Goal: Task Accomplishment & Management: Use online tool/utility

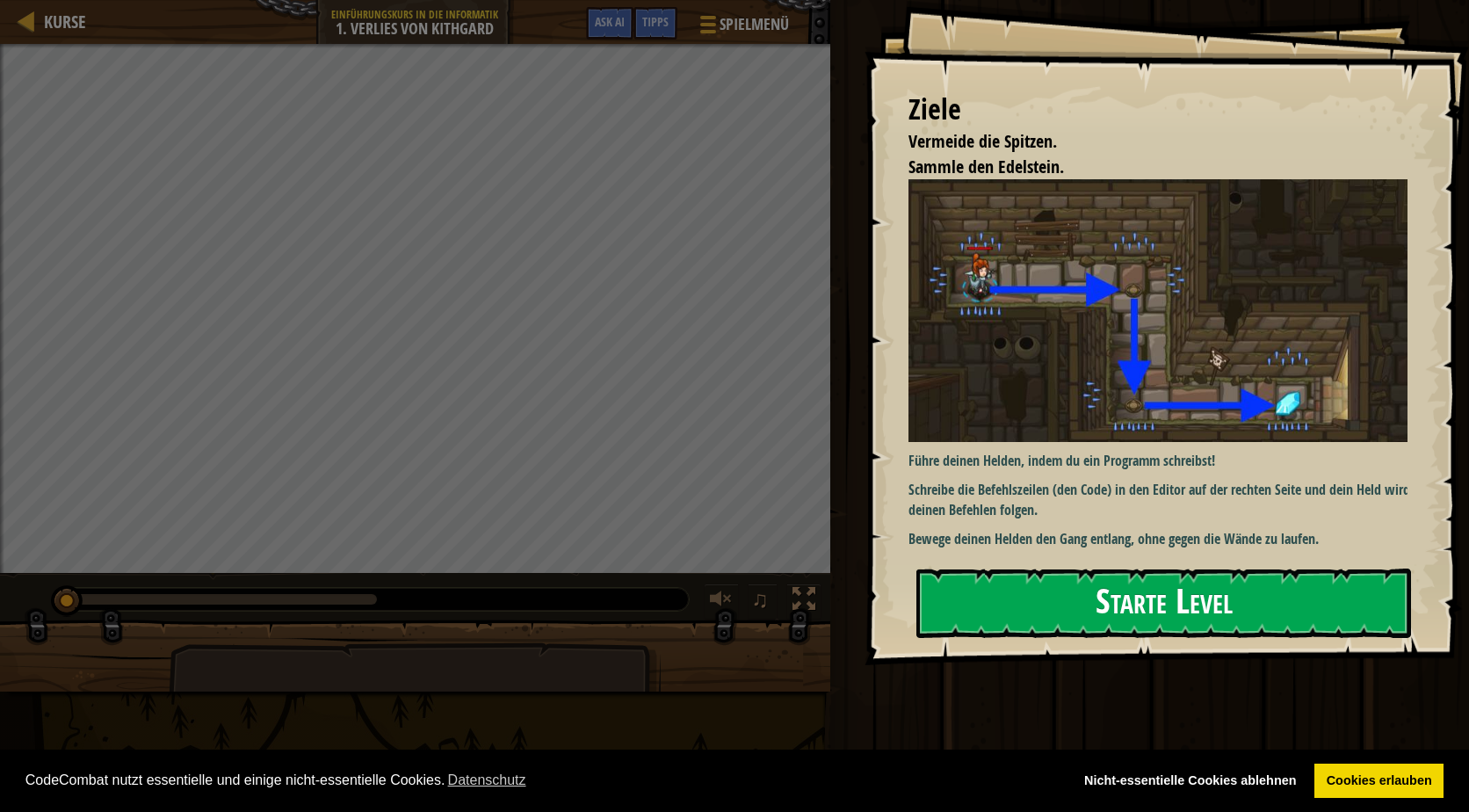
click at [986, 595] on button "Starte Level" at bounding box center [1163, 604] width 495 height 69
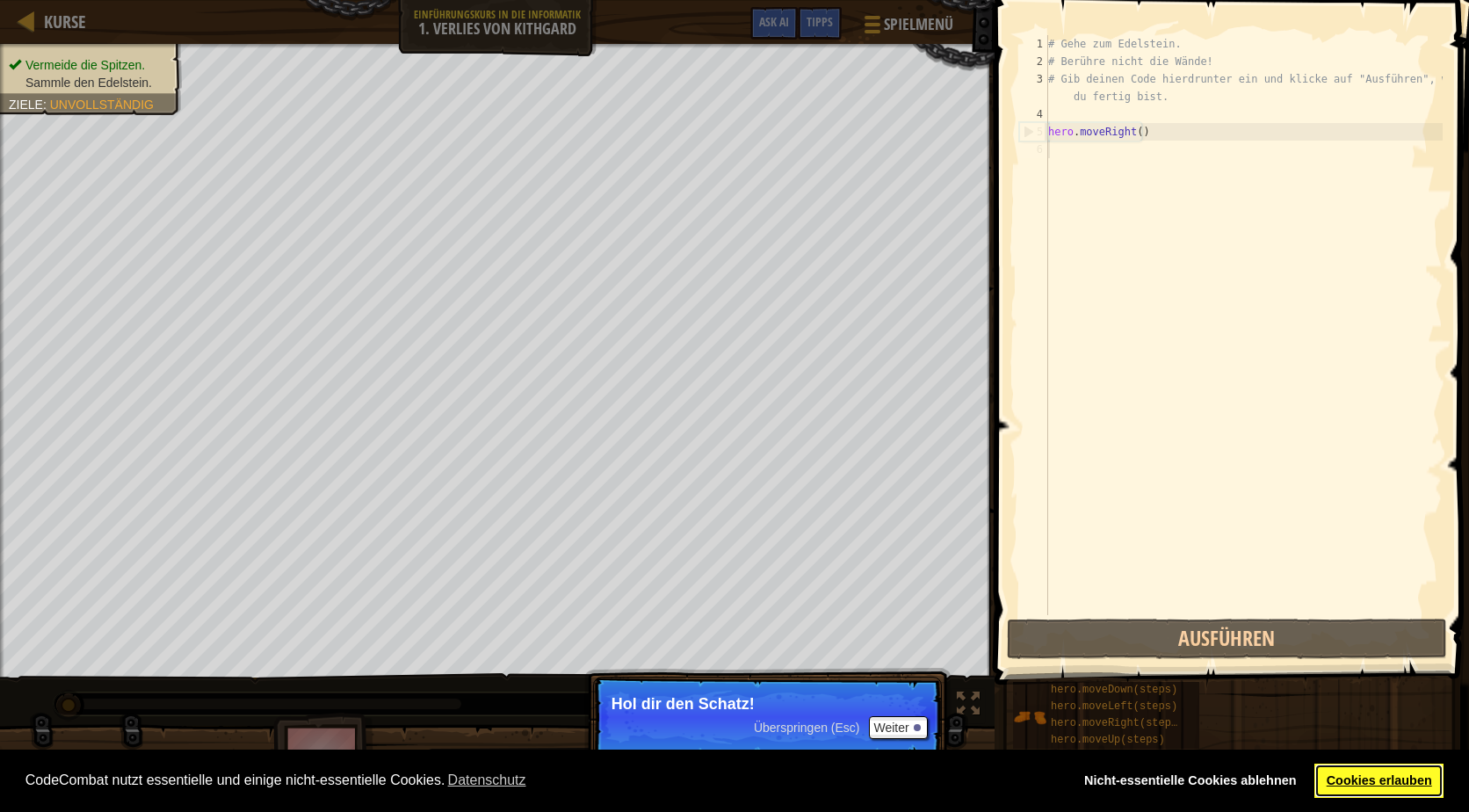
click at [1336, 775] on link "Cookies erlauben" at bounding box center [1378, 781] width 129 height 35
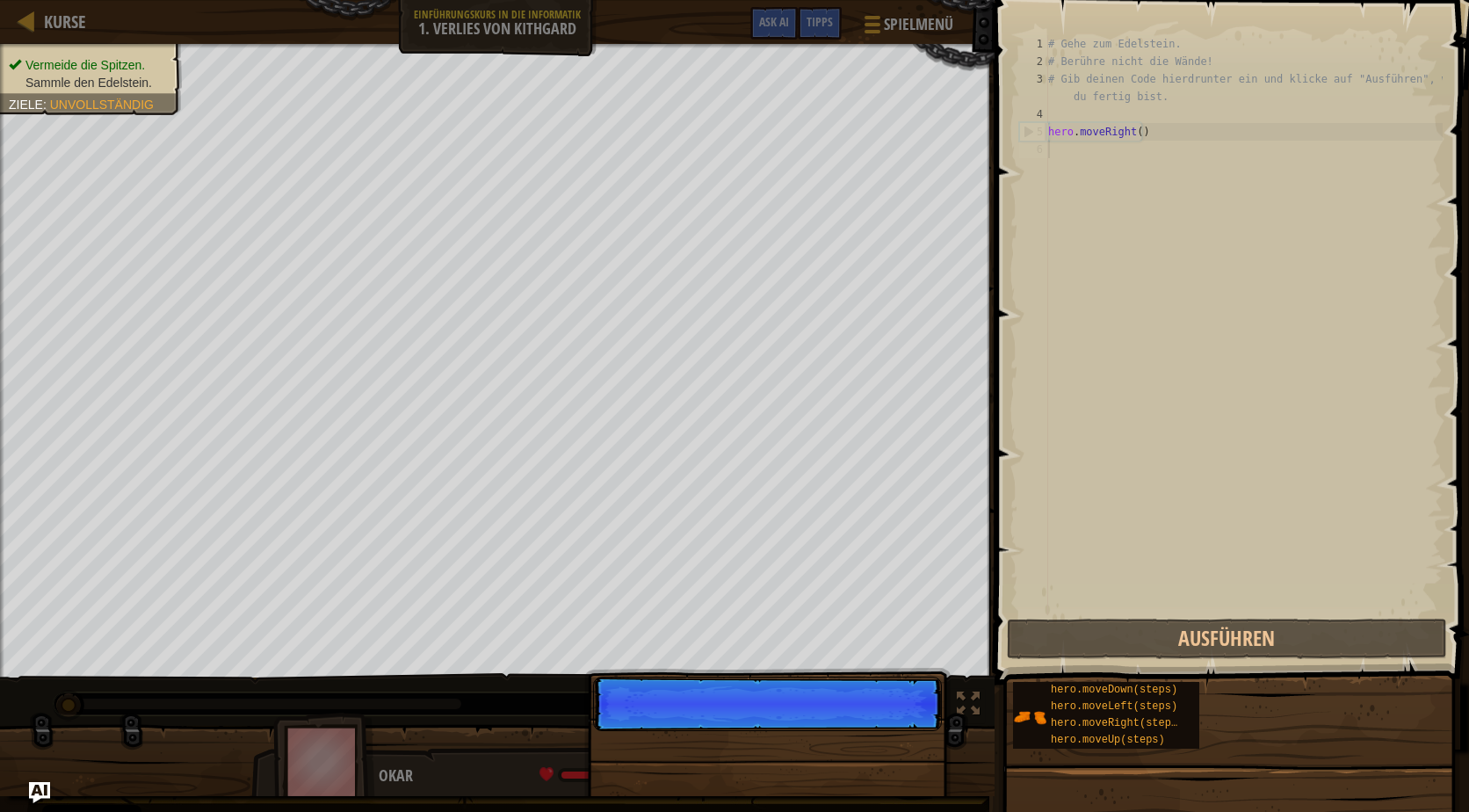
scroll to position [8, 0]
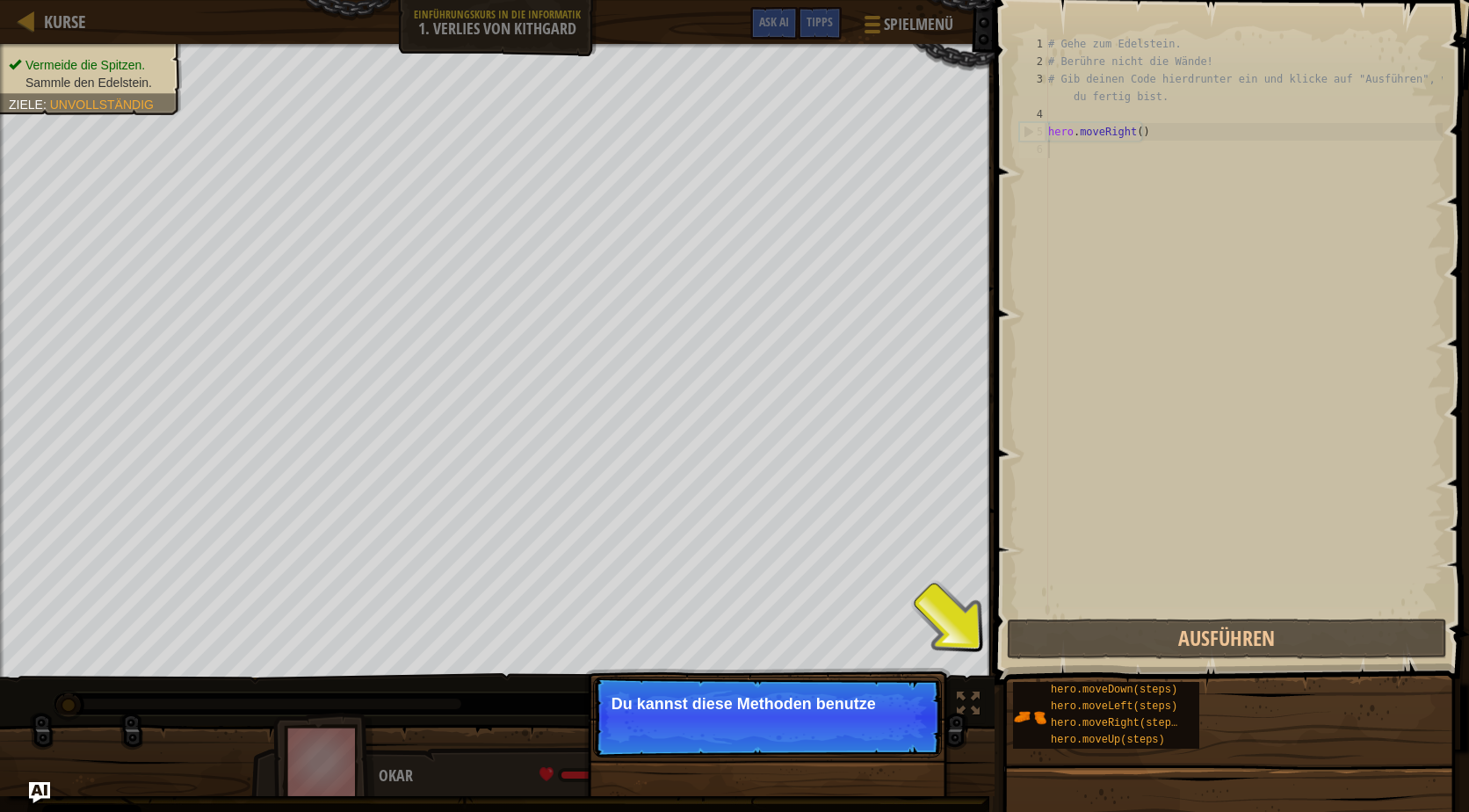
click at [885, 726] on p "Überspringen (Esc) Weiter Du kannst diese Methoden benutze" at bounding box center [767, 717] width 348 height 80
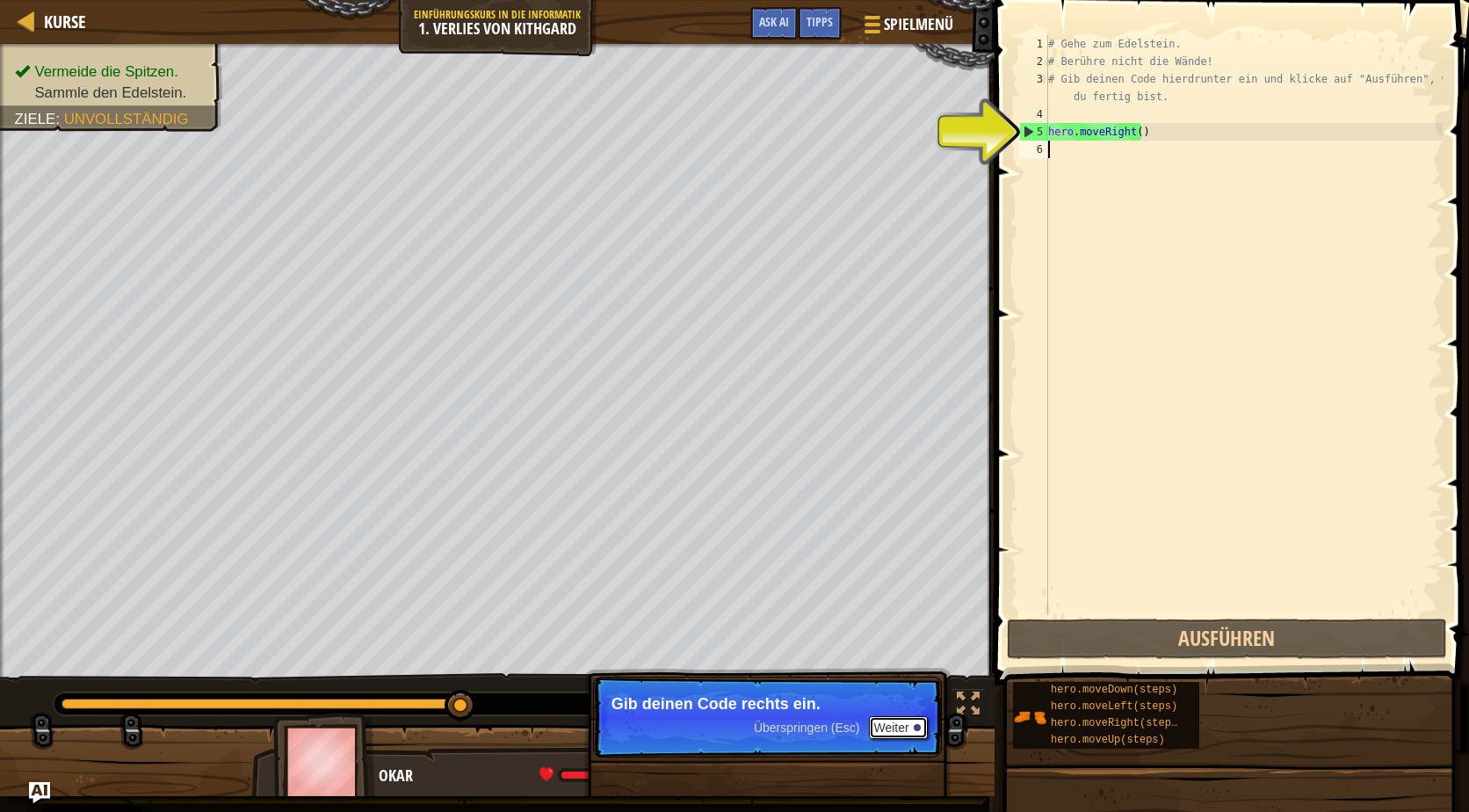
click at [895, 721] on button "Weiter" at bounding box center [898, 727] width 59 height 23
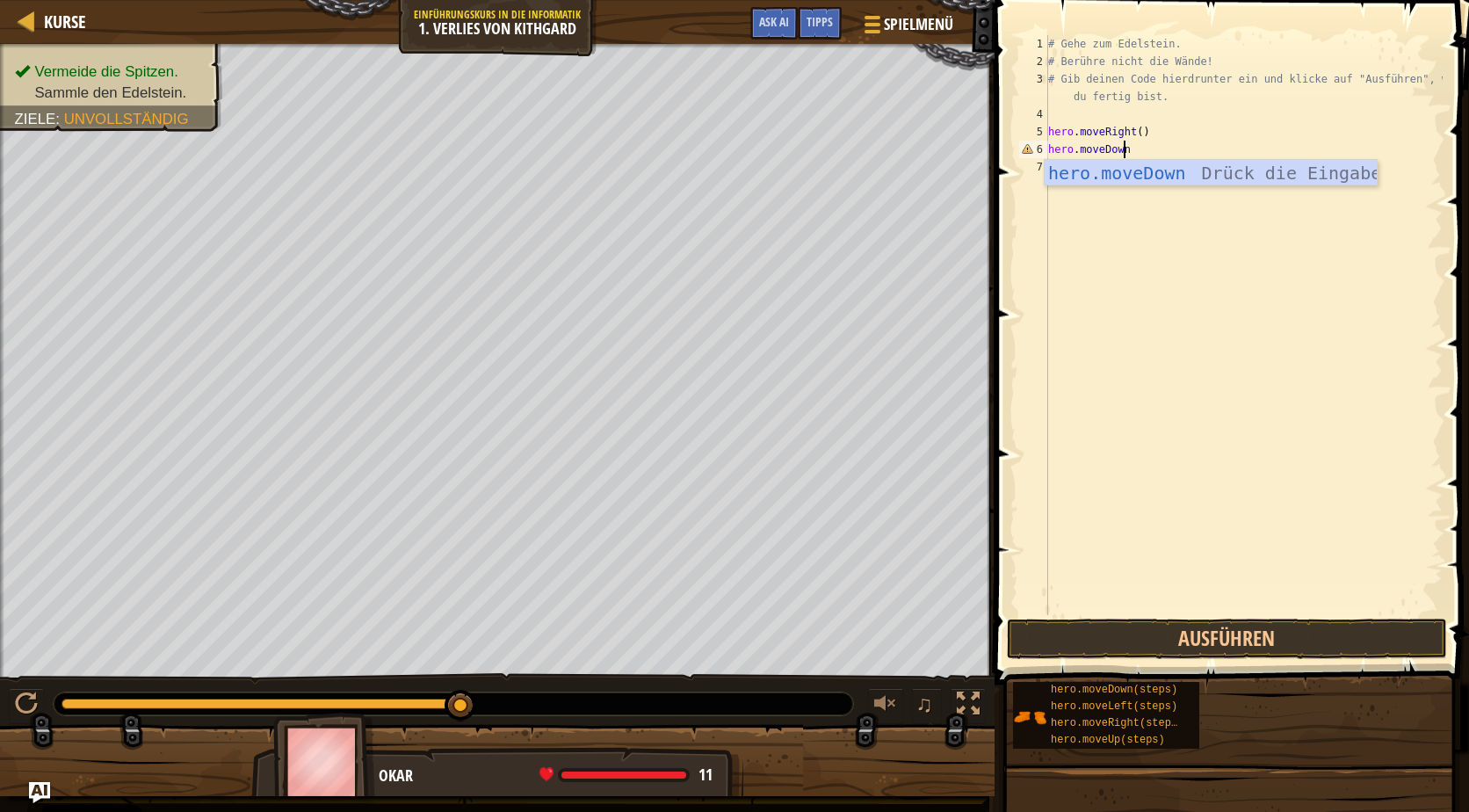
scroll to position [8, 5]
type textarea "hero.moveDown()"
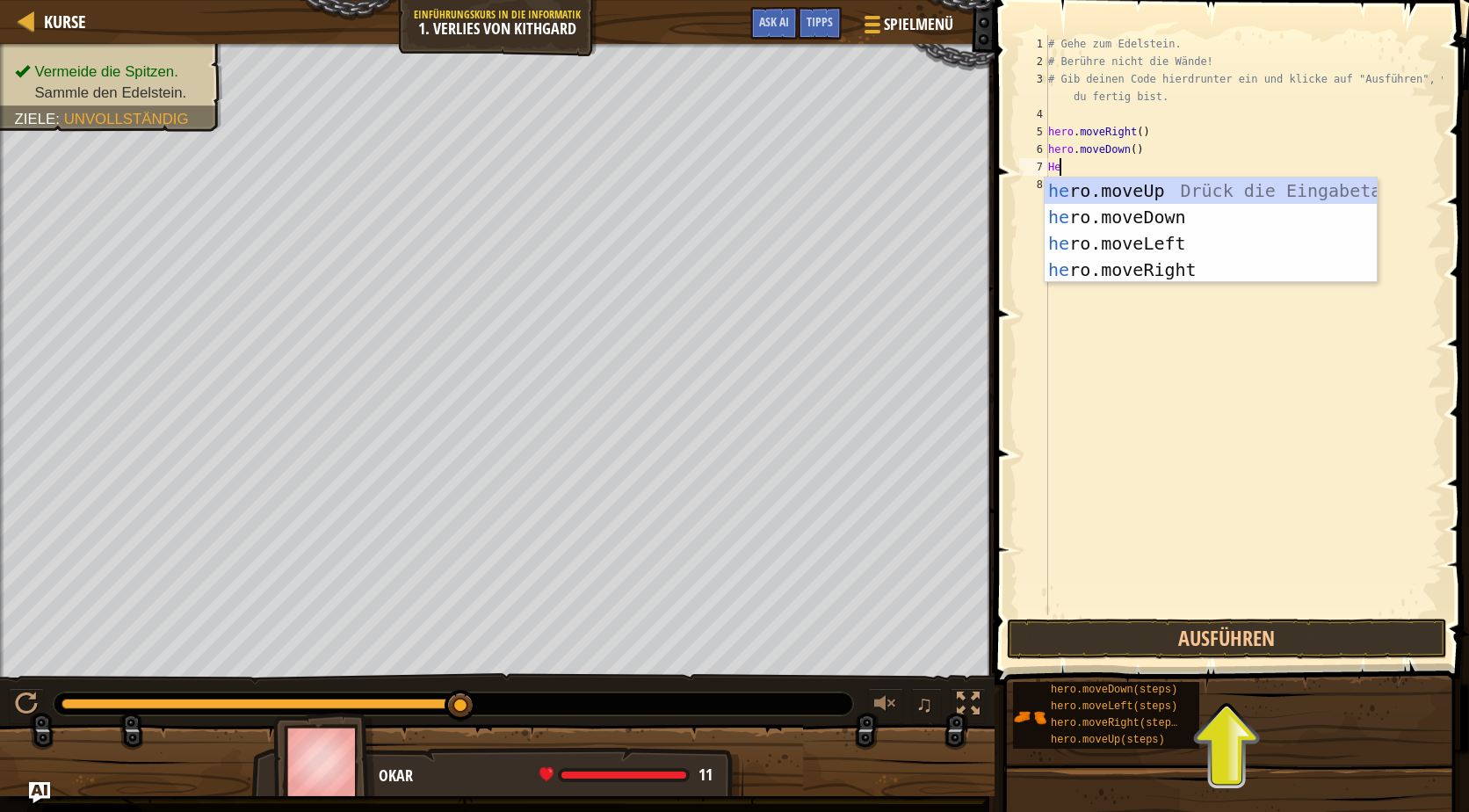
type textarea "H"
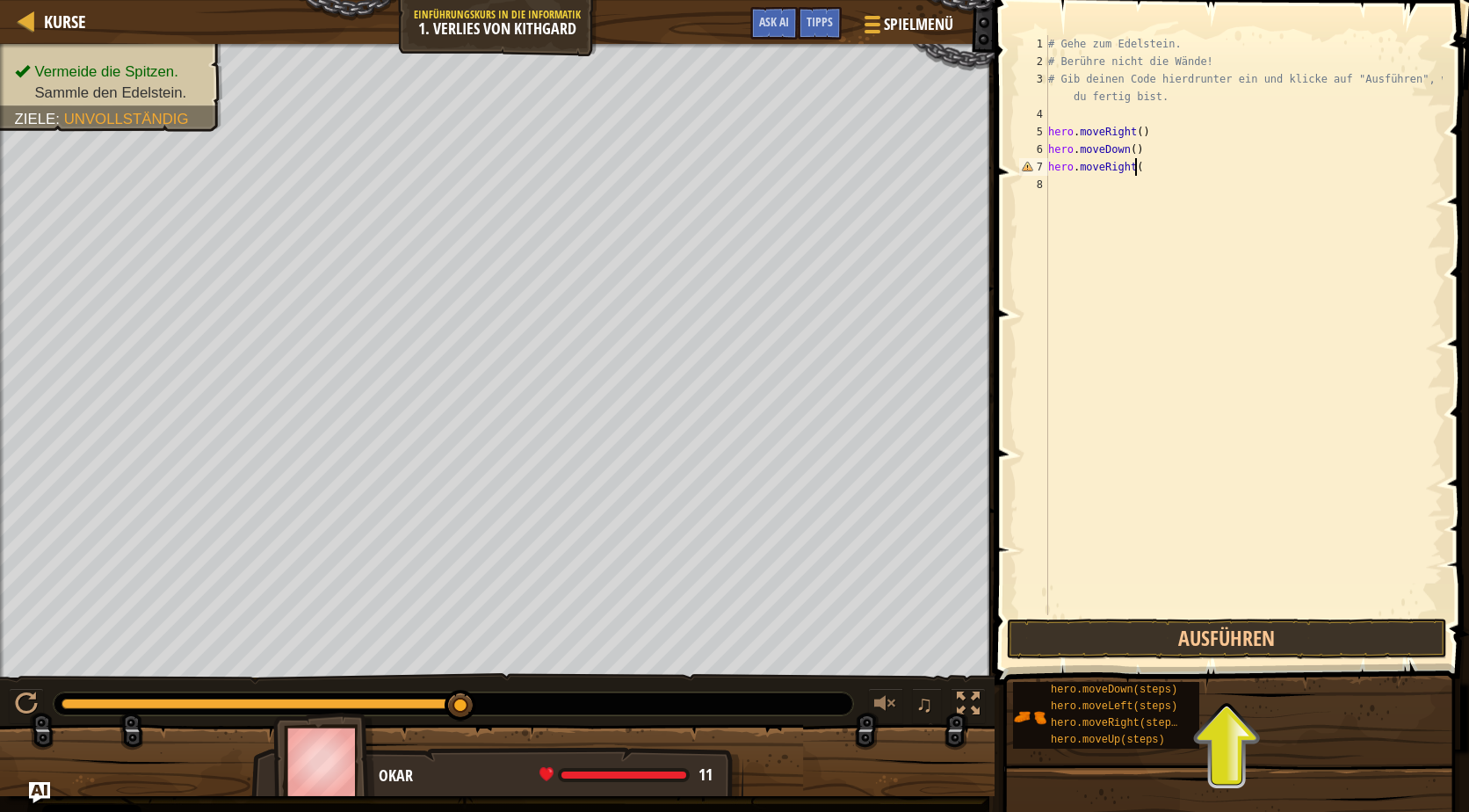
scroll to position [8, 6]
type textarea "hero.moveRight()"
click at [1206, 626] on button "Ausführen" at bounding box center [1227, 638] width 440 height 40
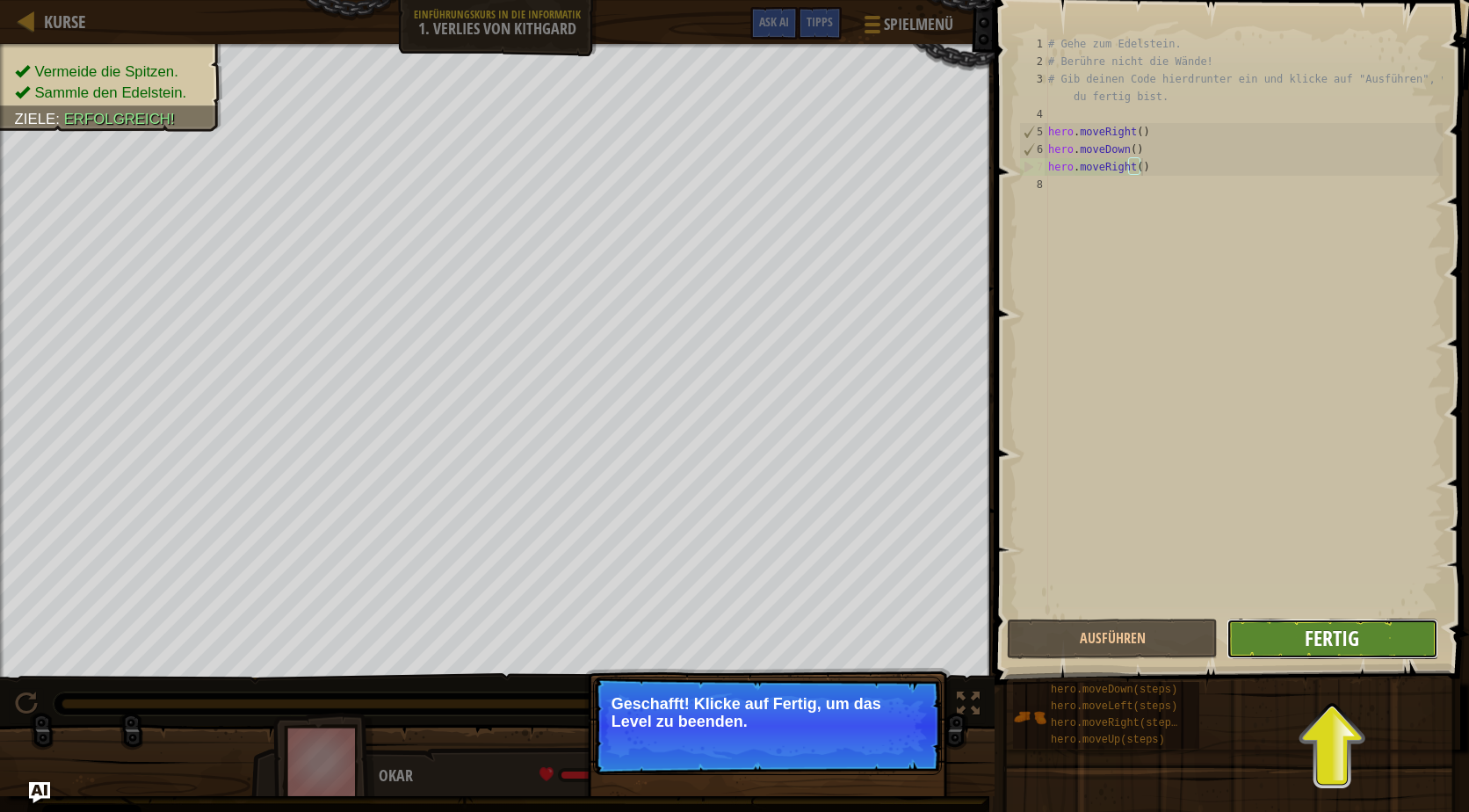
click at [1321, 637] on span "Fertig" at bounding box center [1333, 637] width 55 height 28
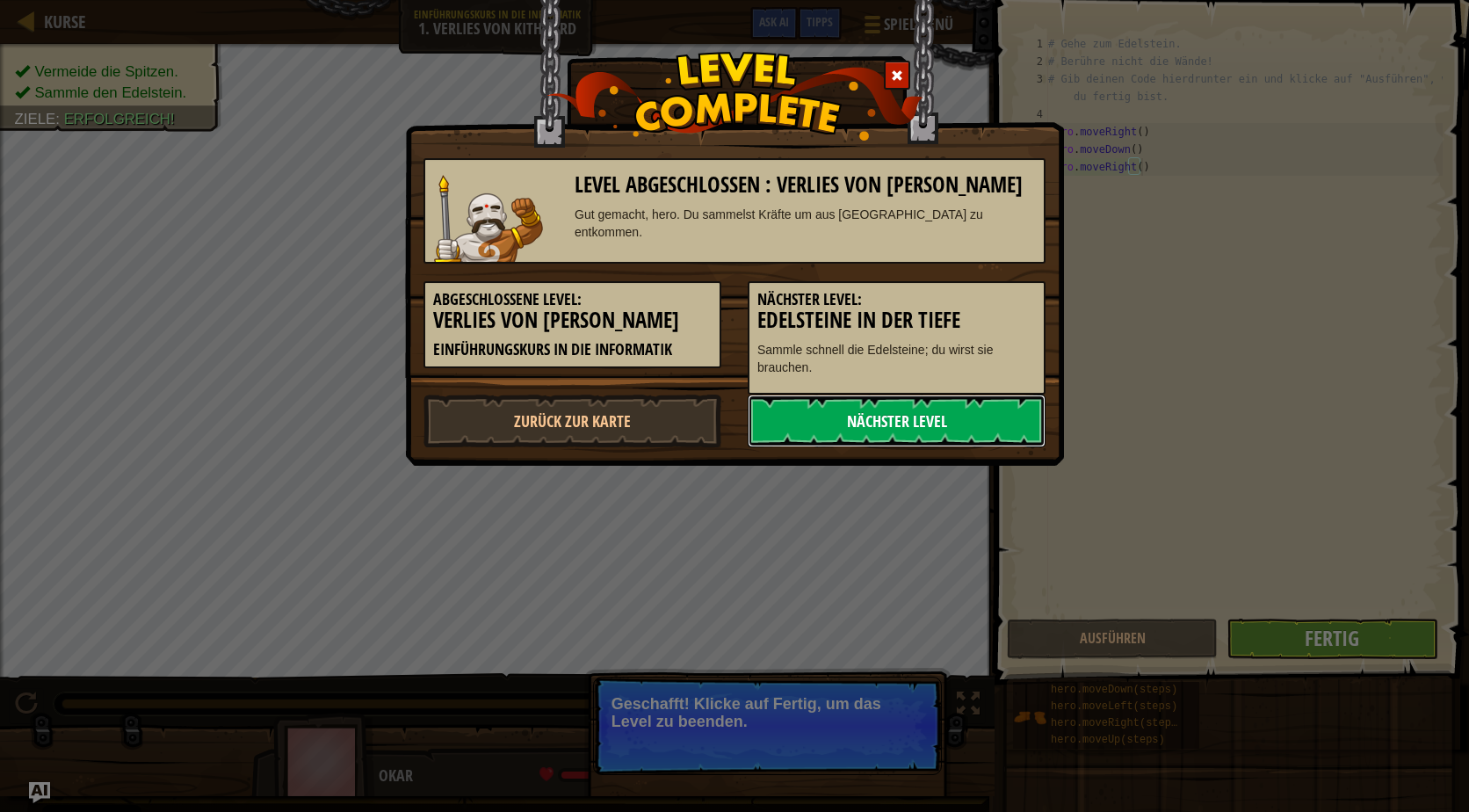
click at [830, 427] on link "Nächster Level" at bounding box center [897, 421] width 298 height 53
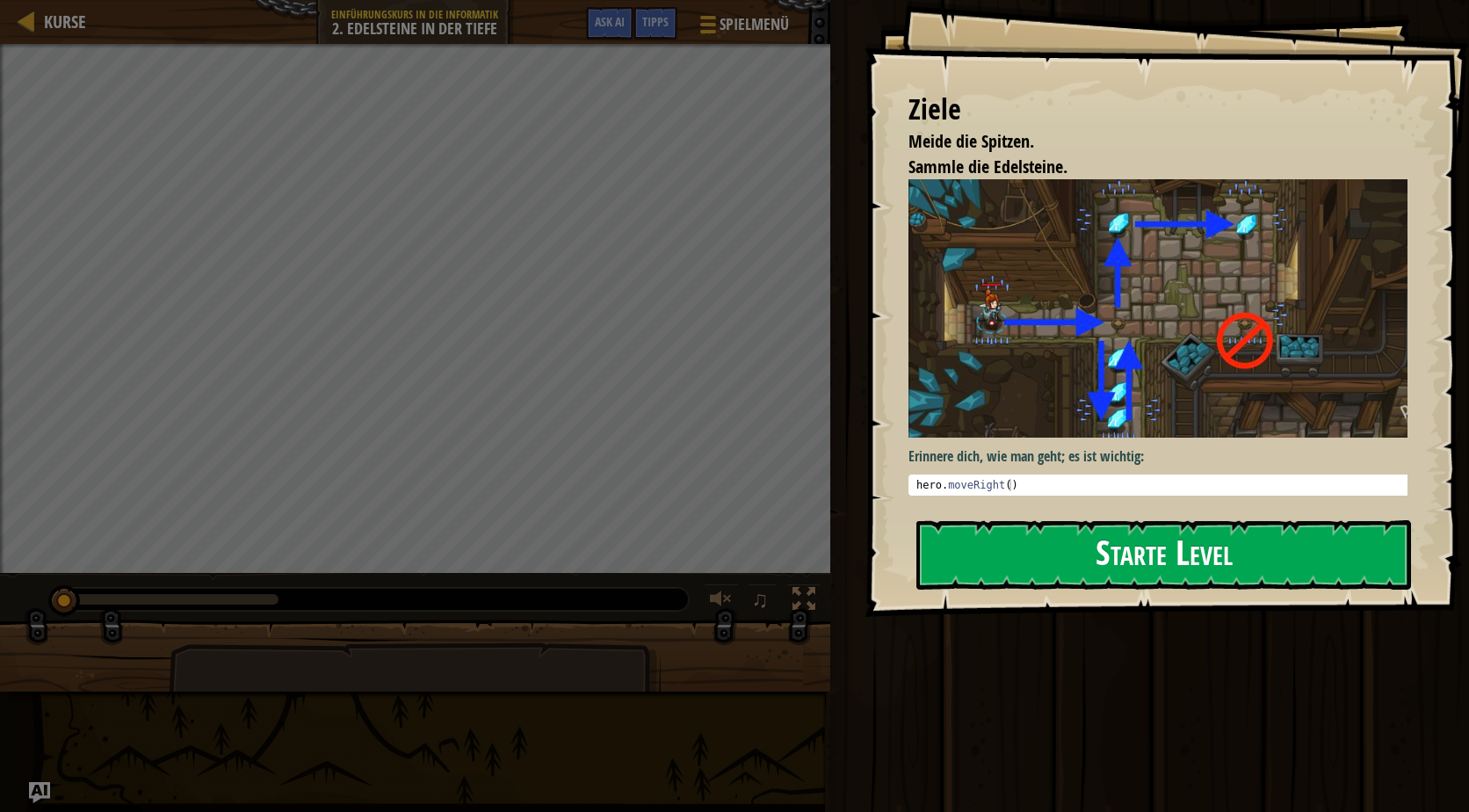
click at [962, 579] on button "Starte Level" at bounding box center [1163, 555] width 495 height 69
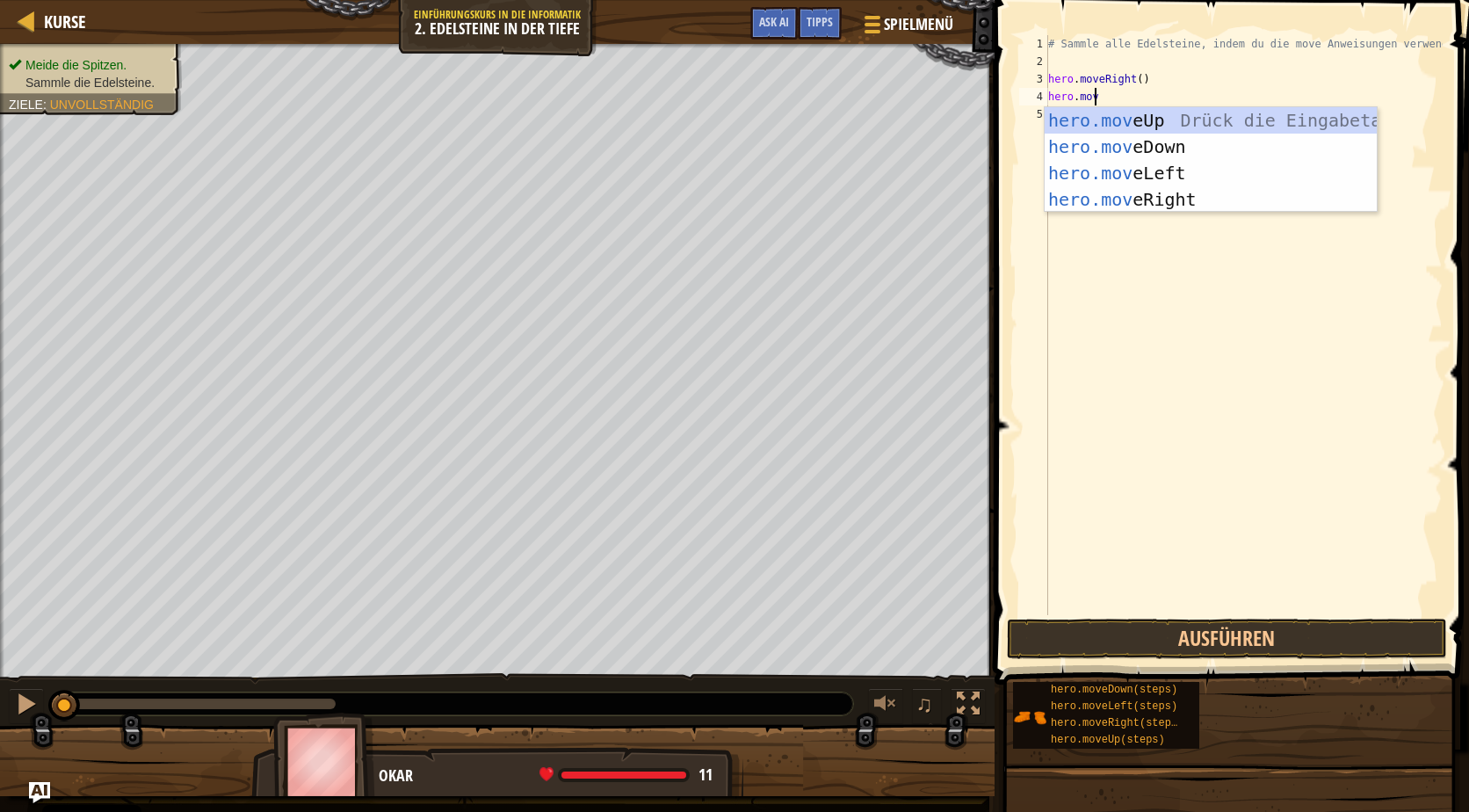
scroll to position [8, 3]
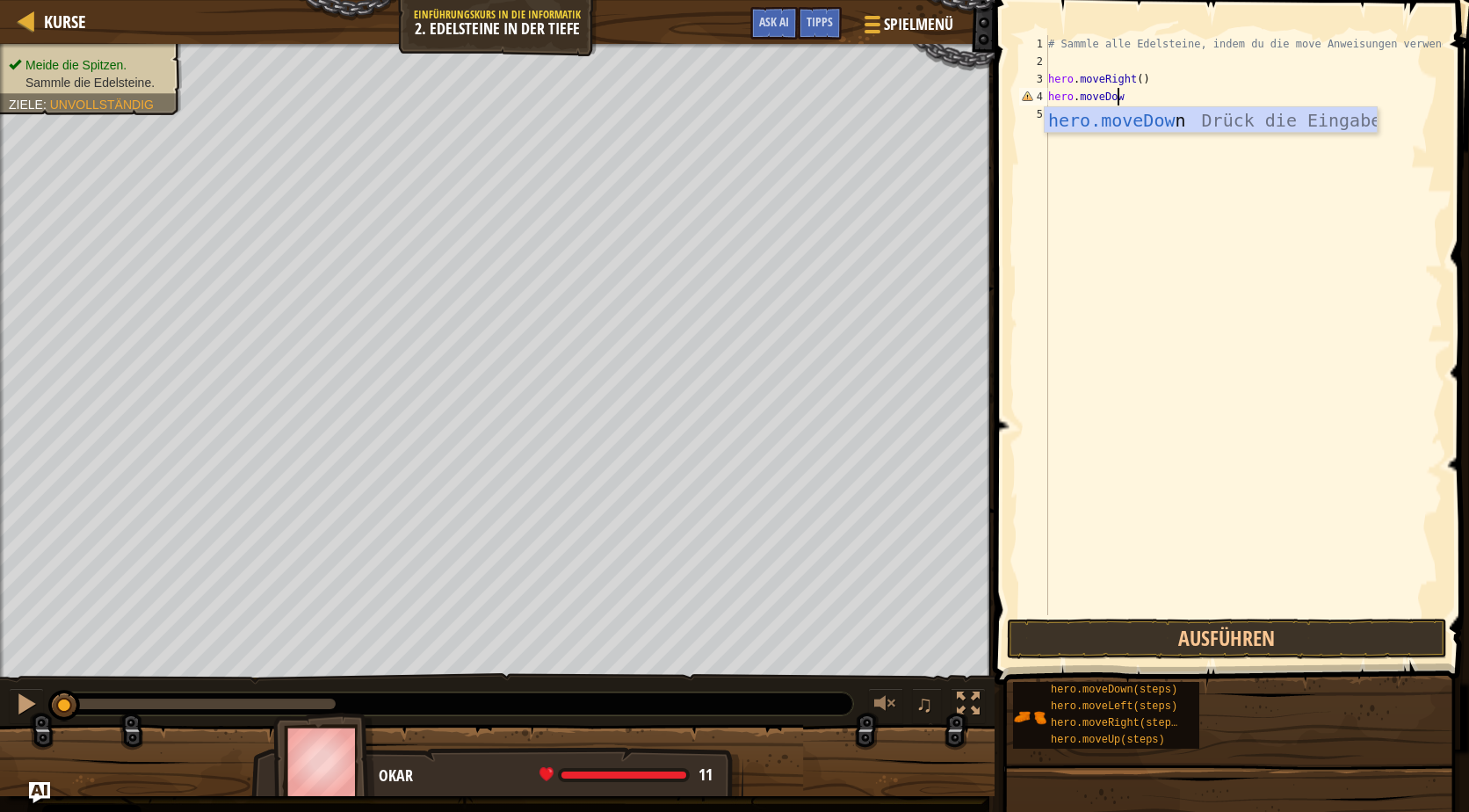
type textarea "hero.moveDown"
type textarea "hero.moveUp()"
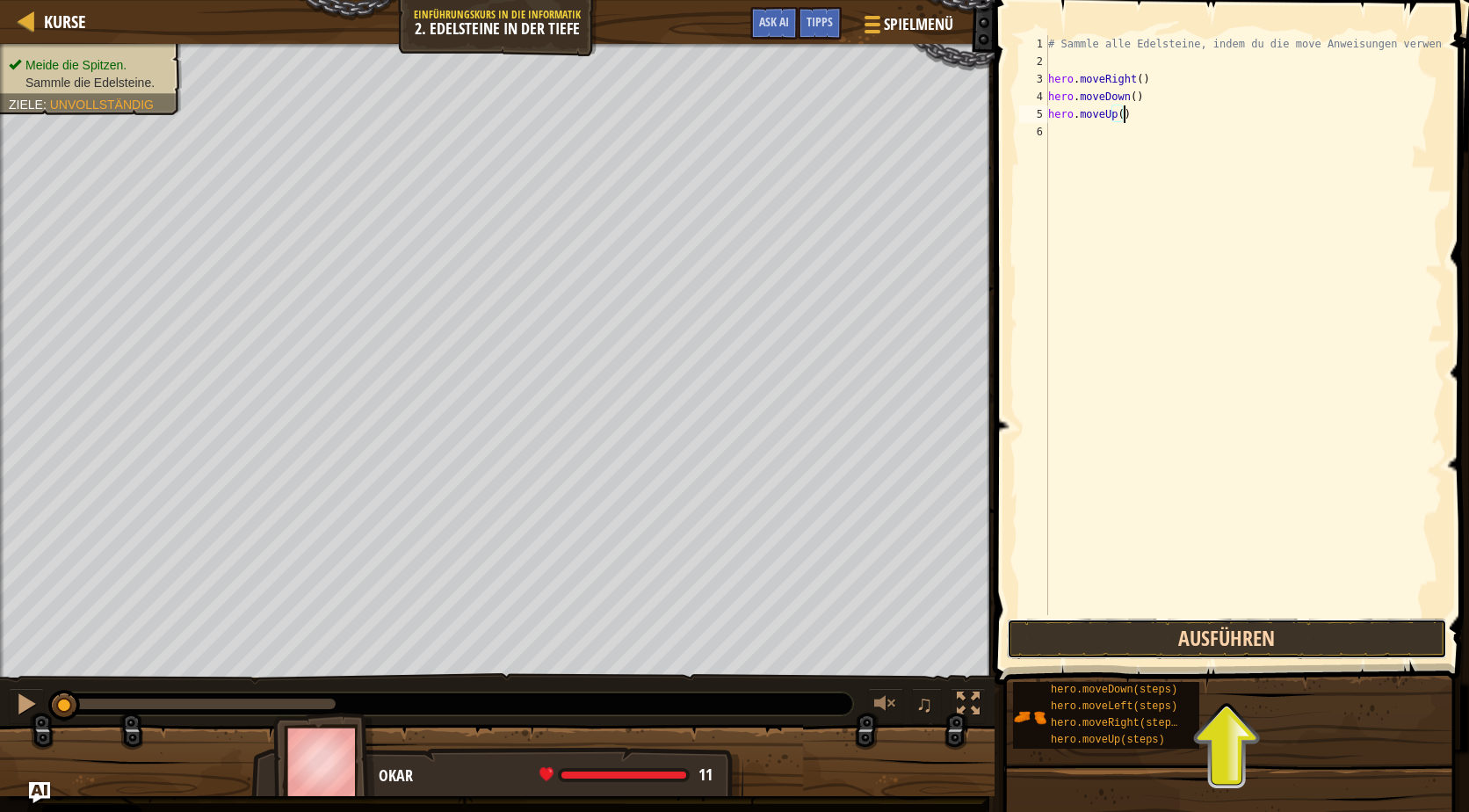
click at [1229, 640] on button "Ausführen" at bounding box center [1227, 638] width 440 height 40
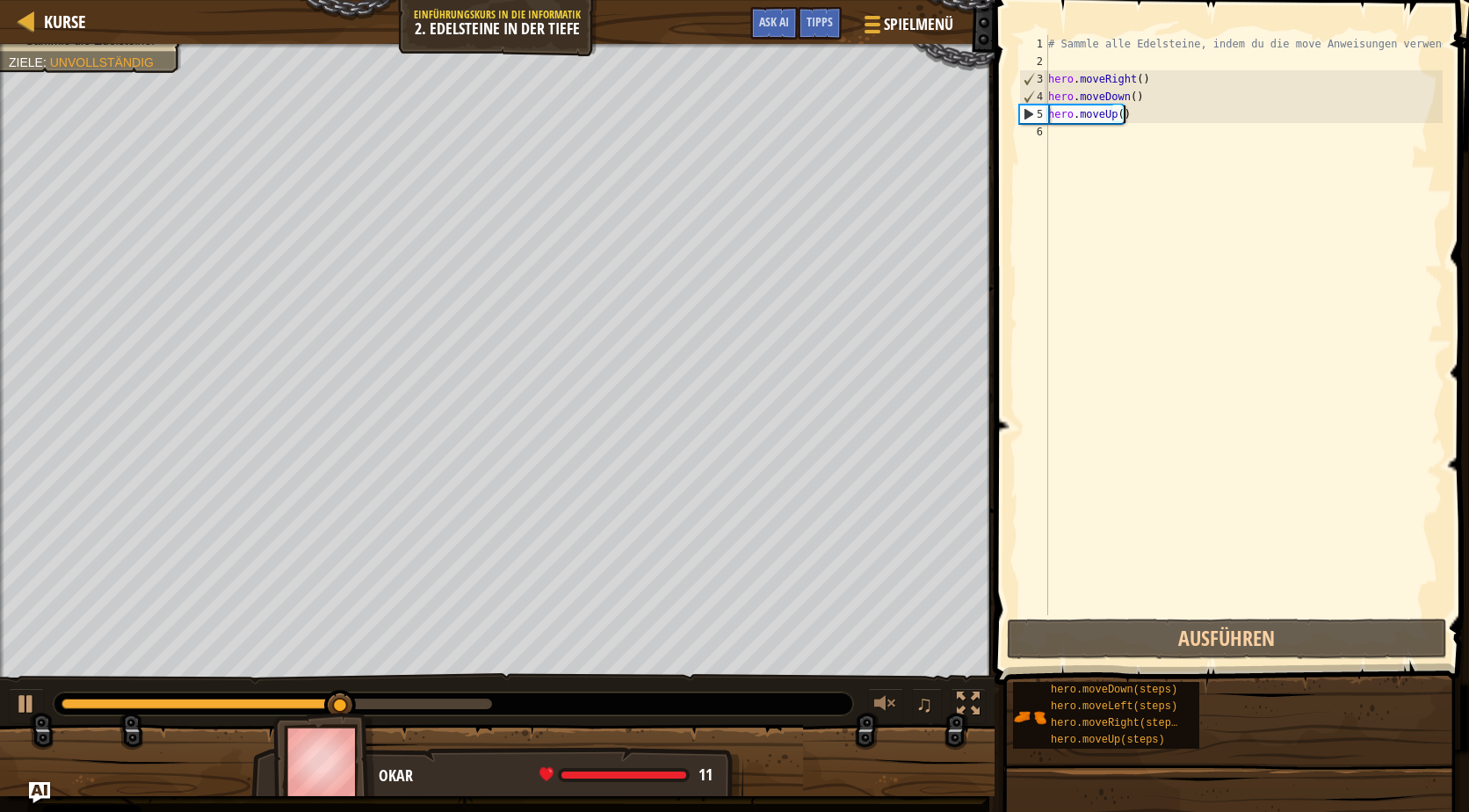
click at [1140, 161] on div "# Sammle alle Edelsteine, indem du die move Anweisungen verwendest. hero . move…" at bounding box center [1243, 342] width 398 height 615
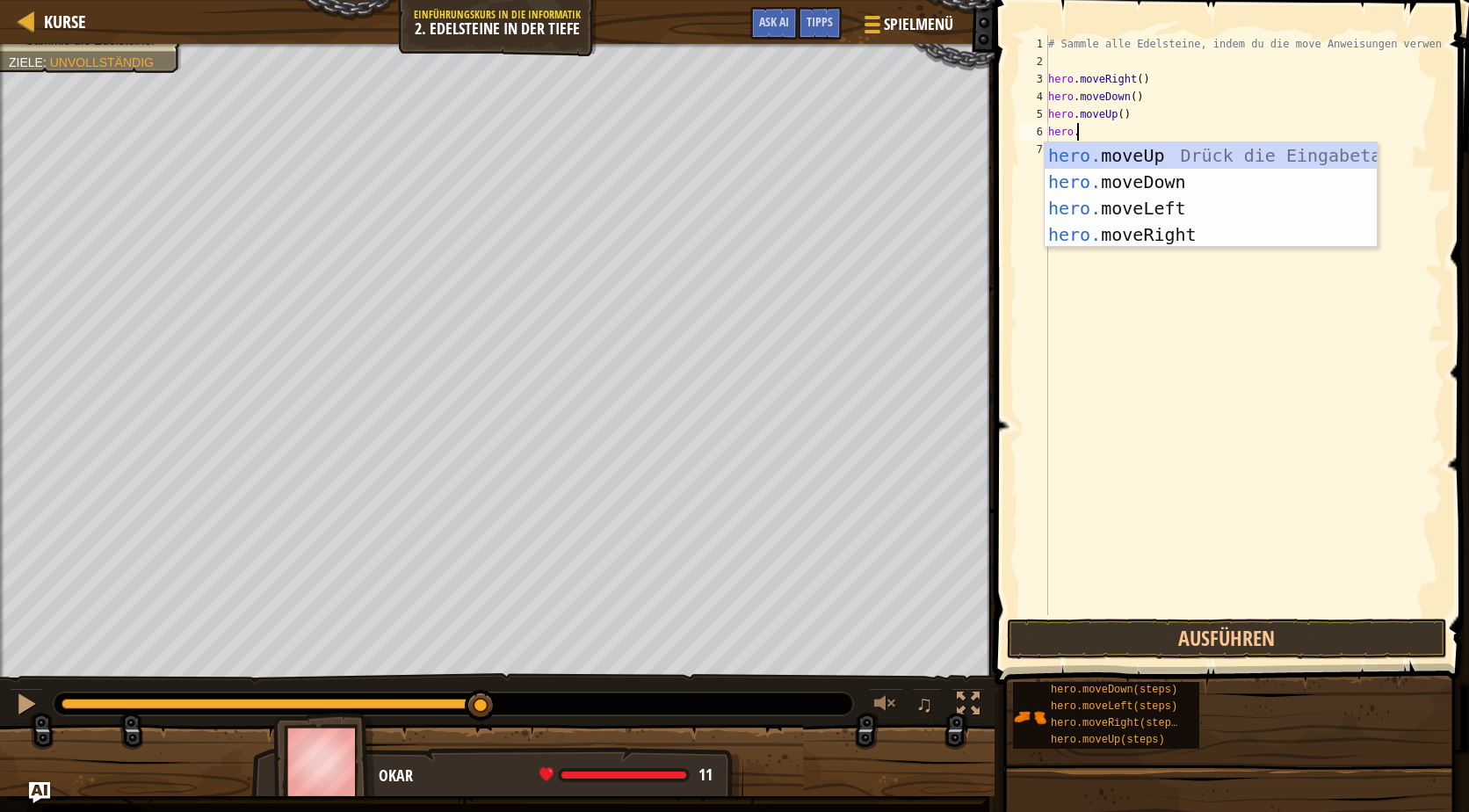
scroll to position [8, 2]
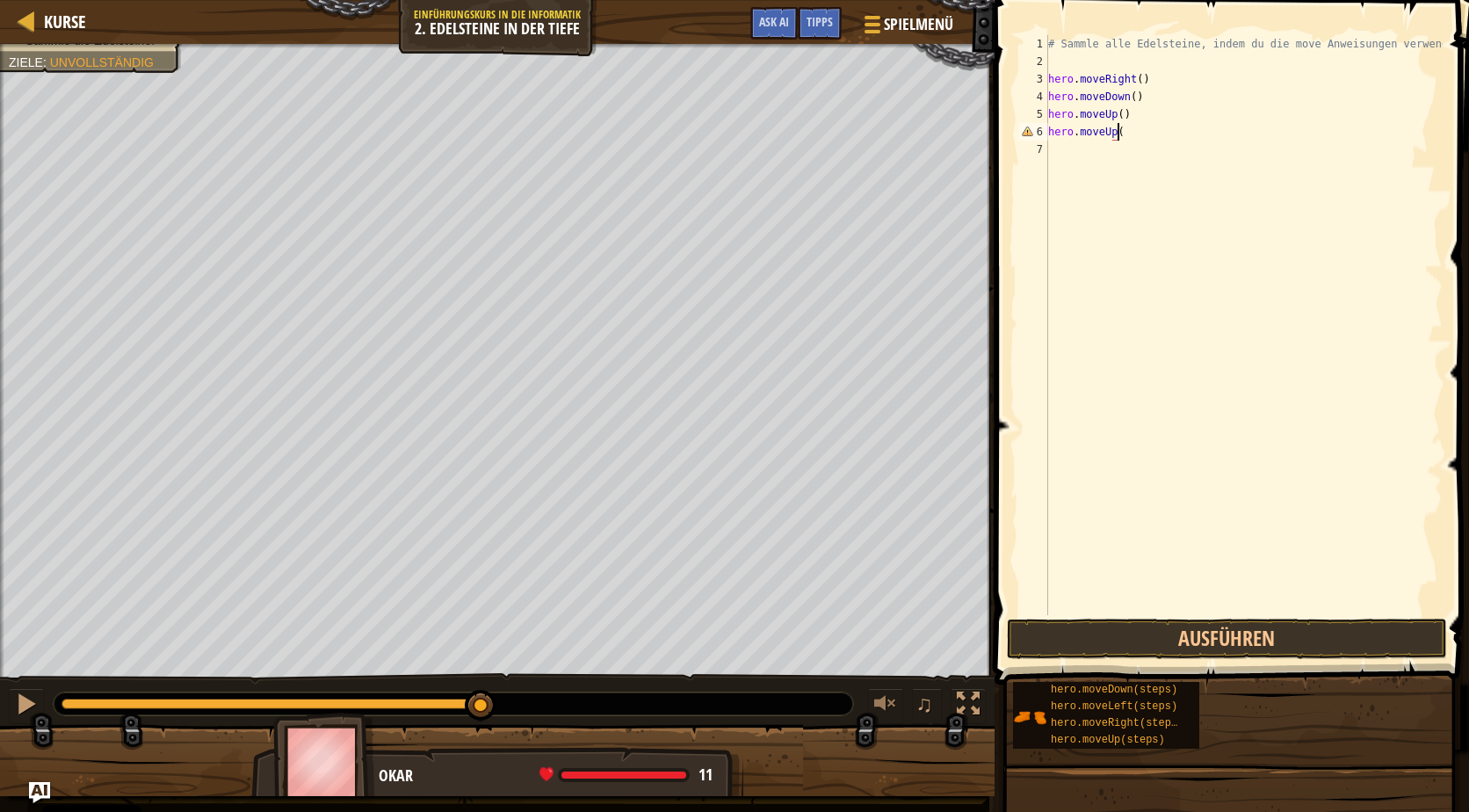
type textarea "hero.moveUp()"
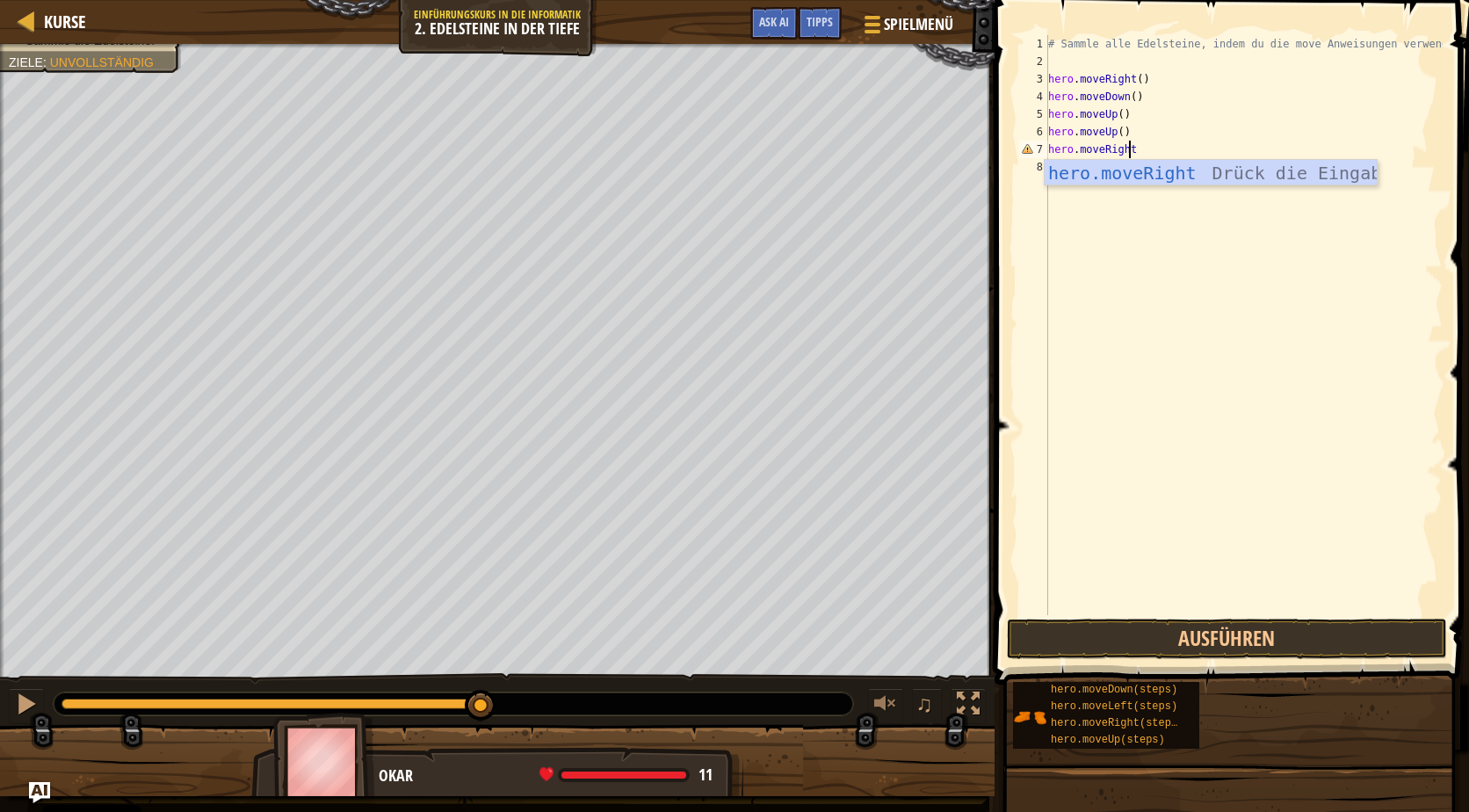
scroll to position [8, 6]
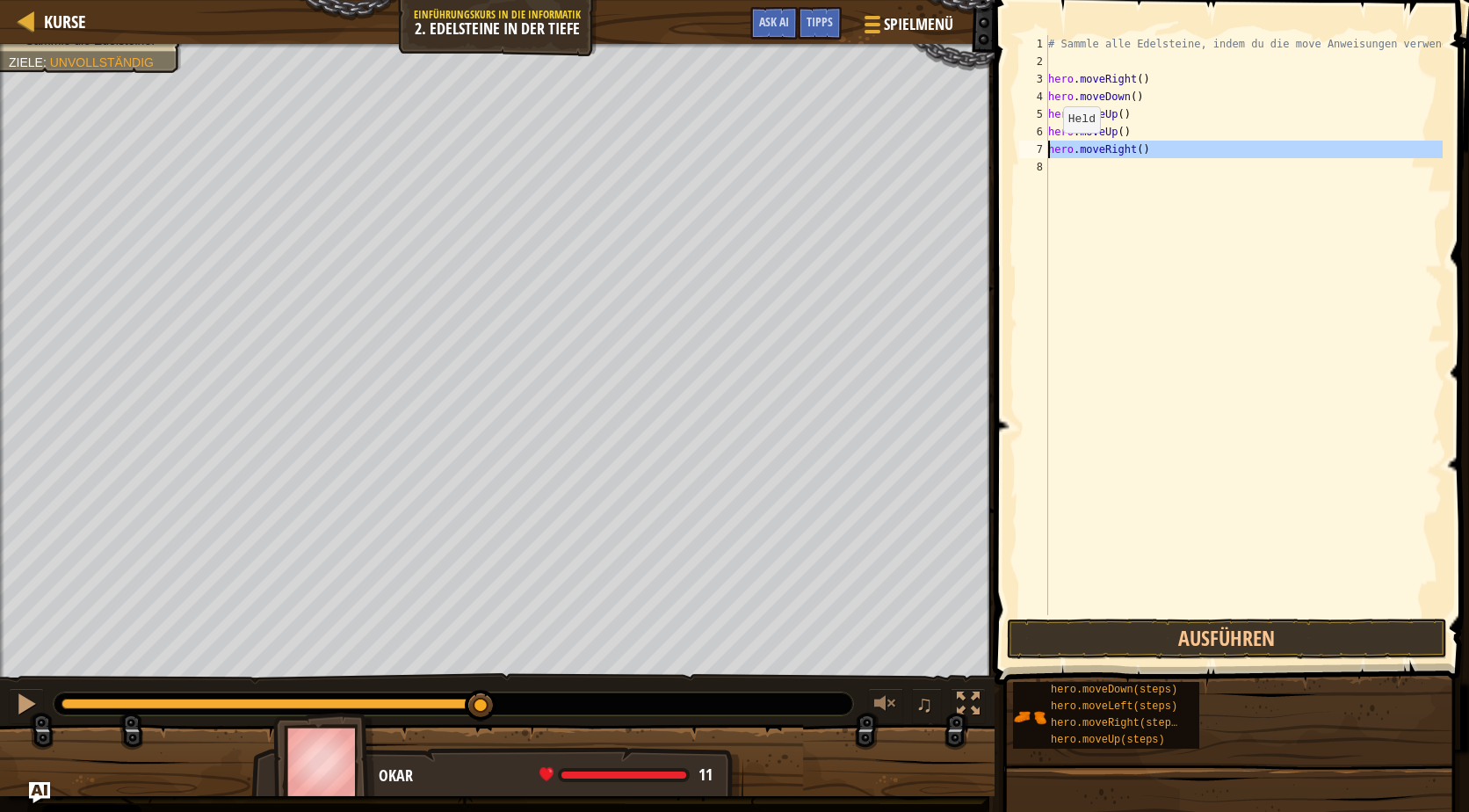
drag, startPoint x: 1167, startPoint y: 159, endPoint x: 1048, endPoint y: 150, distance: 119.3
click at [1048, 150] on div "# Sammle alle Edelsteine, indem du die move Anweisungen verwendest. hero . move…" at bounding box center [1243, 342] width 398 height 615
type textarea "hero.moveRight() hero.moveUp()"
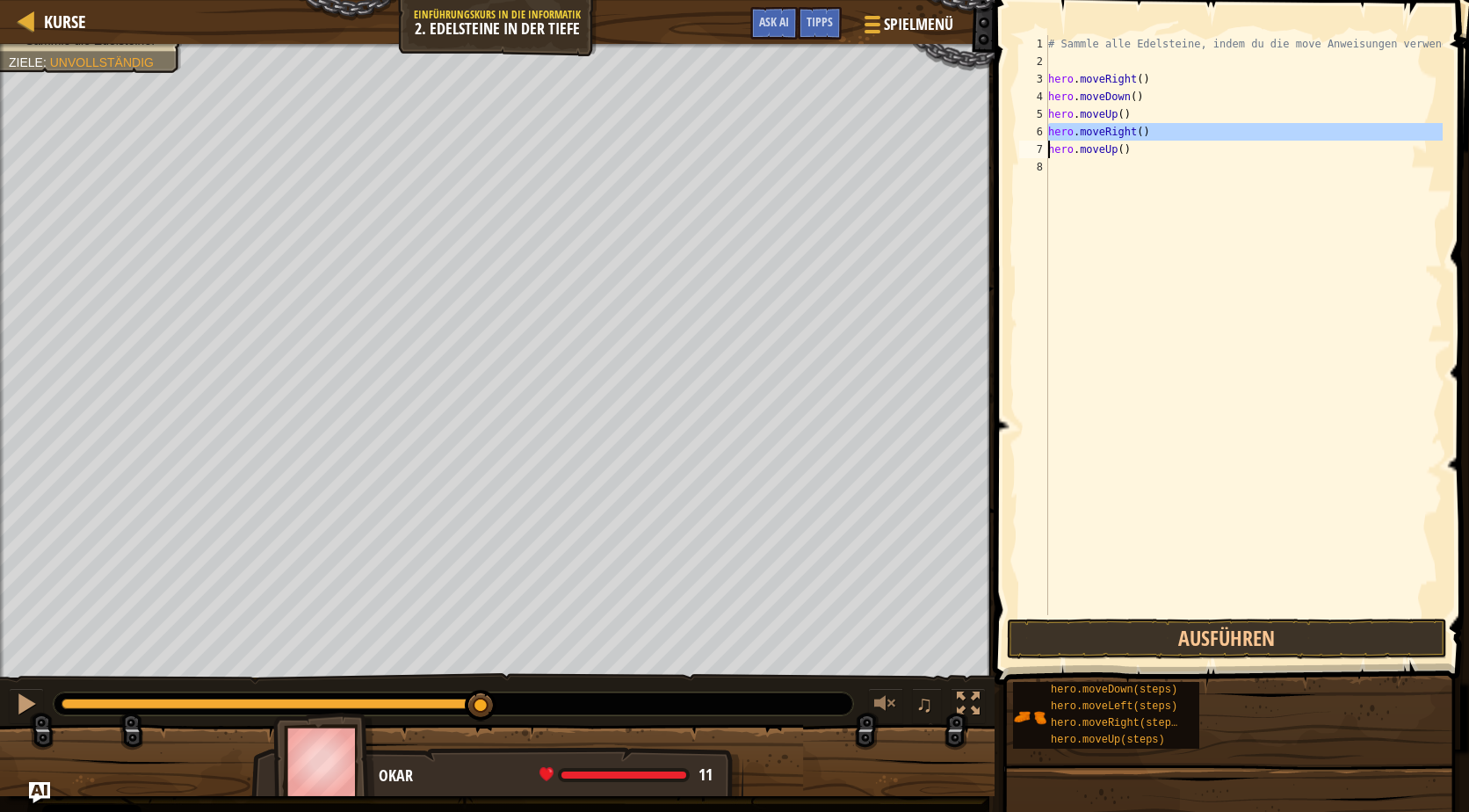
click at [1179, 176] on div "# Sammle alle Edelsteine, indem du die move Anweisungen verwendest. hero . move…" at bounding box center [1243, 342] width 398 height 615
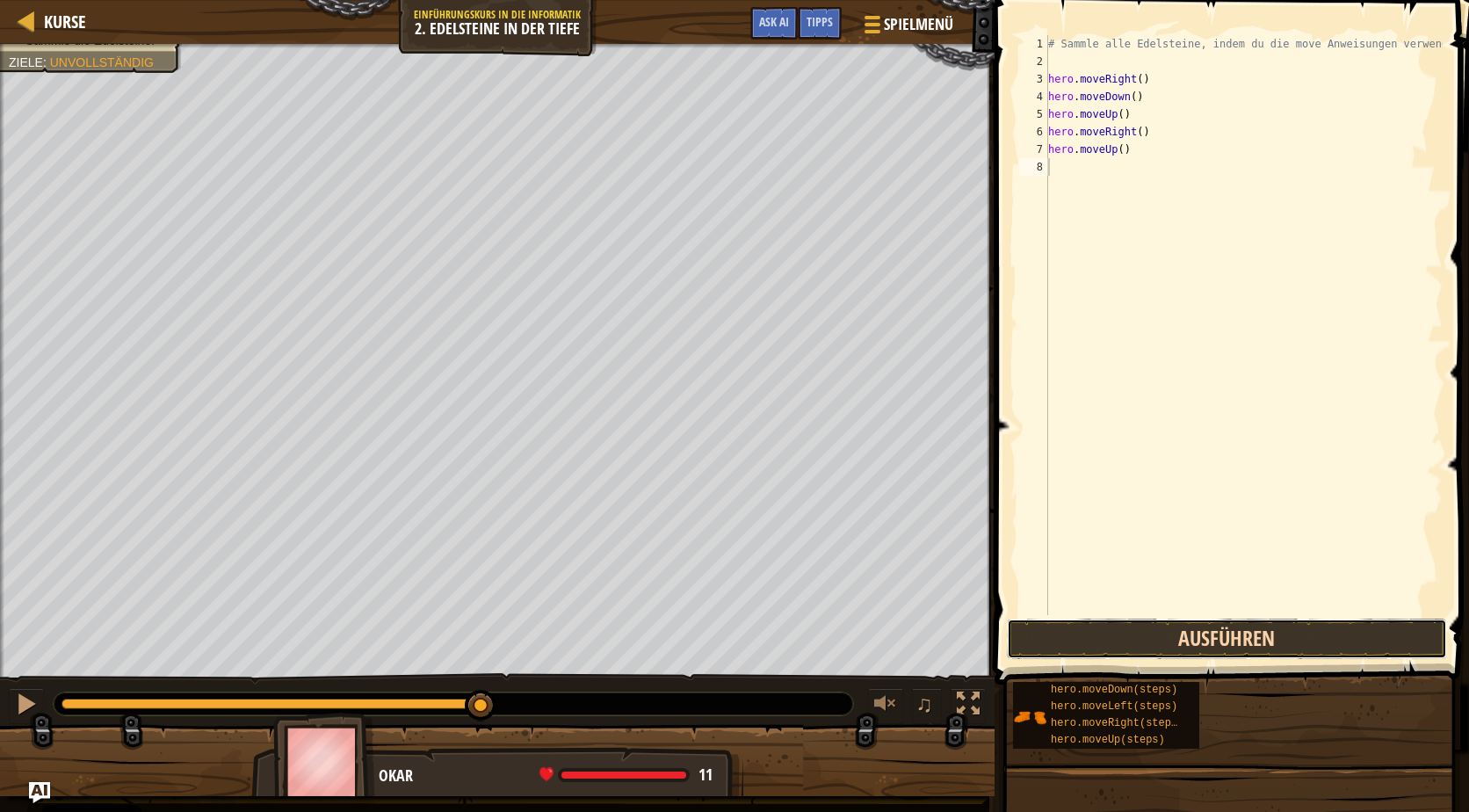
click at [1281, 648] on button "Ausführen" at bounding box center [1227, 638] width 440 height 40
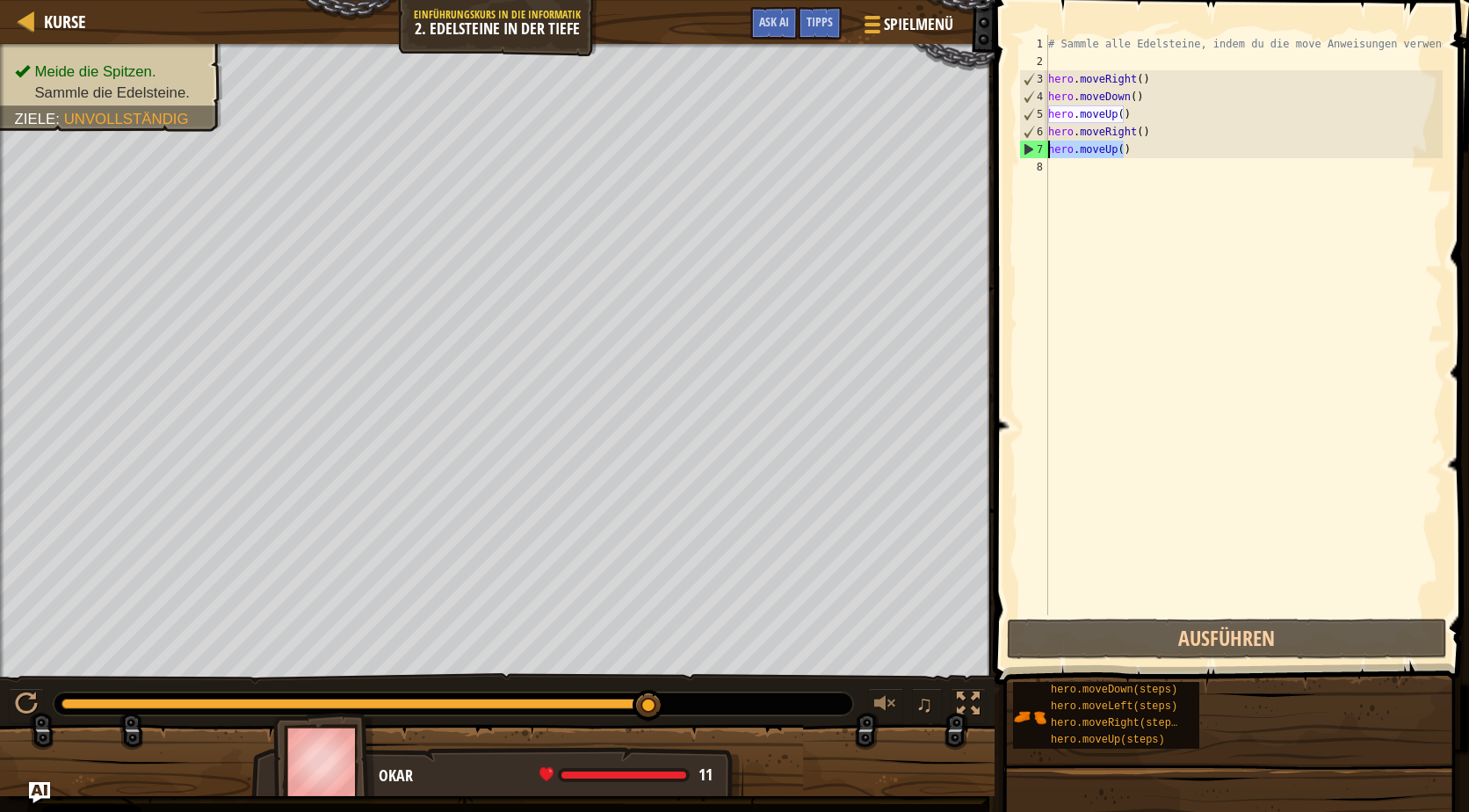
drag, startPoint x: 1140, startPoint y: 152, endPoint x: 1035, endPoint y: 147, distance: 105.1
click at [1035, 147] on div "1 2 3 4 5 6 7 8 # Sammle alle Edelsteine, indem du die move Anweisungen verwend…" at bounding box center [1229, 325] width 427 height 580
type textarea "hero.moveUp()"
click at [1157, 219] on div "# Sammle alle Edelsteine, indem du die move Anweisungen verwendest. hero . move…" at bounding box center [1243, 342] width 398 height 615
click at [1146, 142] on div "# Sammle alle Edelsteine, indem du die move Anweisungen verwendest. hero . move…" at bounding box center [1243, 342] width 398 height 615
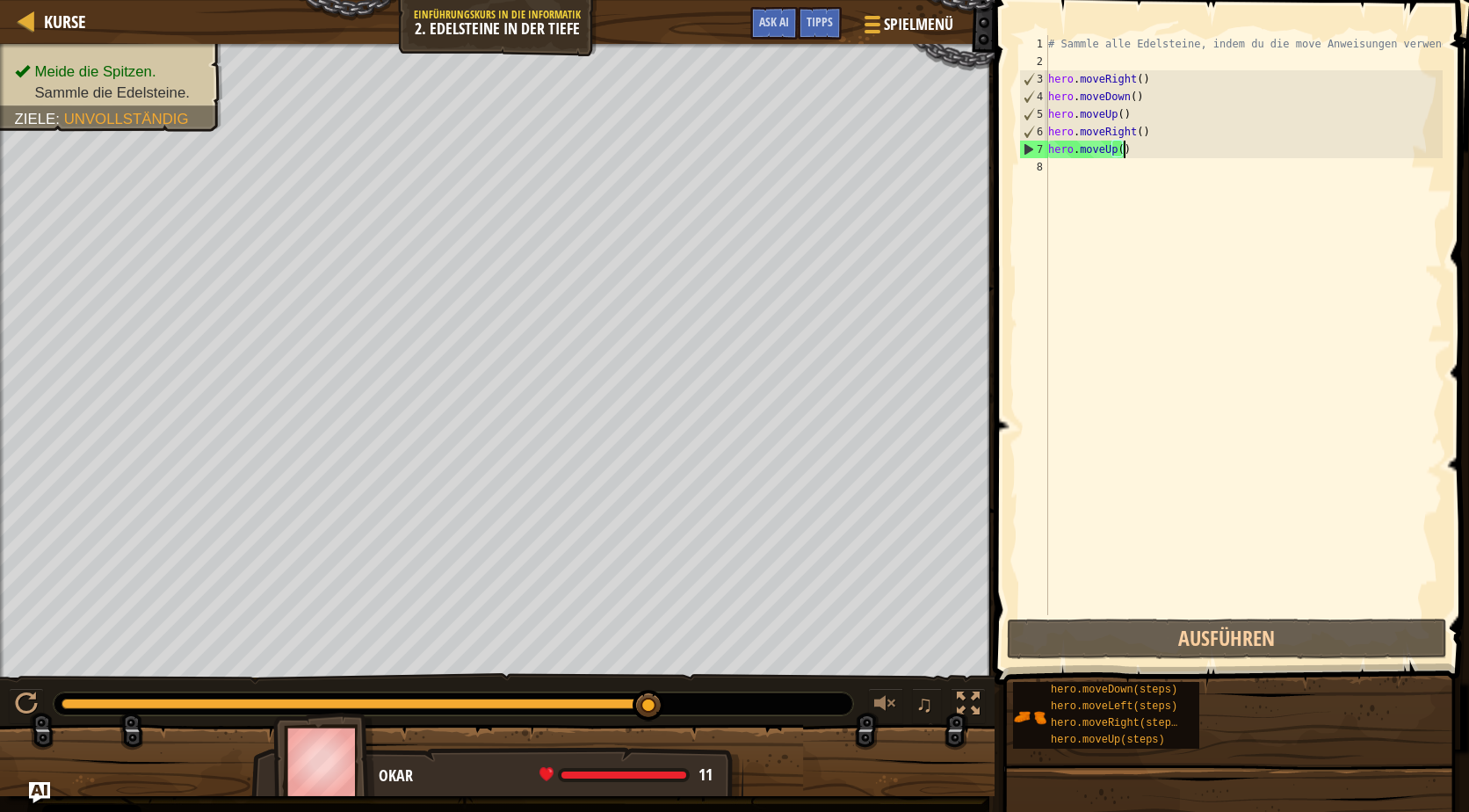
type textarea "hero.moveUp()"
click at [1116, 168] on div "# Sammle alle Edelsteine, indem du die move Anweisungen verwendest. hero . move…" at bounding box center [1243, 342] width 398 height 615
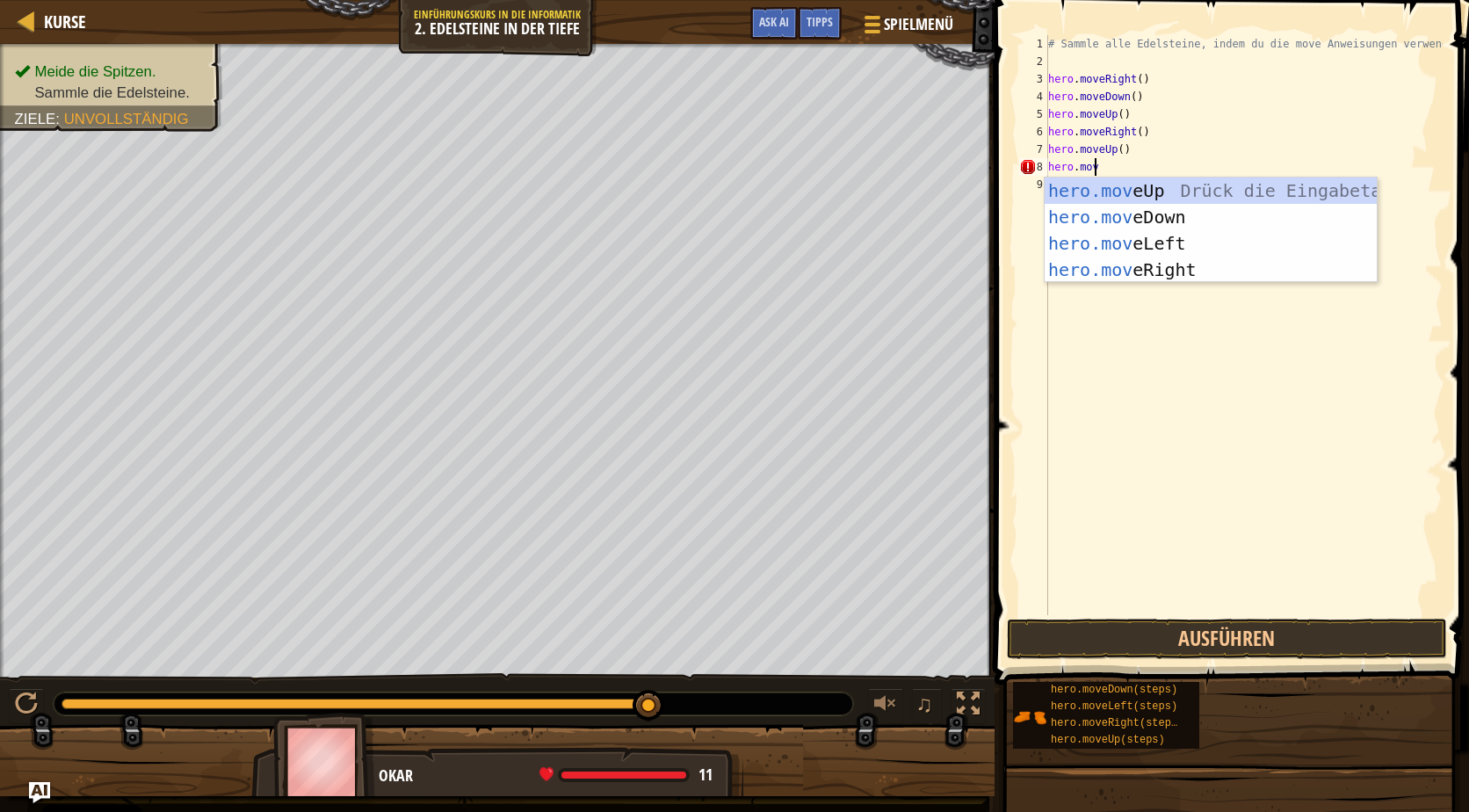
scroll to position [8, 3]
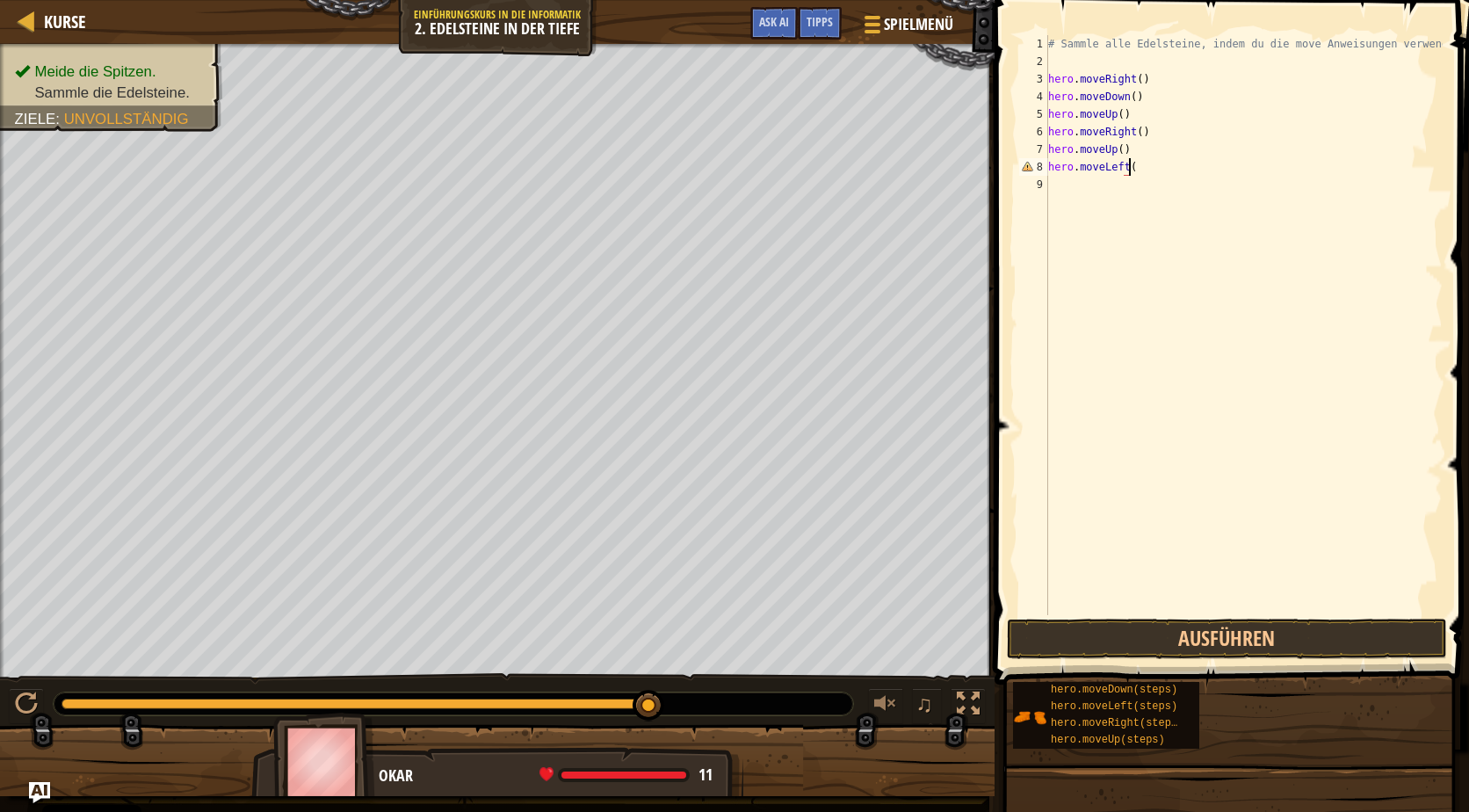
type textarea "hero.moveLeft()"
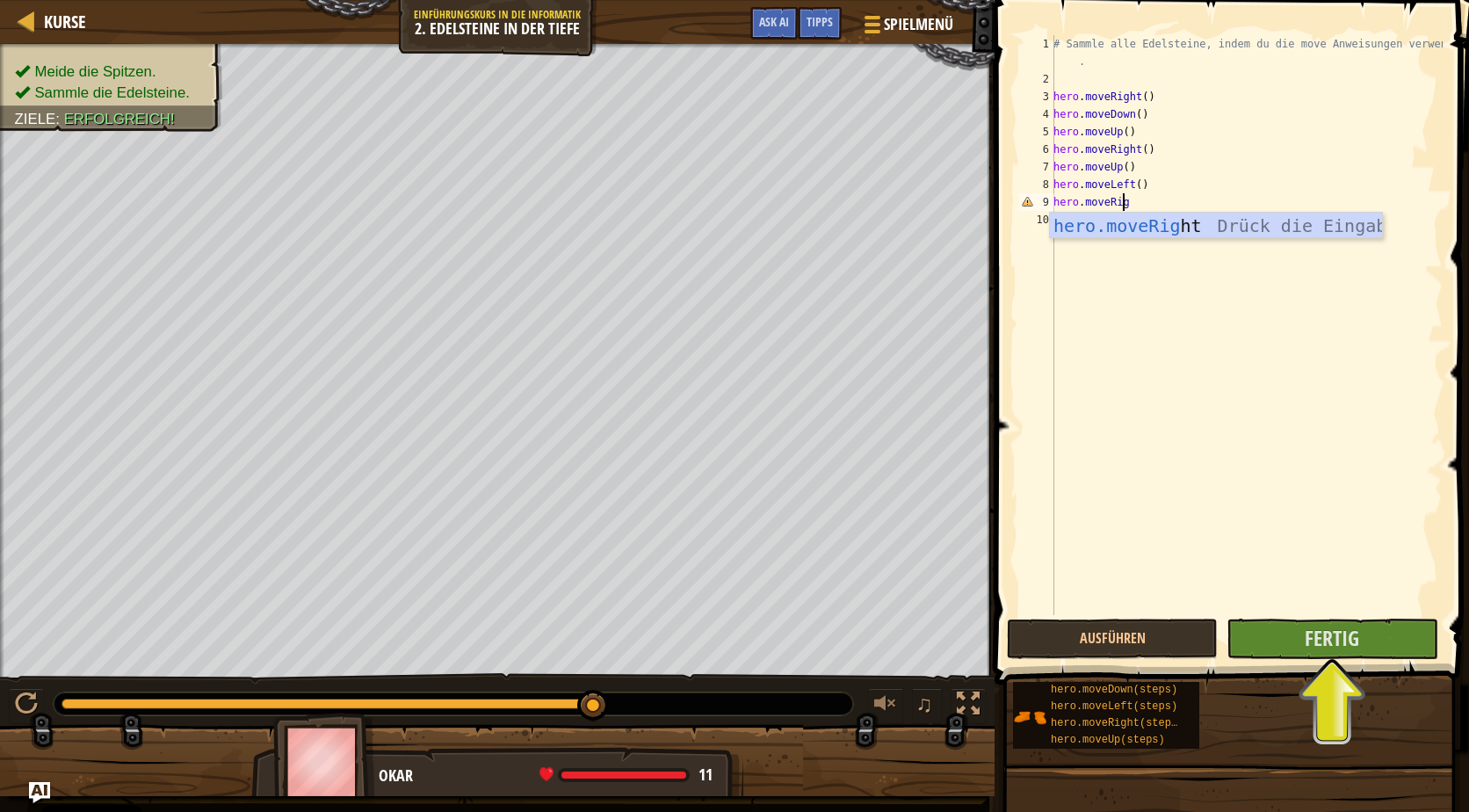
type textarea "hero.moveRight"
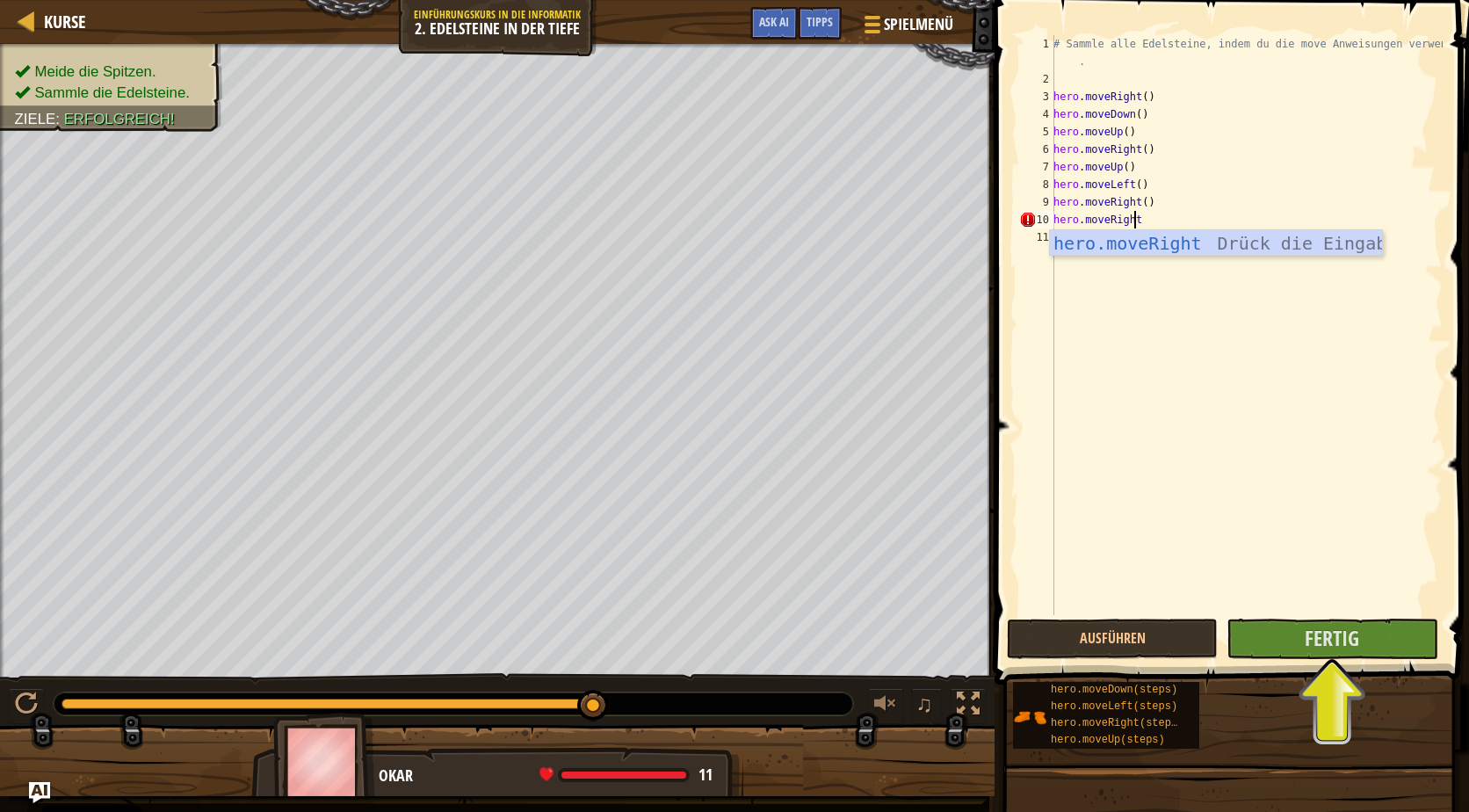
scroll to position [8, 6]
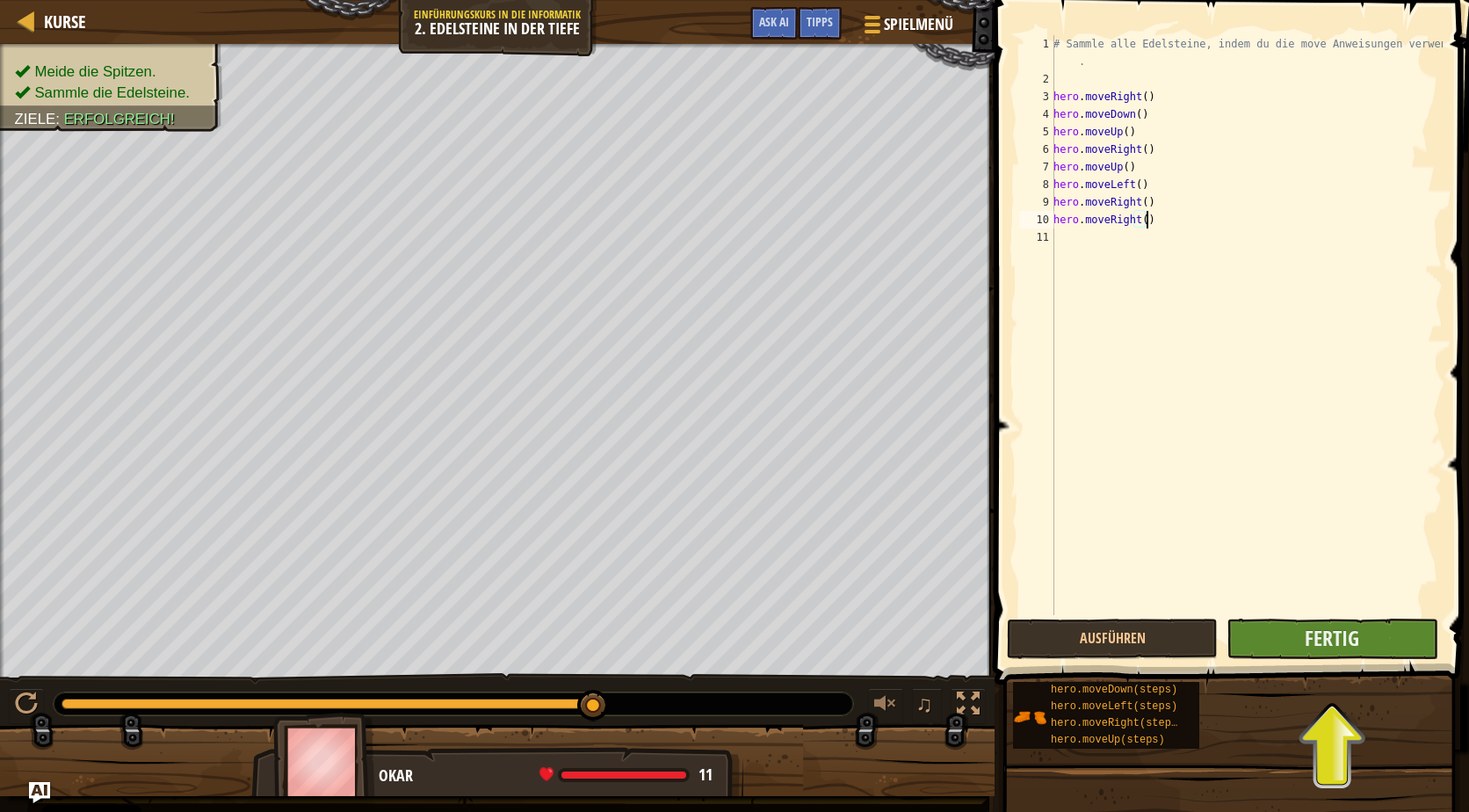
type textarea "hero.moveRight()"
click at [1399, 645] on button "Fertig" at bounding box center [1332, 638] width 211 height 40
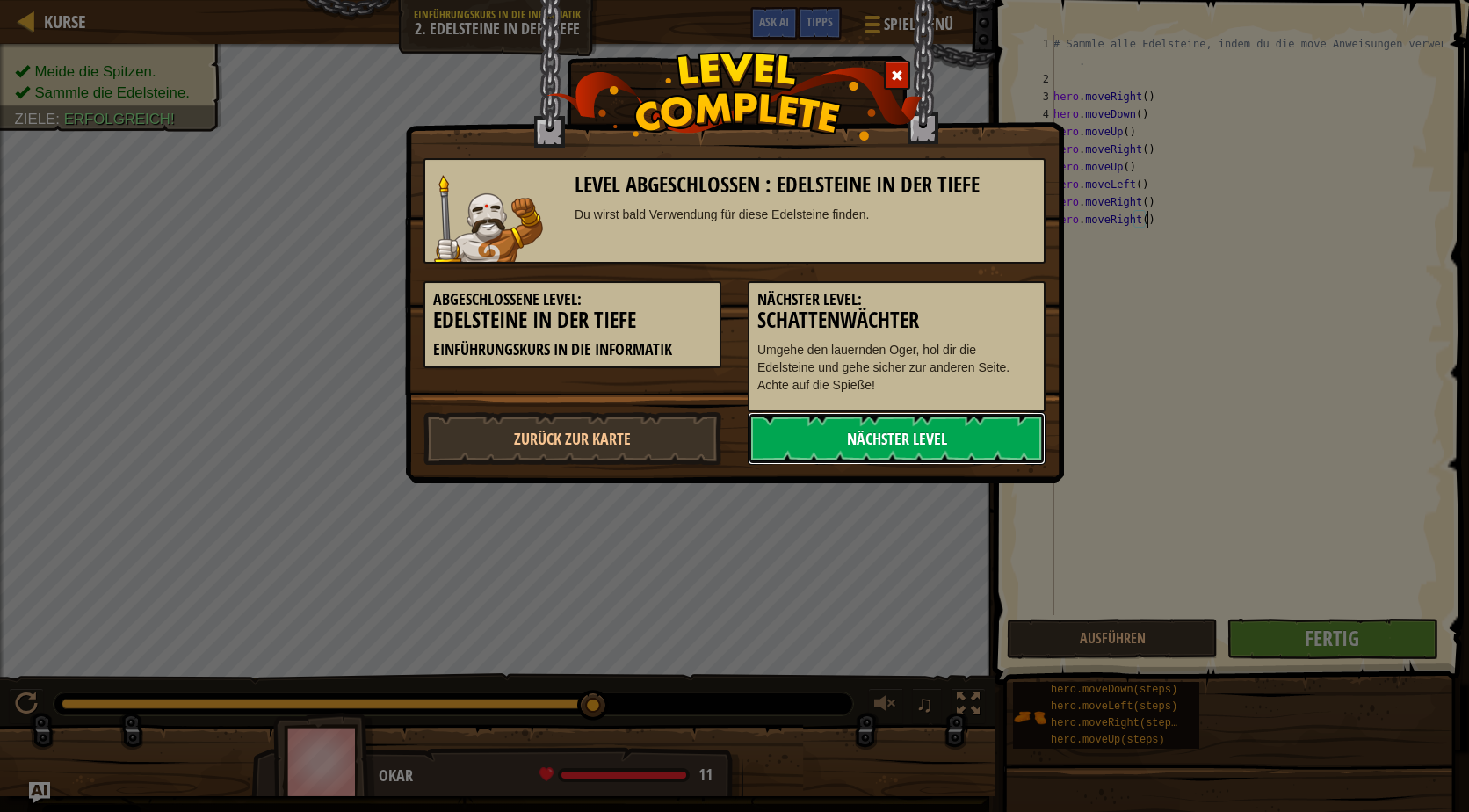
click at [863, 447] on link "Nächster Level" at bounding box center [897, 439] width 298 height 53
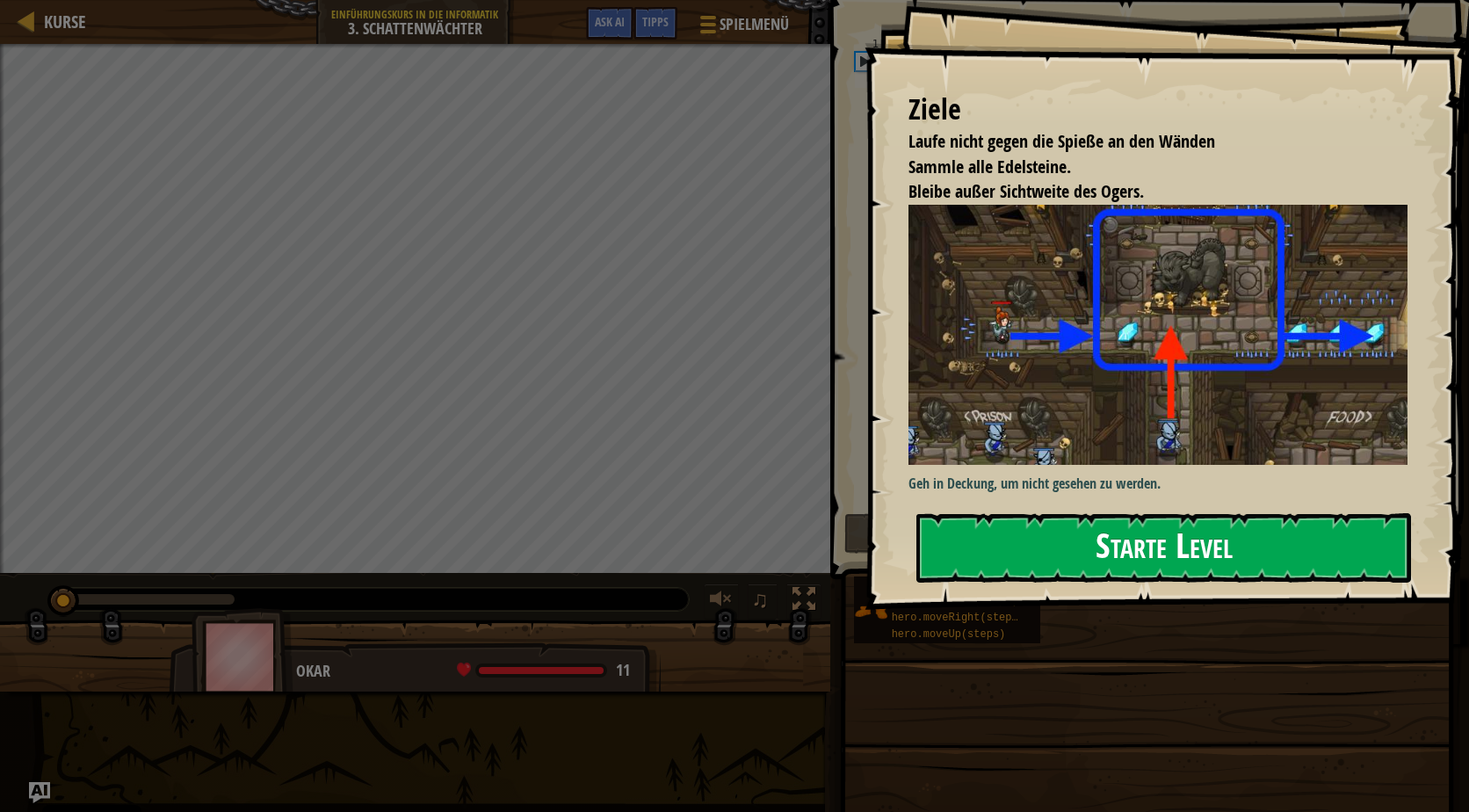
click at [1049, 516] on button "Starte Level" at bounding box center [1163, 548] width 495 height 69
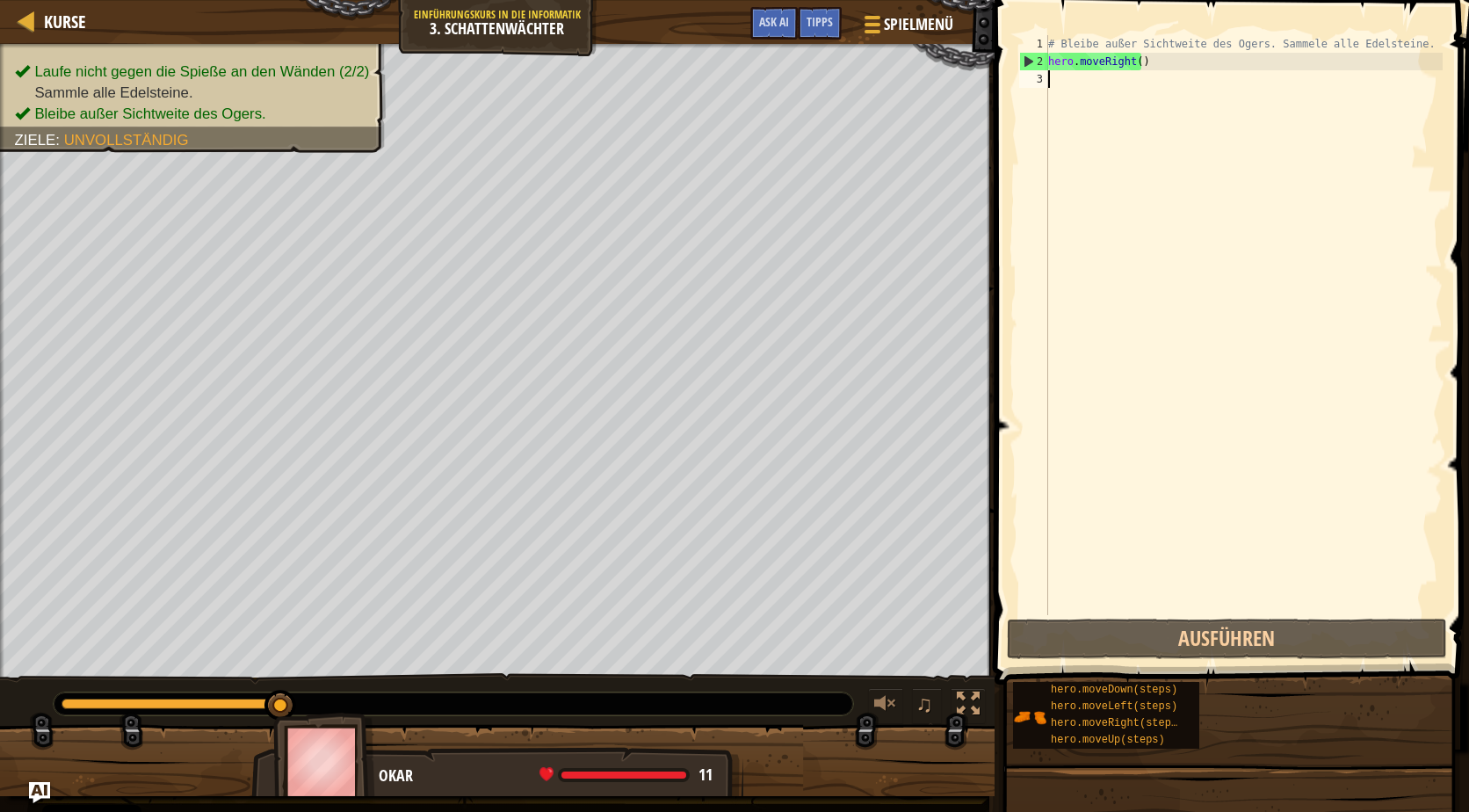
click at [1132, 85] on div "# Bleibe außer Sichtweite des Ogers. Sammele alle Edelsteine. hero . moveRight …" at bounding box center [1243, 342] width 398 height 615
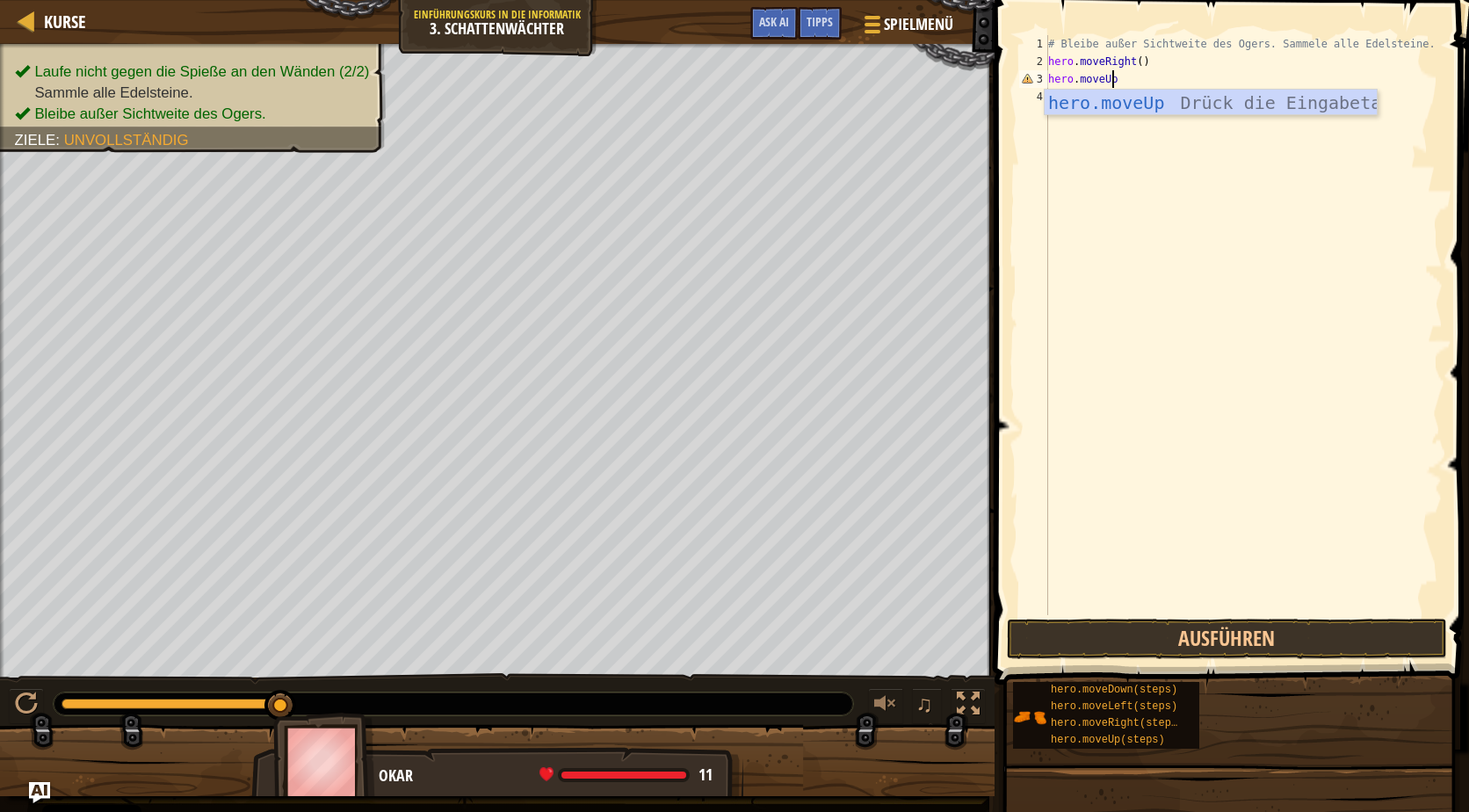
scroll to position [8, 5]
type textarea "hero.moveUp()"
type textarea "hero.moveRight()"
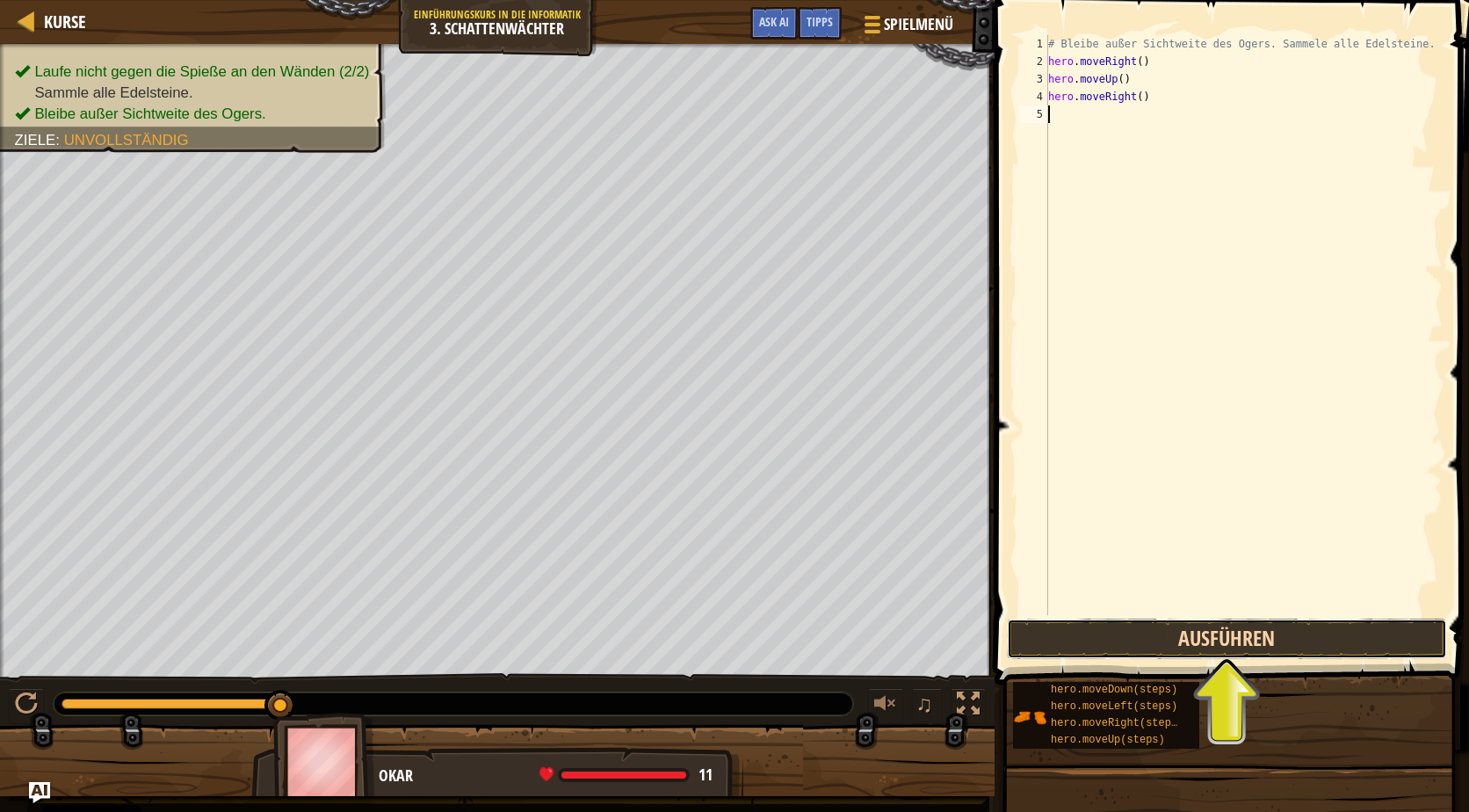
click at [1188, 641] on button "Ausführen" at bounding box center [1227, 638] width 440 height 40
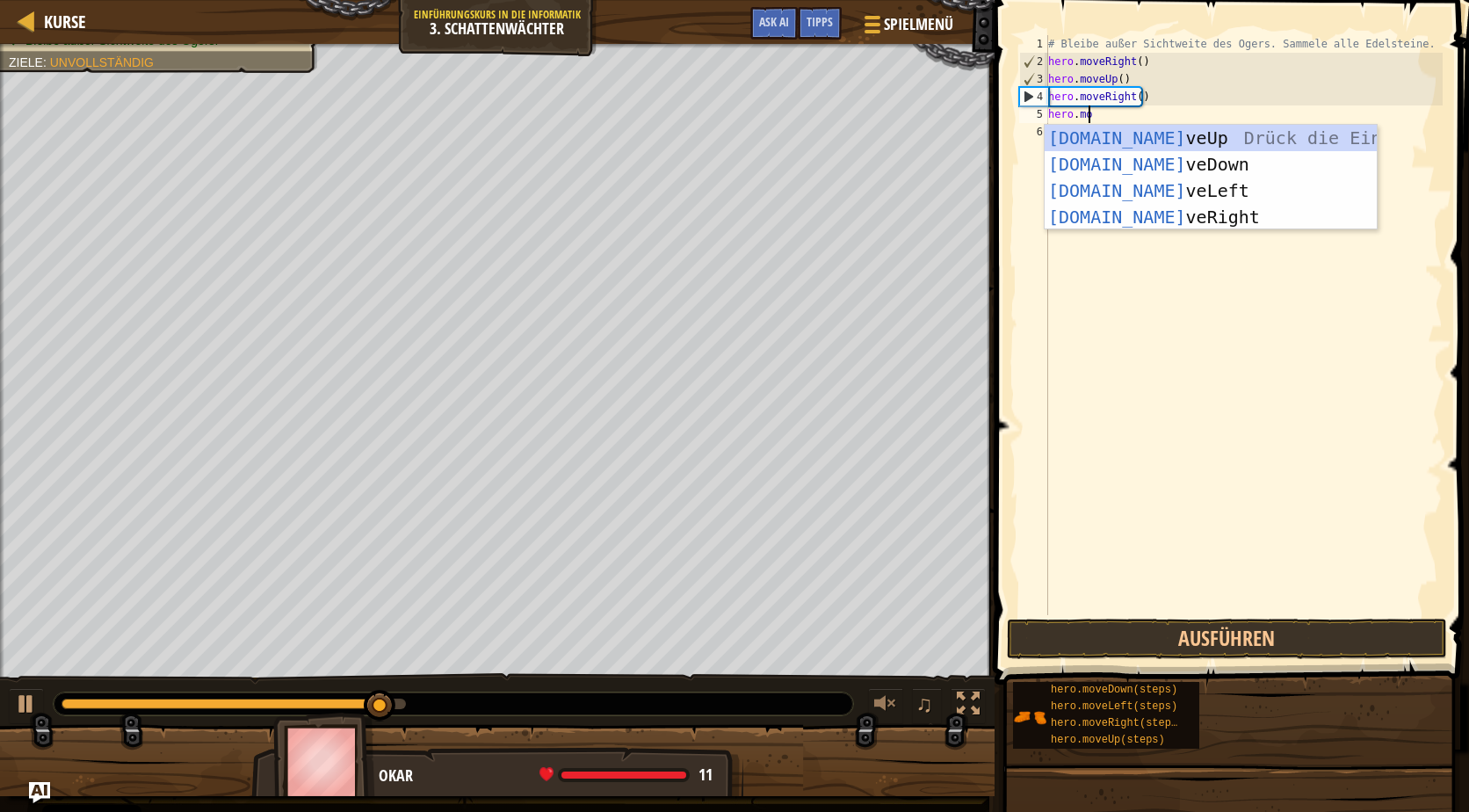
scroll to position [8, 3]
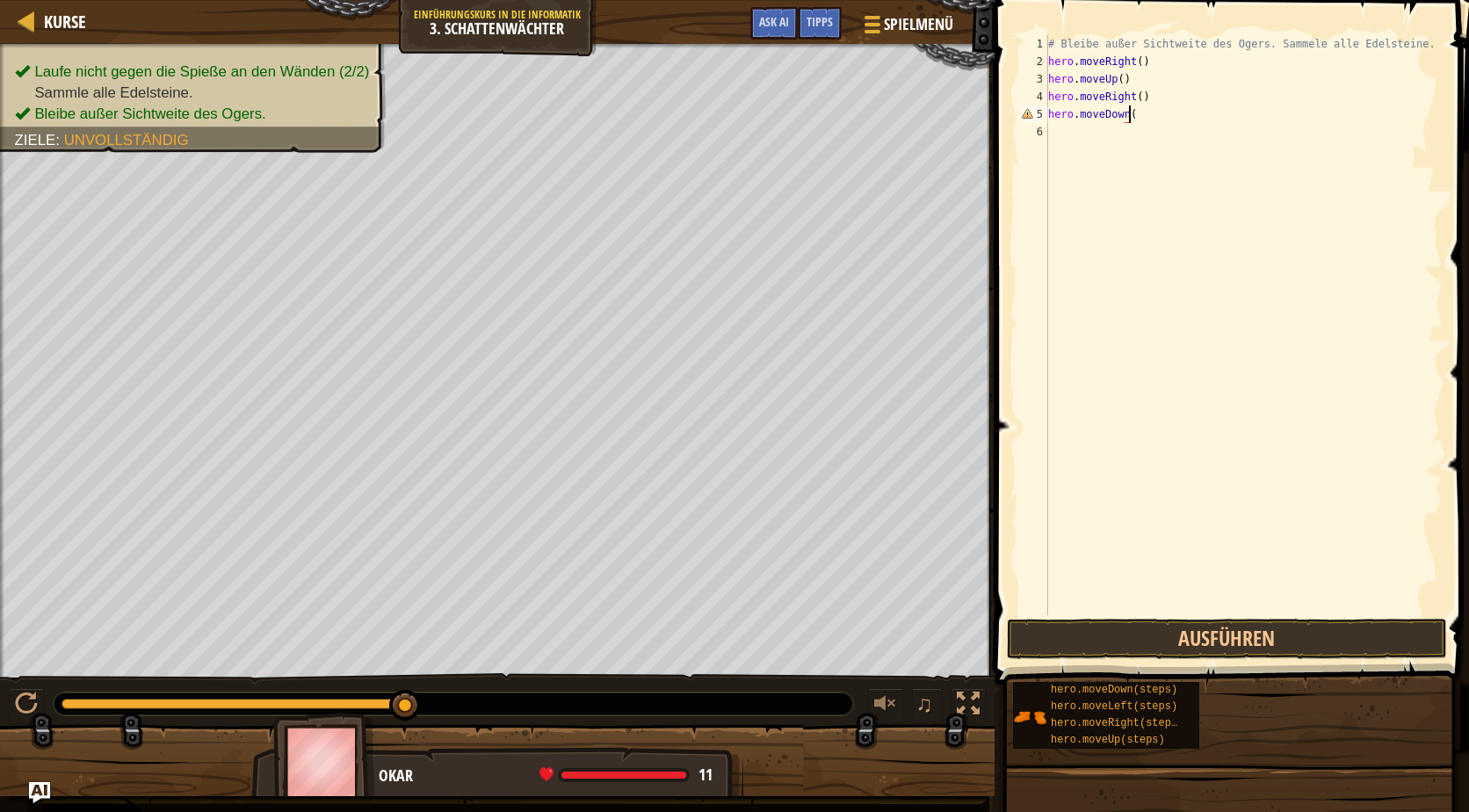
type textarea "hero.moveDown()"
type textarea "hero.moveRight()"
click at [1217, 627] on button "Ausführen" at bounding box center [1227, 638] width 440 height 40
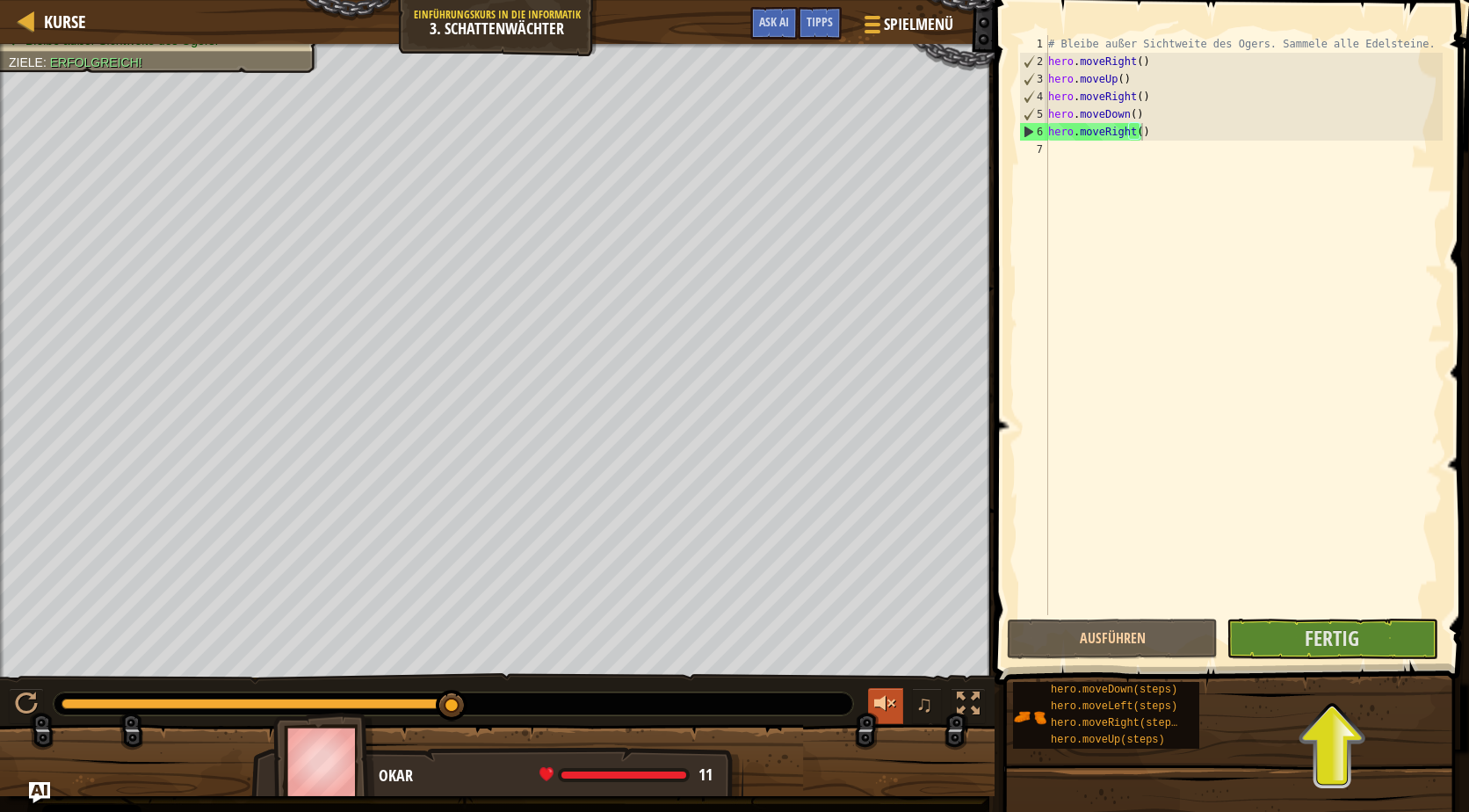
click at [897, 704] on div at bounding box center [885, 703] width 23 height 23
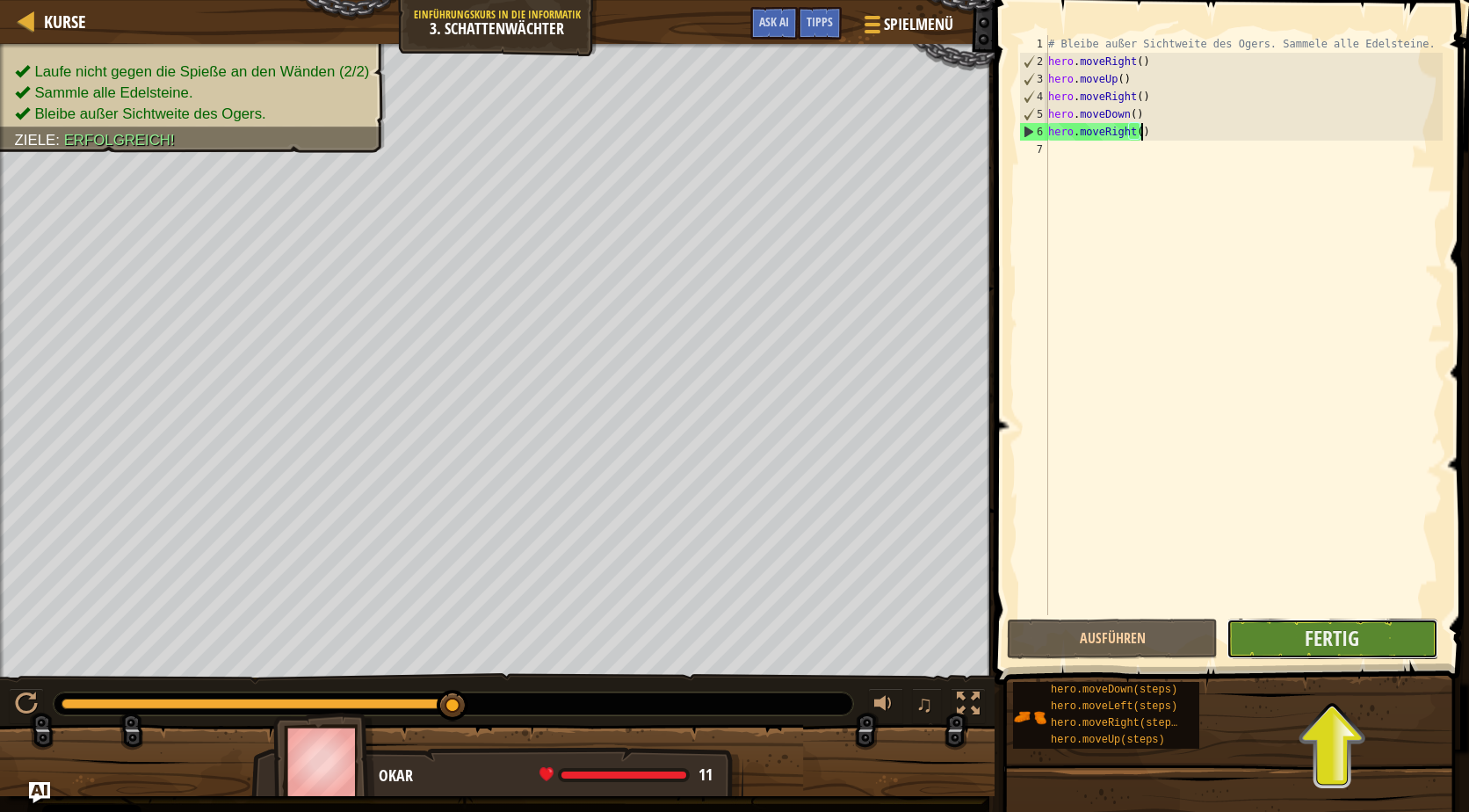
click at [1293, 636] on button "Fertig" at bounding box center [1332, 638] width 211 height 40
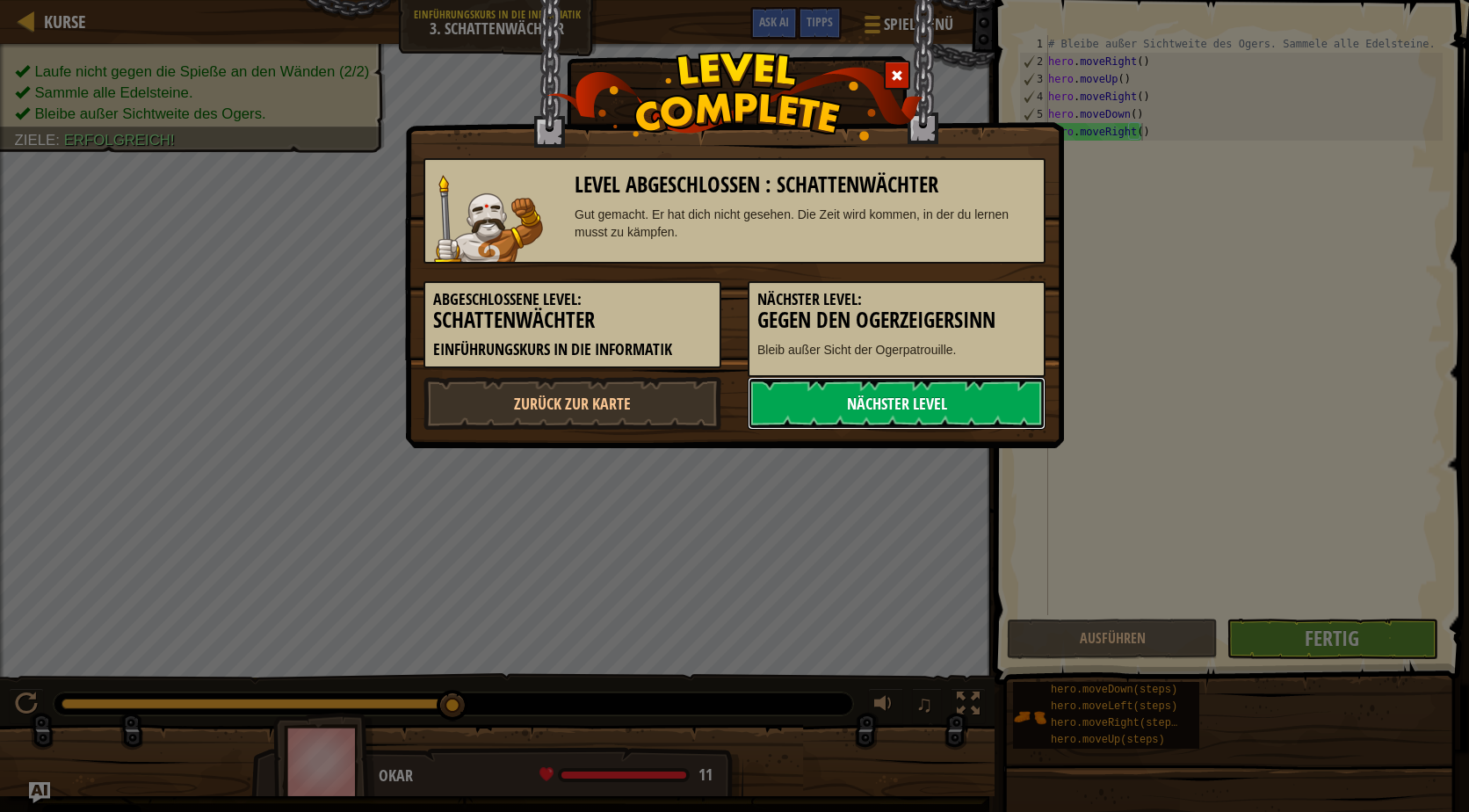
click at [958, 415] on link "Nächster Level" at bounding box center [897, 403] width 298 height 53
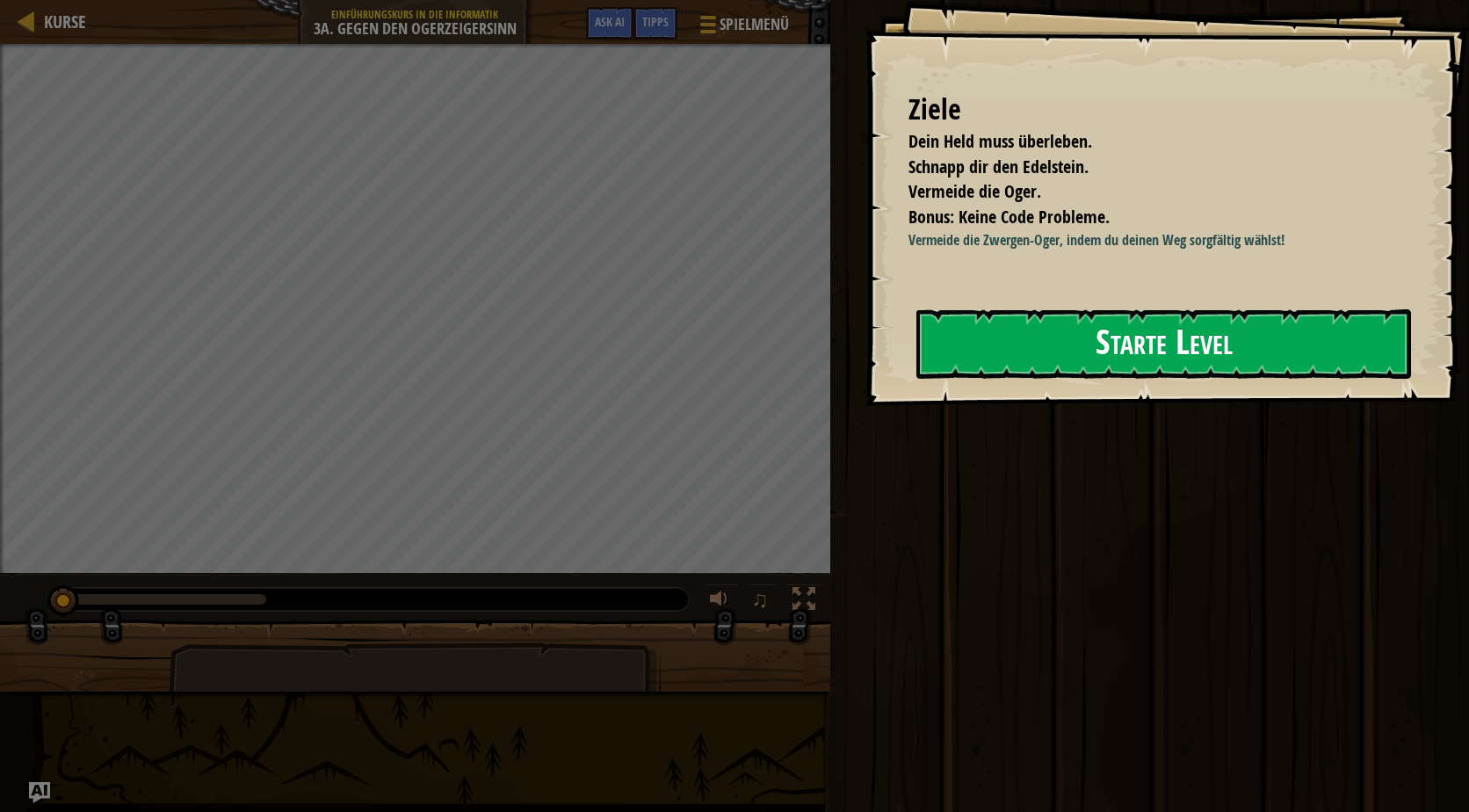
click at [1064, 333] on button "Starte Level" at bounding box center [1163, 344] width 495 height 69
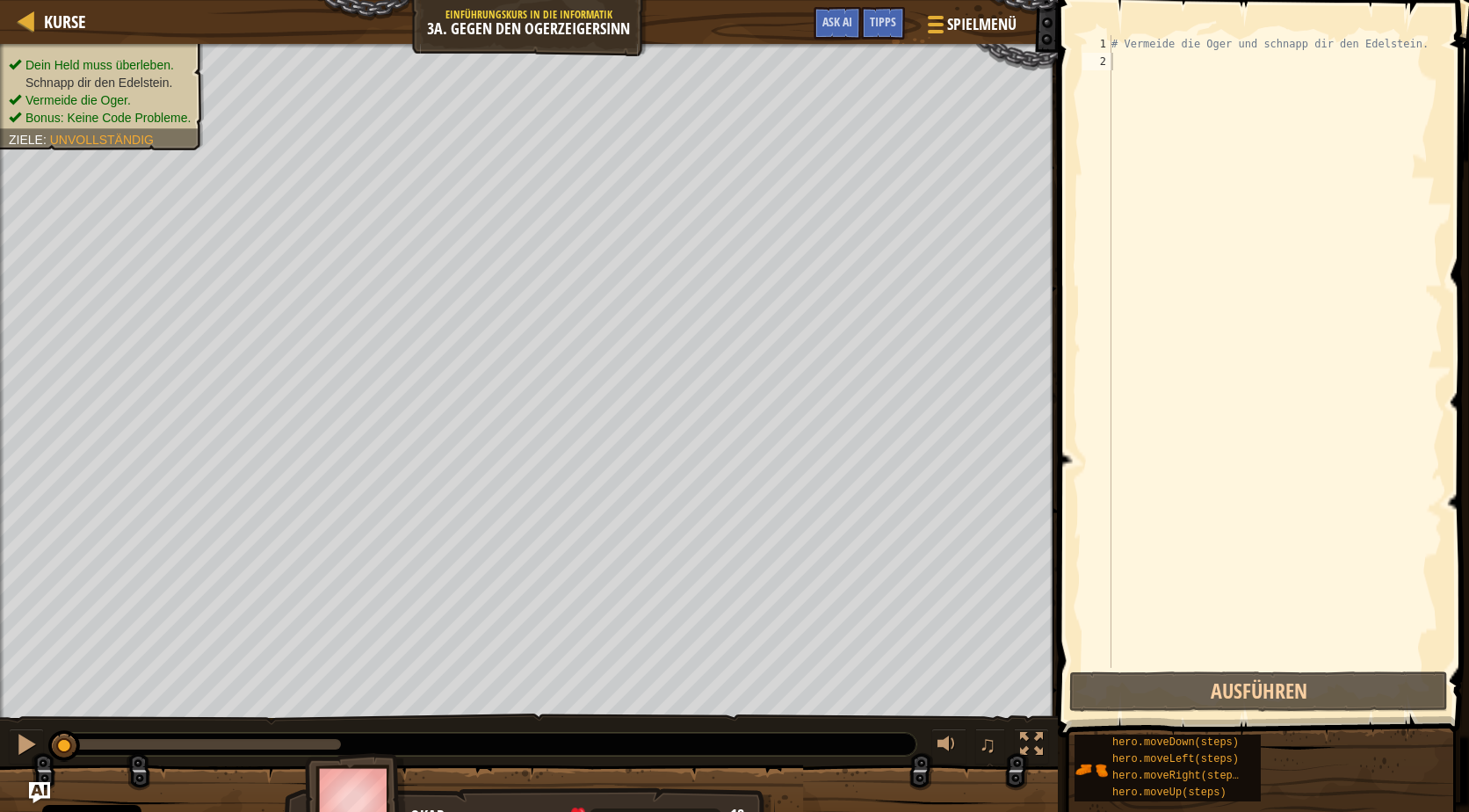
click at [154, 69] on div "Dein Held muss überleben. Schnapp dir den Edelstein. Vermeide die Oger. Bonus: …" at bounding box center [91, 91] width 224 height 118
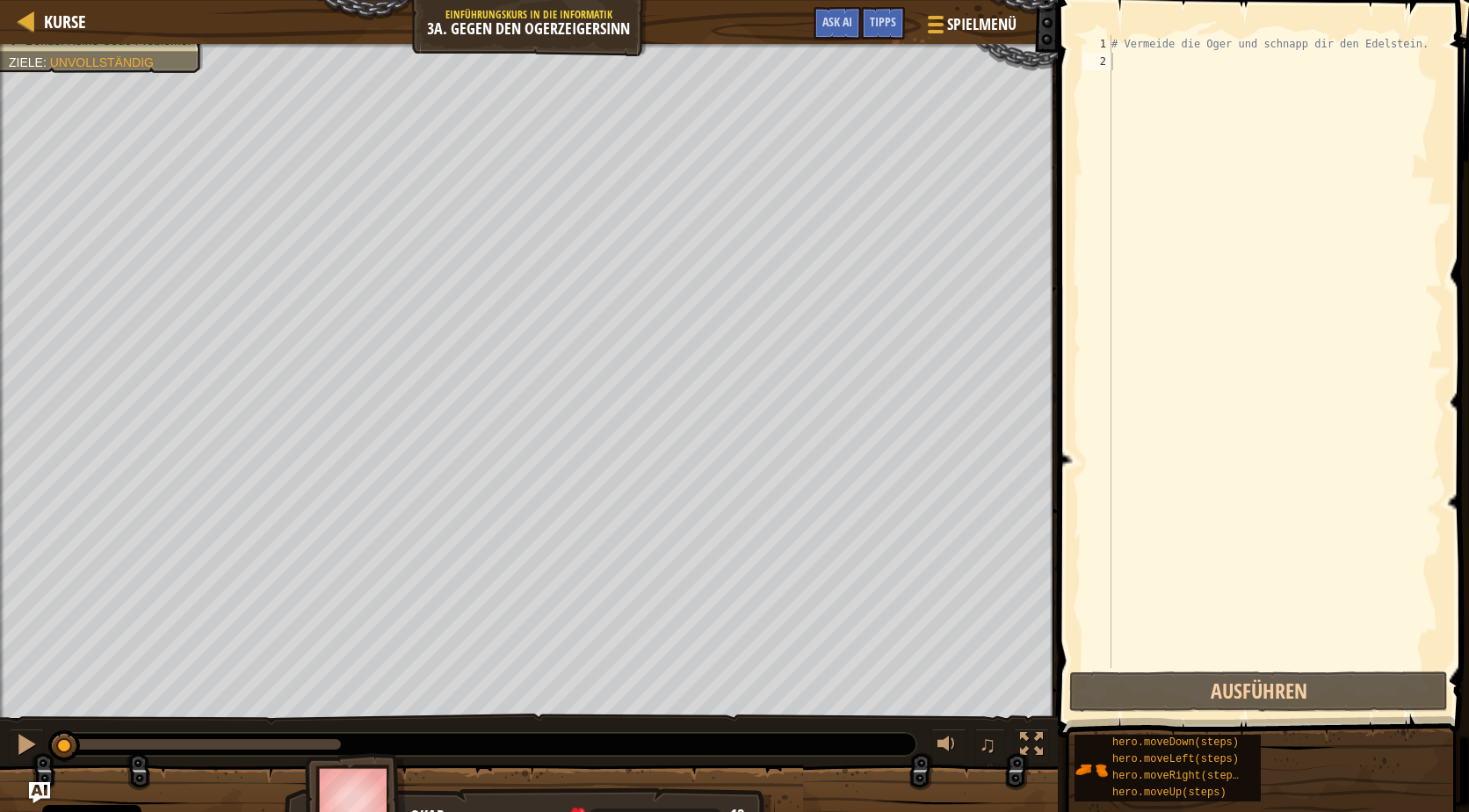
click at [1306, 209] on div "# Vermeide die Oger und schnapp dir den Edelstein." at bounding box center [1276, 369] width 335 height 668
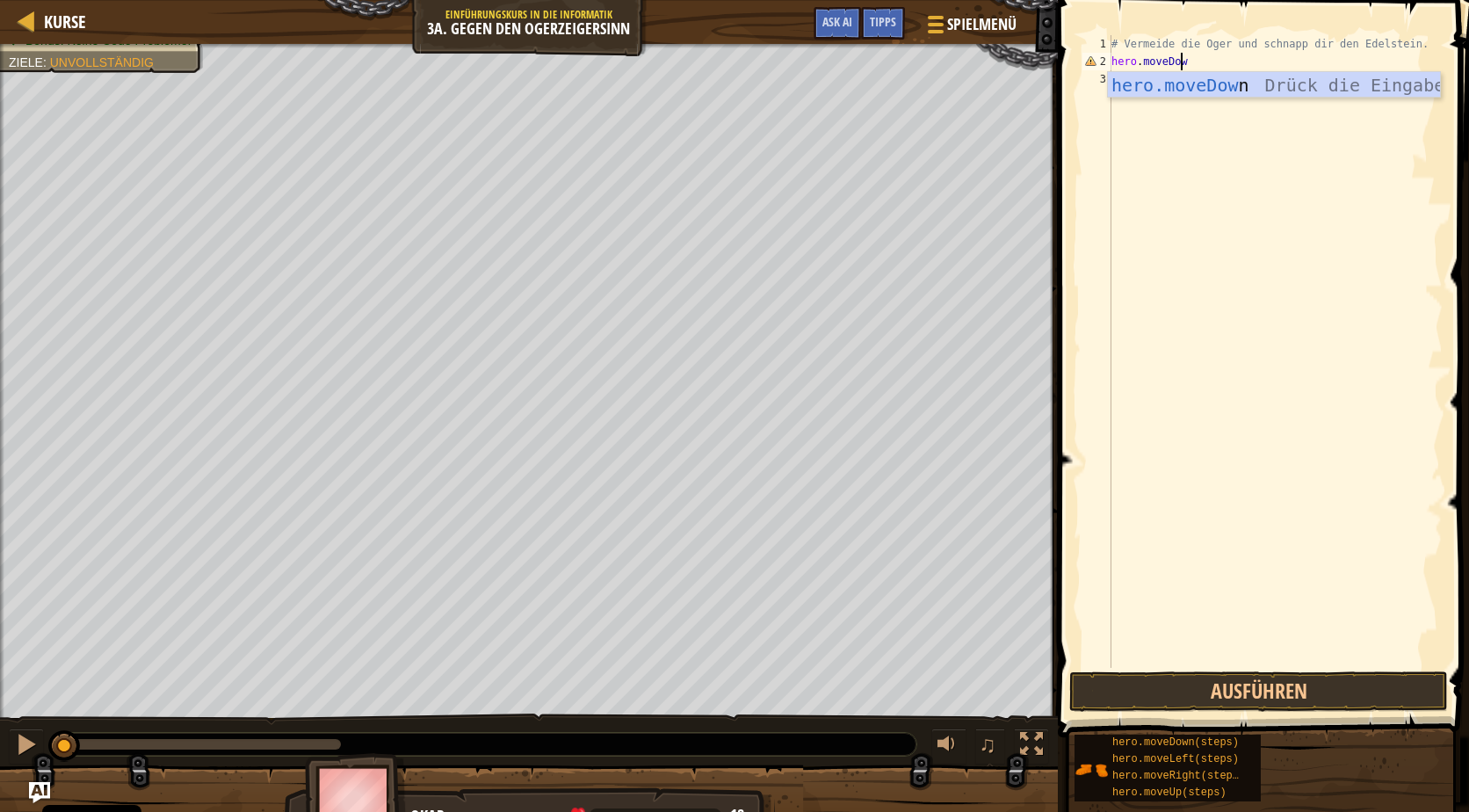
scroll to position [8, 5]
type textarea "hero.moveDown()"
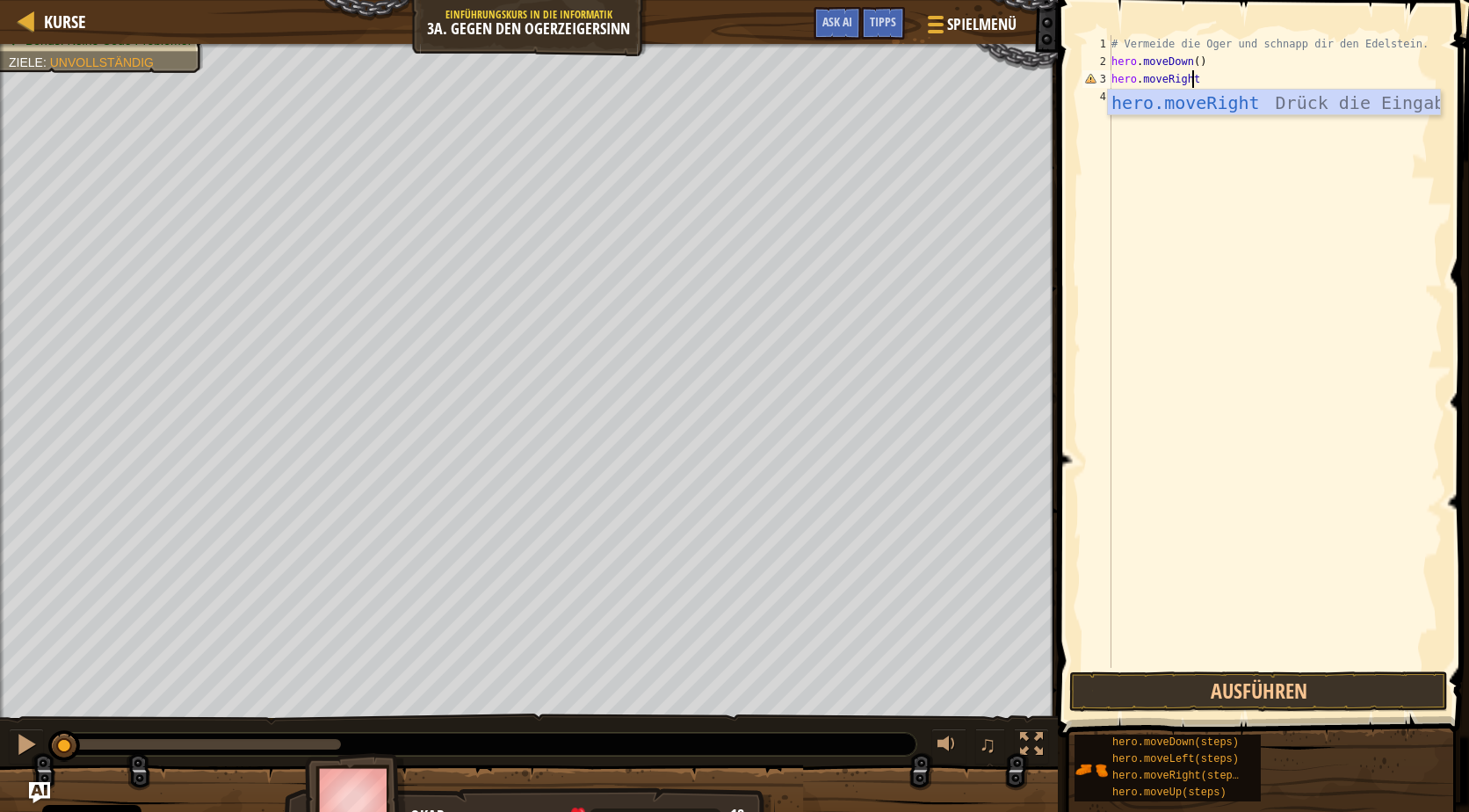
scroll to position [8, 6]
type textarea "hero.moveRight()"
type textarea "H"
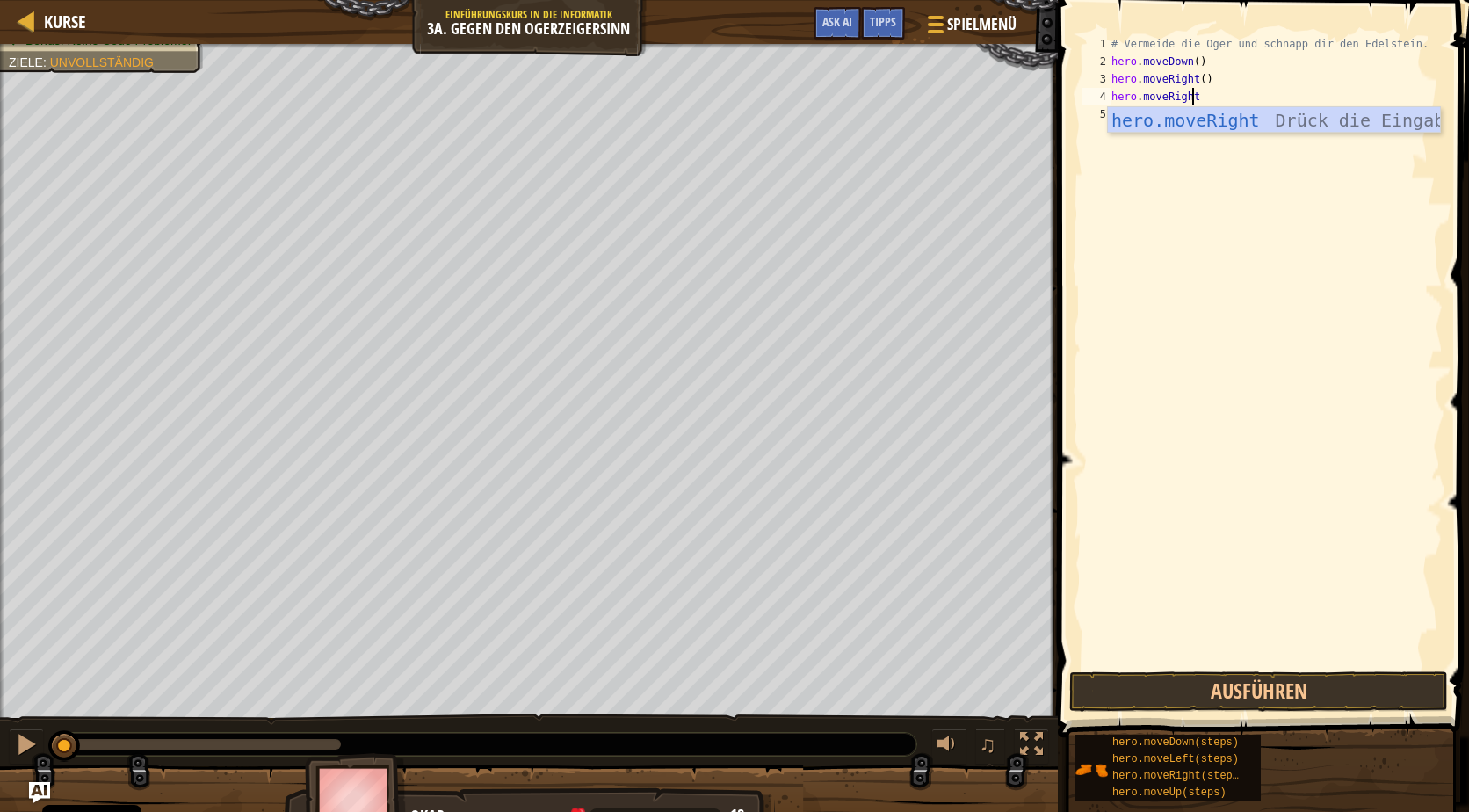
scroll to position [8, 6]
click at [33, 743] on div at bounding box center [26, 743] width 23 height 23
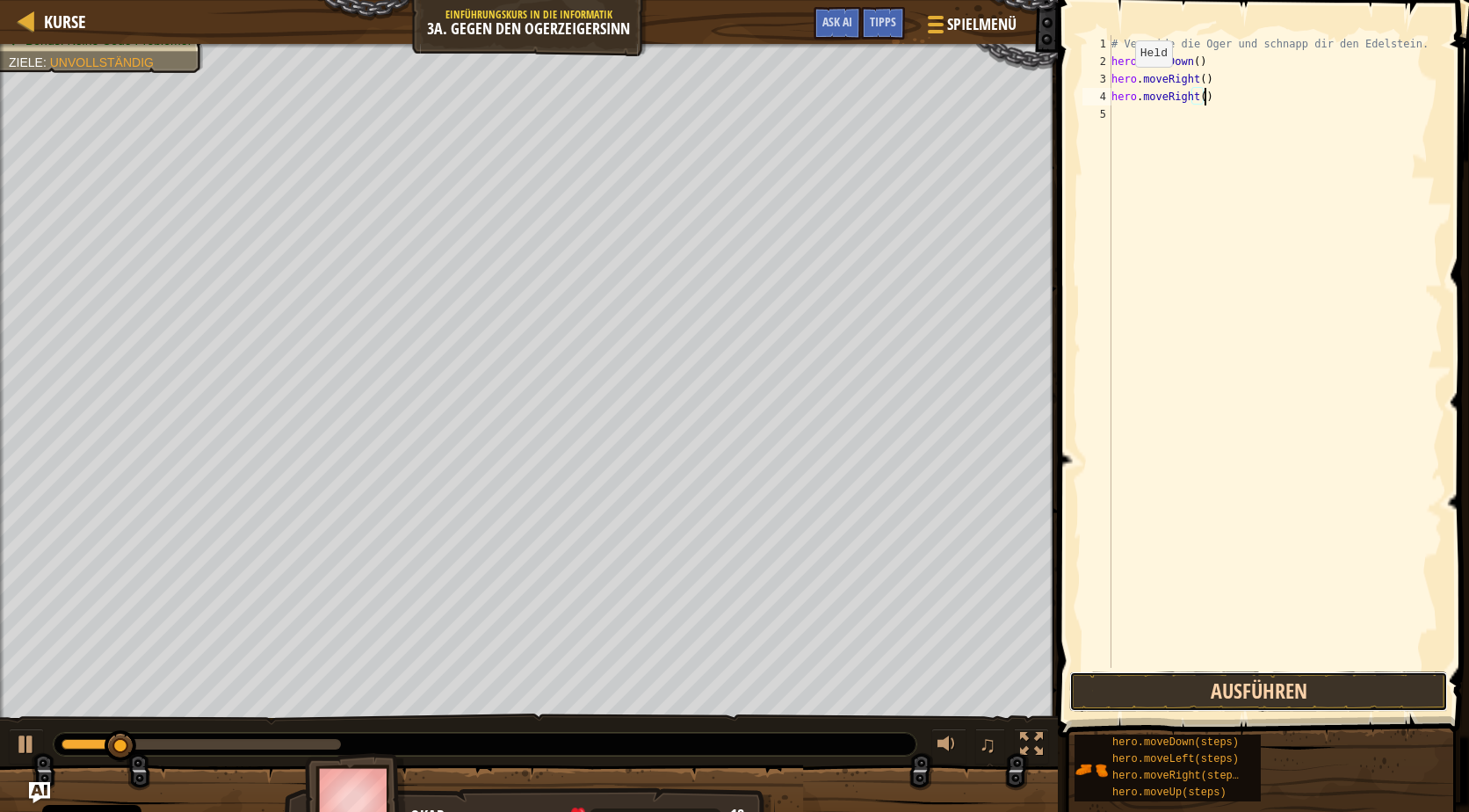
click at [1144, 681] on button "Ausführen" at bounding box center [1259, 691] width 379 height 40
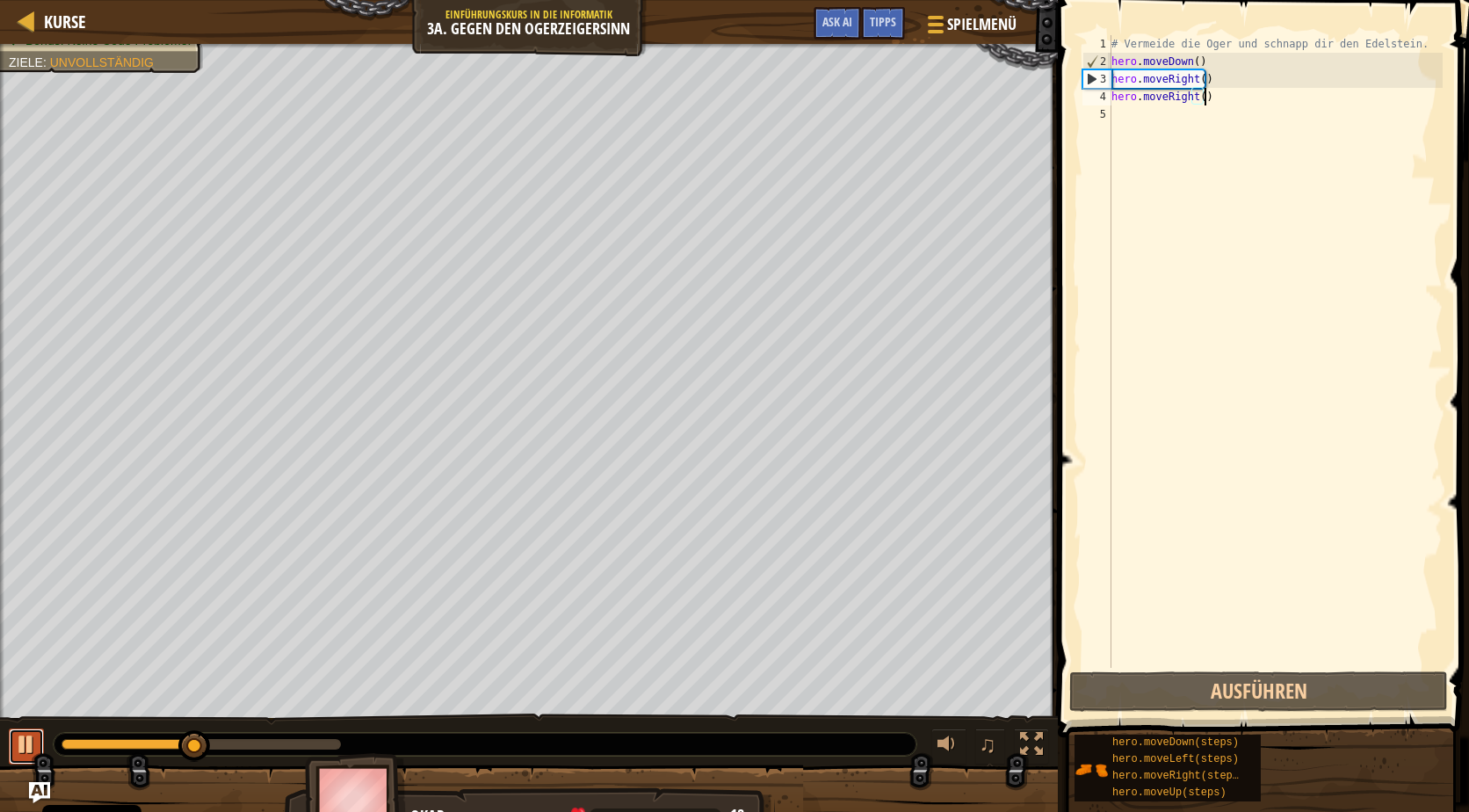
drag, startPoint x: 21, startPoint y: 730, endPoint x: 19, endPoint y: 743, distance: 13.2
click at [19, 743] on div at bounding box center [26, 743] width 23 height 23
drag, startPoint x: 537, startPoint y: 746, endPoint x: 199, endPoint y: 750, distance: 338.0
click at [209, 749] on div at bounding box center [485, 743] width 863 height 23
drag, startPoint x: 208, startPoint y: 749, endPoint x: 61, endPoint y: 722, distance: 149.5
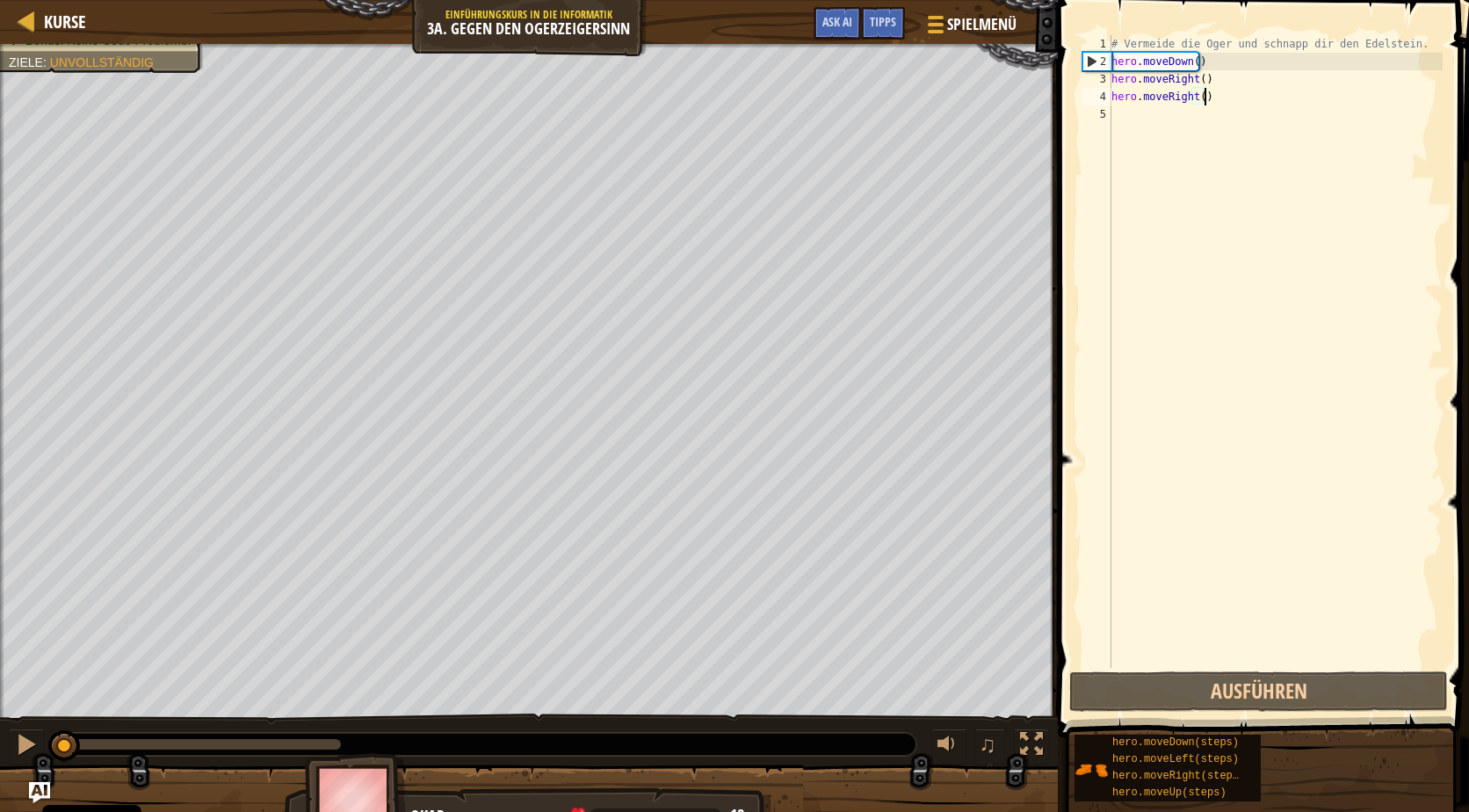
click at [61, 722] on div "♫" at bounding box center [529, 740] width 1058 height 53
click at [1253, 87] on div "# Vermeide die Oger und schnapp dir den Edelstein. hero . moveDown ( ) hero . m…" at bounding box center [1276, 369] width 335 height 668
click at [1213, 61] on div "# Vermeide die Oger und schnapp dir den Edelstein. hero . moveDown ( ) hero . m…" at bounding box center [1276, 369] width 335 height 668
click at [1218, 72] on div "# Vermeide die Oger und schnapp dir den Edelstein. hero . moveDown ( ) hero . m…" at bounding box center [1276, 369] width 335 height 668
drag, startPoint x: 1217, startPoint y: 85, endPoint x: 1118, endPoint y: 82, distance: 99.0
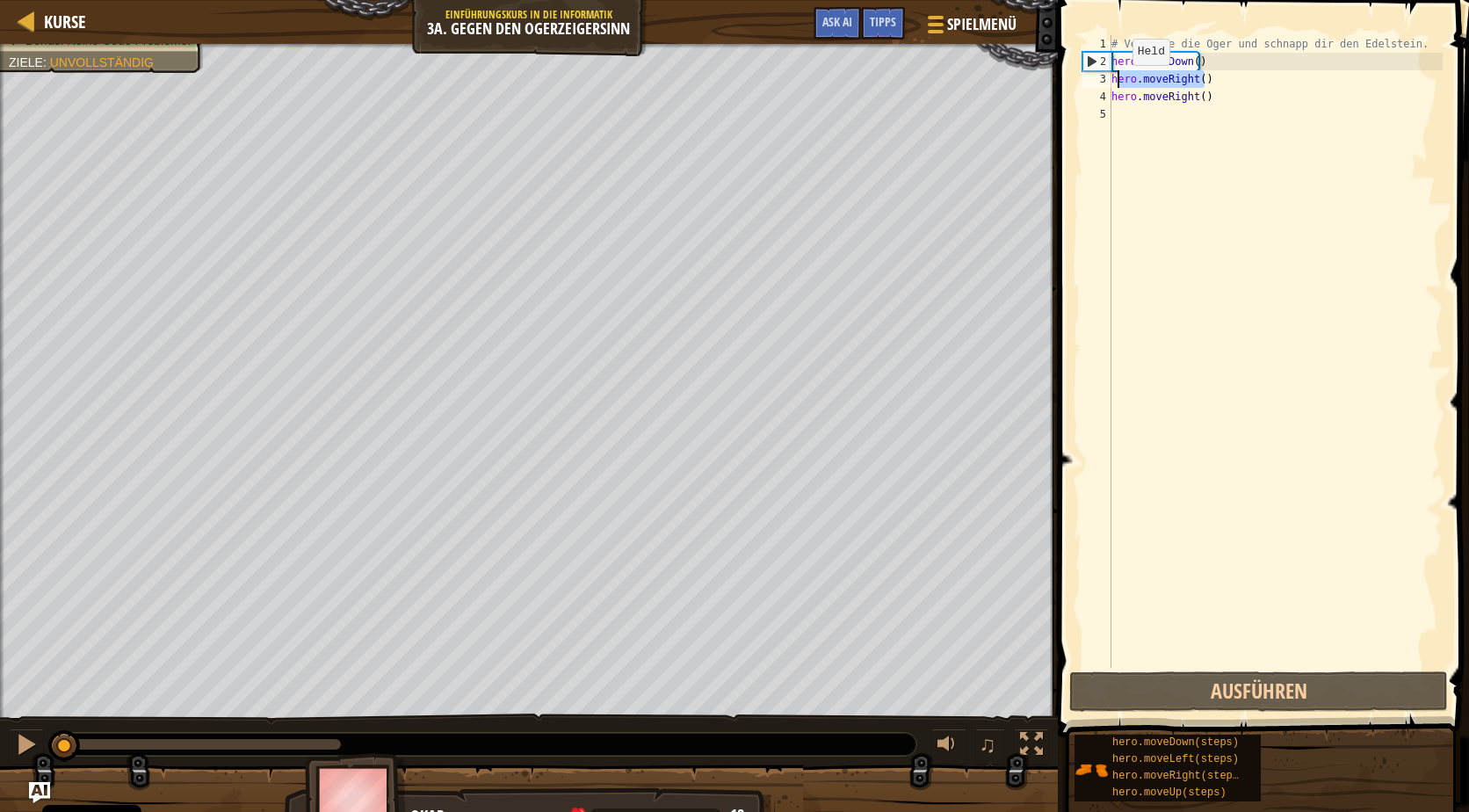
click at [1118, 82] on div "# Vermeide die Oger und schnapp dir den Edelstein. hero . moveDown ( ) hero . m…" at bounding box center [1276, 369] width 335 height 668
click at [1215, 91] on div "# Vermeide die Oger und schnapp dir den Edelstein. hero . moveDown ( ) hero . m…" at bounding box center [1276, 369] width 335 height 668
drag, startPoint x: 1211, startPoint y: 61, endPoint x: 1094, endPoint y: 66, distance: 117.1
click at [1094, 66] on div "hero.moveRight() 1 2 3 4 5 # Vermeide die Oger und schnapp dir den Edelstein. h…" at bounding box center [1261, 351] width 364 height 633
drag, startPoint x: 1213, startPoint y: 103, endPoint x: 1105, endPoint y: 80, distance: 110.4
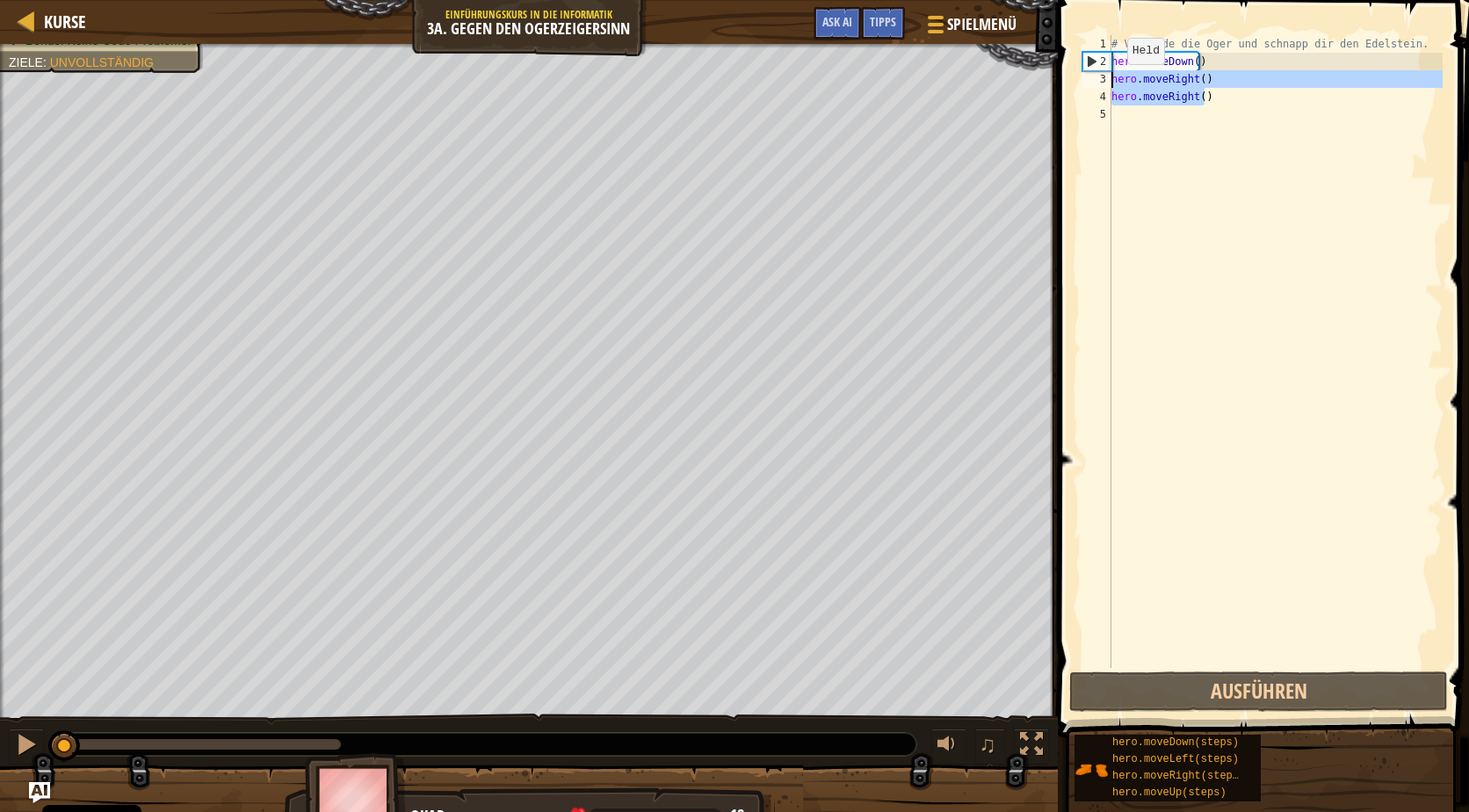
click at [1105, 80] on div "hero.moveDown() 1 2 3 4 5 # Vermeide die Oger und schnapp dir den Edelstein. he…" at bounding box center [1261, 351] width 364 height 633
type textarea "hero.moveRight() hero.moveRight()"
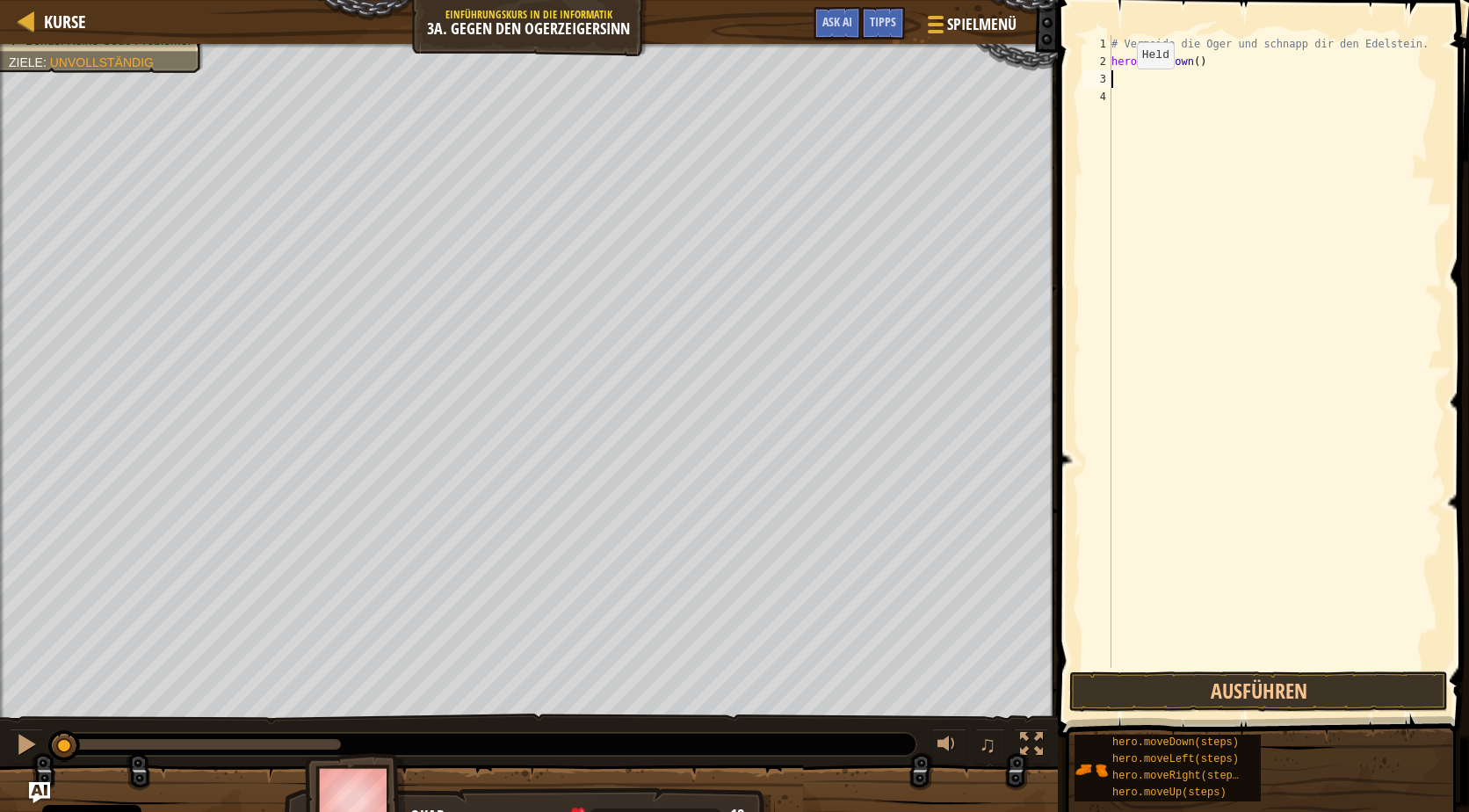
type textarea "hero.moveDown()"
paste textarea "hero.moveDown()"
type textarea "hero.moveDown()"
type textarea "hero.moveRight()"
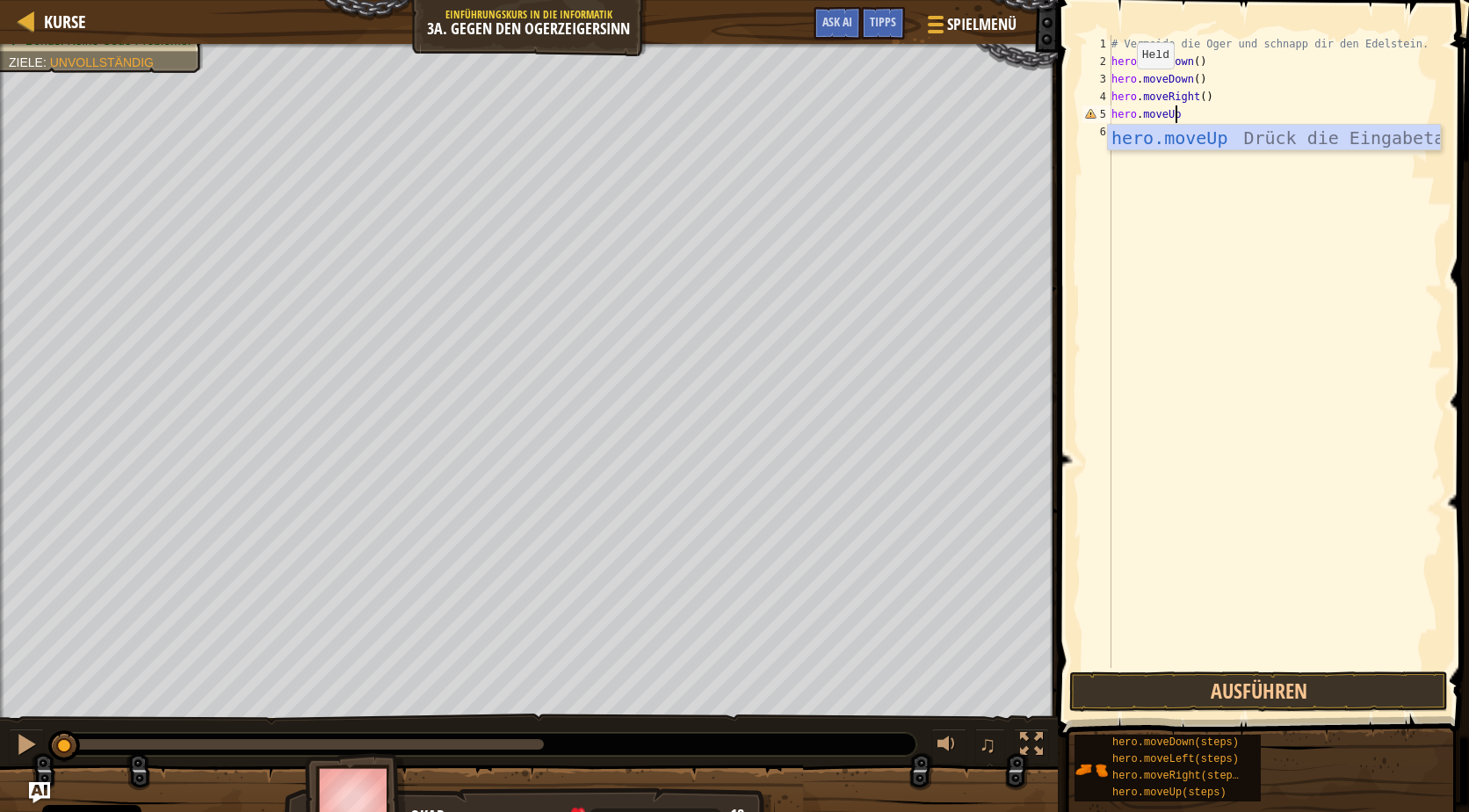
scroll to position [8, 5]
type textarea "hero.moveUp()"
type textarea "H"
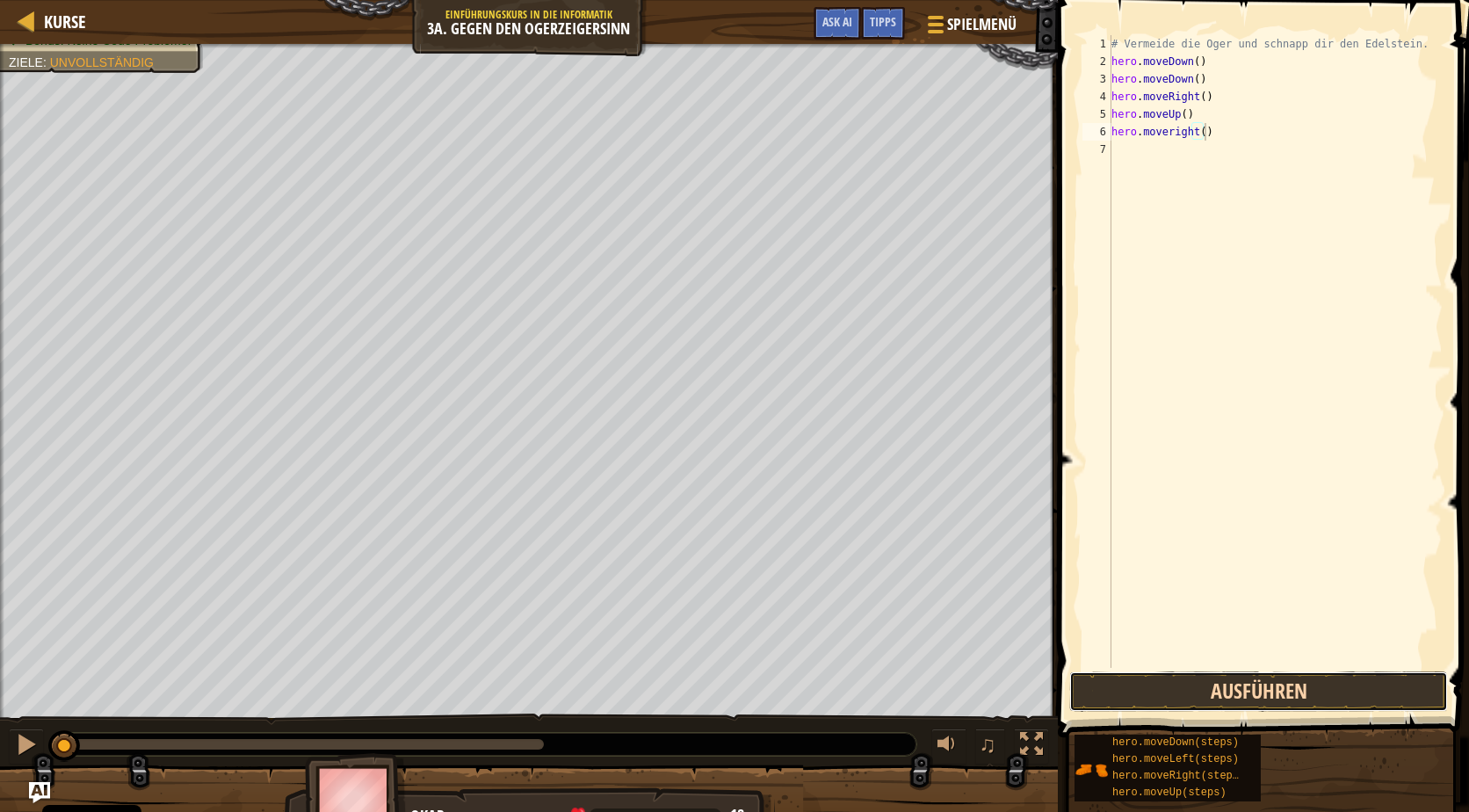
click at [1232, 700] on button "Ausführen" at bounding box center [1259, 691] width 379 height 40
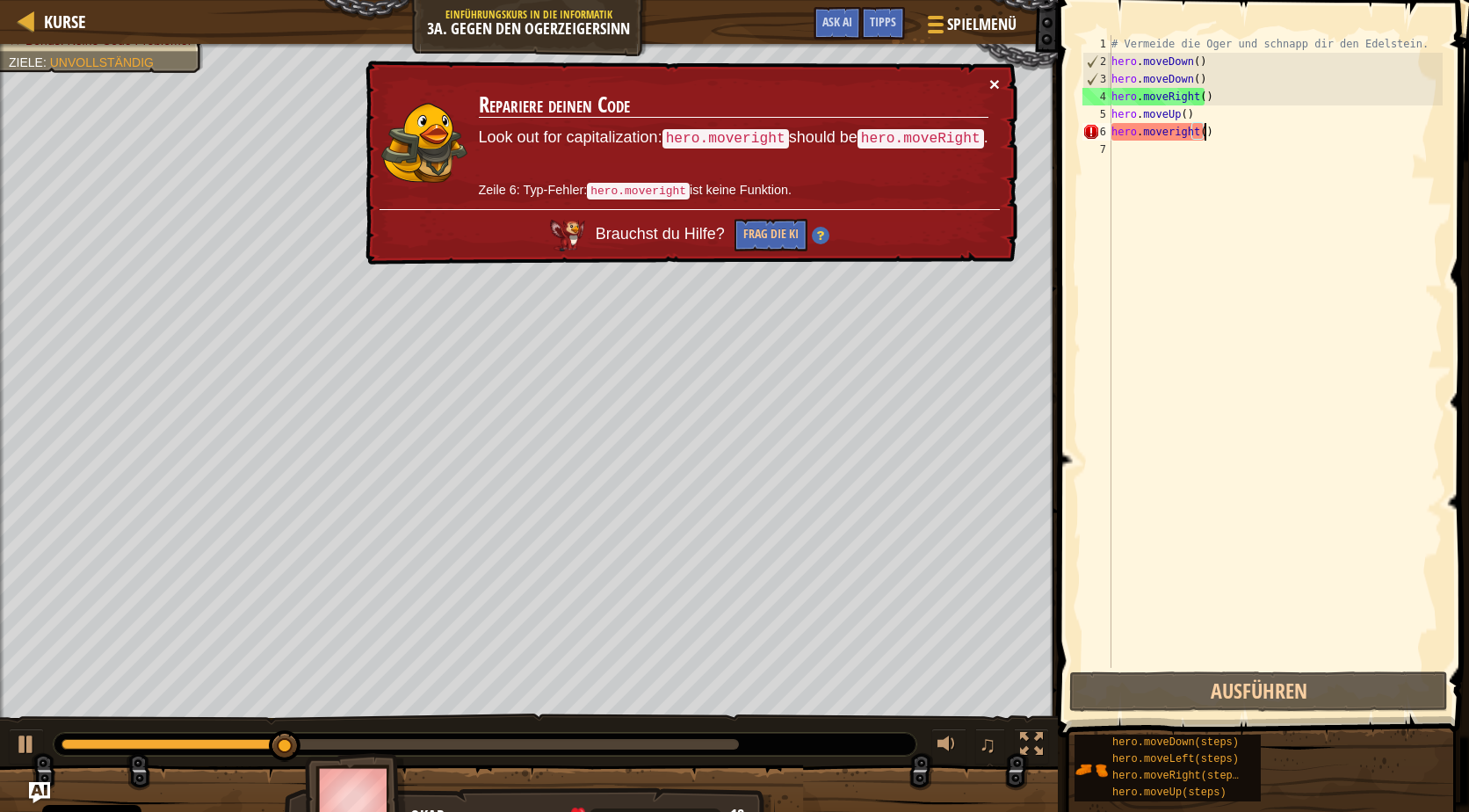
click at [990, 89] on button "×" at bounding box center [995, 84] width 11 height 18
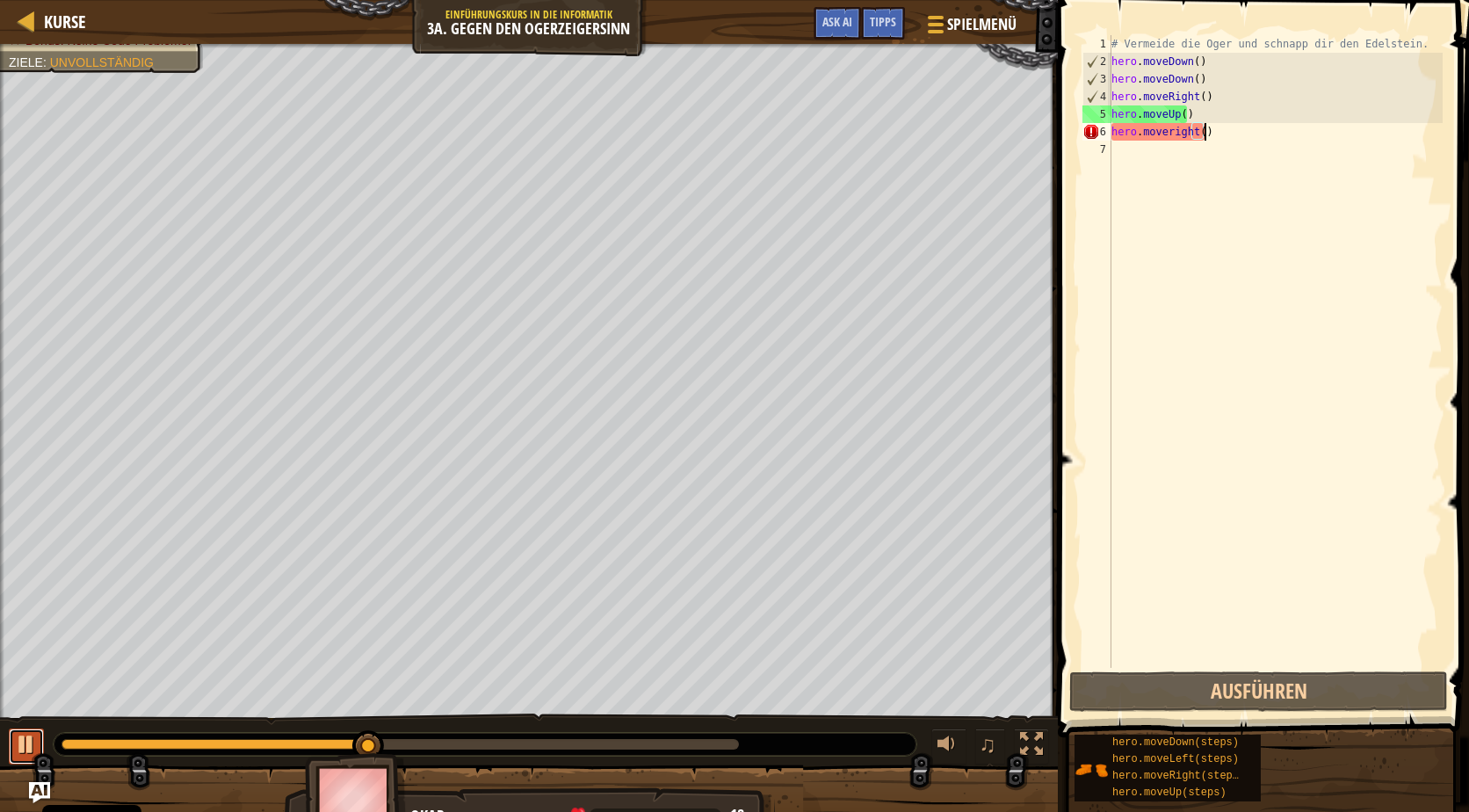
click at [12, 737] on button at bounding box center [27, 745] width 35 height 36
click at [1163, 132] on div "# Vermeide die Oger und schnapp dir den Edelstein. hero . moveDown ( ) hero . m…" at bounding box center [1276, 369] width 335 height 668
click at [1168, 135] on div "# Vermeide die Oger und schnapp dir den Edelstein. hero . moveDown ( ) hero . m…" at bounding box center [1276, 369] width 335 height 668
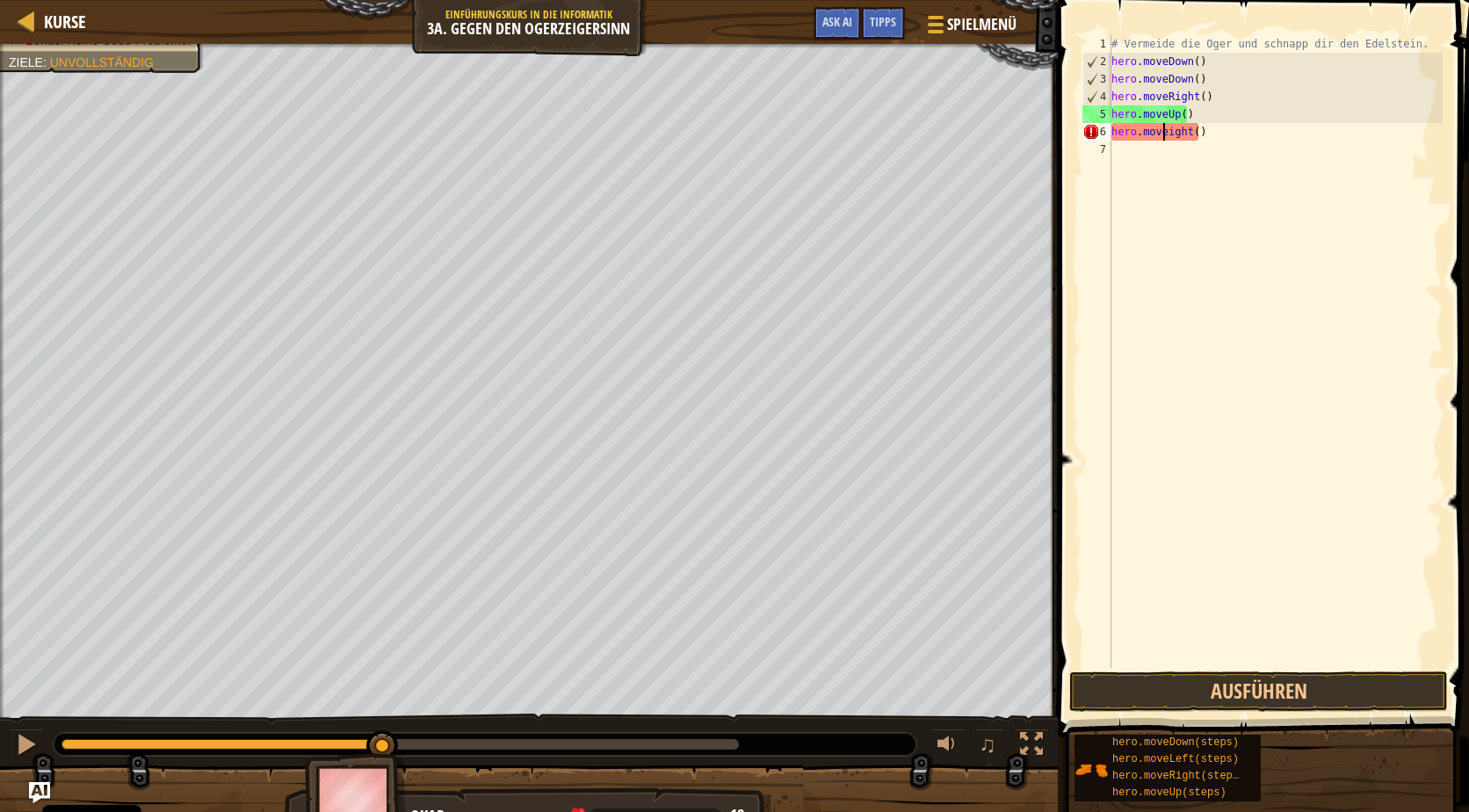
scroll to position [8, 5]
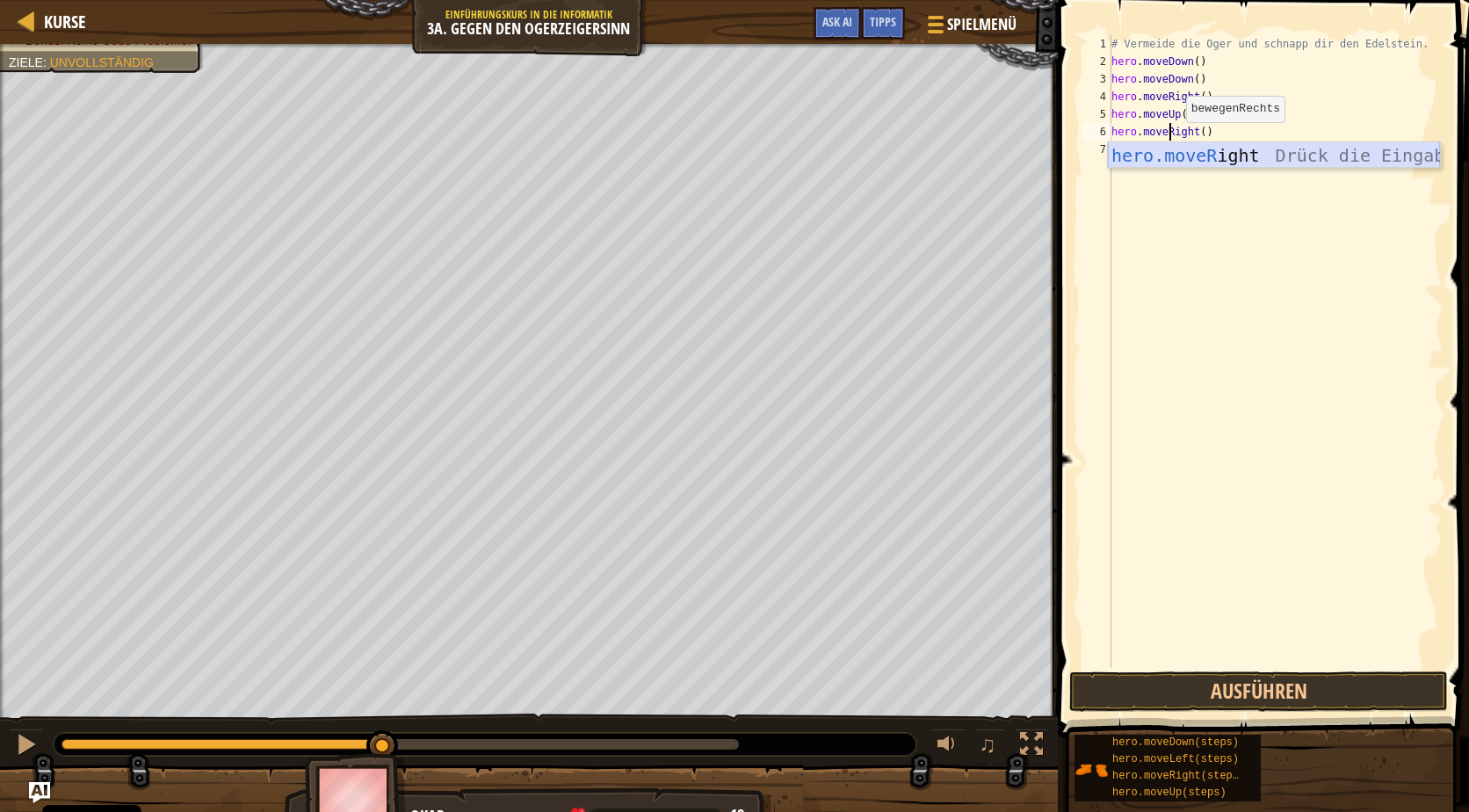
click at [1245, 164] on div "hero.moveR ight Drück die Eingabetaste" at bounding box center [1274, 182] width 332 height 79
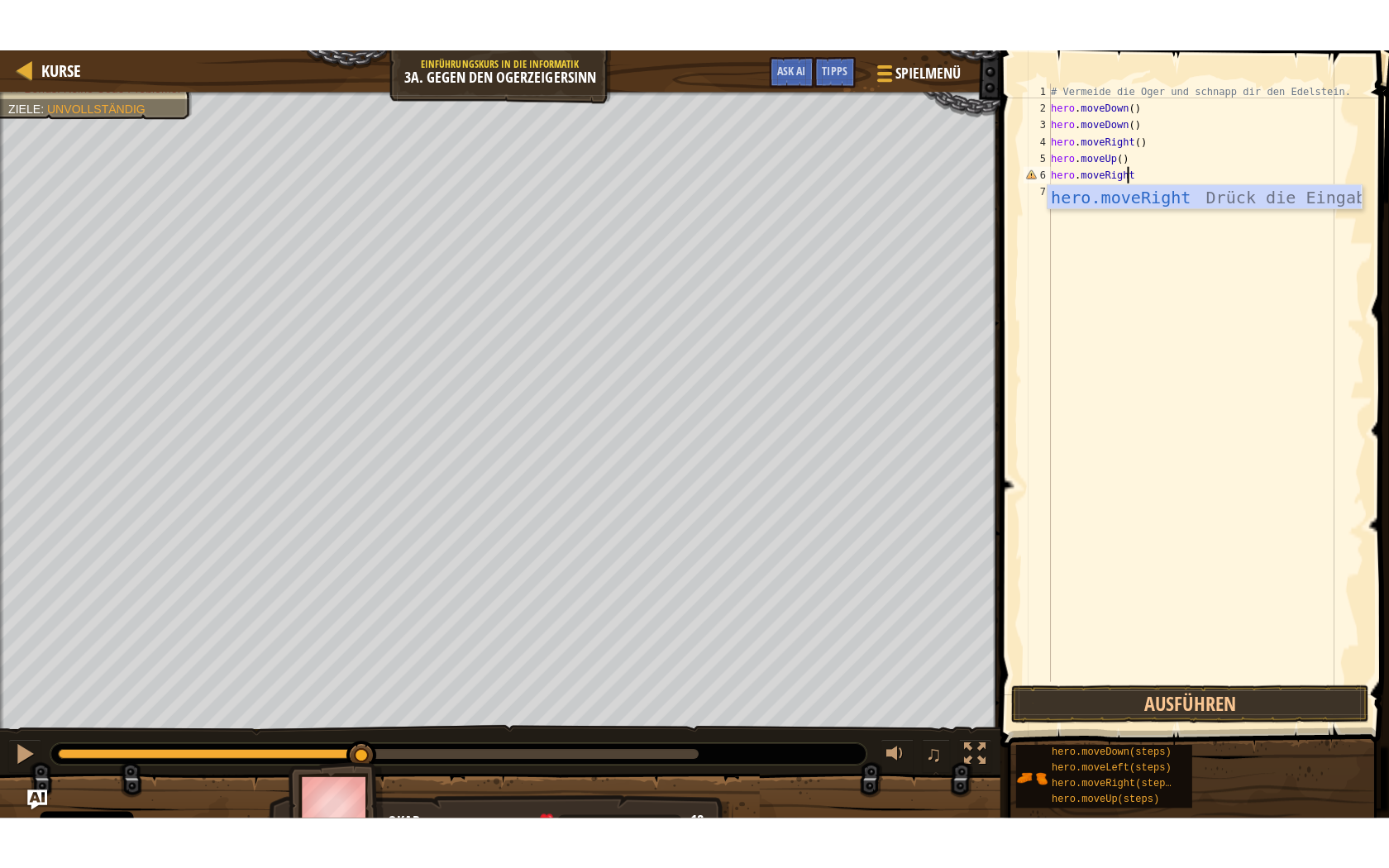
scroll to position [8, 6]
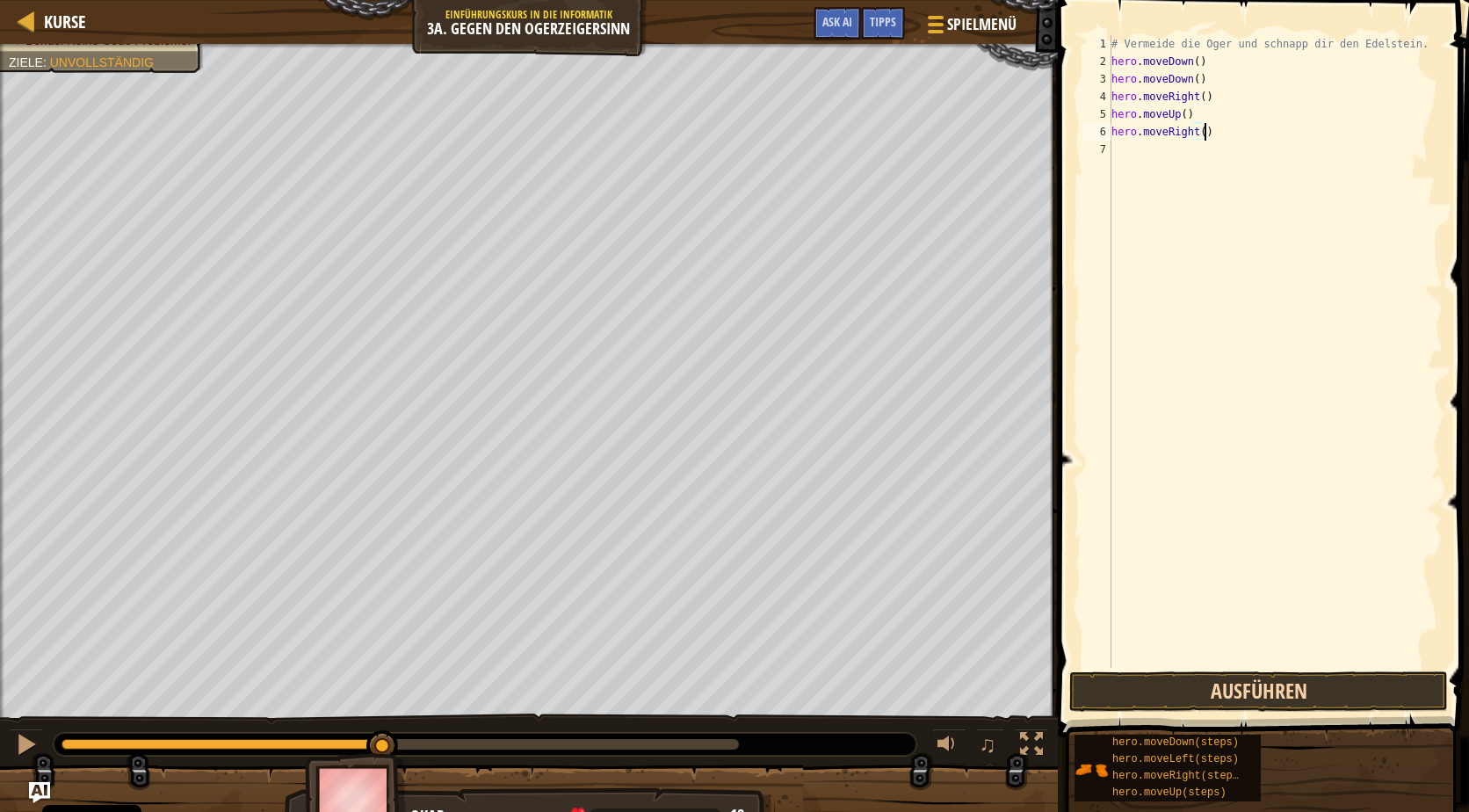
type textarea "hero.moveRight()"
click at [1348, 680] on button "Ausführen" at bounding box center [1259, 691] width 379 height 40
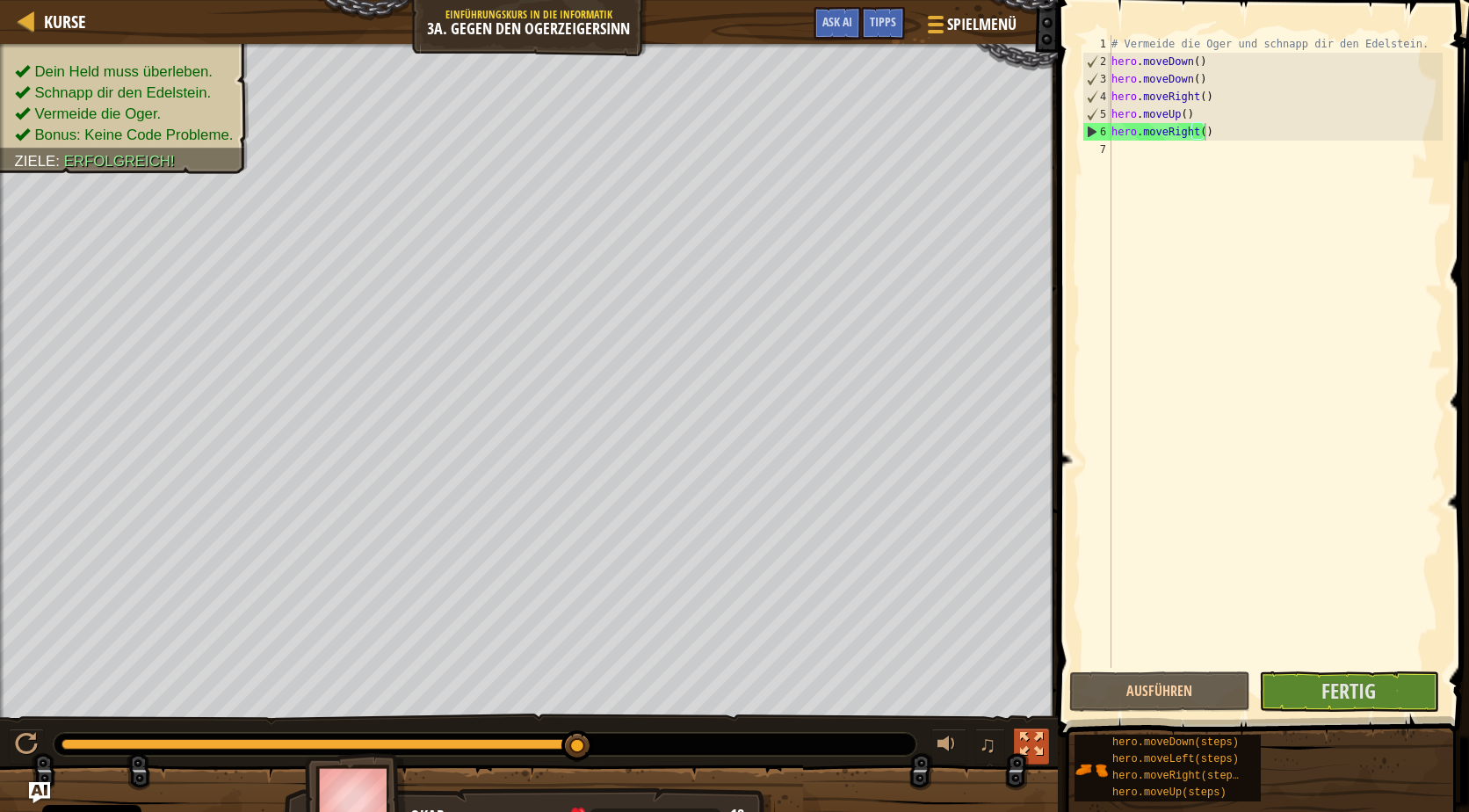
click at [1024, 745] on div at bounding box center [1031, 743] width 23 height 23
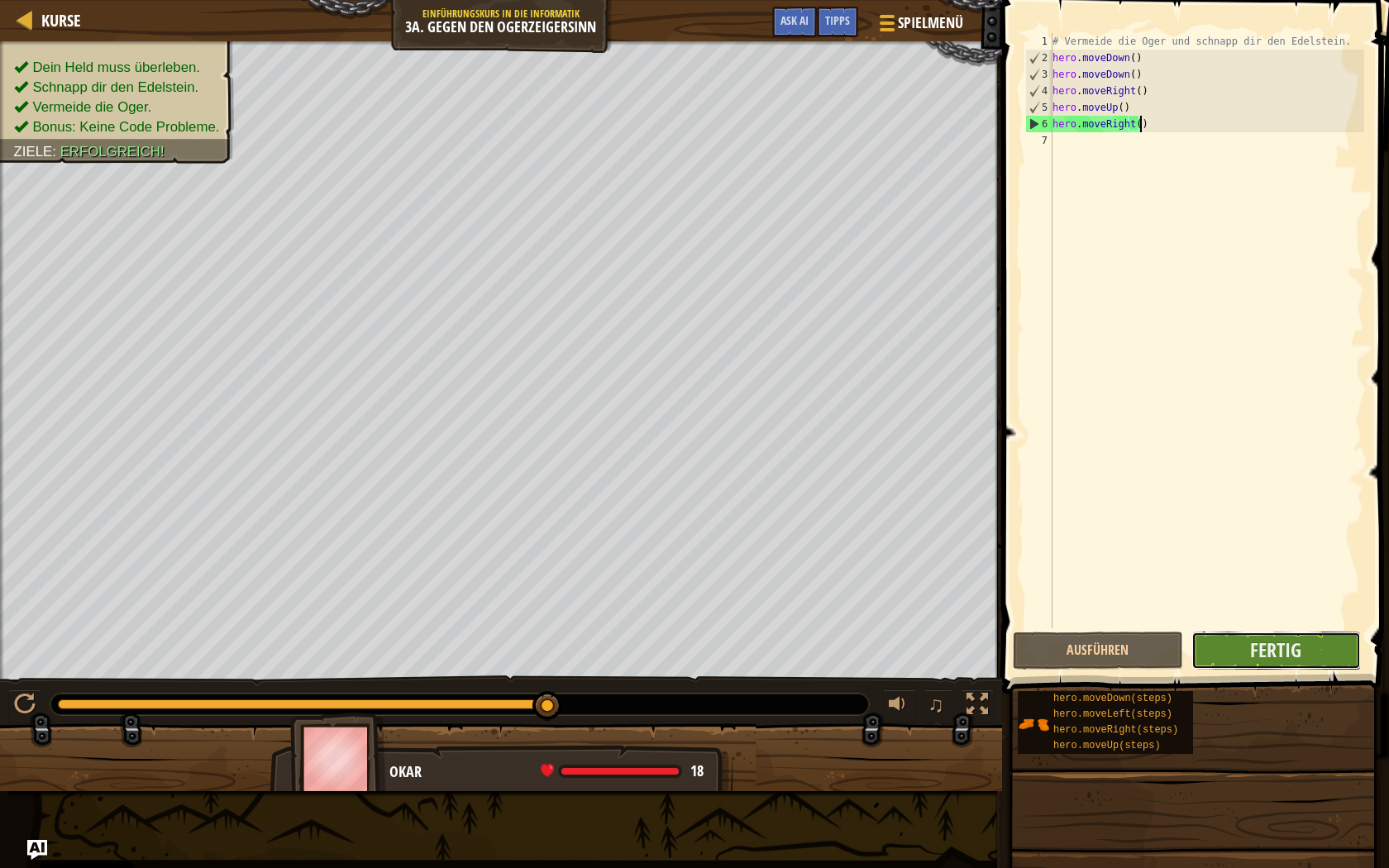
click at [1240, 664] on button "Fertig" at bounding box center [1275, 650] width 170 height 38
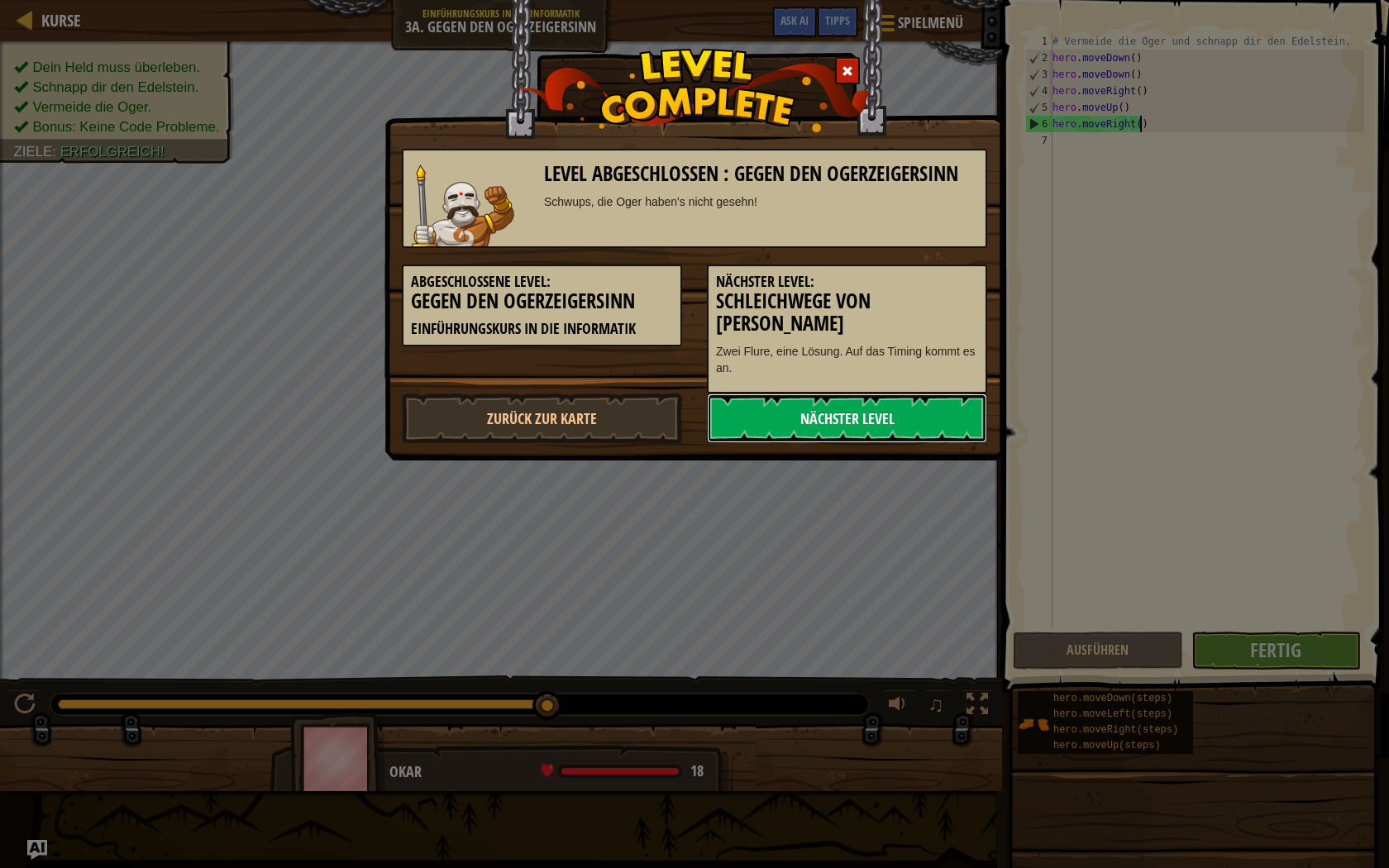
click at [799, 393] on link "Nächster Level" at bounding box center [847, 418] width 281 height 50
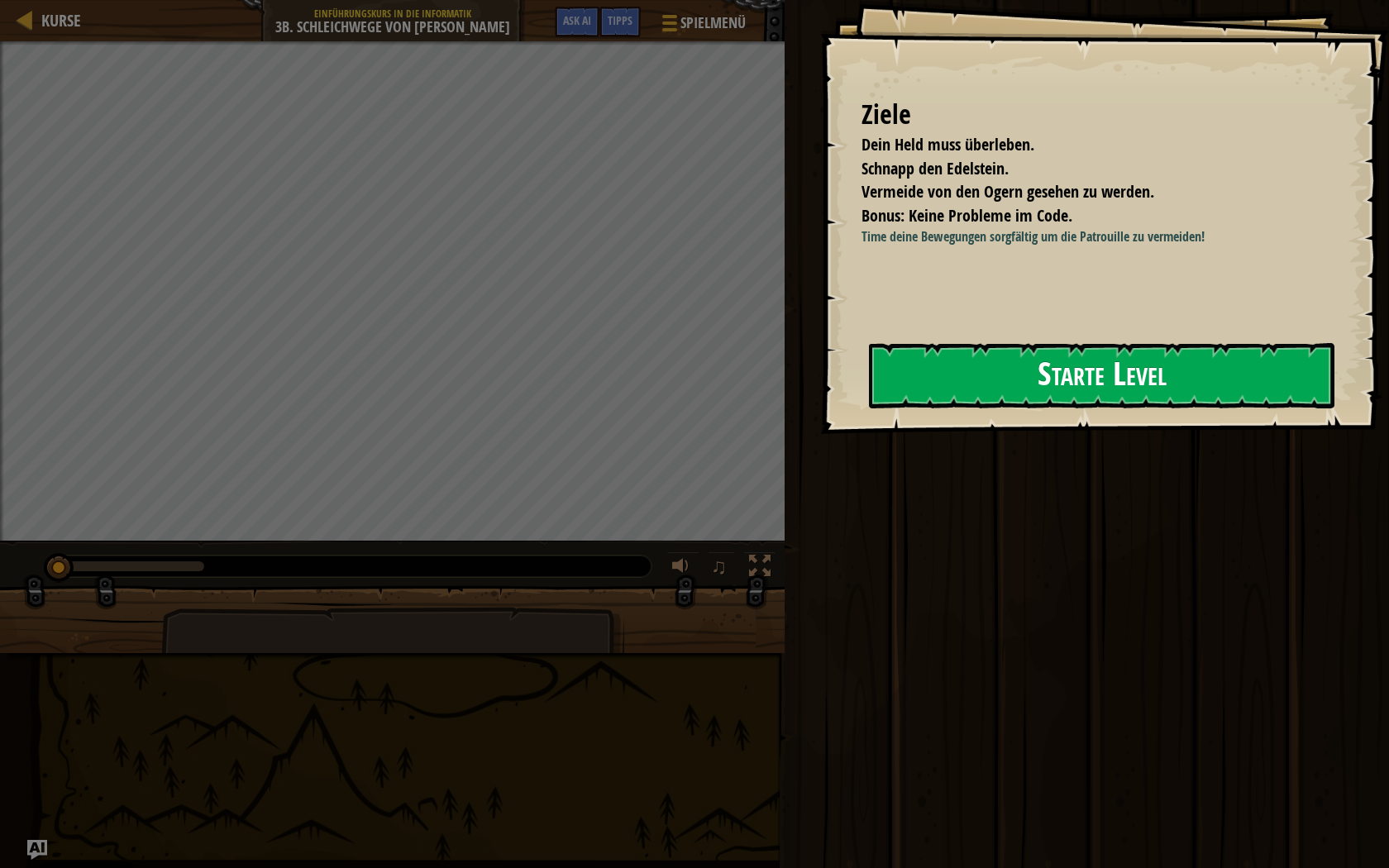
click at [936, 373] on button "Starte Level" at bounding box center [1102, 376] width 466 height 65
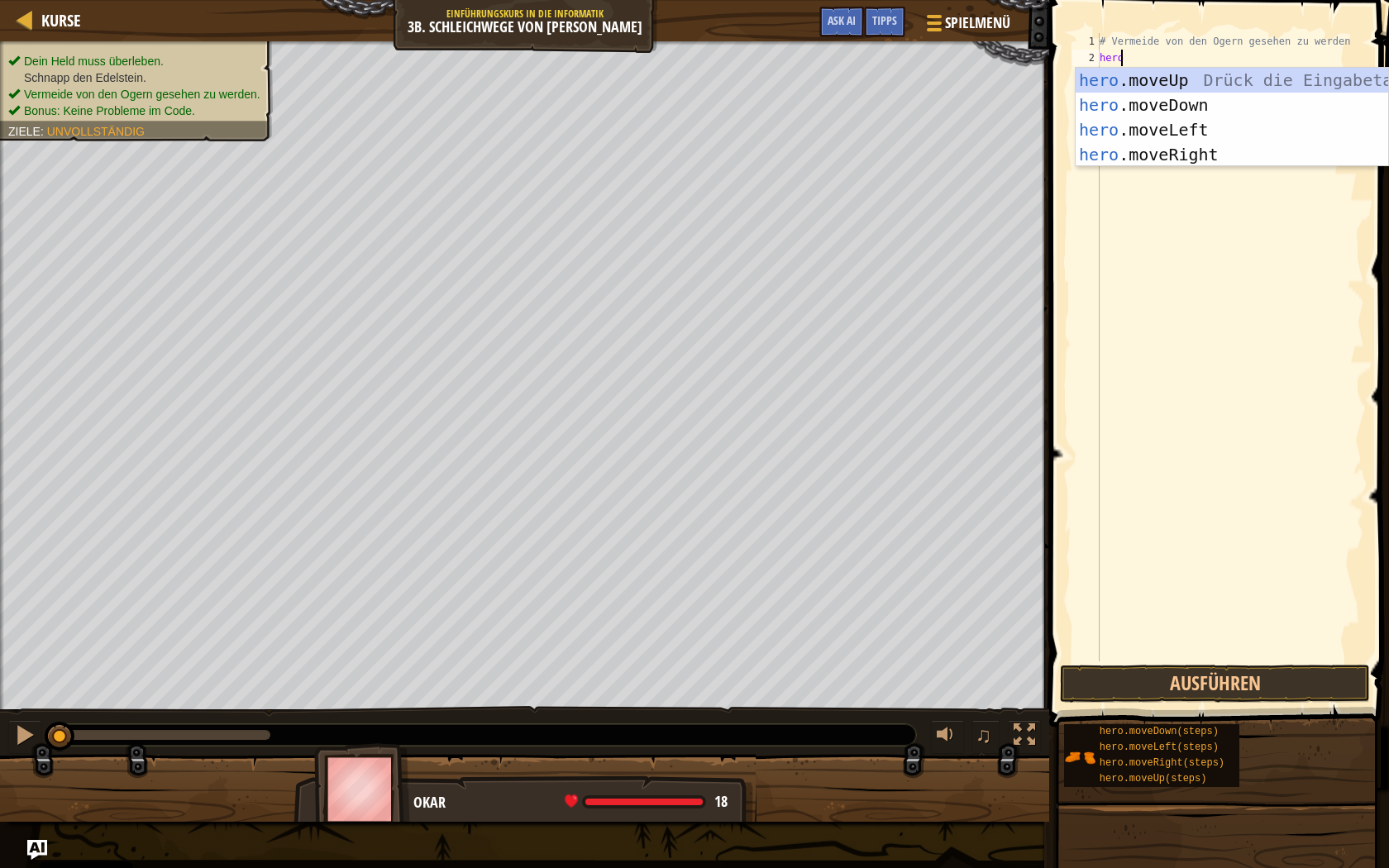
scroll to position [8, 2]
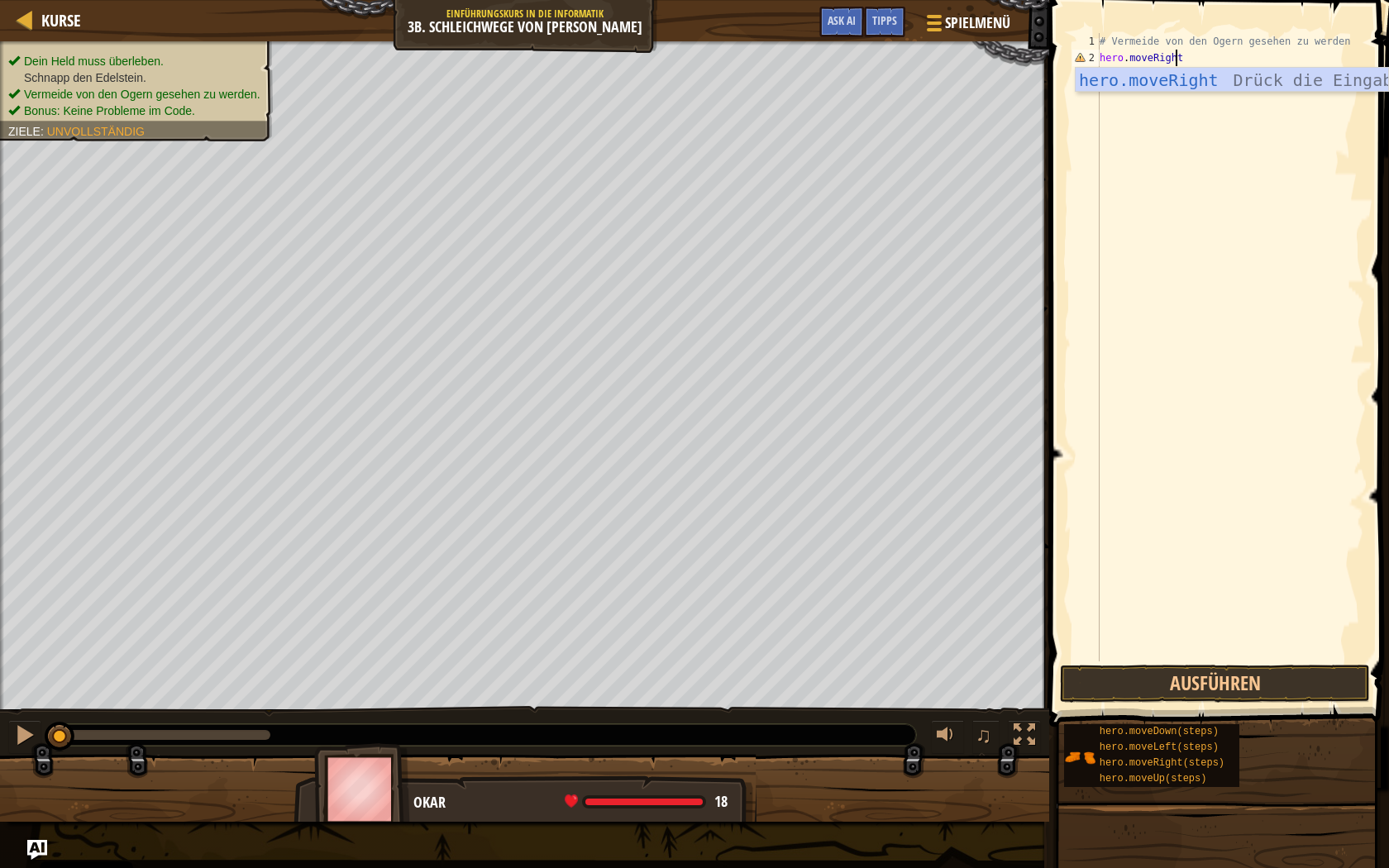
type textarea "hero.moveRight()"
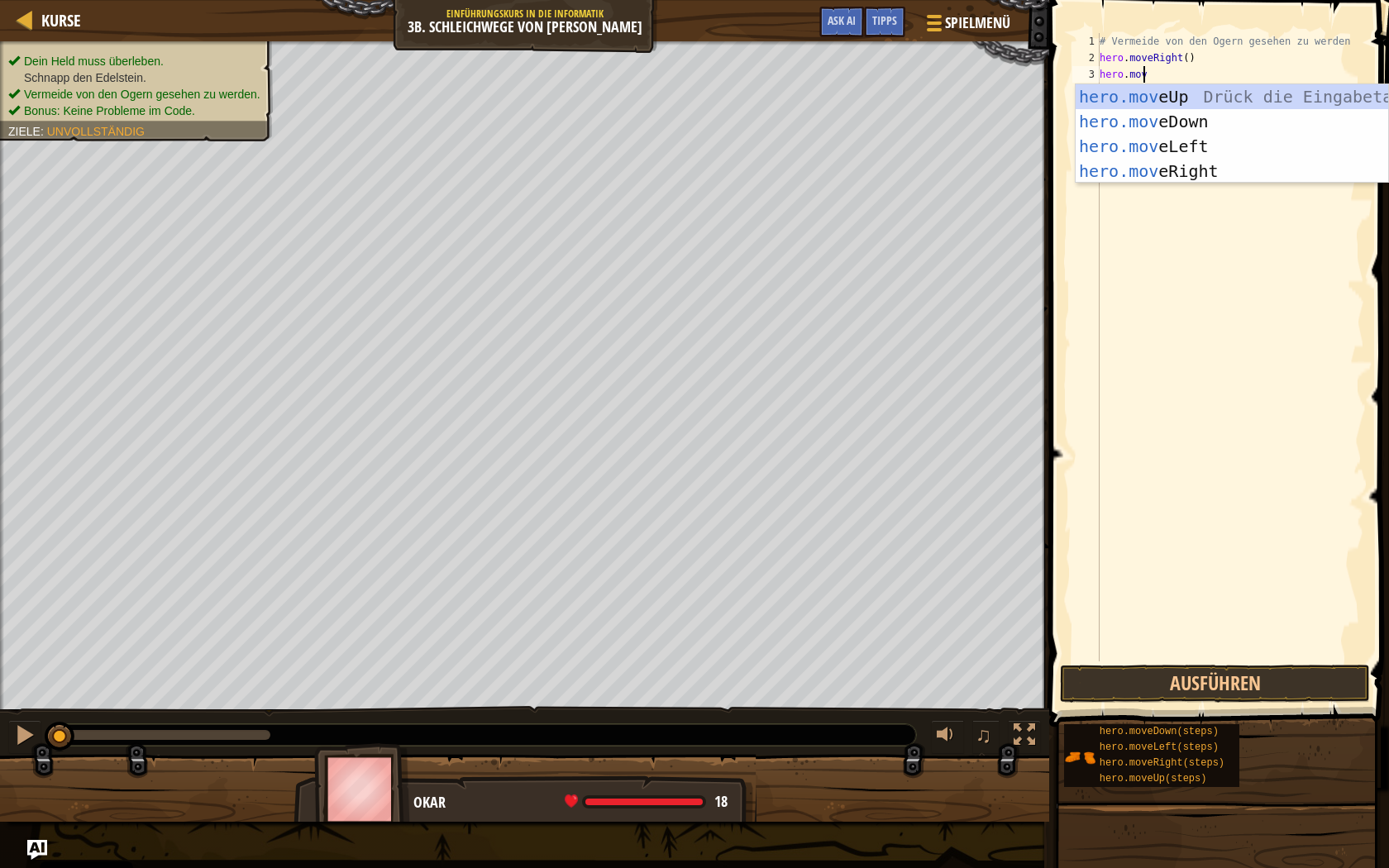
scroll to position [8, 3]
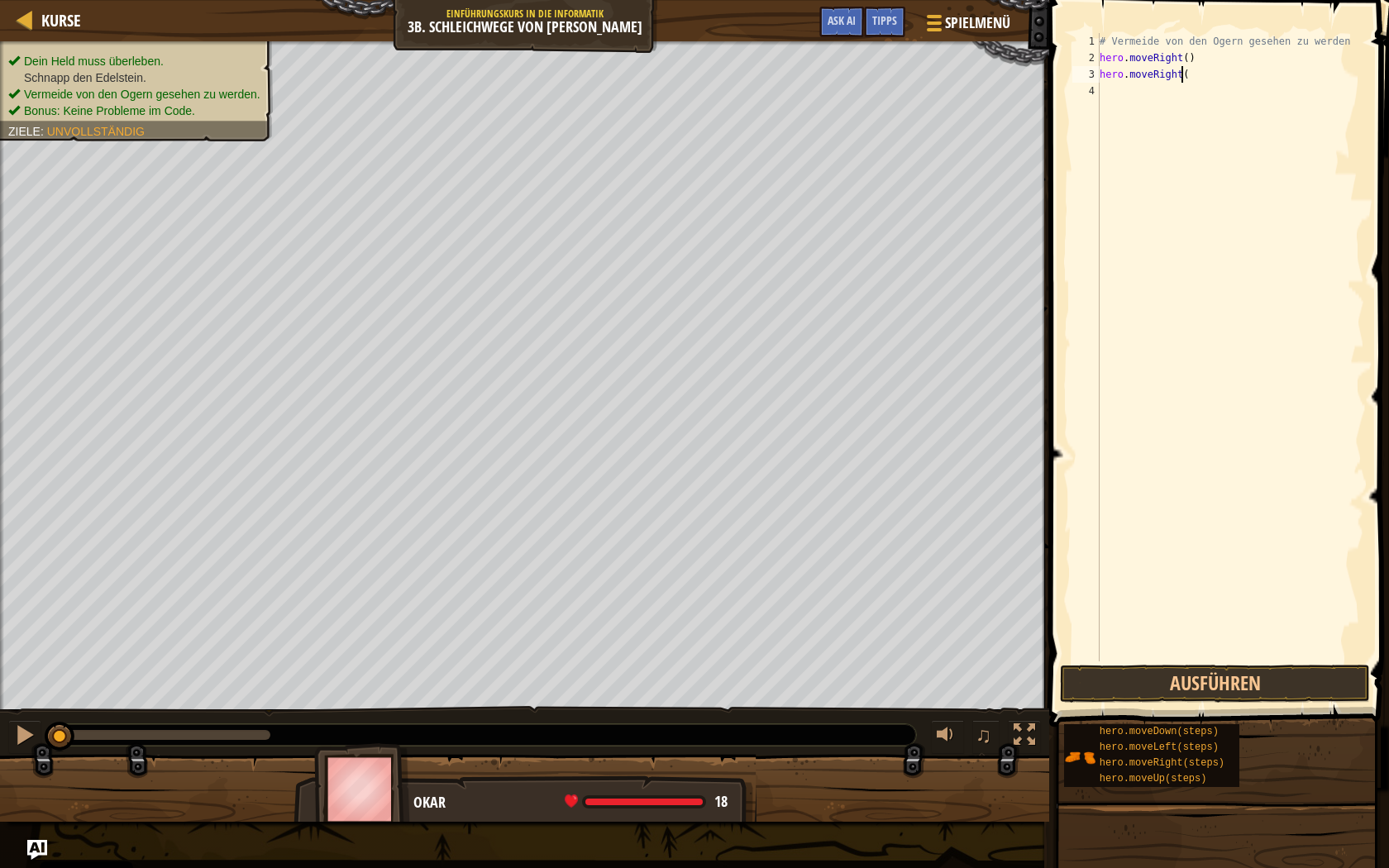
type textarea "hero.moveRight()"
click at [1203, 683] on button "Ausführen" at bounding box center [1215, 683] width 310 height 38
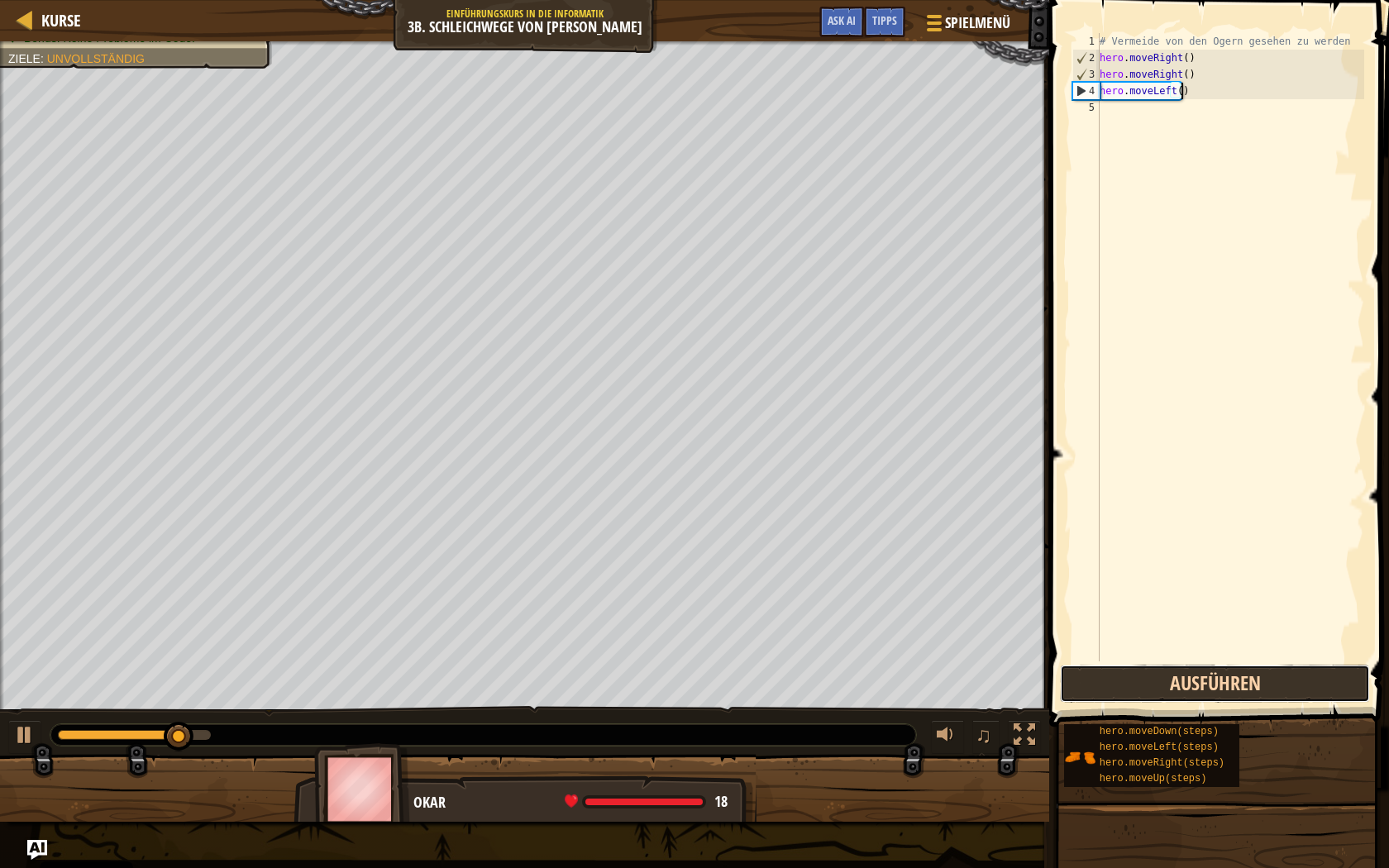
click at [1203, 683] on button "Ausführen" at bounding box center [1215, 683] width 310 height 38
click at [1180, 671] on button "Ausführen" at bounding box center [1215, 683] width 310 height 38
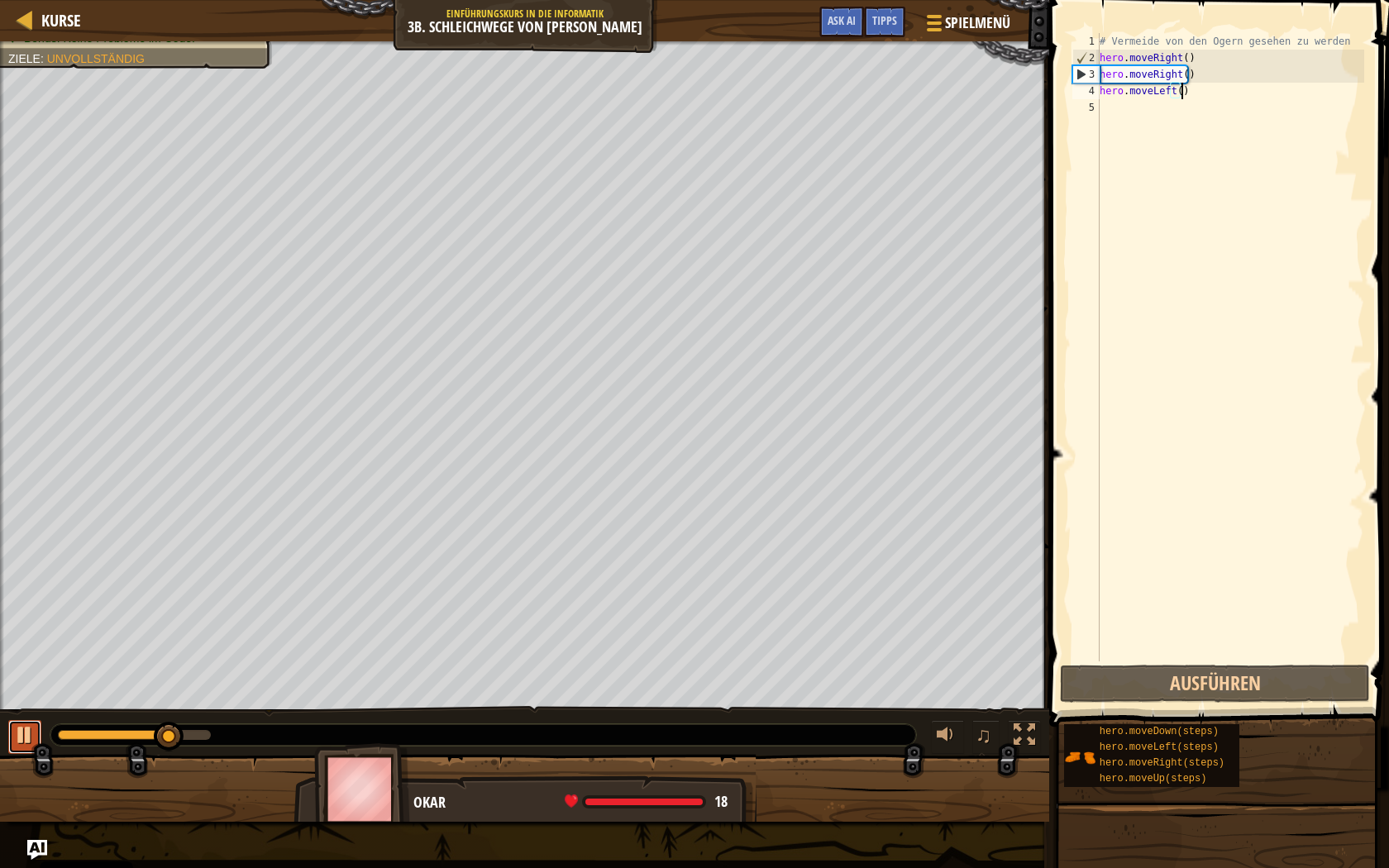
click at [26, 729] on div at bounding box center [24, 735] width 22 height 22
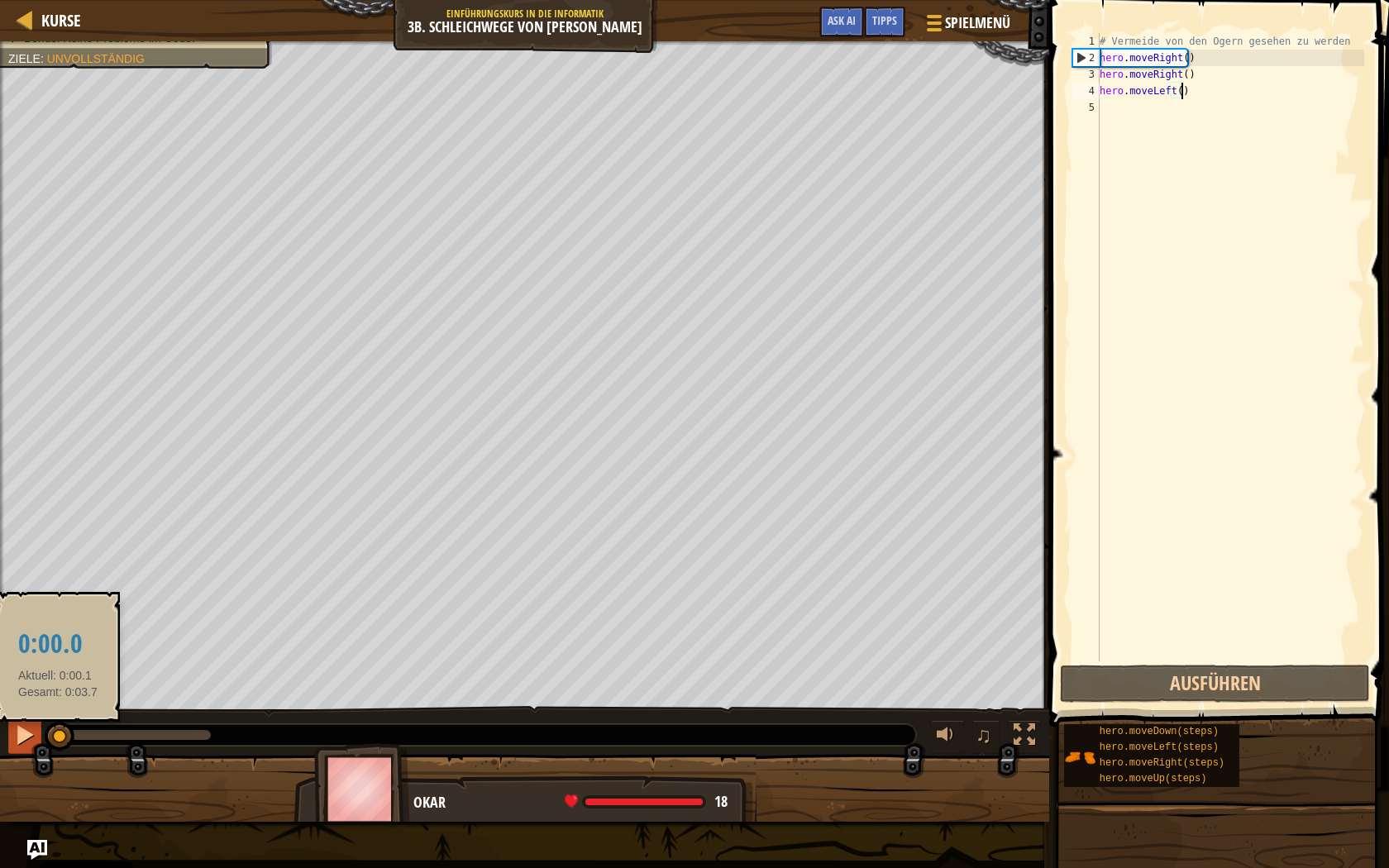
drag, startPoint x: 176, startPoint y: 739, endPoint x: 37, endPoint y: 727, distance: 139.5
click at [37, 727] on div "♫" at bounding box center [524, 730] width 1049 height 50
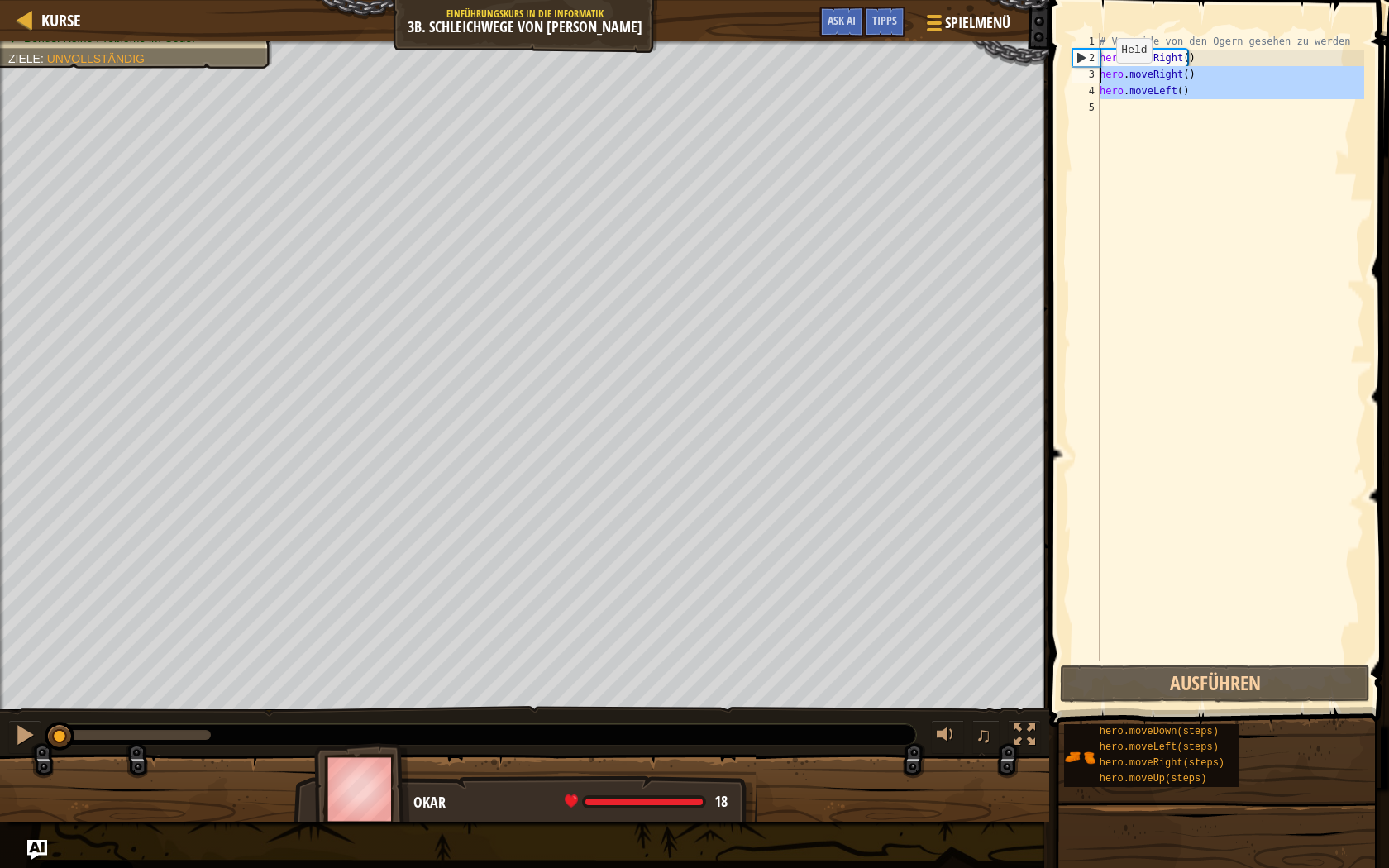
drag, startPoint x: 1176, startPoint y: 116, endPoint x: 1102, endPoint y: 79, distance: 82.7
click at [1102, 79] on div "# Vermeide von den Ogern gesehen zu werden hero . moveRight ( ) hero . moveRigh…" at bounding box center [1230, 363] width 268 height 662
type textarea "hero.moveRight() hero.moveLeft()"
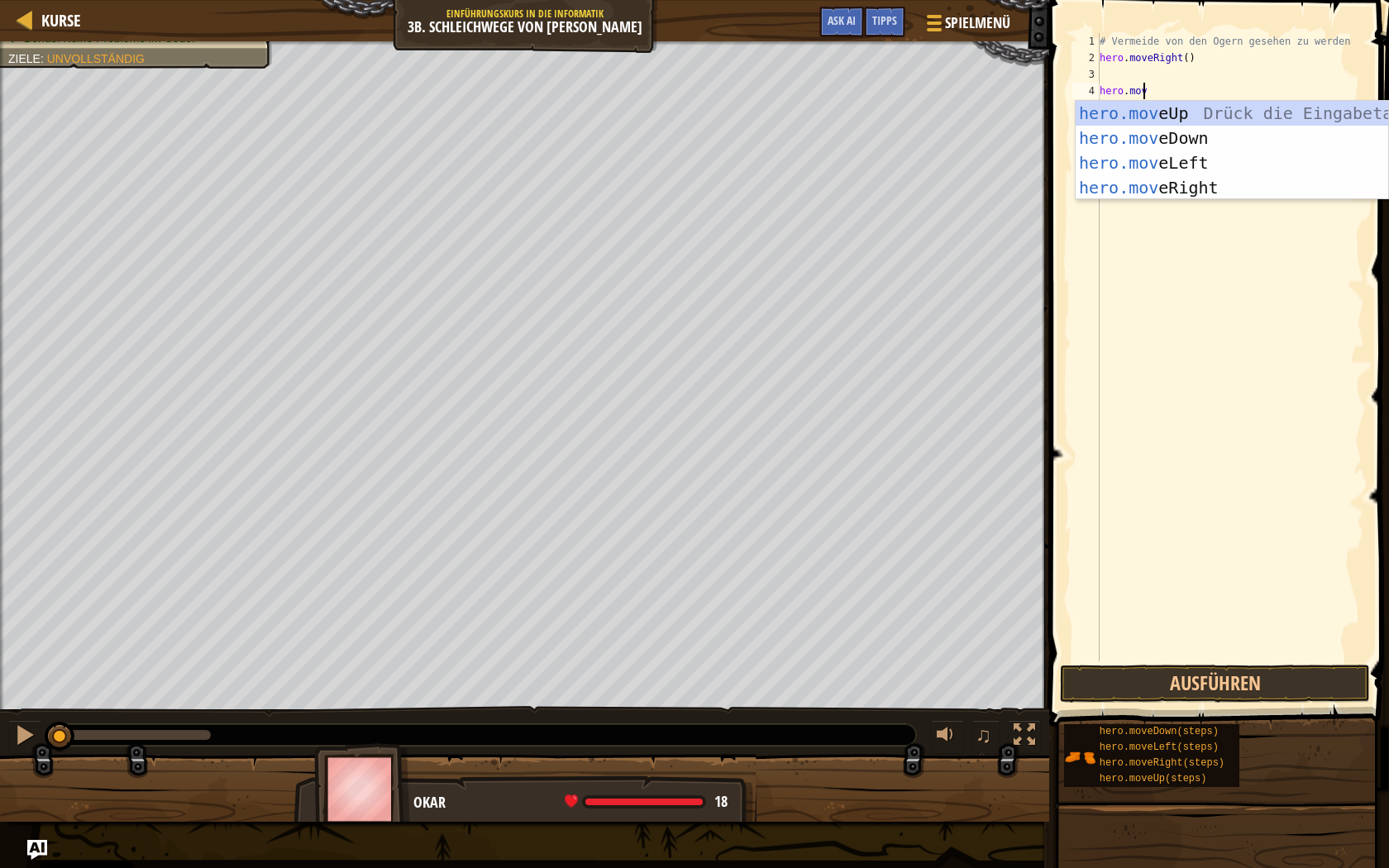
scroll to position [8, 3]
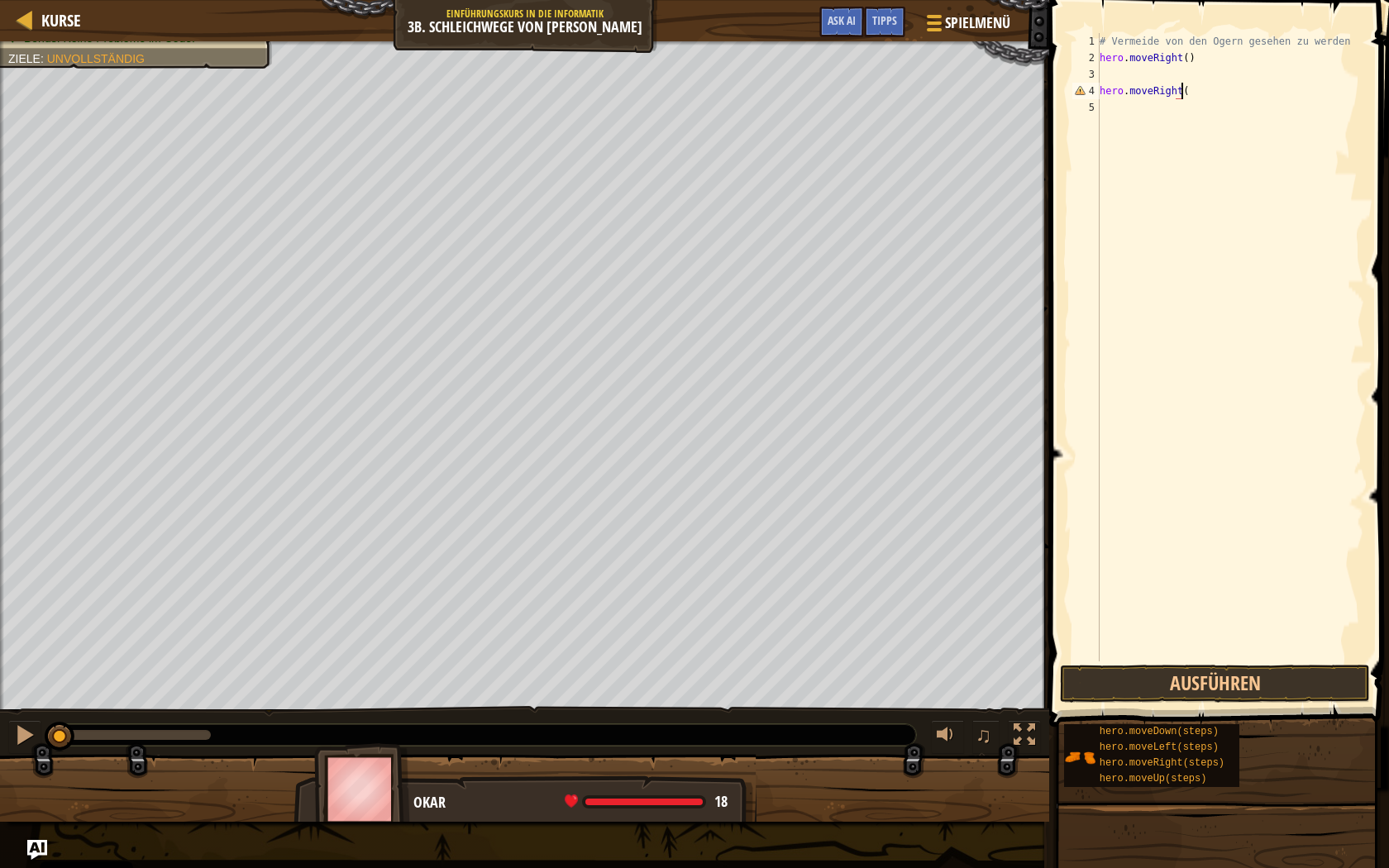
type textarea "hero.moveRight()"
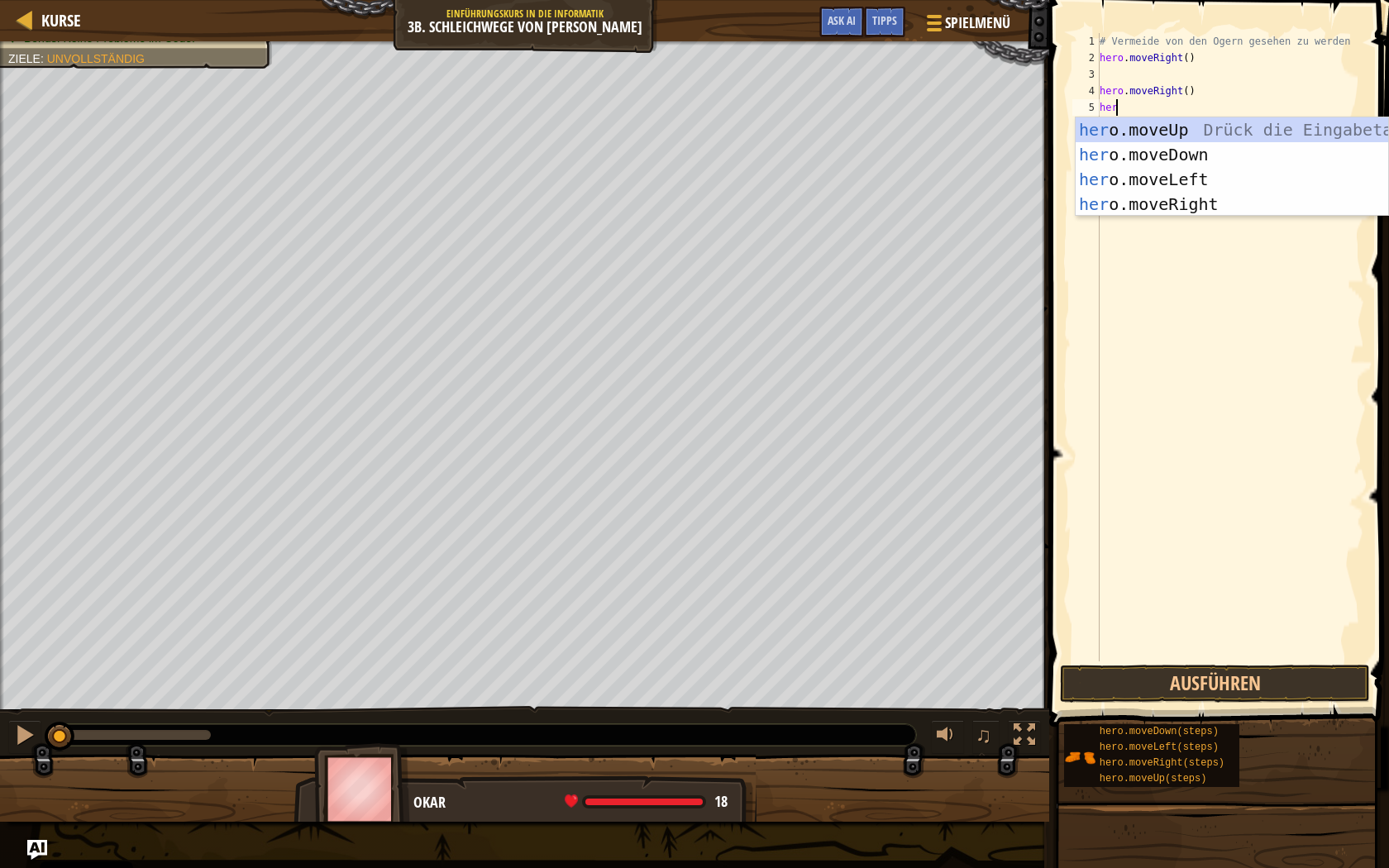
scroll to position [8, 0]
type textarea "h"
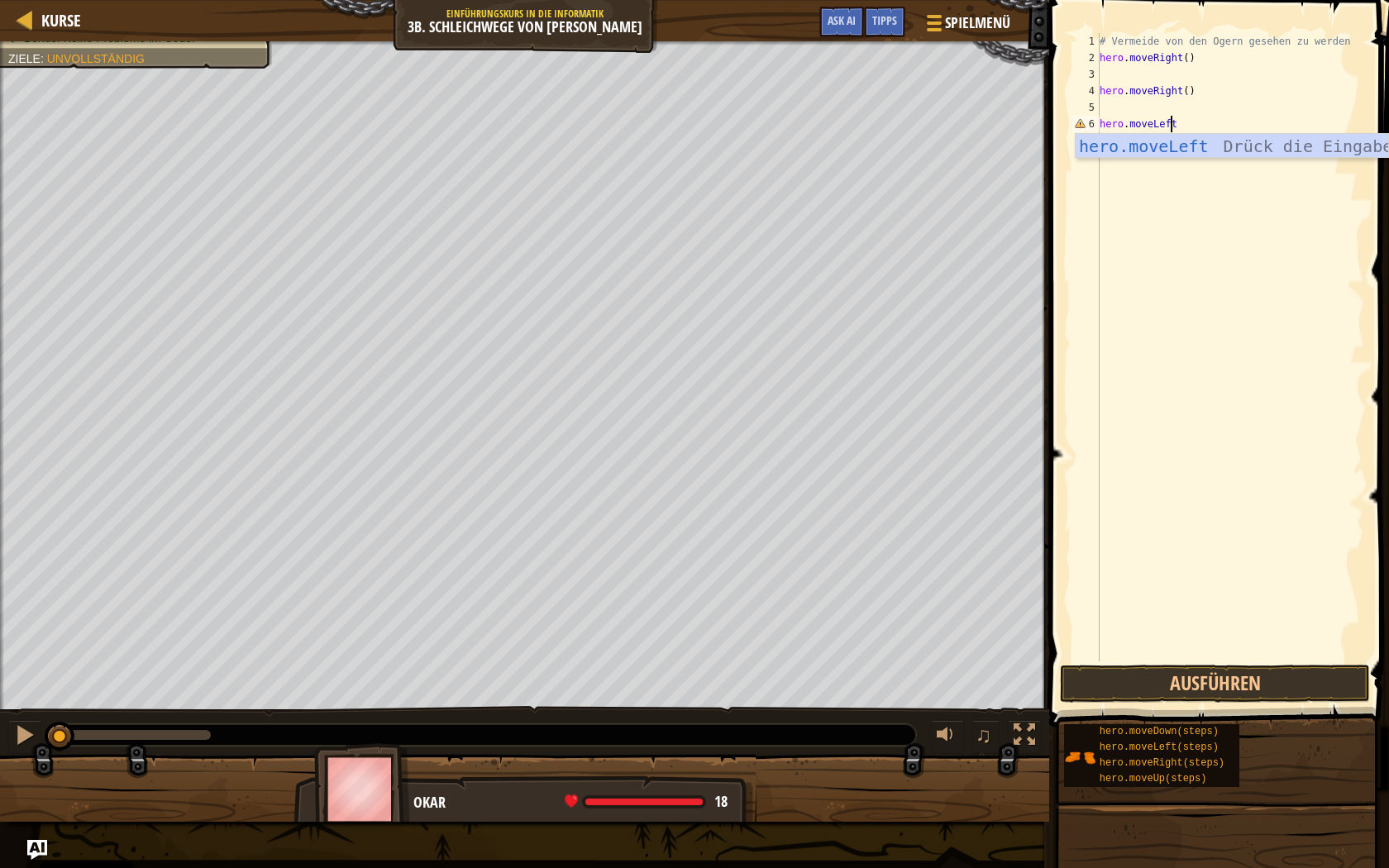
scroll to position [8, 6]
type textarea "hero.moveLeft()"
click at [1202, 694] on button "Ausführen" at bounding box center [1215, 683] width 310 height 38
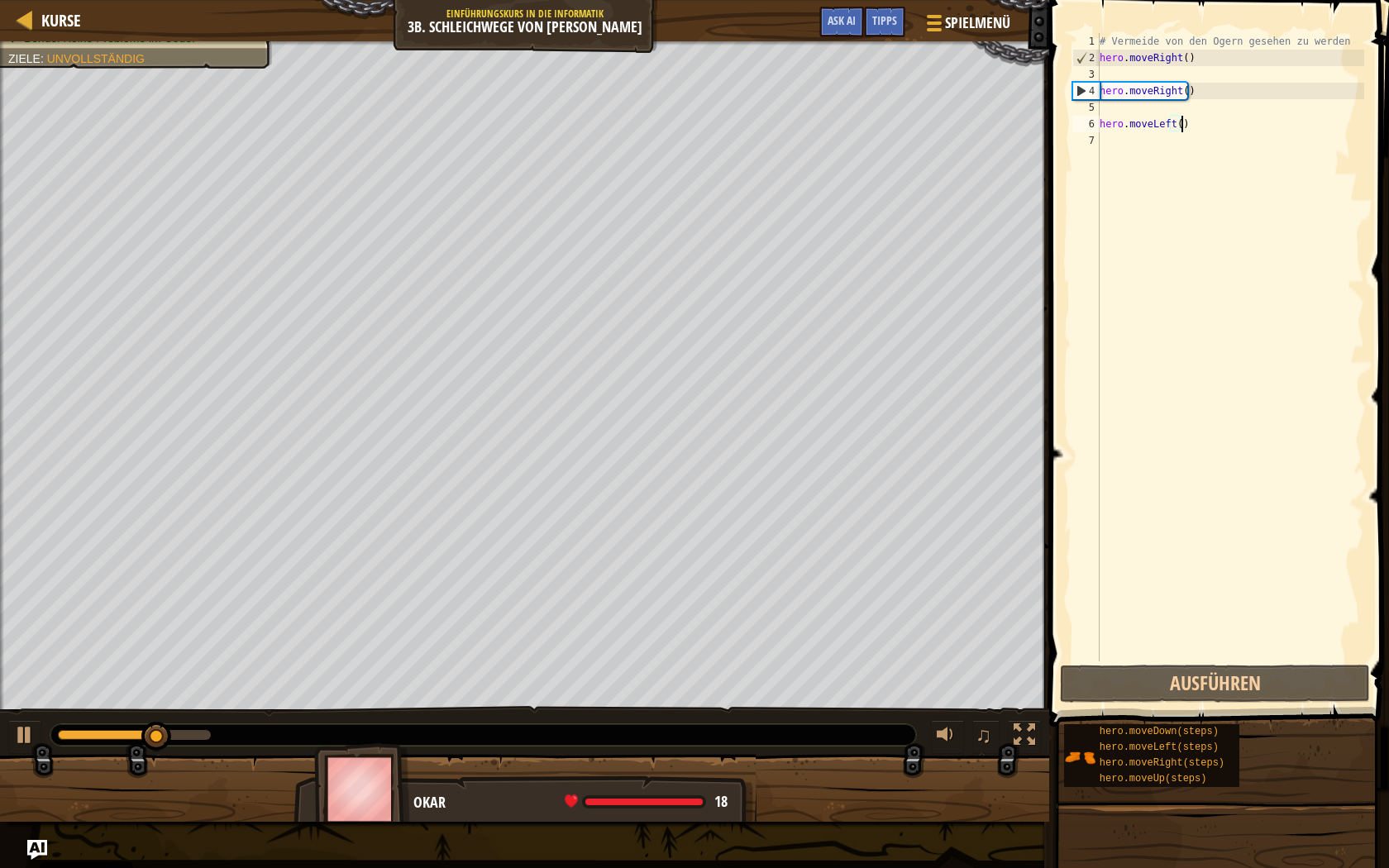
click at [1178, 642] on div "# Vermeide von den Ogern gesehen zu werden hero . moveRight ( ) hero . moveRigh…" at bounding box center [1230, 363] width 268 height 662
click at [0, 0] on div at bounding box center [0, 0] width 0 height 0
click at [22, 731] on div at bounding box center [24, 735] width 22 height 22
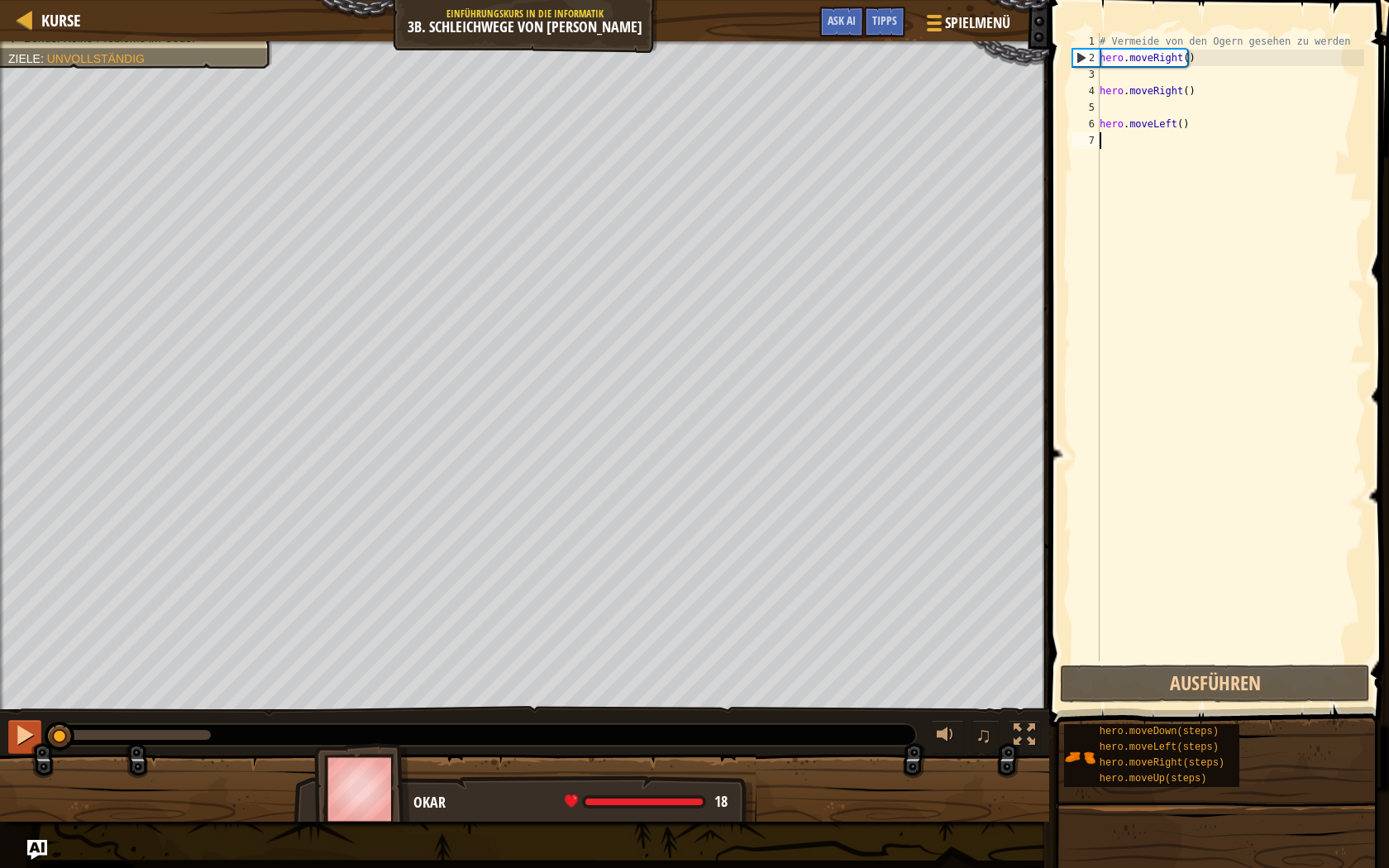
drag, startPoint x: 110, startPoint y: 735, endPoint x: 32, endPoint y: 732, distance: 78.1
click at [32, 732] on div "♫" at bounding box center [524, 730] width 1049 height 50
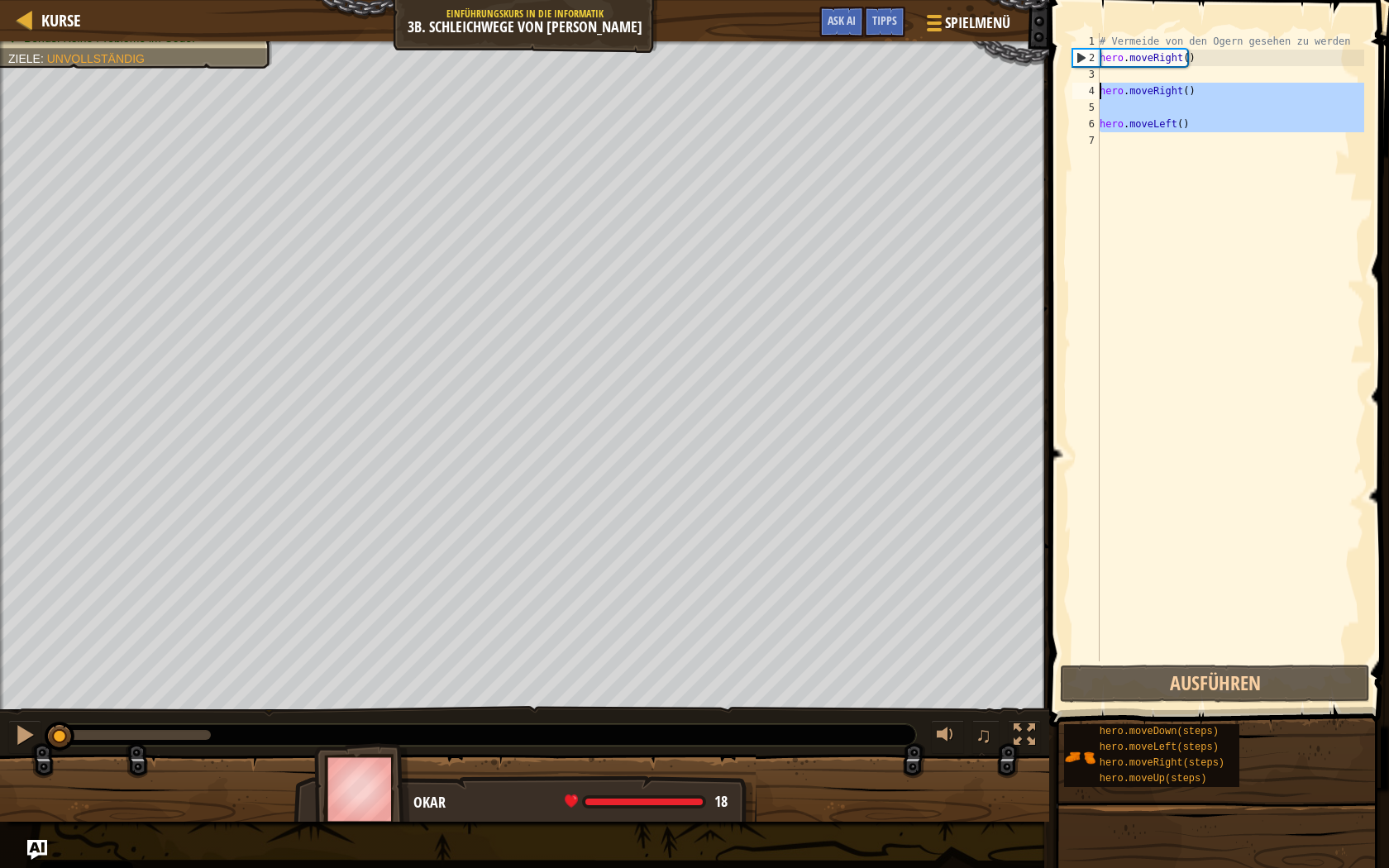
drag, startPoint x: 1128, startPoint y: 138, endPoint x: 1064, endPoint y: 92, distance: 78.8
click at [1064, 92] on div "1 2 3 4 5 6 7 # Vermeide von den Ogern gesehen zu werden hero . moveRight ( ) h…" at bounding box center [1216, 396] width 345 height 775
type textarea "hero.moveRight()"
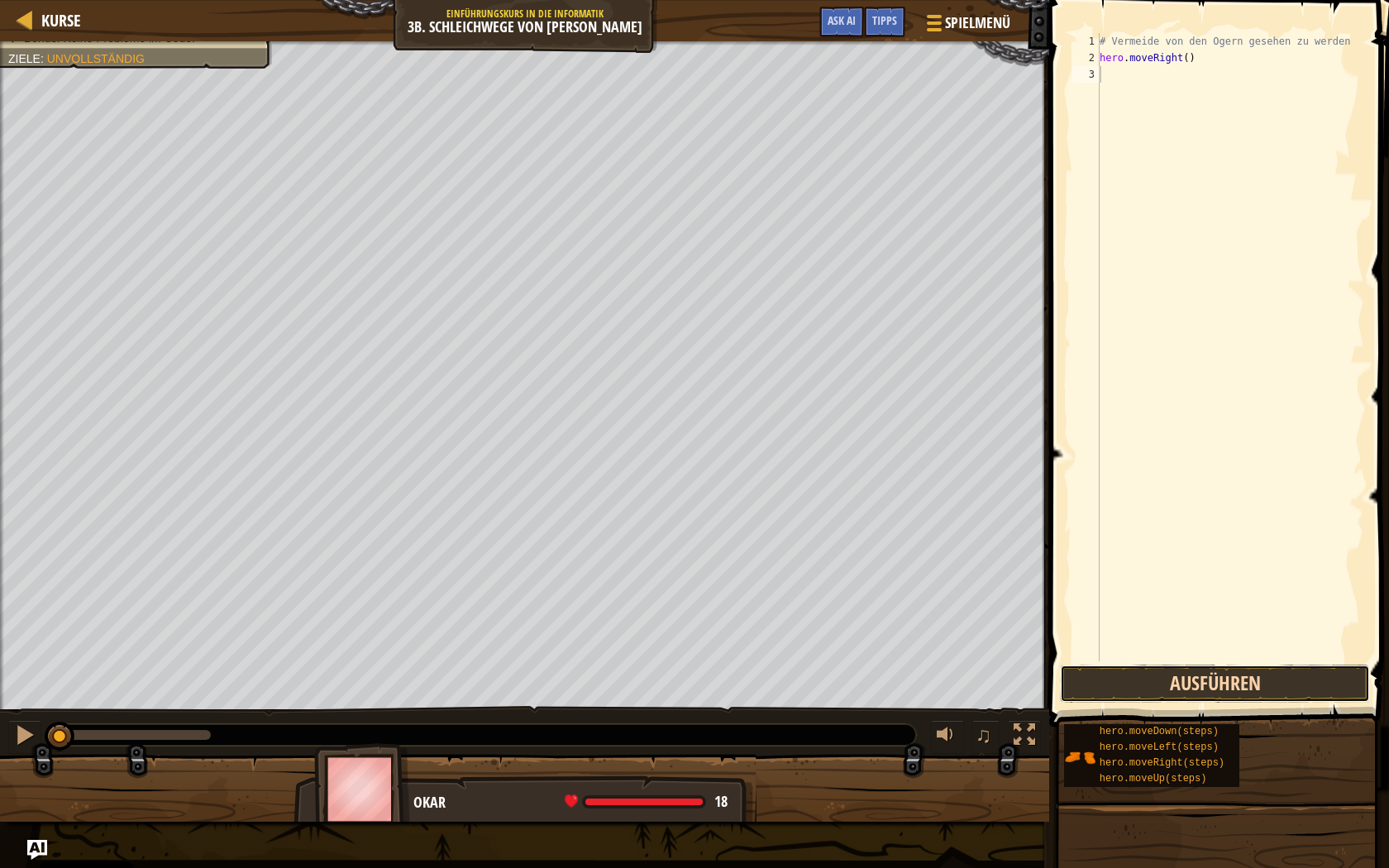
click at [1231, 686] on button "Ausführen" at bounding box center [1215, 683] width 310 height 38
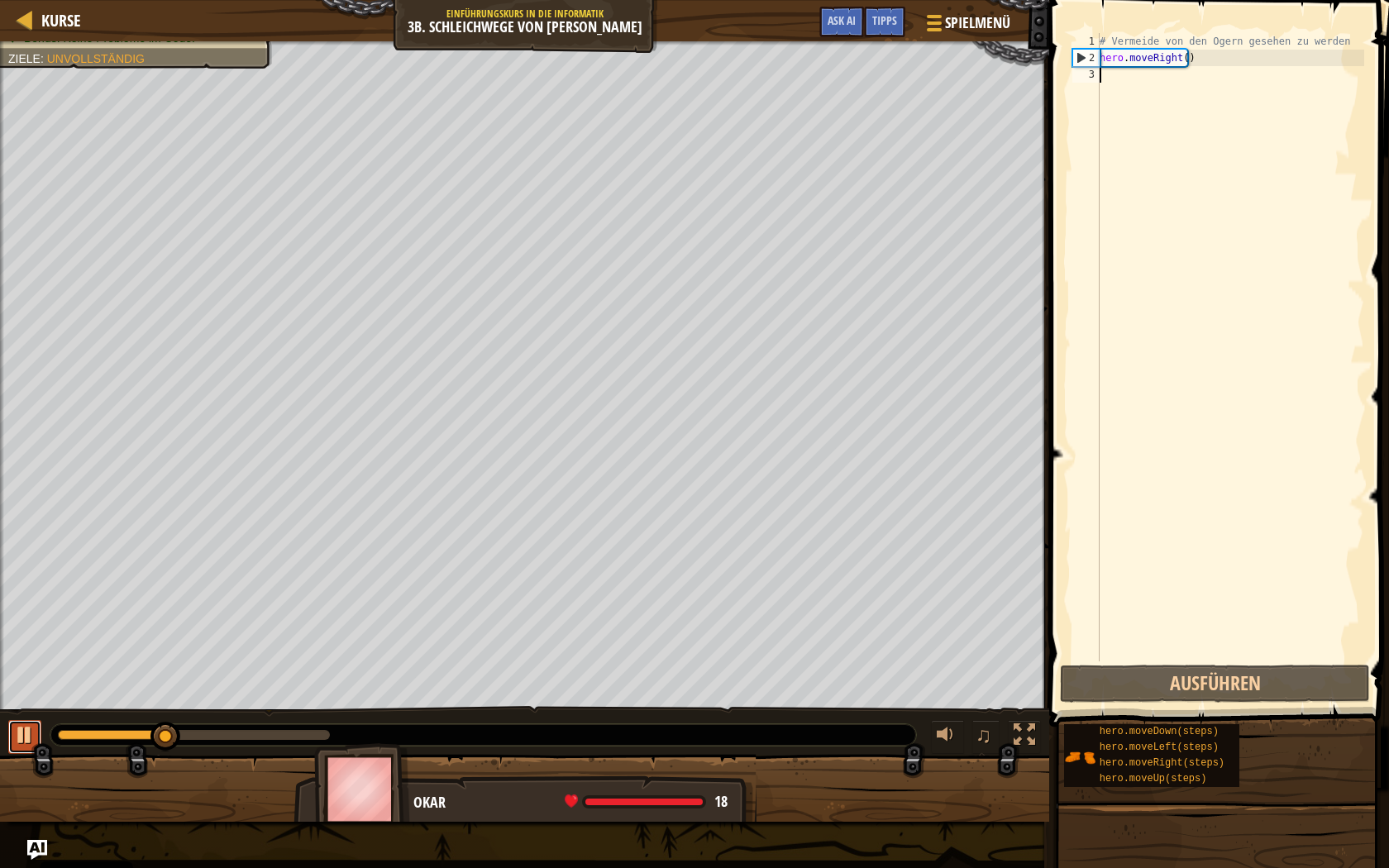
click at [28, 740] on div at bounding box center [24, 735] width 22 height 22
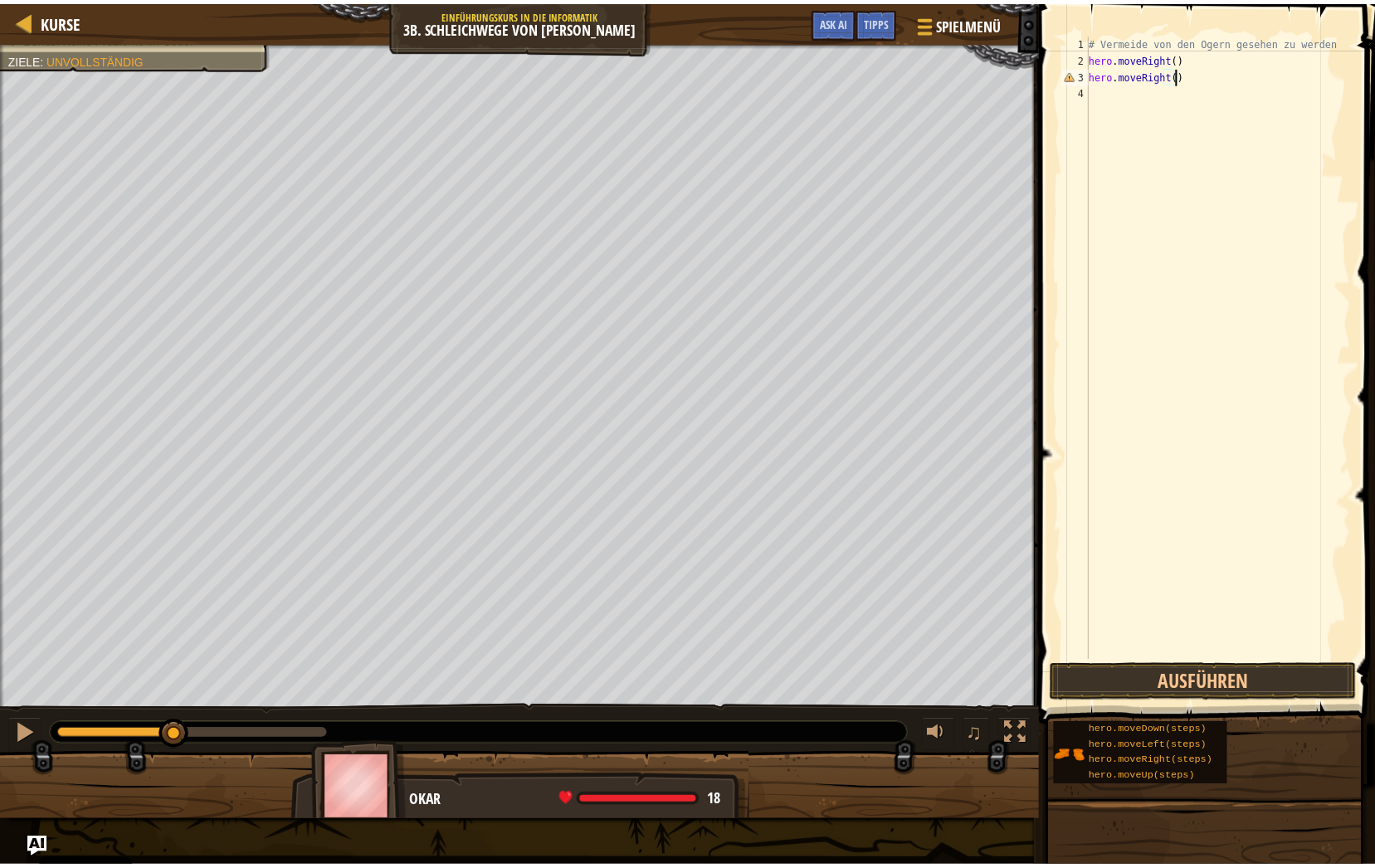
scroll to position [8, 7]
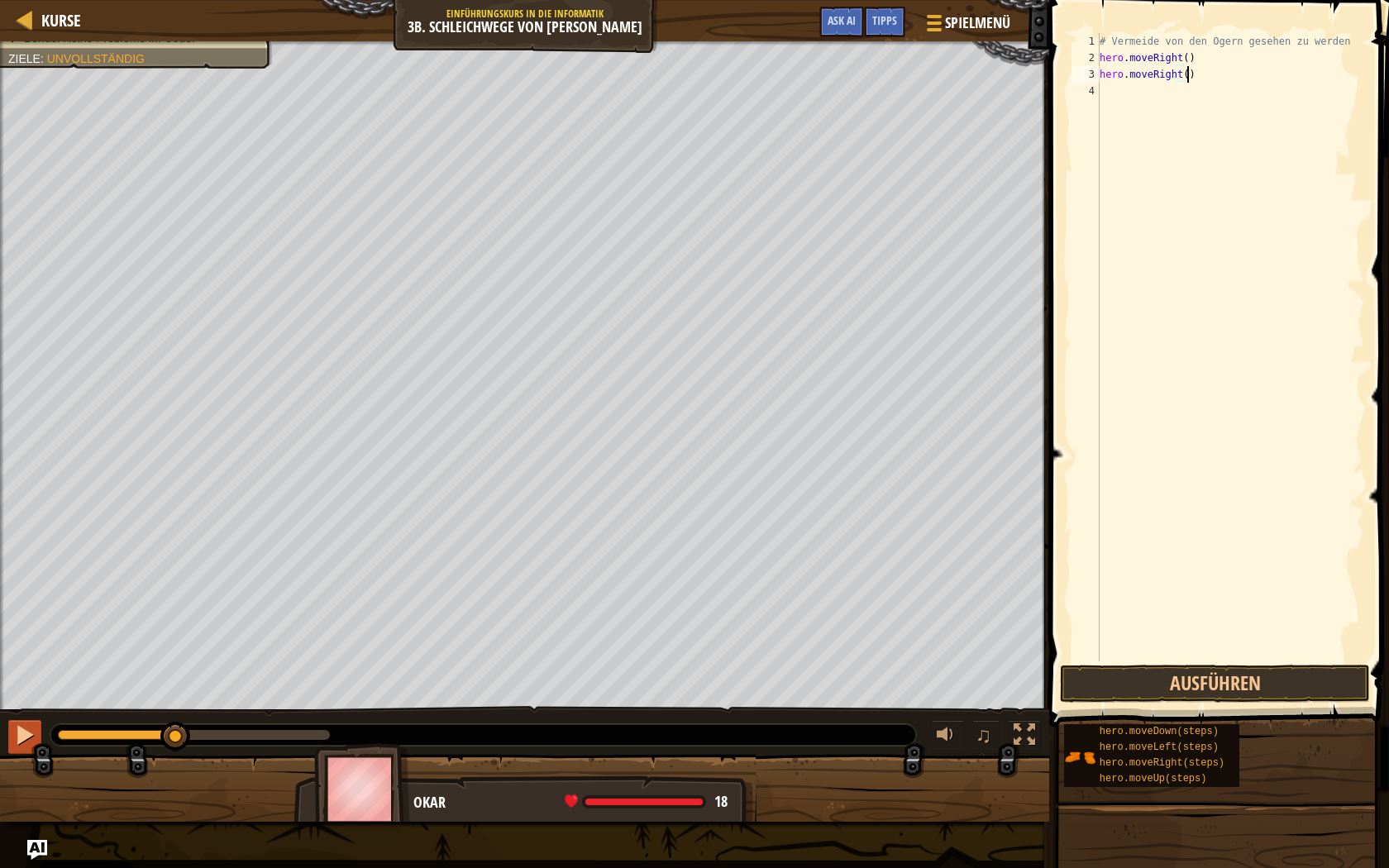
type textarea "hero.moveRight()"
click at [28, 746] on div at bounding box center [24, 735] width 22 height 22
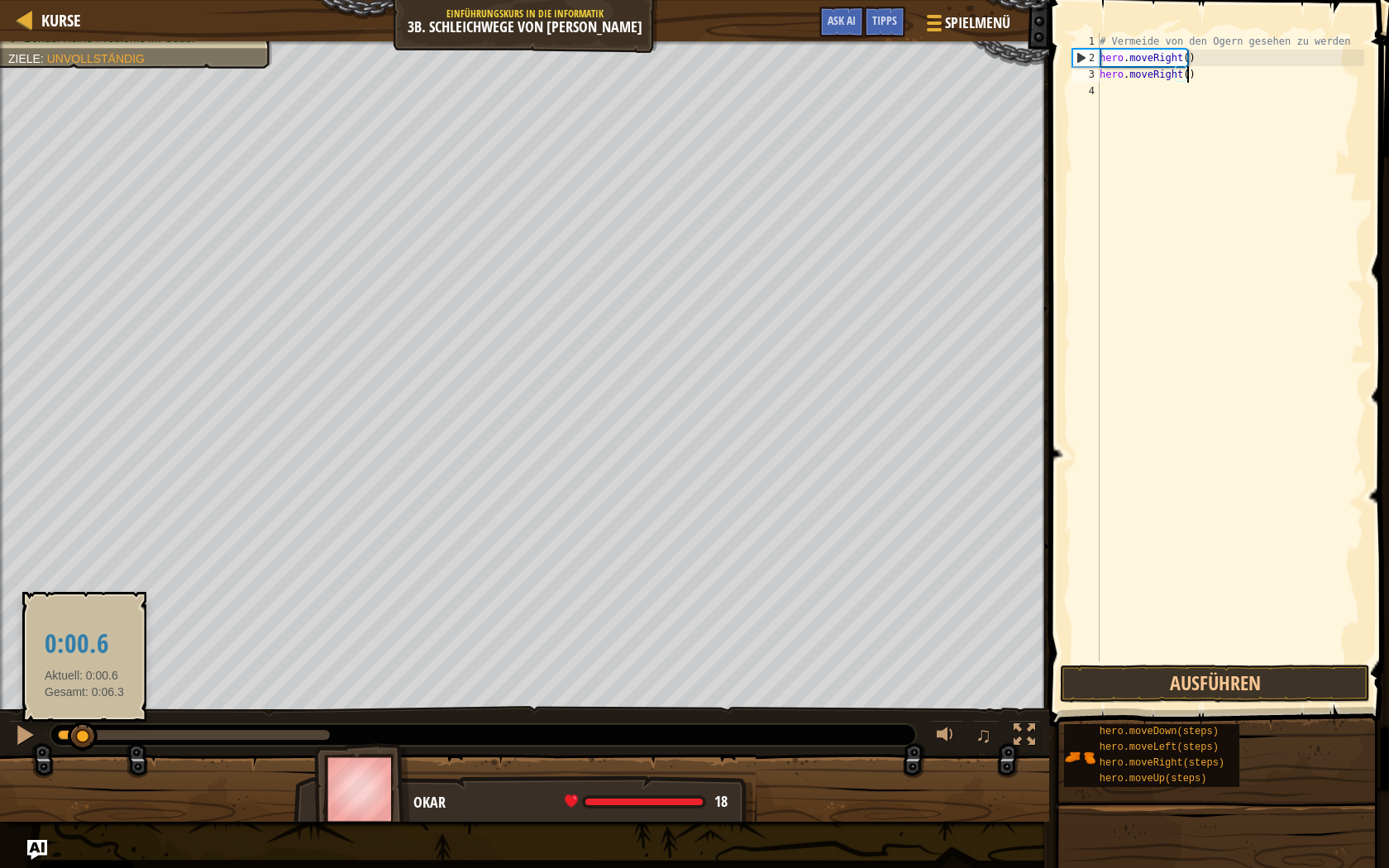
drag, startPoint x: 225, startPoint y: 735, endPoint x: 49, endPoint y: 735, distance: 176.0
click at [58, 735] on div at bounding box center [194, 735] width 272 height 10
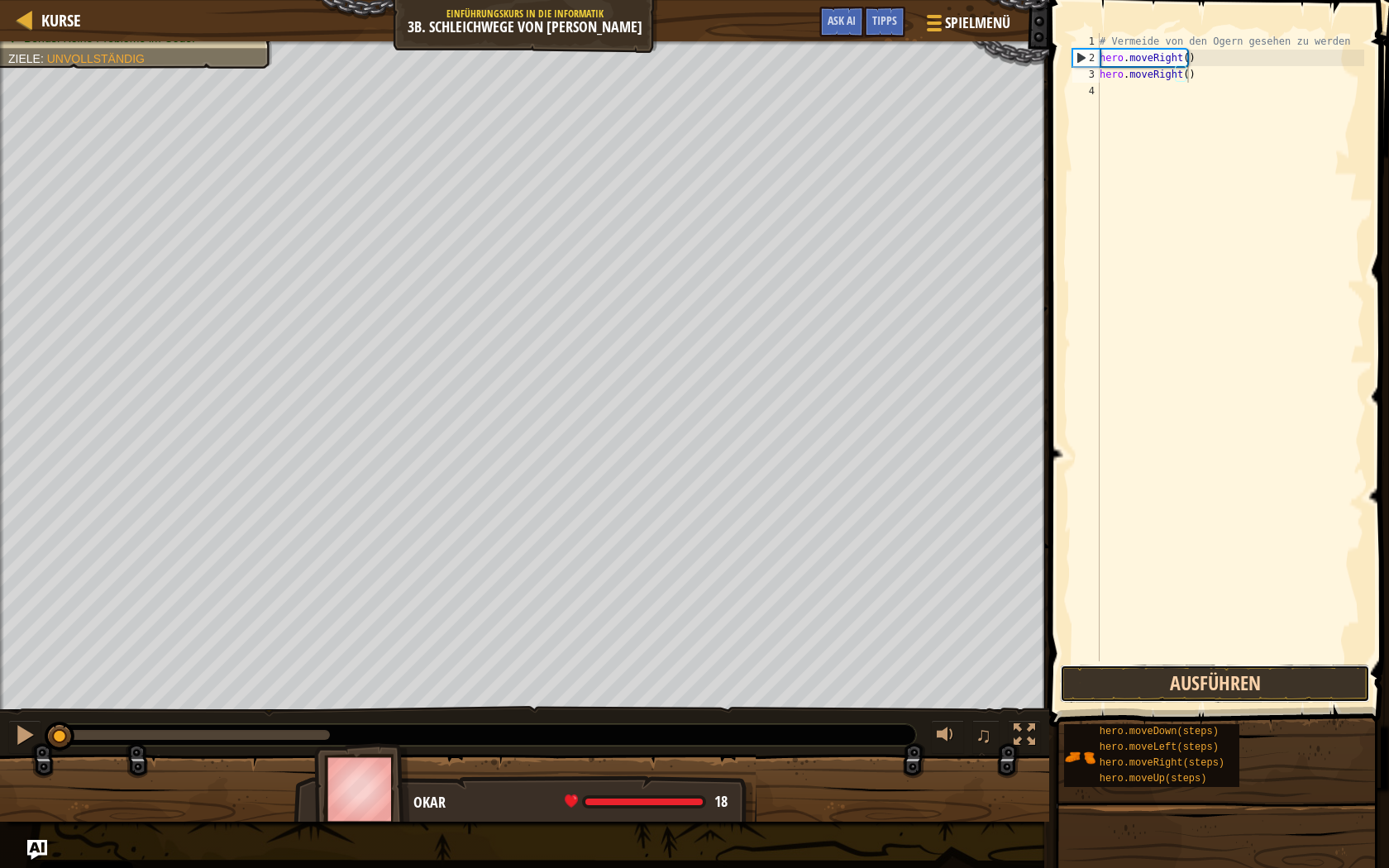
click at [1161, 690] on button "Ausführen" at bounding box center [1215, 683] width 310 height 38
click at [1160, 688] on button "Ausführen" at bounding box center [1215, 683] width 310 height 38
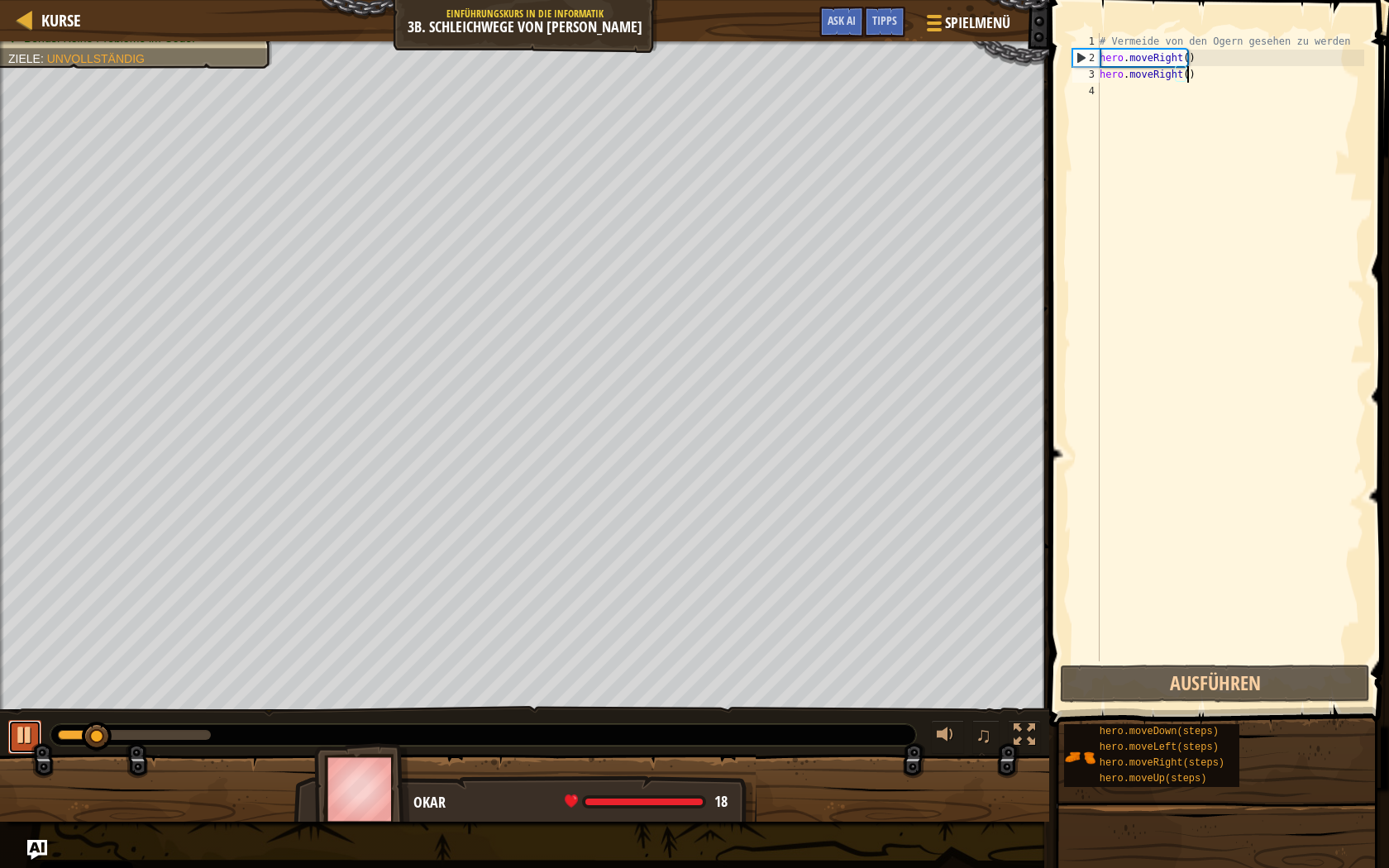
click at [17, 736] on div at bounding box center [24, 735] width 22 height 22
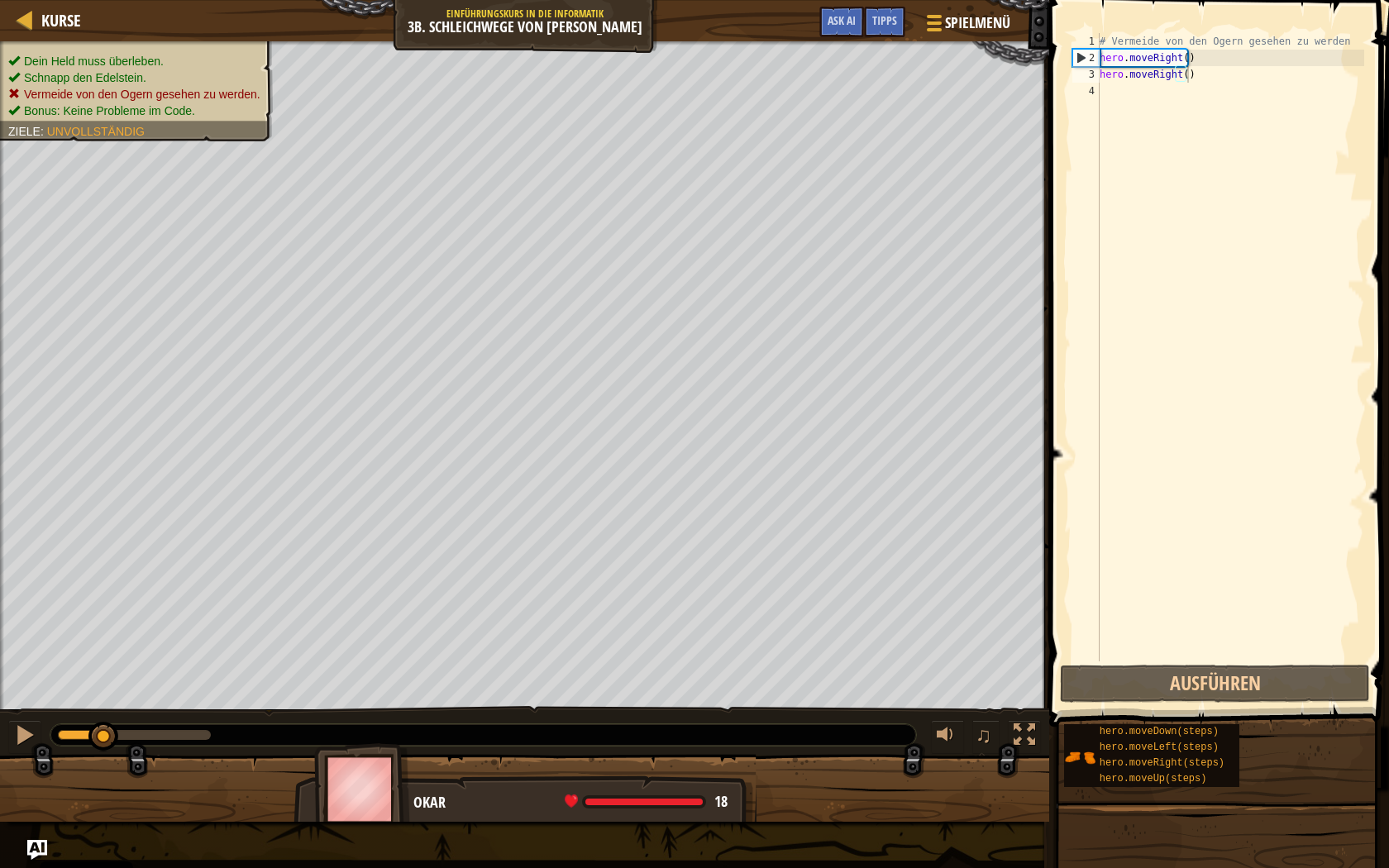
click at [168, 57] on ul "Dein Held muss überleben. Schnapp den Edelstein. Vermeide von den Ogern gesehen…" at bounding box center [137, 85] width 256 height 66
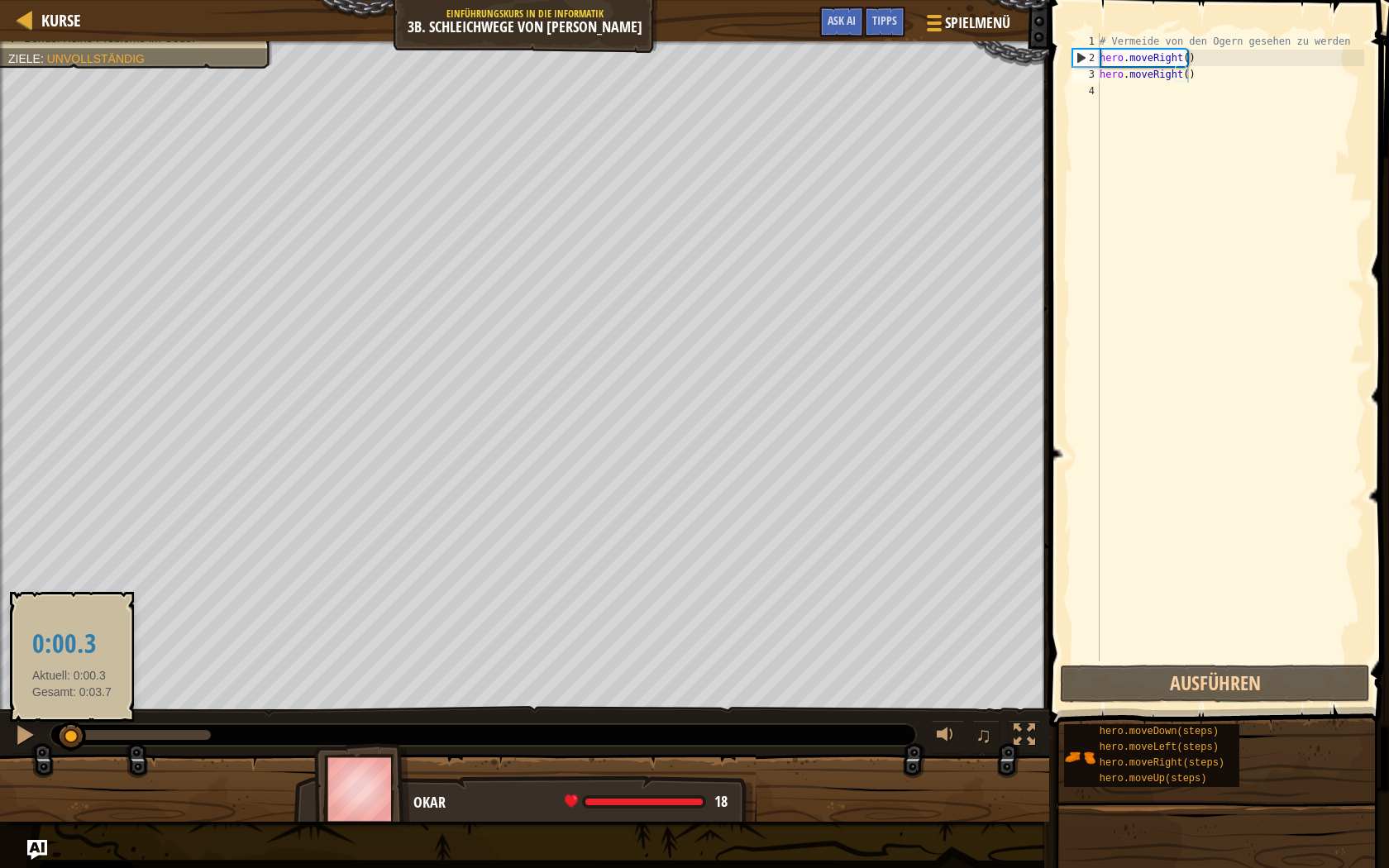
drag, startPoint x: 104, startPoint y: 732, endPoint x: 73, endPoint y: 707, distance: 39.8
click at [38, 727] on div "♫" at bounding box center [524, 730] width 1049 height 50
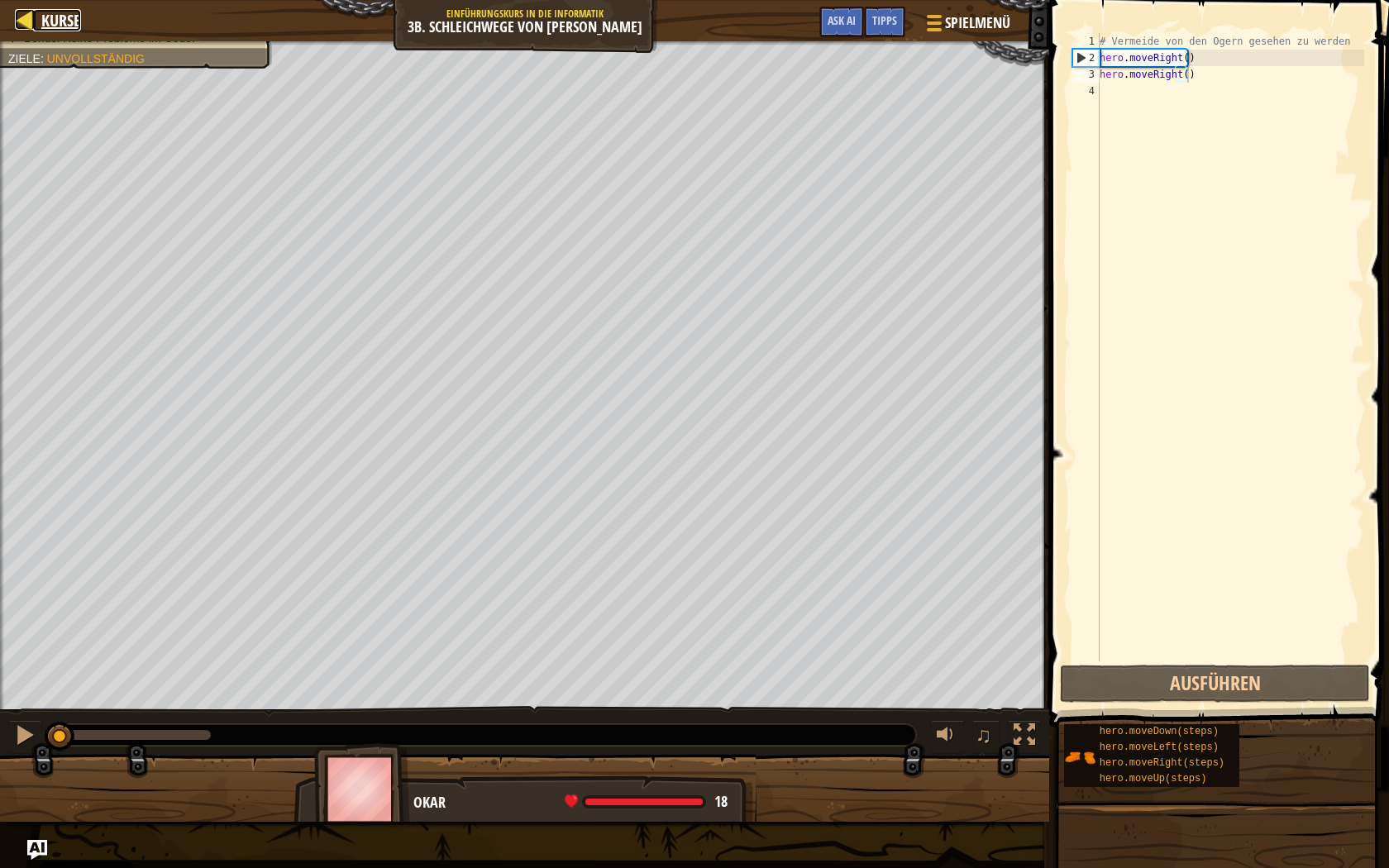
click at [59, 15] on span "Kurse" at bounding box center [61, 21] width 40 height 22
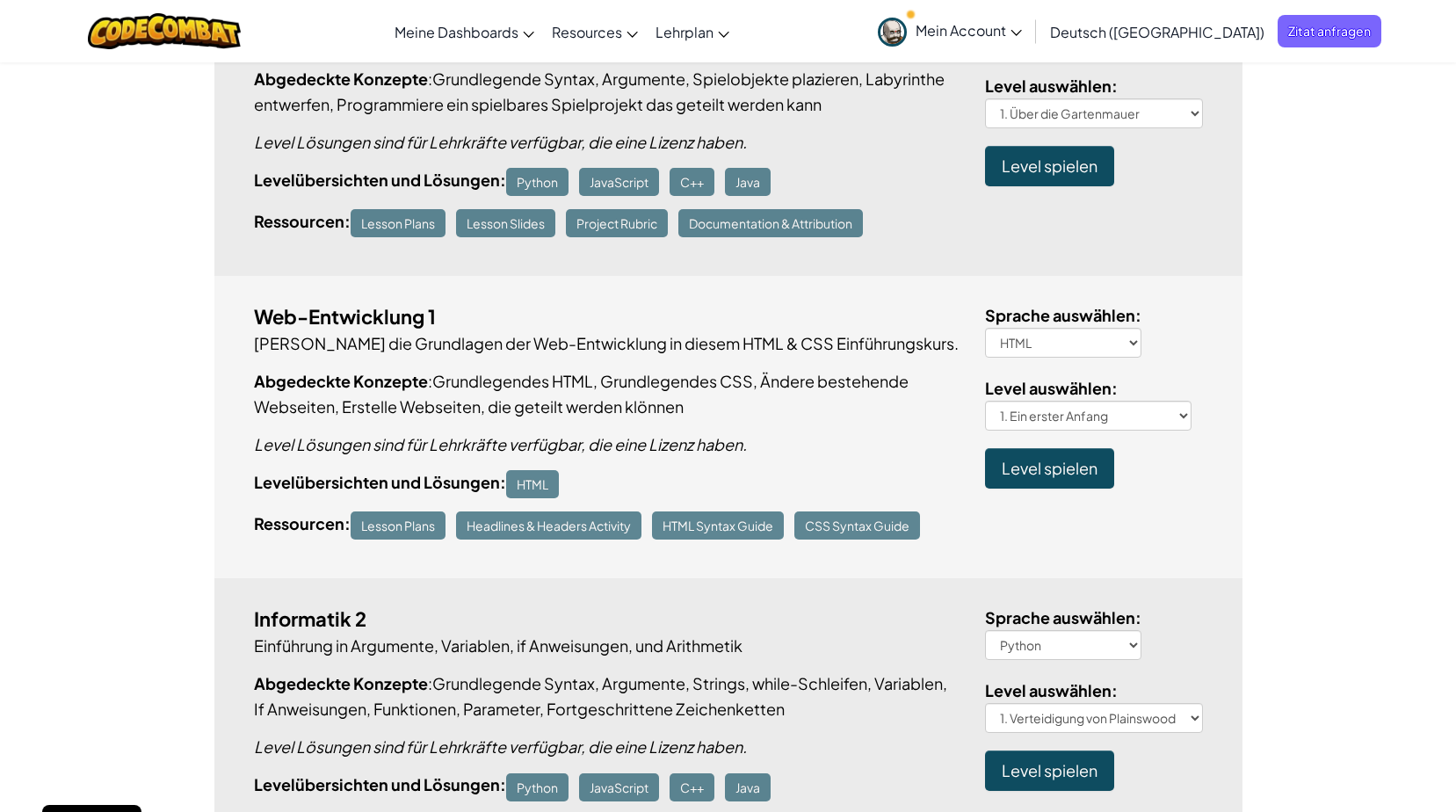
scroll to position [1054, 0]
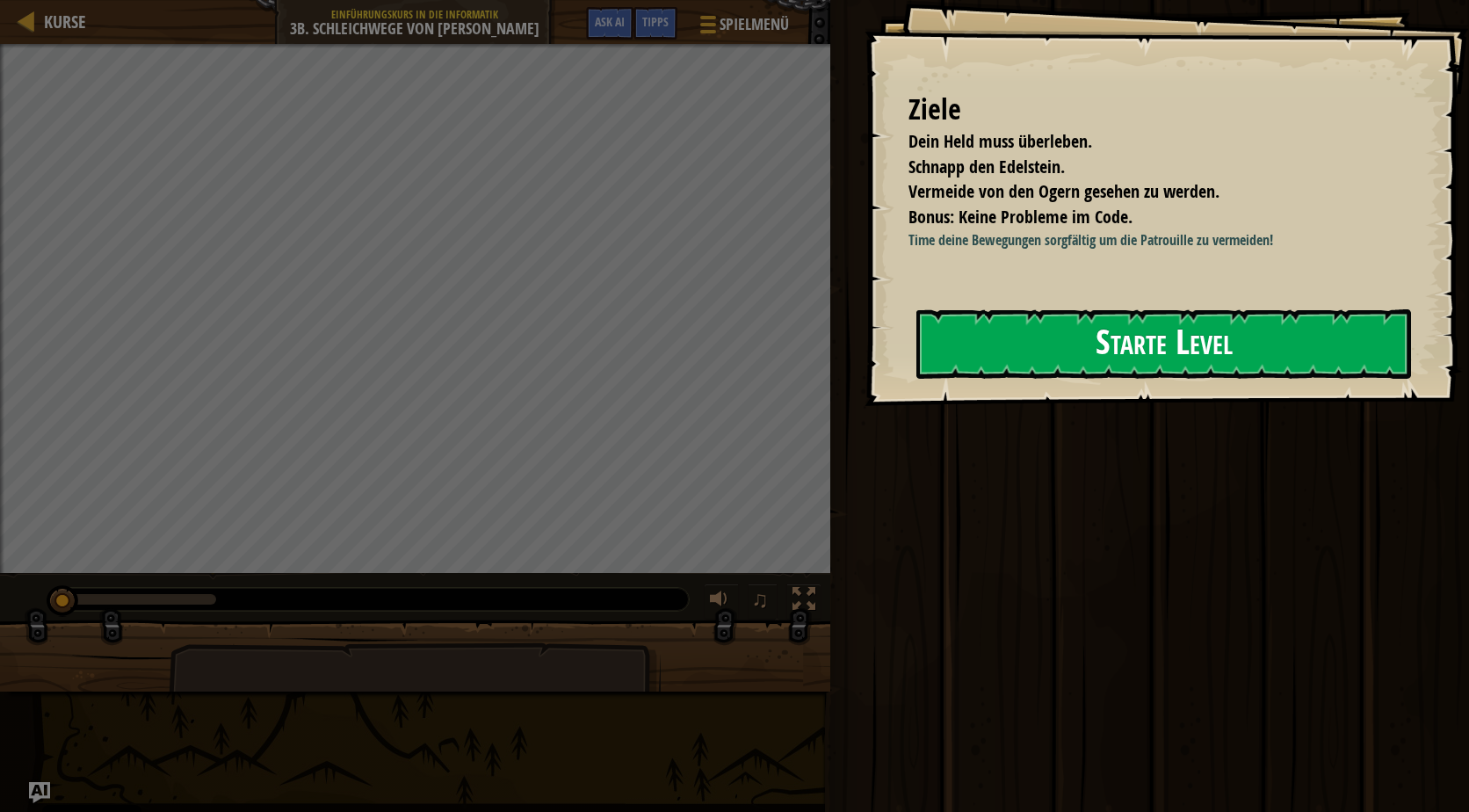
click at [1152, 379] on button "Starte Level" at bounding box center [1163, 344] width 495 height 69
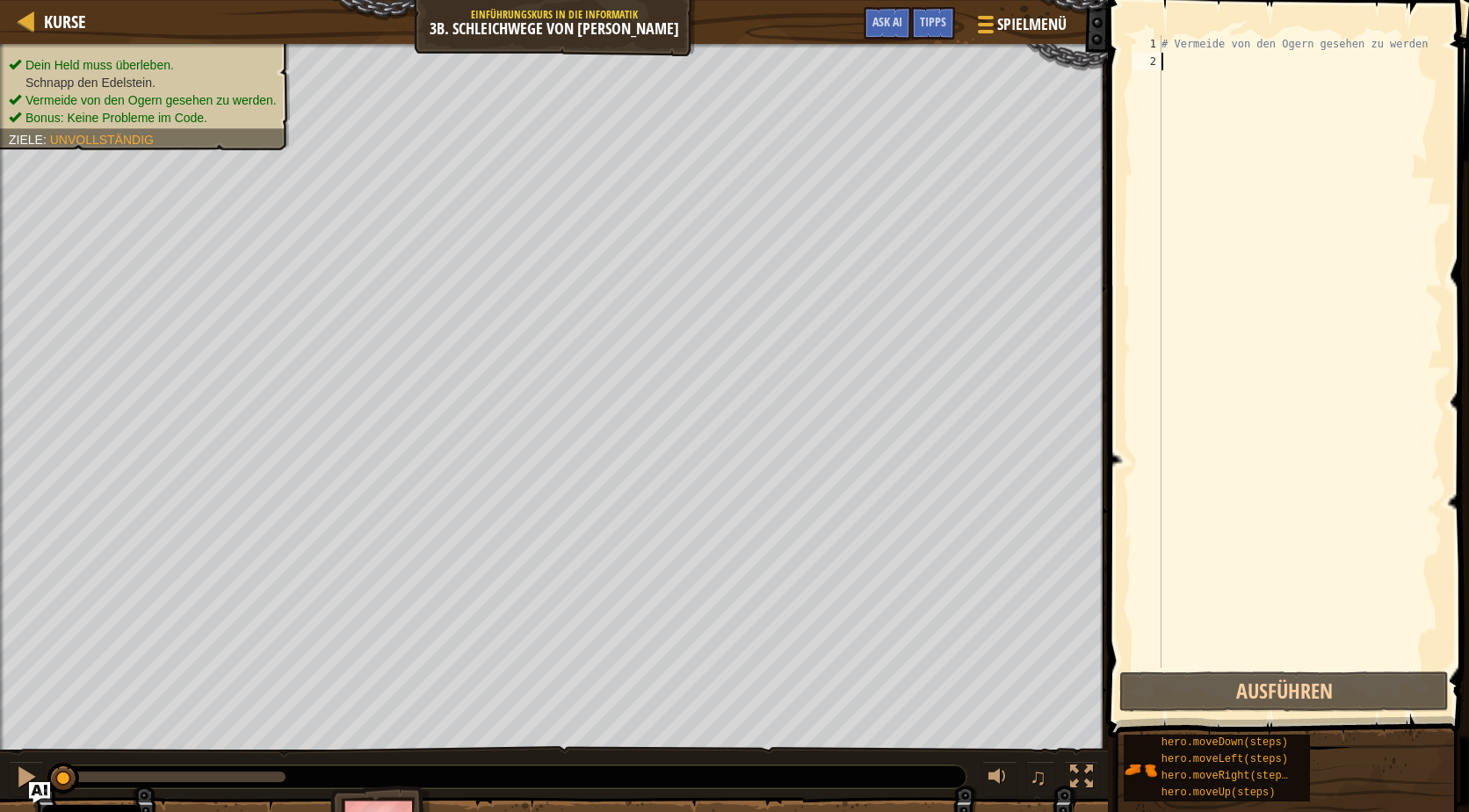
click at [1083, 754] on div "♫" at bounding box center [554, 773] width 1109 height 53
click at [1082, 768] on div at bounding box center [1081, 776] width 23 height 23
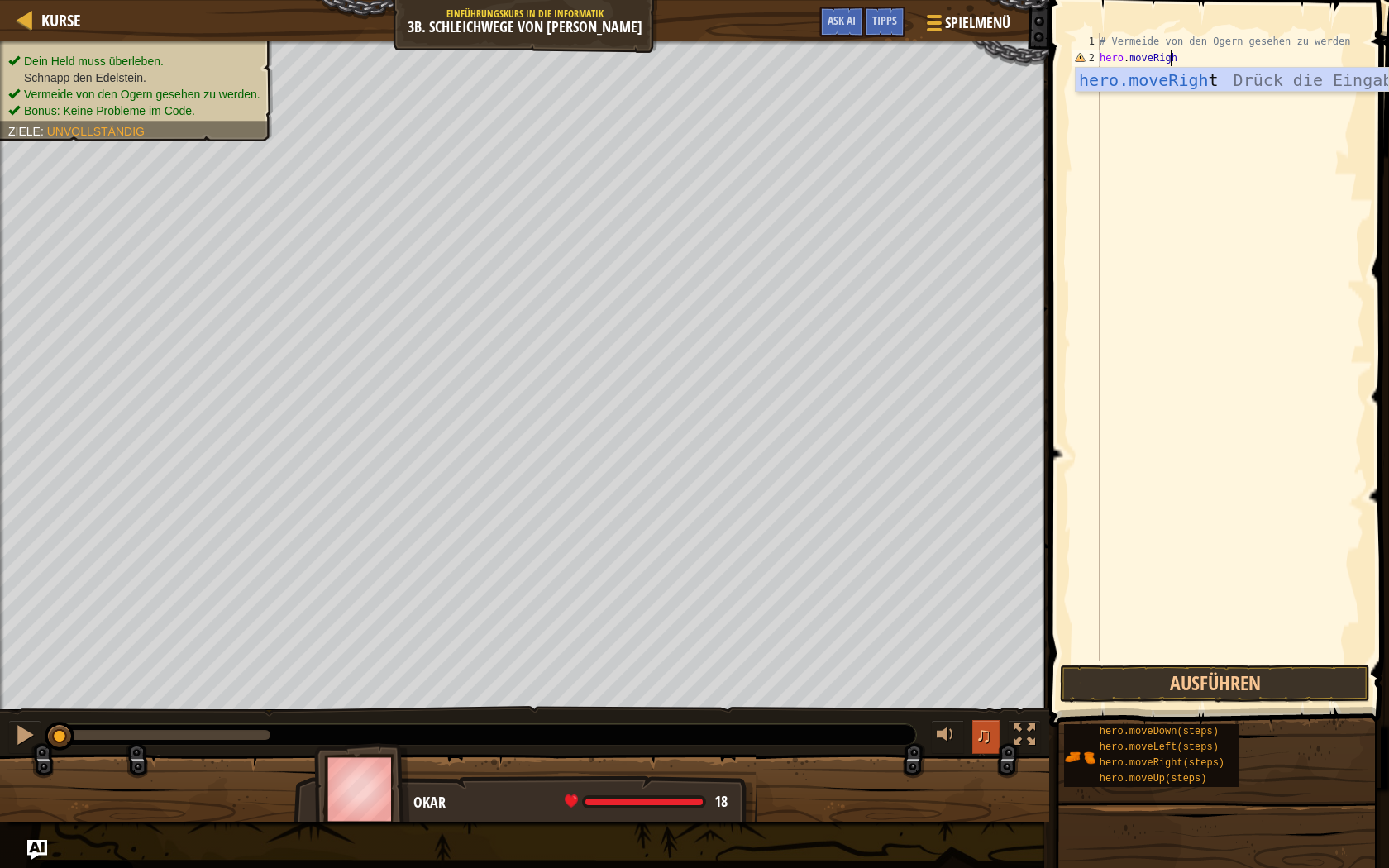
scroll to position [8, 6]
type textarea "hero.moveRight()"
type textarea "hero.moveLeft()"
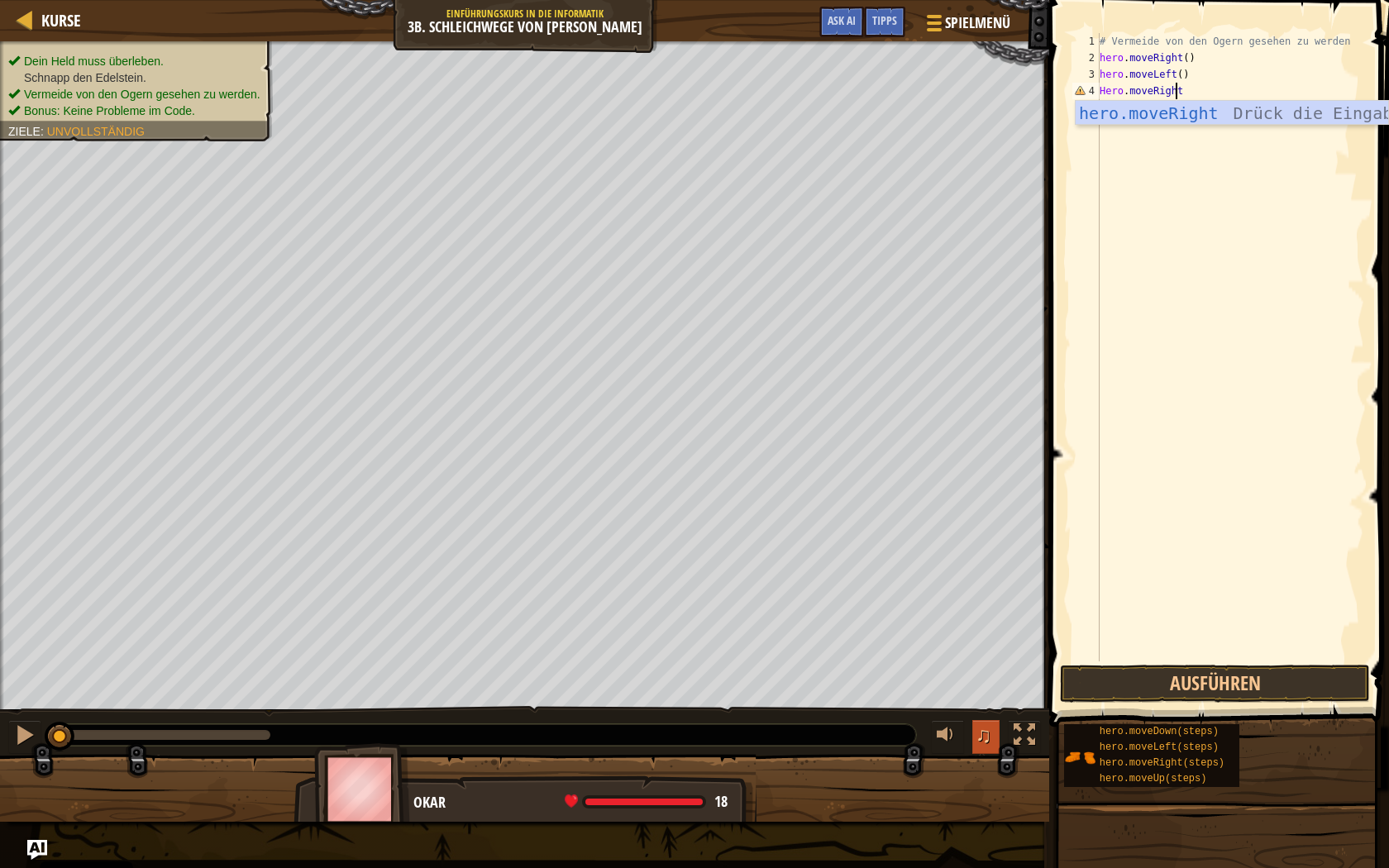
type textarea "Hero.moveRight()"
type textarea "H"
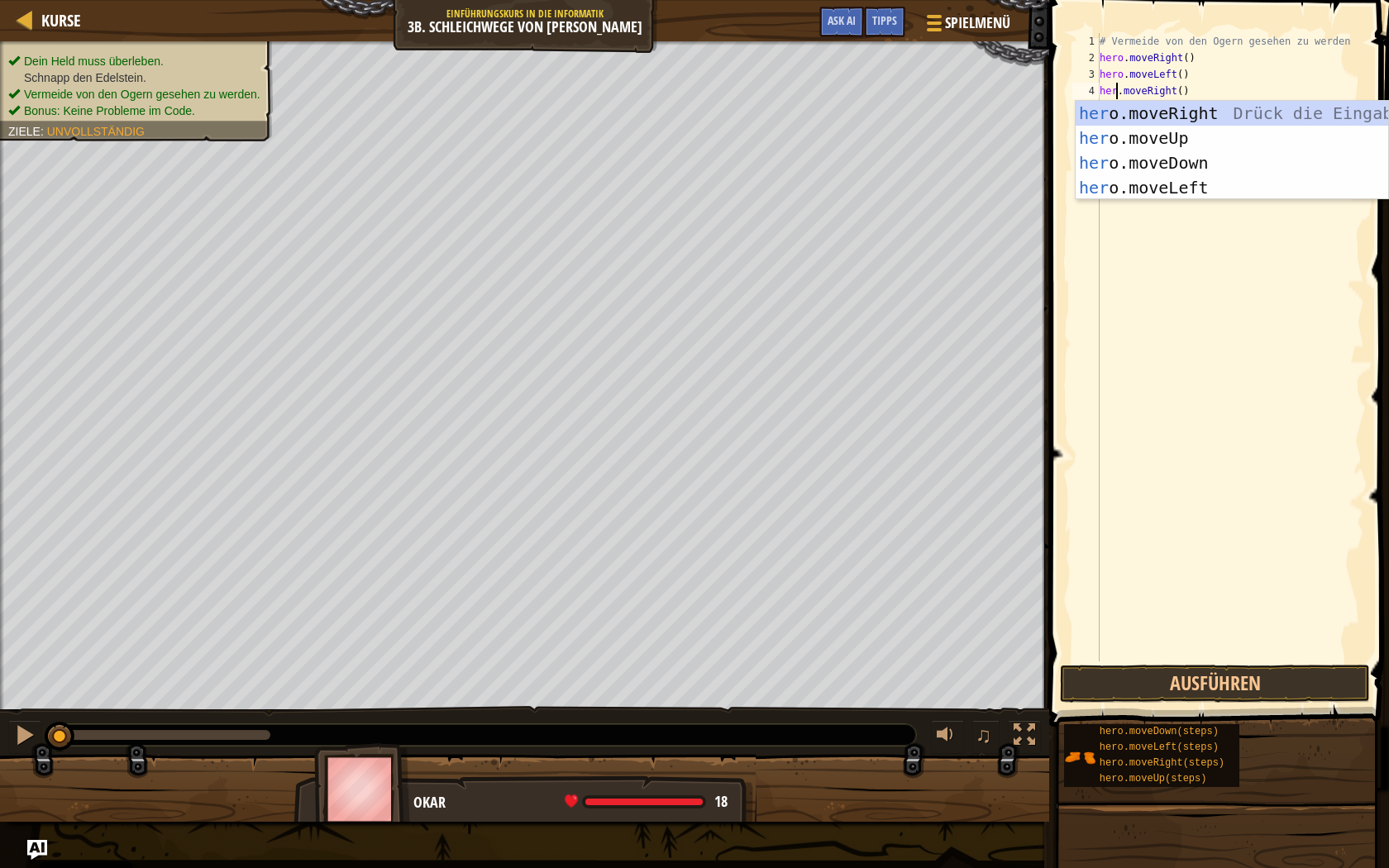
scroll to position [8, 3]
type textarea "hero.moveRight()"
drag, startPoint x: 1240, startPoint y: 356, endPoint x: 1172, endPoint y: 239, distance: 135.3
click at [1240, 356] on div "# Vermeide von den Ogern gesehen zu werden hero . moveRight ( ) hero . moveLeft…" at bounding box center [1230, 363] width 268 height 662
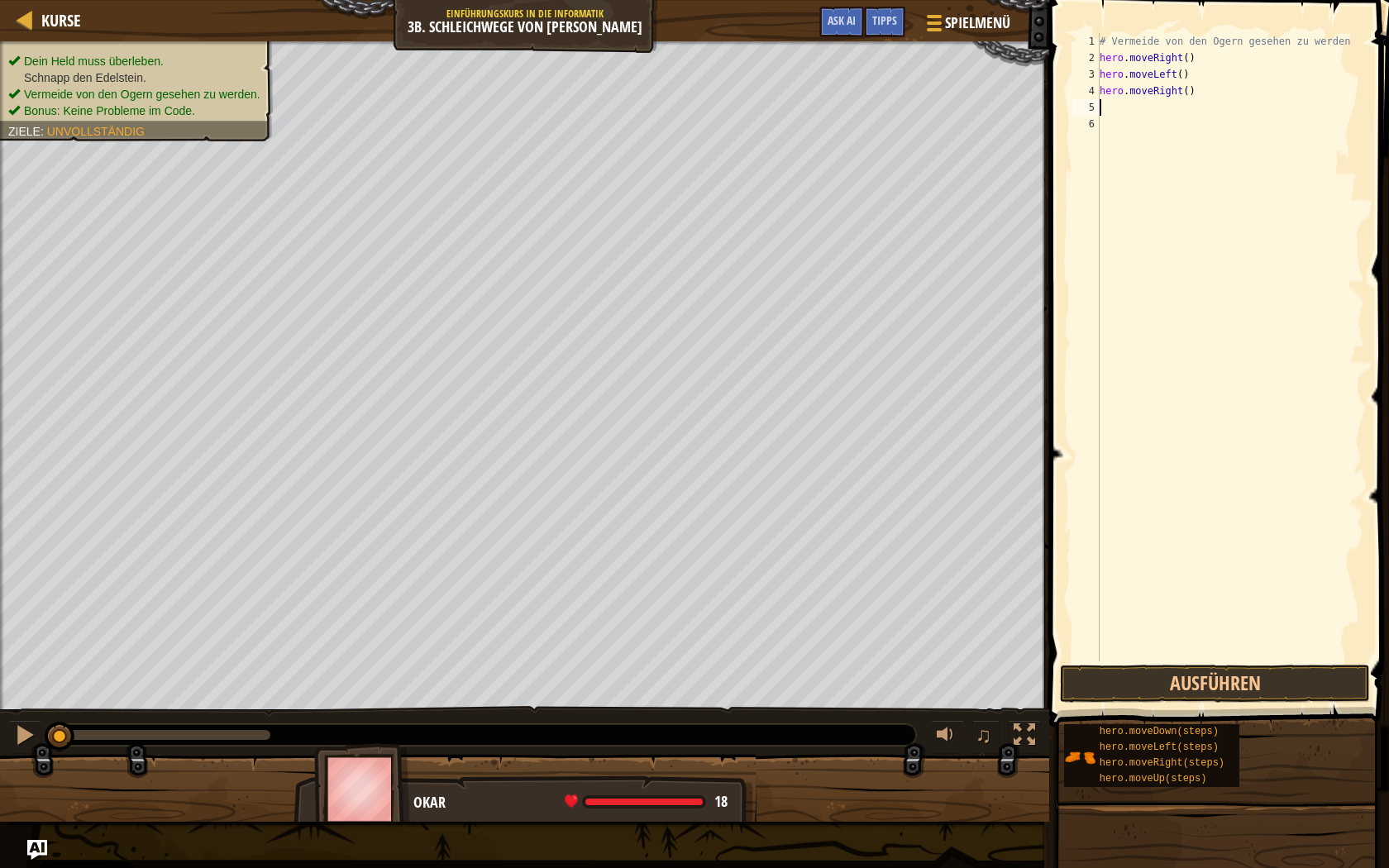
click at [1144, 108] on div "# Vermeide von den Ogern gesehen zu werden hero . moveRight ( ) hero . moveLeft…" at bounding box center [1230, 363] width 268 height 662
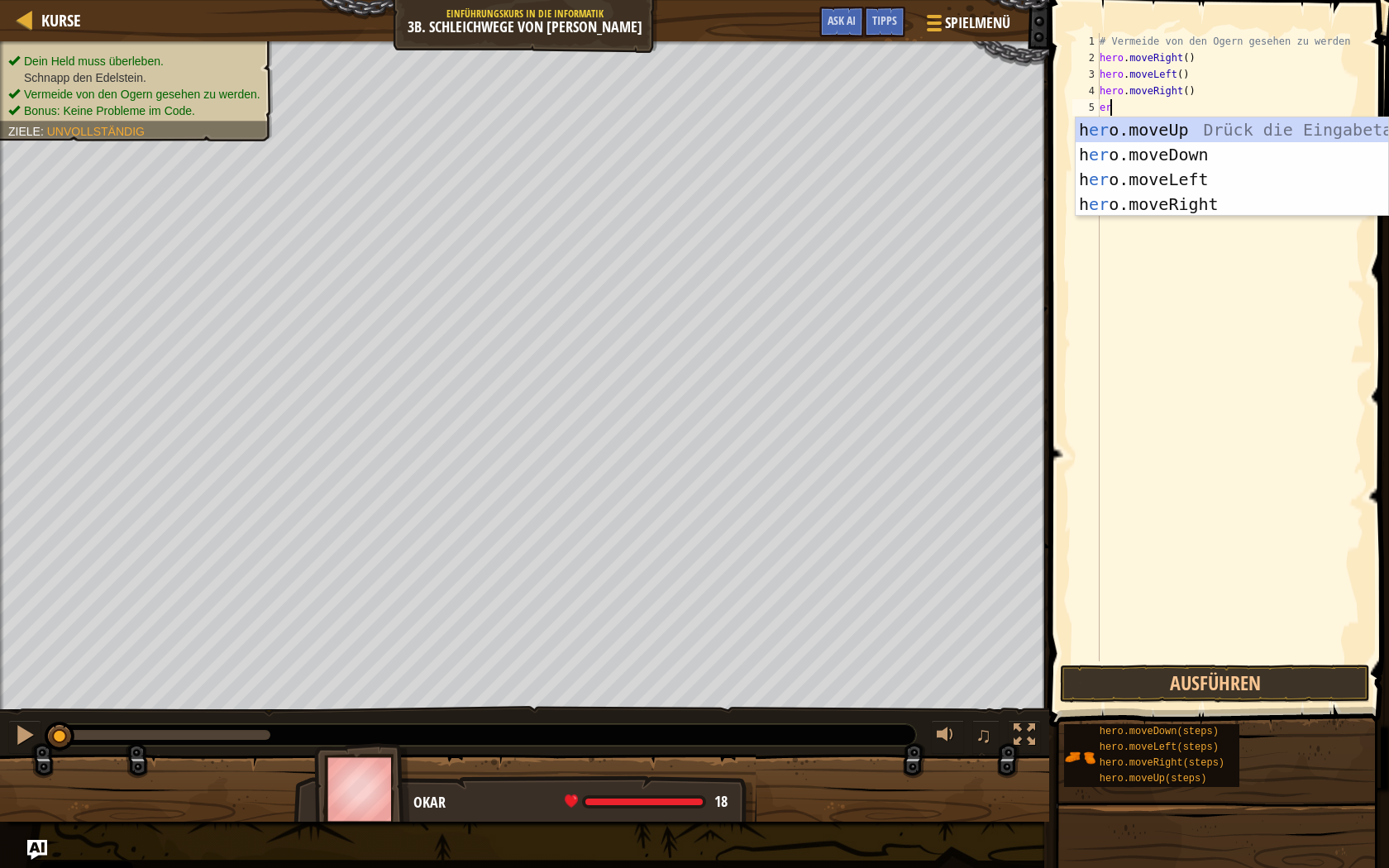
type textarea "e"
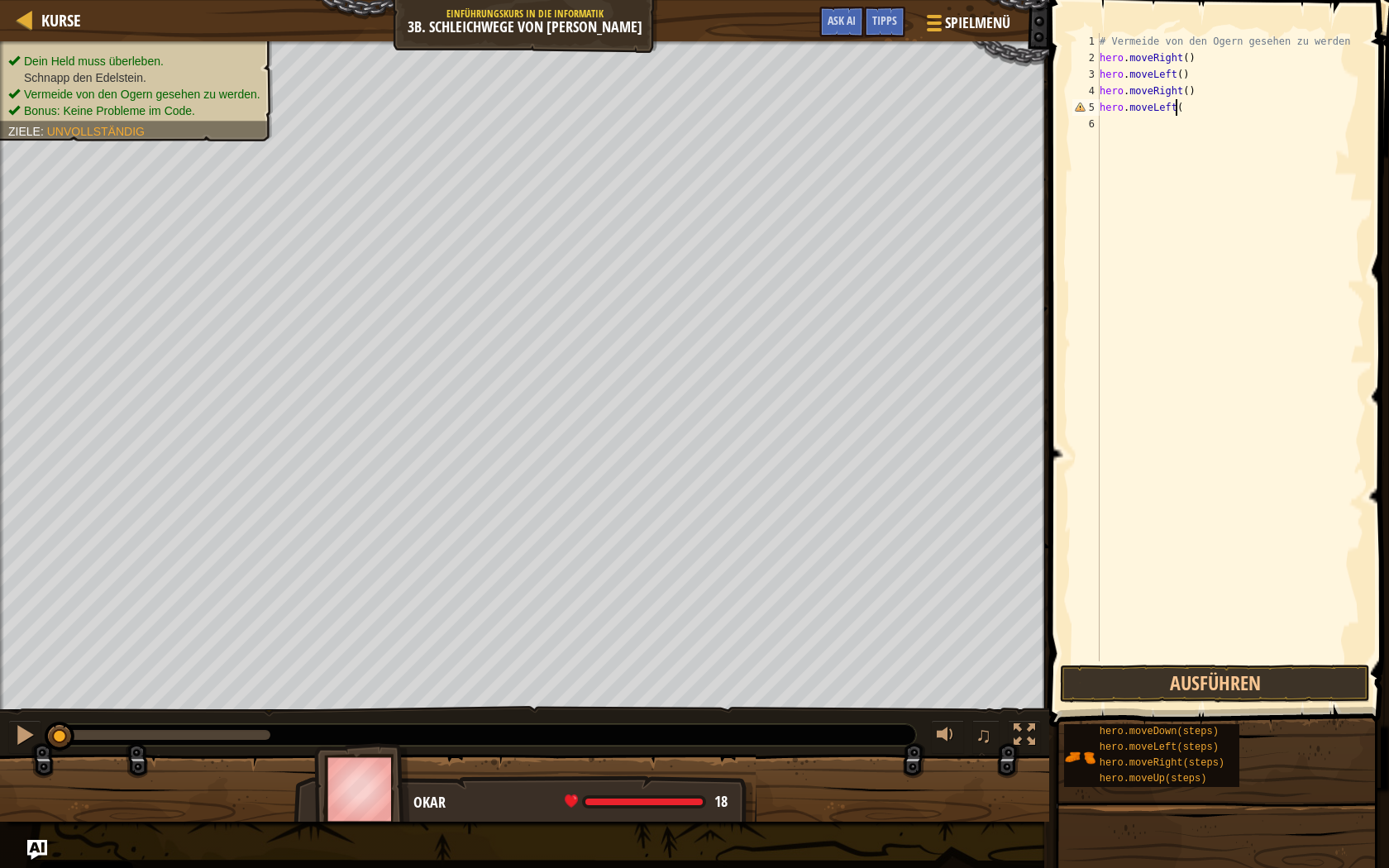
scroll to position [8, 6]
drag, startPoint x: 1188, startPoint y: 94, endPoint x: 1068, endPoint y: 98, distance: 120.1
click at [1068, 98] on div "hero.moveLeft() 1 2 3 4 5 6 # Vermeide von den Ogern gesehen zu werden hero . m…" at bounding box center [1216, 396] width 345 height 775
drag, startPoint x: 1190, startPoint y: 111, endPoint x: 1071, endPoint y: 113, distance: 119.0
click at [1071, 113] on div "hero.moveRight() 1 2 3 4 5 6 # Vermeide von den Ogern gesehen zu werden hero . …" at bounding box center [1216, 347] width 295 height 628
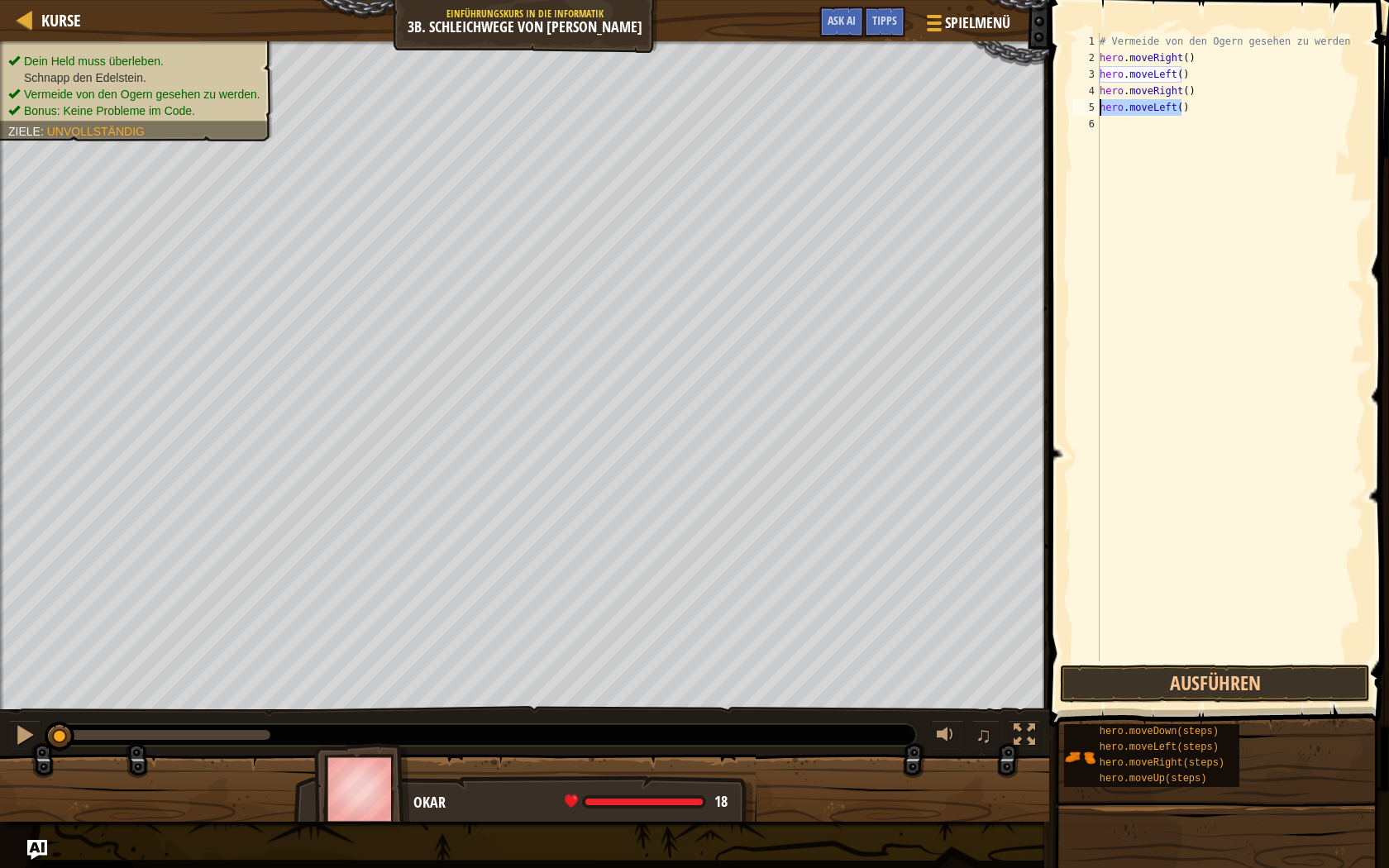
paste textarea "Righ"
type textarea "hero.moveRight()"
click at [1181, 122] on div "# Vermeide von den Ogern gesehen zu werden hero . moveRight ( ) hero . moveLeft…" at bounding box center [1230, 363] width 268 height 662
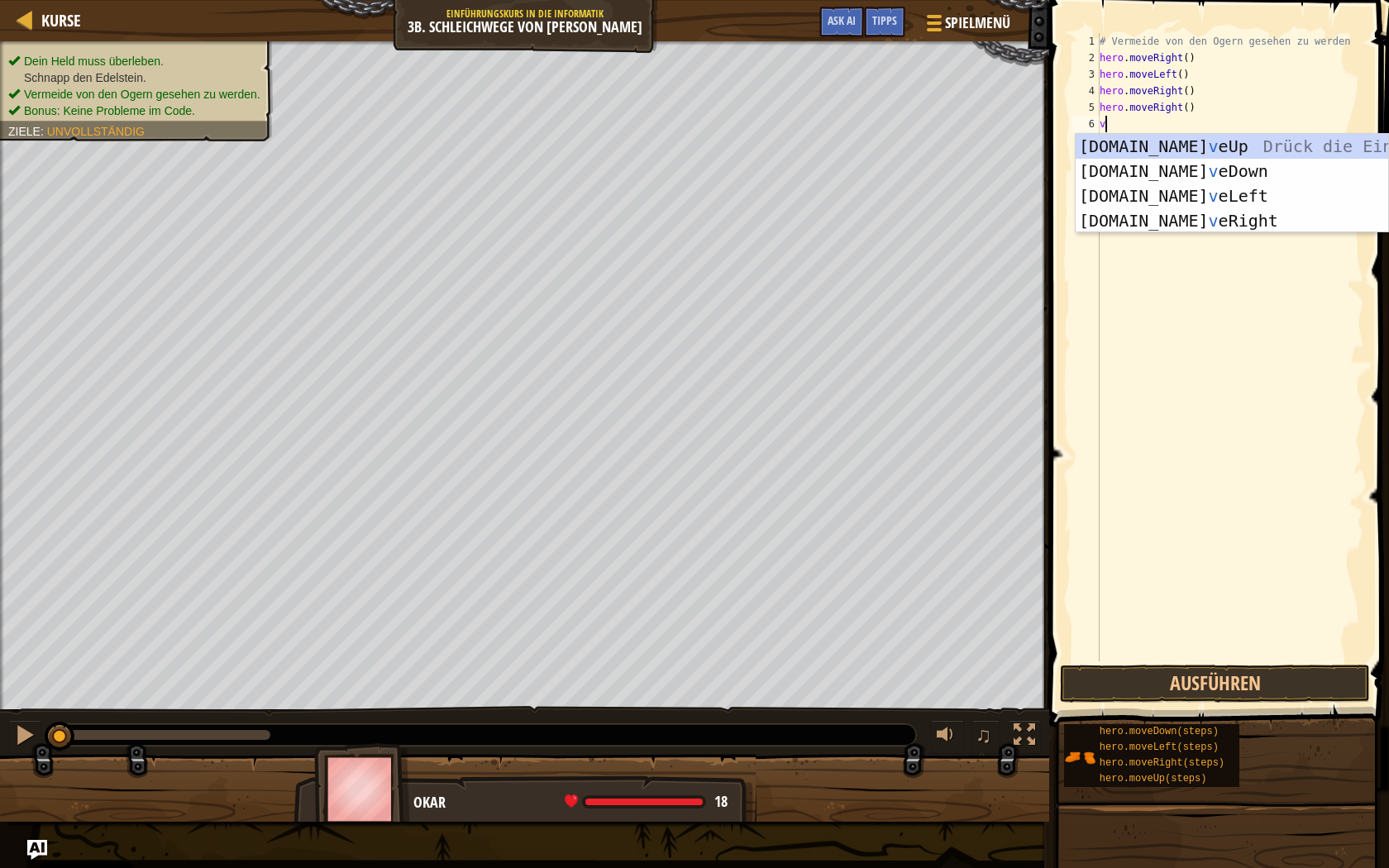
type textarea "v"
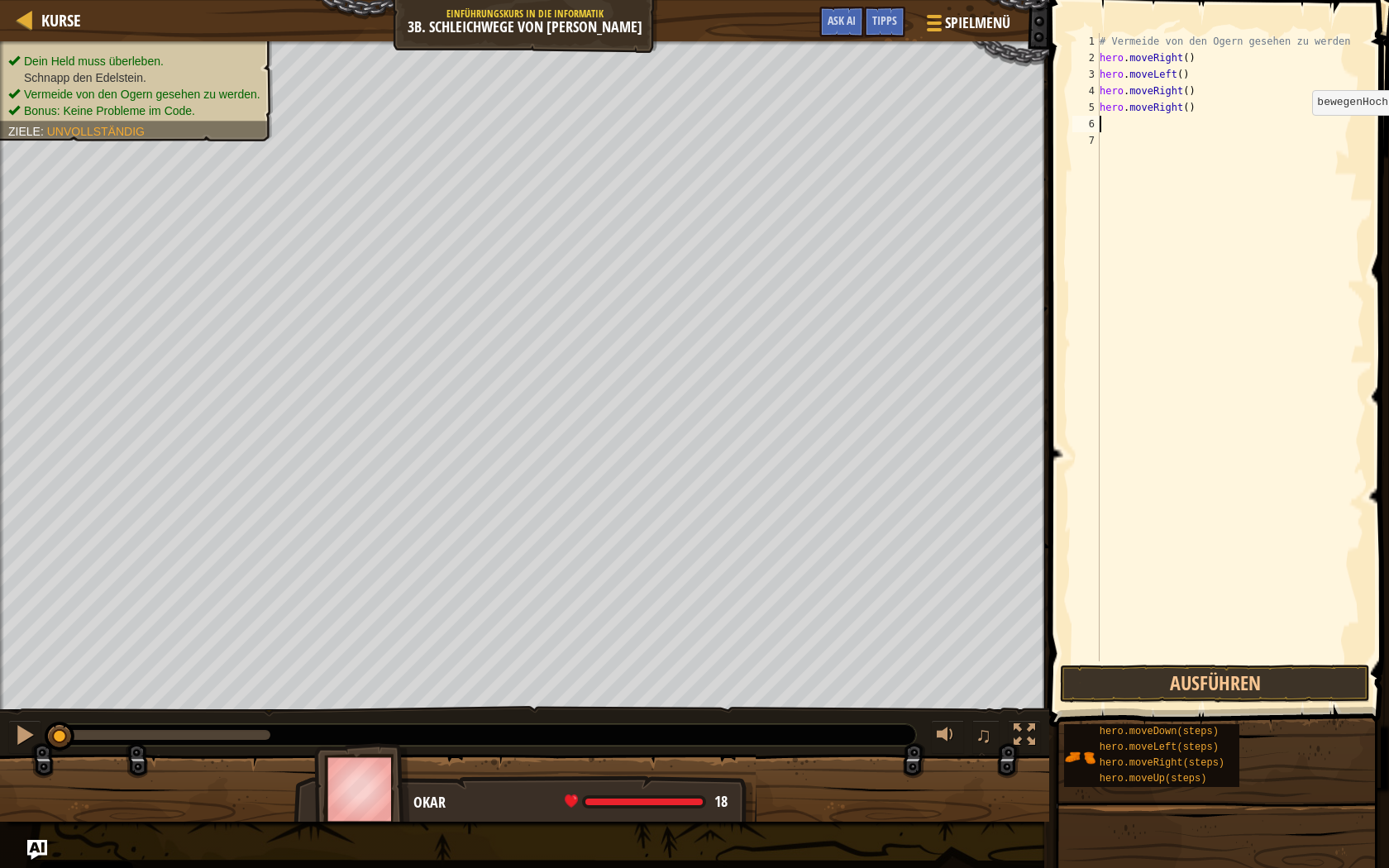
paste textarea "hero.moveRight()"
type textarea "hero.moveRight()"
click at [1154, 151] on div "# Vermeide von den Ogern gesehen zu werden hero . moveRight ( ) hero . moveLeft…" at bounding box center [1230, 363] width 268 height 662
drag, startPoint x: 1191, startPoint y: 72, endPoint x: 1089, endPoint y: 78, distance: 102.2
click at [1089, 78] on div "1 2 3 4 5 6 7 # Vermeide von den Ogern gesehen zu werden hero . moveRight ( ) h…" at bounding box center [1216, 347] width 295 height 628
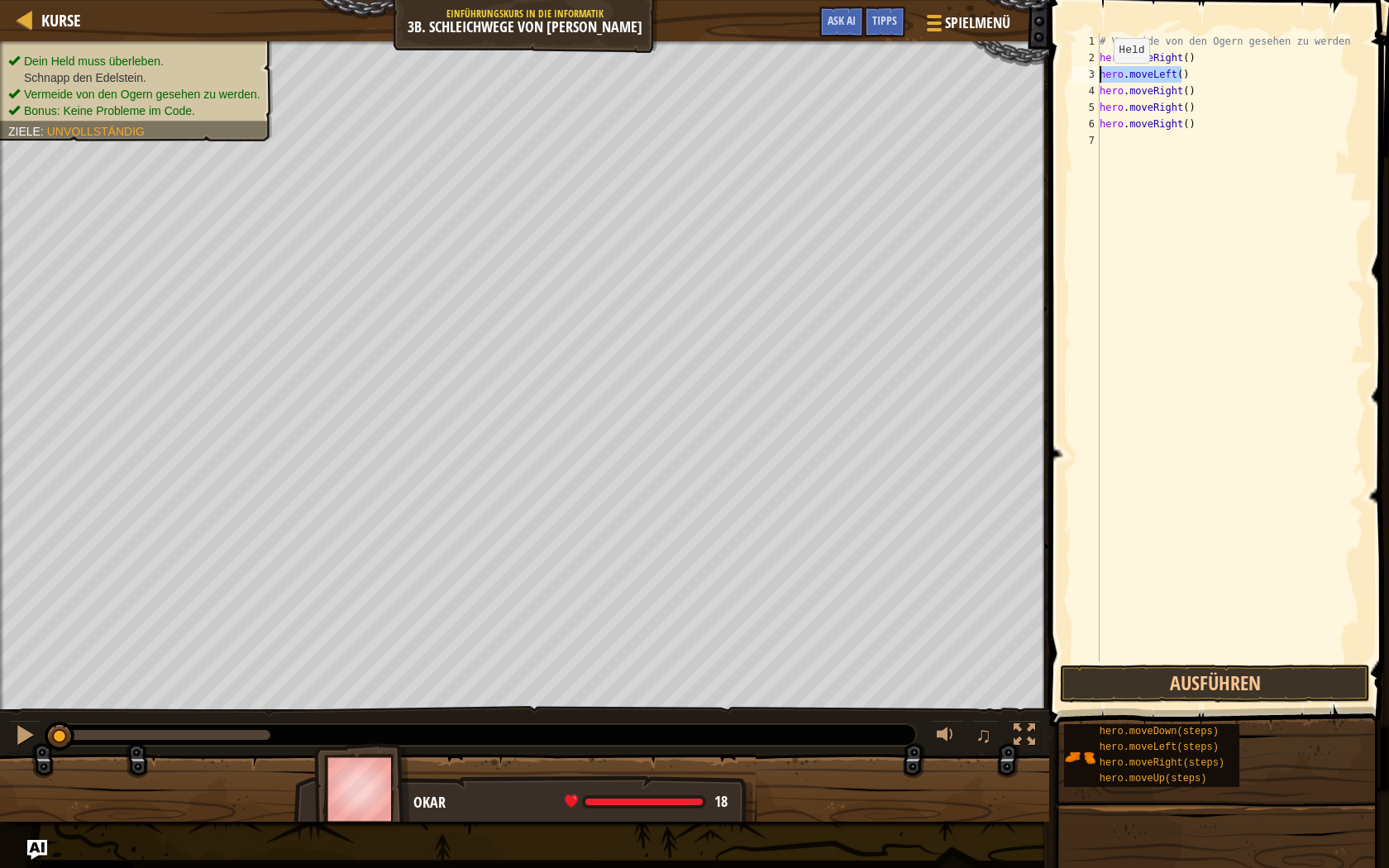
type textarea "hero.moveLeft()"
click at [1123, 139] on div "# Vermeide von den Ogern gesehen zu werden hero . moveRight ( ) hero . moveLeft…" at bounding box center [1230, 363] width 268 height 662
paste textarea "hero.moveLeft()"
type textarea "hero.moveLeft()"
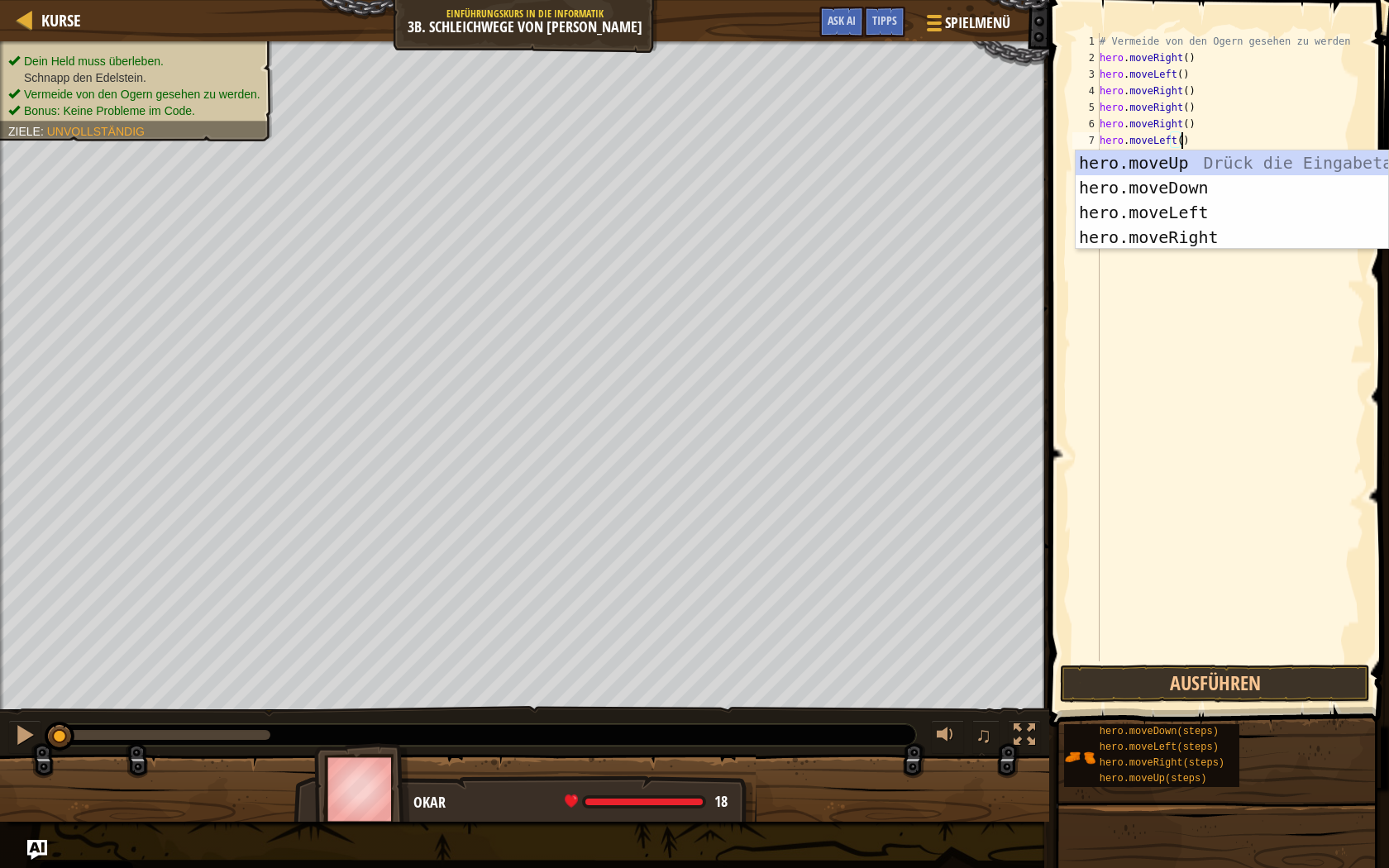
click at [1264, 331] on div "# Vermeide von den Ogern gesehen zu werden hero . moveRight ( ) hero . moveLeft…" at bounding box center [1230, 363] width 268 height 662
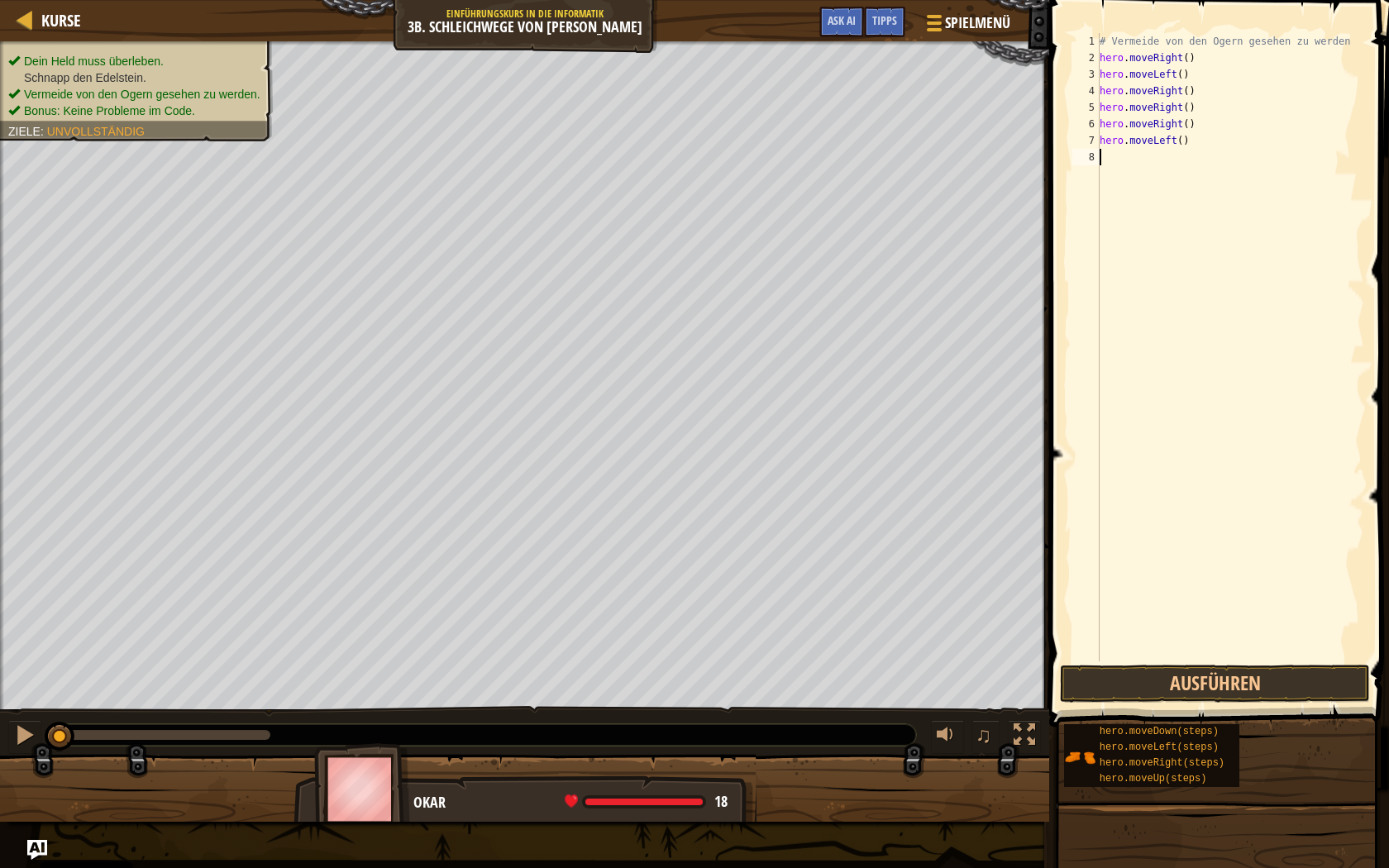
paste textarea "hero.moveLeft()"
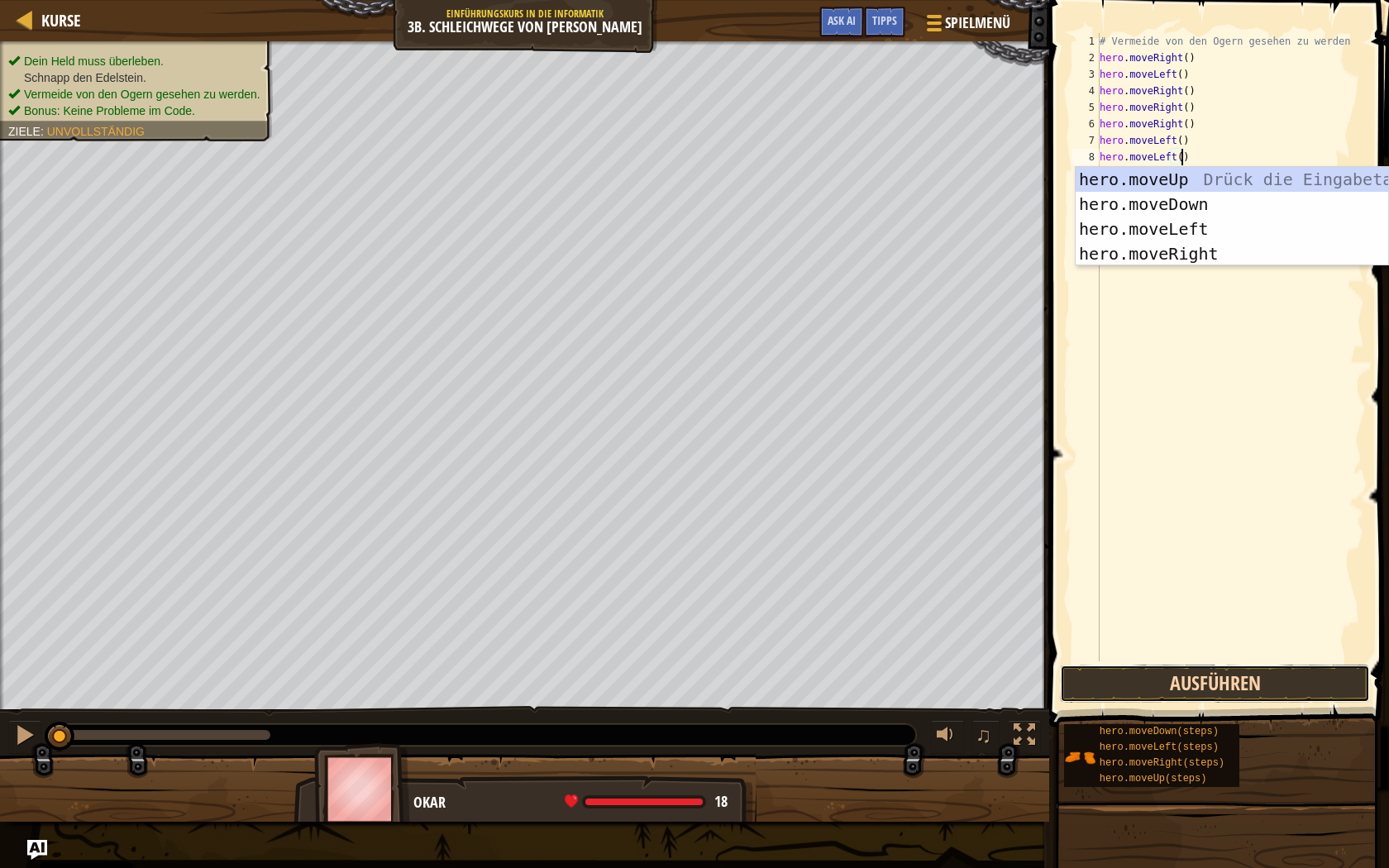
click at [1200, 682] on button "Ausführen" at bounding box center [1215, 683] width 310 height 38
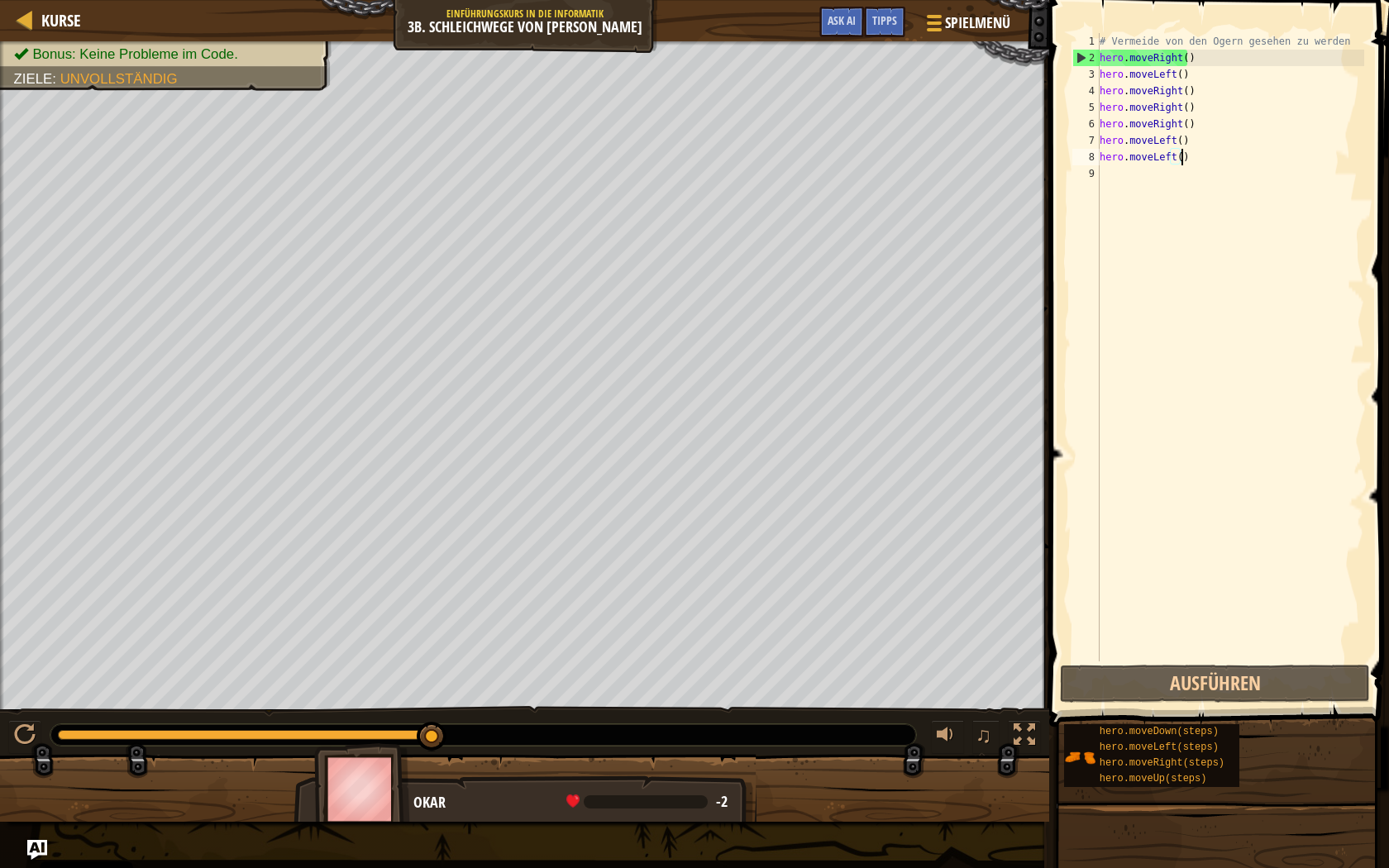
click at [29, 52] on div "Dein Held muss überleben. Schnapp den Edelstein. Vermeide von den Ogern gesehen…" at bounding box center [156, 24] width 349 height 133
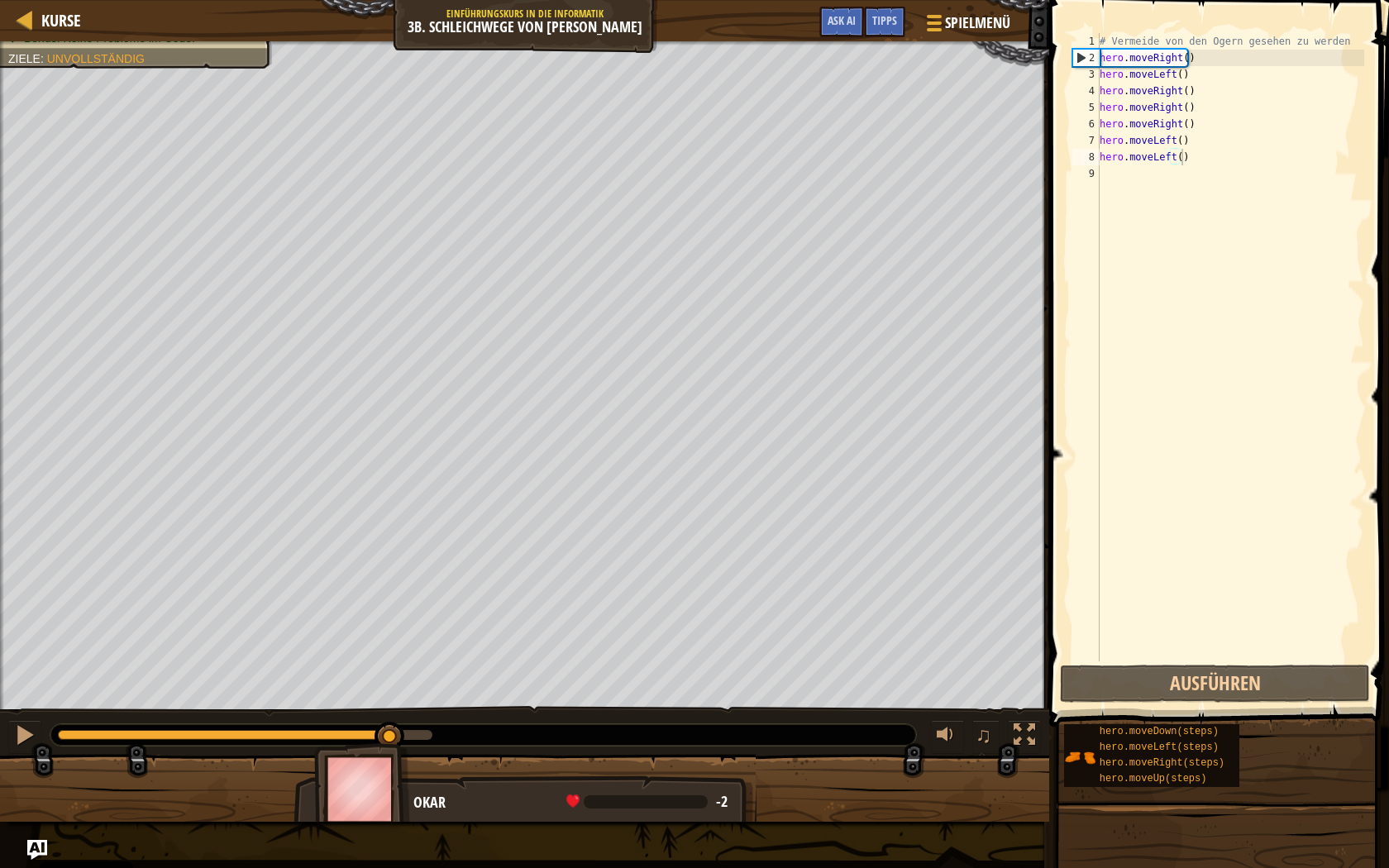
drag, startPoint x: 429, startPoint y: 744, endPoint x: 100, endPoint y: 709, distance: 330.9
click at [100, 709] on div "♫" at bounding box center [524, 730] width 1049 height 50
drag, startPoint x: 81, startPoint y: 728, endPoint x: 8, endPoint y: 727, distance: 73.0
click at [0, 729] on div "♫" at bounding box center [524, 730] width 1049 height 50
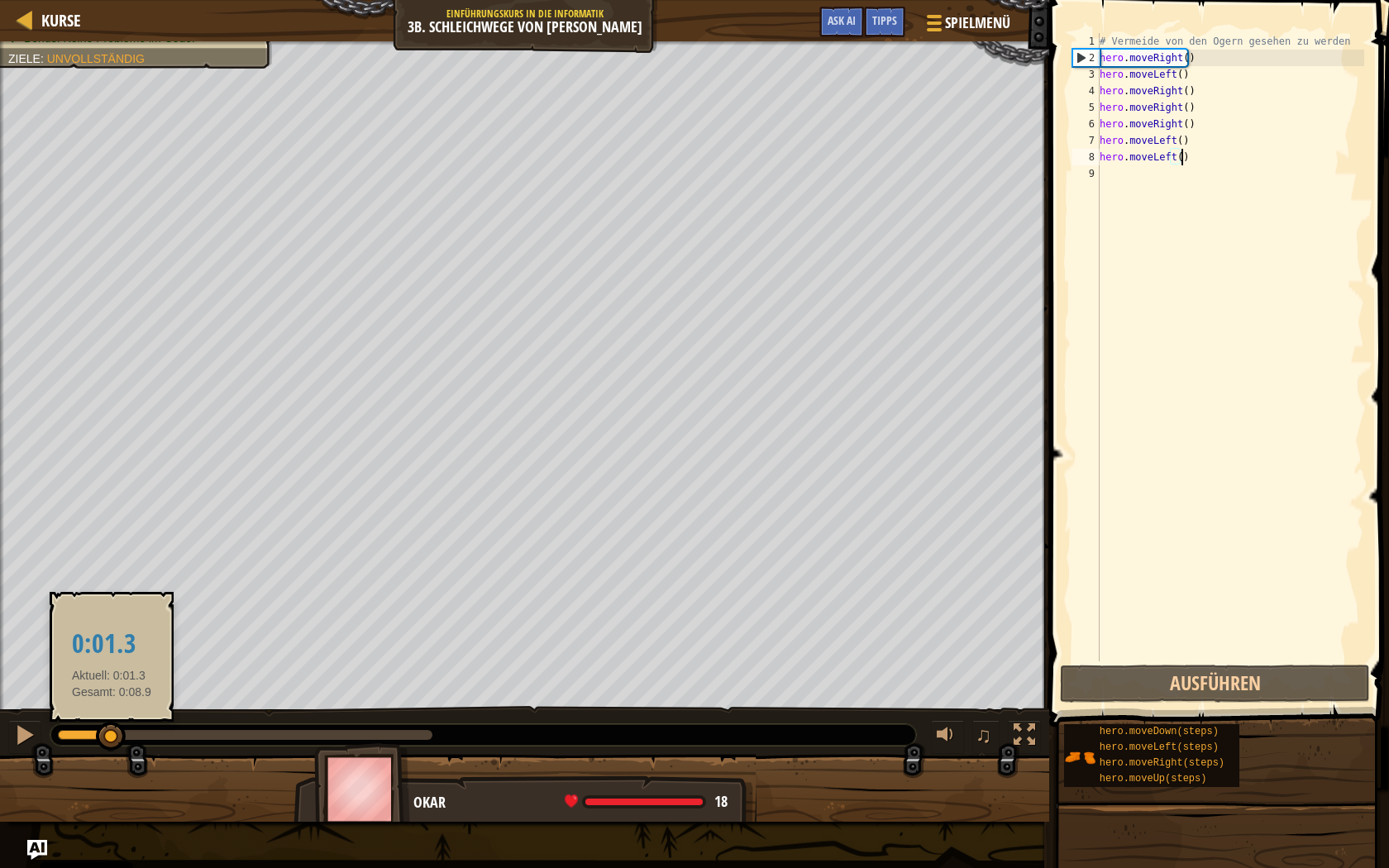
drag, startPoint x: 114, startPoint y: 732, endPoint x: 40, endPoint y: 711, distance: 76.9
click at [15, 729] on div "♫" at bounding box center [524, 730] width 1049 height 50
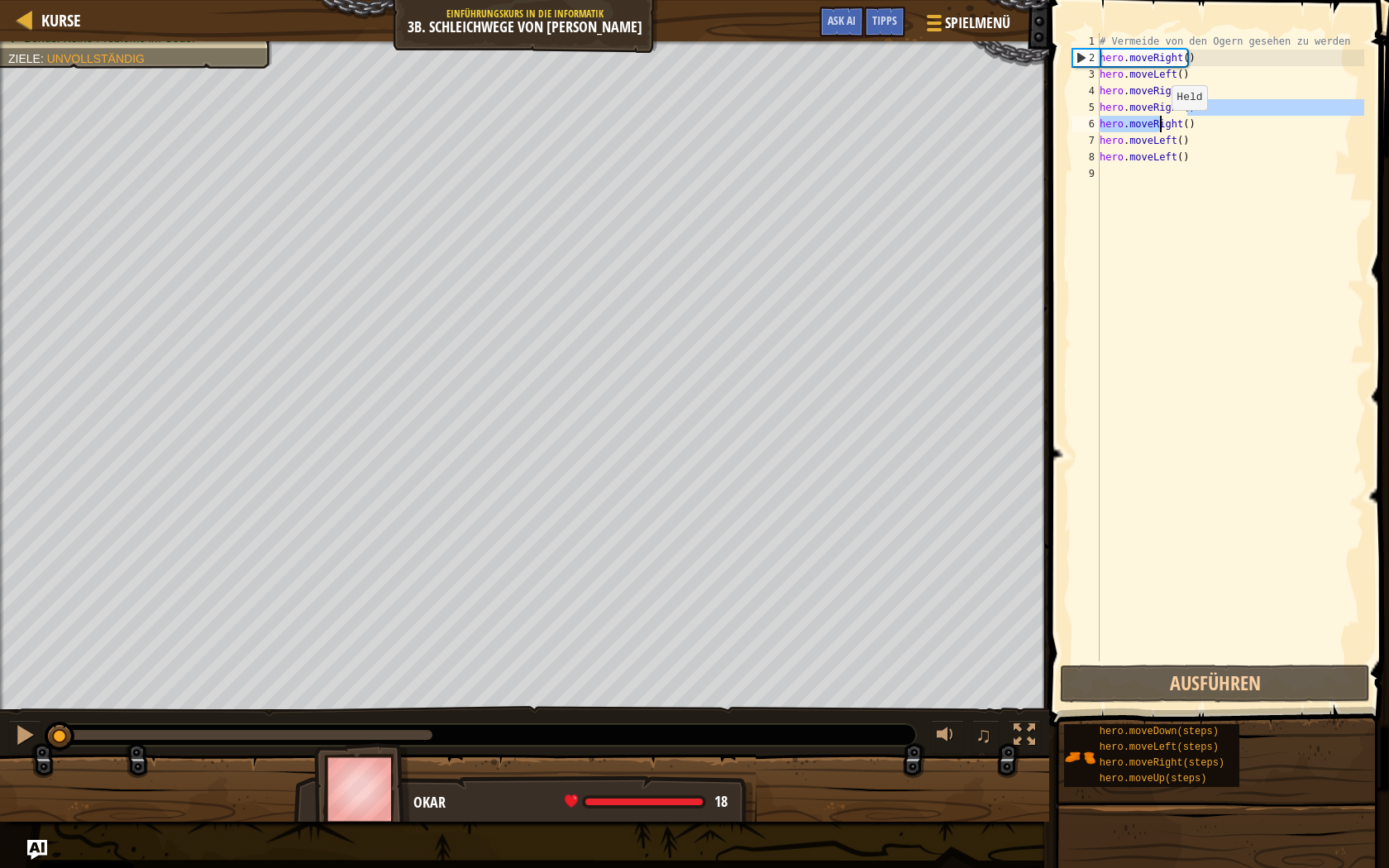
drag, startPoint x: 1226, startPoint y: 112, endPoint x: 1158, endPoint y: 126, distance: 69.4
click at [1158, 126] on div "# Vermeide von den Ogern gesehen zu werden hero . moveRight ( ) hero . moveLeft…" at bounding box center [1230, 363] width 268 height 662
drag, startPoint x: 1213, startPoint y: 126, endPoint x: 1093, endPoint y: 127, distance: 120.0
click at [1093, 127] on div "hero.moveRight() hero.moveRight() 1 2 3 4 5 6 7 8 9 # Vermeide von den Ogern ge…" at bounding box center [1216, 347] width 295 height 628
type textarea "hero.moveRight()"
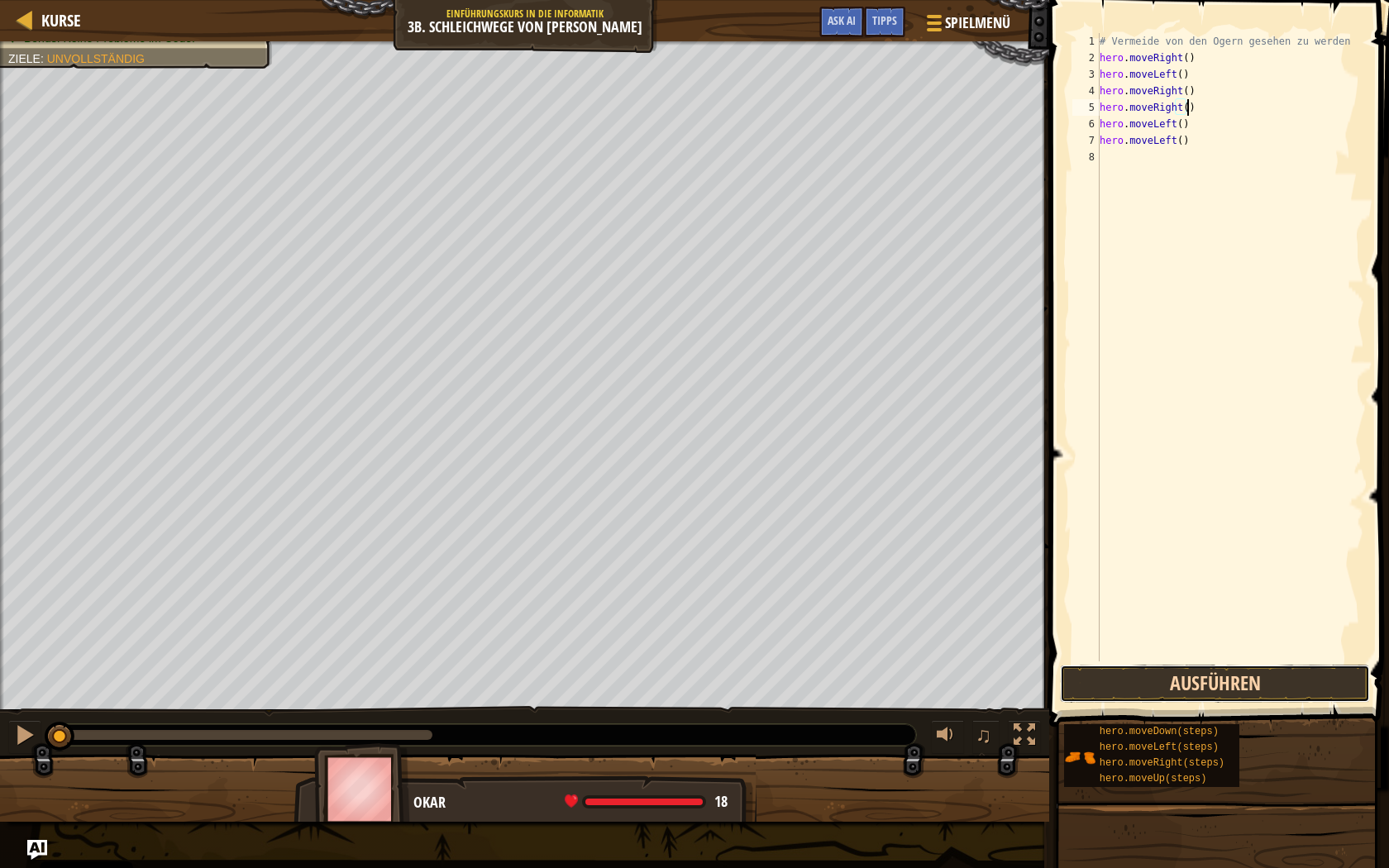
click at [1171, 693] on button "Ausführen" at bounding box center [1215, 683] width 310 height 38
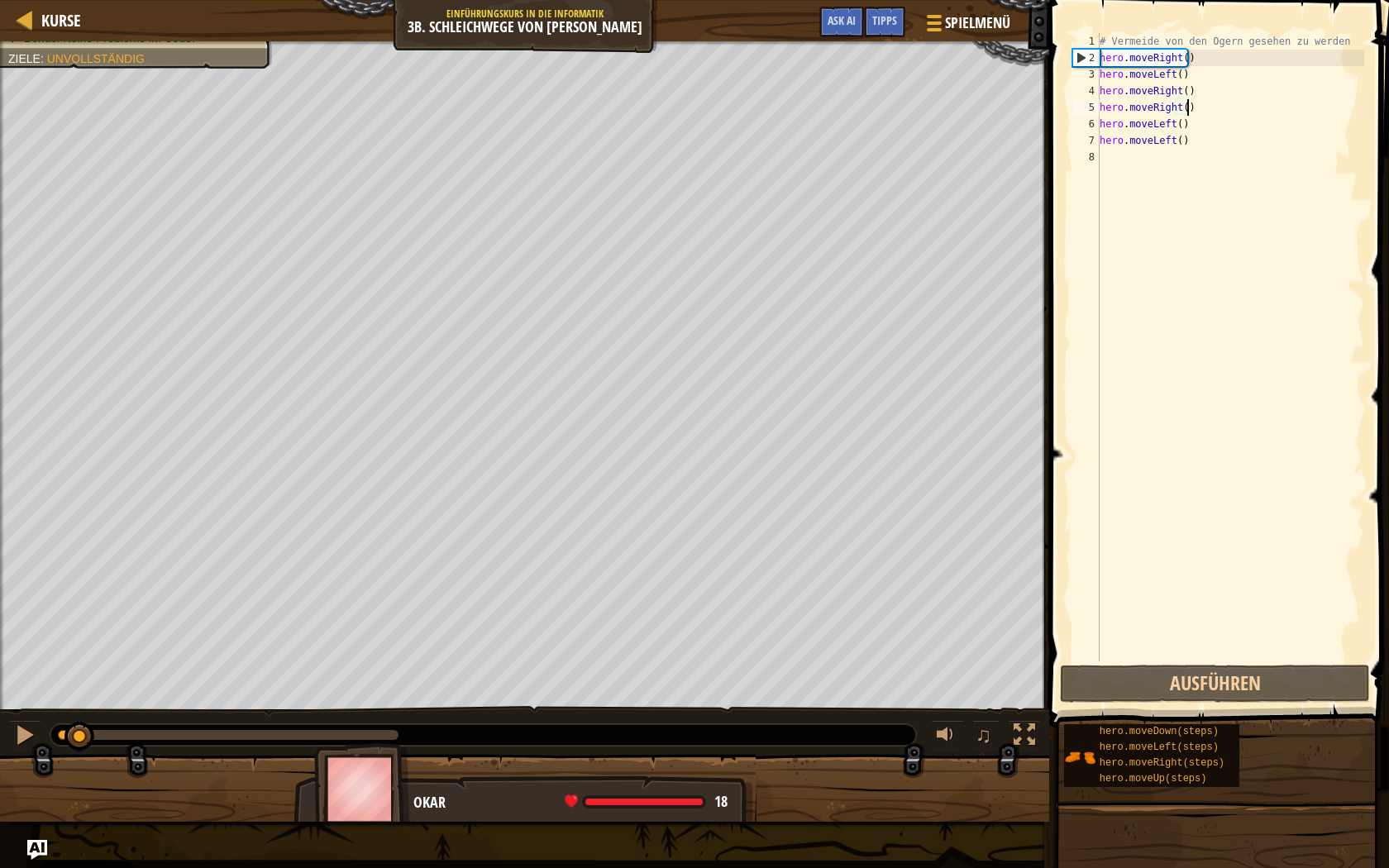
drag, startPoint x: 402, startPoint y: 731, endPoint x: 81, endPoint y: 708, distance: 321.8
click at [81, 708] on div "♫" at bounding box center [524, 730] width 1049 height 50
click at [1208, 79] on div "# Vermeide von den Ogern gesehen zu werden hero . moveRight ( ) hero . moveLeft…" at bounding box center [1230, 363] width 268 height 662
drag, startPoint x: 1206, startPoint y: 118, endPoint x: 1100, endPoint y: 121, distance: 106.0
click at [1100, 121] on div "# Vermeide von den Ogern gesehen zu werden hero . moveRight ( ) hero . moveLeft…" at bounding box center [1230, 363] width 268 height 662
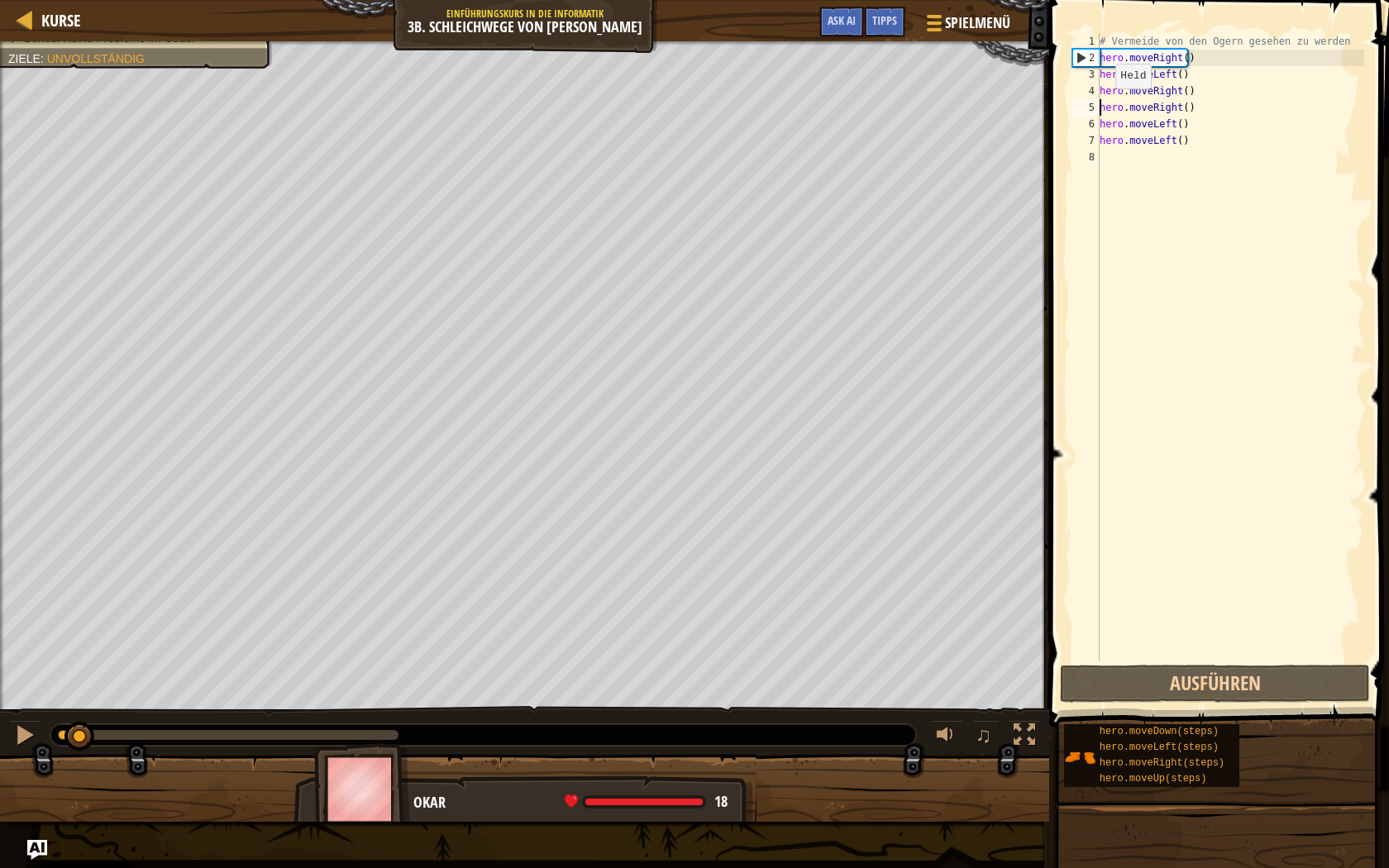
click at [1102, 105] on div "# Vermeide von den Ogern gesehen zu werden hero . moveRight ( ) hero . moveLeft…" at bounding box center [1230, 363] width 268 height 662
type textarea "hero.moveRight()"
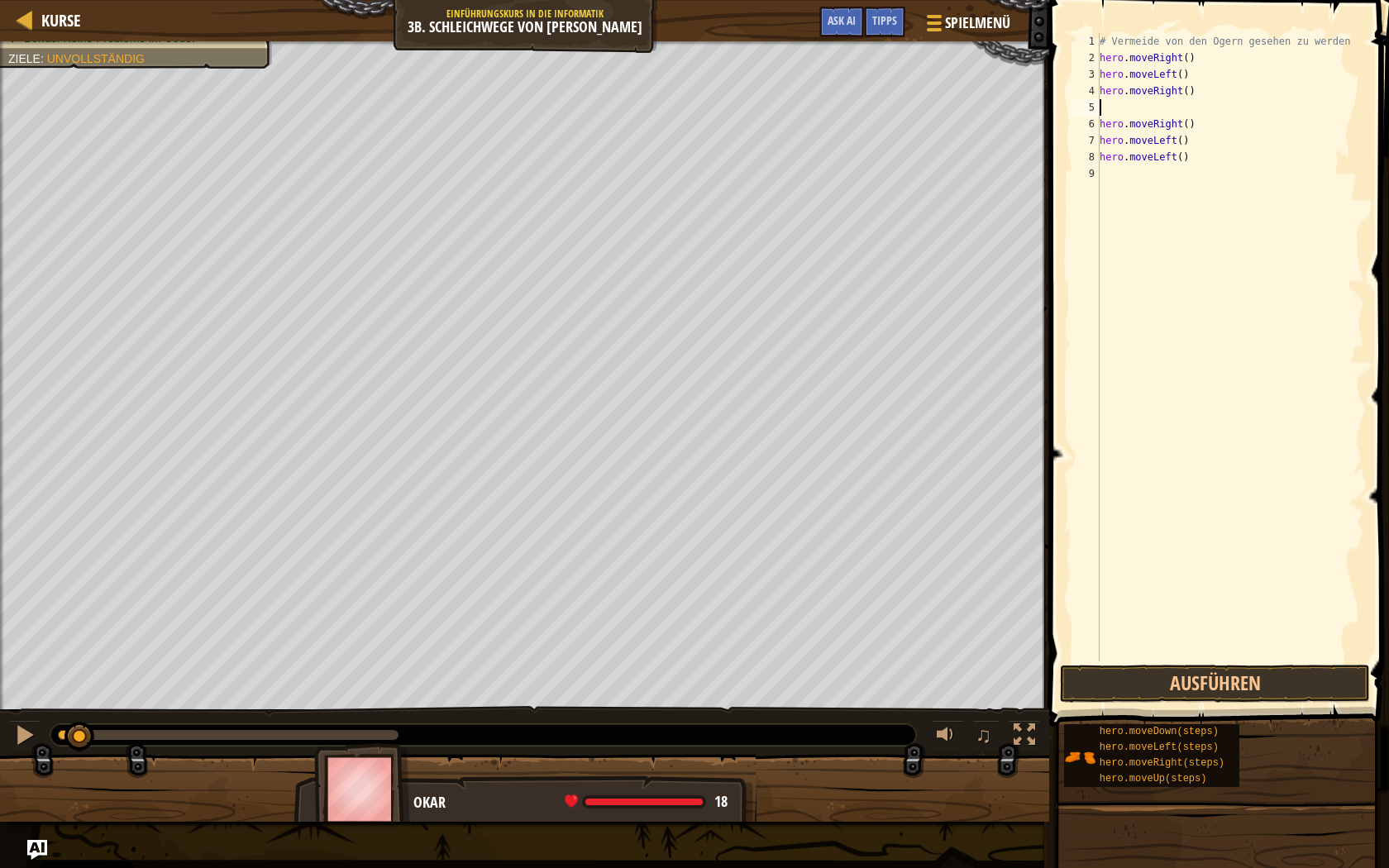
paste textarea "hero.moveLeft()"
drag, startPoint x: 1198, startPoint y: 144, endPoint x: 1154, endPoint y: 141, distance: 44.1
click at [1154, 141] on div "# Vermeide von den Ogern gesehen zu werden hero . moveRight ( ) hero . moveLeft…" at bounding box center [1230, 363] width 268 height 662
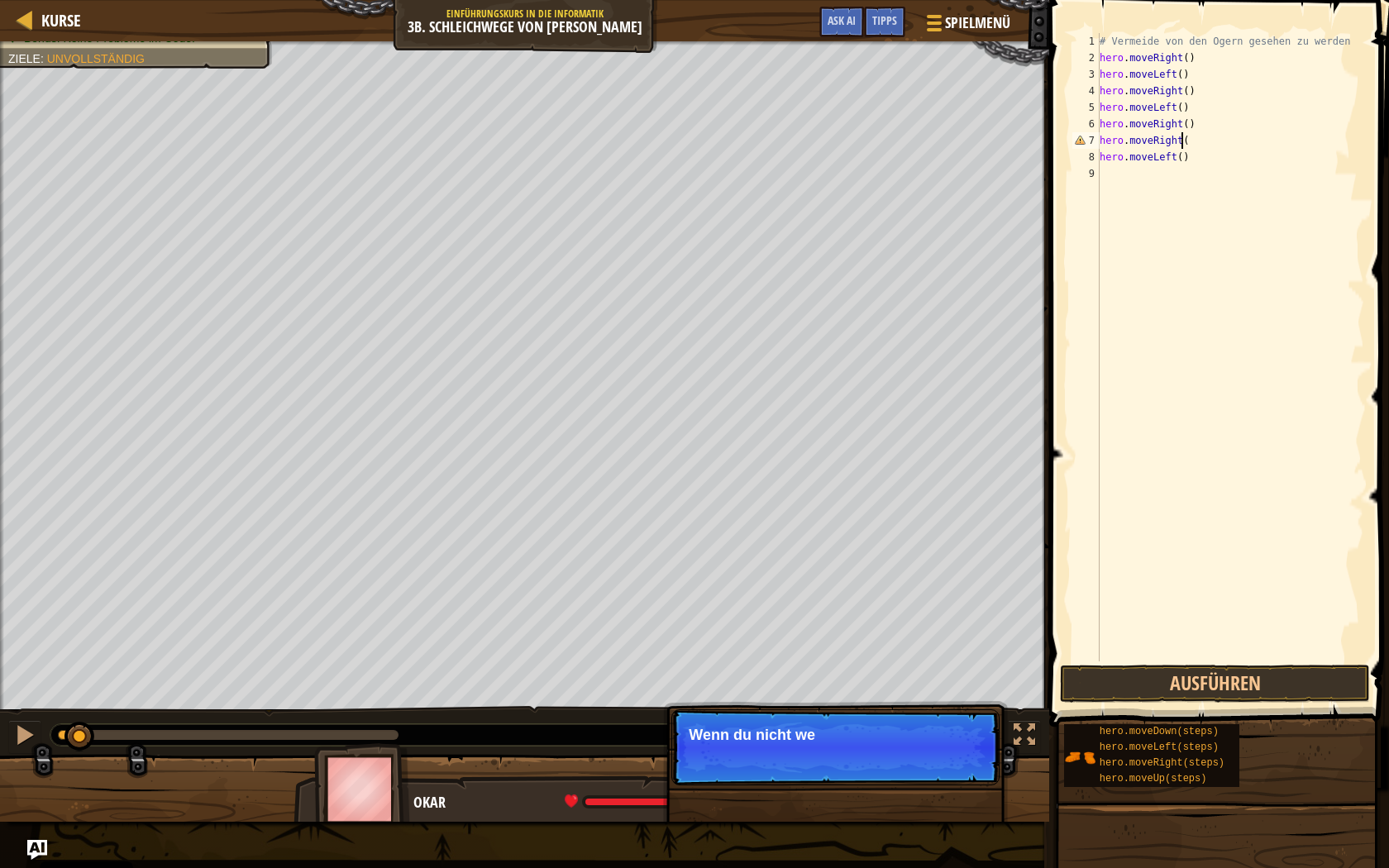
scroll to position [8, 7]
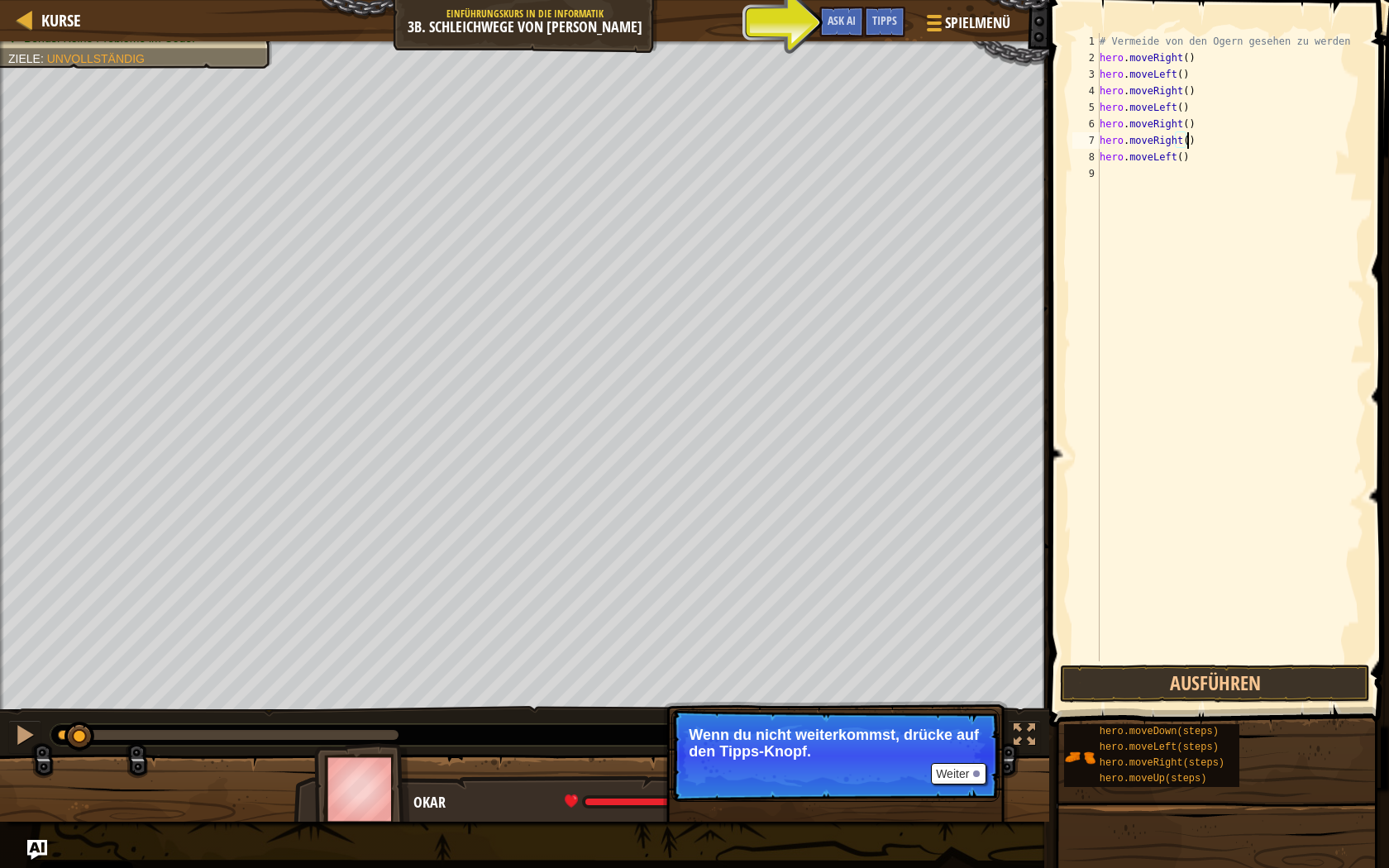
type textarea "hero.moveRight()"
click at [971, 763] on button "Weiter" at bounding box center [959, 773] width 55 height 22
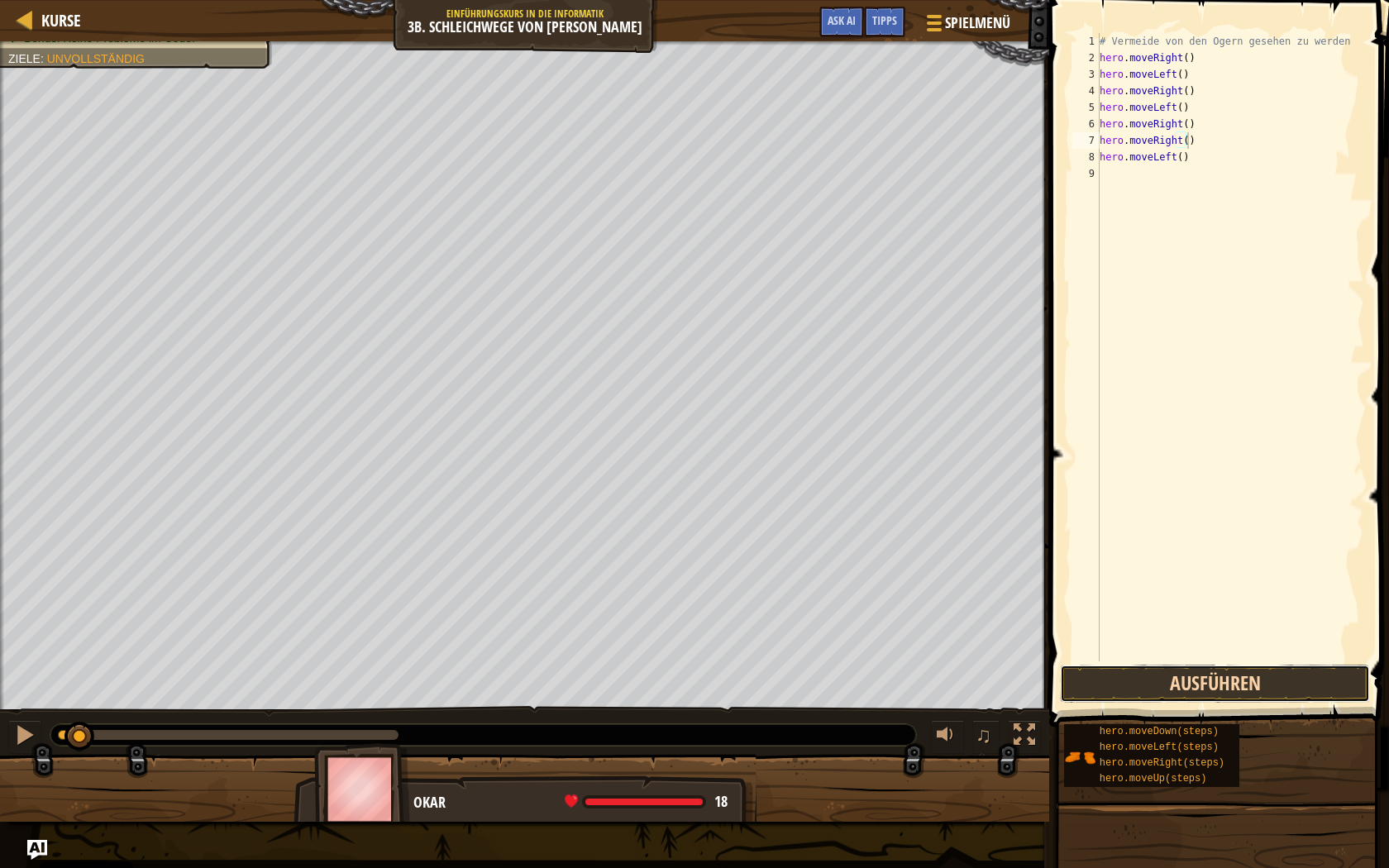
click at [1131, 686] on button "Ausführen" at bounding box center [1215, 683] width 310 height 38
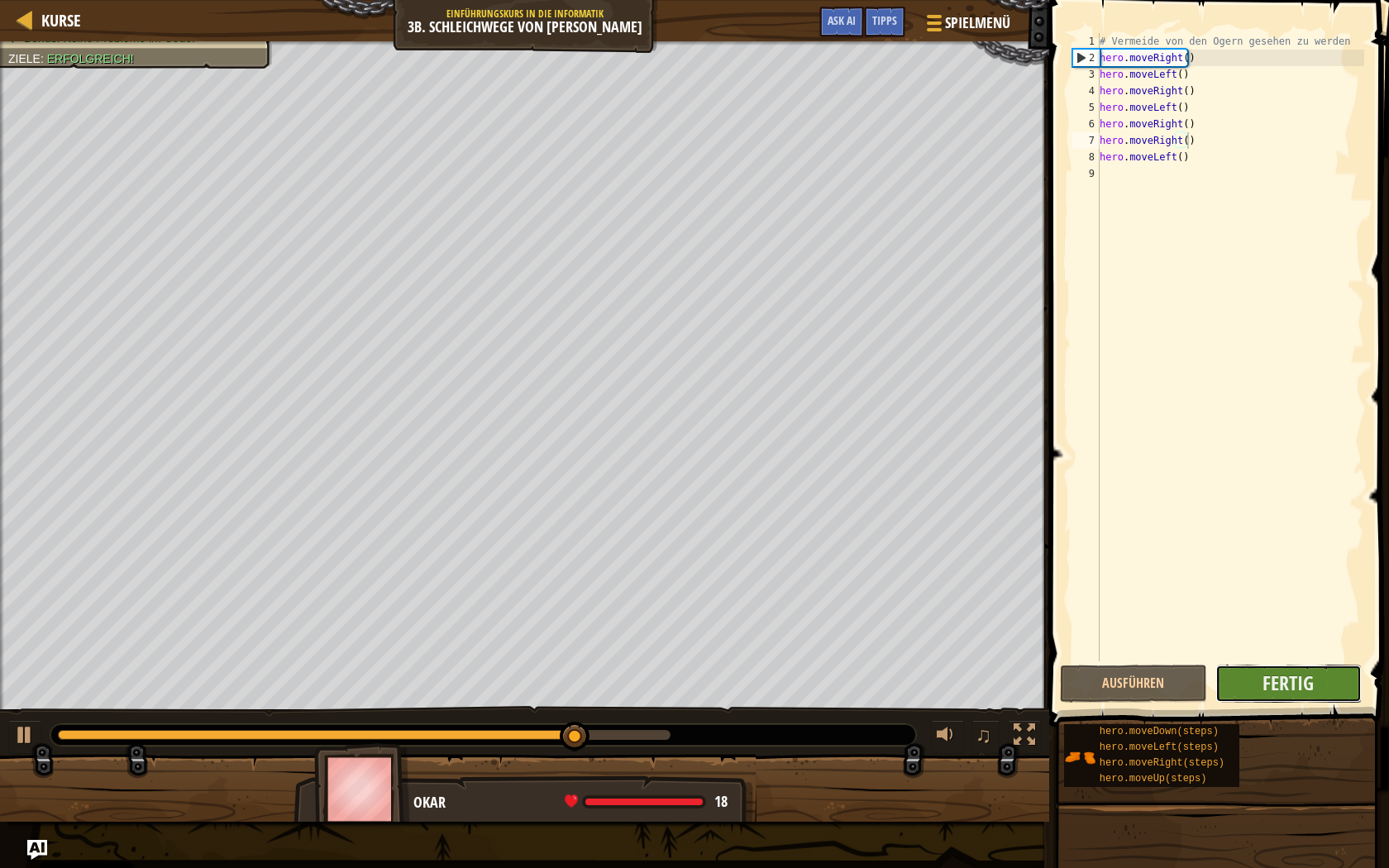
click at [1246, 692] on button "Fertig" at bounding box center [1288, 683] width 147 height 38
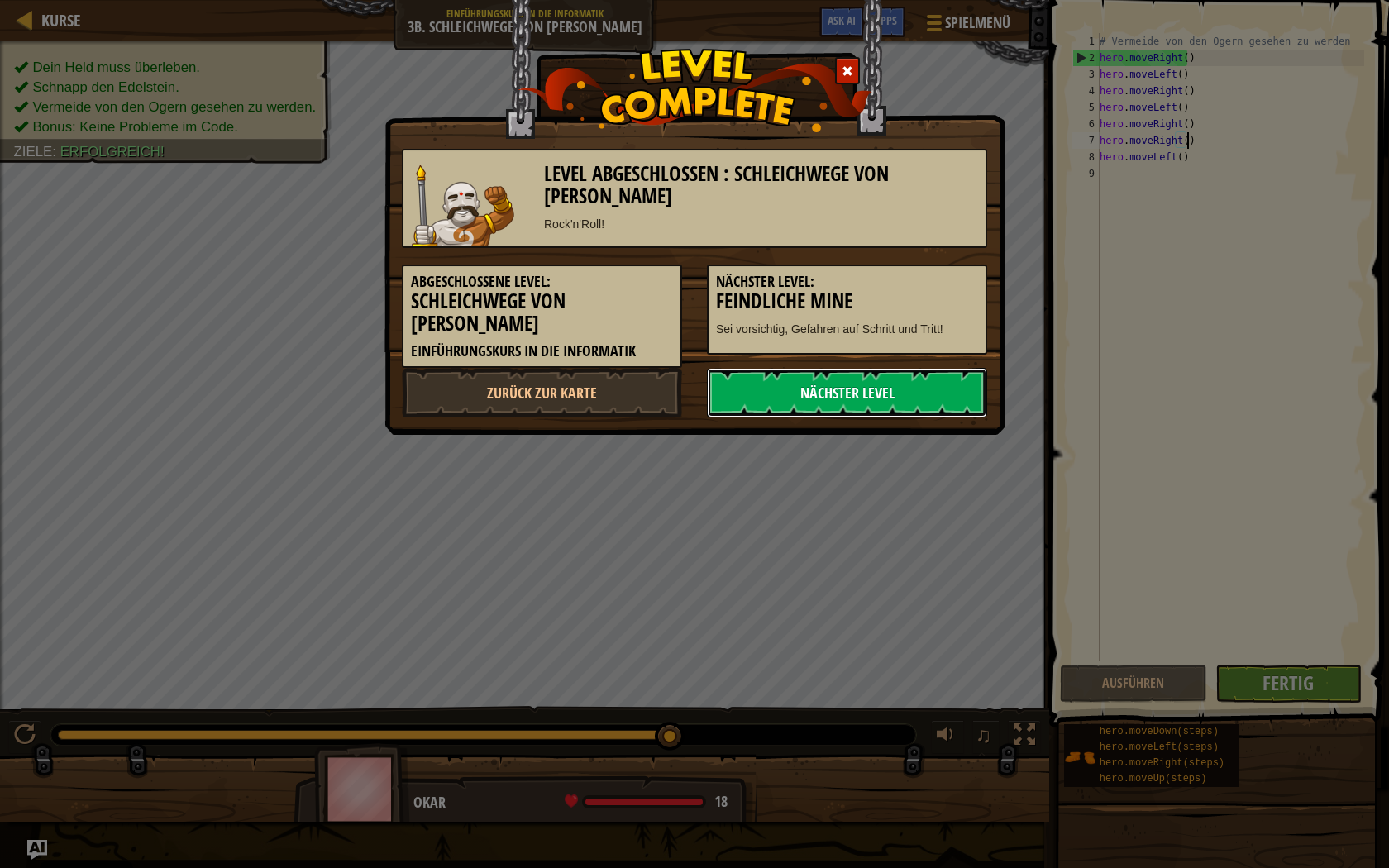
click at [811, 369] on link "Nächster Level" at bounding box center [847, 393] width 281 height 50
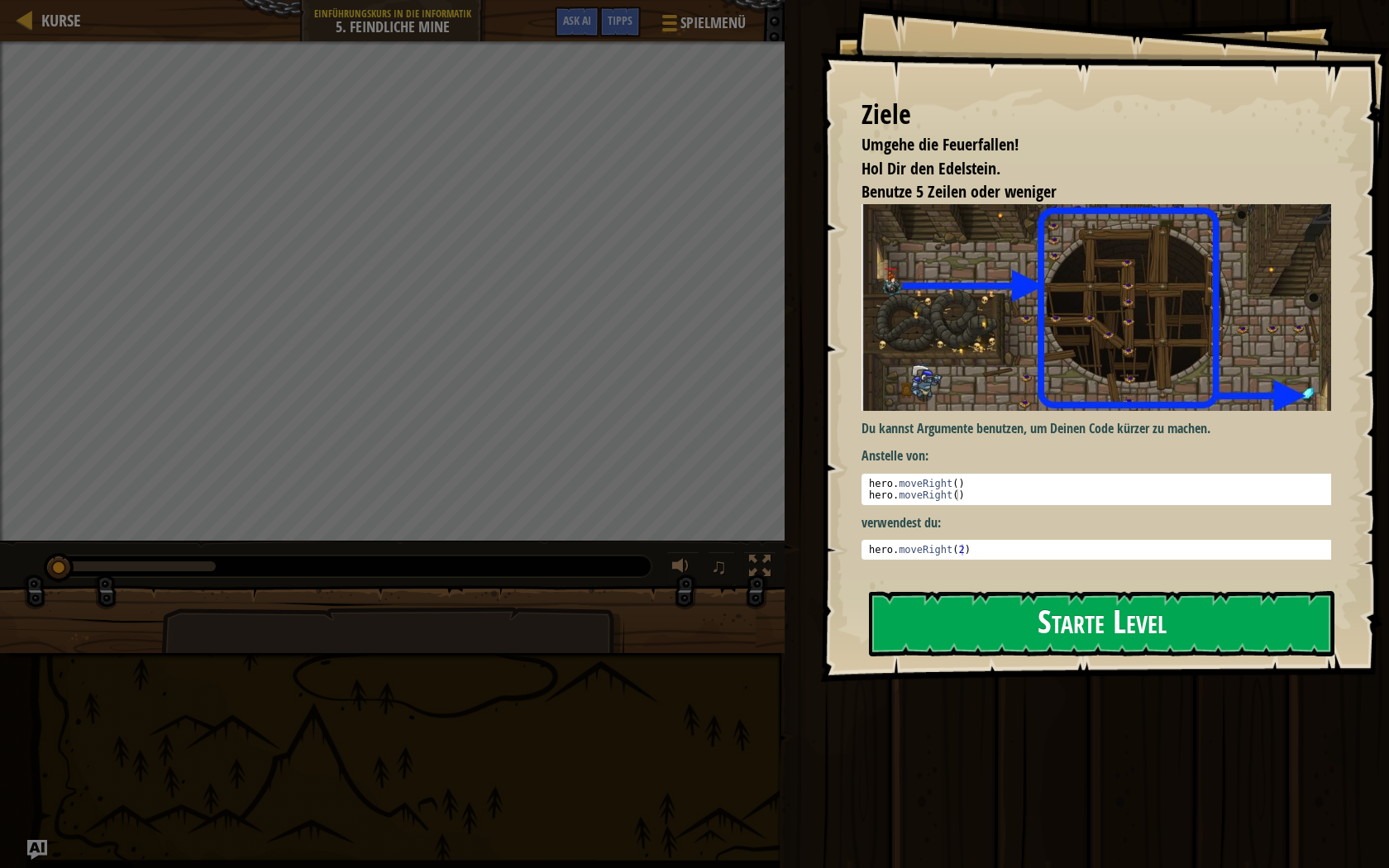
click at [1065, 593] on button "Starte Level" at bounding box center [1102, 624] width 466 height 65
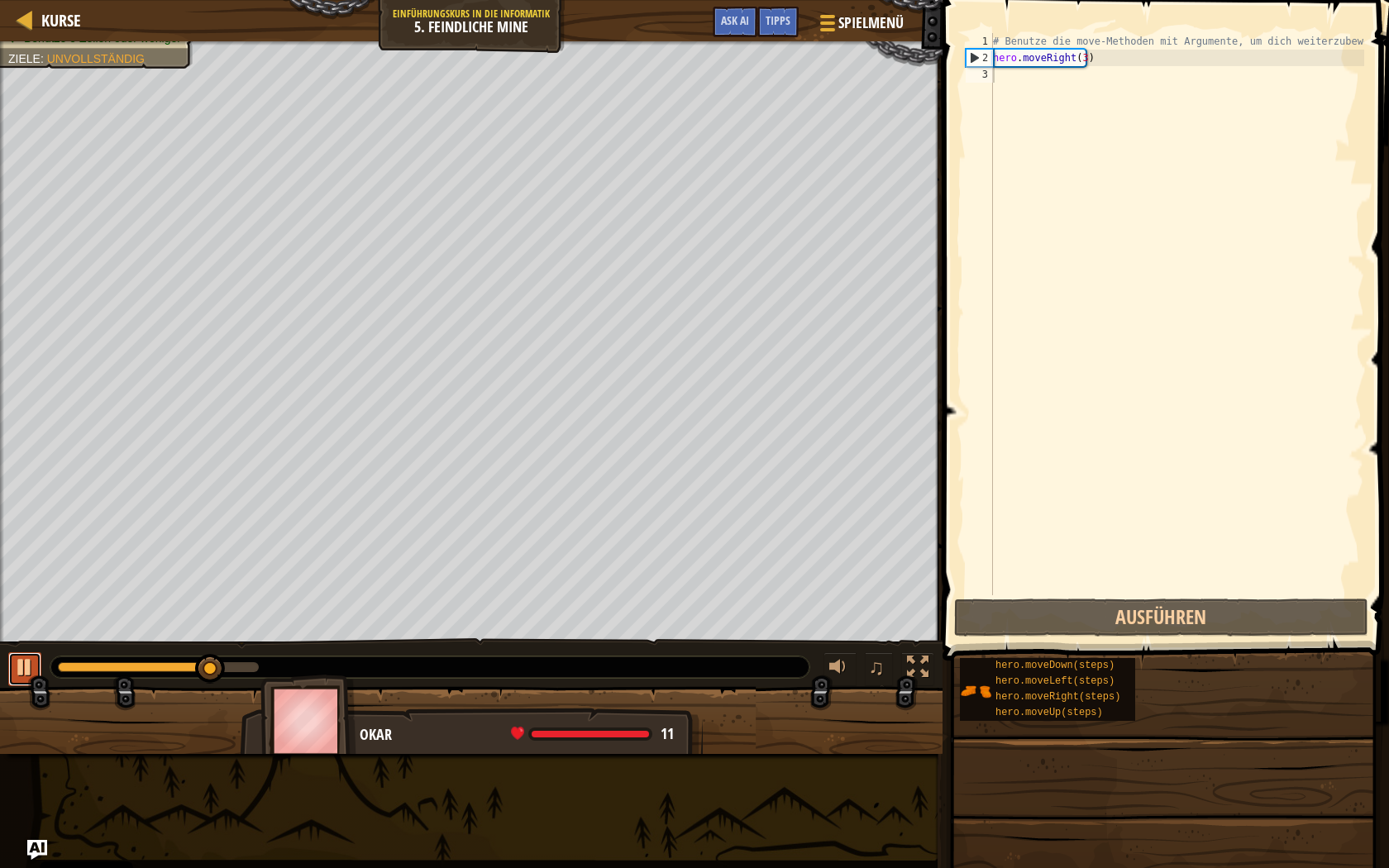
click at [10, 656] on button at bounding box center [25, 668] width 33 height 34
drag, startPoint x: 219, startPoint y: 664, endPoint x: 3, endPoint y: 628, distance: 219.0
click at [0, 635] on div "Umgehe die Feuerfallen! Hol Dir den Edelstein. Benutze 5 Zeilen oder weniger Zi…" at bounding box center [694, 397] width 1389 height 712
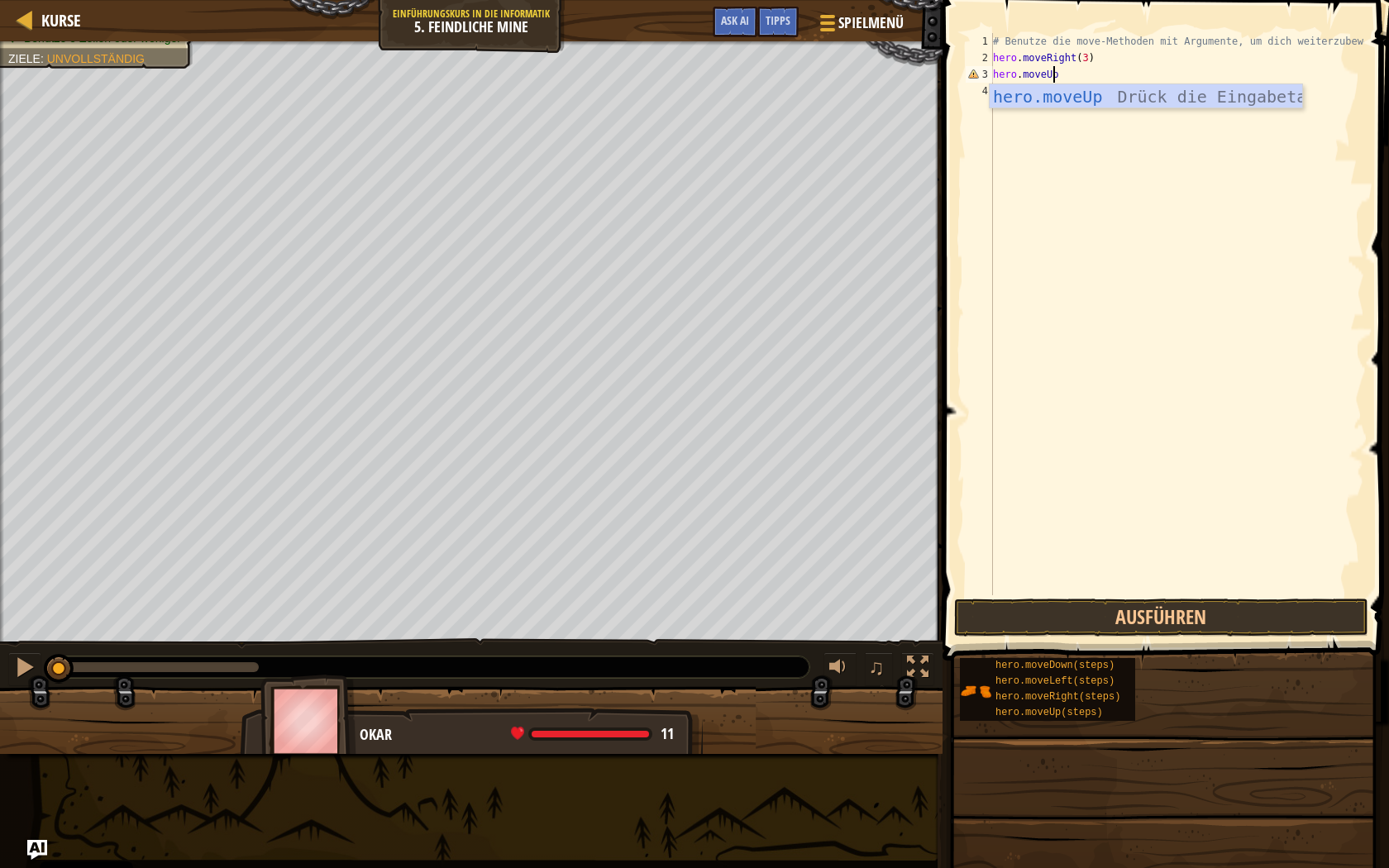
scroll to position [8, 4]
type textarea "hero.moveUp()"
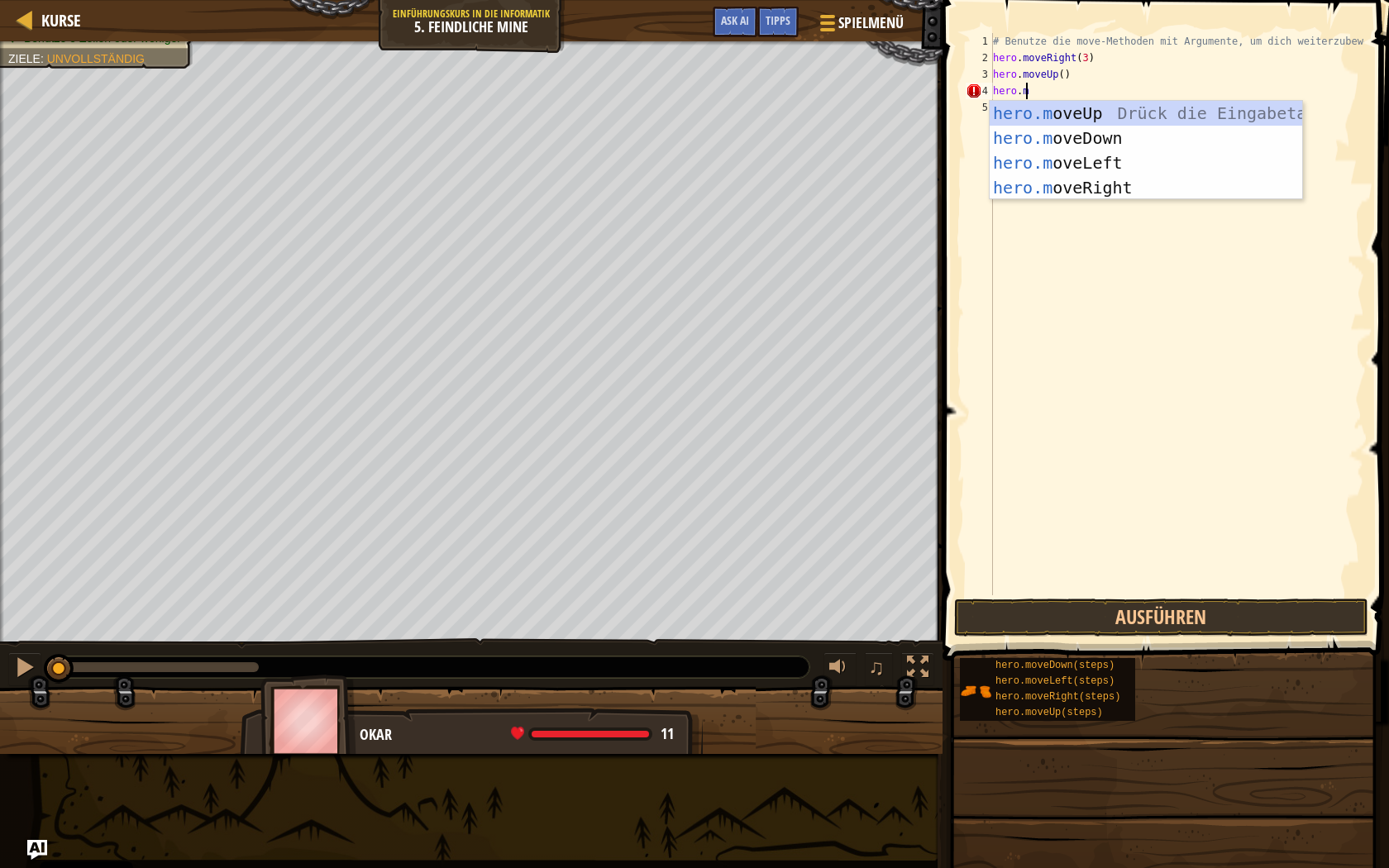
scroll to position [8, 3]
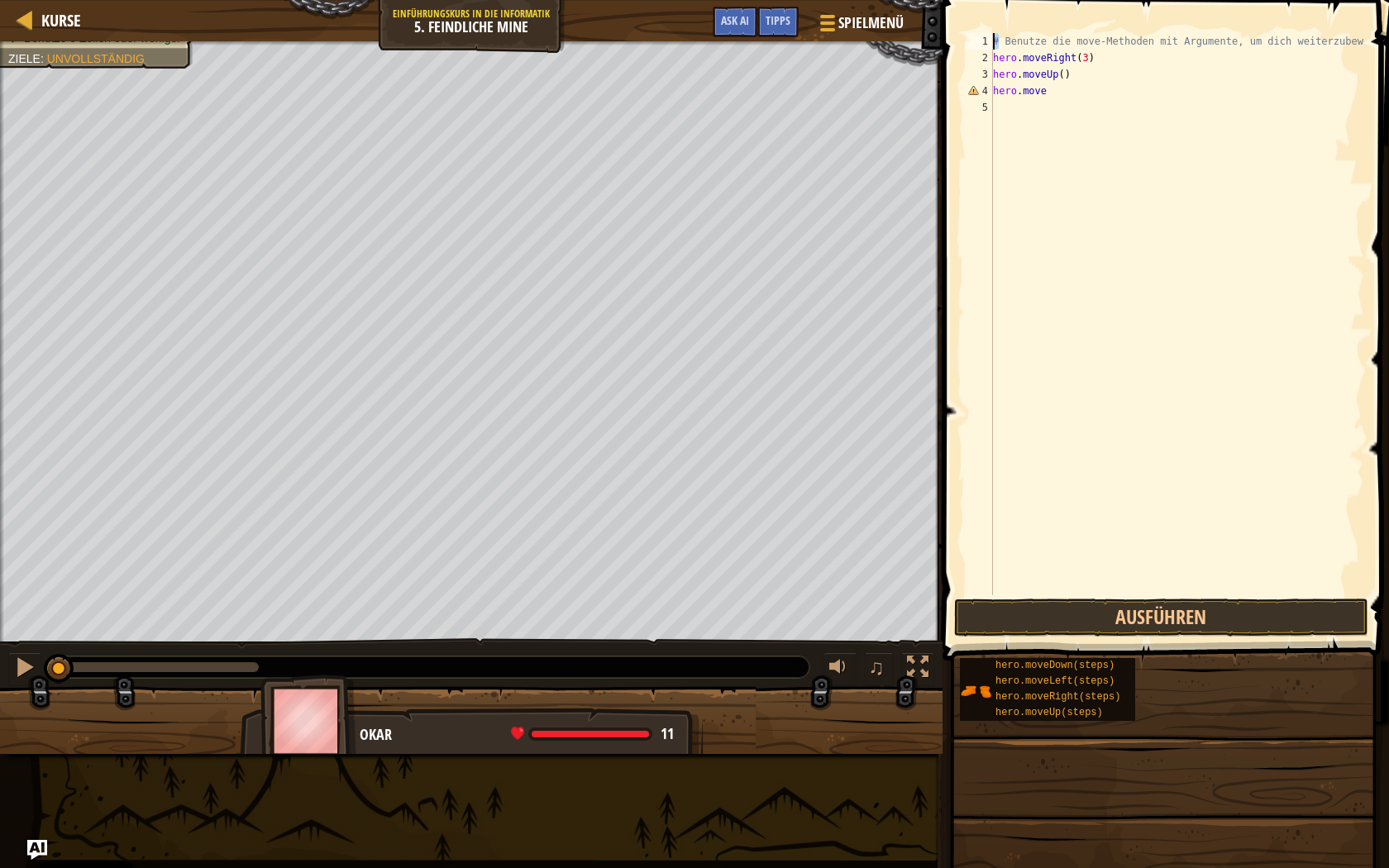
click at [992, 40] on div "hero.move 1 2 3 4 5 # Benutze die move-Methoden mit Argumente, um dich weiterzu…" at bounding box center [1163, 313] width 402 height 562
type textarea "n"
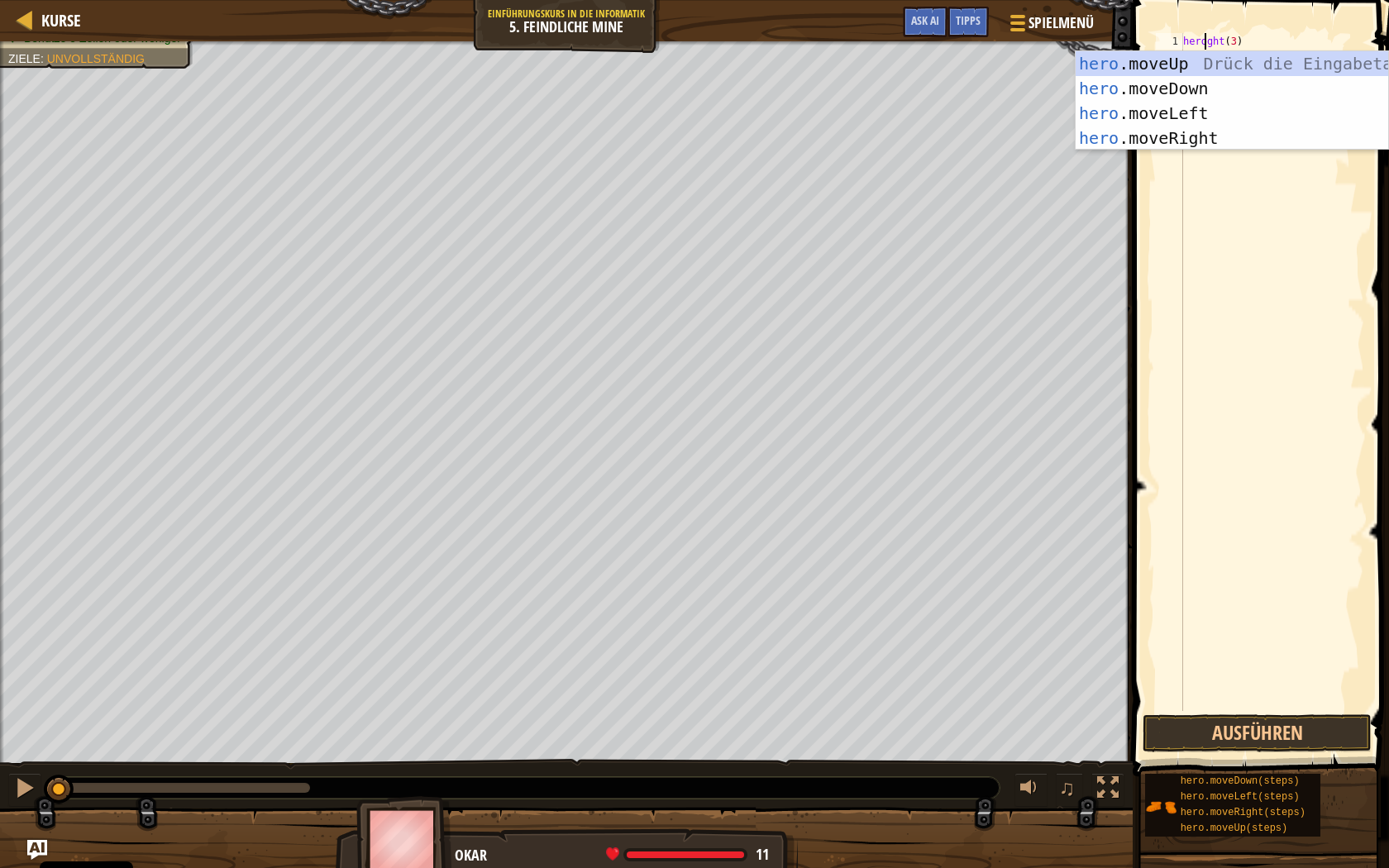
scroll to position [8, 3]
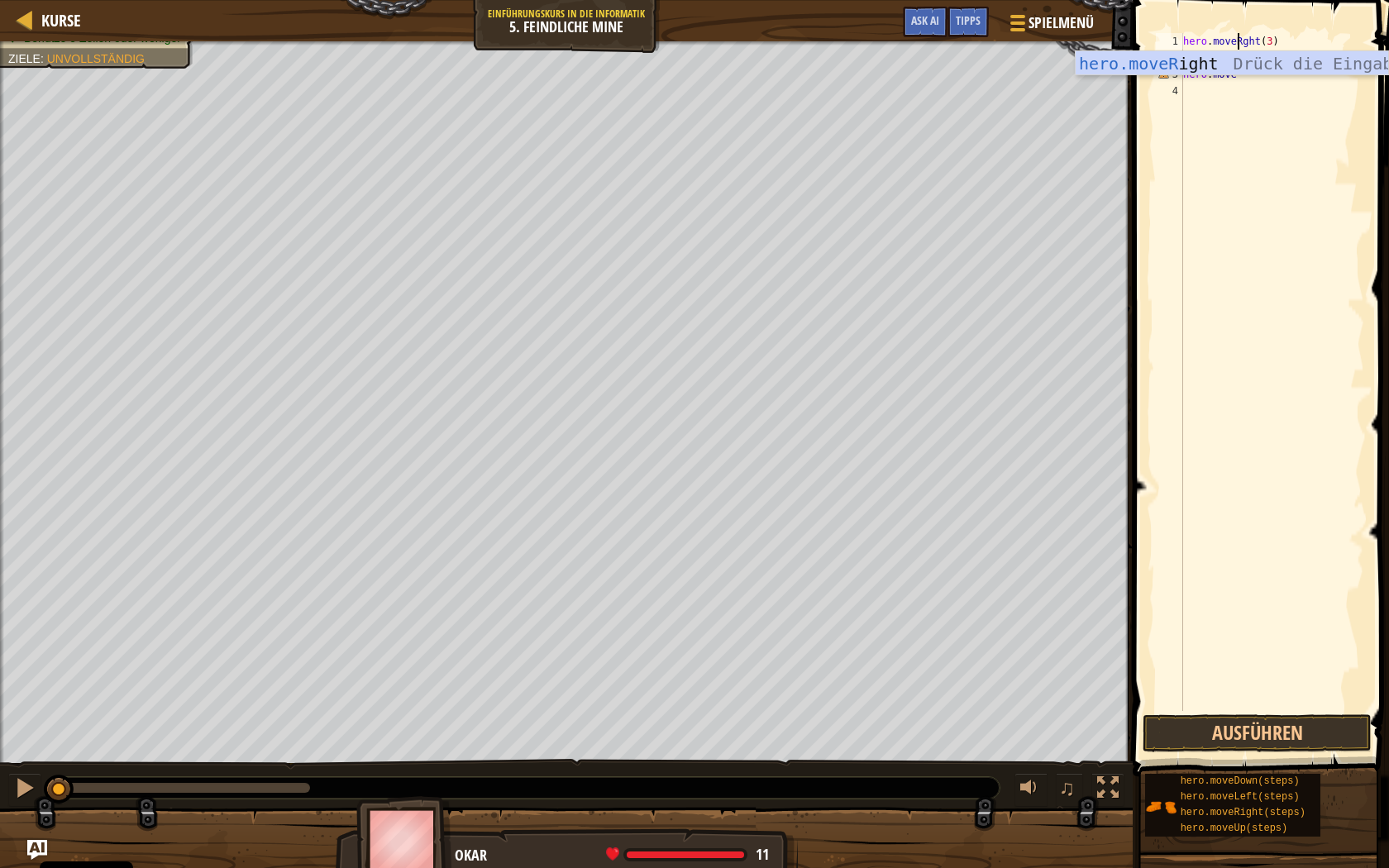
type textarea "hero.moveRight(3)"
click at [1259, 165] on div "hero . moveRight ( 3 ) hero . moveUp ( ) hero . move" at bounding box center [1272, 388] width 184 height 711
drag, startPoint x: 1250, startPoint y: 69, endPoint x: 1257, endPoint y: 80, distance: 13.0
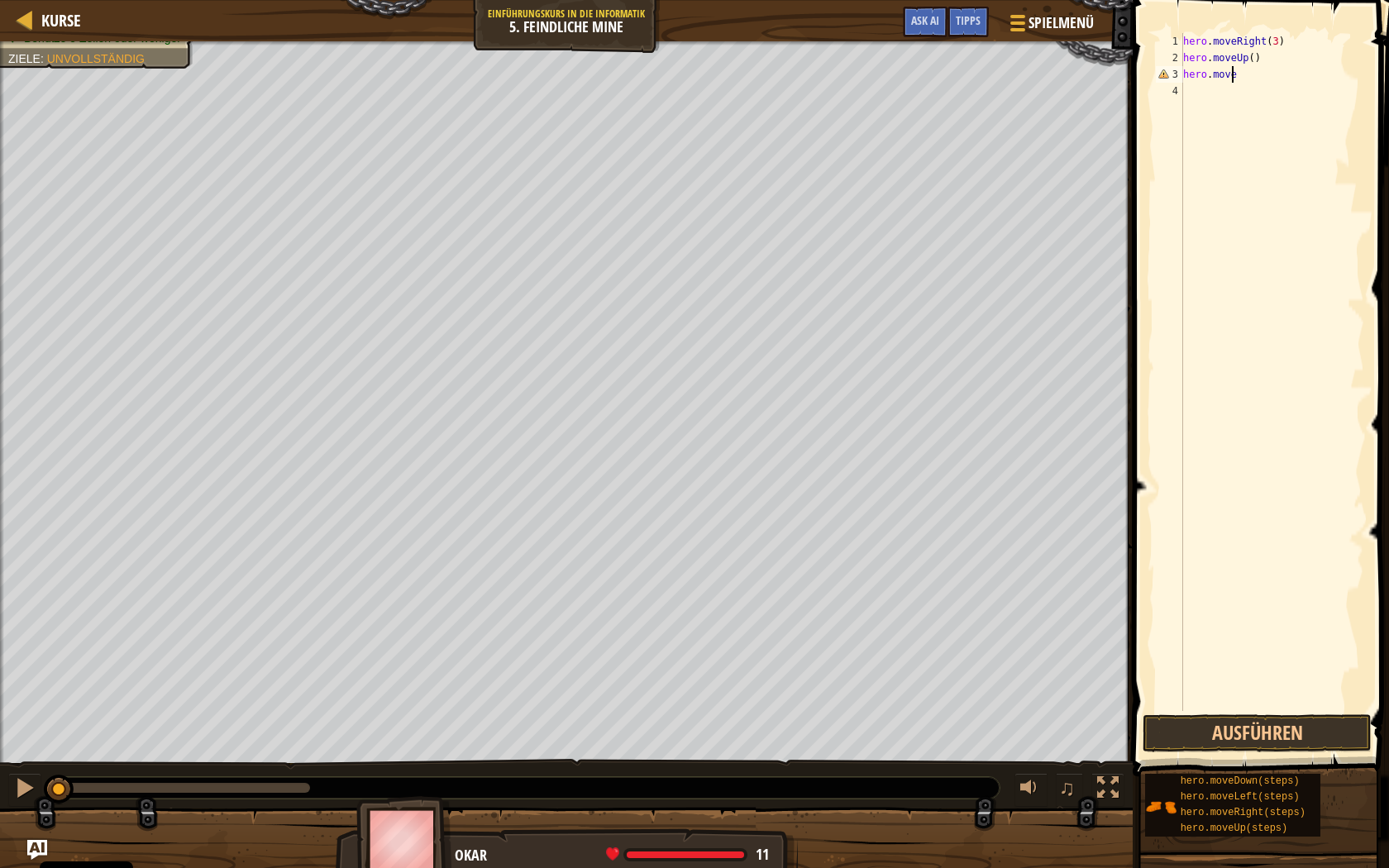
click at [1250, 70] on div "hero . moveRight ( 3 ) hero . moveUp ( ) hero . move" at bounding box center [1272, 388] width 184 height 711
type textarea "hero.moveright()"
type textarea "hero.moveDown(3)"
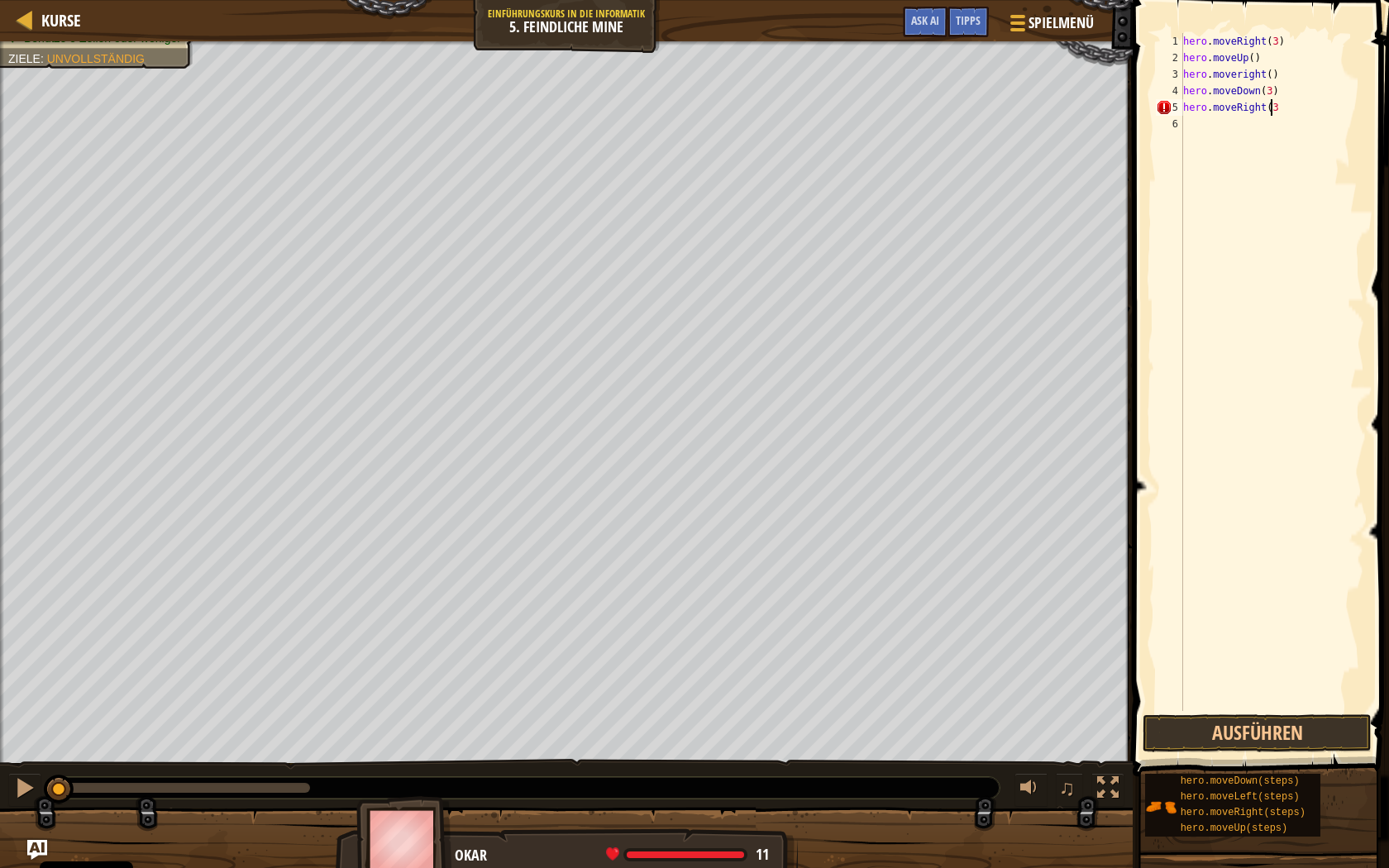
type textarea "hero.moveRight(3)"
click at [1274, 137] on div "hero . moveRight ( 3 ) hero . moveUp ( ) hero . moveright ( ) hero . moveDown (…" at bounding box center [1272, 388] width 184 height 711
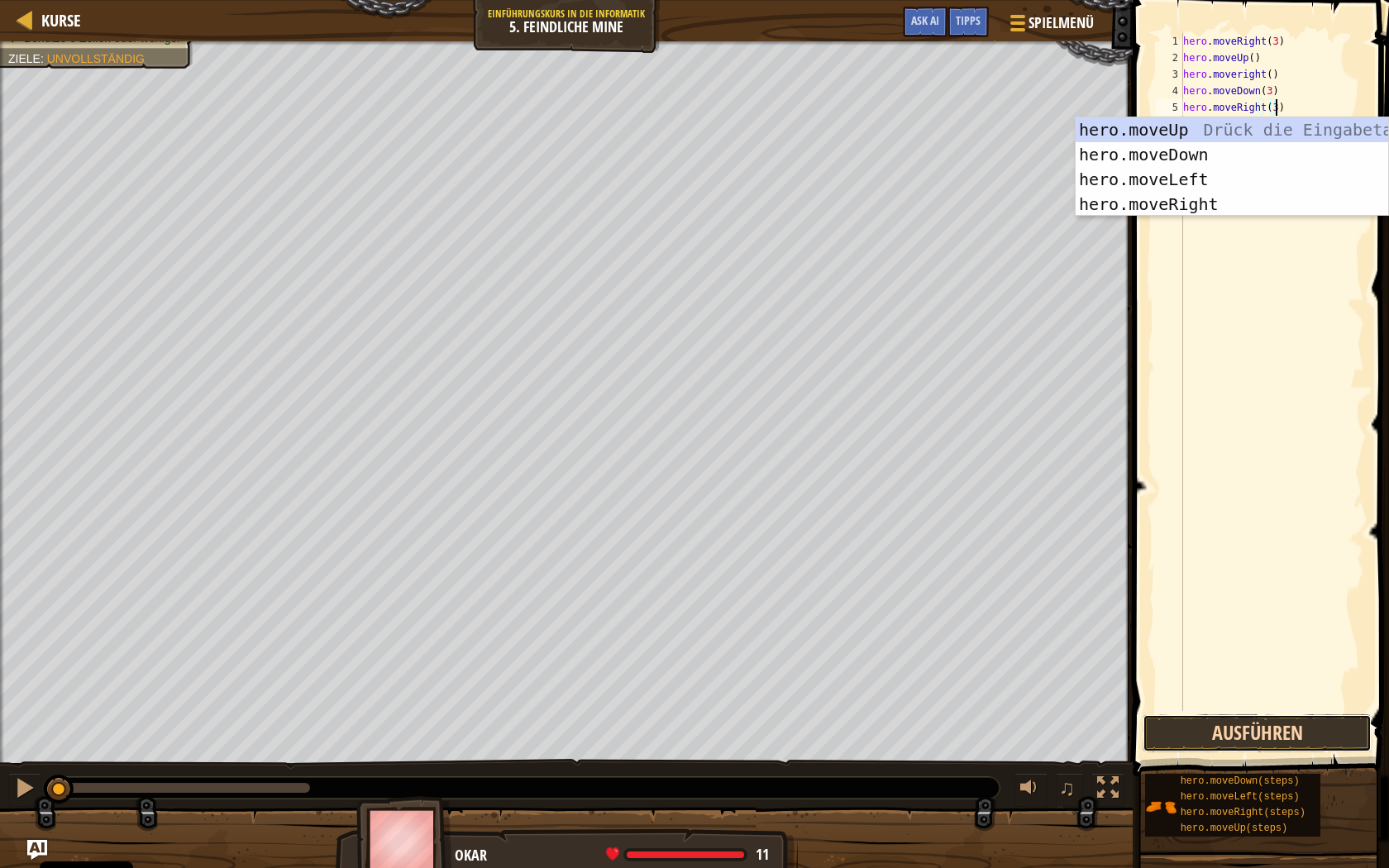
click at [1287, 740] on button "Ausführen" at bounding box center [1257, 733] width 229 height 38
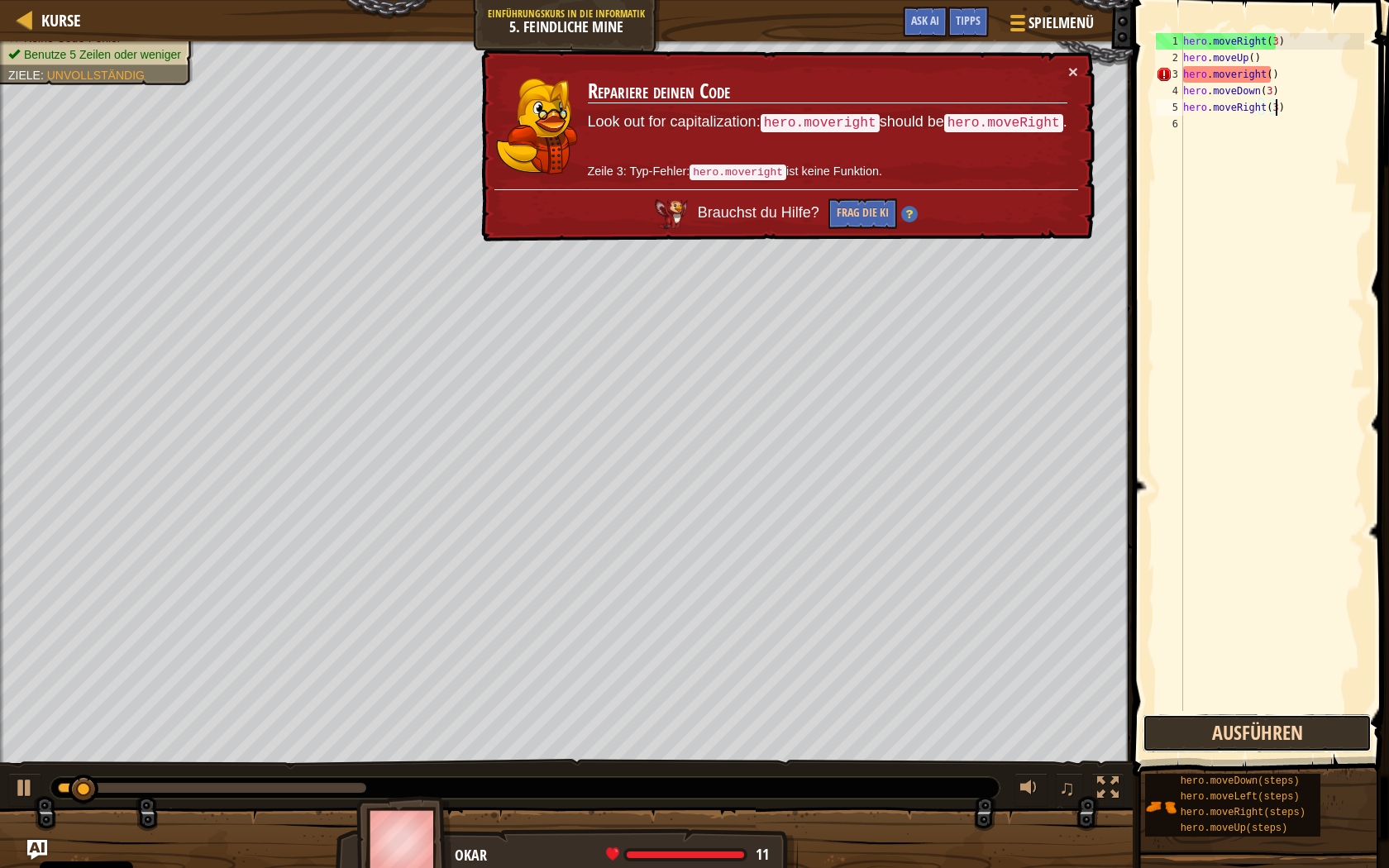
click at [1283, 730] on button "Ausführen" at bounding box center [1257, 733] width 229 height 38
click at [1250, 727] on button "Ausführen" at bounding box center [1257, 733] width 229 height 38
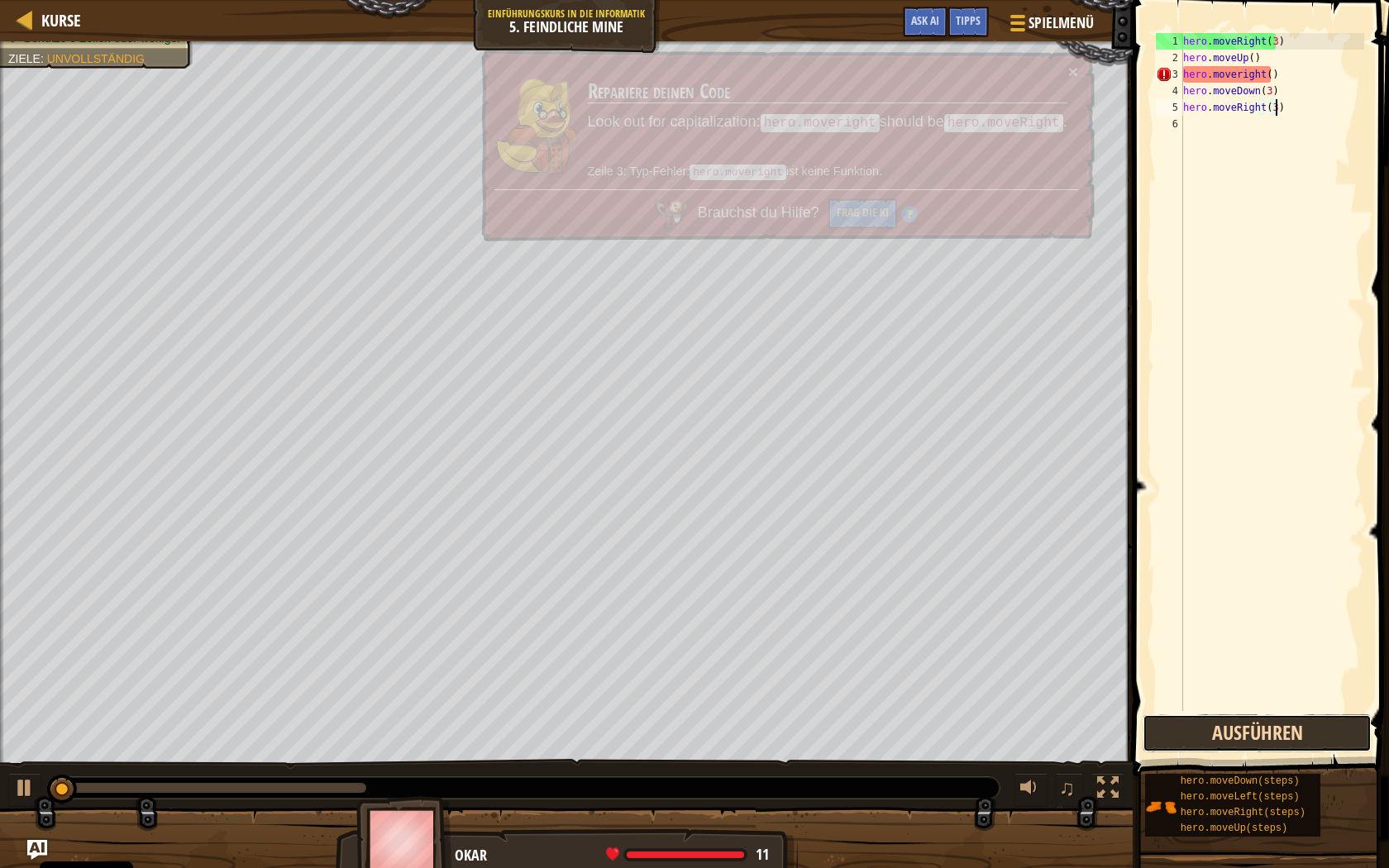
click at [1250, 727] on button "Ausführen" at bounding box center [1257, 733] width 229 height 38
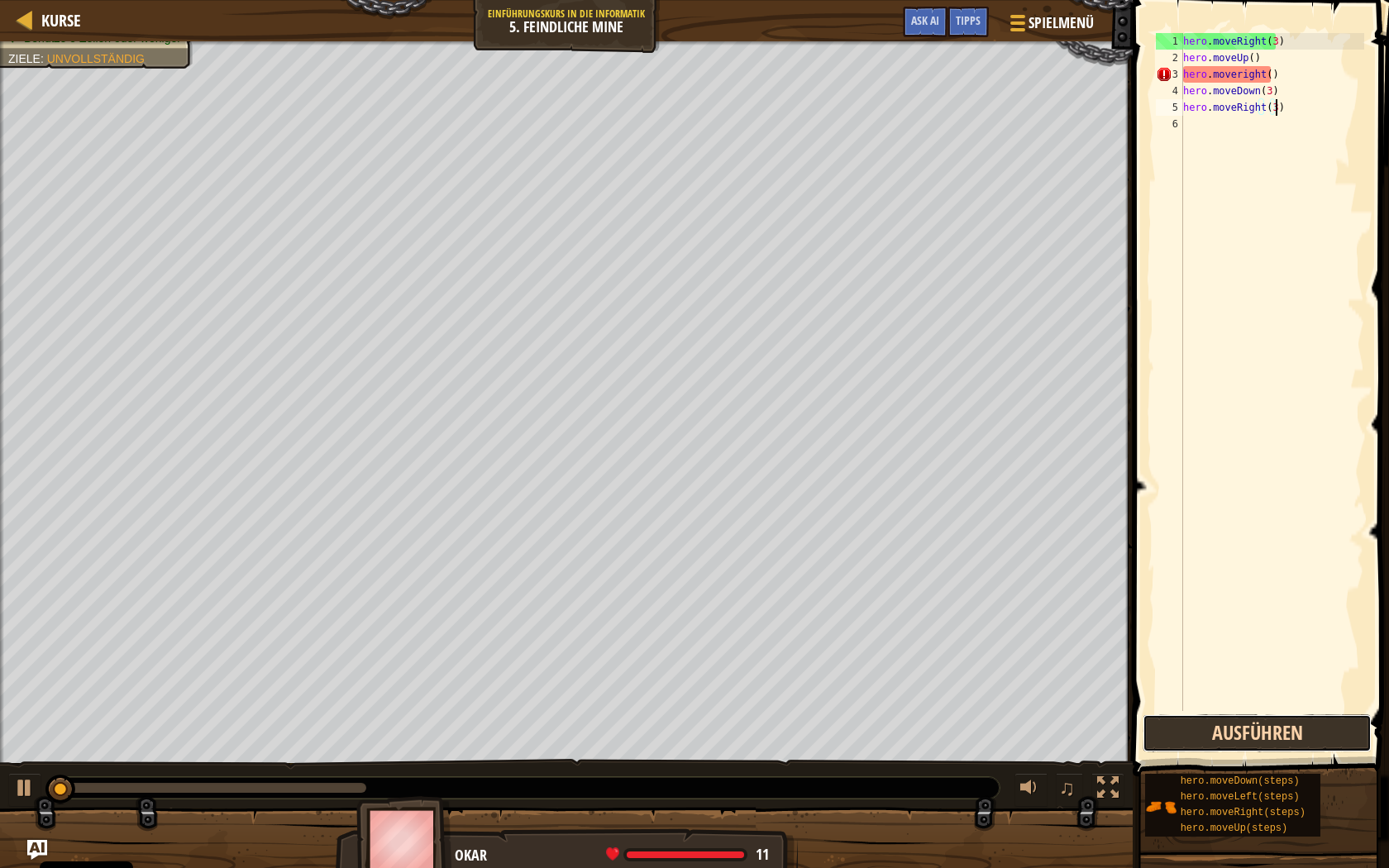
click at [1250, 727] on button "Ausführen" at bounding box center [1257, 733] width 229 height 38
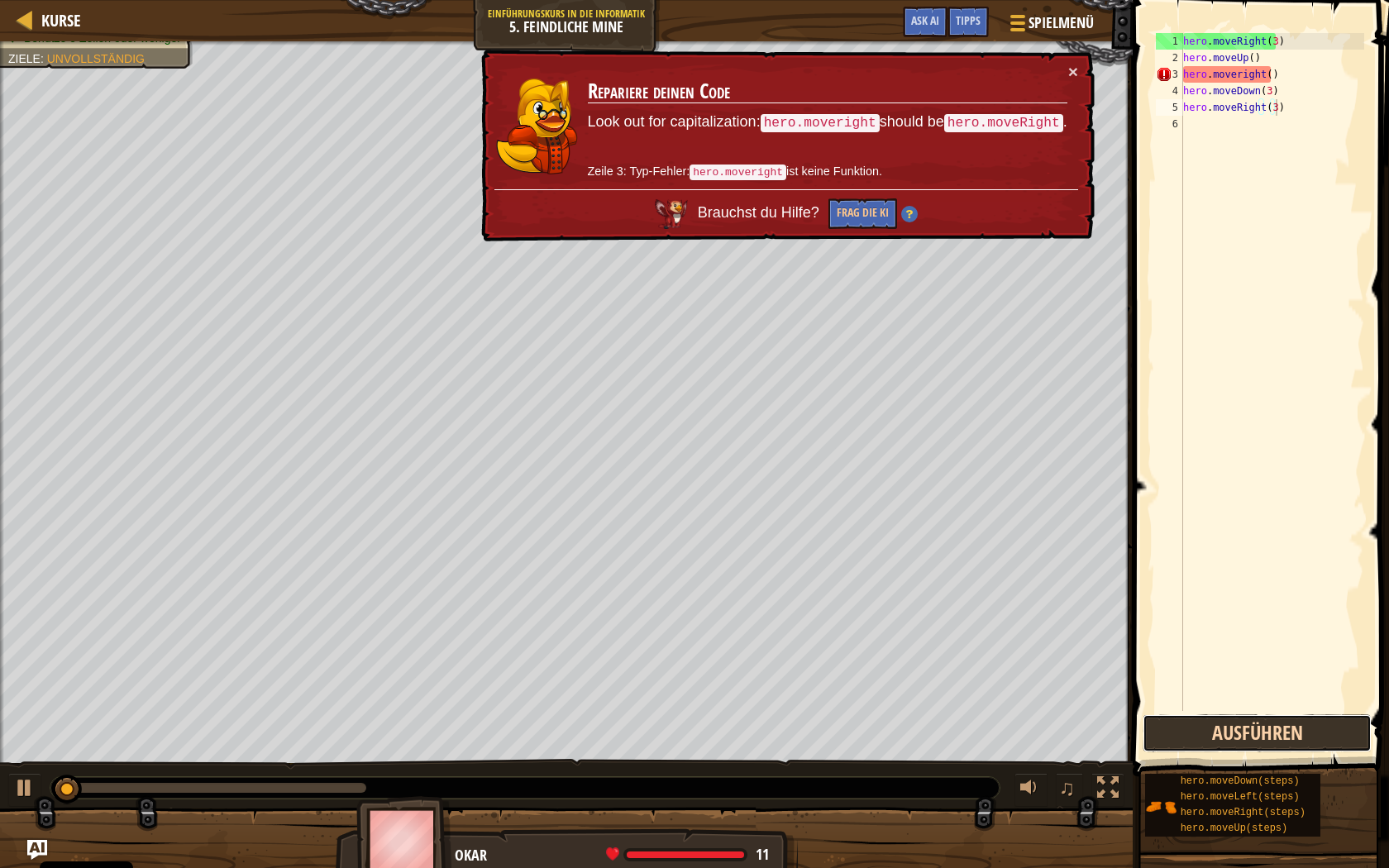
click at [1250, 727] on button "Ausführen" at bounding box center [1257, 733] width 229 height 38
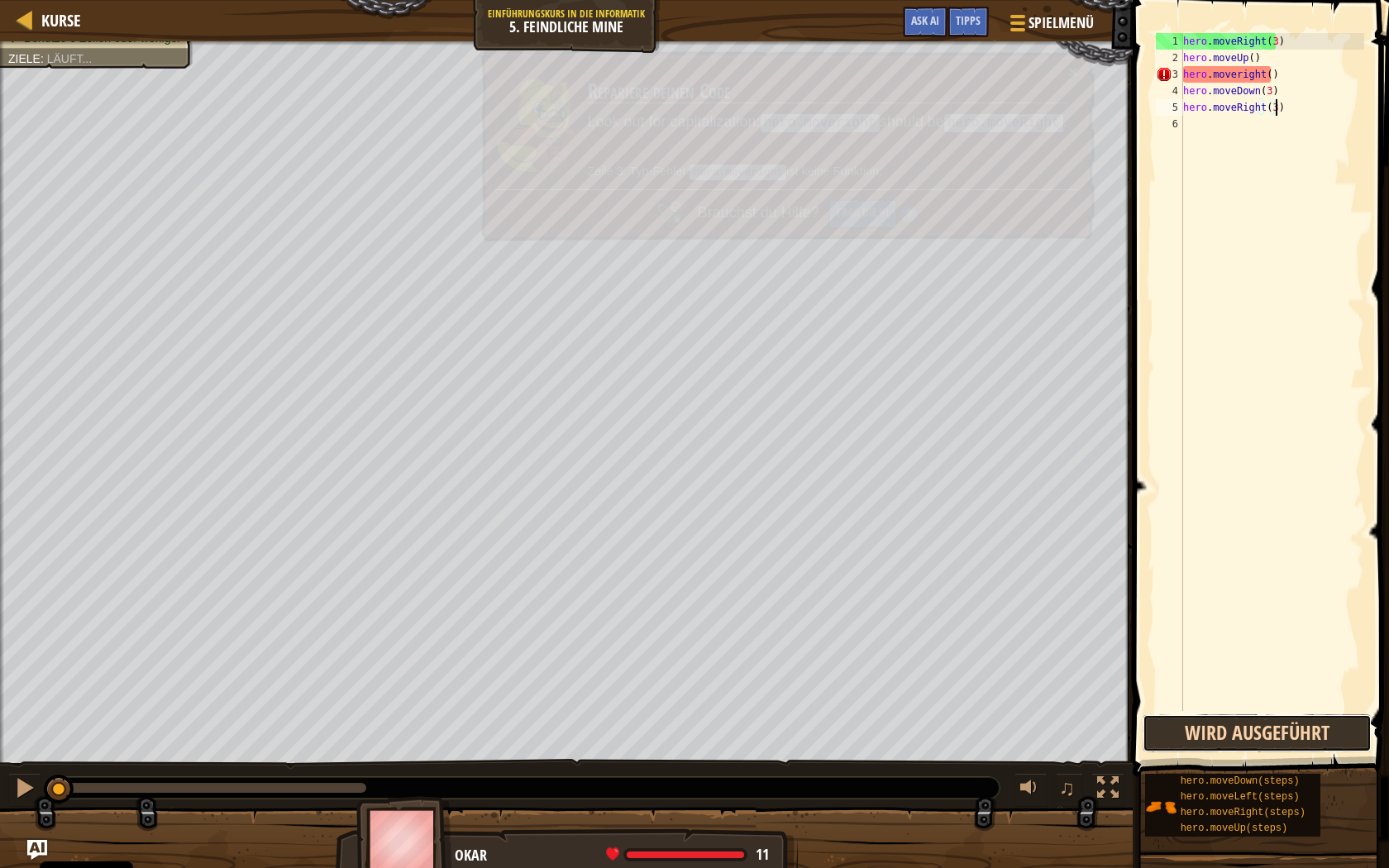
click at [1250, 727] on button "Wird ausgeführt" at bounding box center [1257, 733] width 229 height 38
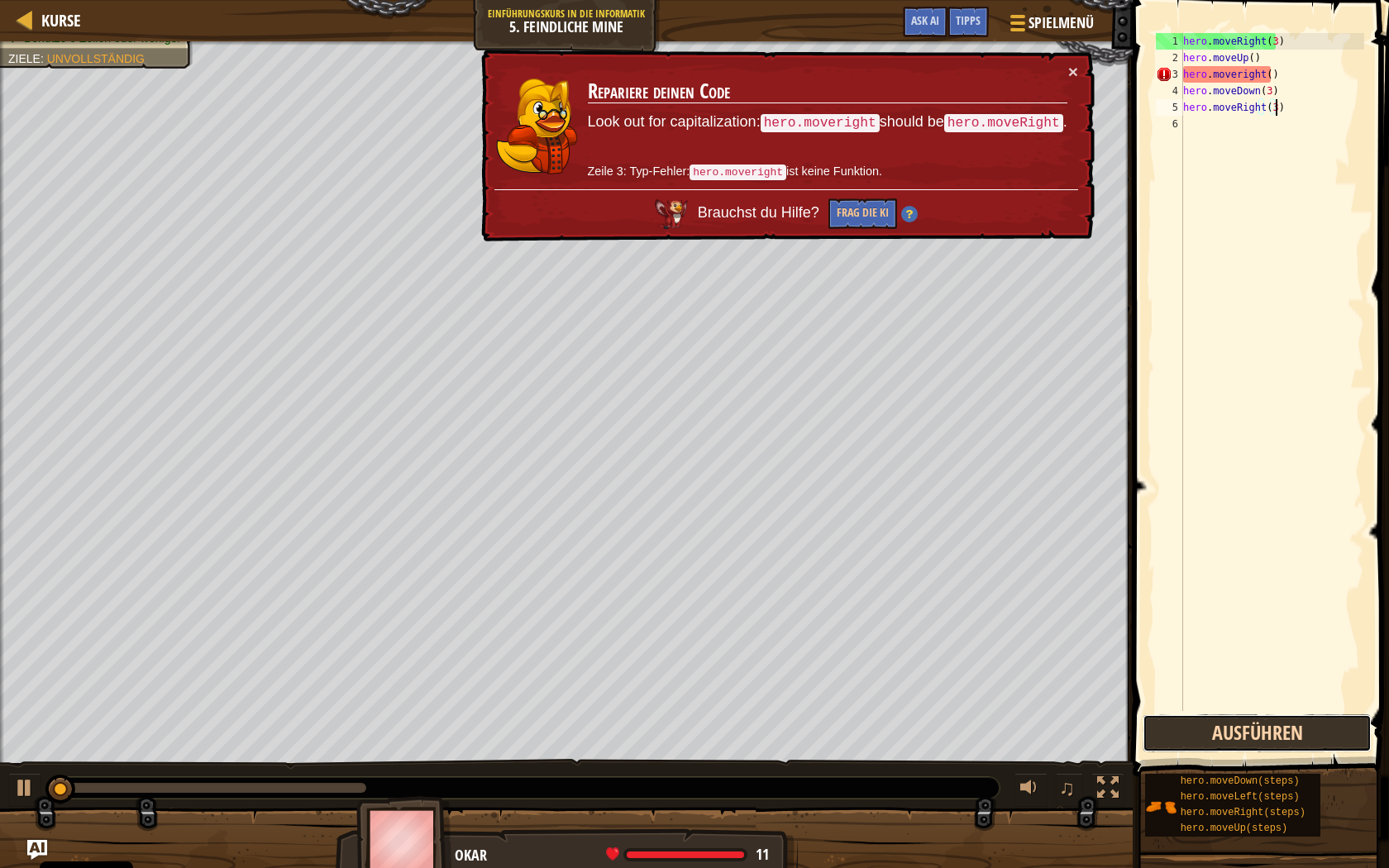
click at [1250, 727] on button "Ausführen" at bounding box center [1257, 733] width 229 height 38
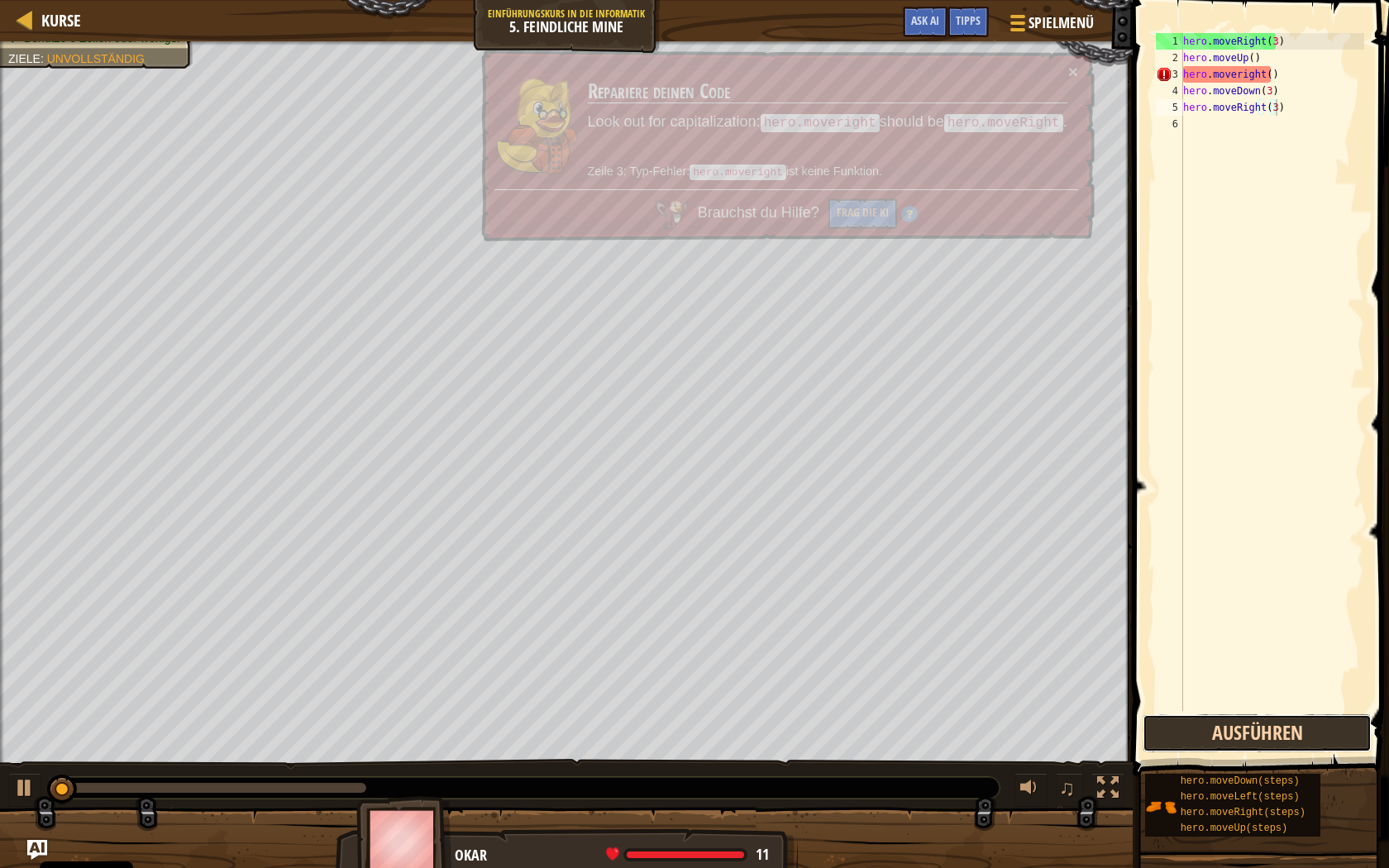
click at [1250, 727] on button "Ausführen" at bounding box center [1257, 733] width 229 height 38
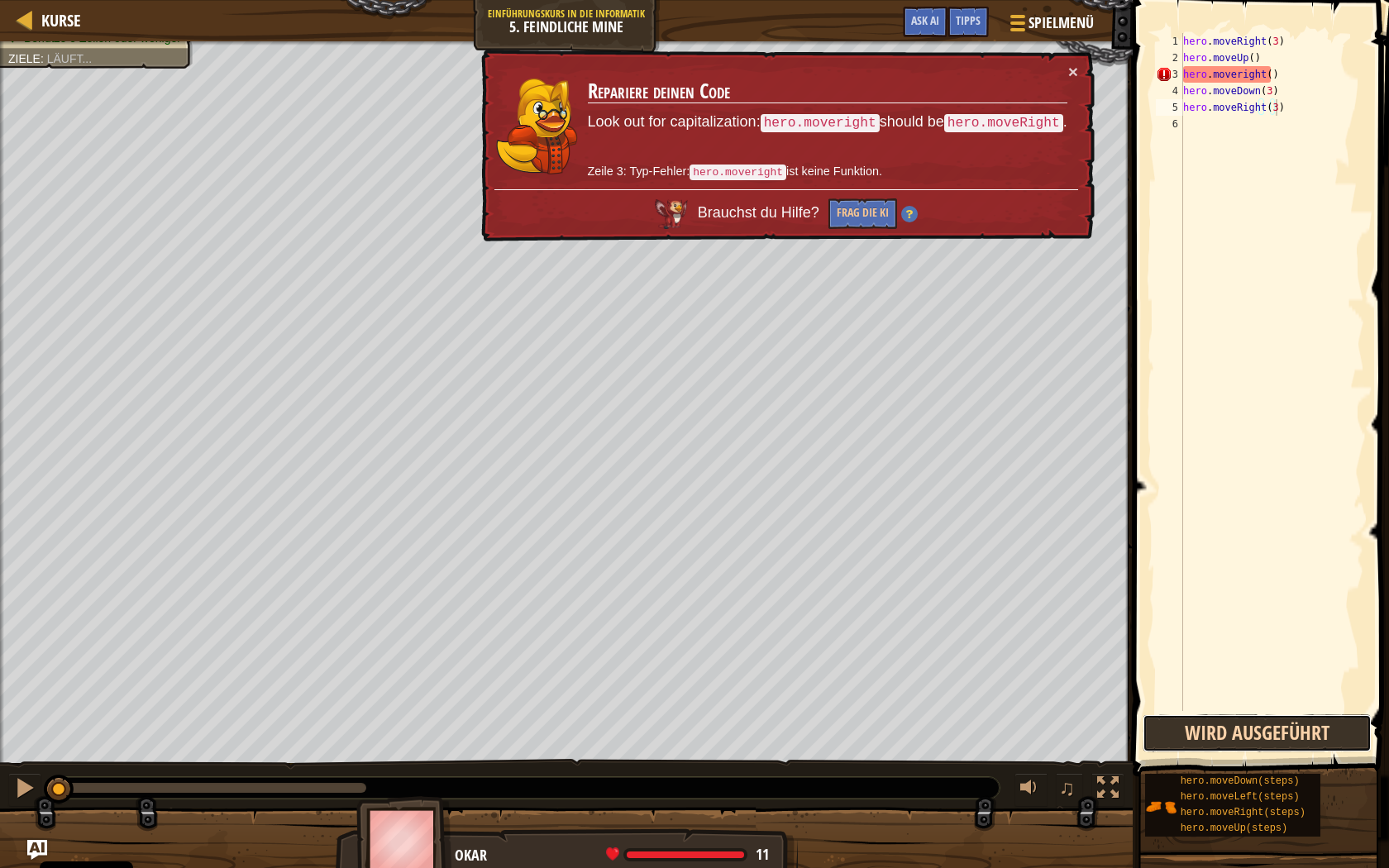
click at [1250, 727] on button "Wird ausgeführt" at bounding box center [1257, 733] width 229 height 38
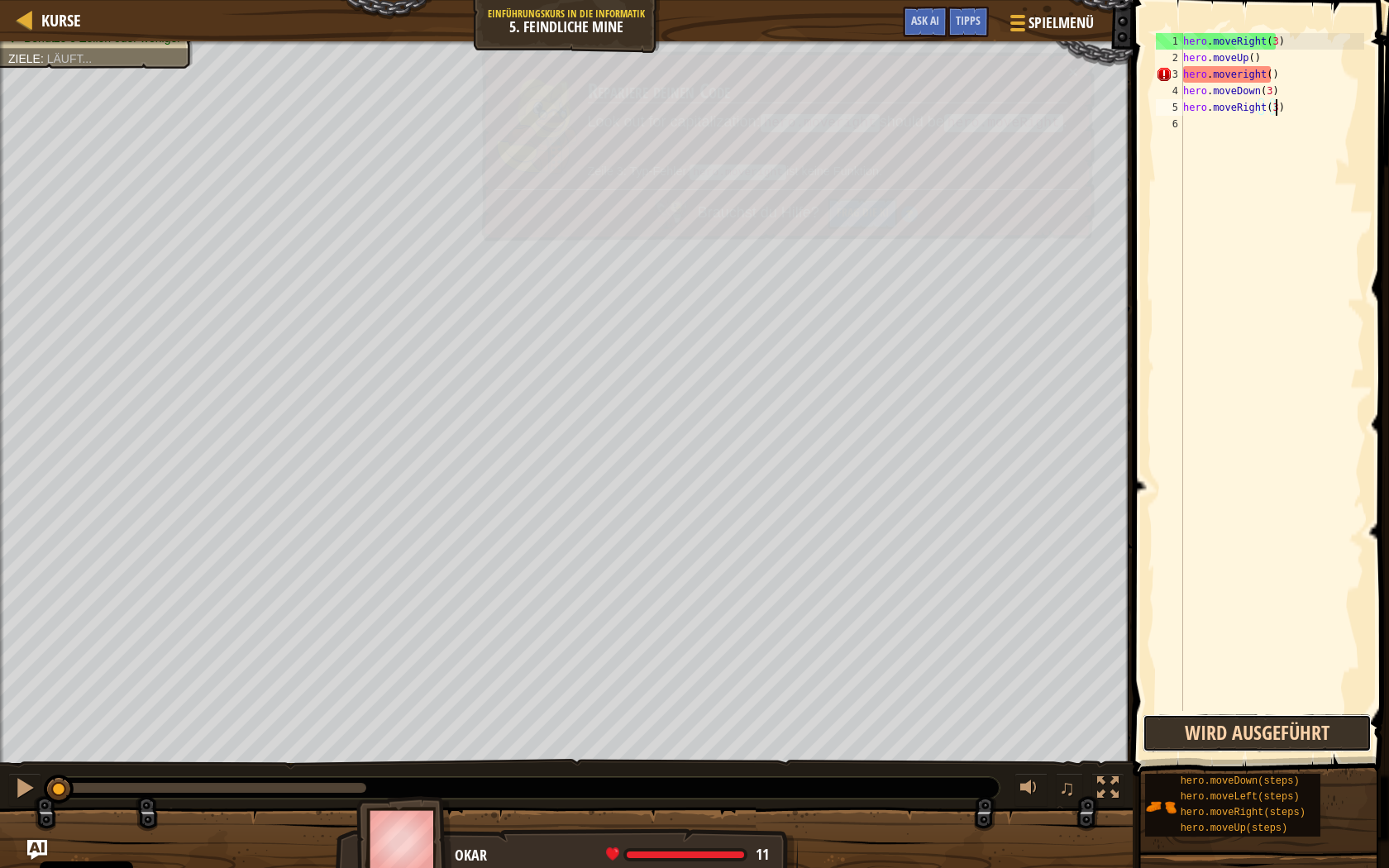
click at [1250, 727] on button "Wird ausgeführt" at bounding box center [1257, 733] width 229 height 38
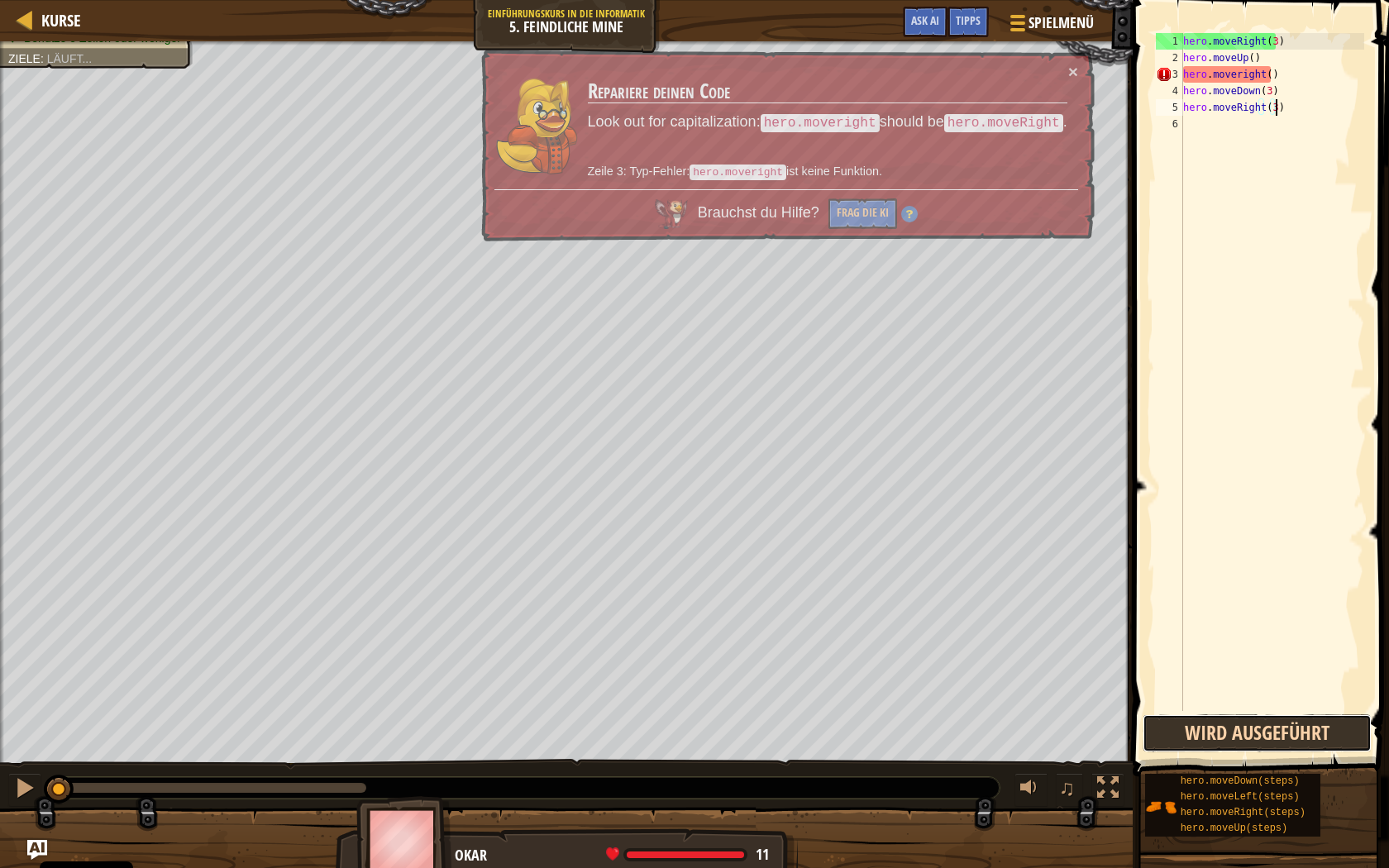
click at [1250, 727] on button "Wird ausgeführt" at bounding box center [1257, 733] width 229 height 38
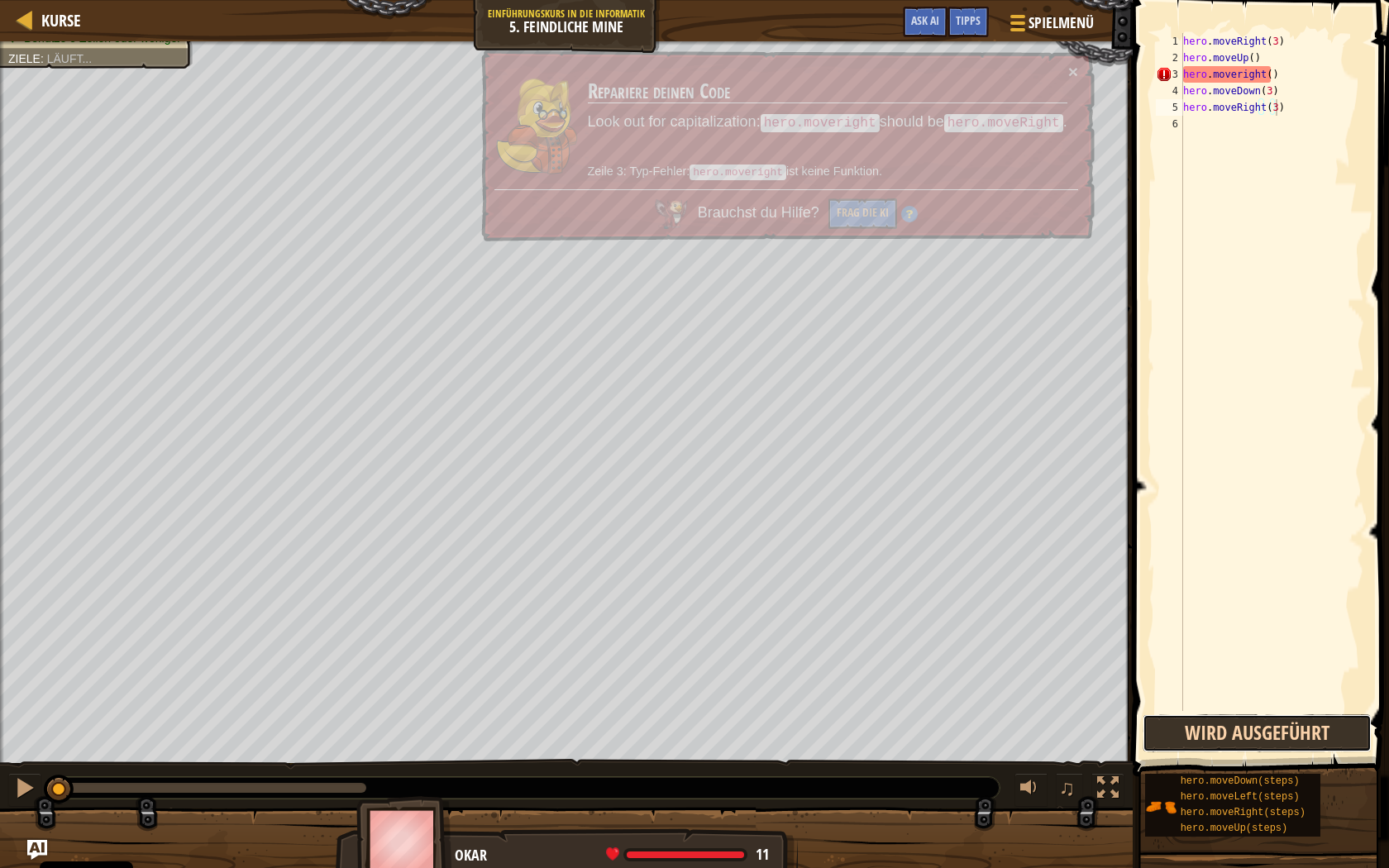
click at [1250, 727] on button "Wird ausgeführt" at bounding box center [1257, 733] width 229 height 38
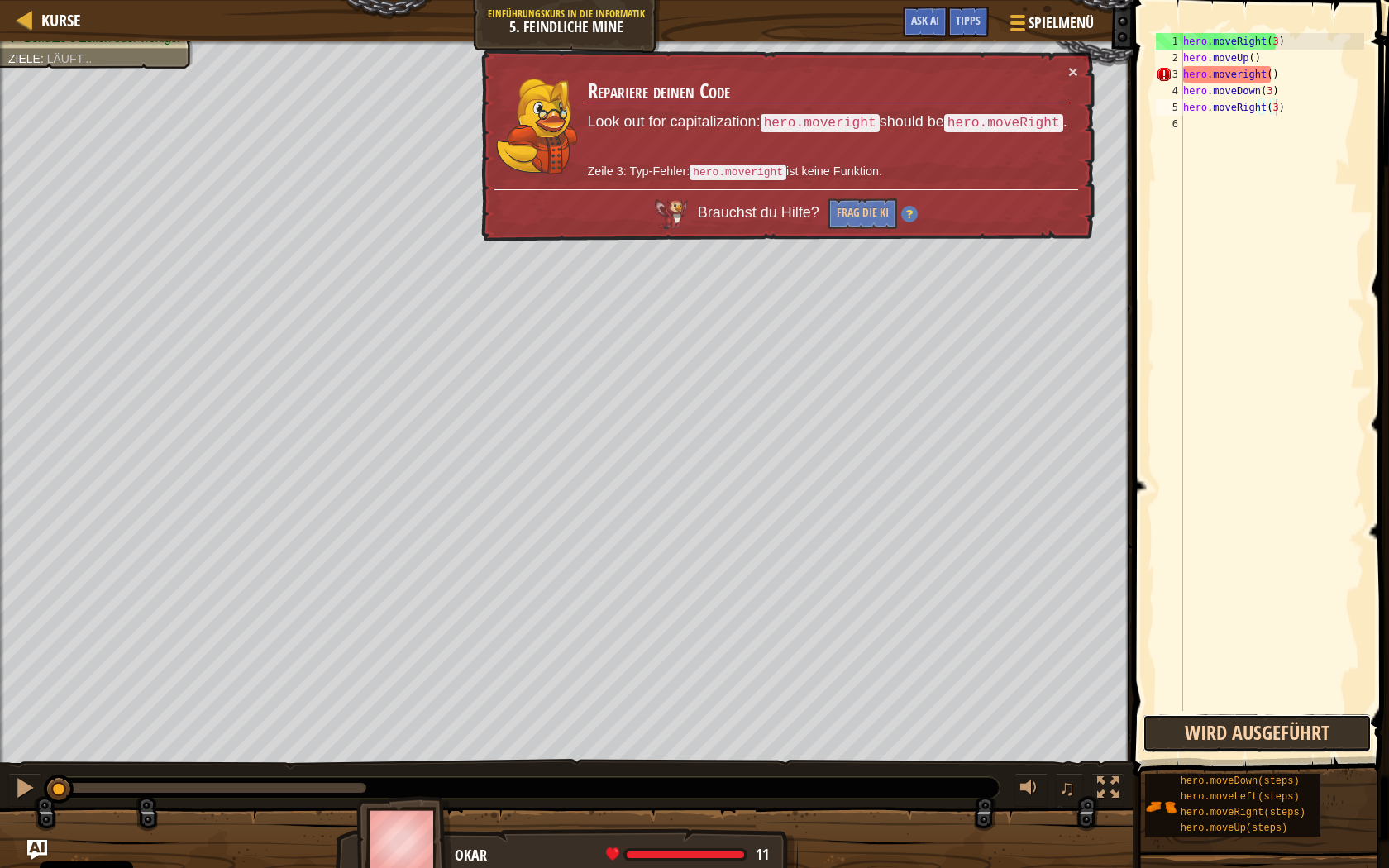
click at [1250, 727] on button "Wird ausgeführt" at bounding box center [1257, 733] width 229 height 38
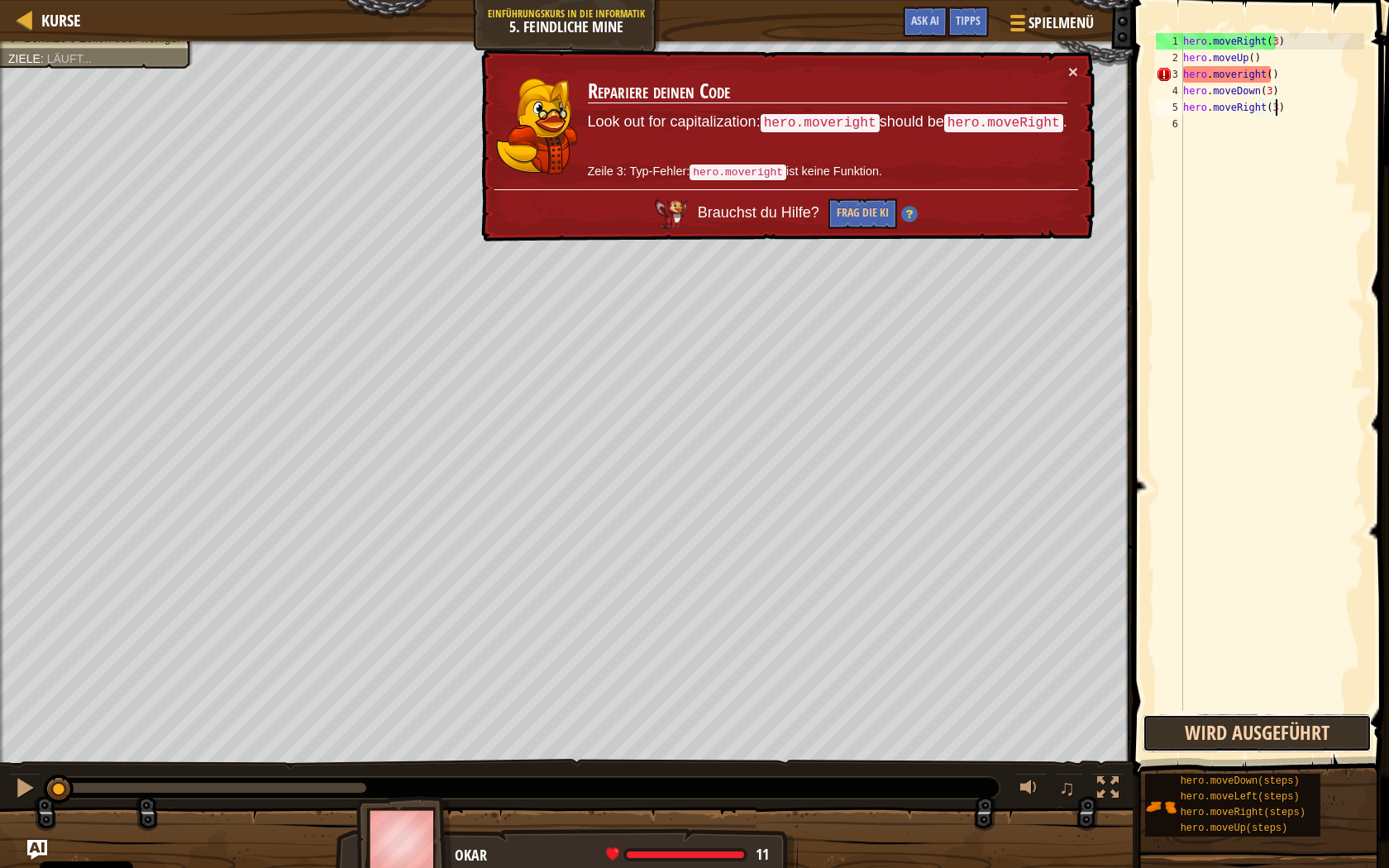
click at [1250, 727] on button "Wird ausgeführt" at bounding box center [1257, 733] width 229 height 38
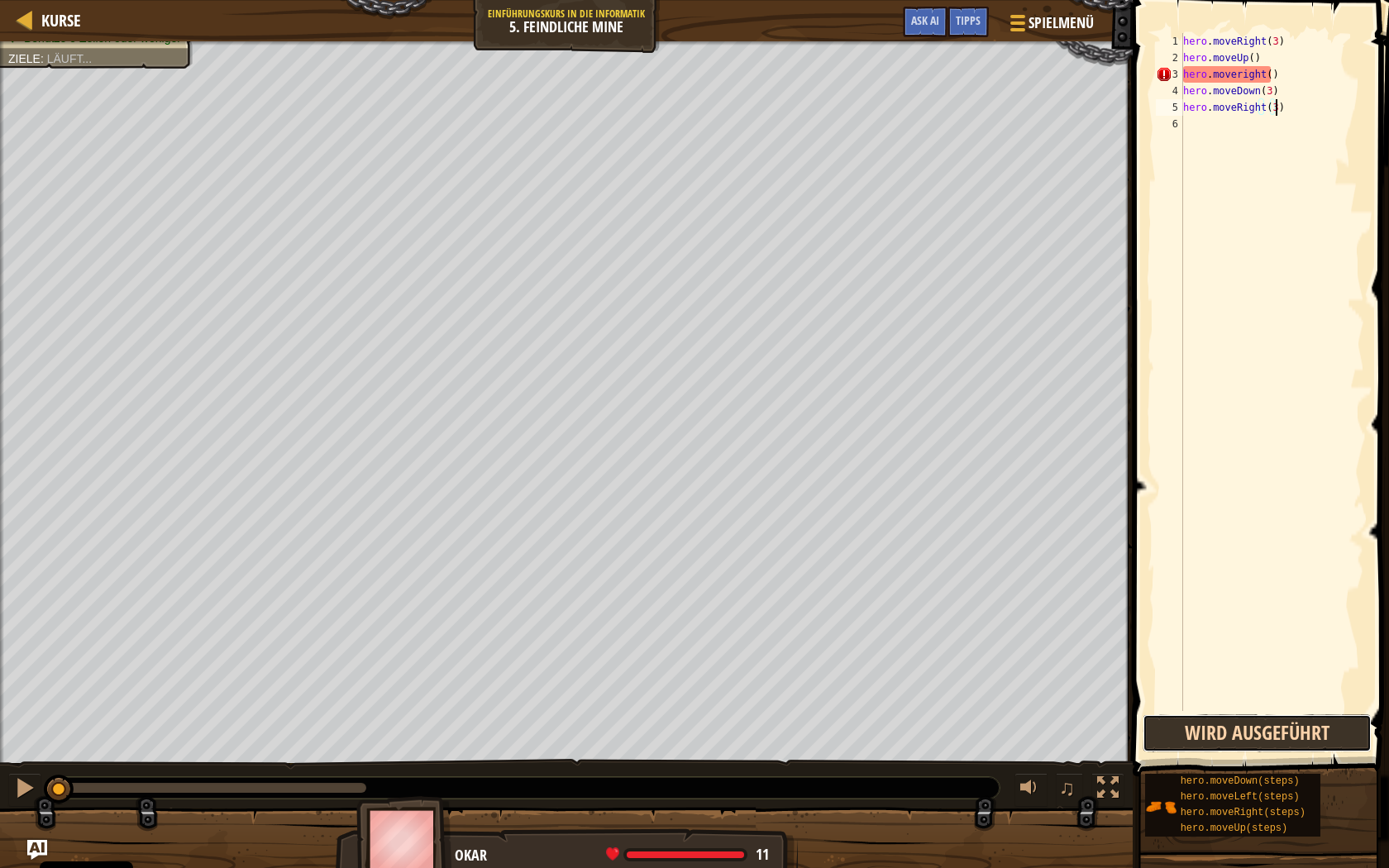
click at [1250, 727] on button "Wird ausgeführt" at bounding box center [1257, 733] width 229 height 38
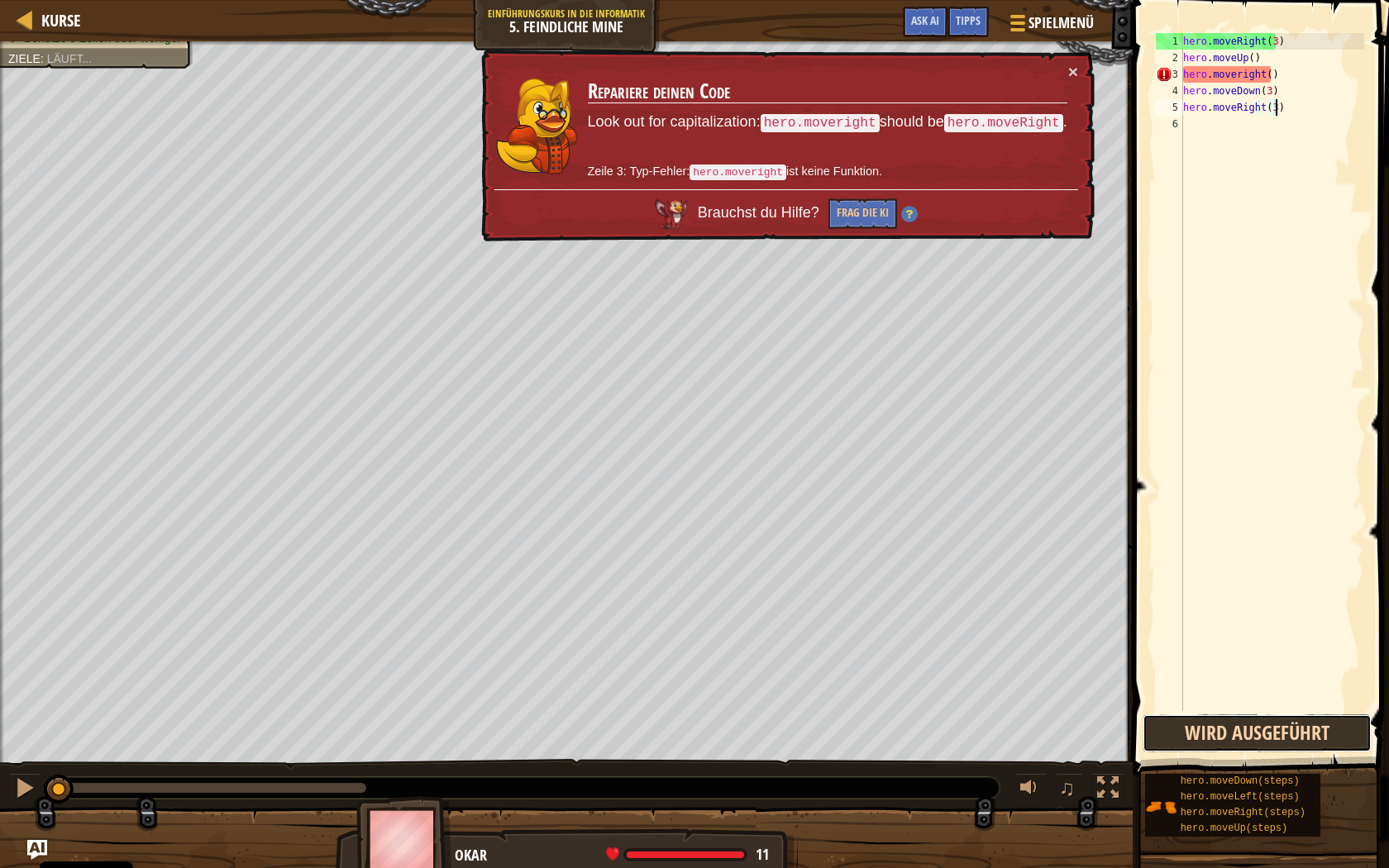
click at [1250, 727] on button "Wird ausgeführt" at bounding box center [1257, 733] width 229 height 38
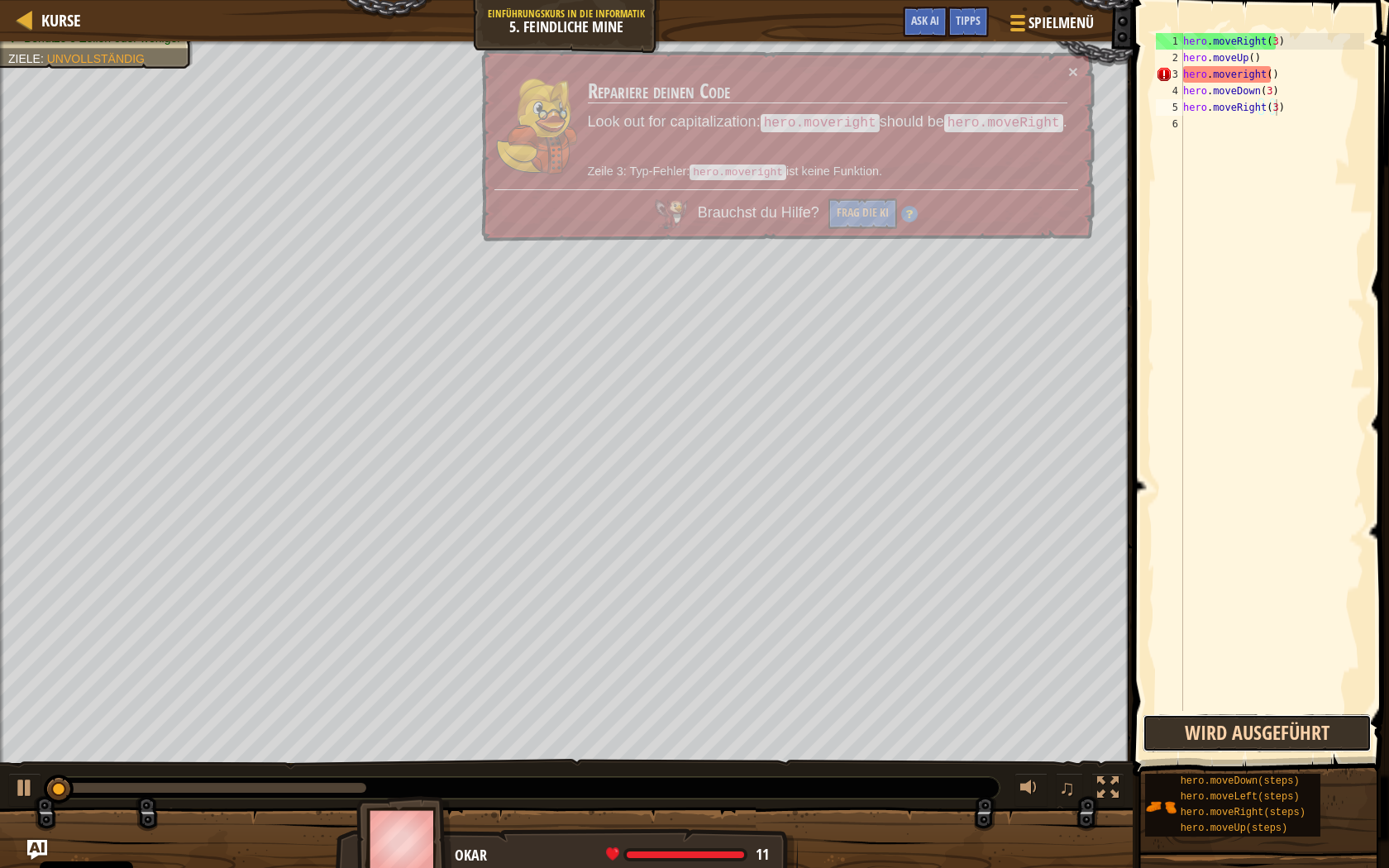
click at [1250, 727] on button "Wird ausgeführt" at bounding box center [1257, 733] width 229 height 38
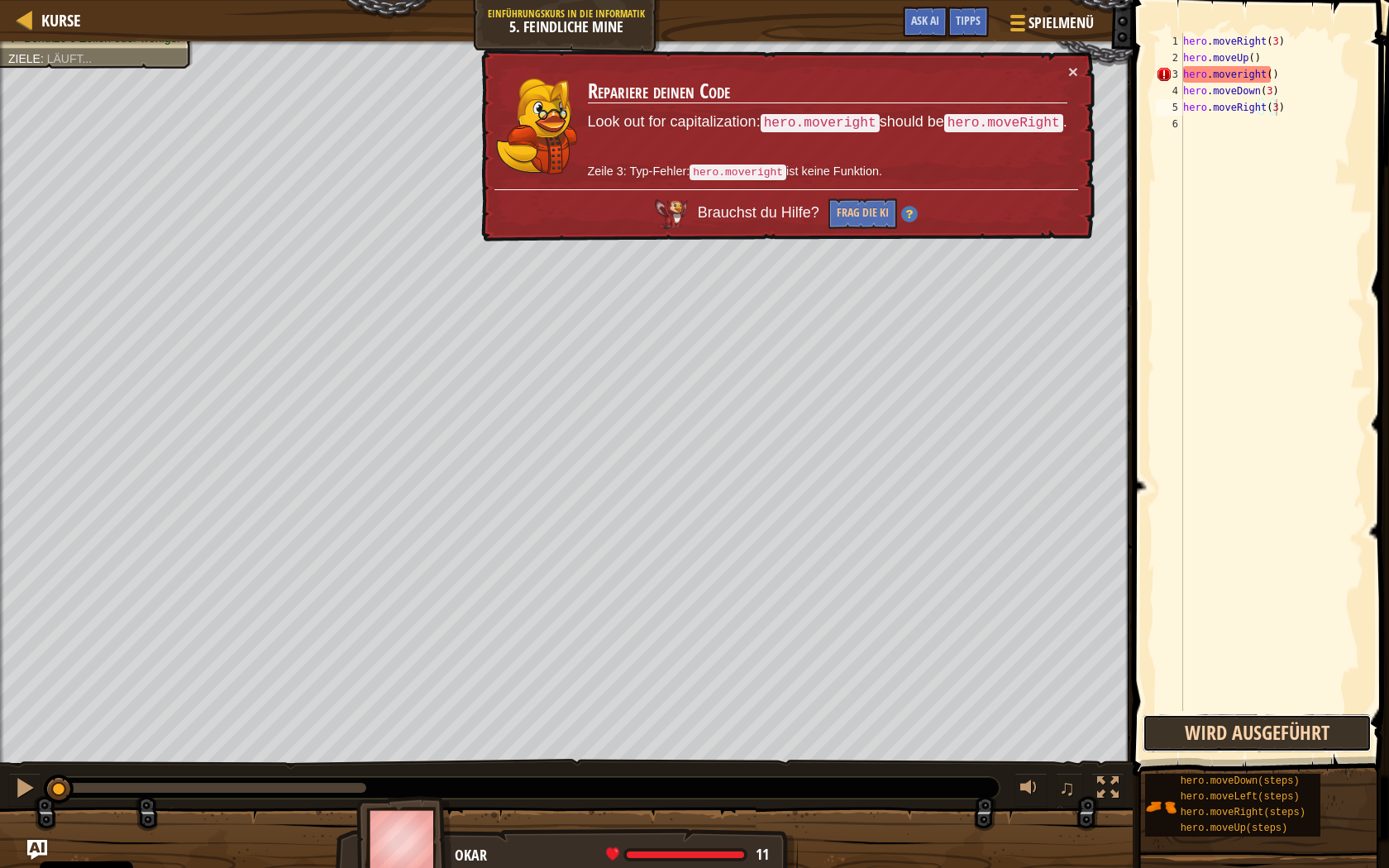
click at [1250, 727] on button "Wird ausgeführt" at bounding box center [1257, 733] width 229 height 38
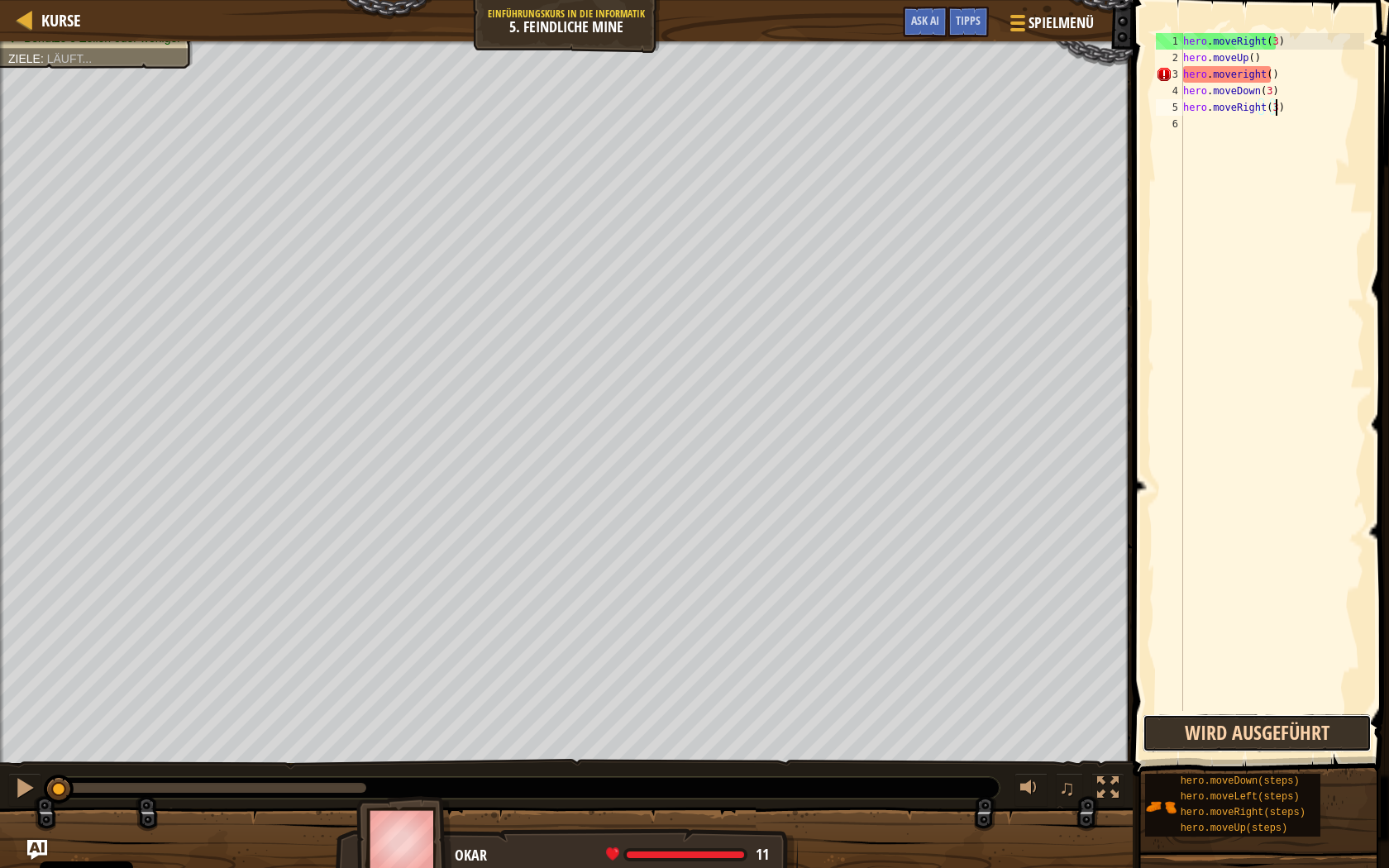
click at [1250, 727] on button "Wird ausgeführt" at bounding box center [1257, 733] width 229 height 38
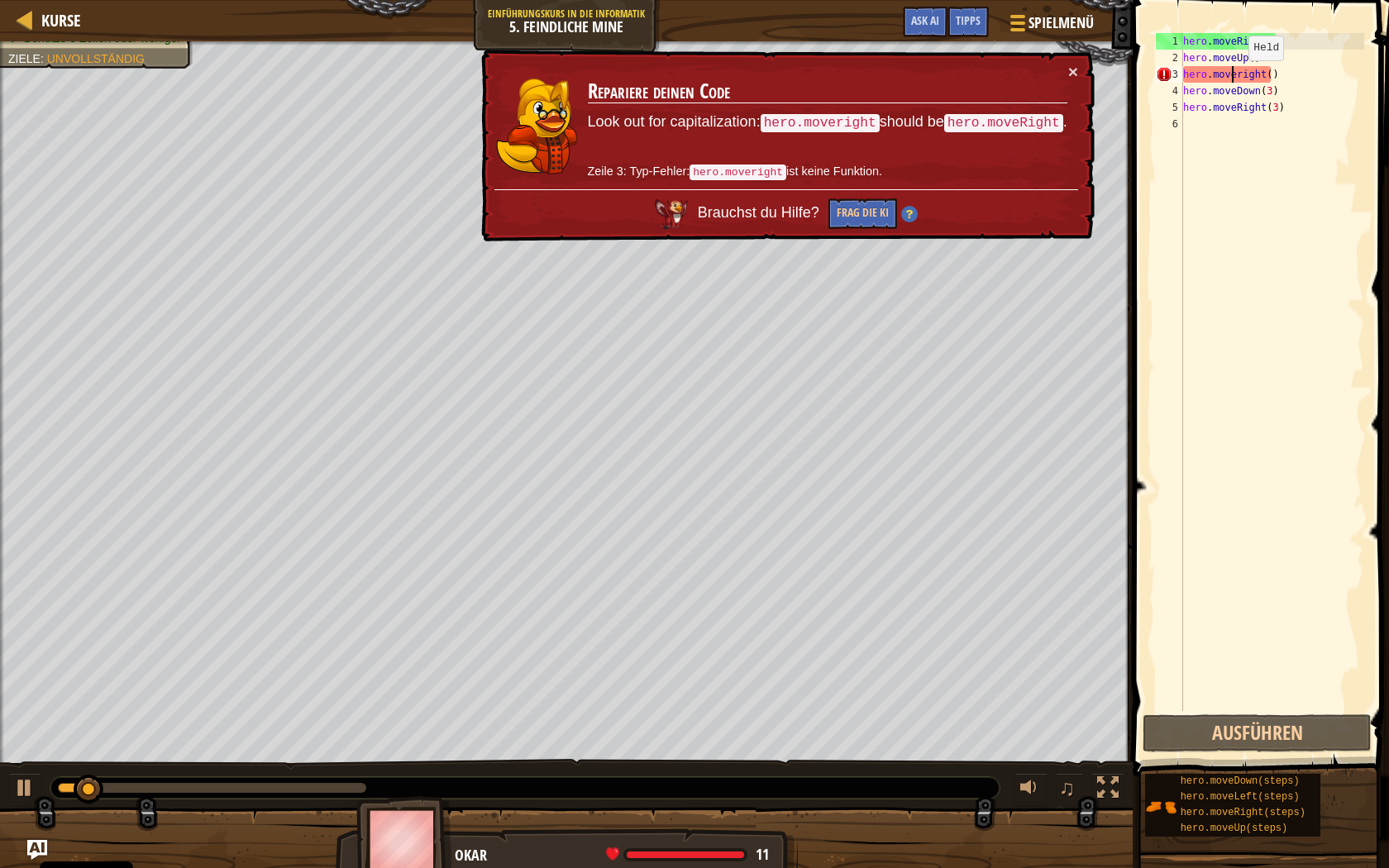
click at [1234, 77] on div "hero . moveRight ( 3 ) hero . moveUp ( ) hero . moveright ( ) hero . moveDown (…" at bounding box center [1272, 388] width 184 height 711
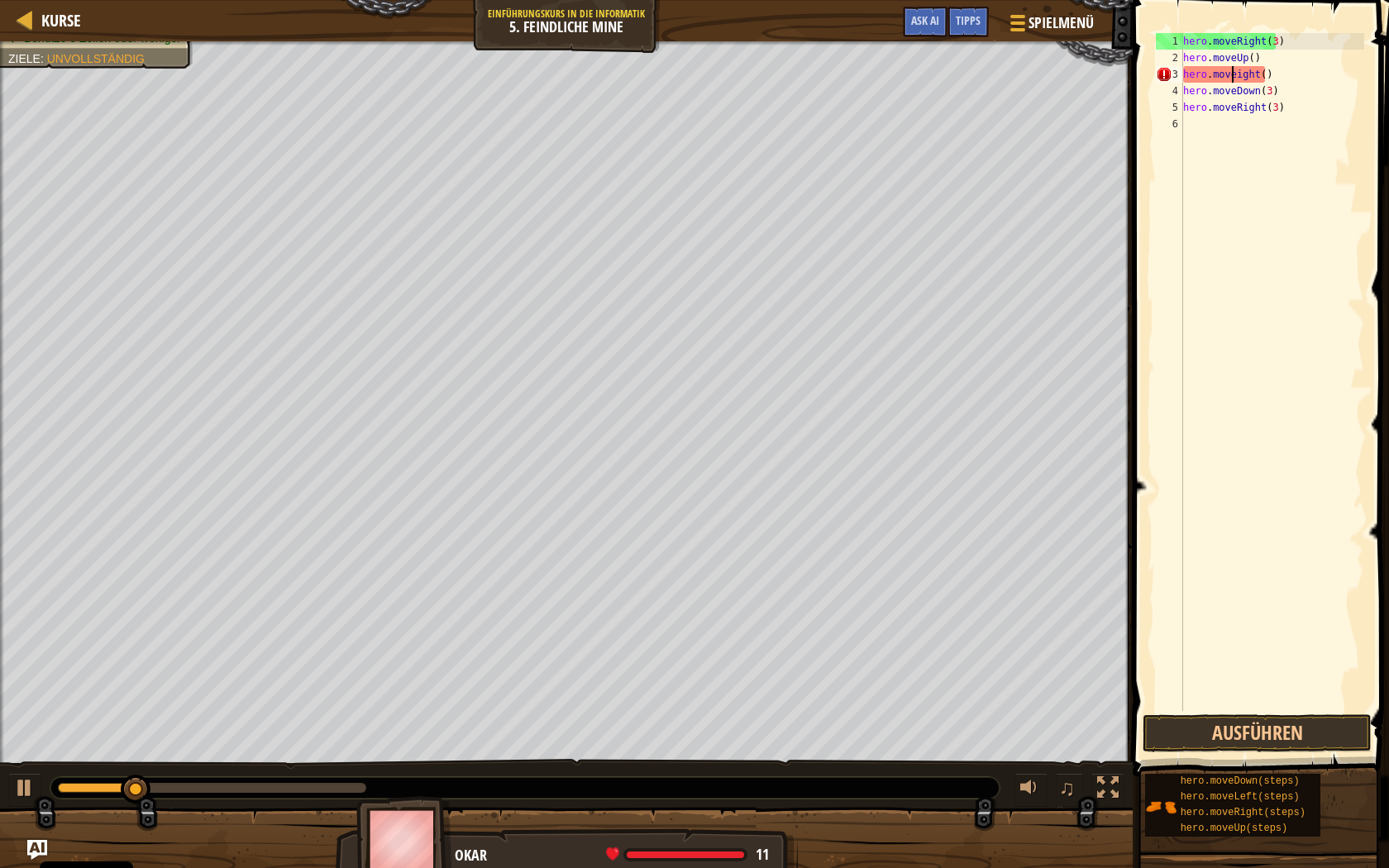
scroll to position [8, 5]
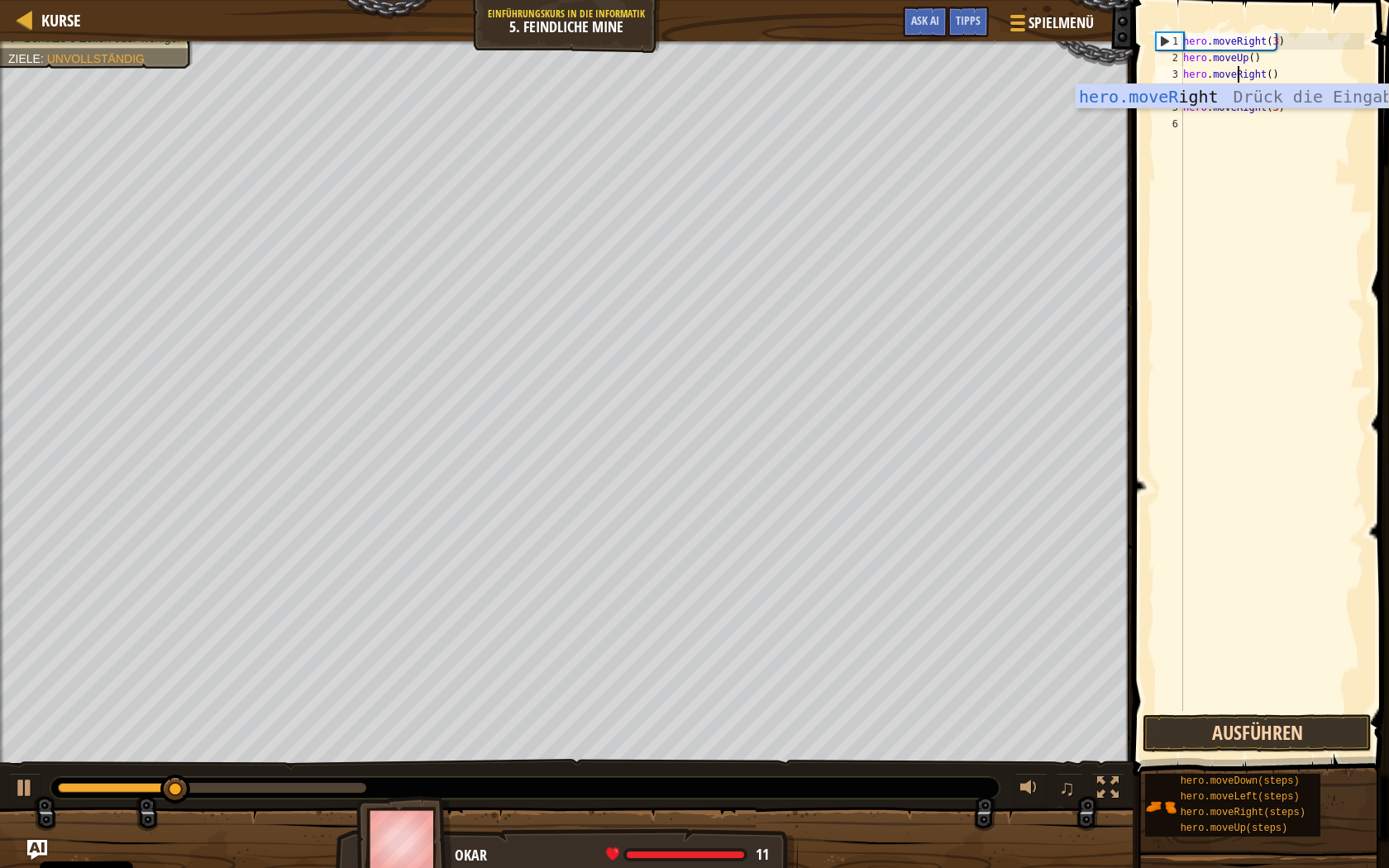
type textarea "hero.moveRight()"
click at [1286, 734] on button "Ausführen" at bounding box center [1257, 733] width 229 height 38
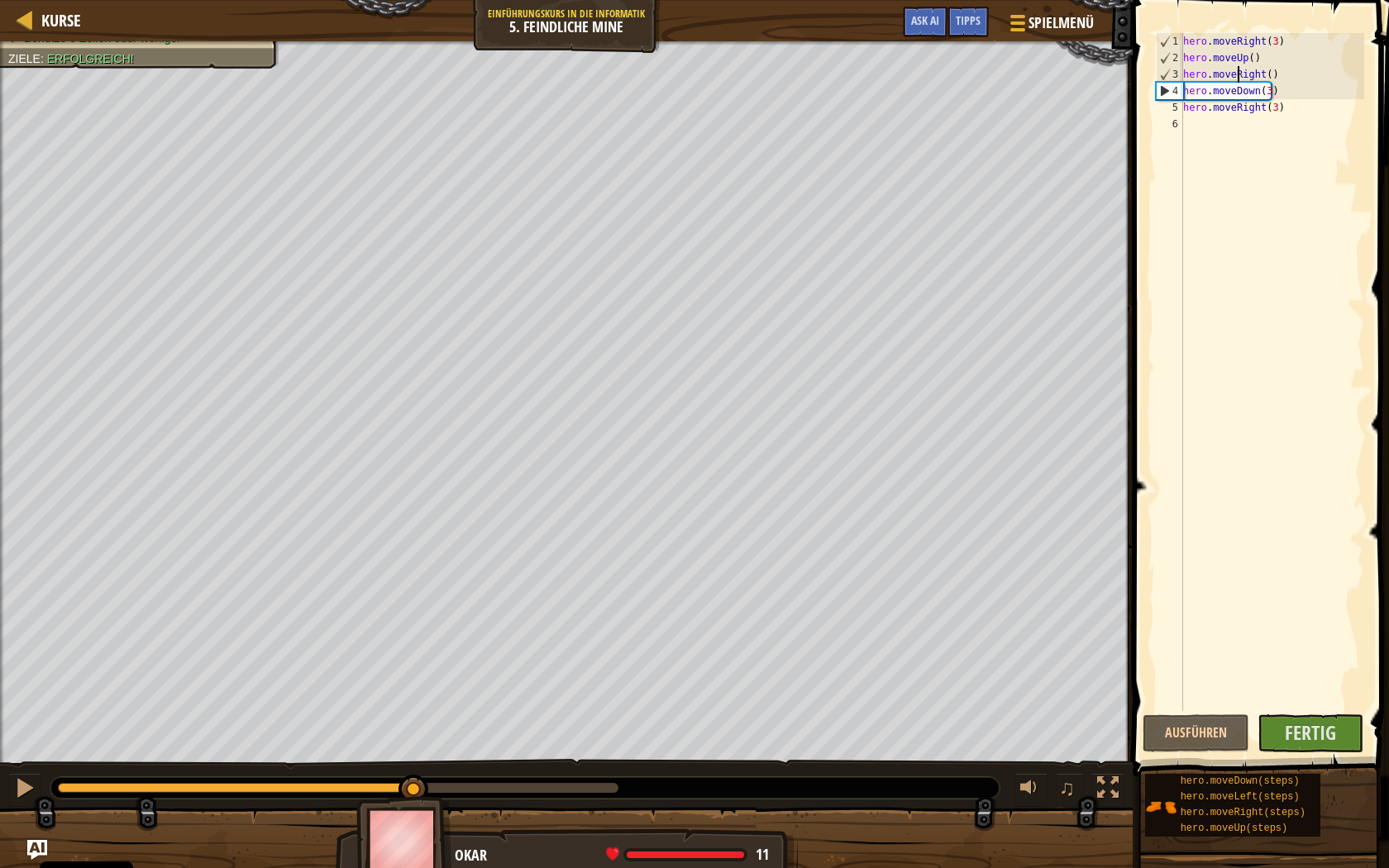
drag, startPoint x: 251, startPoint y: 779, endPoint x: 403, endPoint y: 819, distance: 157.2
click at [403, 763] on div "Umgehe die Feuerfallen! [PERSON_NAME] den Oger in sein Verderben. Hol Dir den E…" at bounding box center [694, 458] width 1389 height 833
click at [1297, 733] on span "Fertig" at bounding box center [1311, 732] width 52 height 27
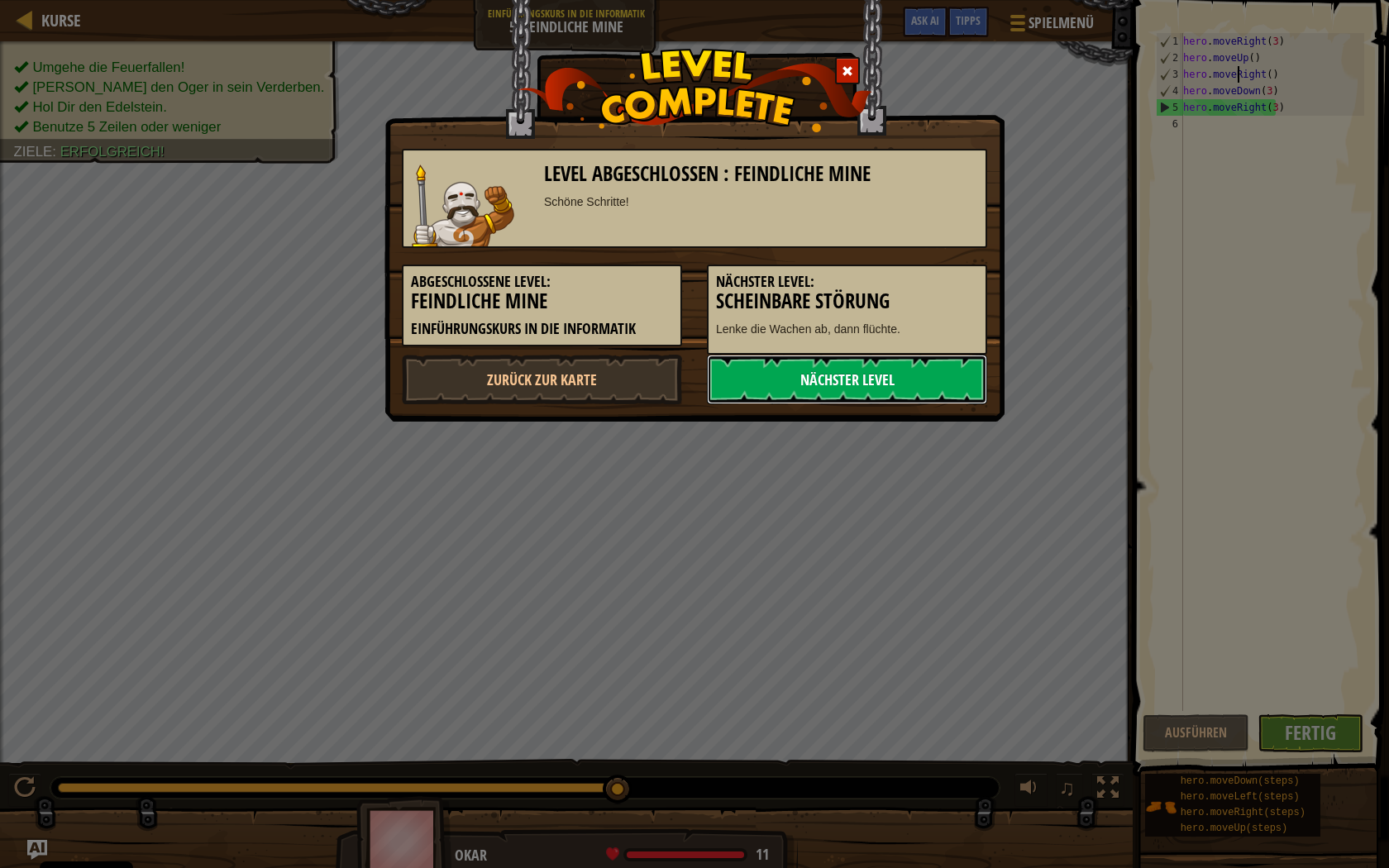
click at [928, 390] on link "Nächster Level" at bounding box center [847, 379] width 281 height 50
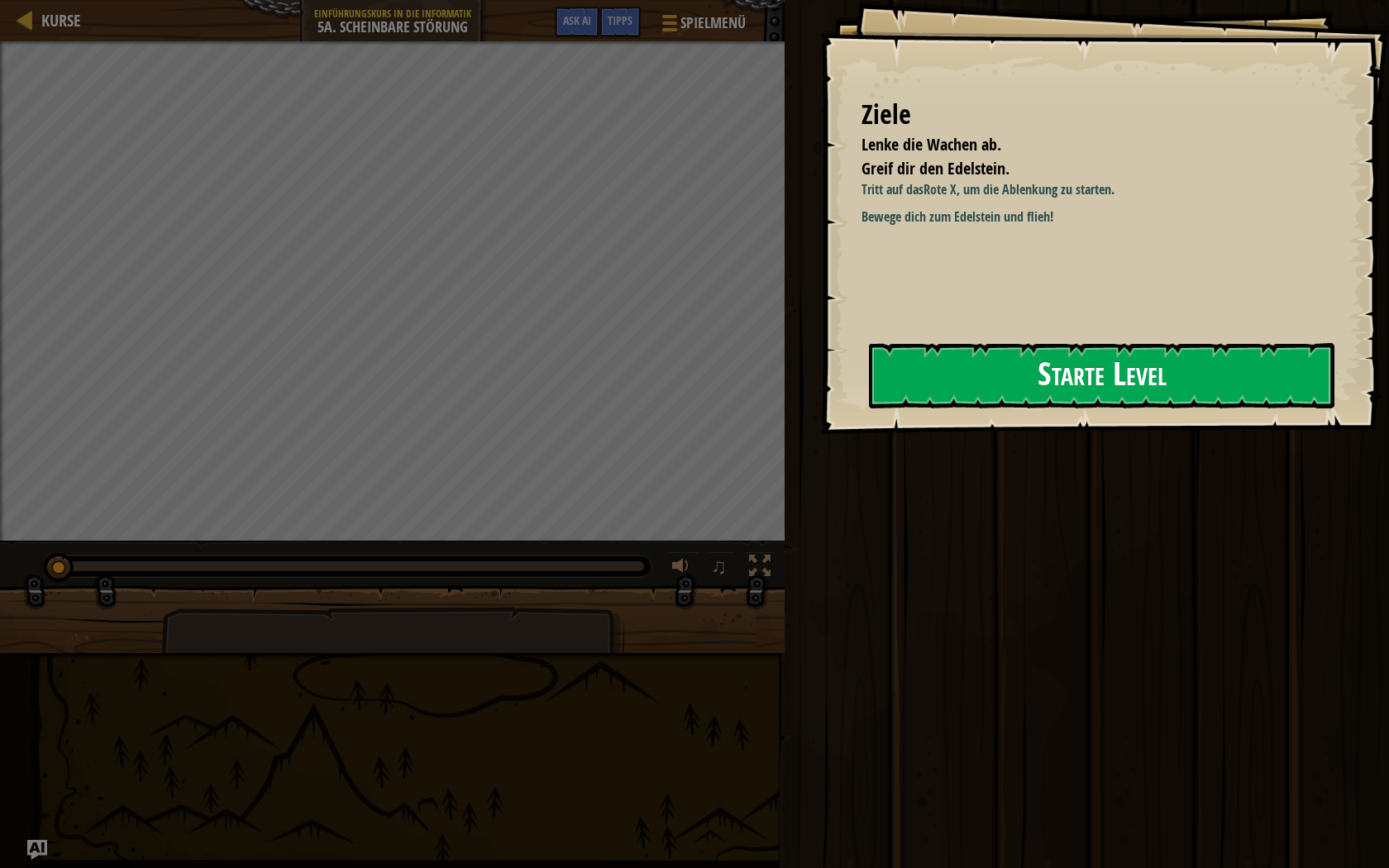
click at [892, 376] on button "Starte Level" at bounding box center [1102, 376] width 466 height 65
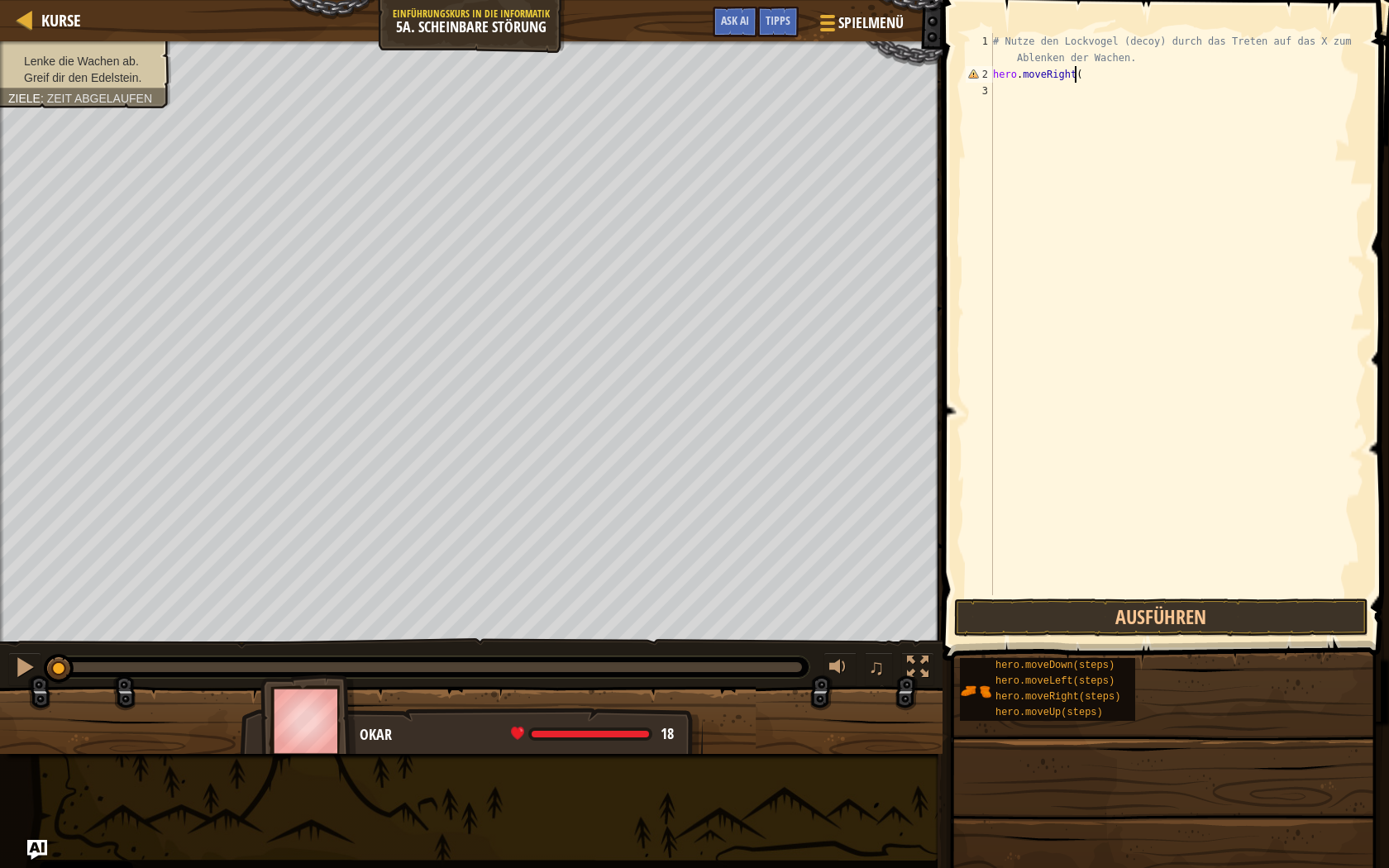
scroll to position [8, 6]
type textarea "hero.moveRight()"
type textarea "H"
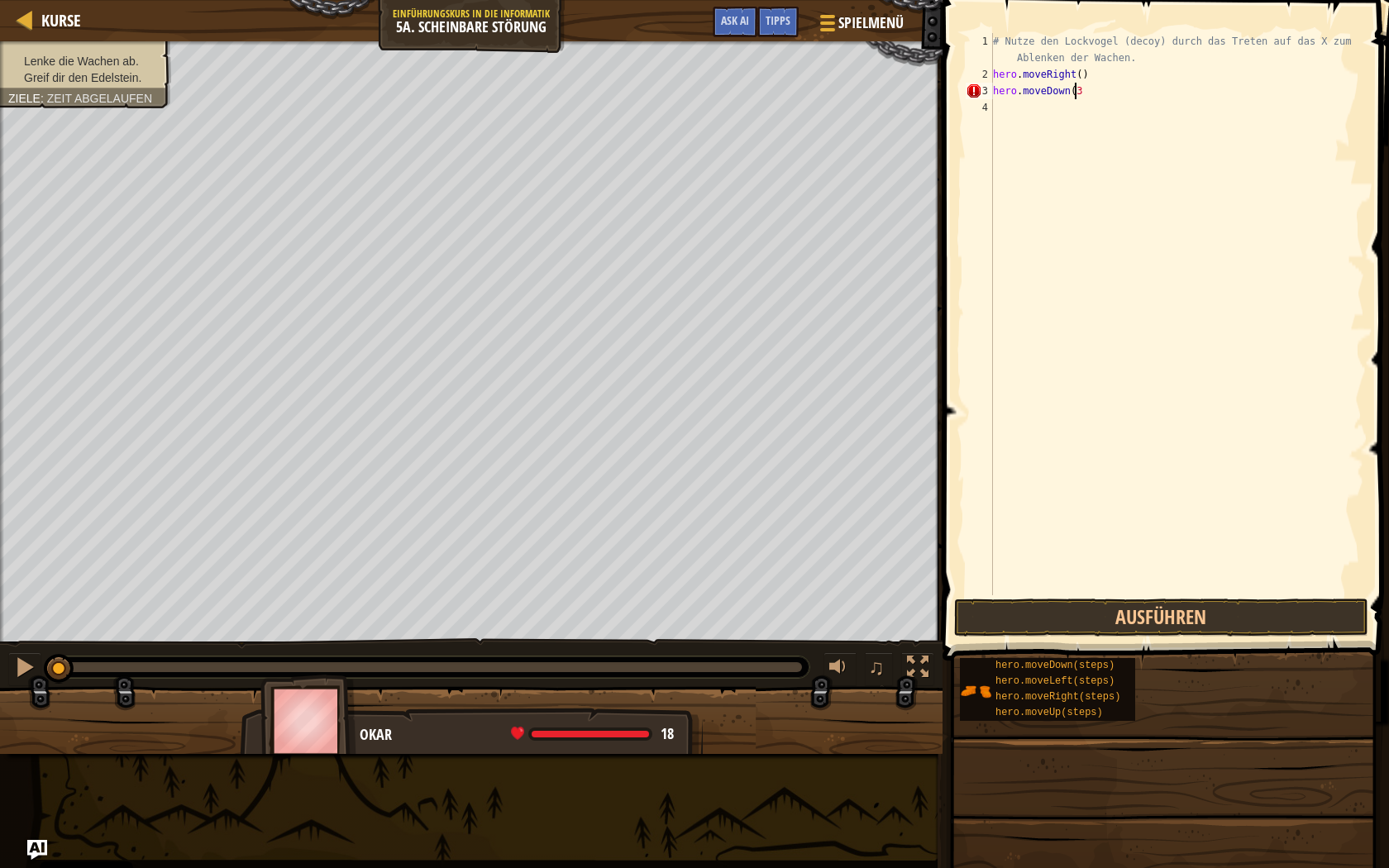
type textarea "hero.moveDown(3)"
type textarea "H"
type textarea "hero.moveUp(3)"
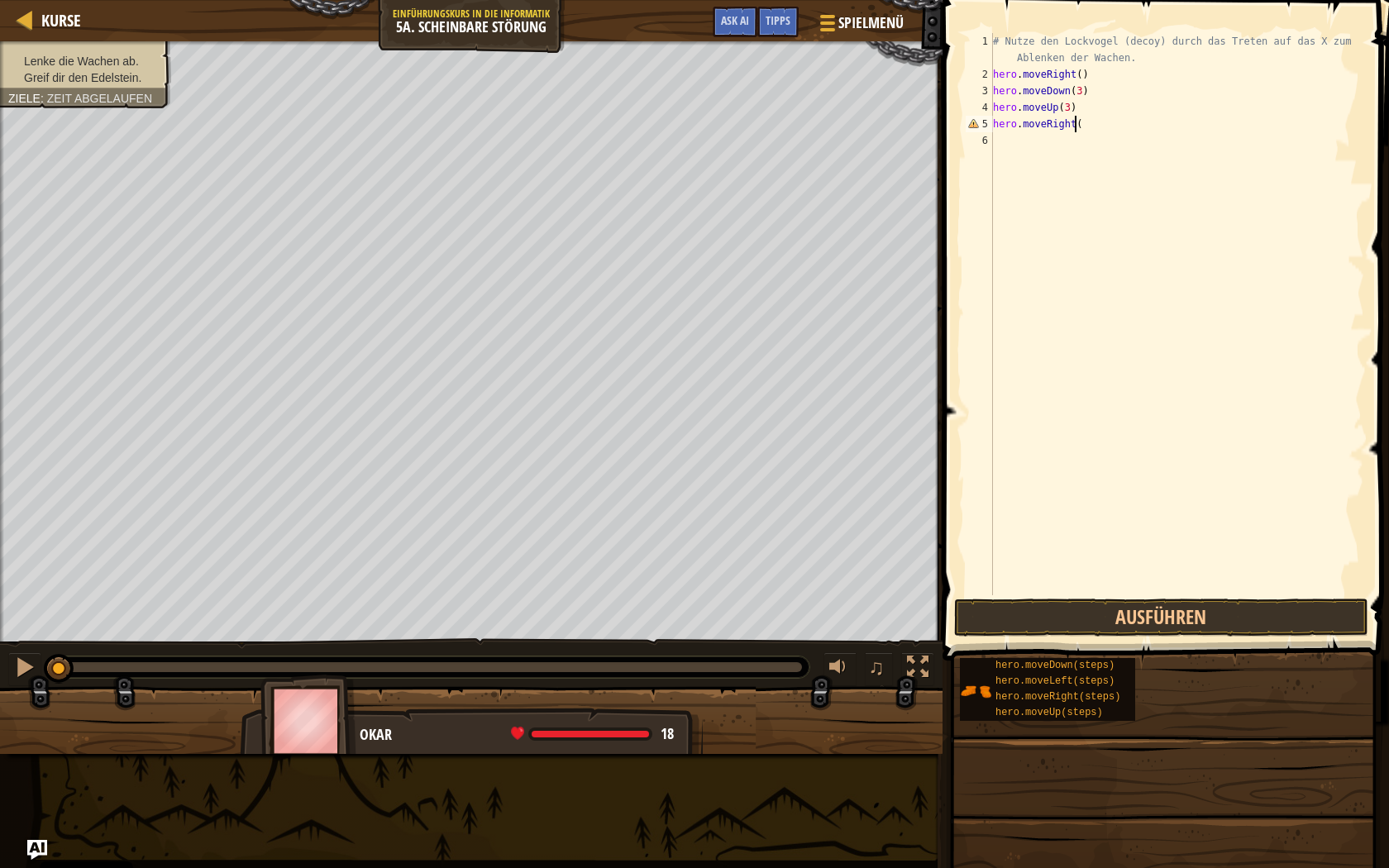
scroll to position [8, 6]
type textarea "hero.moveRight(3)"
click at [1040, 292] on div "# Nutze den Lockvogel (decoy) durch das Treten auf das X zum Ablenken der Wache…" at bounding box center [1176, 338] width 374 height 612
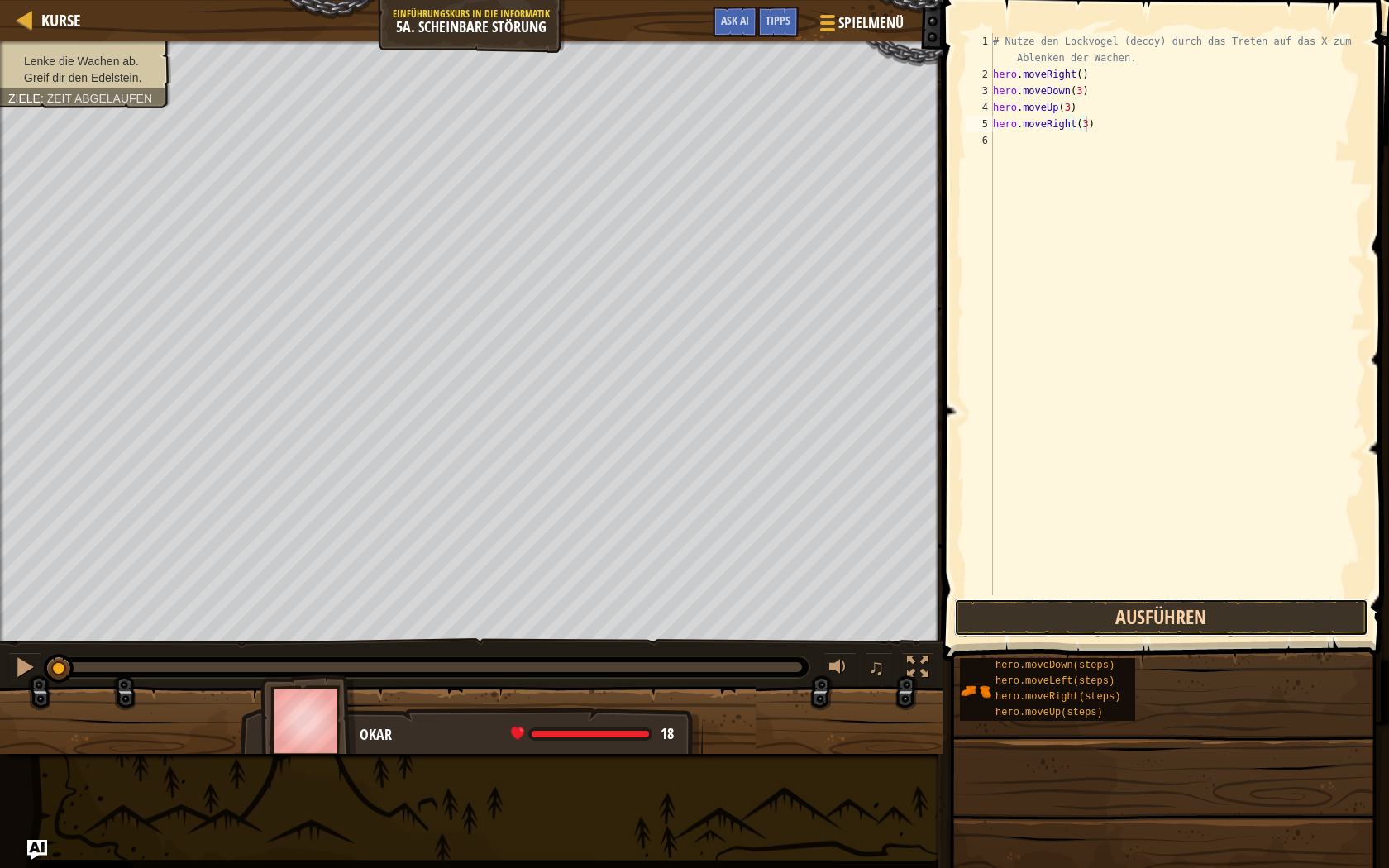
click at [1031, 626] on button "Ausführen" at bounding box center [1161, 618] width 414 height 38
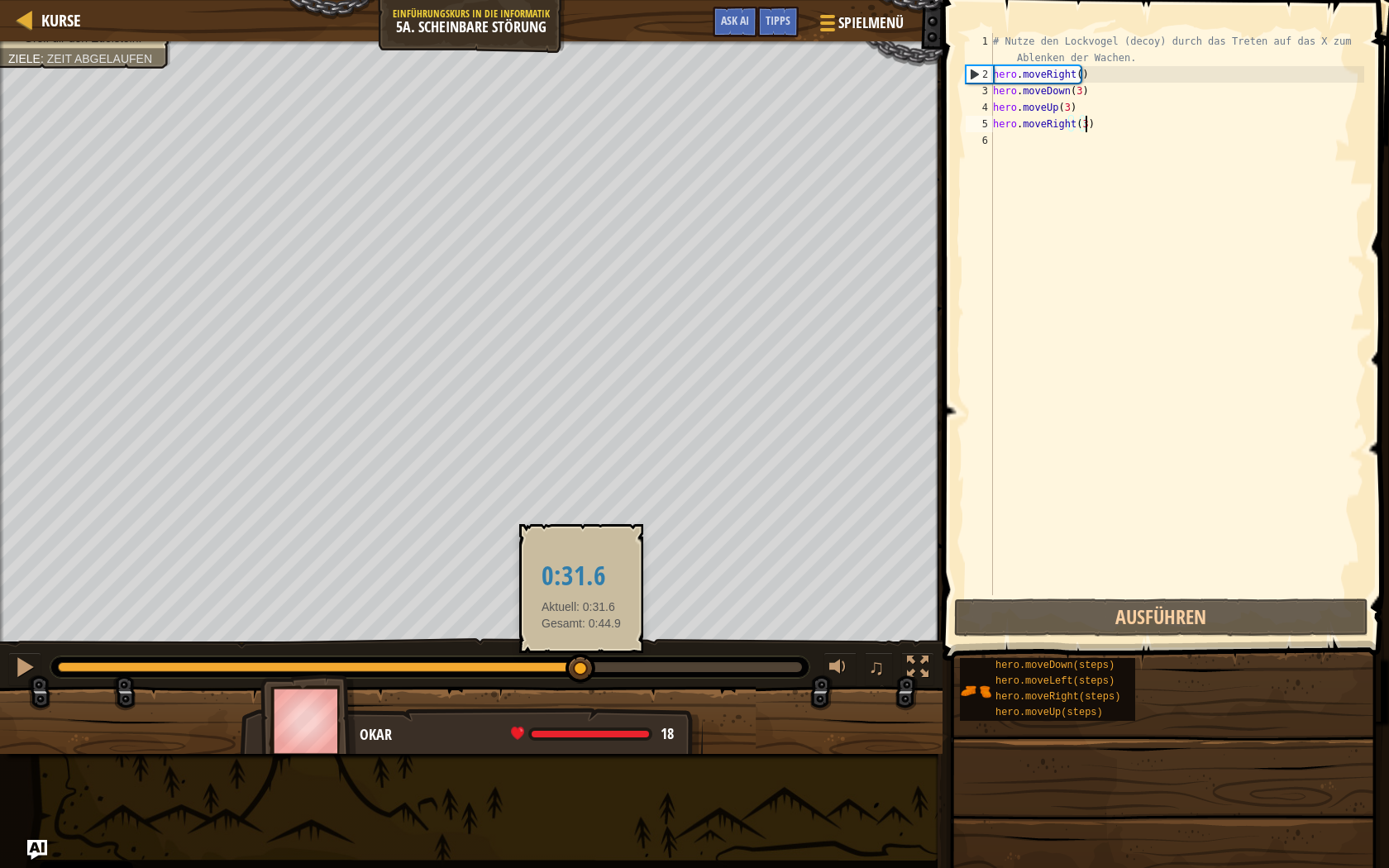
drag, startPoint x: 376, startPoint y: 667, endPoint x: 577, endPoint y: 655, distance: 201.4
click at [577, 662] on div at bounding box center [429, 668] width 744 height 10
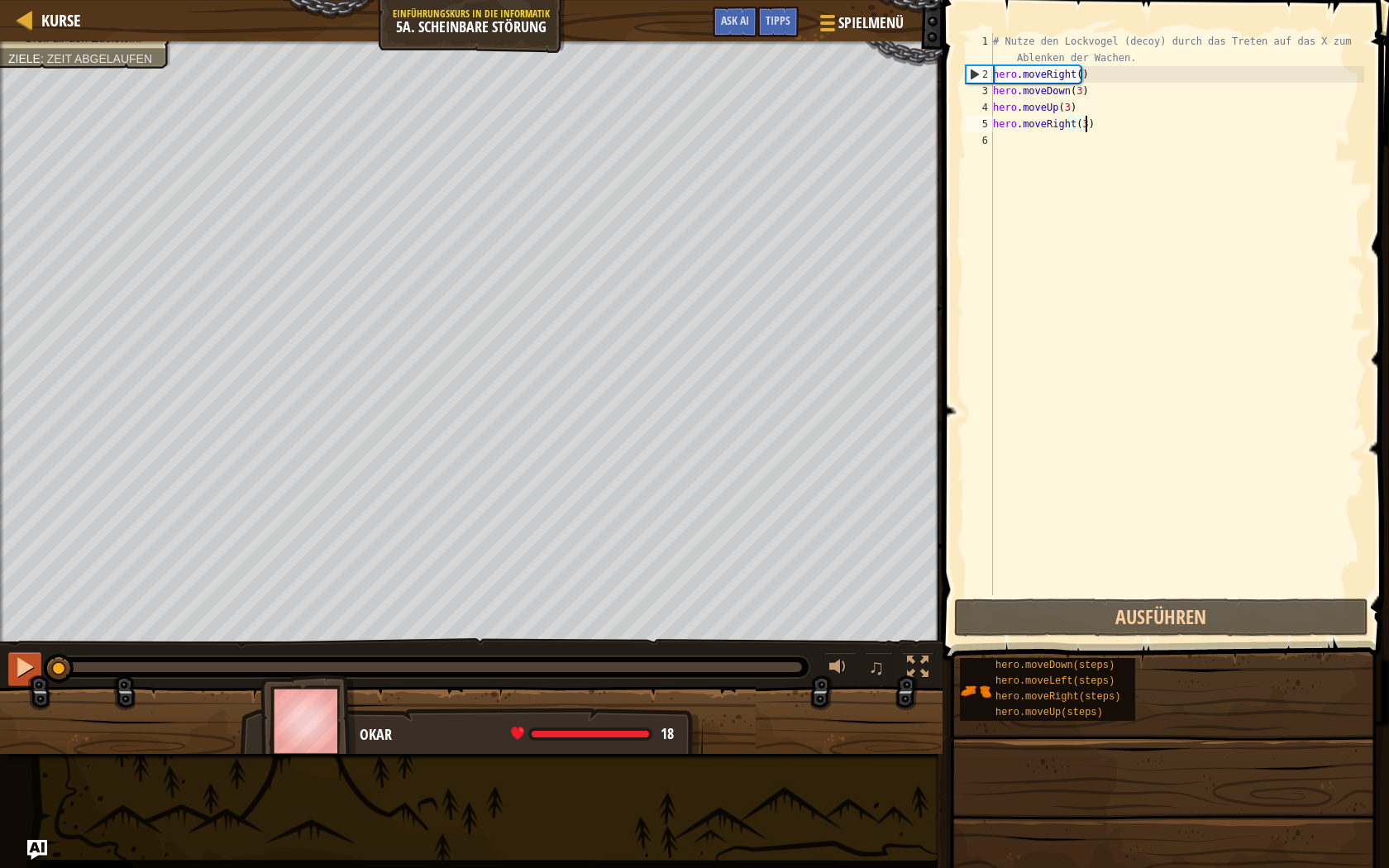
drag, startPoint x: 577, startPoint y: 655, endPoint x: 33, endPoint y: 660, distance: 544.0
click at [33, 660] on div "♫" at bounding box center [471, 663] width 942 height 50
click at [33, 660] on div at bounding box center [24, 667] width 22 height 22
click at [134, 52] on ul "Lenke die Wachen ab. Greif dir den Edelstein." at bounding box center [86, 69] width 155 height 33
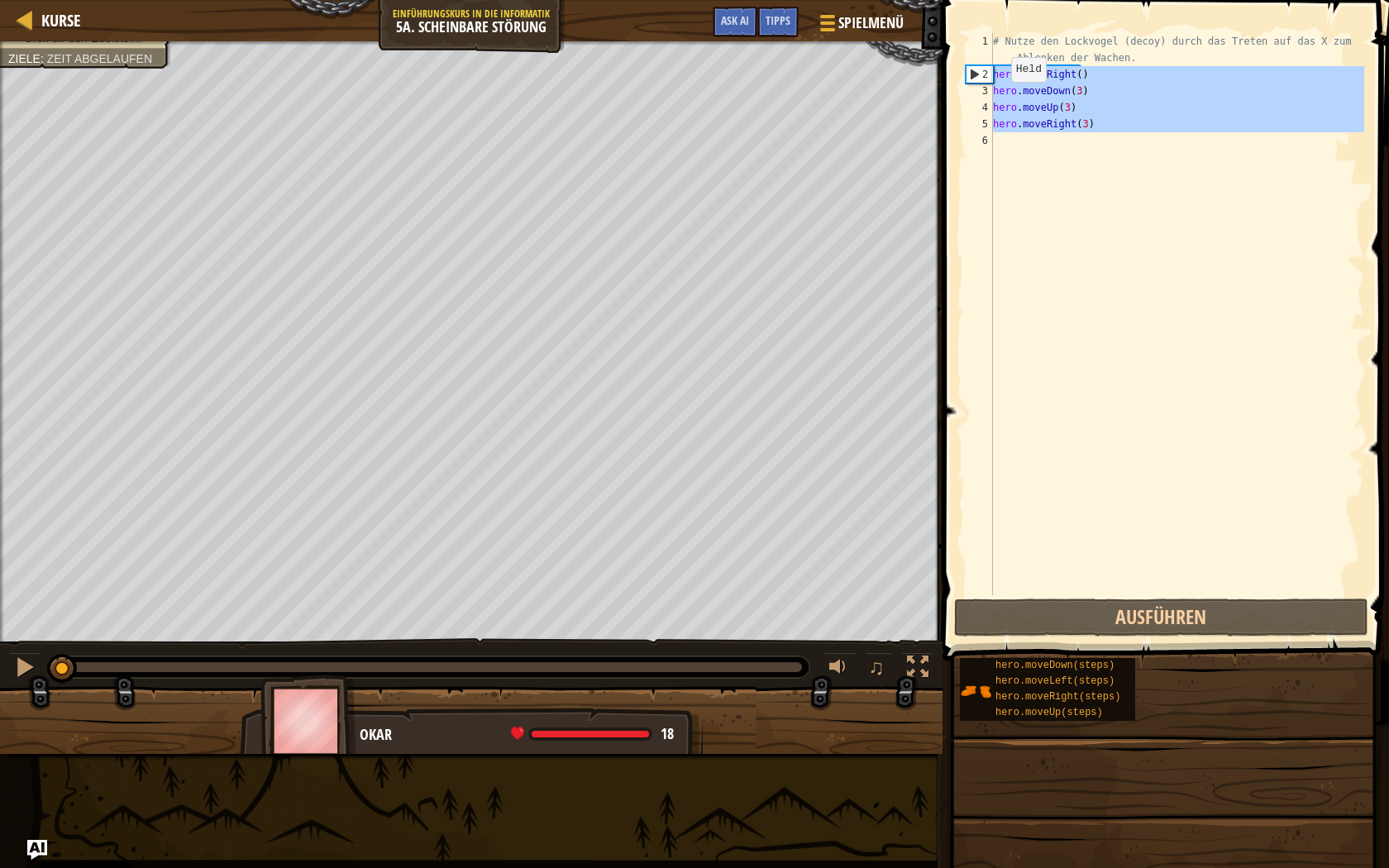
drag, startPoint x: 1134, startPoint y: 150, endPoint x: 971, endPoint y: 71, distance: 181.1
click at [971, 71] on div "hero.moveRight(3) 1 2 3 4 5 6 # Nutze den Lockvogel (decoy) durch das Treten au…" at bounding box center [1163, 313] width 402 height 562
type textarea "hero.moveRight() hero.moveDown(3)"
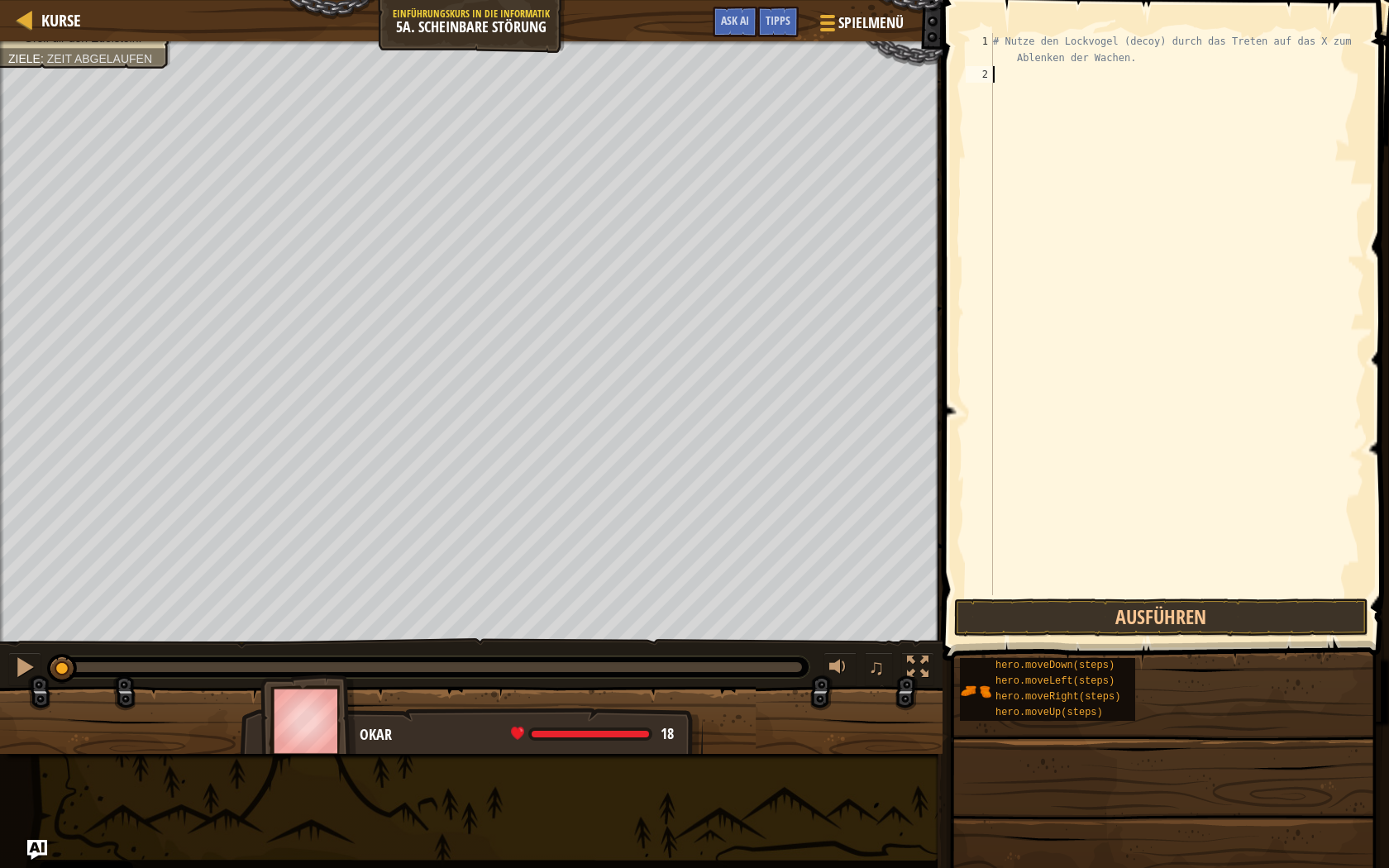
click at [1071, 107] on div "# Nutze den Lockvogel (decoy) durch das Treten auf das X zum Ablenken der Wache…" at bounding box center [1176, 338] width 374 height 612
click at [839, 19] on span "Spielmenü" at bounding box center [871, 22] width 69 height 22
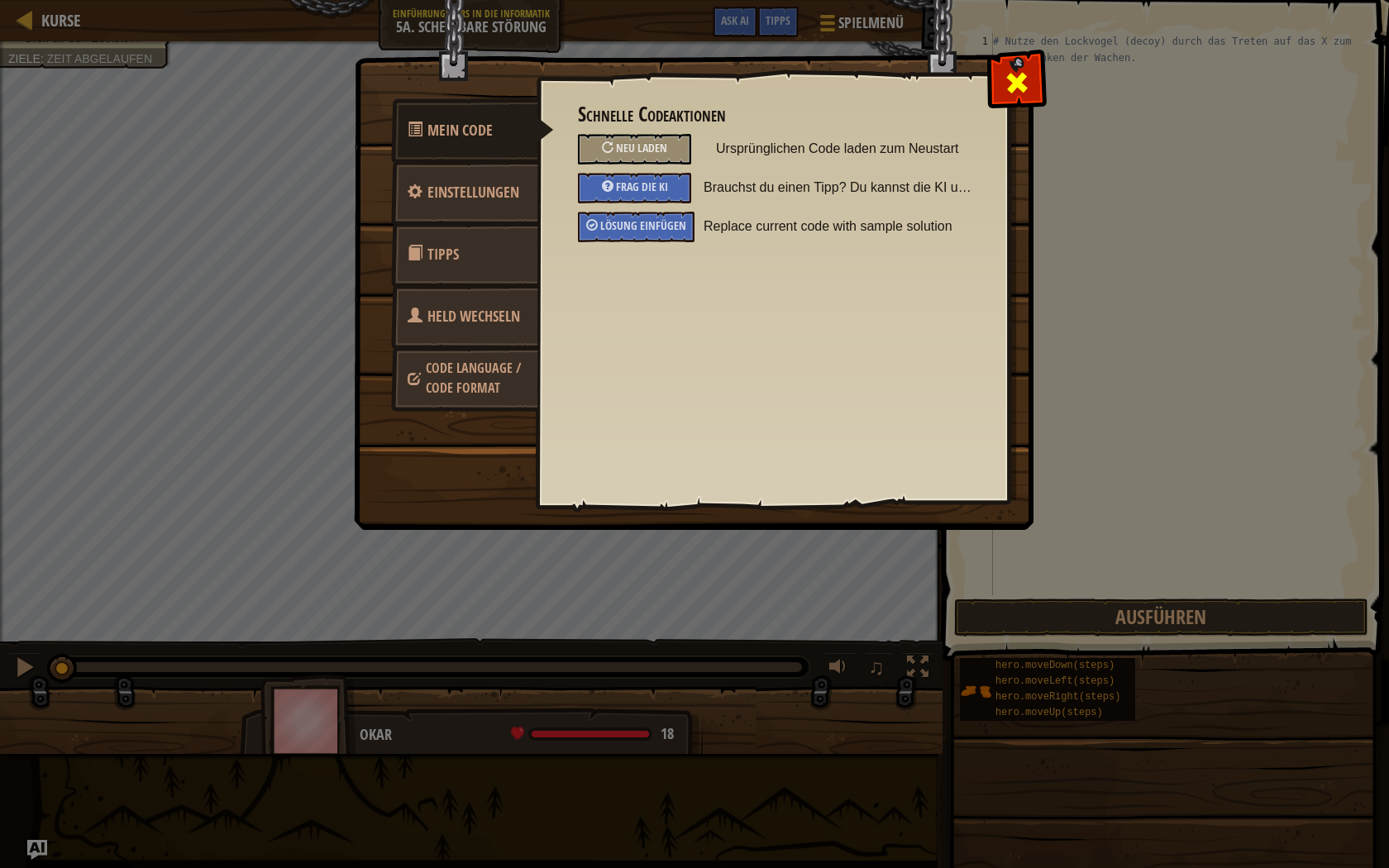
click at [1041, 82] on div at bounding box center [1016, 78] width 52 height 52
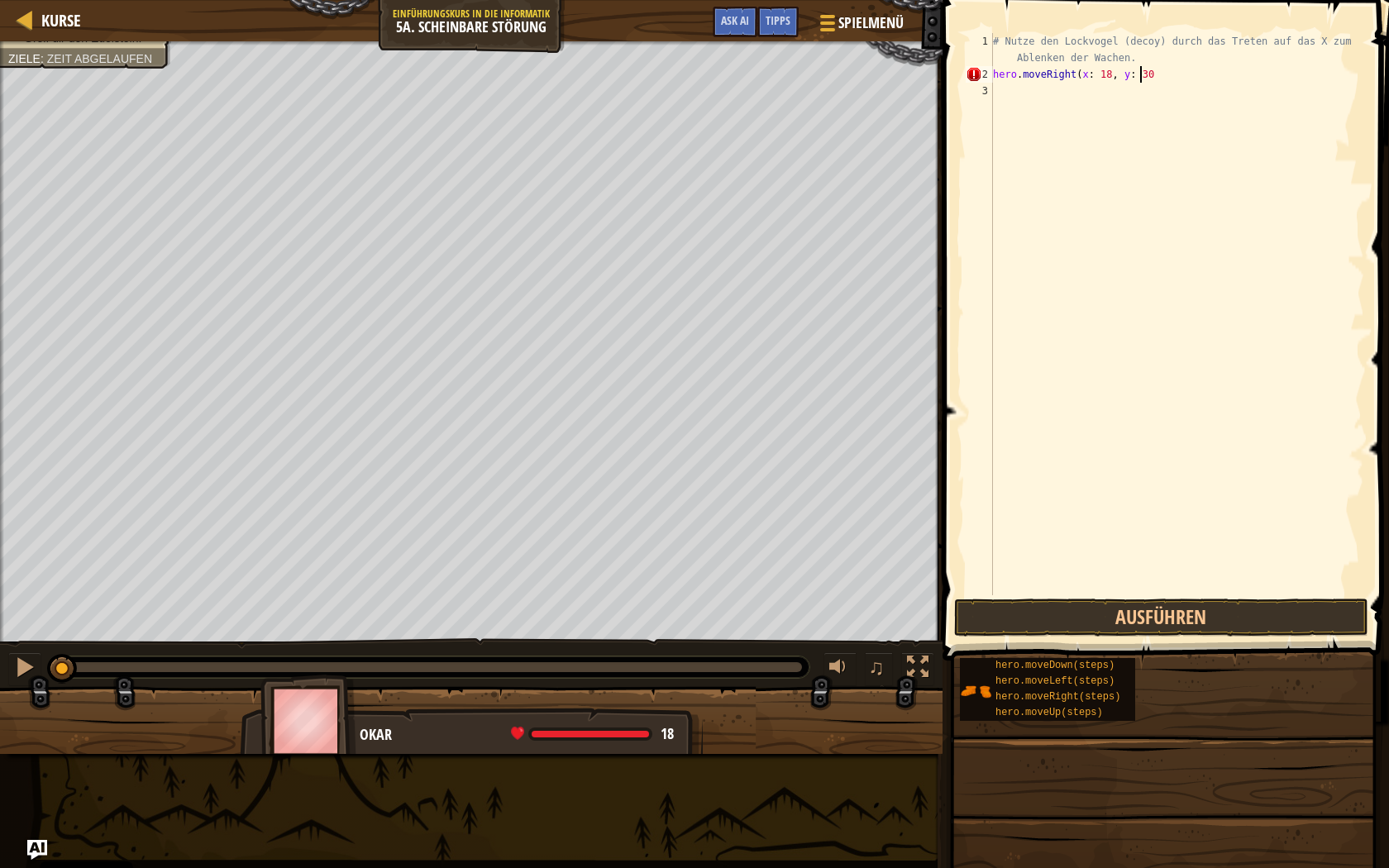
scroll to position [8, 11]
type textarea "hero.moveRight(x: 18, y: 30)"
click at [1063, 610] on button "Ausführen" at bounding box center [1161, 618] width 414 height 38
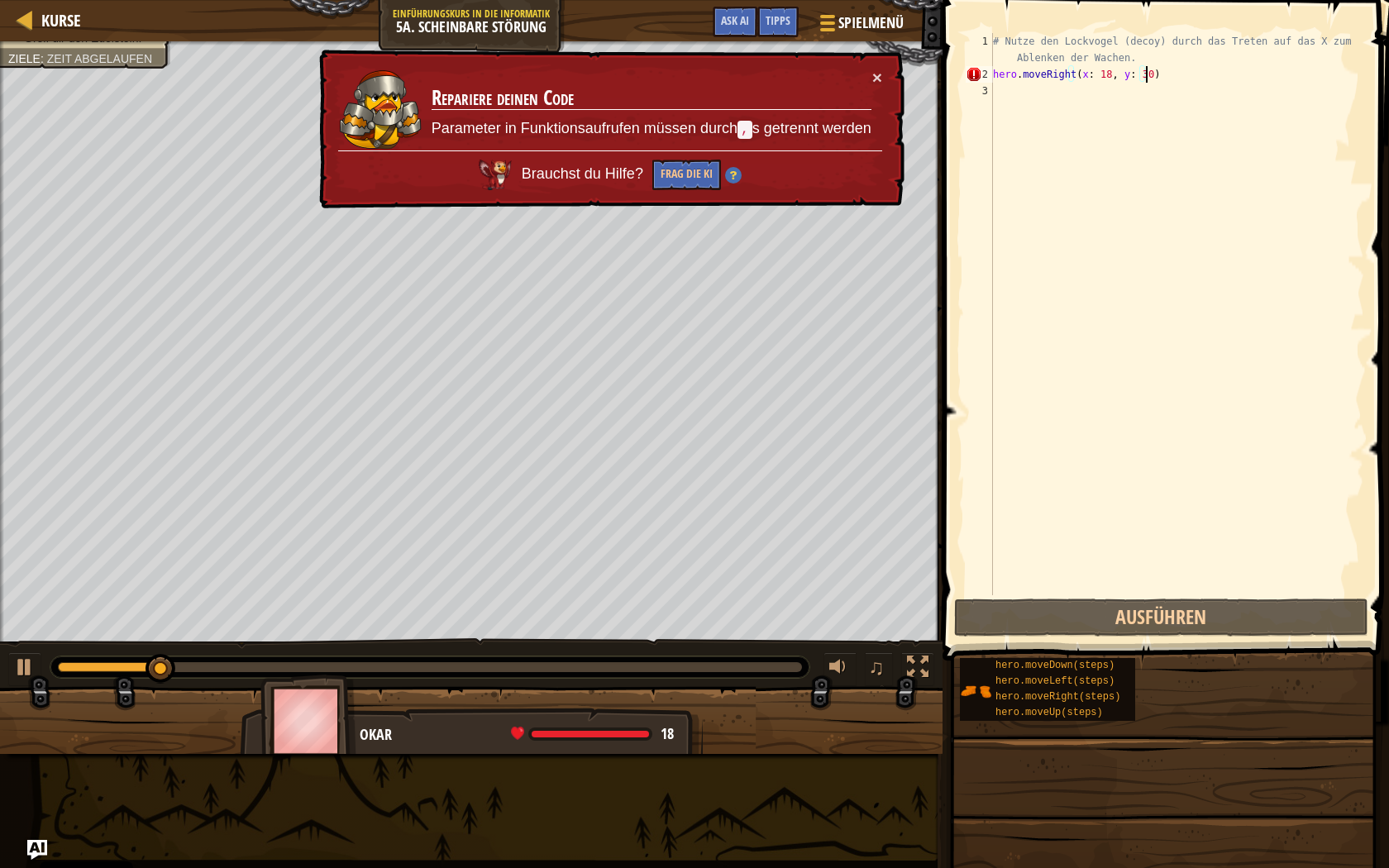
click at [1092, 76] on div "# Nutze den Lockvogel (decoy) durch das Treten auf das X zum Ablenken der Wache…" at bounding box center [1176, 338] width 374 height 612
click at [880, 71] on button "×" at bounding box center [878, 77] width 10 height 17
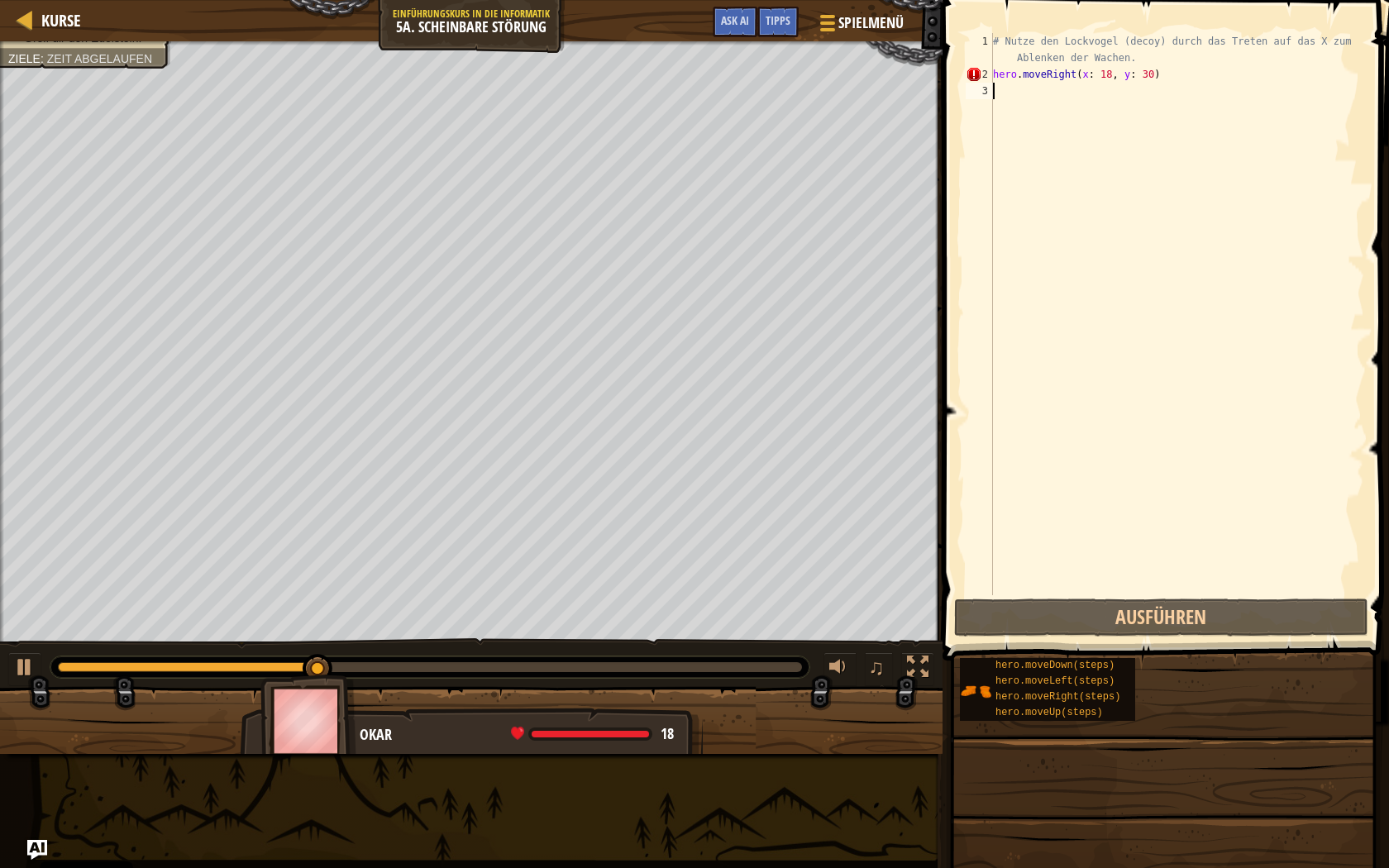
click at [1102, 83] on div "# Nutze den Lockvogel (decoy) durch das Treten auf das X zum Ablenken der Wache…" at bounding box center [1176, 338] width 374 height 612
click at [1107, 75] on div "# Nutze den Lockvogel (decoy) durch das Treten auf das X zum Ablenken der Wache…" at bounding box center [1176, 338] width 374 height 612
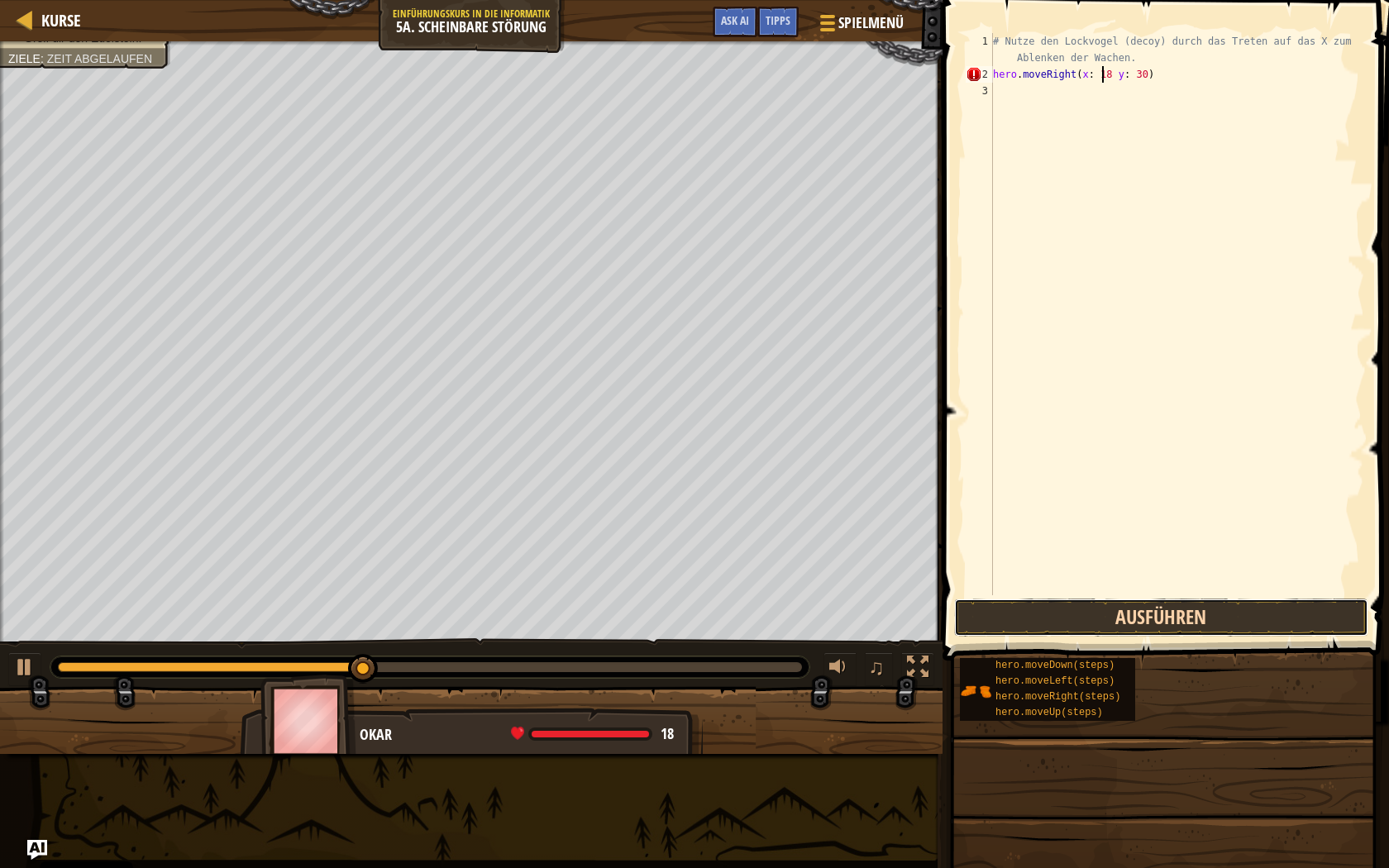
click at [1112, 622] on button "Ausführen" at bounding box center [1161, 618] width 414 height 38
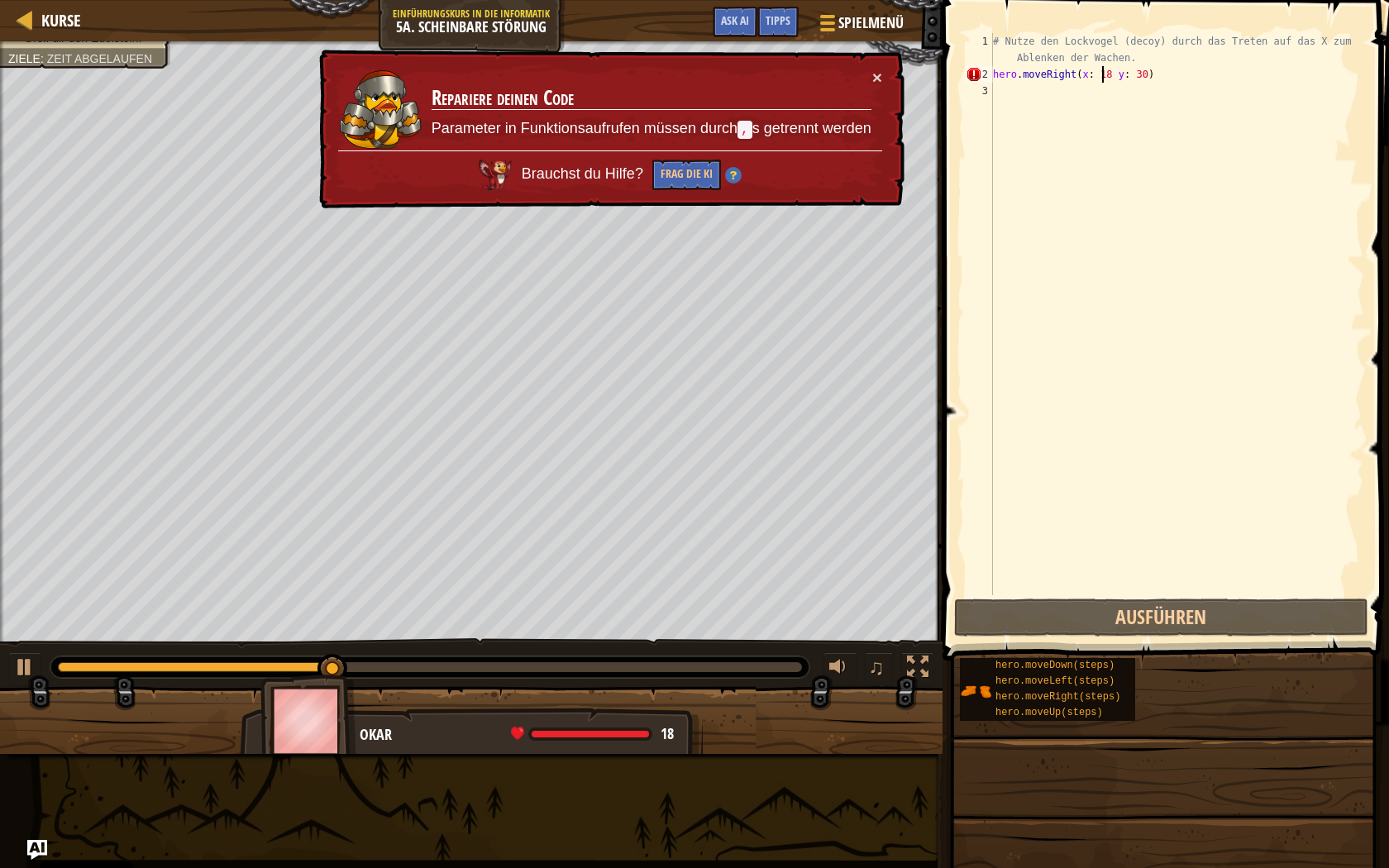
scroll to position [8, 9]
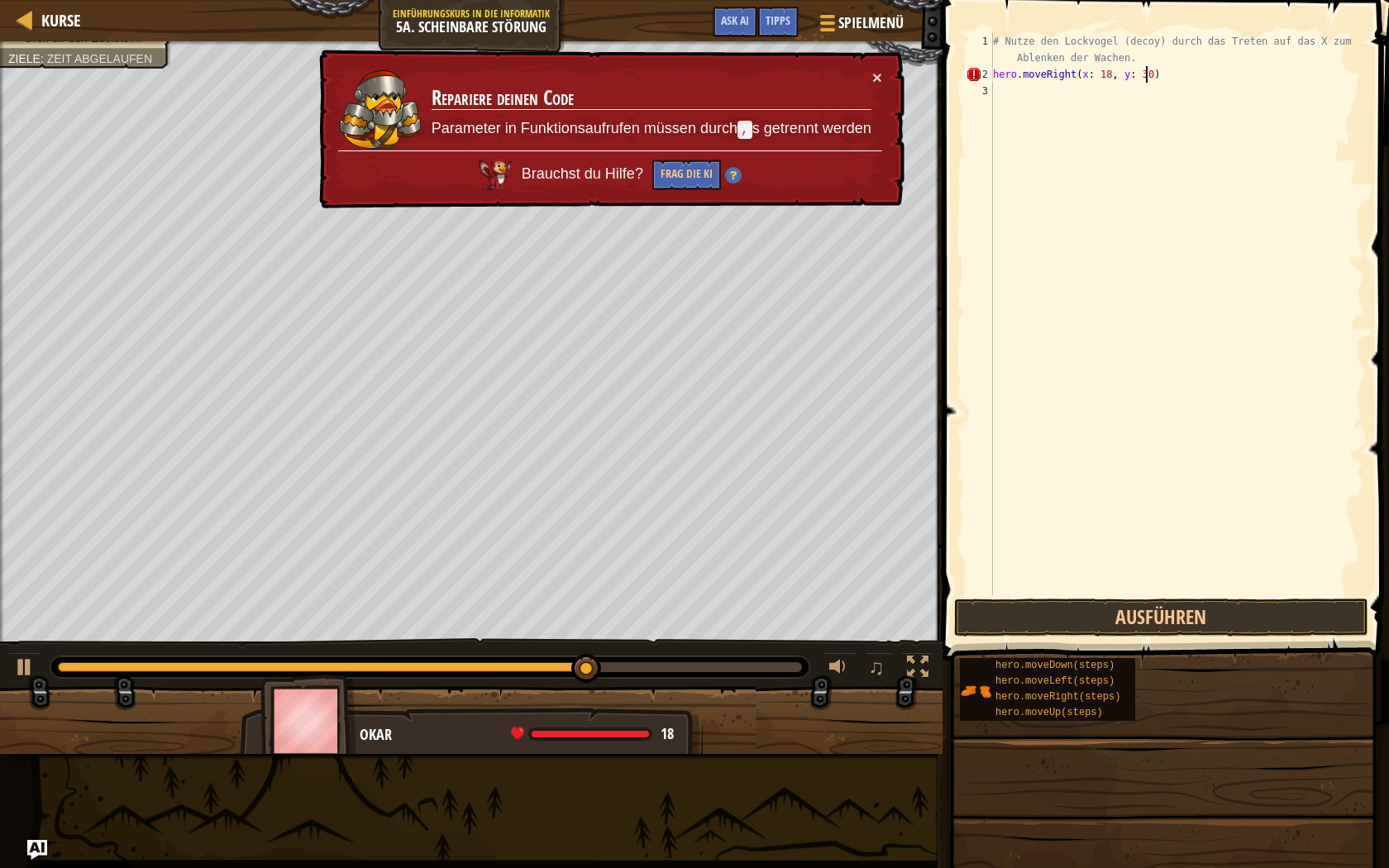
click at [1156, 73] on div "# Nutze den Lockvogel (decoy) durch das Treten auf das X zum Ablenken der Wache…" at bounding box center [1176, 338] width 374 height 612
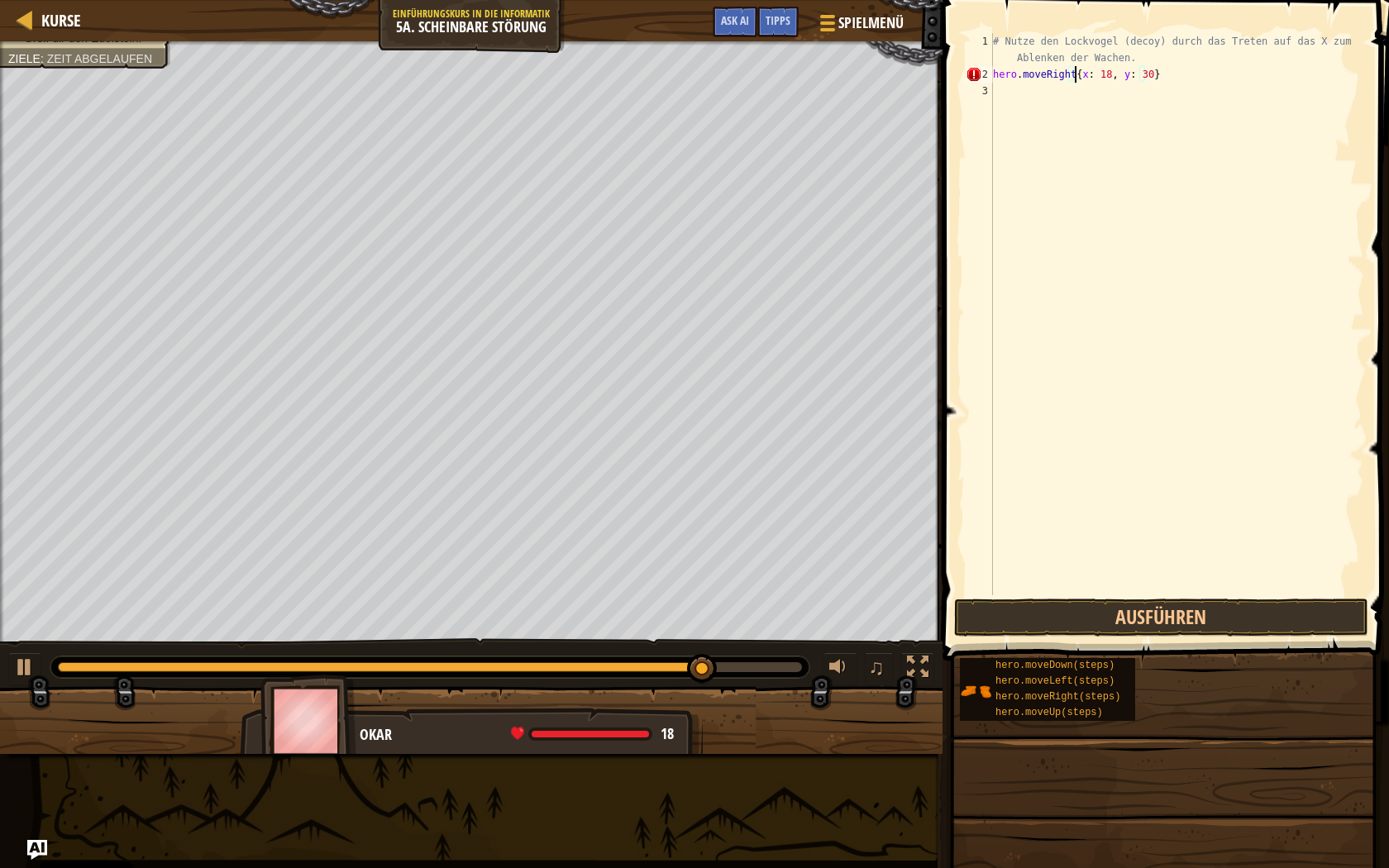
scroll to position [8, 7]
click at [1147, 615] on button "Ausführen" at bounding box center [1161, 618] width 414 height 38
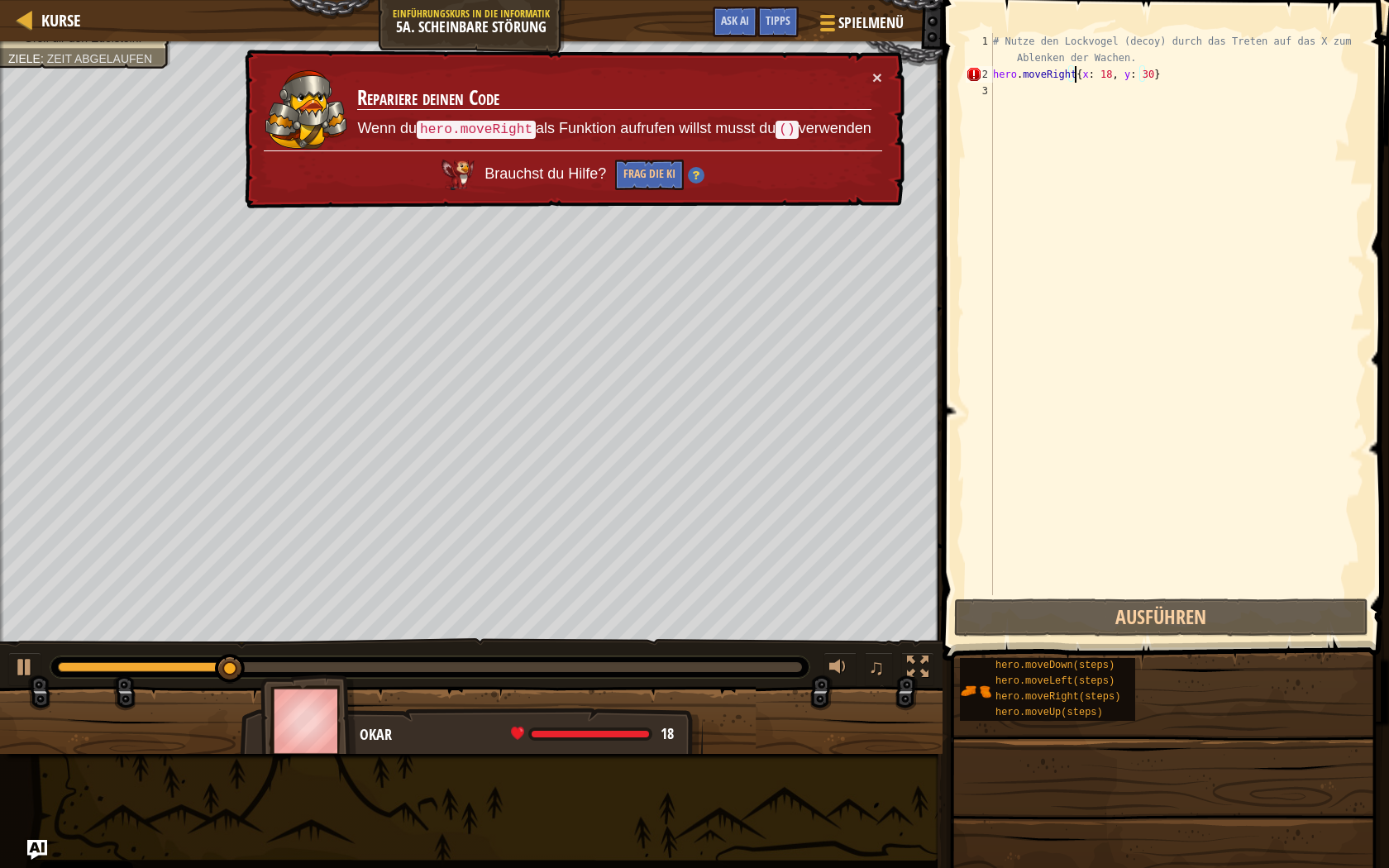
click at [887, 73] on div "× Repariere deinen Code Wenn du hero.moveRight als Funktion aufrufen willst mus…" at bounding box center [573, 129] width 664 height 159
click at [878, 73] on button "×" at bounding box center [878, 77] width 10 height 17
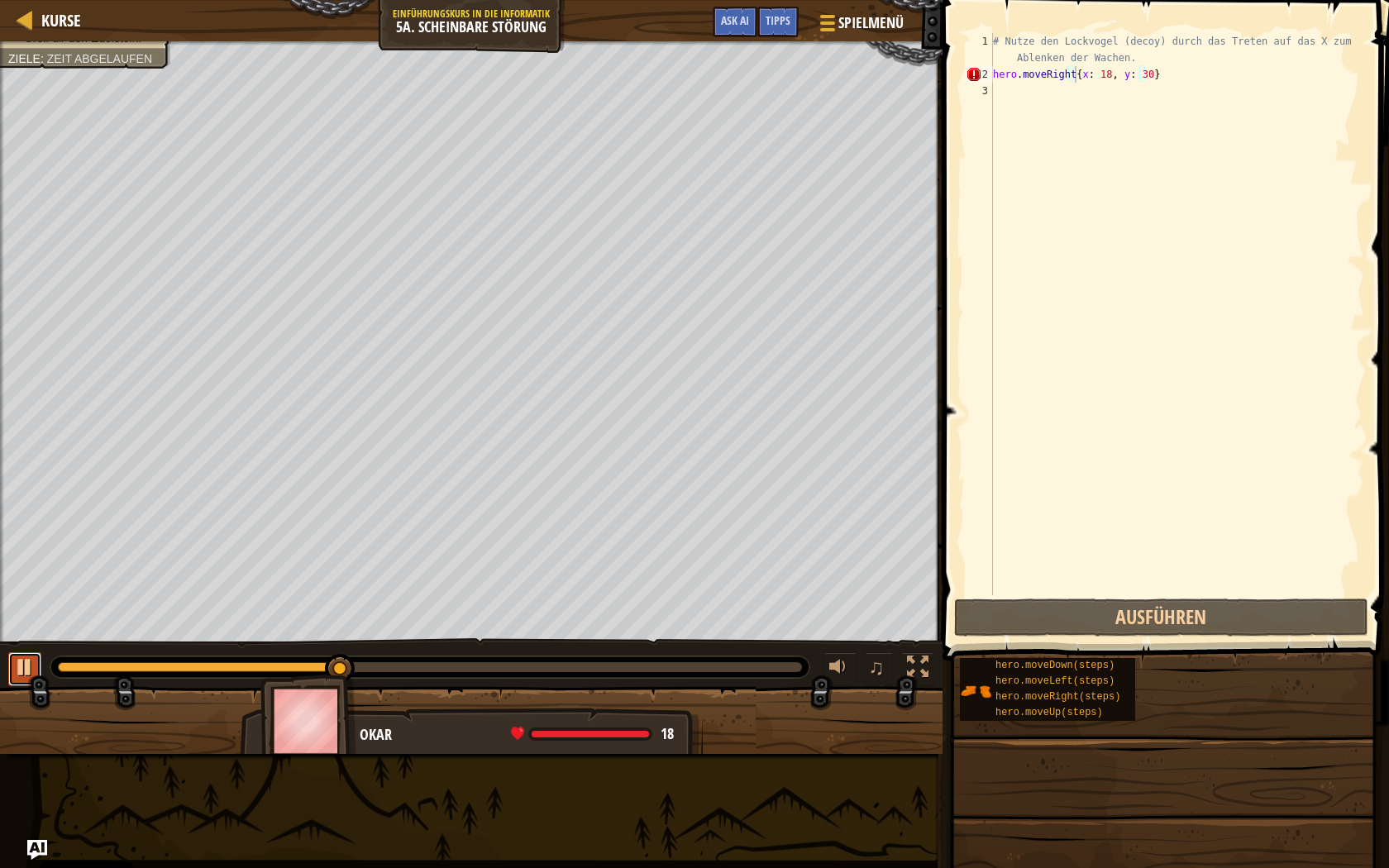
click at [18, 653] on button at bounding box center [25, 668] width 33 height 34
click at [1077, 75] on div "# Nutze den Lockvogel (decoy) durch das Treten auf das X zum Ablenken der Wache…" at bounding box center [1176, 338] width 374 height 612
type textarea "hero.moveRightx: 18, y: 30}"
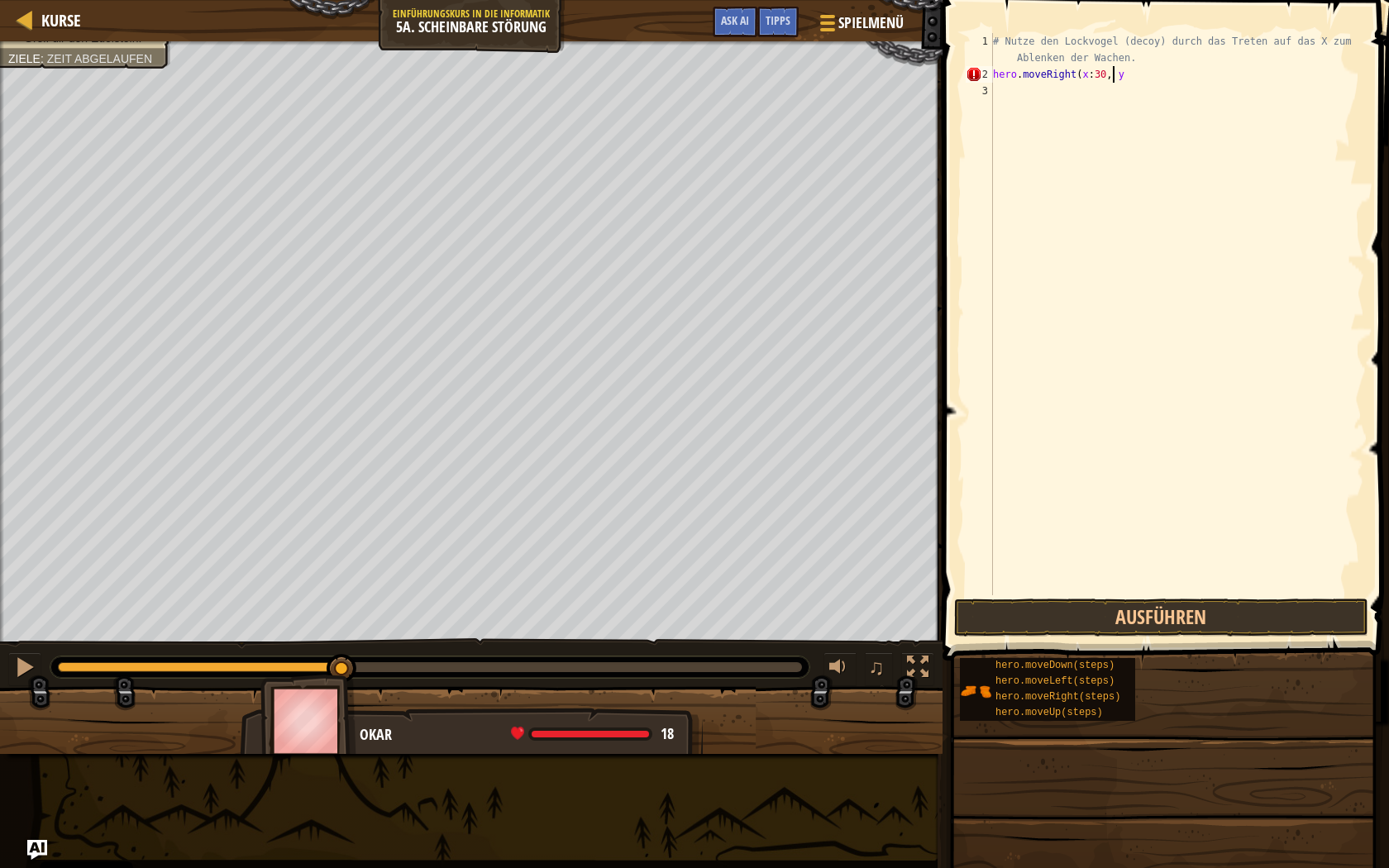
scroll to position [8, 9]
click at [1097, 74] on div "# Nutze den Lockvogel (decoy) durch das Treten auf das X zum Ablenken der Wache…" at bounding box center [1176, 338] width 374 height 612
click at [1158, 74] on div "# Nutze den Lockvogel (decoy) durch das Treten auf das X zum Ablenken der Wache…" at bounding box center [1176, 338] width 374 height 612
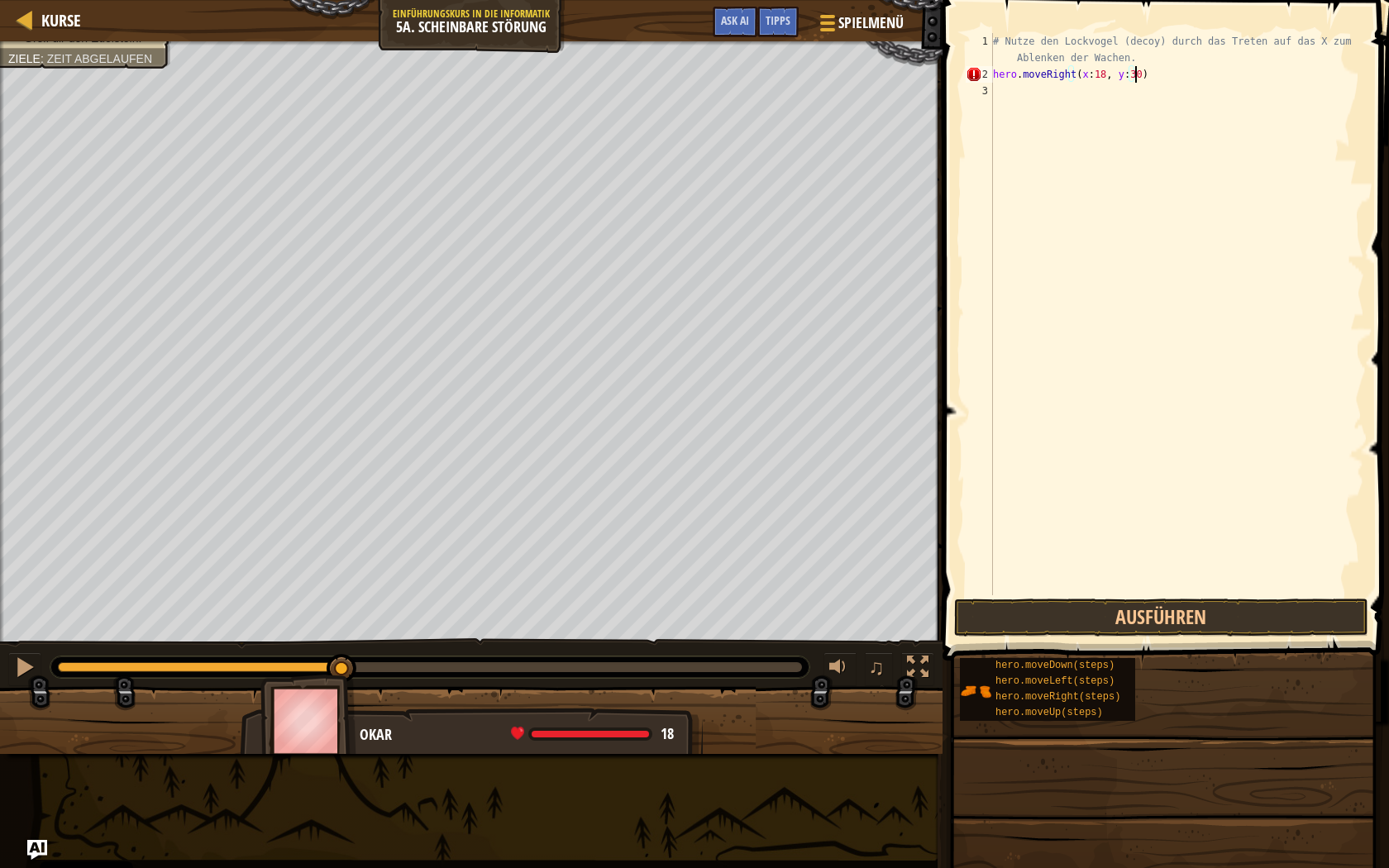
click at [1086, 74] on div "# Nutze den Lockvogel (decoy) durch das Treten auf das X zum Ablenken der Wache…" at bounding box center [1176, 338] width 374 height 612
click at [1113, 76] on div "# Nutze den Lockvogel (decoy) durch das Treten auf das X zum Ablenken der Wache…" at bounding box center [1176, 338] width 374 height 612
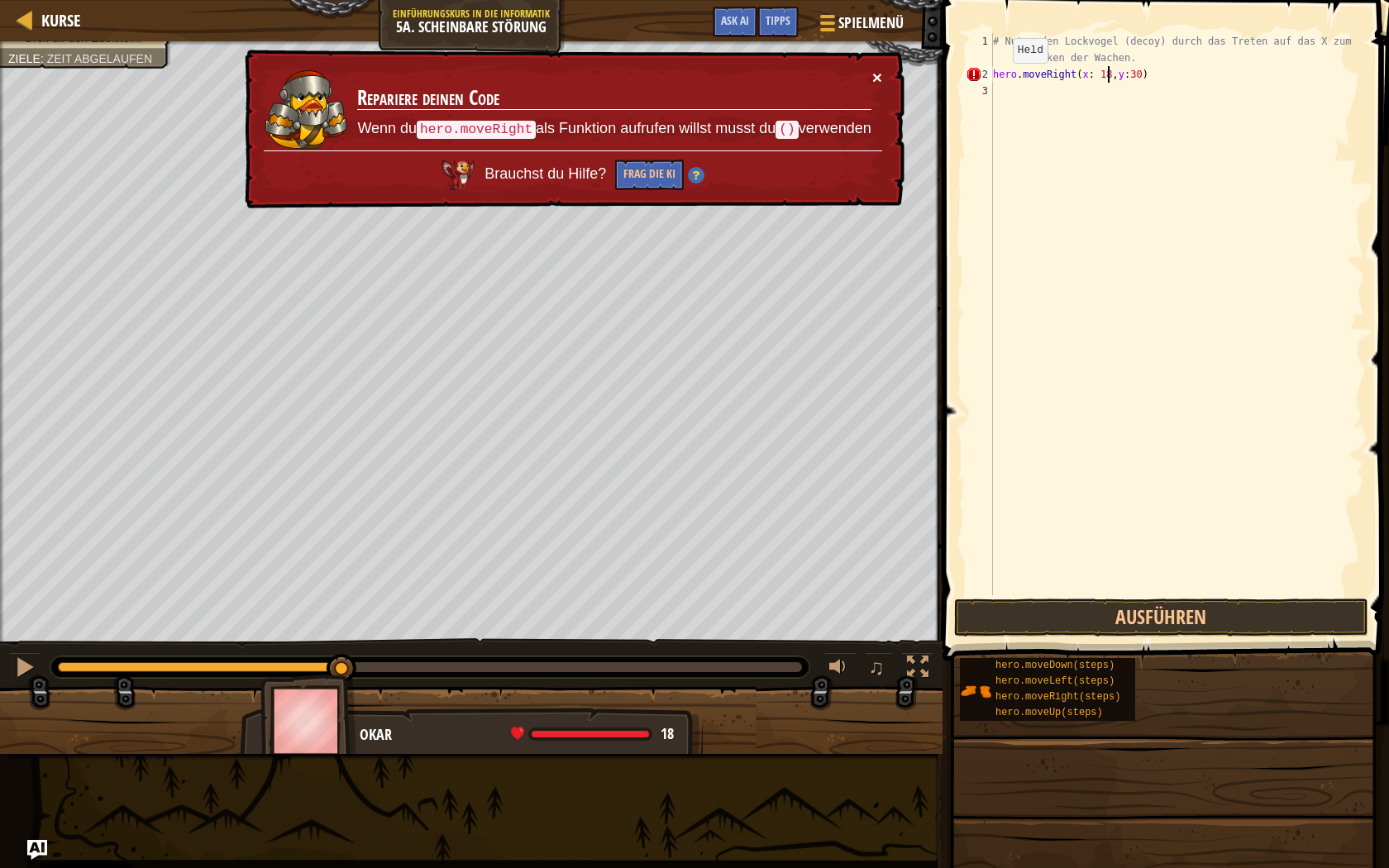
click at [879, 82] on button "×" at bounding box center [879, 83] width 10 height 17
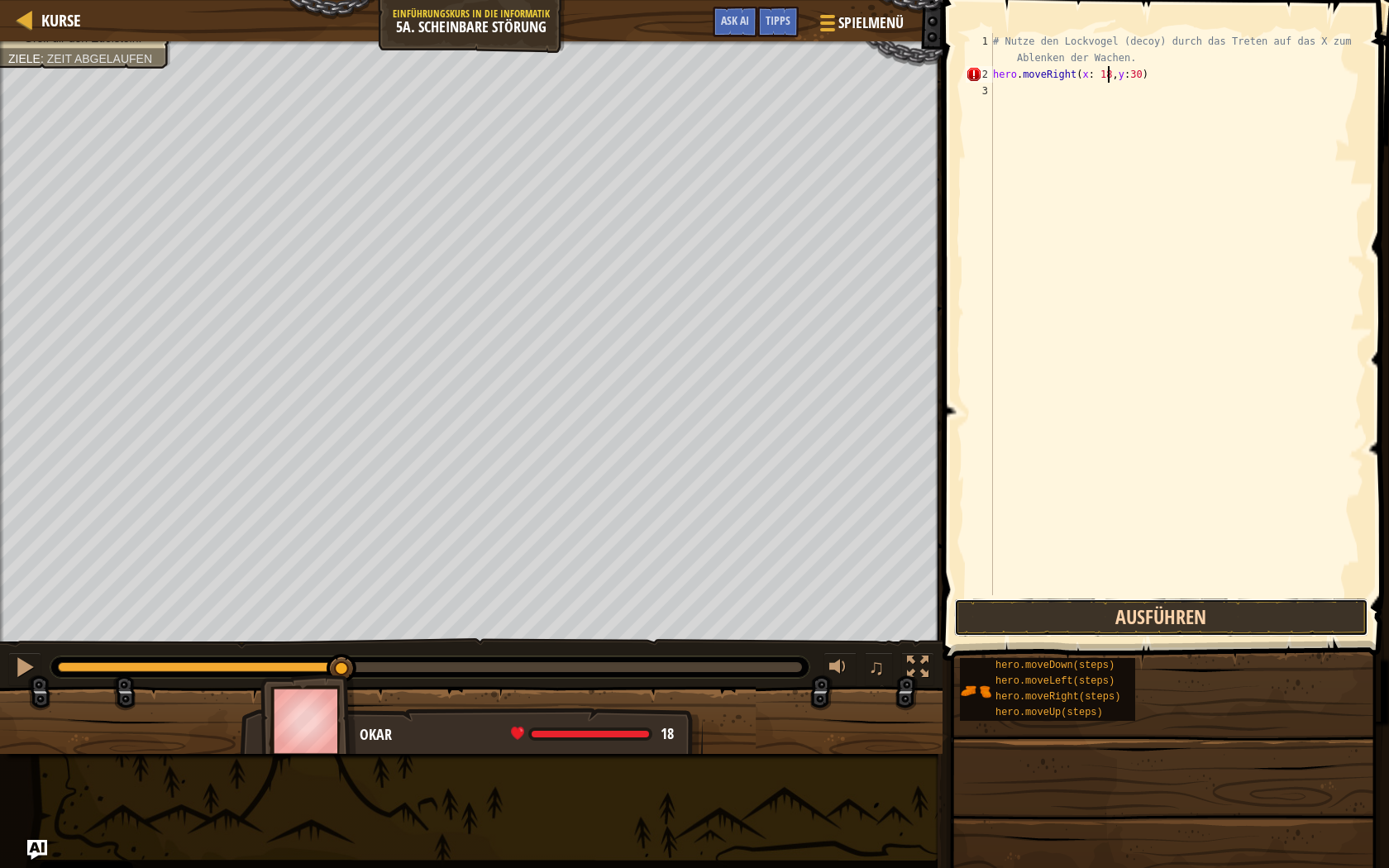
click at [1096, 621] on button "Ausführen" at bounding box center [1161, 618] width 414 height 38
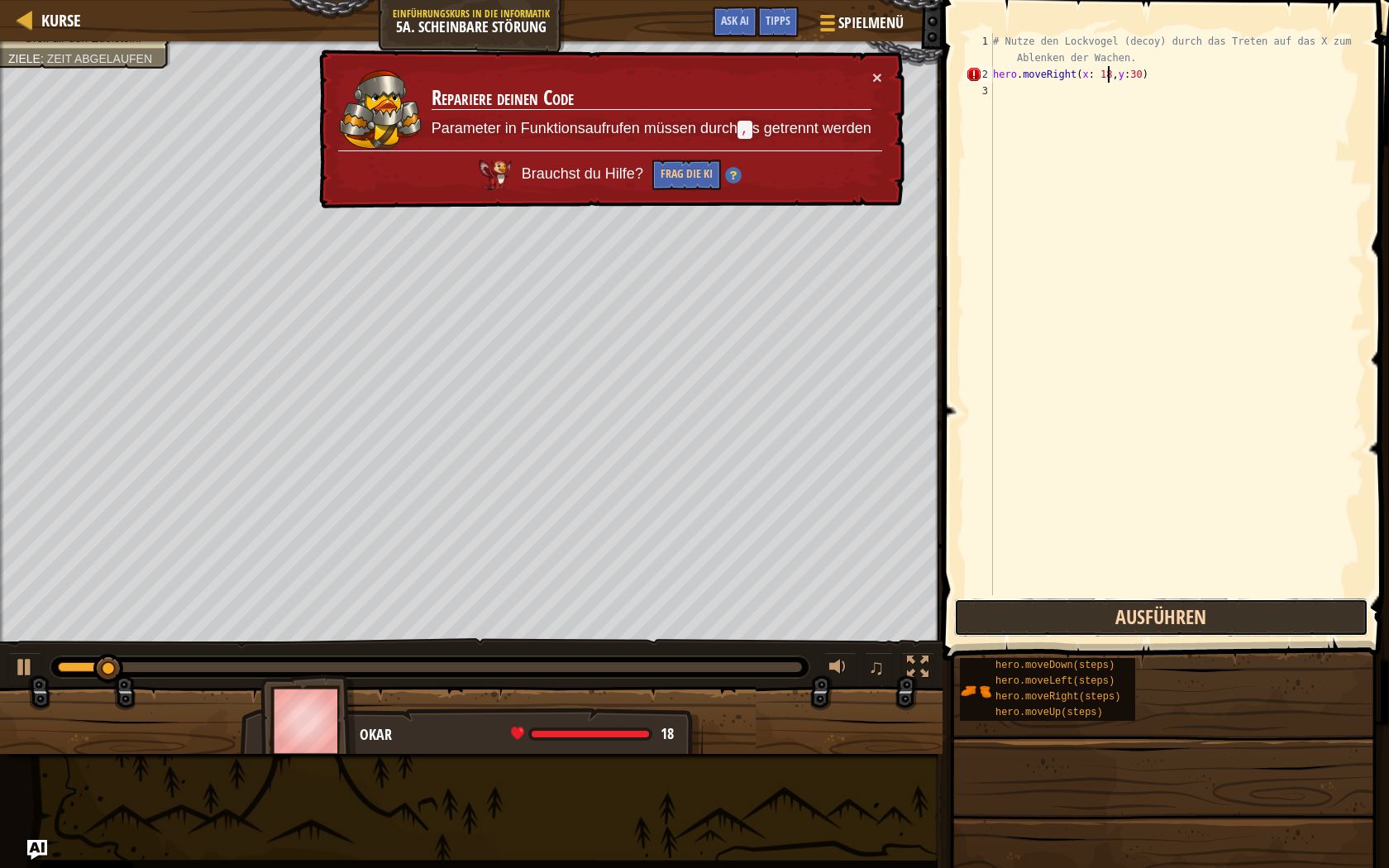
click at [1096, 621] on button "Ausführen" at bounding box center [1161, 618] width 414 height 38
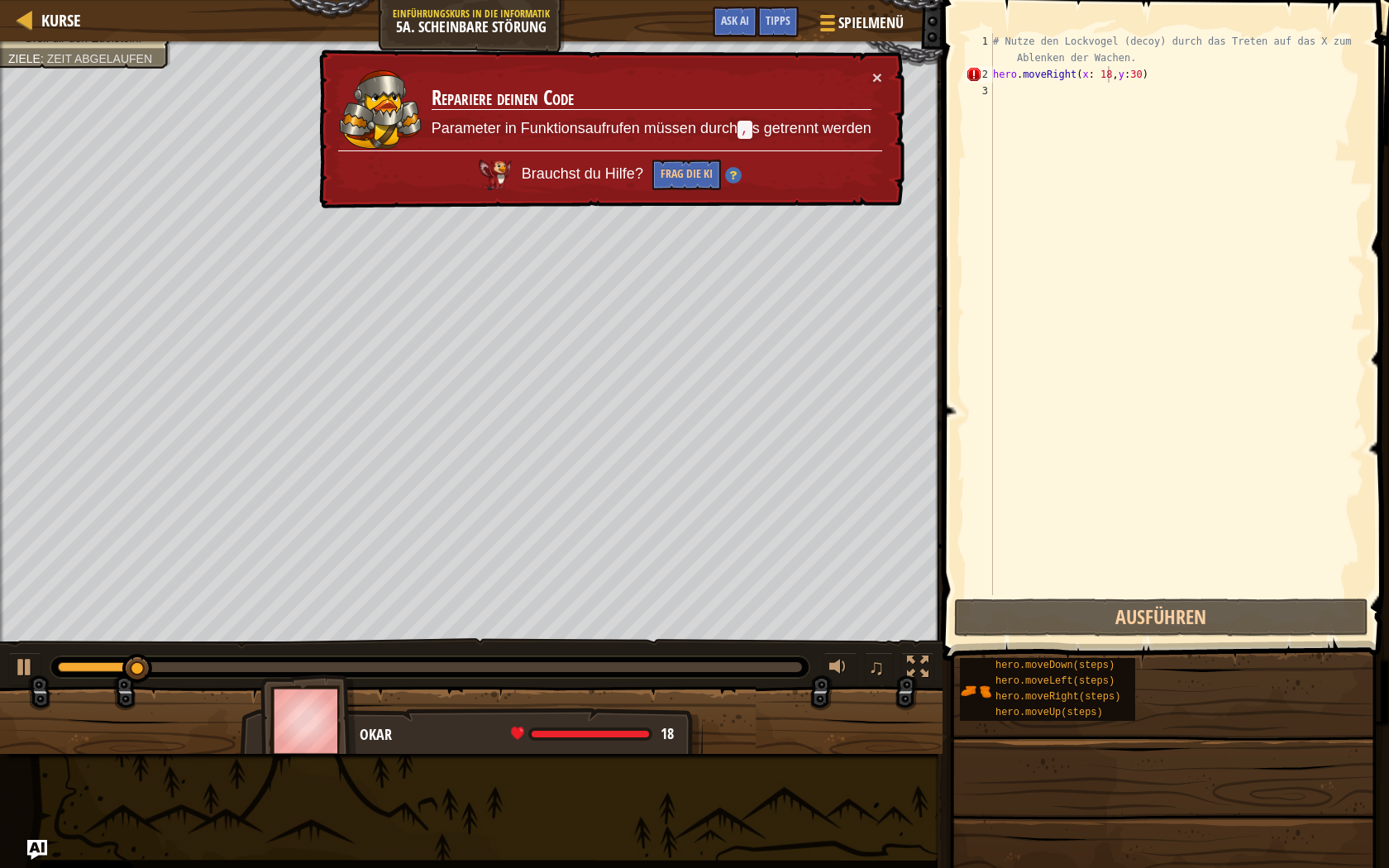
click at [884, 71] on div "× Repariere deinen Code Parameter in Funktionsaufrufen müssen durch , s getrenn…" at bounding box center [610, 129] width 592 height 169
click at [880, 73] on button "×" at bounding box center [879, 82] width 10 height 17
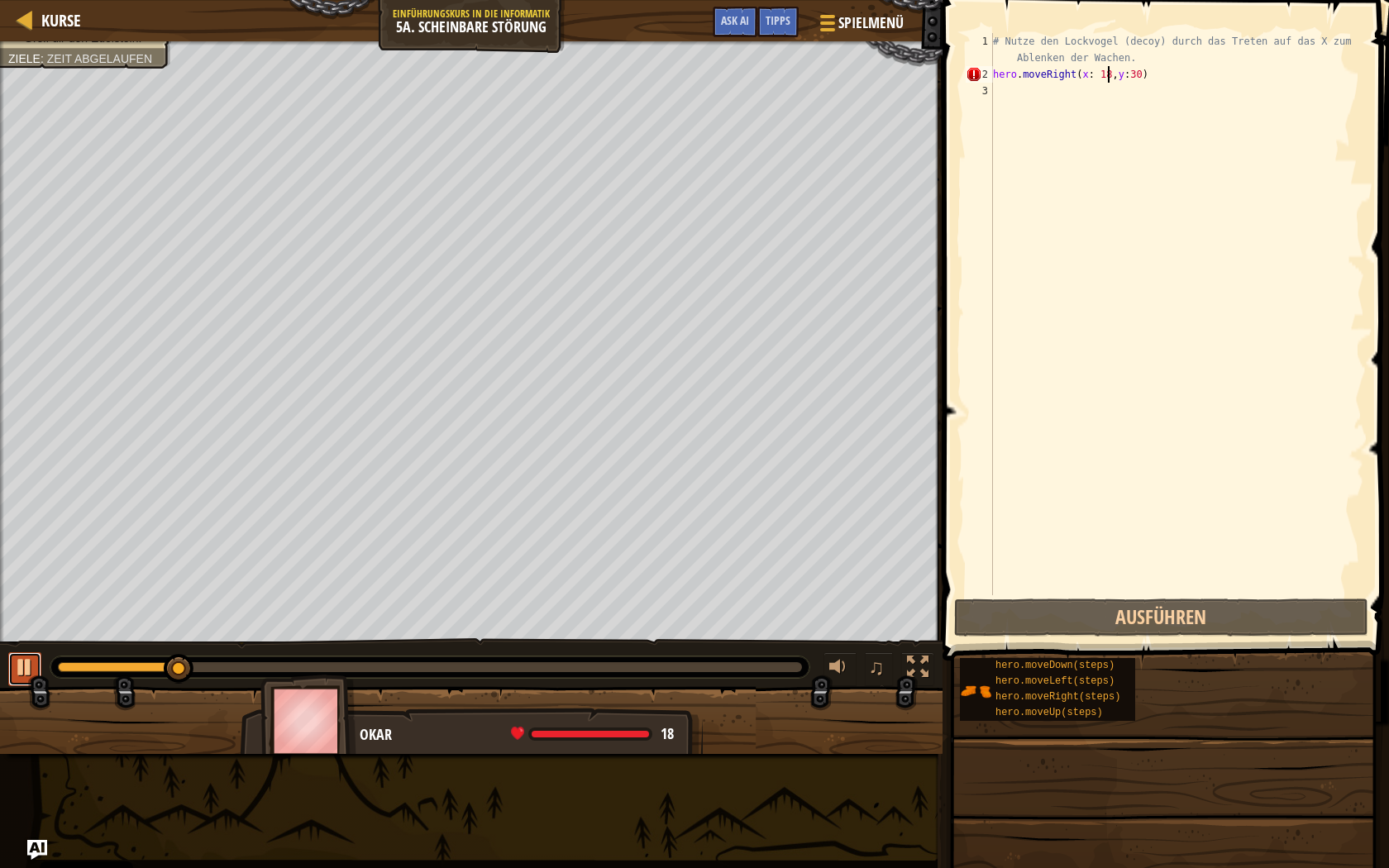
click at [32, 667] on div at bounding box center [24, 667] width 22 height 22
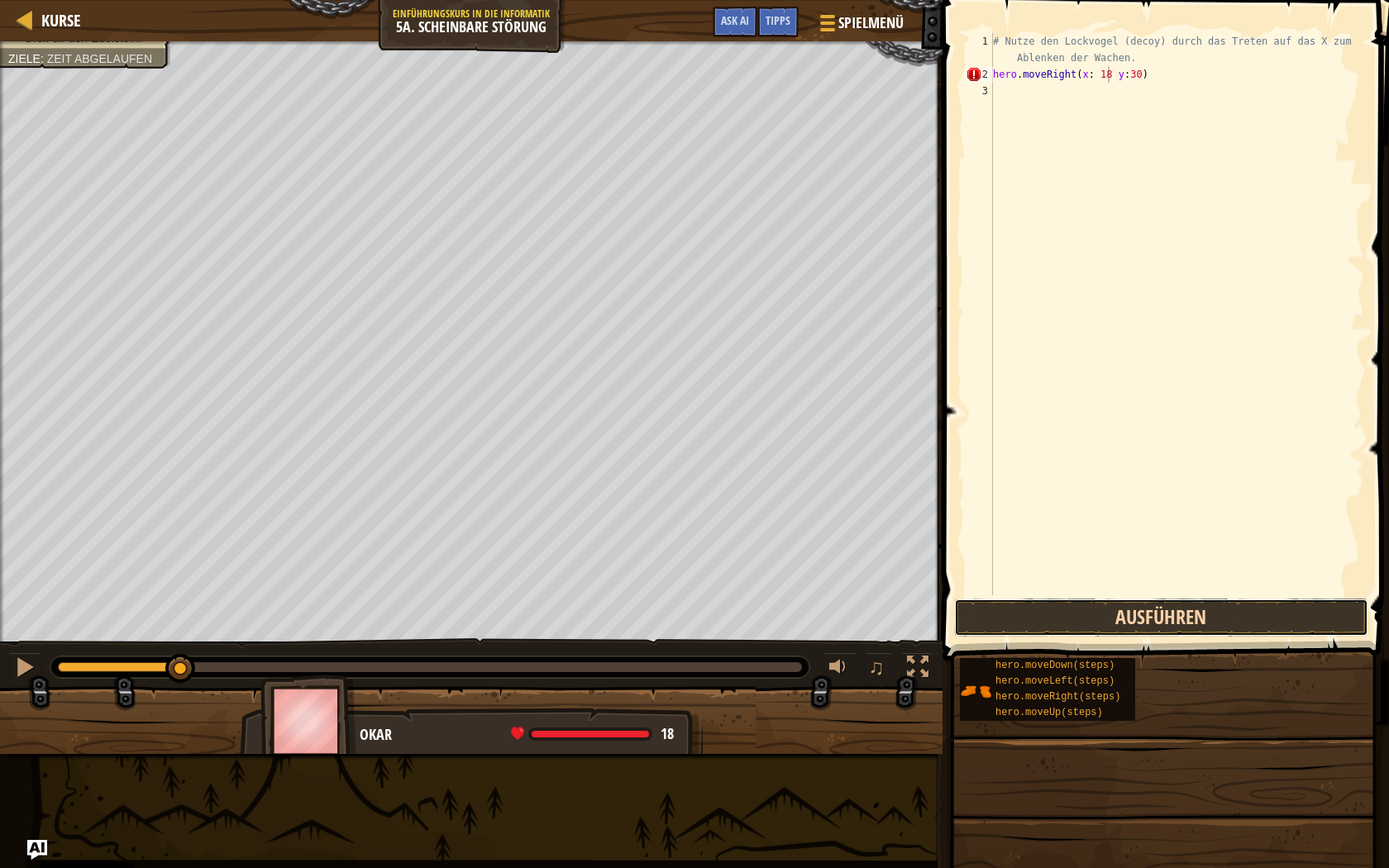
click at [1124, 615] on button "Ausführen" at bounding box center [1161, 618] width 414 height 38
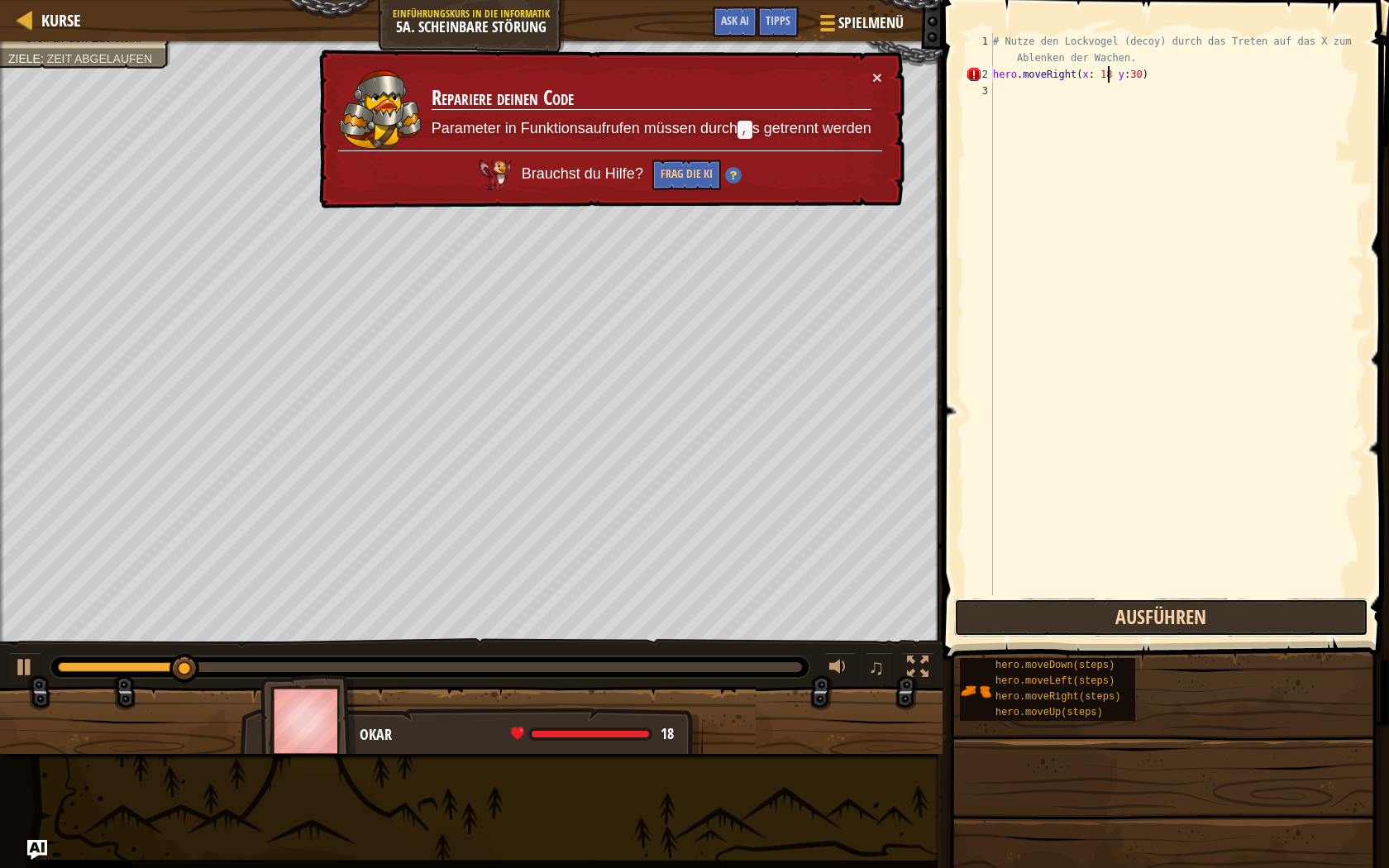
click at [1124, 615] on button "Ausführen" at bounding box center [1161, 618] width 414 height 38
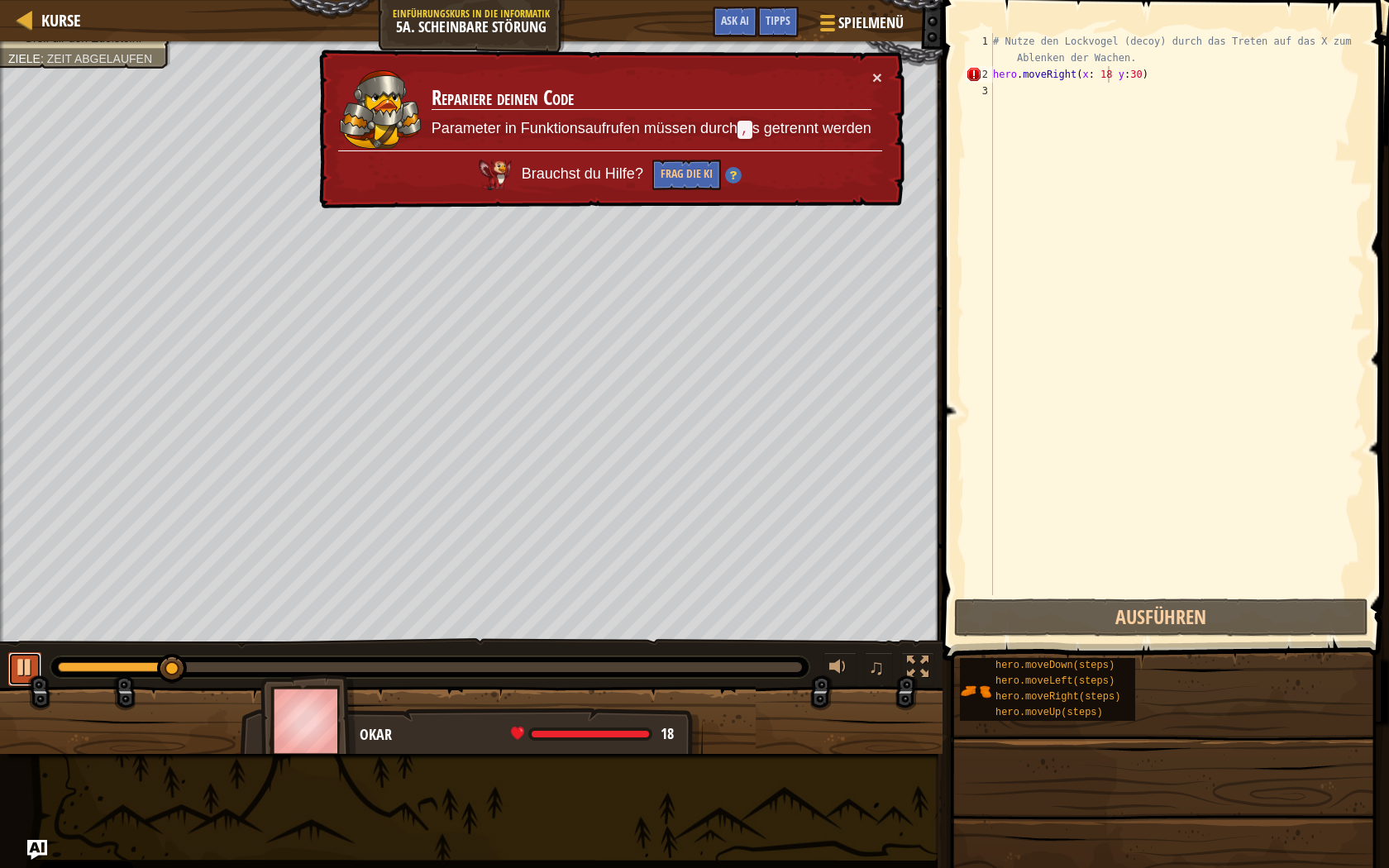
click at [29, 657] on div at bounding box center [24, 667] width 22 height 22
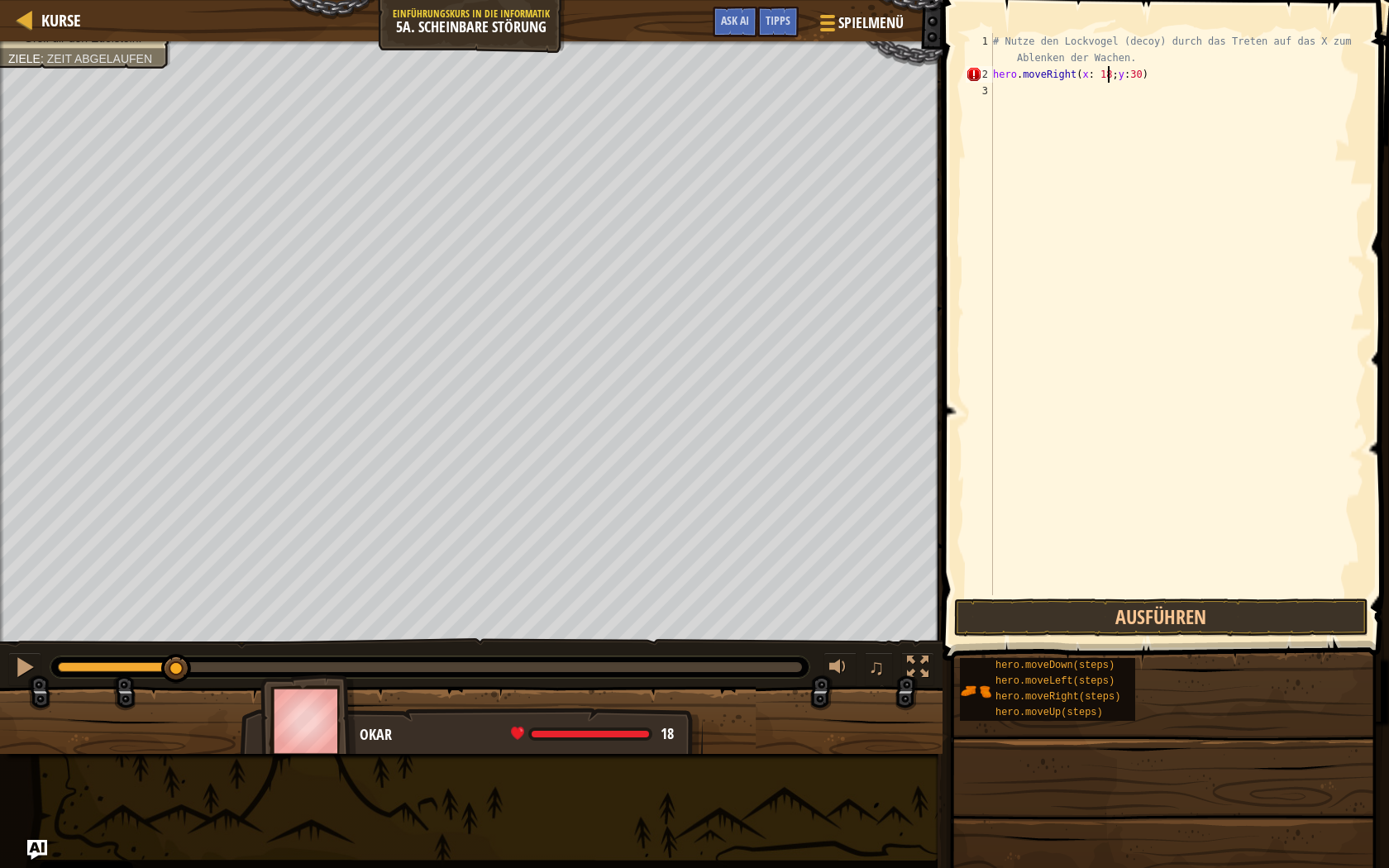
scroll to position [8, 9]
drag, startPoint x: 1135, startPoint y: 74, endPoint x: 1082, endPoint y: 77, distance: 53.1
click at [1082, 77] on div "# Nutze den Lockvogel (decoy) durch das Treten auf das X zum Ablenken der Wache…" at bounding box center [1176, 338] width 374 height 612
type textarea "hero.moveRight()"
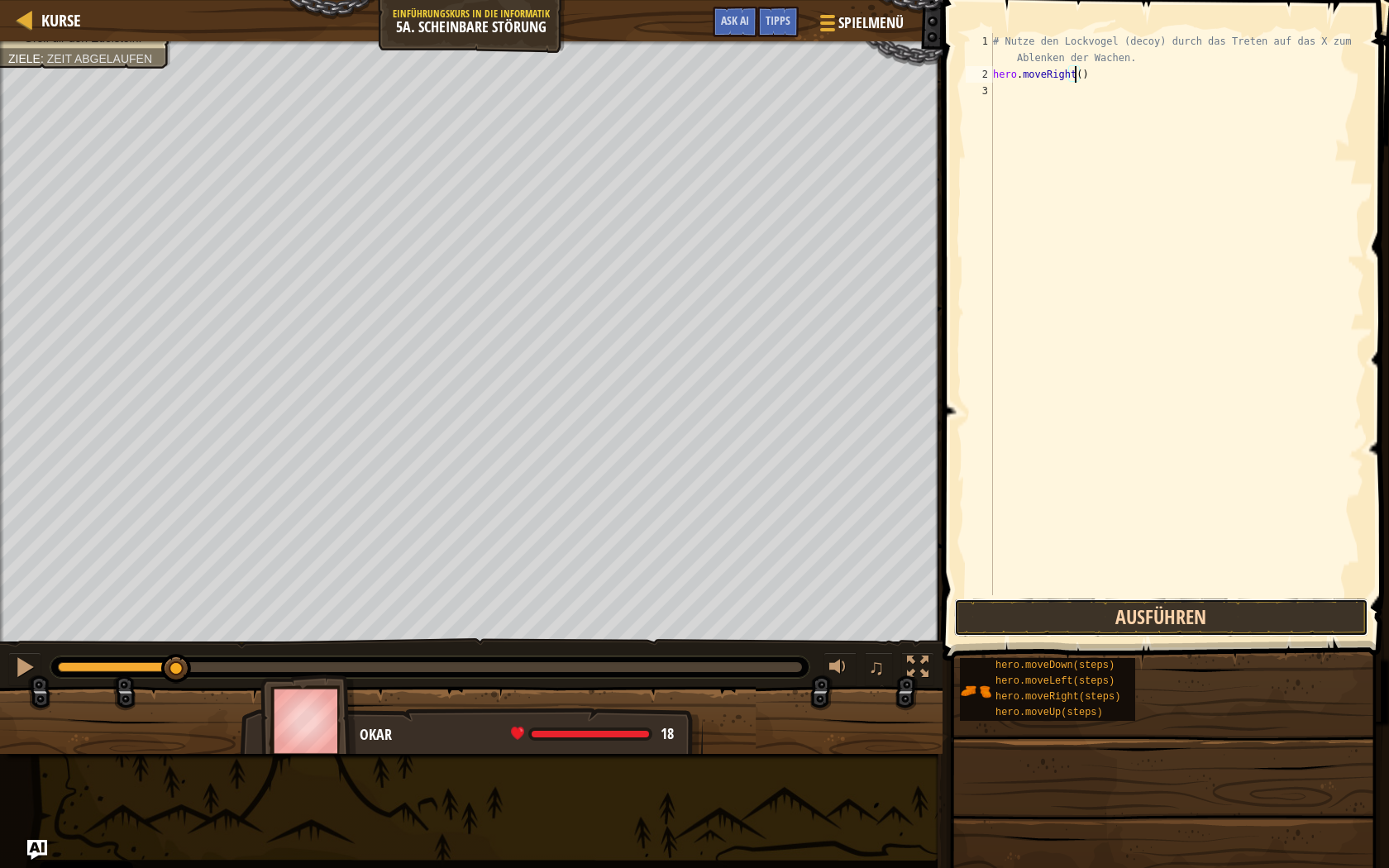
click at [1077, 618] on button "Ausführen" at bounding box center [1161, 618] width 414 height 38
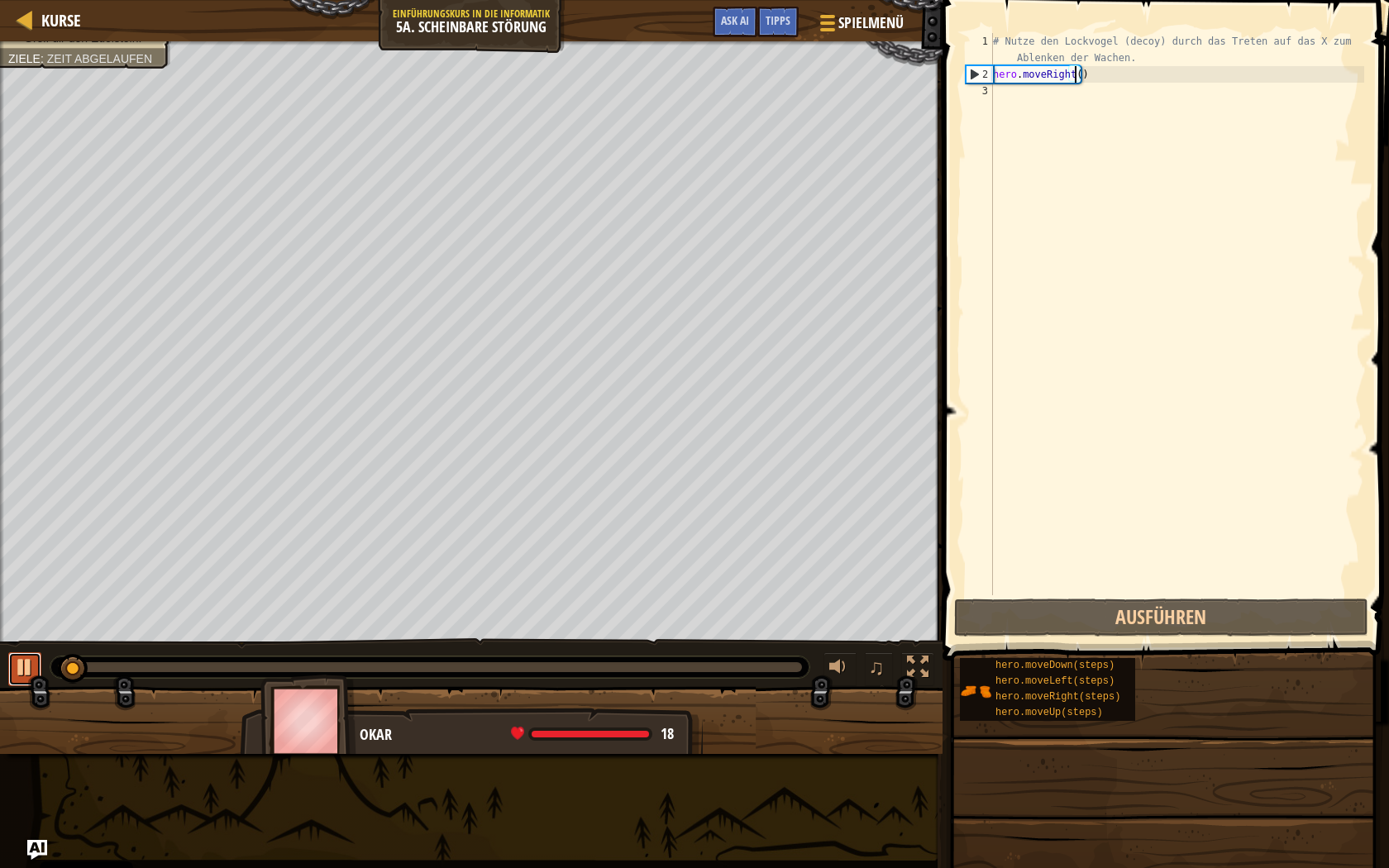
click at [22, 662] on div at bounding box center [24, 667] width 22 height 22
click at [1043, 101] on div "# Nutze den Lockvogel (decoy) durch das Treten auf das X zum Ablenken der Wache…" at bounding box center [1176, 338] width 374 height 612
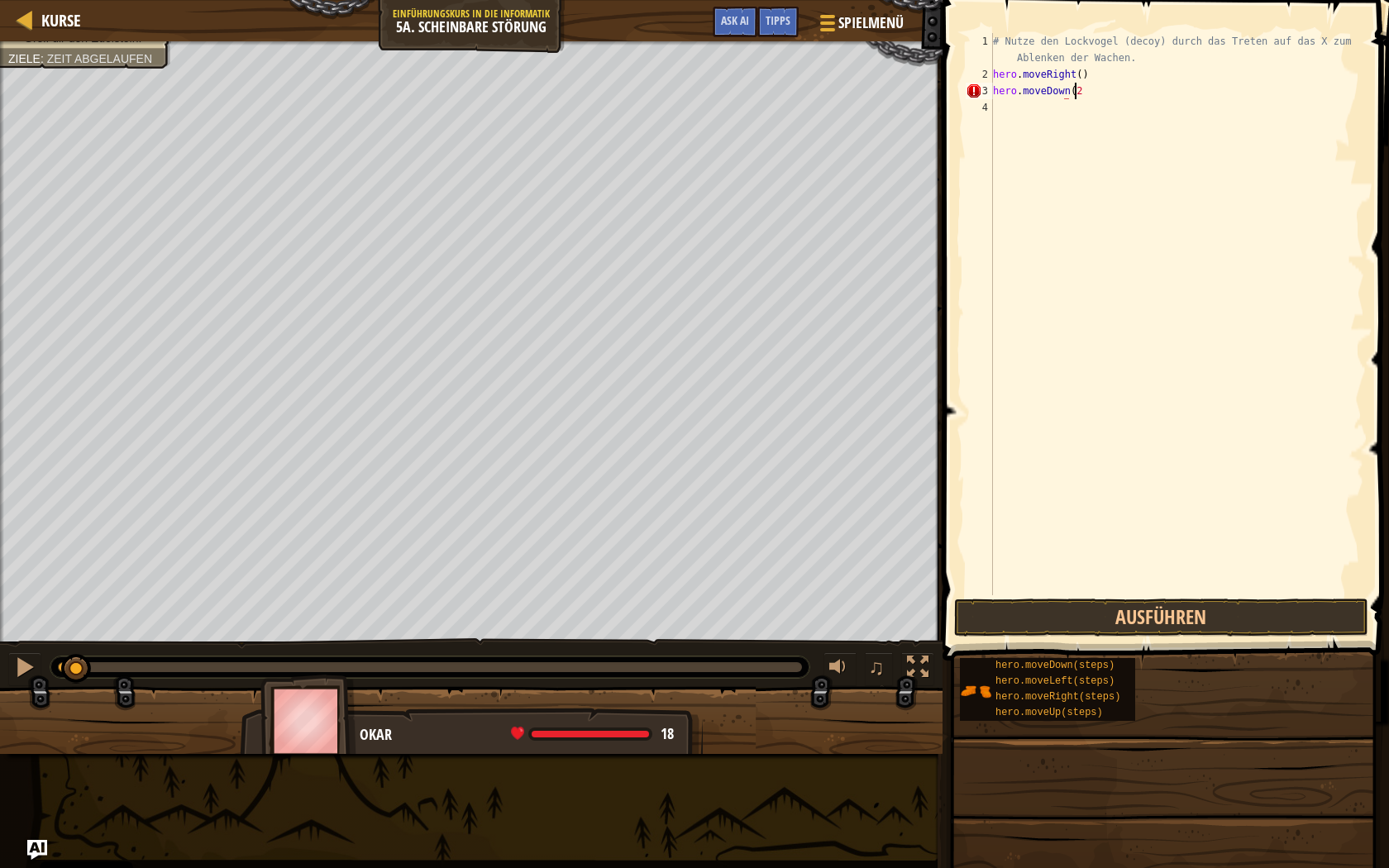
scroll to position [8, 6]
type textarea "hero.moveDown(2)"
click at [1155, 627] on button "Ausführen" at bounding box center [1161, 618] width 414 height 38
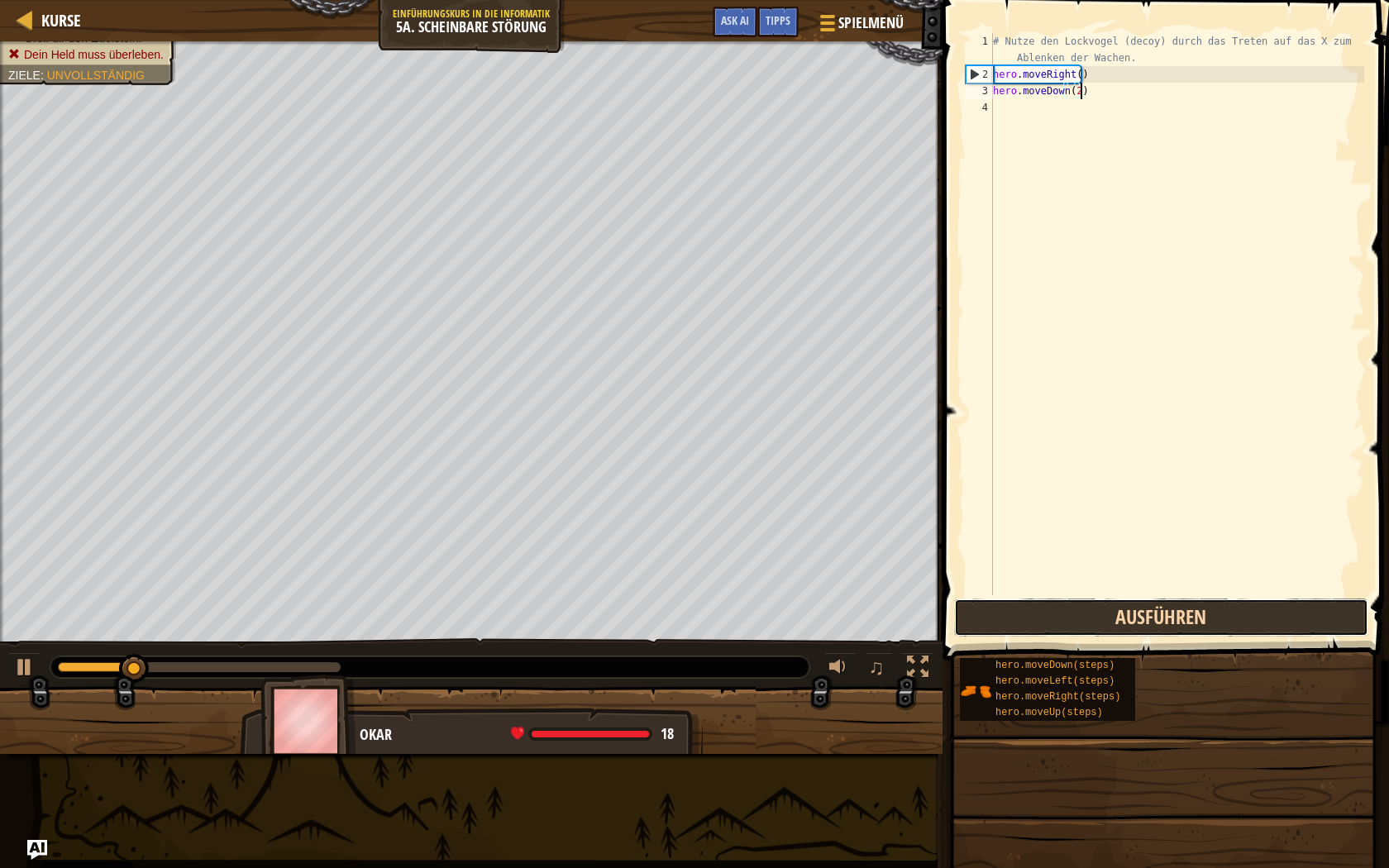
click at [1151, 626] on button "Ausführen" at bounding box center [1161, 618] width 414 height 38
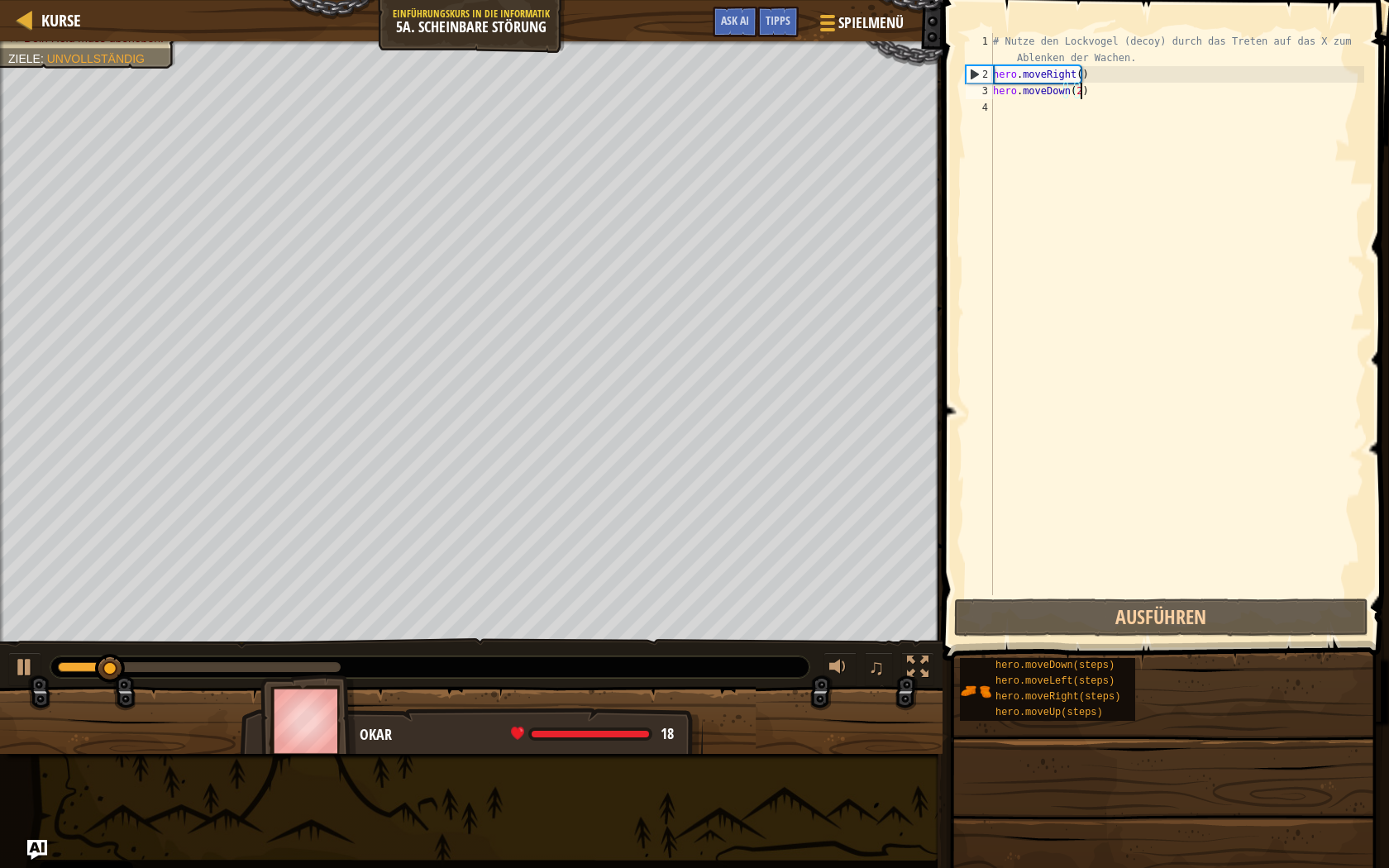
click at [48, 662] on div "♫" at bounding box center [471, 663] width 942 height 50
click at [26, 661] on div at bounding box center [24, 667] width 22 height 22
click at [1108, 115] on div "# Nutze den Lockvogel (decoy) durch das Treten auf das X zum Ablenken der Wache…" at bounding box center [1176, 338] width 374 height 612
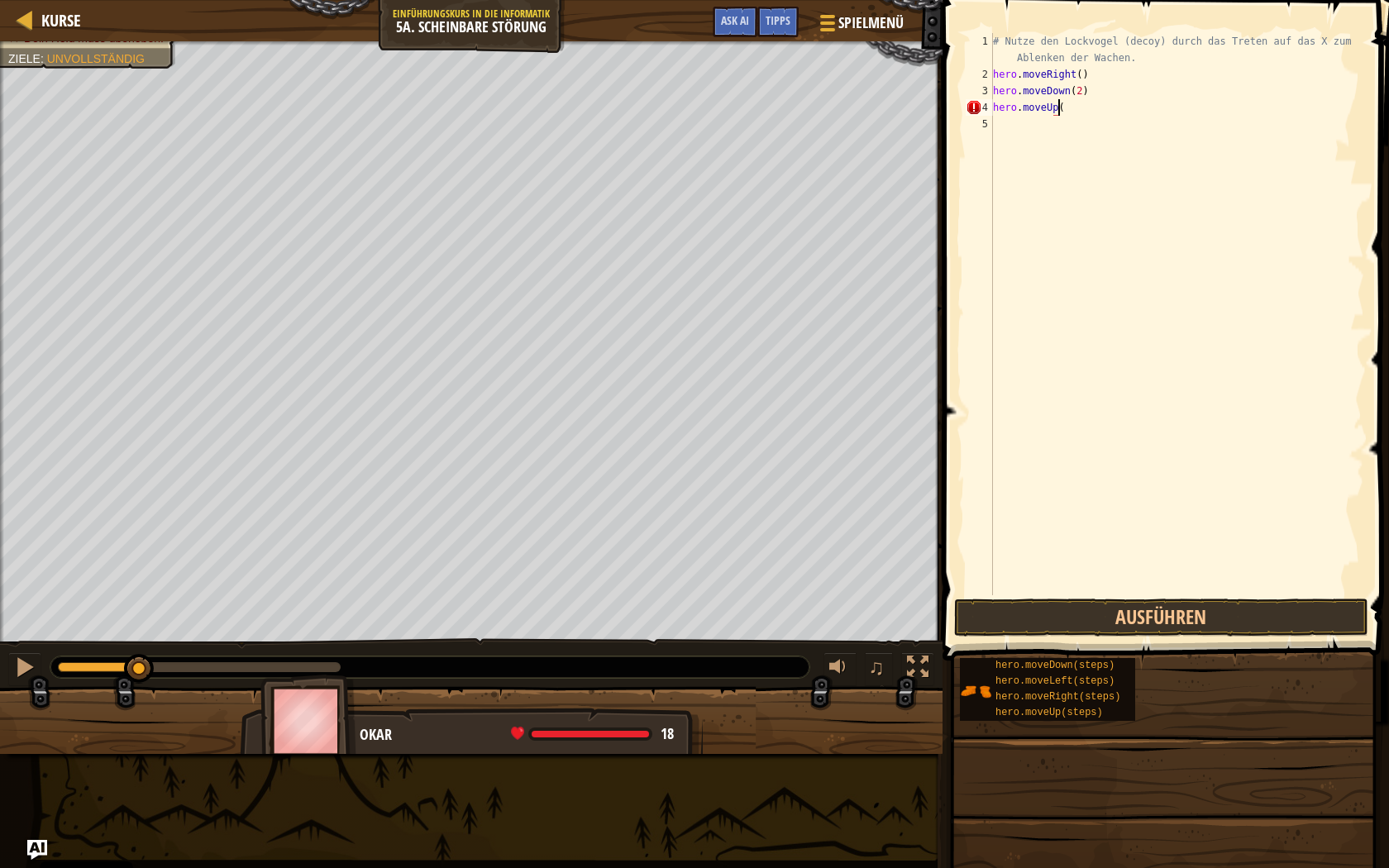
scroll to position [8, 5]
type textarea "hero.moveUp(2)"
type textarea "hero.moveRight(3)"
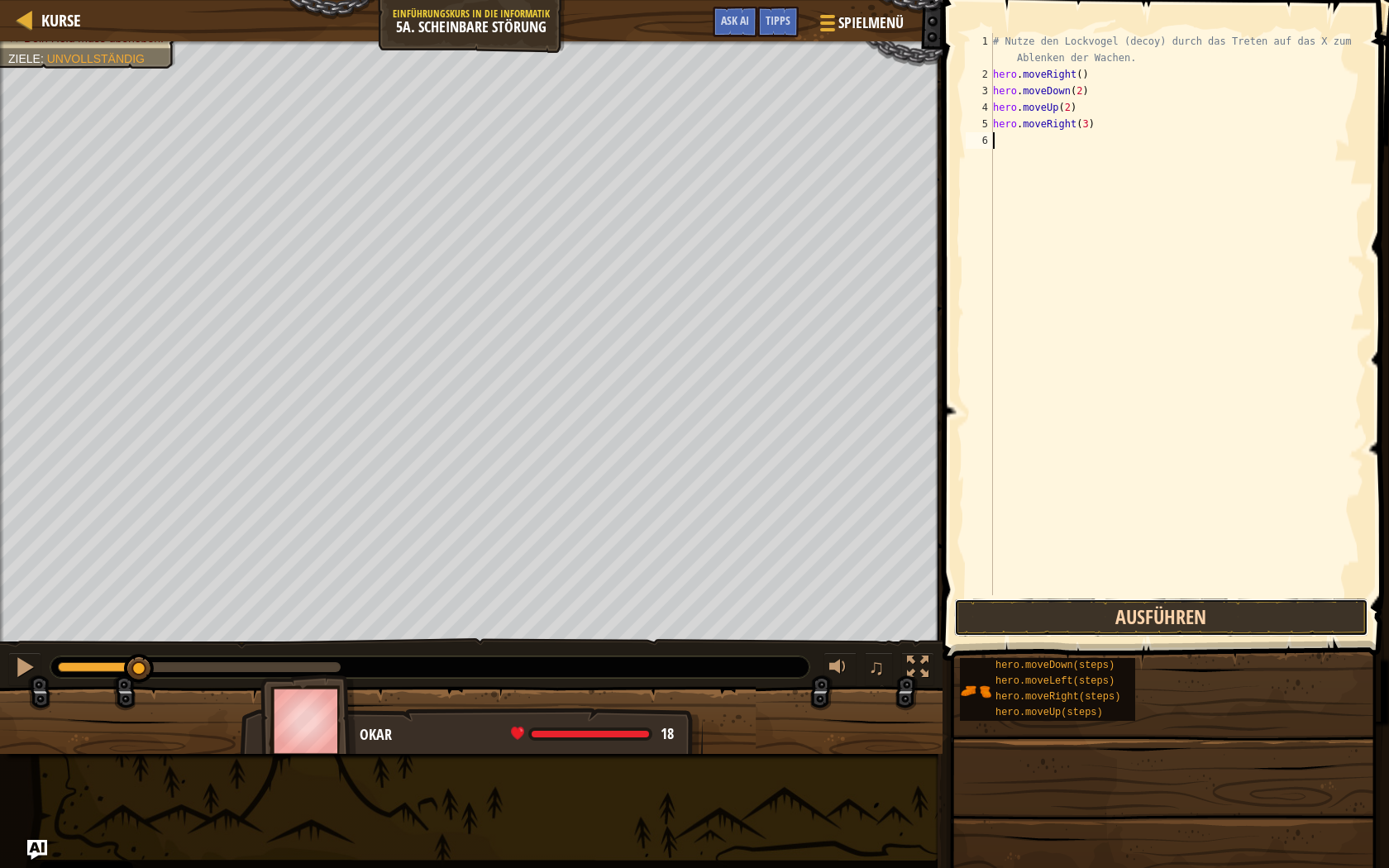
click at [1176, 613] on button "Ausführen" at bounding box center [1161, 618] width 414 height 38
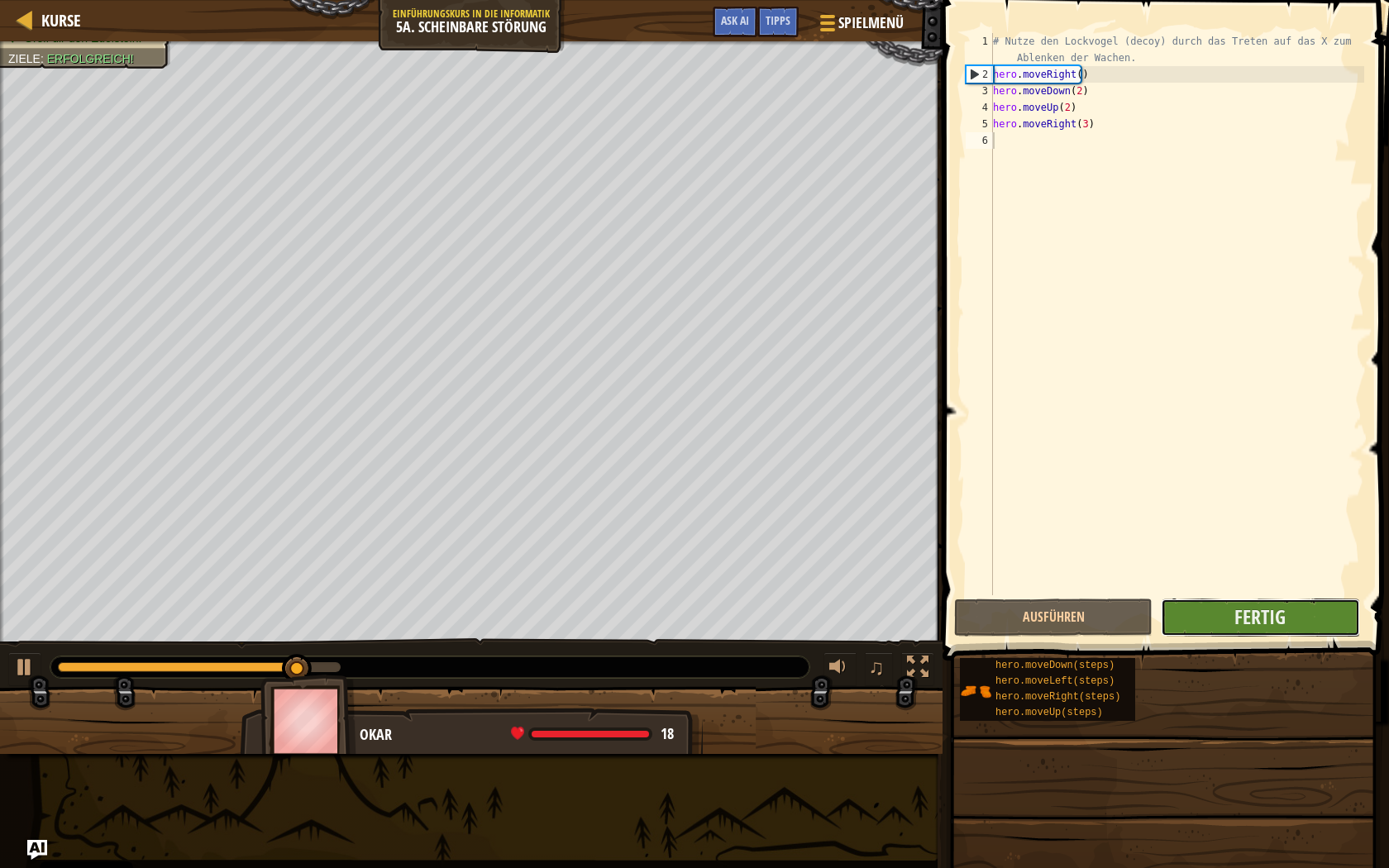
click at [1287, 625] on button "Fertig" at bounding box center [1260, 618] width 199 height 38
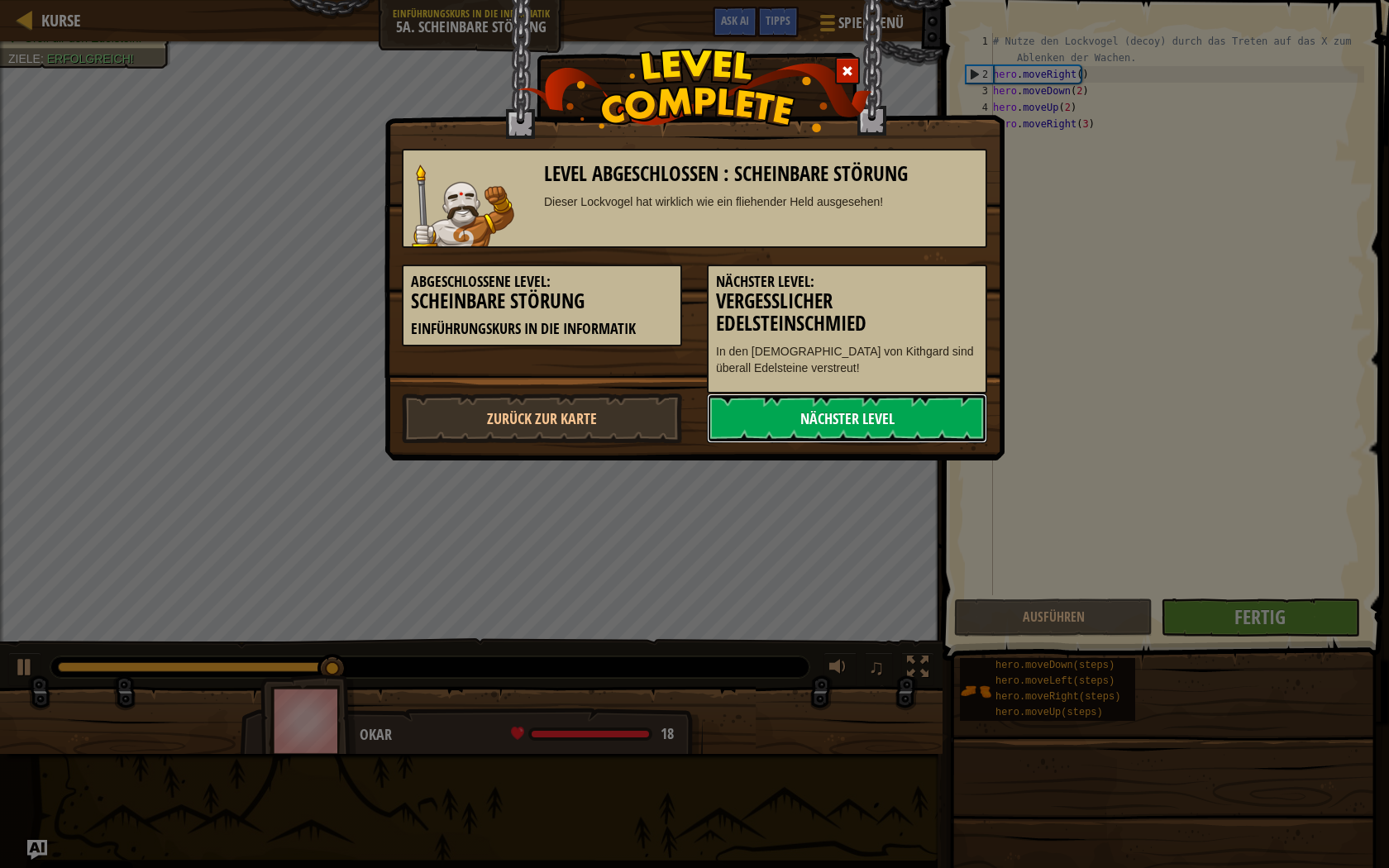
click at [858, 412] on link "Nächster Level" at bounding box center [847, 418] width 281 height 50
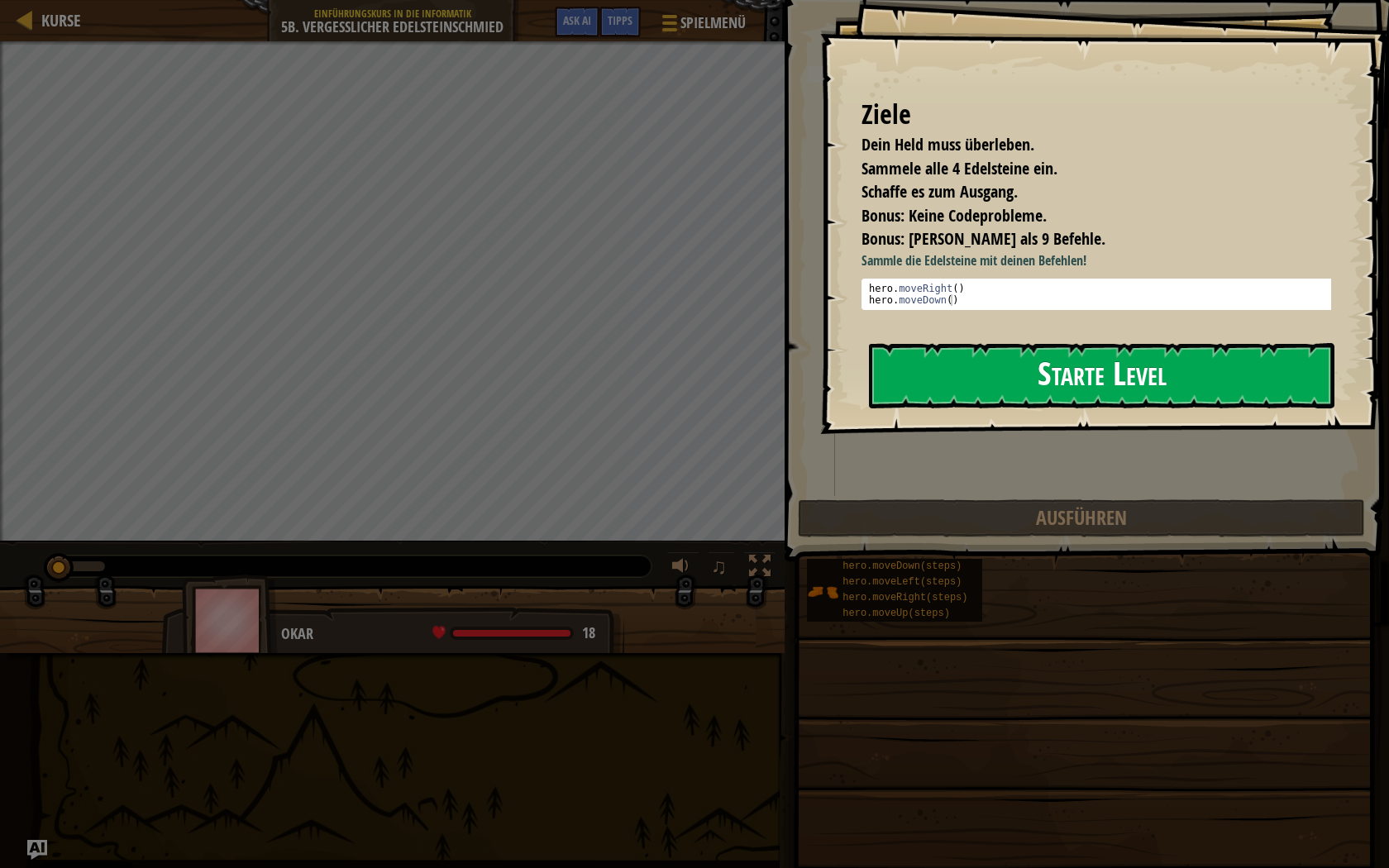
click at [979, 384] on button "Starte Level" at bounding box center [1102, 376] width 466 height 65
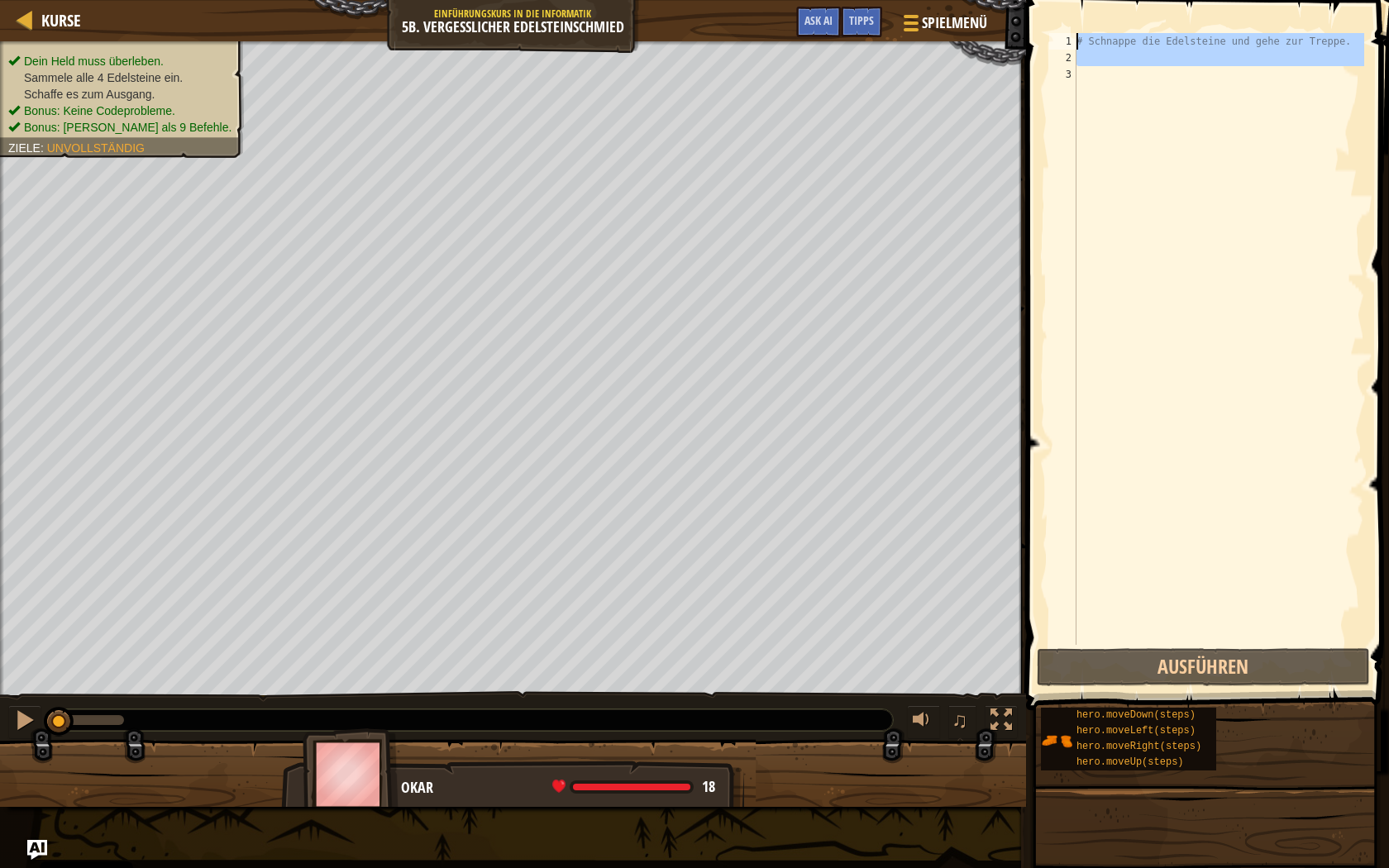
drag, startPoint x: 1120, startPoint y: 71, endPoint x: 1067, endPoint y: 34, distance: 64.6
click at [1067, 34] on div "1 2 3 # Schnappe die Edelsteine und gehe zur Treppe. הההההההההההההההההההההההההה…" at bounding box center [1205, 338] width 318 height 612
type textarea "# Schnappe die Edelsteine und gehe zur Treppe."
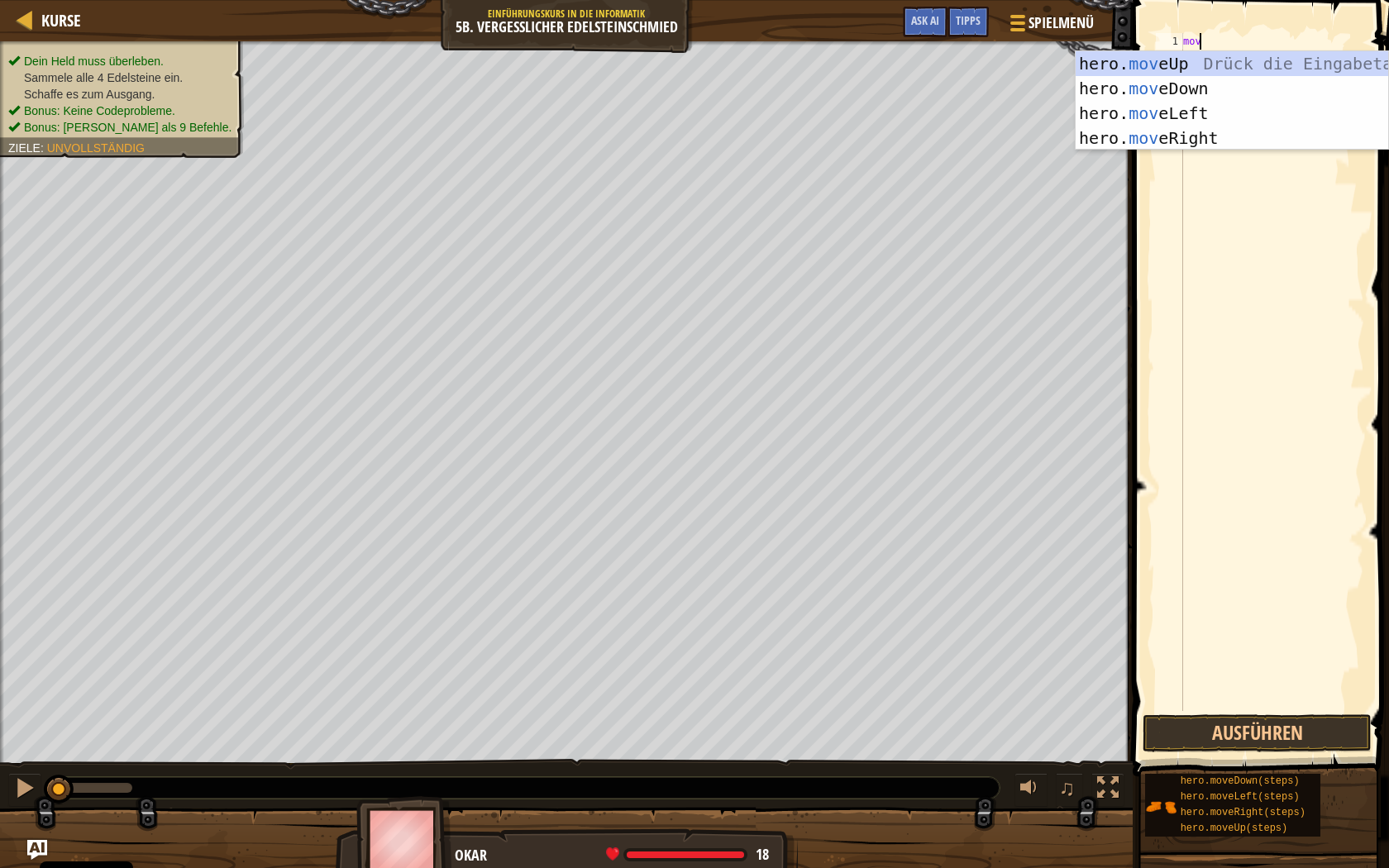
scroll to position [8, 0]
type textarea "m"
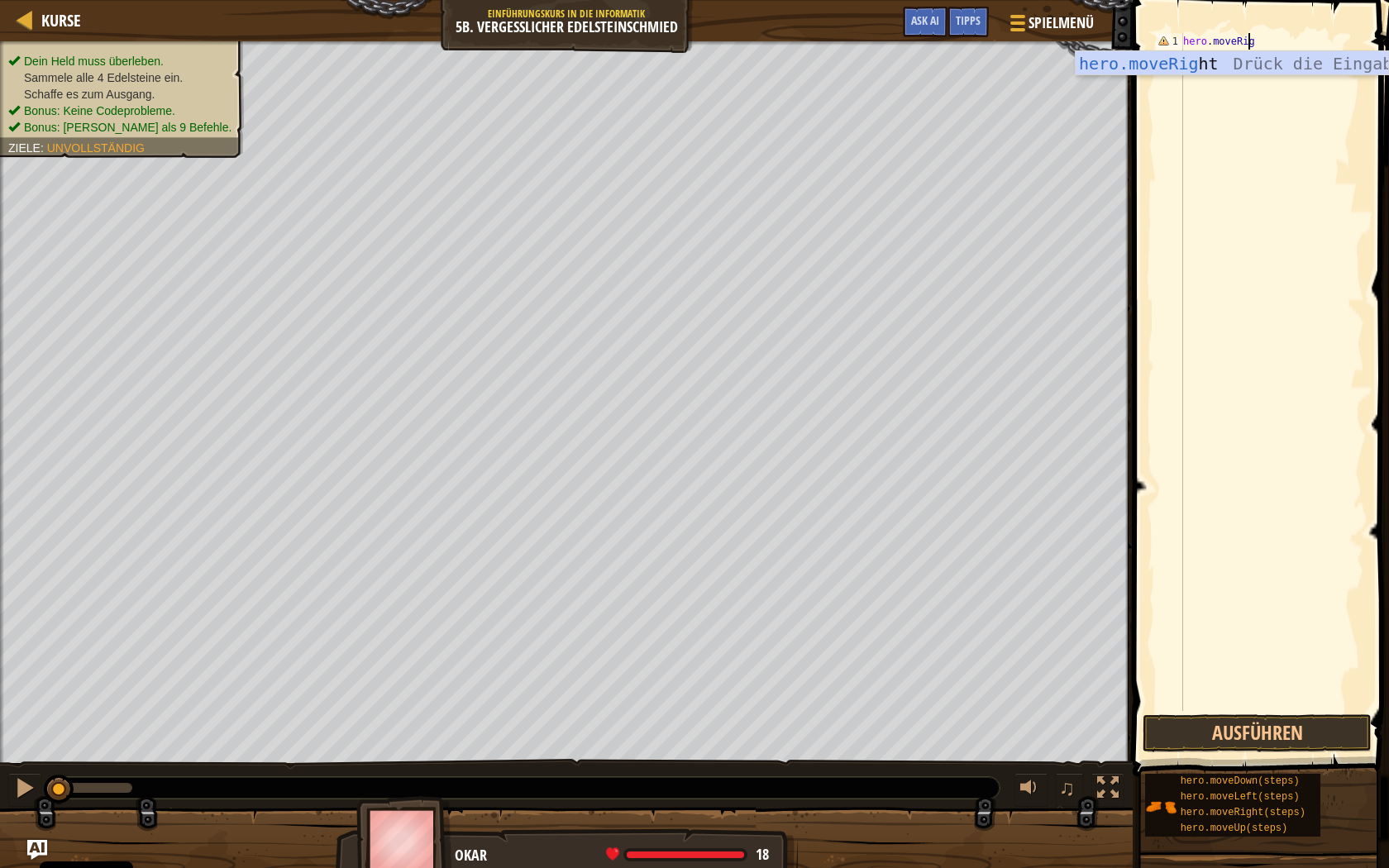
scroll to position [8, 6]
type textarea "hero.moveRight()"
type textarea "hero.moveDown()"
type textarea "hero.moveRight(2)"
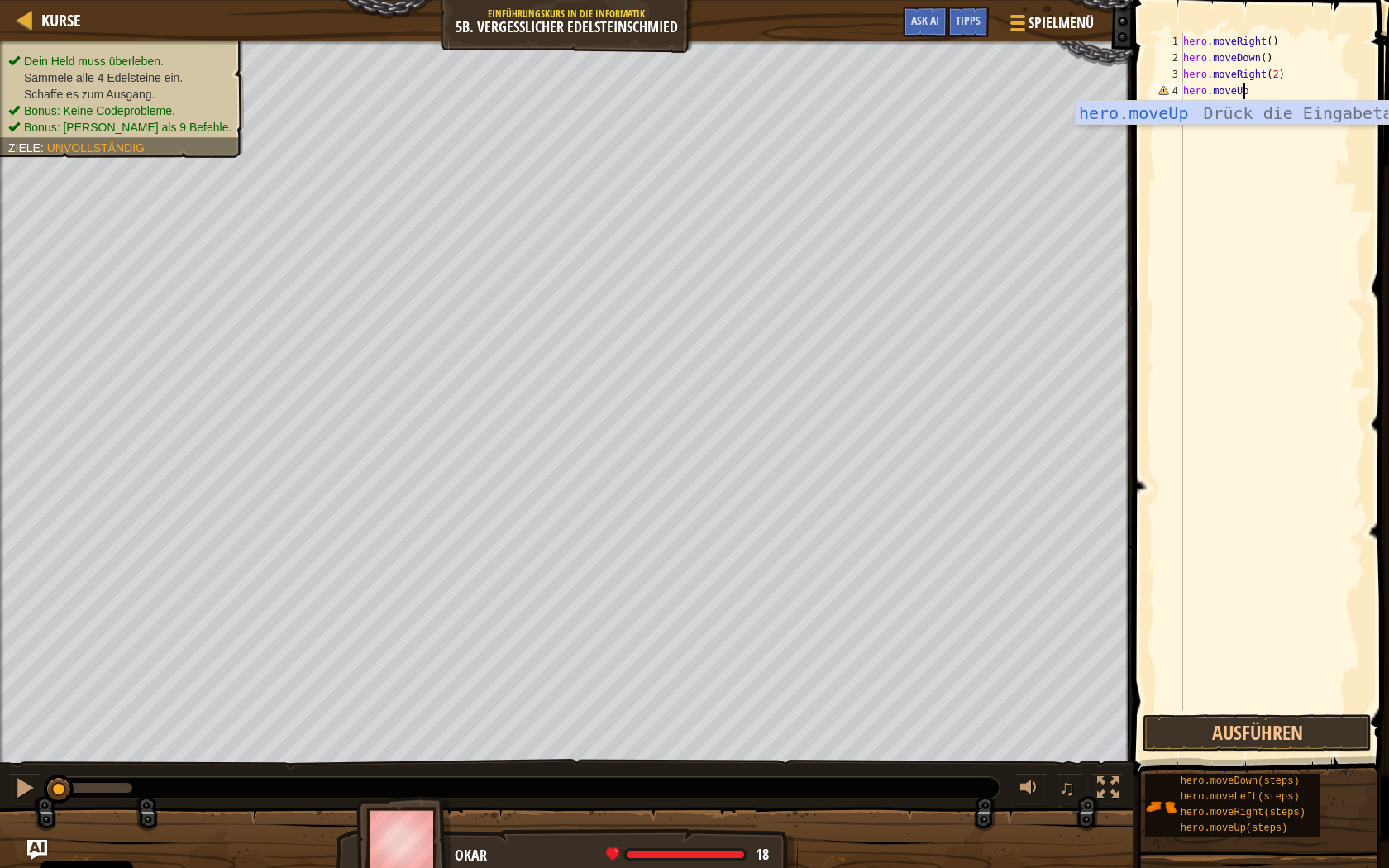
scroll to position [8, 5]
type textarea "hero.moveUp()"
type textarea "hero.moveRight()"
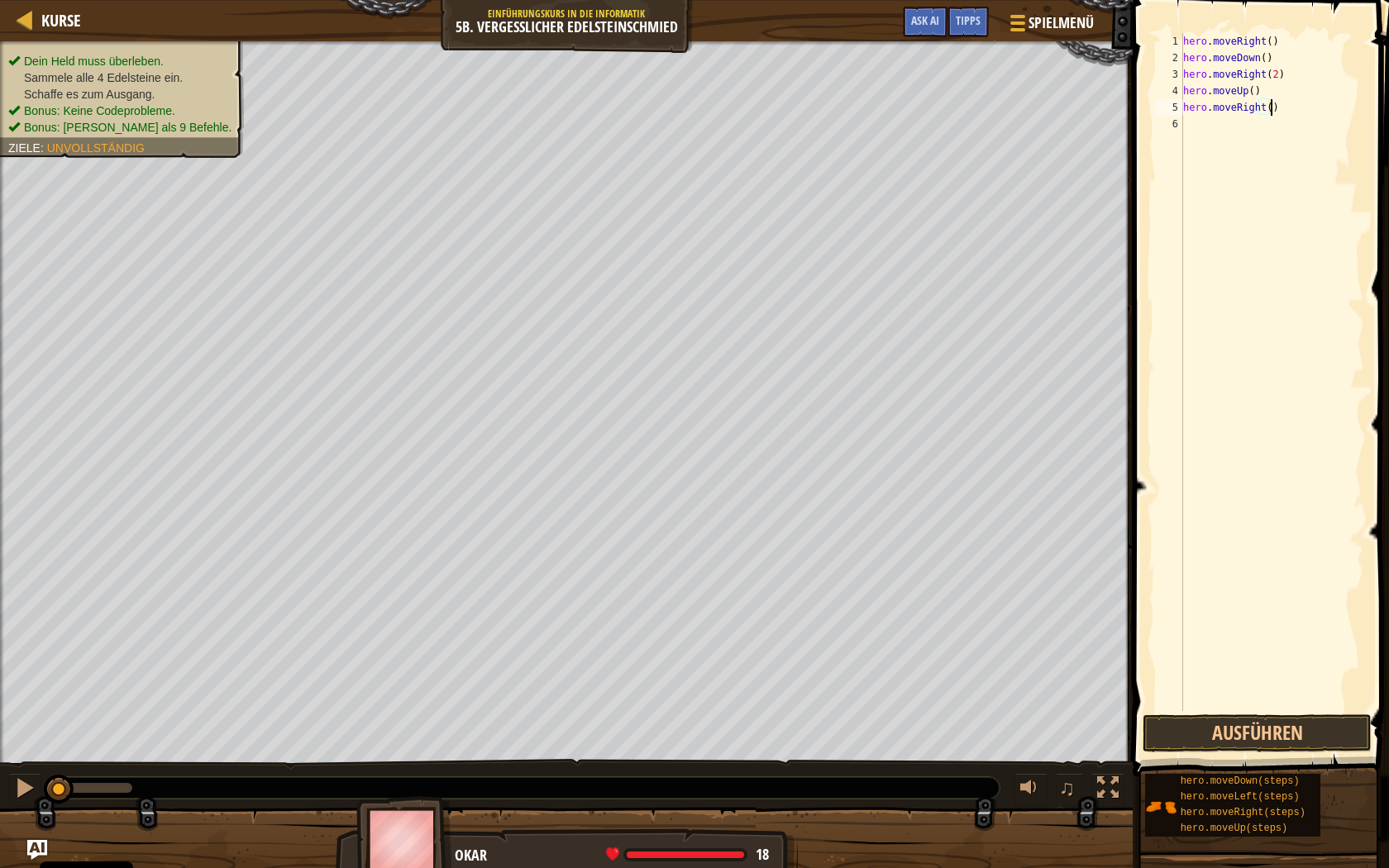
click at [1275, 234] on div "hero . moveRight ( ) hero . moveDown ( ) hero . moveRight ( 2 ) hero . moveUp (…" at bounding box center [1272, 388] width 184 height 711
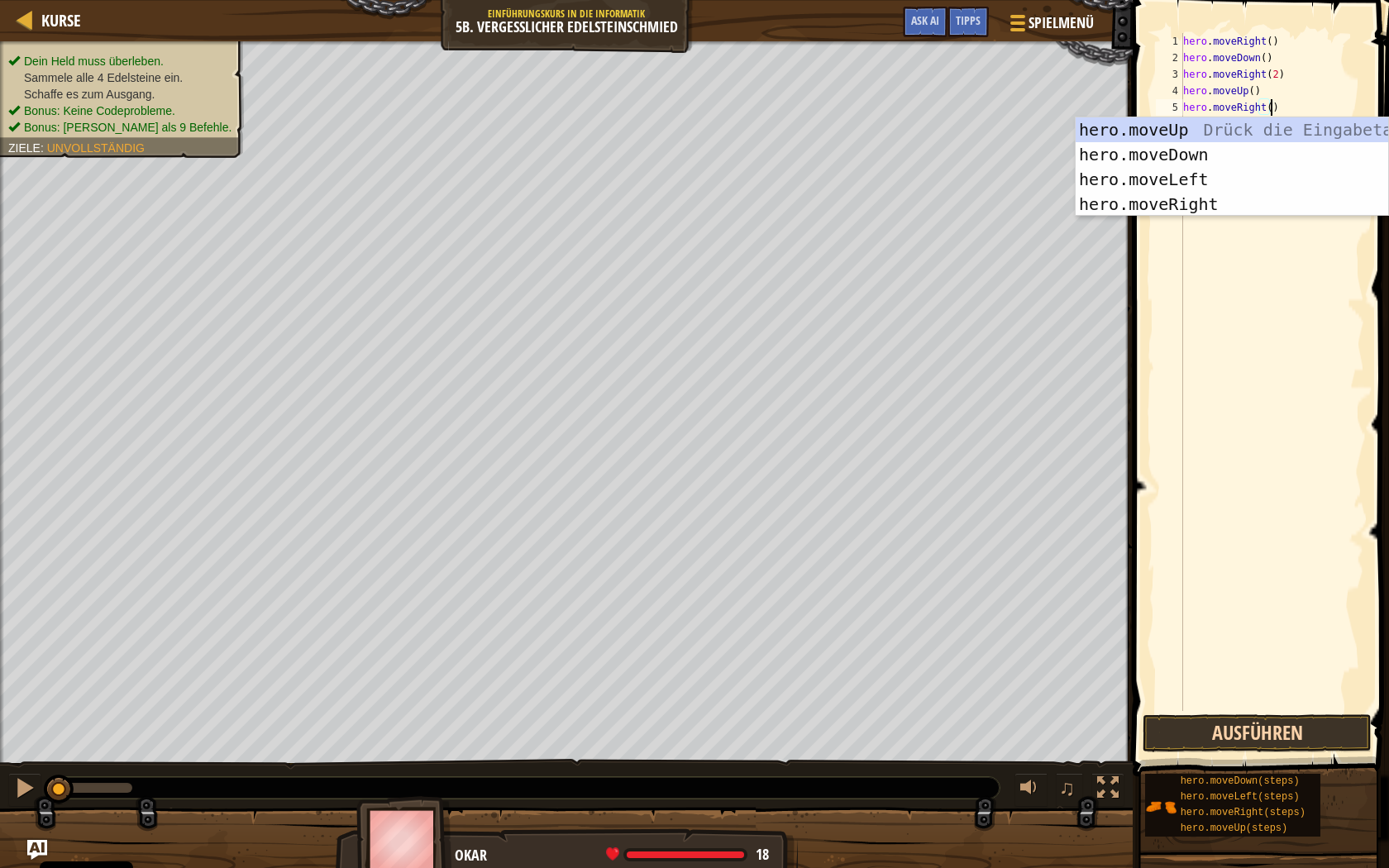
type textarea "hero.moveRight()"
click at [1260, 740] on button "Ausführen" at bounding box center [1257, 733] width 229 height 38
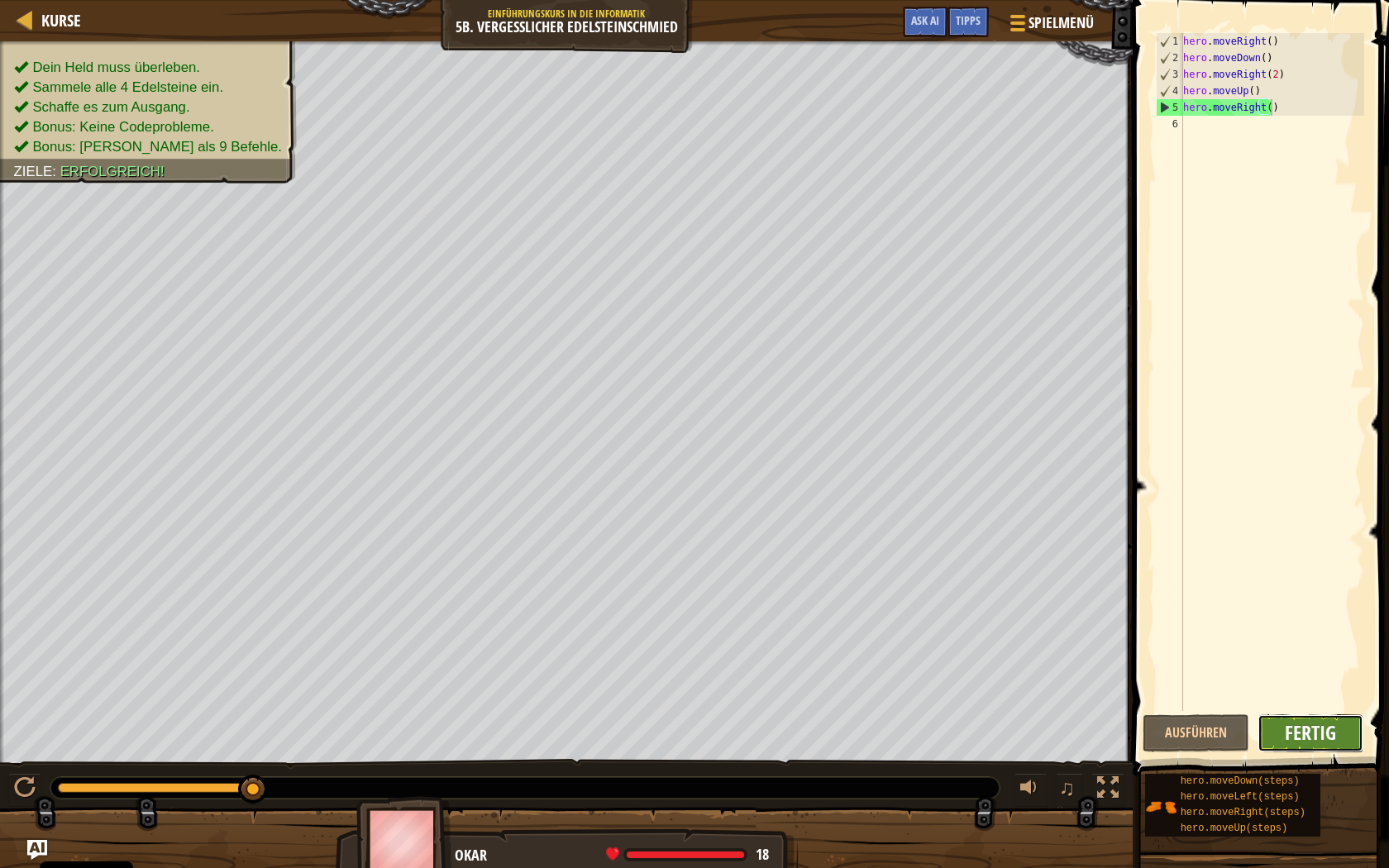
click at [1296, 729] on span "Fertig" at bounding box center [1311, 732] width 52 height 27
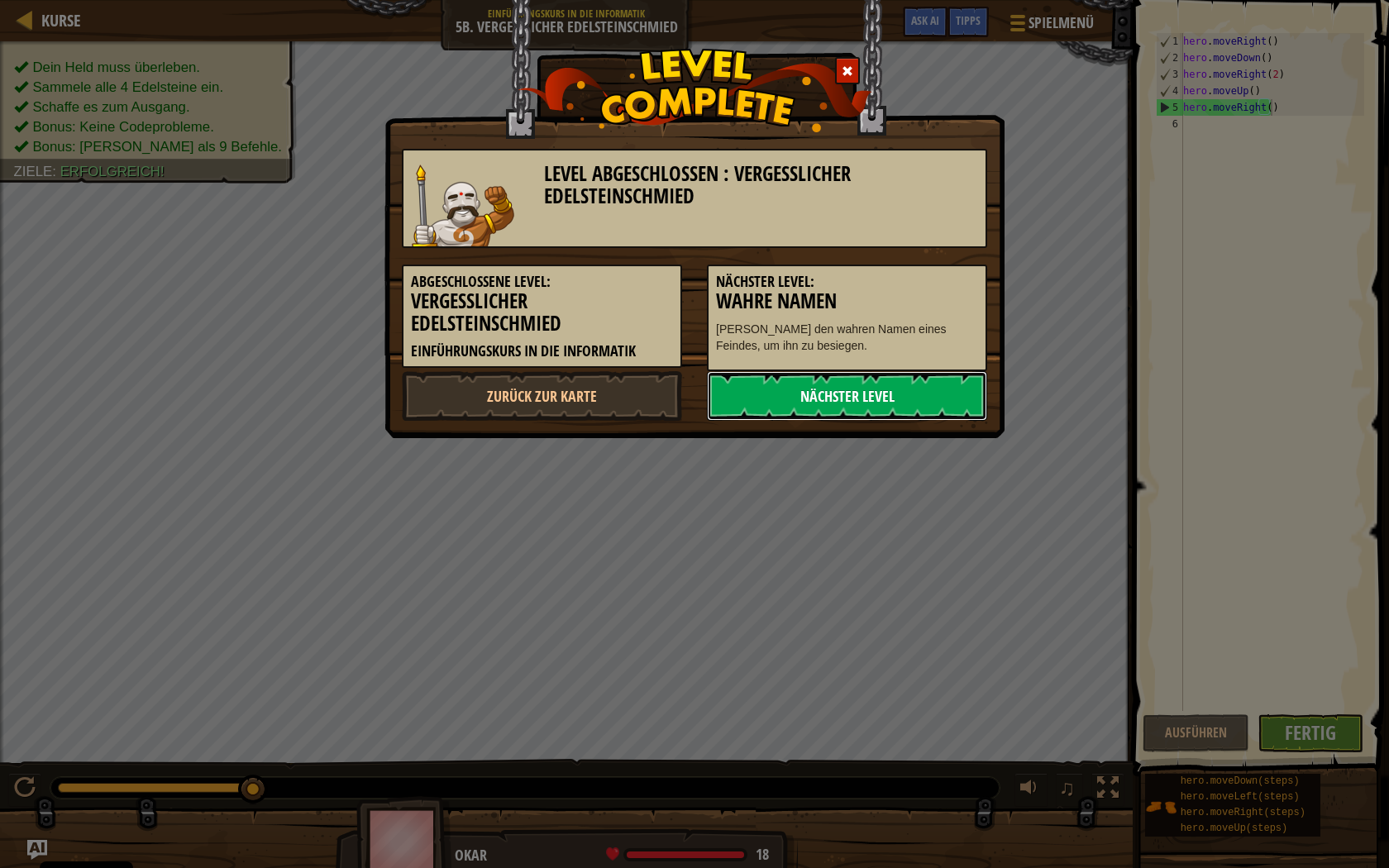
click at [792, 410] on link "Nächster Level" at bounding box center [847, 396] width 281 height 50
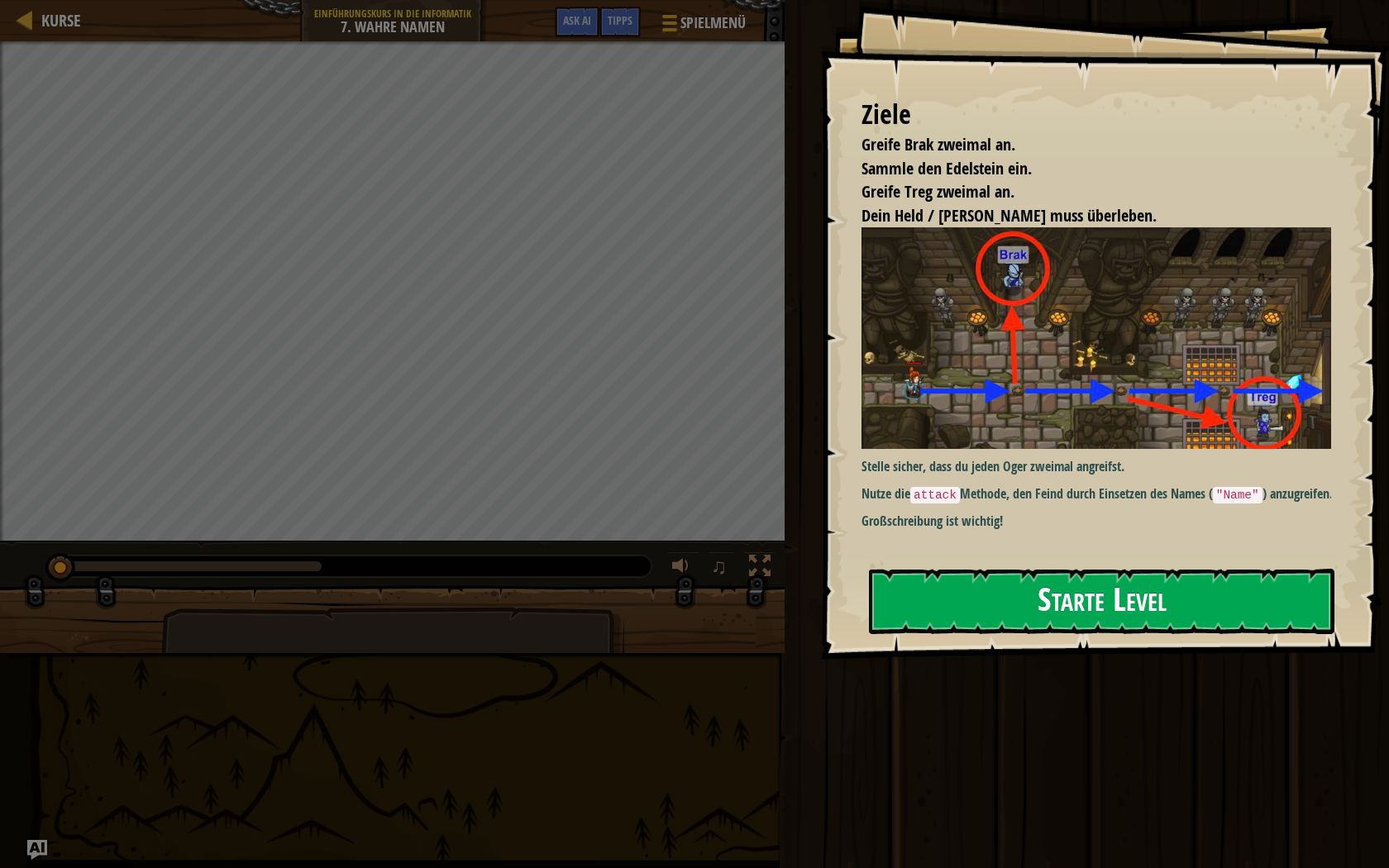
click at [972, 621] on button "Starte Level" at bounding box center [1102, 601] width 466 height 65
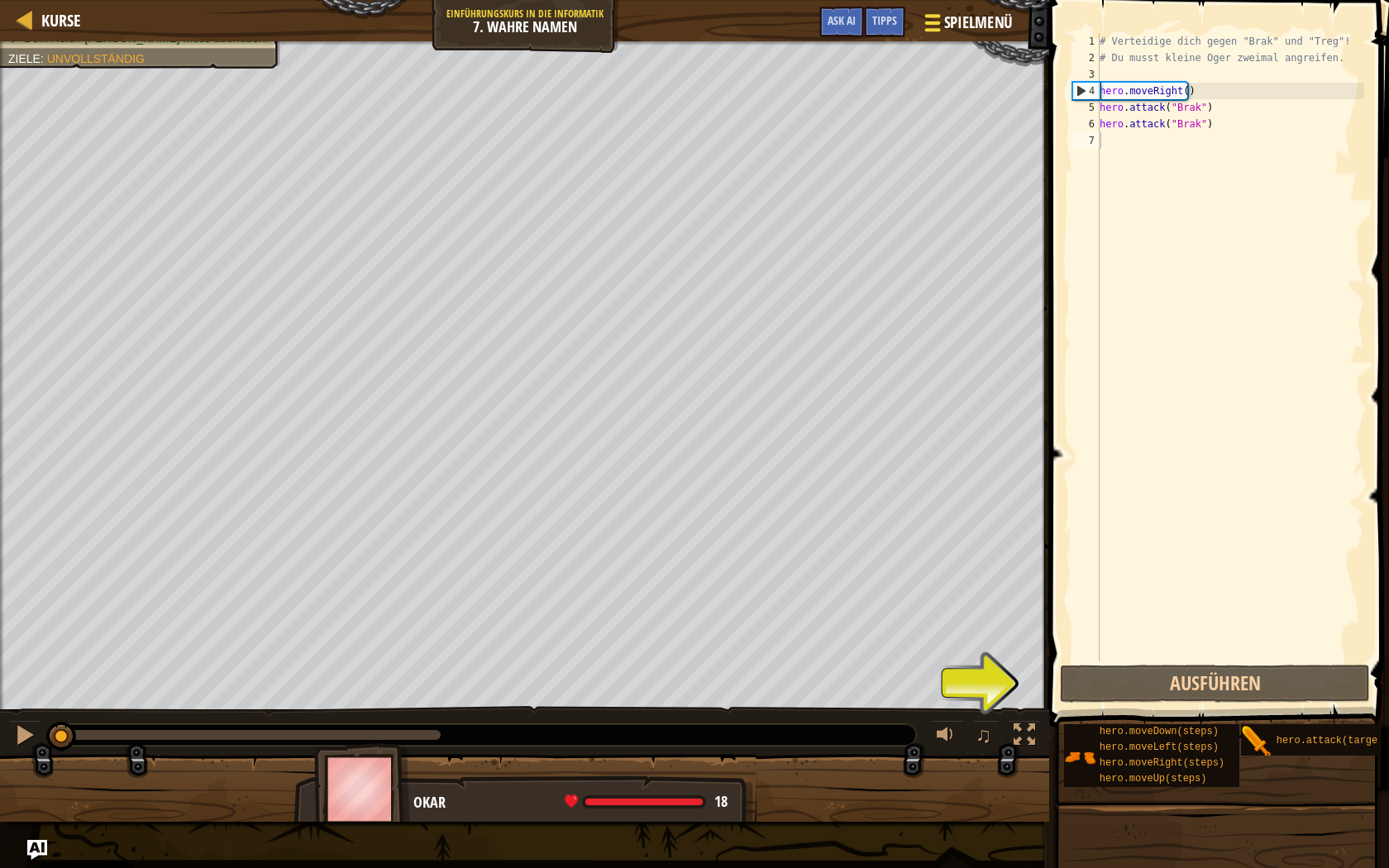
click at [944, 17] on span "Spielmenü" at bounding box center [978, 22] width 69 height 22
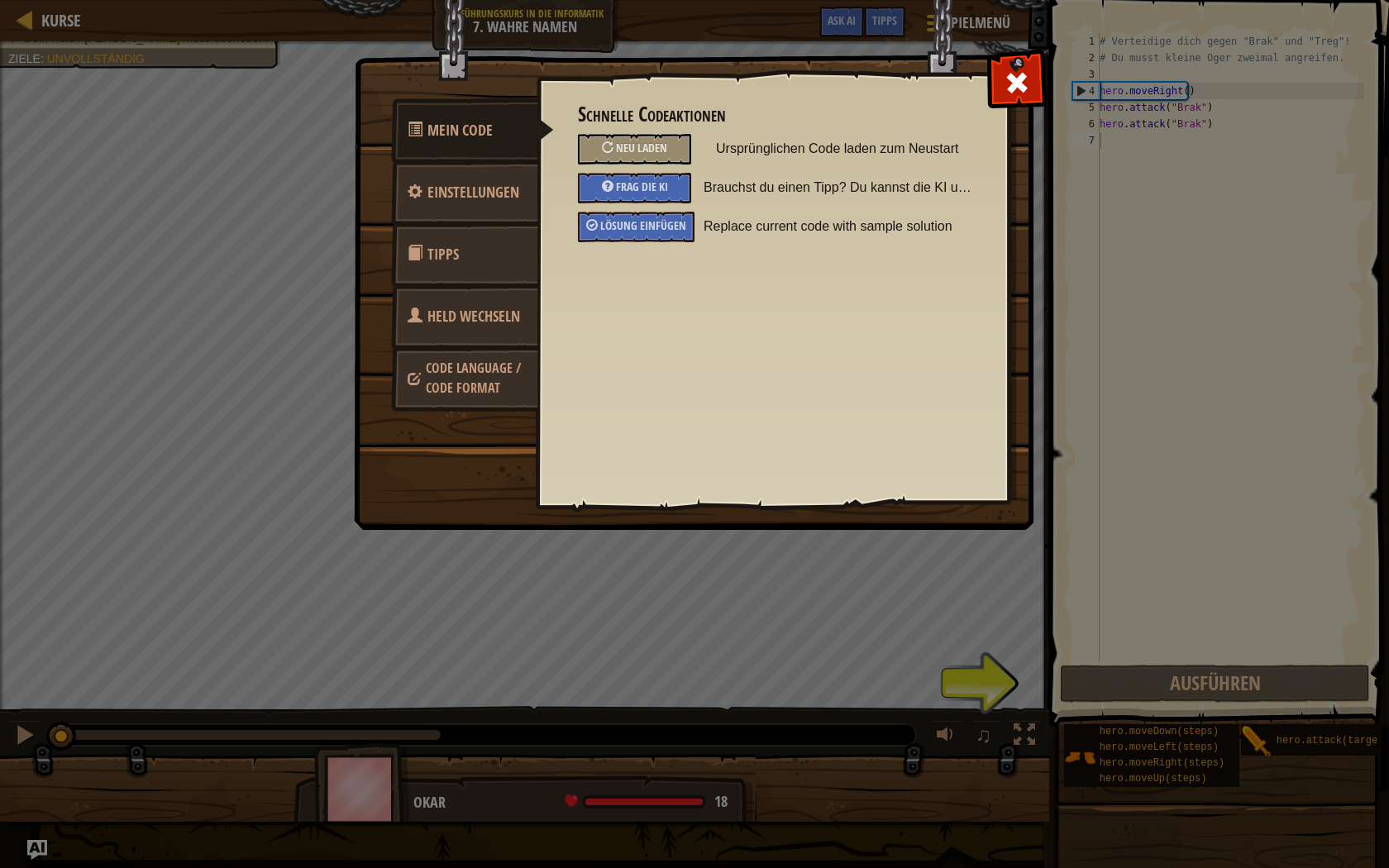
click at [485, 312] on span "Held wechseln" at bounding box center [474, 316] width 93 height 21
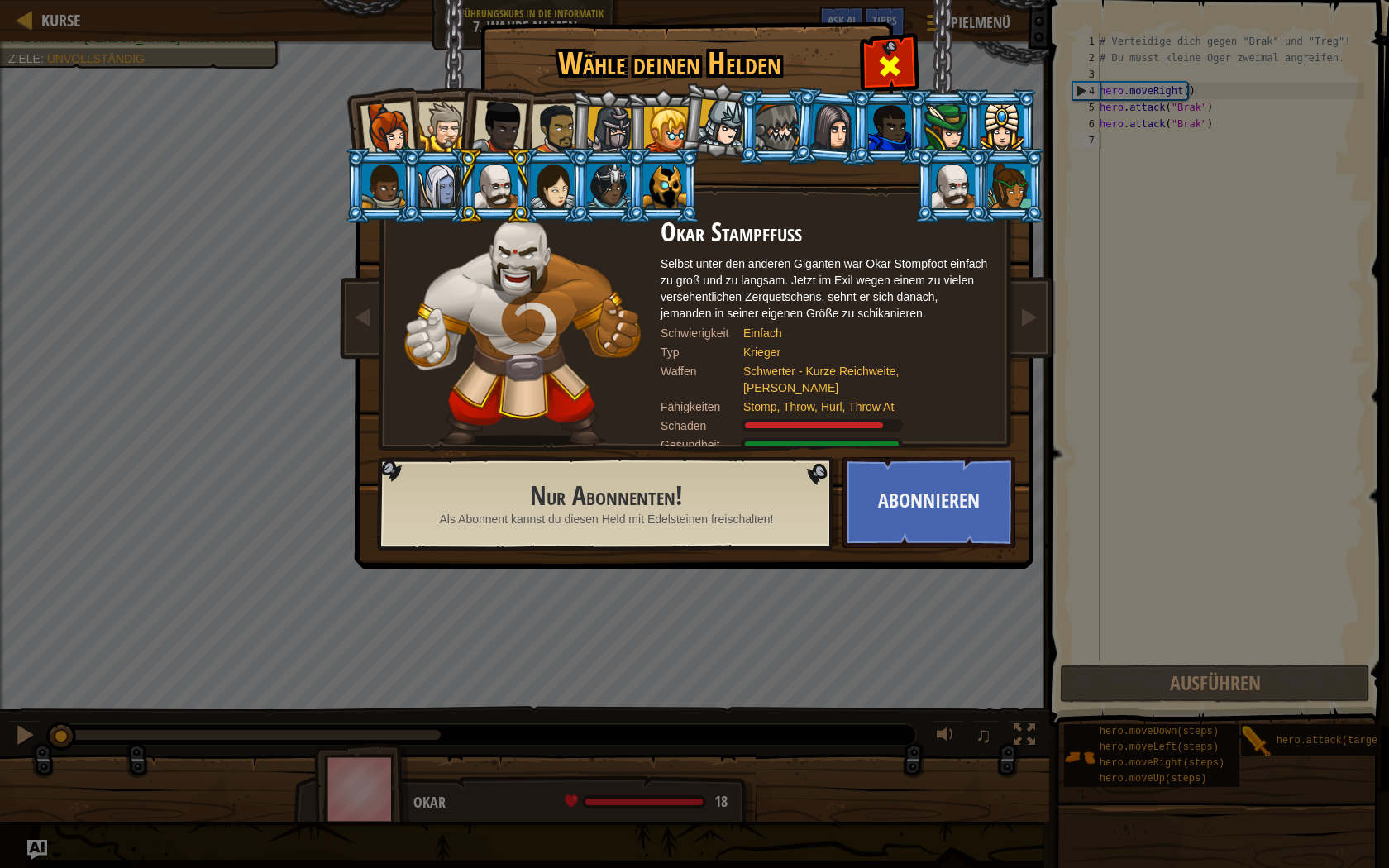
click at [889, 53] on span at bounding box center [889, 65] width 27 height 27
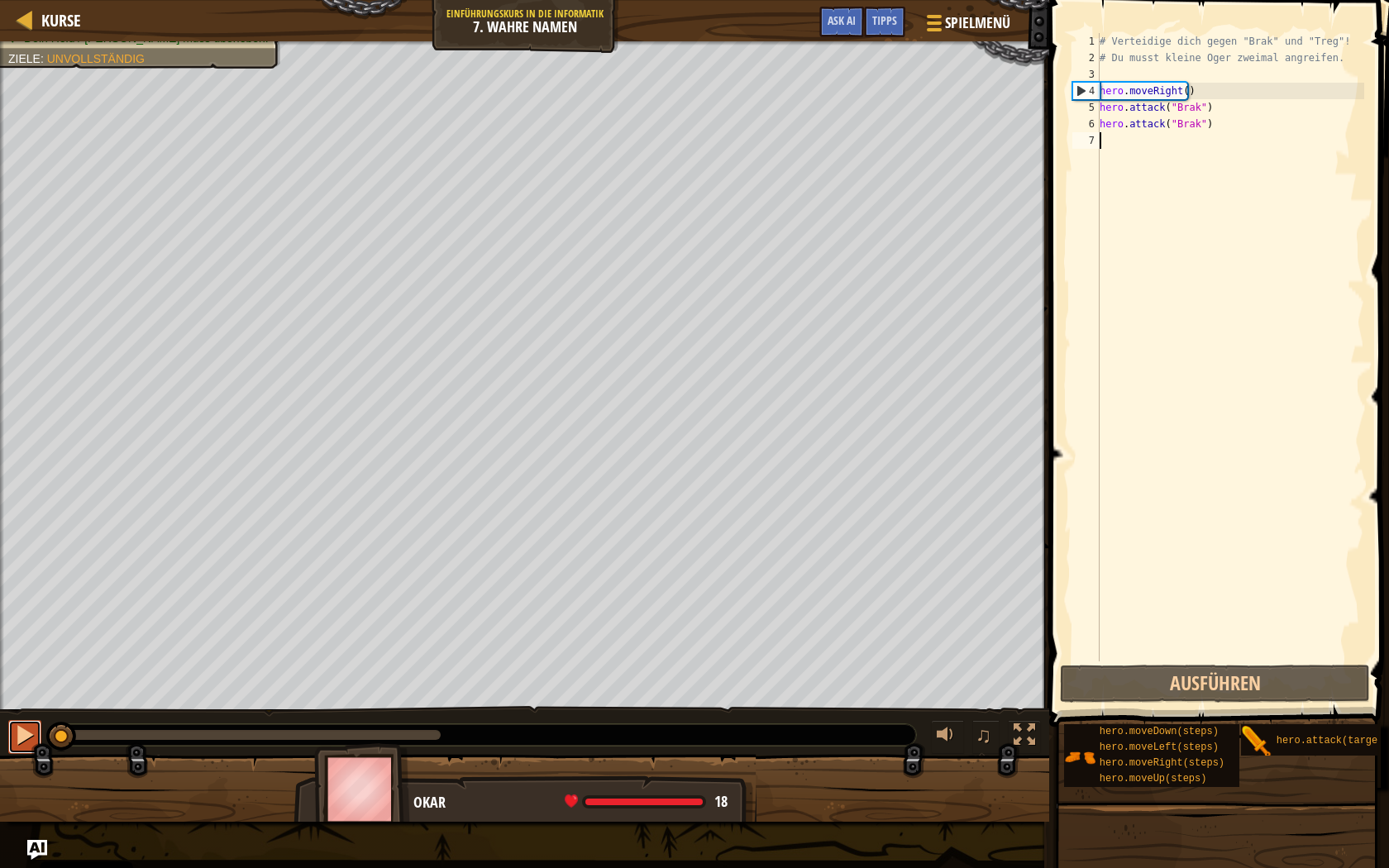
click at [15, 726] on div at bounding box center [24, 735] width 22 height 22
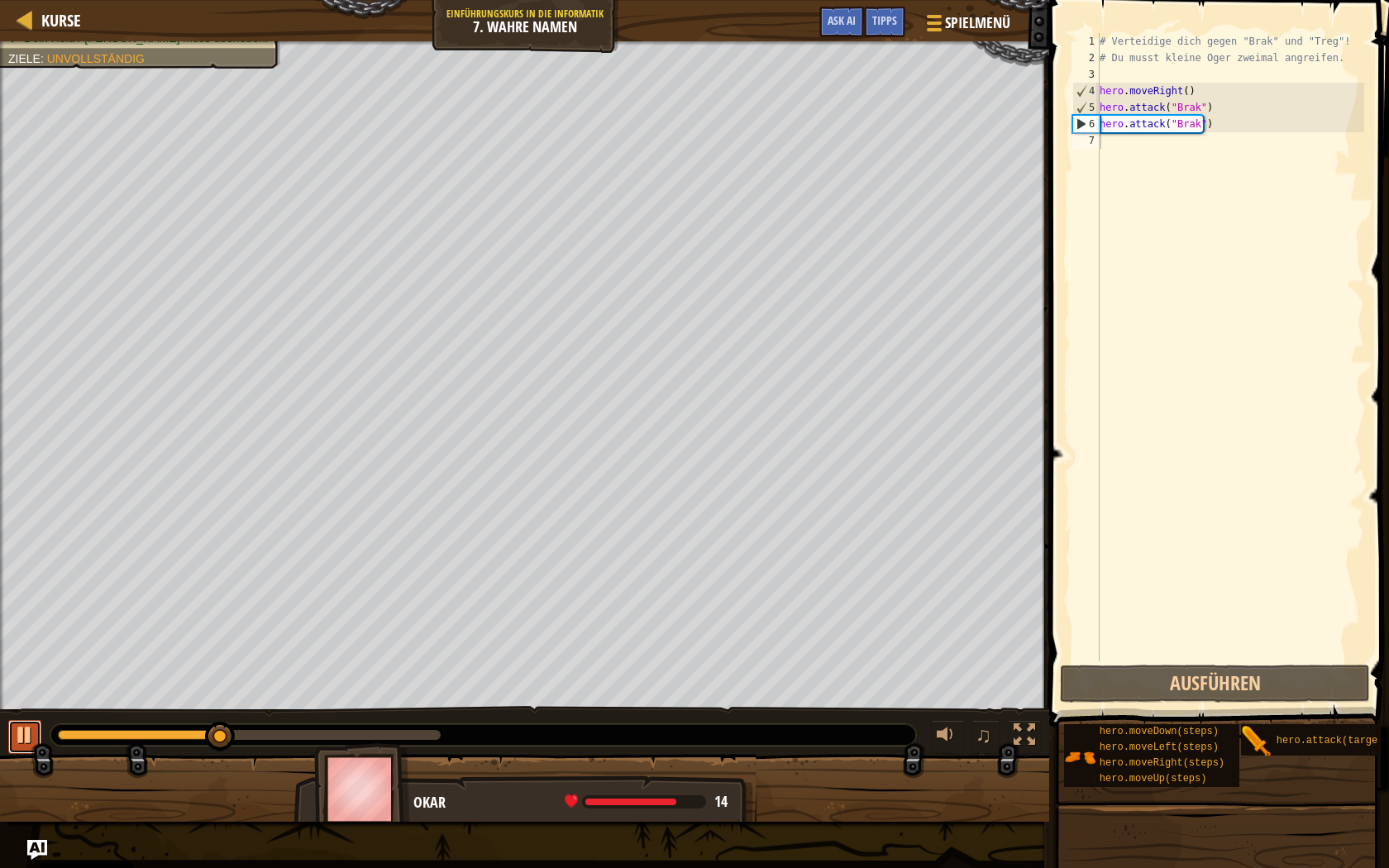
click at [15, 726] on div at bounding box center [24, 735] width 22 height 22
drag, startPoint x: 1232, startPoint y: 124, endPoint x: 1062, endPoint y: 130, distance: 170.1
click at [1062, 130] on div "1 2 3 4 5 6 7 # Verteidige dich gegen "Brak" und "Treg"! # Du musst kleine Oger…" at bounding box center [1216, 396] width 345 height 775
type textarea "hero.attack("Brak")"
click at [1195, 145] on div "# Verteidige dich gegen "Brak" und "Treg"! # Du musst kleine Oger zweimal angre…" at bounding box center [1230, 363] width 268 height 662
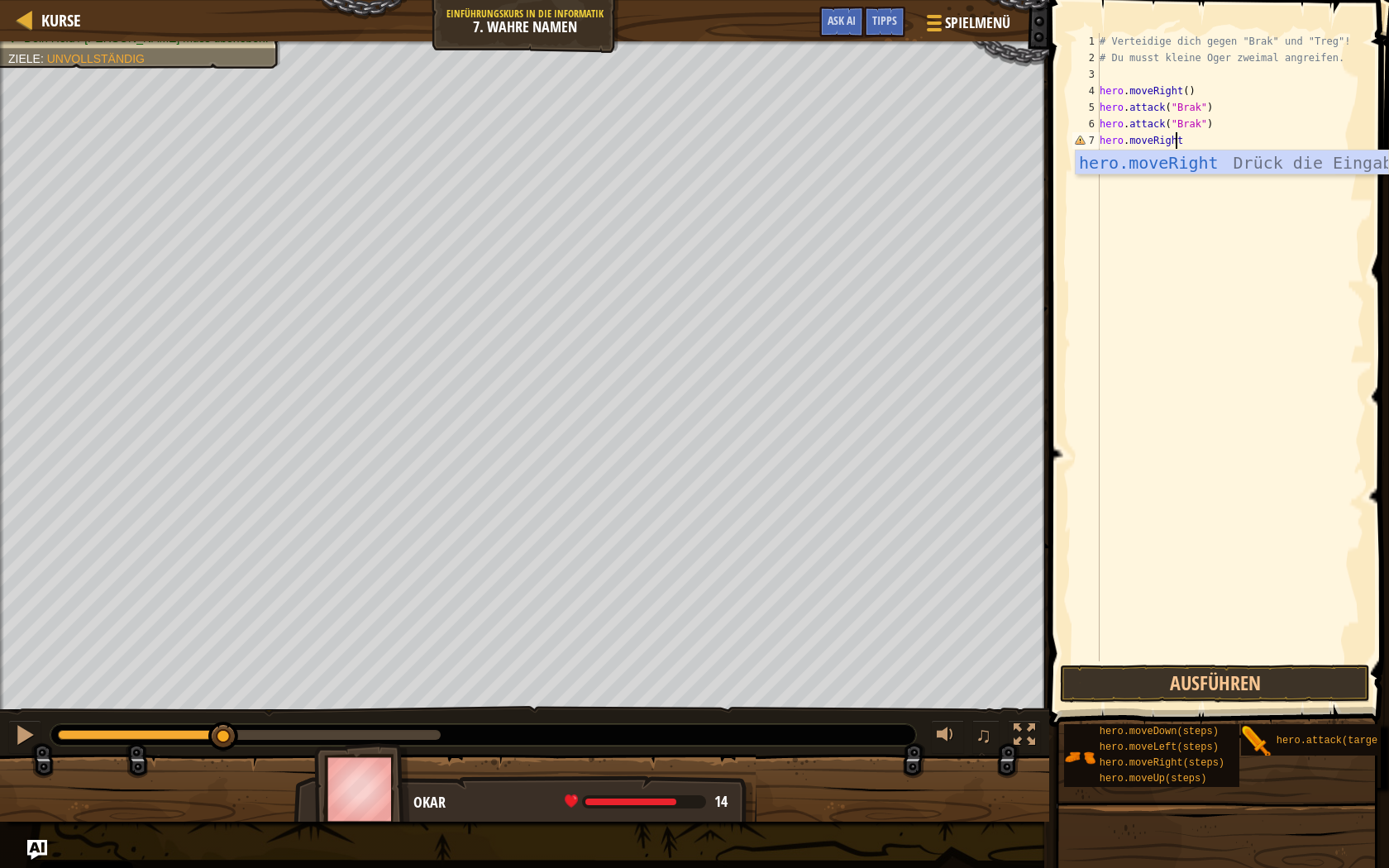
scroll to position [8, 6]
type textarea "hero.moveRight()"
type textarea "hero.attack("Treg")"
click at [1316, 680] on button "Ausführen" at bounding box center [1215, 683] width 310 height 38
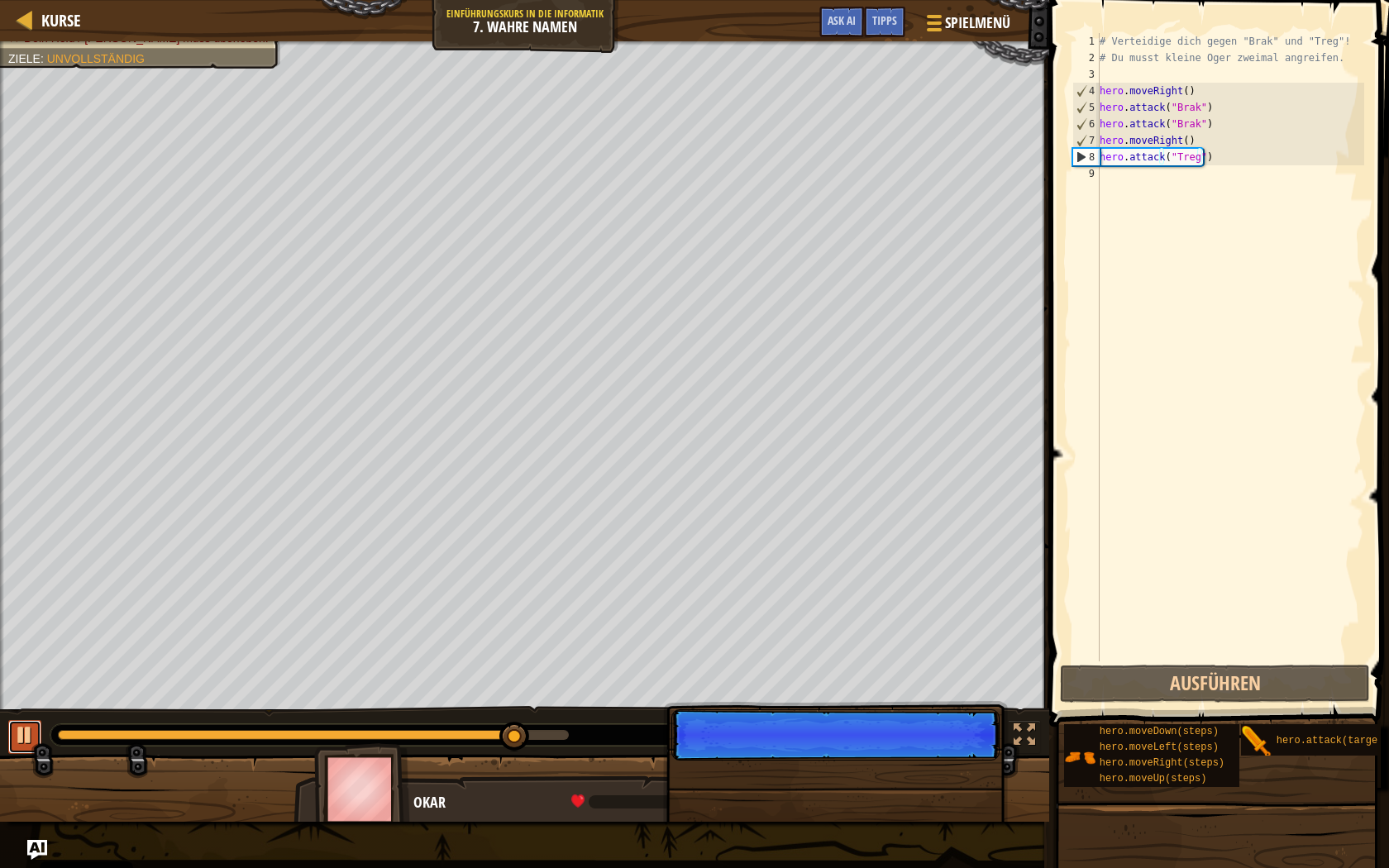
click at [20, 733] on div at bounding box center [24, 735] width 22 height 22
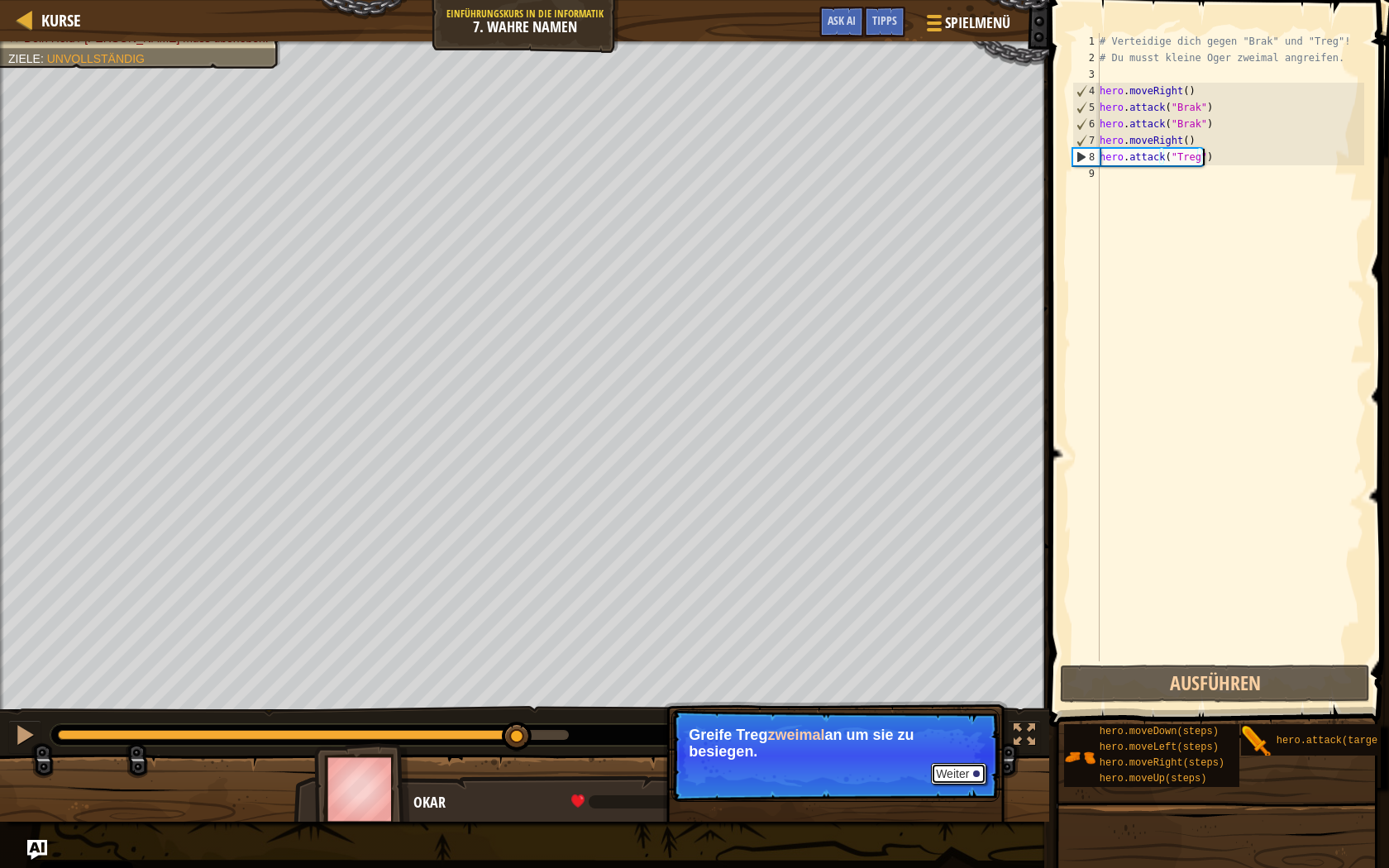
click at [950, 763] on button "Weiter" at bounding box center [959, 773] width 55 height 22
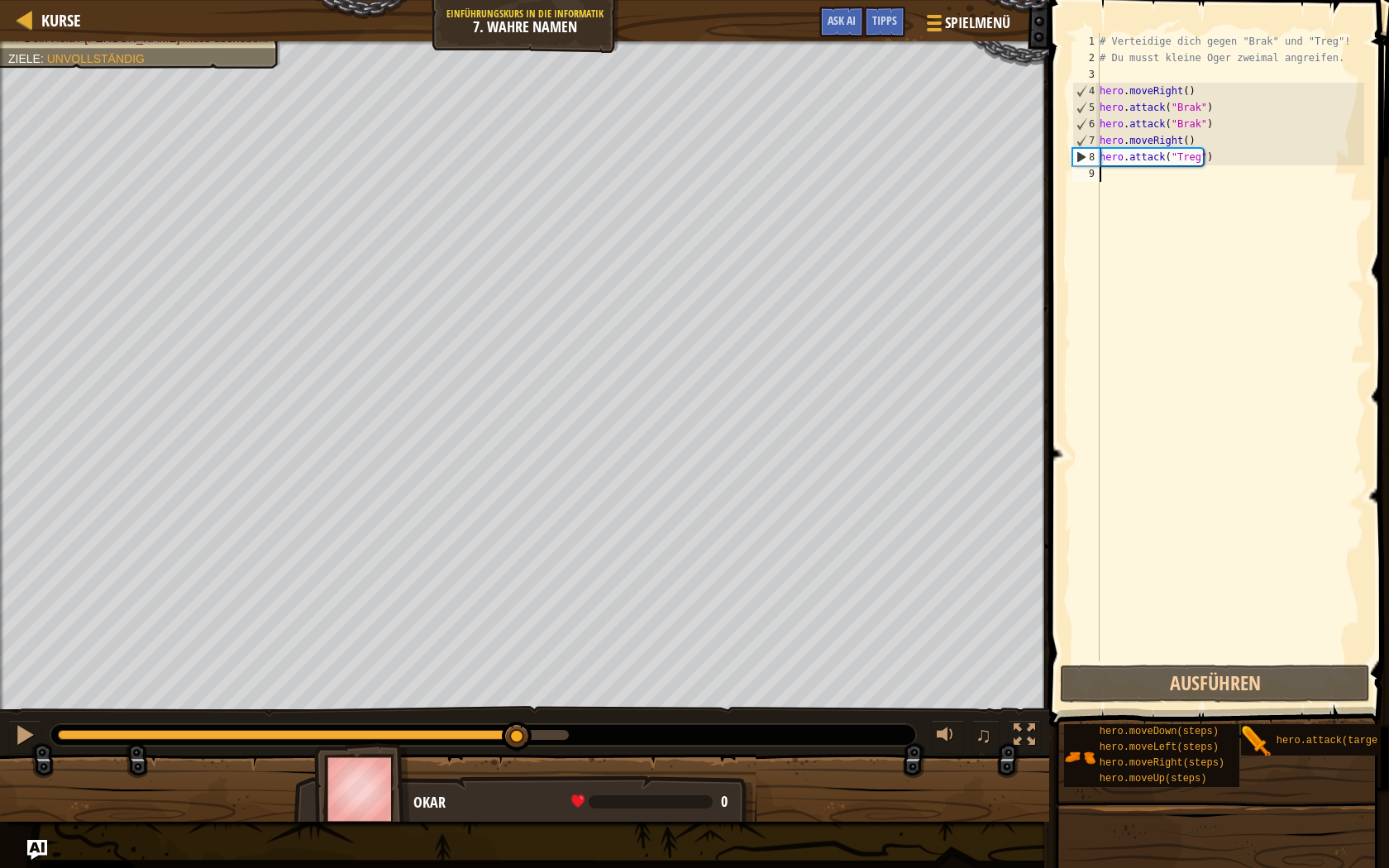
drag, startPoint x: 1175, startPoint y: 182, endPoint x: 1177, endPoint y: 194, distance: 12.2
click at [1176, 182] on div "# Verteidige dich gegen "Brak" und "Treg"! # Du musst kleine Oger zweimal angre…" at bounding box center [1230, 363] width 268 height 662
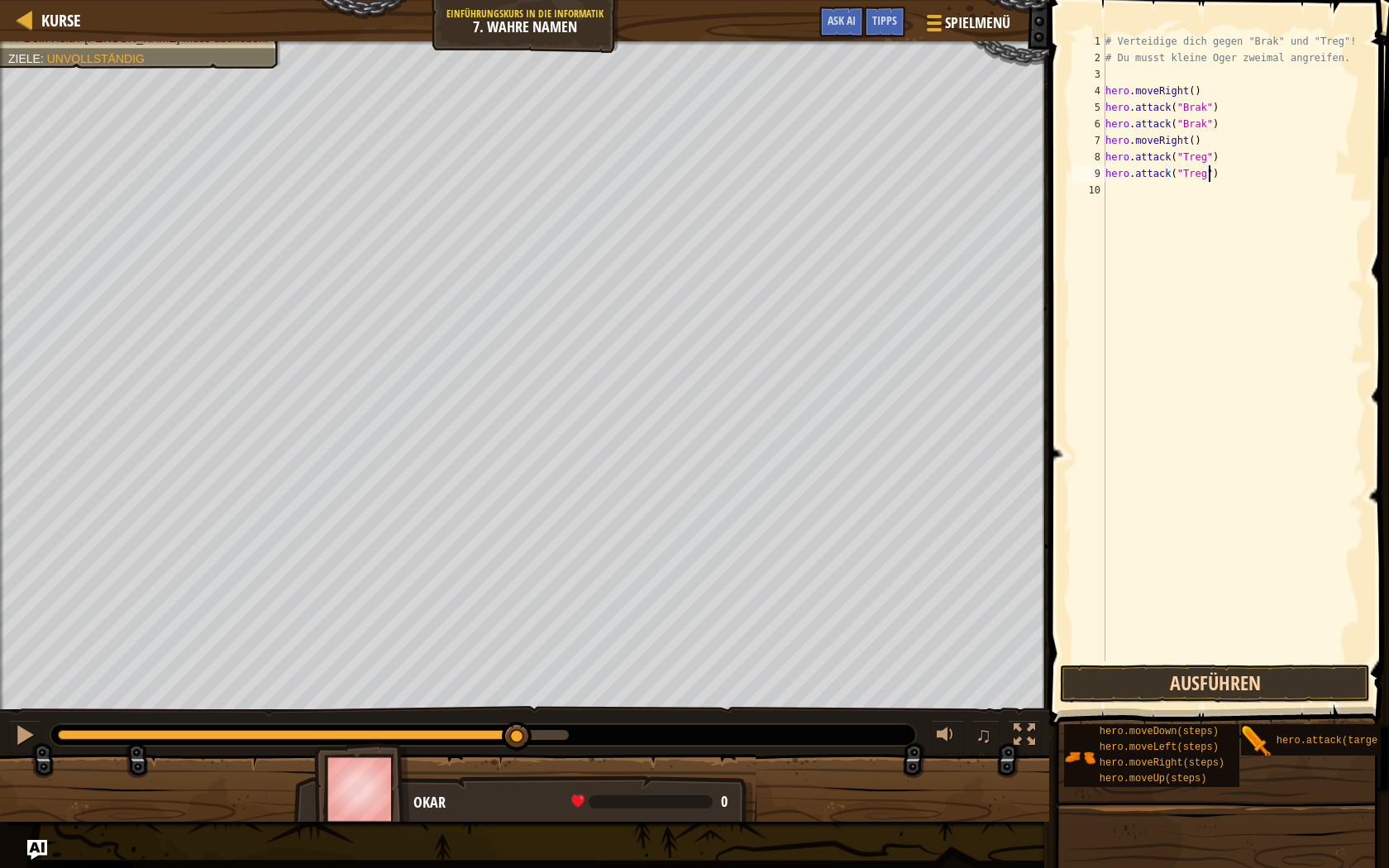
type textarea "hero.attack("Treg")"
click at [1198, 700] on button "Ausführen" at bounding box center [1215, 683] width 310 height 38
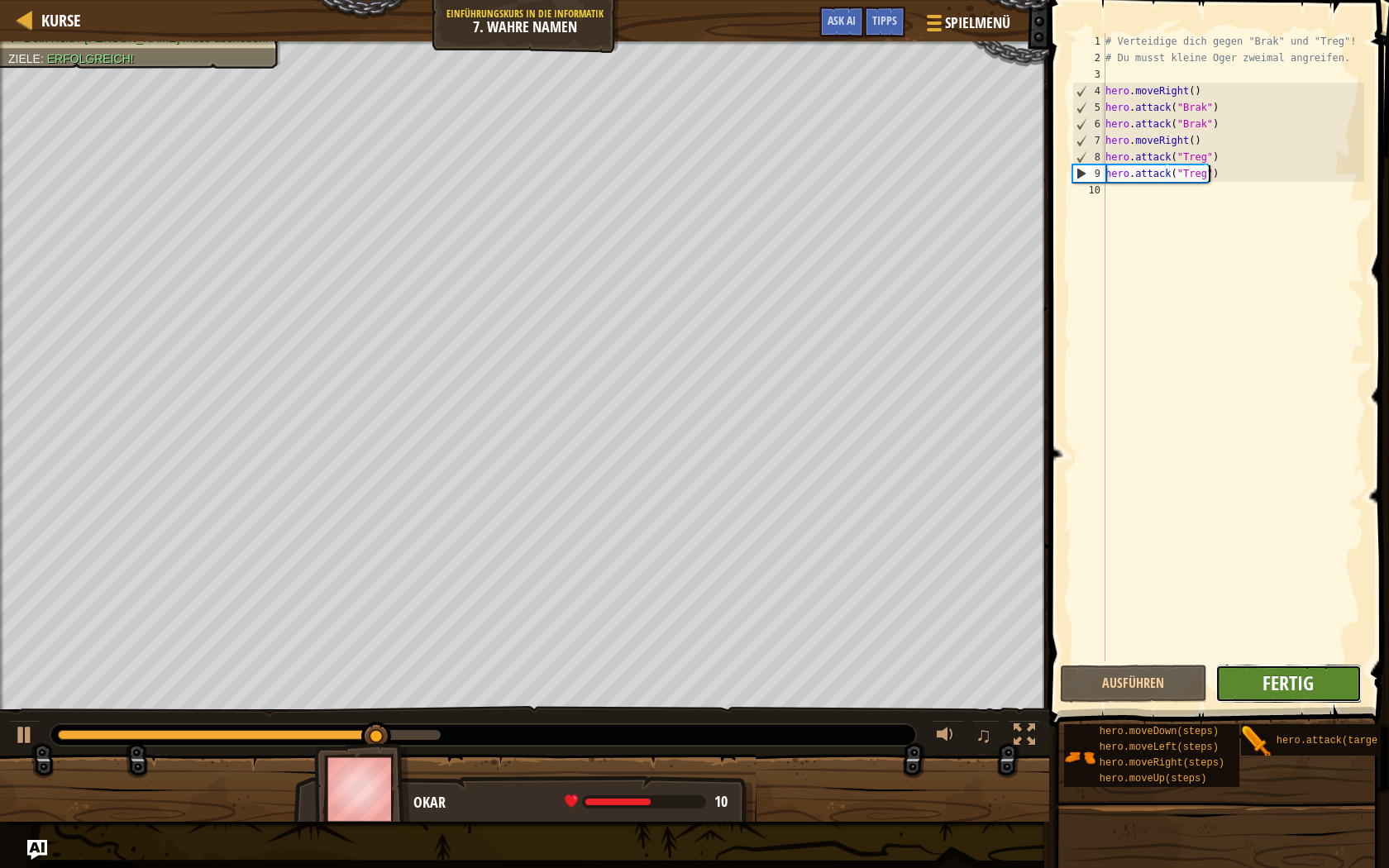
click at [1263, 676] on span "Fertig" at bounding box center [1288, 682] width 52 height 27
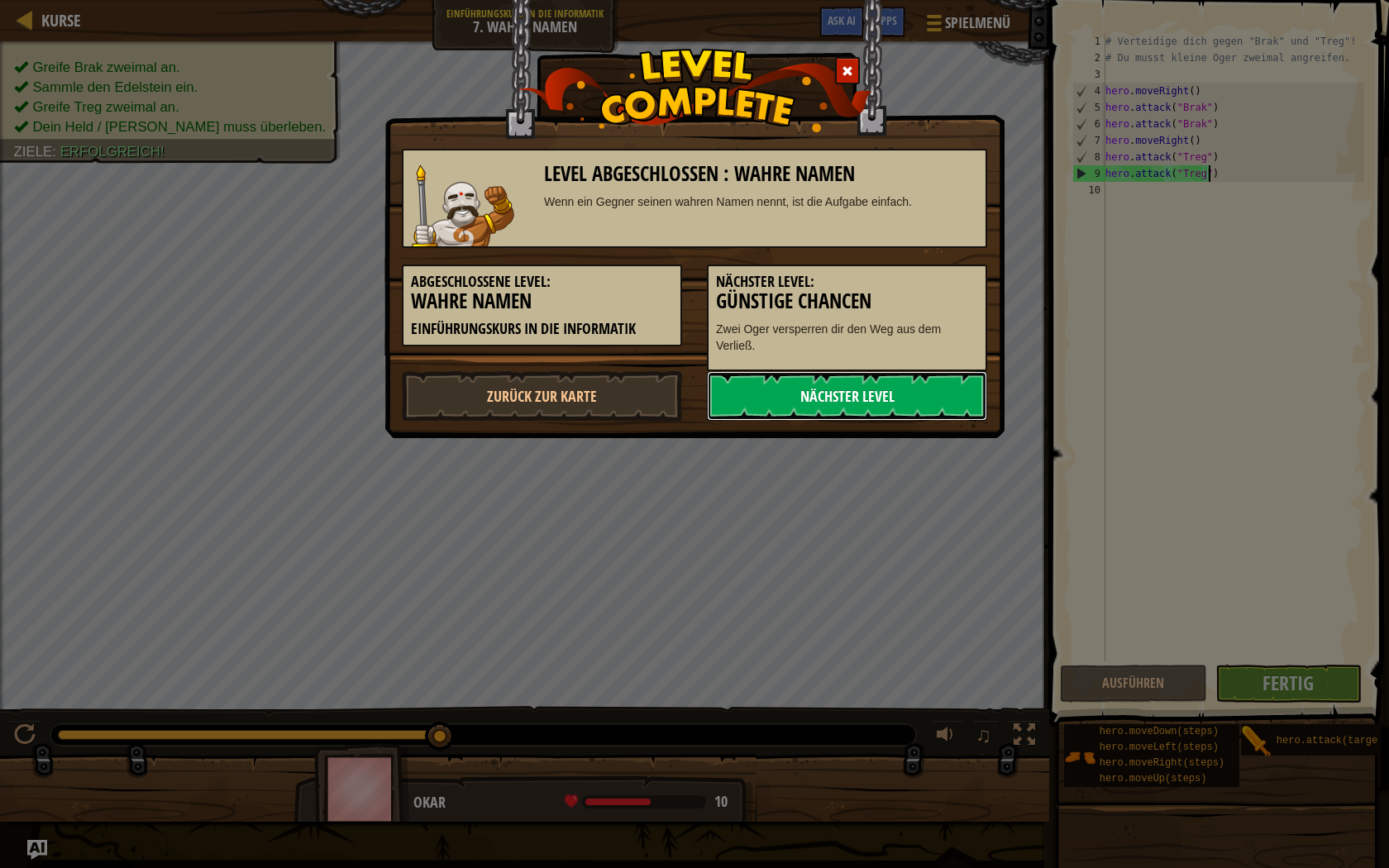
click at [918, 384] on link "Nächster Level" at bounding box center [847, 396] width 281 height 50
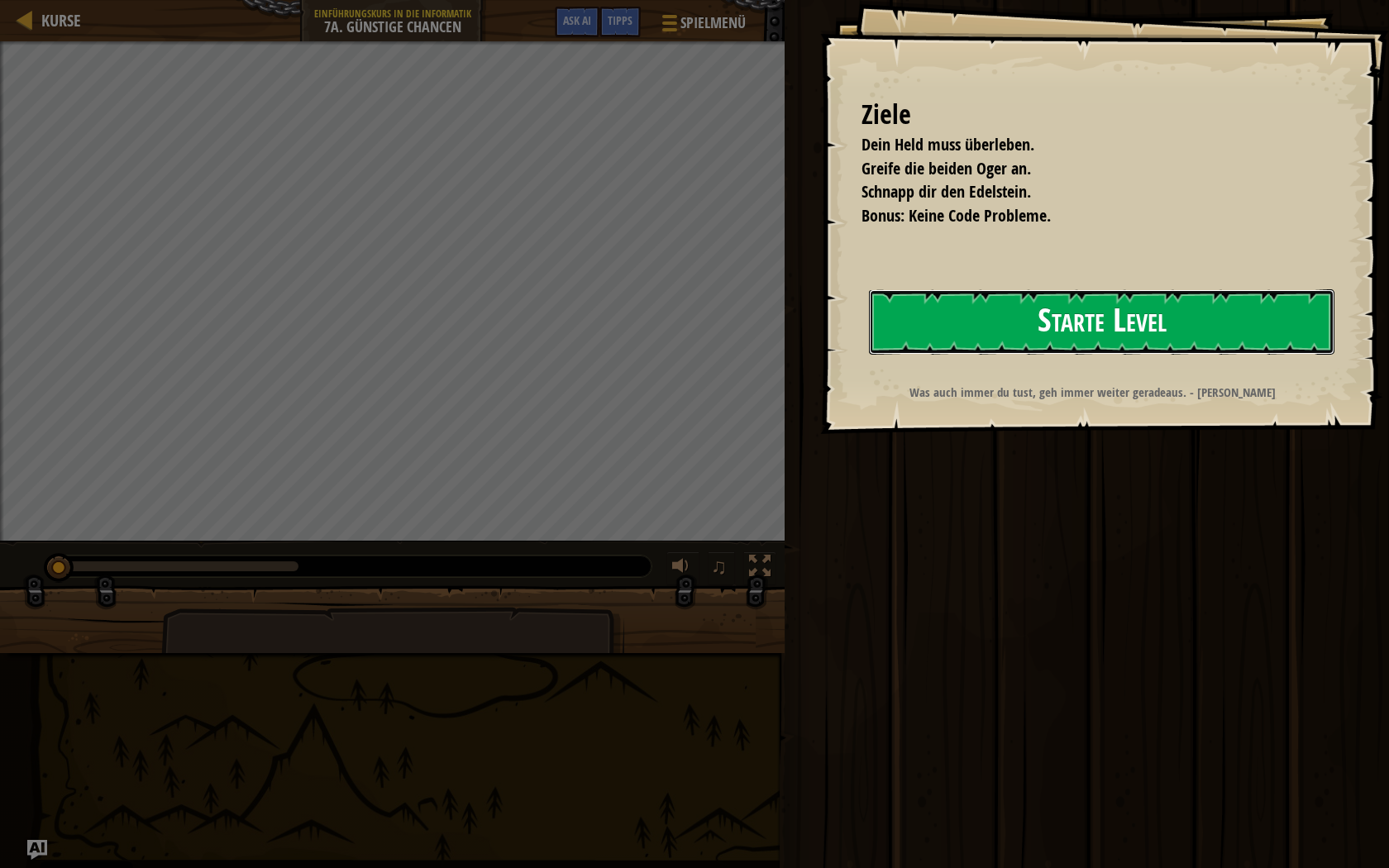
click at [987, 311] on button "Starte Level" at bounding box center [1102, 322] width 466 height 65
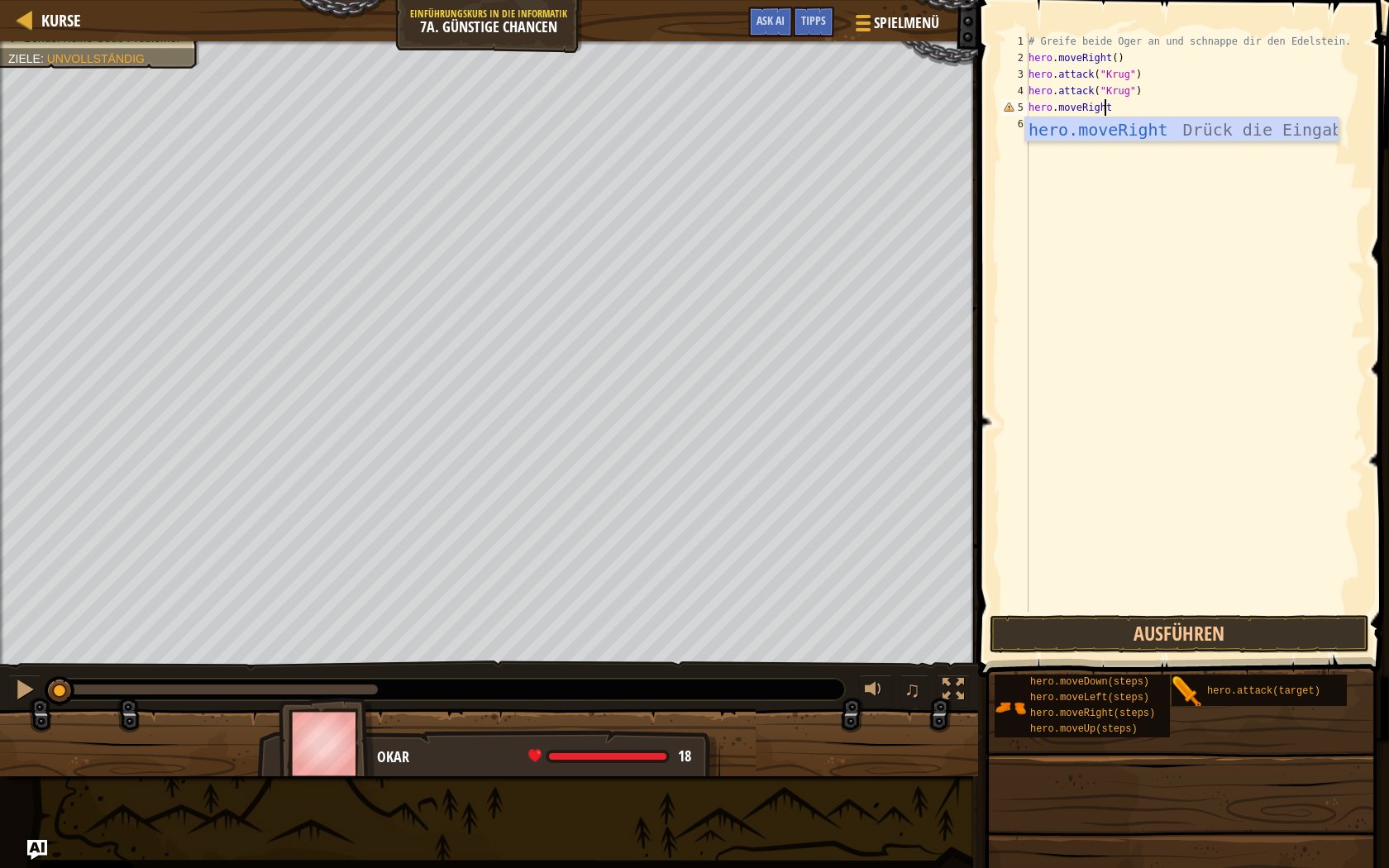
scroll to position [8, 6]
type textarea "hero.moveRight()"
type textarea "hero.moveUp()"
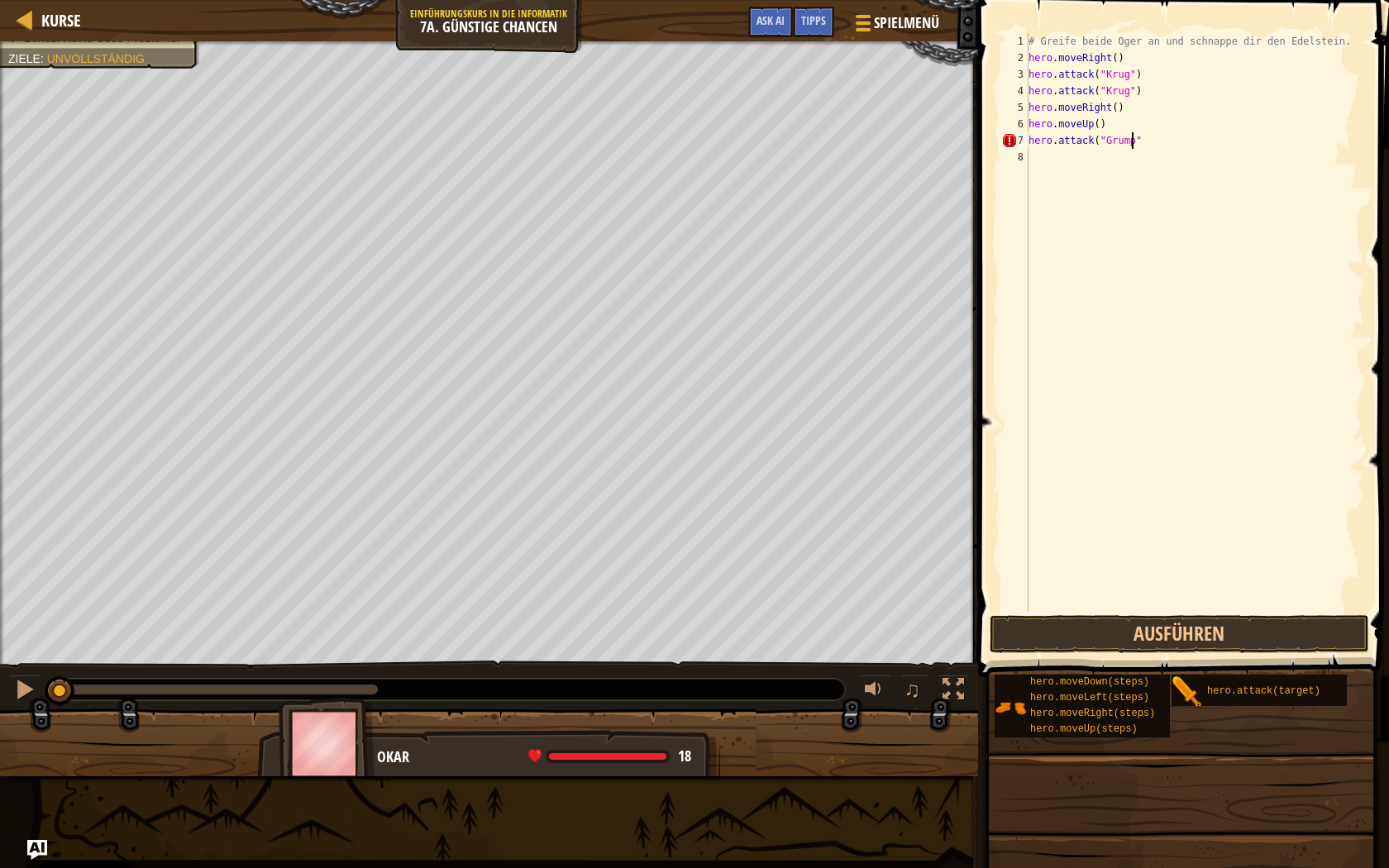
type textarea "hero.attack("Grump")"
type textarea "hero.moveLeft(3)"
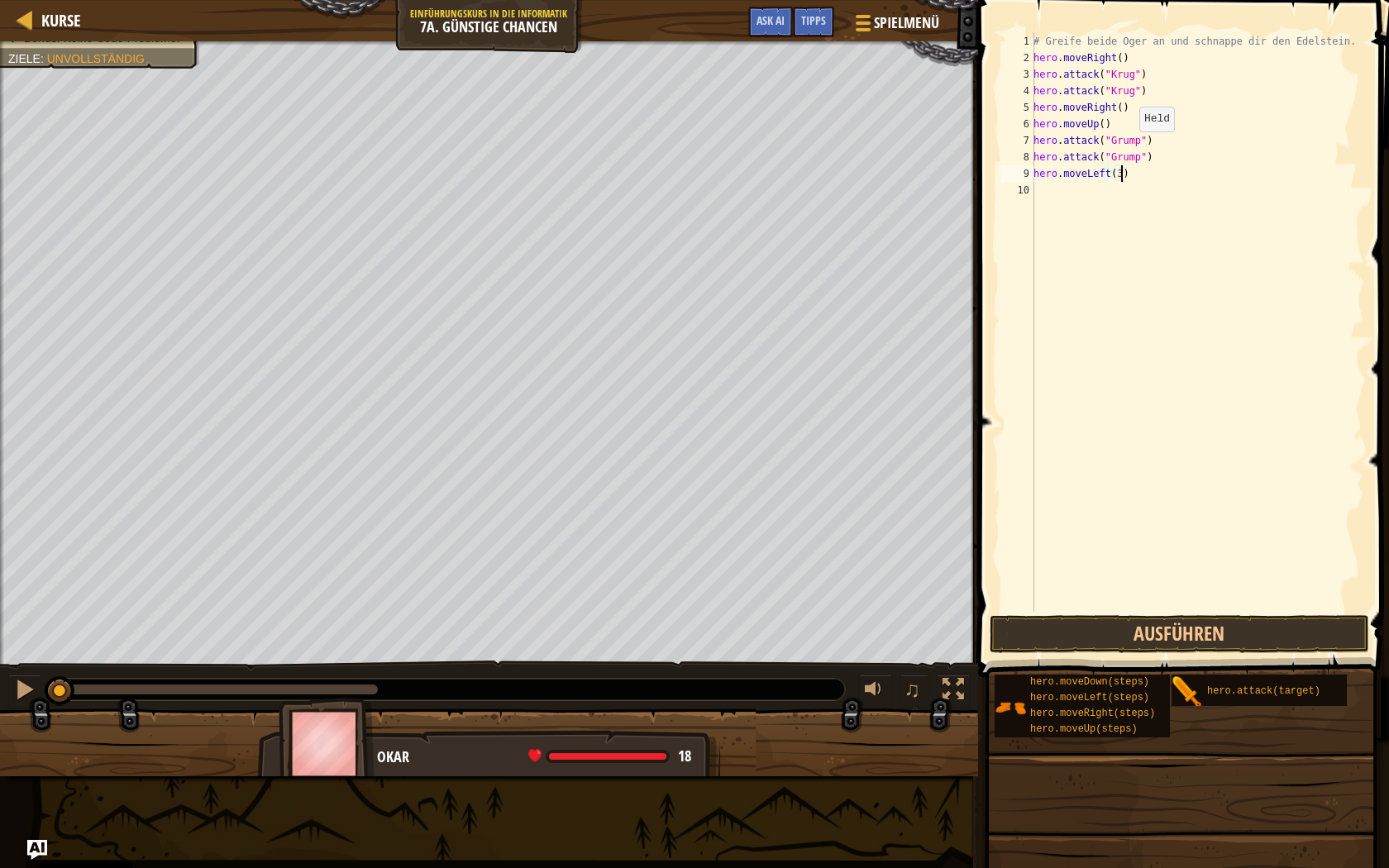
click at [1133, 205] on div "# Greife beide Oger an und schnappe dir den Edelstein. hero . moveRight ( ) her…" at bounding box center [1197, 338] width 334 height 612
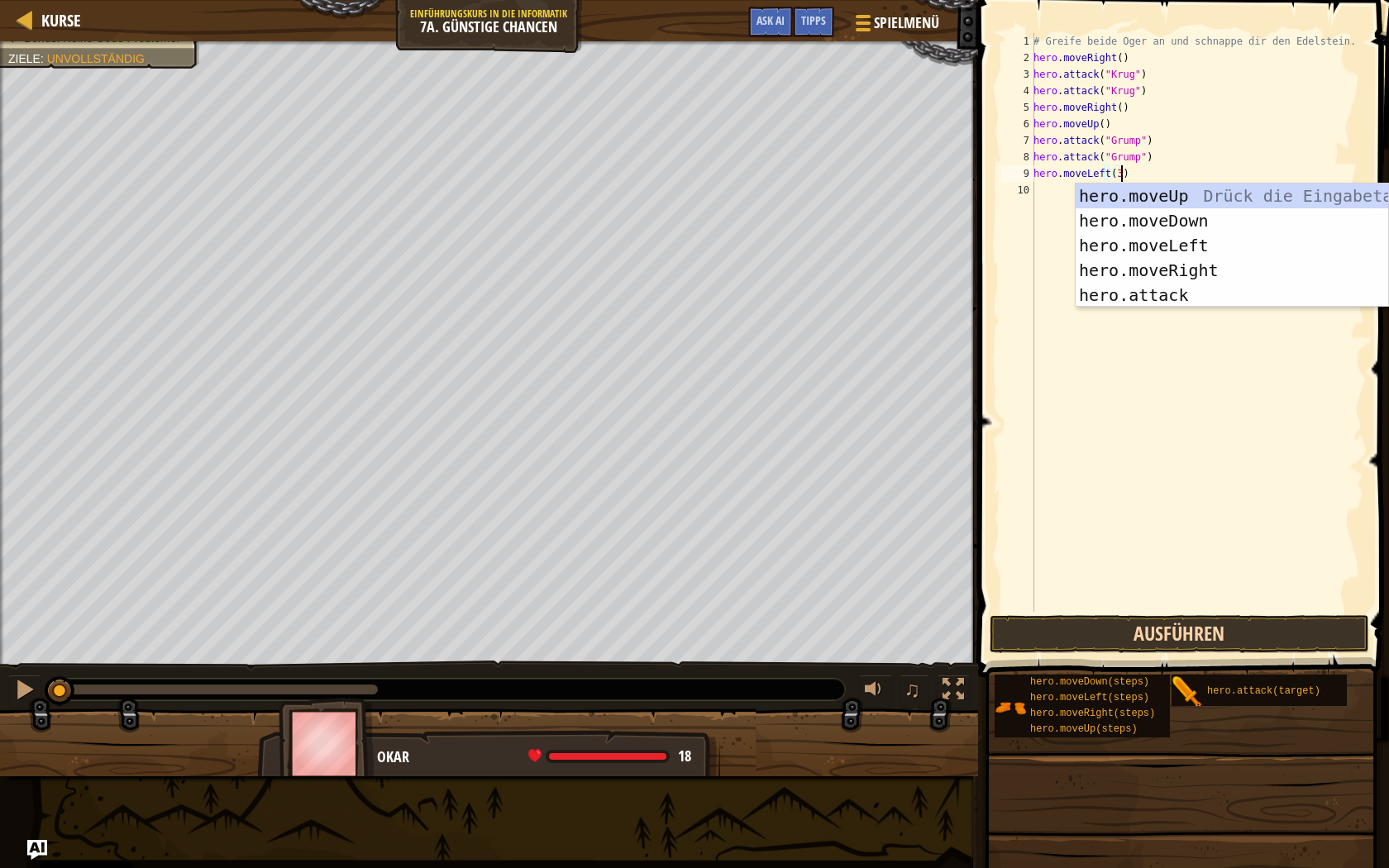
type textarea "hero.moveLeft(3)"
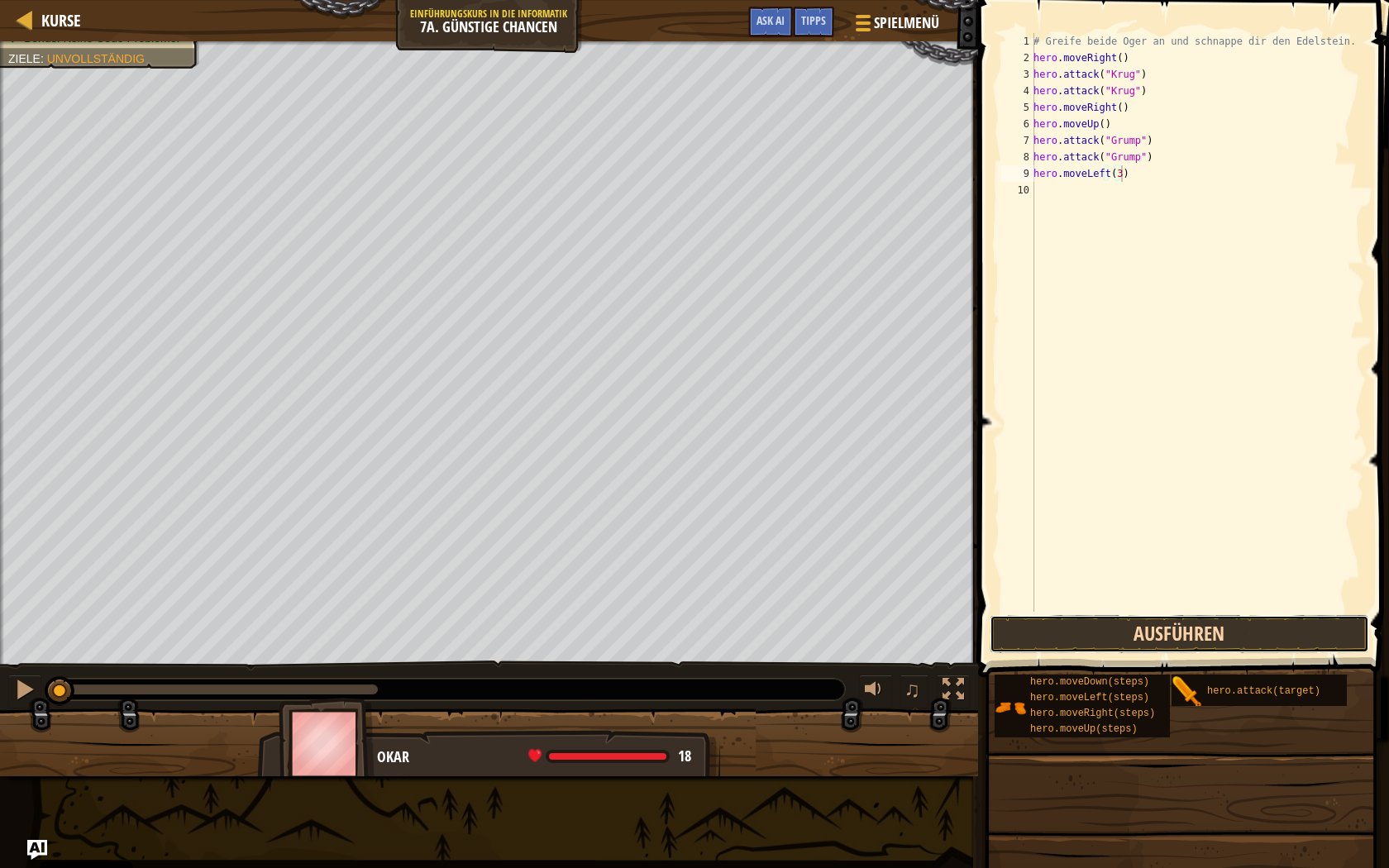
click at [1107, 630] on button "Ausführen" at bounding box center [1179, 634] width 380 height 38
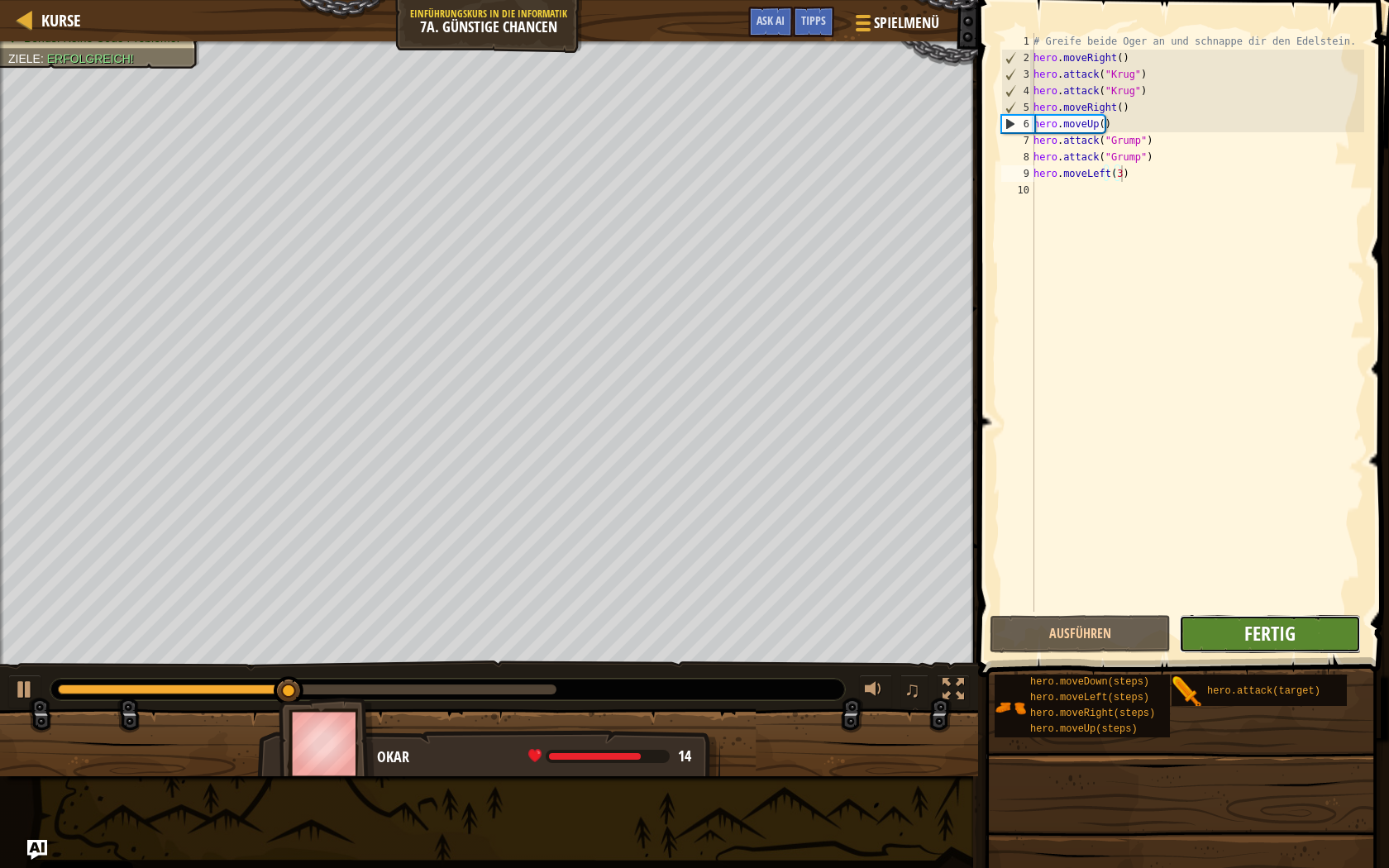
click at [1253, 631] on span "Fertig" at bounding box center [1270, 633] width 52 height 27
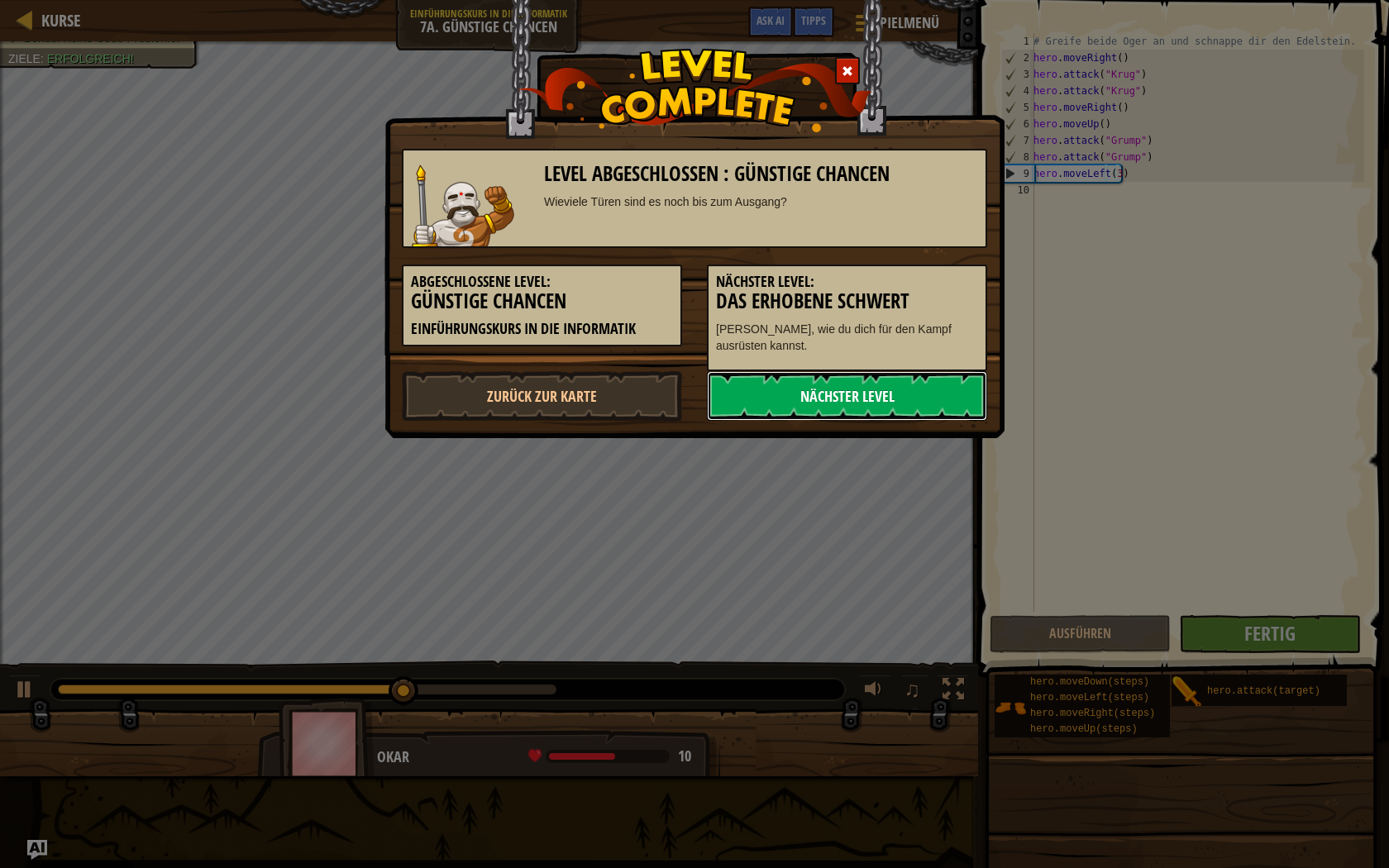
click at [796, 399] on link "Nächster Level" at bounding box center [847, 396] width 281 height 50
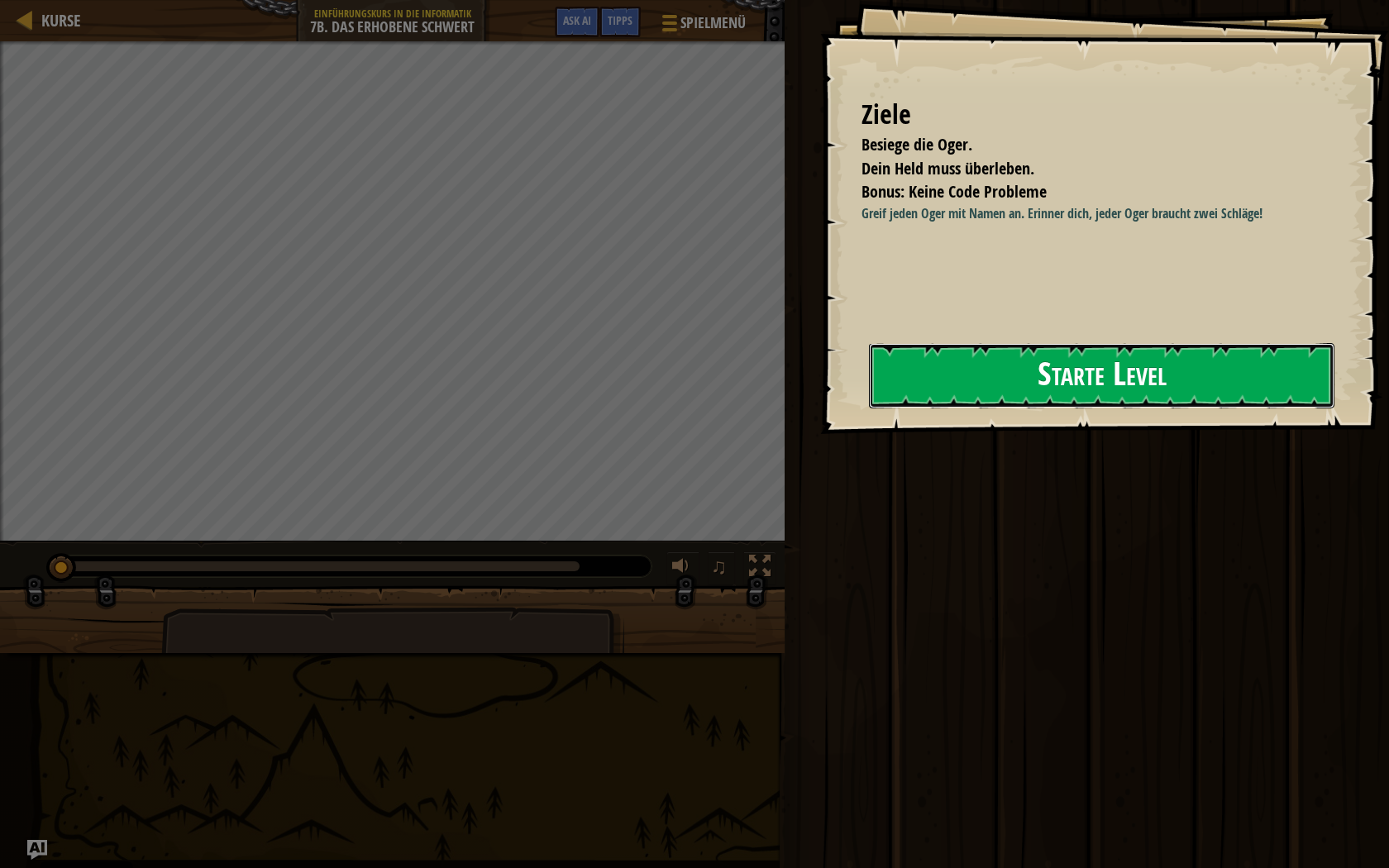
click at [1107, 359] on button "Starte Level" at bounding box center [1102, 376] width 466 height 65
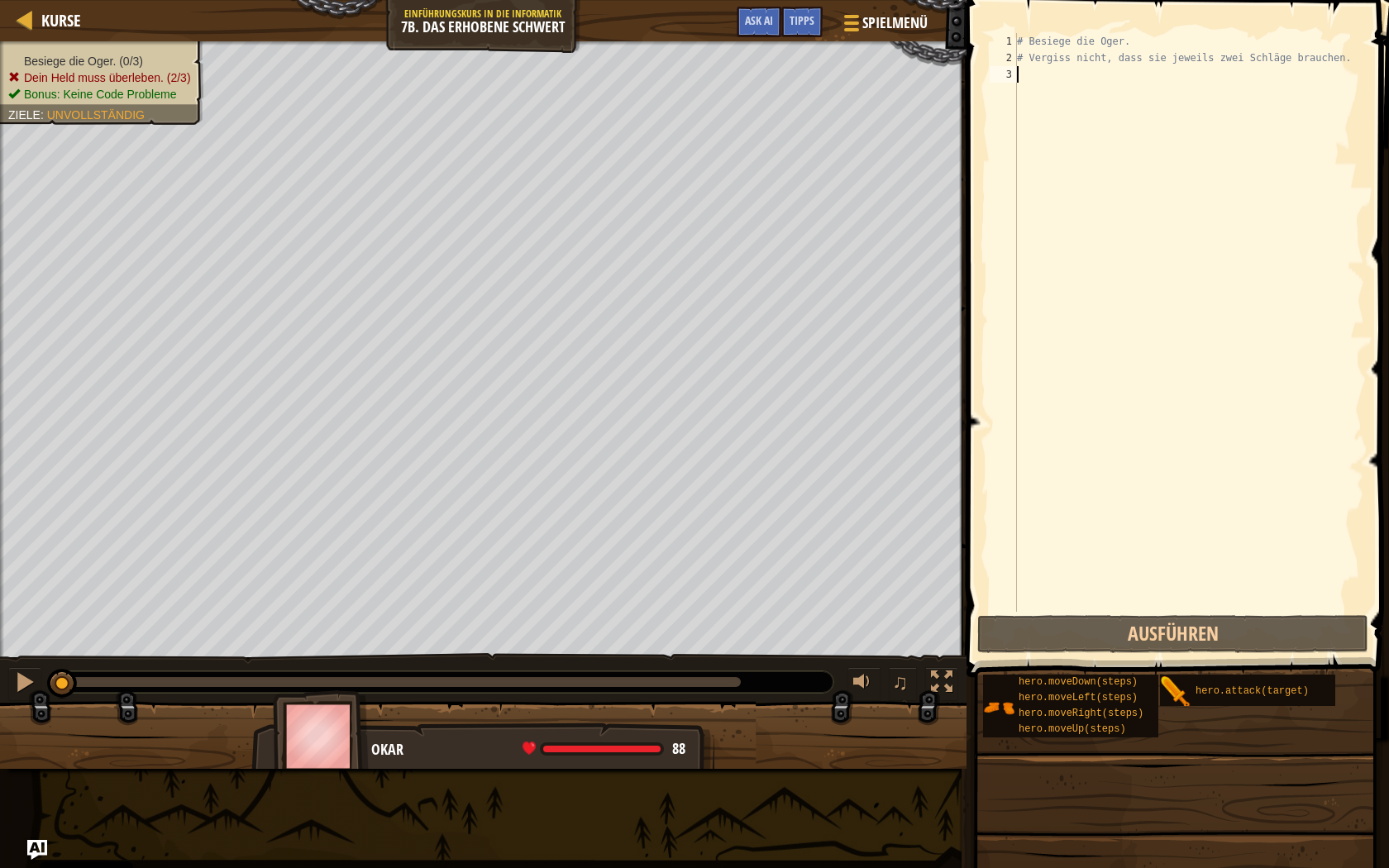
type textarea "# Vergiss nicht, dass sie jeweils zwei Schläge brauchen."
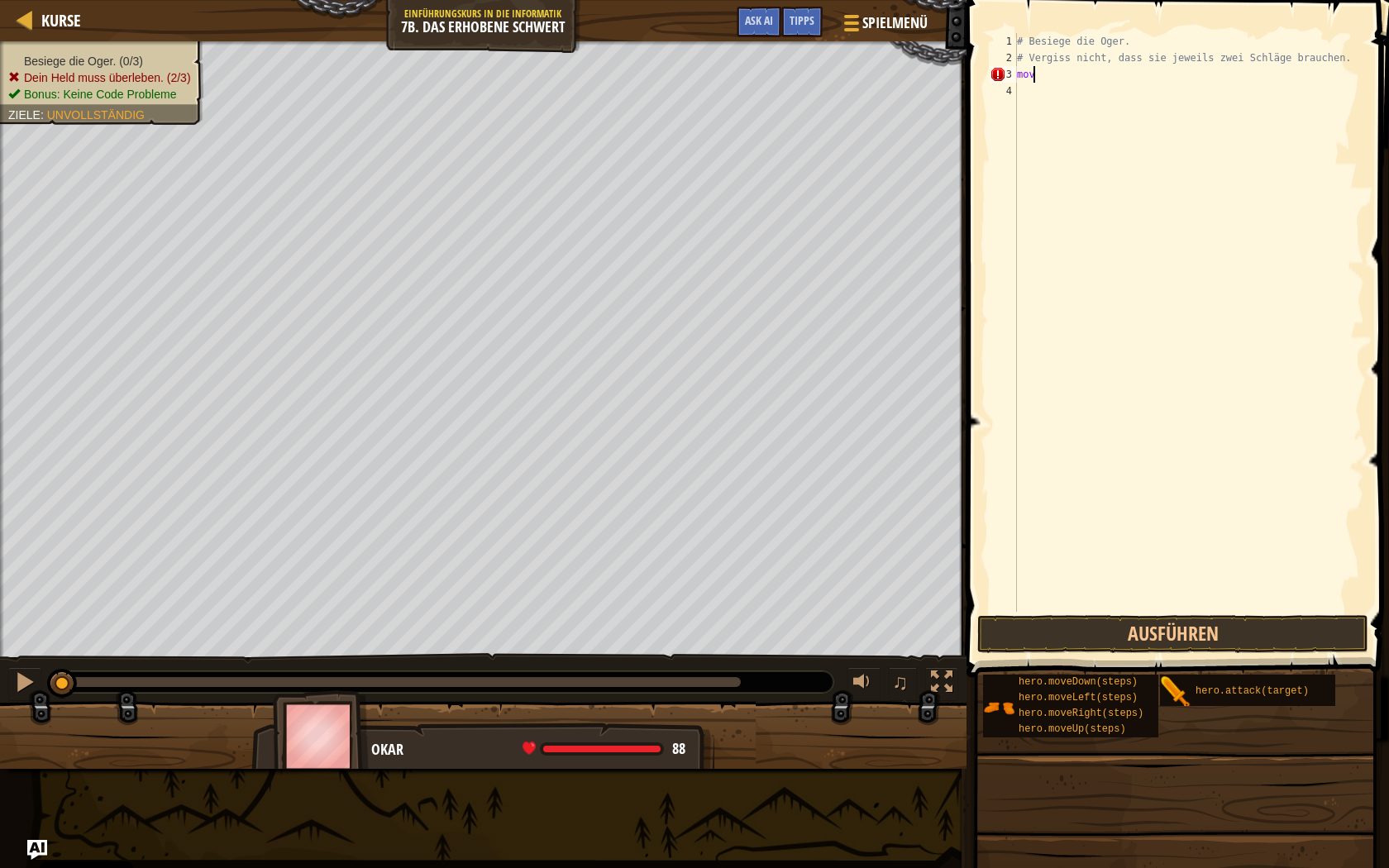
scroll to position [8, 0]
type textarea "m"
type textarea "hero.attack("Rig")"
click at [1059, 95] on div "# Besiege die Oger. # Vergiss nicht, dass sie jeweils zwei Schläge brauchen. he…" at bounding box center [1188, 338] width 350 height 612
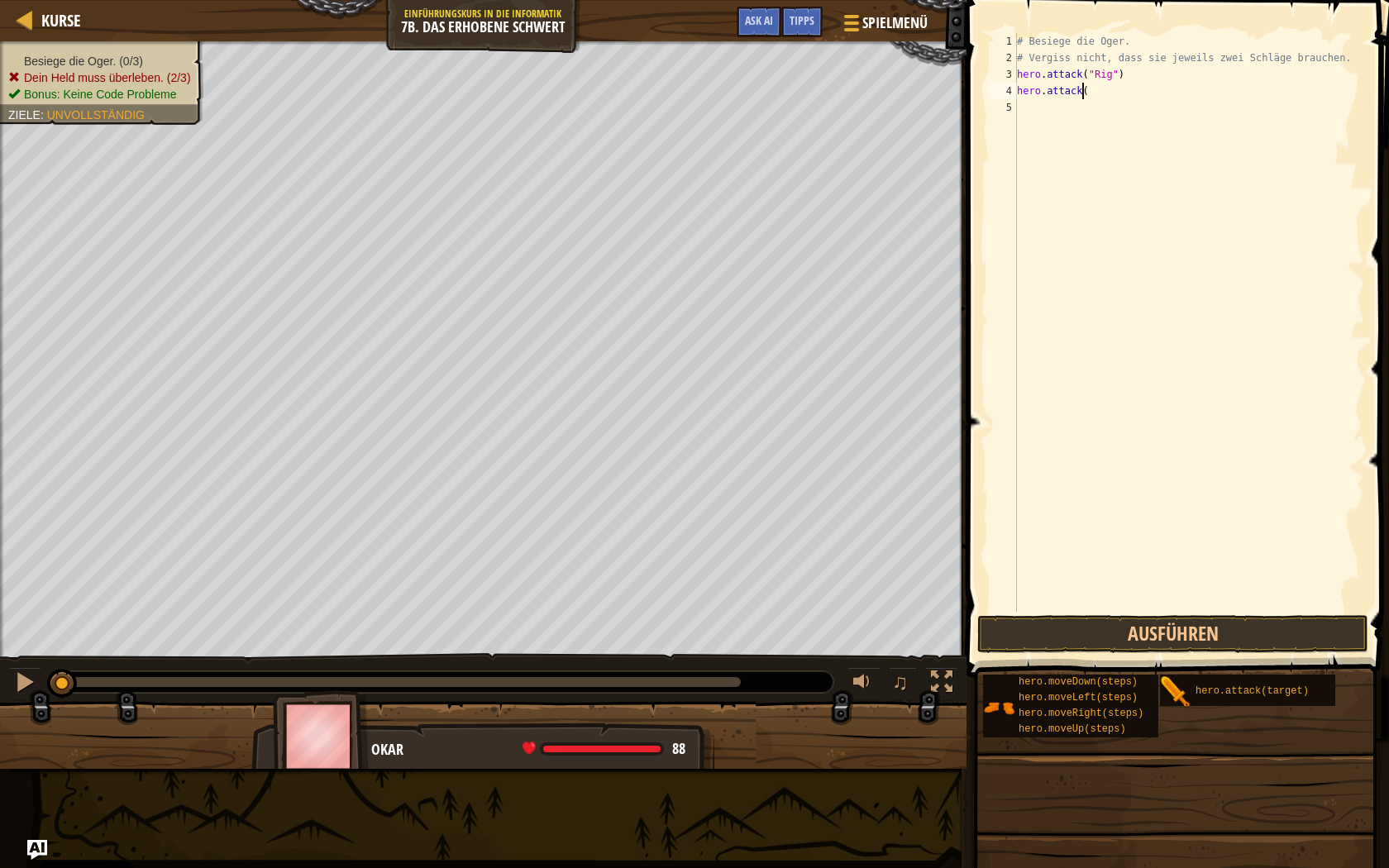
scroll to position [8, 5]
click at [945, 88] on div "Kurse Einführungskurs in die Informatik 7b. Das erhobene Schwert Spielmenü Fert…" at bounding box center [694, 434] width 1389 height 868
click at [1081, 86] on div "# Besiege die Oger. # Vergiss nicht, dass sie jeweils zwei Schläge brauchen. he…" at bounding box center [1188, 322] width 350 height 579
type textarea "hero.attack("Rig")"
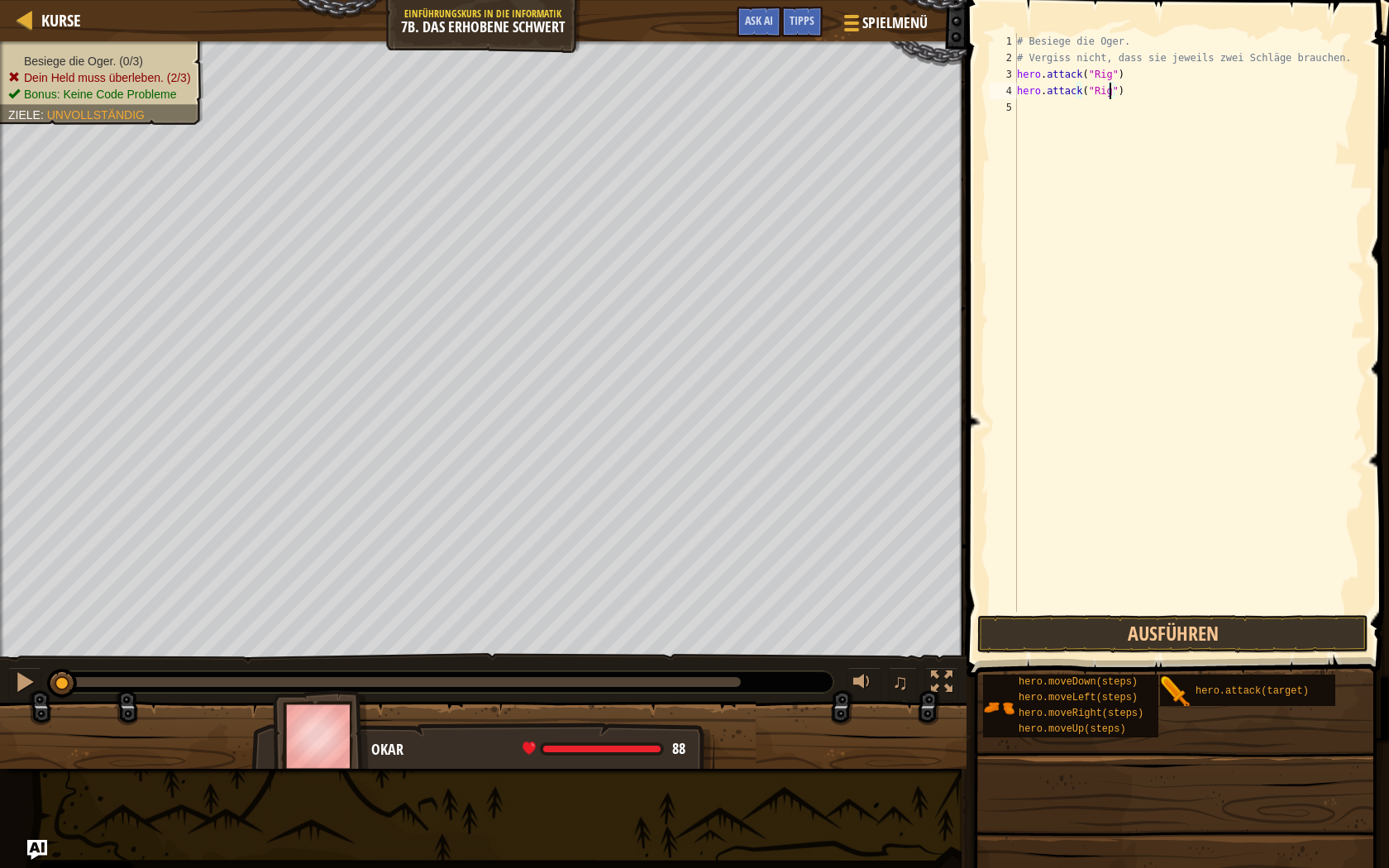
click at [1138, 139] on div "# Besiege die Oger. # Vergiss nicht, dass sie jeweils zwei Schläge brauchen. he…" at bounding box center [1188, 338] width 350 height 612
paste textarea "hero.attack()"
type textarea "hero.attack()"
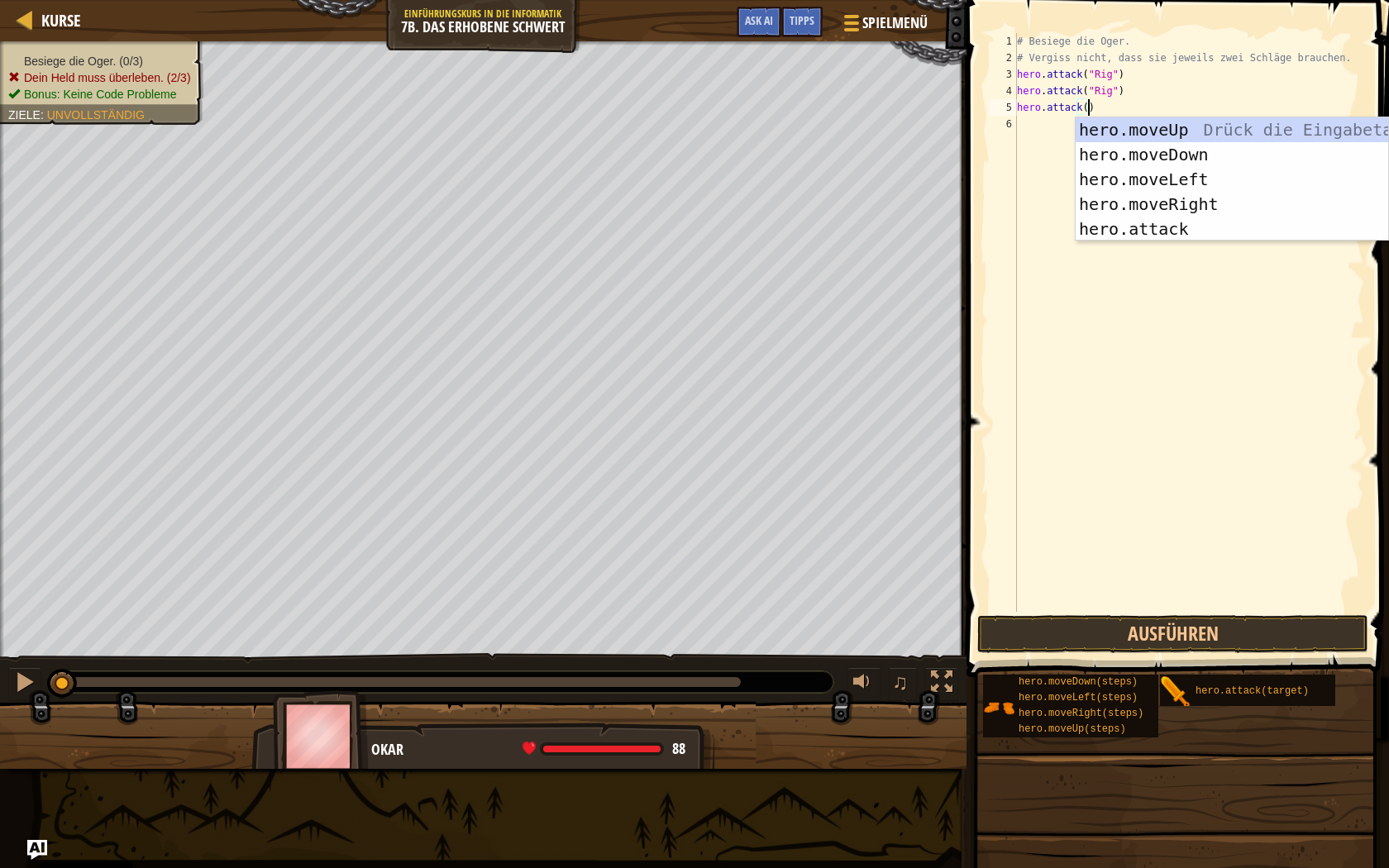
click at [1041, 138] on div "# Besiege die Oger. # Vergiss nicht, dass sie jeweils zwei Schläge brauchen. he…" at bounding box center [1188, 338] width 350 height 612
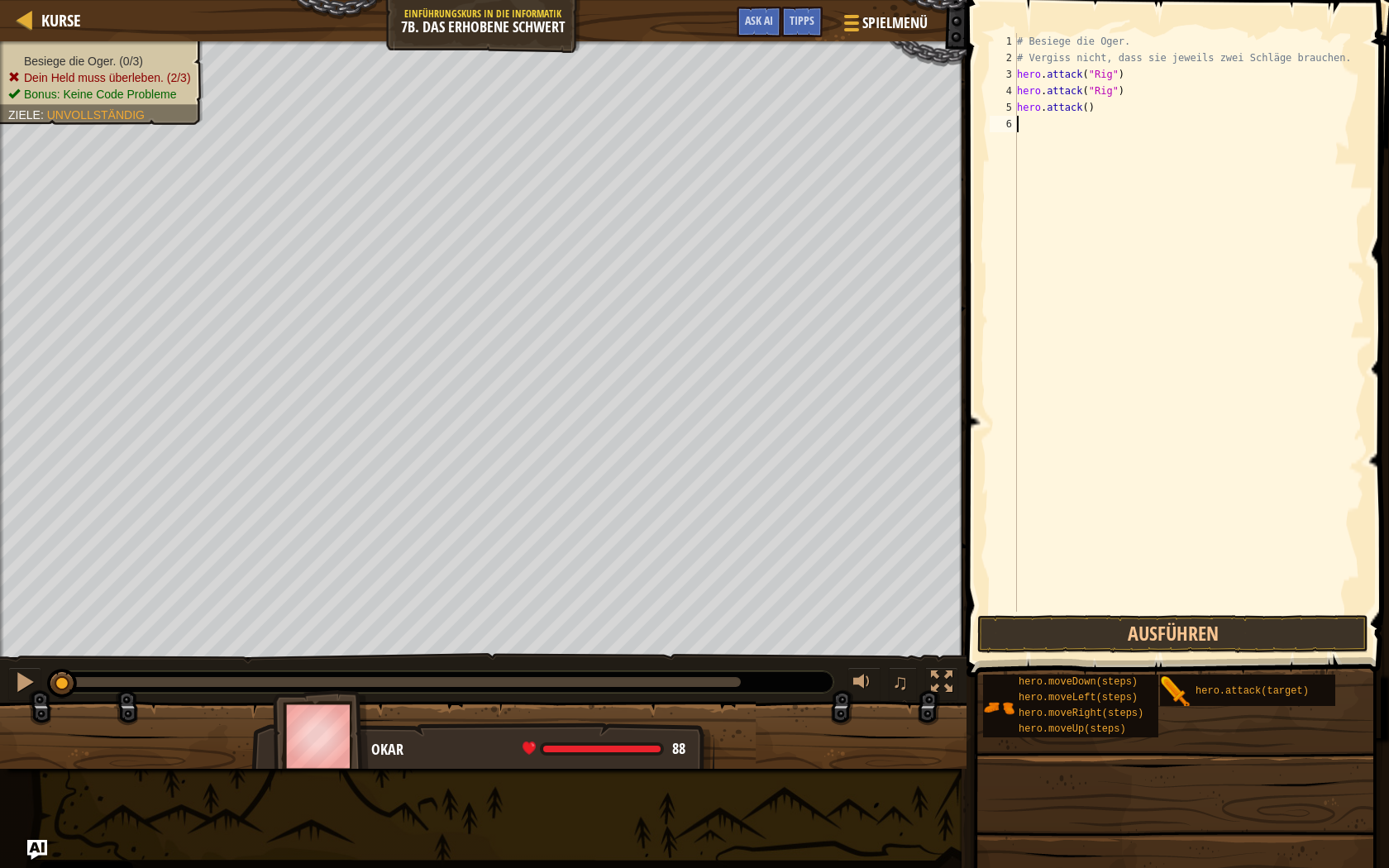
paste textarea "hero.attack()"
type textarea "hero.attack()"
click at [1027, 155] on div "# Besiege die Oger. # Vergiss nicht, dass sie jeweils zwei Schläge brauchen. he…" at bounding box center [1188, 338] width 350 height 612
paste textarea "hero.attack()"
type textarea "hero.attack()"
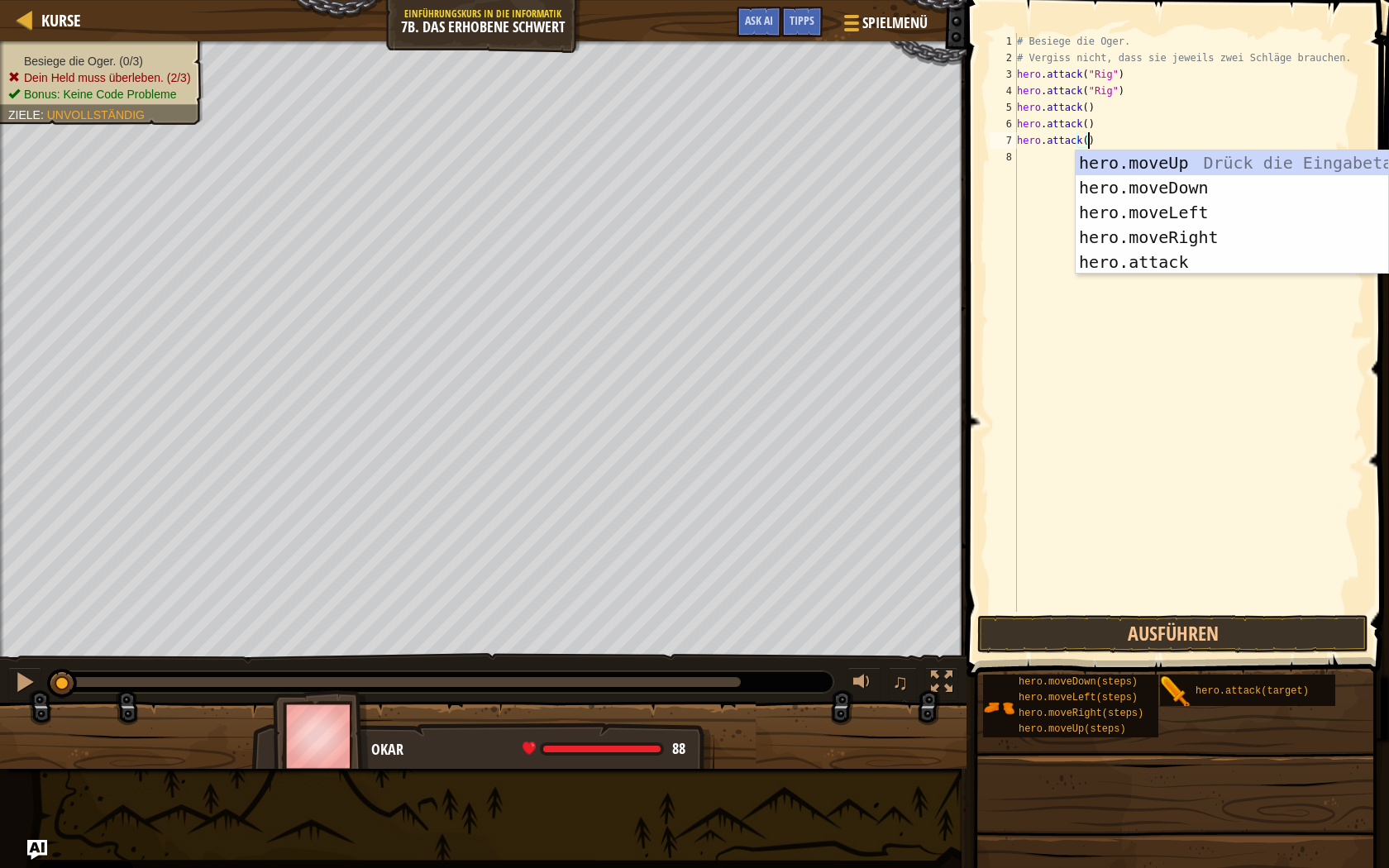
click at [1023, 174] on div "# Besiege die Oger. # Vergiss nicht, dass sie jeweils zwei Schläge brauchen. he…" at bounding box center [1188, 338] width 350 height 612
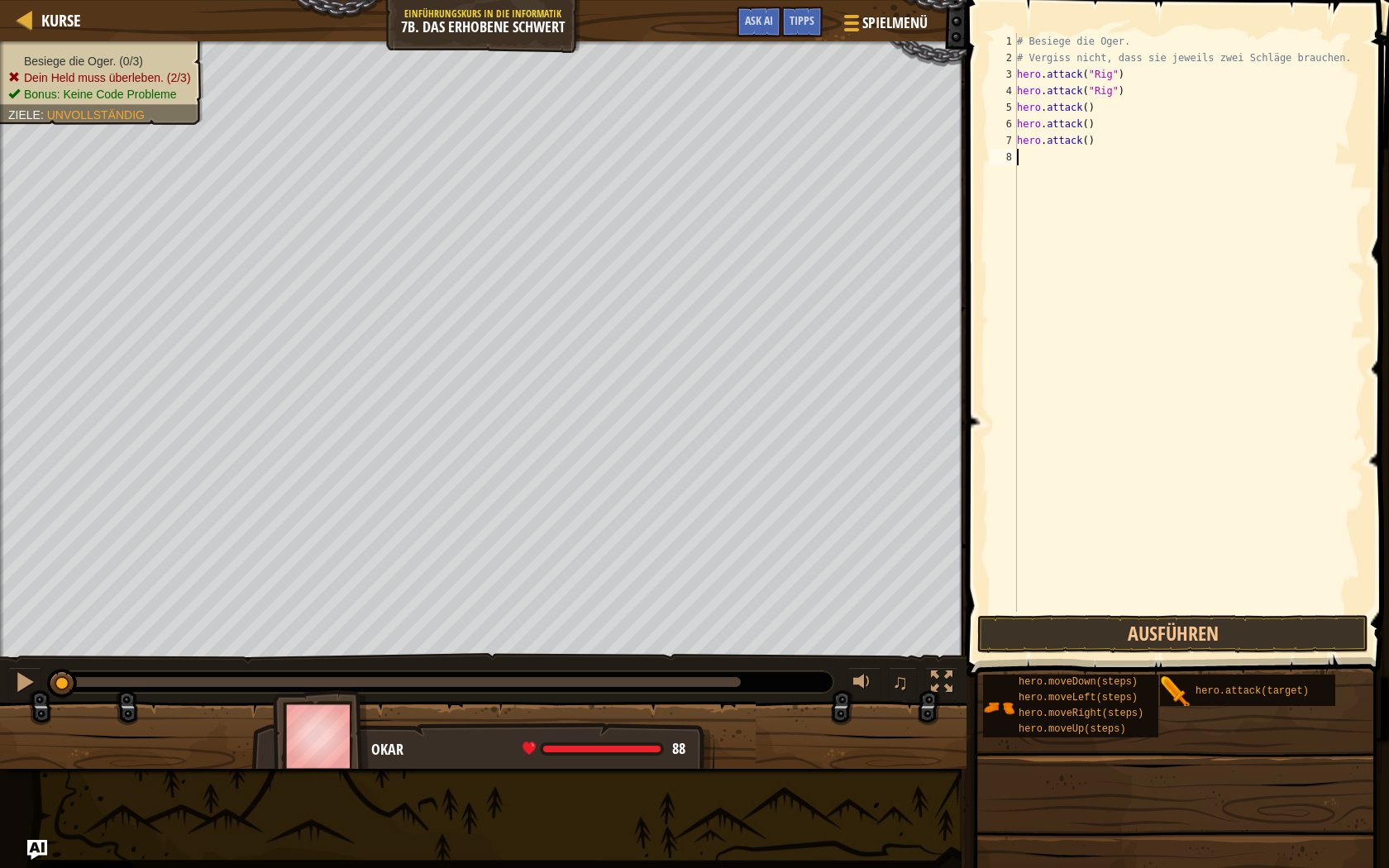
paste textarea "hero.attack()"
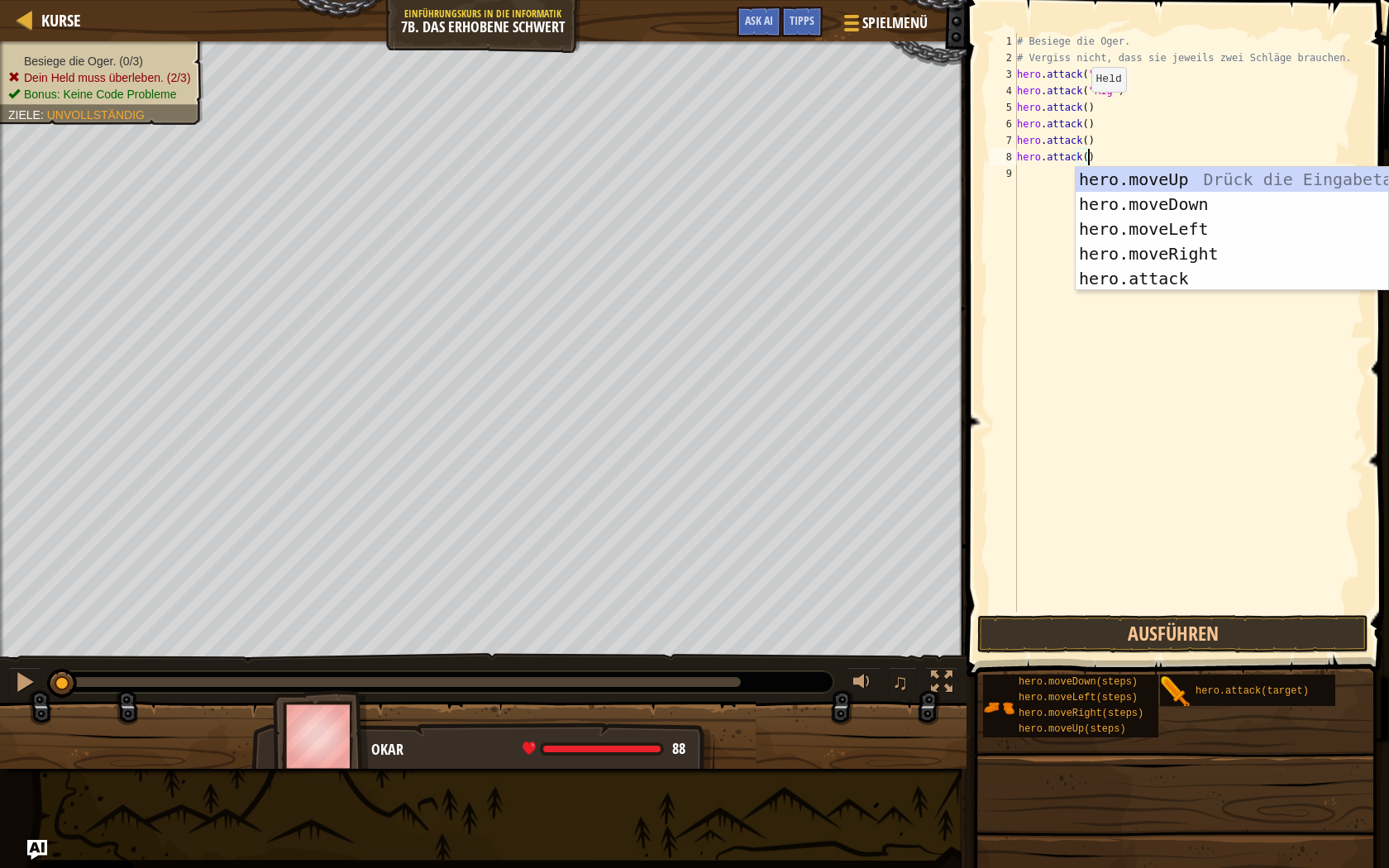
click at [1077, 108] on div "# Besiege die Oger. # Vergiss nicht, dass sie jeweils zwei Schläge brauchen. he…" at bounding box center [1188, 338] width 350 height 612
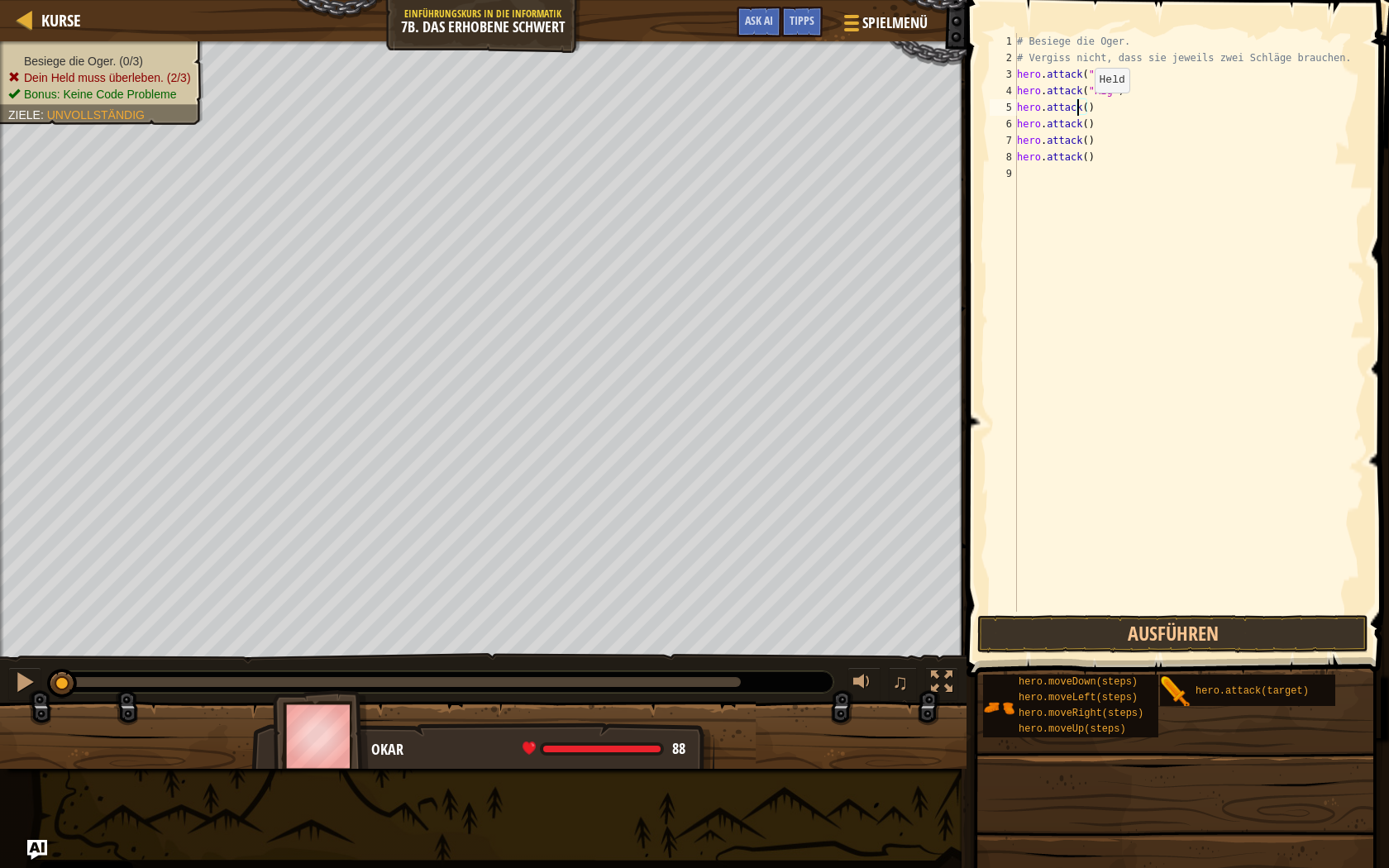
click at [1081, 109] on div "# Besiege die Oger. # Vergiss nicht, dass sie jeweils zwei Schläge brauchen. he…" at bounding box center [1188, 338] width 350 height 612
type textarea "hero.attack("Ack")"
click at [1094, 249] on div "# Besiege die Oger. # Vergiss nicht, dass sie jeweils zwei Schläge brauchen. he…" at bounding box center [1188, 338] width 350 height 612
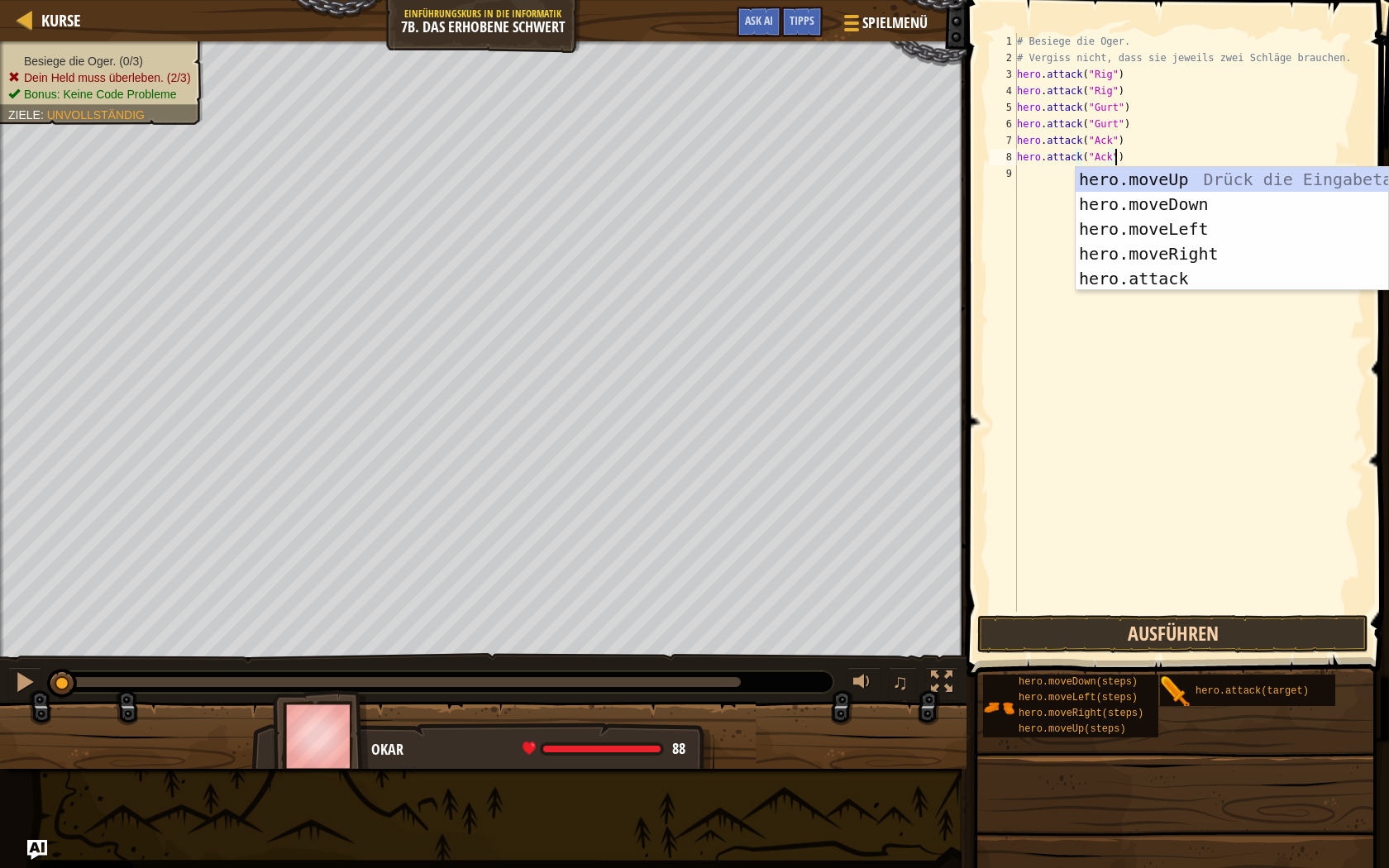
type textarea "hero.attack("Ack")"
click at [1138, 636] on button "Ausführen" at bounding box center [1173, 634] width 391 height 38
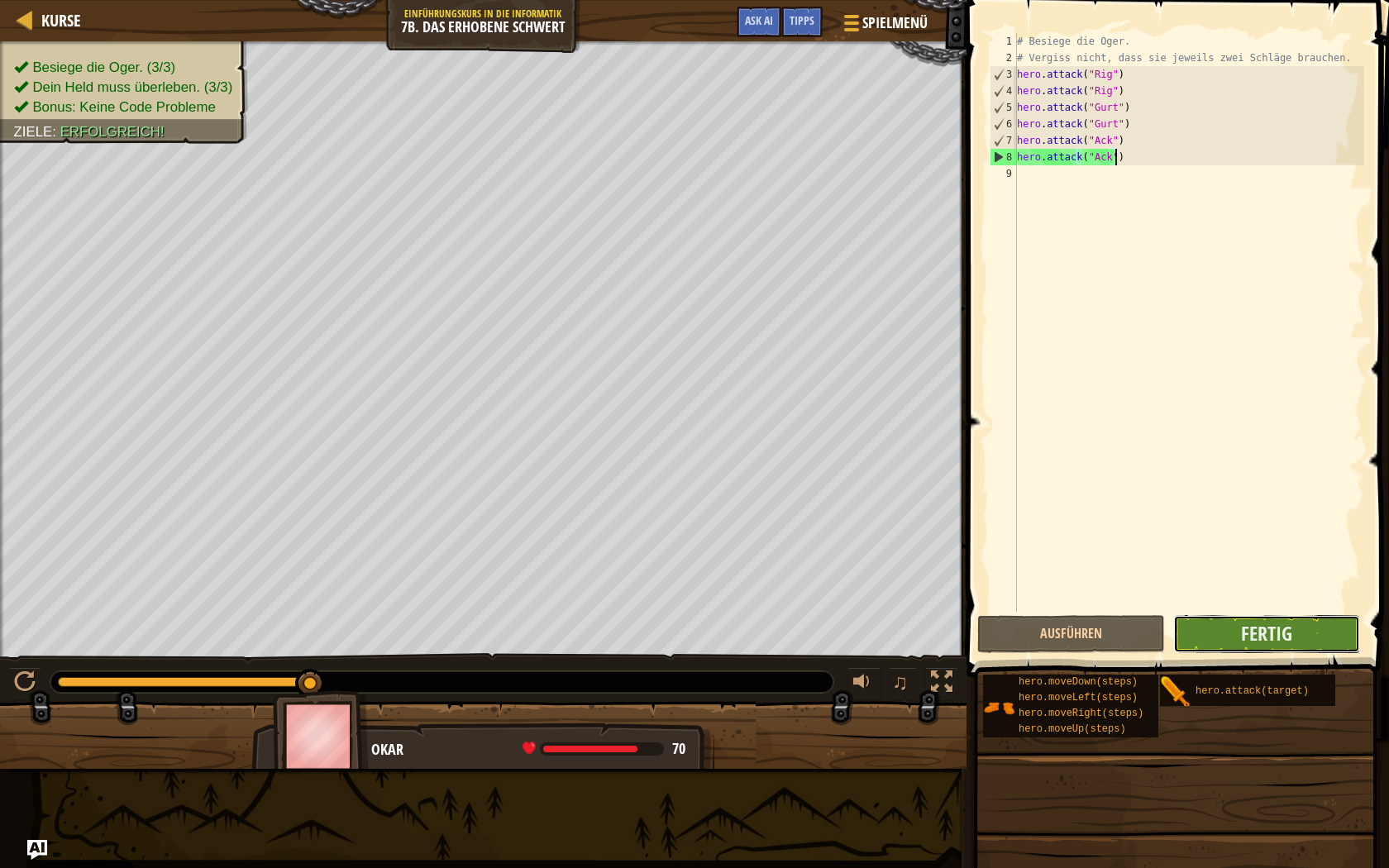
click at [1200, 632] on button "Fertig" at bounding box center [1266, 634] width 187 height 38
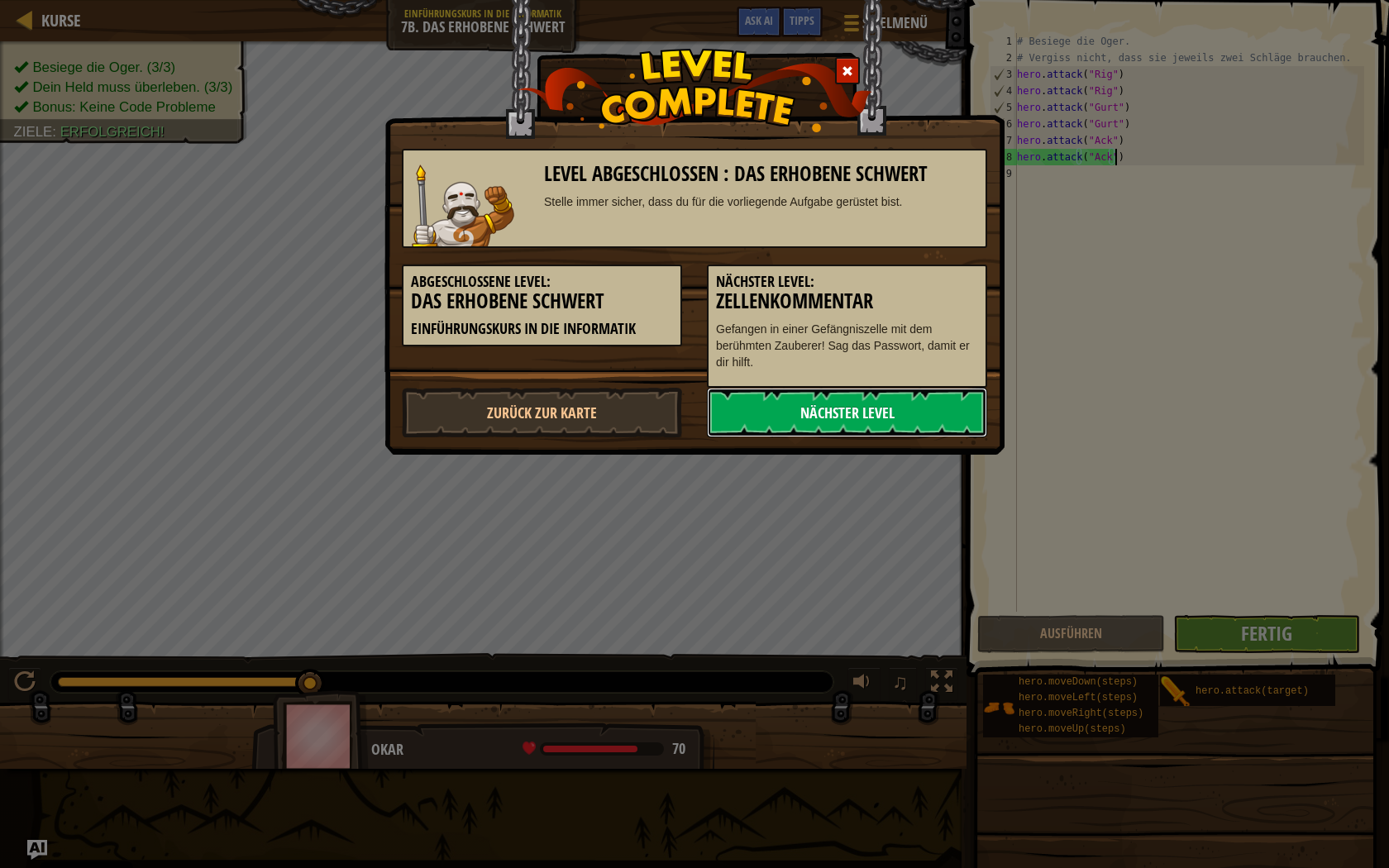
click at [741, 412] on link "Nächster Level" at bounding box center [847, 413] width 281 height 50
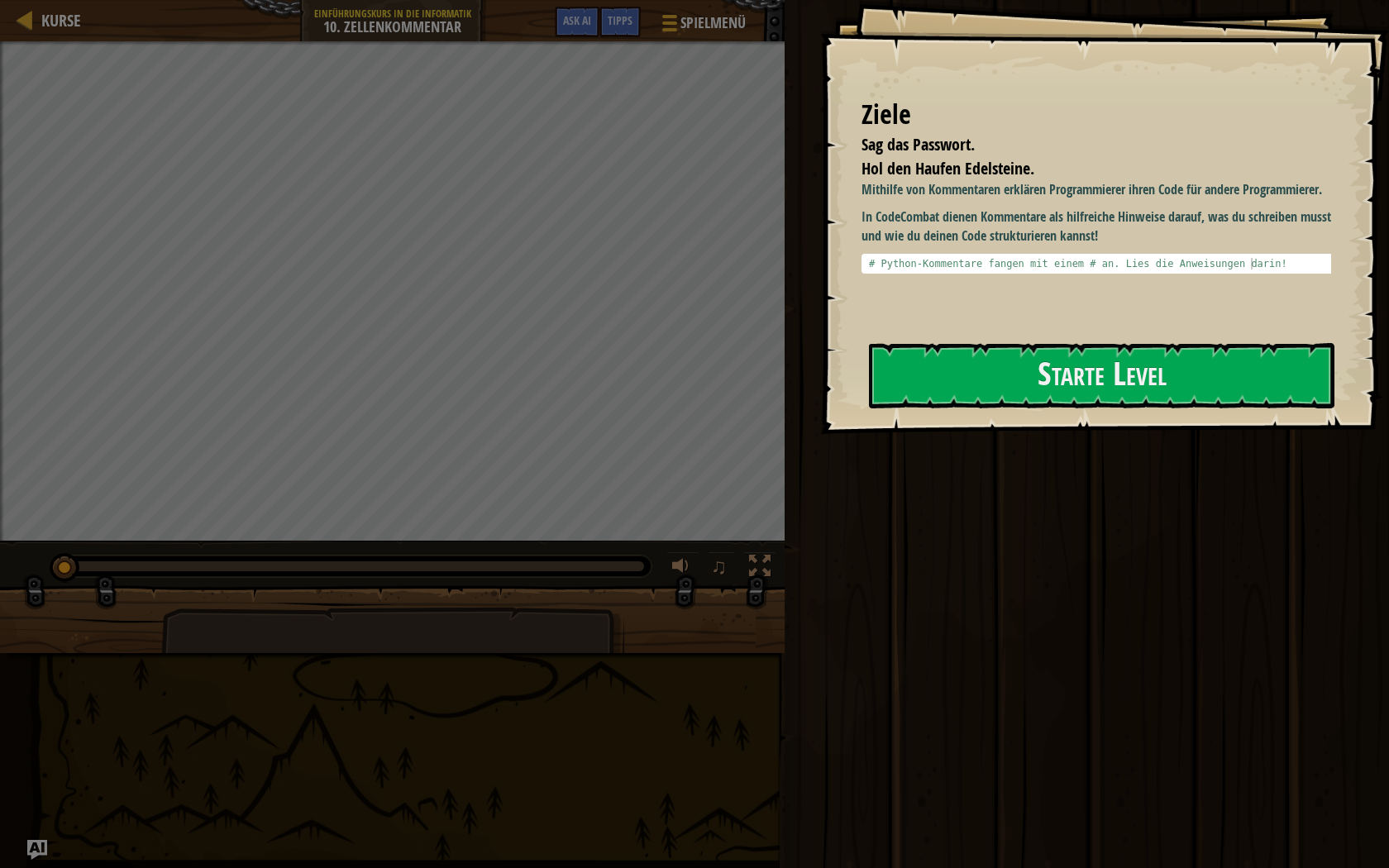
drag, startPoint x: 864, startPoint y: 278, endPoint x: 904, endPoint y: 280, distance: 40.0
click at [904, 274] on pre "1 # Python-Kommentare fangen mit einem # an. Lies die Anweisungen darin! הההההה…" at bounding box center [1102, 263] width 482 height 20
click at [902, 382] on button "Starte Level" at bounding box center [1102, 376] width 466 height 65
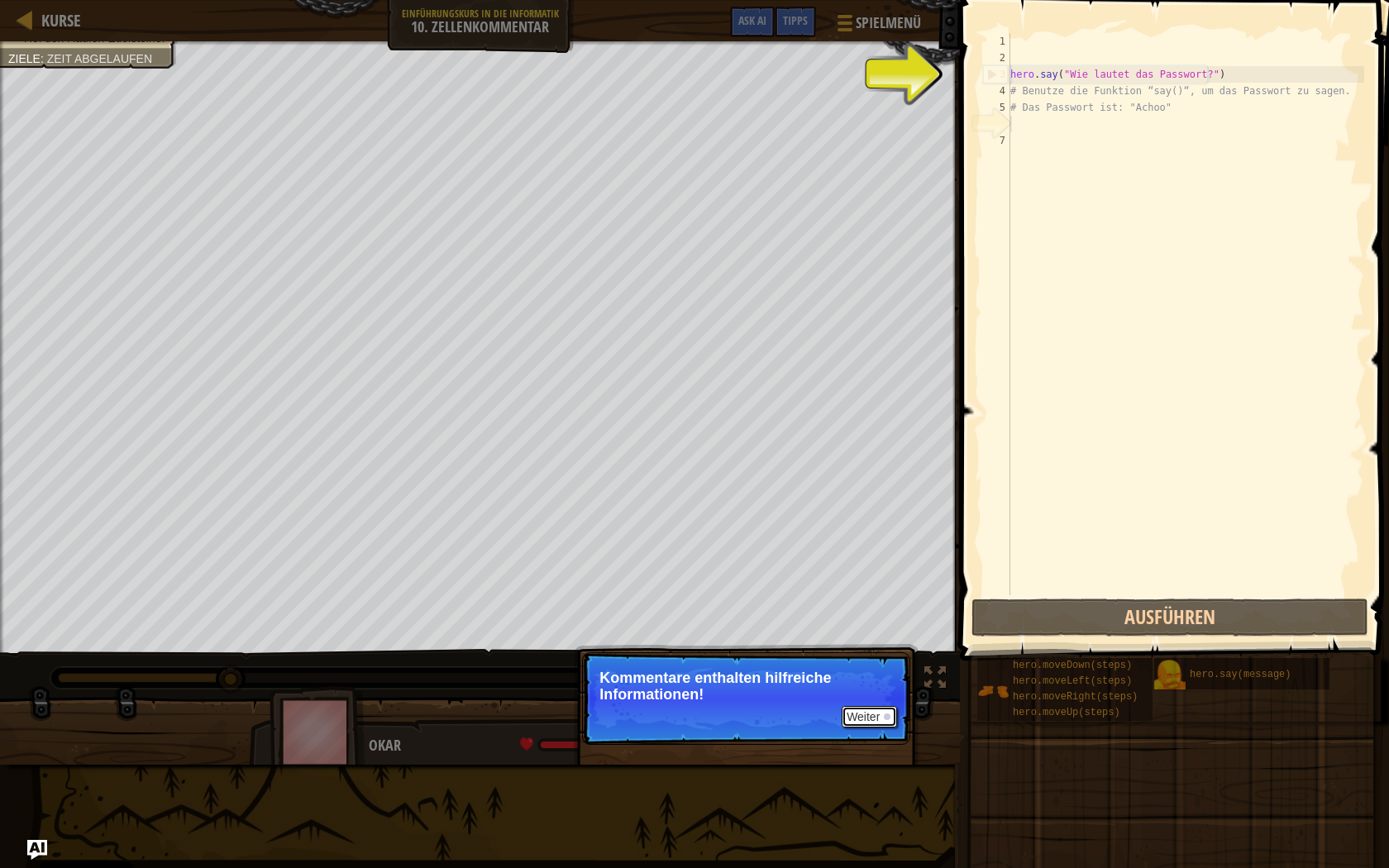
click at [874, 720] on button "Weiter" at bounding box center [869, 716] width 55 height 22
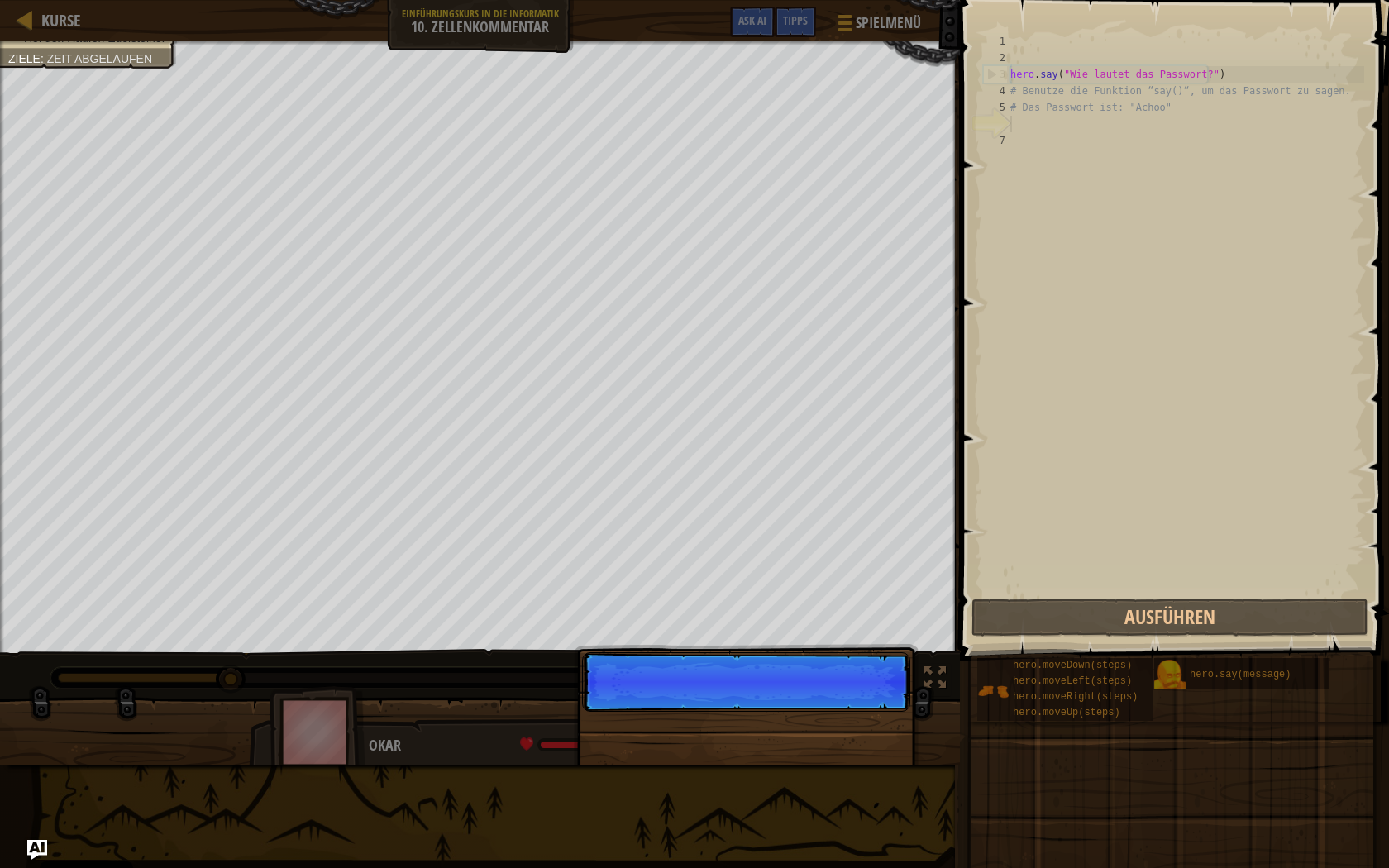
scroll to position [8, 0]
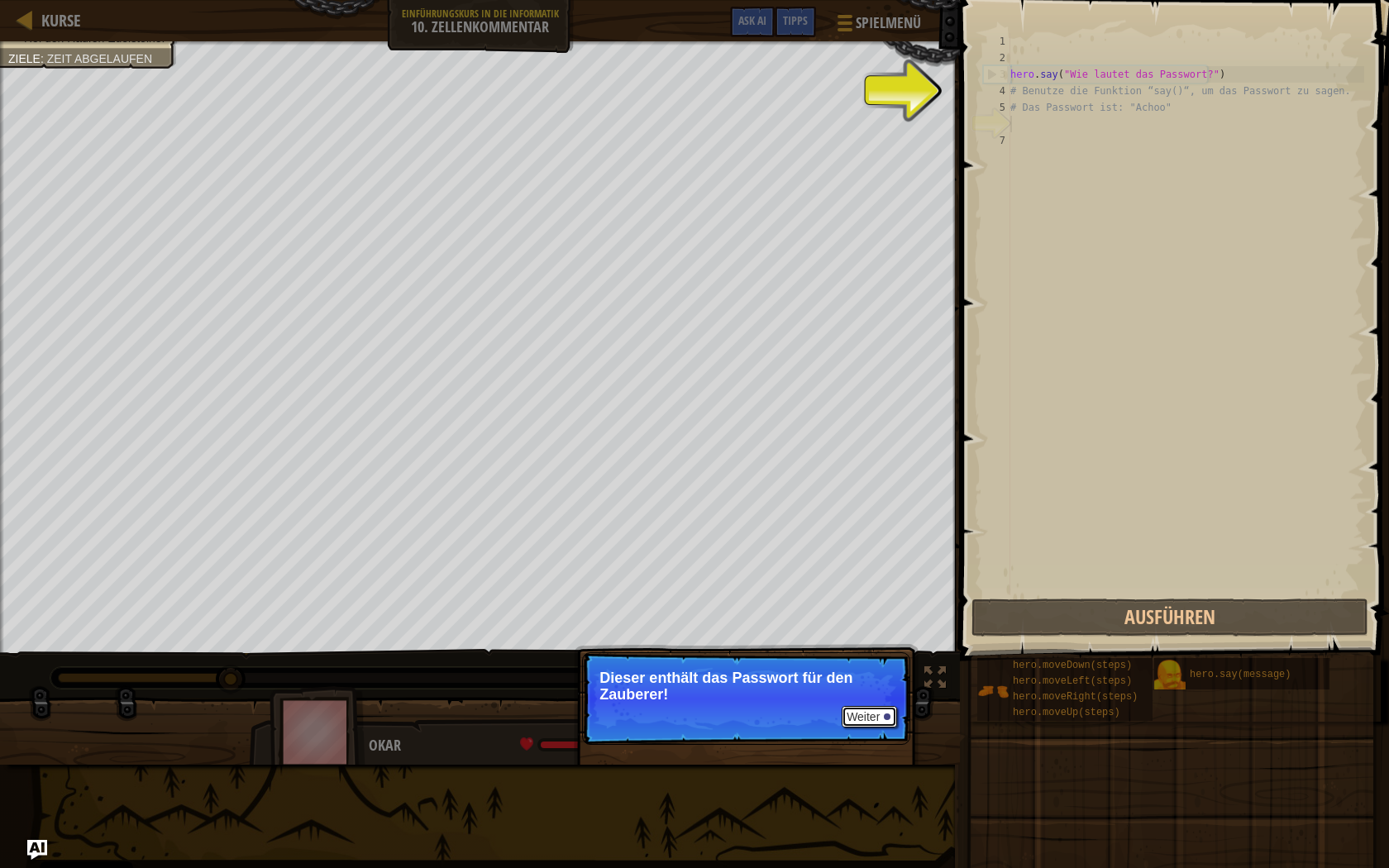
click at [874, 720] on button "Weiter" at bounding box center [869, 716] width 55 height 22
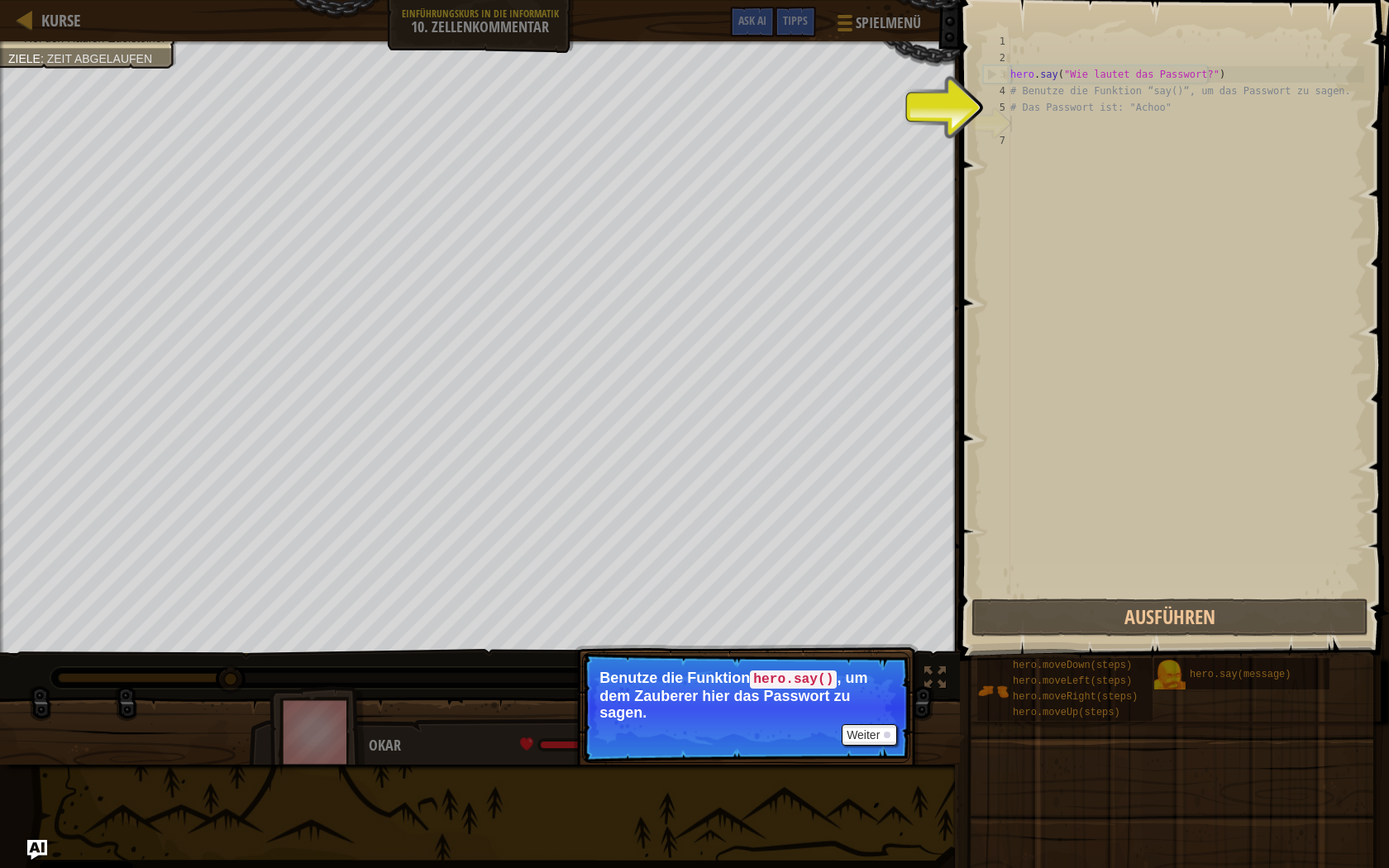
click at [874, 720] on p "Benutze die Funktion hero.say() , um dem Zauberer hier das Passwort zu sagen." at bounding box center [746, 695] width 293 height 52
click at [859, 726] on button "Weiter" at bounding box center [869, 735] width 55 height 22
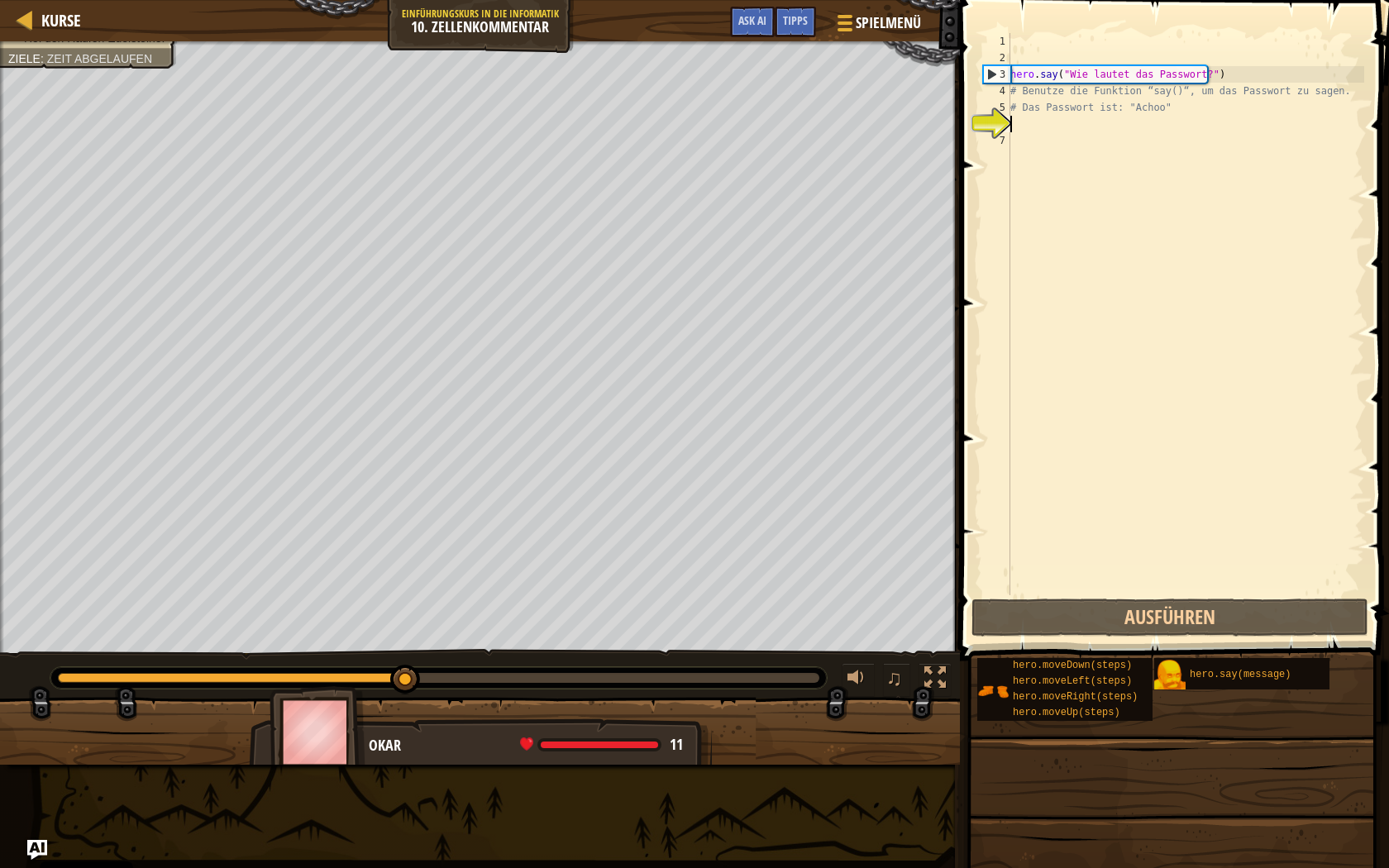
click at [1063, 119] on div "hero . say ( "Wie lautet das Passwort?" ) # Benutze die Funktion “say()“, um da…" at bounding box center [1185, 330] width 357 height 595
click at [863, 672] on div at bounding box center [858, 677] width 22 height 22
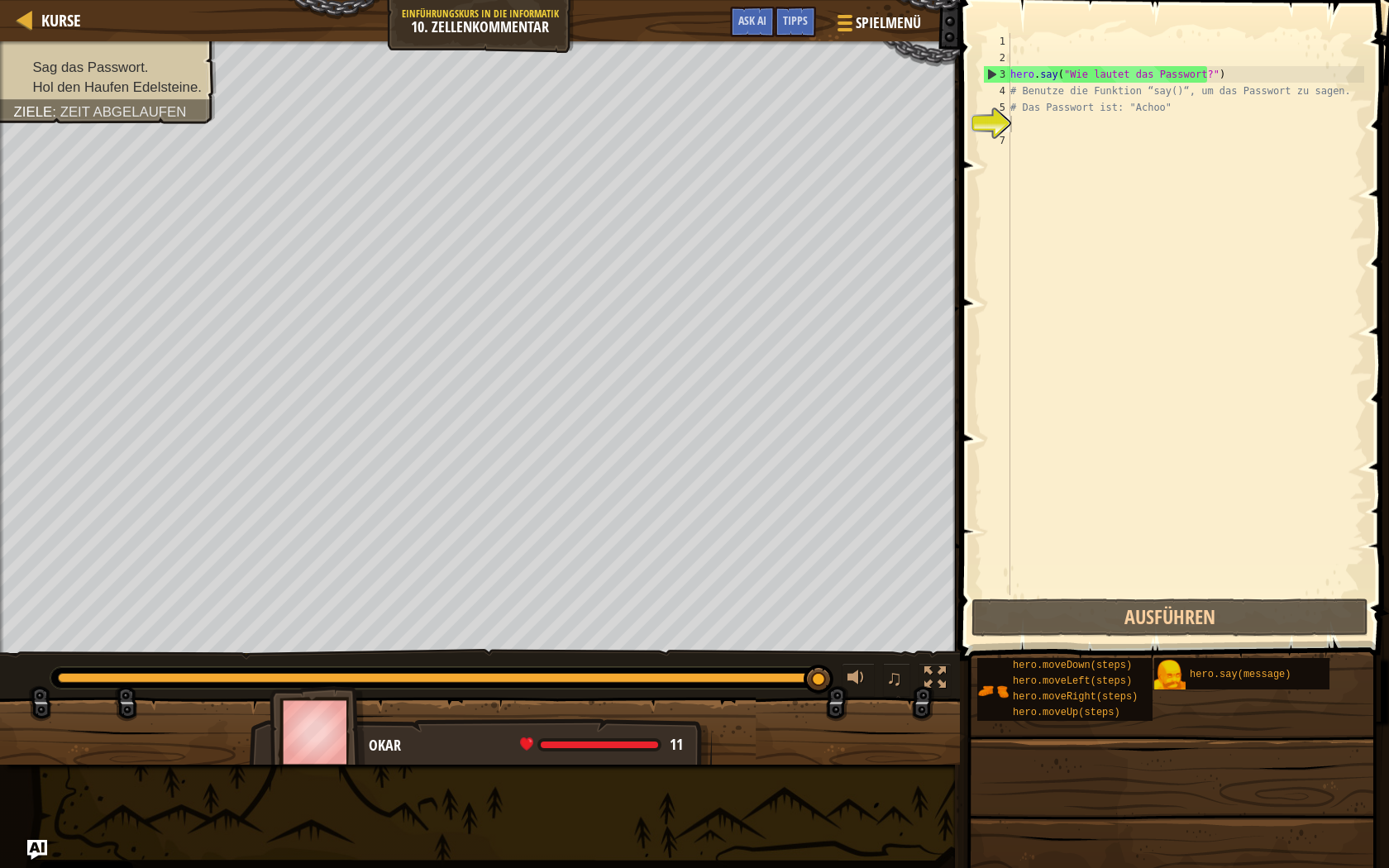
click at [410, 663] on div "♫" at bounding box center [479, 674] width 960 height 50
drag, startPoint x: 387, startPoint y: 691, endPoint x: 290, endPoint y: 693, distance: 97.0
click at [290, 693] on div "Sag das Passwort. Hol den Haufen Edelsteine. Ziele : Zeit abgelaufen ♫ Okar 11 …" at bounding box center [694, 403] width 1389 height 723
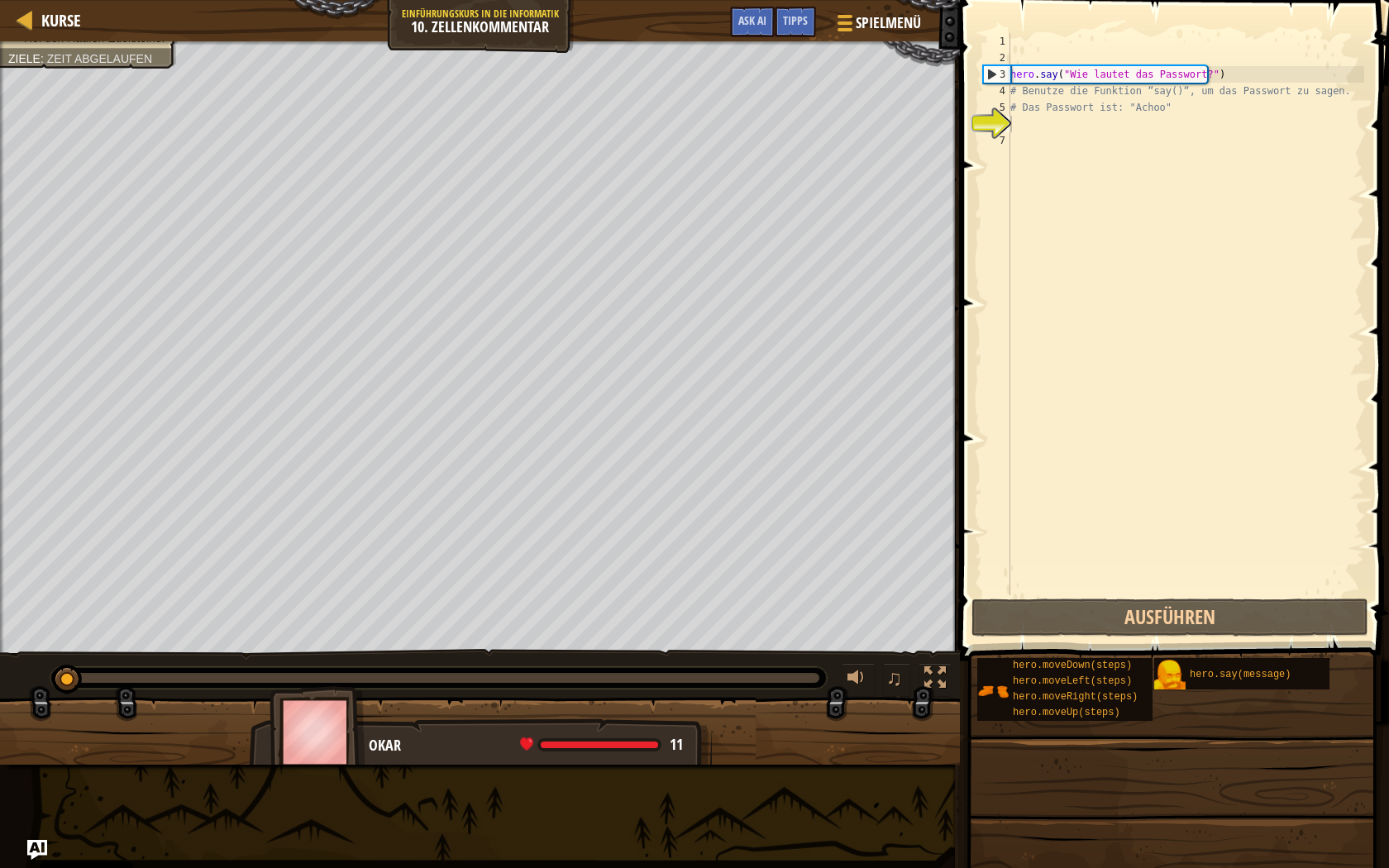
drag, startPoint x: 805, startPoint y: 680, endPoint x: 36, endPoint y: 673, distance: 769.0
click at [36, 673] on div "♫" at bounding box center [479, 674] width 960 height 50
click at [1026, 608] on button "Ausführen" at bounding box center [1170, 618] width 397 height 38
drag, startPoint x: 448, startPoint y: 678, endPoint x: 403, endPoint y: 706, distance: 53.0
click at [403, 706] on div "Sag das Passwort. Hol den Haufen Edelsteine. Ziele : Zeit abgelaufen ♫ Okar 11 …" at bounding box center [694, 403] width 1389 height 723
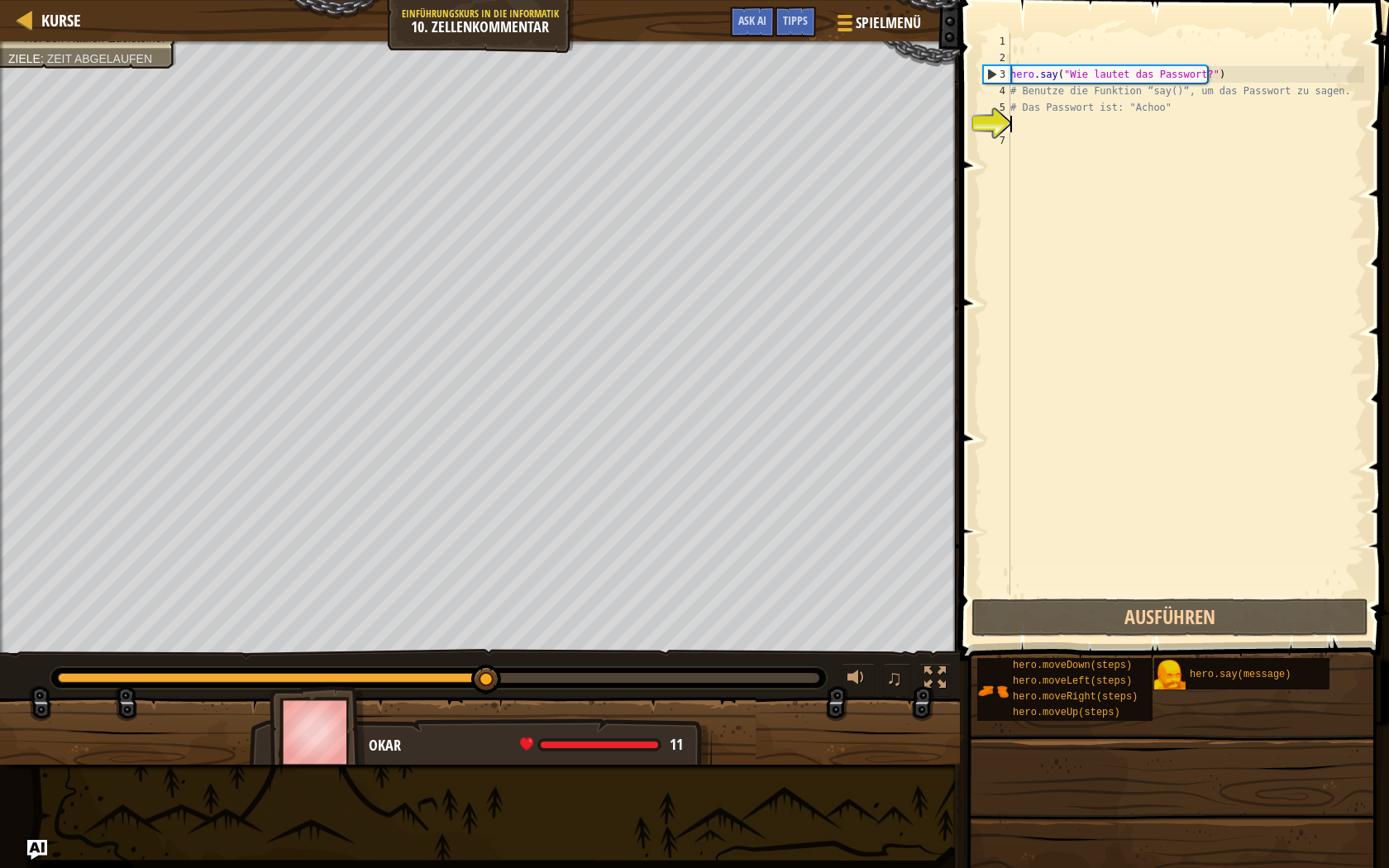
click at [1042, 132] on div "hero . say ( "Wie lautet das Passwort?" ) # Benutze die Funktion “say()“, um da…" at bounding box center [1185, 330] width 357 height 595
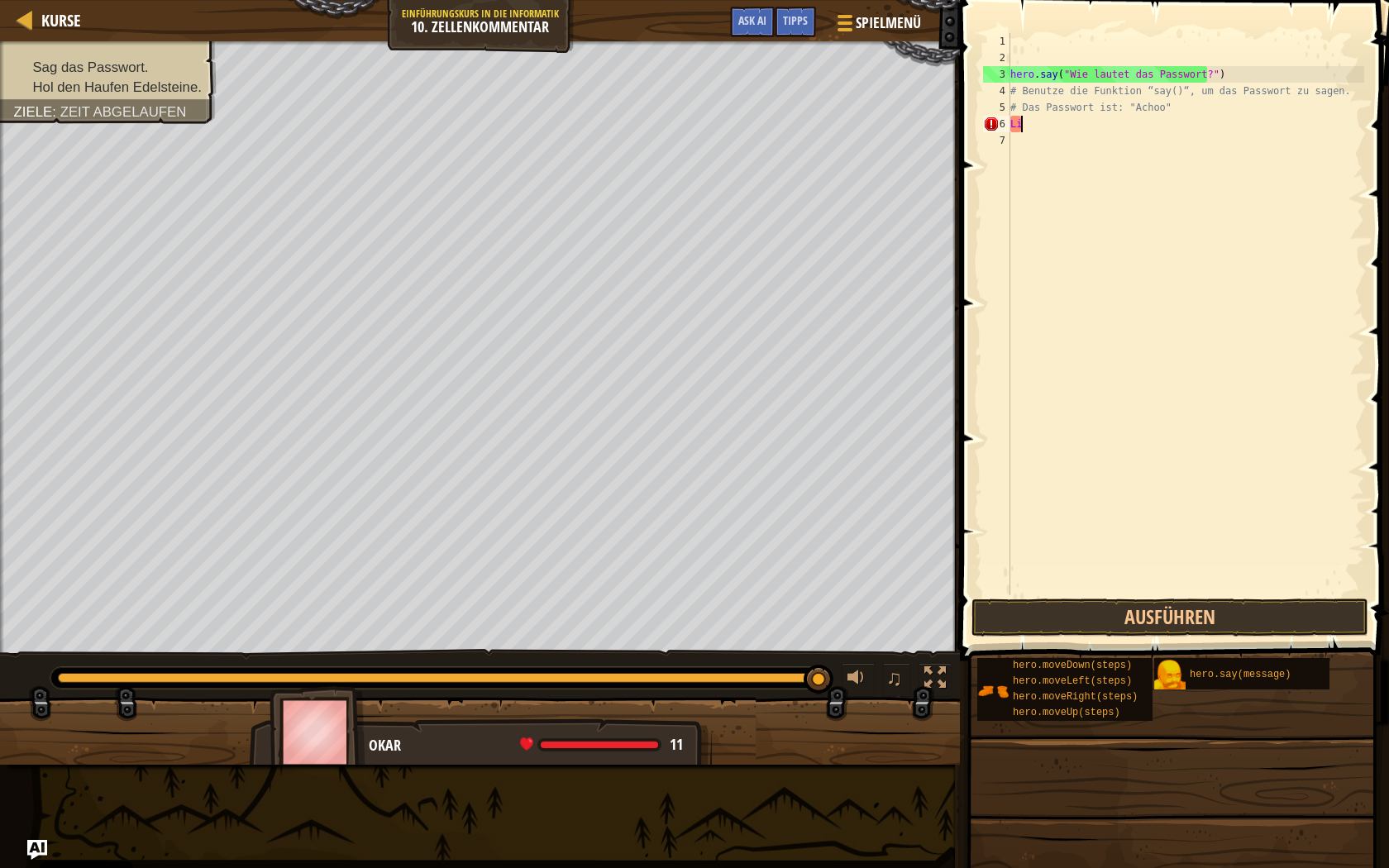
type textarea "L"
type textarea "'"
type textarea "*"
click at [1191, 74] on div "hero . say ( "Wie lautet das Passwort?" ) # Benutze die Funktion “say()“, um da…" at bounding box center [1185, 330] width 357 height 595
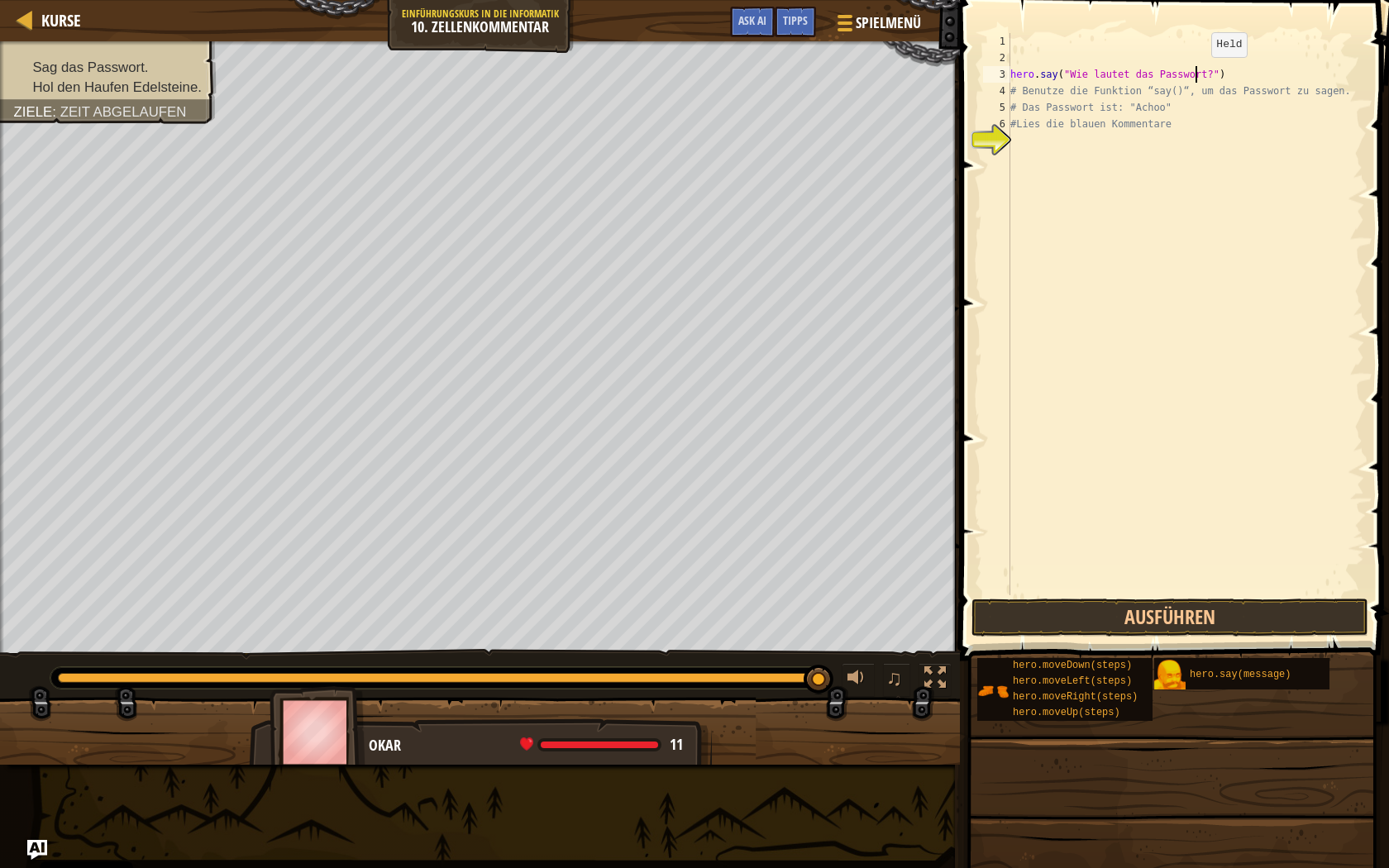
click at [1197, 74] on div "hero . say ( "Wie lautet das Passwort?" ) # Benutze die Funktion “say()“, um da…" at bounding box center [1185, 330] width 357 height 595
drag, startPoint x: 1197, startPoint y: 74, endPoint x: 1067, endPoint y: 71, distance: 130.0
click at [1067, 71] on div "hero . say ( "Wie lautet das Passwort?" ) # Benutze die Funktion “say()“, um da…" at bounding box center [1185, 330] width 357 height 595
click at [1205, 619] on button "Ausführen" at bounding box center [1170, 618] width 397 height 38
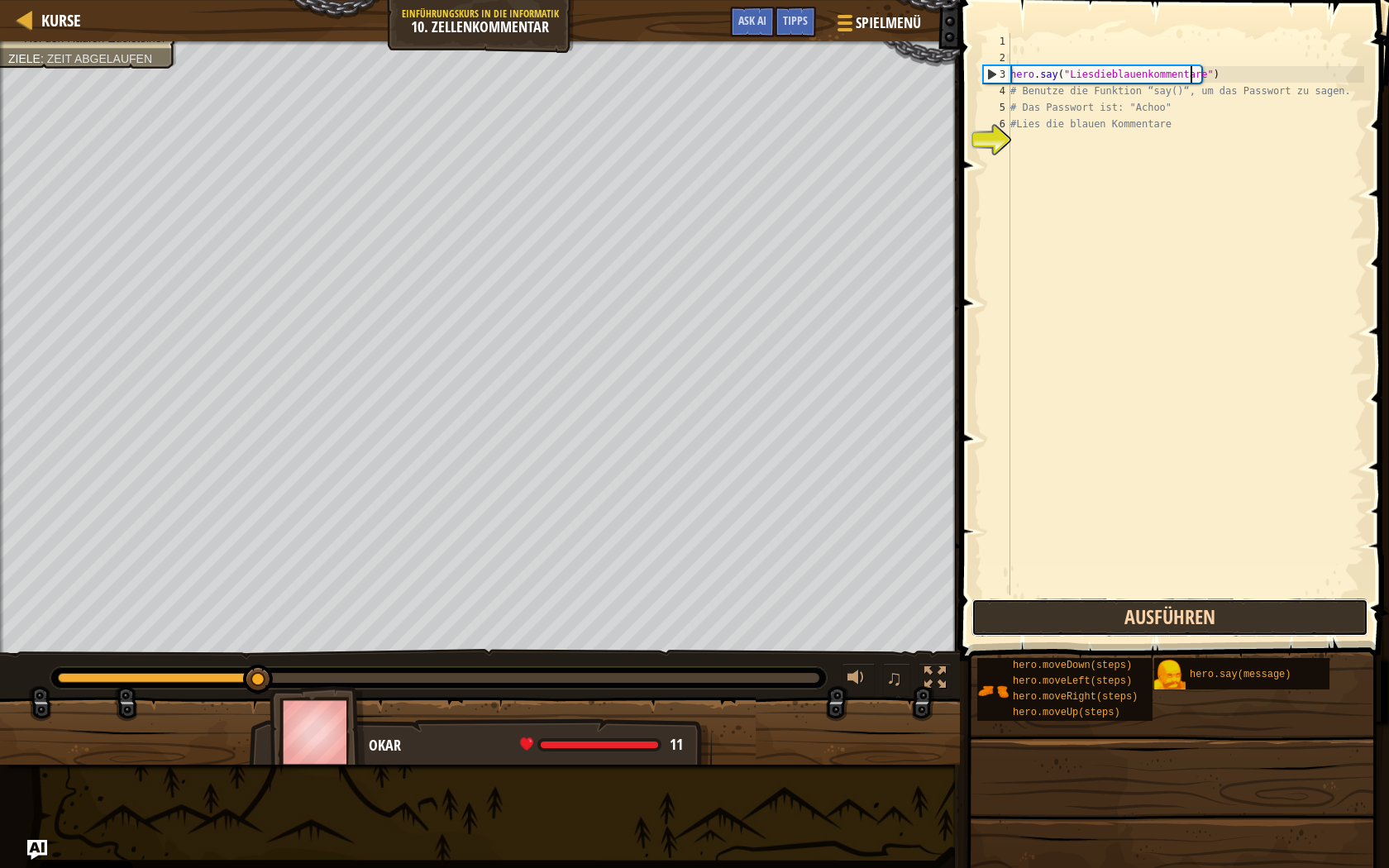
click at [1170, 624] on button "Ausführen" at bounding box center [1170, 618] width 397 height 38
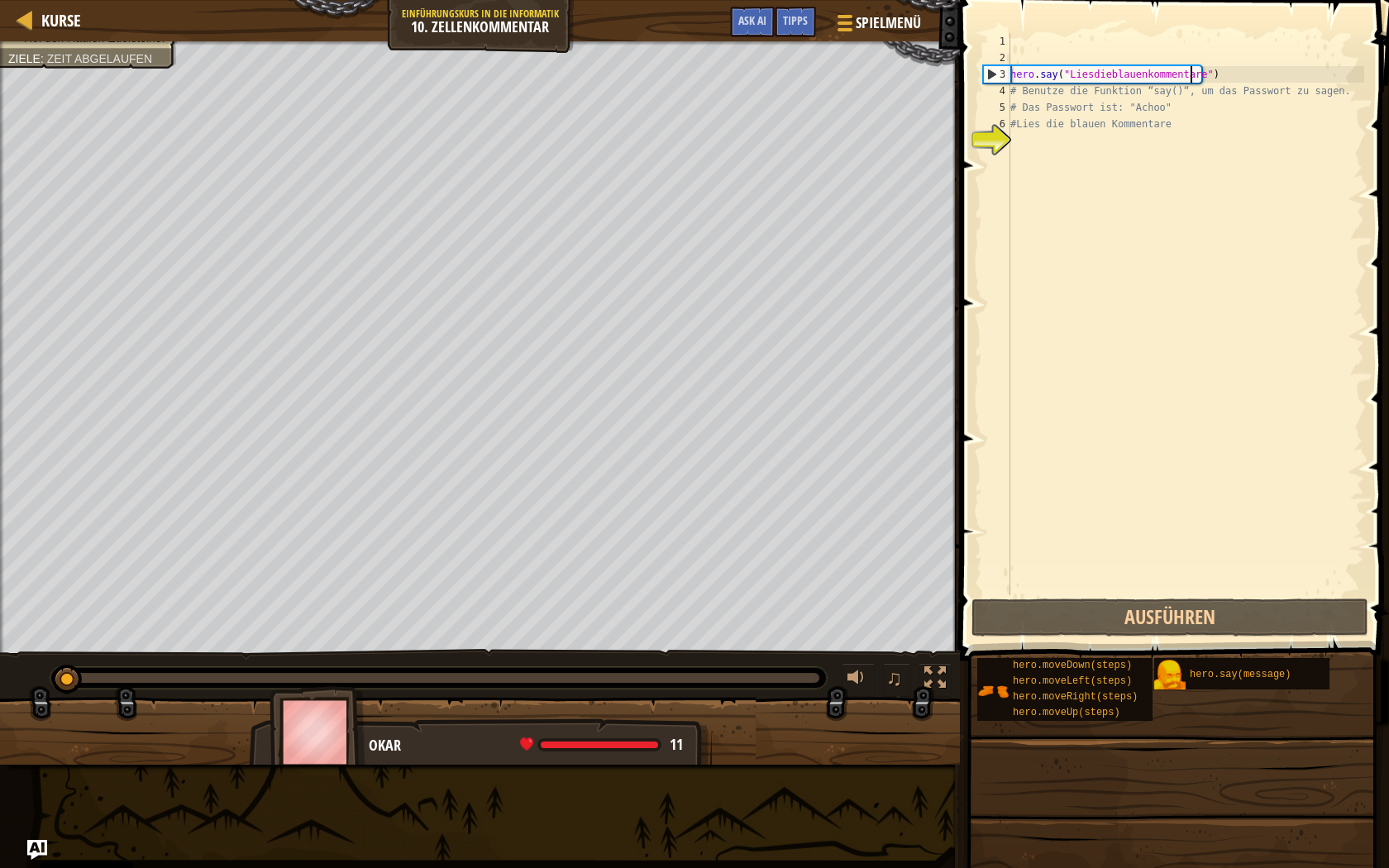
drag, startPoint x: 453, startPoint y: 680, endPoint x: 28, endPoint y: 686, distance: 425.0
click at [28, 686] on div "♫" at bounding box center [479, 674] width 960 height 50
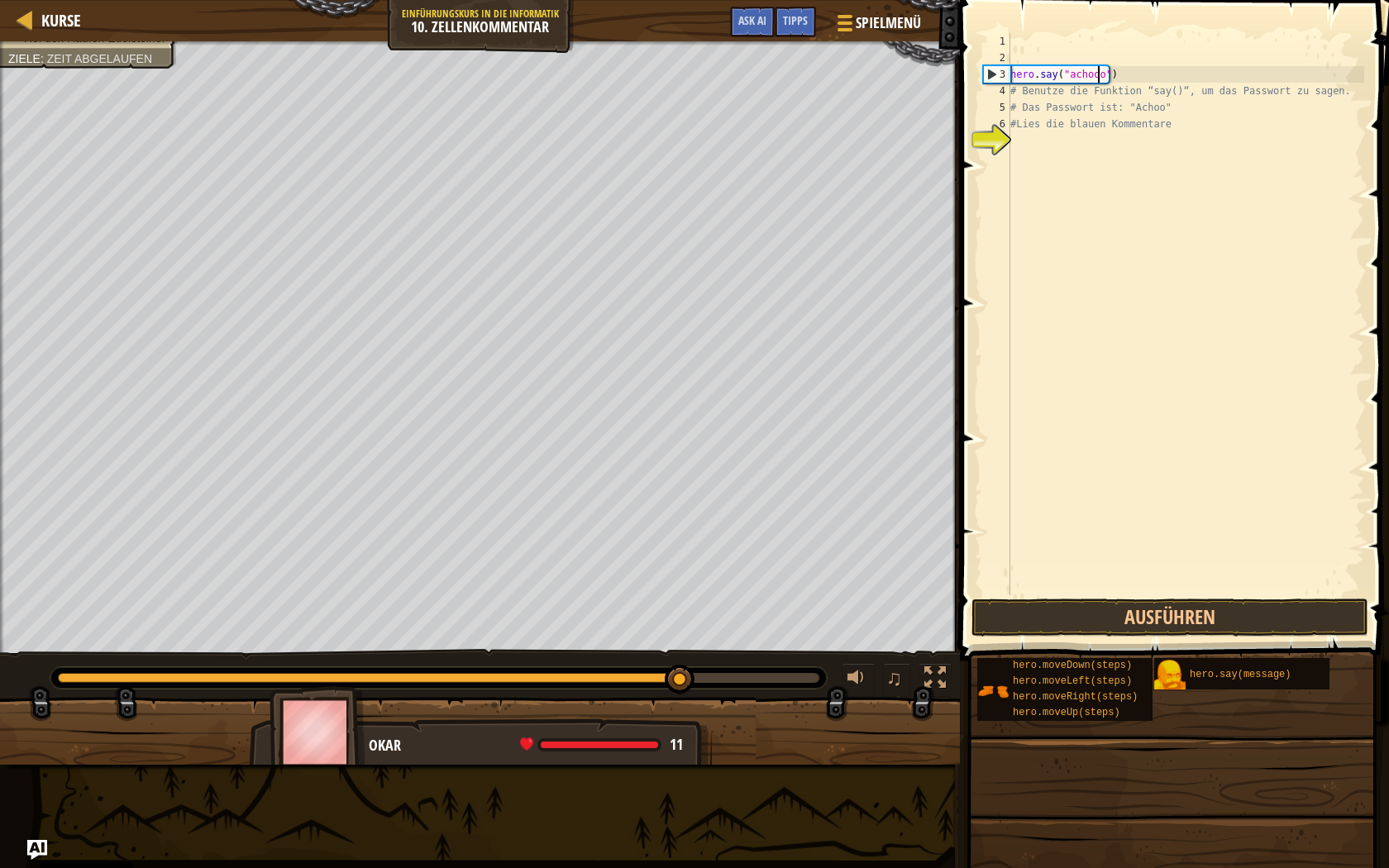
scroll to position [8, 7]
click at [1225, 610] on button "Ausführen" at bounding box center [1170, 618] width 397 height 38
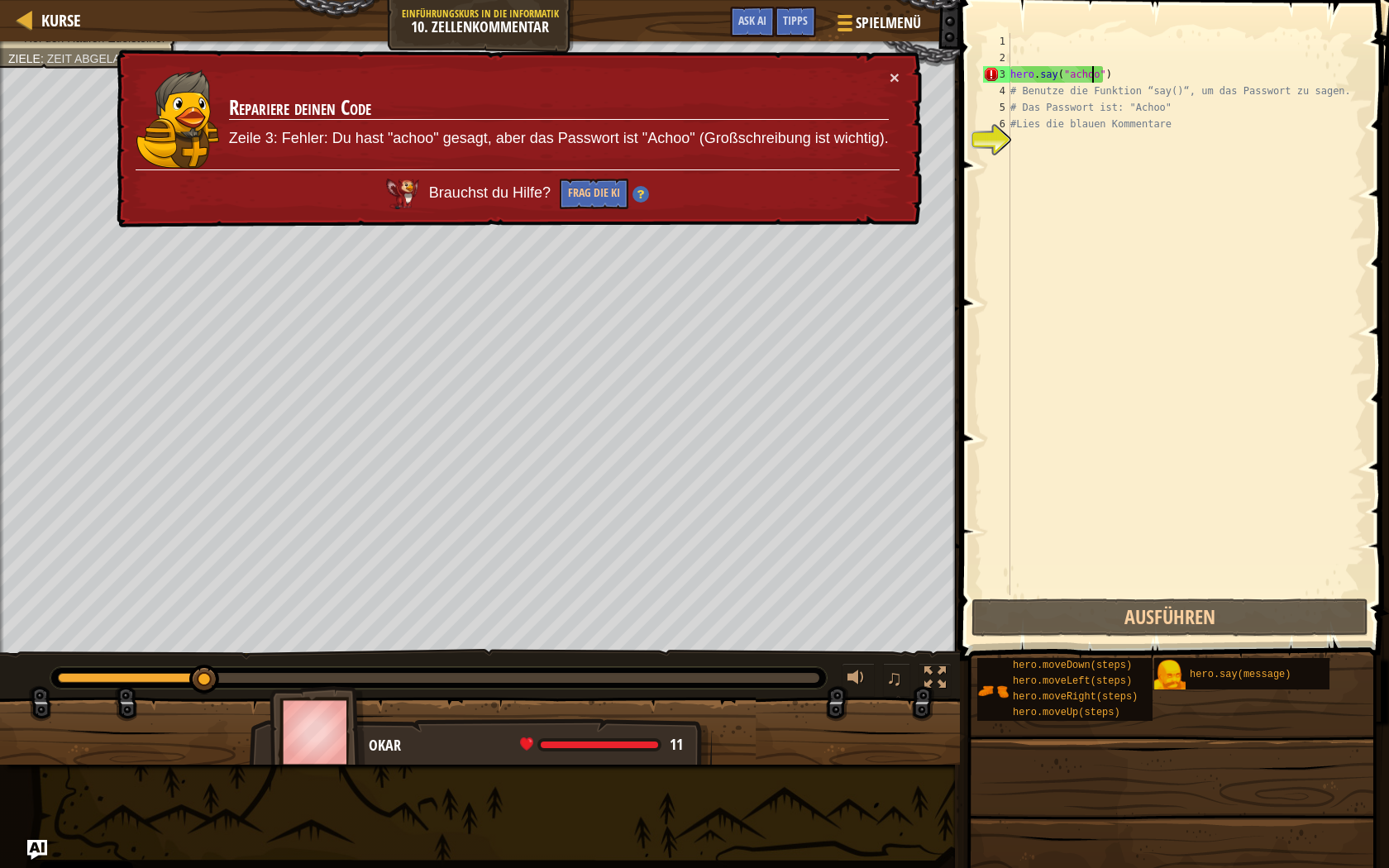
click at [887, 74] on td "Repariere deinen Code Zeile 3: Fehler: Du hast "achoo" gesagt, aber das Passwor…" at bounding box center [559, 119] width 662 height 101
click at [904, 77] on div "× Repariere deinen Code Zeile 3: Fehler: Du hast "achoo" gesagt, aber das Passw…" at bounding box center [518, 139] width 809 height 179
click at [898, 74] on button "×" at bounding box center [895, 77] width 10 height 17
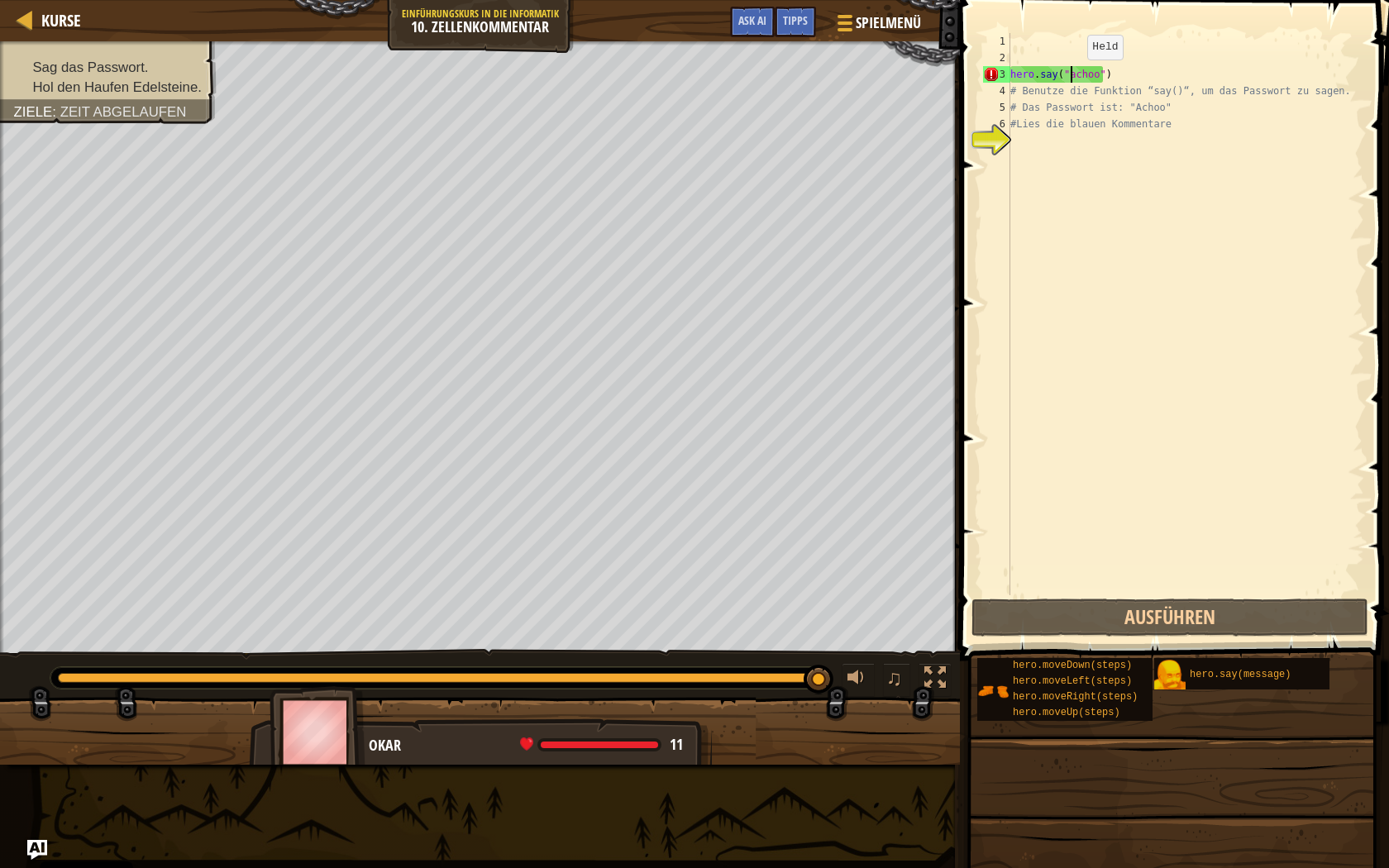
click at [1073, 76] on div "hero . say ( "achoo" ) # Benutze die Funktion “say()“, um das Passwort zu sagen…" at bounding box center [1185, 330] width 357 height 595
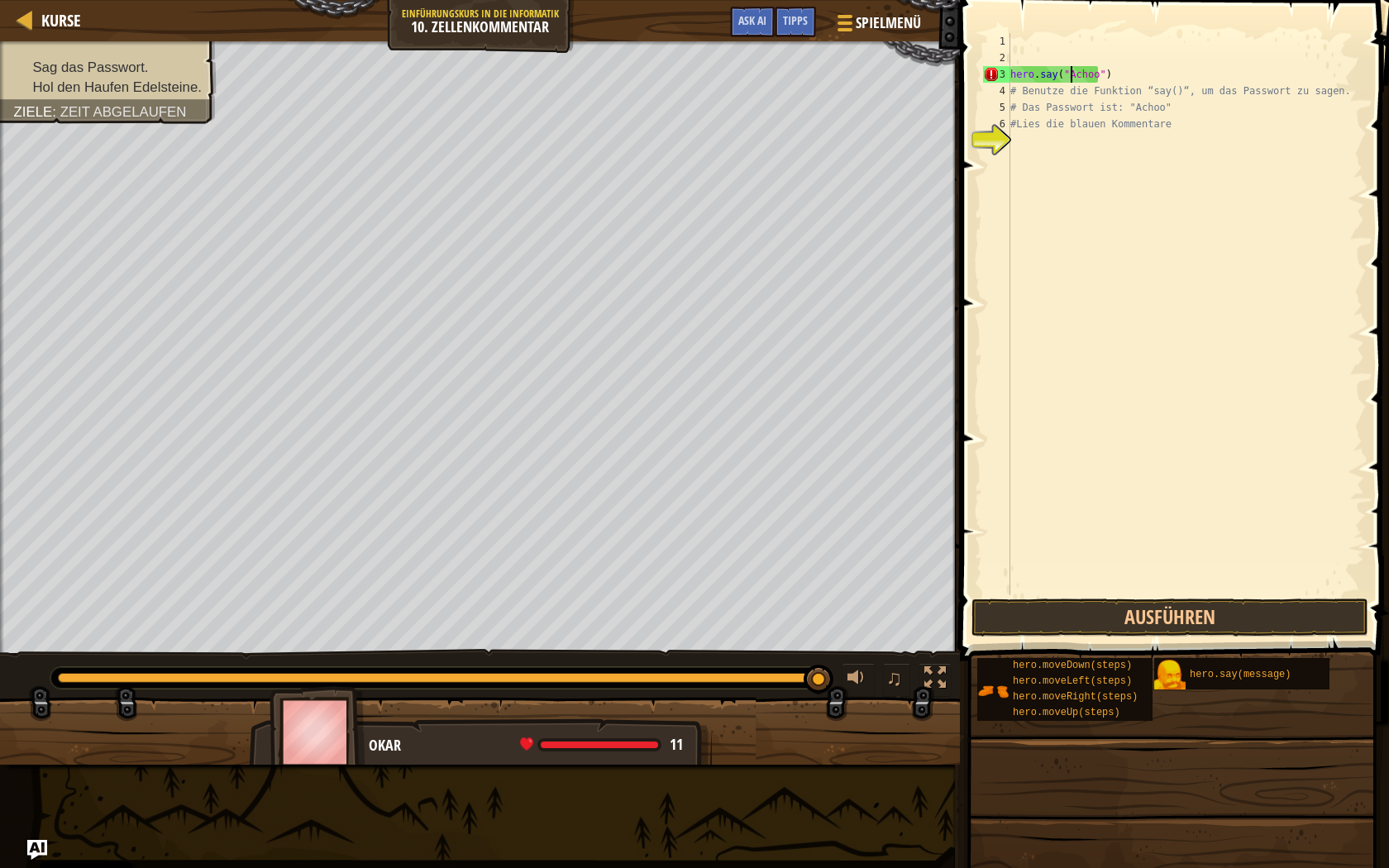
scroll to position [8, 6]
click at [1129, 633] on button "Ausführen" at bounding box center [1170, 618] width 397 height 38
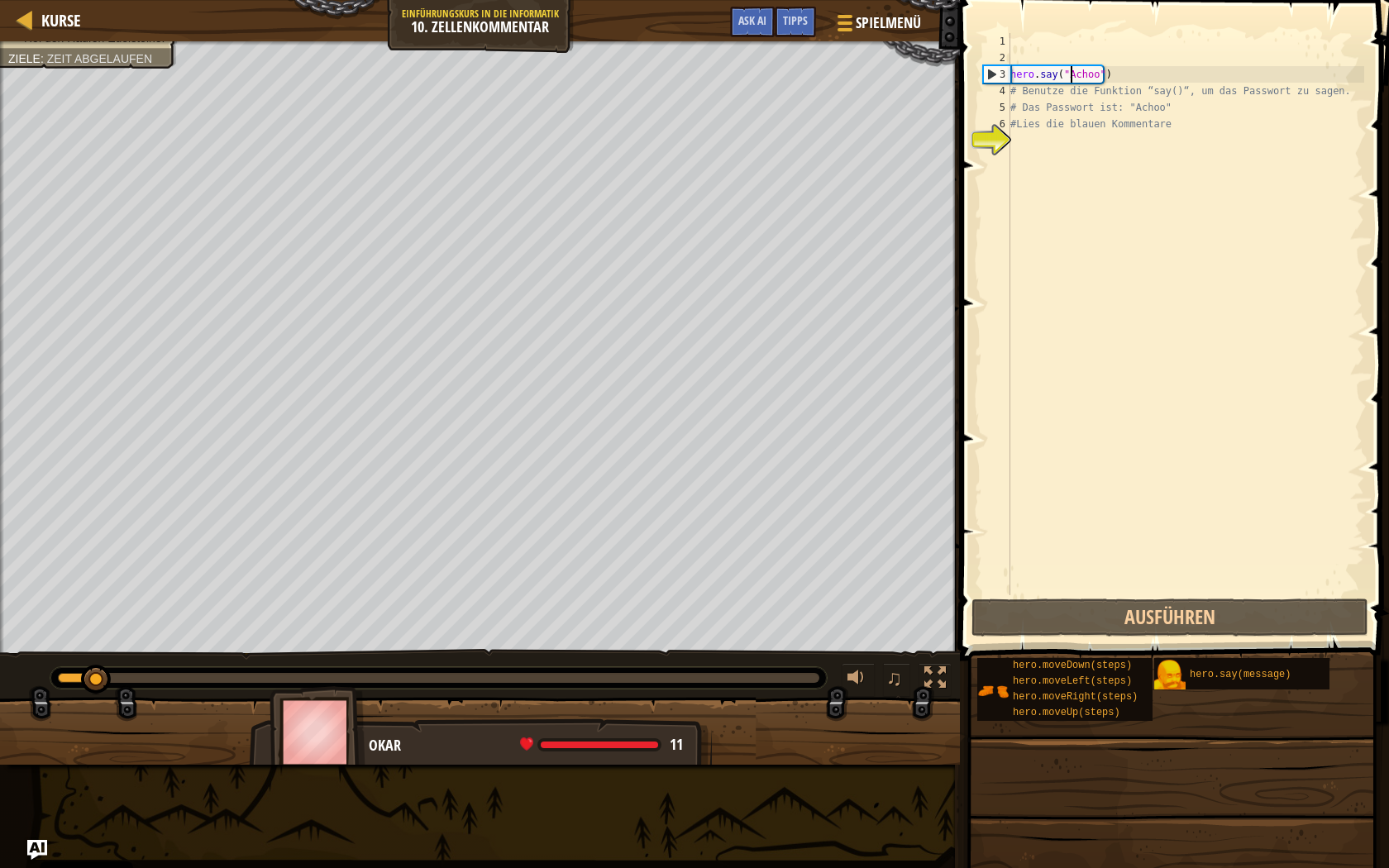
drag, startPoint x: 335, startPoint y: 677, endPoint x: 99, endPoint y: 686, distance: 236.2
click at [99, 686] on div at bounding box center [96, 679] width 30 height 30
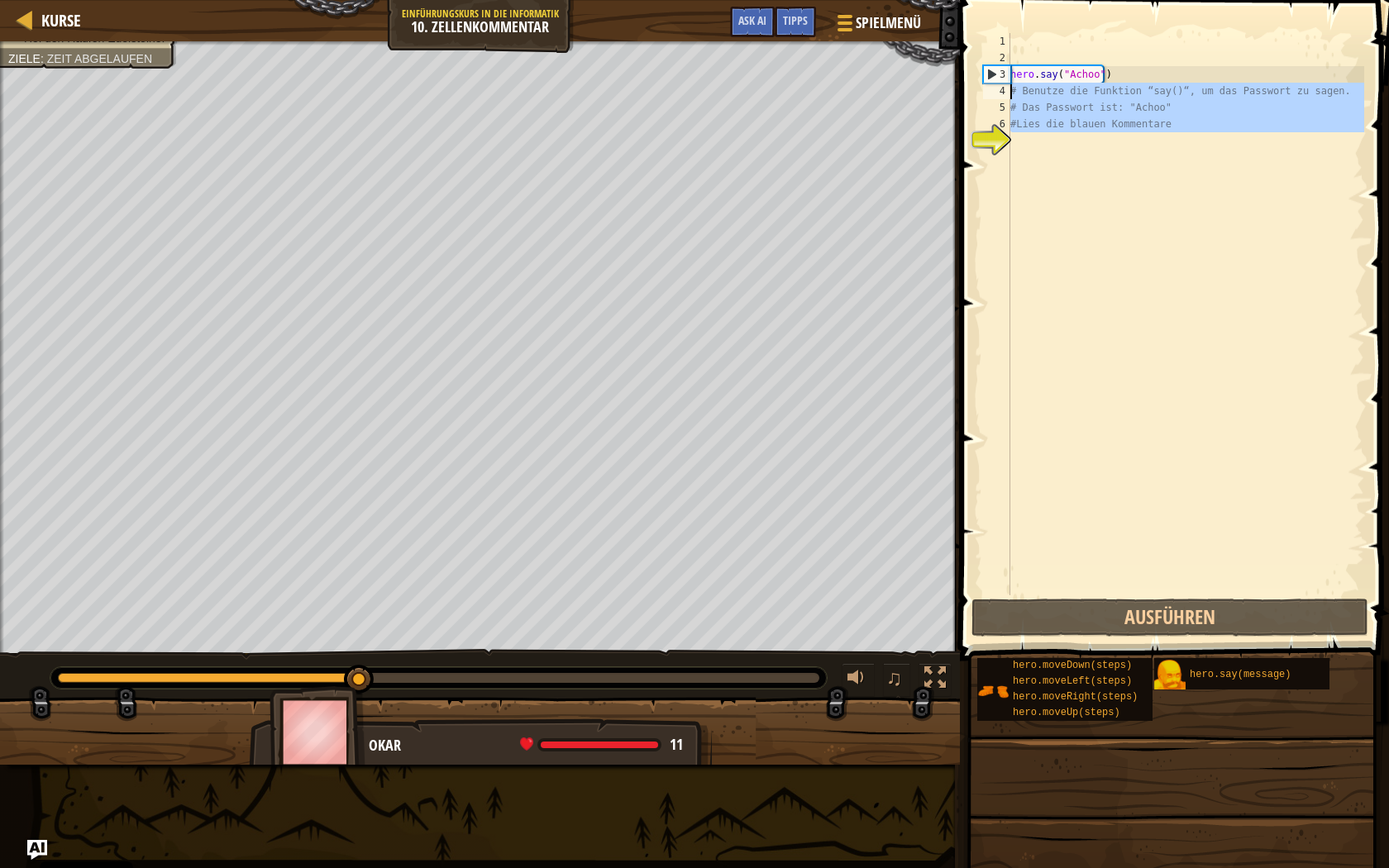
drag, startPoint x: 1279, startPoint y: 215, endPoint x: 1007, endPoint y: 95, distance: 297.3
click at [1007, 95] on div "hero.say("Achoo") 1 2 3 4 5 6 7 hero . say ( "Achoo" ) # Benutze die Funktion “…" at bounding box center [1172, 313] width 385 height 562
type textarea "# Benutze die Funktion “say()“, um das Passwort zu sagen. # Das Passwort ist: "…"
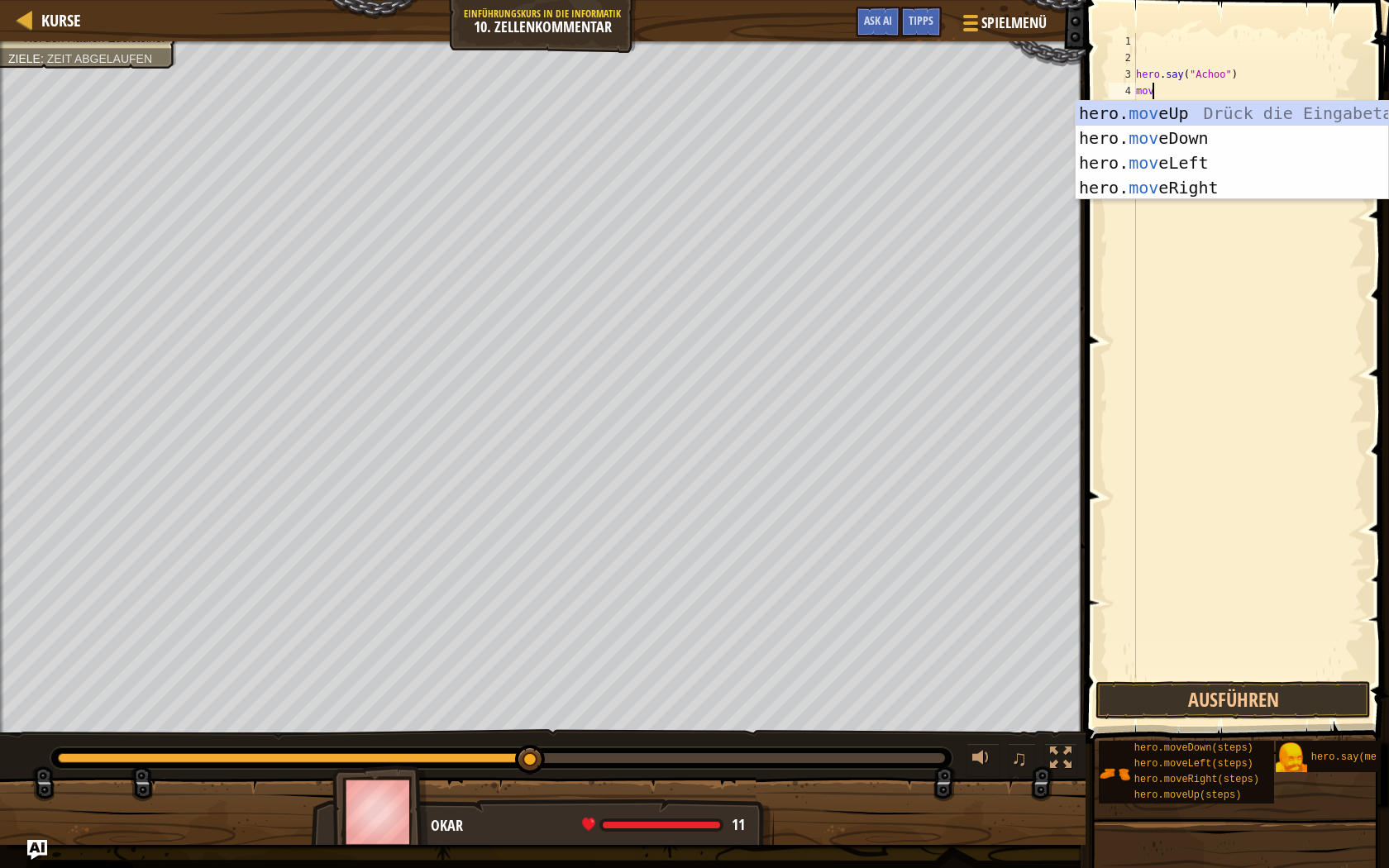
scroll to position [8, 0]
type textarea "m"
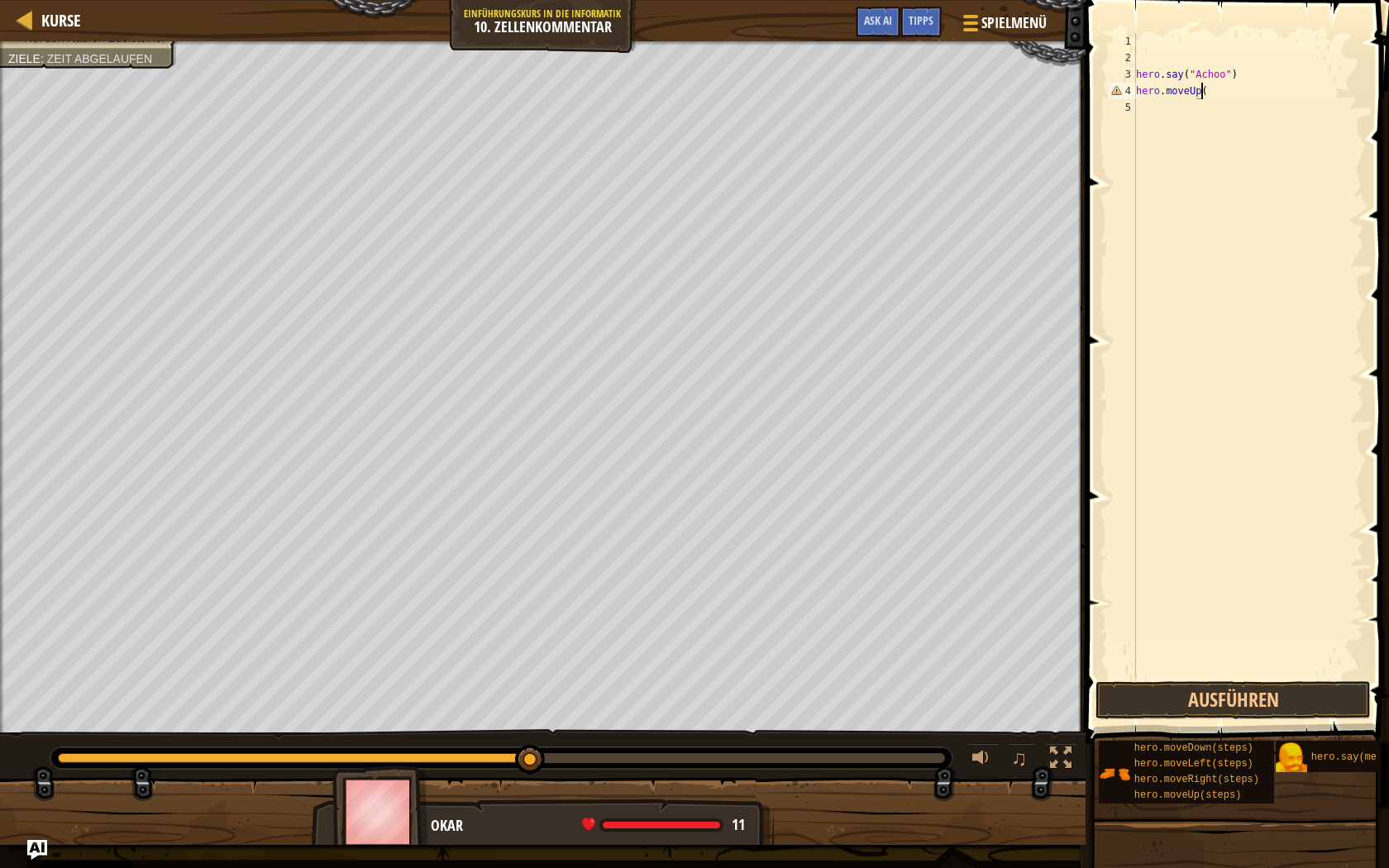
scroll to position [8, 5]
type textarea "hero.moveUp(2)"
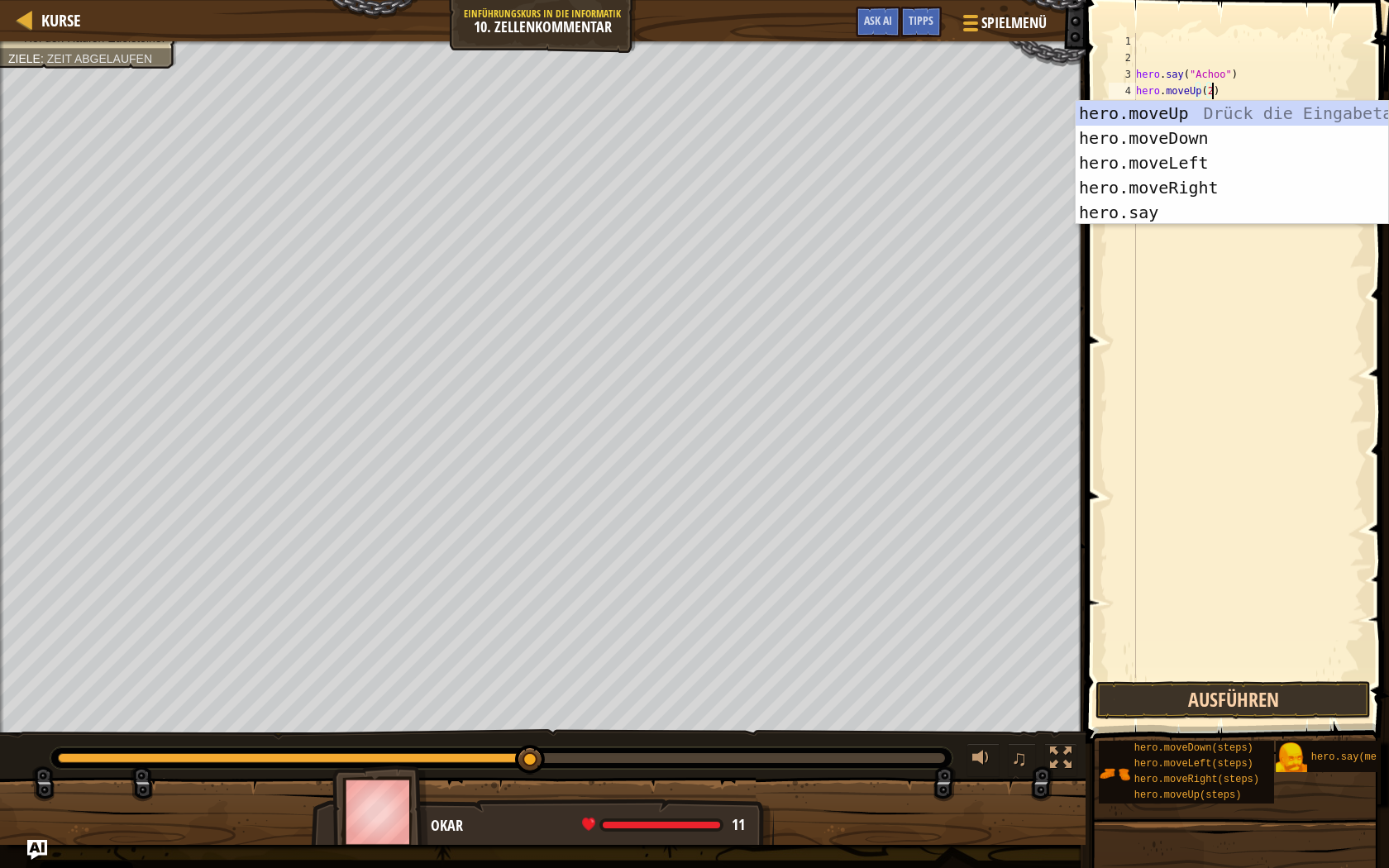
type textarea "hero.moveUp(2)"
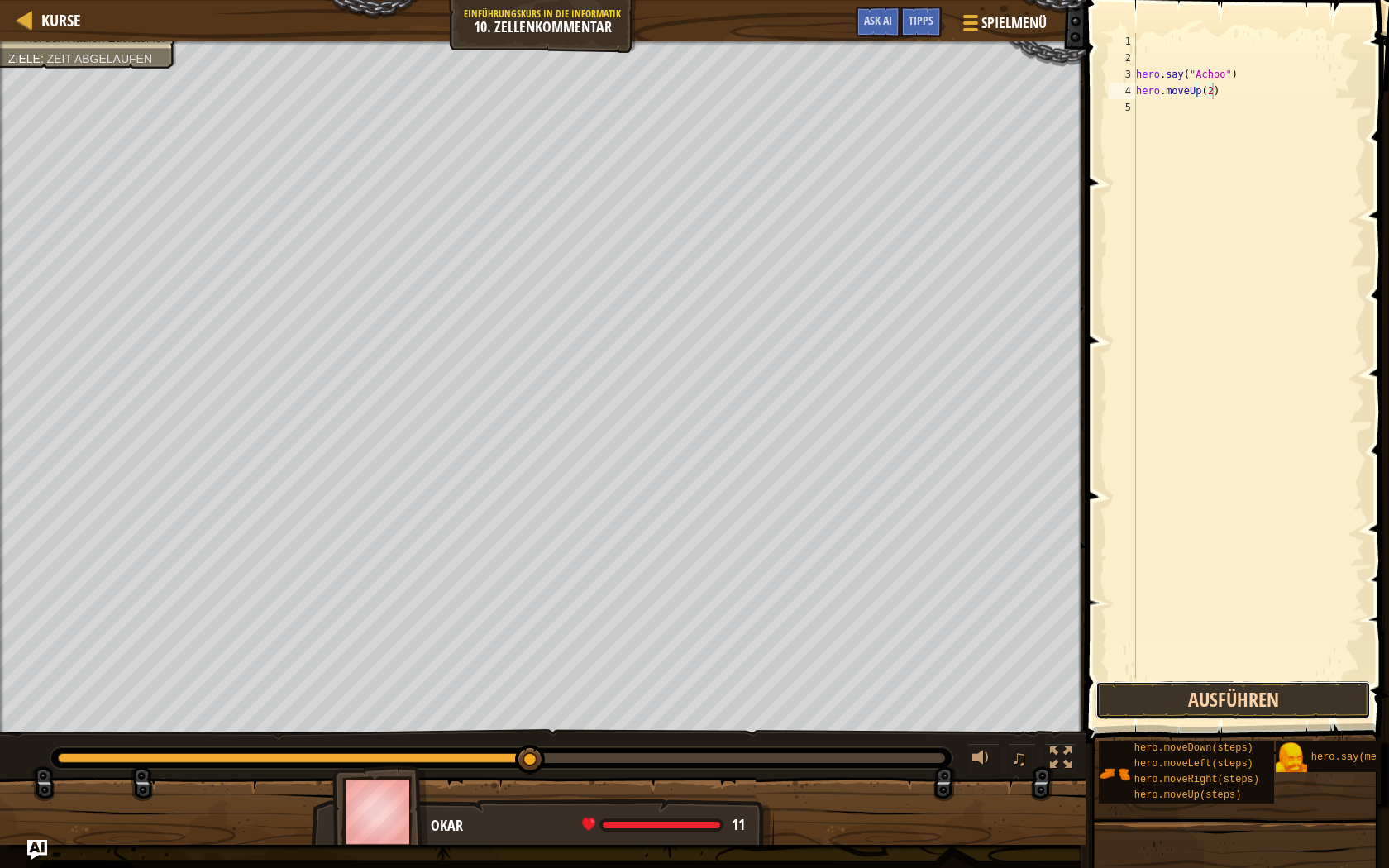
click at [1281, 705] on button "Ausführen" at bounding box center [1233, 700] width 275 height 38
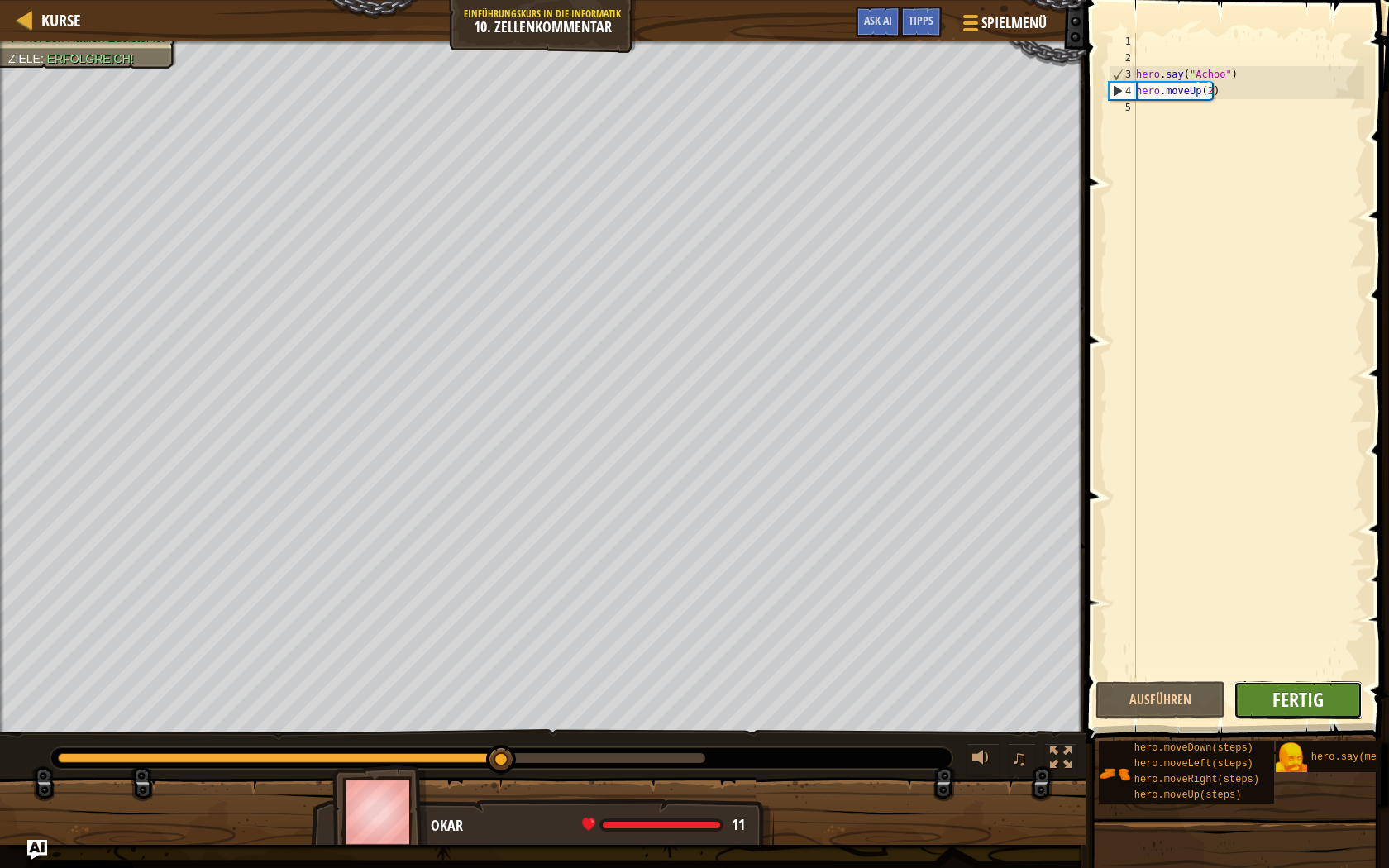
click at [1321, 703] on span "Fertig" at bounding box center [1299, 699] width 52 height 27
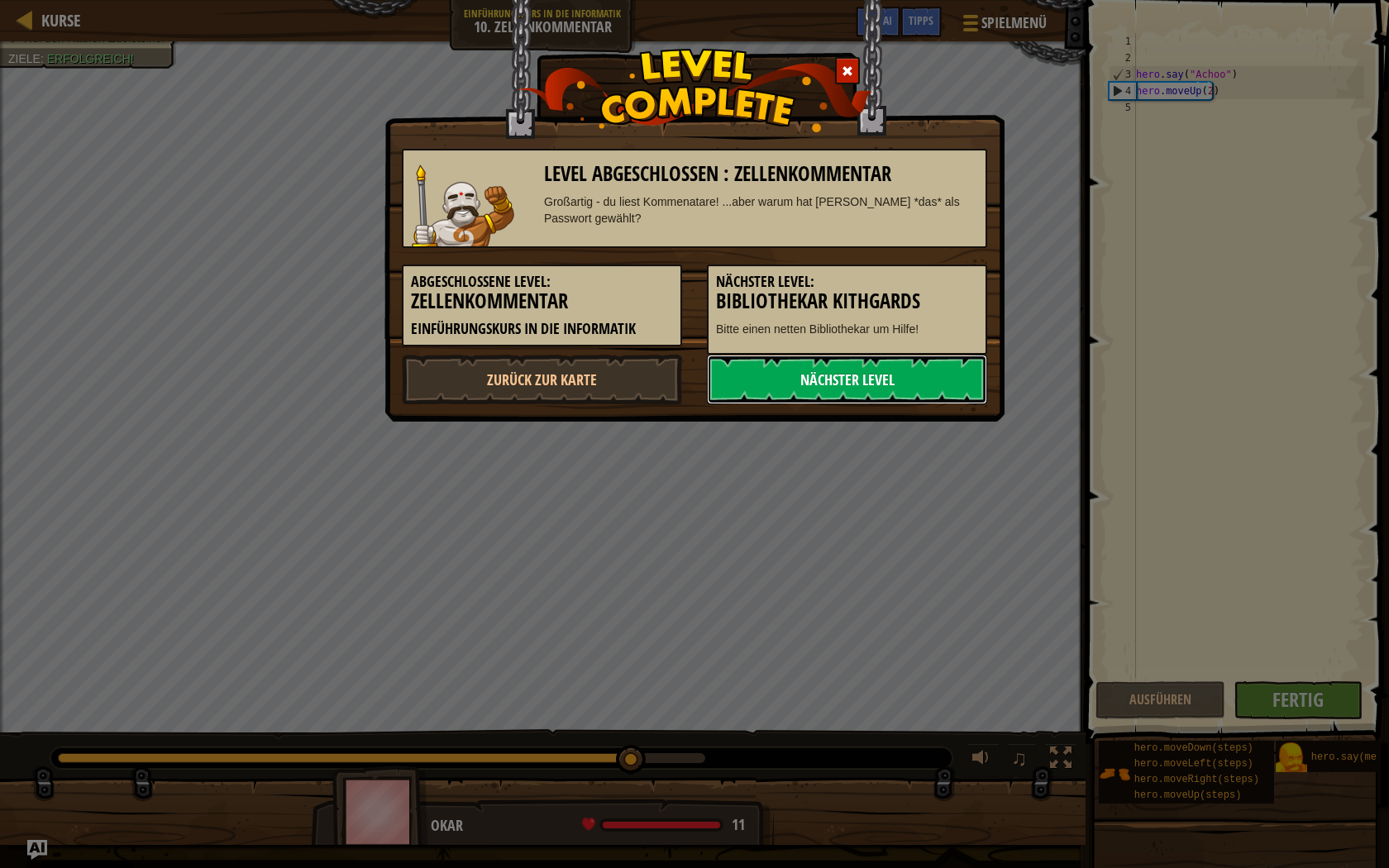
click at [790, 386] on link "Nächster Level" at bounding box center [847, 379] width 281 height 50
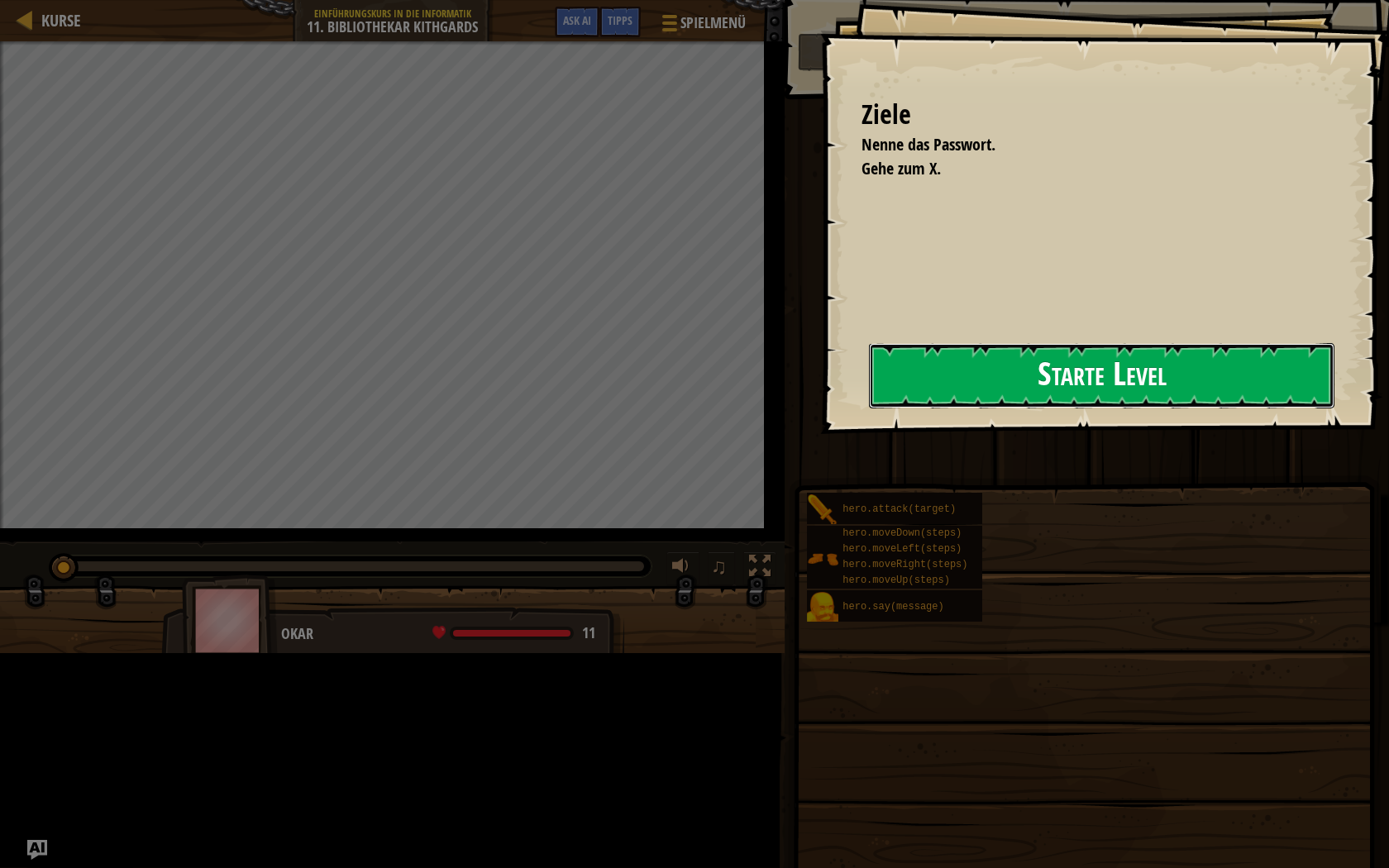
click at [973, 372] on button "Starte Level" at bounding box center [1102, 376] width 466 height 65
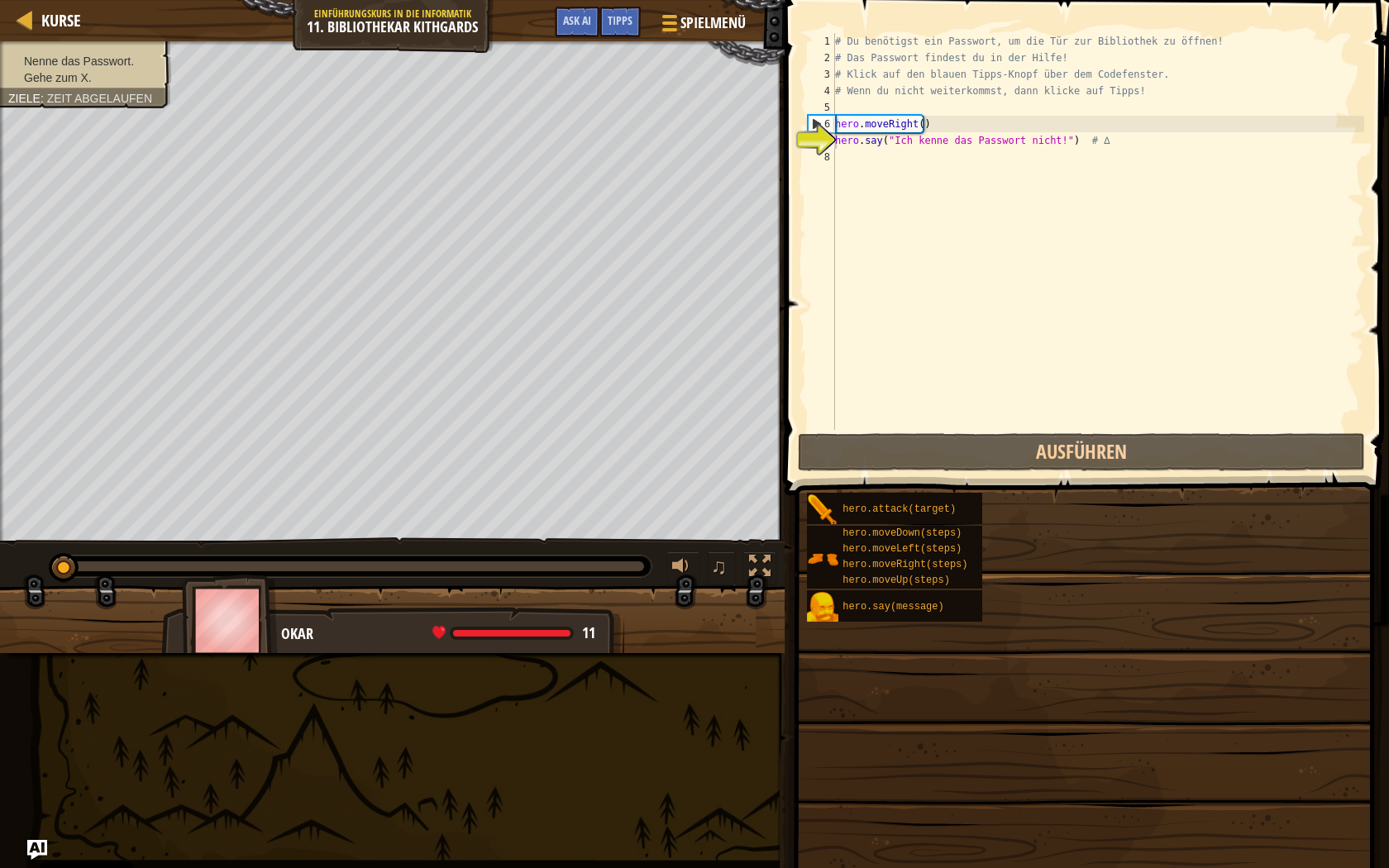
type textarea "hero.say("Ich kenne das Passwort nicht!") # ∆"
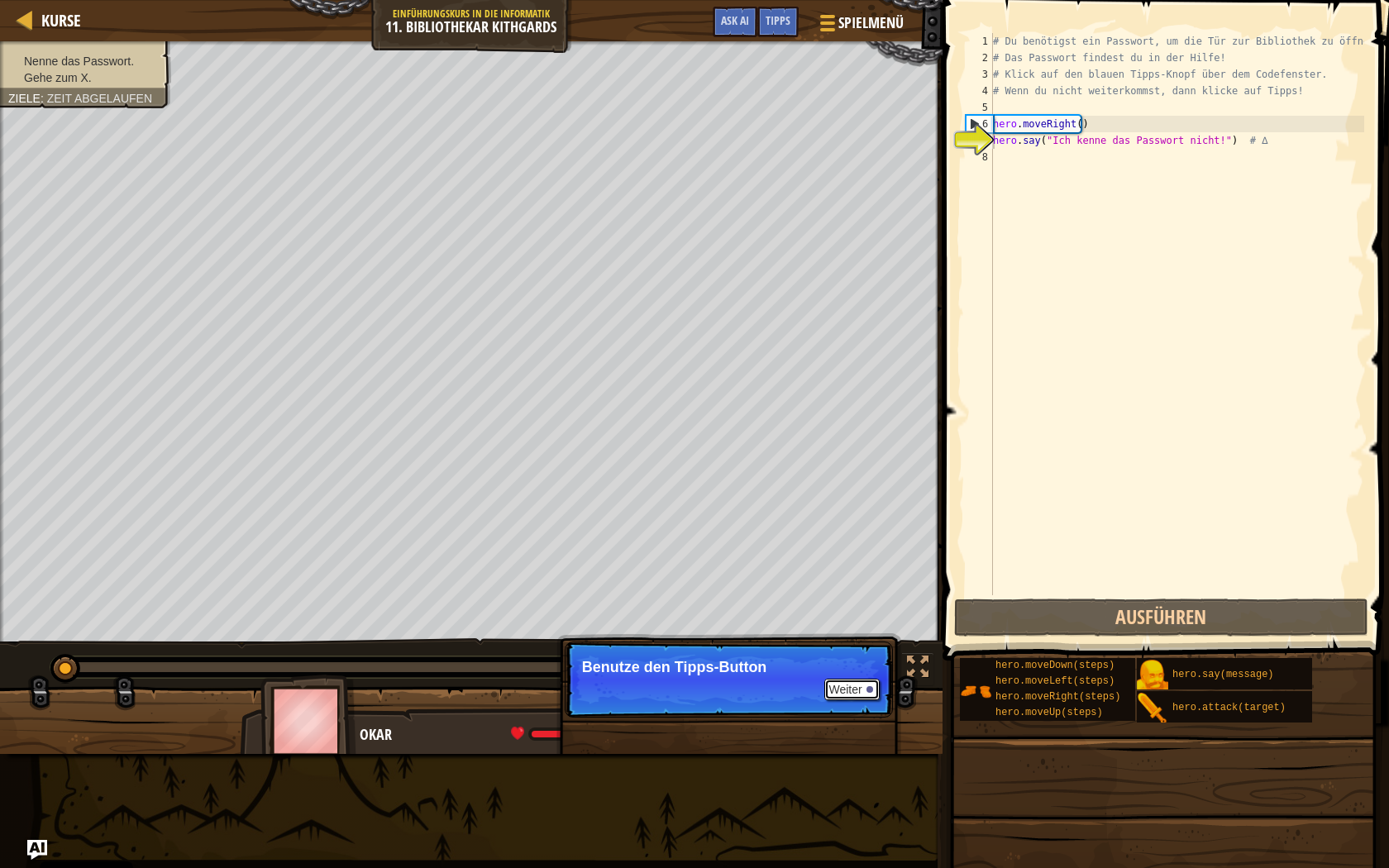
click at [874, 680] on button "Weiter" at bounding box center [852, 689] width 55 height 22
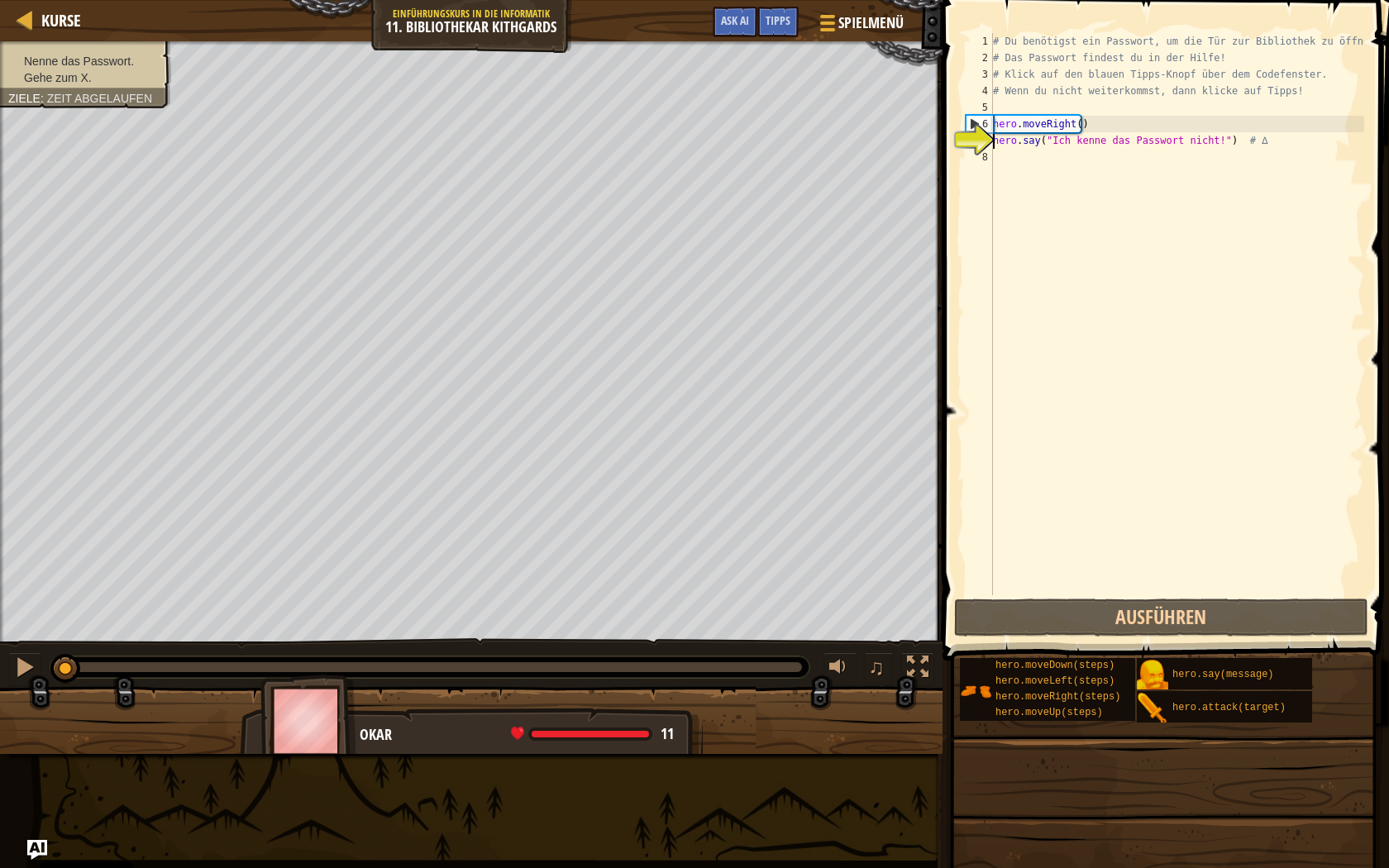
click at [1138, 151] on div "# Du benötigst ein Passwort, um die Tür zur Bibliothek zu öffnen! # Das Passwor…" at bounding box center [1176, 330] width 374 height 595
click at [1165, 145] on div "# Du benötigst ein Passwort, um die Tür zur Bibliothek zu öffnen! # Das Passwor…" at bounding box center [1176, 330] width 374 height 595
drag, startPoint x: 1132, startPoint y: 97, endPoint x: 1120, endPoint y: 95, distance: 12.2
click at [1120, 95] on div "# Du benötigst ein Passwort, um die Tür zur Bibliothek zu öffnen! # Das Passwor…" at bounding box center [1176, 330] width 374 height 595
type textarea "# Wenn du nicht weiterkommst, dann klicke auf Tipps!"
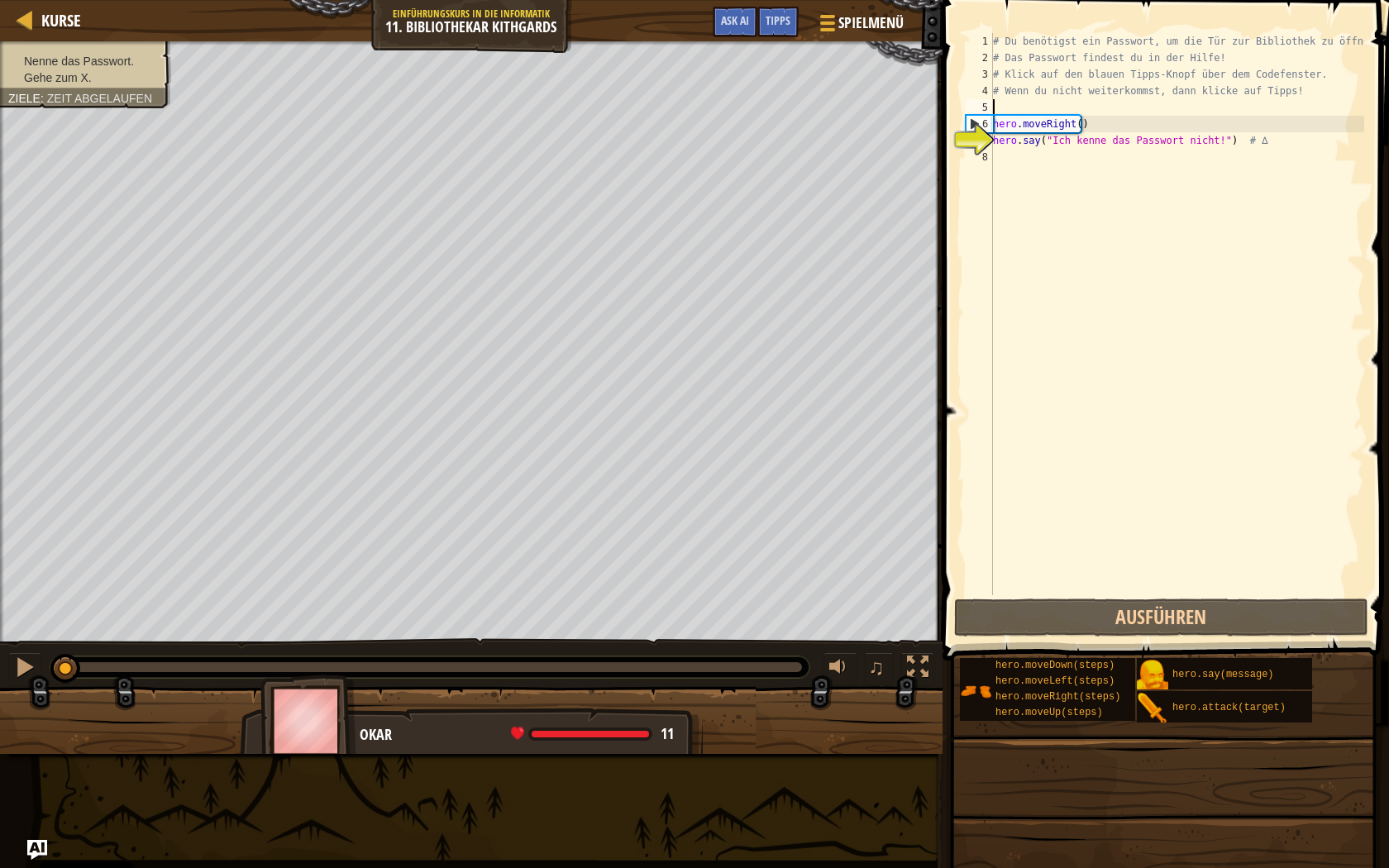
click at [1279, 108] on div "# Du benötigst ein Passwort, um die Tür zur Bibliothek zu öffnen! # Das Passwor…" at bounding box center [1176, 330] width 374 height 595
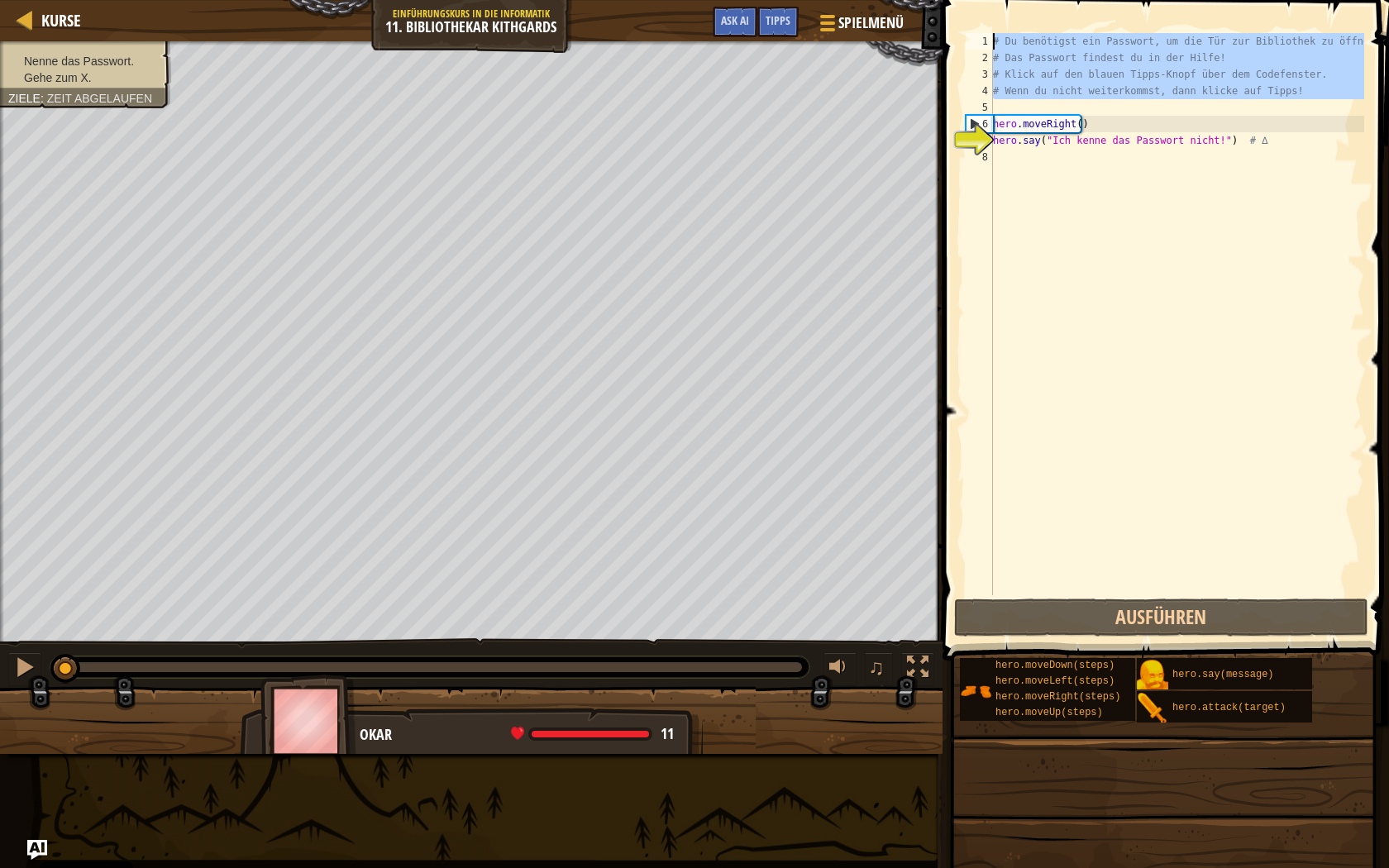
drag, startPoint x: 1250, startPoint y: 108, endPoint x: 978, endPoint y: 38, distance: 280.9
click at [978, 38] on div "1 2 3 4 5 6 7 8 # Du benötigst ein Passwort, um die Tür zur Bibliothek zu öffne…" at bounding box center [1163, 313] width 402 height 562
type textarea "# Du benötigst ein Passwort, um die Tür zur Bibliothek zu öffnen! # Das Passwor…"
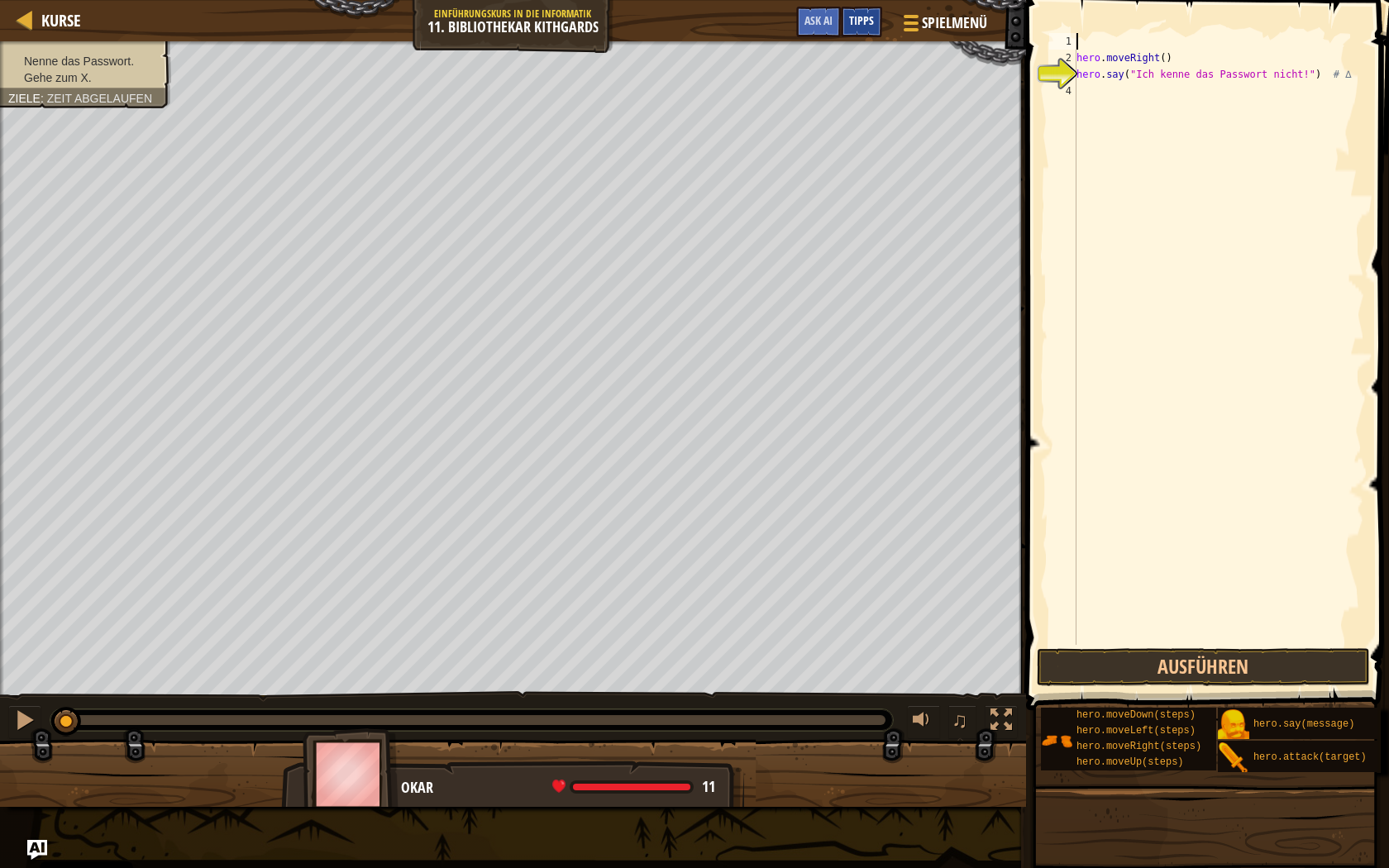
click at [849, 29] on div "Tipps" at bounding box center [861, 22] width 41 height 31
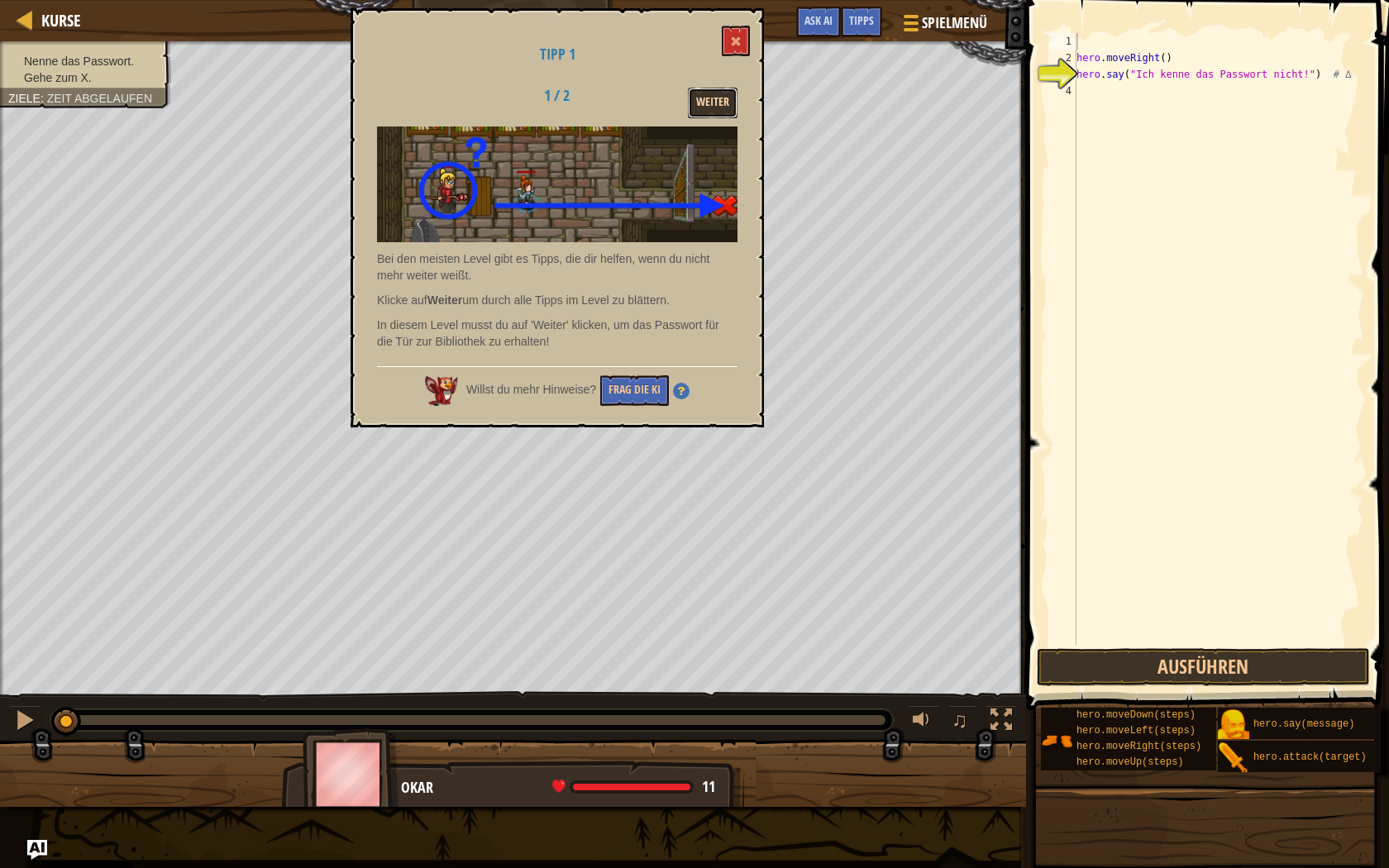
click at [715, 108] on button "Weiter" at bounding box center [713, 103] width 50 height 31
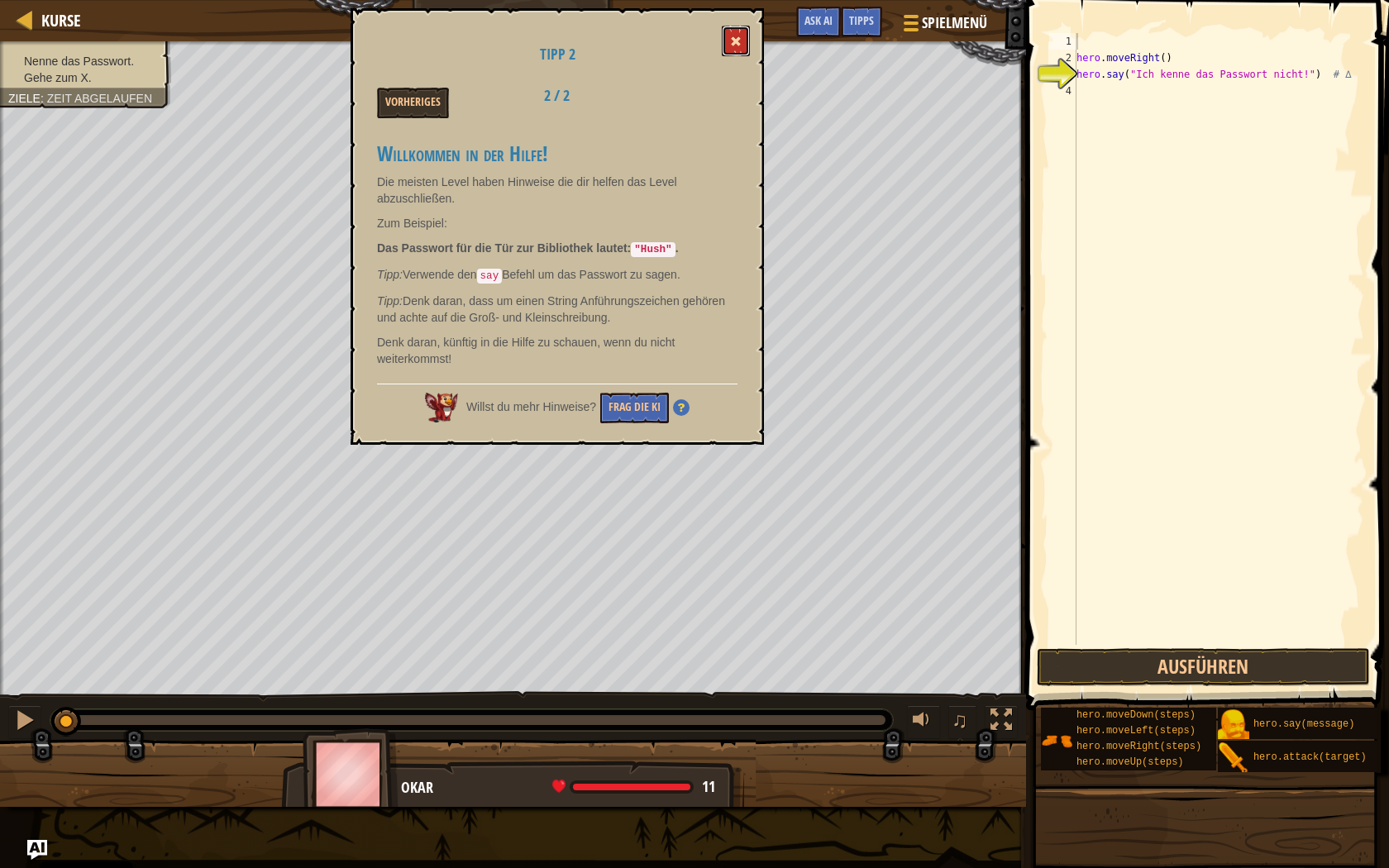
click at [736, 41] on span at bounding box center [735, 40] width 11 height 11
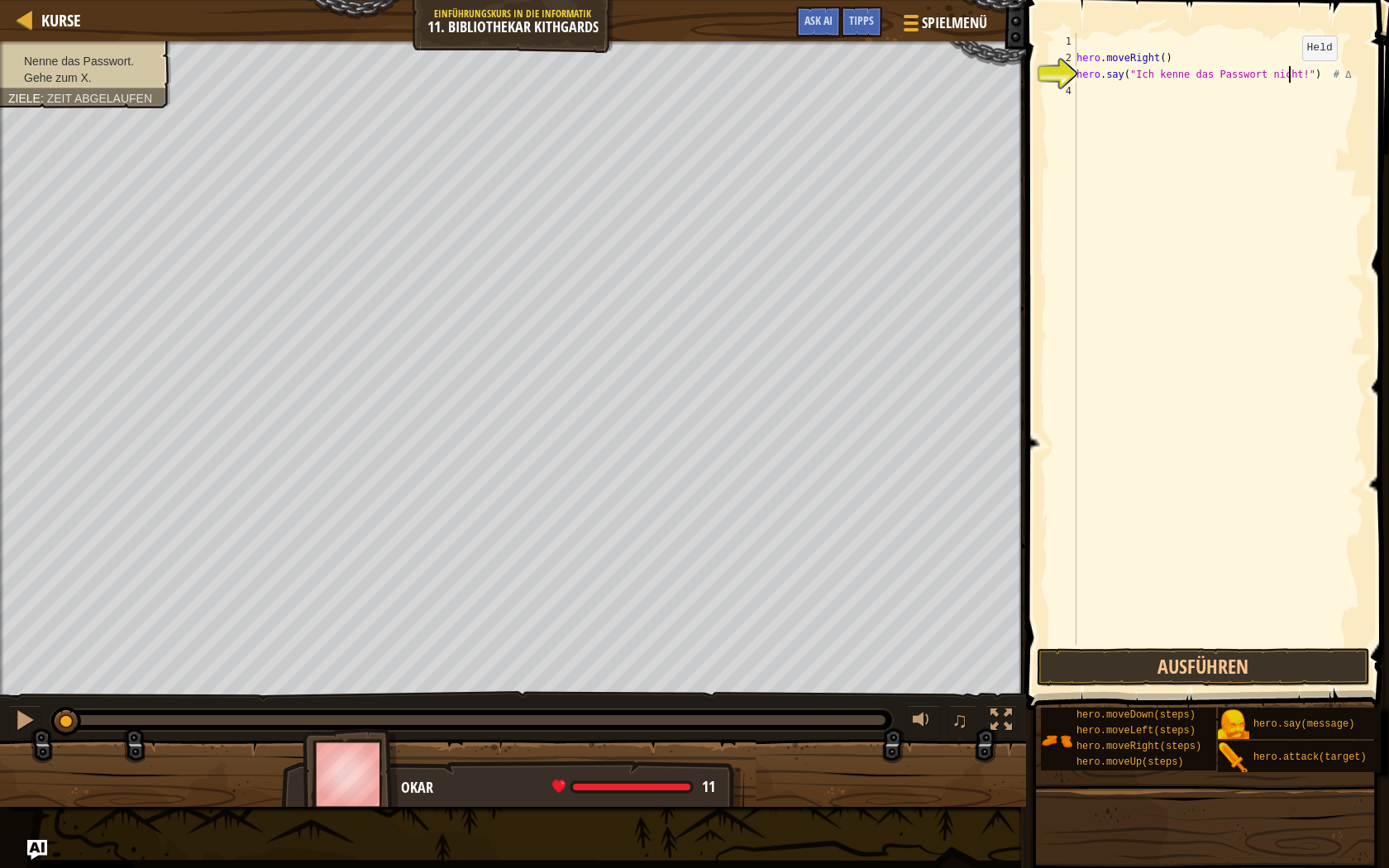
click at [1288, 77] on div "hero . moveRight ( ) hero . say ( "Ich kenne das Passwort nicht!" ) # ∆" at bounding box center [1219, 354] width 291 height 644
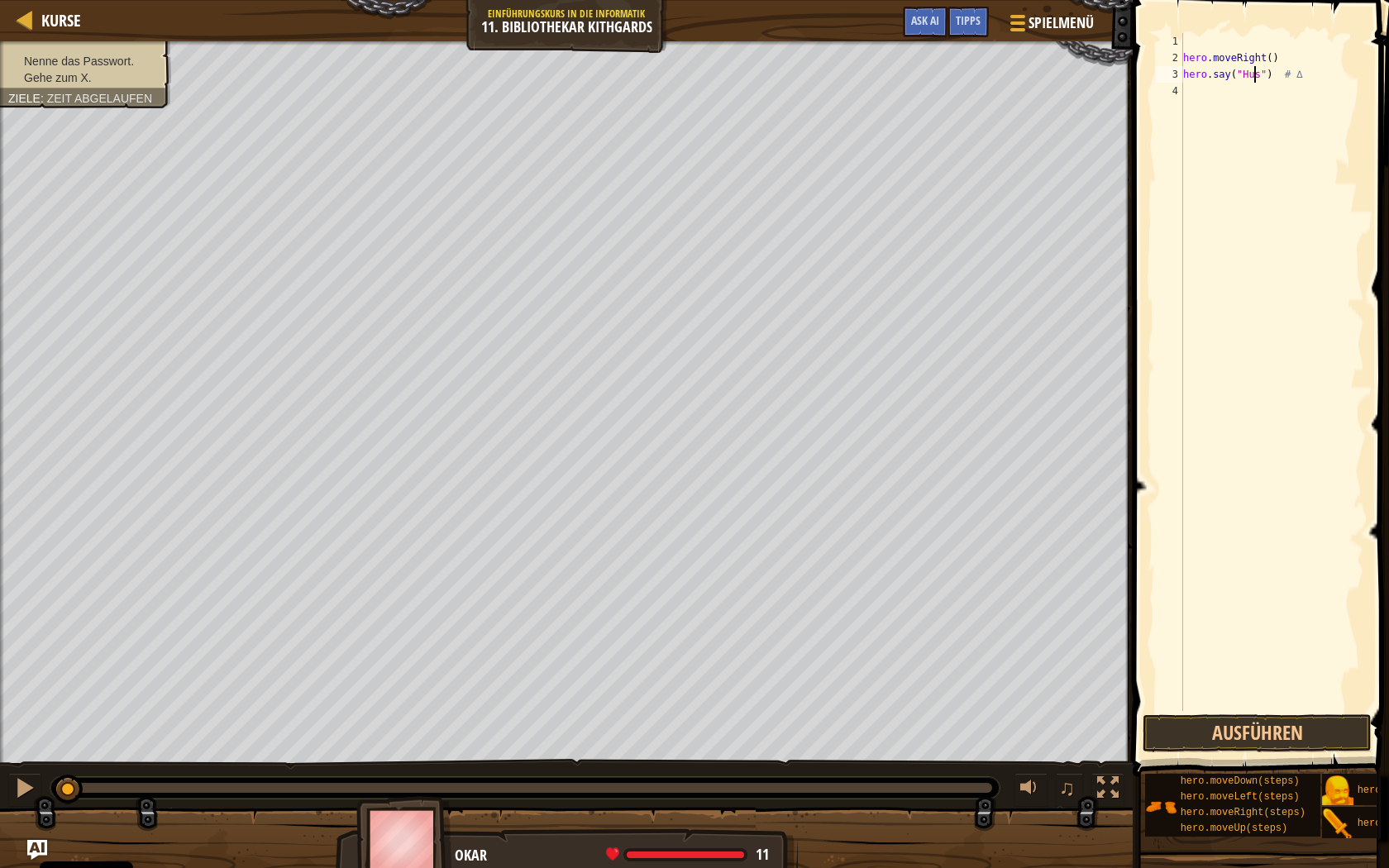
scroll to position [8, 7]
click at [1262, 57] on div "hero . moveRight ( ) hero . say ( "Hush" ) # ∆" at bounding box center [1272, 388] width 184 height 711
click at [1328, 741] on button "Ausführen" at bounding box center [1257, 733] width 229 height 38
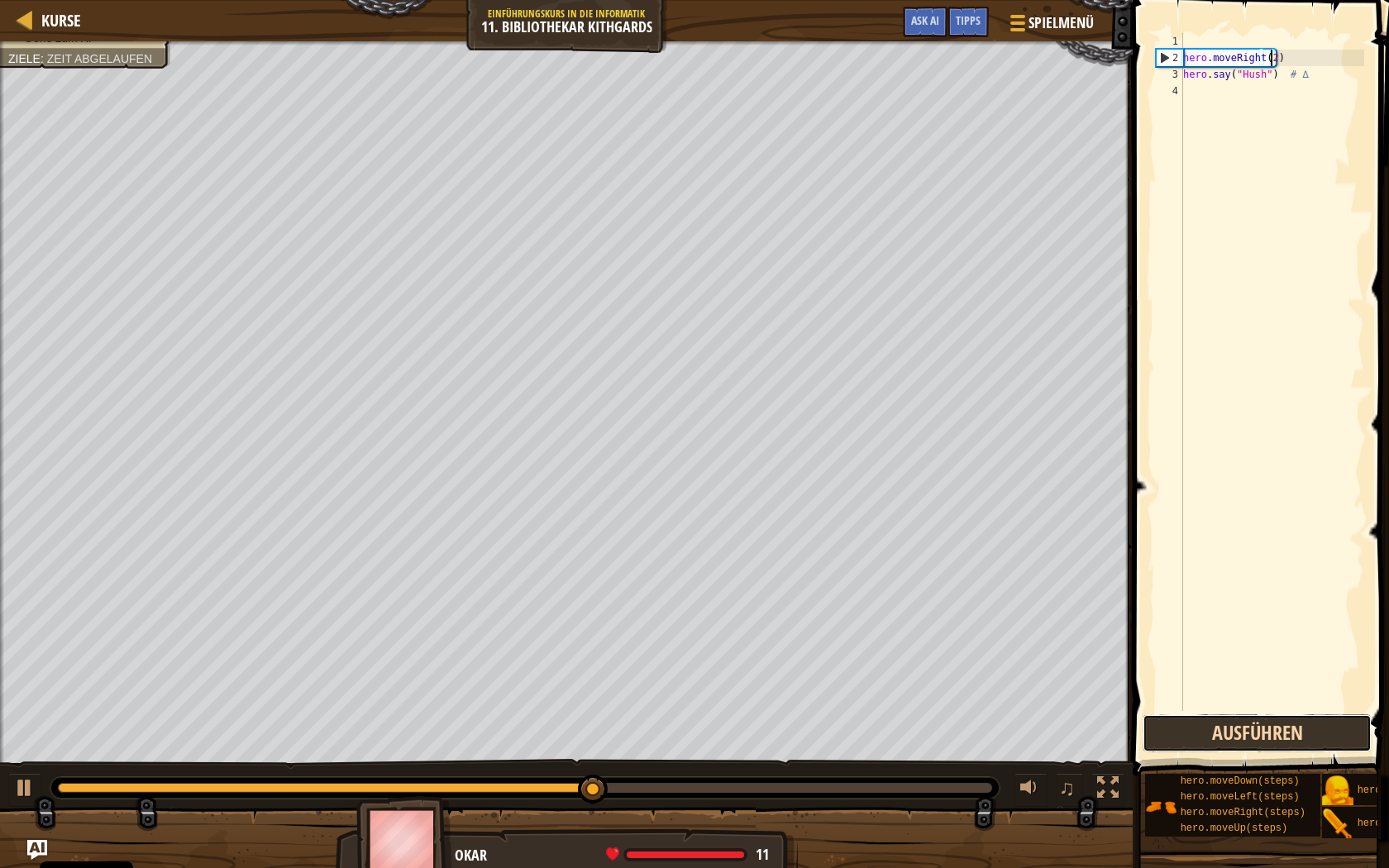
click at [1323, 737] on button "Ausführen" at bounding box center [1257, 733] width 229 height 38
click at [13, 763] on button at bounding box center [25, 789] width 33 height 34
click at [1303, 73] on div "hero . moveRight ( 2 ) hero . say ( "Hush" ) # ∆" at bounding box center [1272, 388] width 184 height 711
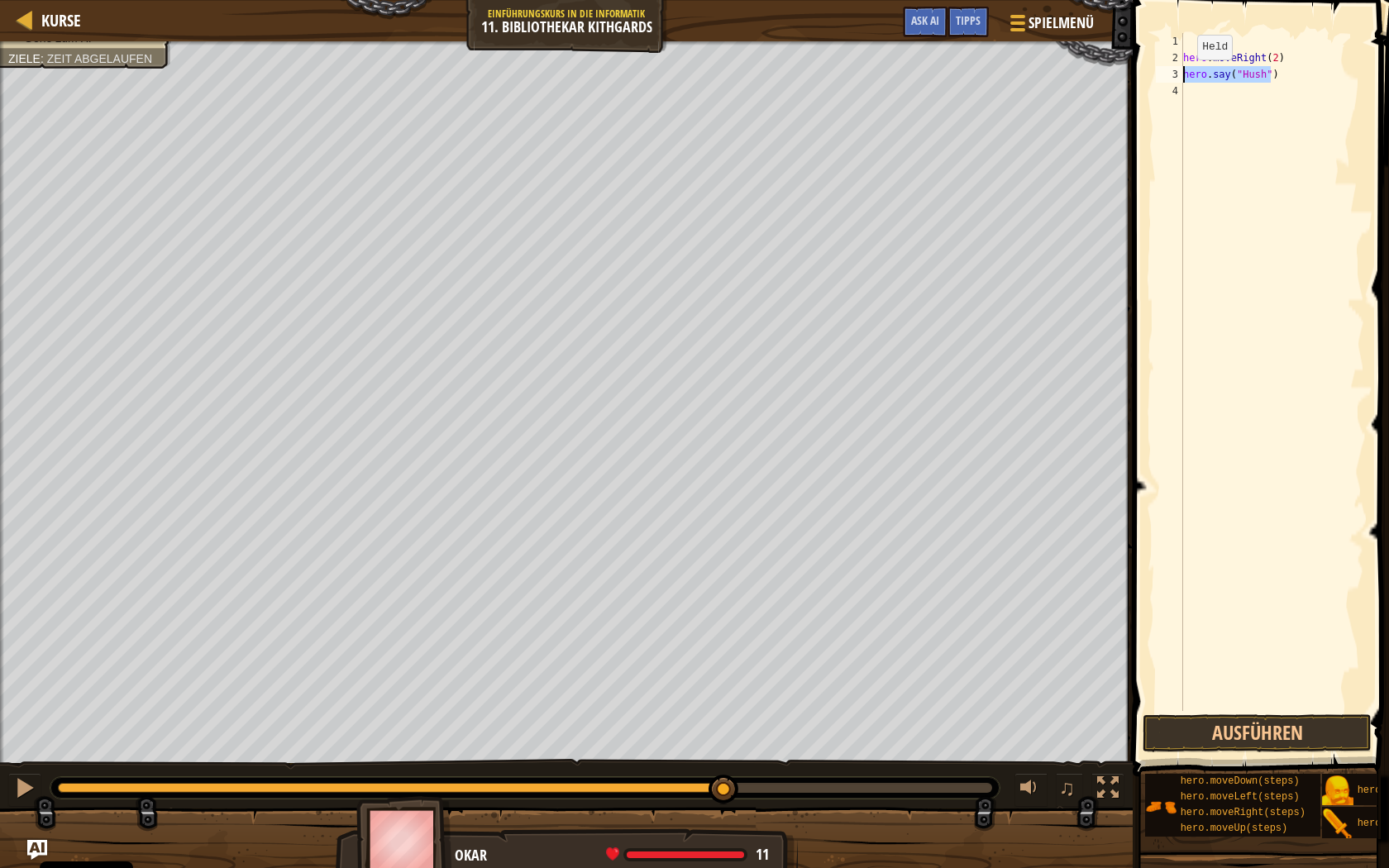
drag, startPoint x: 1280, startPoint y: 73, endPoint x: 1182, endPoint y: 76, distance: 98.0
click at [1182, 76] on div "hero.say("Hush") 1 2 3 4 hero . moveRight ( 2 ) hero . say ( "Hush" ) ההההההההה…" at bounding box center [1258, 372] width 212 height 678
type textarea "hero.moveRight(2)"
type textarea "hero.say("Hush")"
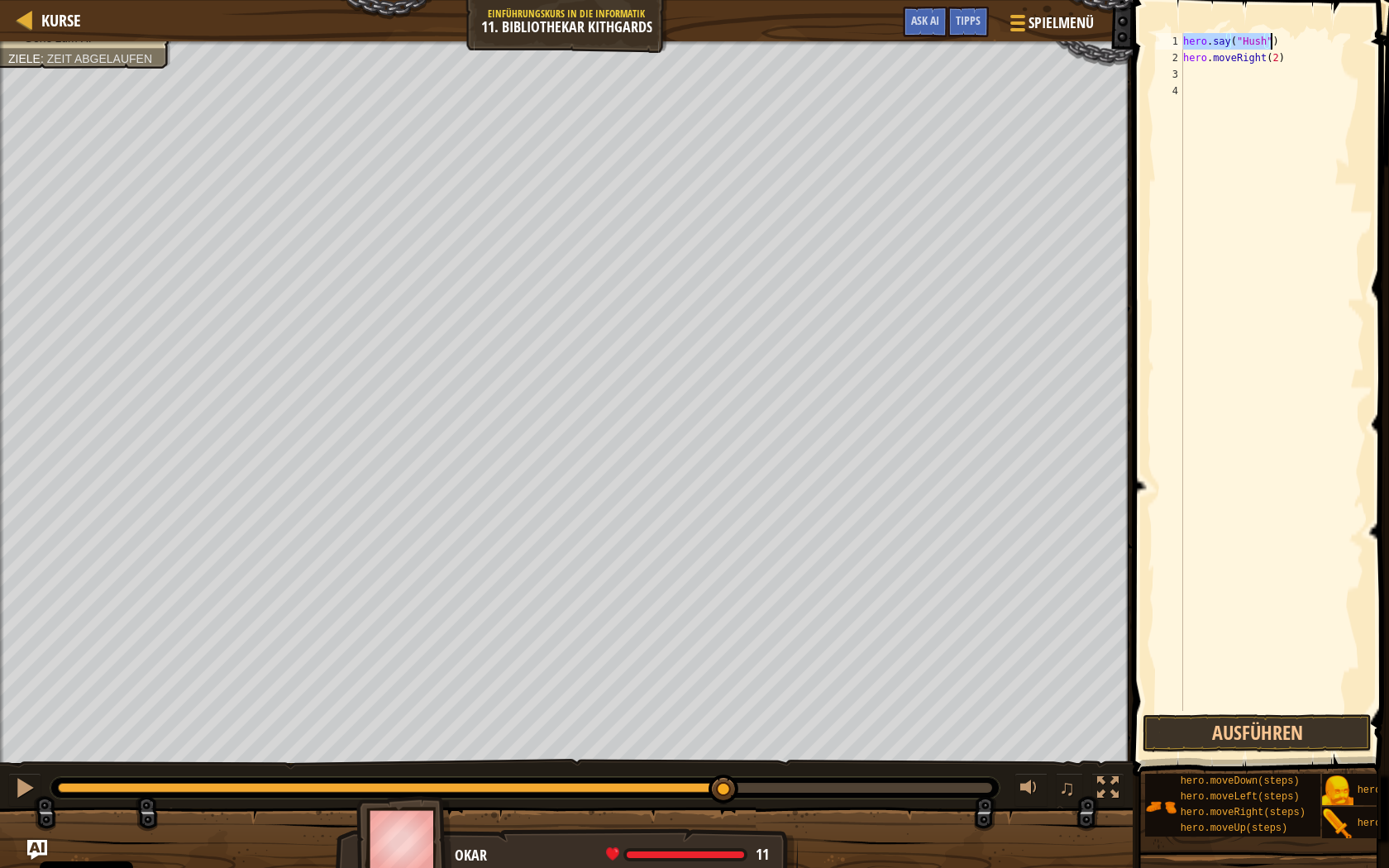
click at [1190, 83] on div "hero . say ( "Hush" ) hero . moveRight ( 2 )" at bounding box center [1272, 388] width 184 height 711
type textarea "hero.moveRight(2)"
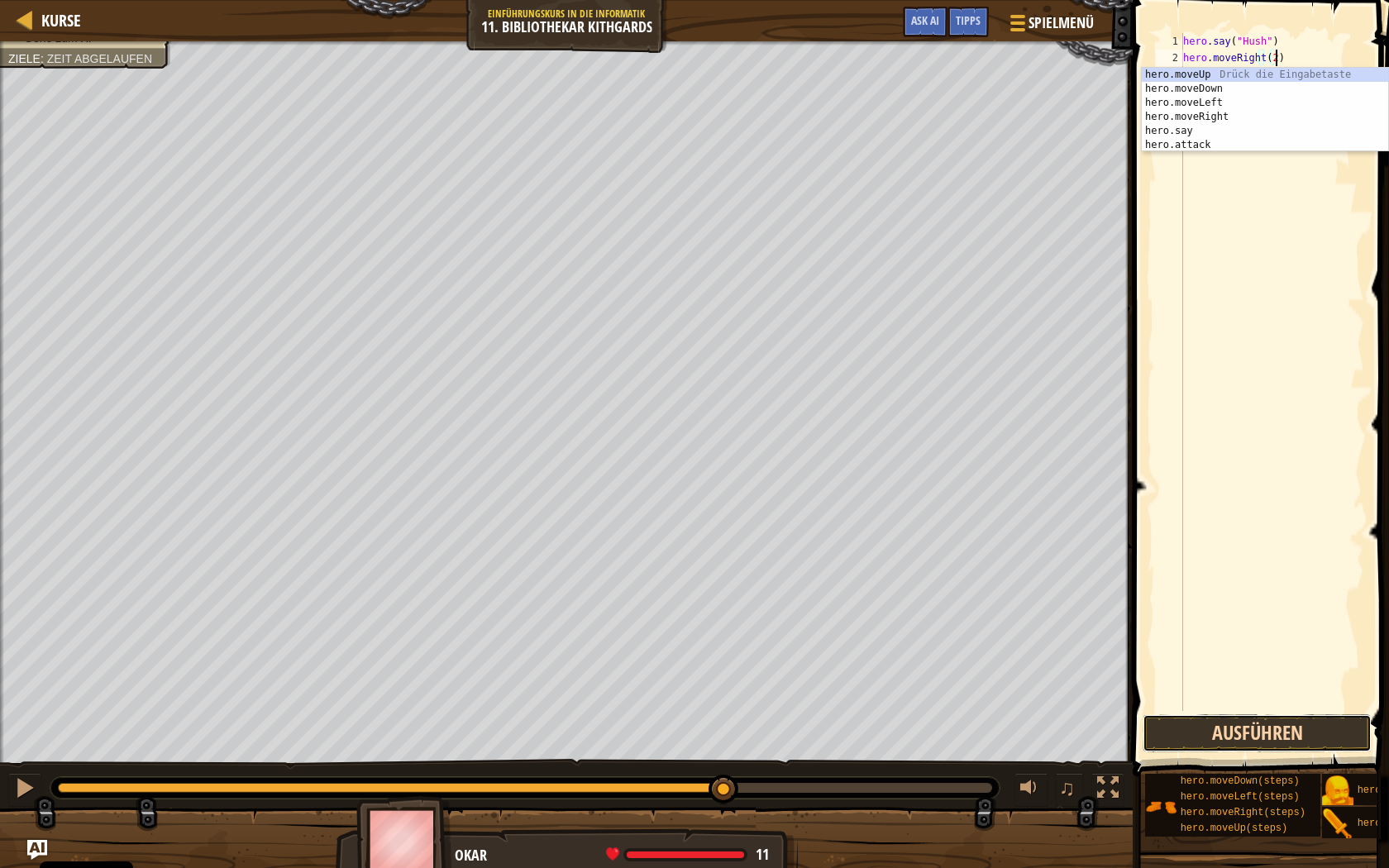
click at [1329, 728] on button "Ausführen" at bounding box center [1257, 733] width 229 height 38
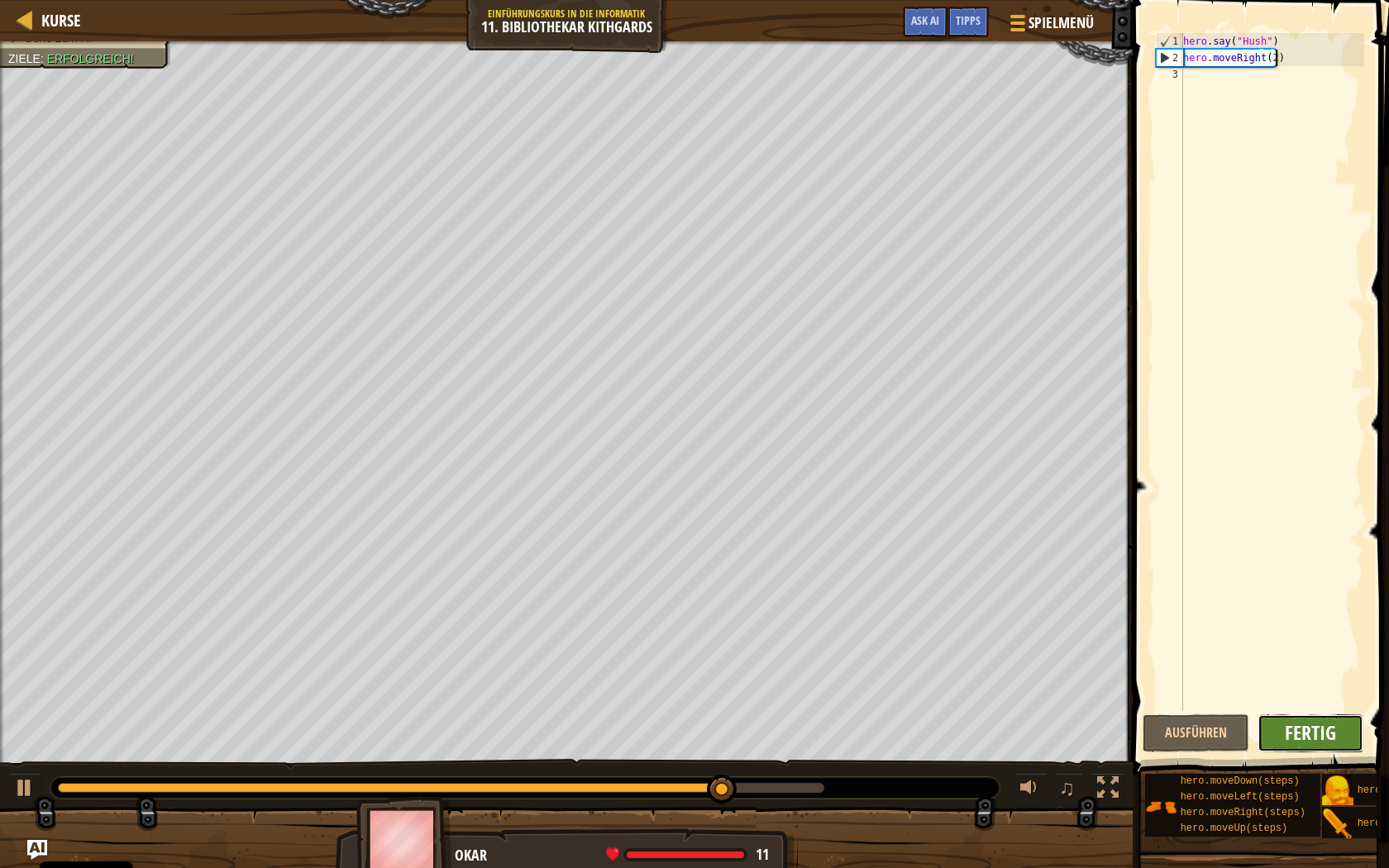
click at [1333, 742] on span "Fertig" at bounding box center [1311, 732] width 52 height 27
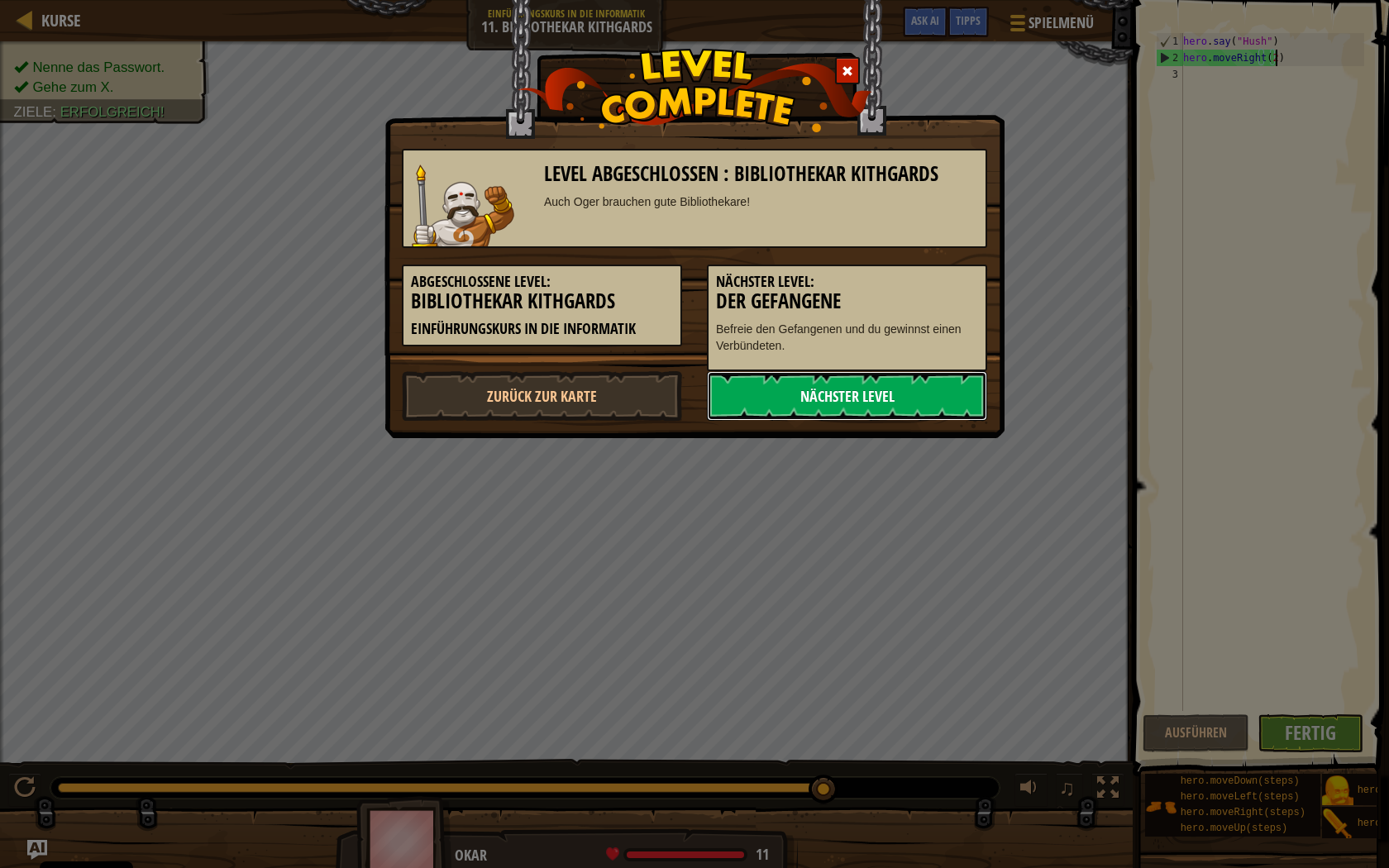
click at [941, 390] on link "Nächster Level" at bounding box center [847, 396] width 281 height 50
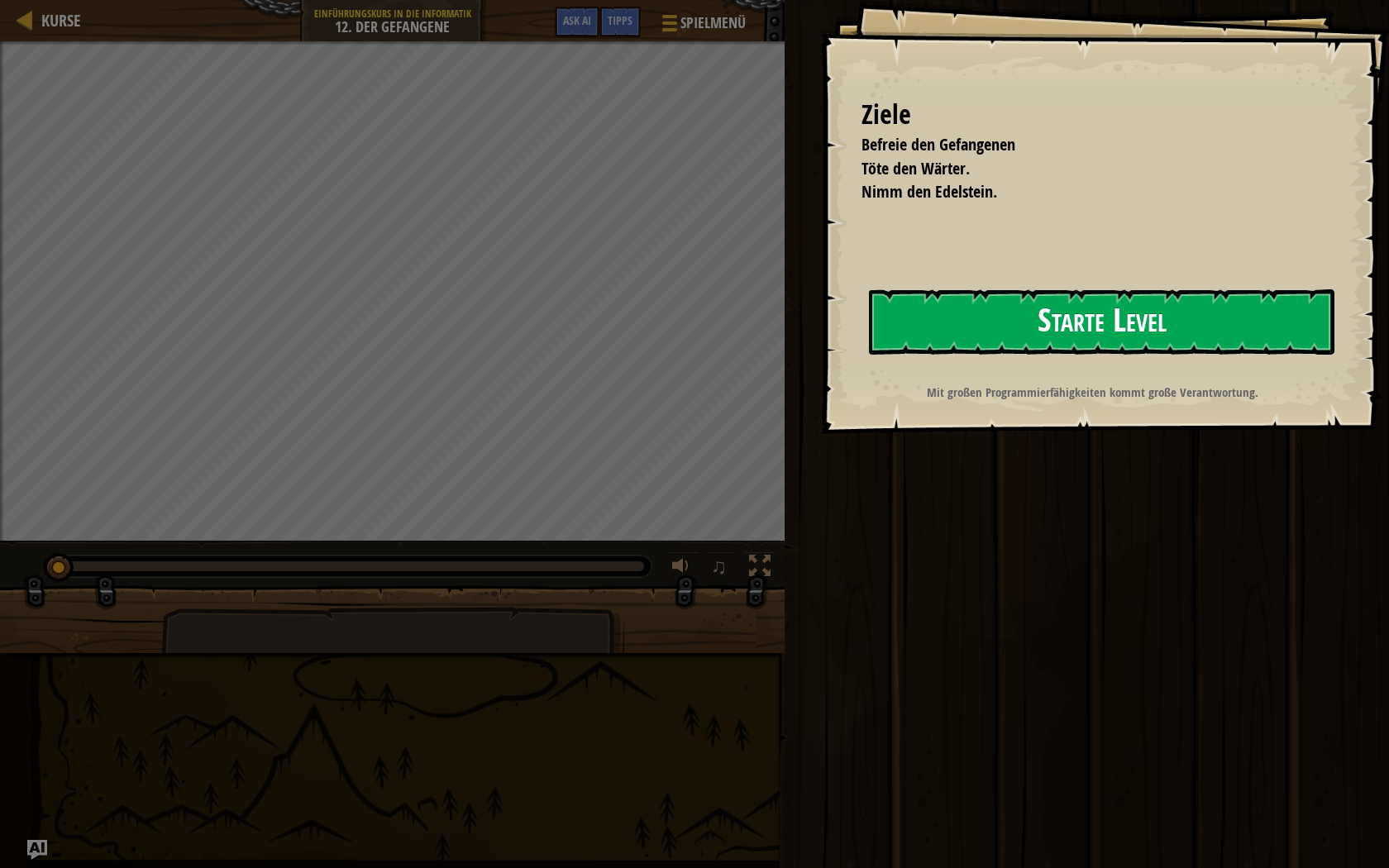
click at [1107, 304] on button "Starte Level" at bounding box center [1102, 322] width 466 height 65
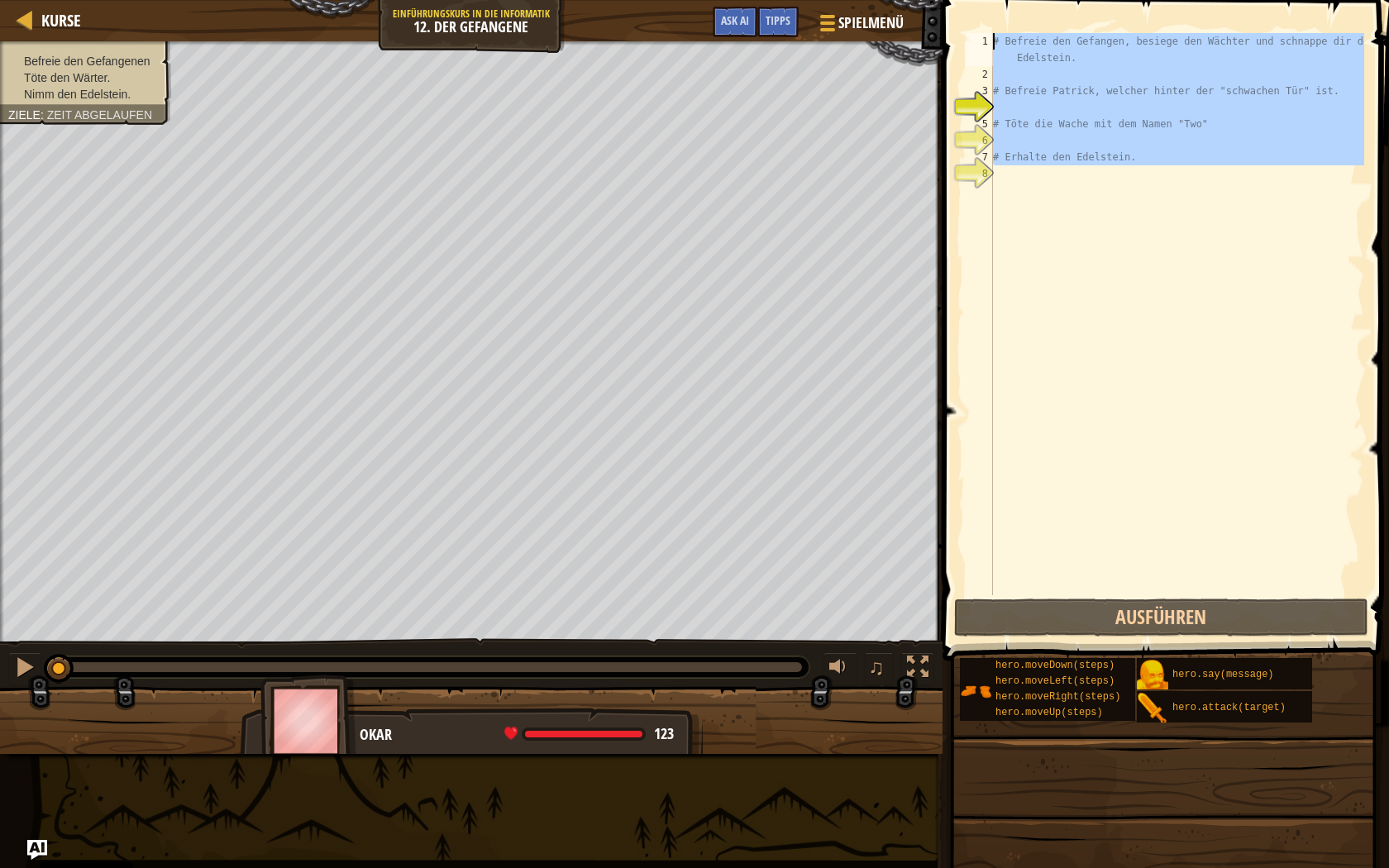
drag, startPoint x: 1040, startPoint y: 180, endPoint x: 983, endPoint y: 40, distance: 151.2
click at [983, 40] on div "1 2 3 4 5 6 7 8 # Befreie den Gefangen, besiege den Wächter und schnappe dir de…" at bounding box center [1163, 313] width 402 height 562
type textarea "# Befreie den Gefangen, besiege den Wächter und schnappe dir den Edelstein."
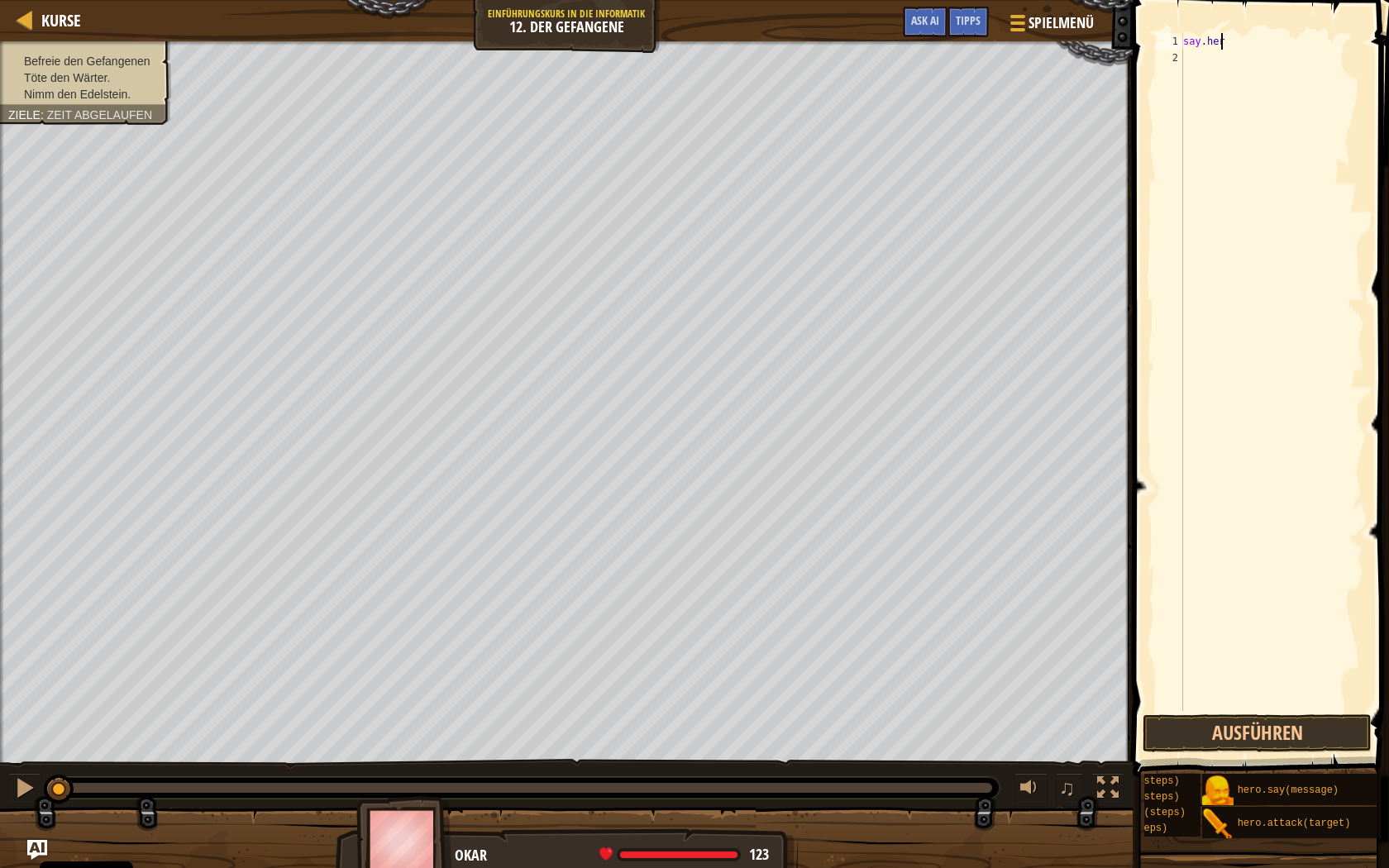
scroll to position [8, 1]
type textarea "s"
type textarea "hero.say("Weak Door")"
type textarea "hero.moveRight()"
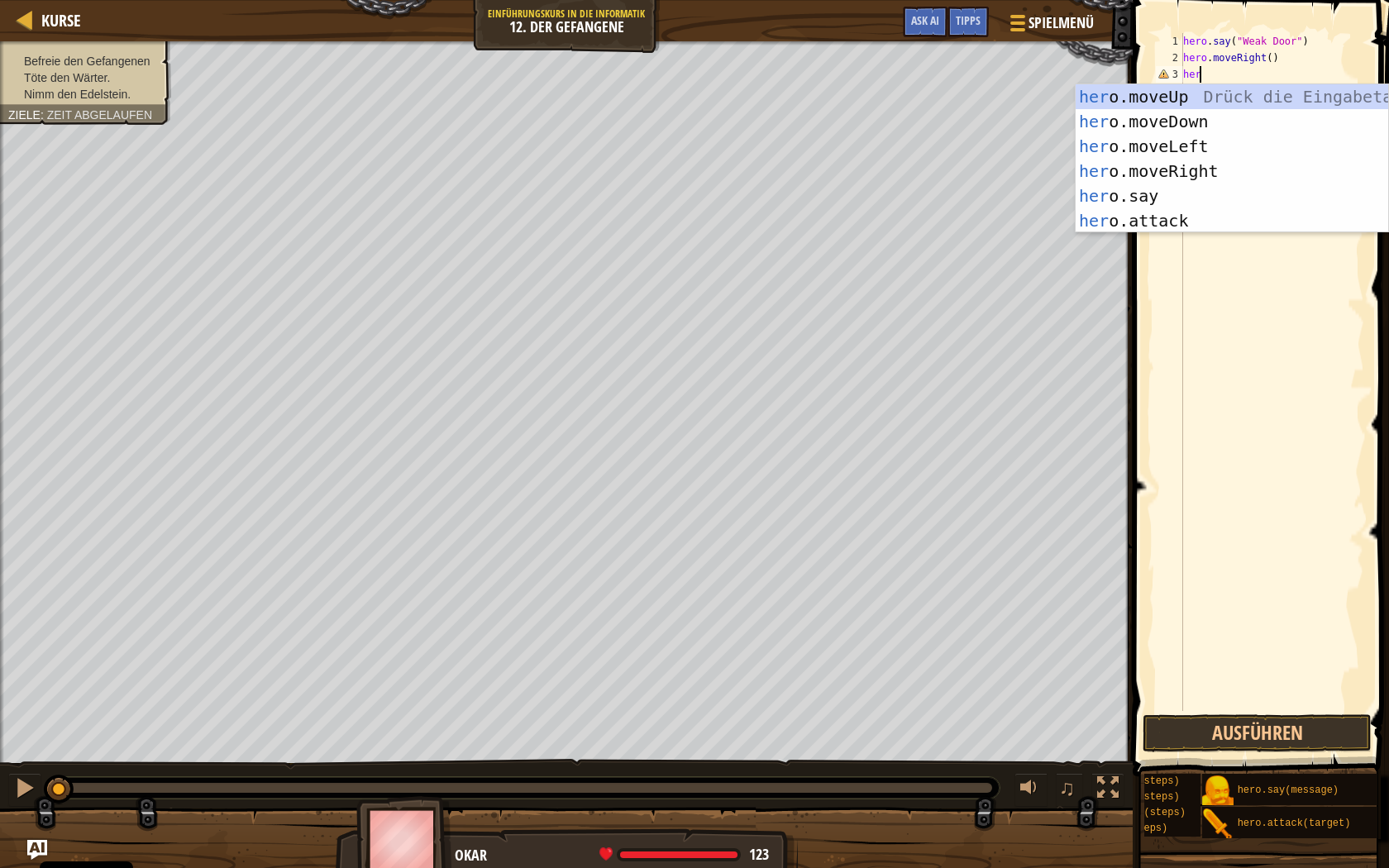
scroll to position [8, 0]
type textarea "h"
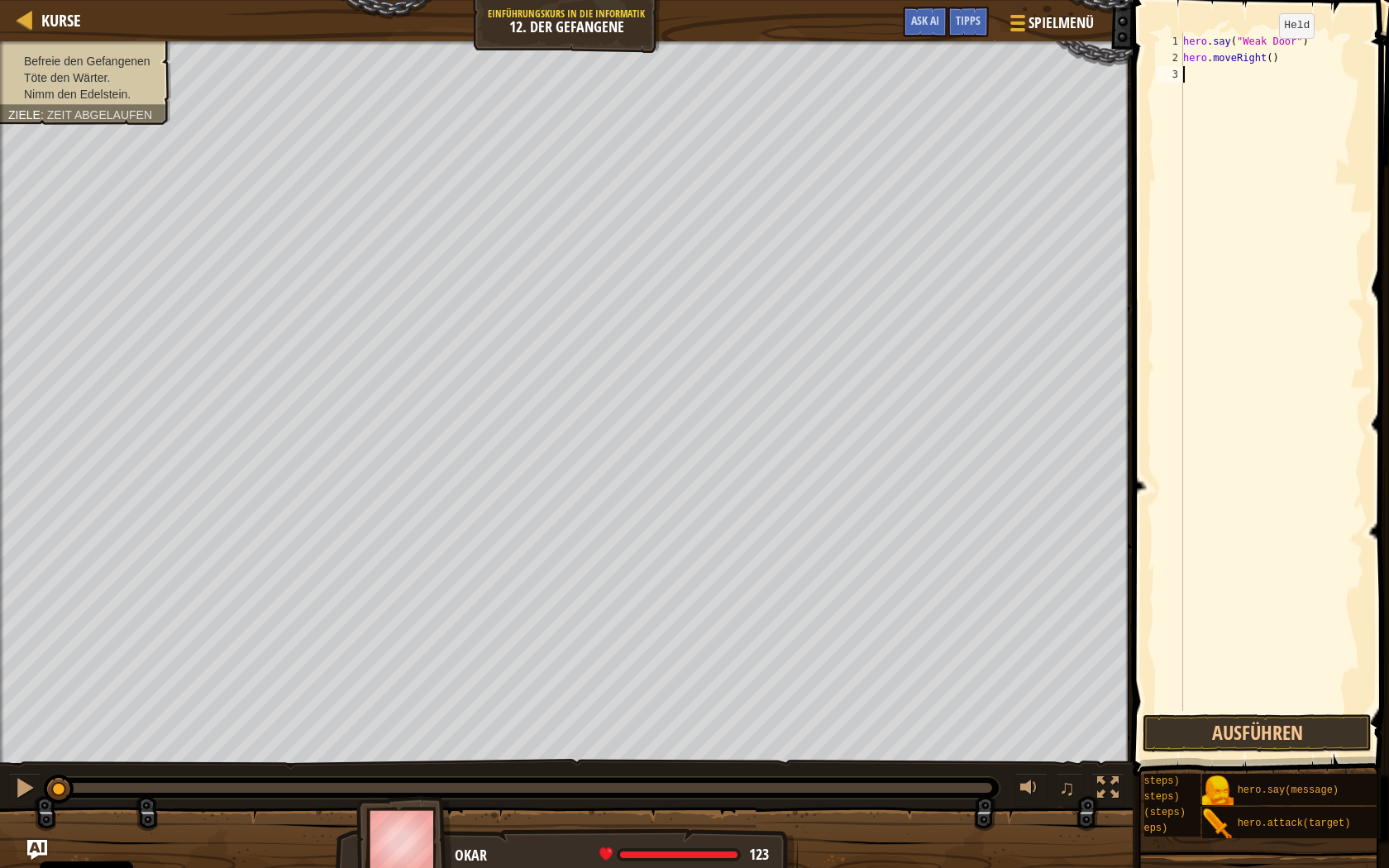
click at [1265, 54] on div "hero . say ( "Weak Door" ) hero . moveRight ( )" at bounding box center [1272, 388] width 184 height 711
type textarea "hero.moveRight(4)"
click at [1206, 77] on div "hero . say ( "Weak Door" ) hero . moveRight ( 4 )" at bounding box center [1272, 388] width 184 height 711
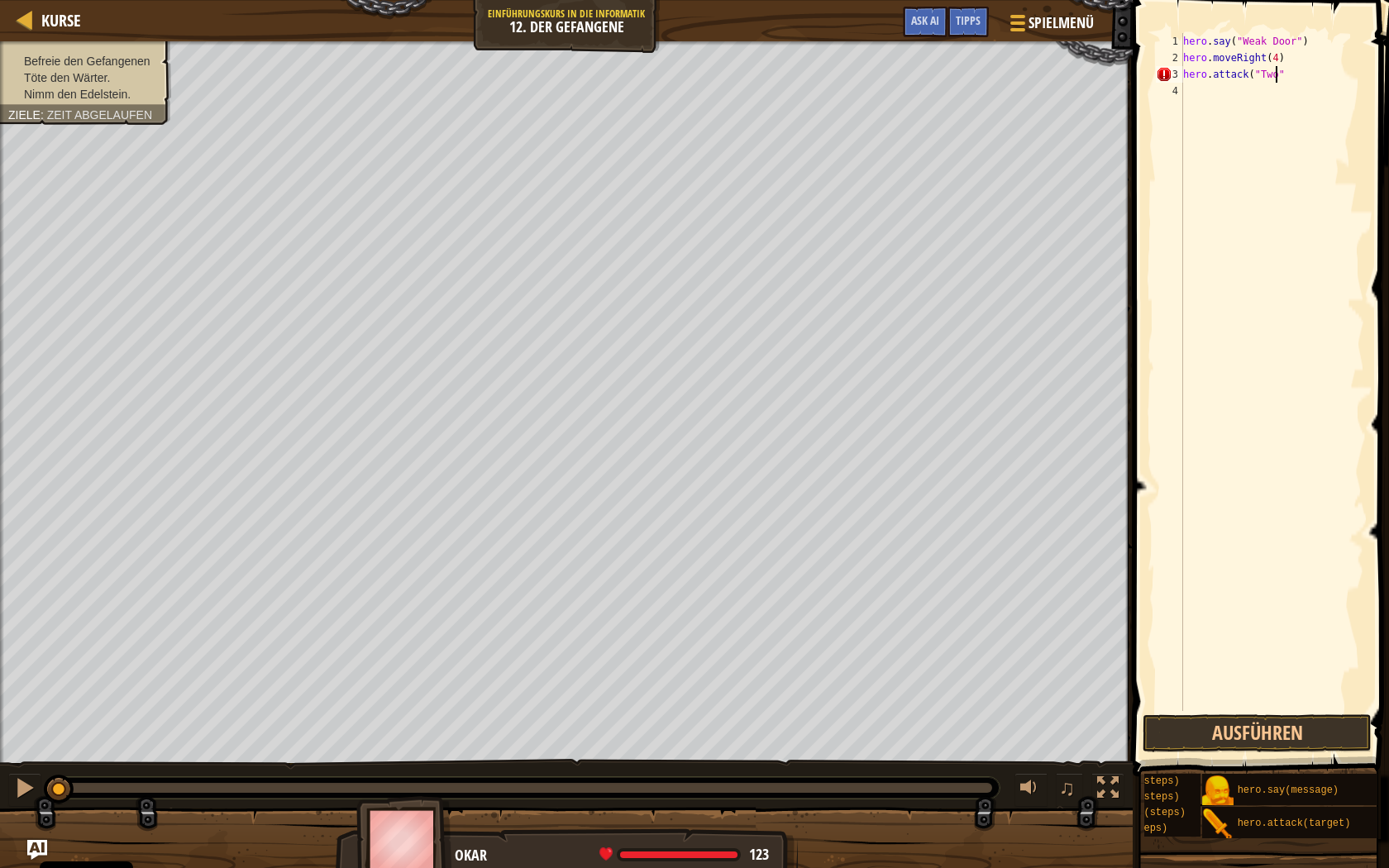
type textarea "hero.attack("Two")"
type textarea "hero.moveDown(3)"
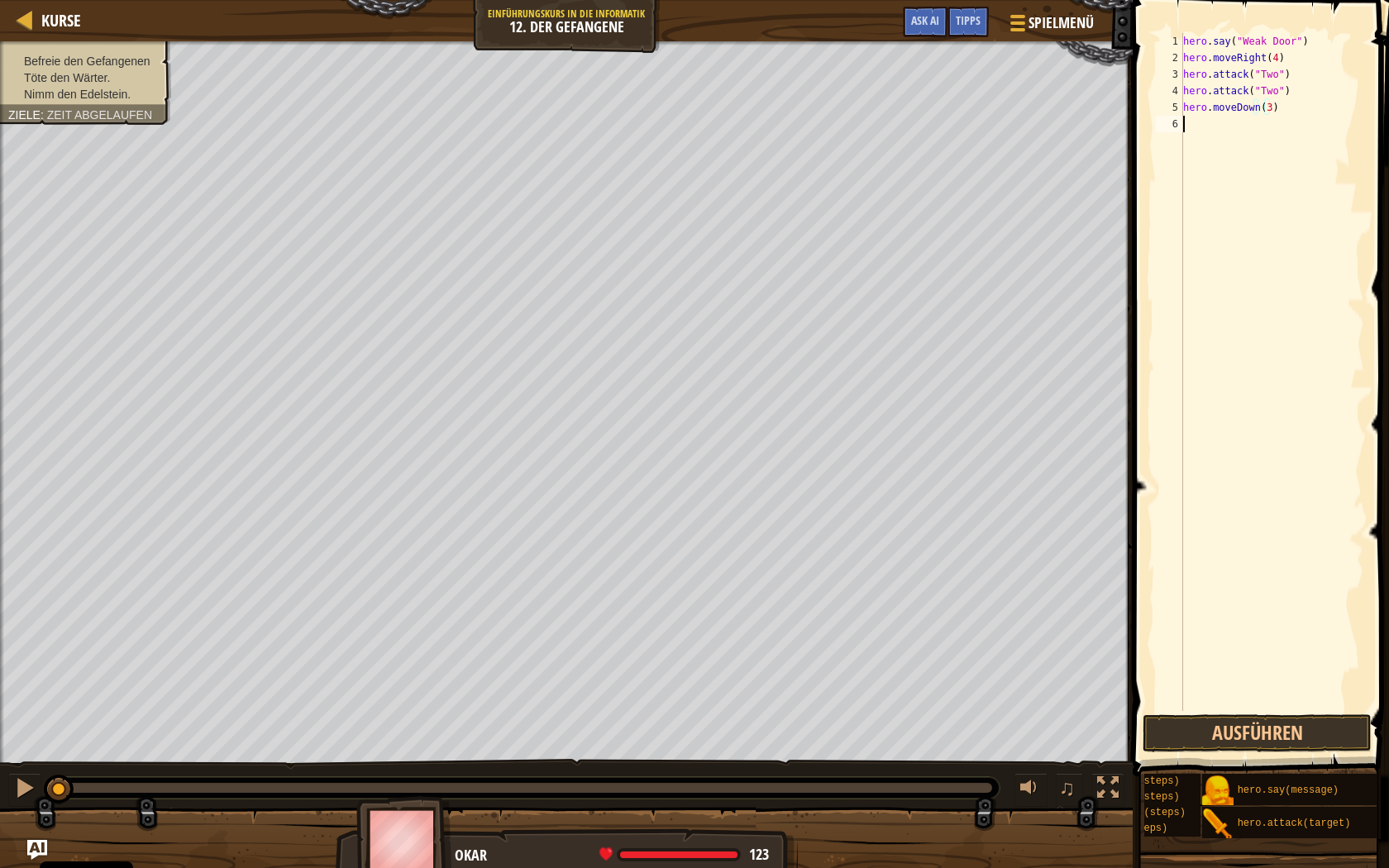
click at [1222, 156] on div "hero . say ( "Weak Door" ) hero . moveRight ( 4 ) hero . attack ( "Two" ) hero …" at bounding box center [1272, 388] width 184 height 711
click at [1288, 734] on button "Ausführen" at bounding box center [1257, 733] width 229 height 38
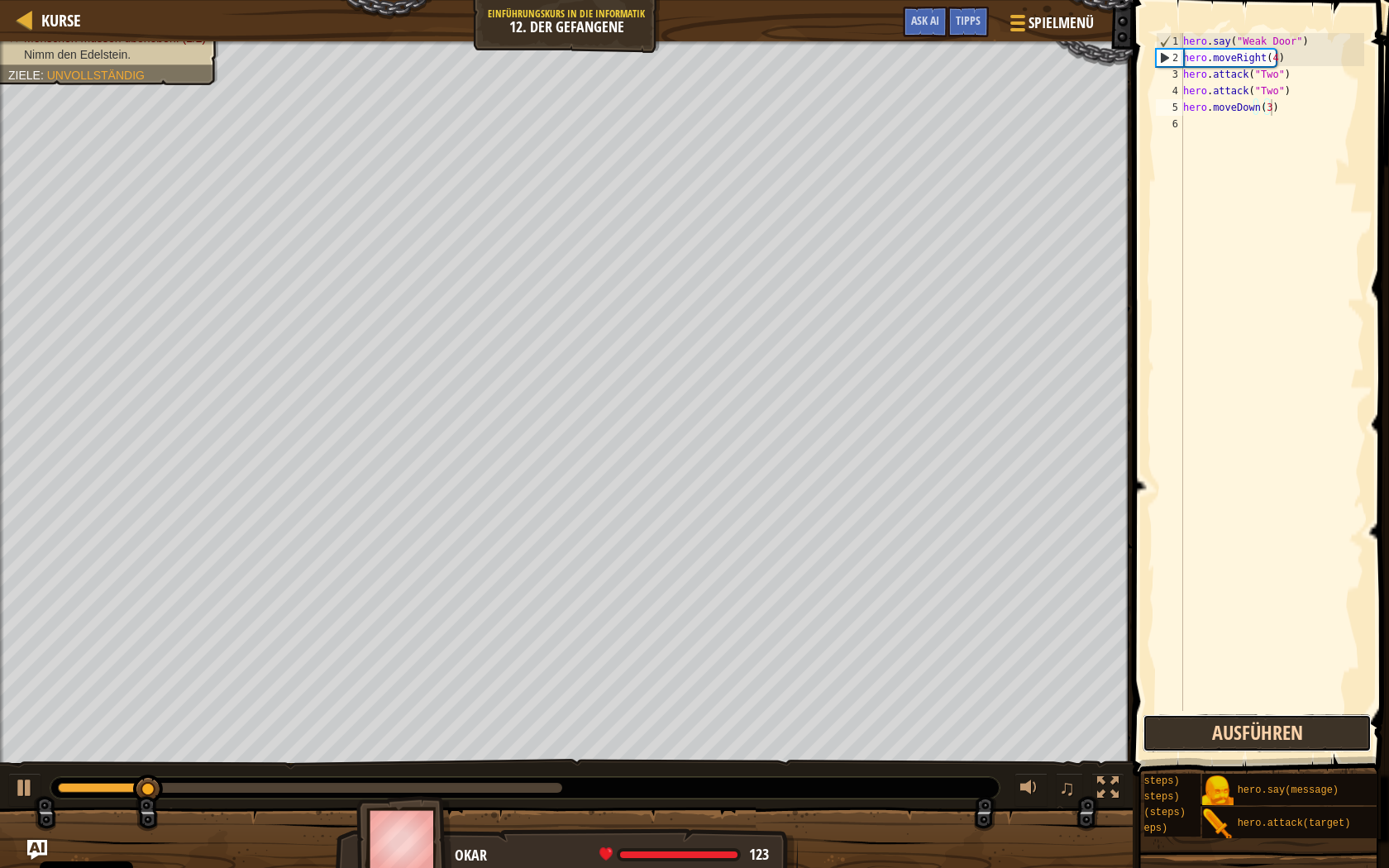
click at [1250, 727] on button "Ausführen" at bounding box center [1257, 733] width 229 height 38
click at [1189, 728] on button "Ausführen" at bounding box center [1257, 733] width 229 height 38
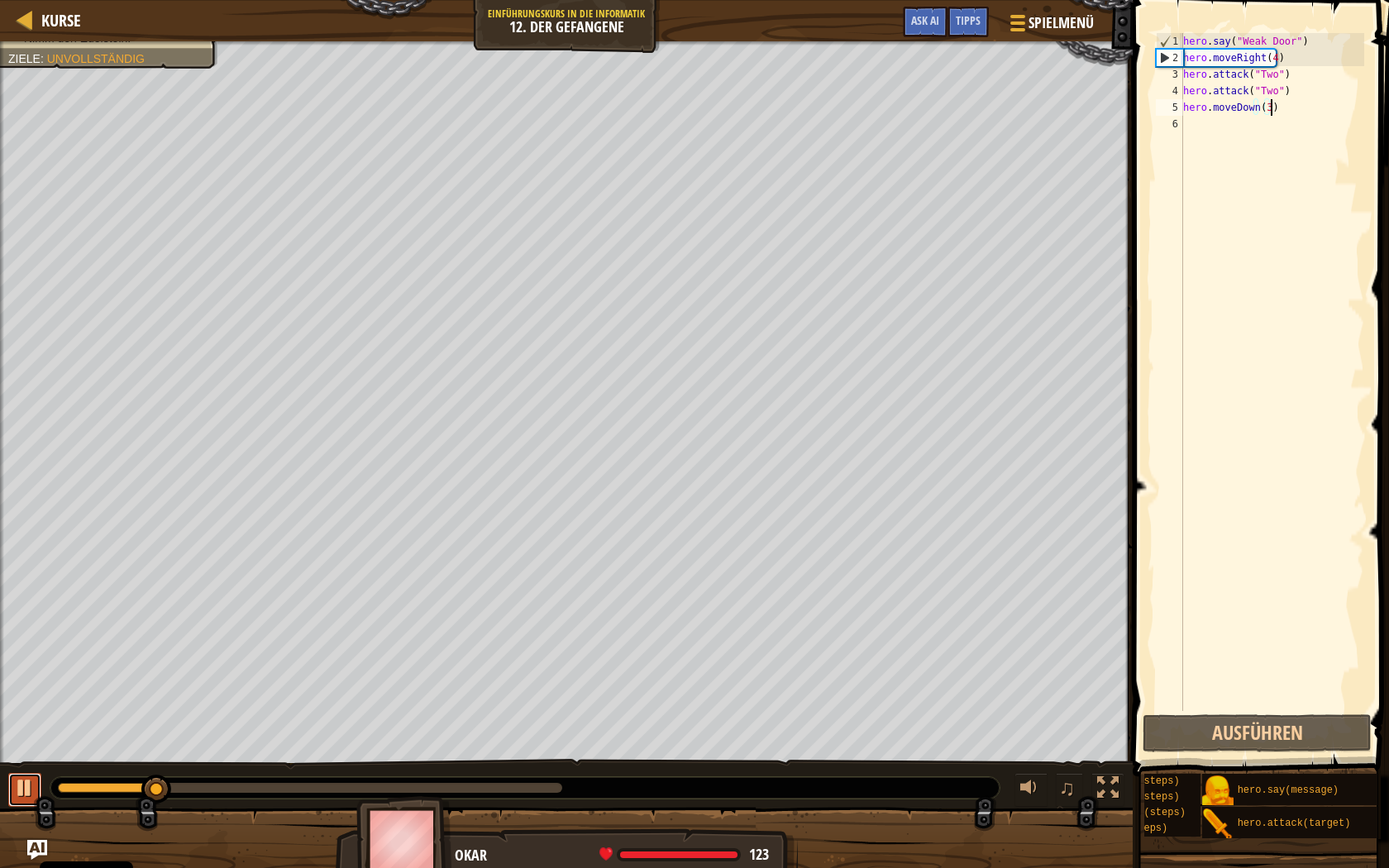
click at [32, 763] on div at bounding box center [24, 787] width 22 height 22
click at [1183, 59] on div "hero . say ( "Weak Door" ) hero . moveRight ( 4 ) hero . attack ( "Two" ) hero …" at bounding box center [1272, 388] width 184 height 711
click at [1184, 39] on div "hero . say ( "Weak Door" ) hero . moveRight ( 4 ) hero . attack ( "Two" ) hero …" at bounding box center [1272, 388] width 184 height 711
type textarea "hero.say("Weak Door")"
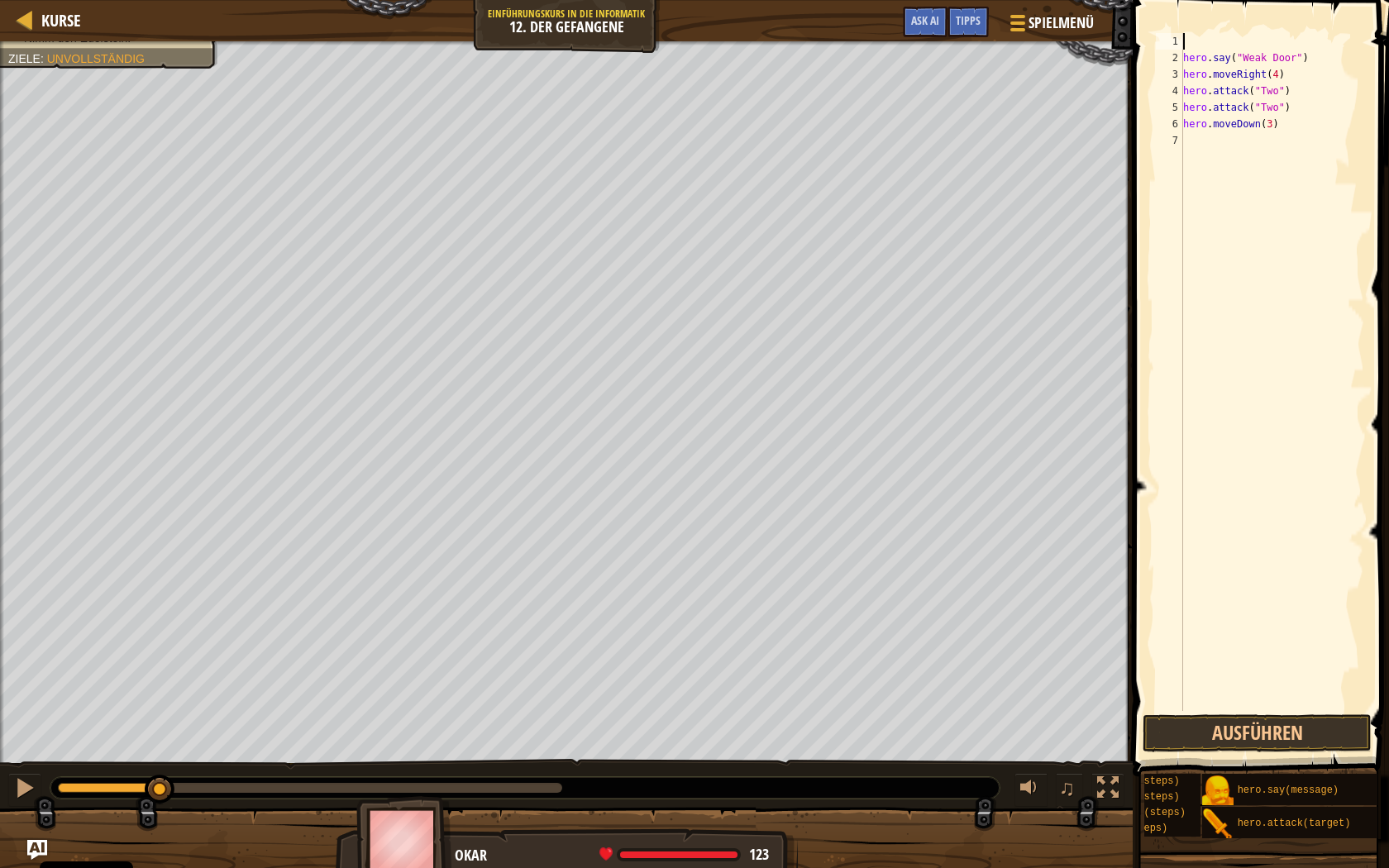
click at [1215, 40] on div "hero . say ( "Weak Door" ) hero . moveRight ( 4 ) hero . attack ( "Two" ) hero …" at bounding box center [1272, 388] width 184 height 711
click at [1301, 739] on button "Ausführen" at bounding box center [1257, 733] width 229 height 38
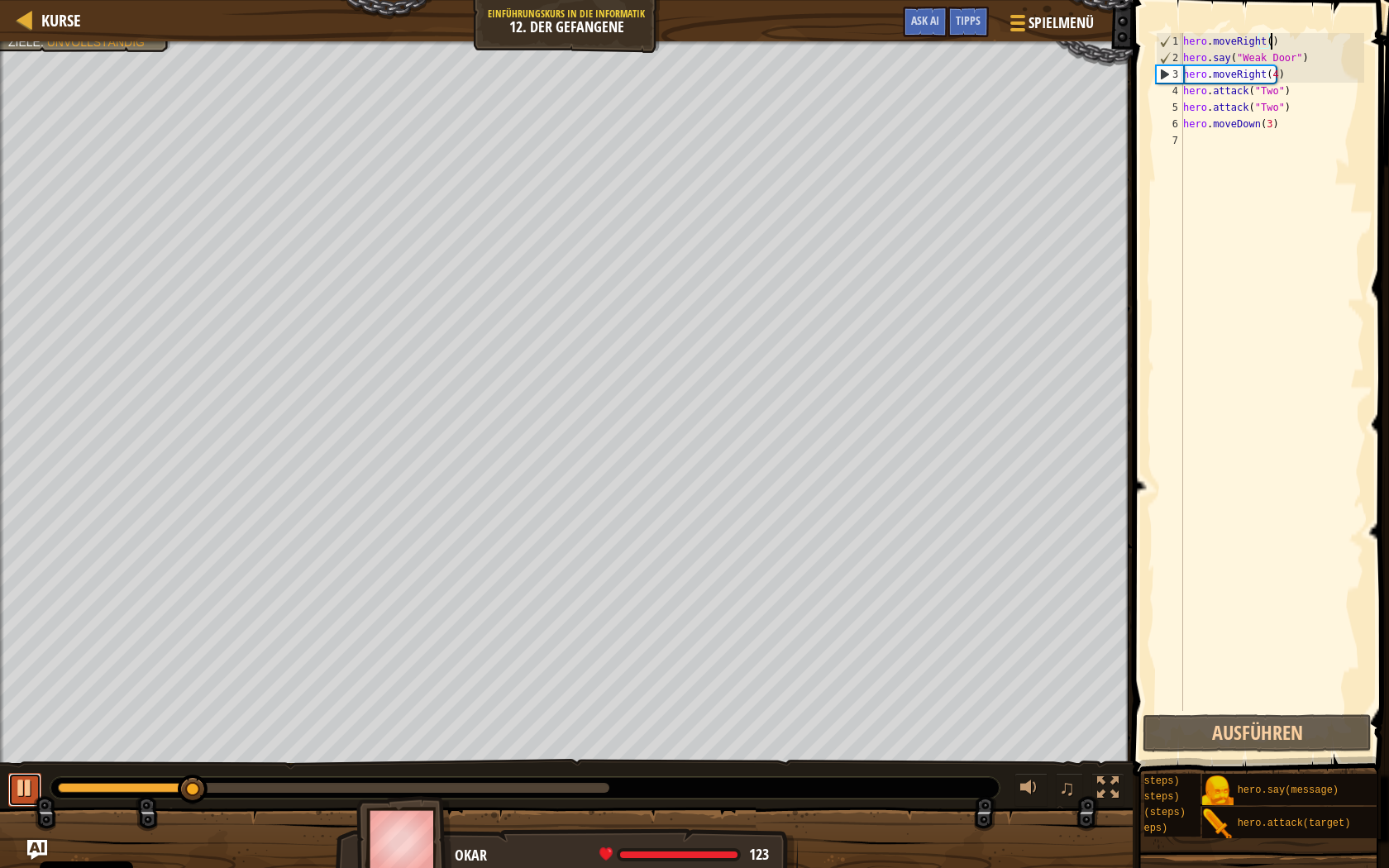
click at [28, 763] on div at bounding box center [24, 787] width 22 height 22
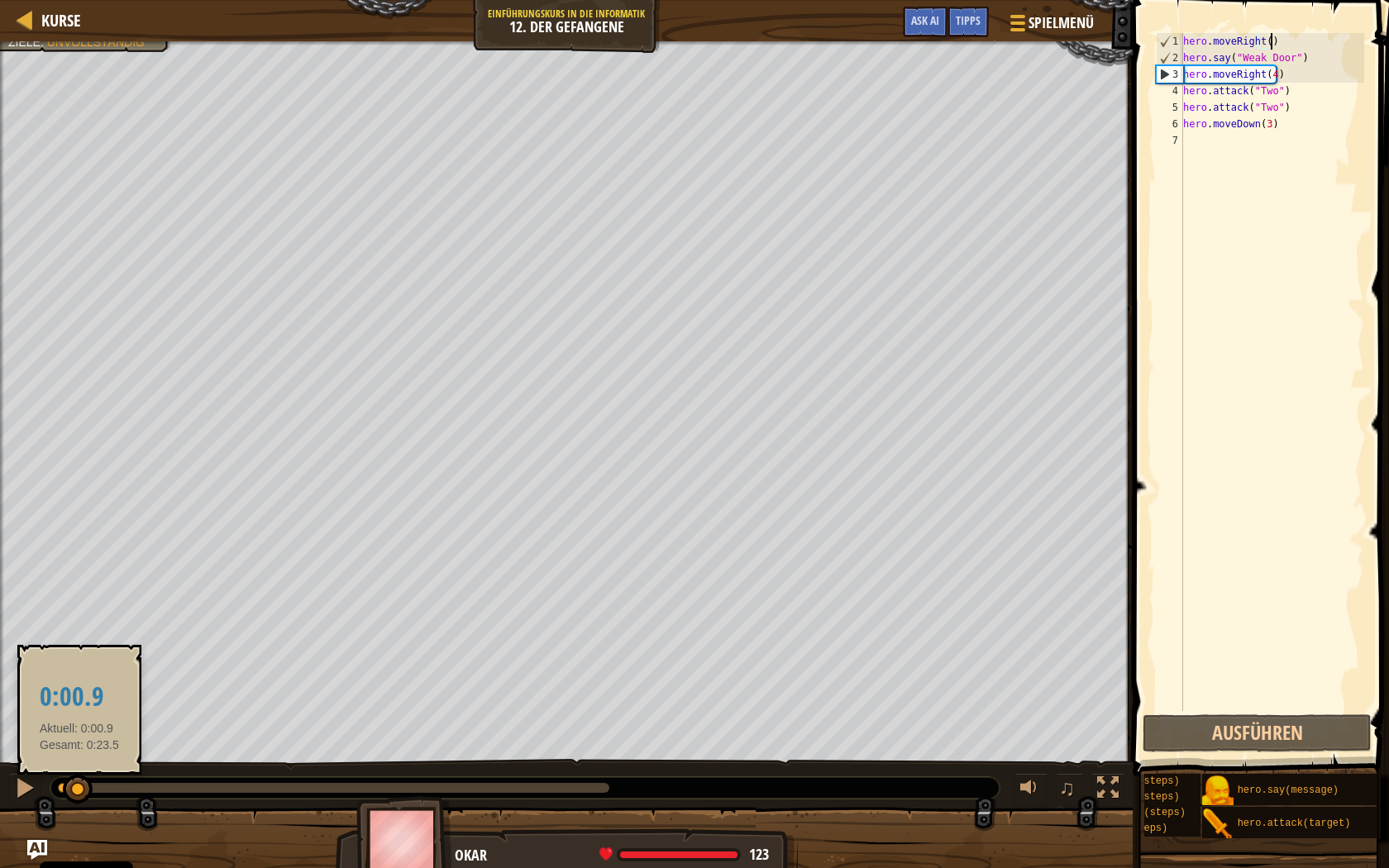
drag, startPoint x: 194, startPoint y: 796, endPoint x: 68, endPoint y: 773, distance: 128.1
click at [70, 763] on div at bounding box center [77, 789] width 30 height 30
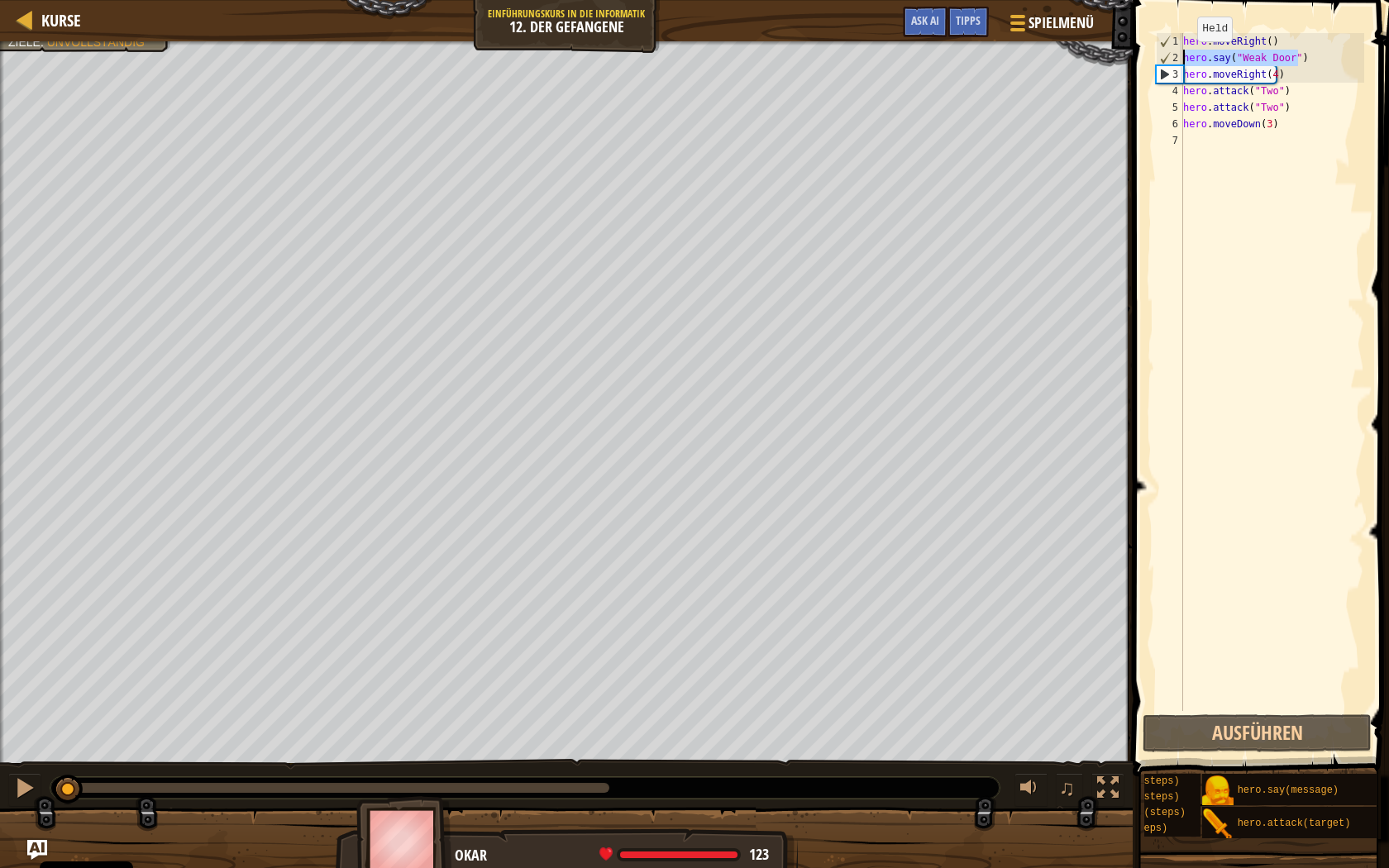
drag, startPoint x: 1306, startPoint y: 58, endPoint x: 1176, endPoint y: 58, distance: 130.0
click at [1176, 58] on div "hero.moveRight() 1 2 3 4 5 6 7 hero . moveRight ( ) hero . say ( "Weak Door" ) …" at bounding box center [1258, 372] width 212 height 678
type textarea "hero.say("Weak Door")"
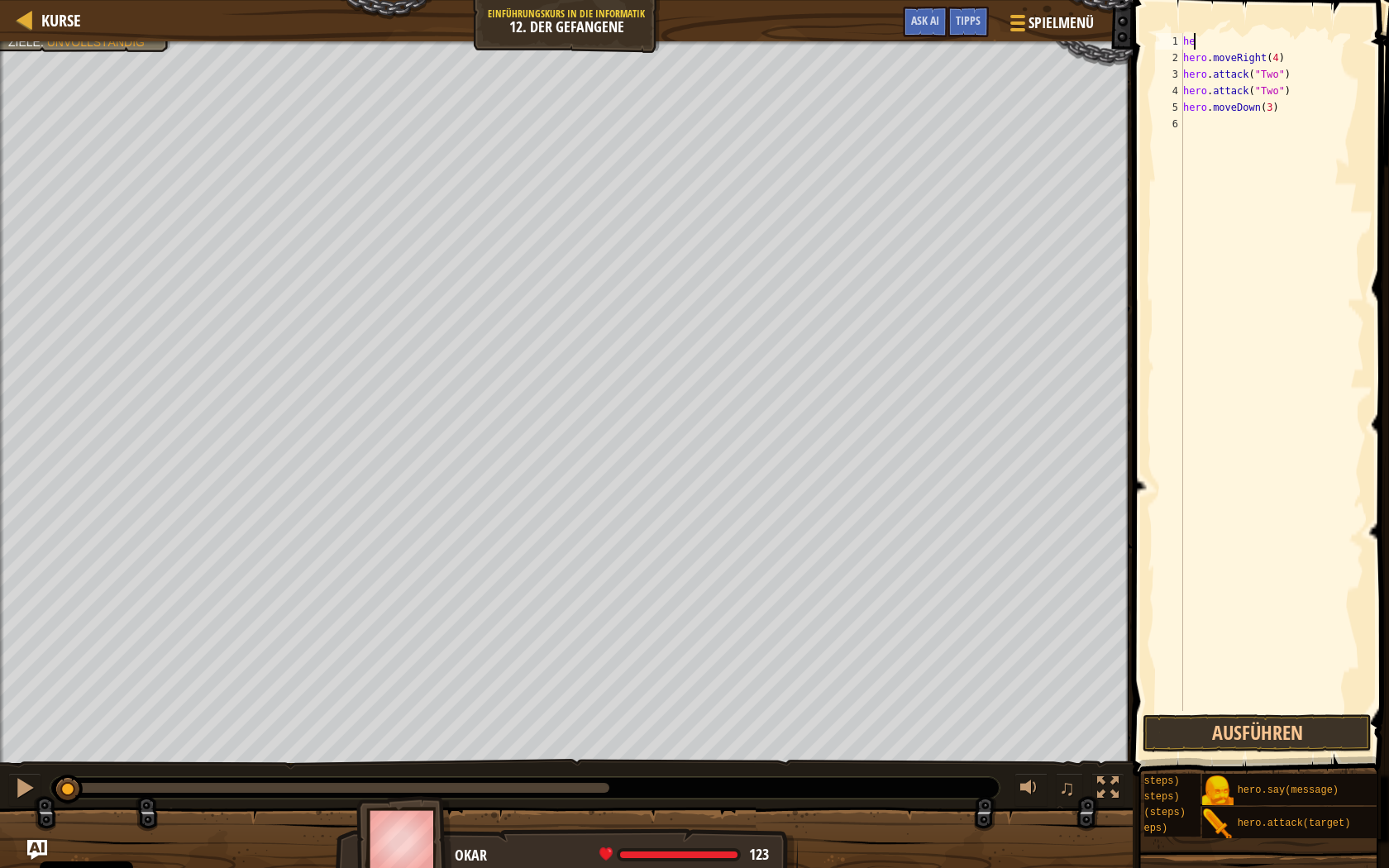
type textarea "h"
click at [1275, 726] on button "Ausführen" at bounding box center [1257, 733] width 229 height 38
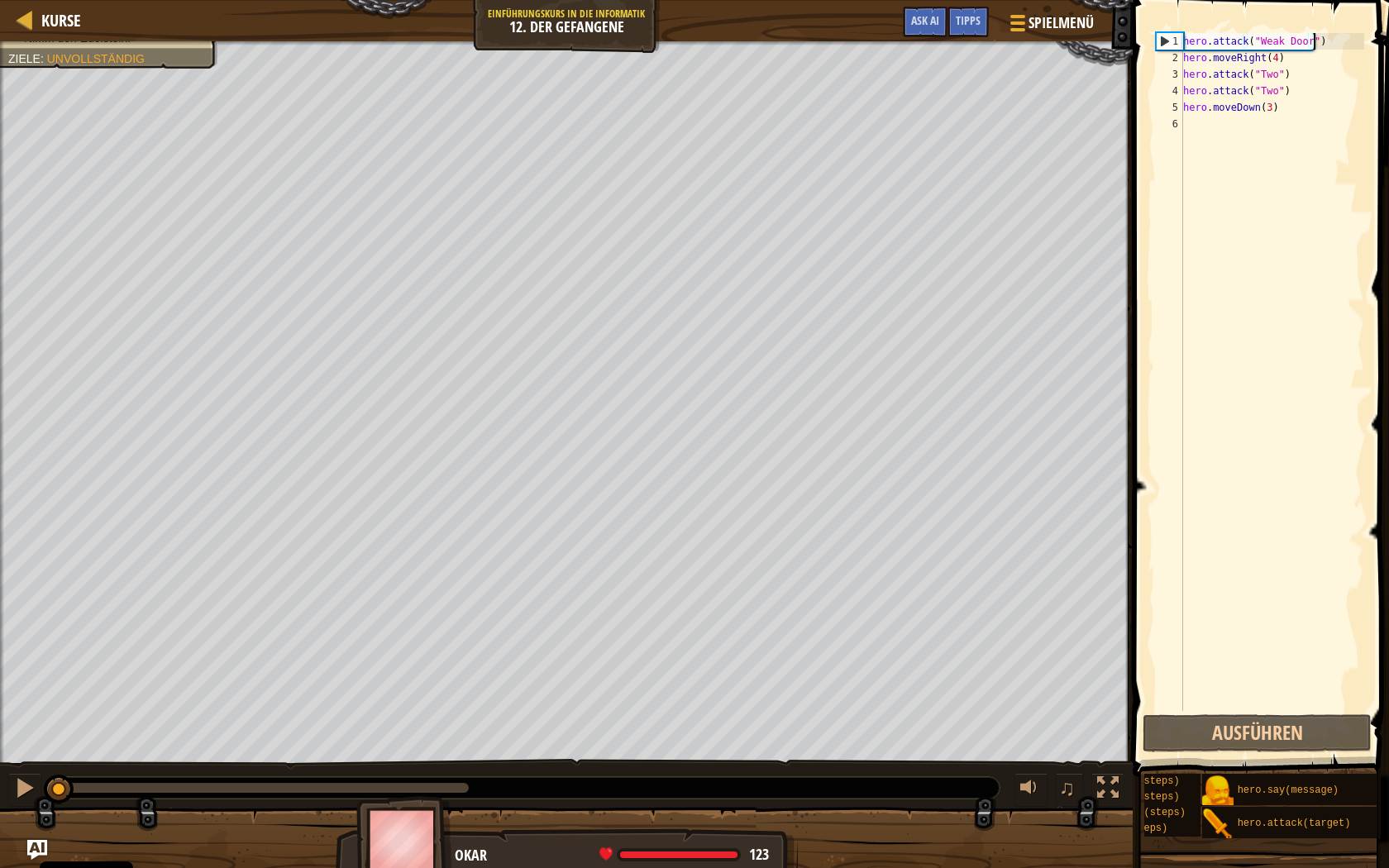
drag, startPoint x: 403, startPoint y: 787, endPoint x: 8, endPoint y: 810, distance: 395.7
click at [8, 763] on div "Befreie den Gefangenen Töte den Wärter. Menschen müssen überleben. (1/2) Nimm d…" at bounding box center [694, 458] width 1389 height 833
click at [34, 763] on div at bounding box center [24, 787] width 22 height 22
click at [1264, 52] on div "hero . attack ( "Weak Door" ) hero . moveRight ( 4 ) hero . attack ( "Two" ) he…" at bounding box center [1272, 388] width 184 height 711
type textarea "hero.moveRight(4)"
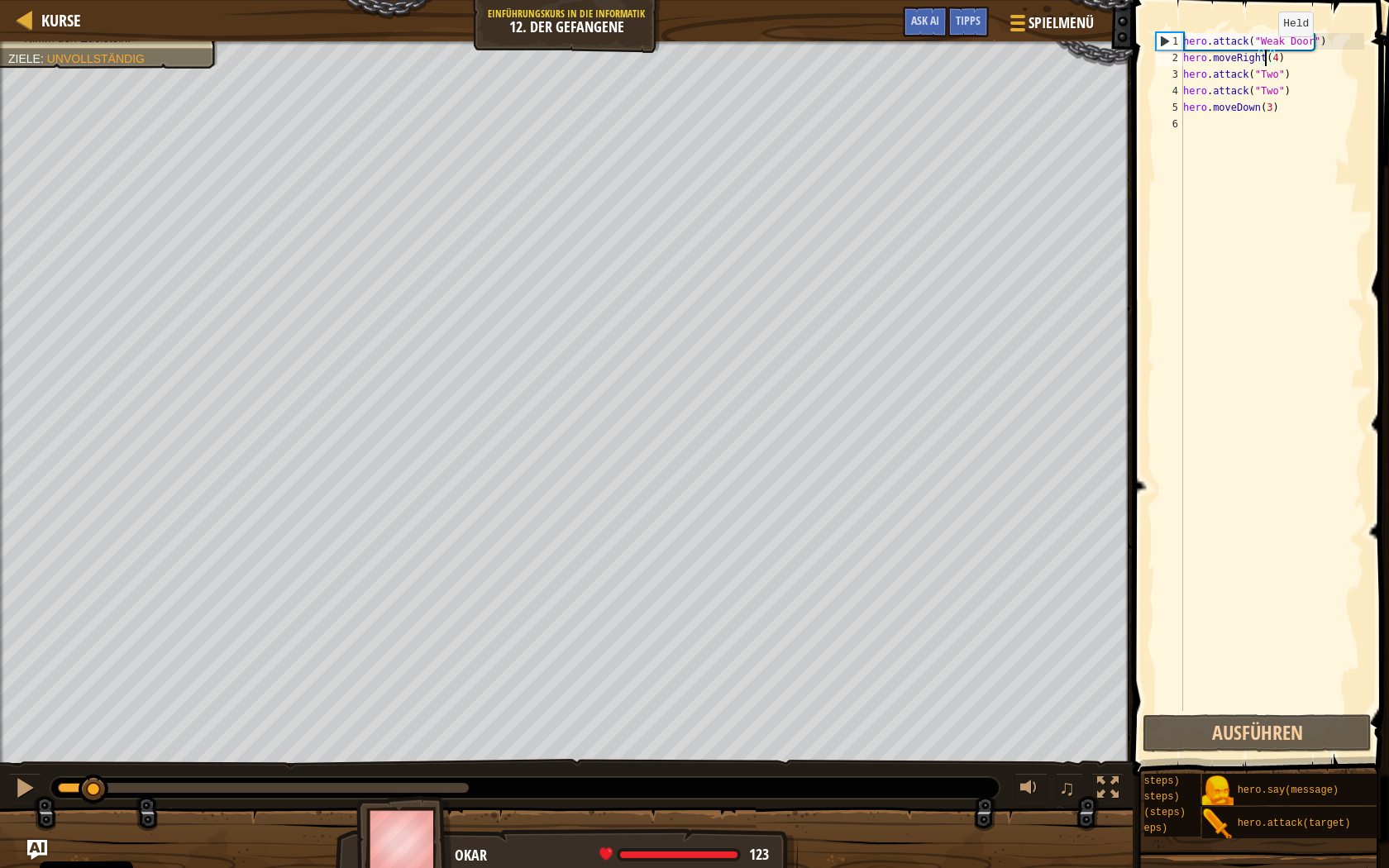
scroll to position [8, 7]
drag, startPoint x: 1276, startPoint y: 63, endPoint x: 1158, endPoint y: 57, distance: 118.2
click at [1158, 57] on div "hero.moveRight(4) 1 2 3 4 5 6 hero . attack ( "Weak Door" ) hero . moveRight ( …" at bounding box center [1258, 372] width 212 height 678
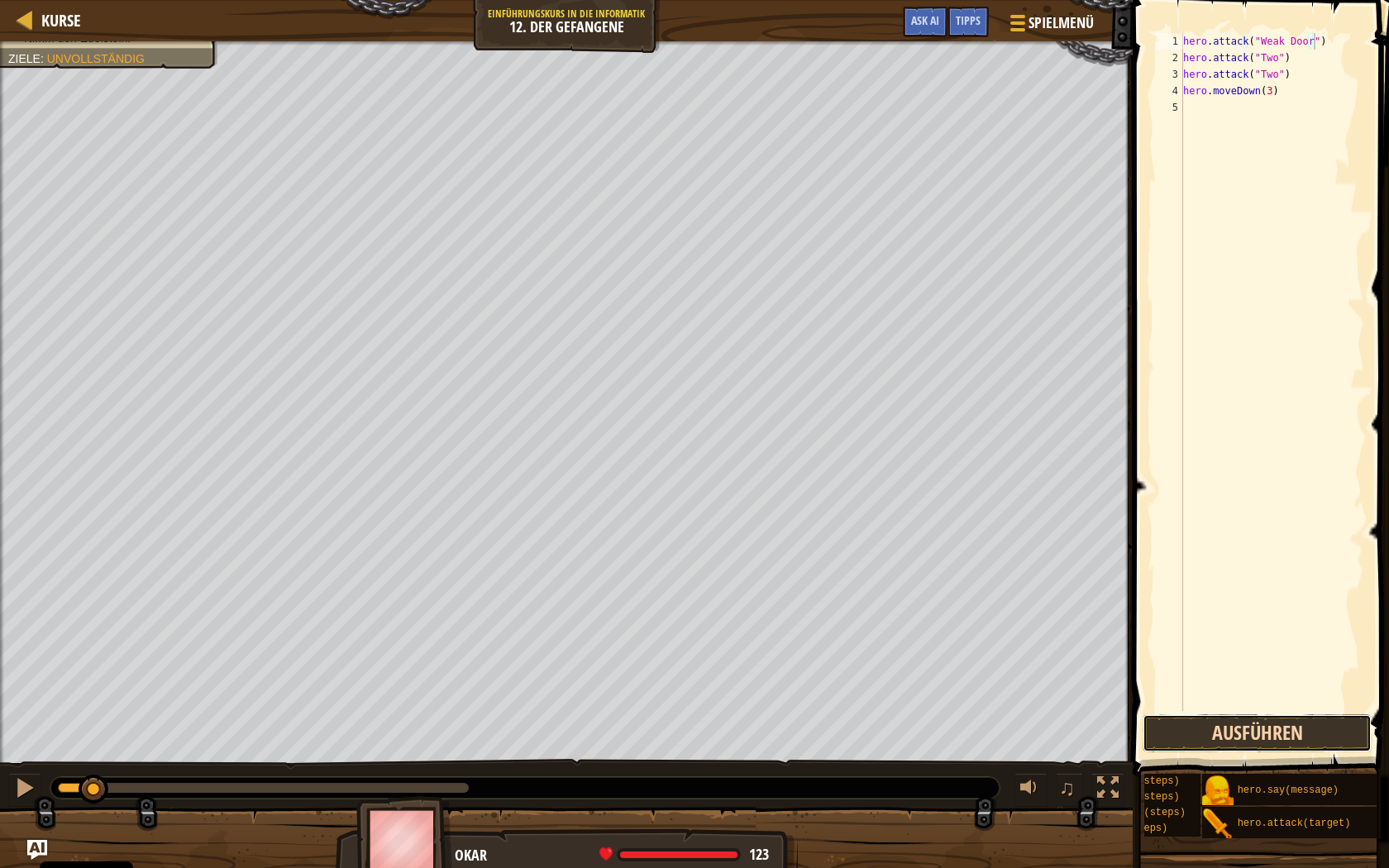
click at [1240, 714] on button "Ausführen" at bounding box center [1257, 733] width 229 height 38
click at [1225, 736] on button "Ausführen" at bounding box center [1257, 733] width 229 height 38
click at [1197, 738] on button "Ausführen" at bounding box center [1257, 733] width 229 height 38
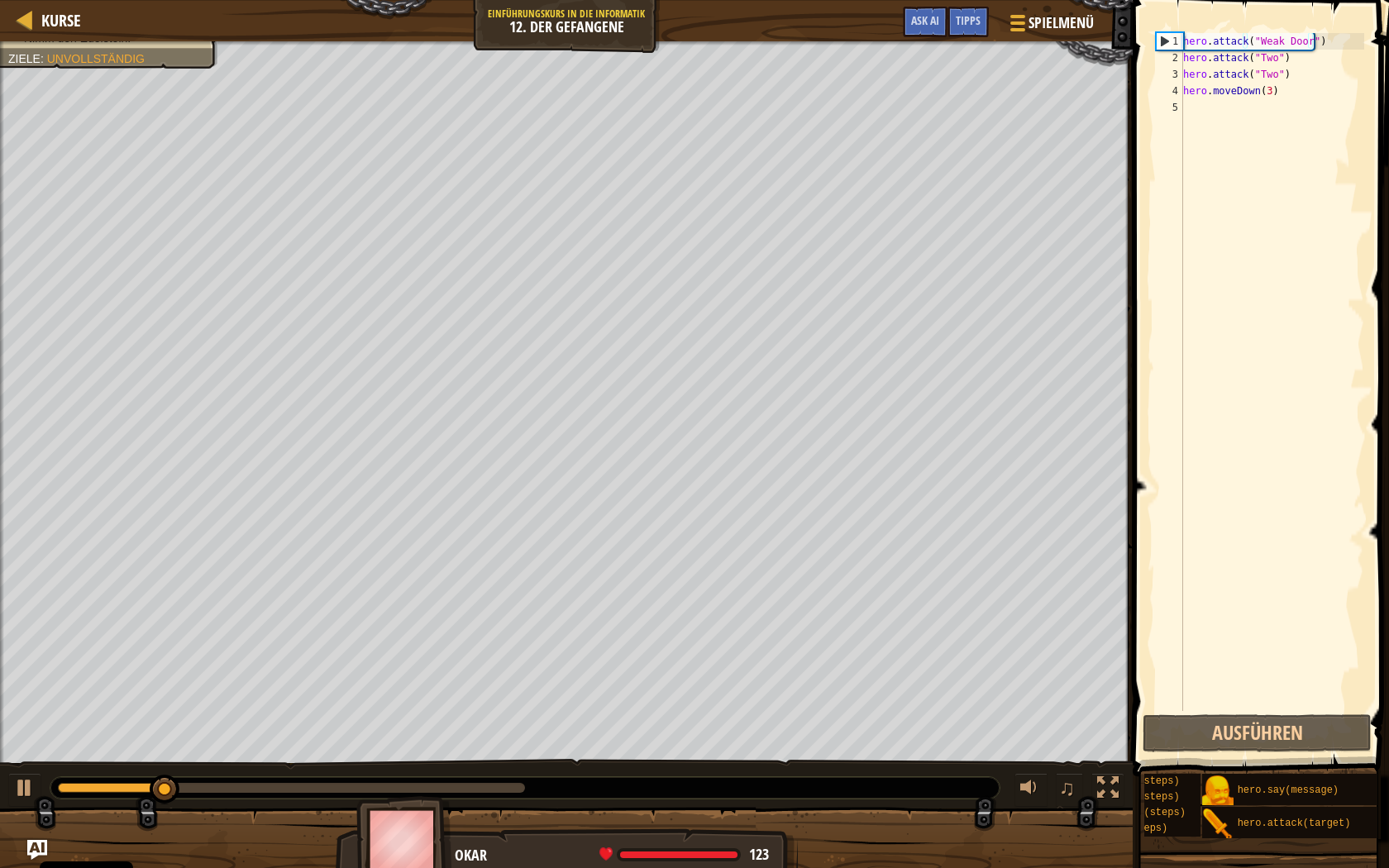
drag, startPoint x: 141, startPoint y: 800, endPoint x: 201, endPoint y: 795, distance: 60.2
click at [201, 763] on div "♫" at bounding box center [566, 784] width 1133 height 50
click at [207, 763] on div at bounding box center [525, 787] width 949 height 22
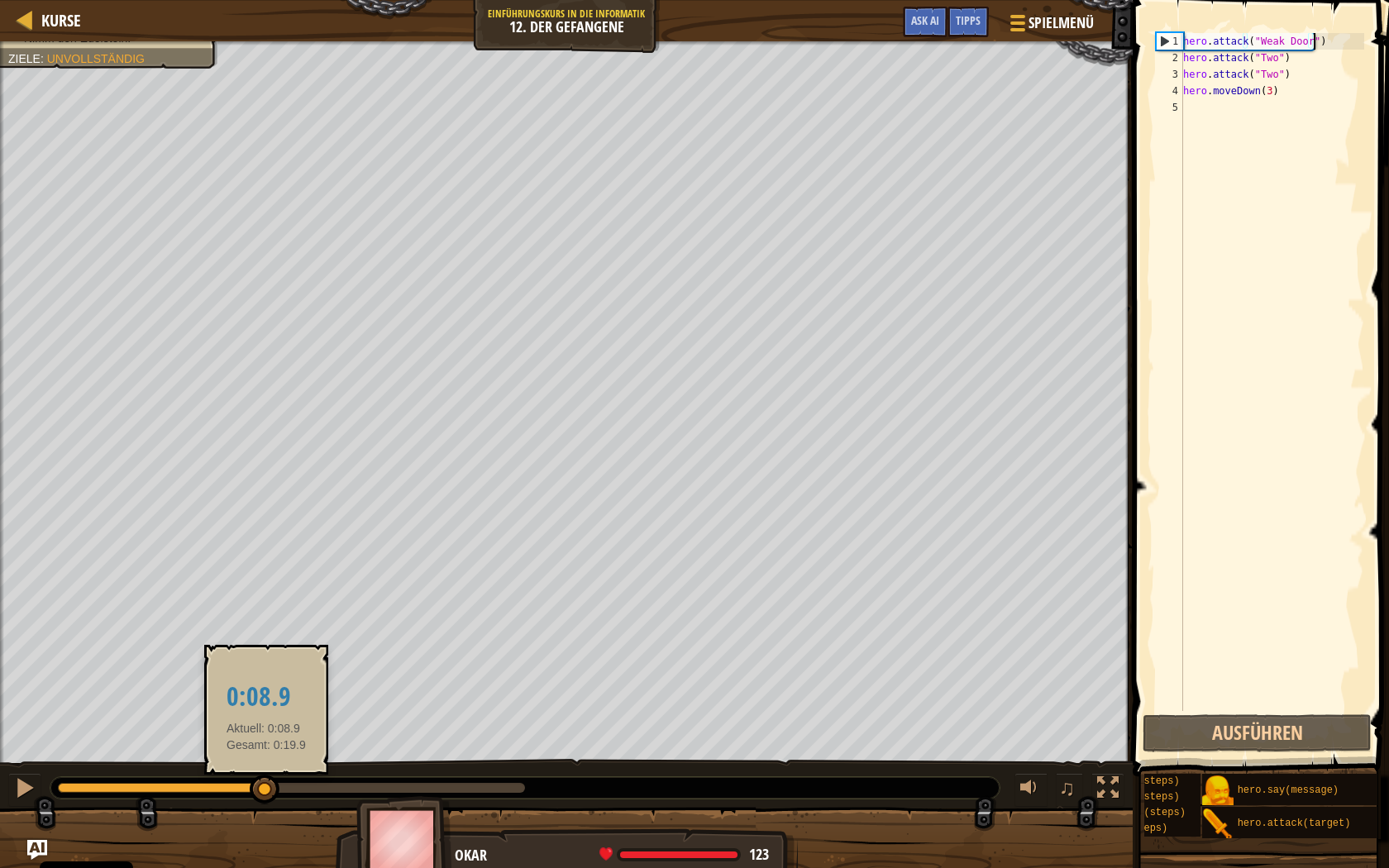
drag, startPoint x: 188, startPoint y: 785, endPoint x: 266, endPoint y: 799, distance: 79.2
click at [266, 763] on div at bounding box center [264, 789] width 30 height 30
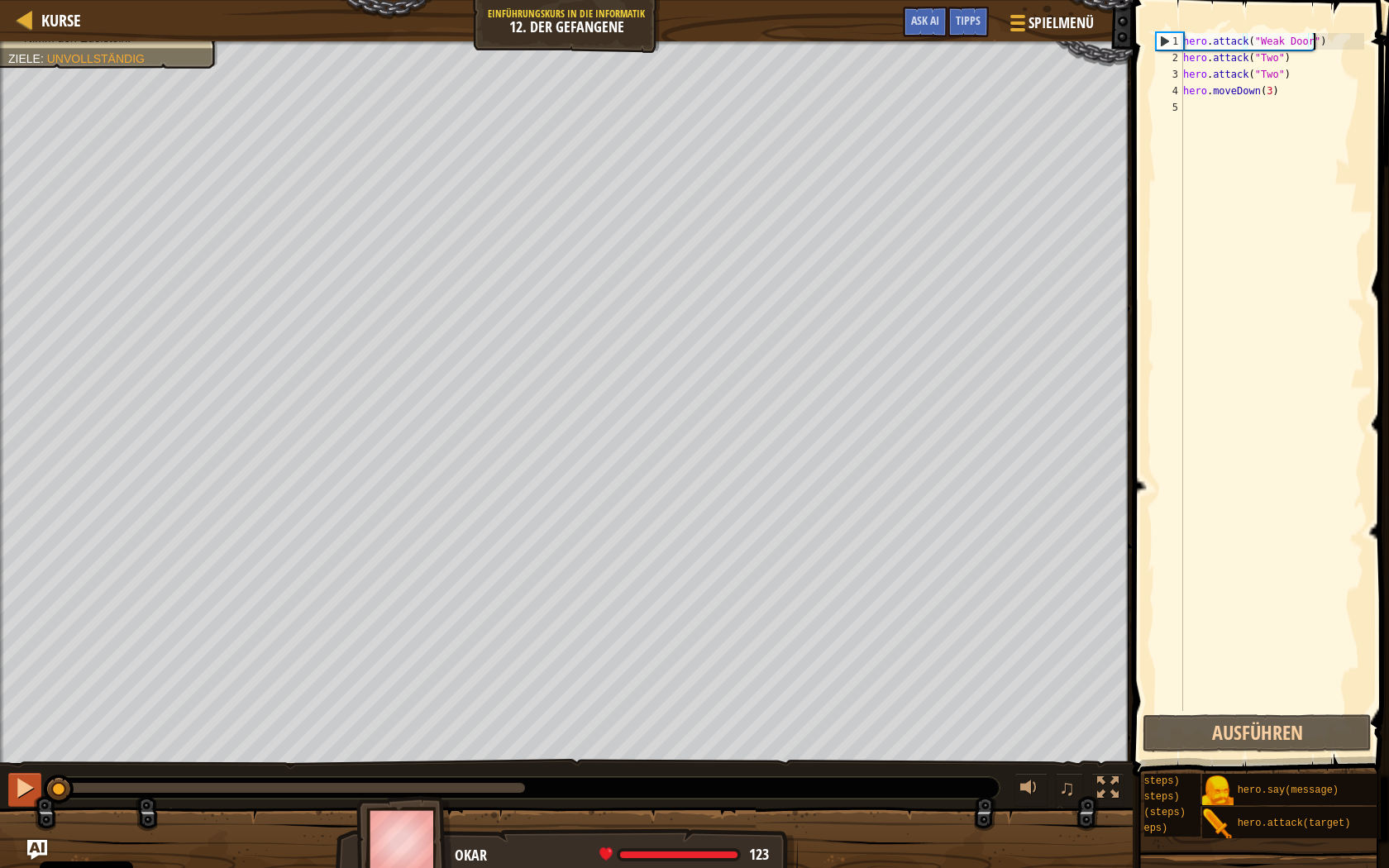
drag, startPoint x: 373, startPoint y: 783, endPoint x: 32, endPoint y: 785, distance: 341.0
click at [32, 763] on div "♫" at bounding box center [566, 784] width 1133 height 50
click at [19, 763] on div at bounding box center [24, 787] width 22 height 22
click at [1185, 60] on div "hero . attack ( "Weak Door" ) hero . attack ( "Two" ) hero . attack ( "Two" ) h…" at bounding box center [1272, 388] width 184 height 711
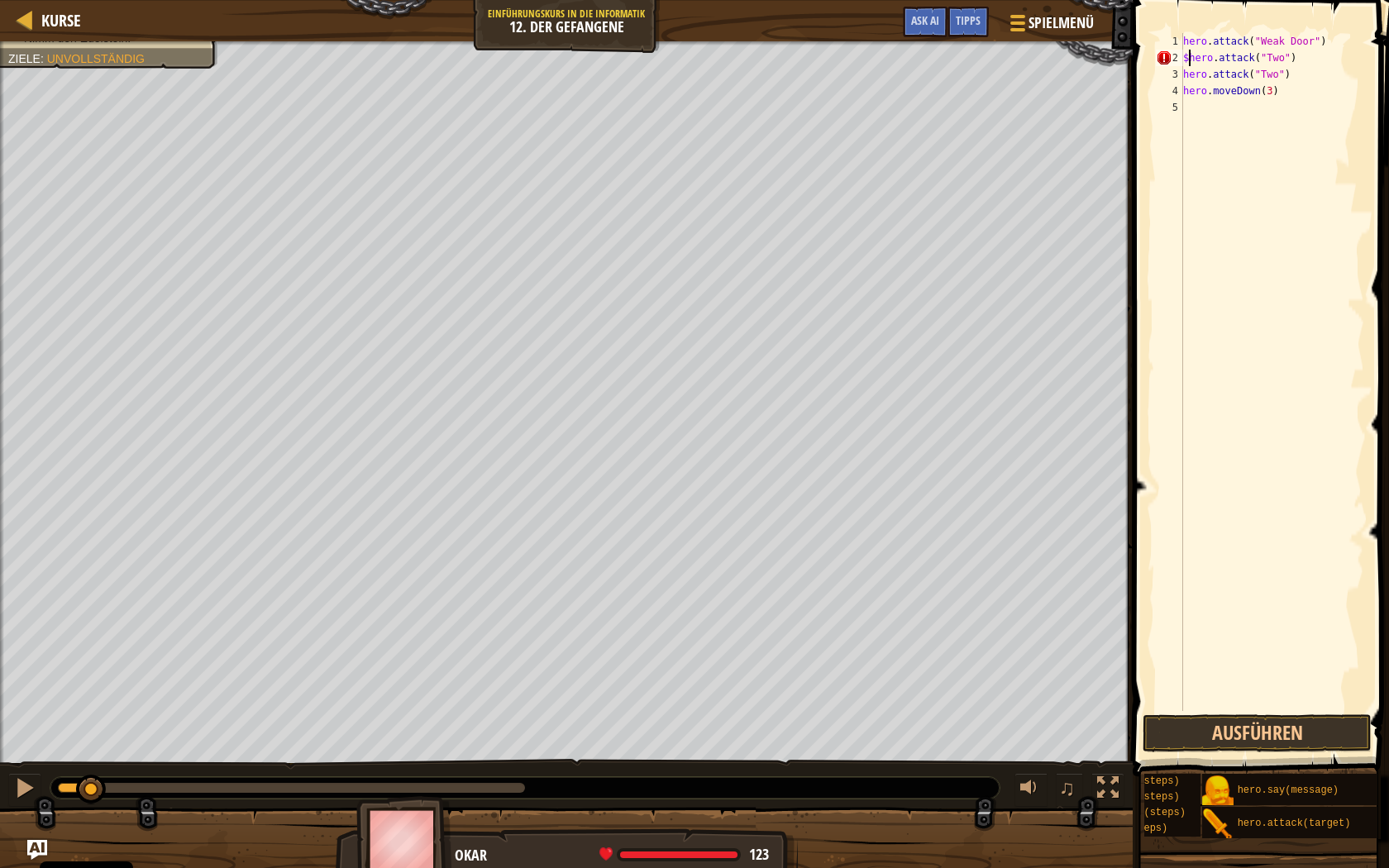
type textarea "hero.attack("Two")"
click at [1324, 85] on div "hero . attack ( "Weak Door" ) hero . moveRight ( 2 ) hero . attack ( "Two" ) he…" at bounding box center [1272, 388] width 184 height 711
type textarea "hero.attack("Two")"
drag, startPoint x: 1318, startPoint y: 86, endPoint x: 1180, endPoint y: 91, distance: 138.1
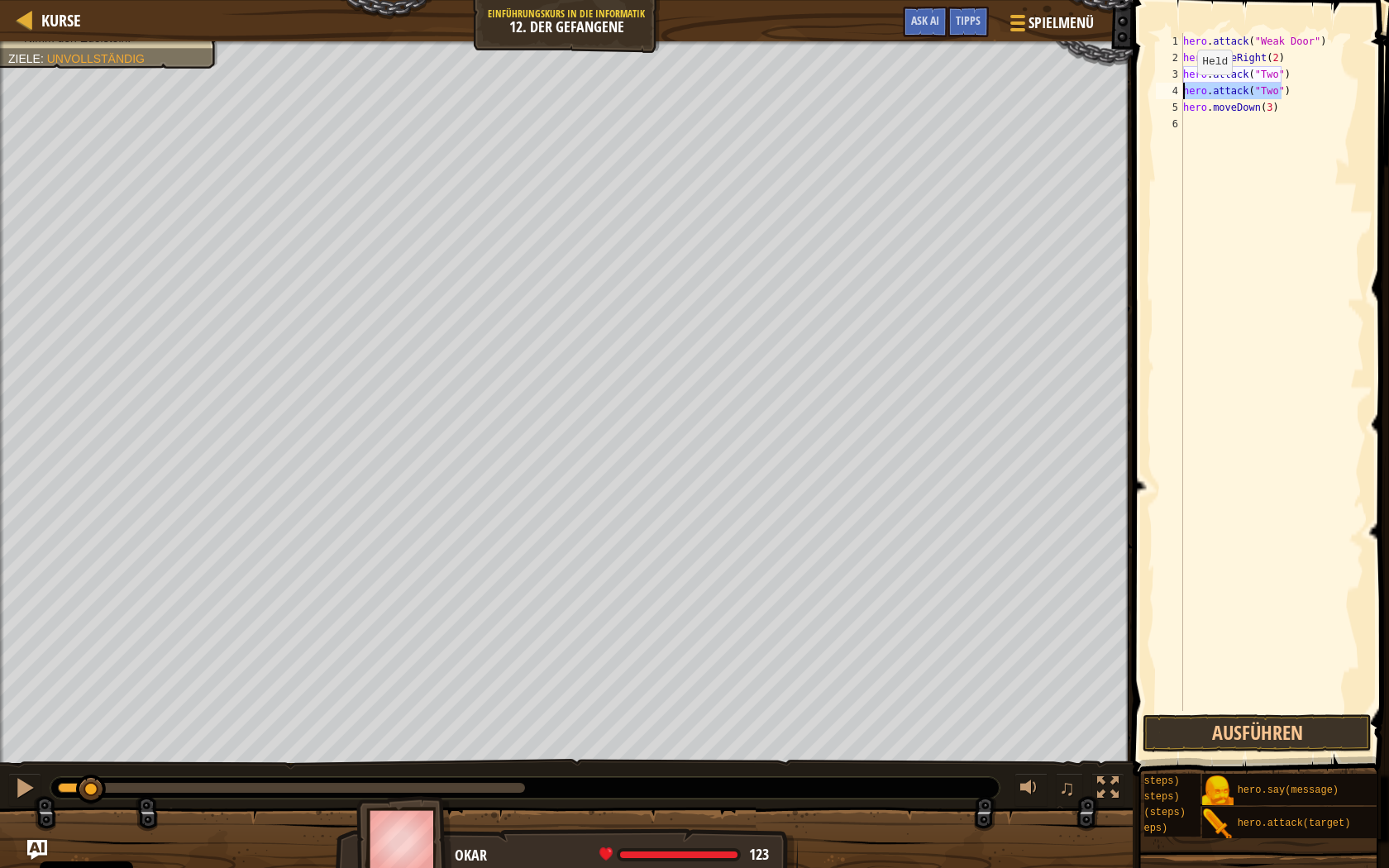
click at [1180, 91] on div "hero.attack("Two") 1 2 3 4 5 6 hero . attack ( "Weak Door" ) hero . moveRight (…" at bounding box center [1258, 372] width 212 height 678
click at [1295, 91] on div "hero . attack ( "Weak Door" ) hero . moveRight ( 2 ) hero . attack ( "Two" ) he…" at bounding box center [1272, 372] width 184 height 678
paste textarea "hero.attack("Two")"
type textarea "hero.attack("Two")"
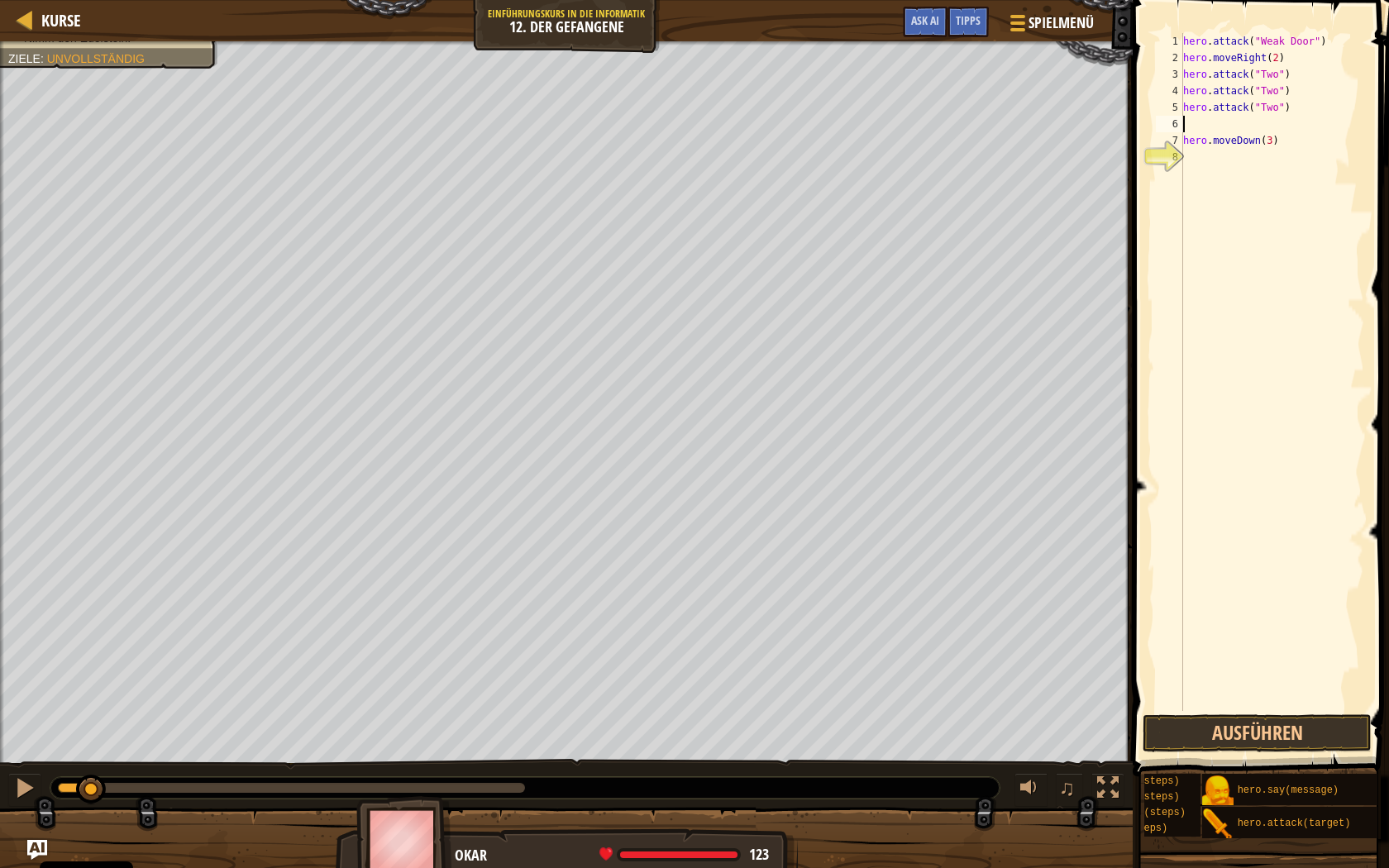
paste textarea "hero.attack("Two")"
click at [1256, 735] on button "Ausführen" at bounding box center [1257, 733] width 229 height 38
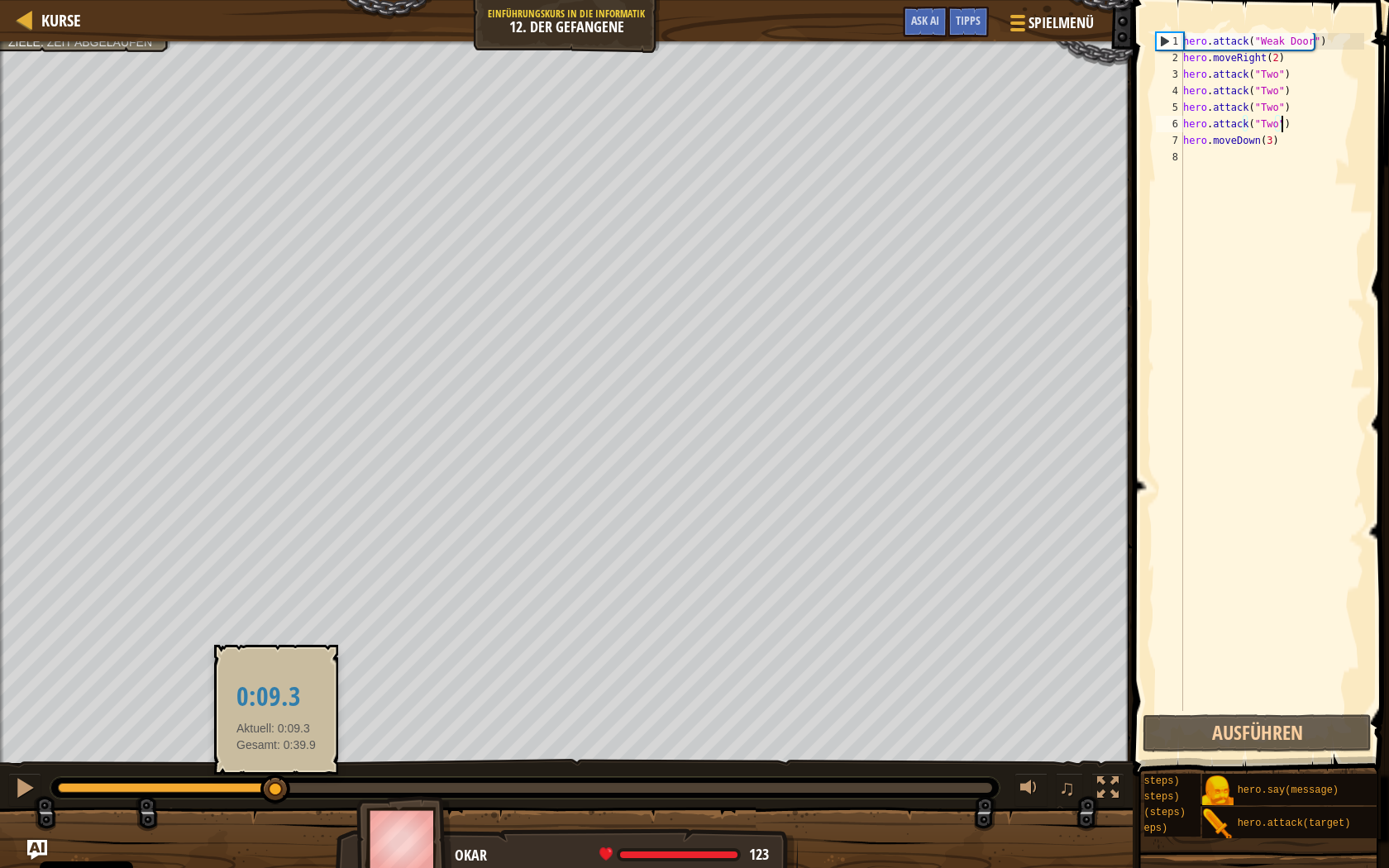
drag, startPoint x: 110, startPoint y: 788, endPoint x: 276, endPoint y: 791, distance: 166.0
click at [276, 763] on div at bounding box center [275, 789] width 30 height 30
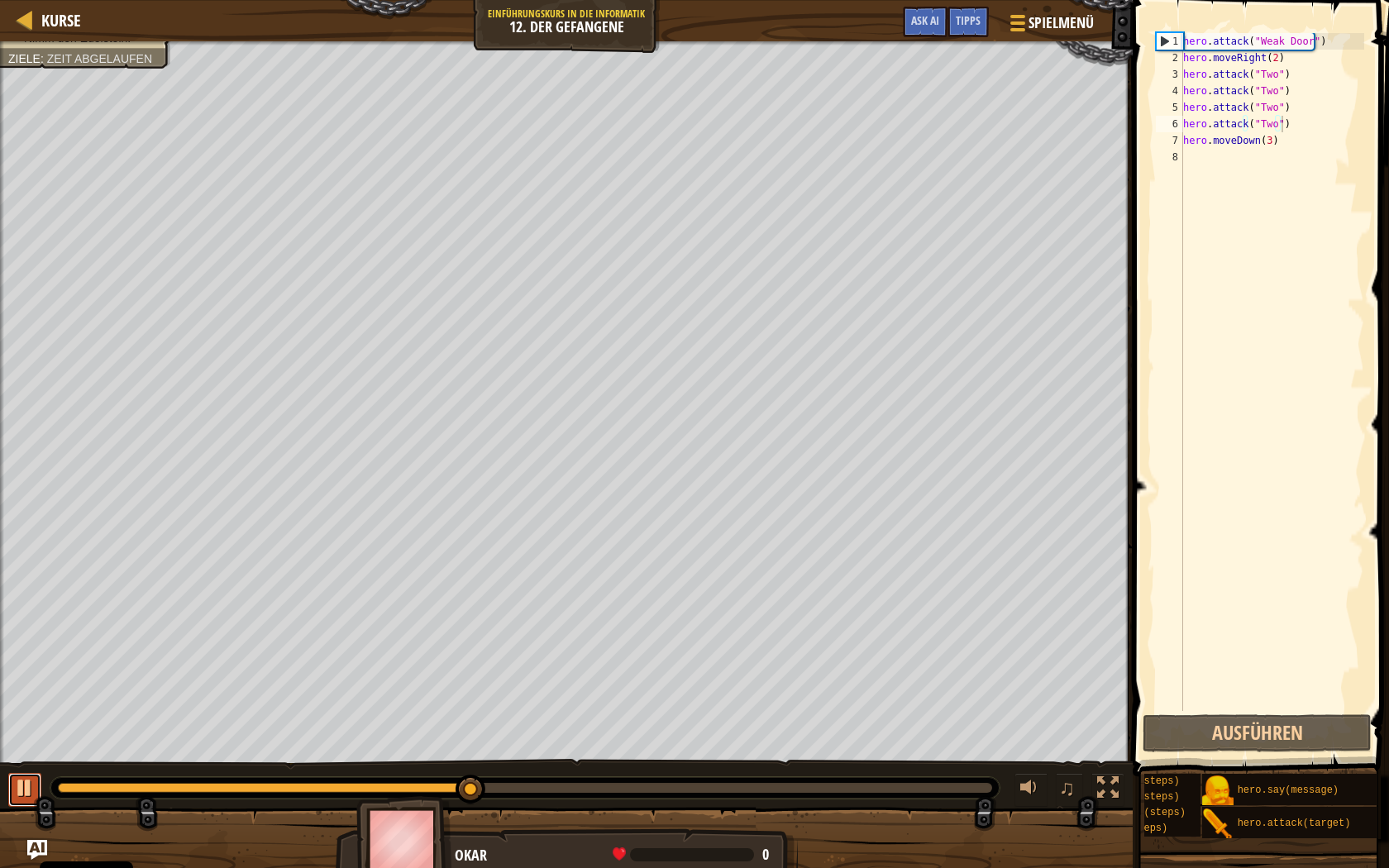
click at [11, 763] on button at bounding box center [25, 789] width 33 height 34
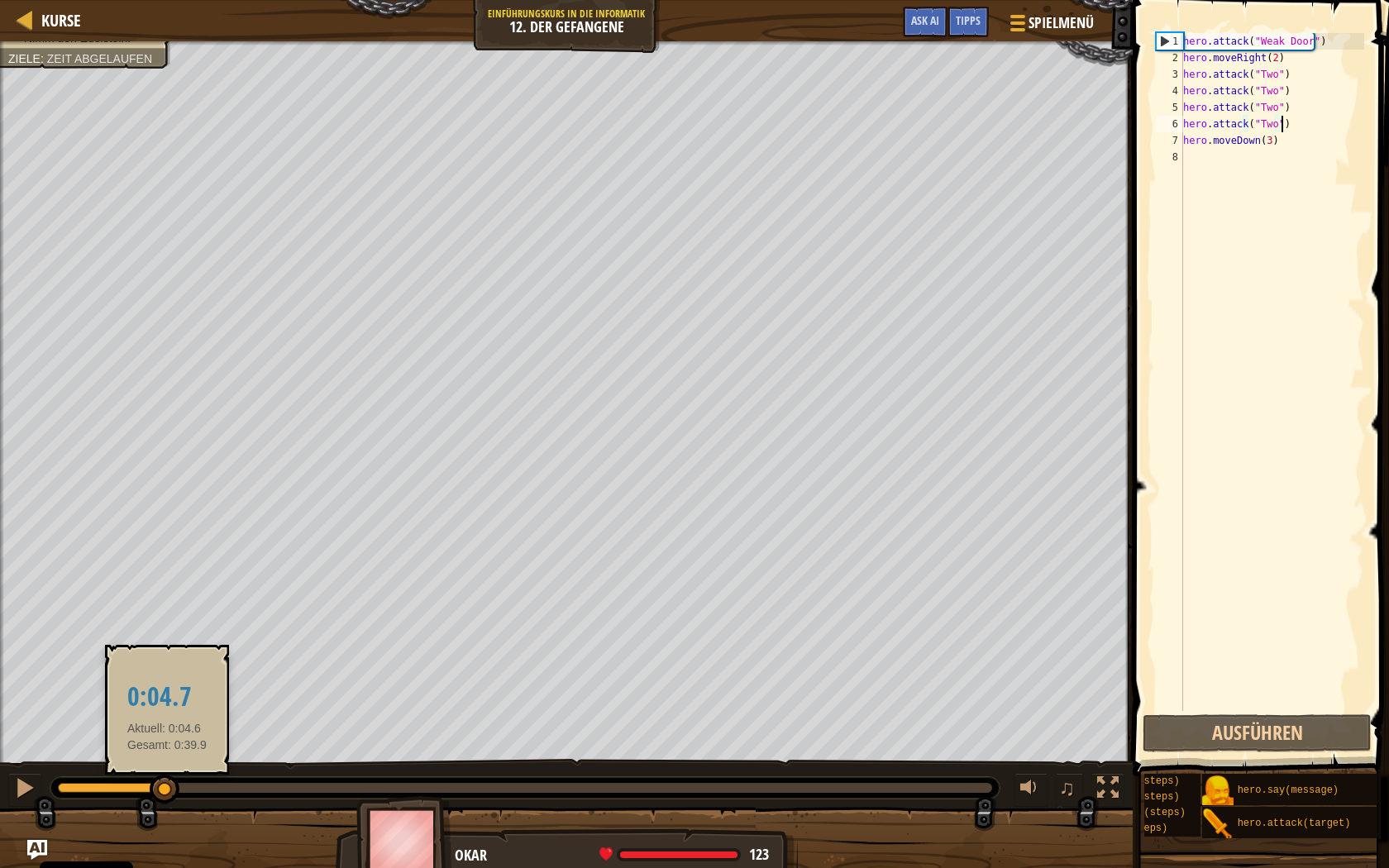
drag, startPoint x: 466, startPoint y: 785, endPoint x: 167, endPoint y: 791, distance: 299.1
click at [167, 763] on div at bounding box center [164, 789] width 30 height 30
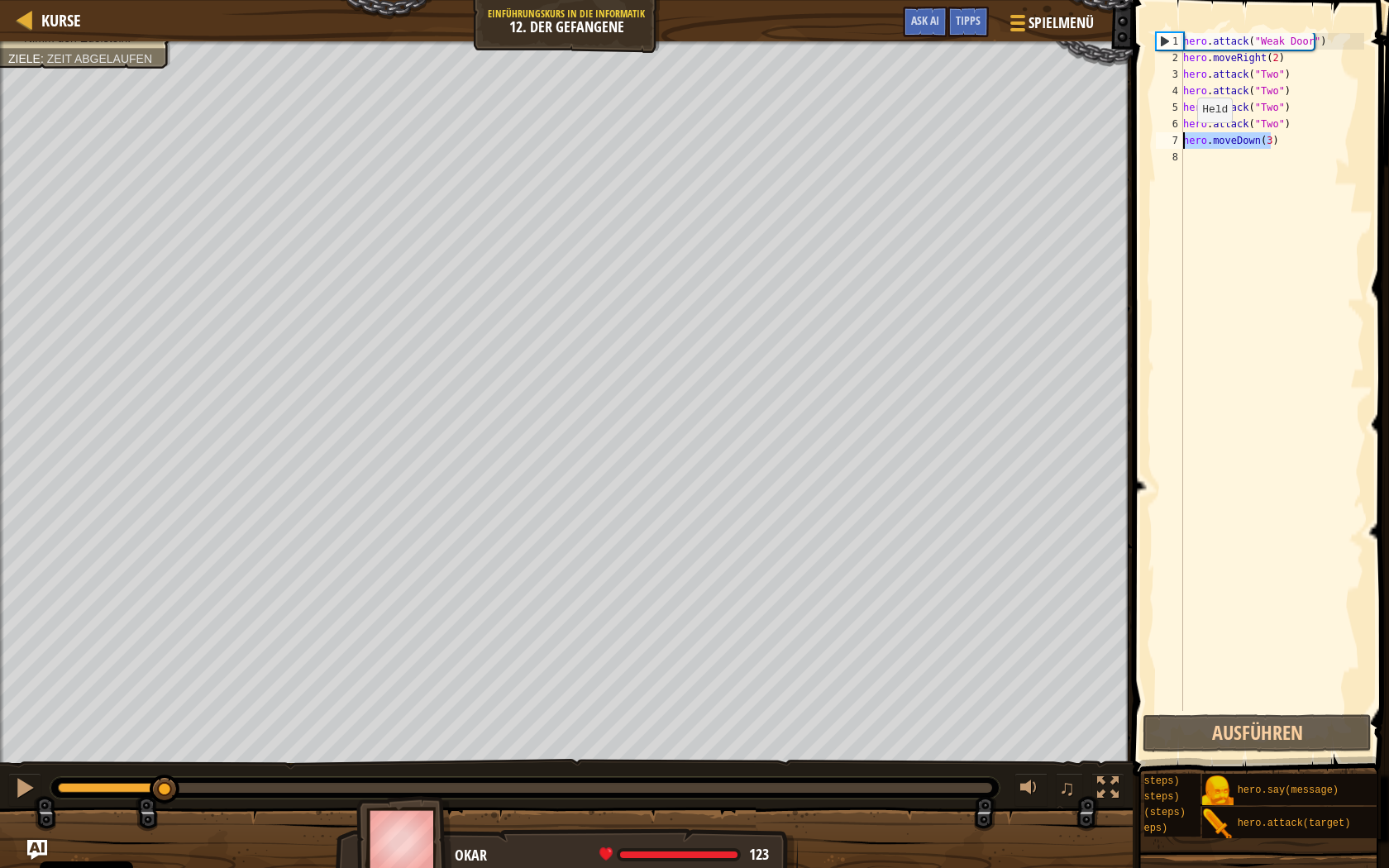
drag, startPoint x: 1295, startPoint y: 144, endPoint x: 1182, endPoint y: 138, distance: 113.2
click at [1182, 138] on div "hero.attack("Two") 1 2 3 4 5 6 7 8 hero . attack ( "Weak Door" ) hero . moveRig…" at bounding box center [1258, 372] width 212 height 678
type textarea "hero.moveDown(3)"
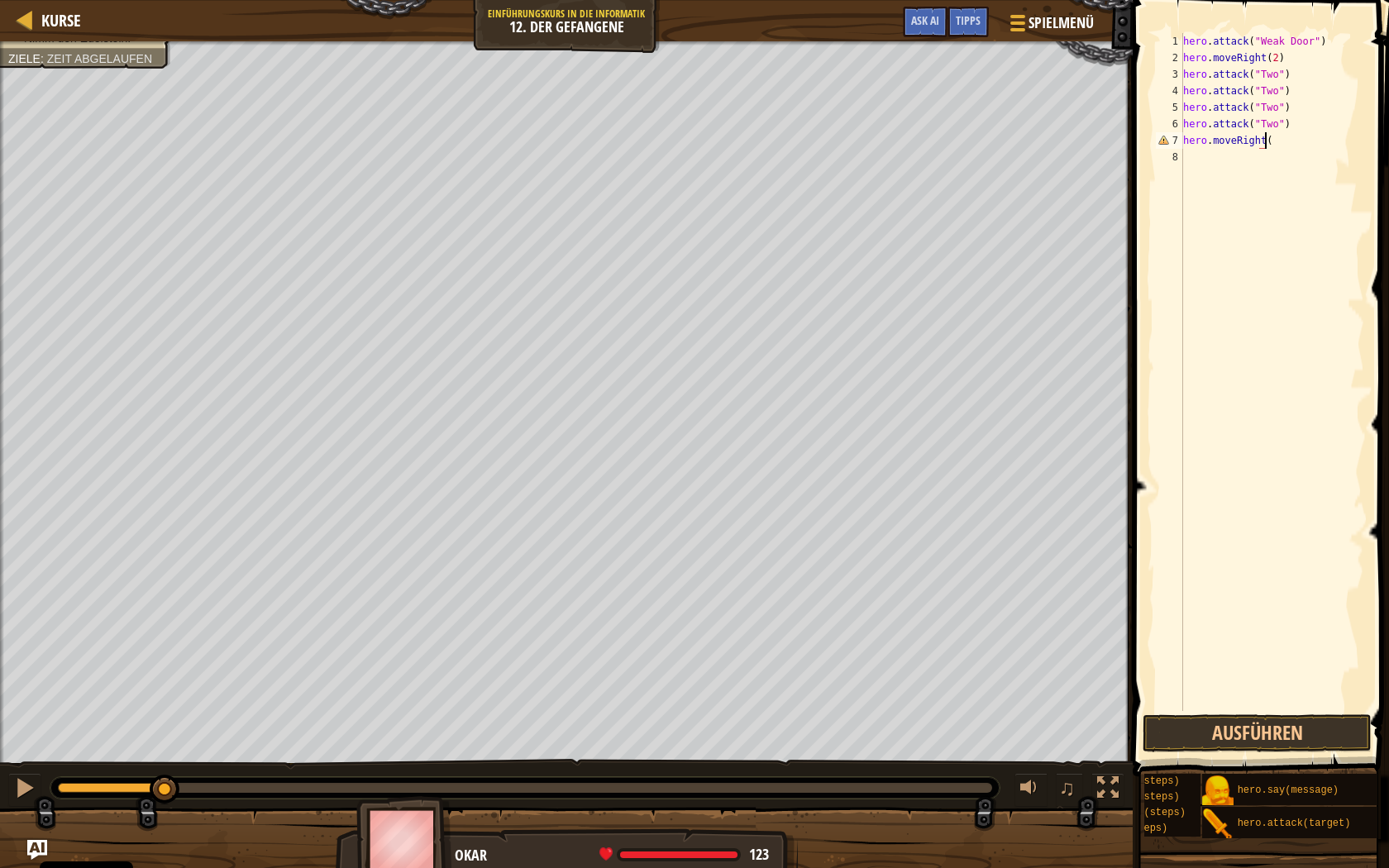
scroll to position [8, 7]
type textarea "hero.moveRight()"
click at [1226, 732] on button "Ausführen" at bounding box center [1257, 733] width 229 height 38
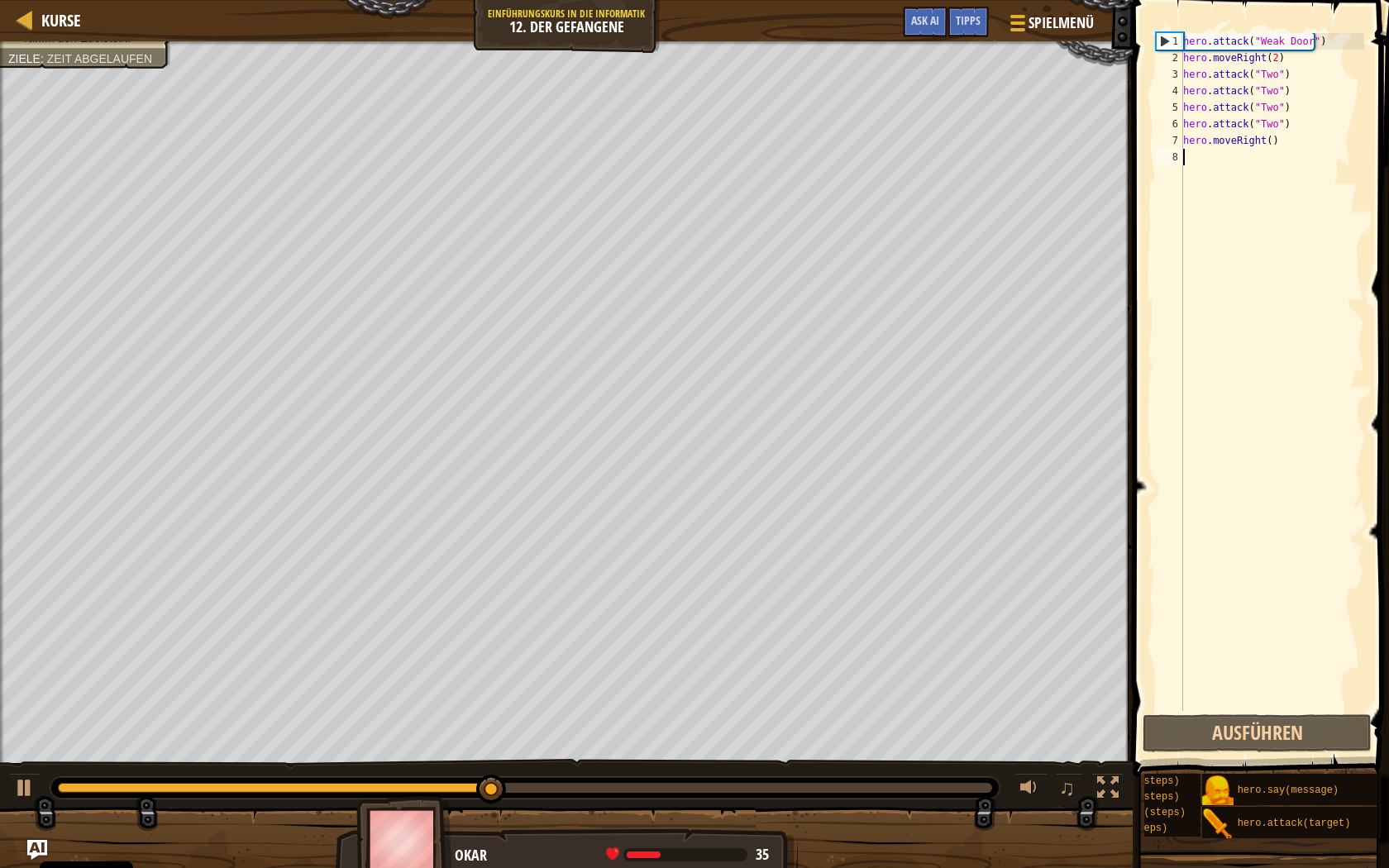
click at [1262, 155] on div "hero . attack ( "Weak Door" ) hero . moveRight ( 2 ) hero . attack ( "Two" ) he…" at bounding box center [1272, 388] width 184 height 711
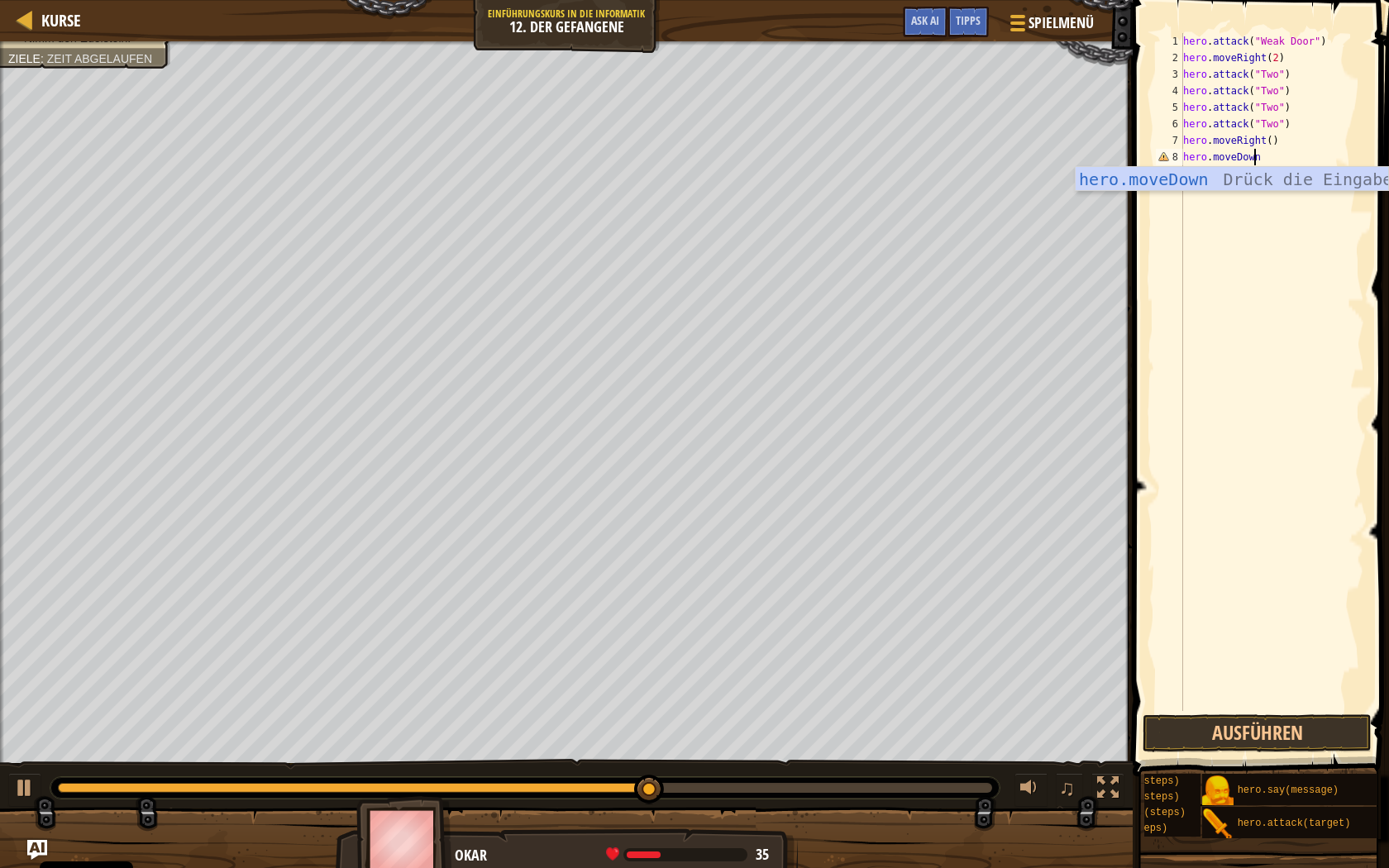
scroll to position [8, 6]
type textarea "hero.moveDown(2)"
click at [1248, 196] on div "hero . attack ( "Weak Door" ) hero . moveRight ( 2 ) hero . attack ( "Two" ) he…" at bounding box center [1272, 388] width 184 height 711
type textarea "hero.moveRight()"
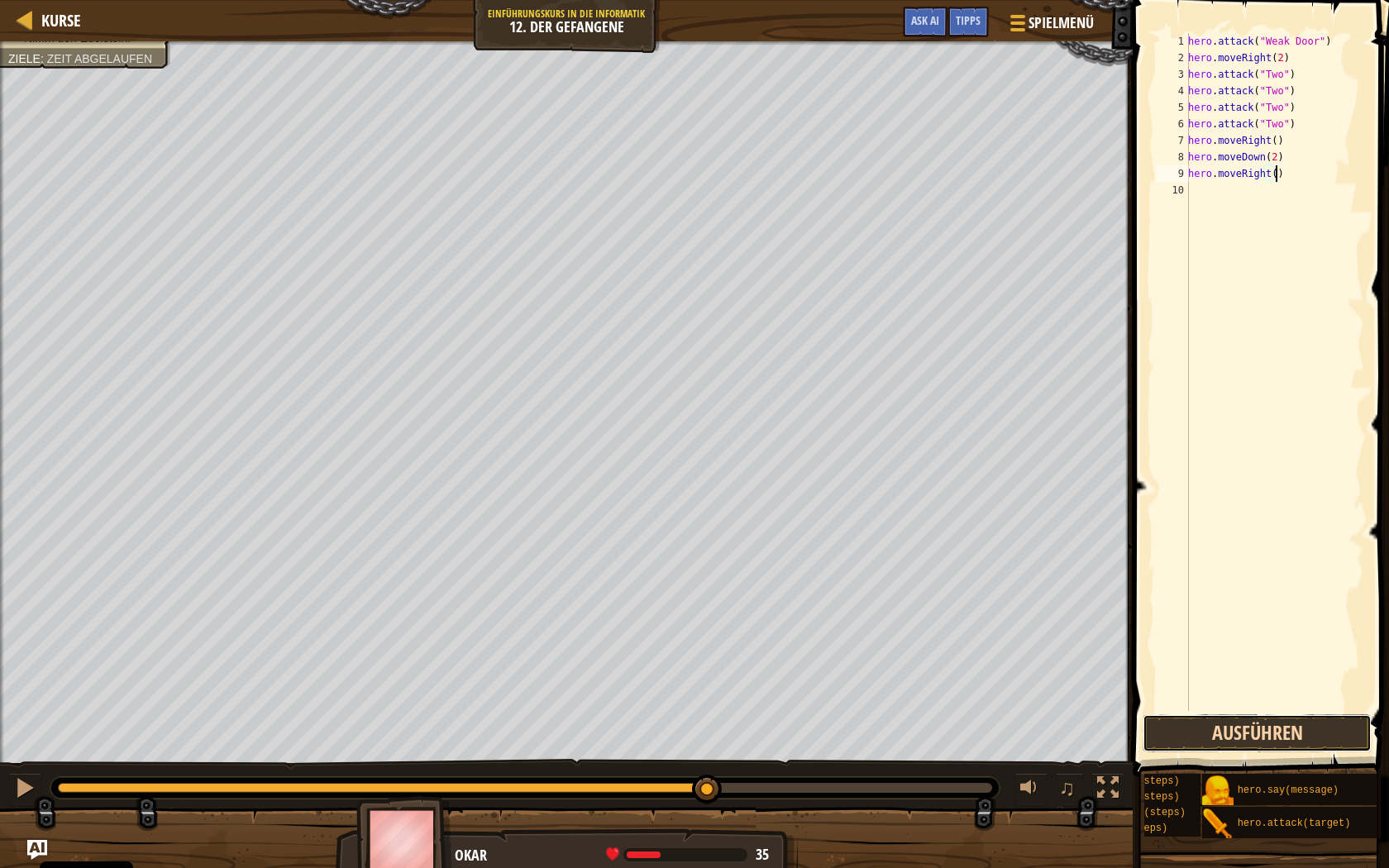
click at [1265, 738] on button "Ausführen" at bounding box center [1257, 733] width 229 height 38
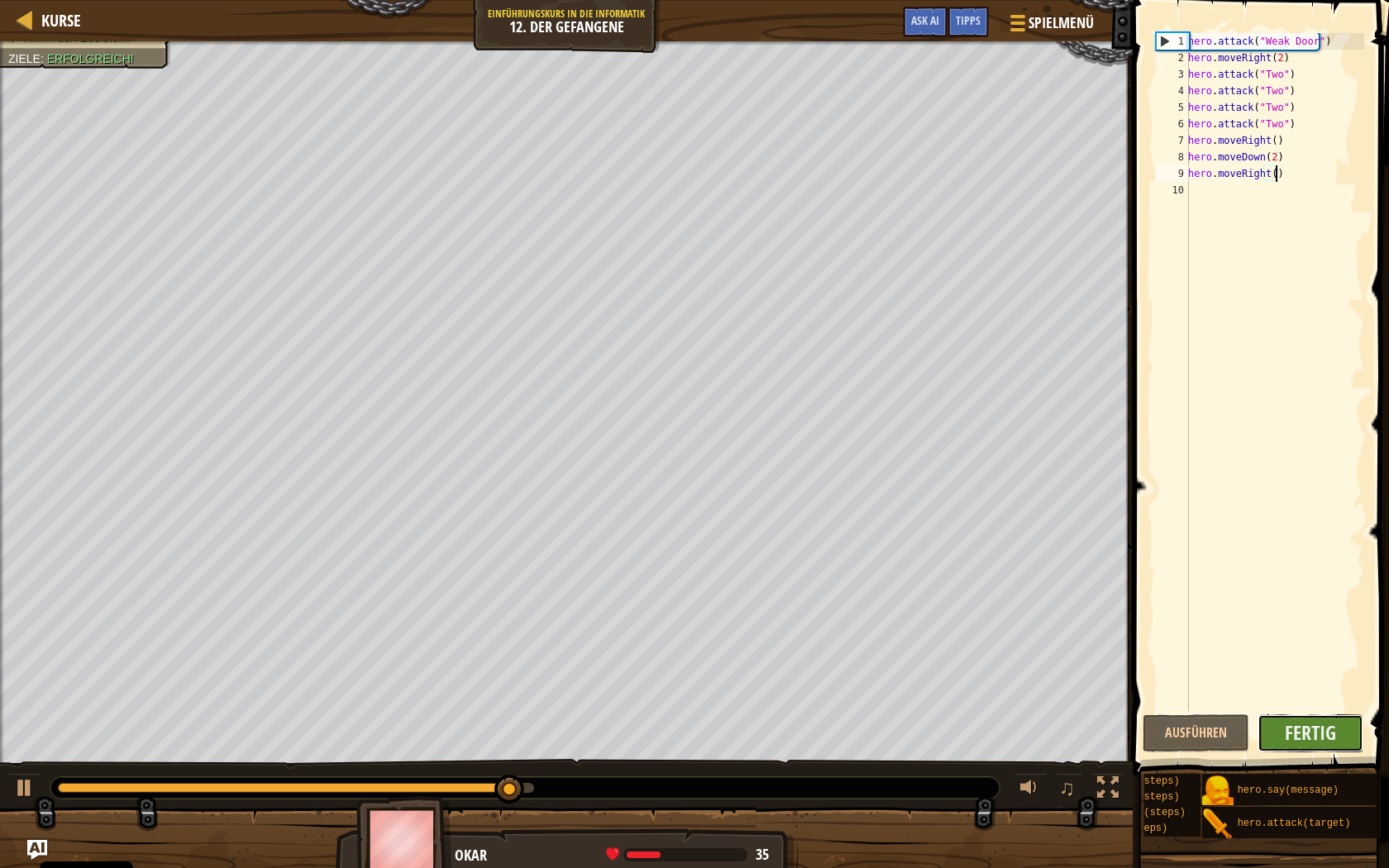
click at [1263, 725] on button "Fertig" at bounding box center [1311, 733] width 107 height 38
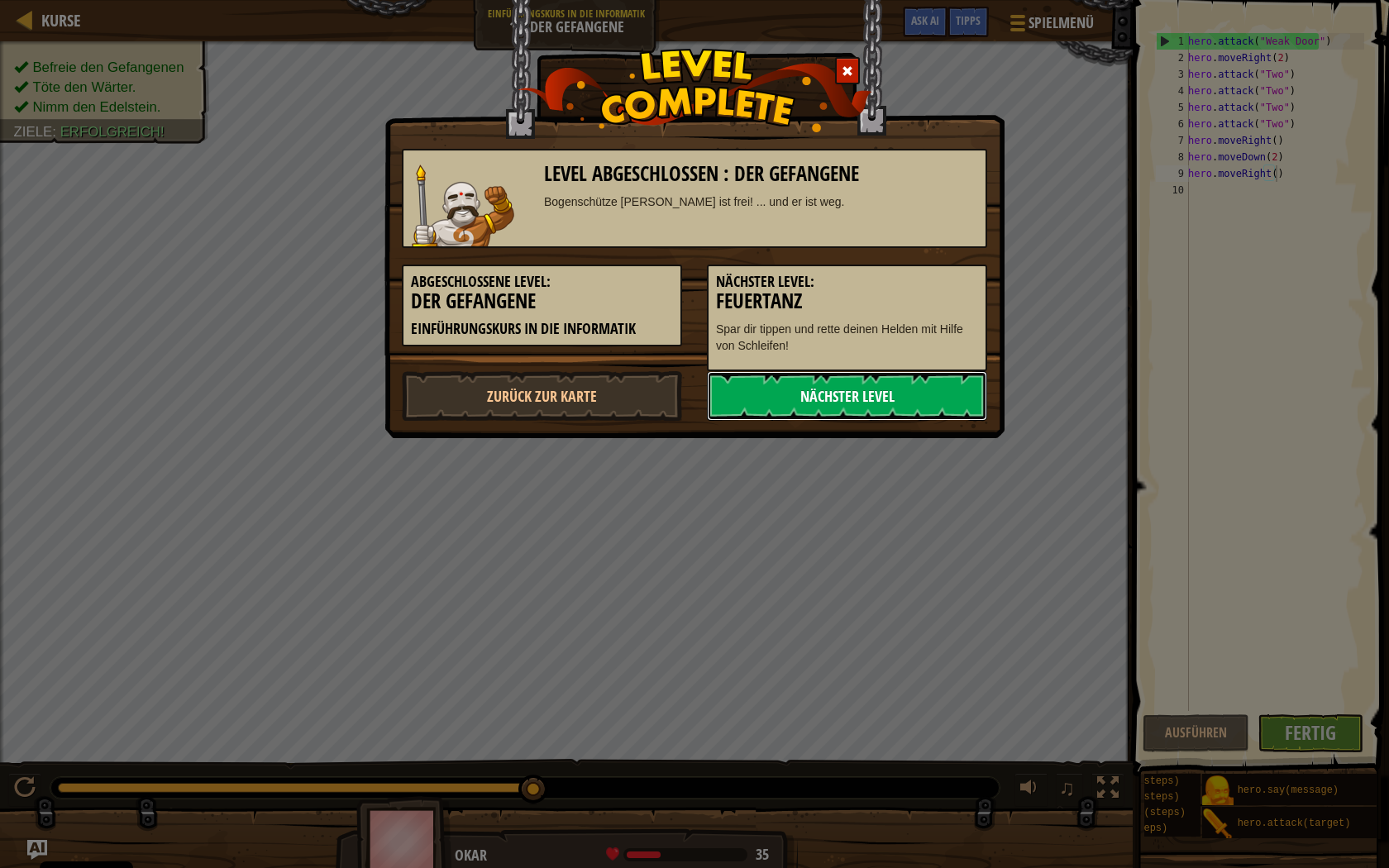
click at [900, 396] on link "Nächster Level" at bounding box center [847, 396] width 281 height 50
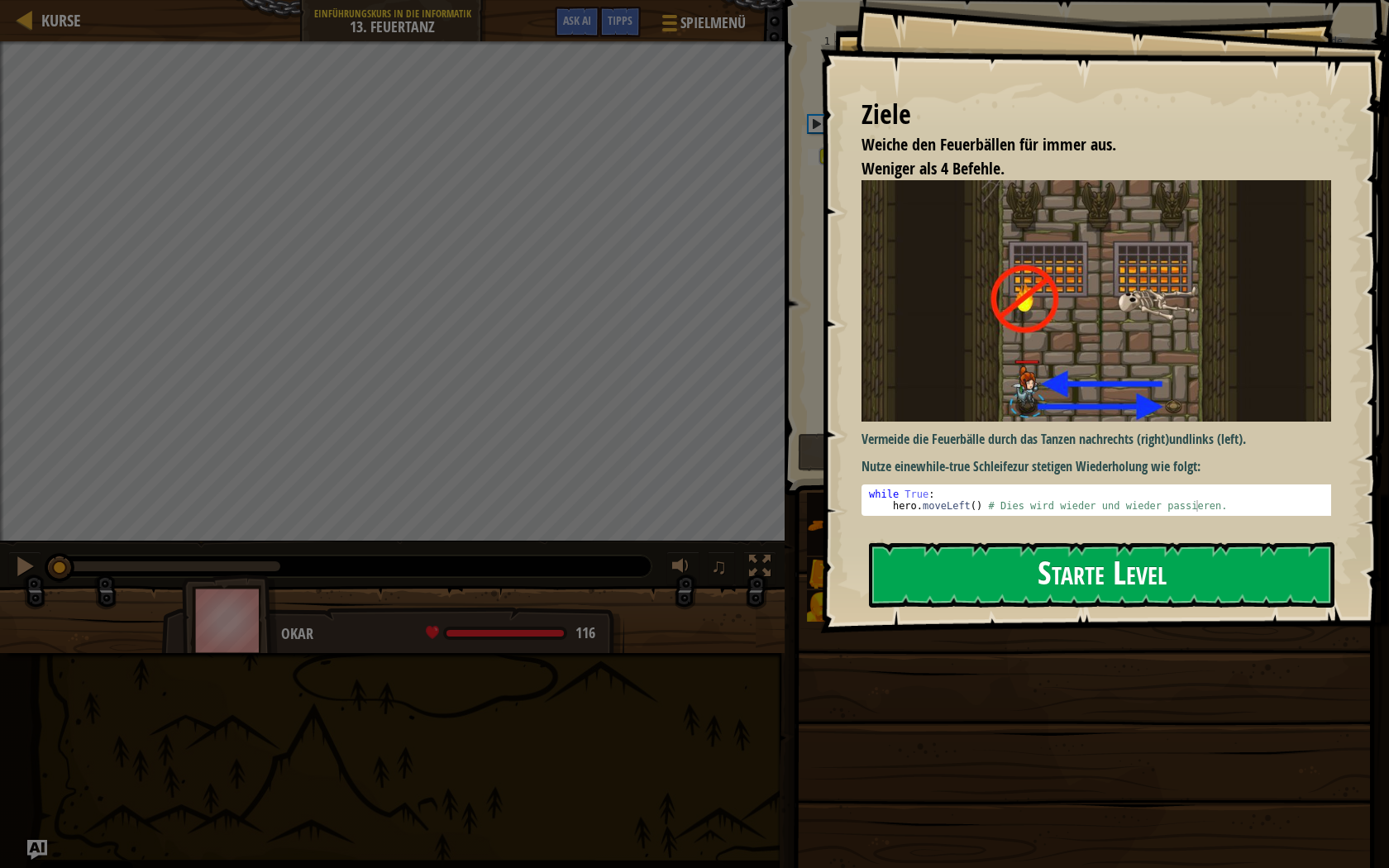
click at [1047, 571] on button "Starte Level" at bounding box center [1102, 575] width 466 height 65
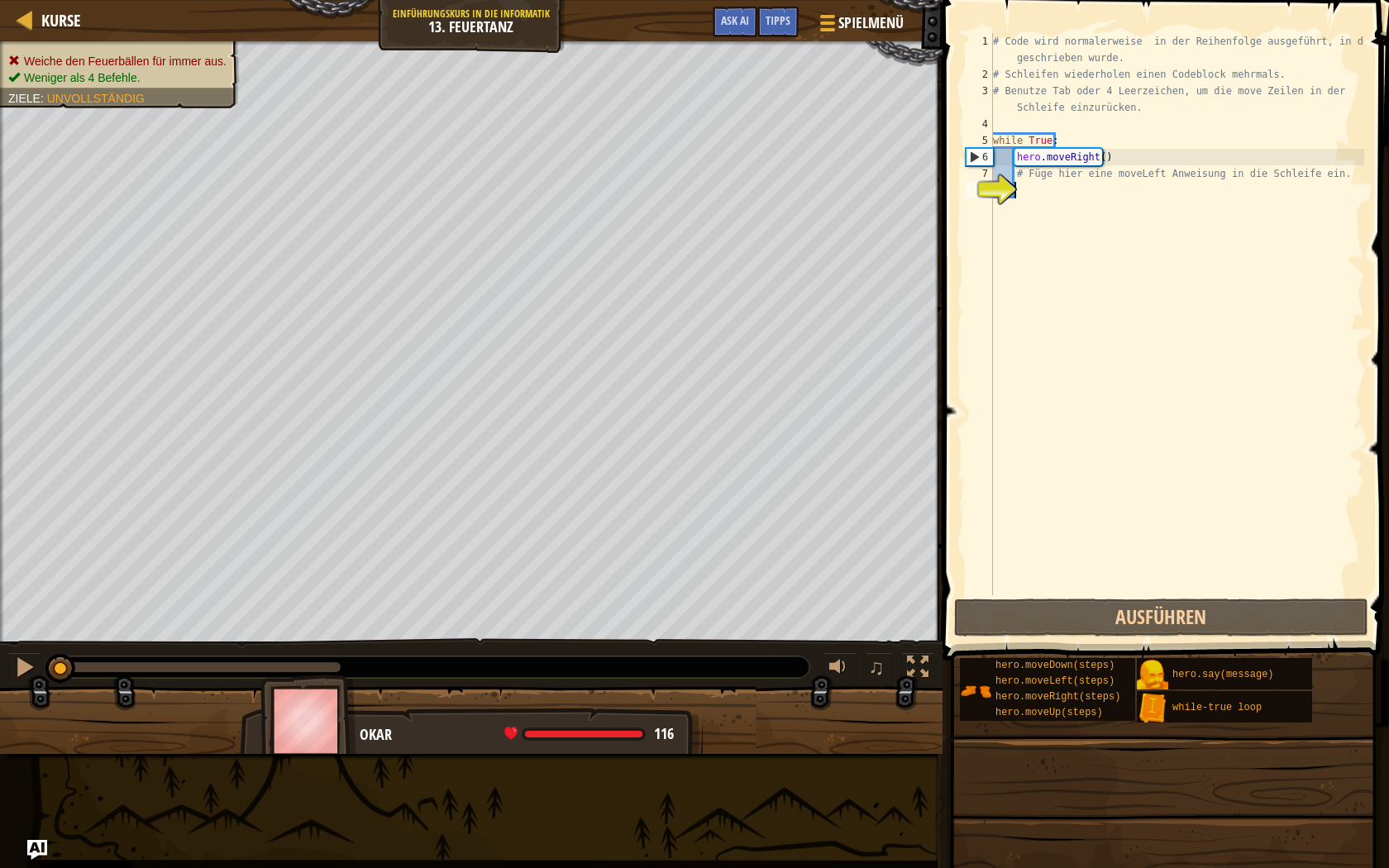
click at [1108, 184] on div "# Code wird normalerweise in der Reihenfolge ausgeführt, in der er geschrieben …" at bounding box center [1176, 338] width 374 height 612
click at [993, 182] on div "8" at bounding box center [979, 189] width 28 height 16
type textarea "# Füge hier eine moveLeft Anweisung in die Schleife ein."
click at [1037, 175] on div "# Code wird normalerweise in der Reihenfolge ausgeführt, in der er geschrieben …" at bounding box center [1176, 338] width 374 height 612
click at [1038, 182] on div "# Code wird normalerweise in der Reihenfolge ausgeführt, in der er geschrieben …" at bounding box center [1176, 338] width 374 height 612
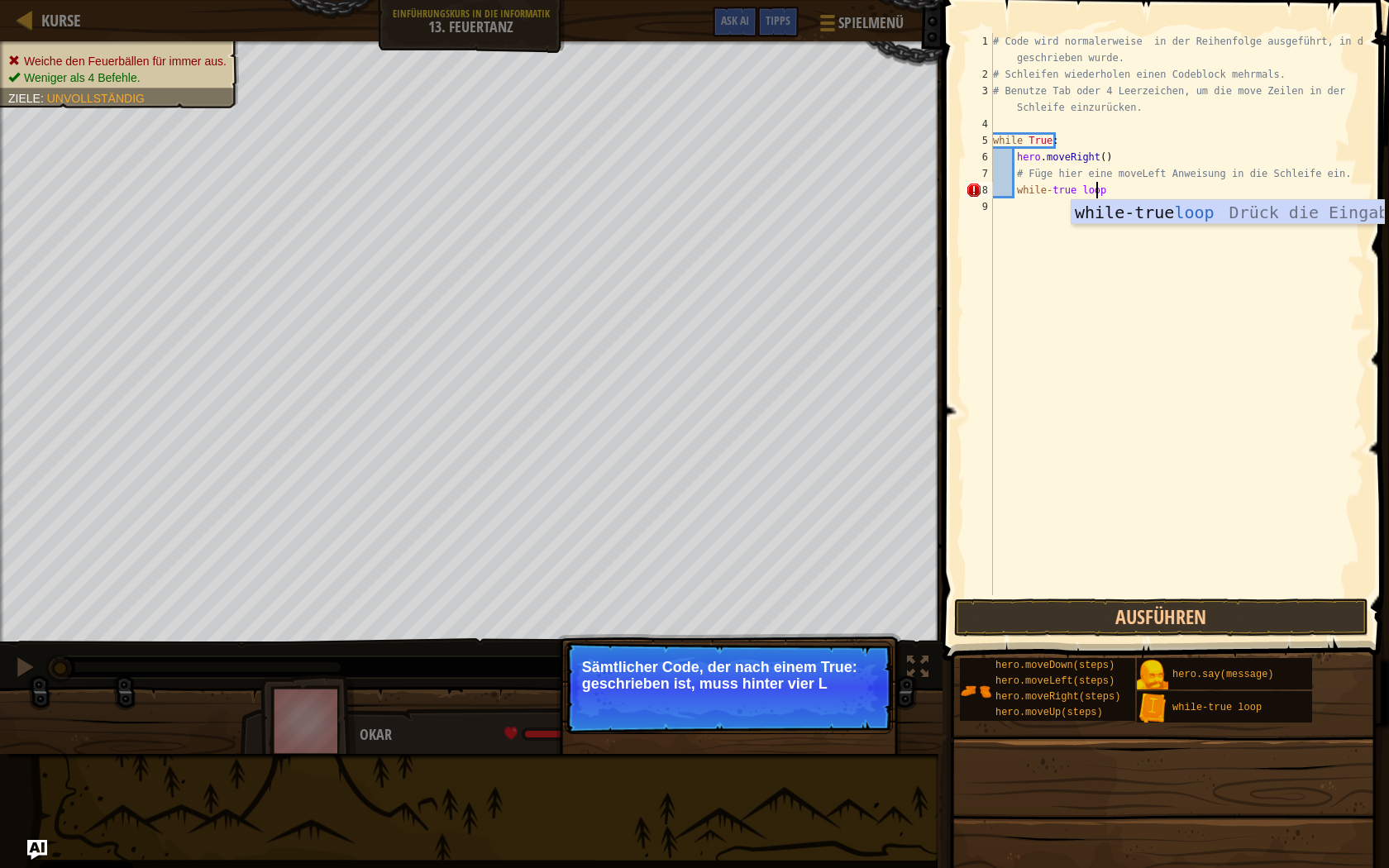
scroll to position [8, 8]
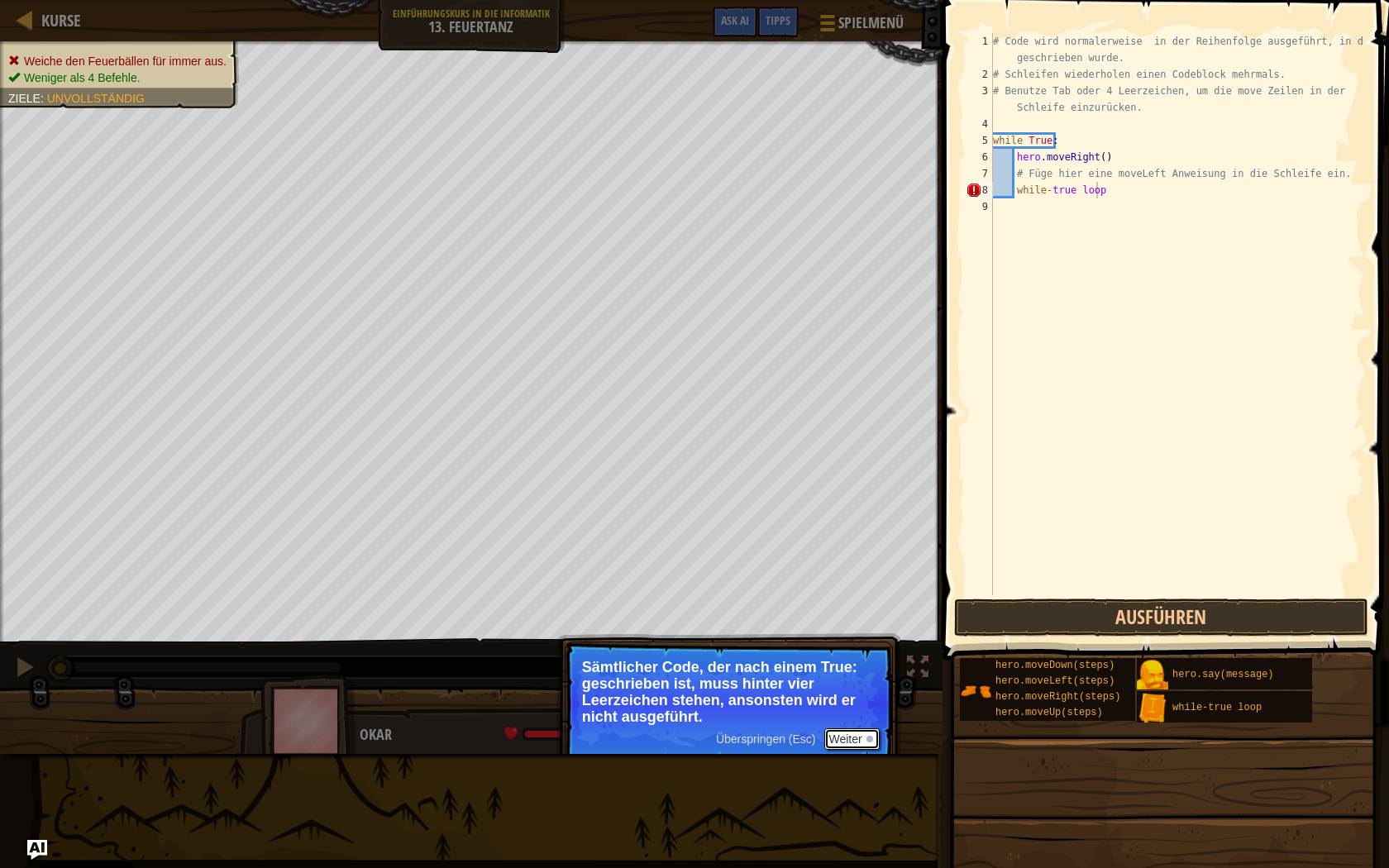
click at [843, 730] on button "Weiter" at bounding box center [852, 738] width 55 height 22
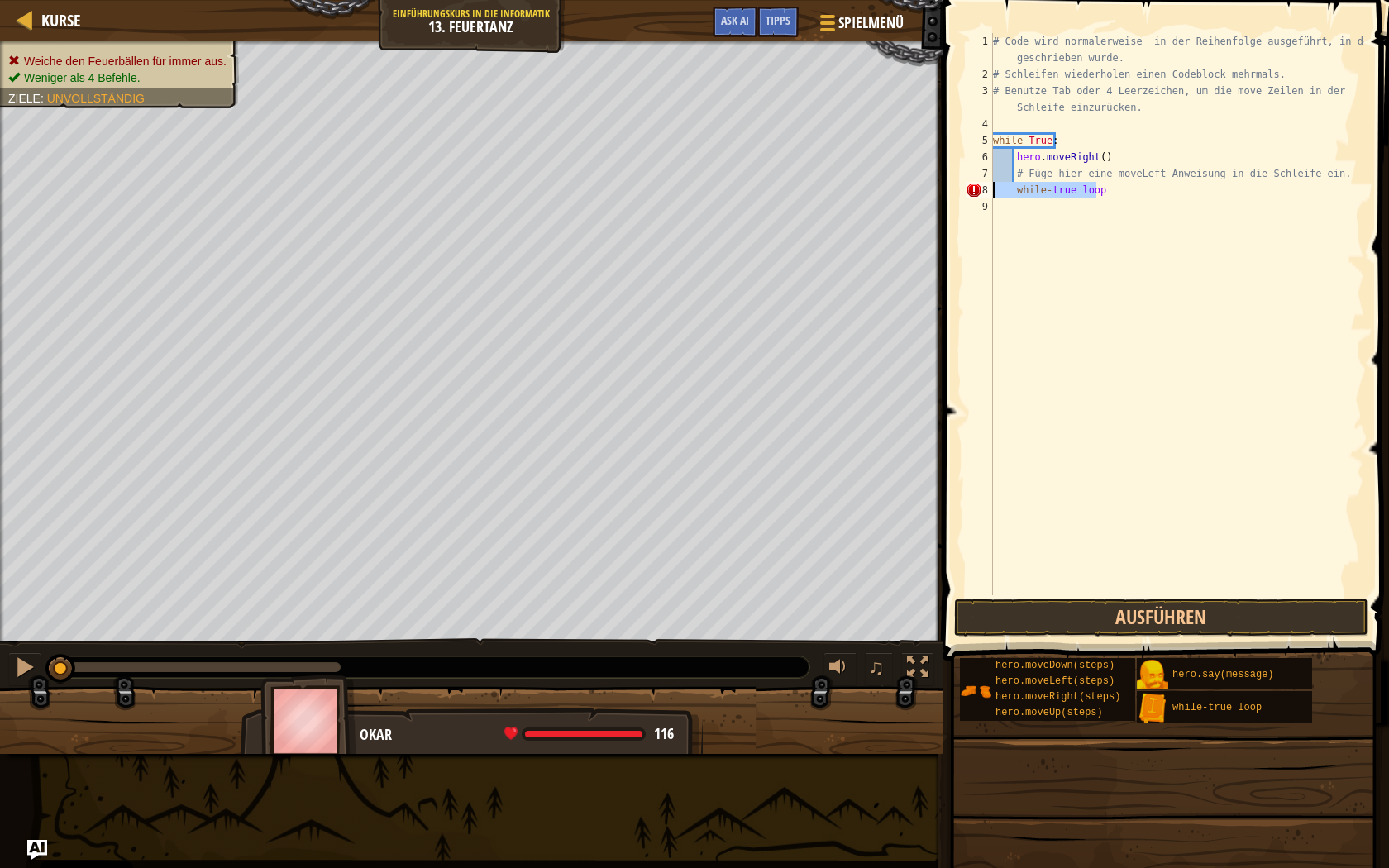
drag, startPoint x: 1139, startPoint y: 187, endPoint x: 978, endPoint y: 188, distance: 161.0
click at [978, 188] on div "while-true loop 1 2 3 4 5 6 7 8 9 # Code wird normalerweise in der Reihenfolge …" at bounding box center [1163, 313] width 402 height 562
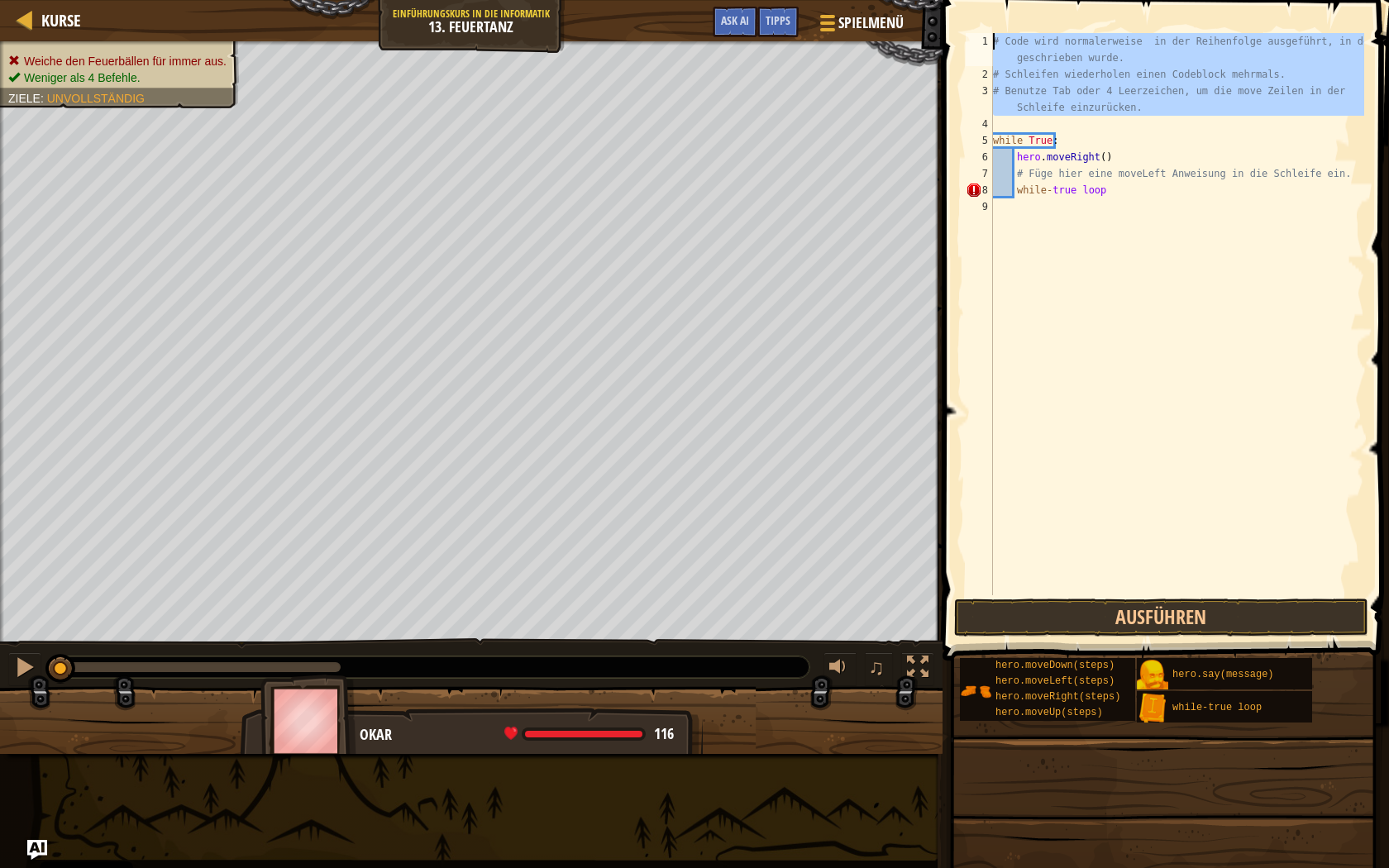
drag, startPoint x: 1053, startPoint y: 117, endPoint x: 959, endPoint y: 0, distance: 150.1
click at [959, 9] on div "while-true loop 1 2 3 4 5 6 7 8 9 # Code wird normalerweise in der Reihenfolge …" at bounding box center [1164, 363] width 452 height 709
type textarea "# Code wird normalerweise in der Reihenfolge ausgeführt, in der er geschrieben …"
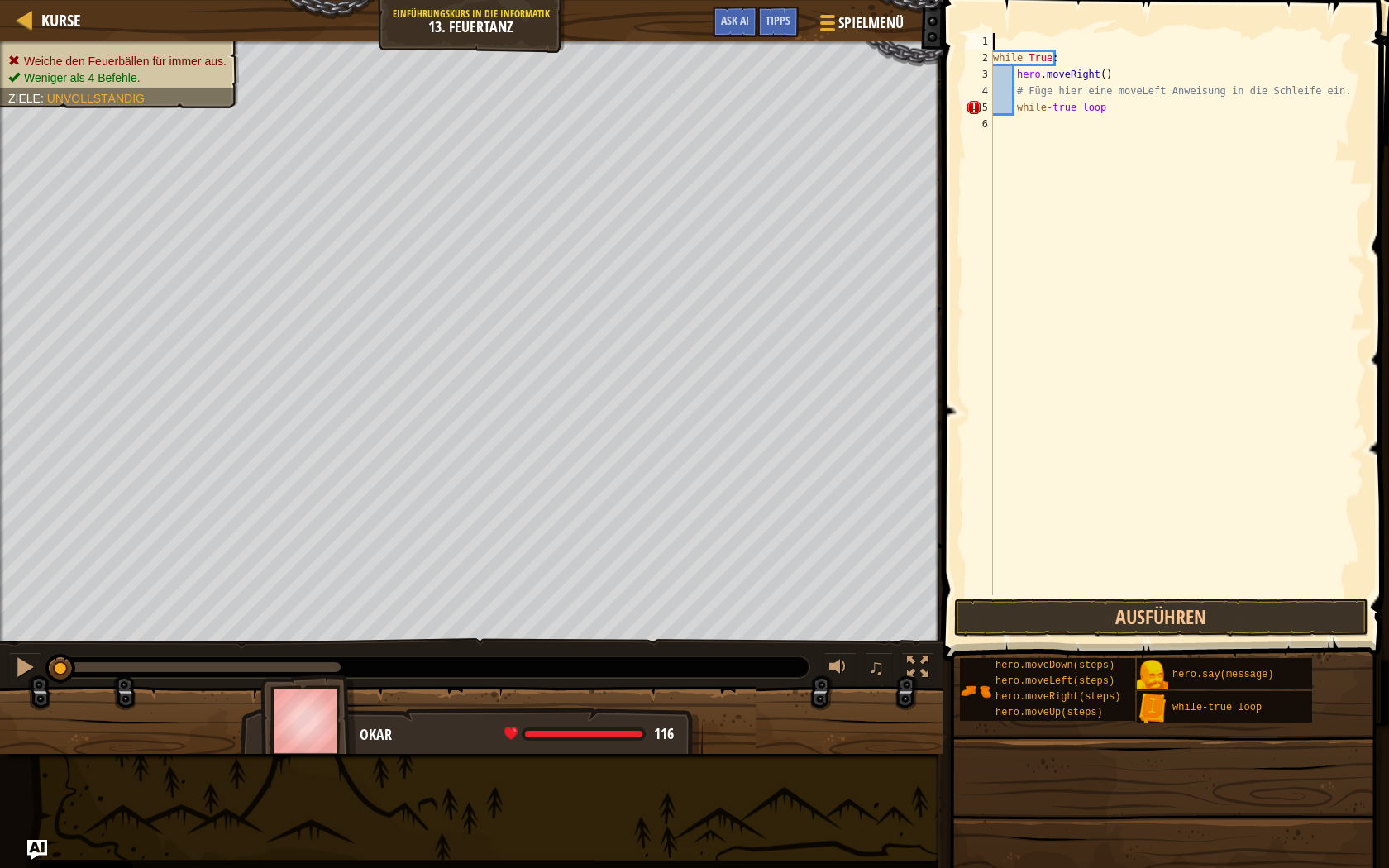
scroll to position [8, 0]
click at [1114, 621] on button "Ausführen" at bounding box center [1161, 618] width 414 height 38
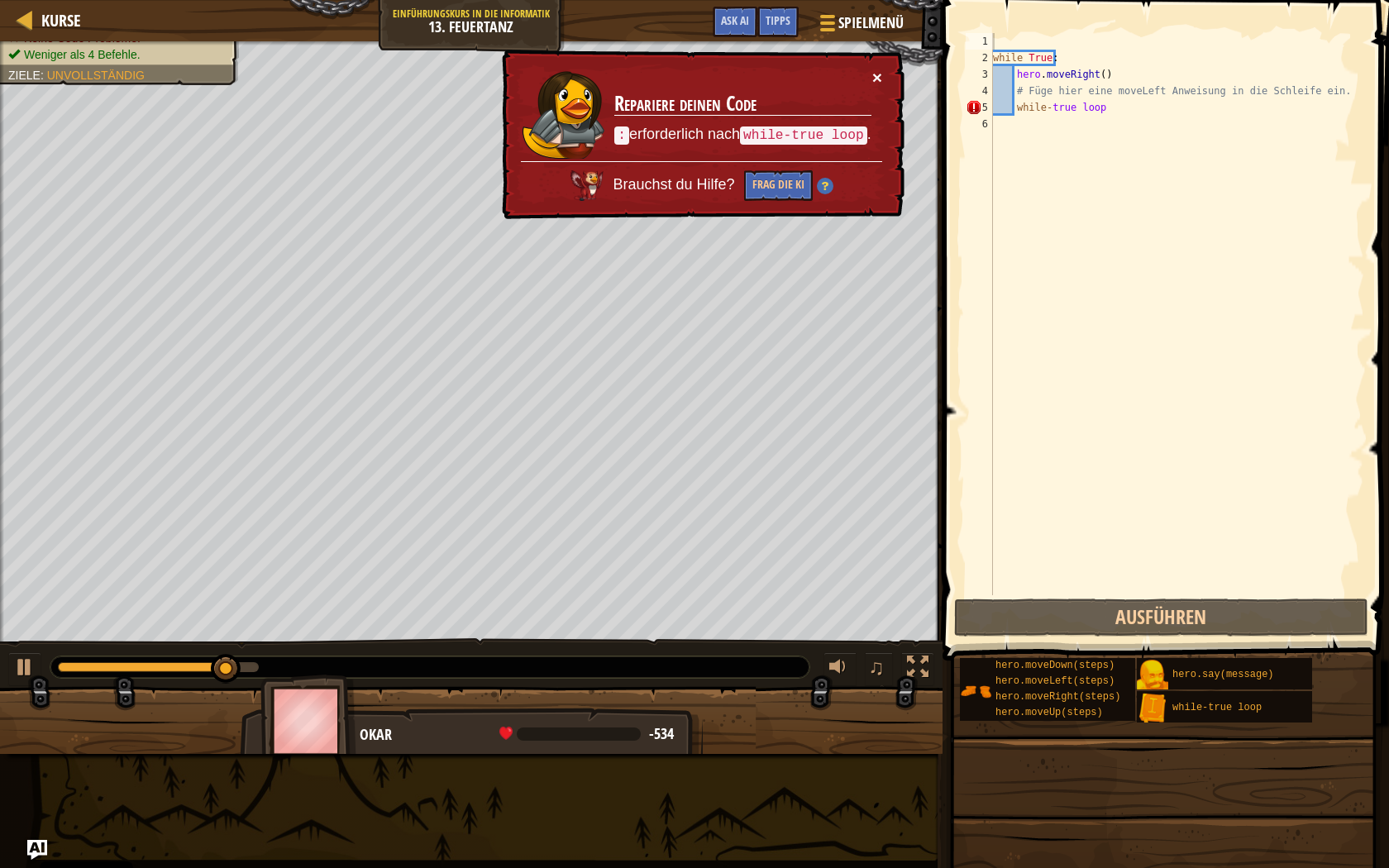
click at [874, 79] on button "×" at bounding box center [878, 77] width 10 height 17
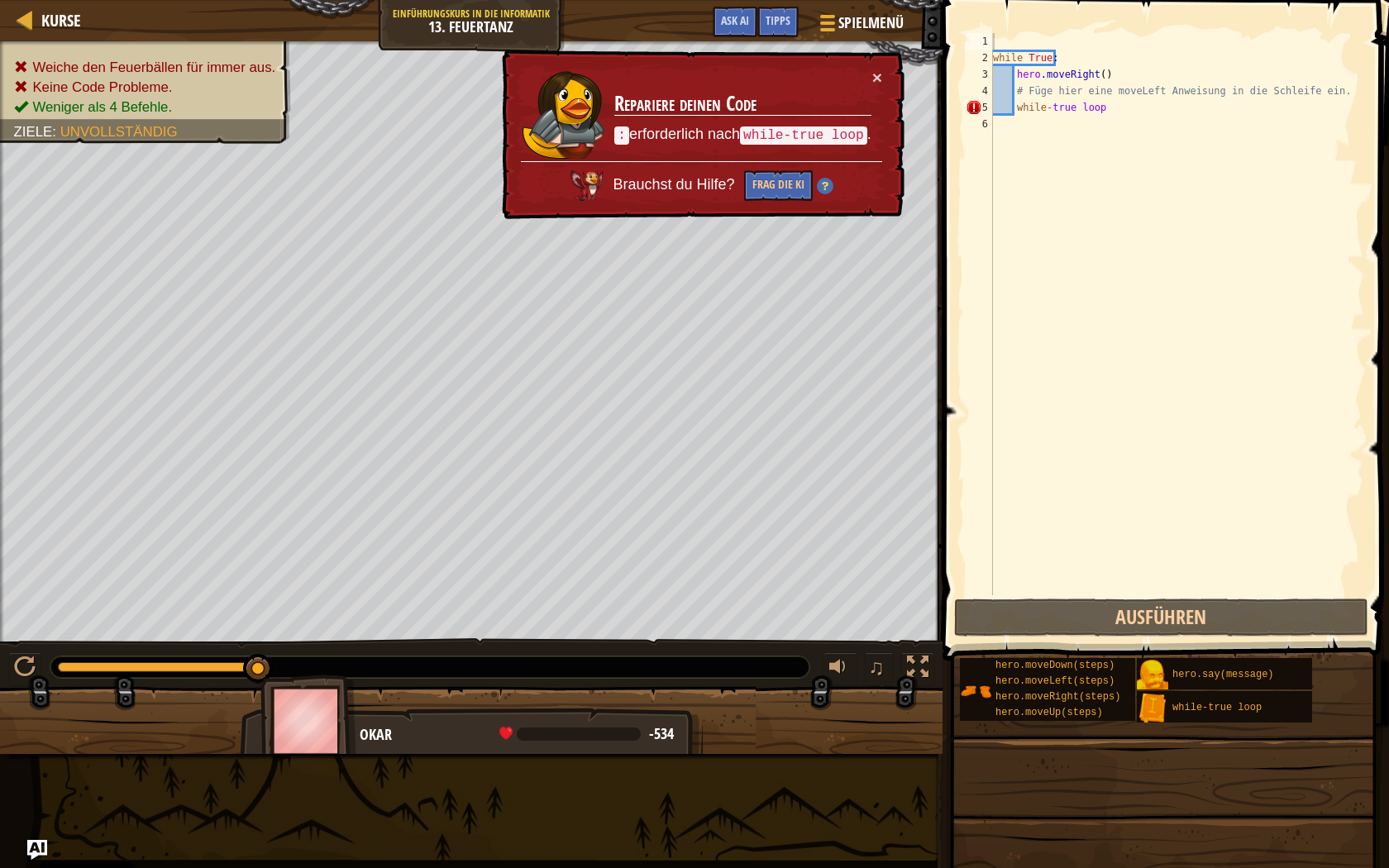
click at [882, 74] on div "× Repariere deinen Code : erforderlich nach while-true loop . Brauchst du Hilfe…" at bounding box center [701, 135] width 406 height 170
click at [876, 74] on button "×" at bounding box center [878, 77] width 10 height 17
click at [882, 74] on div "× Repariere deinen Code : erforderlich nach while-true loop . Brauchst du Hilfe…" at bounding box center [701, 135] width 406 height 170
click at [878, 77] on button "×" at bounding box center [878, 77] width 10 height 17
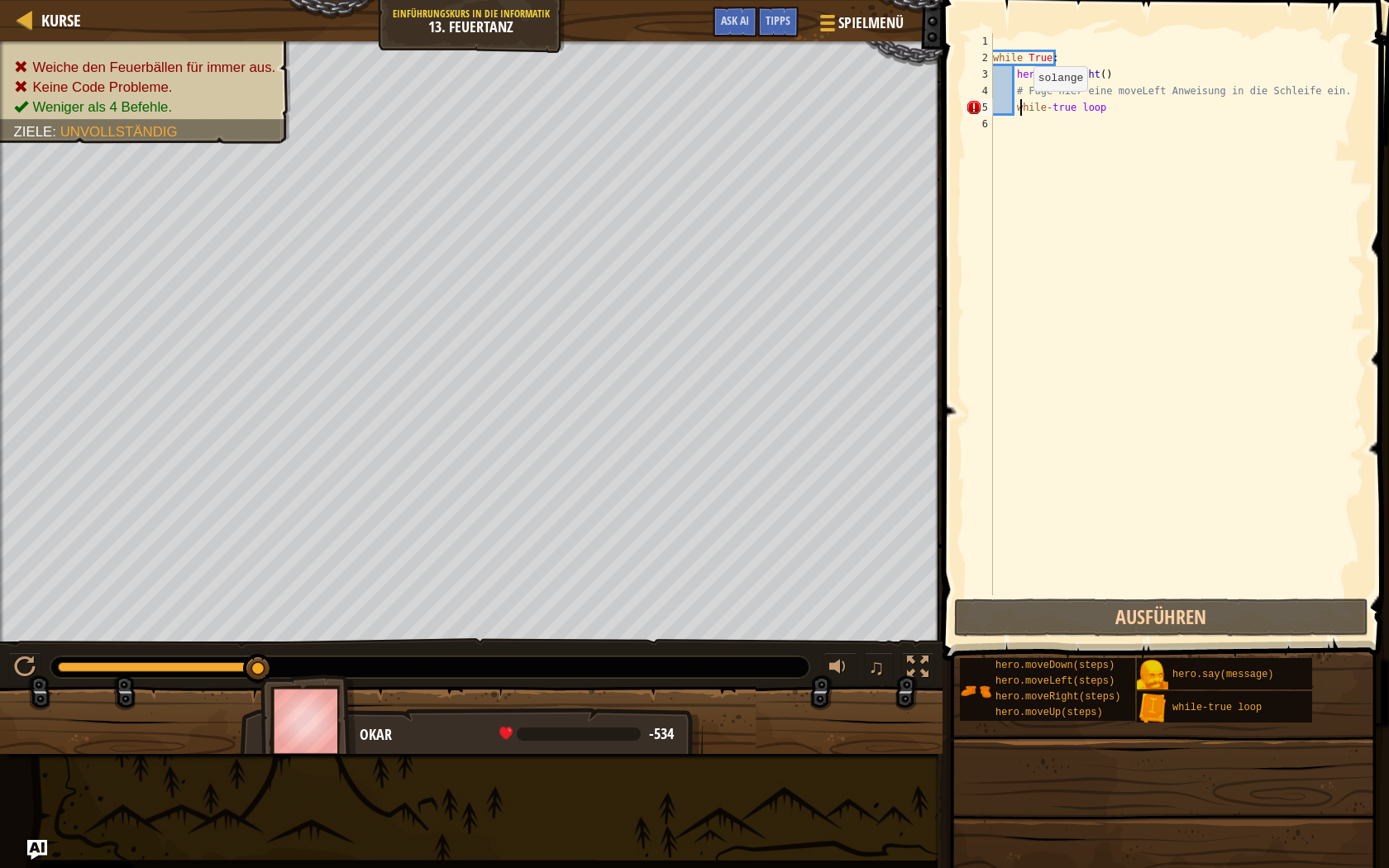
click at [1020, 108] on div "while True : hero . moveRight ( ) # Füge hier eine moveLeft Anweisung in die Sc…" at bounding box center [1176, 330] width 374 height 595
drag, startPoint x: 1109, startPoint y: 111, endPoint x: 996, endPoint y: 111, distance: 113.0
click at [996, 111] on div "while True : hero . moveRight ( ) # Füge hier eine moveLeft Anweisung in die Sc…" at bounding box center [1176, 330] width 374 height 595
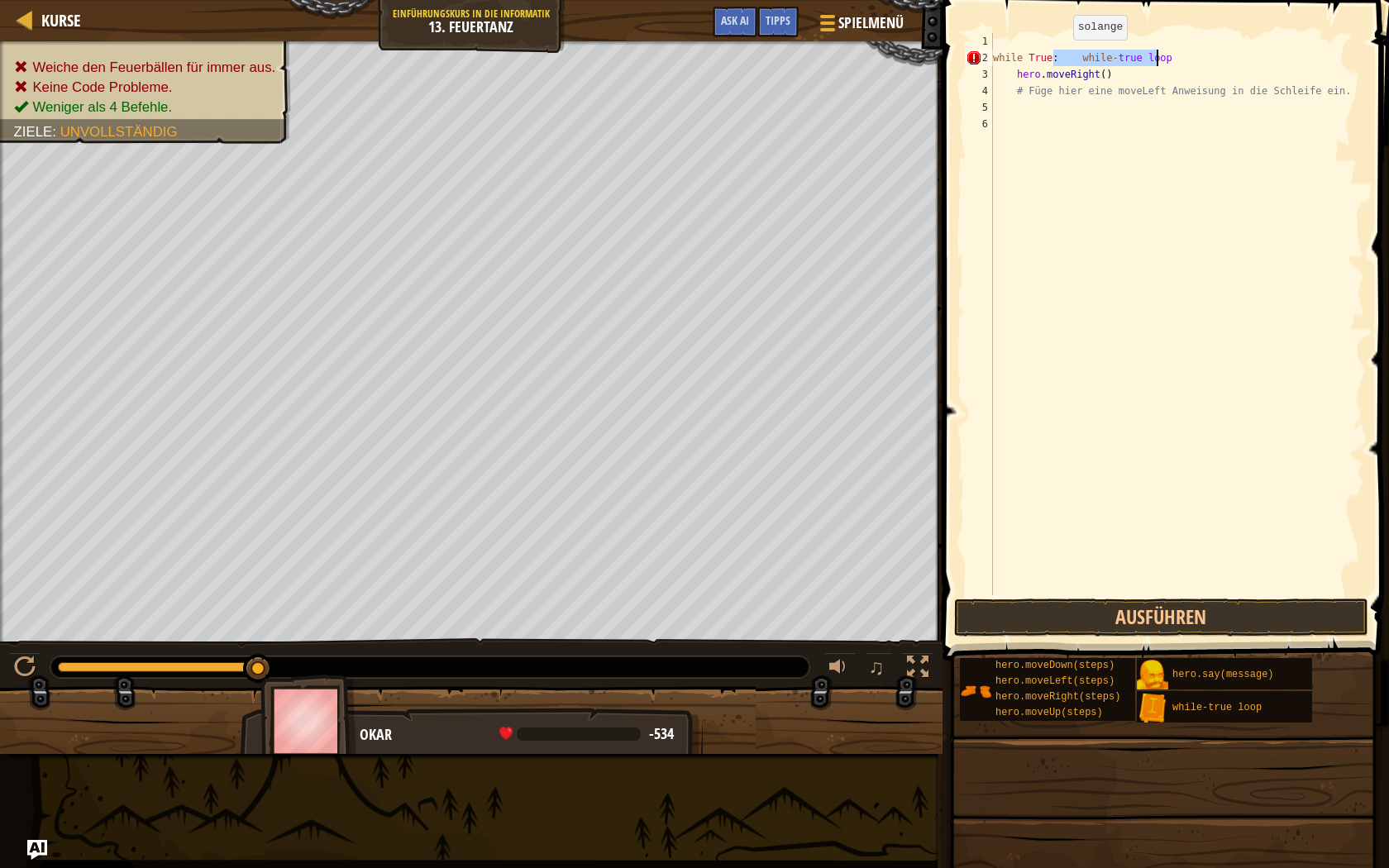
click at [1059, 56] on div "while True : while - true loop hero . moveRight ( ) # Füge hier eine moveLeft A…" at bounding box center [1176, 313] width 374 height 562
click at [1069, 56] on div "while True : while - true loop hero . moveRight ( ) # Füge hier eine moveLeft A…" at bounding box center [1176, 330] width 374 height 595
click at [1098, 77] on div "while True : while - true loop hero . moveRight ( ) # Füge hier eine moveLeft A…" at bounding box center [1176, 330] width 374 height 595
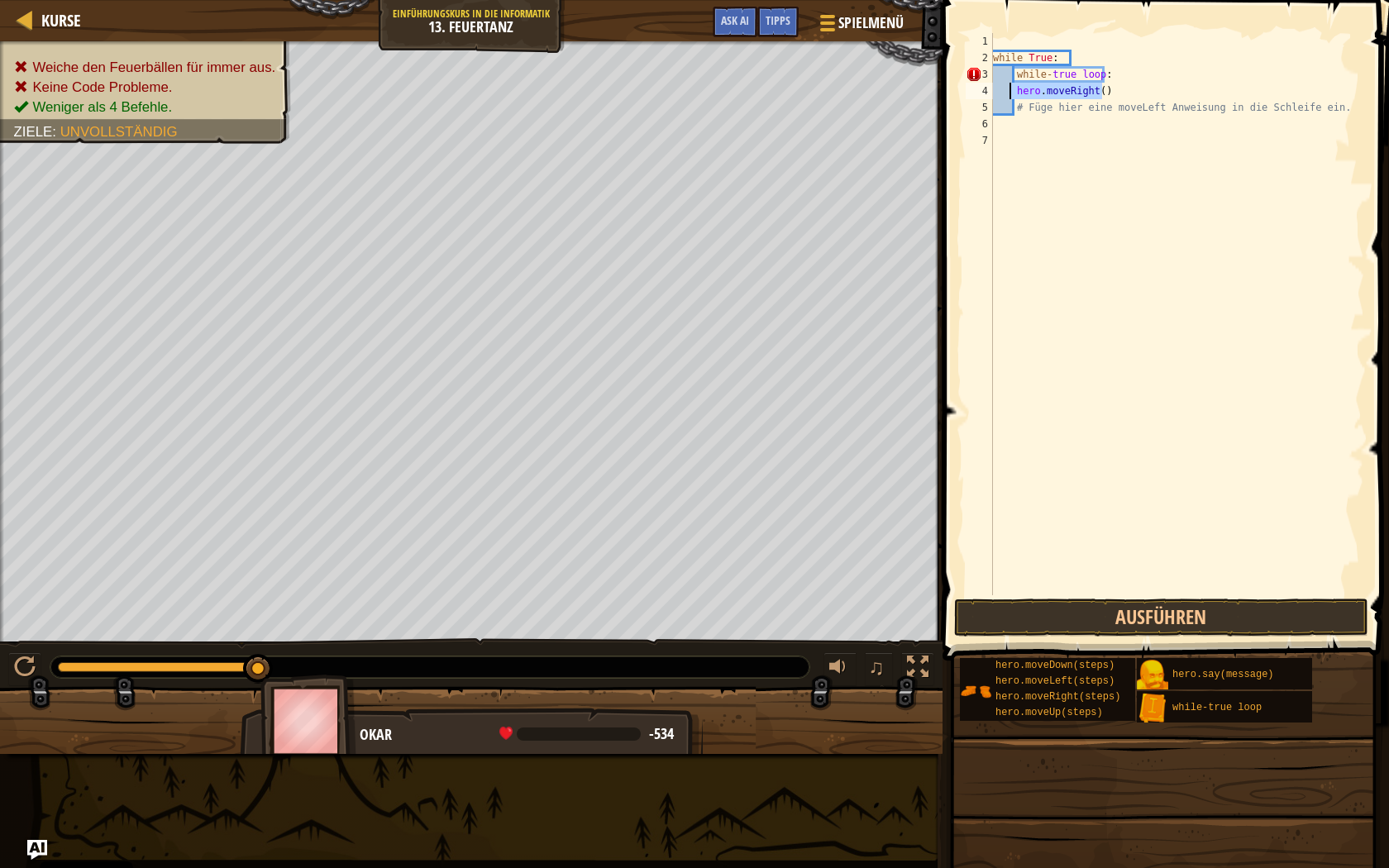
drag, startPoint x: 1108, startPoint y: 93, endPoint x: 1011, endPoint y: 92, distance: 97.0
click at [1011, 92] on div "while True : while - true loop : hero . moveRight ( ) # Füge hier eine moveLeft…" at bounding box center [1176, 330] width 374 height 595
click at [1019, 76] on div "while True : while - true loop : hero . moveRight ( ) # Füge hier eine moveLeft…" at bounding box center [1176, 330] width 374 height 595
type textarea "while-true loop: hero.moveRight()"
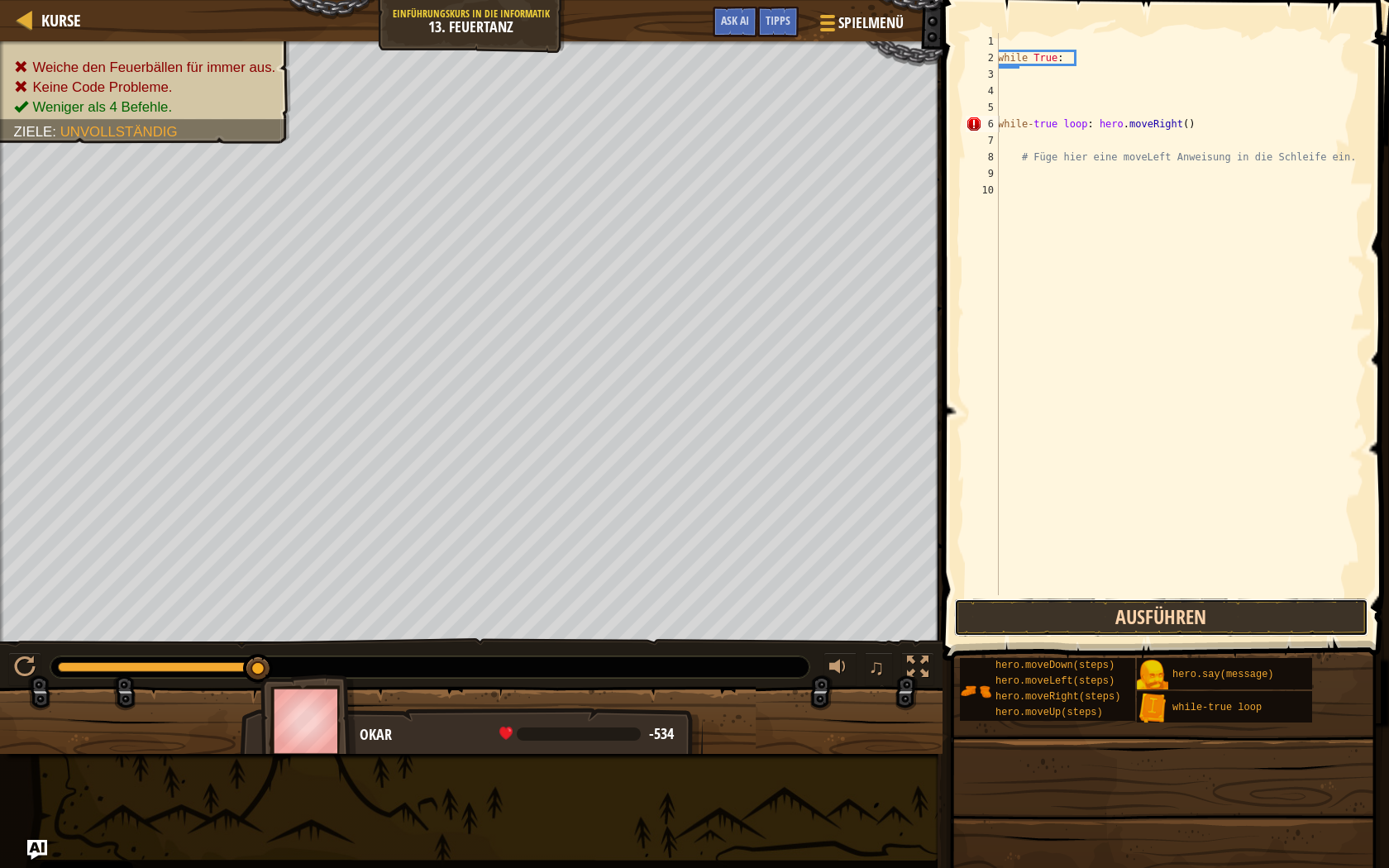
click at [1162, 614] on button "Ausführen" at bounding box center [1161, 618] width 414 height 38
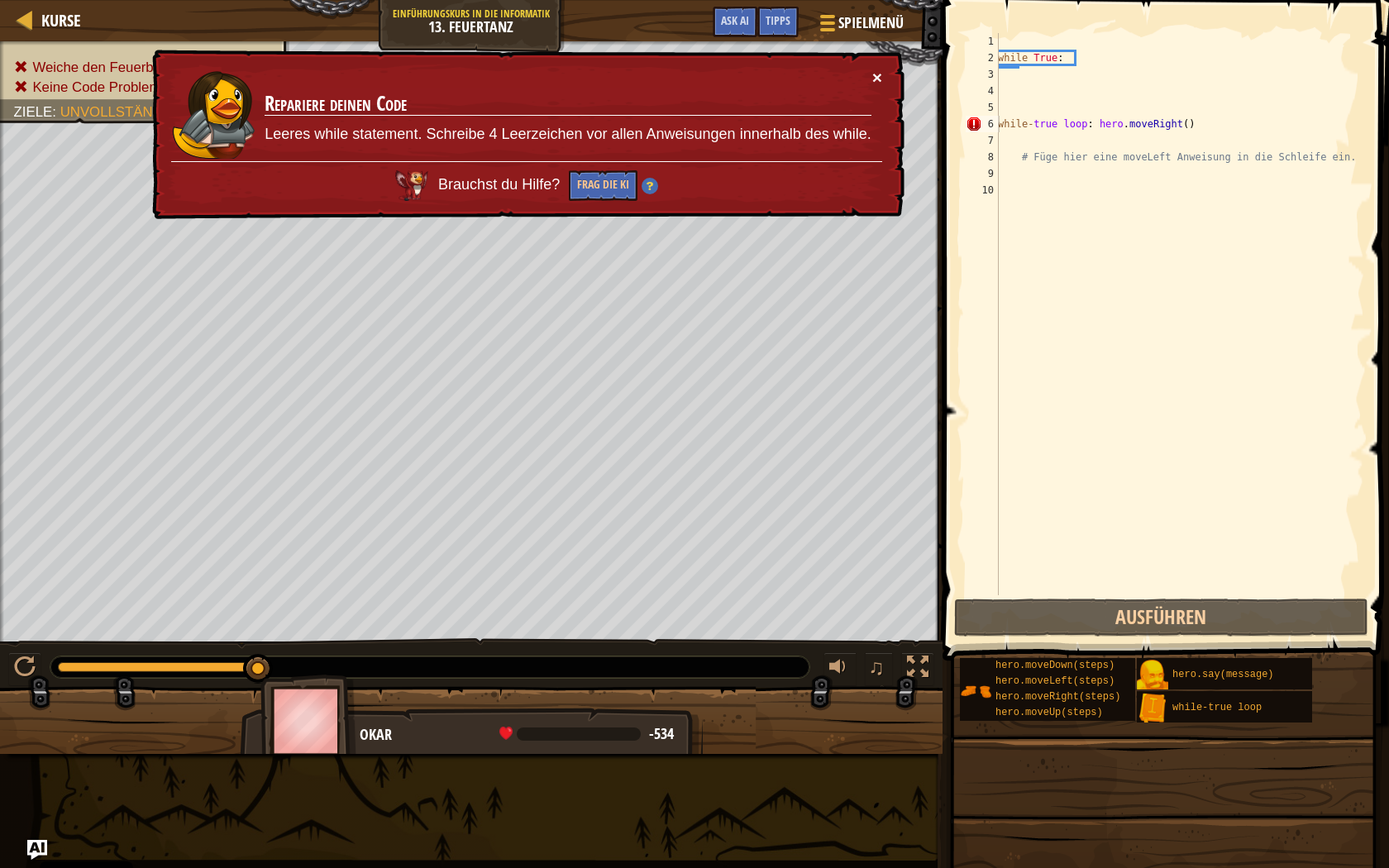
click at [880, 70] on button "×" at bounding box center [878, 77] width 10 height 17
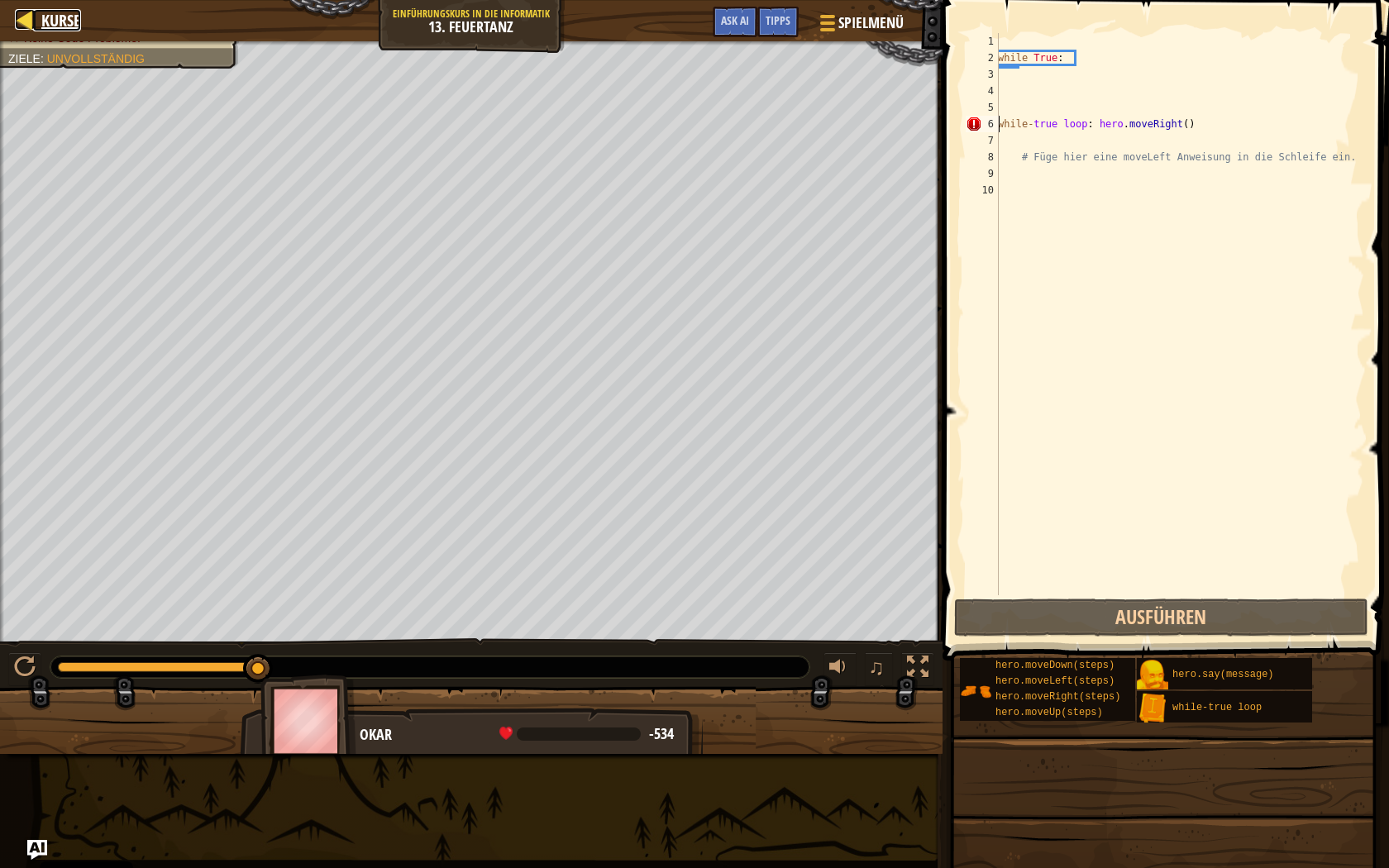
click at [69, 26] on span "Kurse" at bounding box center [61, 21] width 40 height 22
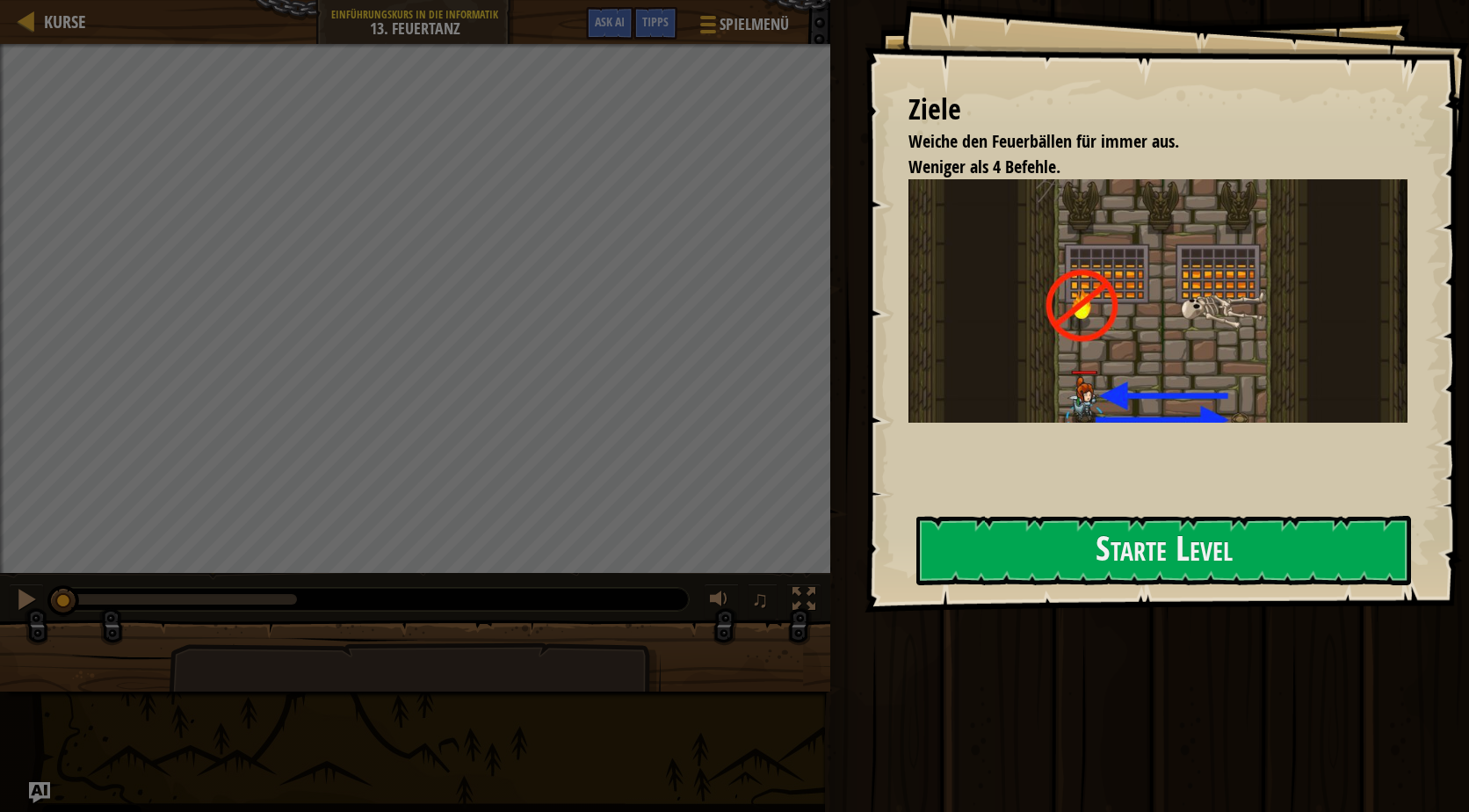
click at [992, 492] on div "Ziele Weiche den Feuerbällen für immer aus. Weniger als 4 Befehle. Vermeide die…" at bounding box center [1166, 306] width 605 height 613
click at [1002, 519] on button "Starte Level" at bounding box center [1163, 550] width 495 height 69
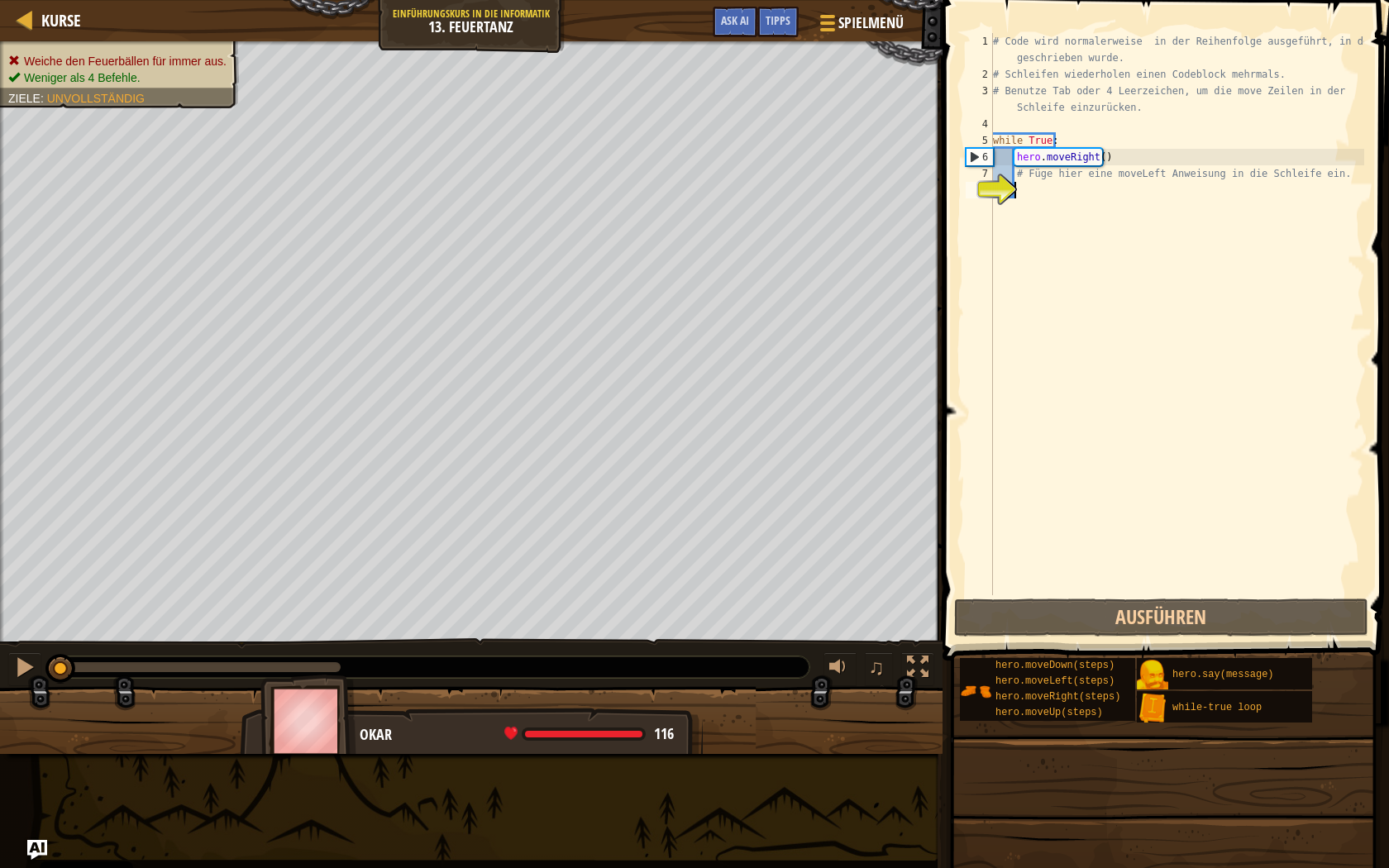
click at [1062, 189] on div "# Code wird normalerweise in der Reihenfolge ausgeführt, in der er geschrieben …" at bounding box center [1176, 338] width 374 height 612
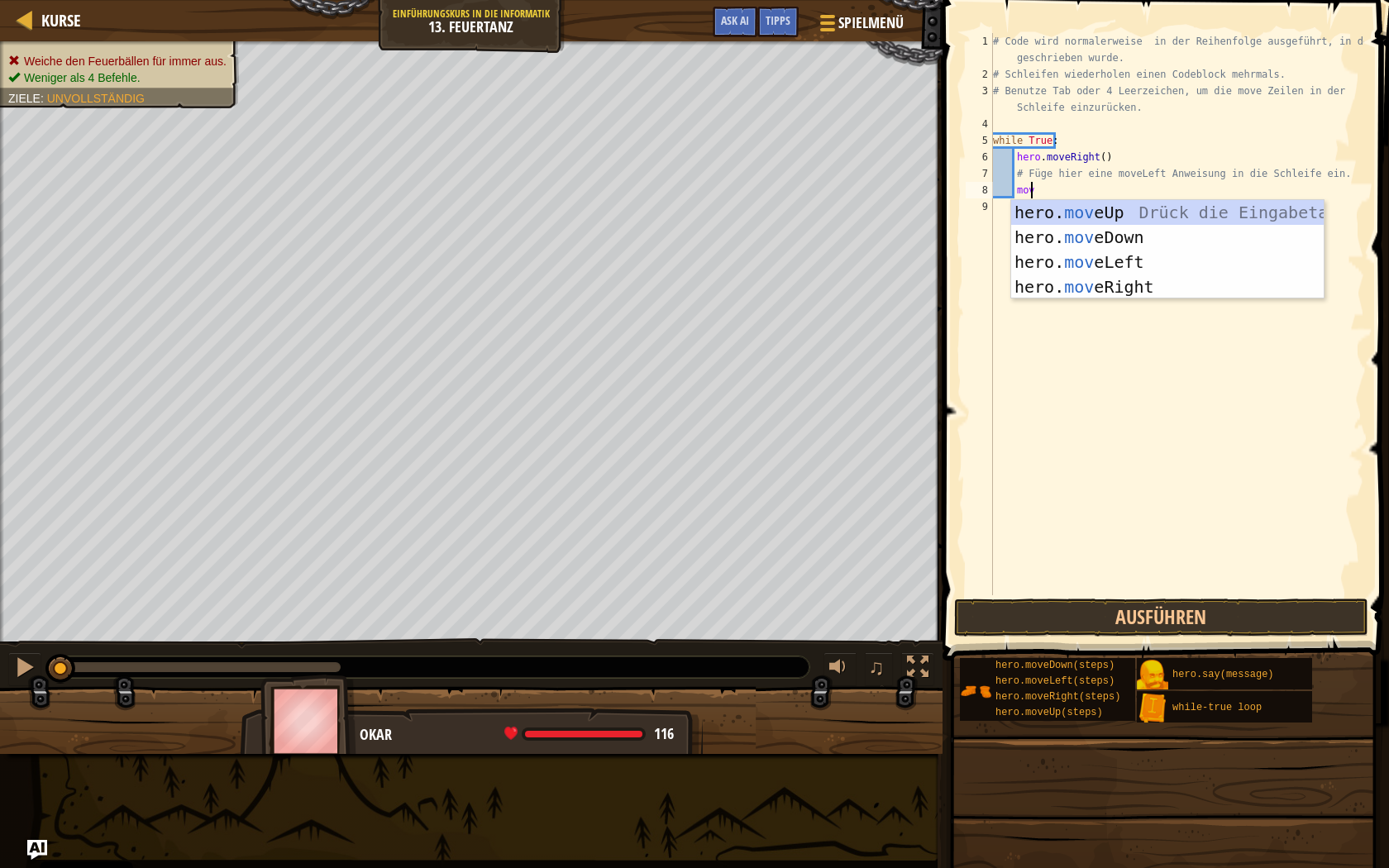
scroll to position [8, 3]
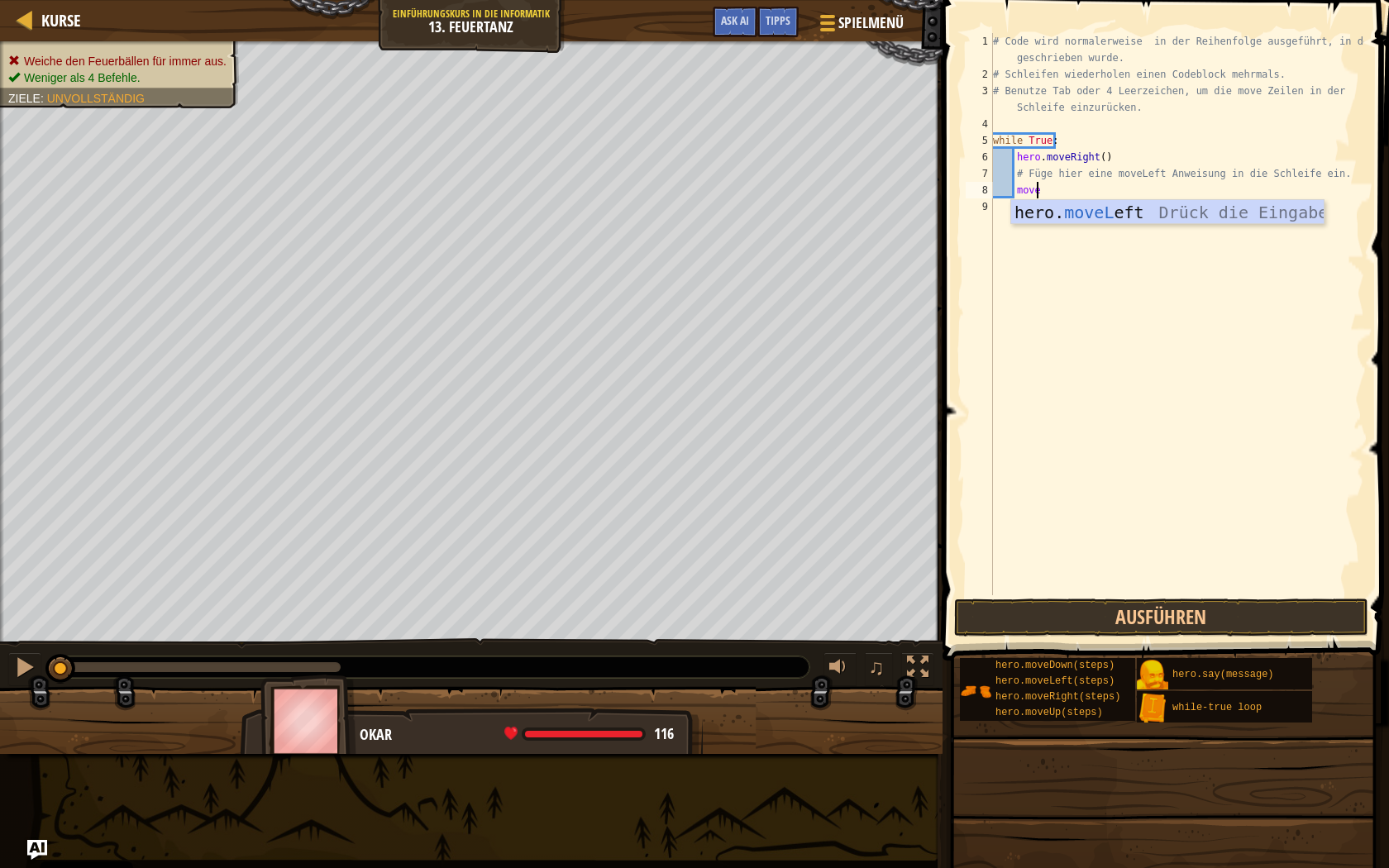
type textarea "m"
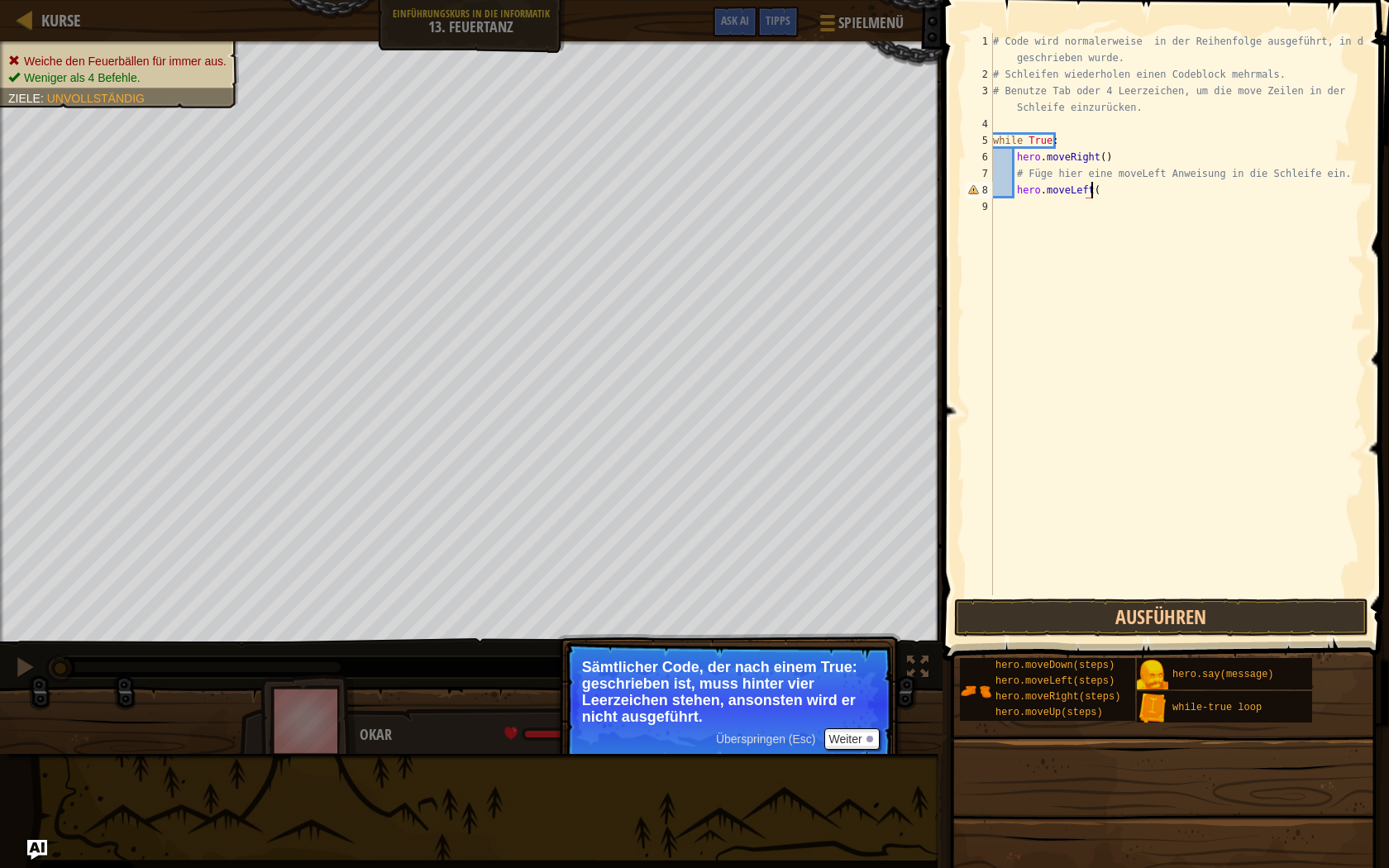
scroll to position [8, 8]
type textarea "hero.moveLeft()"
click at [1111, 606] on button "Ausführen" at bounding box center [1161, 618] width 414 height 38
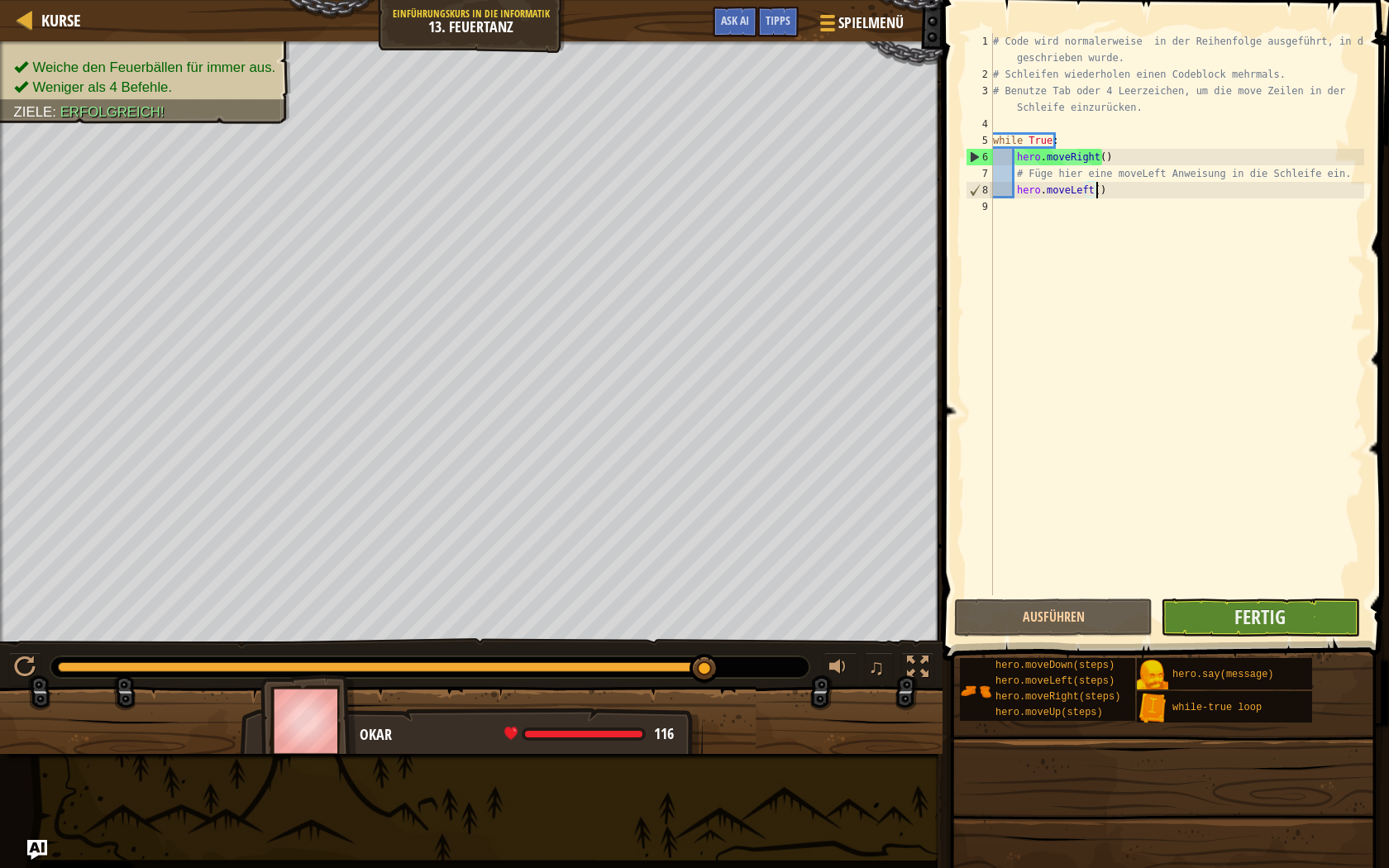
scroll to position [8, 8]
click at [1225, 624] on button "Fertig" at bounding box center [1260, 618] width 199 height 38
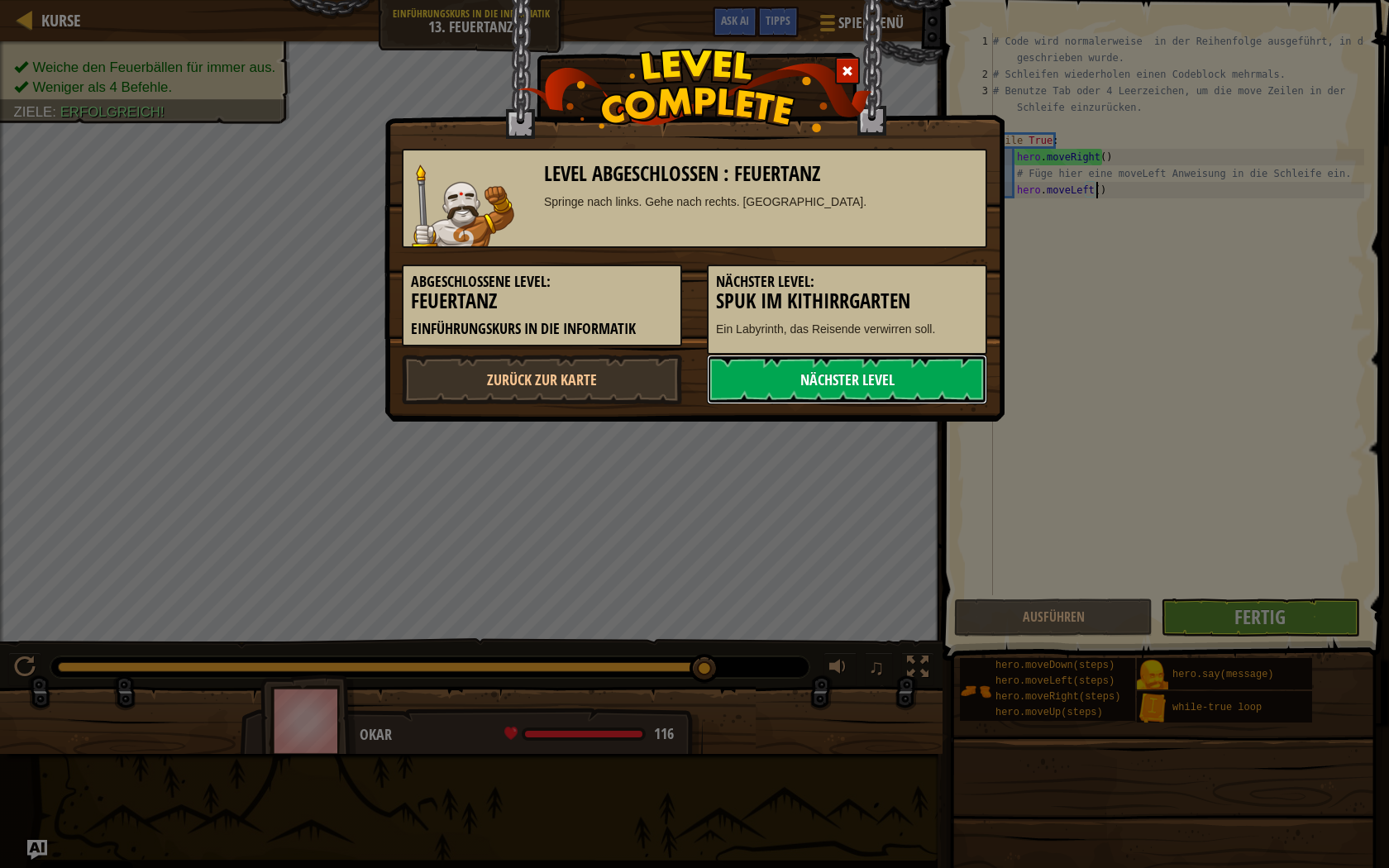
click at [775, 390] on link "Nächster Level" at bounding box center [847, 379] width 281 height 50
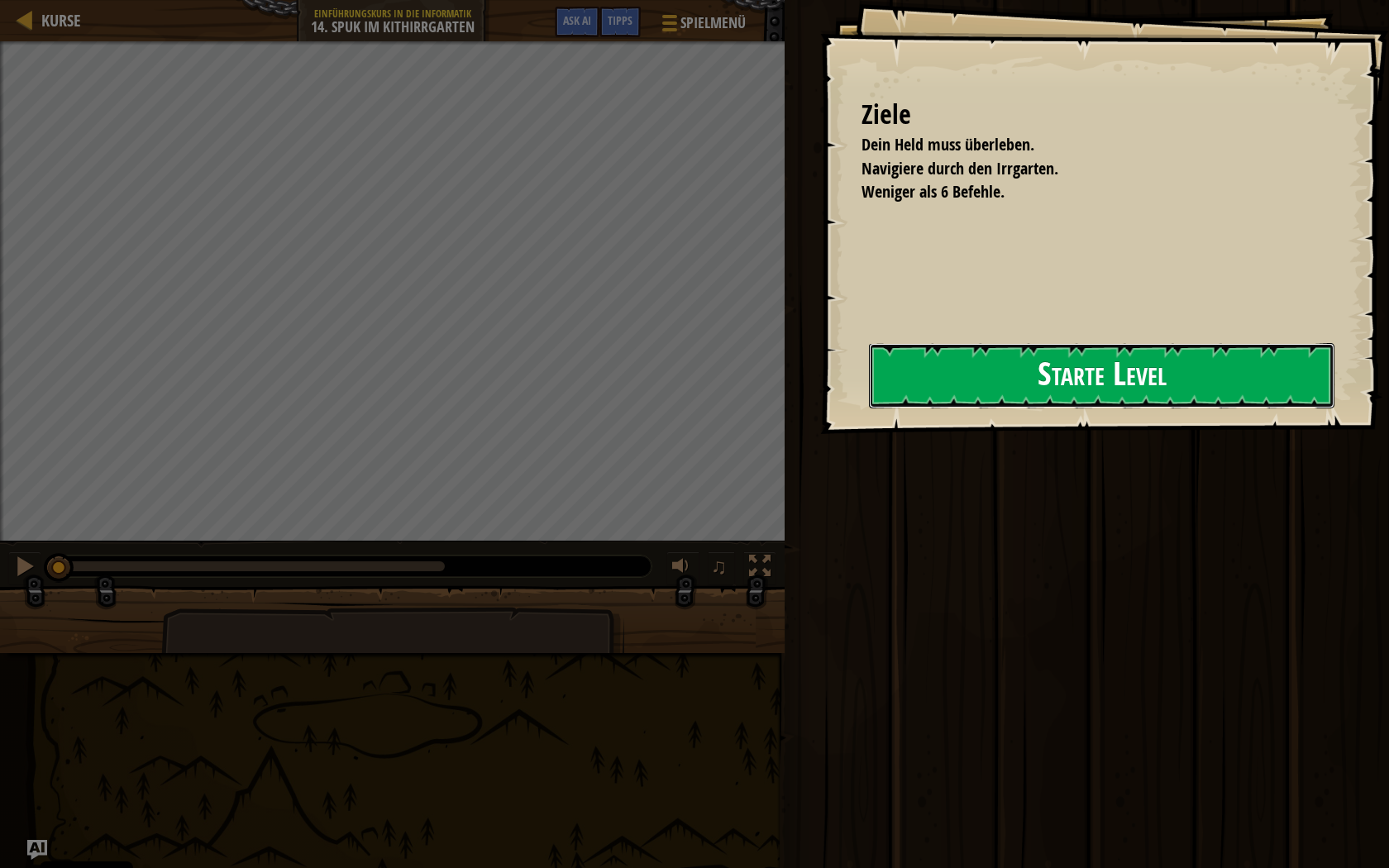
click at [937, 385] on button "Starte Level" at bounding box center [1102, 376] width 466 height 65
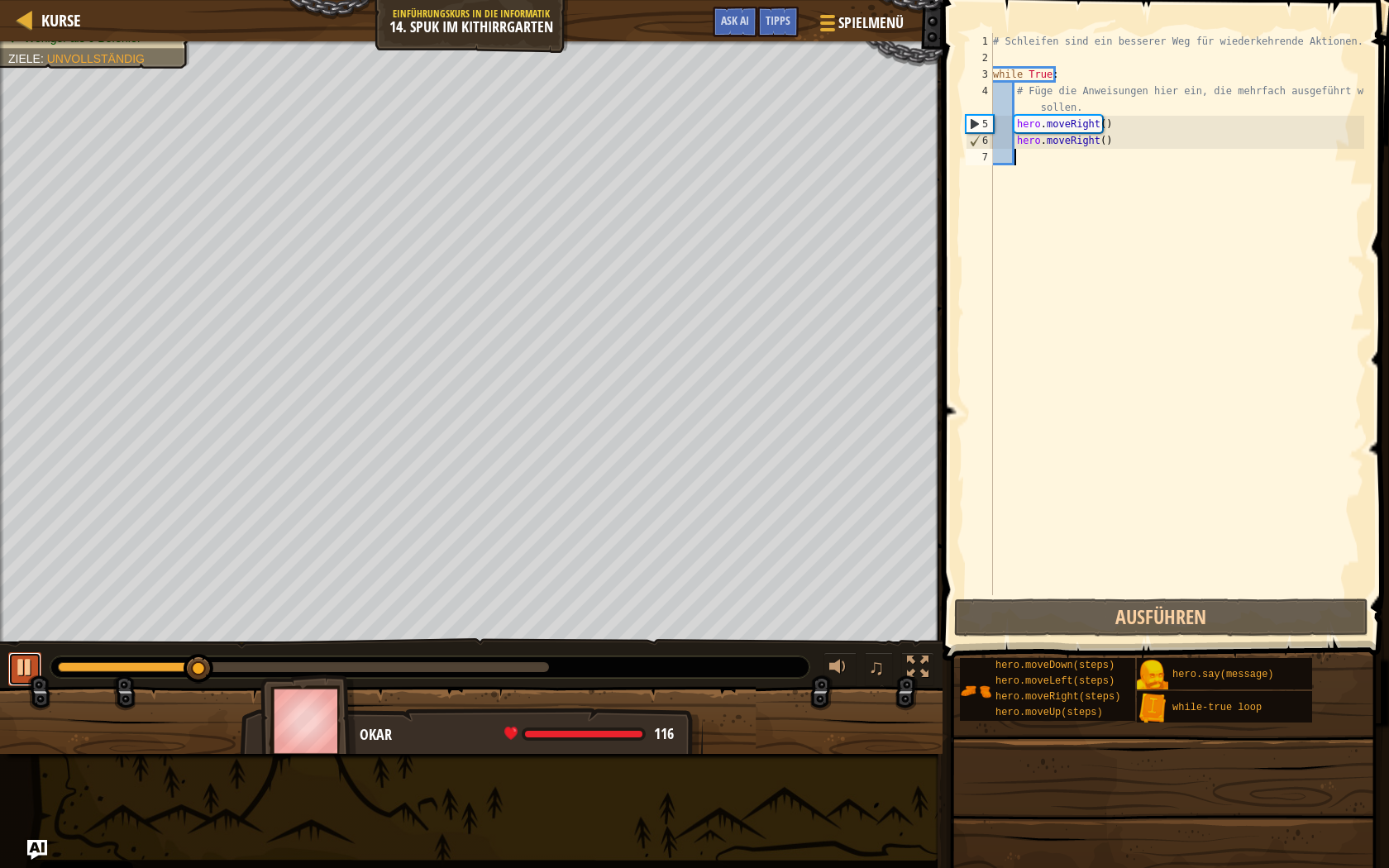
click at [23, 662] on div at bounding box center [24, 667] width 22 height 22
click at [1100, 118] on div "# Schleifen sind ein besserer Weg für wiederkehrende Aktionen. while True : # F…" at bounding box center [1176, 330] width 374 height 595
click at [1095, 118] on div "# Schleifen sind ein besserer Weg für wiederkehrende Aktionen. while True : # F…" at bounding box center [1176, 330] width 374 height 595
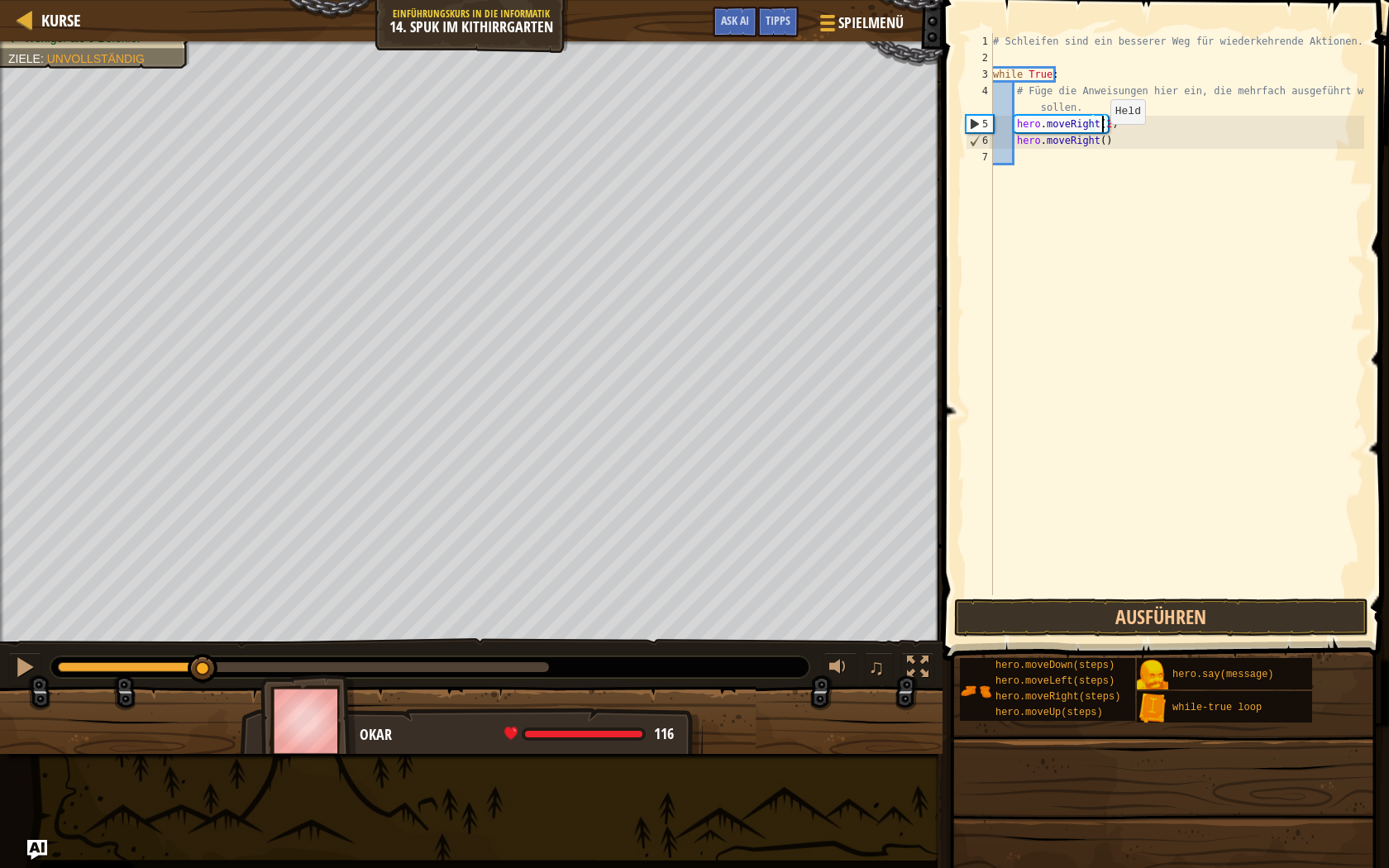
click at [1096, 140] on div "# Schleifen sind ein besserer Weg für wiederkehrende Aktionen. while True : # F…" at bounding box center [1176, 330] width 374 height 595
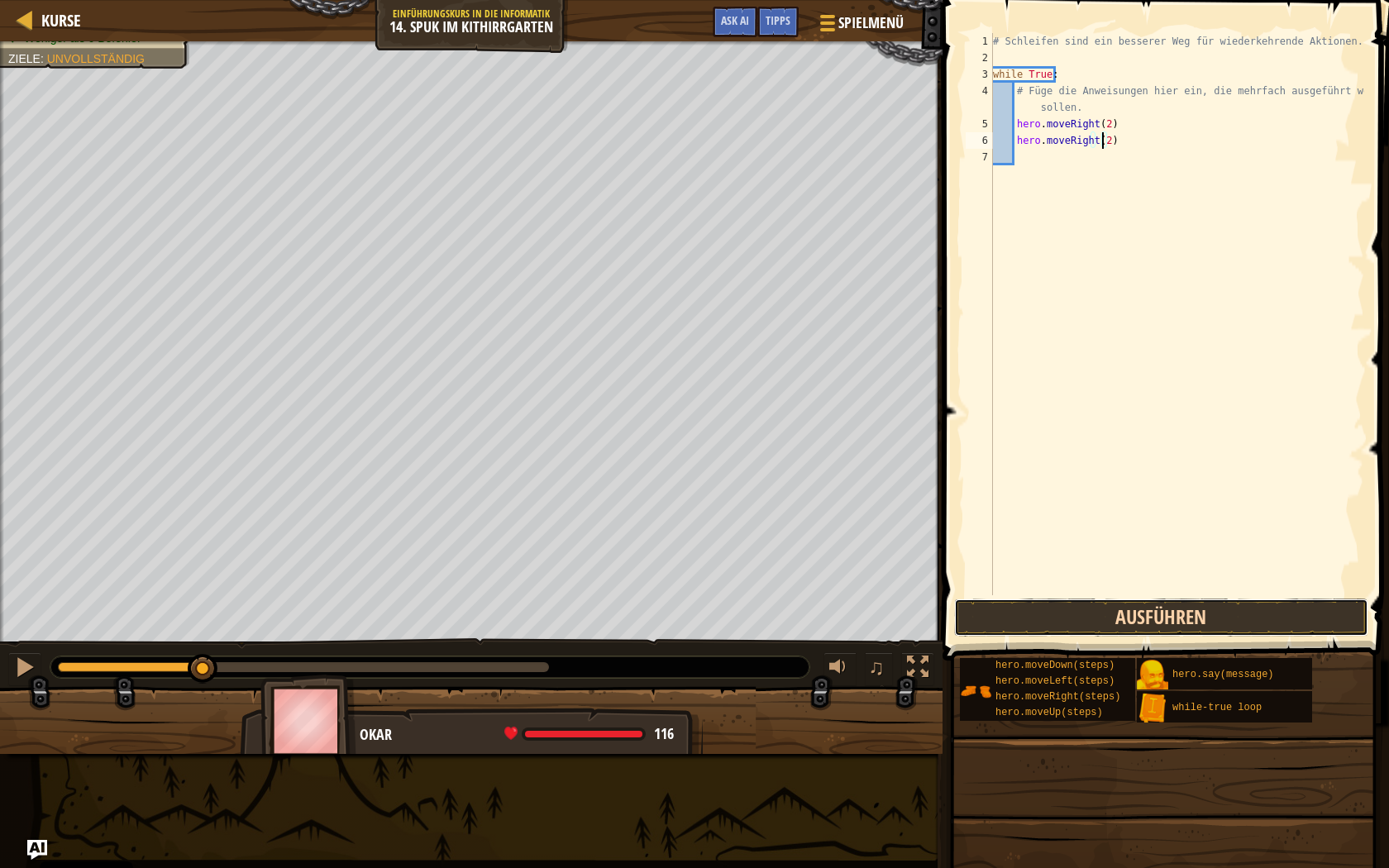
click at [1166, 619] on button "Ausführen" at bounding box center [1161, 618] width 414 height 38
click at [1114, 619] on button "Ausführen" at bounding box center [1161, 618] width 414 height 38
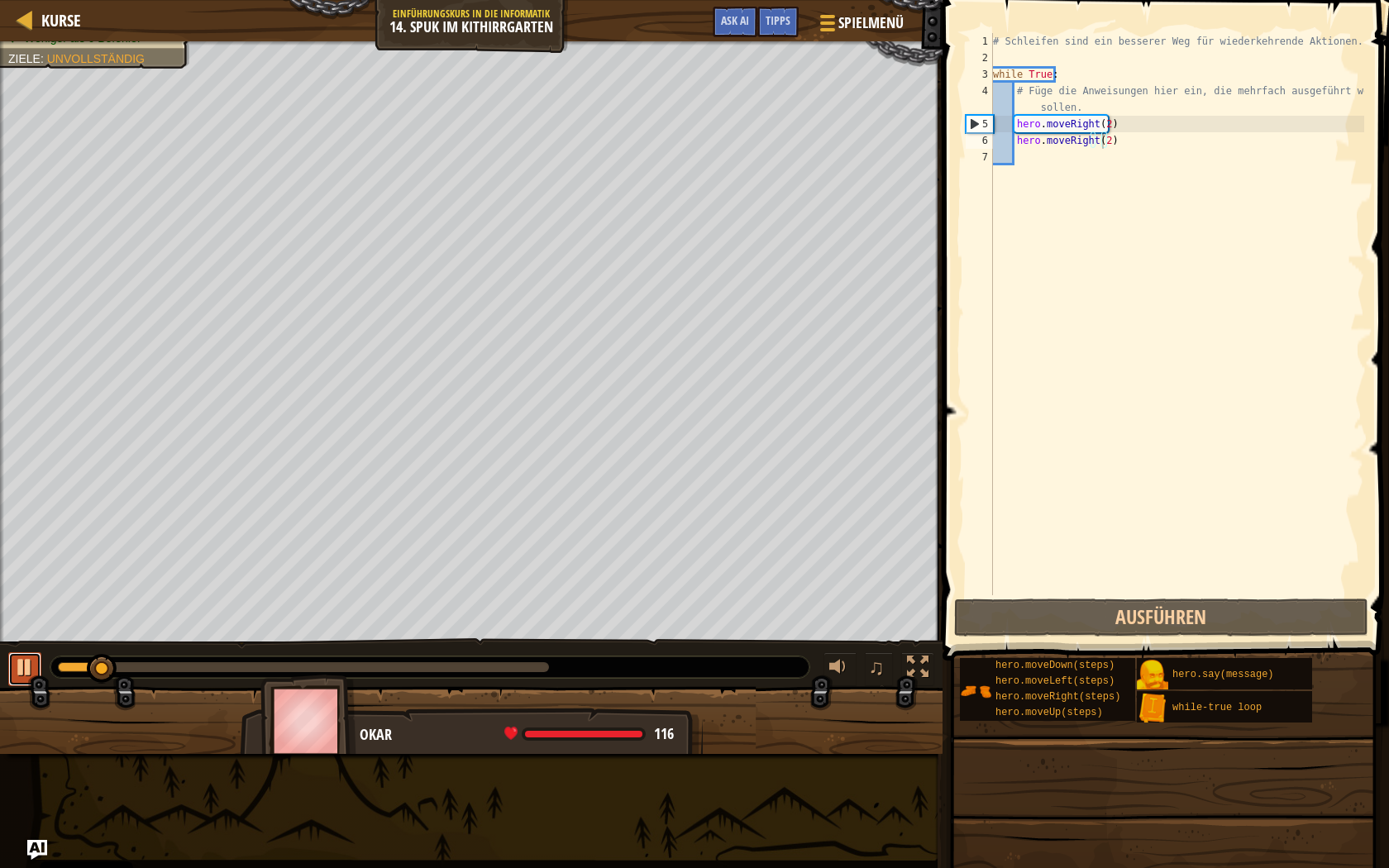
click at [23, 663] on div at bounding box center [24, 667] width 22 height 22
click at [1084, 147] on div "# Schleifen sind ein besserer Weg für wiederkehrende Aktionen. while True : # F…" at bounding box center [1176, 330] width 374 height 595
click at [1093, 145] on div "# Schleifen sind ein besserer Weg für wiederkehrende Aktionen. while True : # F…" at bounding box center [1176, 330] width 374 height 595
click at [1089, 145] on div "# Schleifen sind ein besserer Weg für wiederkehrende Aktionen. while True : # F…" at bounding box center [1176, 330] width 374 height 595
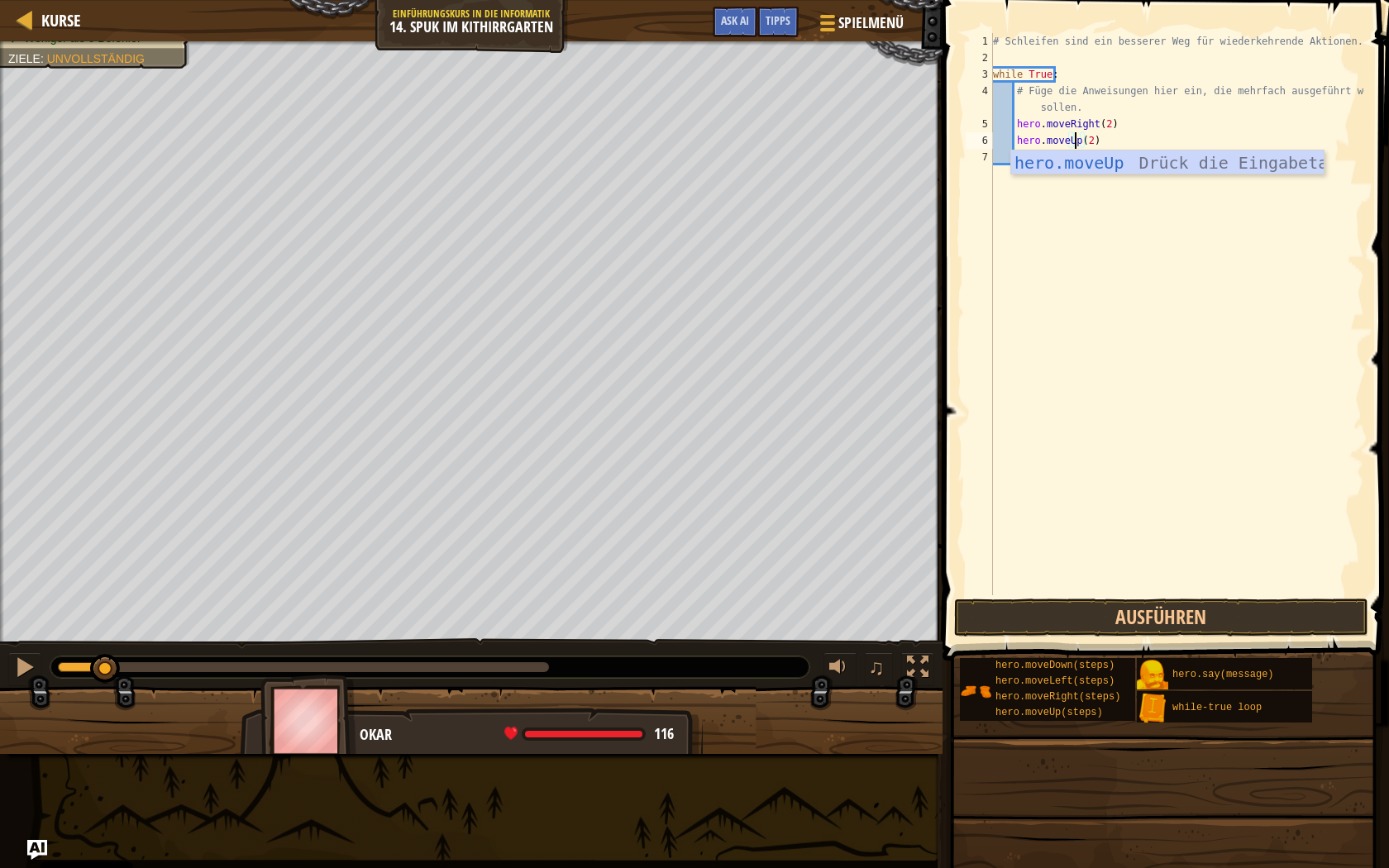
scroll to position [8, 7]
type textarea "hero.moveUp(2)"
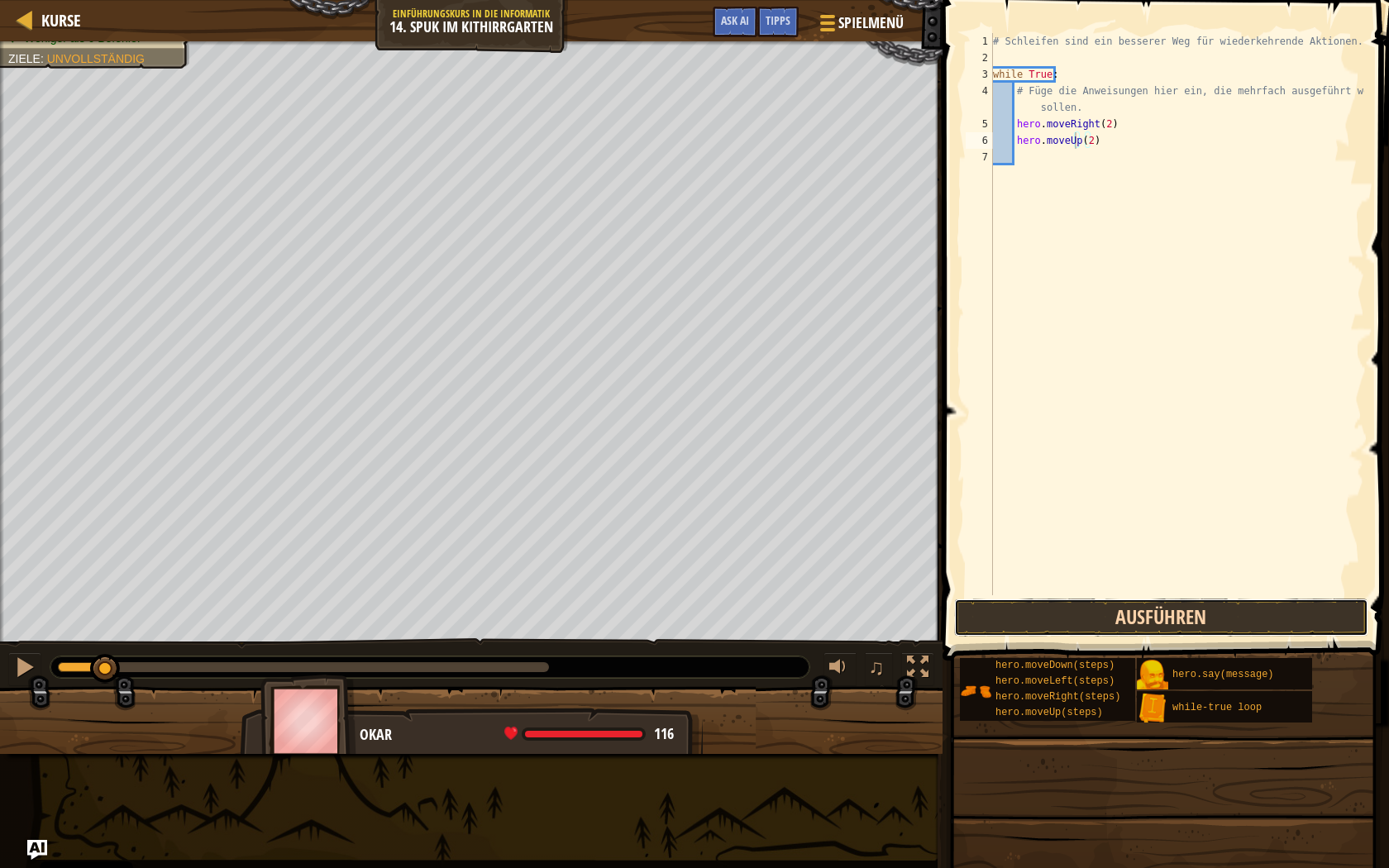
click at [1170, 613] on button "Ausführen" at bounding box center [1161, 618] width 414 height 38
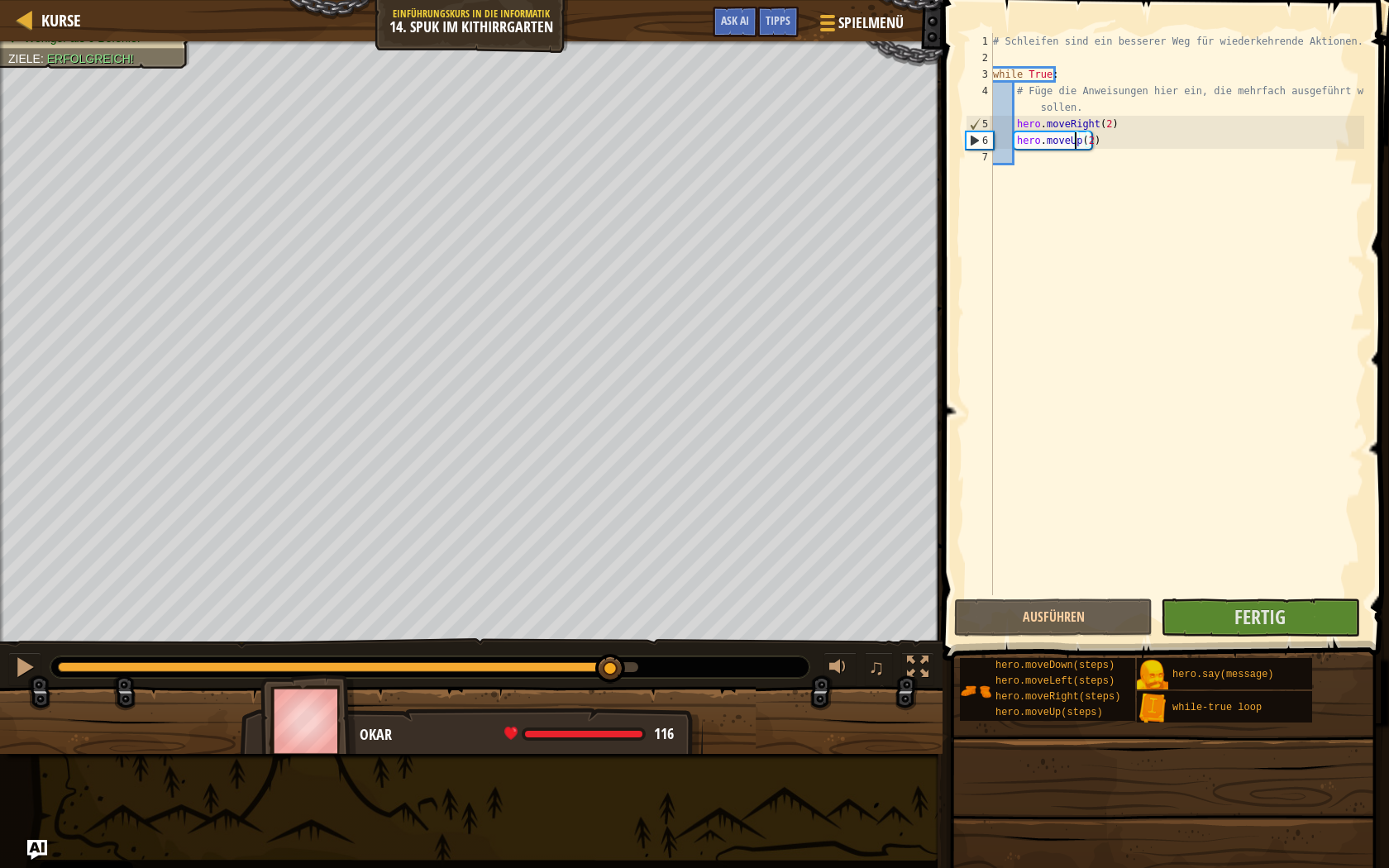
click at [688, 619] on div "Dein Held muss überleben. Navigiere durch den Irrgarten. Weniger als 6 Befehle.…" at bounding box center [694, 397] width 1389 height 712
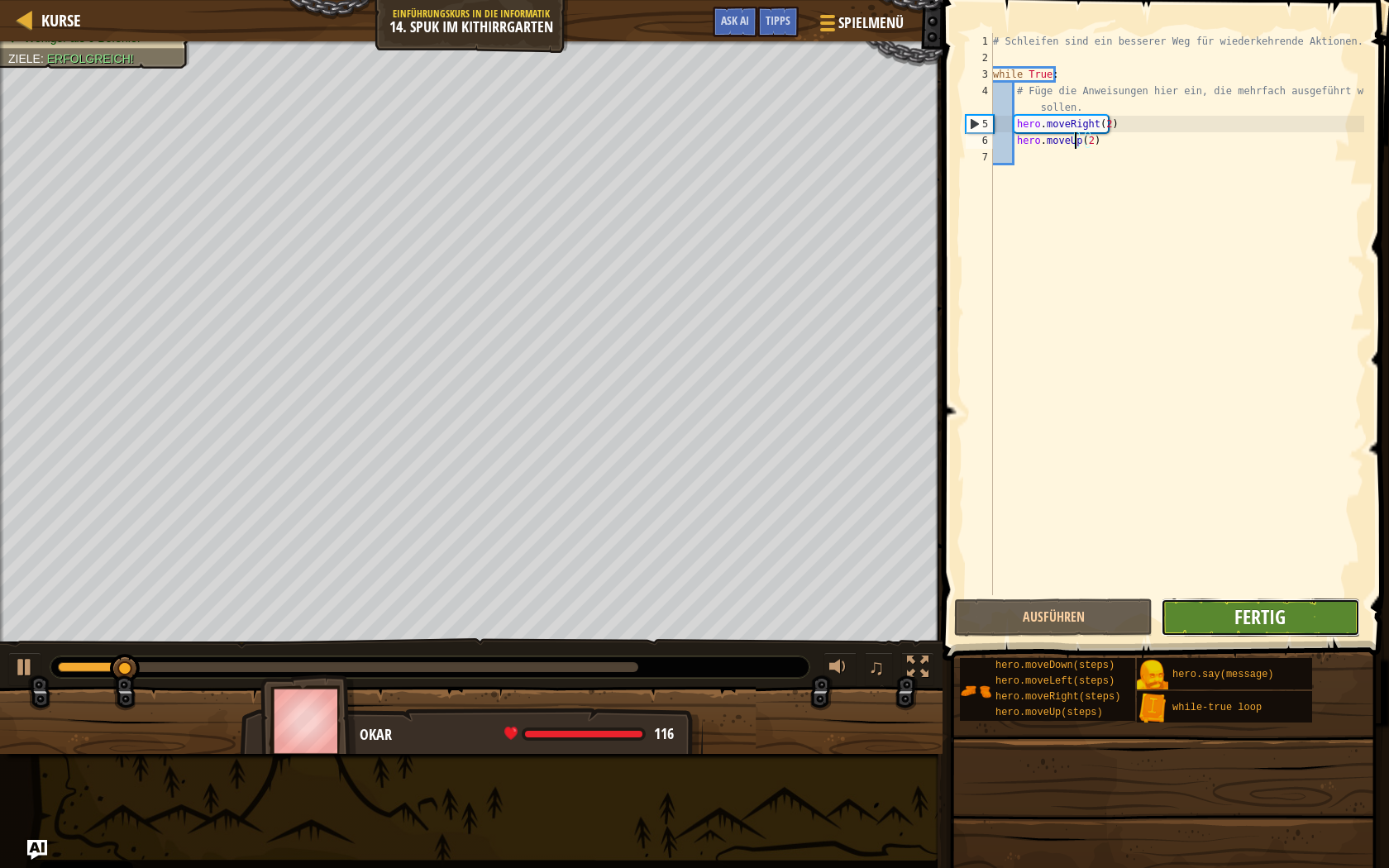
click at [1260, 620] on span "Fertig" at bounding box center [1260, 616] width 52 height 27
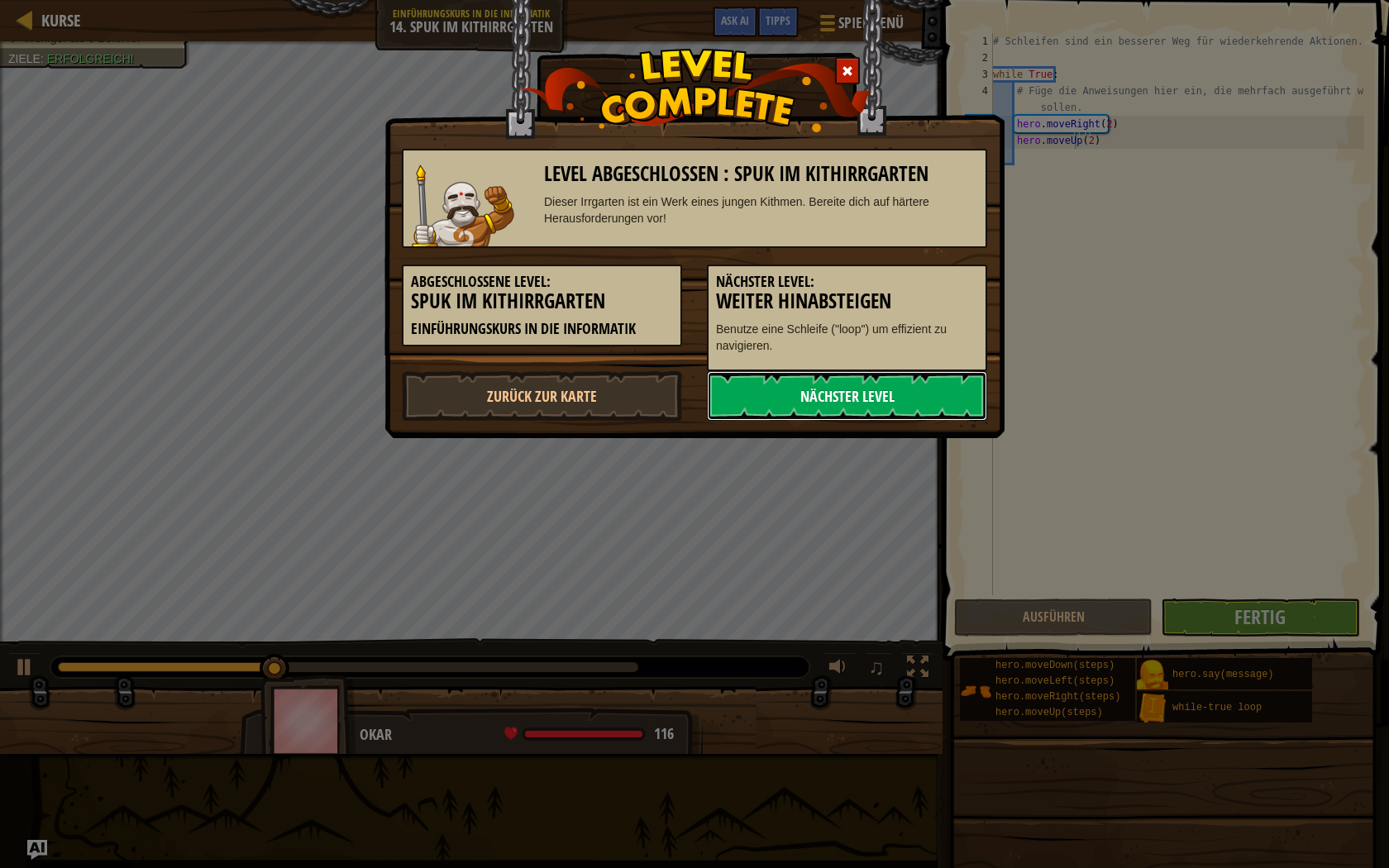
click at [871, 410] on link "Nächster Level" at bounding box center [847, 396] width 281 height 50
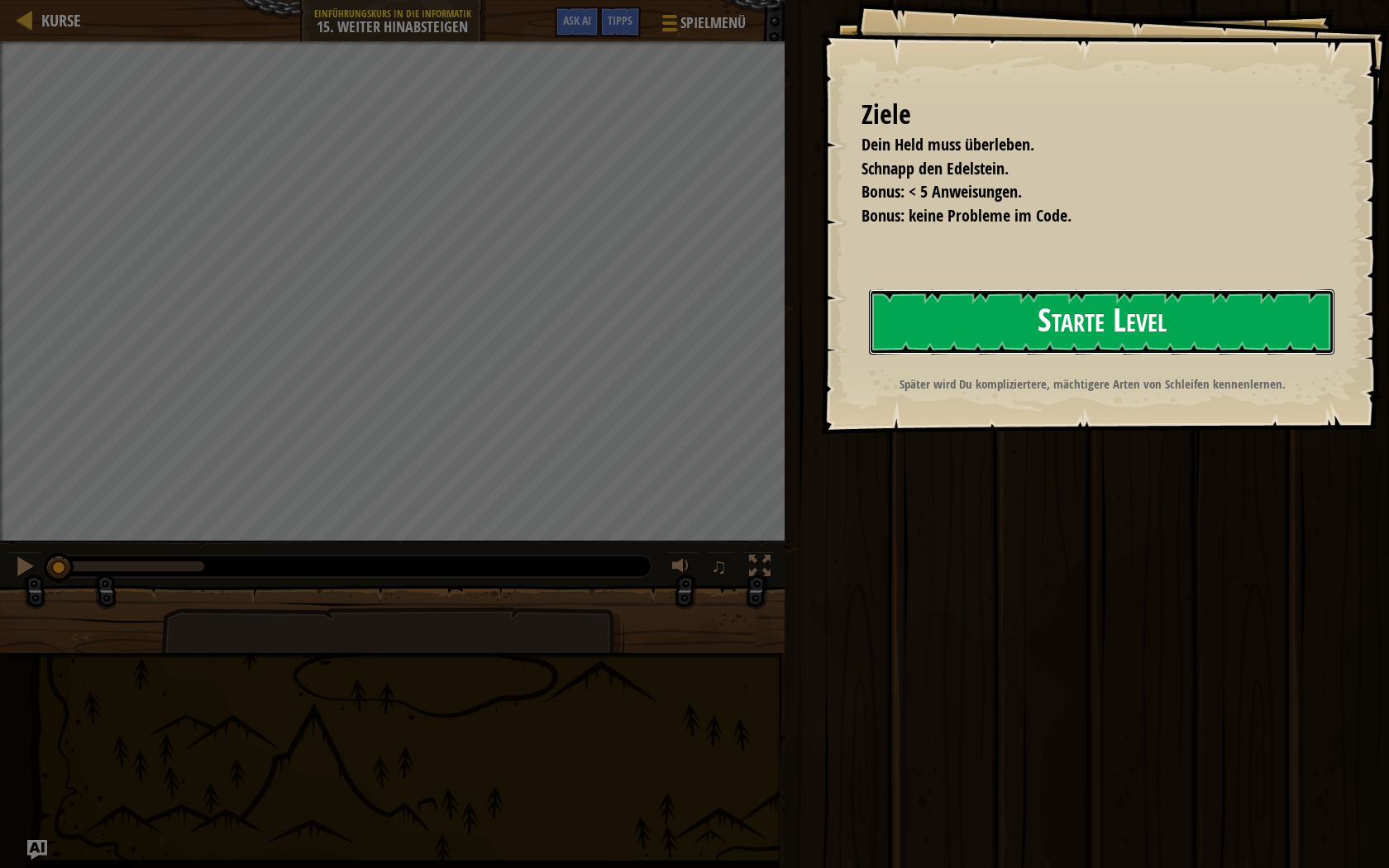
click at [1003, 311] on button "Starte Level" at bounding box center [1102, 322] width 466 height 65
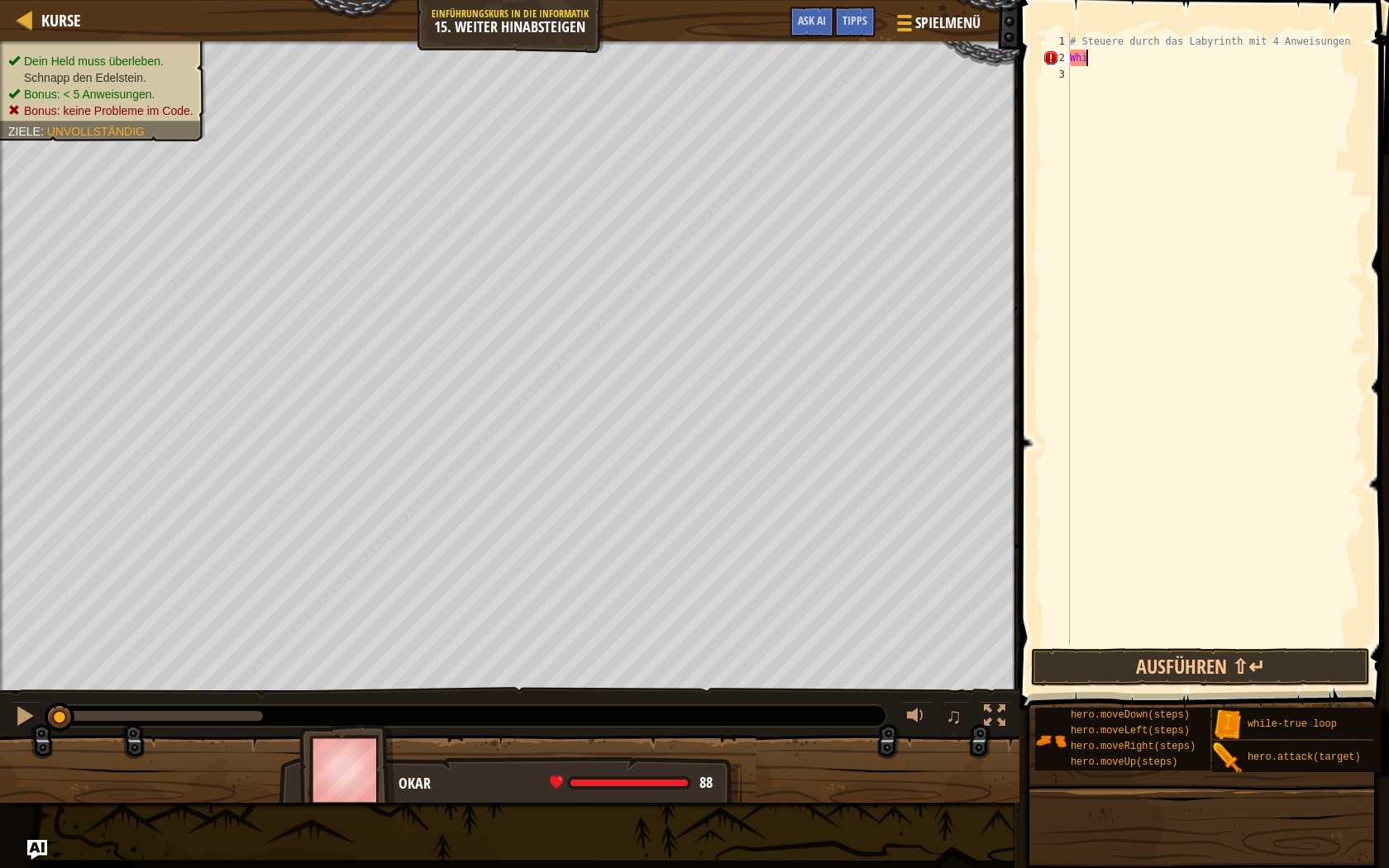
scroll to position [8, 0]
type textarea "W"
type textarea "while-true loop"
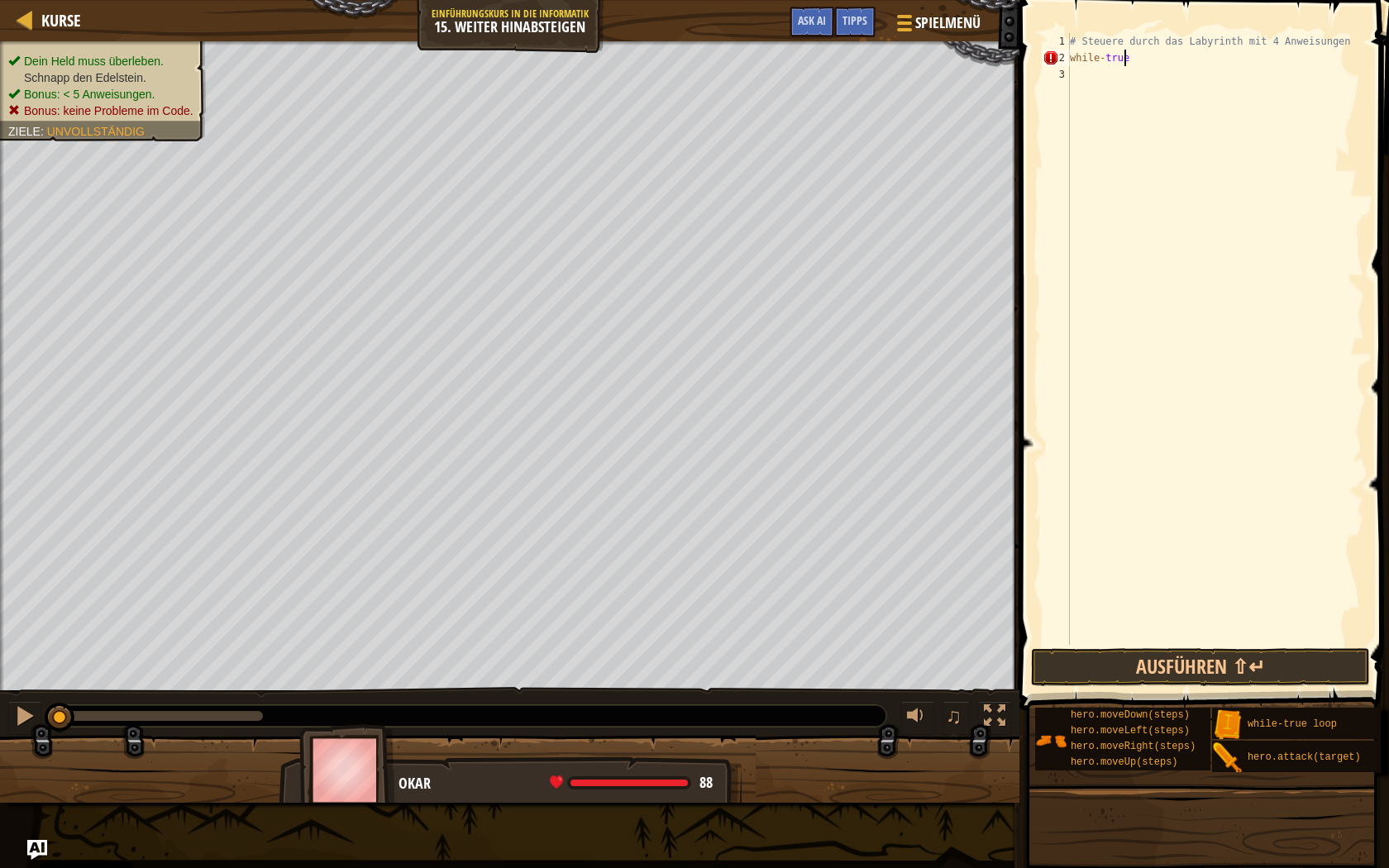
type textarea "while-true:"
type textarea "w"
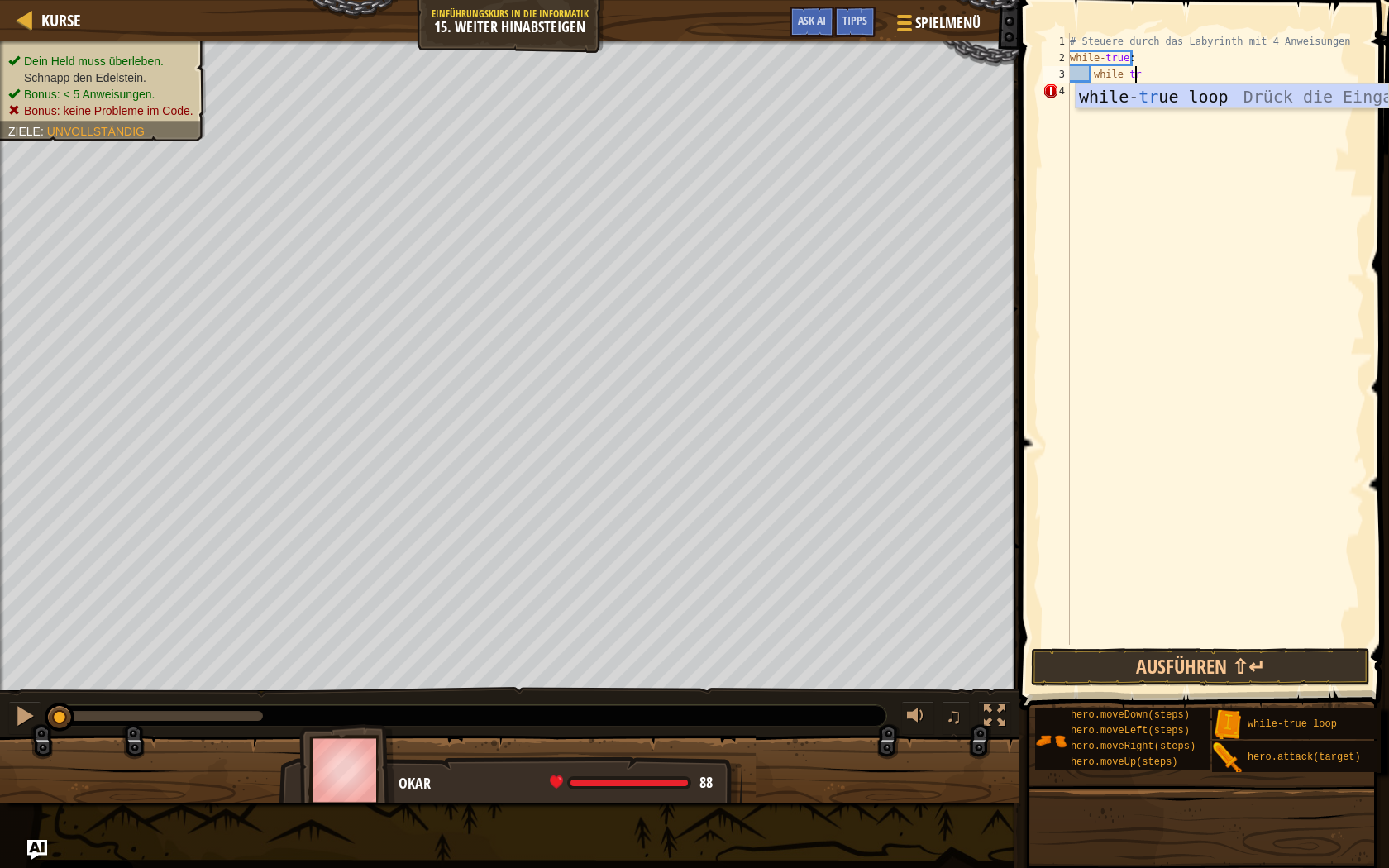
scroll to position [8, 6]
type textarea "w"
type textarea "hero.moveRight(2)"
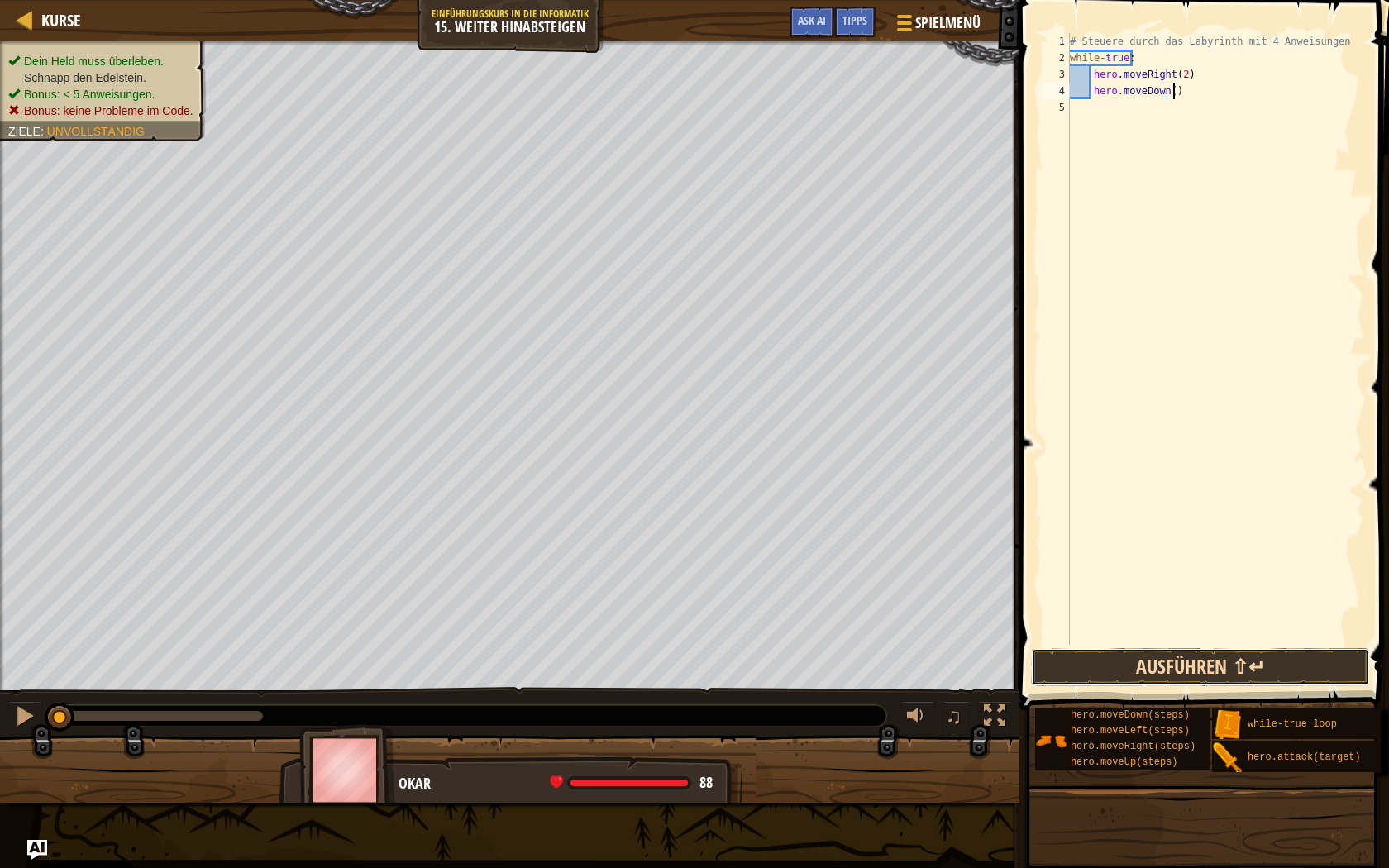
click at [1177, 666] on button "Ausführen ⇧↵" at bounding box center [1201, 667] width 339 height 38
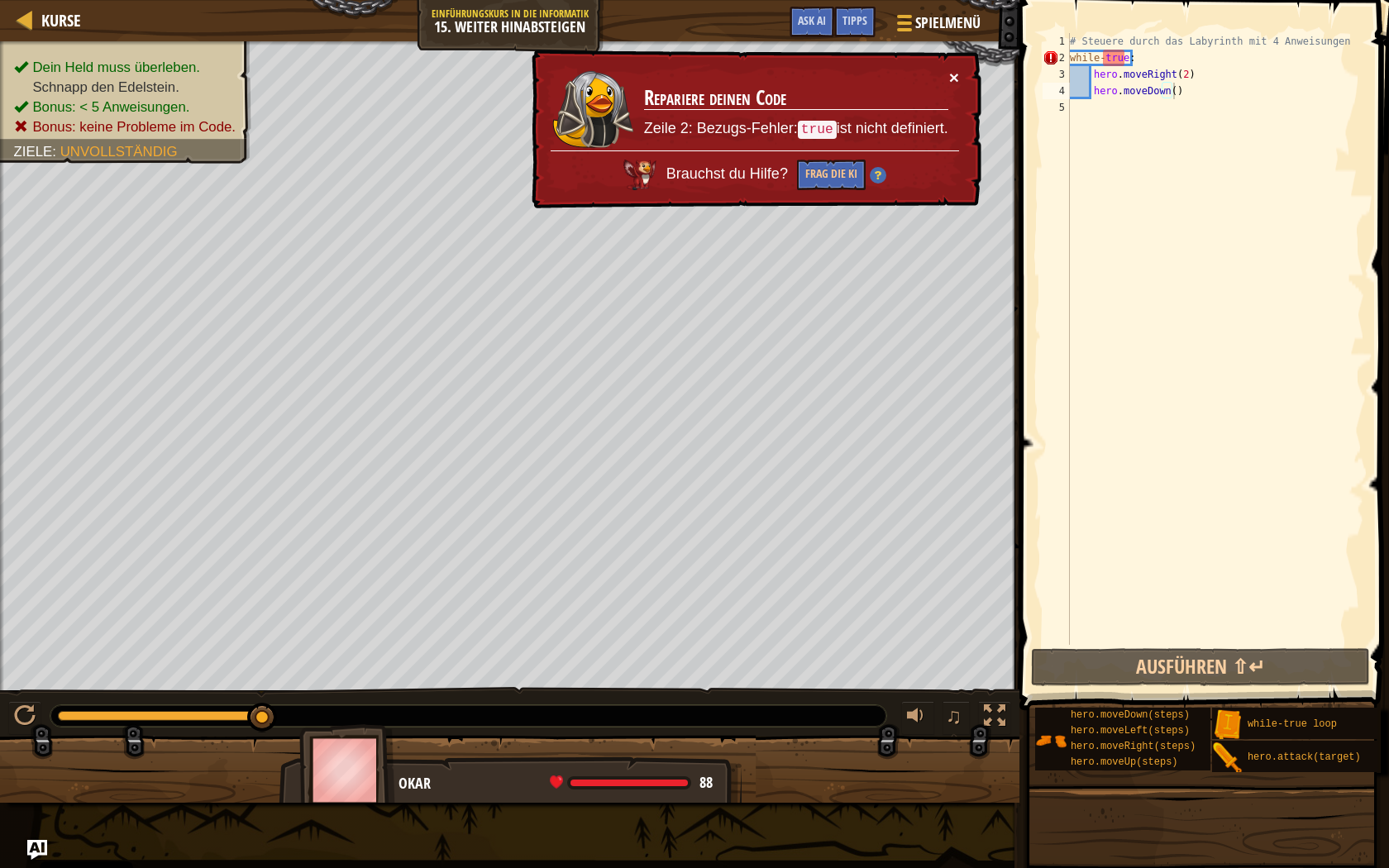
click at [958, 70] on button "×" at bounding box center [954, 77] width 10 height 17
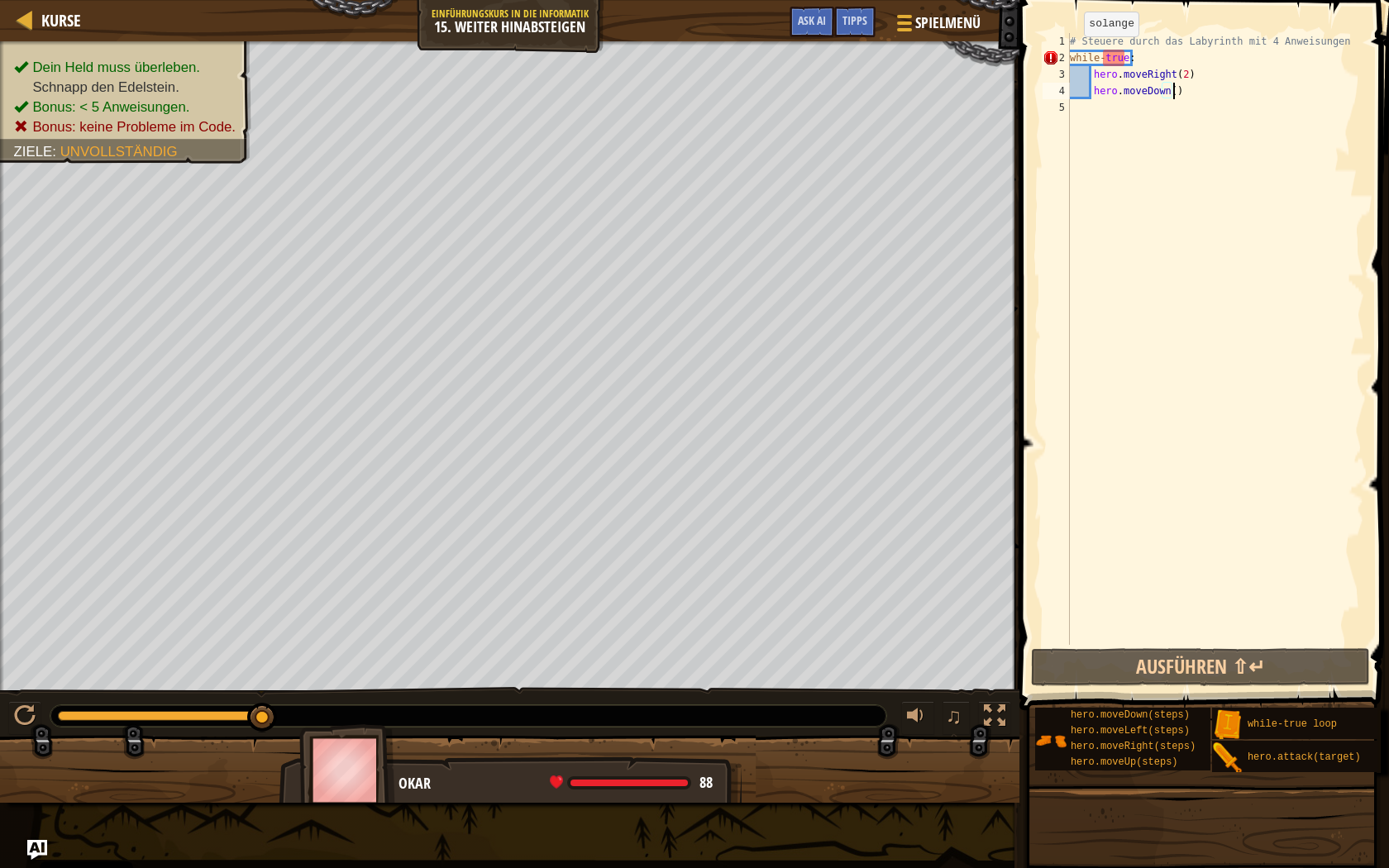
click at [1069, 52] on div "hero.moveDown() 1 2 3 4 5 # Steuere durch das Labyrinth mit 4 Anweisungen while…" at bounding box center [1202, 338] width 325 height 612
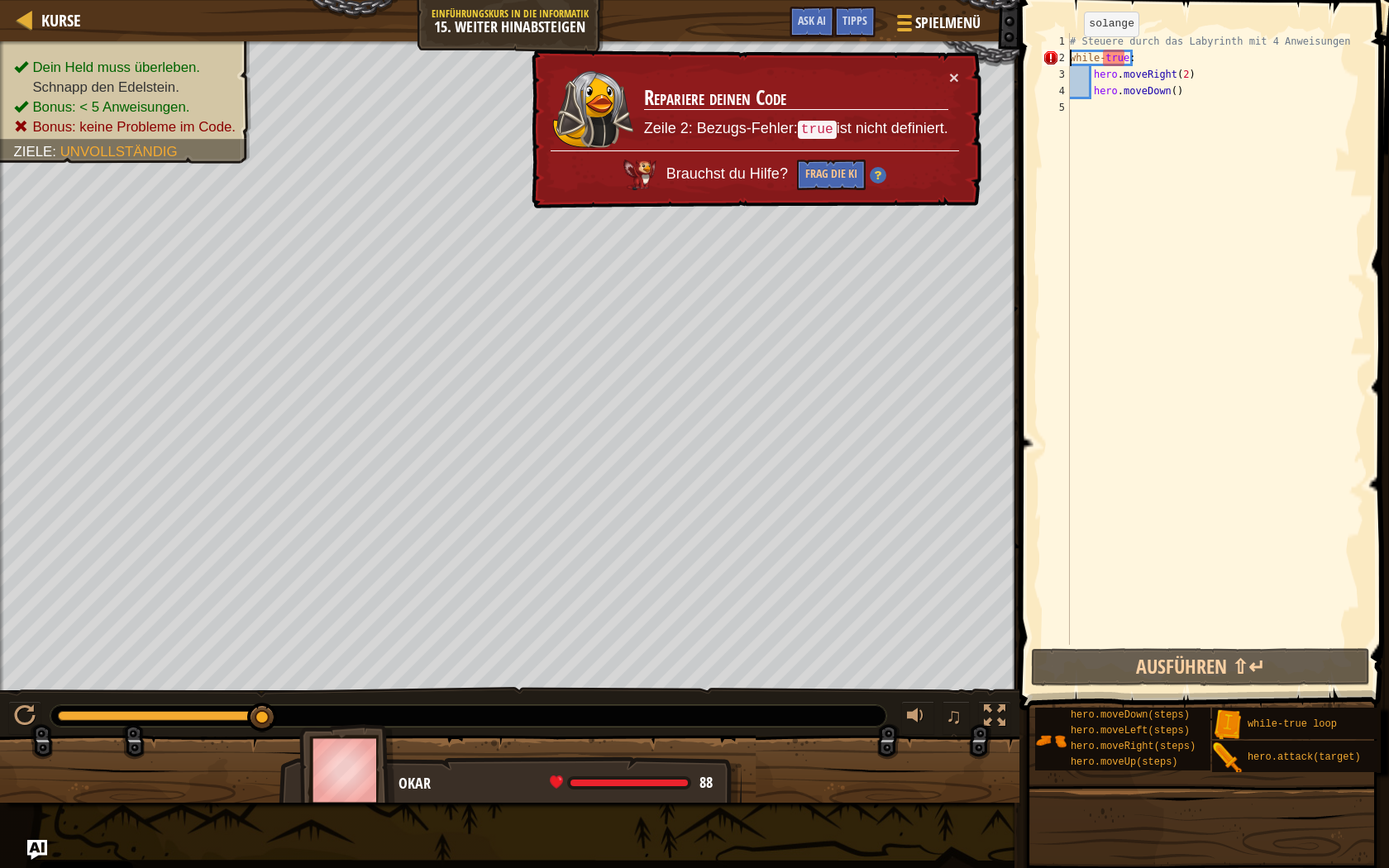
scroll to position [8, 4]
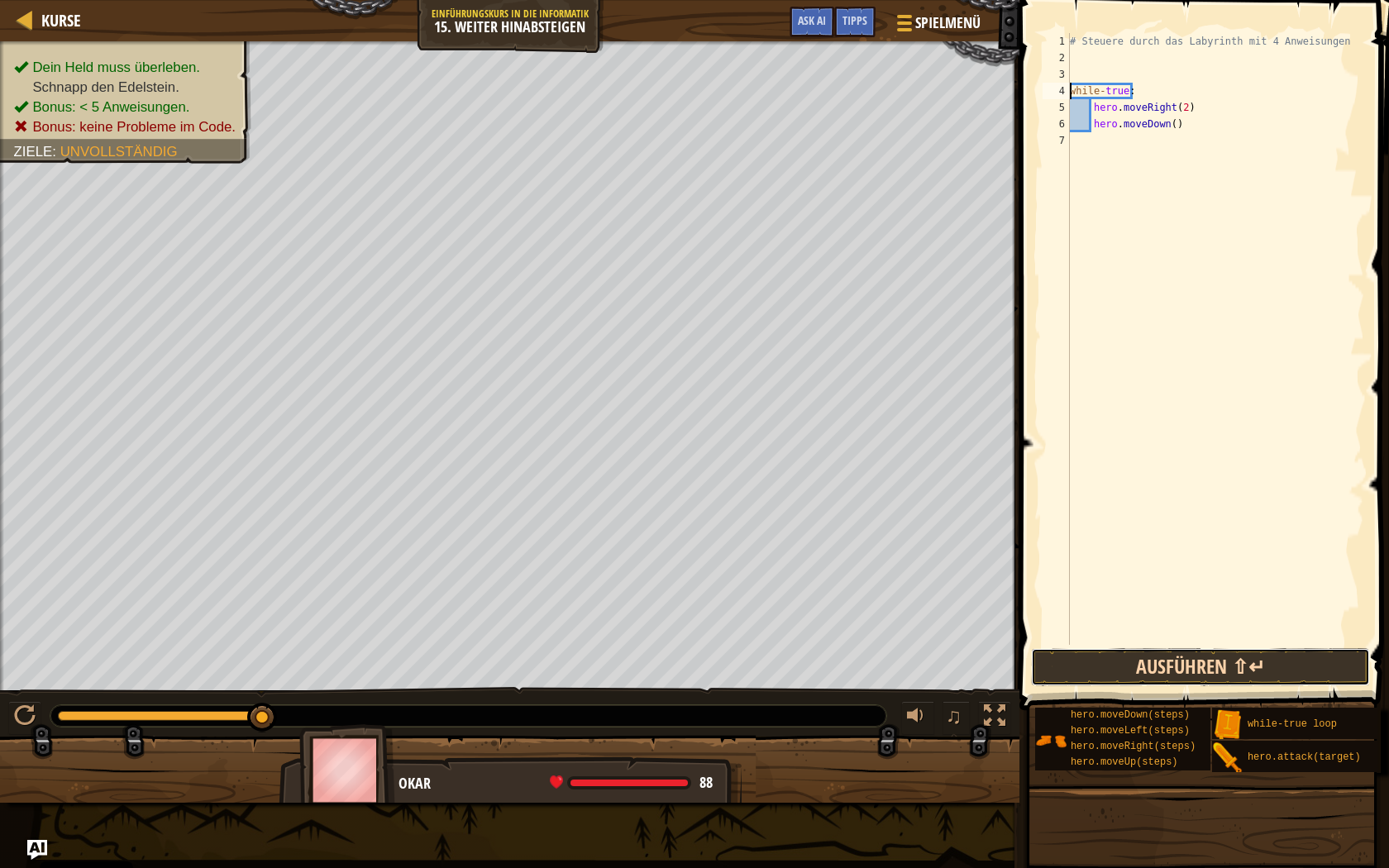
click at [1181, 660] on button "Ausführen ⇧↵" at bounding box center [1201, 667] width 339 height 38
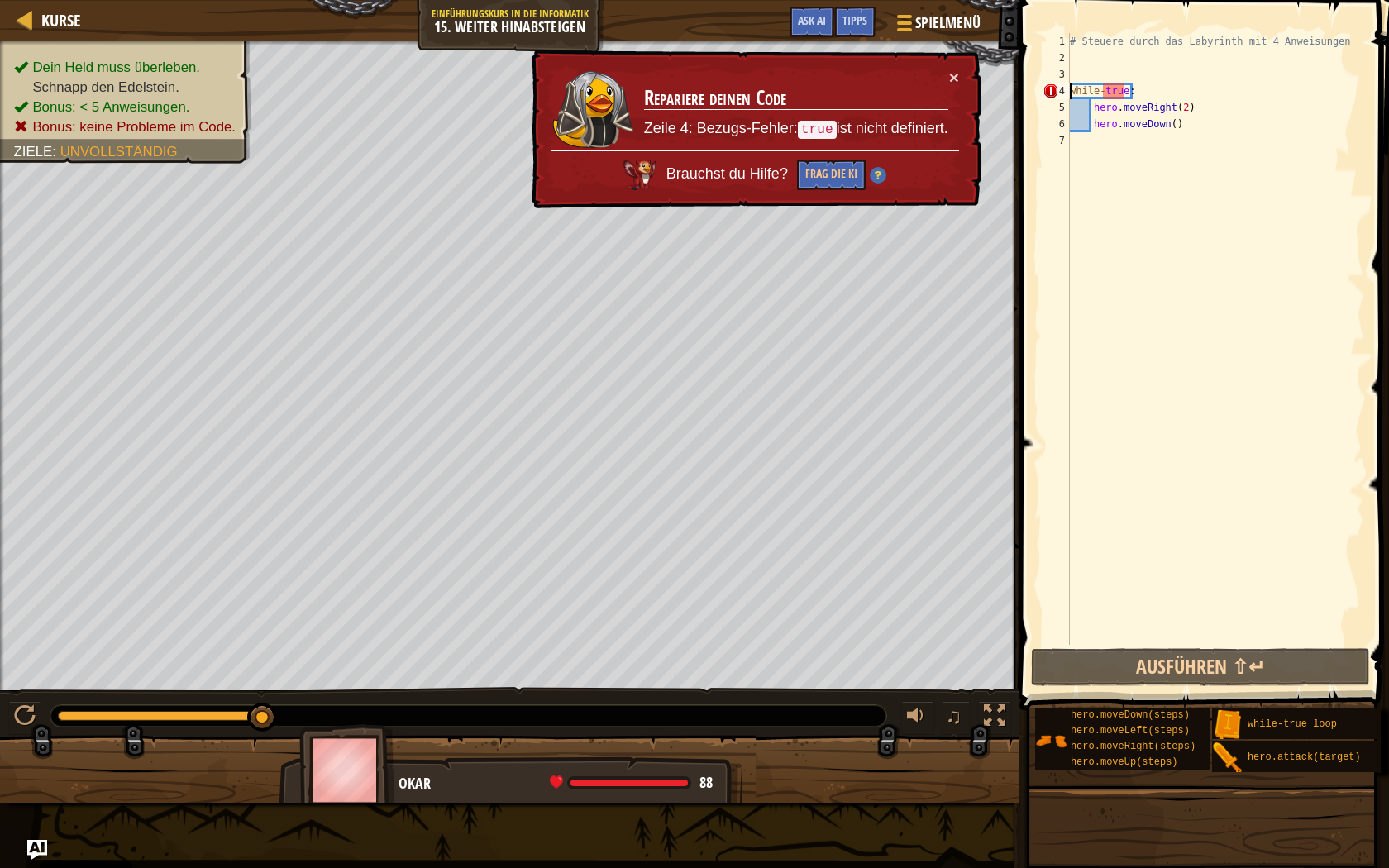
click at [963, 74] on div "× Repariere deinen Code Zeile 4: Bezugs-Fehler: true ist nicht definiert. Brauc…" at bounding box center [755, 129] width 454 height 159
click at [948, 78] on div "× Repariere deinen Code Zeile 4: Bezugs-Fehler: true ist nicht definiert. Brauc…" at bounding box center [755, 129] width 454 height 163
drag, startPoint x: 958, startPoint y: 77, endPoint x: 971, endPoint y: 74, distance: 13.3
click at [959, 77] on div "× Repariere deinen Code Zeile 4: Bezugs-Fehler: true ist nicht definiert. Brauc…" at bounding box center [755, 129] width 454 height 159
click at [954, 72] on button "×" at bounding box center [955, 81] width 10 height 17
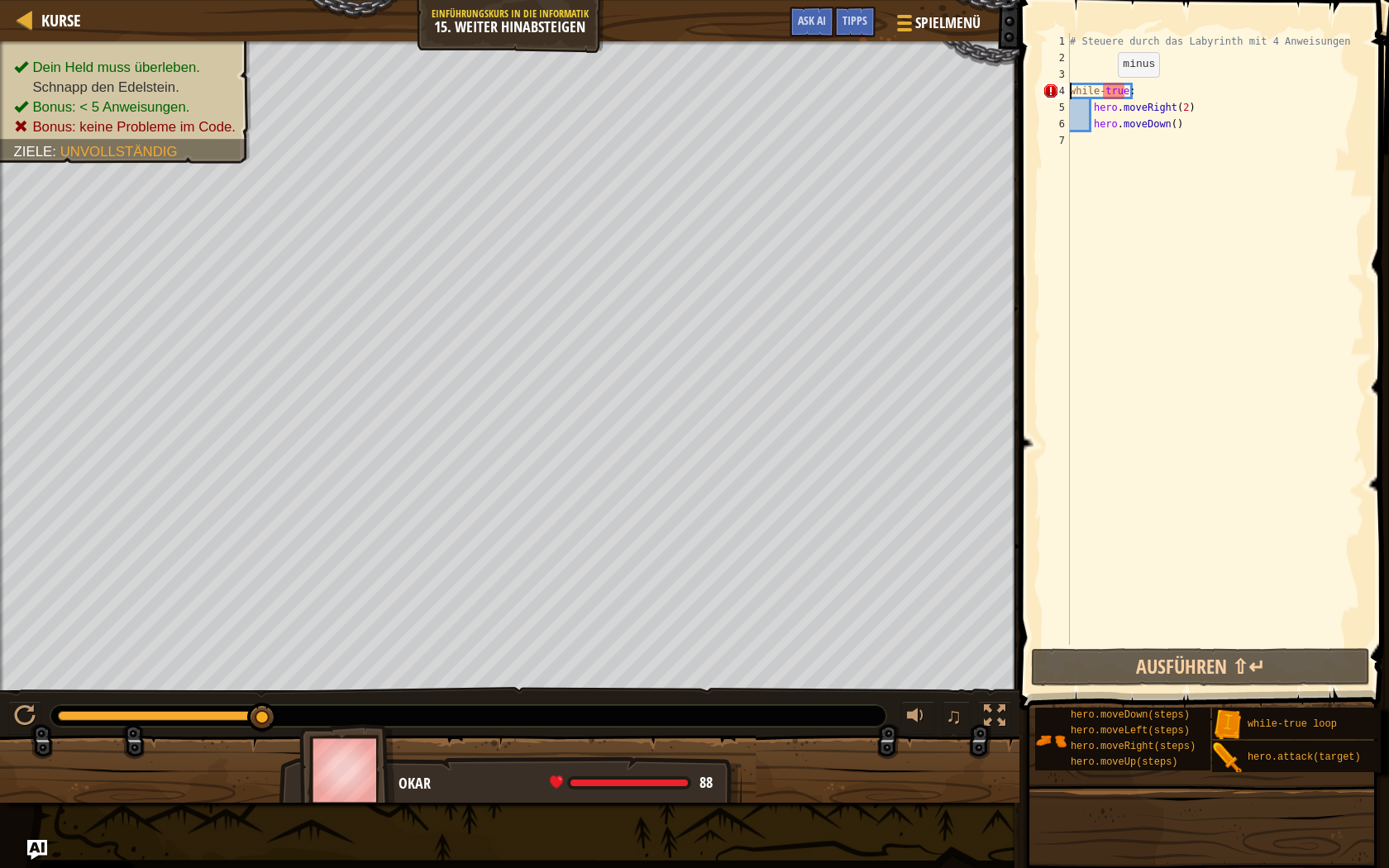
click at [1105, 94] on div "# Steuere durch das Labyrinth mit 4 Anweisungen while - true : hero . moveRight…" at bounding box center [1215, 354] width 298 height 644
click at [1202, 676] on button "Ausführen ⇧↵" at bounding box center [1201, 667] width 339 height 38
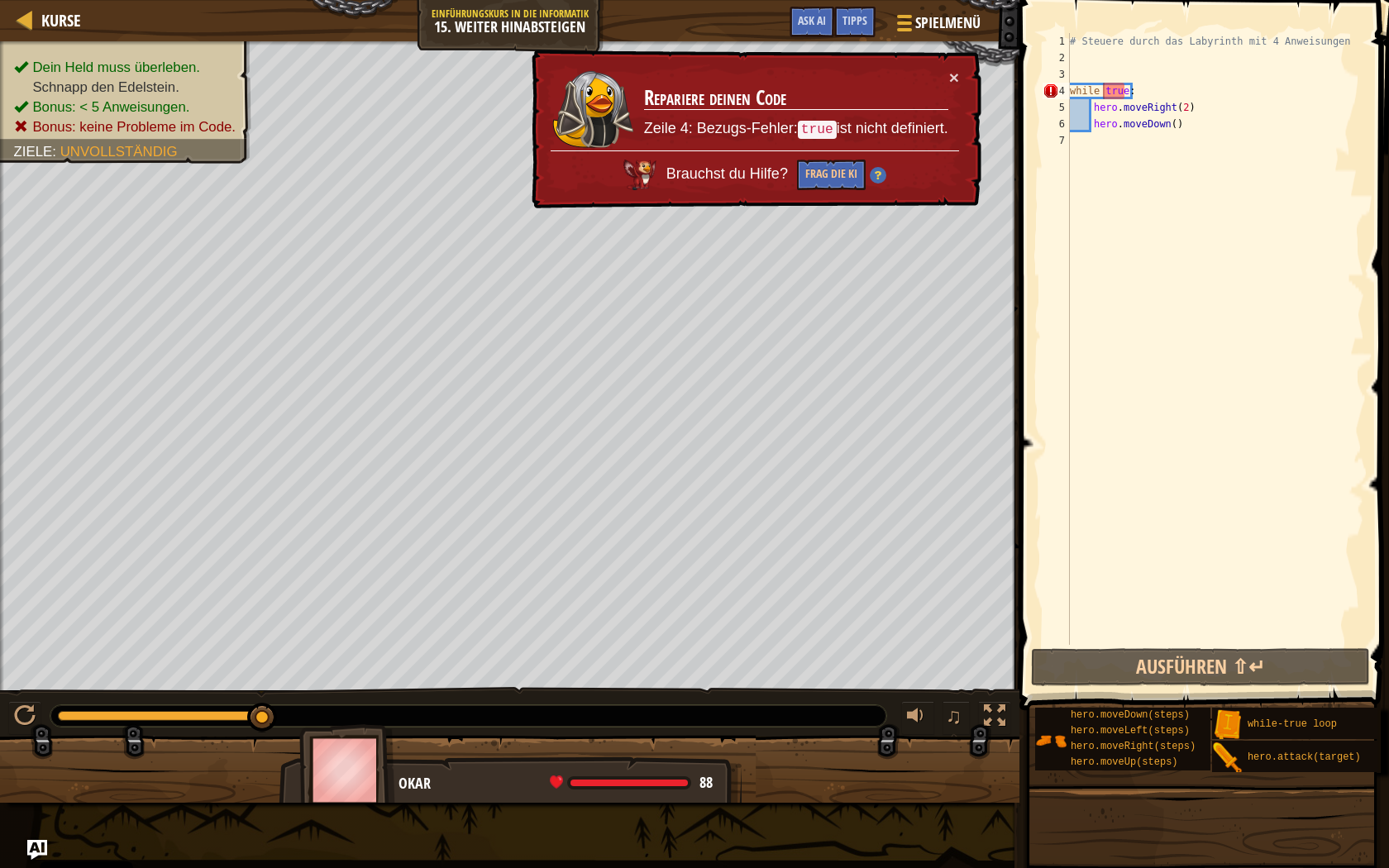
click at [959, 70] on div "× Repariere deinen Code Zeile 4: Bezugs-Fehler: true ist nicht definiert. Brauc…" at bounding box center [754, 130] width 455 height 167
click at [957, 72] on button "×" at bounding box center [954, 80] width 10 height 17
click at [1132, 97] on div "# Steuere durch das Labyrinth mit 4 Anweisungen while true : hero . moveRight (…" at bounding box center [1215, 354] width 298 height 644
drag, startPoint x: 1125, startPoint y: 89, endPoint x: 1060, endPoint y: 89, distance: 65.0
click at [1060, 89] on div "while true: 1 2 3 4 5 6 7 # Steuere durch das Labyrinth mit 4 Anweisungen while…" at bounding box center [1202, 338] width 325 height 612
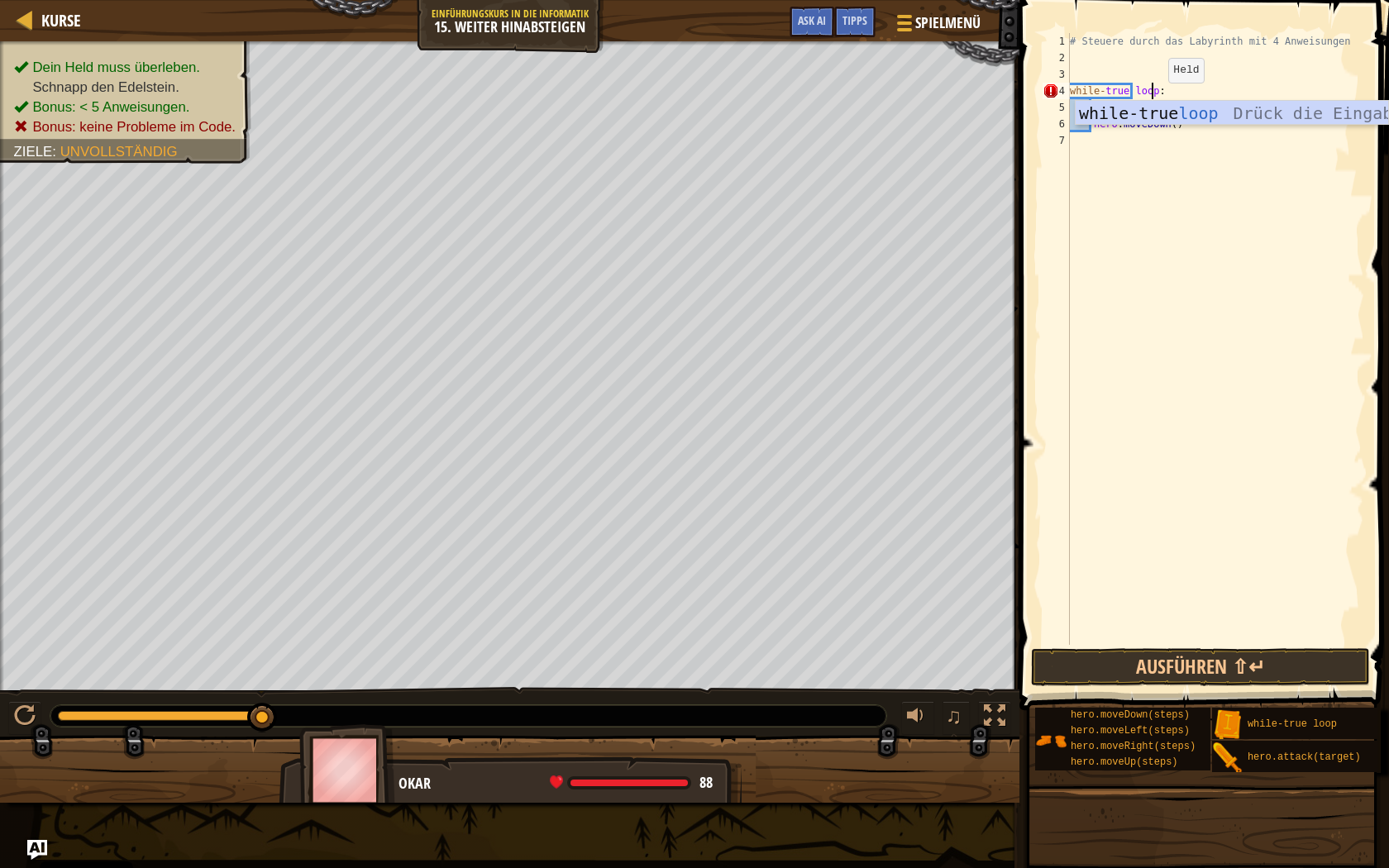
scroll to position [8, 2]
drag, startPoint x: 1184, startPoint y: 143, endPoint x: 1094, endPoint y: 134, distance: 90.4
click at [1094, 134] on div "# Steuere durch das Labyrinth mit 4 Anweisungen while - true while True : : her…" at bounding box center [1215, 354] width 298 height 644
click at [1092, 127] on div "# Steuere durch das Labyrinth mit 4 Anweisungen while - true while True : : her…" at bounding box center [1215, 354] width 298 height 644
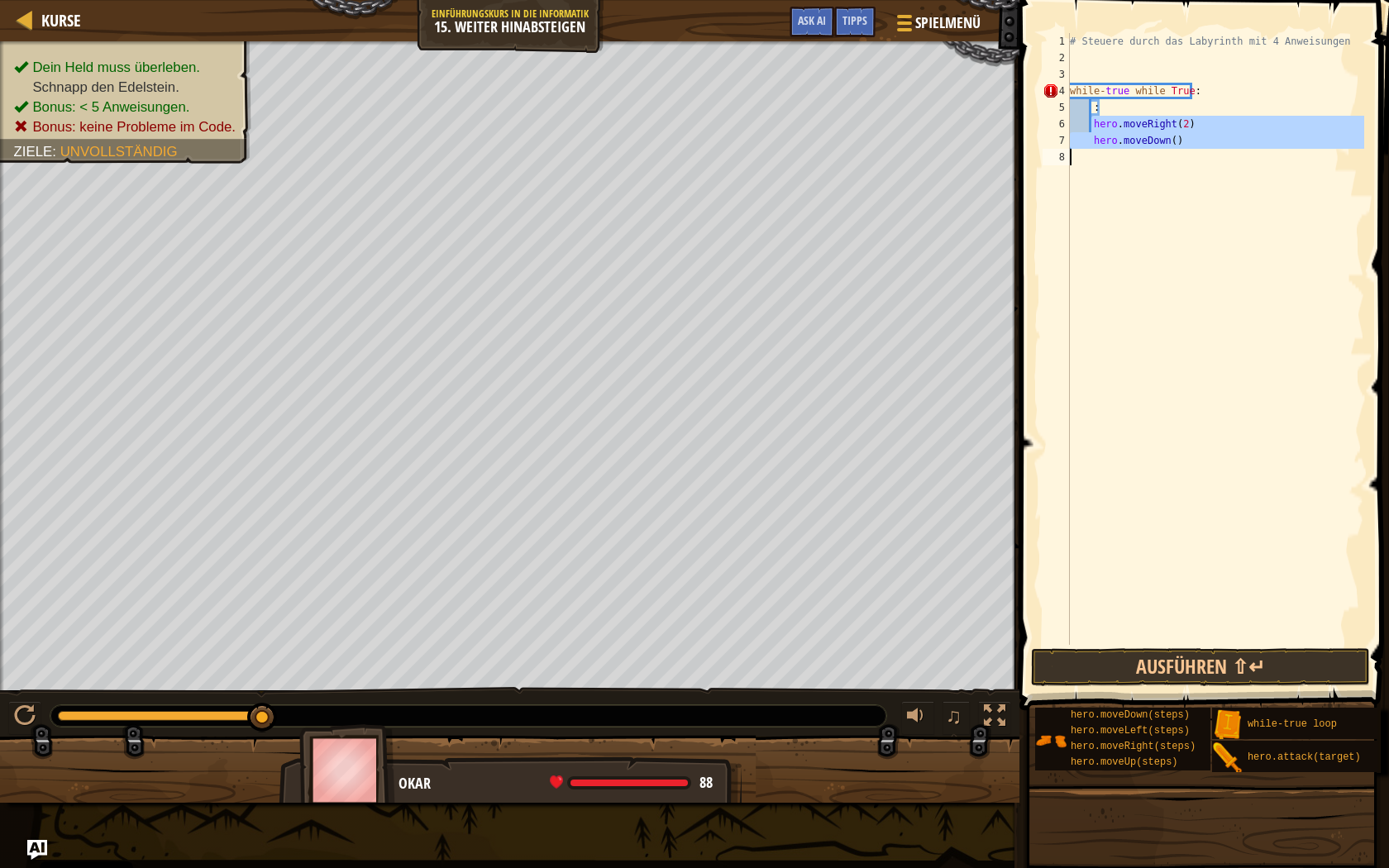
drag, startPoint x: 1092, startPoint y: 126, endPoint x: 1176, endPoint y: 141, distance: 85.3
click at [1176, 141] on div "# Steuere durch das Labyrinth mit 4 Anweisungen while - true while True : : her…" at bounding box center [1215, 354] width 298 height 644
type textarea ":hero.moveRight(2) hero.moveDown()"
click at [1148, 139] on div "# Steuere durch das Labyrinth mit 4 Anweisungen while - true while True : : her…" at bounding box center [1215, 354] width 298 height 644
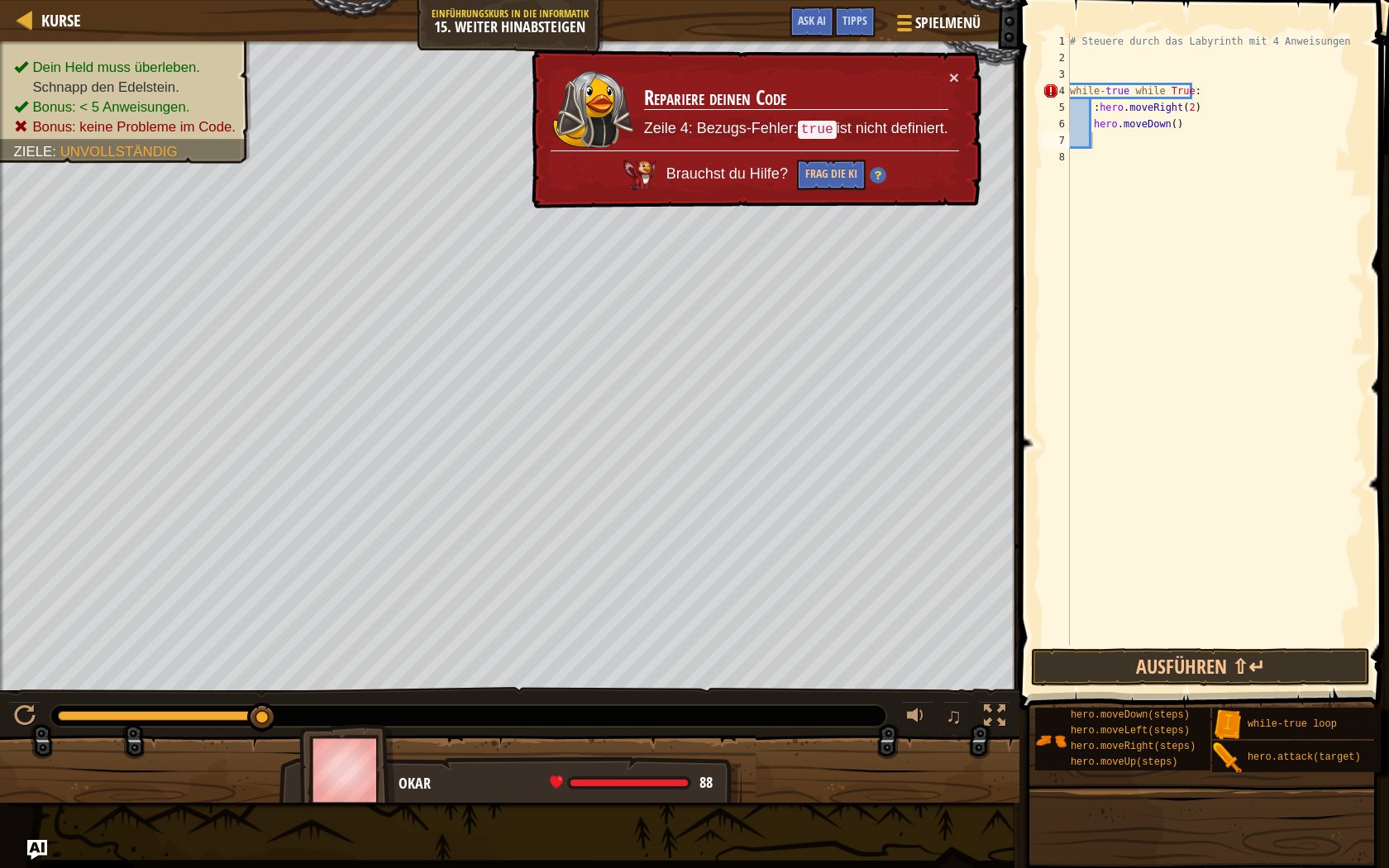
click at [1169, 687] on span at bounding box center [1206, 331] width 383 height 759
click at [1168, 659] on button "Ausführen ⇧↵" at bounding box center [1201, 667] width 339 height 38
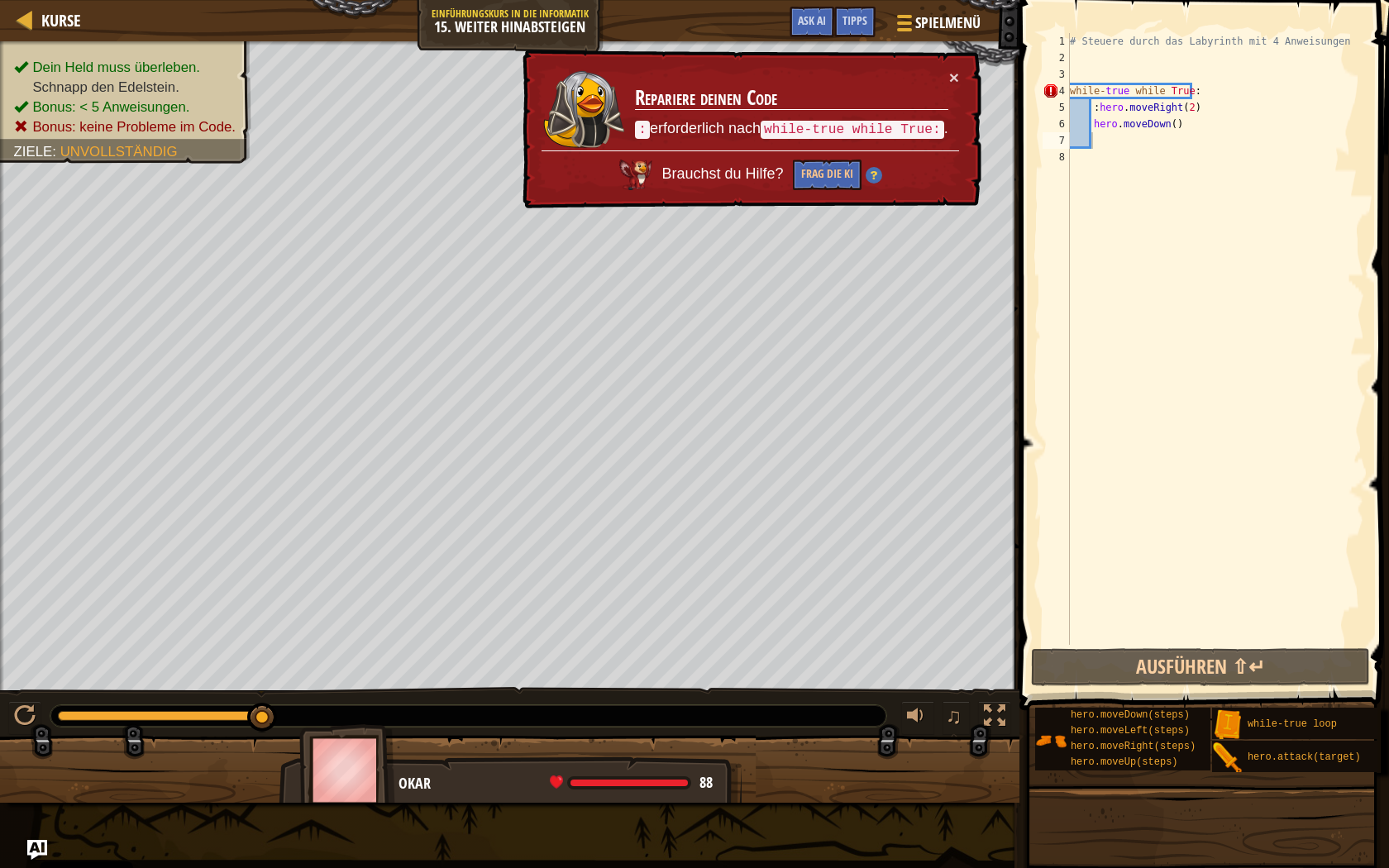
click at [956, 67] on div "× Repariere deinen Code : erforderlich nach while-true while True: . Brauchst d…" at bounding box center [750, 130] width 465 height 167
click at [1096, 108] on div "# Steuere durch das Labyrinth mit 4 Anweisungen while - true while True : : her…" at bounding box center [1215, 354] width 298 height 644
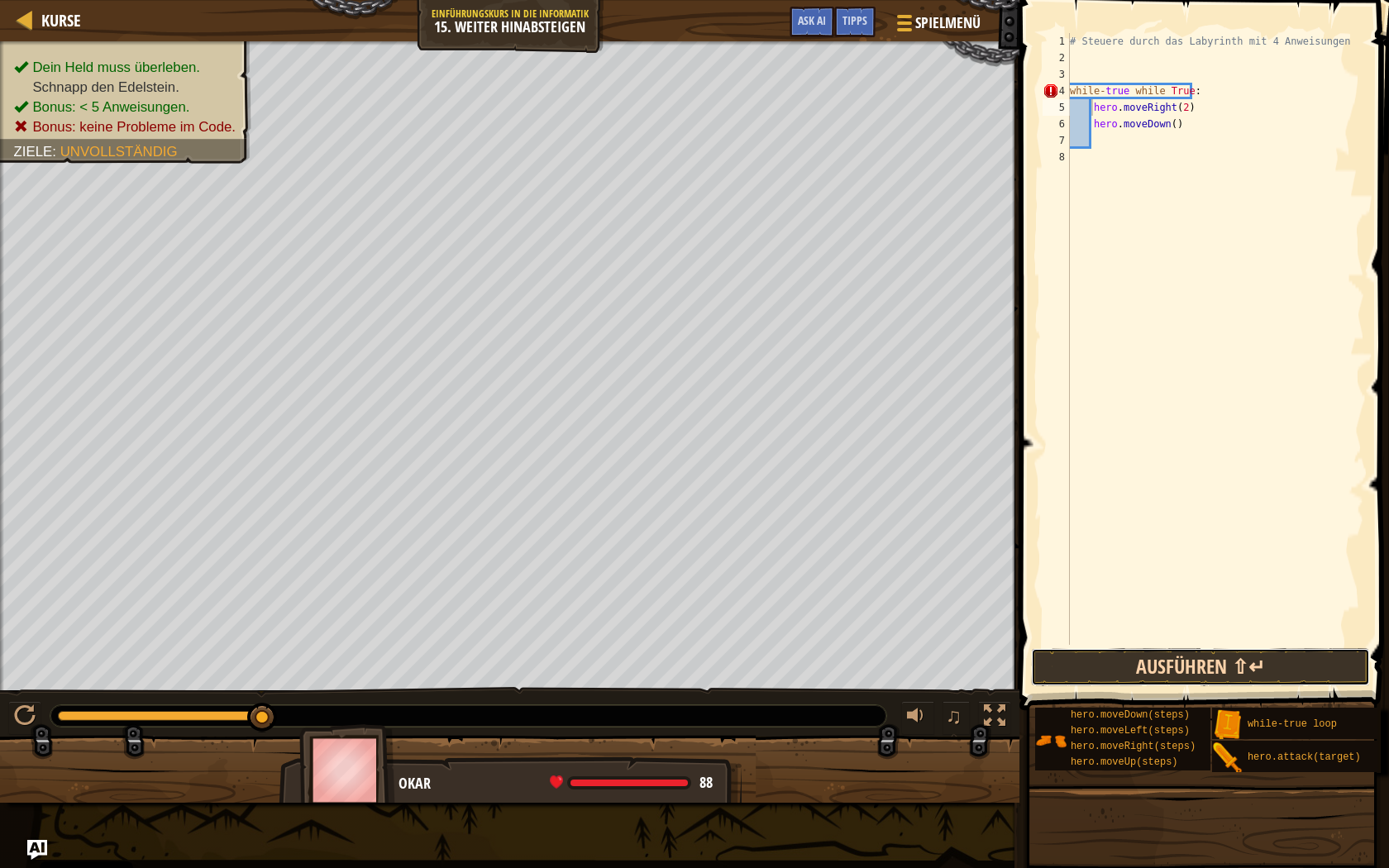
click at [1212, 663] on button "Ausführen ⇧↵" at bounding box center [1201, 667] width 339 height 38
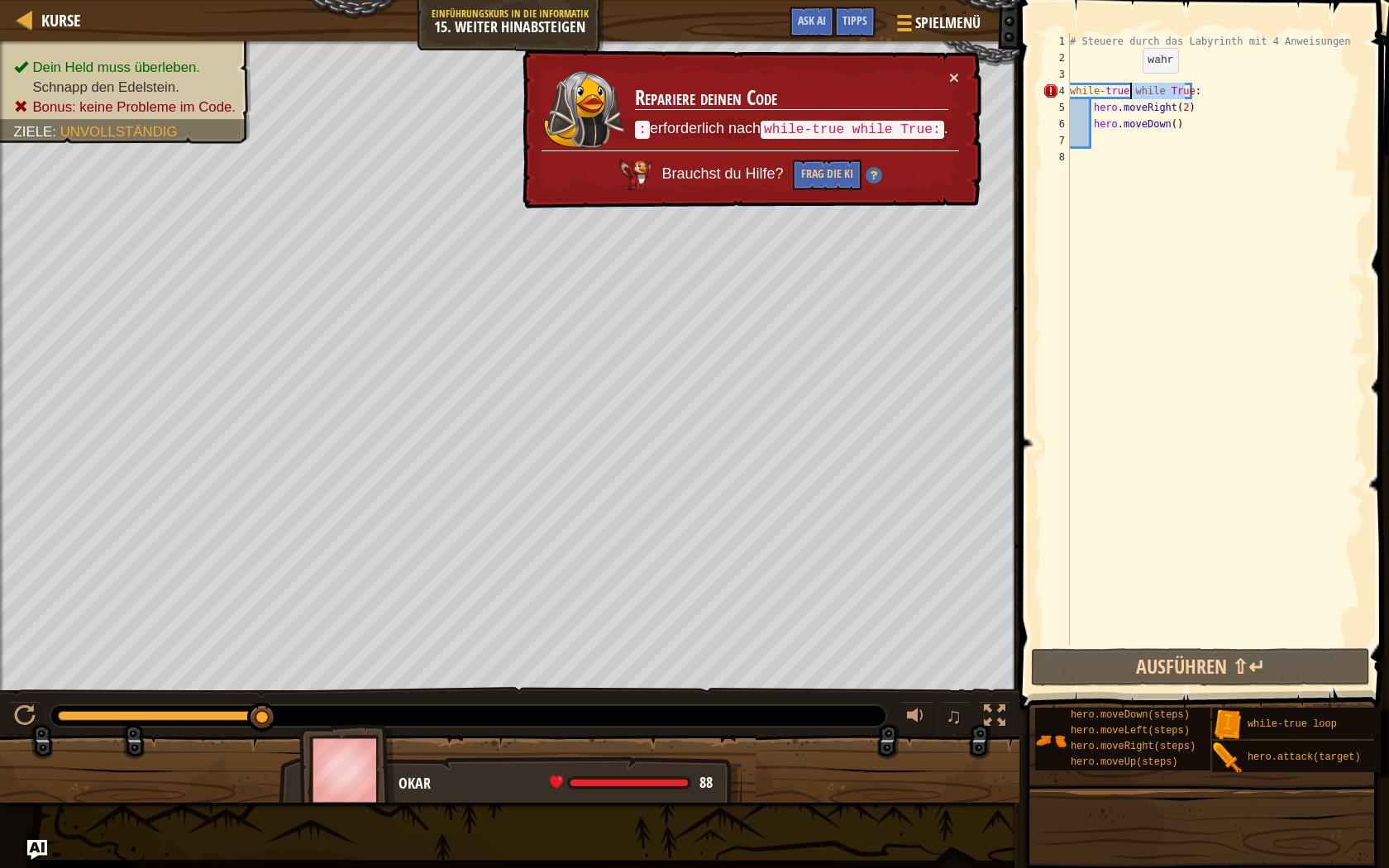
drag, startPoint x: 1184, startPoint y: 93, endPoint x: 1128, endPoint y: 89, distance: 56.1
click at [1128, 89] on div "# Steuere durch das Labyrinth mit 4 Anweisungen while - true while True : hero …" at bounding box center [1215, 354] width 298 height 644
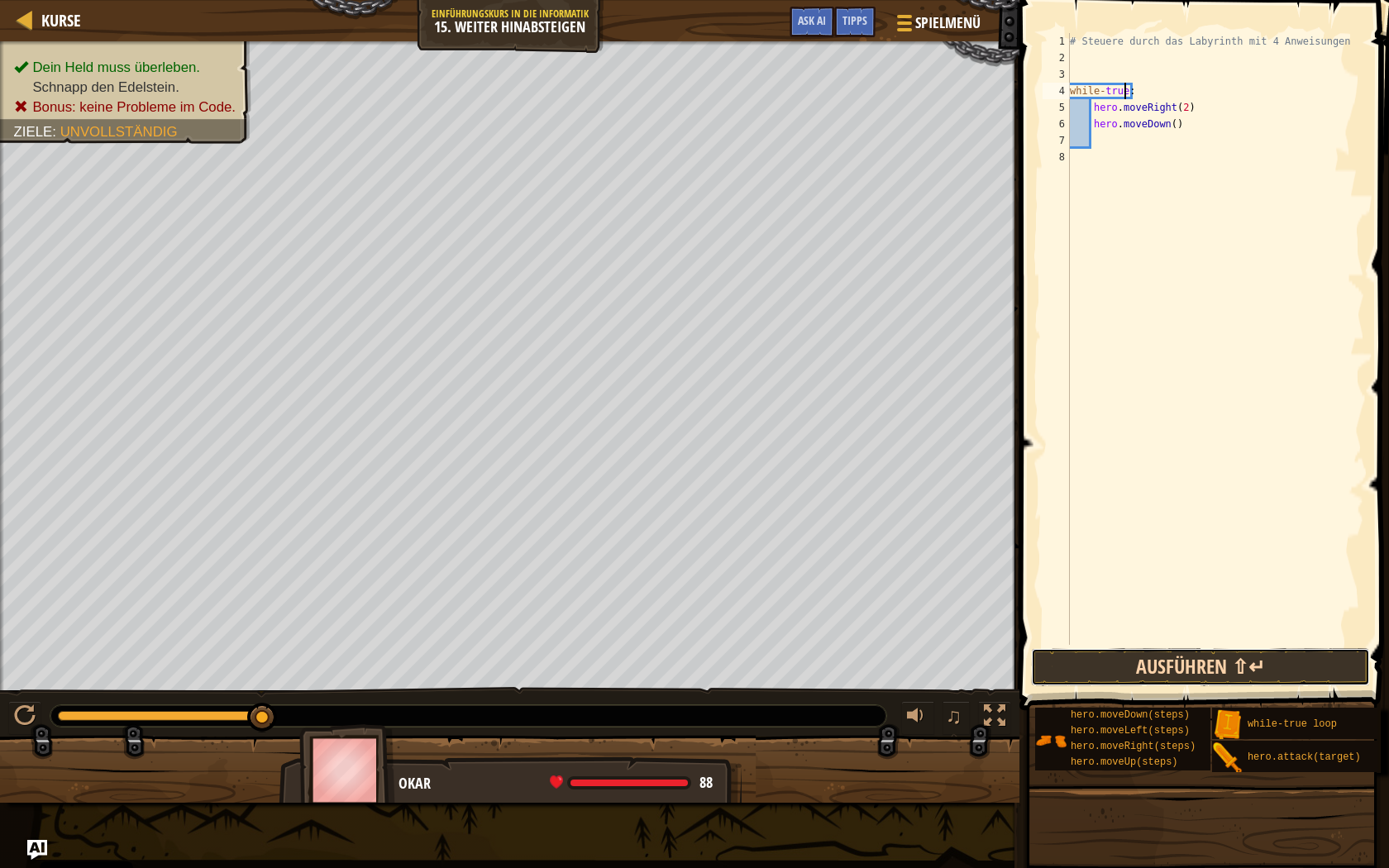
click at [1212, 661] on button "Ausführen ⇧↵" at bounding box center [1201, 667] width 339 height 38
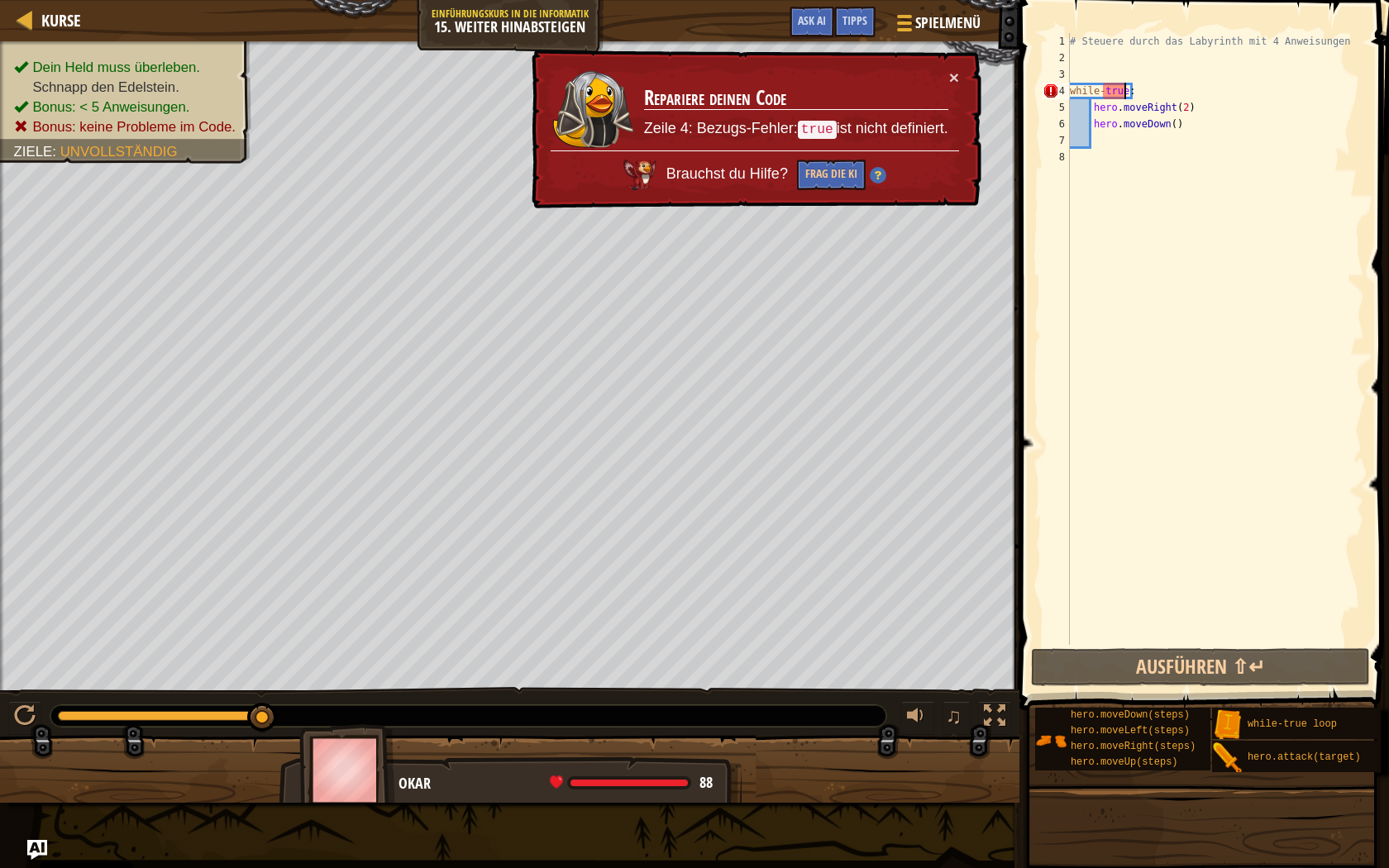
click at [958, 67] on div "× Repariere deinen Code Zeile 4: Bezugs-Fehler: true ist nicht definiert. Brauc…" at bounding box center [755, 129] width 456 height 167
click at [960, 74] on div "× Repariere deinen Code Zeile 4: Bezugs-Fehler: true ist nicht definiert. Brauc…" at bounding box center [754, 130] width 455 height 167
drag, startPoint x: 1124, startPoint y: 85, endPoint x: 1059, endPoint y: 88, distance: 65.1
click at [1059, 88] on div "while-true: 1 2 3 4 5 6 7 8 # Steuere durch das Labyrinth mit 4 Anweisungen whi…" at bounding box center [1202, 338] width 325 height 612
type textarea ":"
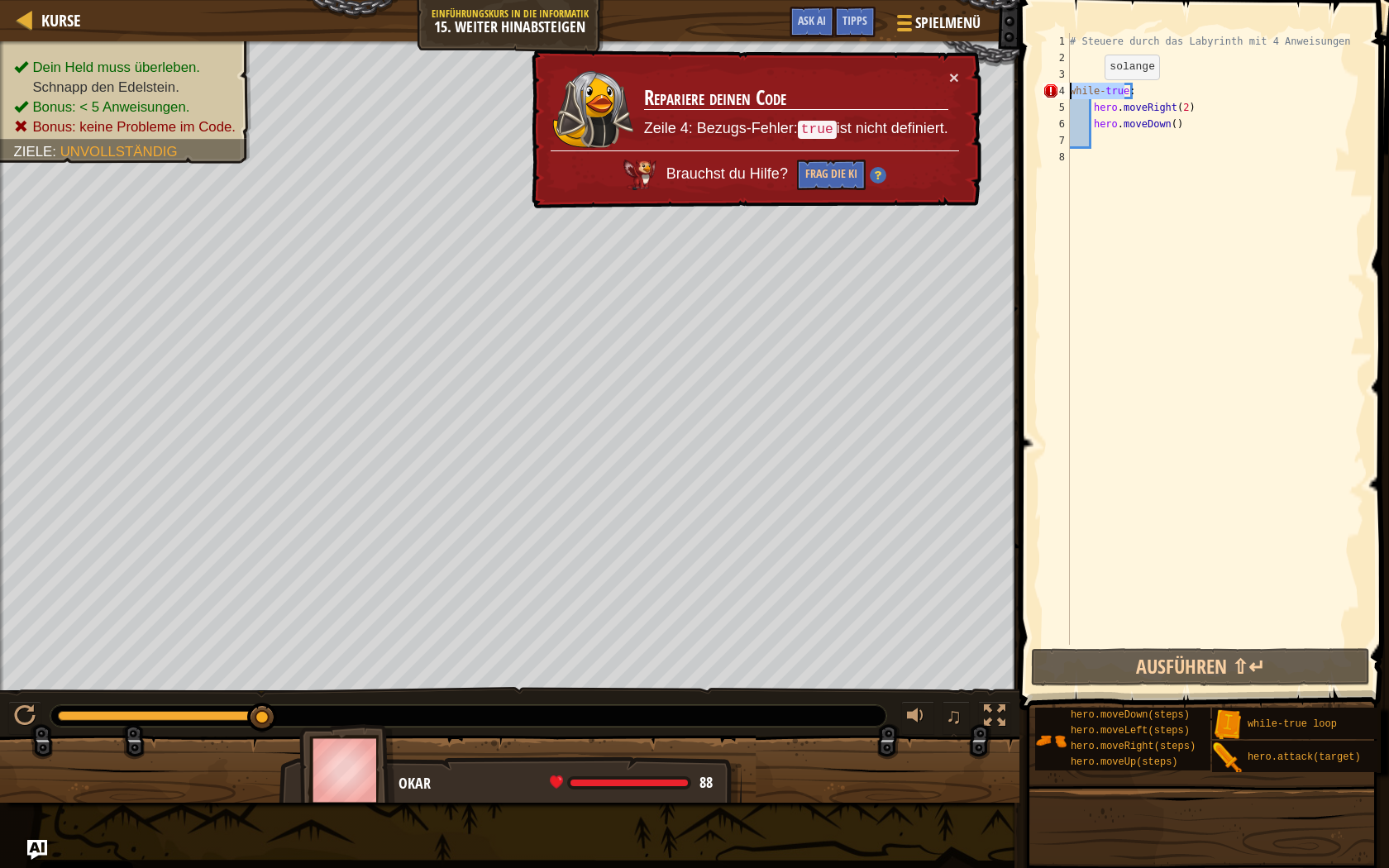
scroll to position [8, 0]
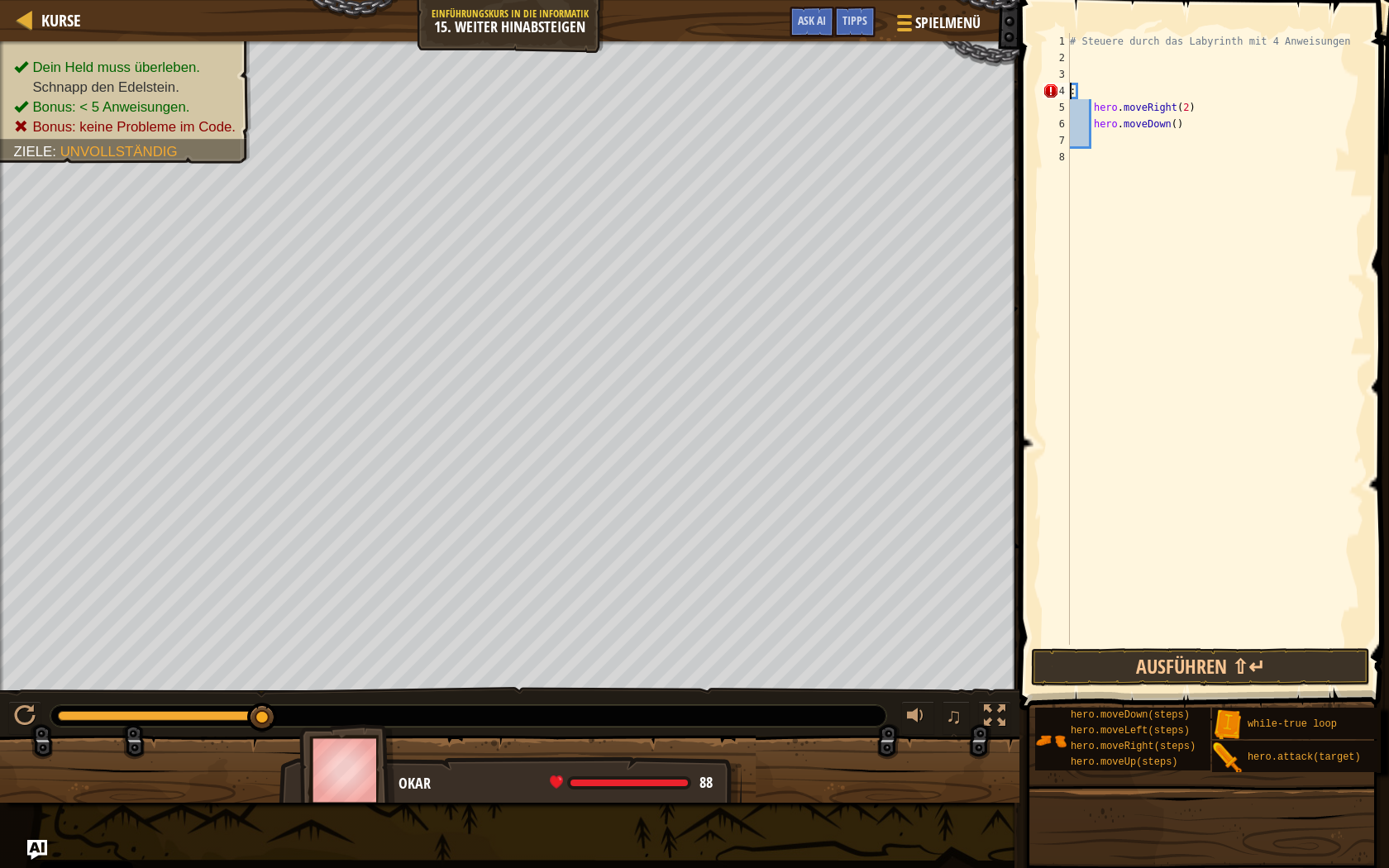
click at [1090, 89] on div "# Steuere durch das Labyrinth mit 4 Anweisungen : hero . moveRight ( 2 ) hero .…" at bounding box center [1215, 354] width 298 height 644
type textarea "w"
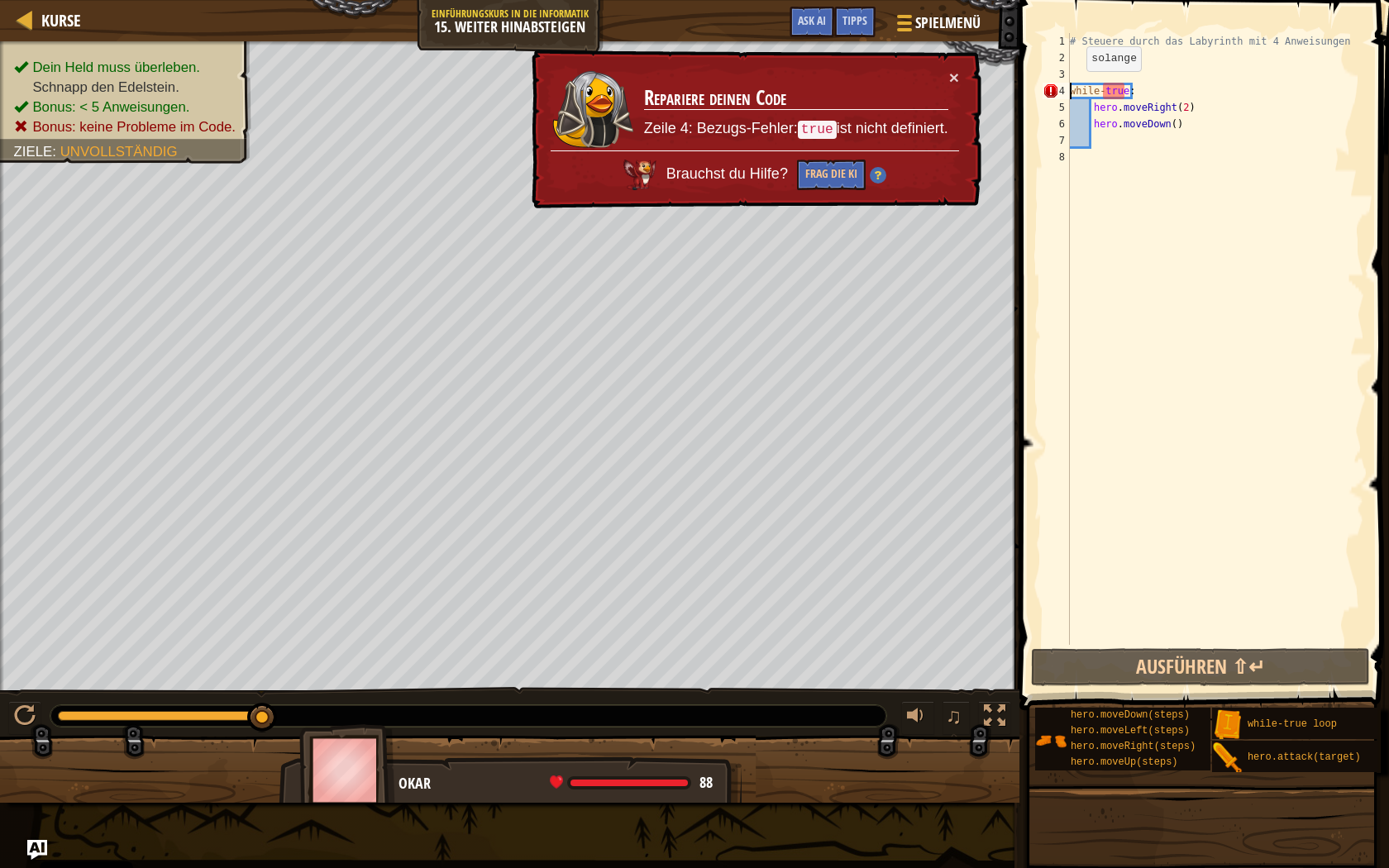
click at [1072, 88] on div "# Steuere durch das Labyrinth mit 4 Anweisungen while - true : hero . moveRight…" at bounding box center [1215, 354] width 298 height 644
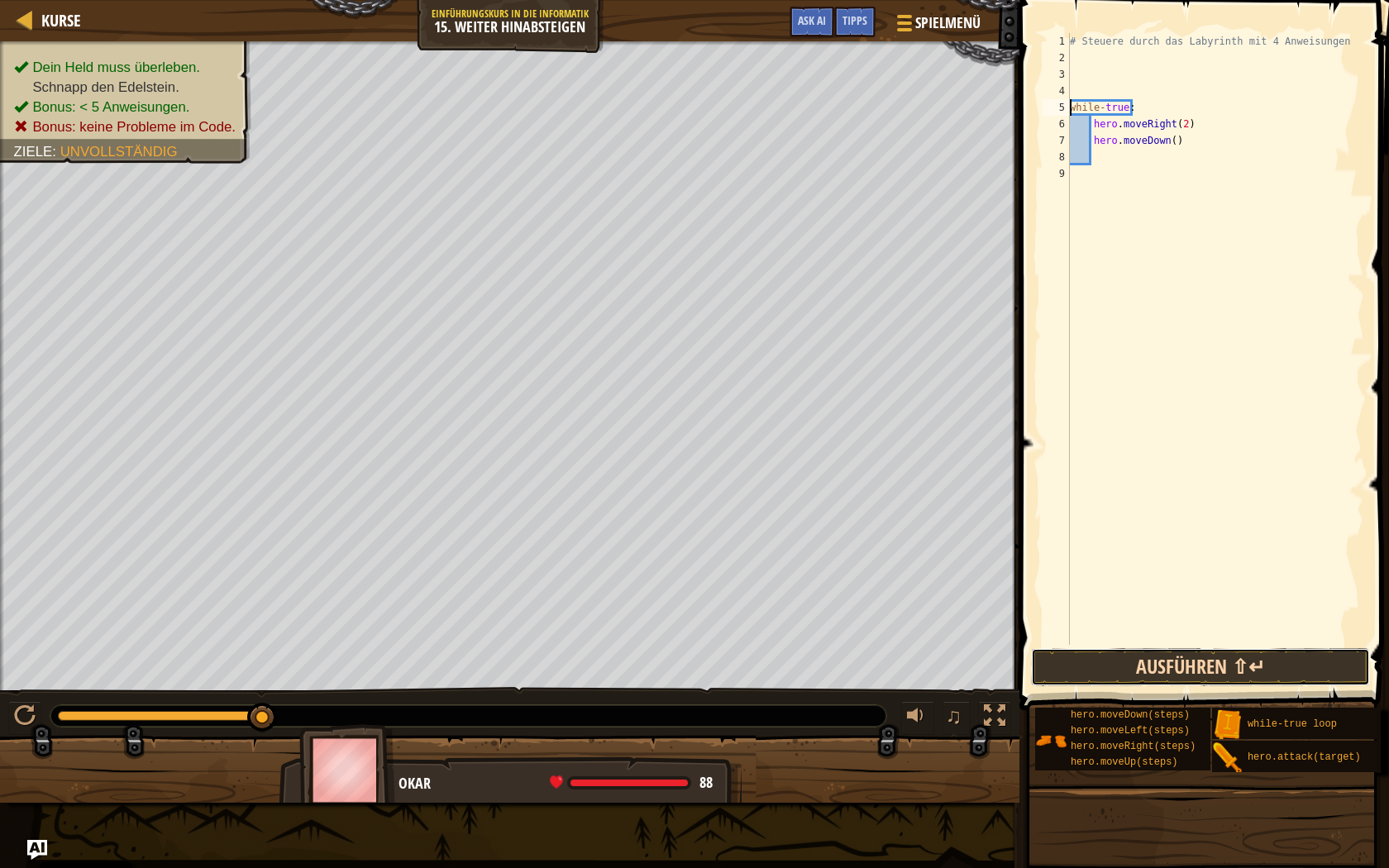
click at [1102, 679] on button "Ausführen ⇧↵" at bounding box center [1201, 667] width 339 height 38
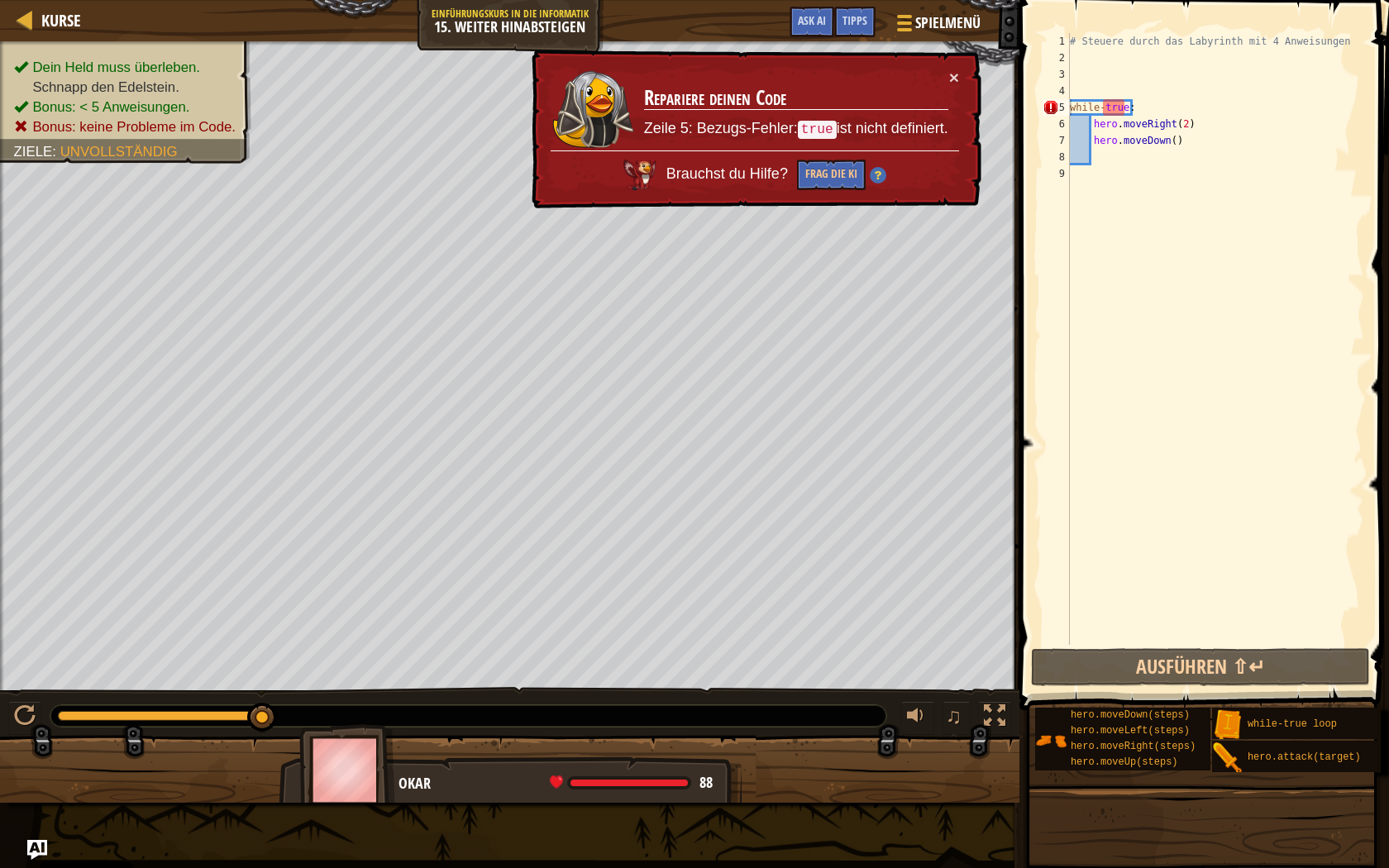
click at [959, 70] on div "× Repariere deinen Code Zeile 5: Bezugs-Fehler: true ist nicht definiert. Brauc…" at bounding box center [754, 129] width 454 height 160
click at [946, 74] on td "Repariere deinen Code Zeile 5: Bezugs-Fehler: true ist nicht definiert." at bounding box center [796, 110] width 306 height 86
click at [952, 77] on button "×" at bounding box center [954, 78] width 10 height 17
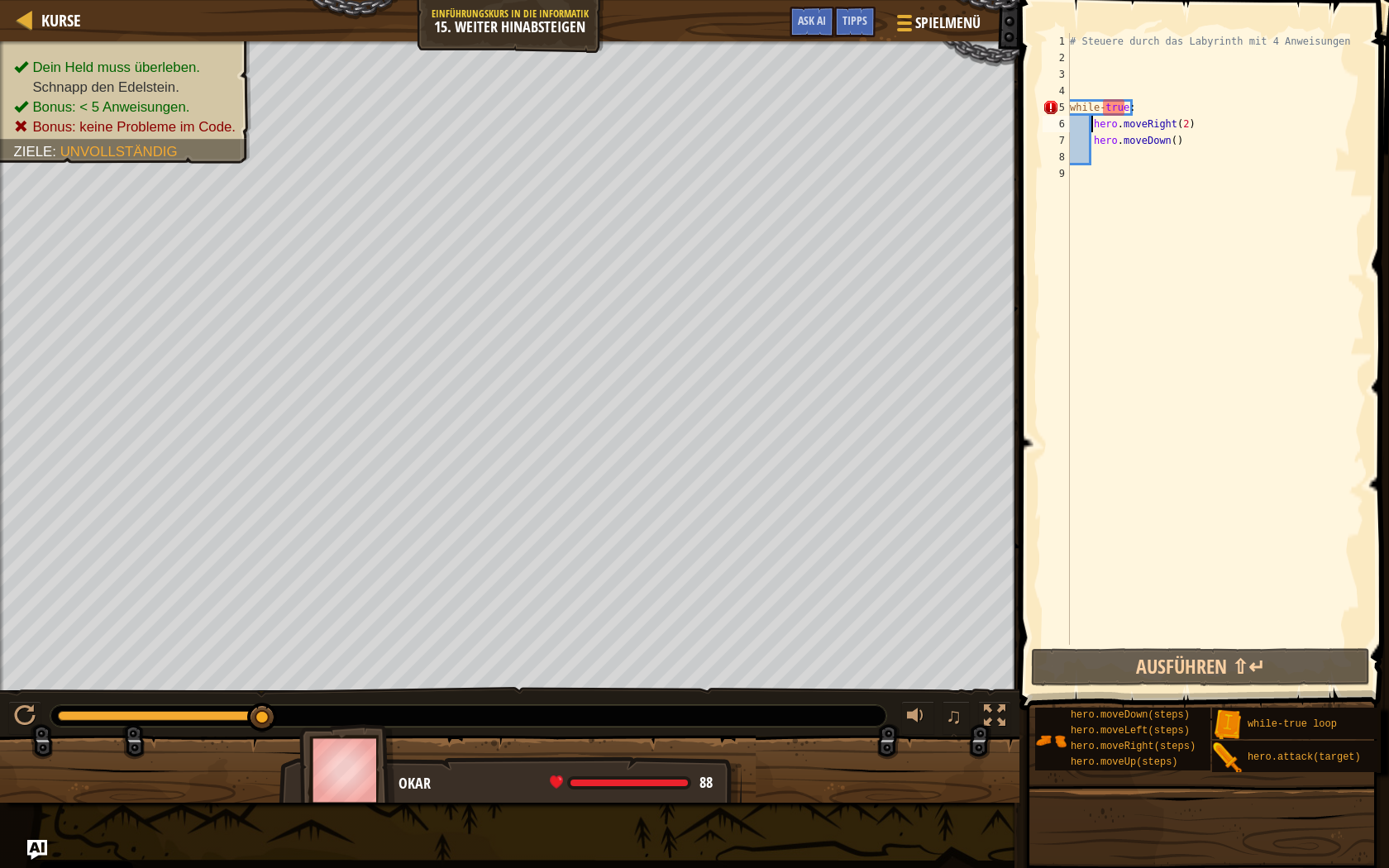
click at [1091, 120] on div "# Steuere durch das Labyrinth mit 4 Anweisungen while - true : hero . moveRight…" at bounding box center [1215, 354] width 298 height 644
click at [1295, 679] on button "Ausführen ⇧↵" at bounding box center [1201, 667] width 339 height 38
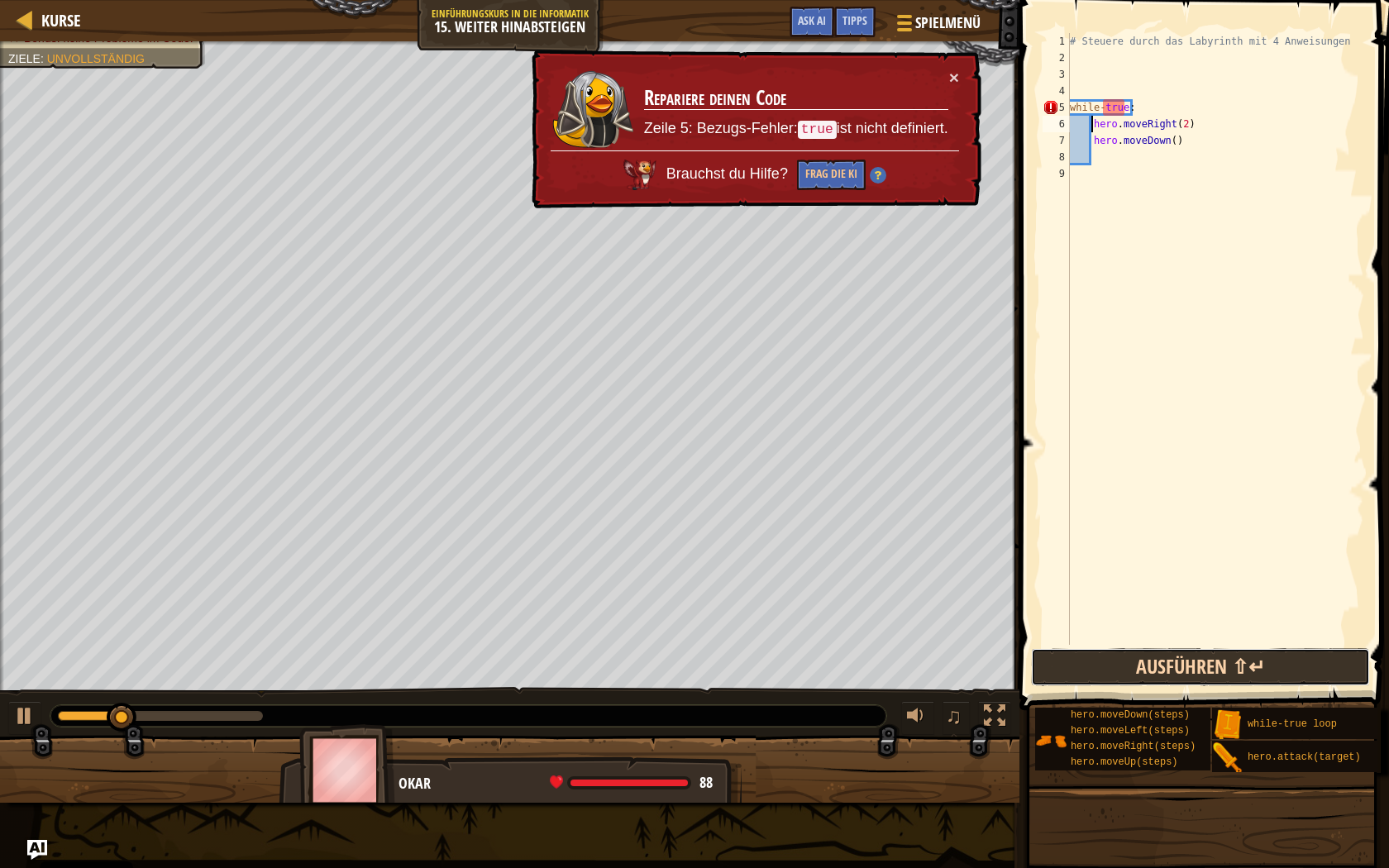
click at [1295, 679] on button "Ausführen ⇧↵" at bounding box center [1201, 667] width 339 height 38
drag, startPoint x: 1125, startPoint y: 109, endPoint x: 1152, endPoint y: 132, distance: 35.5
click at [1126, 109] on div "# Steuere durch das Labyrinth mit 4 Anweisungen while - true : hero . moveRight…" at bounding box center [1215, 354] width 298 height 644
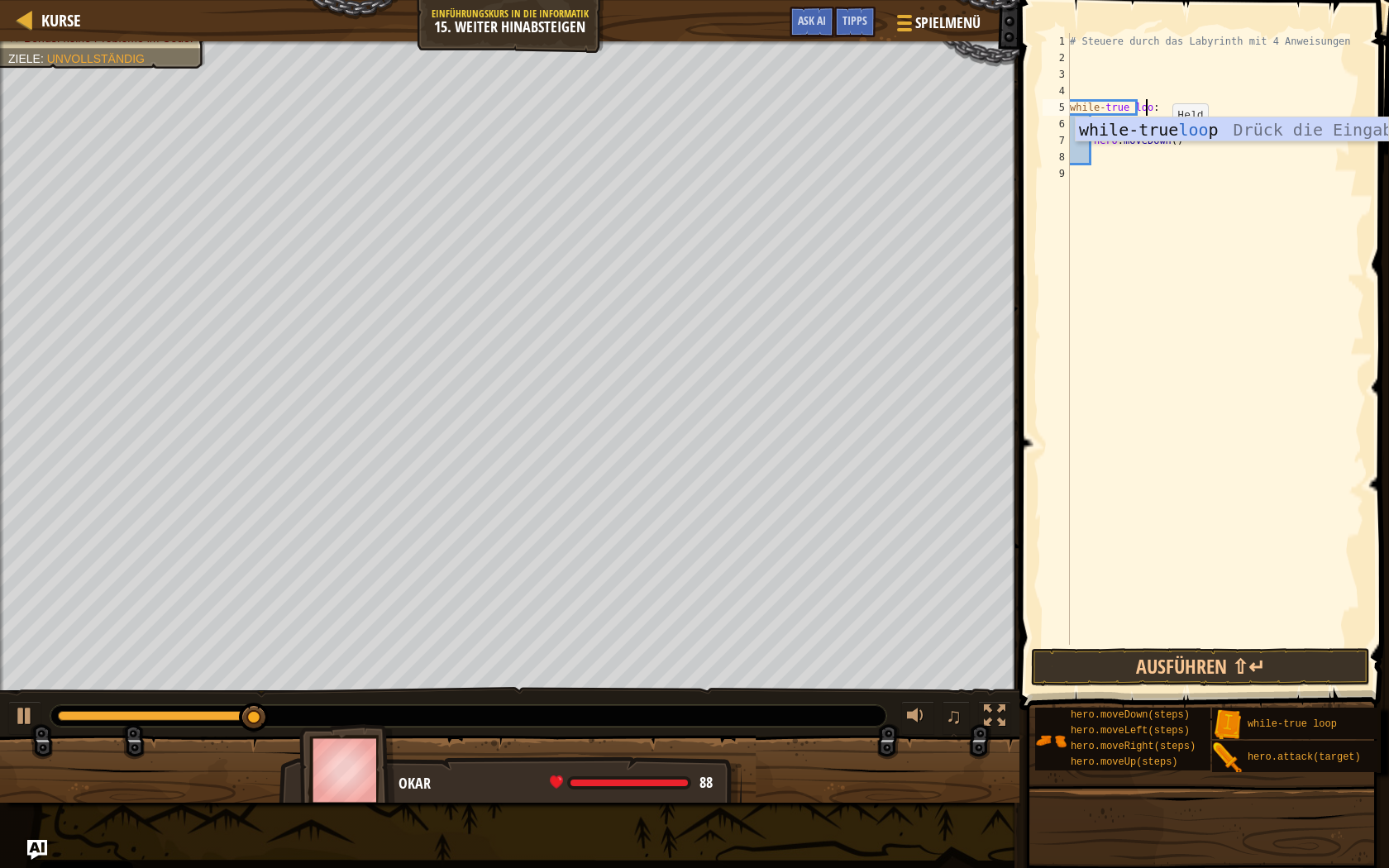
type textarea "while-true loop:"
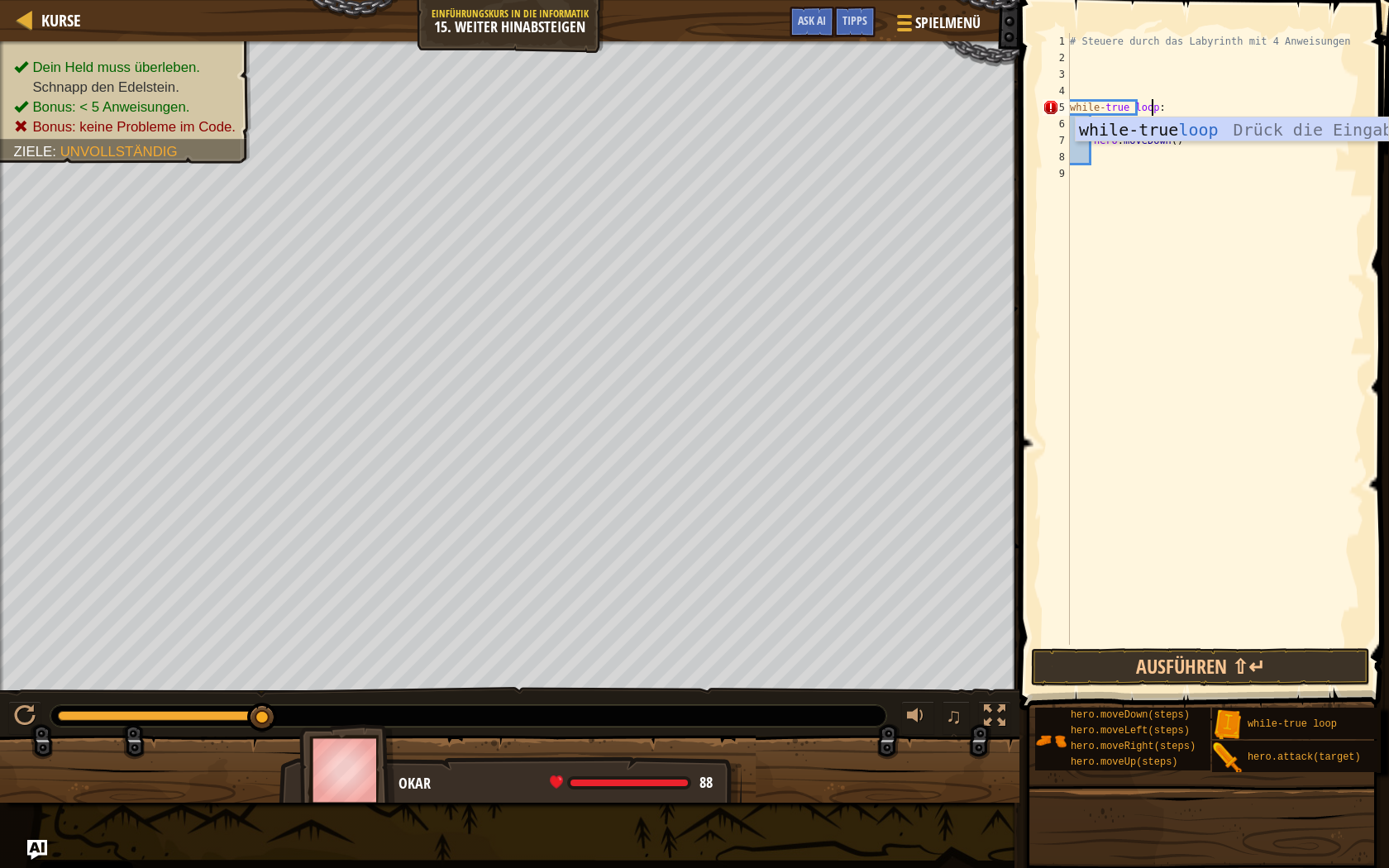
click at [1245, 255] on div "# Steuere durch das Labyrinth mit 4 Anweisungen while - true loop : hero . move…" at bounding box center [1215, 354] width 298 height 644
click at [1249, 661] on button "Ausführen ⇧↵" at bounding box center [1201, 667] width 339 height 38
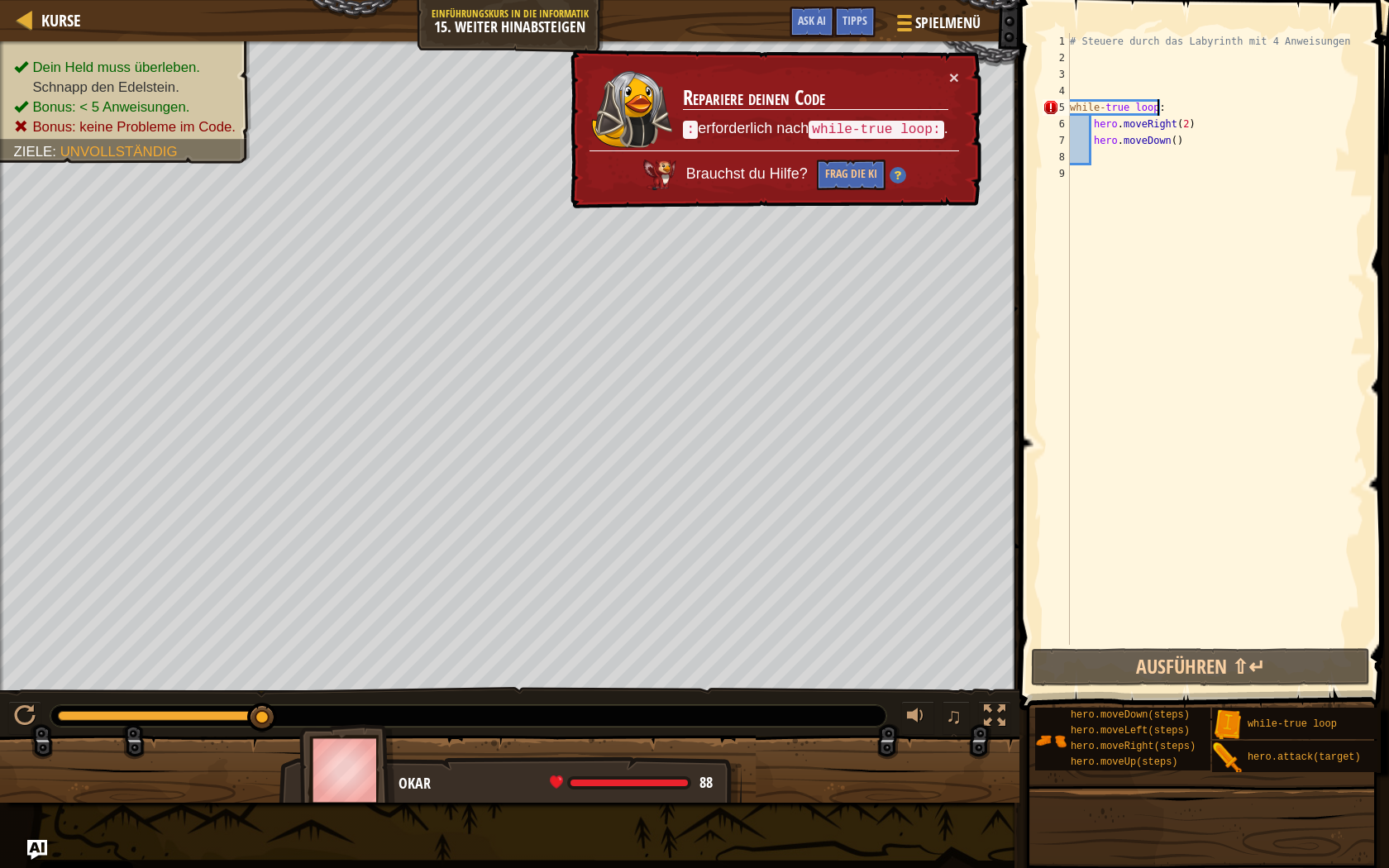
click at [1166, 105] on div "# Steuere durch das Labyrinth mit 4 Anweisungen while - true loop : hero . move…" at bounding box center [1215, 354] width 298 height 644
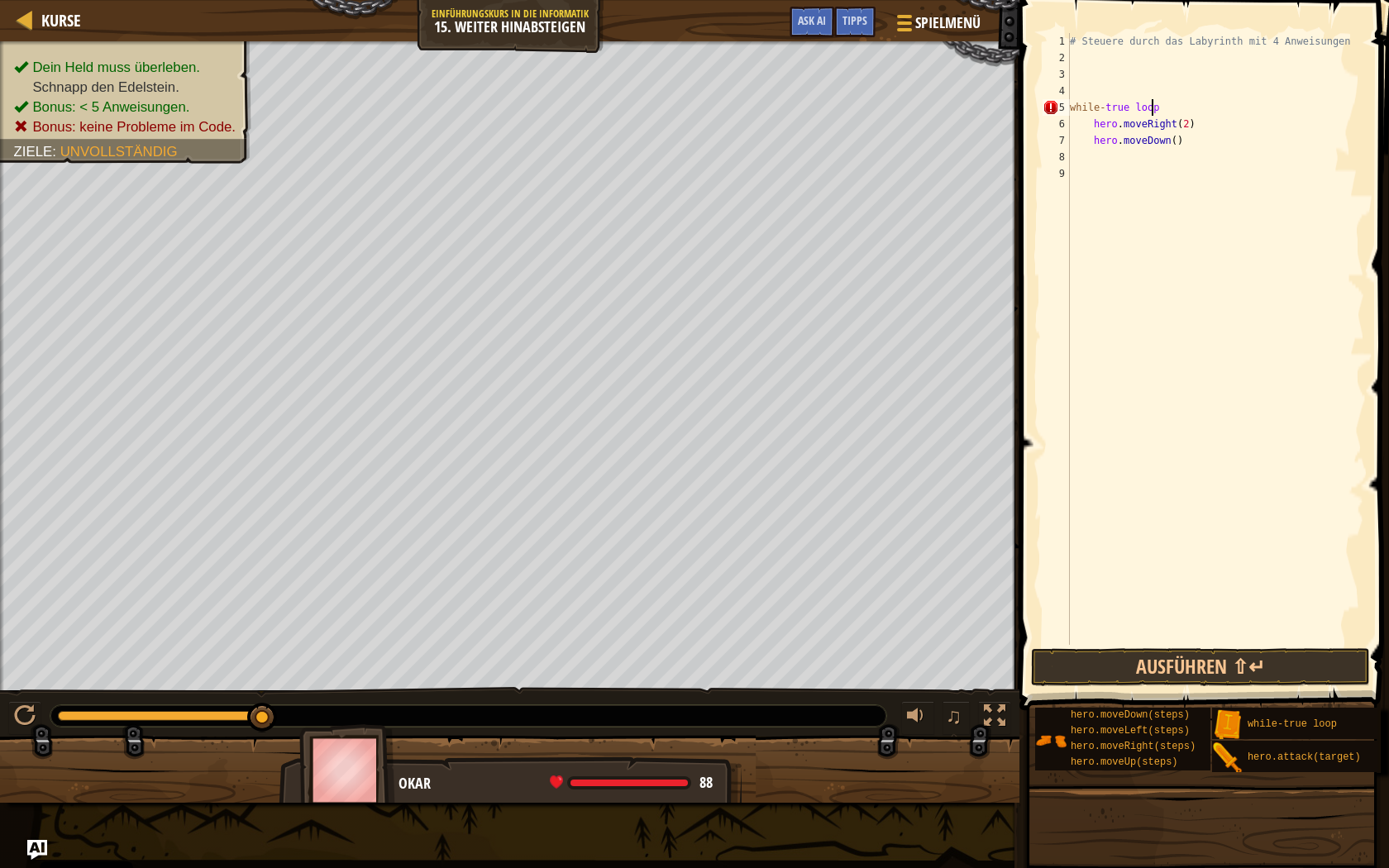
scroll to position [8, 7]
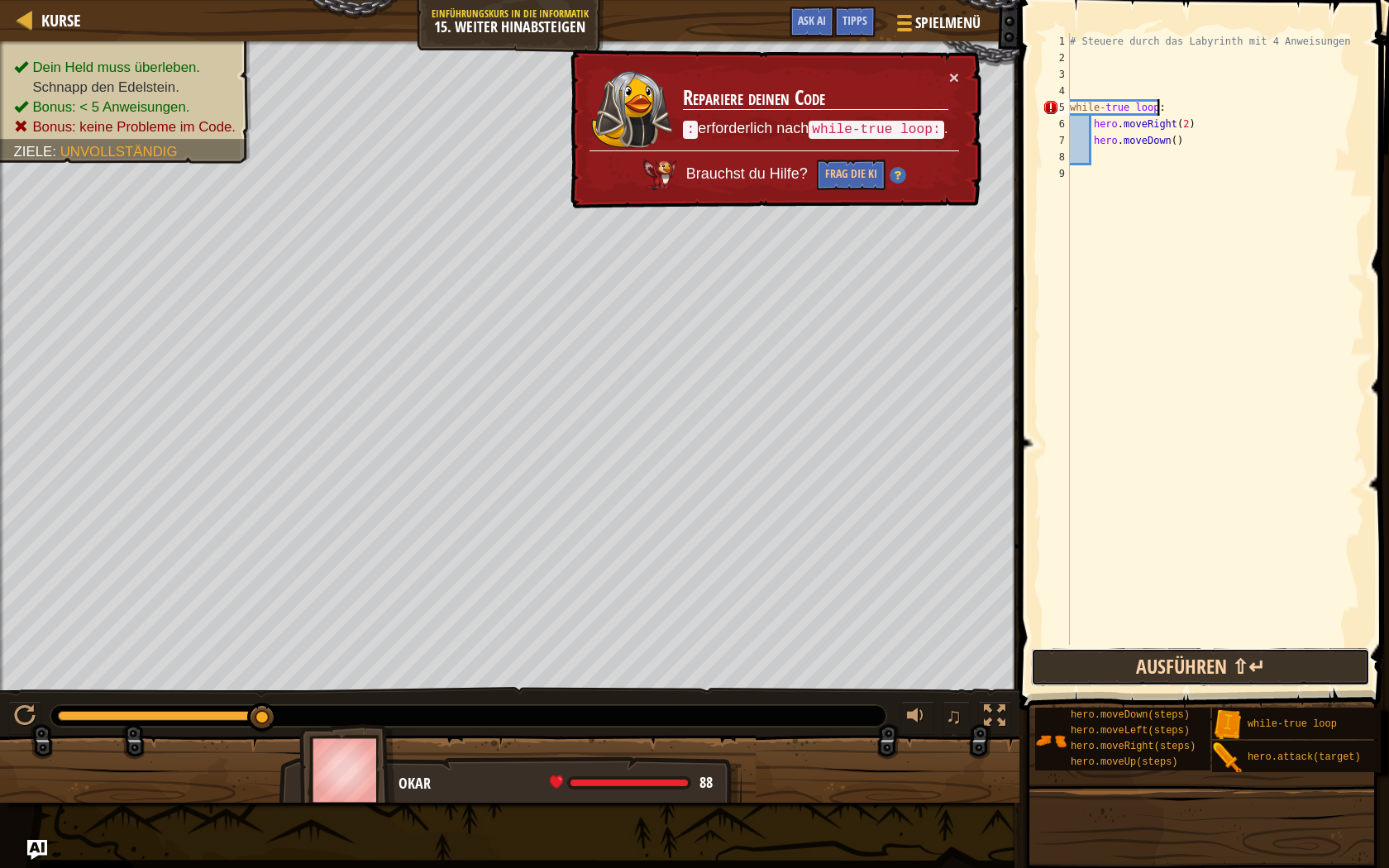
click at [1154, 671] on button "Ausführen ⇧↵" at bounding box center [1201, 667] width 339 height 38
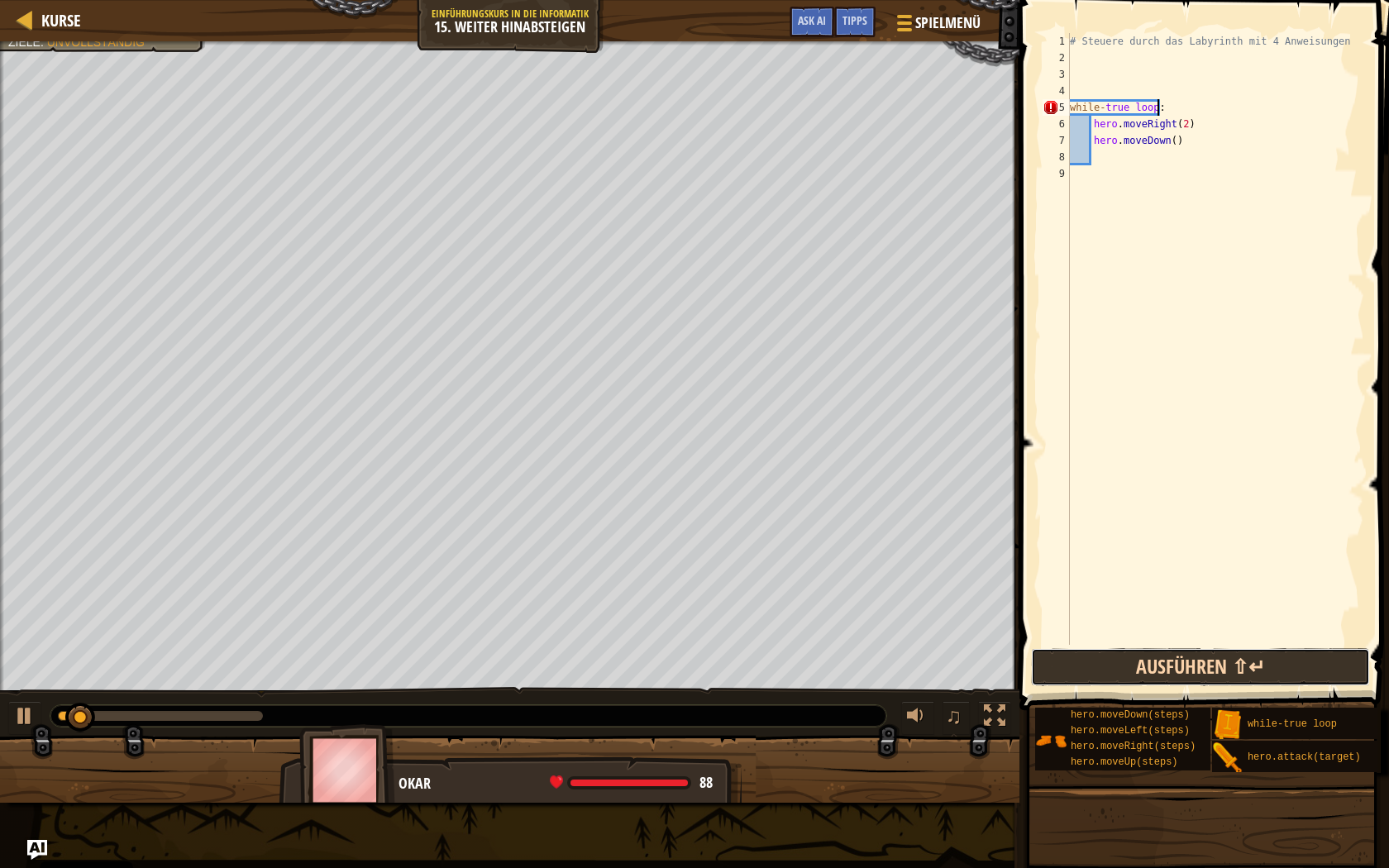
click at [1154, 670] on button "Ausführen ⇧↵" at bounding box center [1201, 667] width 339 height 38
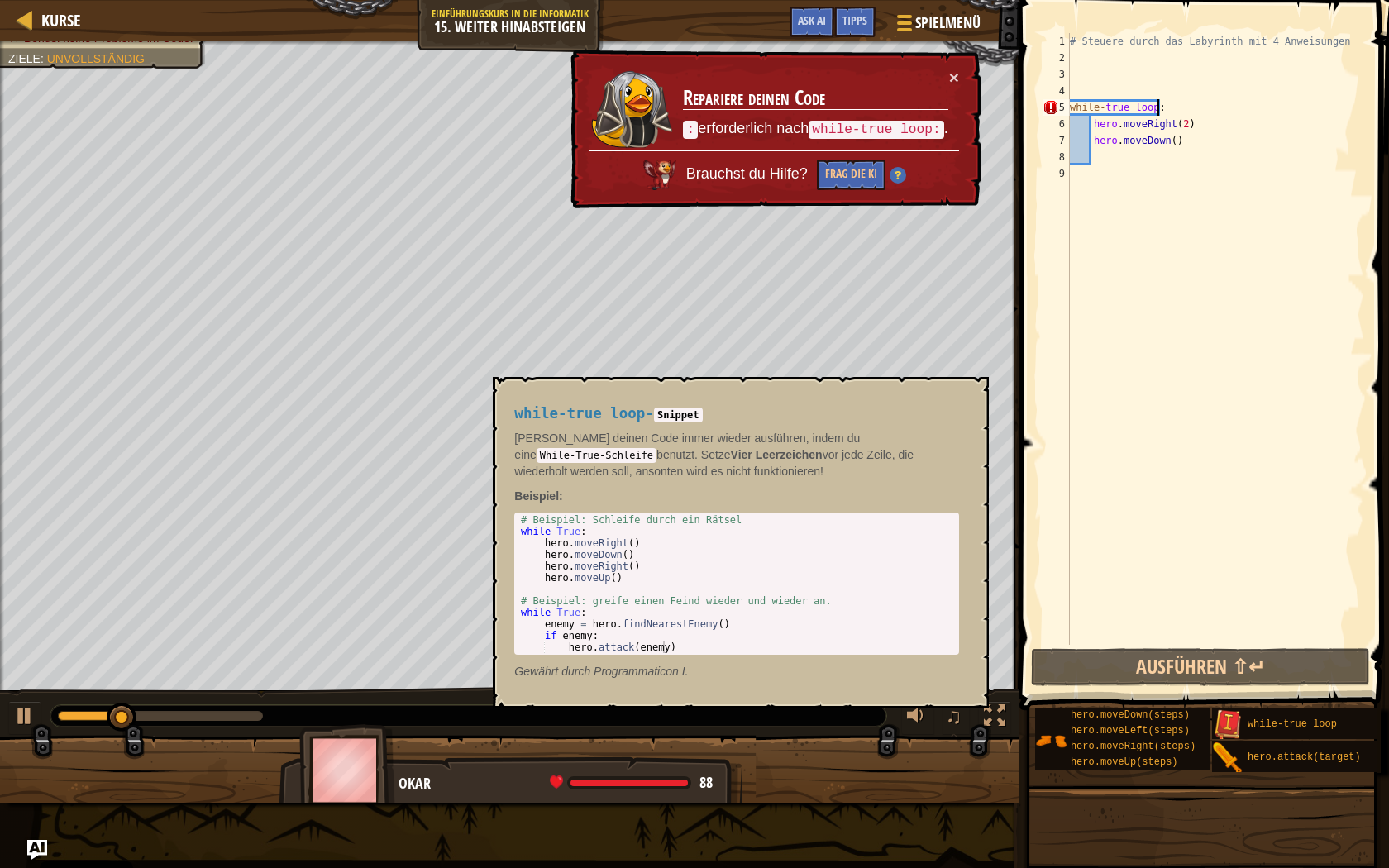
scroll to position [12, 0]
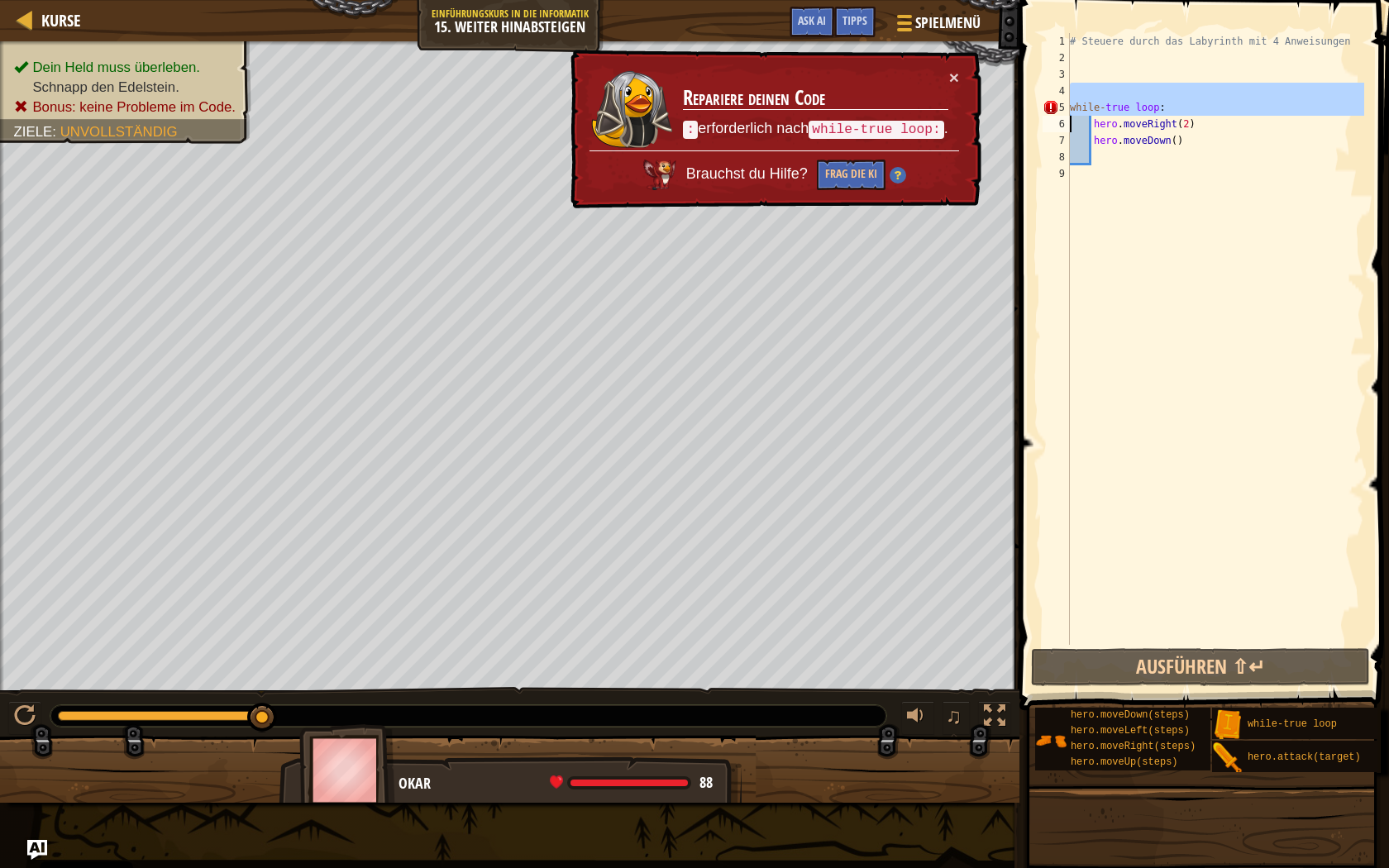
drag, startPoint x: 1184, startPoint y: 95, endPoint x: 1153, endPoint y: 107, distance: 33.2
click at [1051, 119] on div "while-true loop: 1 2 3 4 5 6 7 8 9 # Steuere durch das Labyrinth mit 4 Anweisun…" at bounding box center [1202, 338] width 325 height 612
click at [1192, 114] on div "# Steuere durch das Labyrinth mit 4 Anweisungen while - true loop : hero . move…" at bounding box center [1215, 338] width 298 height 612
drag, startPoint x: 1183, startPoint y: 105, endPoint x: 1042, endPoint y: 108, distance: 141.0
click at [1042, 108] on div "while-true loop: 1 2 3 4 5 6 7 8 9 # Steuere durch das Labyrinth mit 4 Anweisun…" at bounding box center [1202, 338] width 325 height 612
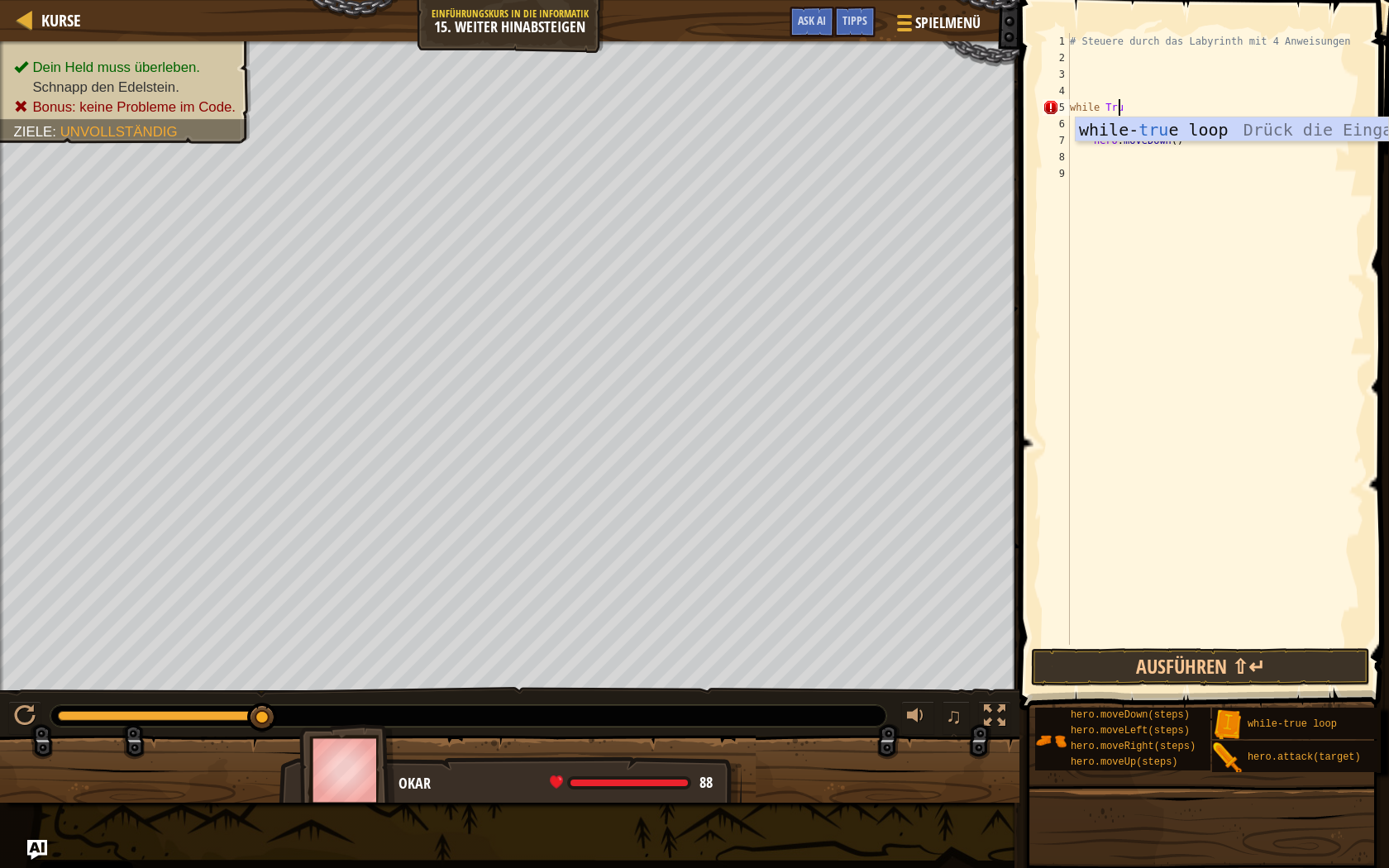
scroll to position [8, 4]
type textarea "while True:"
drag, startPoint x: 1206, startPoint y: 640, endPoint x: 1207, endPoint y: 653, distance: 13.0
click at [1207, 643] on div "# Steuere durch das Labyrinth mit 4 Anweisungen while True : hero . moveRight (…" at bounding box center [1215, 354] width 298 height 644
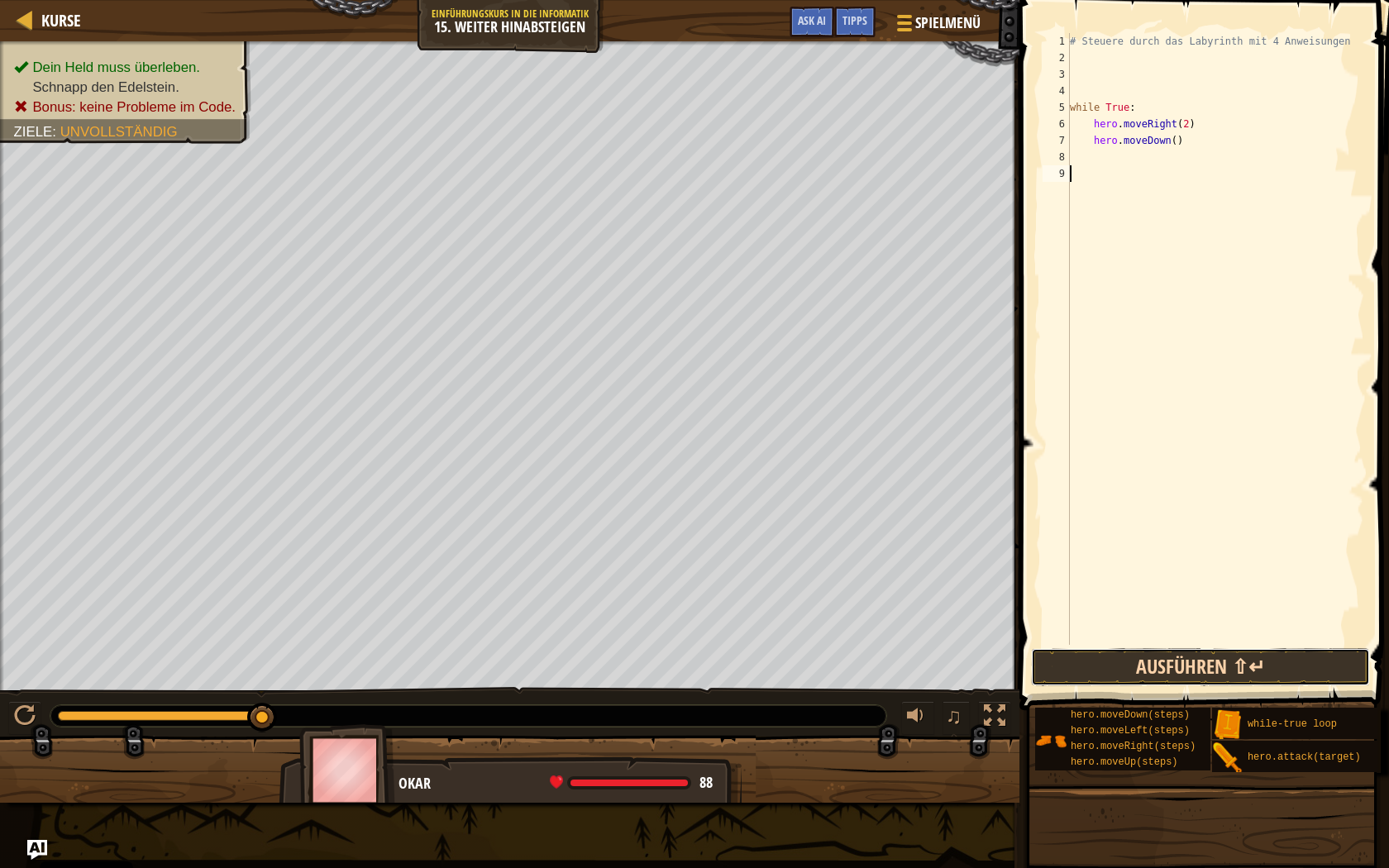
click at [1207, 657] on button "Ausführen ⇧↵" at bounding box center [1201, 667] width 339 height 38
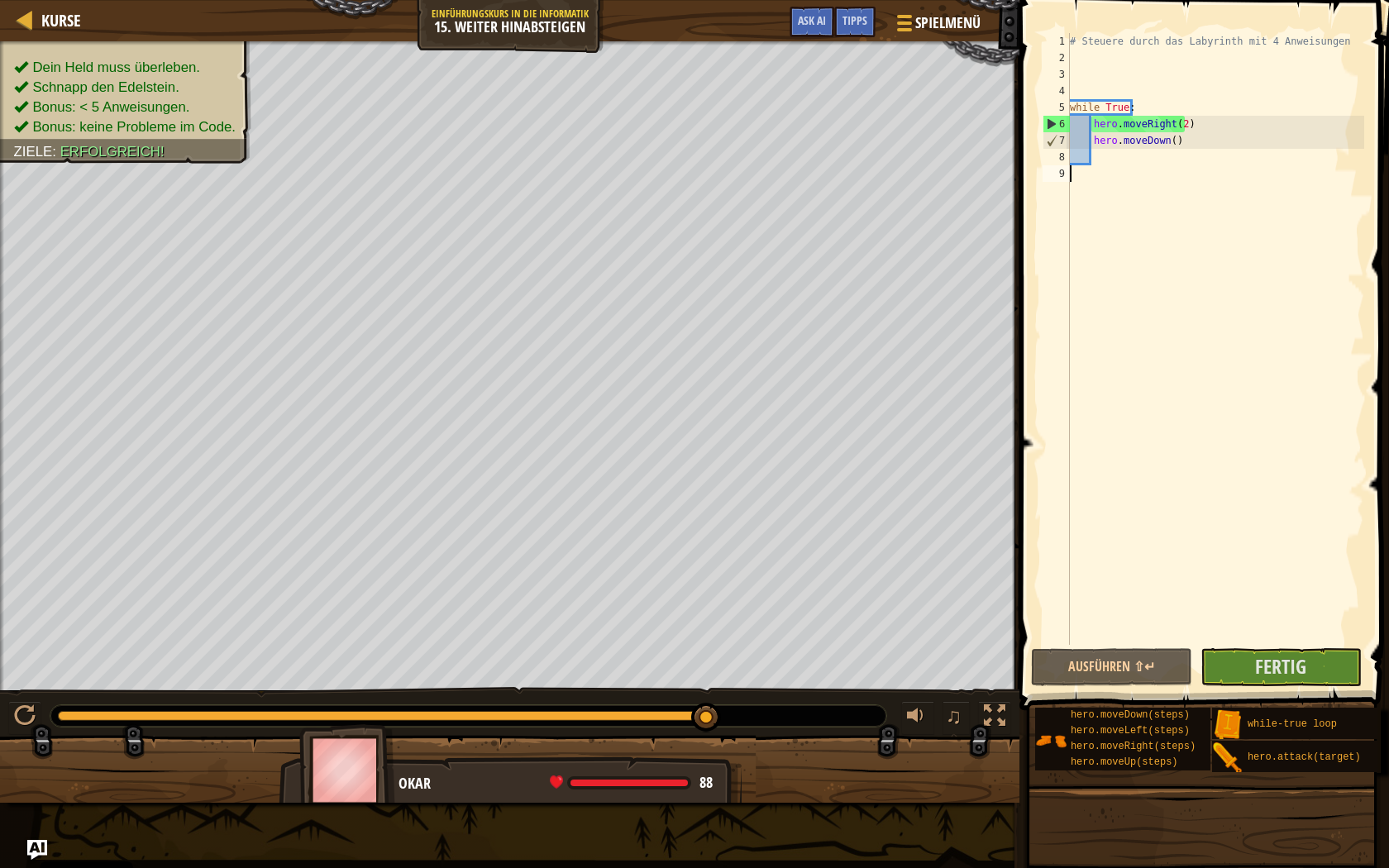
drag, startPoint x: 423, startPoint y: 711, endPoint x: 861, endPoint y: 697, distance: 438.2
click at [855, 698] on div "♫" at bounding box center [509, 711] width 1020 height 50
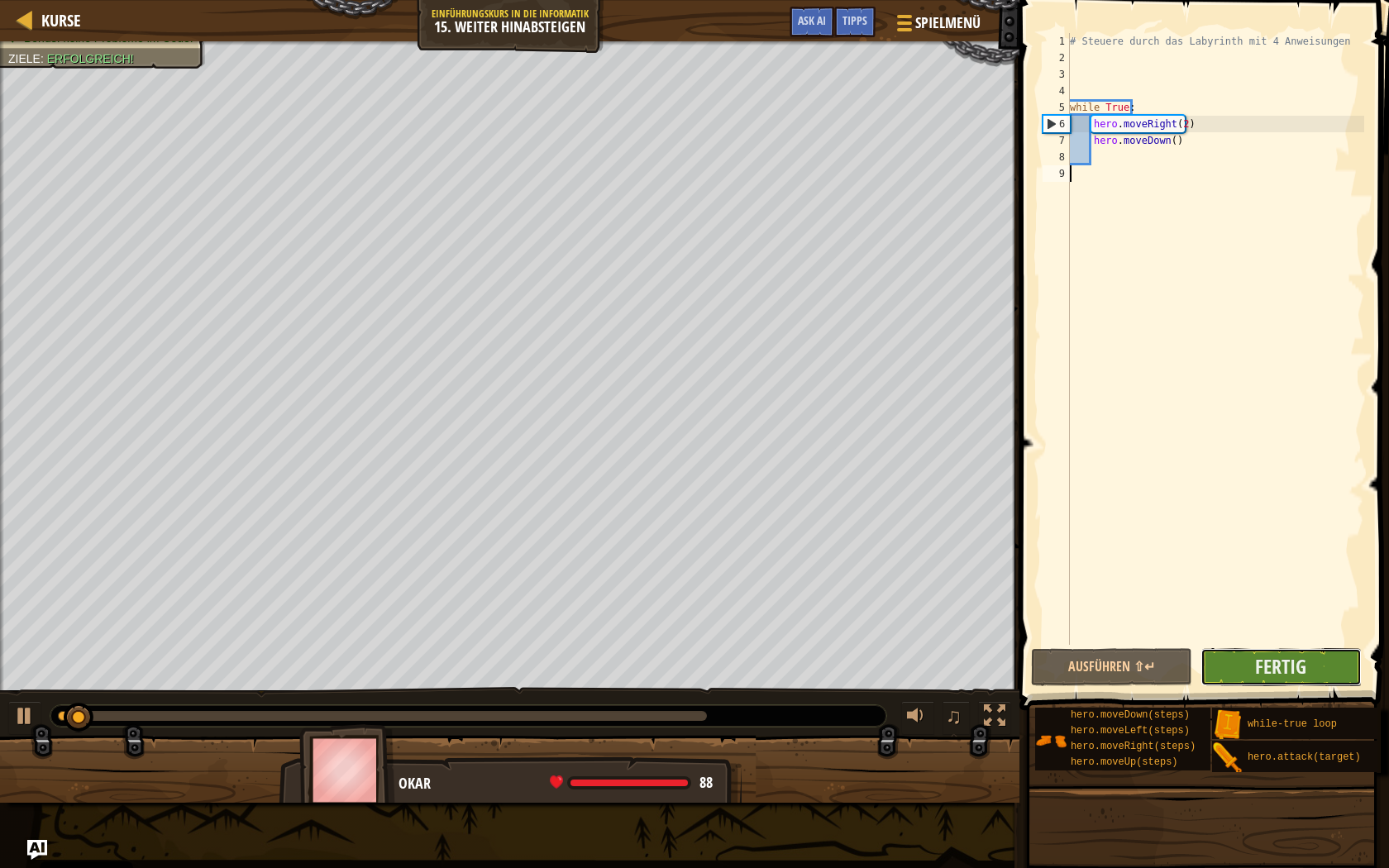
click at [1235, 674] on button "Fertig" at bounding box center [1281, 667] width 161 height 38
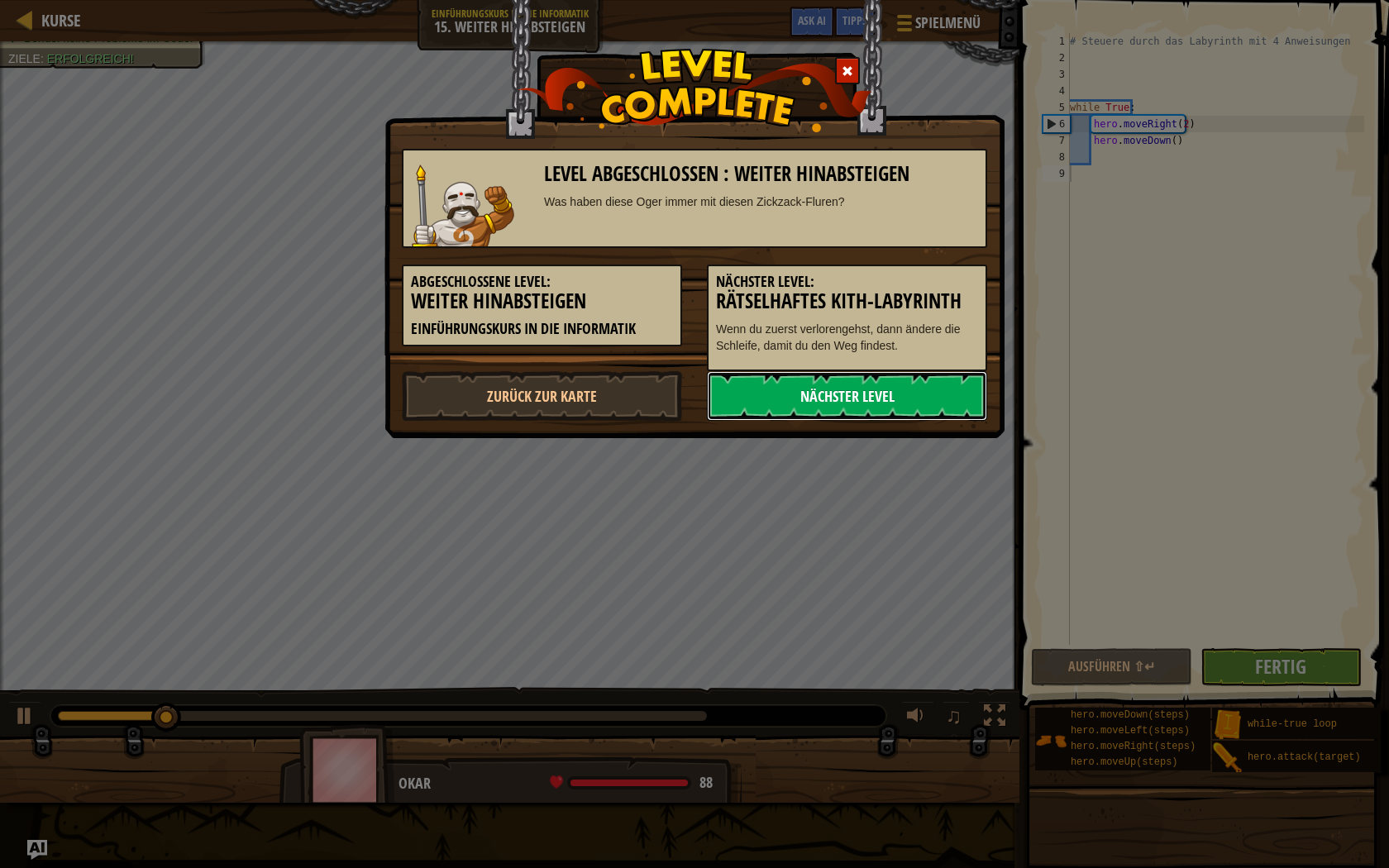
click at [843, 391] on link "Nächster Level" at bounding box center [847, 396] width 281 height 50
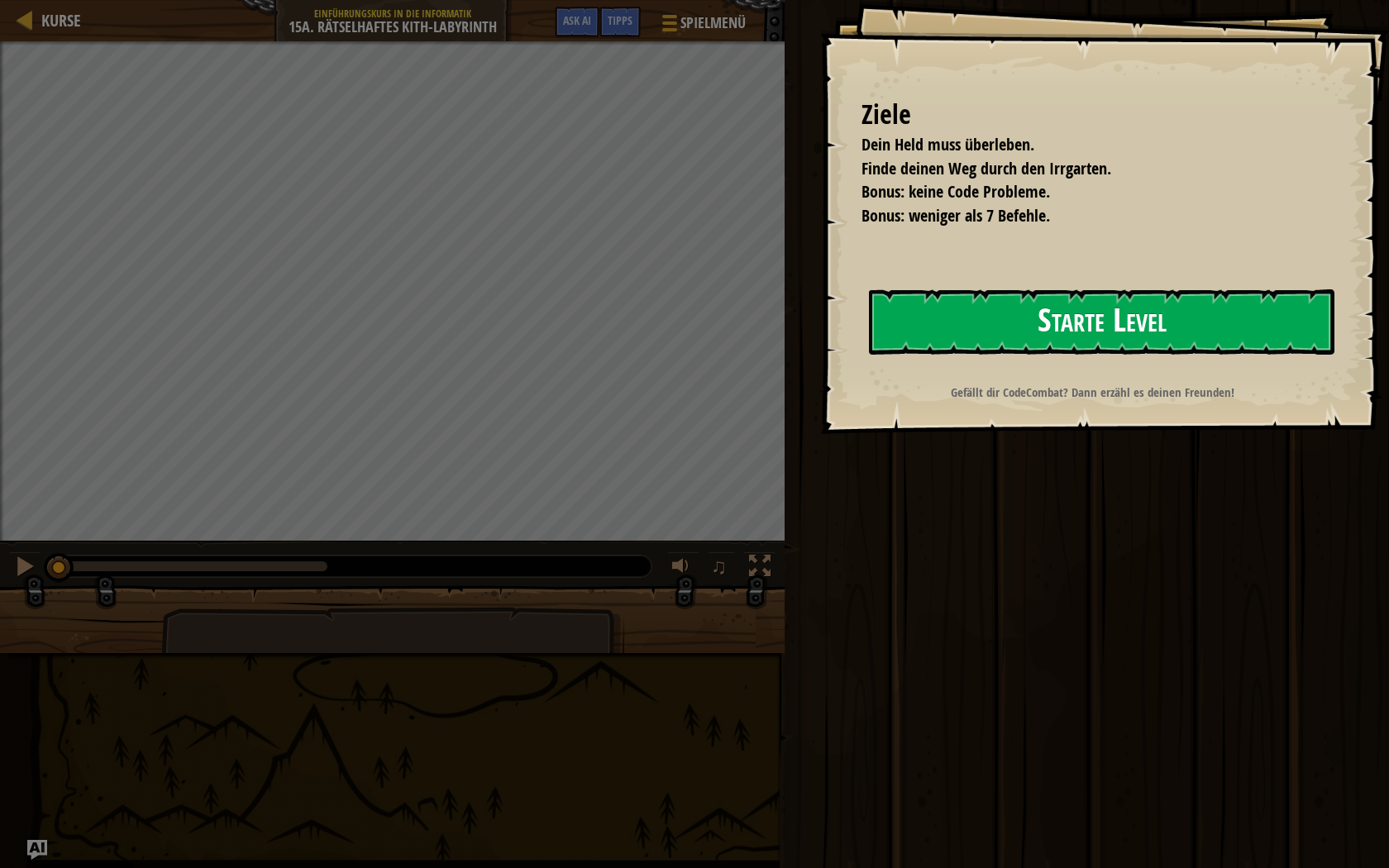
click at [1022, 335] on button "Starte Level" at bounding box center [1102, 322] width 466 height 65
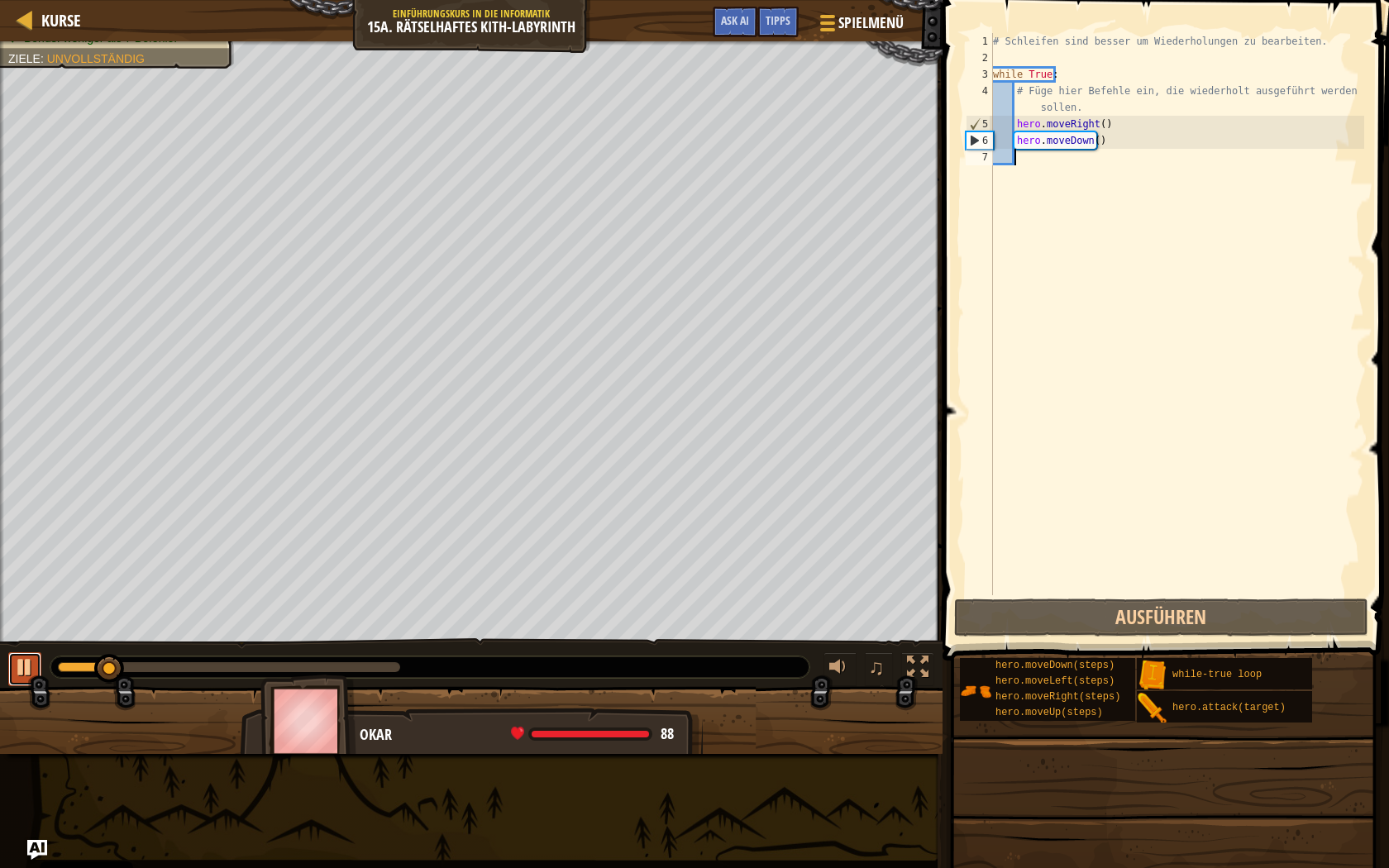
click at [34, 672] on div at bounding box center [24, 667] width 22 height 22
drag, startPoint x: 98, startPoint y: 668, endPoint x: 40, endPoint y: 668, distance: 58.0
click at [40, 668] on div "♫" at bounding box center [471, 663] width 942 height 50
click at [1130, 121] on div "# Schleifen sind besser um Wiederholungen zu bearbeiten. while True : # Füge hi…" at bounding box center [1176, 330] width 374 height 595
type textarea "hero.moveRight()"
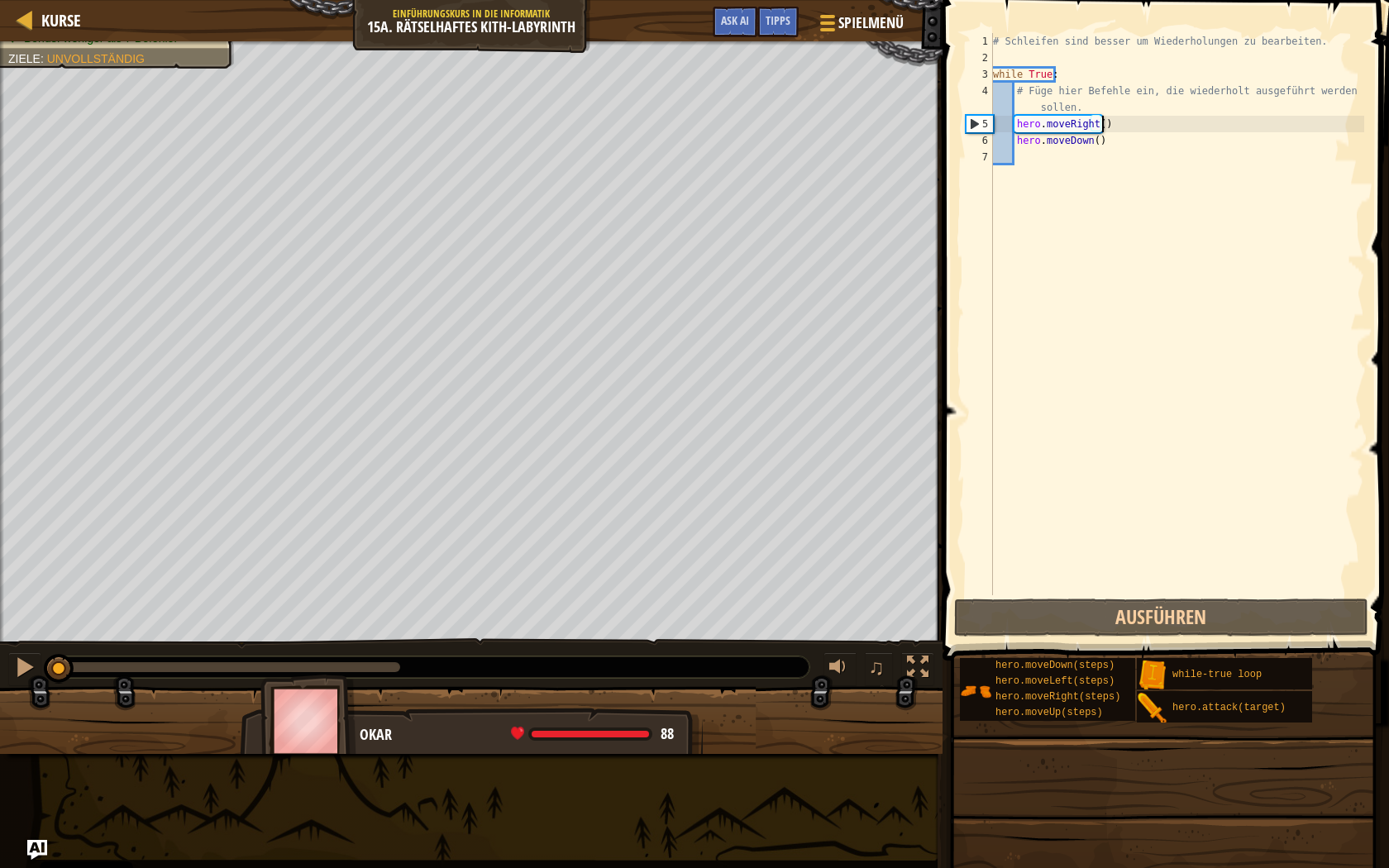
click at [1127, 169] on div "# Schleifen sind besser um Wiederholungen zu bearbeiten. while True : # Füge hi…" at bounding box center [1176, 330] width 374 height 595
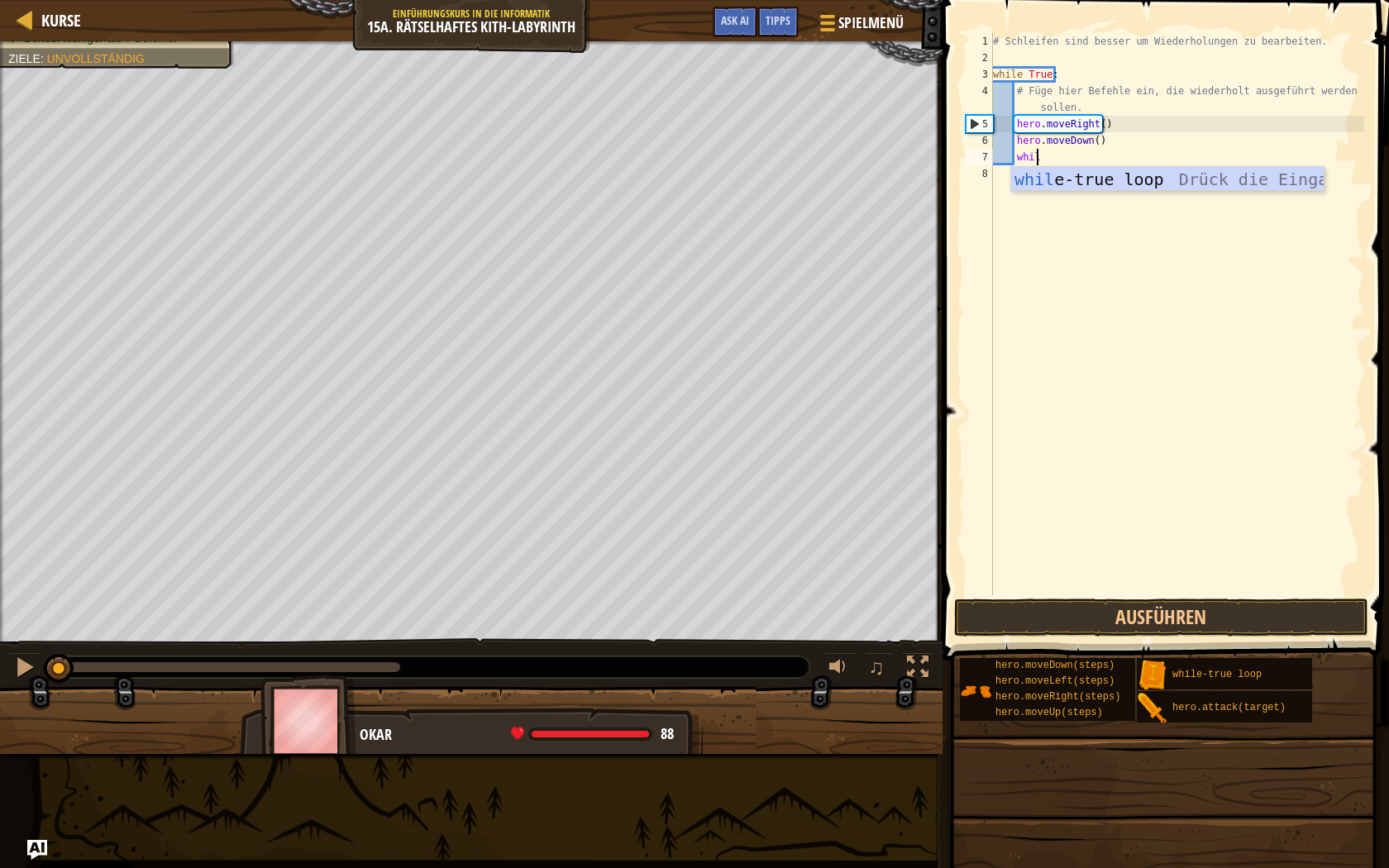
scroll to position [8, 3]
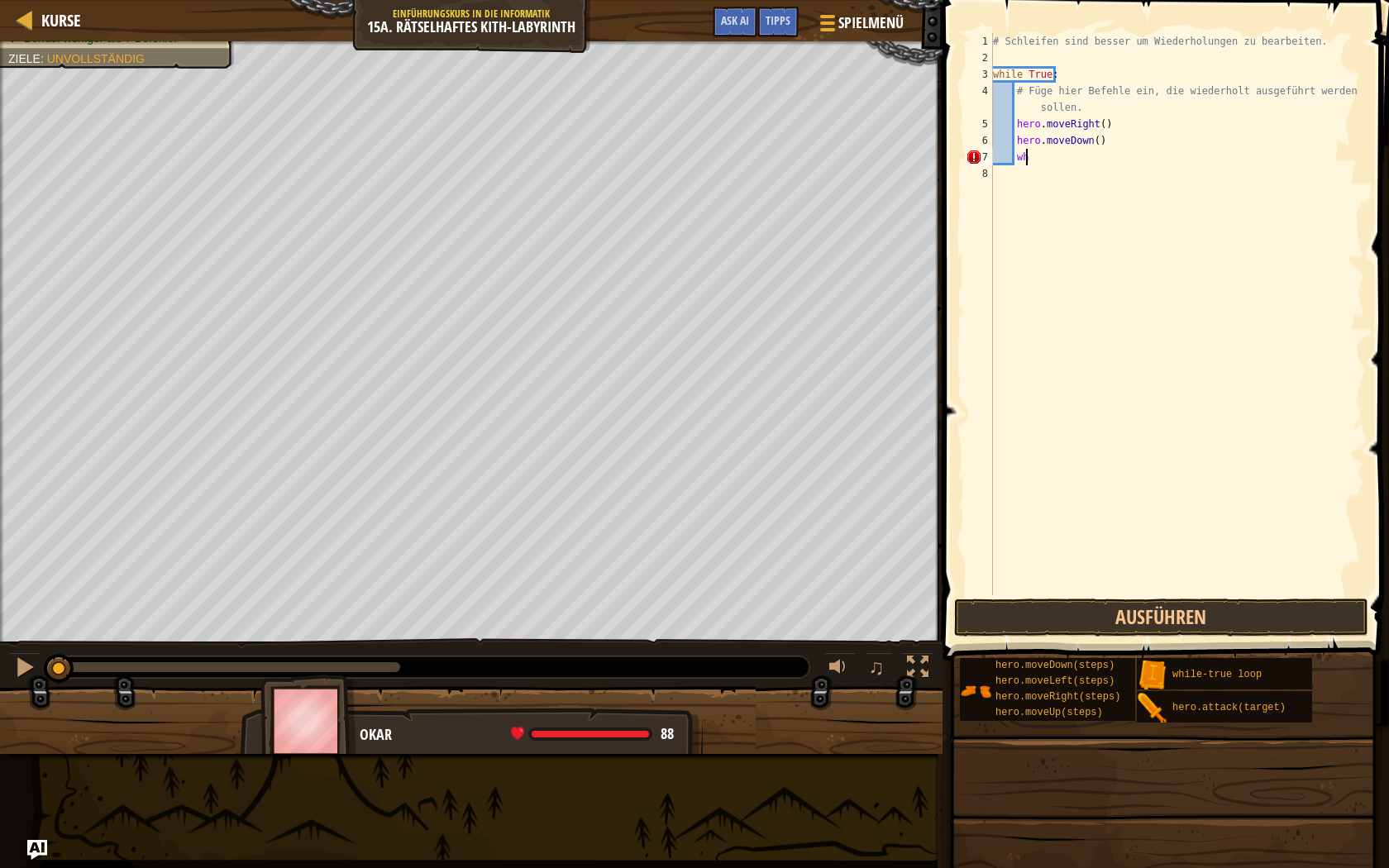
type textarea "w"
type textarea "e"
click at [1231, 600] on button "Ausführen" at bounding box center [1161, 618] width 414 height 38
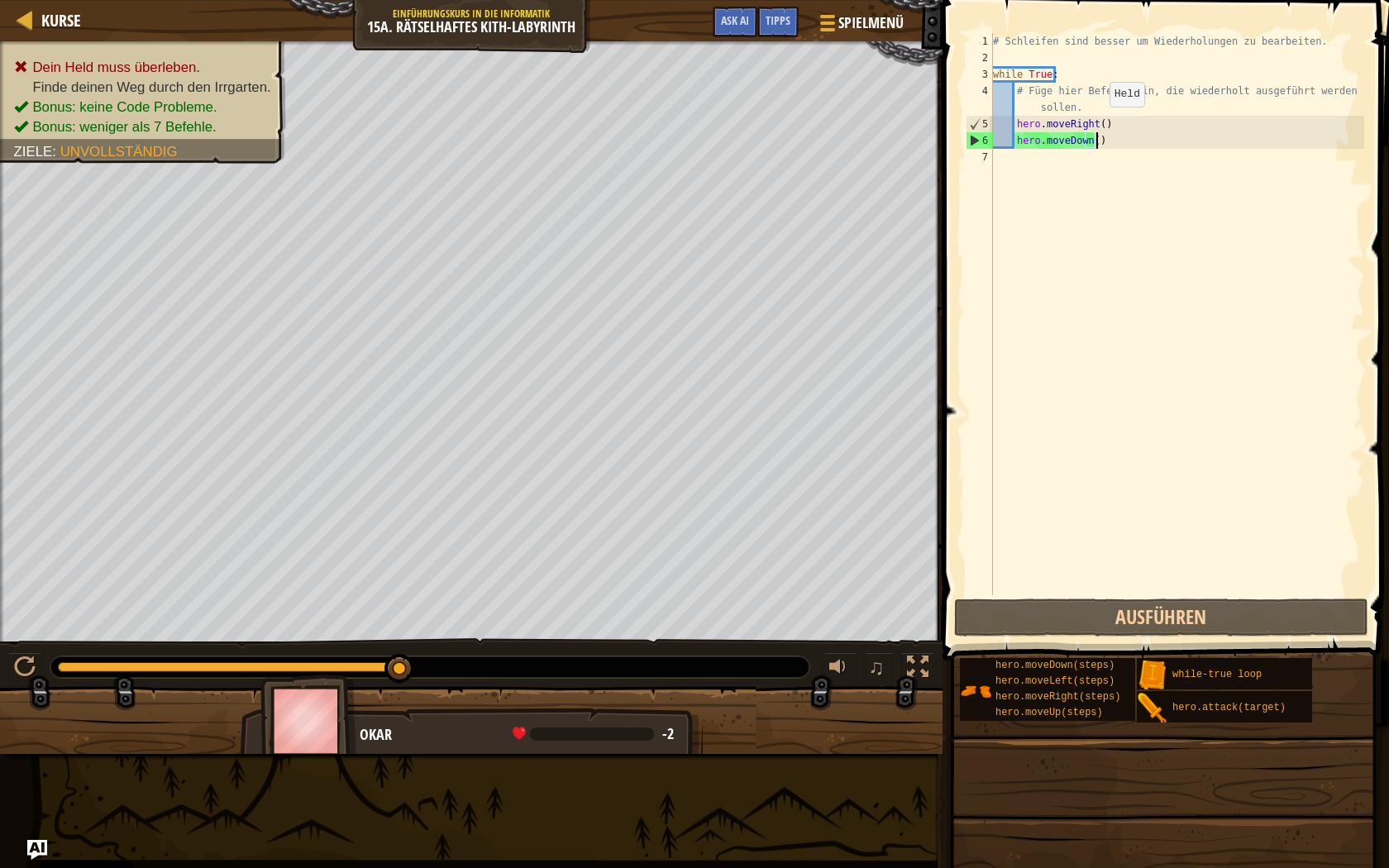
click at [1096, 123] on div "# Schleifen sind besser um Wiederholungen zu bearbeiten. while True : # Füge hi…" at bounding box center [1176, 330] width 374 height 595
drag, startPoint x: 1097, startPoint y: 145, endPoint x: 1028, endPoint y: 144, distance: 69.0
click at [1028, 144] on div "# Schleifen sind besser um Wiederholungen zu bearbeiten. while True : # Füge hi…" at bounding box center [1176, 330] width 374 height 595
type textarea "hero.moveDown()"
click at [1125, 144] on div "# Schleifen sind besser um Wiederholungen zu bearbeiten. while True : # Füge hi…" at bounding box center [1176, 313] width 374 height 562
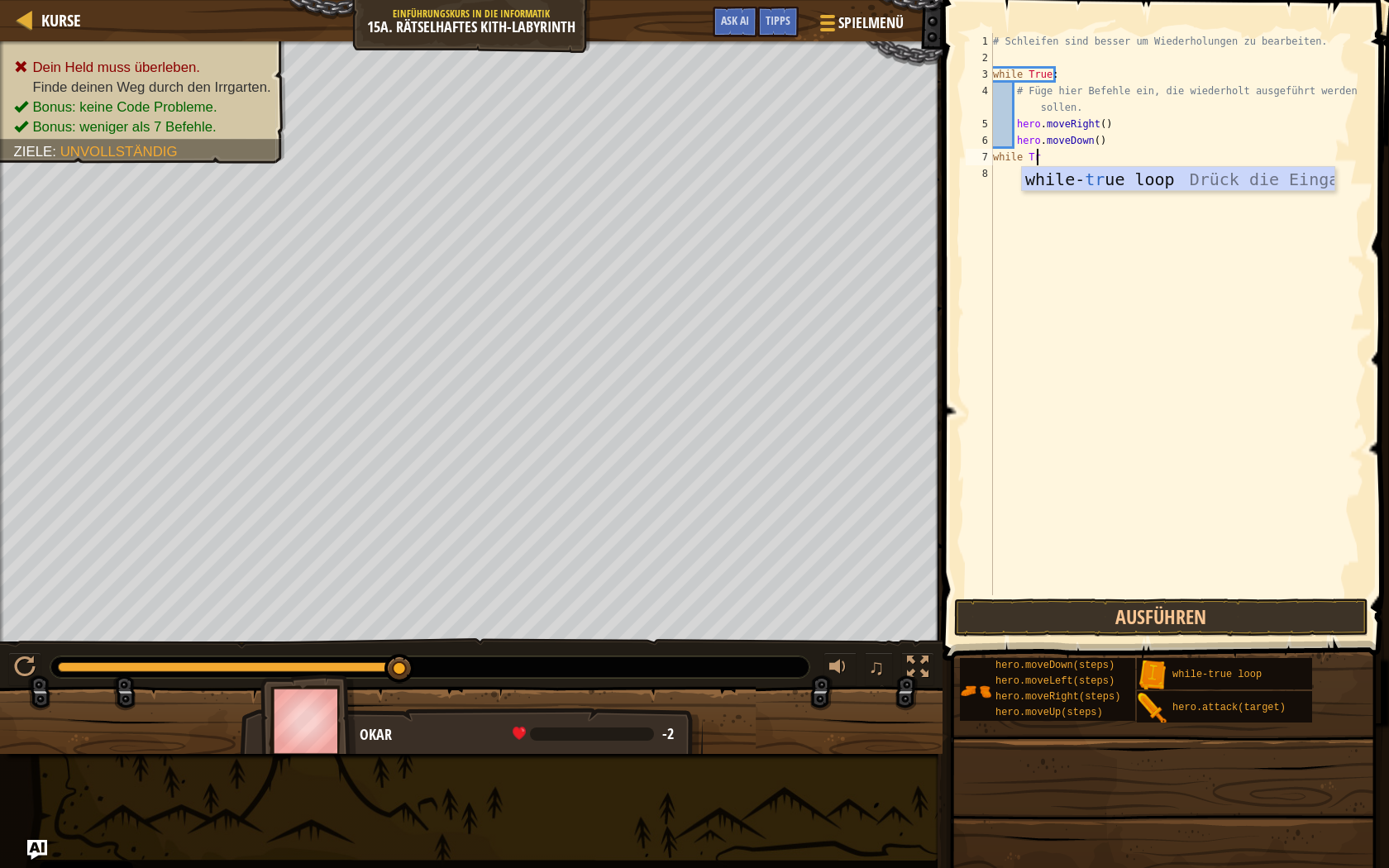
scroll to position [8, 3]
type textarea "while True:"
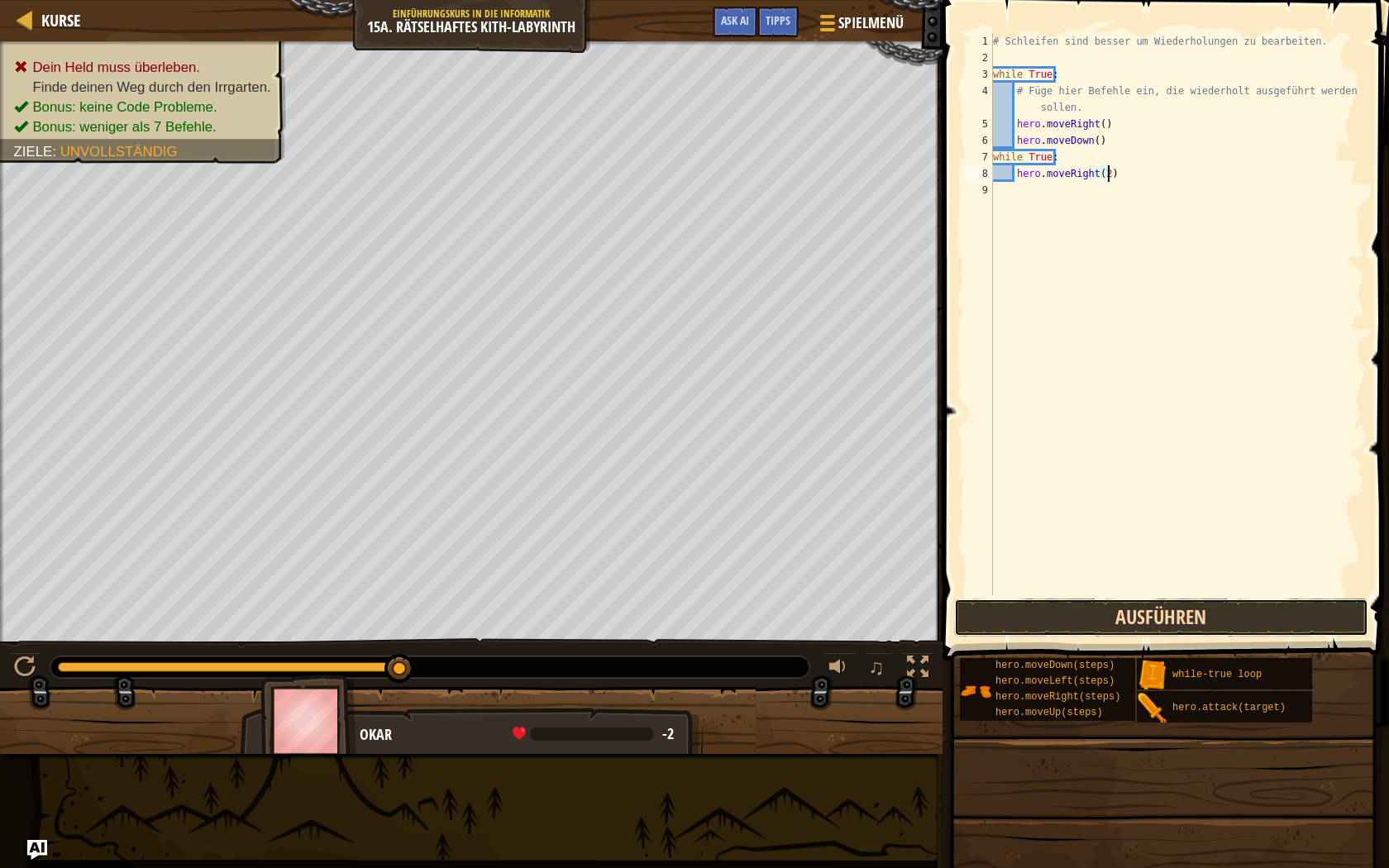
click at [1149, 614] on button "Ausführen" at bounding box center [1161, 618] width 414 height 38
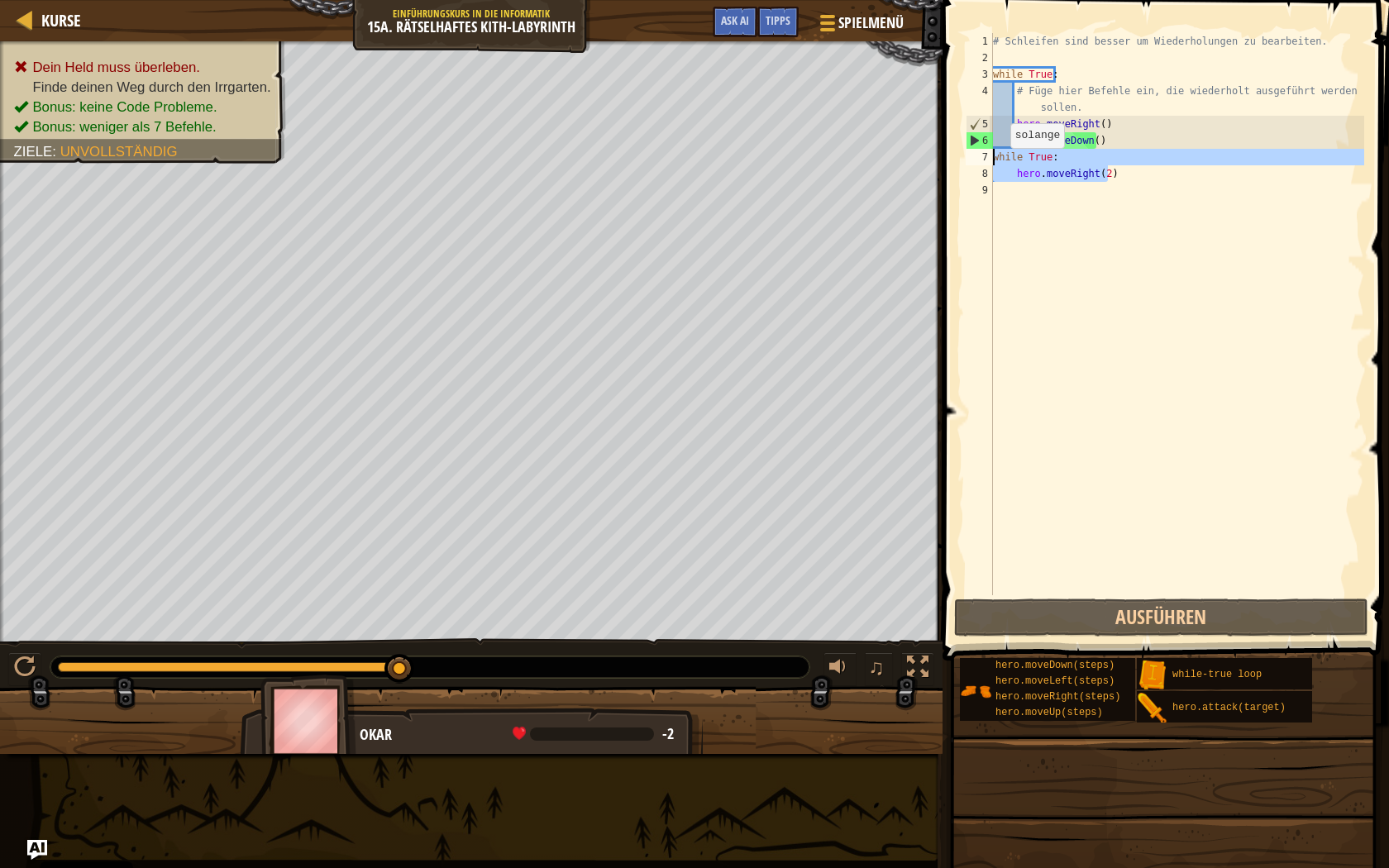
drag, startPoint x: 1120, startPoint y: 172, endPoint x: 976, endPoint y: 162, distance: 144.3
click at [976, 162] on div "hero.moveRight(2) 1 2 3 4 5 6 7 8 9 # Schleifen sind besser um Wiederholungen z…" at bounding box center [1163, 313] width 402 height 562
type textarea "while True: hero.moveRight(2)"
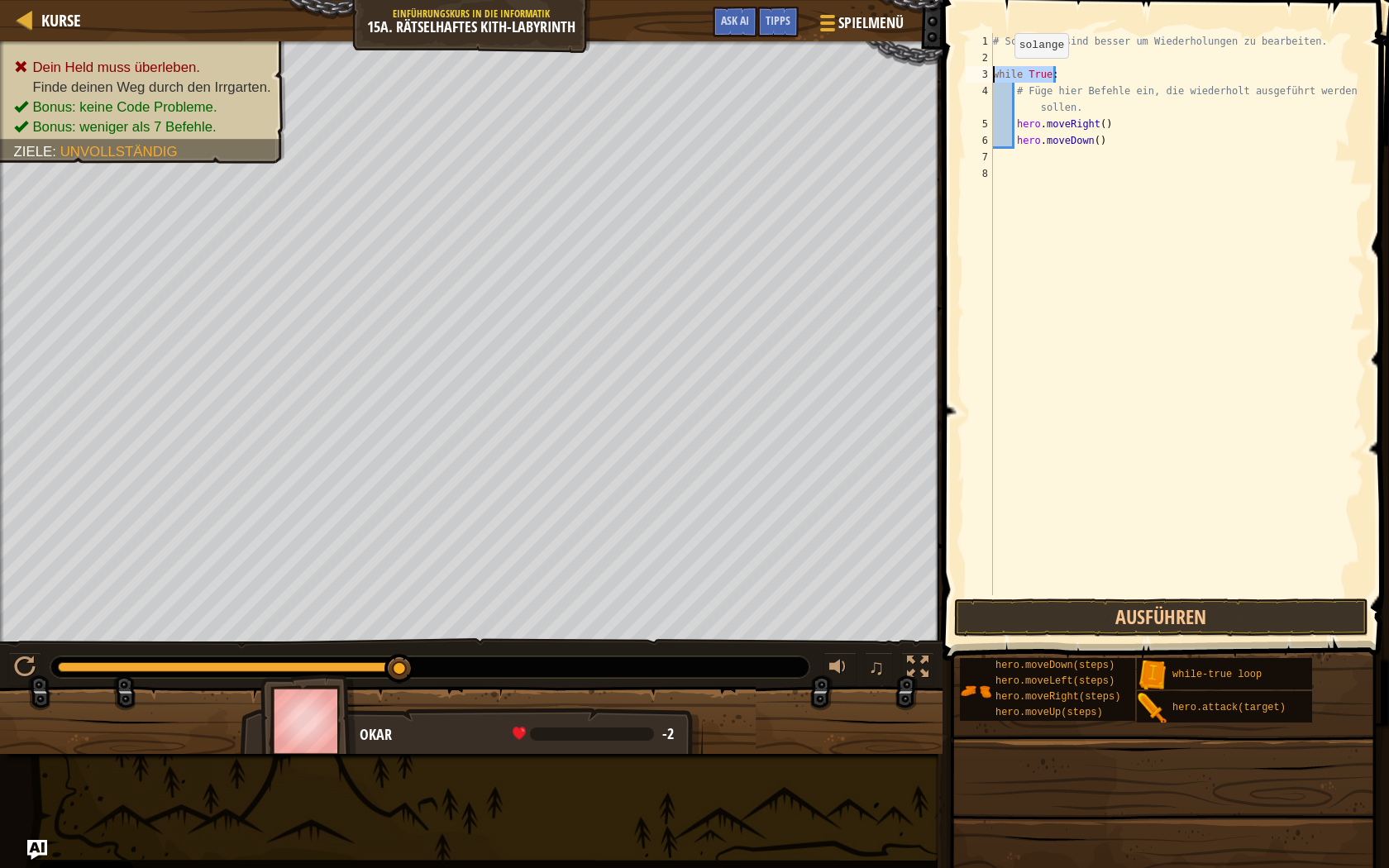
drag, startPoint x: 1063, startPoint y: 74, endPoint x: 970, endPoint y: 74, distance: 93.0
click at [970, 74] on div "1 2 3 4 5 6 7 8 # Schleifen sind besser um Wiederholungen zu bearbeiten. while …" at bounding box center [1163, 313] width 402 height 562
type textarea "while True:"
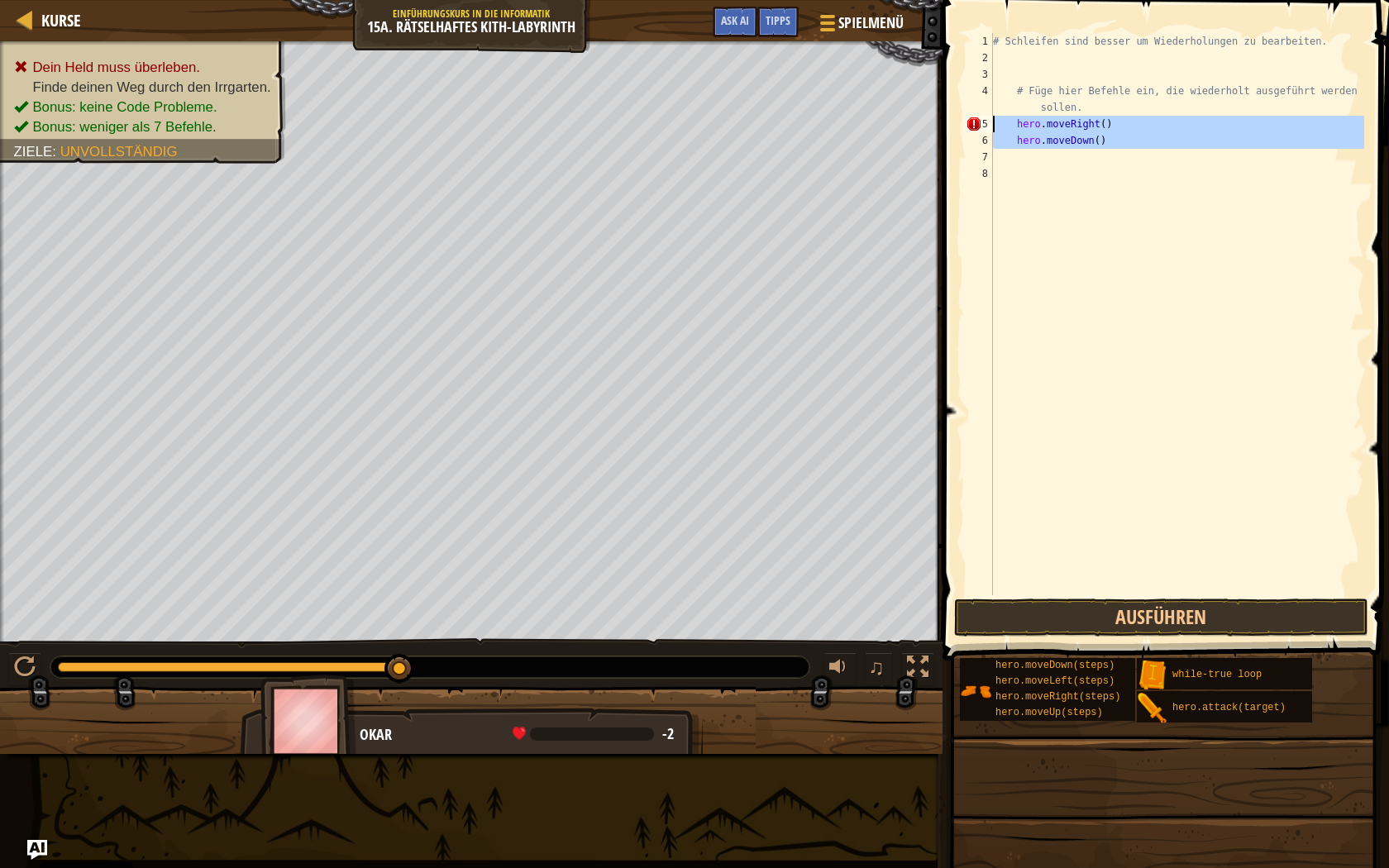
drag, startPoint x: 1108, startPoint y: 152, endPoint x: 980, endPoint y: 119, distance: 132.2
click at [980, 119] on div "1 2 3 4 5 6 7 8 # Schleifen sind besser um Wiederholungen zu bearbeiten. # Füge…" at bounding box center [1163, 313] width 402 height 562
type textarea "hero.moveRight() hero.moveDown()"
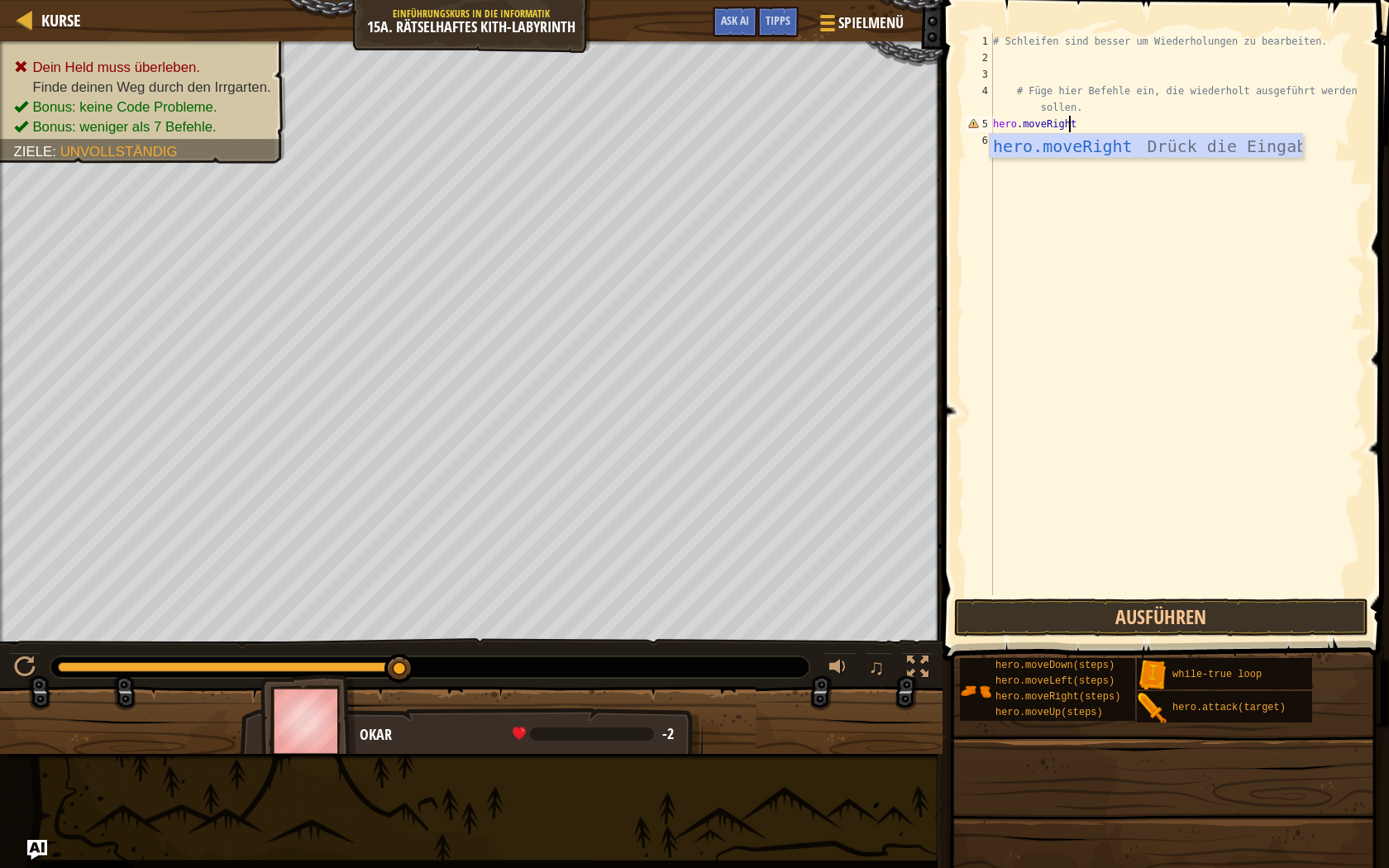
scroll to position [8, 6]
type textarea "hero.moveRight()"
type textarea "hero-moveDown()"
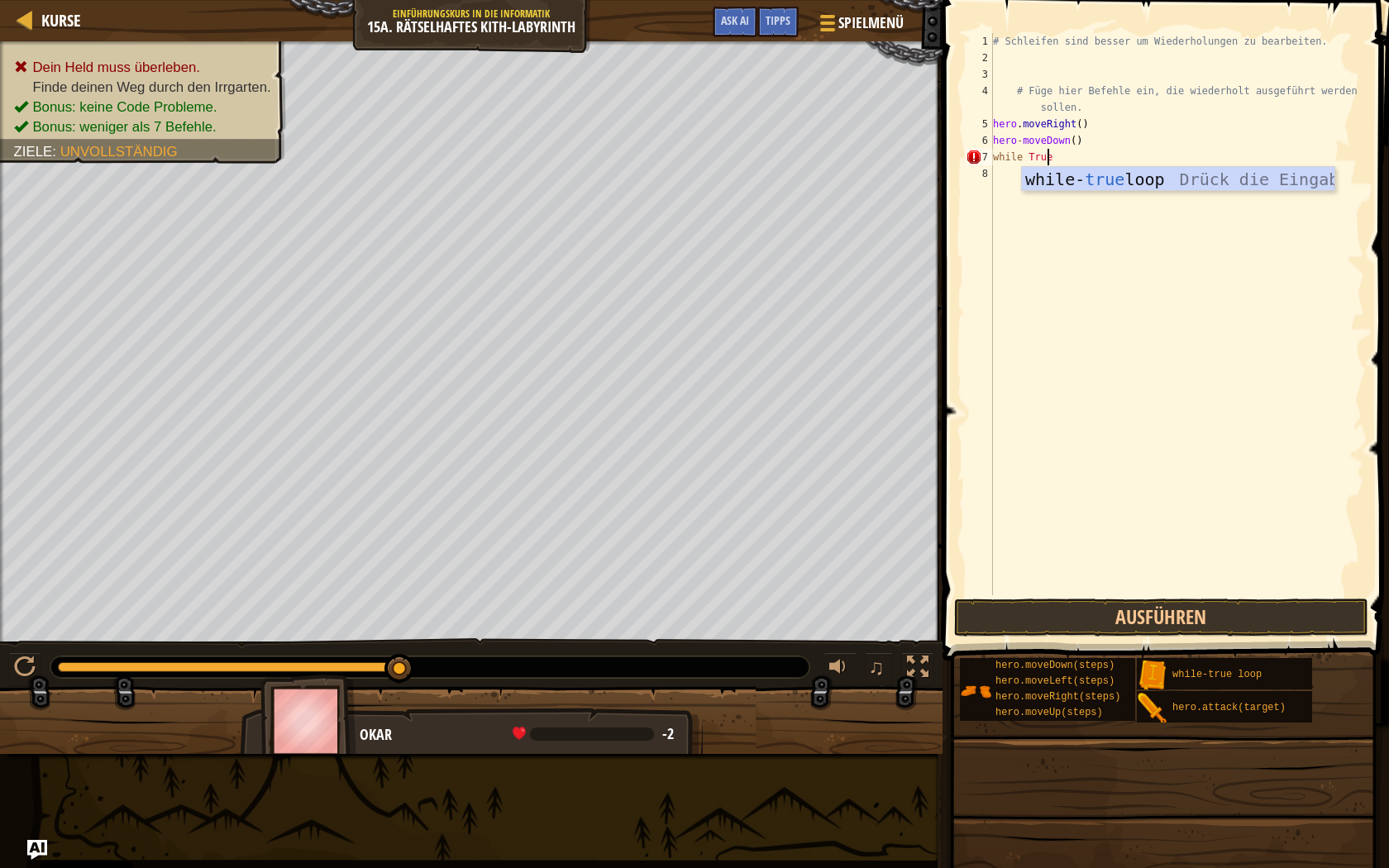
type textarea "while True:"
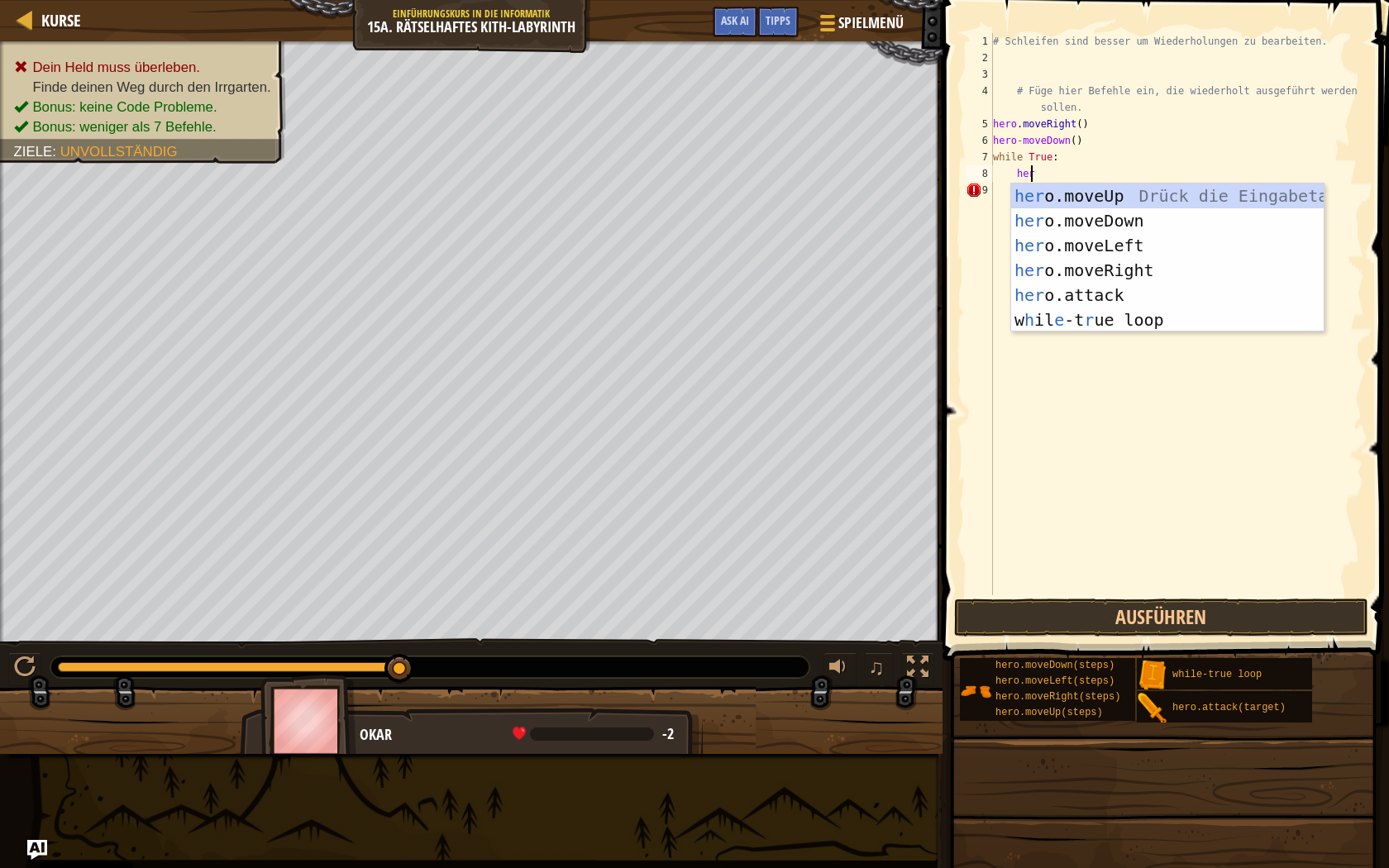
scroll to position [8, 3]
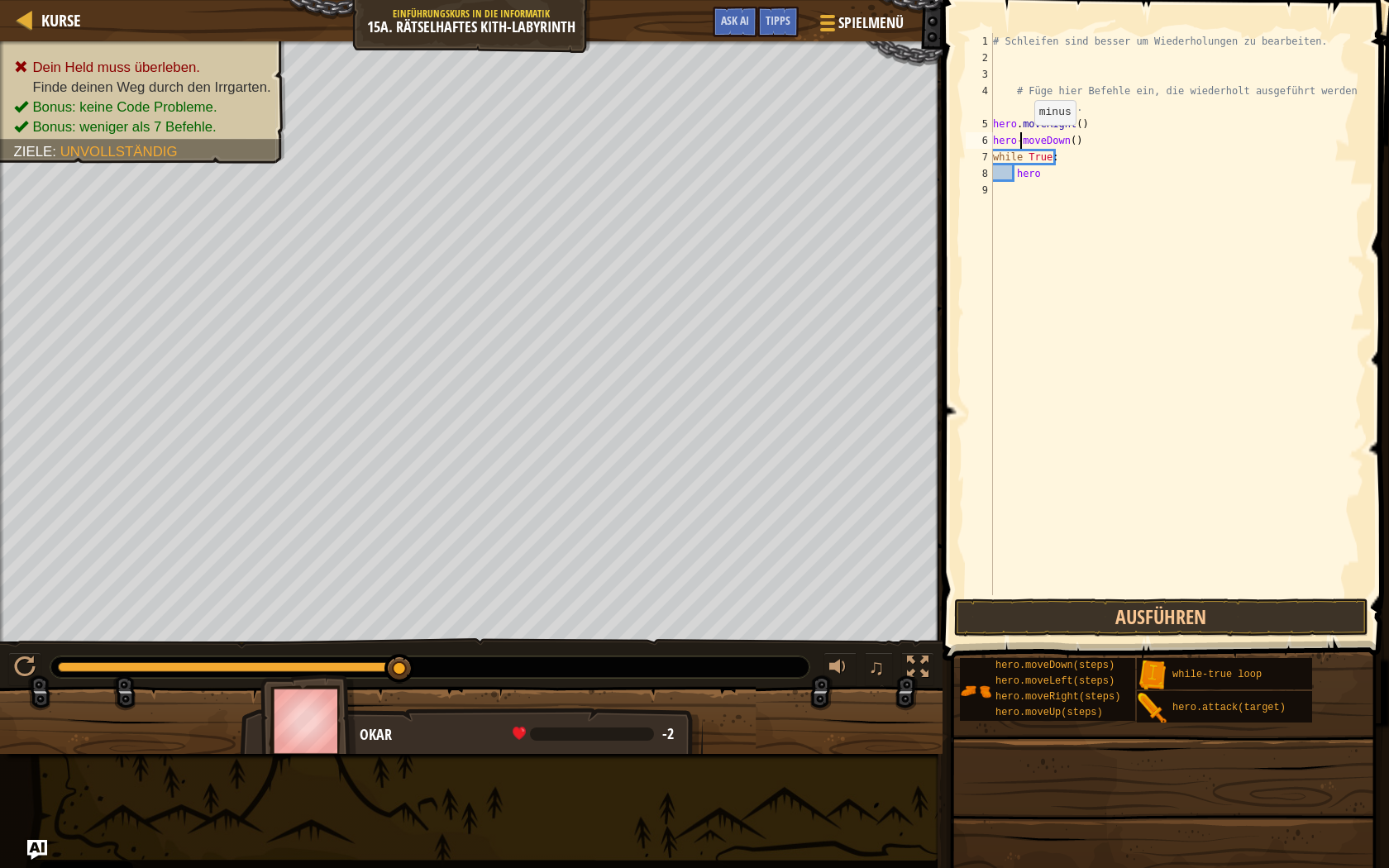
click at [1021, 141] on div "# Schleifen sind besser um Wiederholungen zu bearbeiten. # Füge hier Befehle ei…" at bounding box center [1176, 330] width 374 height 595
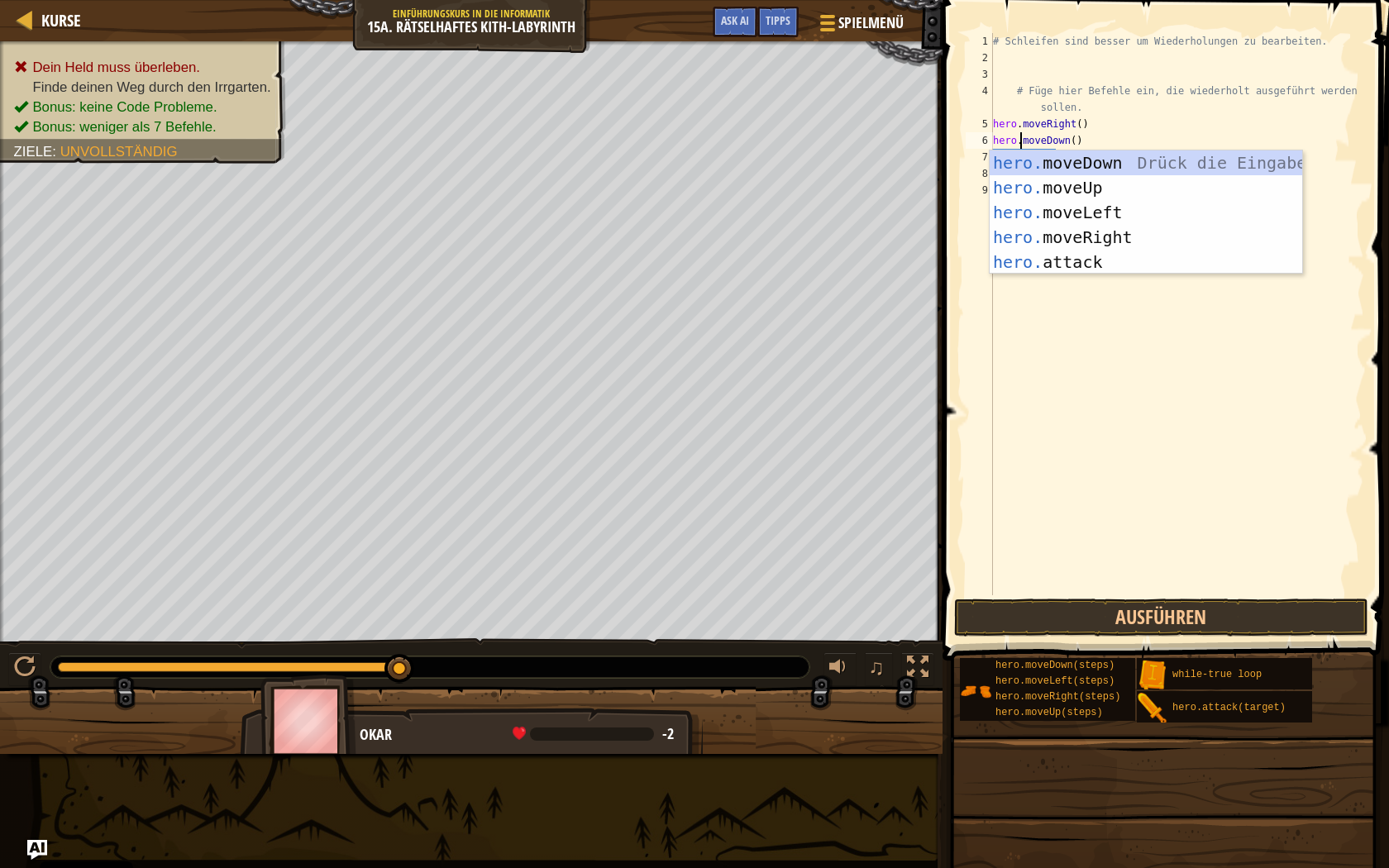
click at [1203, 102] on div "# Schleifen sind besser um Wiederholungen zu bearbeiten. # Füge hier Befehle ei…" at bounding box center [1176, 330] width 374 height 595
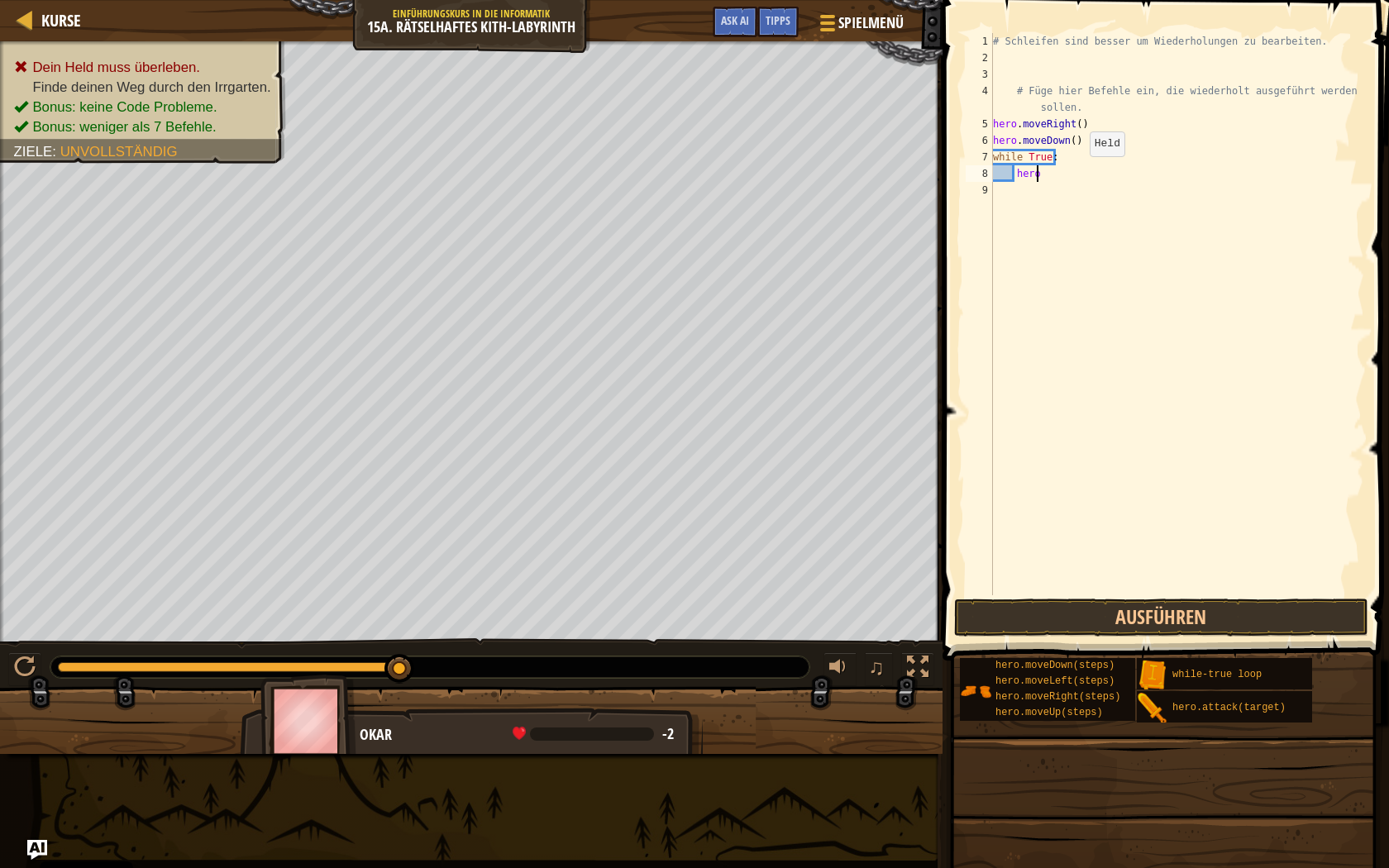
click at [1076, 173] on div "# Schleifen sind besser um Wiederholungen zu bearbeiten. # Füge hier Befehle ei…" at bounding box center [1176, 330] width 374 height 595
type textarea "hero.moveRight(2)"
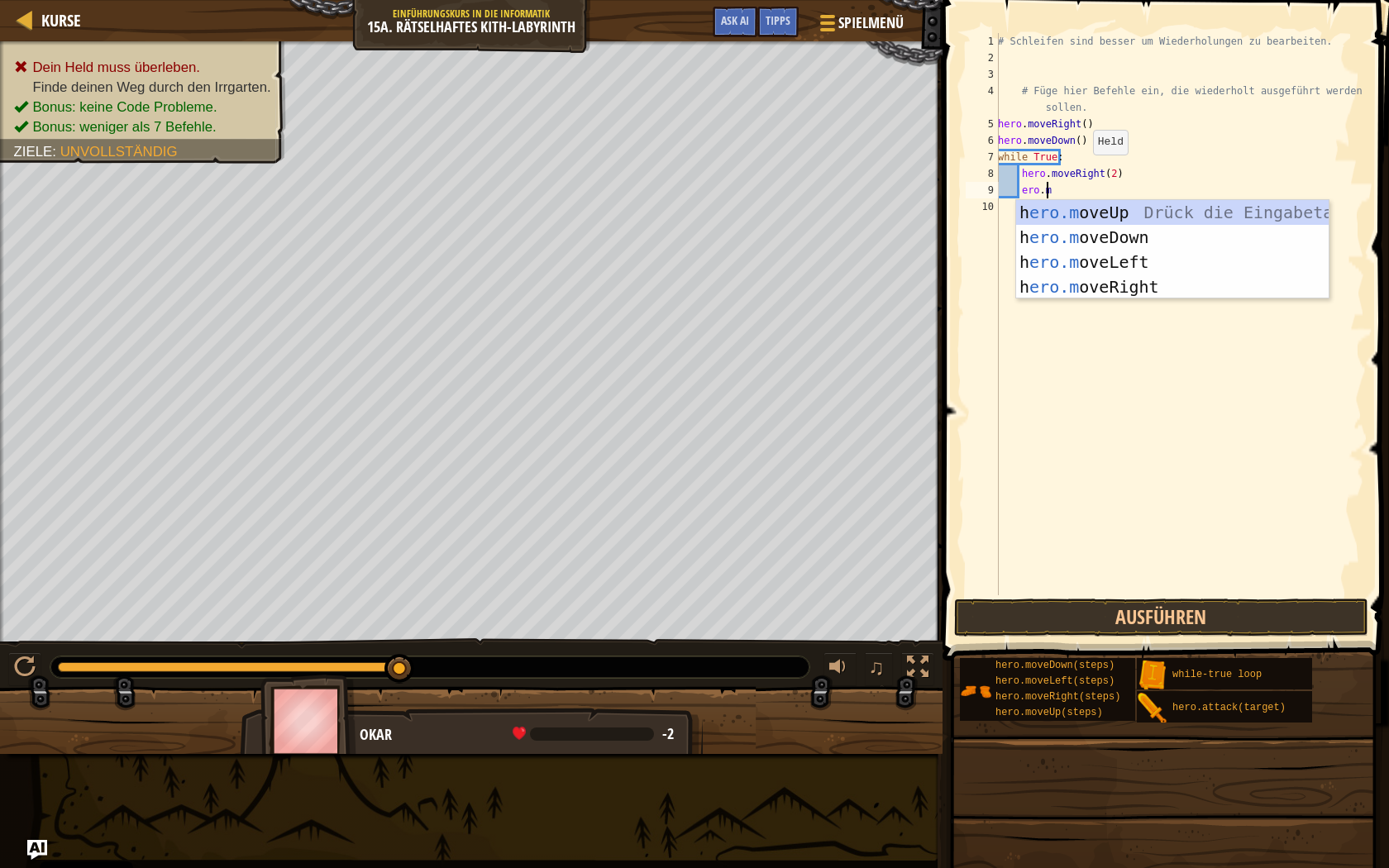
scroll to position [8, 4]
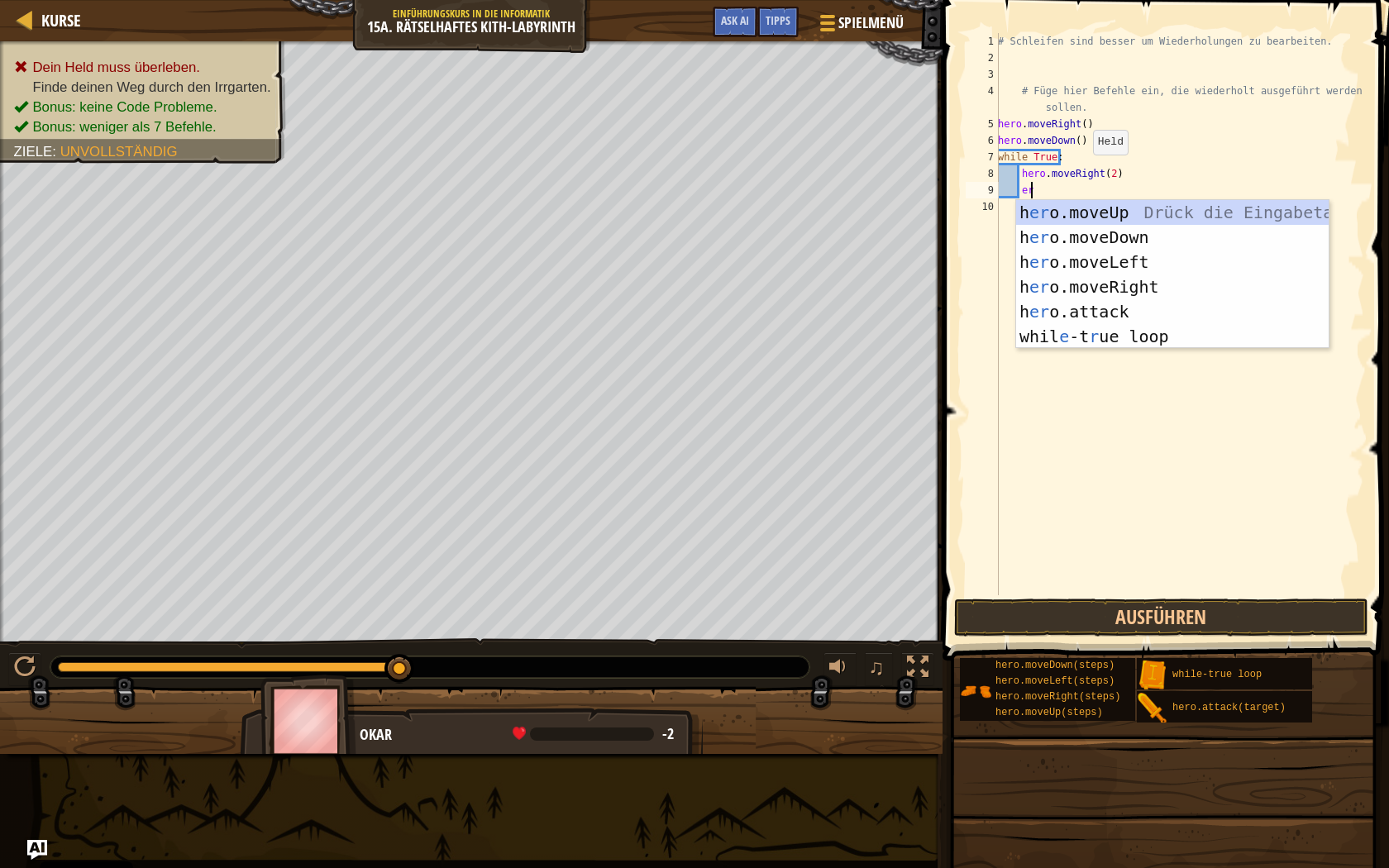
type textarea "e"
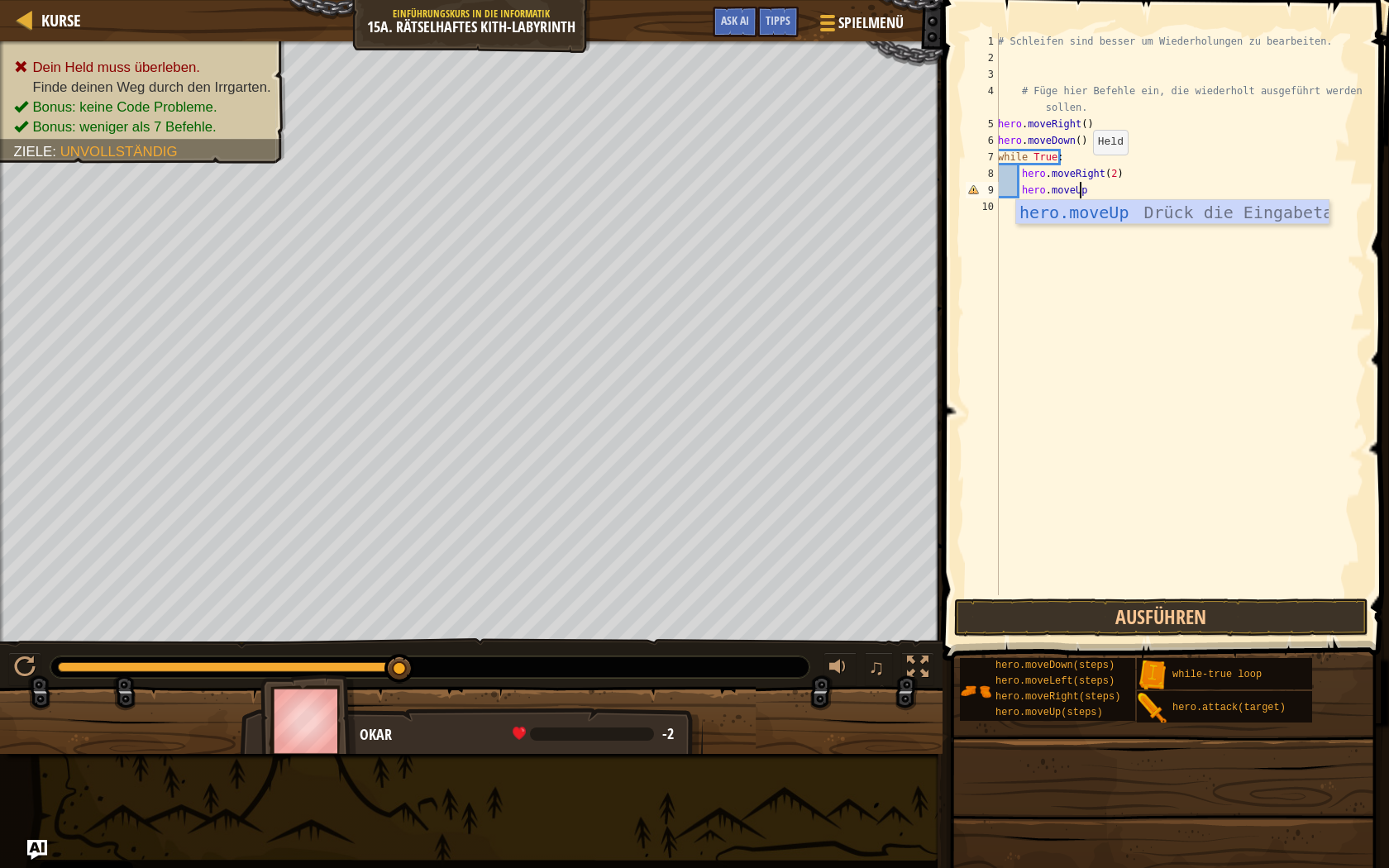
scroll to position [8, 6]
type textarea "hero.moveUp()"
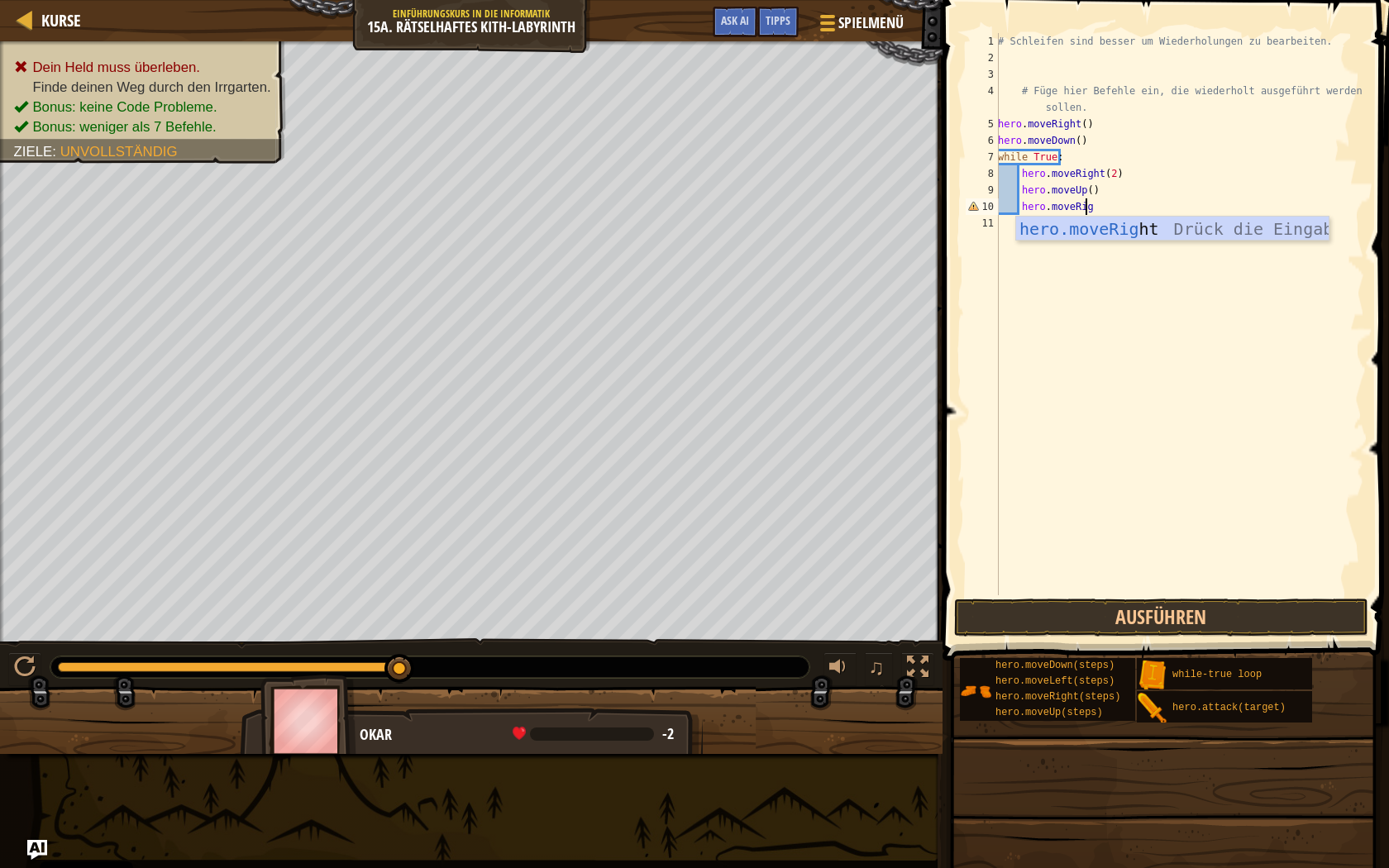
scroll to position [8, 7]
type textarea "hero.moveRight()"
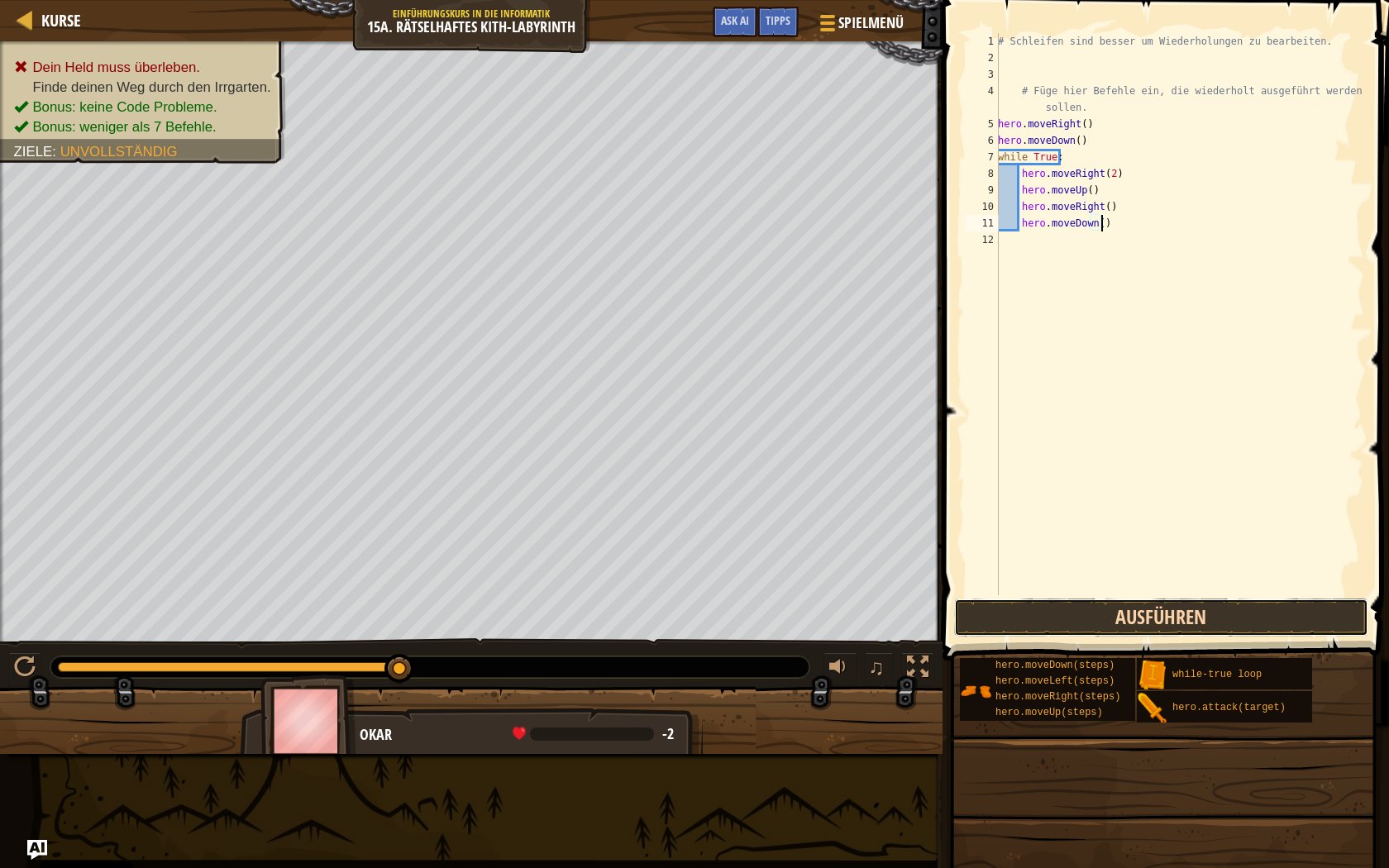
click at [1069, 615] on button "Ausführen" at bounding box center [1161, 618] width 414 height 38
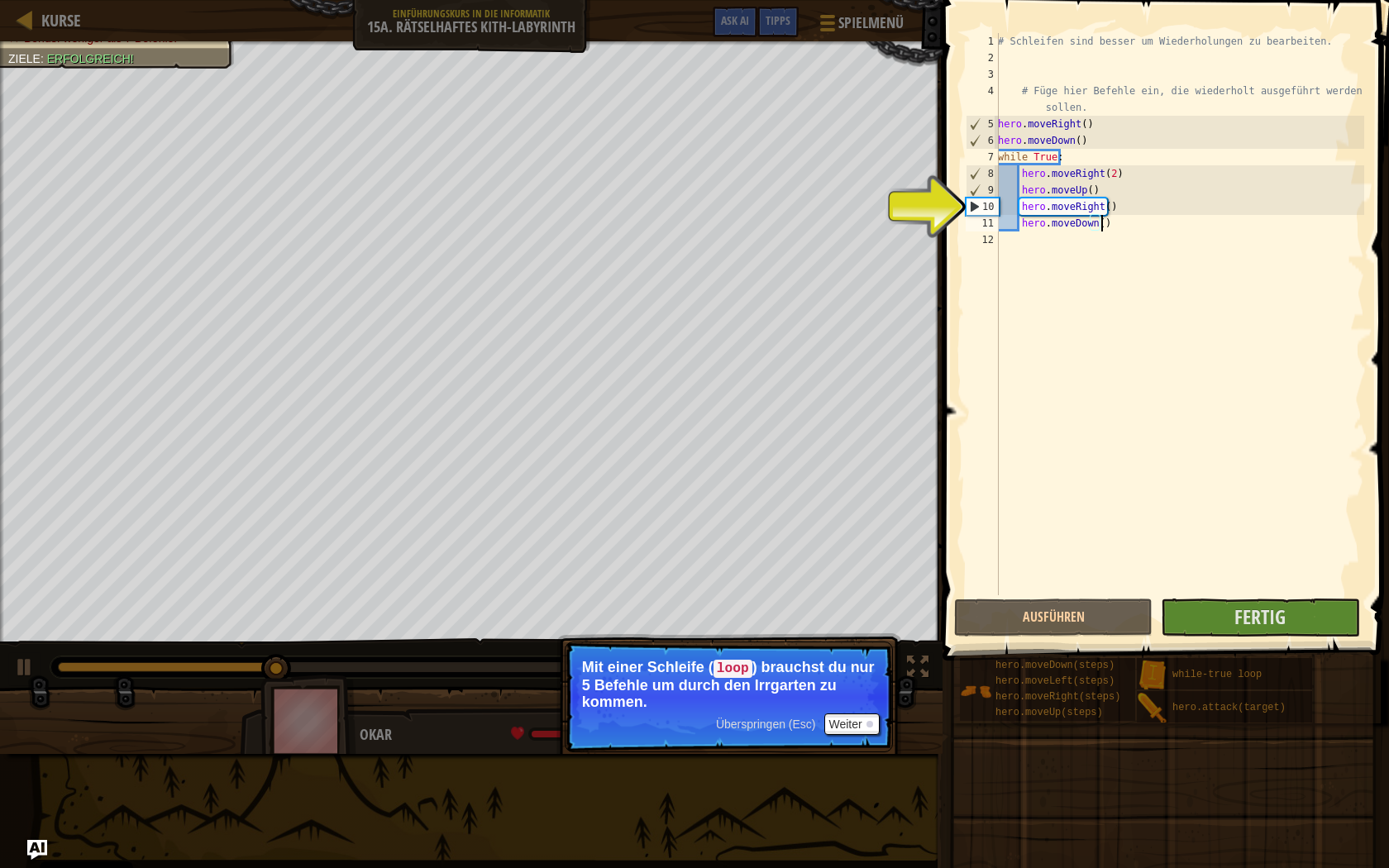
click at [790, 723] on span "Überspringen (Esc)" at bounding box center [766, 723] width 100 height 13
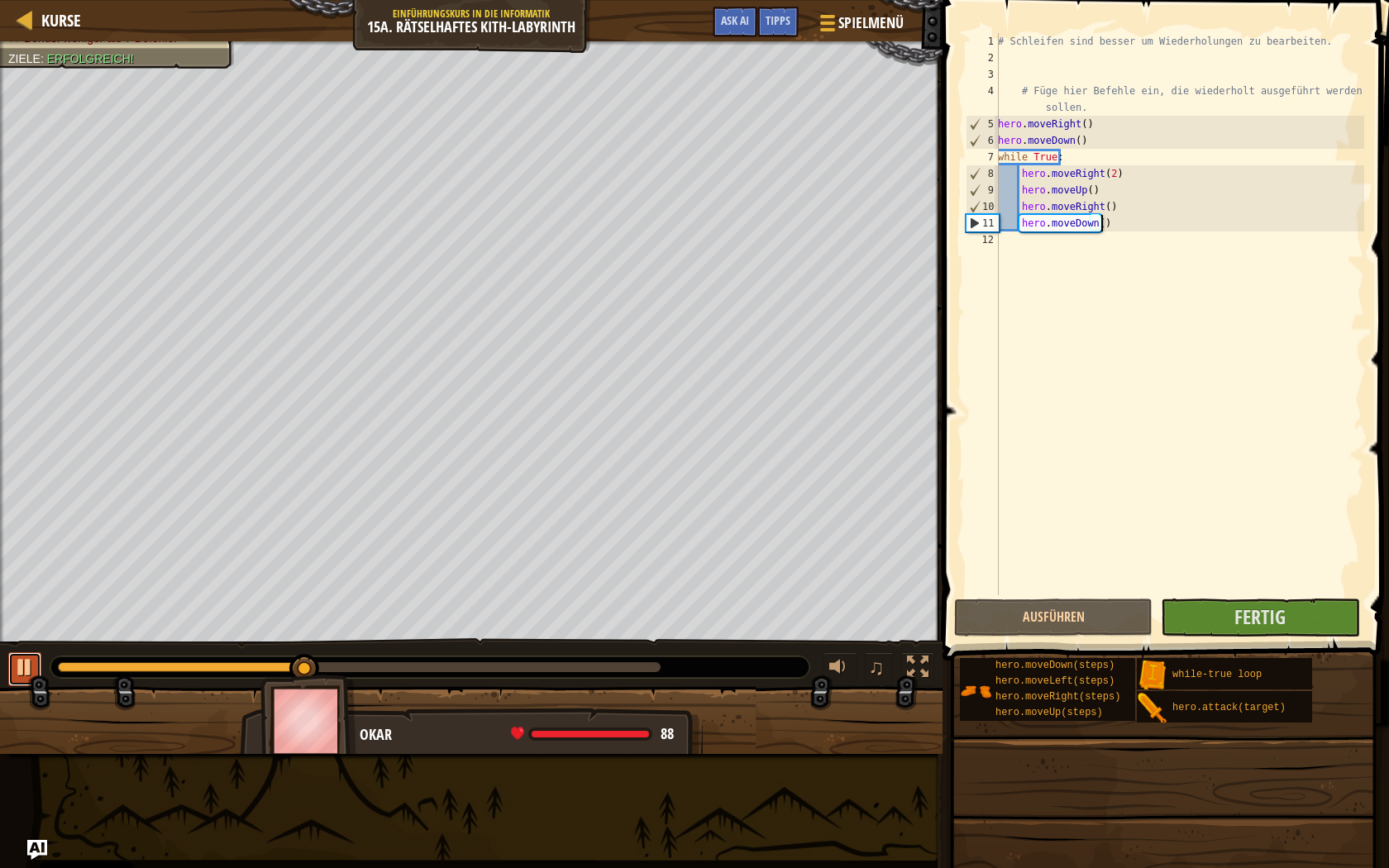
click at [35, 667] on button at bounding box center [25, 668] width 33 height 34
drag, startPoint x: 1085, startPoint y: 139, endPoint x: 970, endPoint y: 120, distance: 116.6
click at [970, 120] on div "hero.moveDown() 1 2 3 4 5 6 7 8 9 10 11 12 # Schleifen sind besser um Wiederhol…" at bounding box center [1163, 313] width 402 height 562
type textarea "hero.moveRight() hero.moveDown()"
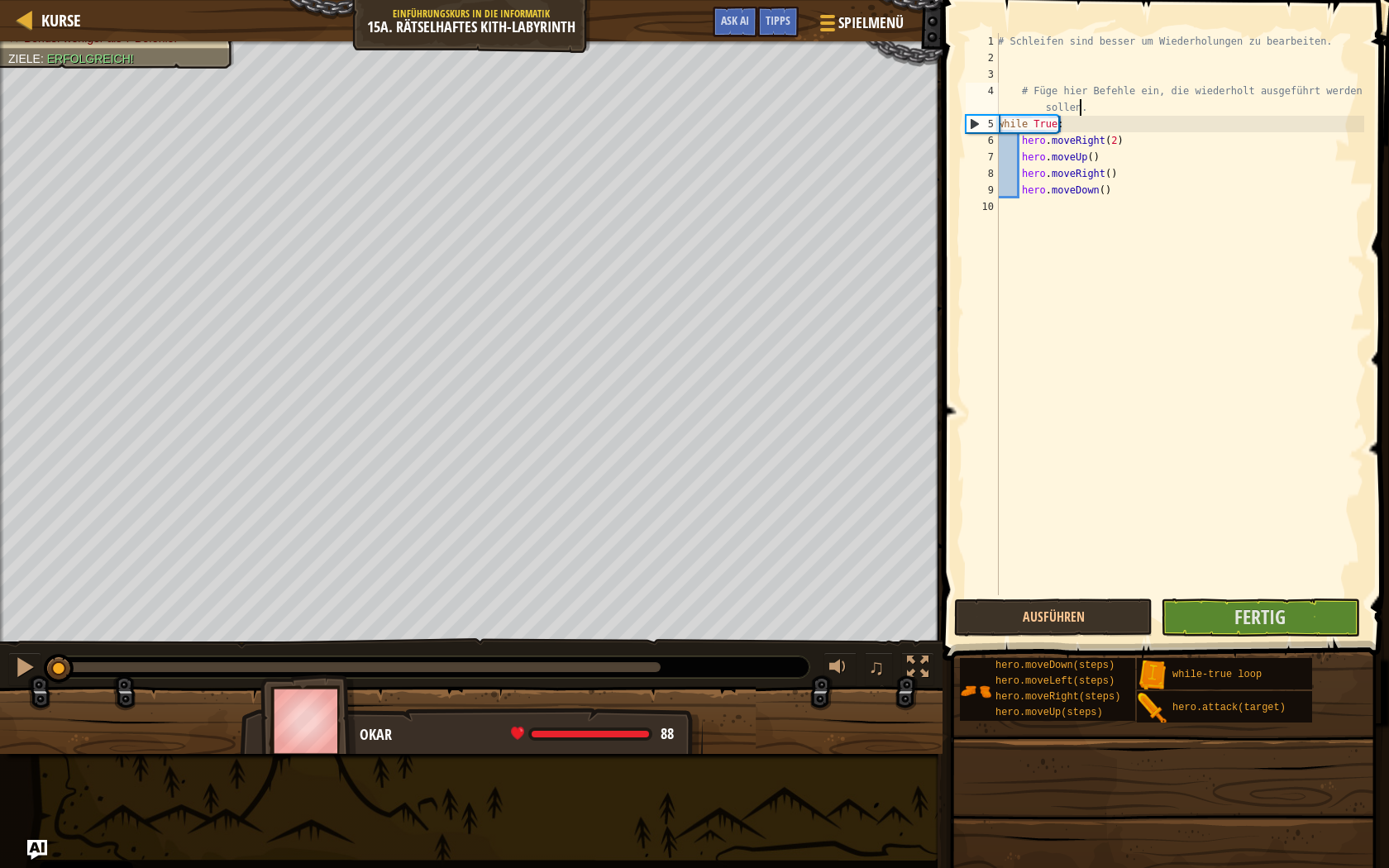
drag, startPoint x: 306, startPoint y: 665, endPoint x: 43, endPoint y: 648, distance: 263.5
click at [43, 648] on div "♫" at bounding box center [471, 663] width 942 height 50
click at [997, 619] on button "Ausführen" at bounding box center [1053, 618] width 199 height 38
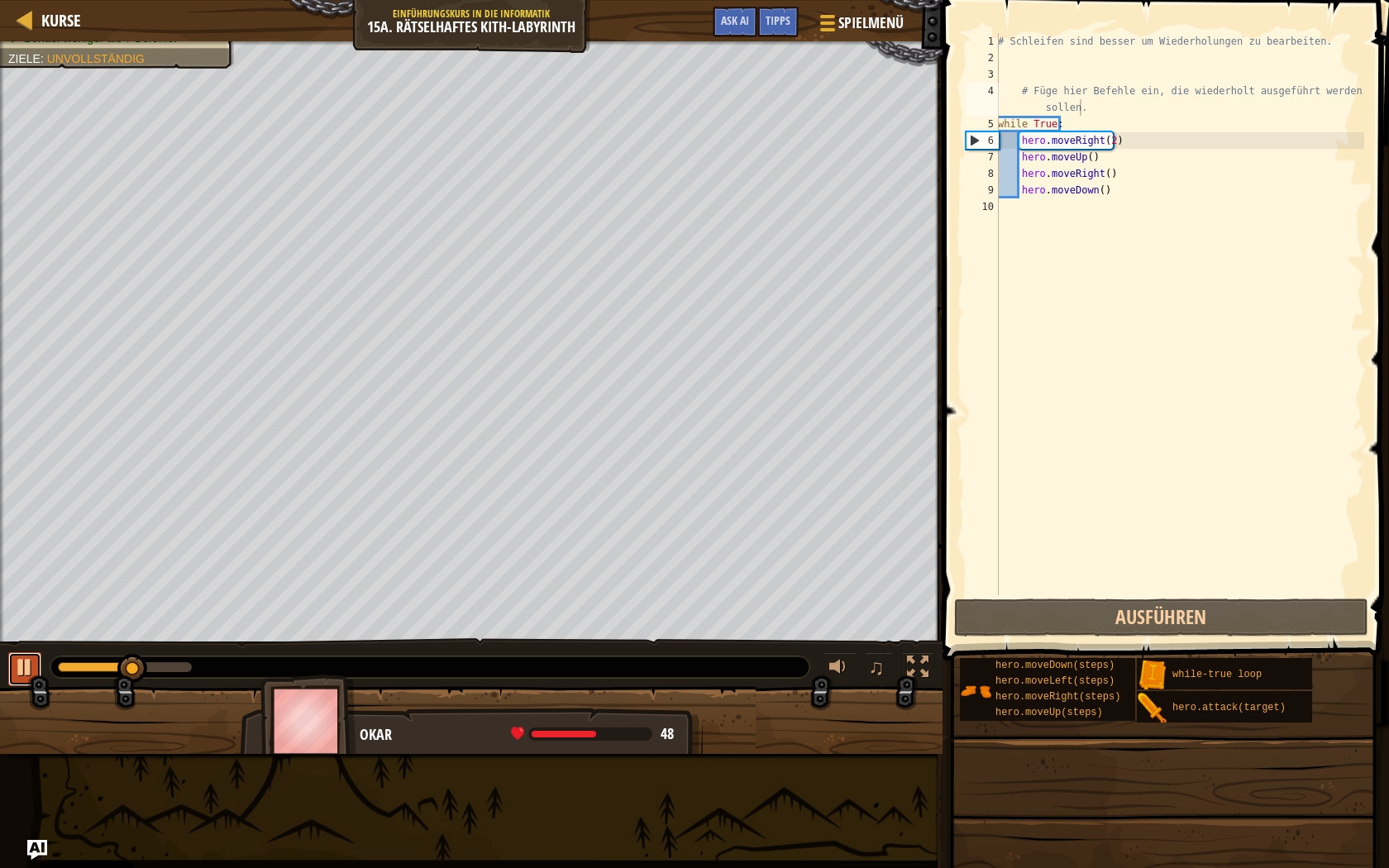
click at [19, 657] on div at bounding box center [24, 667] width 22 height 22
click at [1021, 139] on div "# Schleifen sind besser um Wiederholungen zu bearbeiten. # Füge hier Befehle ei…" at bounding box center [1179, 330] width 369 height 595
type textarea "hero.moveRight(2)"
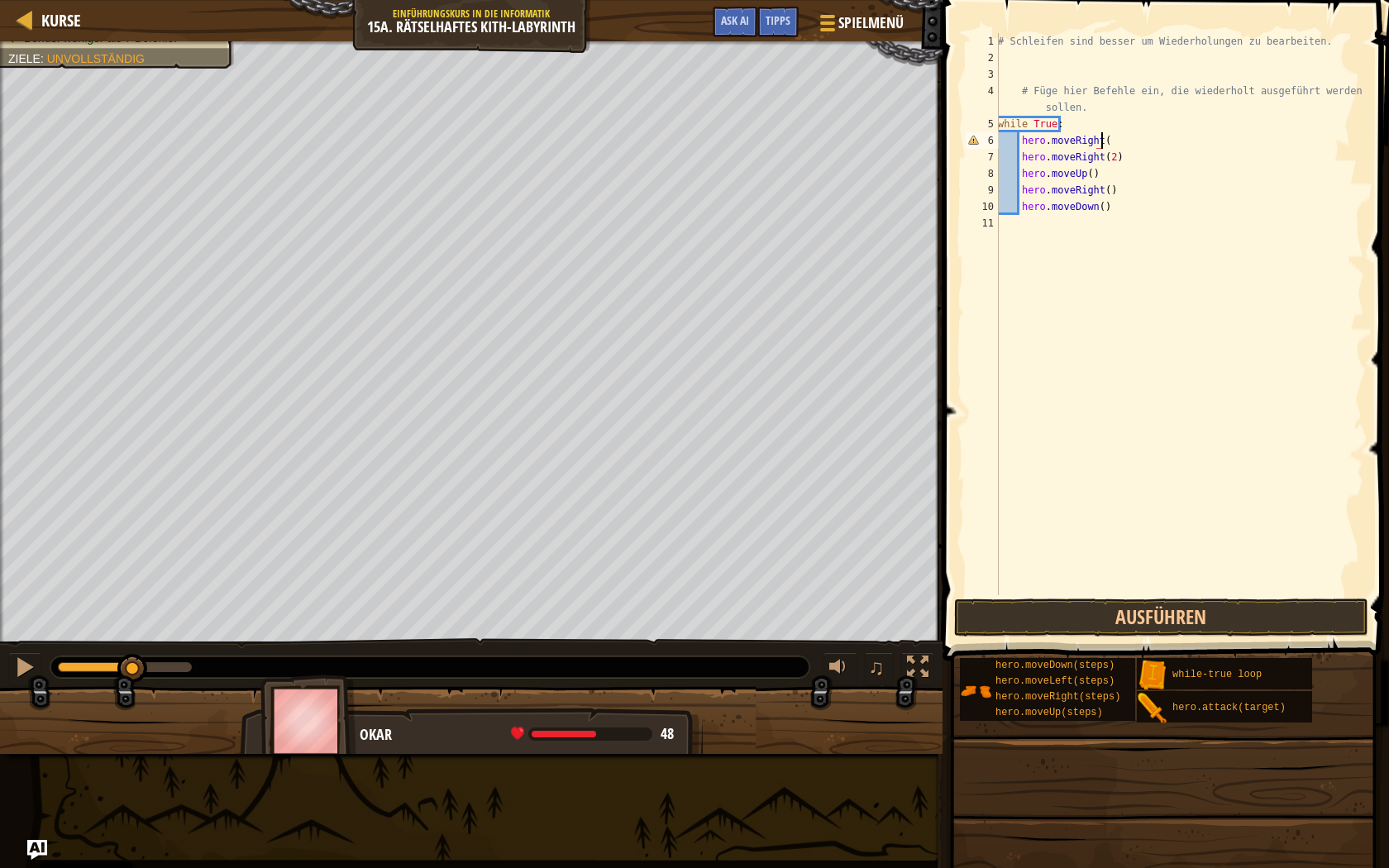
scroll to position [8, 9]
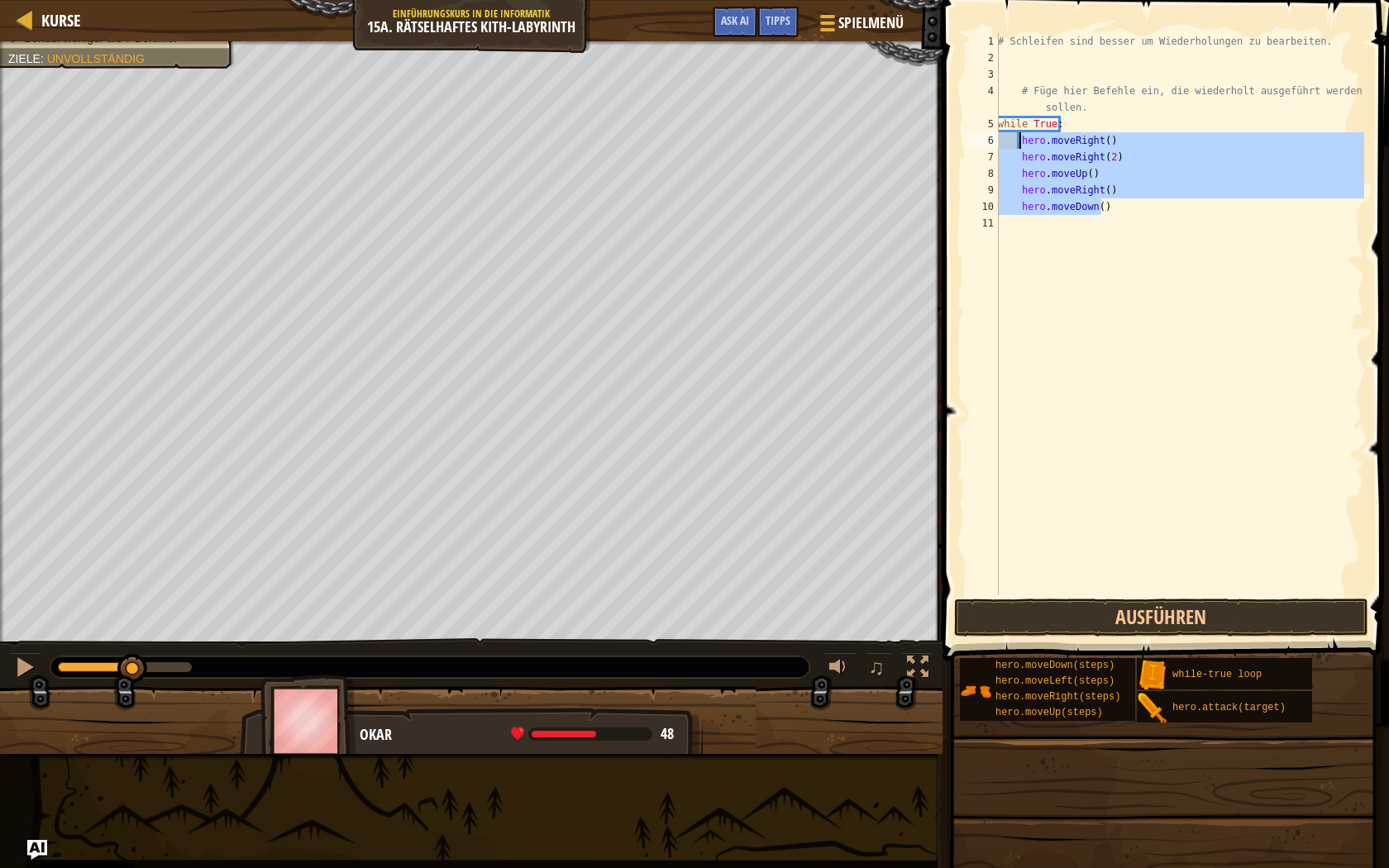
drag, startPoint x: 1107, startPoint y: 202, endPoint x: 1022, endPoint y: 145, distance: 102.3
click at [1022, 145] on div "# Schleifen sind besser um Wiederholungen zu bearbeiten. # Füge hier Befehle ei…" at bounding box center [1179, 330] width 369 height 595
type textarea "hero.moveRight()"
drag, startPoint x: 1122, startPoint y: 225, endPoint x: 978, endPoint y: 139, distance: 167.7
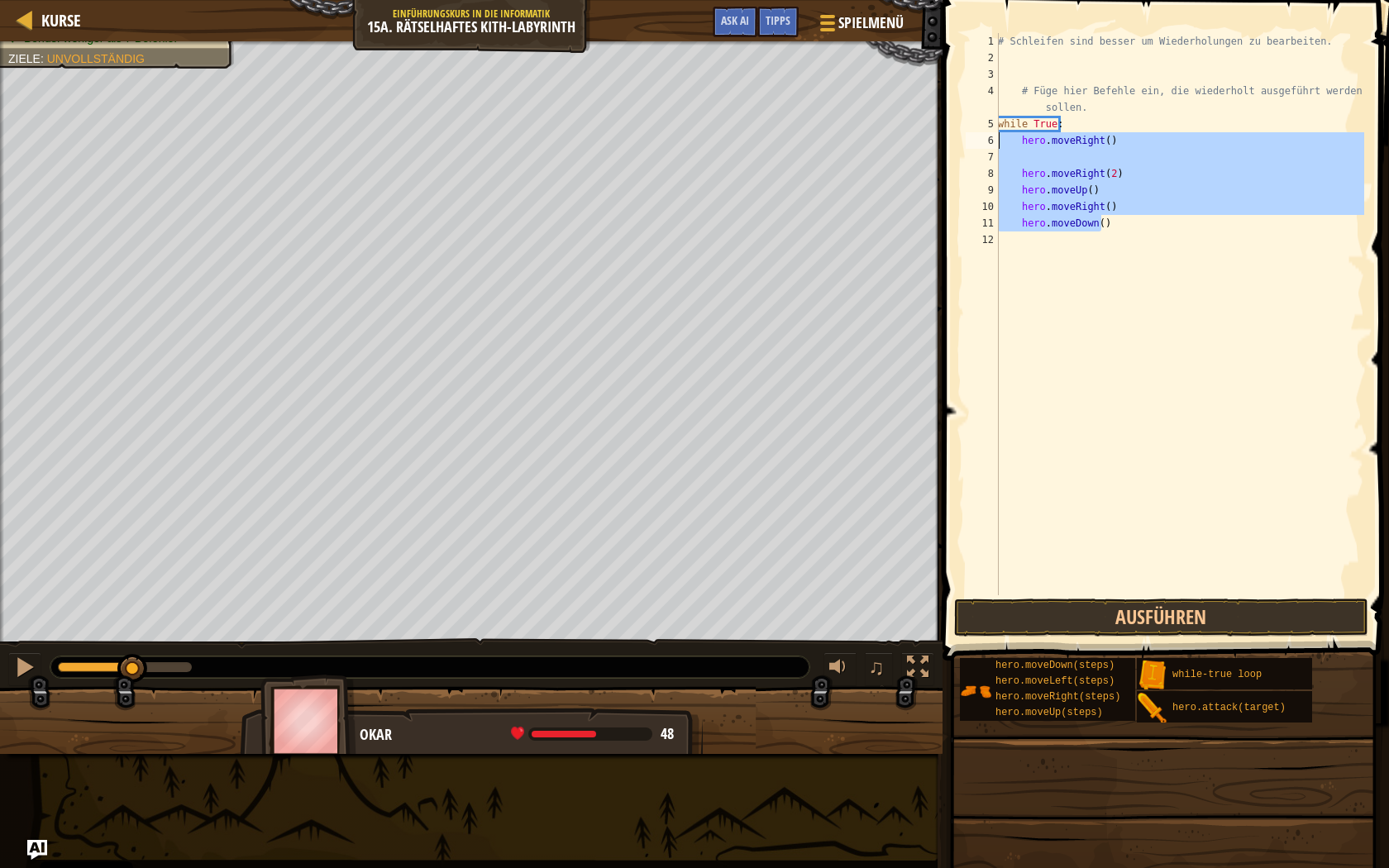
click at [978, 139] on div "1 2 3 4 5 6 7 8 9 10 11 12 # Schleifen sind besser um Wiederholungen zu bearbei…" at bounding box center [1163, 313] width 402 height 562
type textarea "hero.moveRight()"
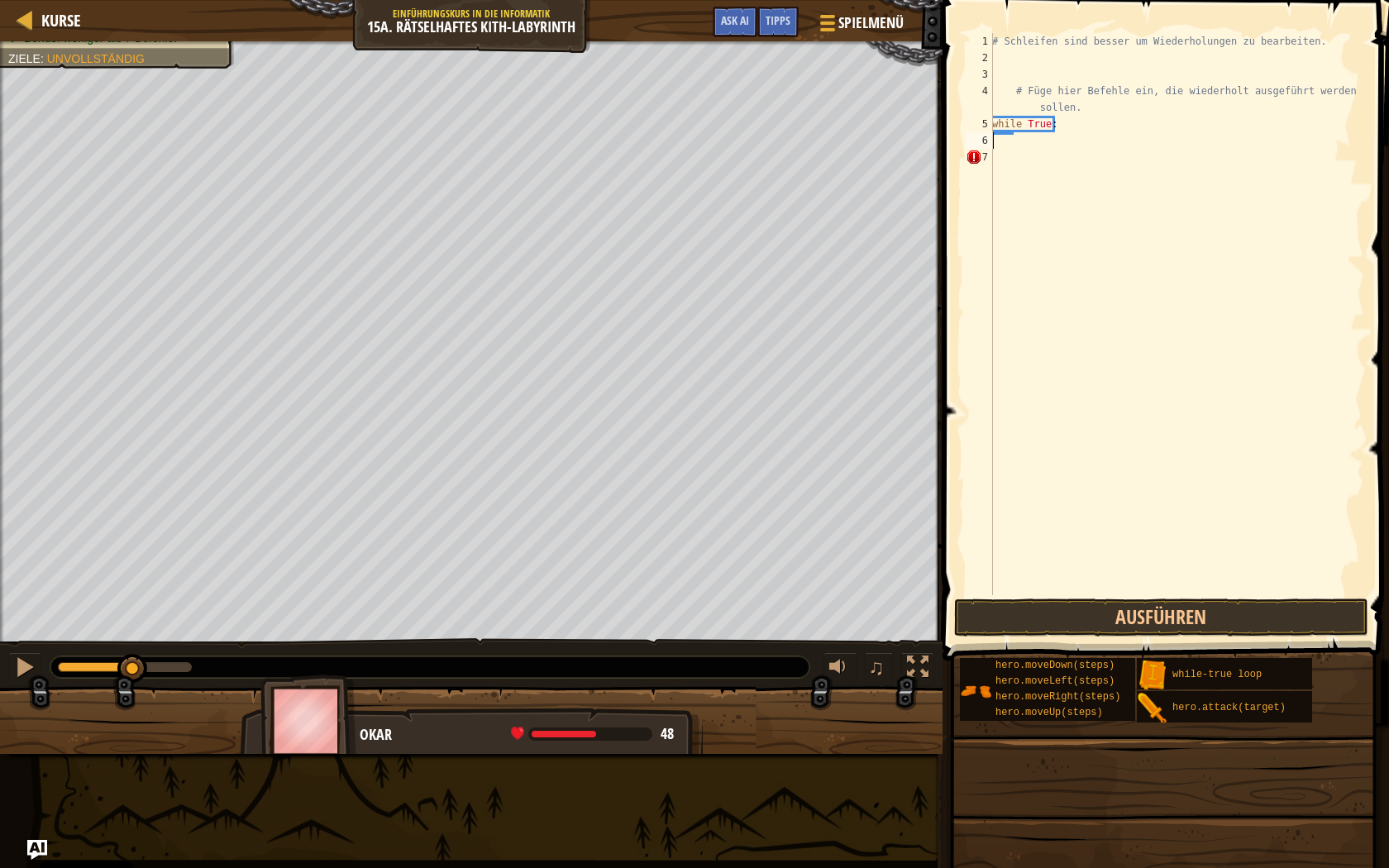
type textarea "while True:"
type textarea "hero.moveRight()"
type textarea "hero.moveDown()"
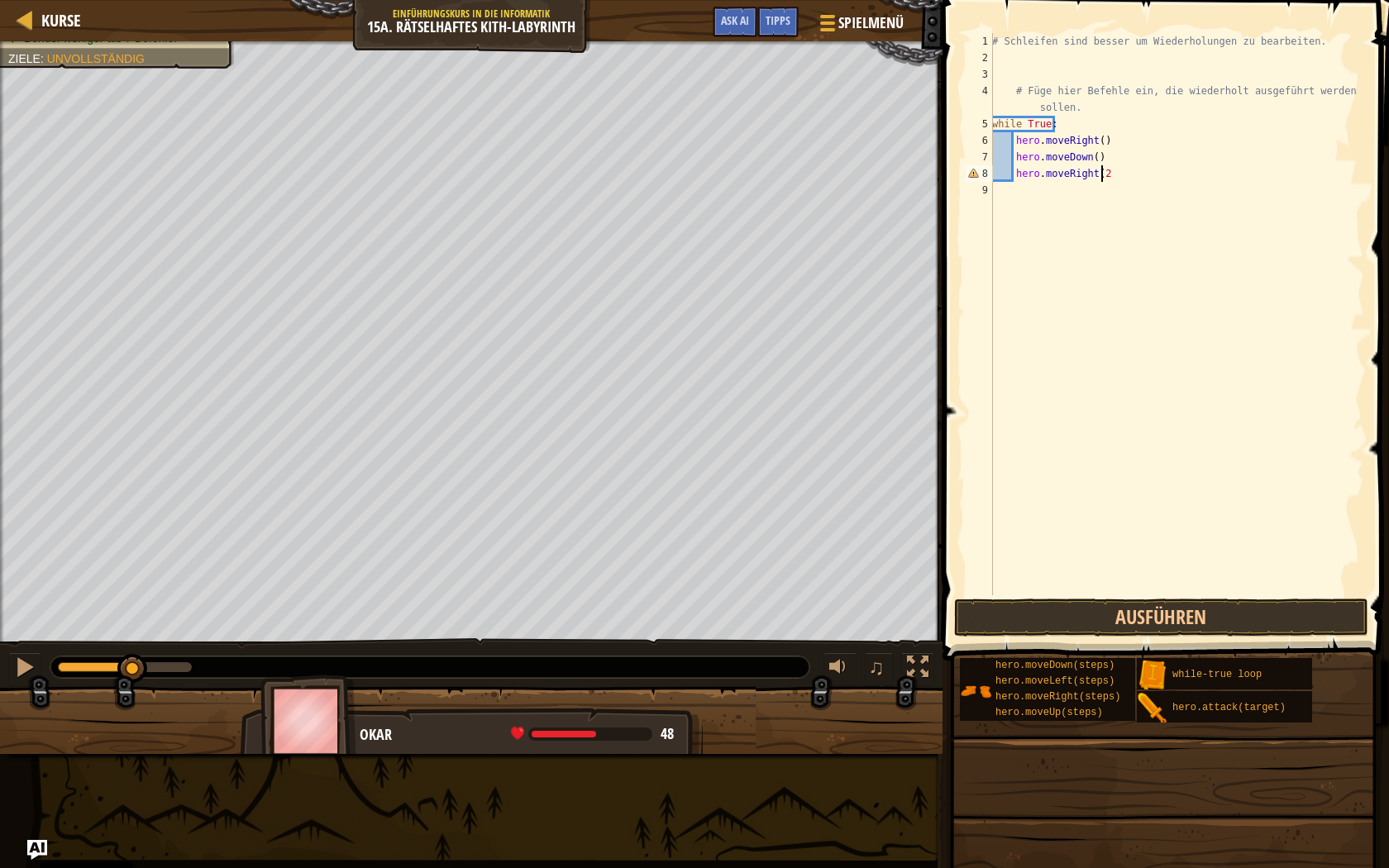
type textarea "hero.moveRight(2)"
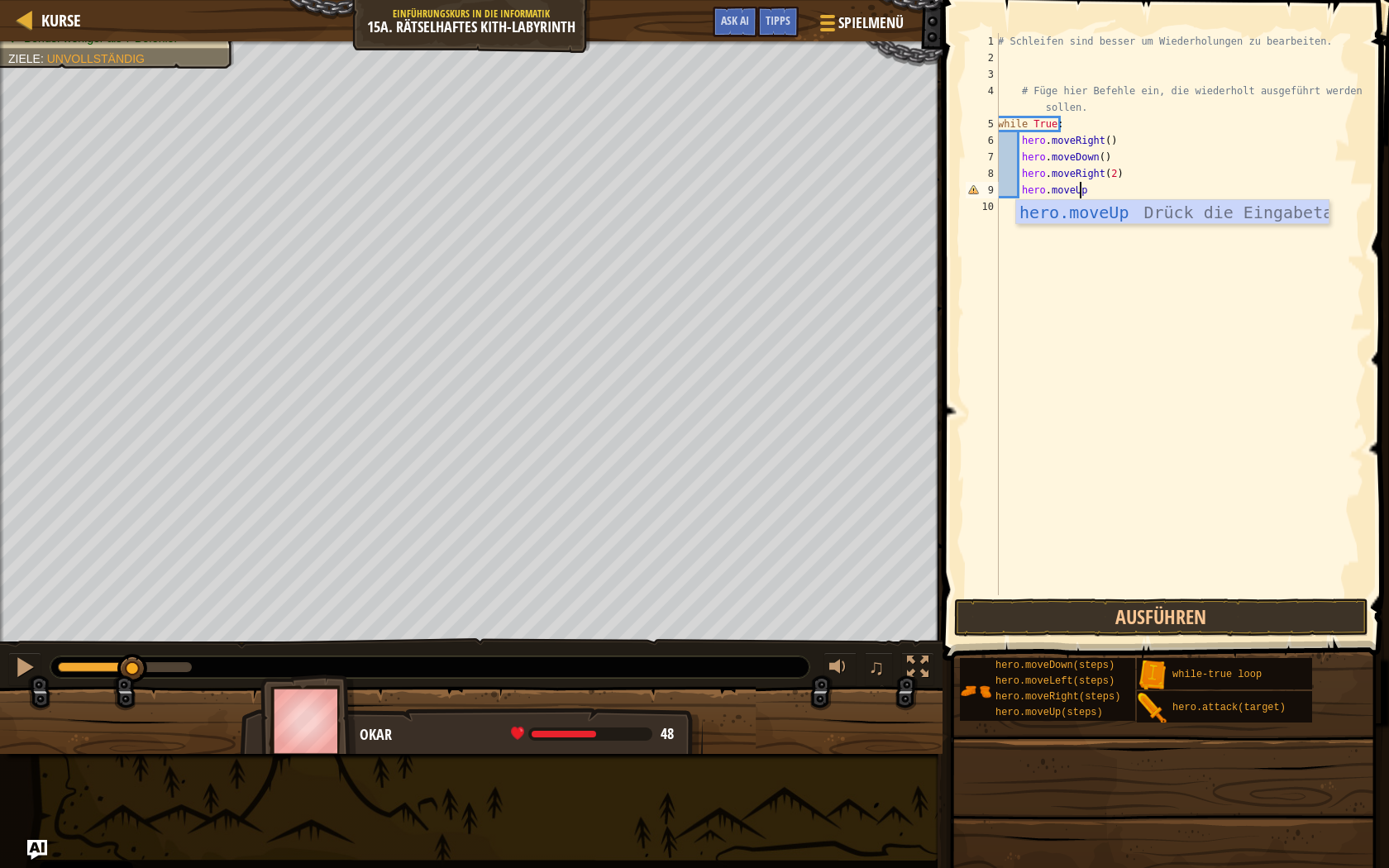
scroll to position [8, 6]
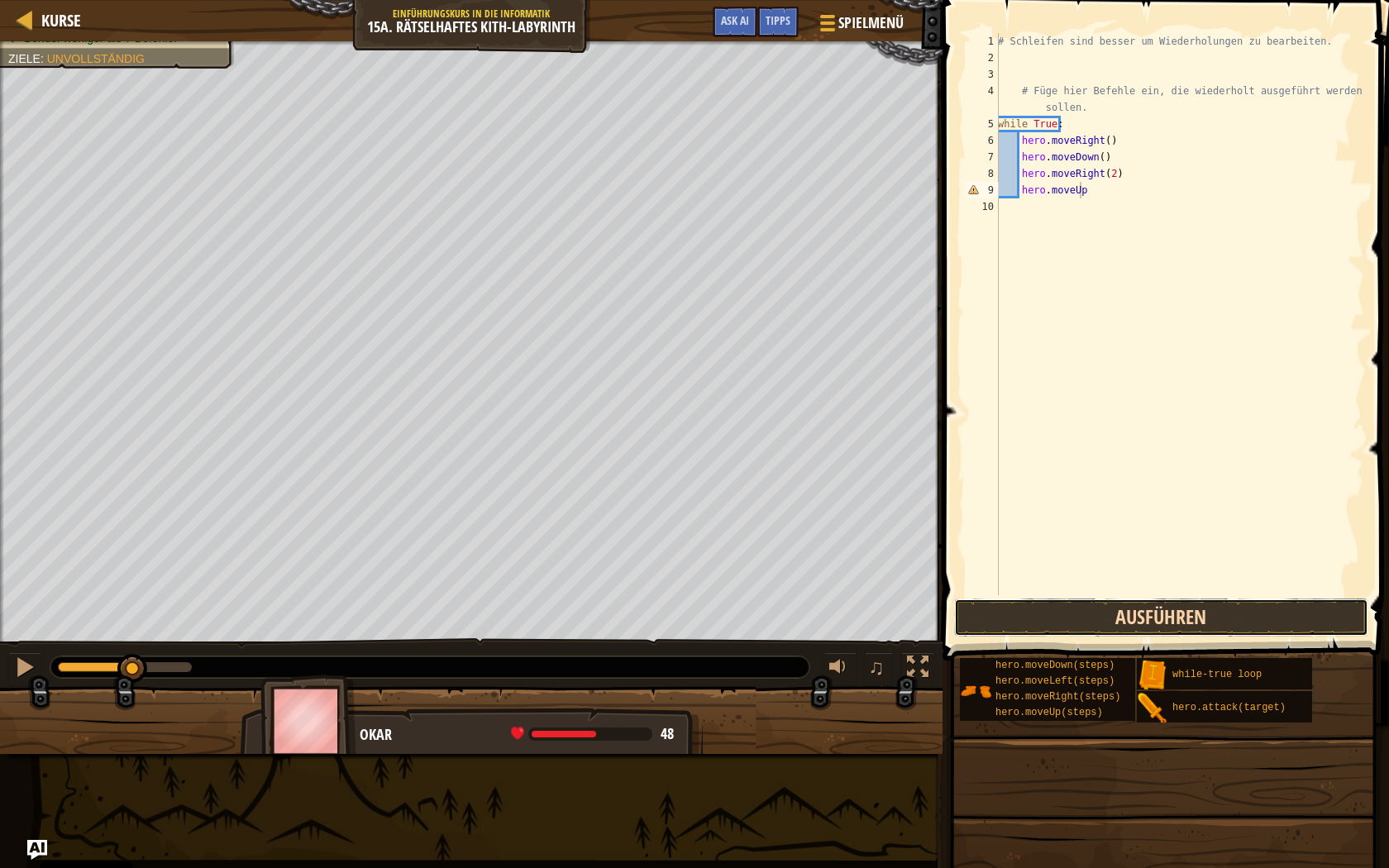
click at [1148, 619] on button "Ausführen" at bounding box center [1161, 618] width 414 height 38
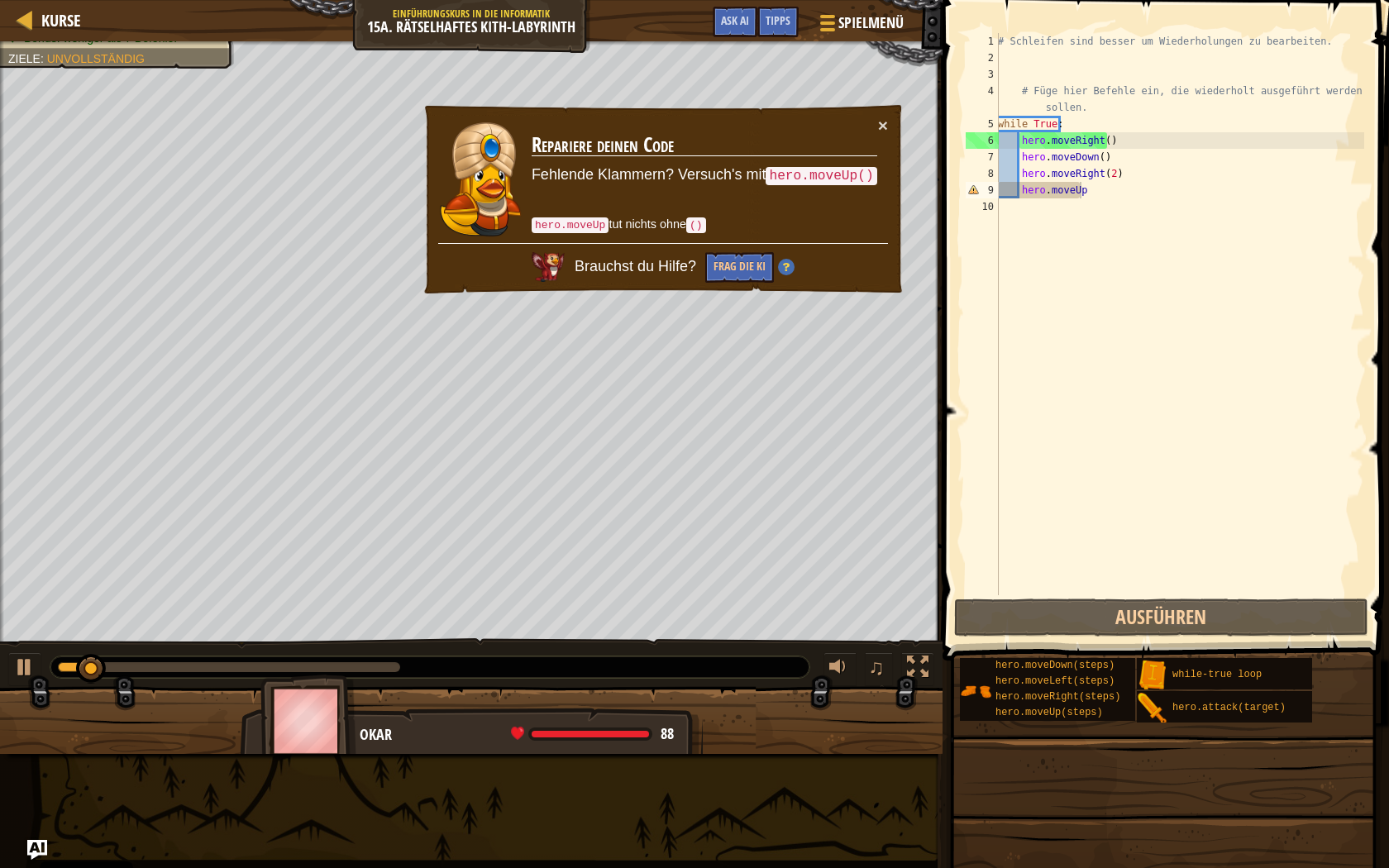
click at [874, 124] on td "Repariere deinen Code Fehlende Klammern? Versuch's mit hero.moveUp() hero.moveU…" at bounding box center [705, 179] width 348 height 126
click at [880, 126] on button "×" at bounding box center [883, 125] width 10 height 17
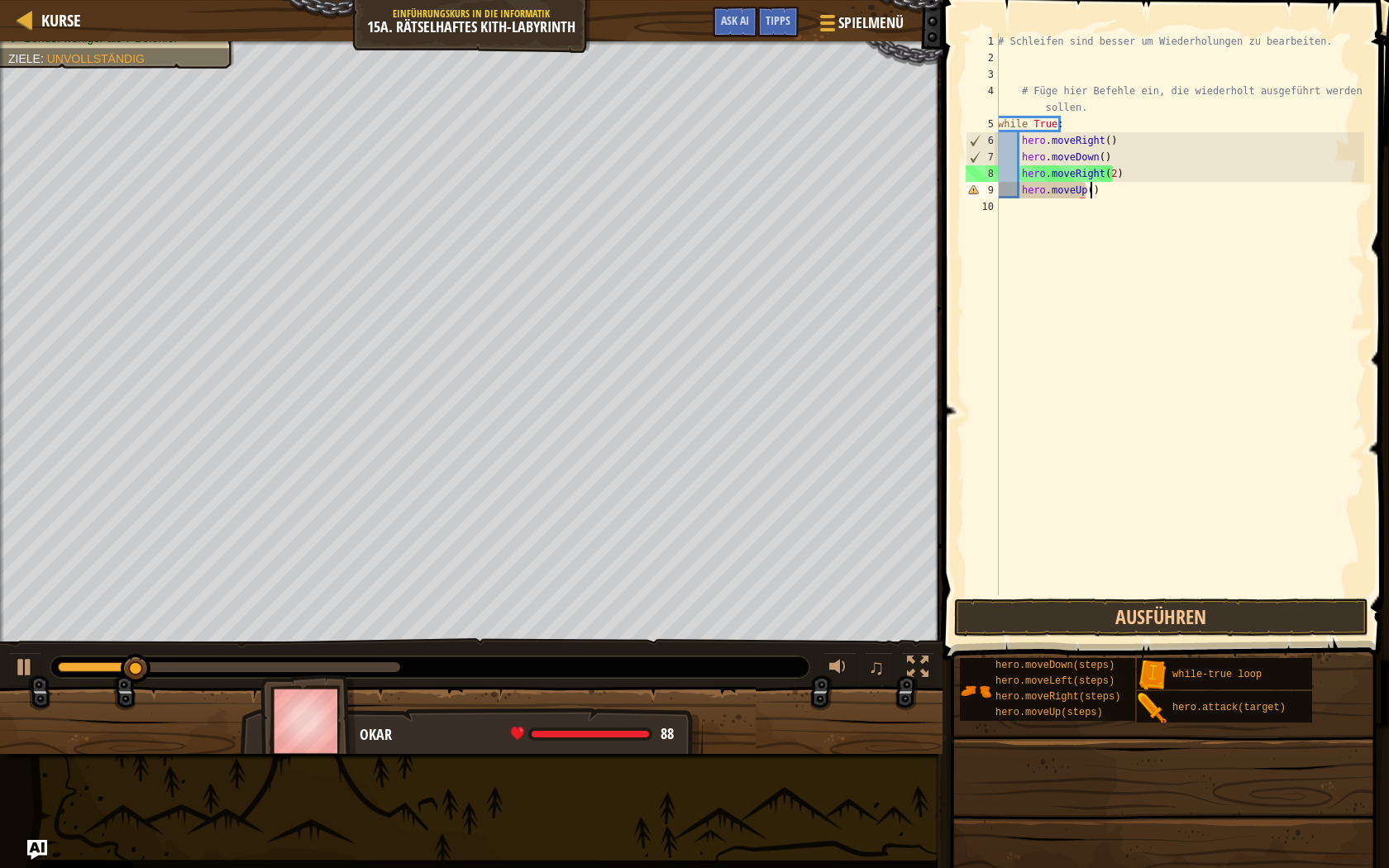
scroll to position [8, 7]
type textarea "hero.moveUp()"
click at [1118, 619] on button "Ausführen" at bounding box center [1161, 618] width 414 height 38
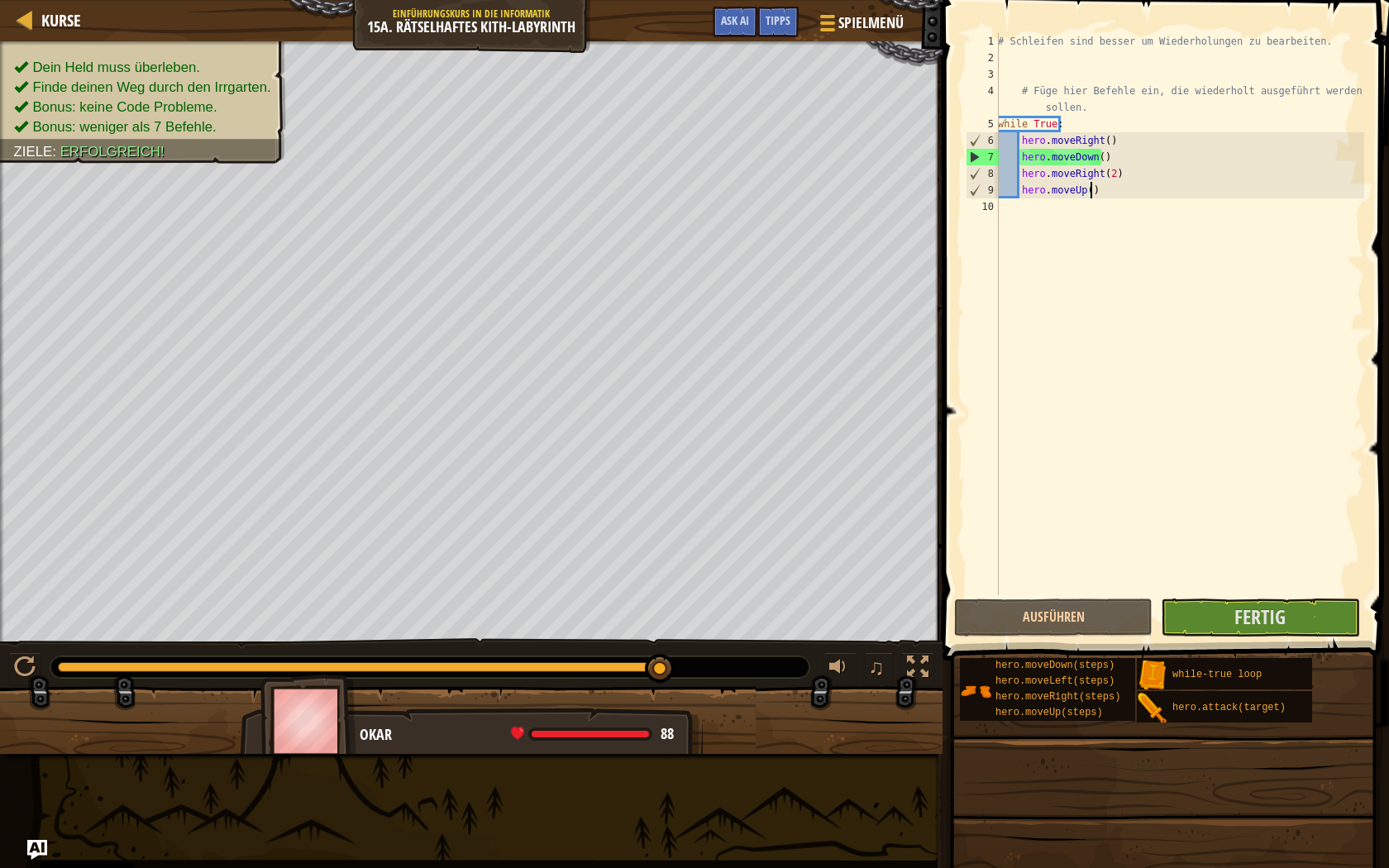
drag, startPoint x: 227, startPoint y: 662, endPoint x: 687, endPoint y: 655, distance: 460.1
click at [687, 656] on div at bounding box center [430, 667] width 761 height 23
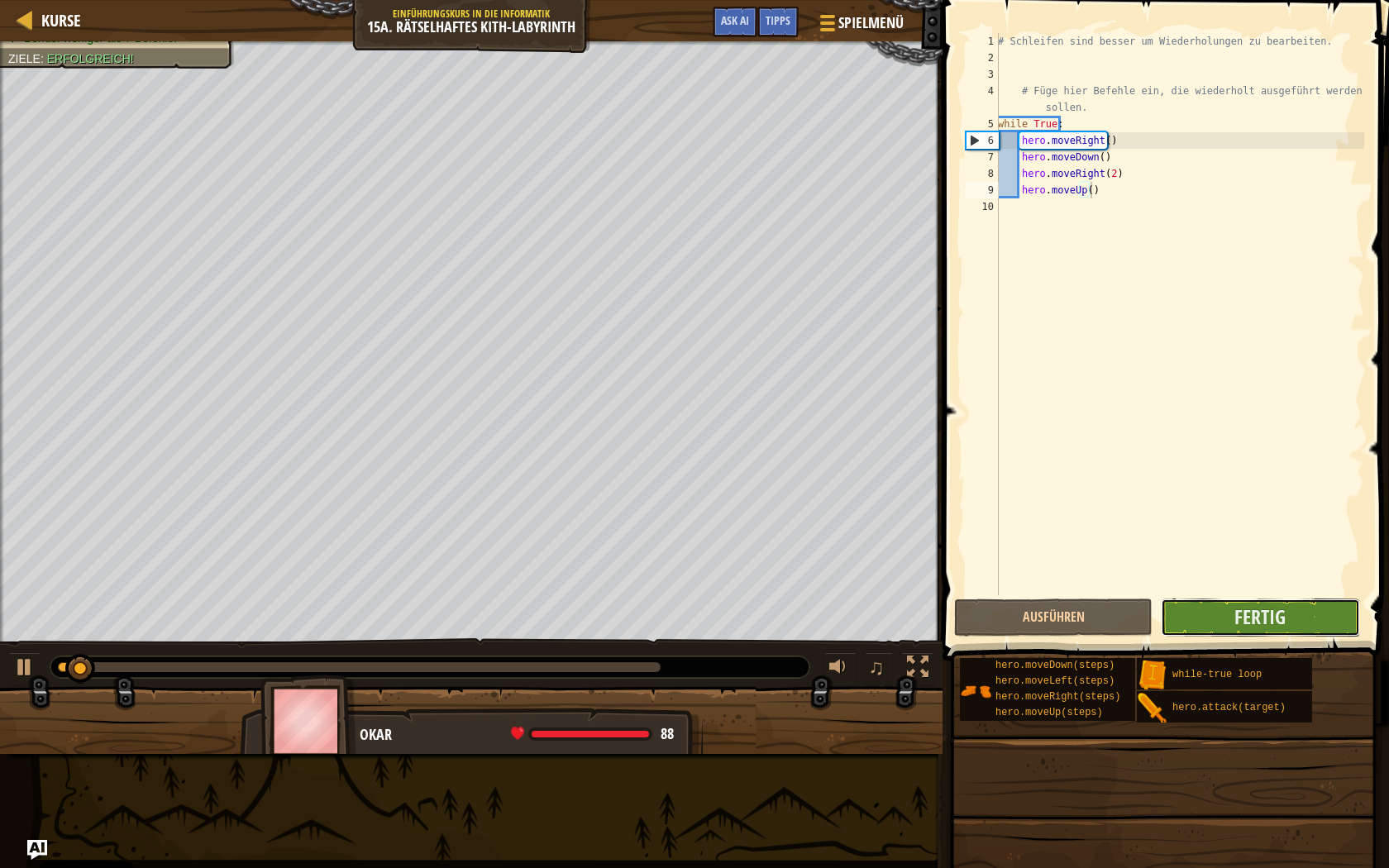
click at [1219, 599] on button "Fertig" at bounding box center [1260, 618] width 199 height 38
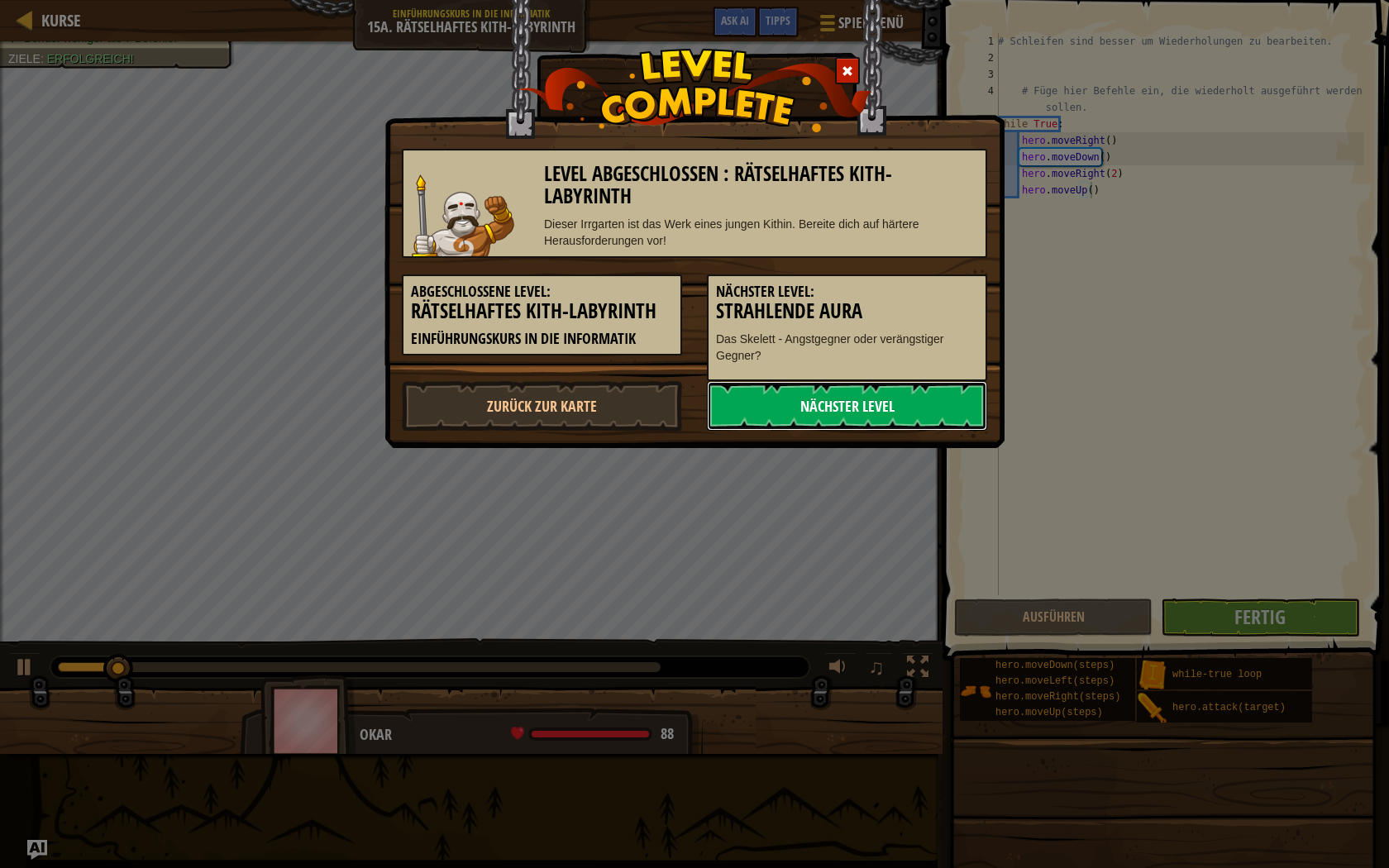
click at [872, 410] on link "Nächster Level" at bounding box center [847, 406] width 281 height 50
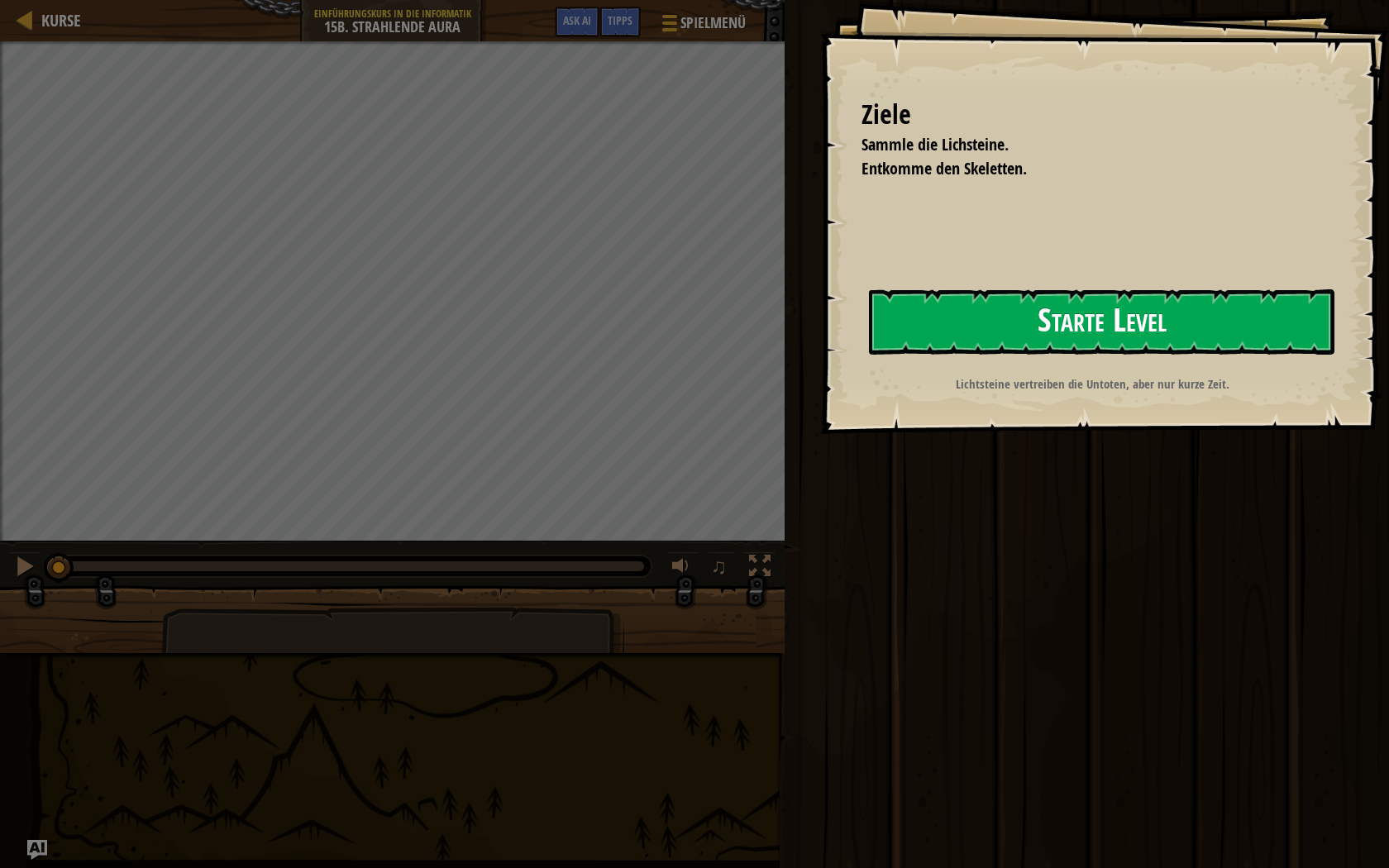
click at [994, 303] on button "Starte Level" at bounding box center [1102, 322] width 466 height 65
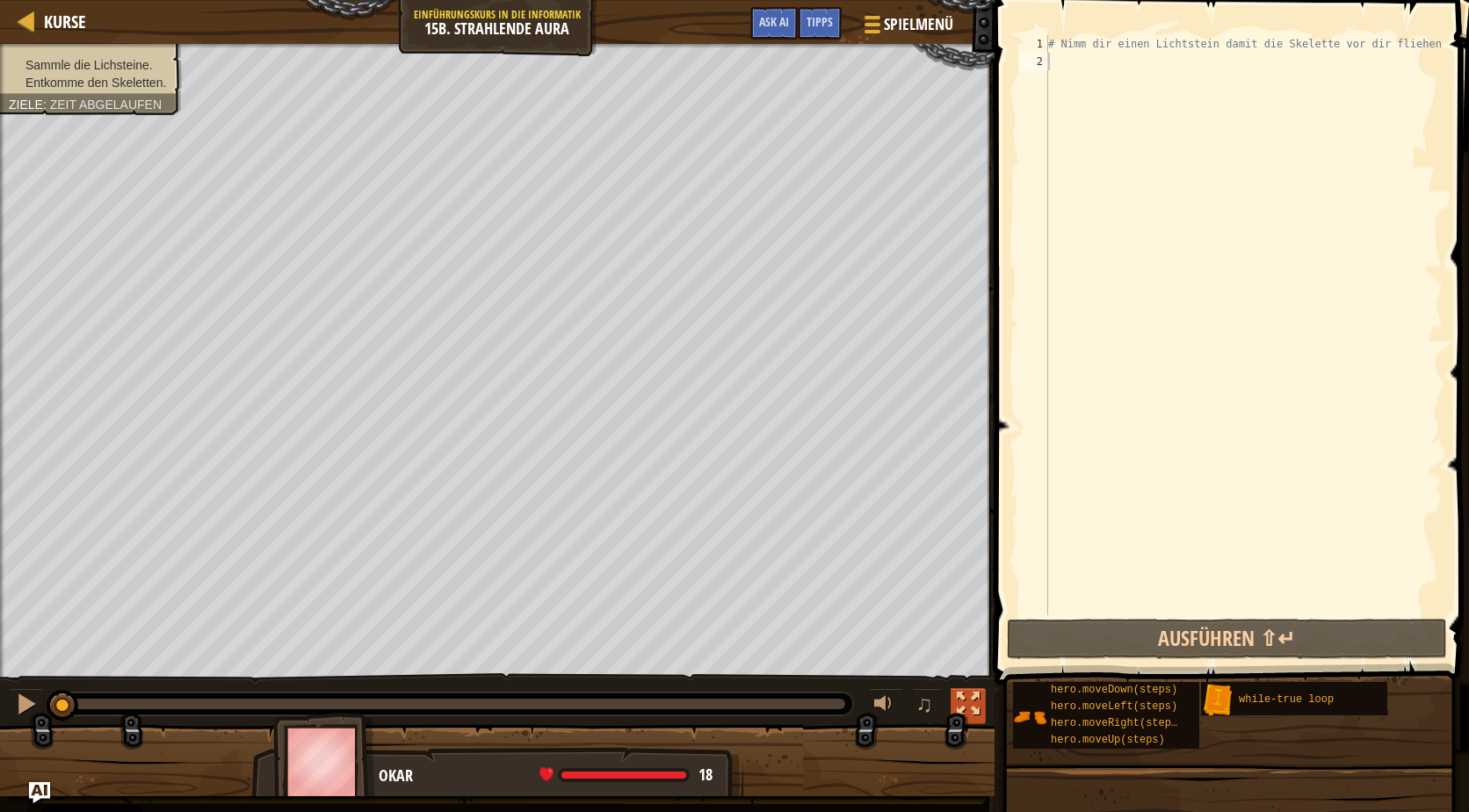
click at [972, 693] on div at bounding box center [968, 703] width 23 height 23
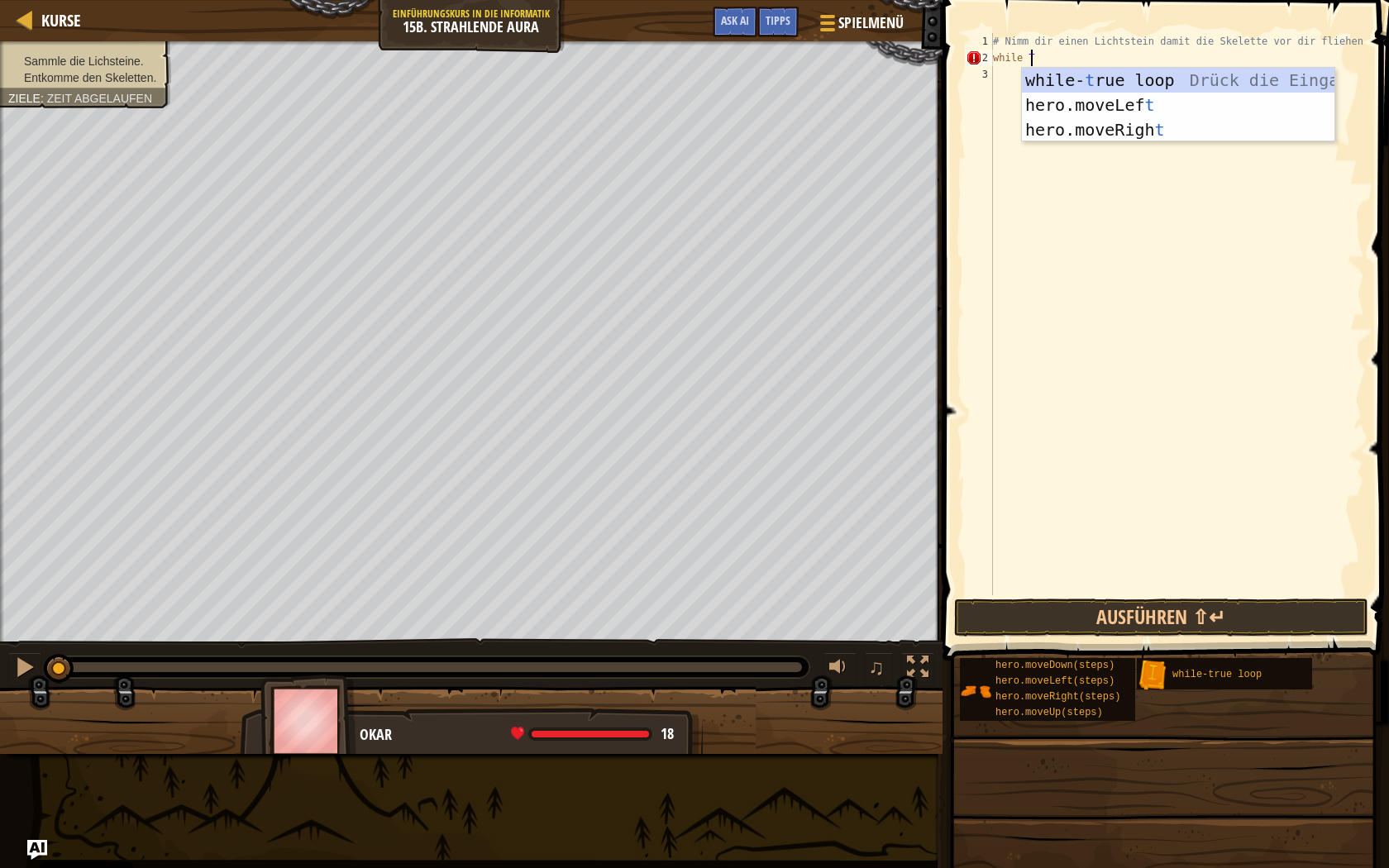
scroll to position [8, 3]
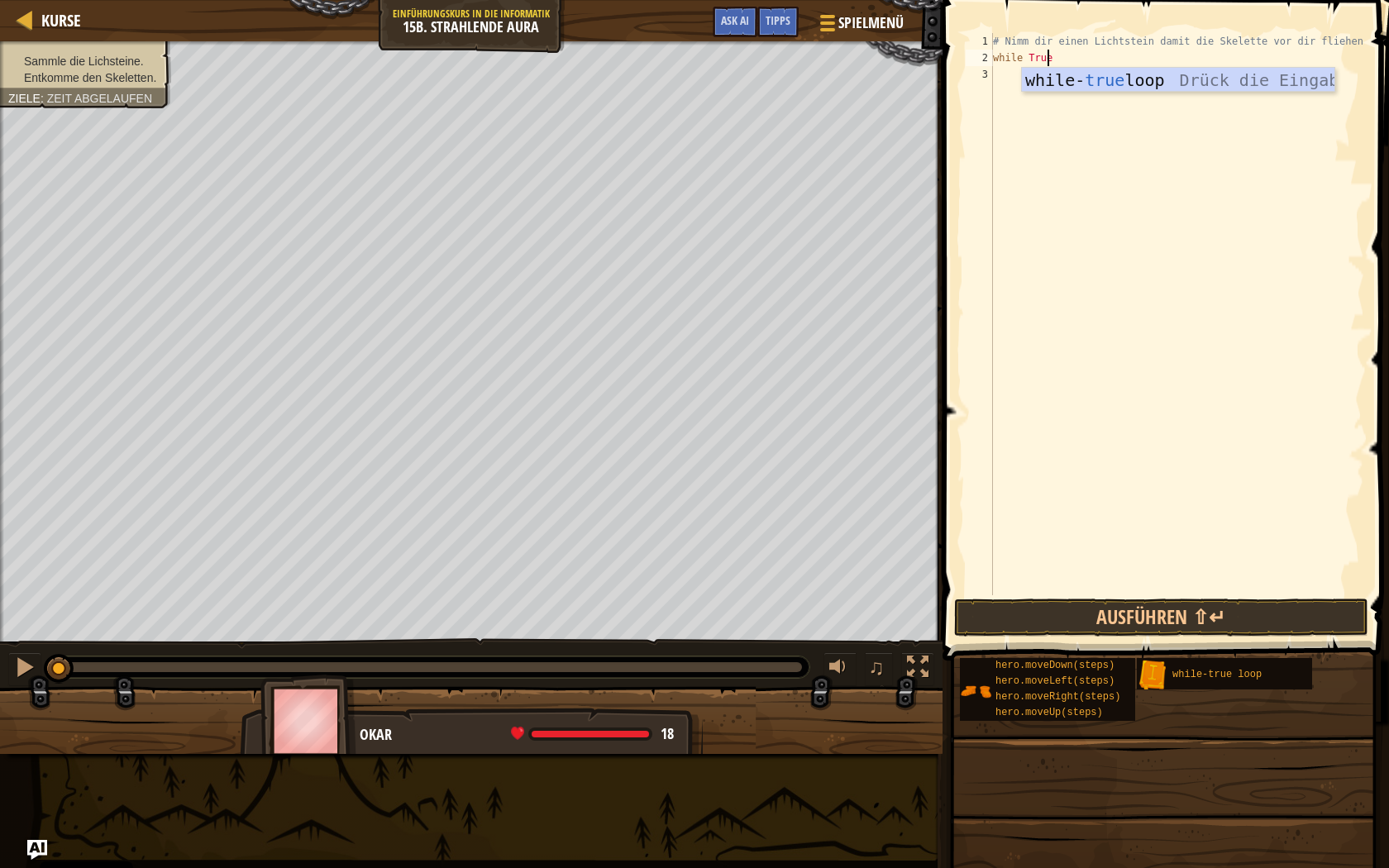
type textarea "while True:"
type textarea "m"
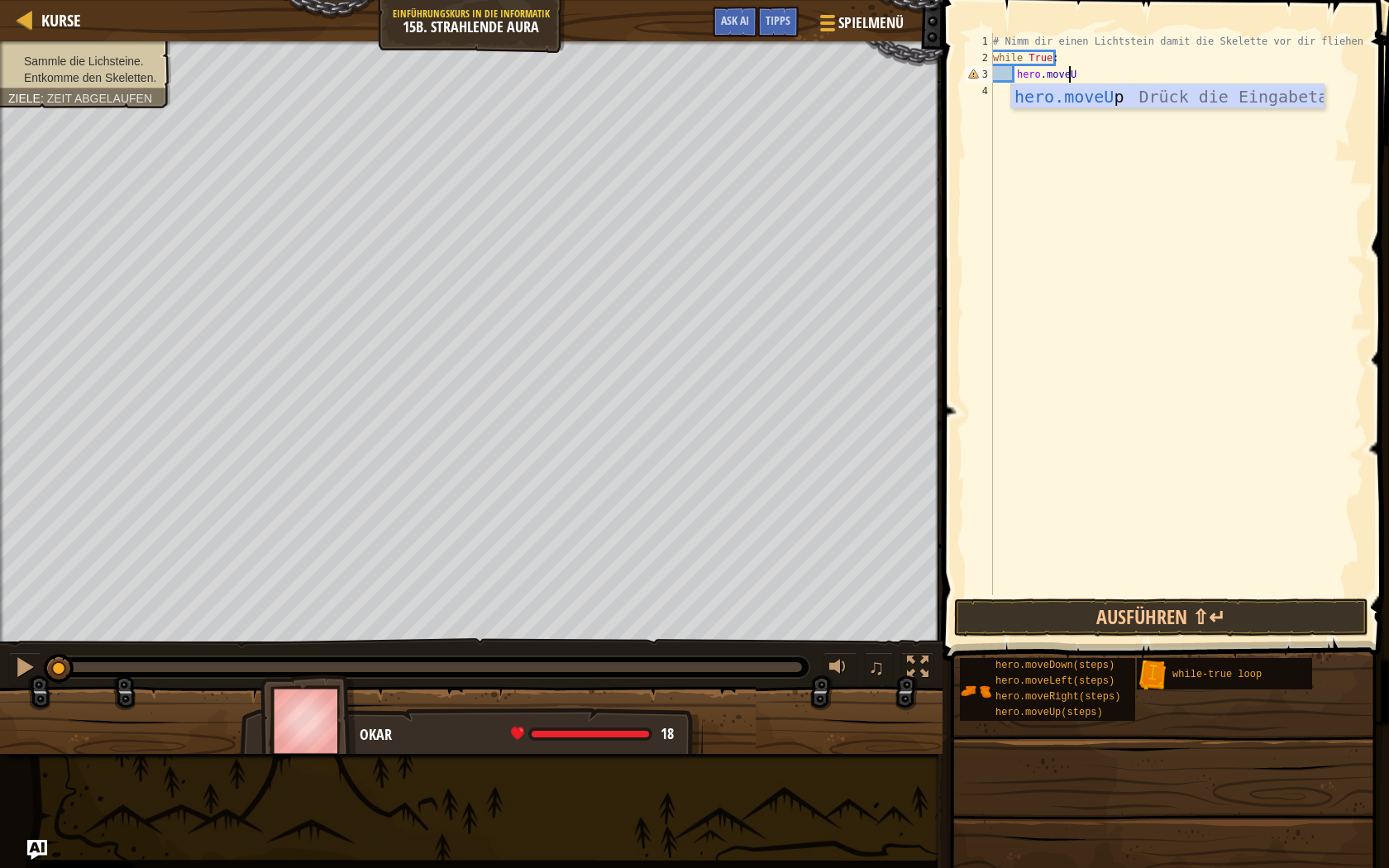
scroll to position [8, 6]
type textarea "hero.moveUp()"
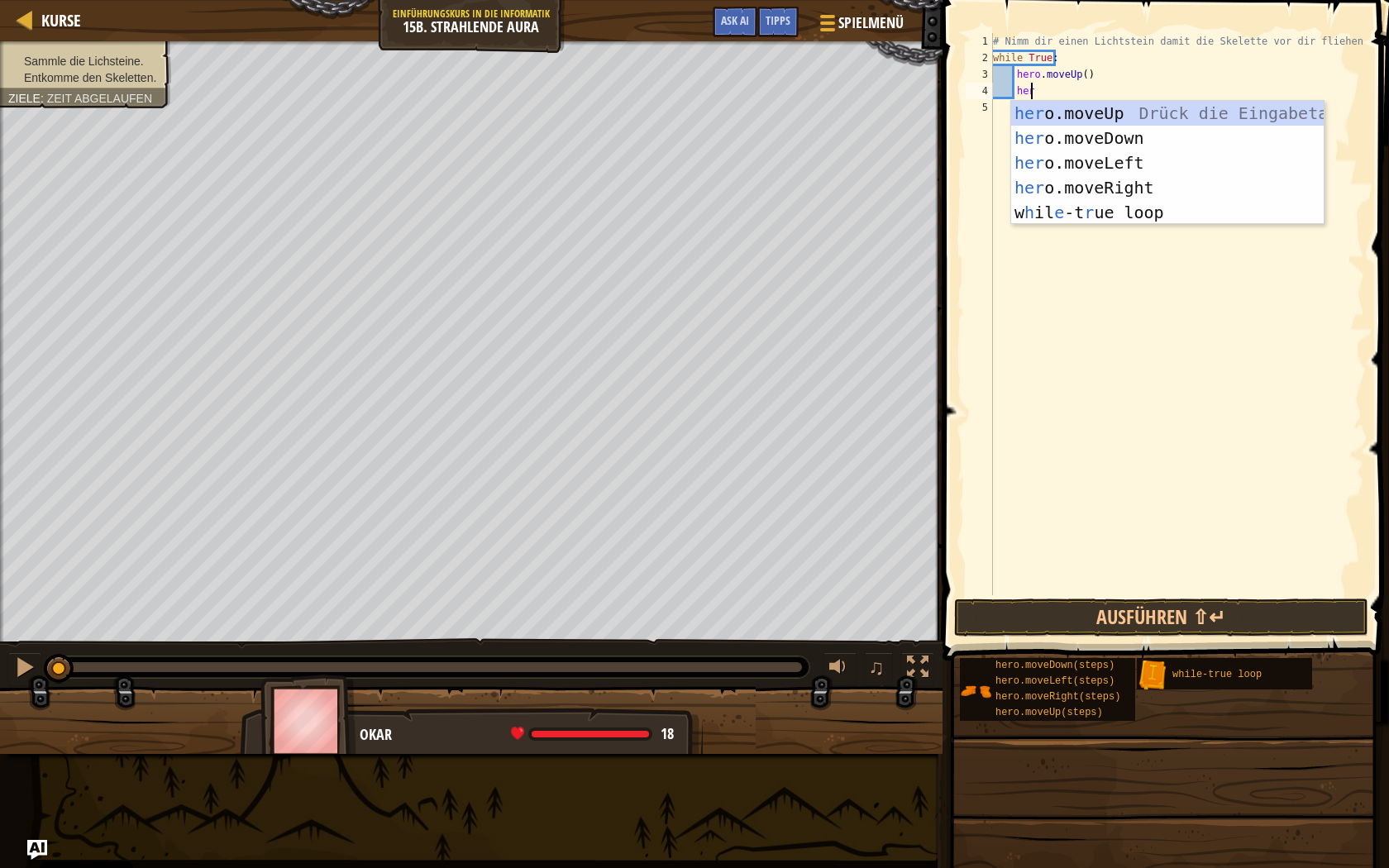
scroll to position [8, 3]
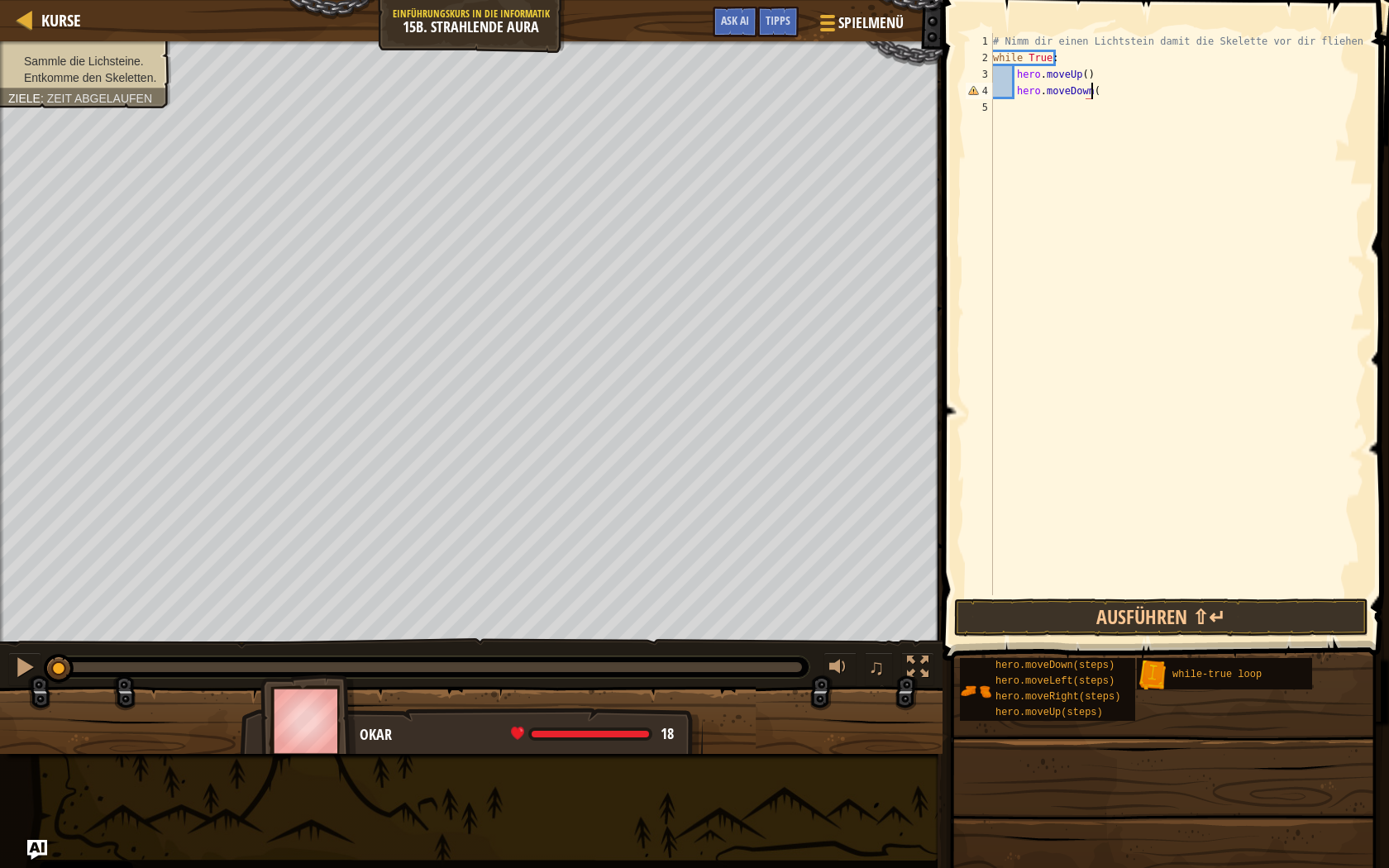
type textarea "hero.moveDown()"
type textarea "hero.moveRight(2)"
click at [1086, 613] on button "Ausführen ⇧↵" at bounding box center [1161, 618] width 414 height 38
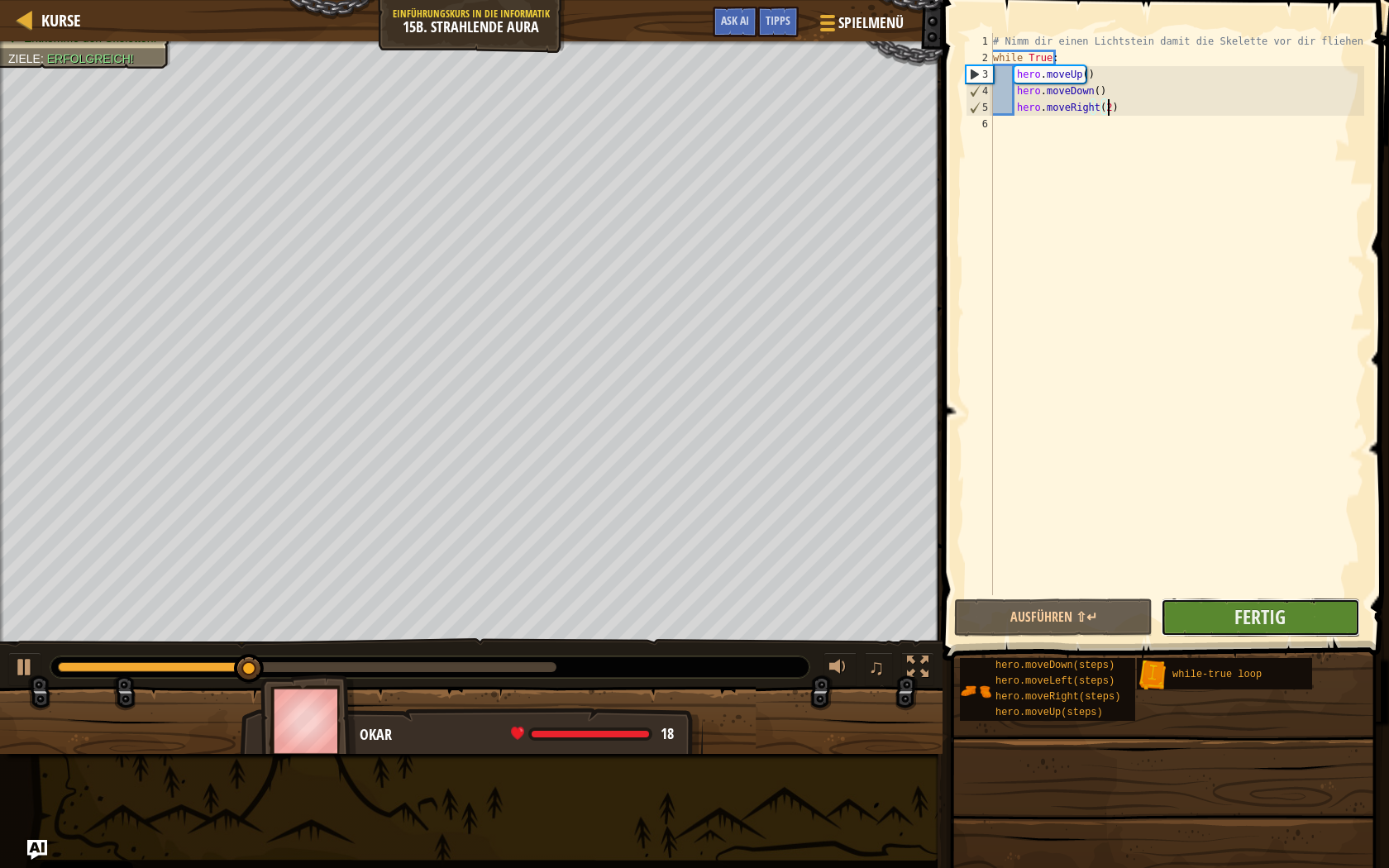
click at [1317, 601] on button "Fertig" at bounding box center [1260, 618] width 199 height 38
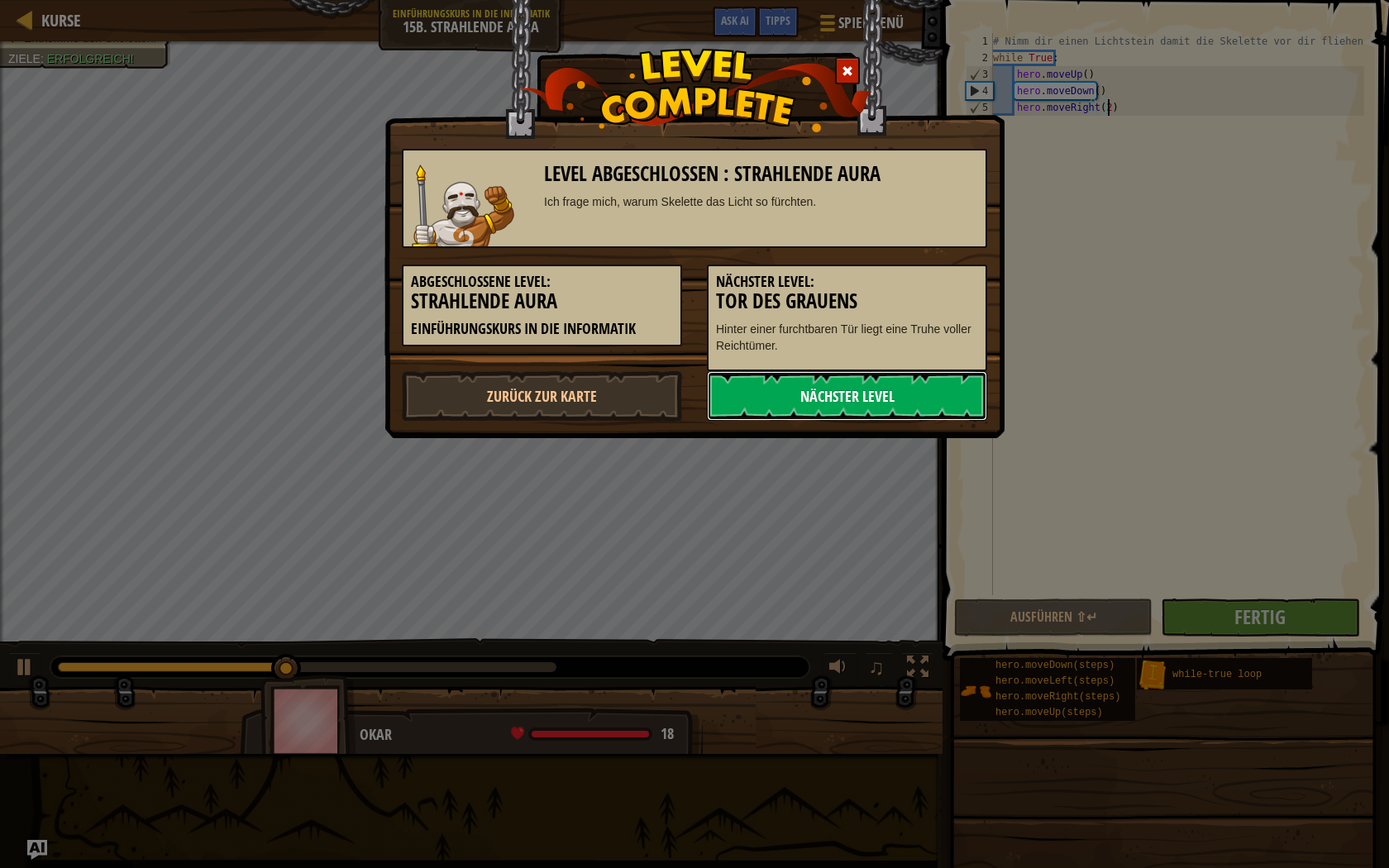
click at [834, 400] on link "Nächster Level" at bounding box center [847, 396] width 281 height 50
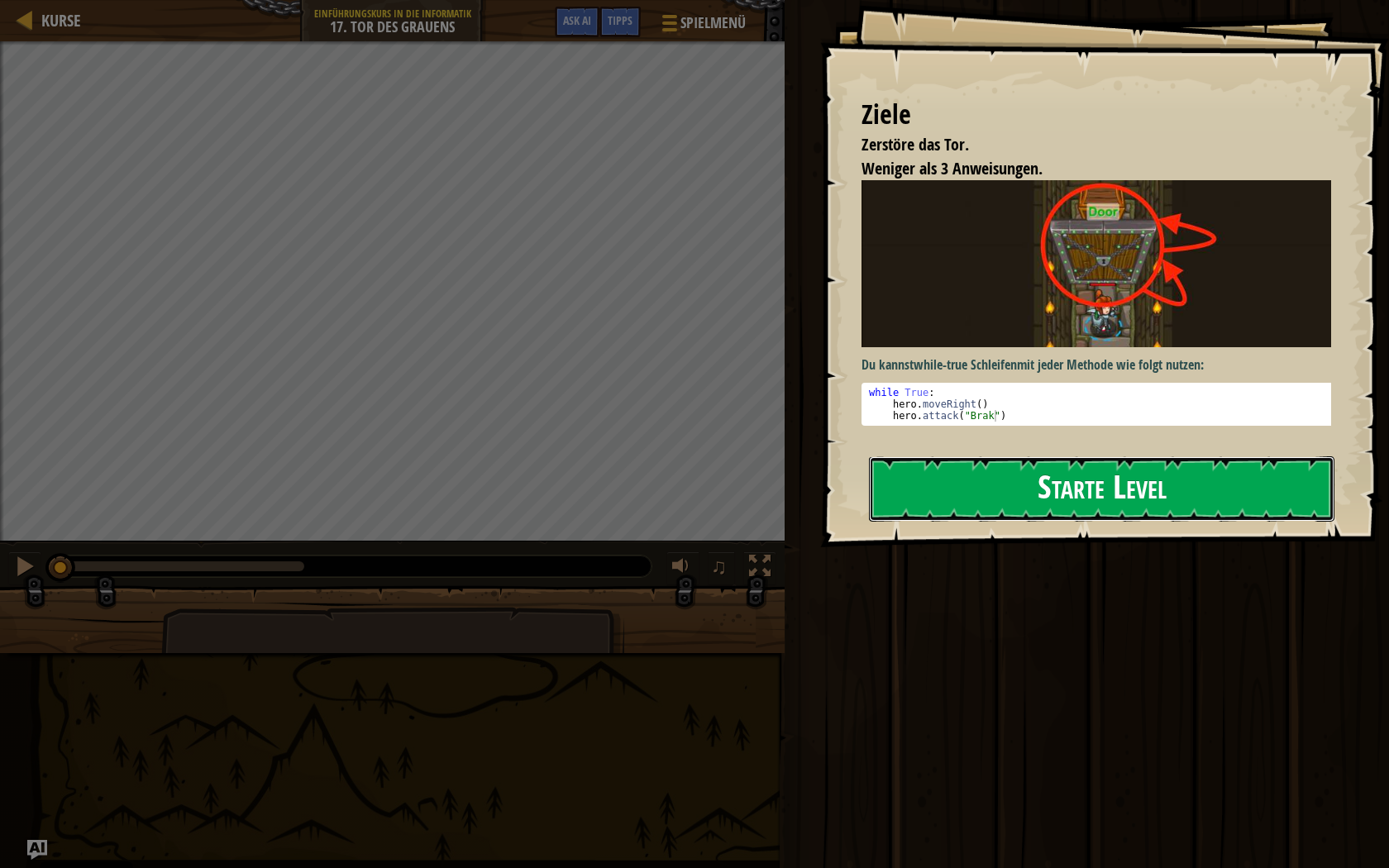
click at [955, 500] on button "Starte Level" at bounding box center [1102, 489] width 466 height 65
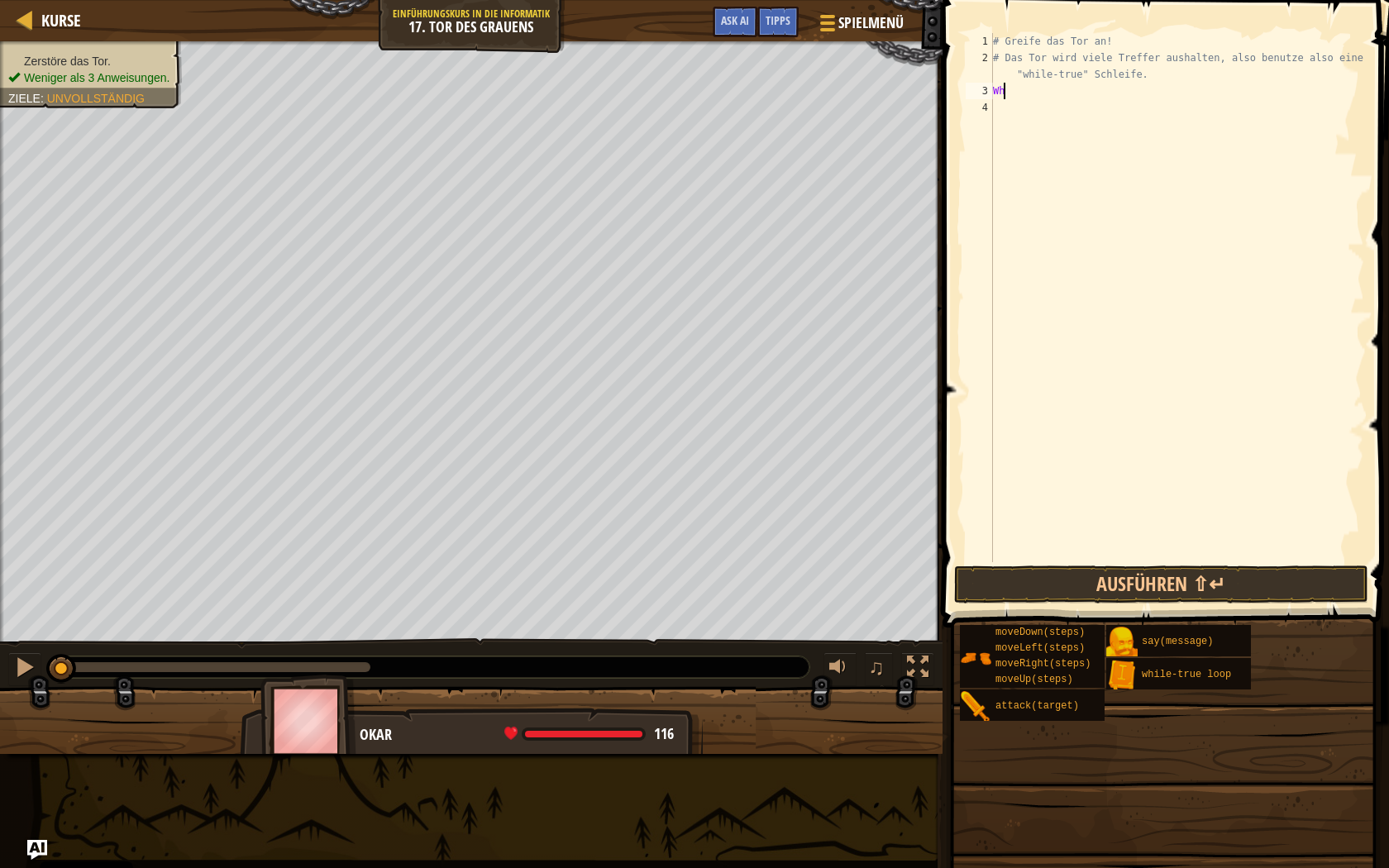
scroll to position [8, 0]
type textarea "W"
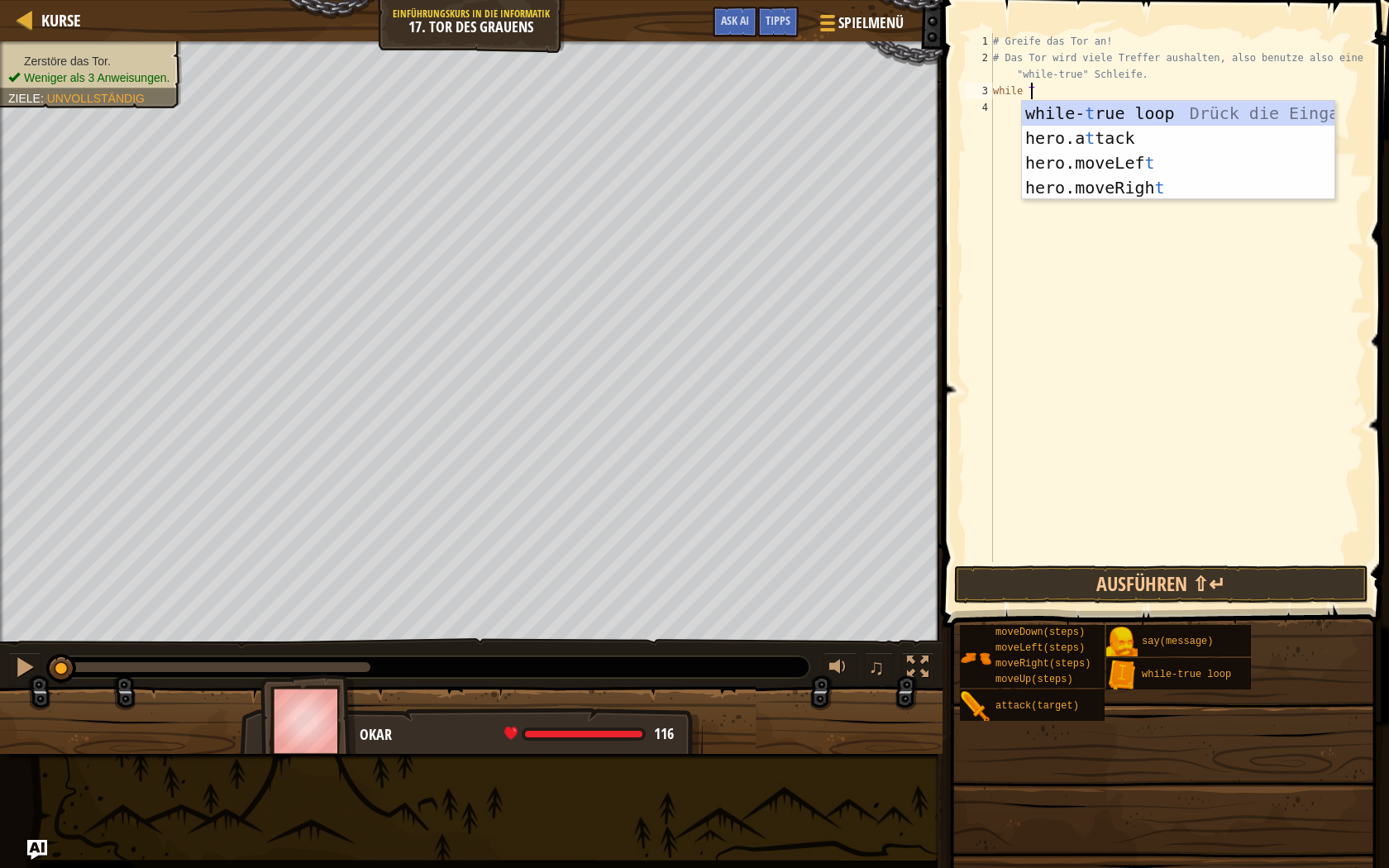
scroll to position [8, 3]
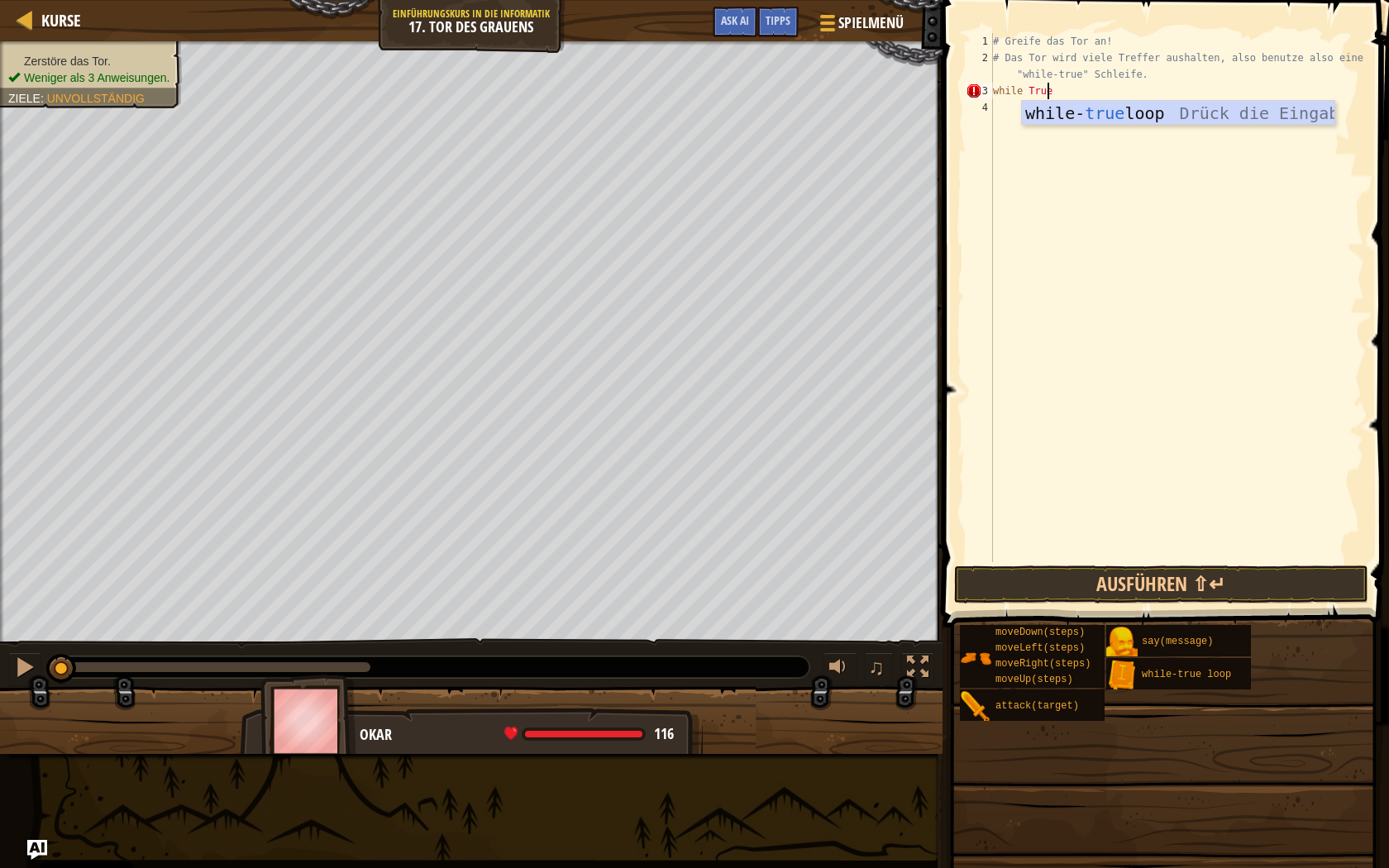
type textarea "while True:"
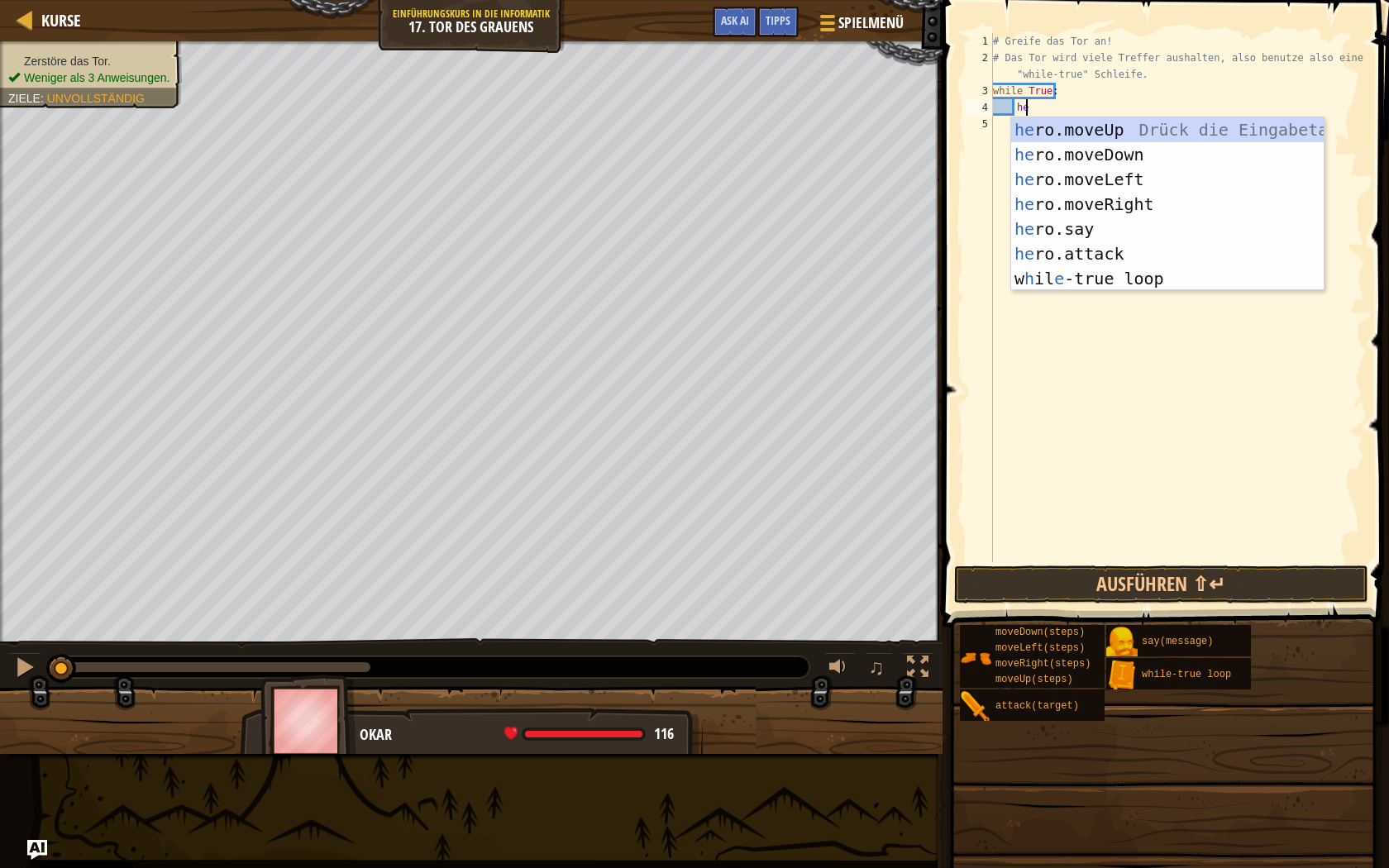
type textarea "h"
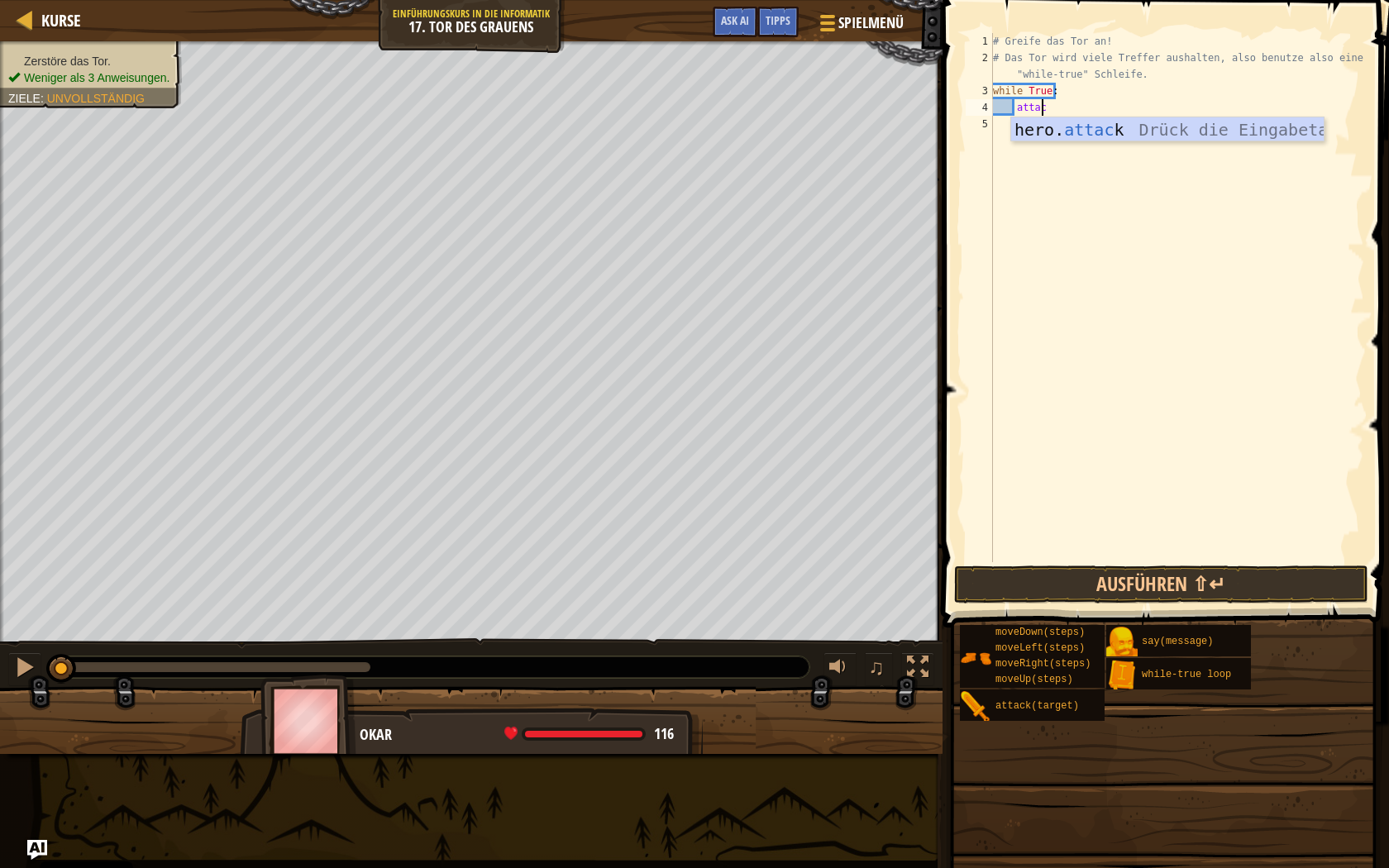
type textarea "a"
type textarea "hero.attack("Door")"
click at [1165, 588] on button "Ausführen ⇧↵" at bounding box center [1161, 584] width 414 height 38
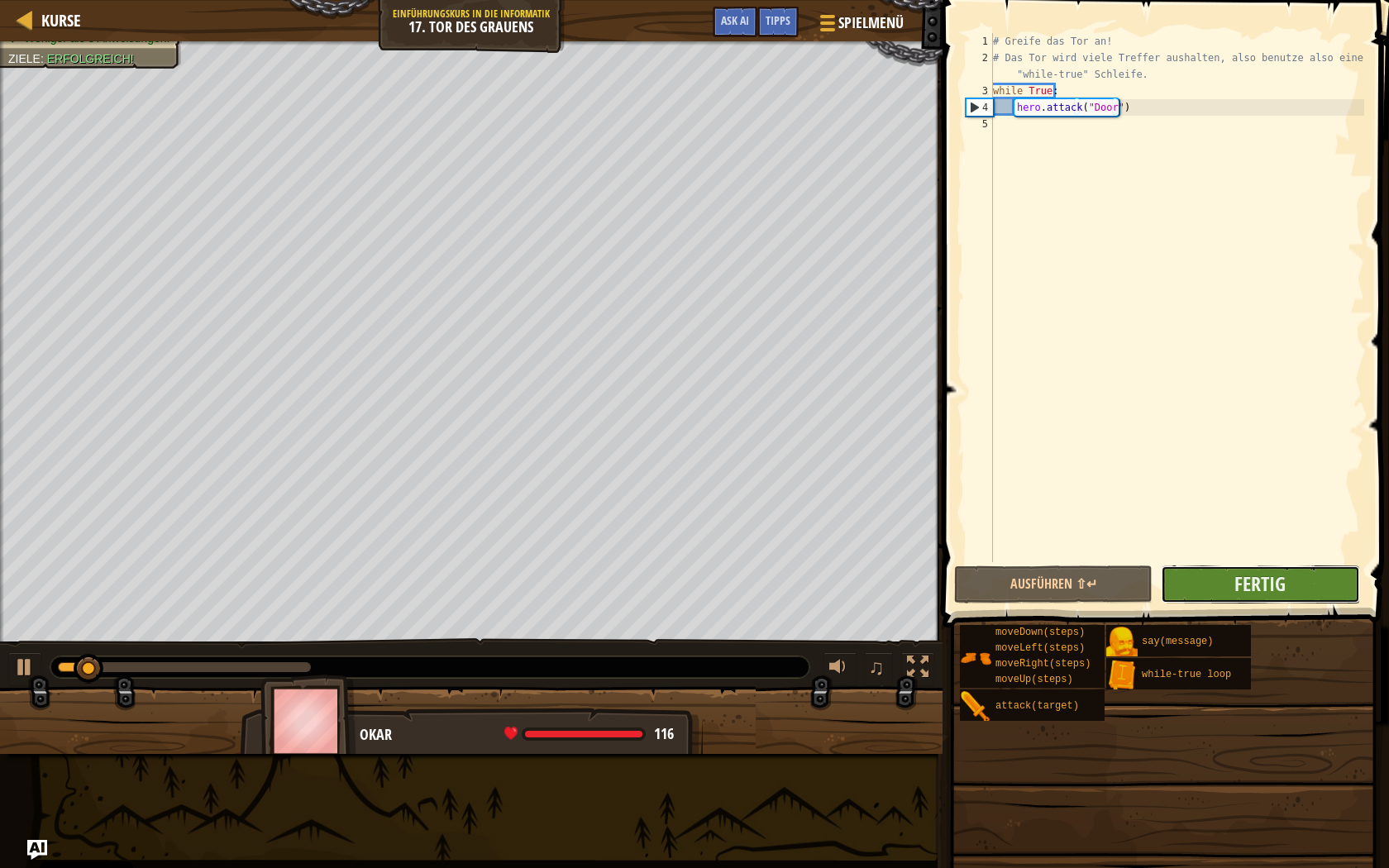
click at [1275, 569] on button "Fertig" at bounding box center [1260, 584] width 199 height 38
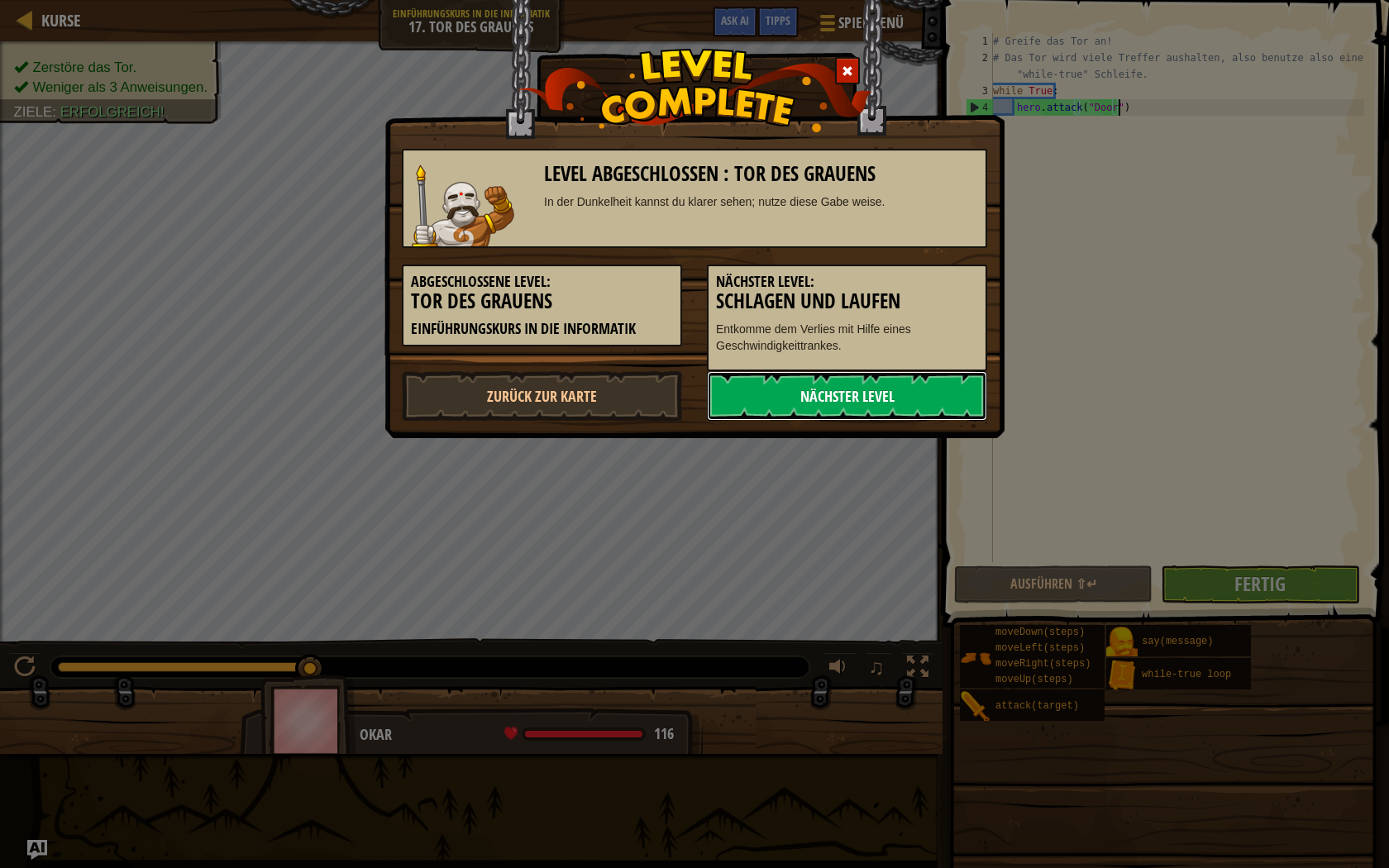
click at [798, 386] on link "Nächster Level" at bounding box center [847, 396] width 281 height 50
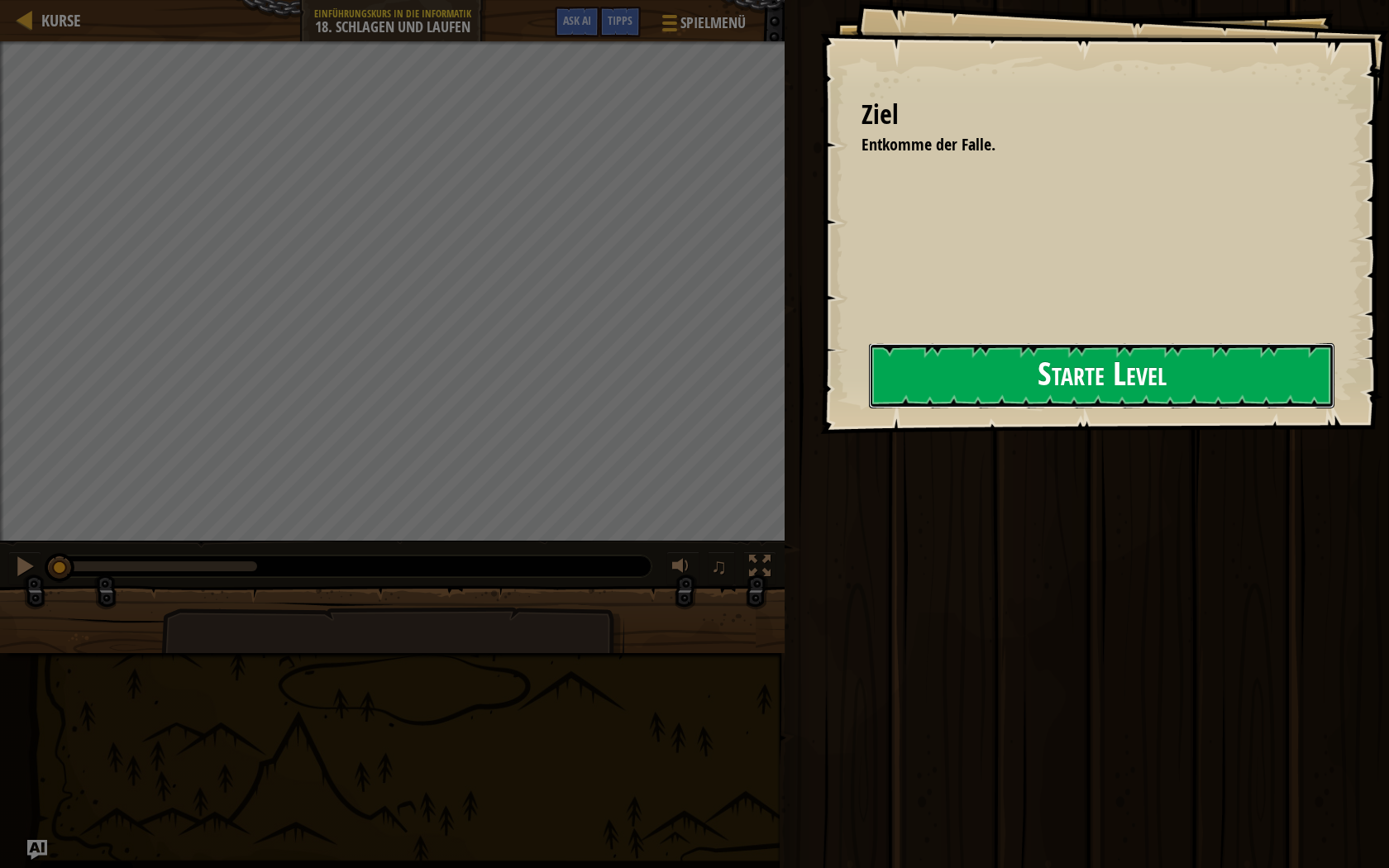
click at [1080, 388] on button "Starte Level" at bounding box center [1102, 376] width 466 height 65
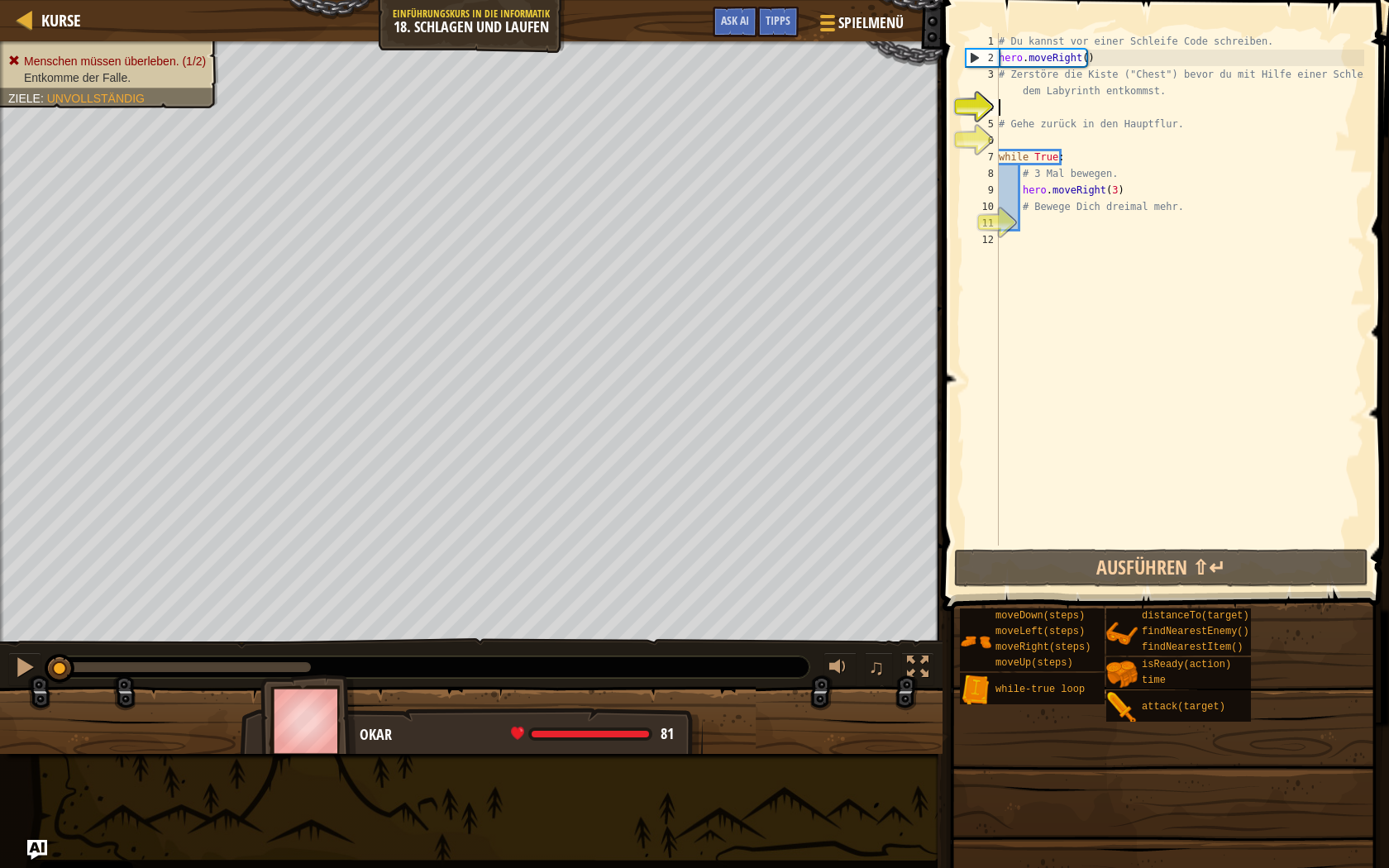
click at [1103, 61] on div "# Du kannst vor einer Schleife Code schreiben. hero . moveRight ( ) # Zerstöre …" at bounding box center [1180, 305] width 369 height 545
type textarea "hero.moveRight()"
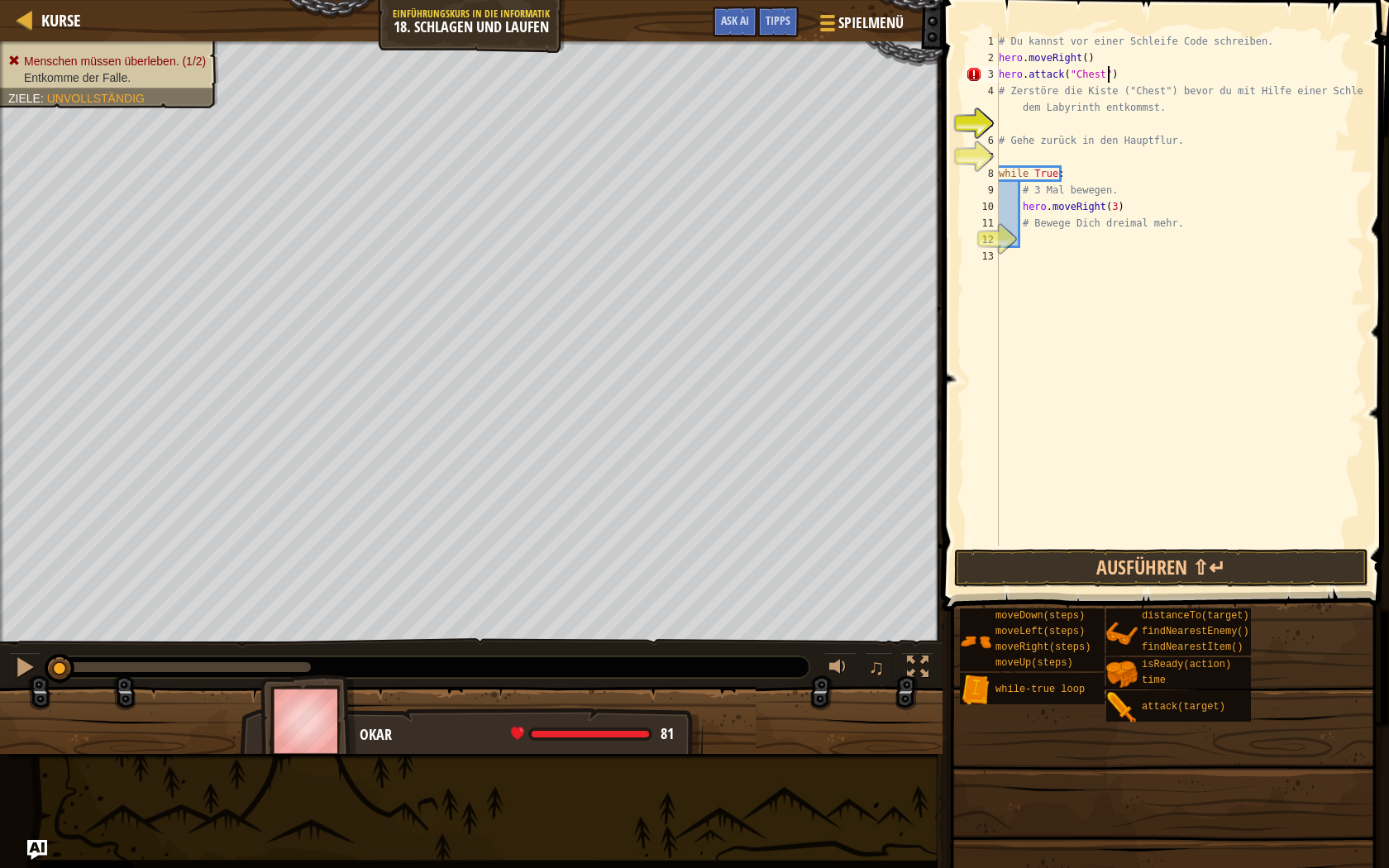
scroll to position [8, 9]
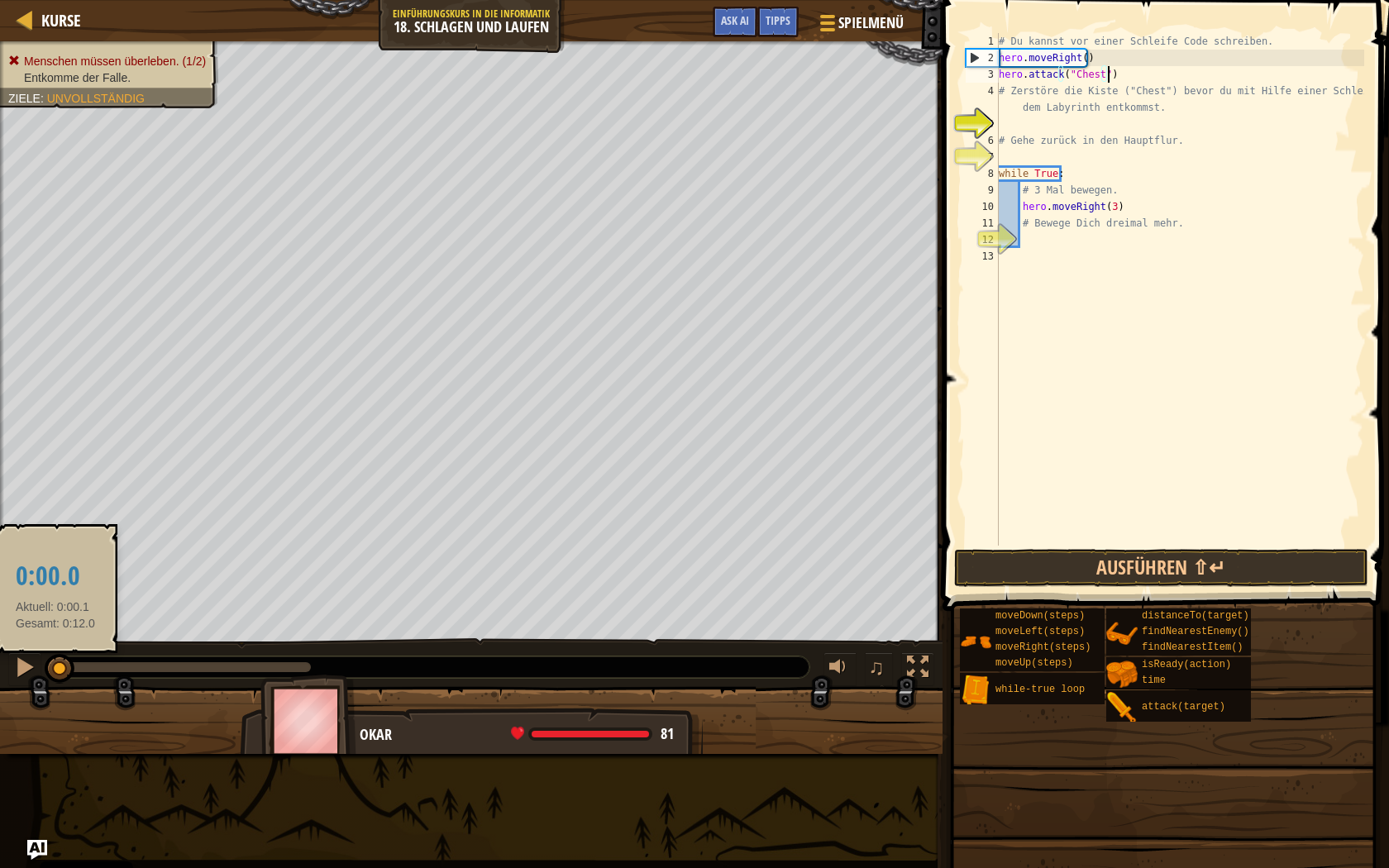
click at [55, 668] on div at bounding box center [59, 668] width 30 height 30
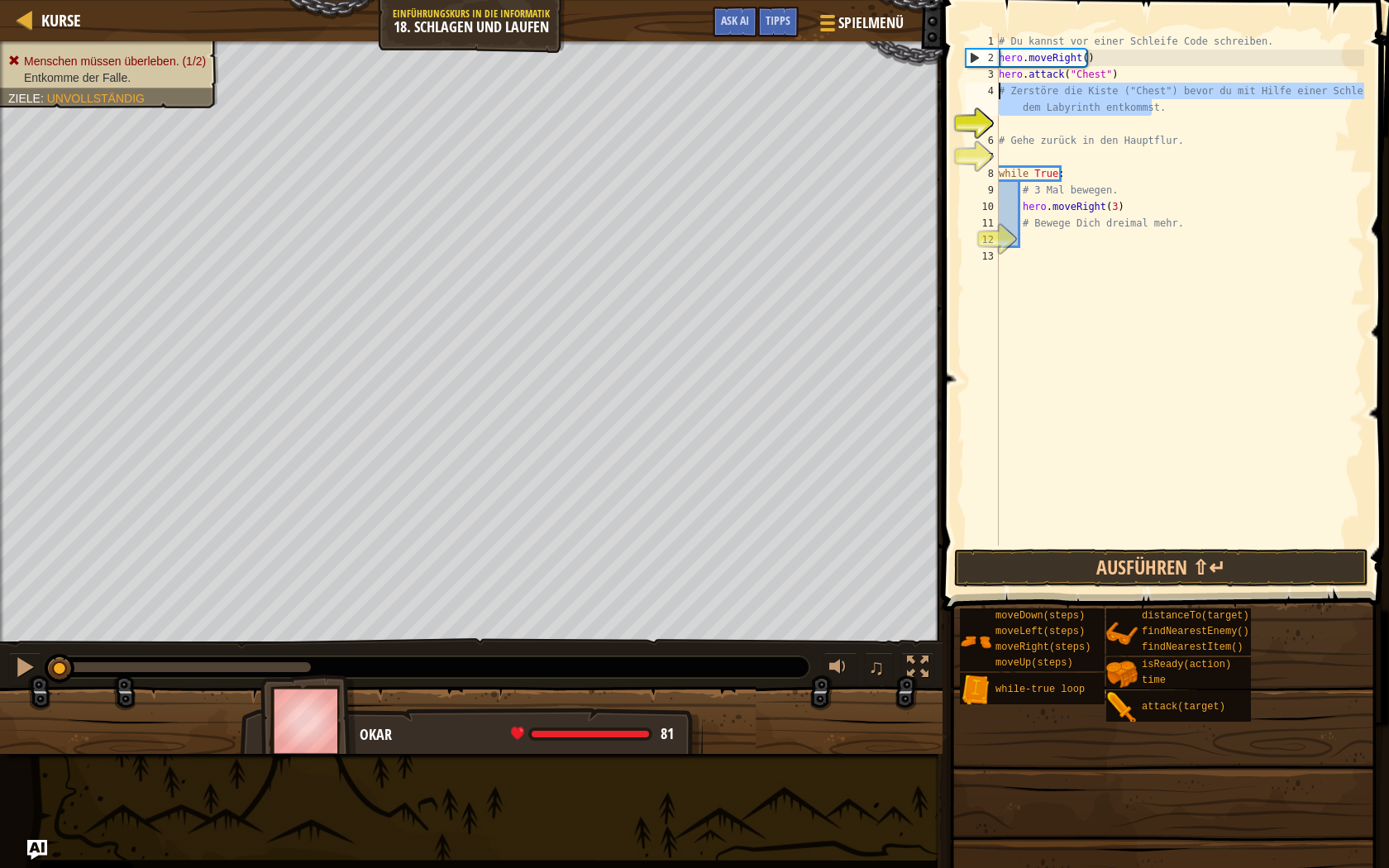
drag, startPoint x: 1150, startPoint y: 102, endPoint x: 1001, endPoint y: 93, distance: 149.3
click at [1001, 93] on div "# Du kannst vor einer Schleife Code schreiben. hero . moveRight ( ) hero . atta…" at bounding box center [1180, 305] width 369 height 545
type textarea "# Zerstöre die Kiste ("Chest") bevor du mit Hilfe einer Schleife dem Labyrinth …"
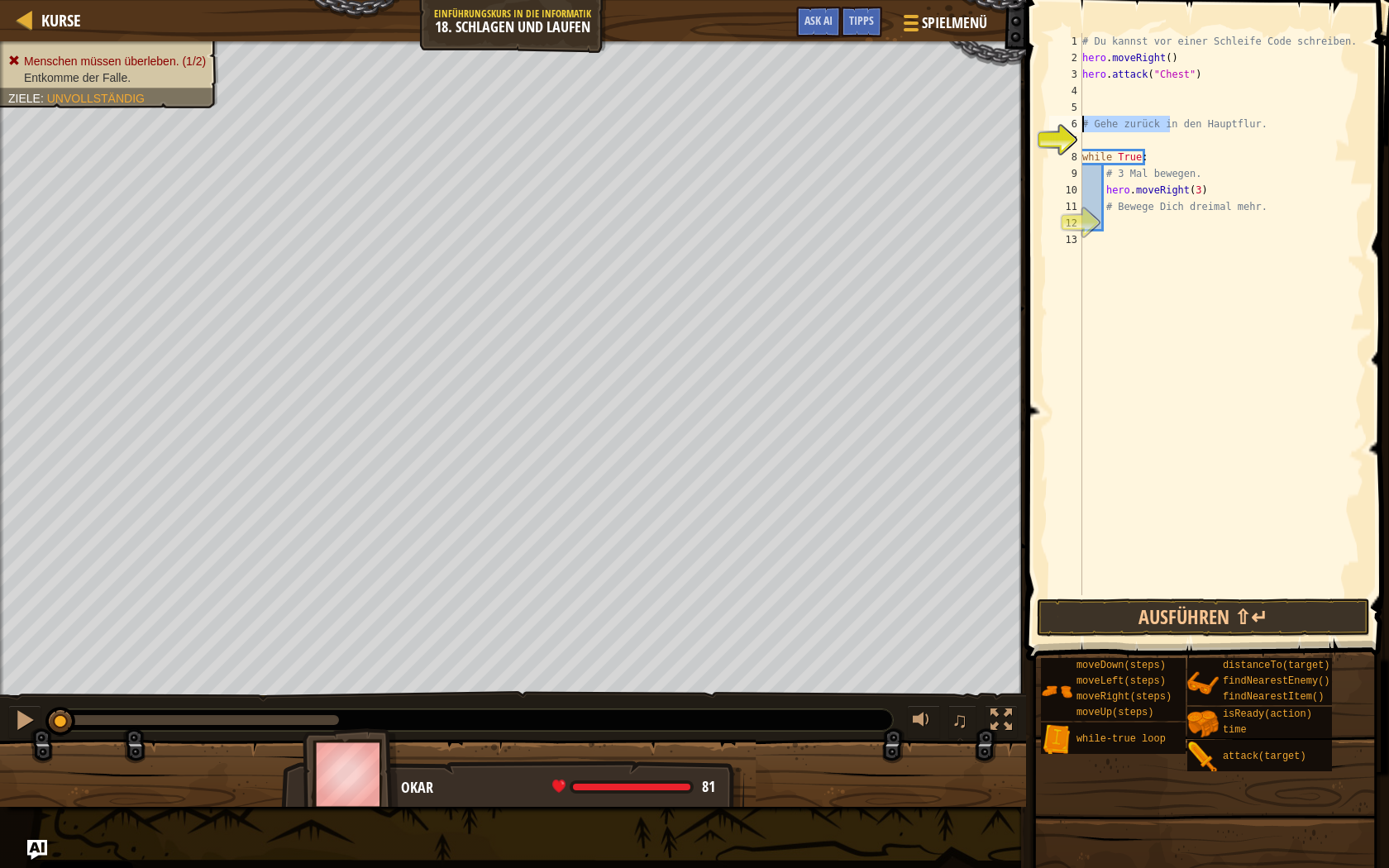
drag, startPoint x: 1171, startPoint y: 125, endPoint x: 1077, endPoint y: 127, distance: 94.0
click at [1077, 127] on div "1 2 3 4 5 6 7 8 9 10 11 12 13 # Du kannst vor einer Schleife Code schreiben. he…" at bounding box center [1205, 313] width 318 height 562
type textarea "# Gehe zurück in den Hauptflur."
drag, startPoint x: 1253, startPoint y: 122, endPoint x: 1079, endPoint y: 122, distance: 174.0
click at [1079, 122] on div "# Gehe zurück in den Hauptflur. 1 2 3 4 5 6 7 8 9 10 11 12 13 # Du kannst vor e…" at bounding box center [1205, 313] width 318 height 562
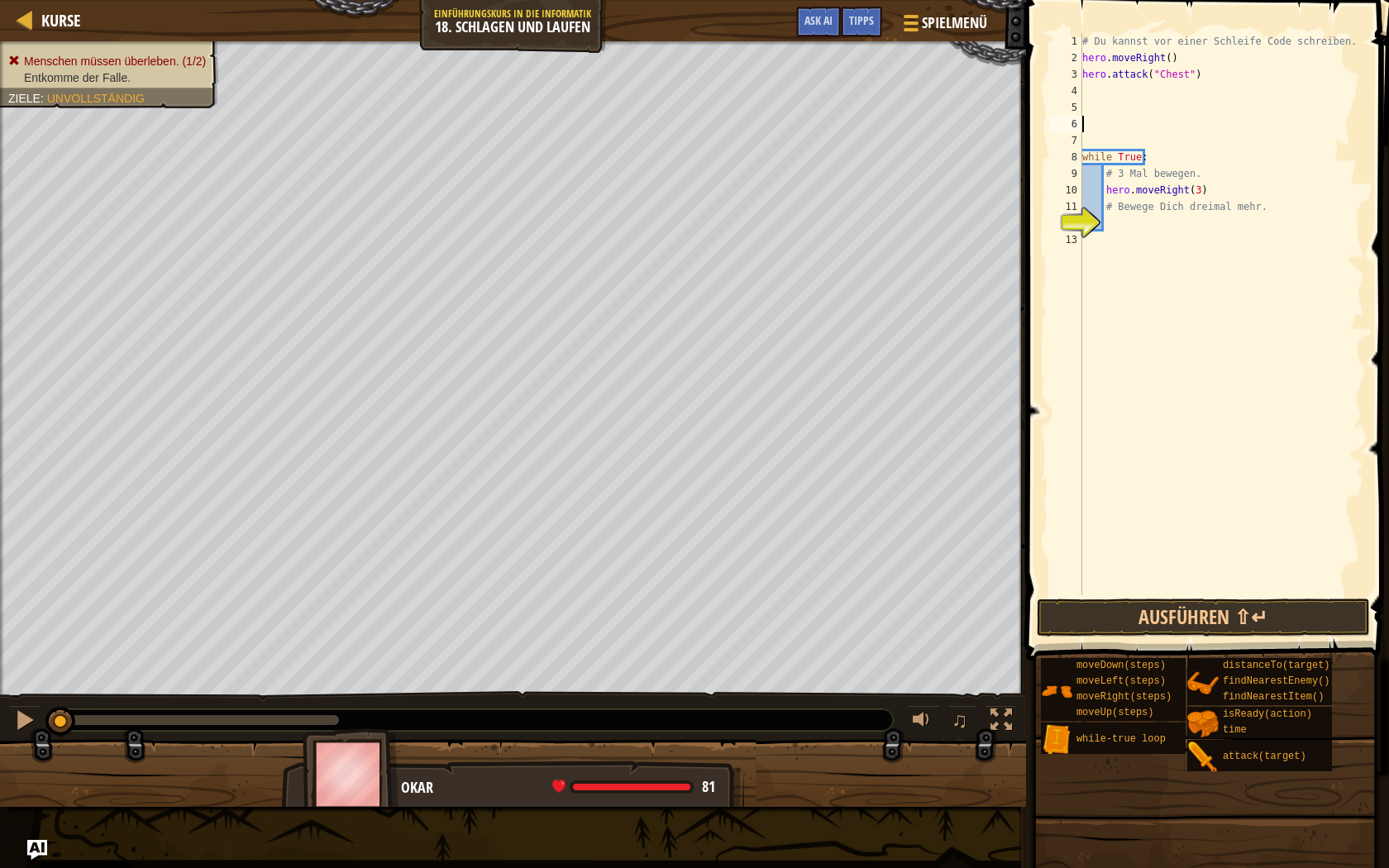
click at [1107, 108] on div "# Du kannst vor einer Schleife Code schreiben. hero . moveRight ( ) hero . atta…" at bounding box center [1221, 330] width 285 height 595
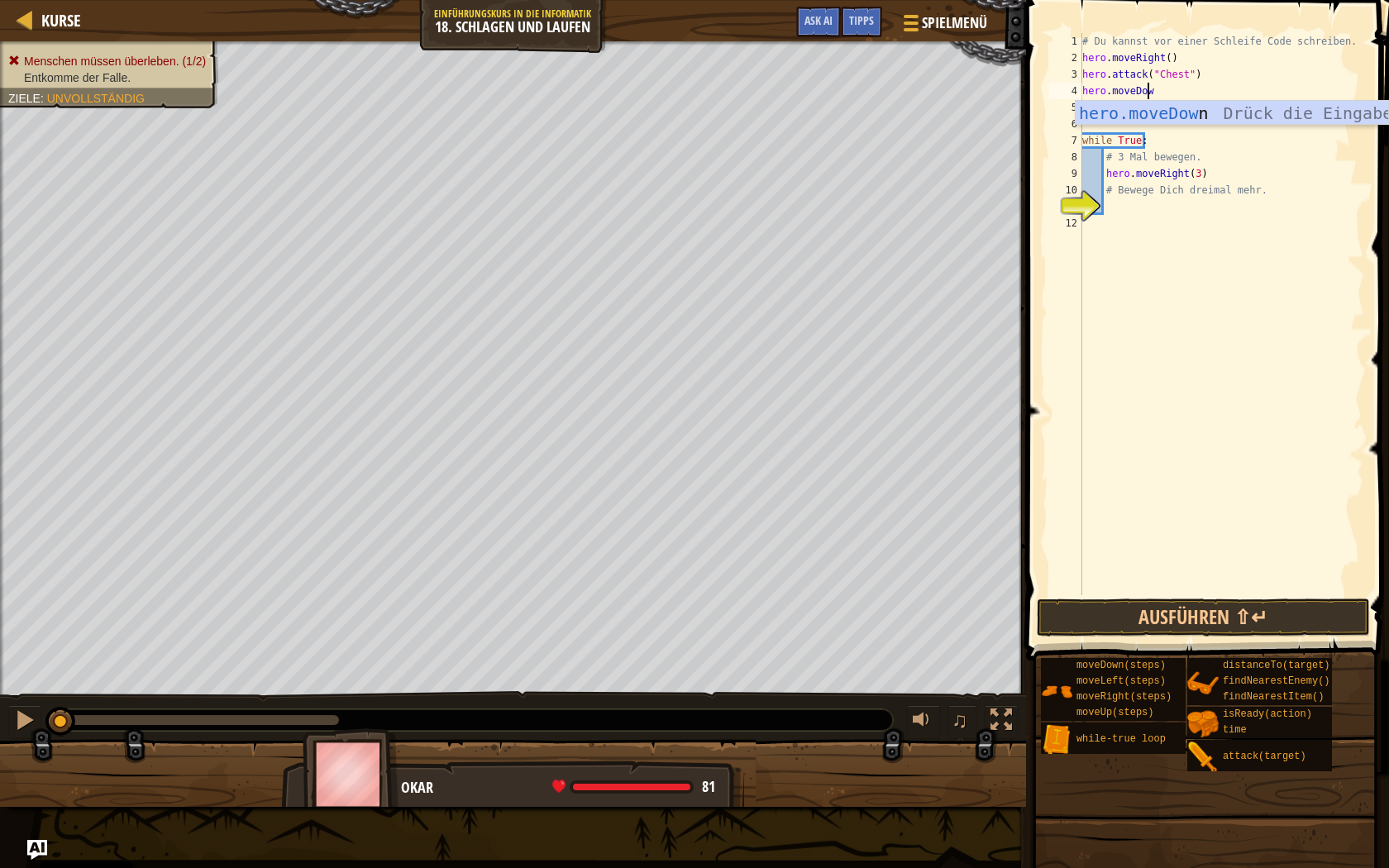
scroll to position [8, 5]
type textarea "hero.moveDown()"
click at [1085, 130] on div "# Du kannst vor einer Schleife Code schreiben. hero . moveRight ( ) hero . atta…" at bounding box center [1221, 330] width 285 height 595
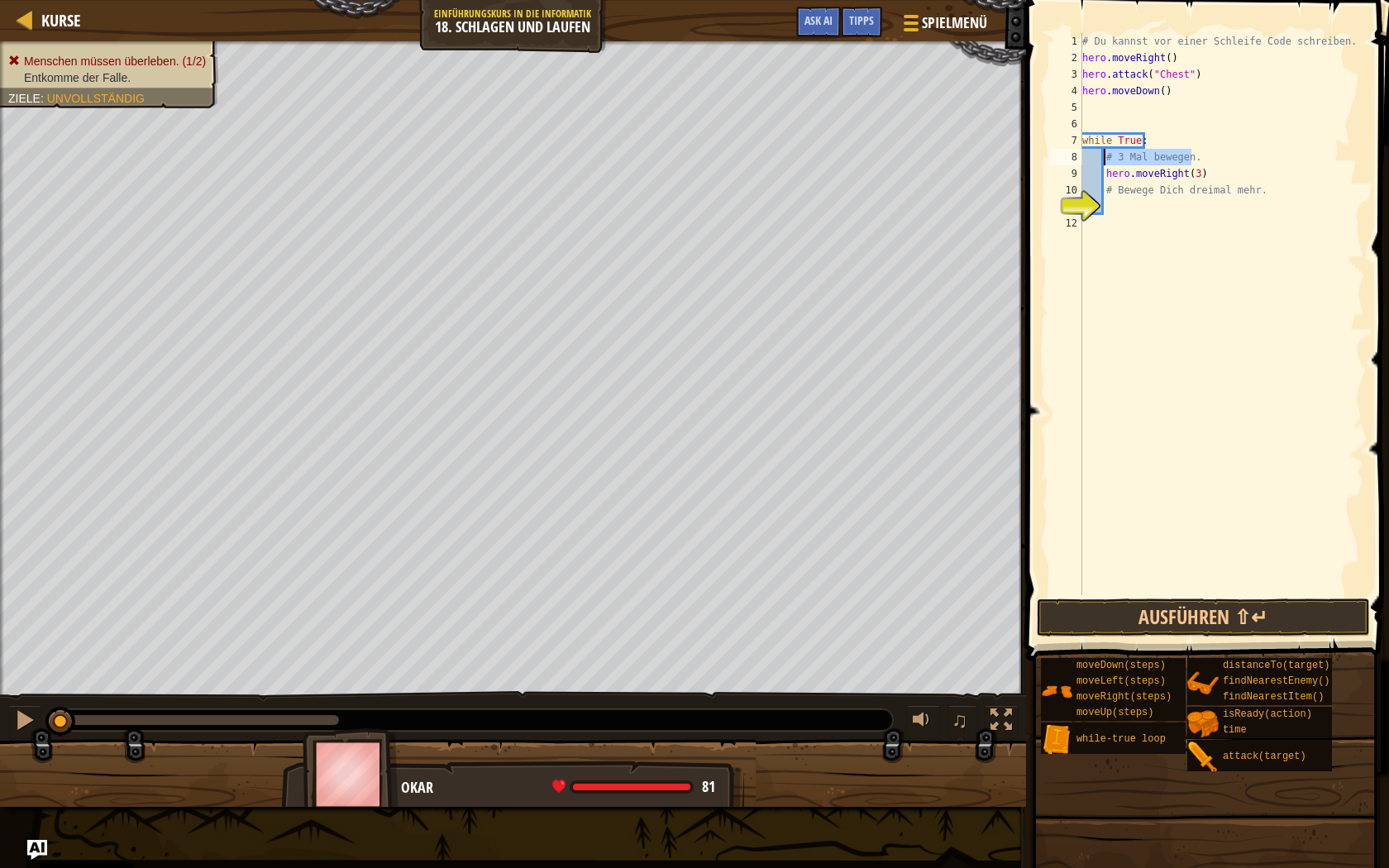
drag, startPoint x: 1191, startPoint y: 158, endPoint x: 1104, endPoint y: 158, distance: 87.0
click at [1104, 158] on div "# Du kannst vor einer Schleife Code schreiben. hero . moveRight ( ) hero . atta…" at bounding box center [1221, 330] width 285 height 595
type textarea "# 3 Mal bewegen."
drag, startPoint x: 1251, startPoint y: 182, endPoint x: 1106, endPoint y: 192, distance: 145.3
click at [1106, 192] on div "# Du kannst vor einer Schleife Code schreiben. hero . moveRight ( ) hero . atta…" at bounding box center [1221, 330] width 285 height 595
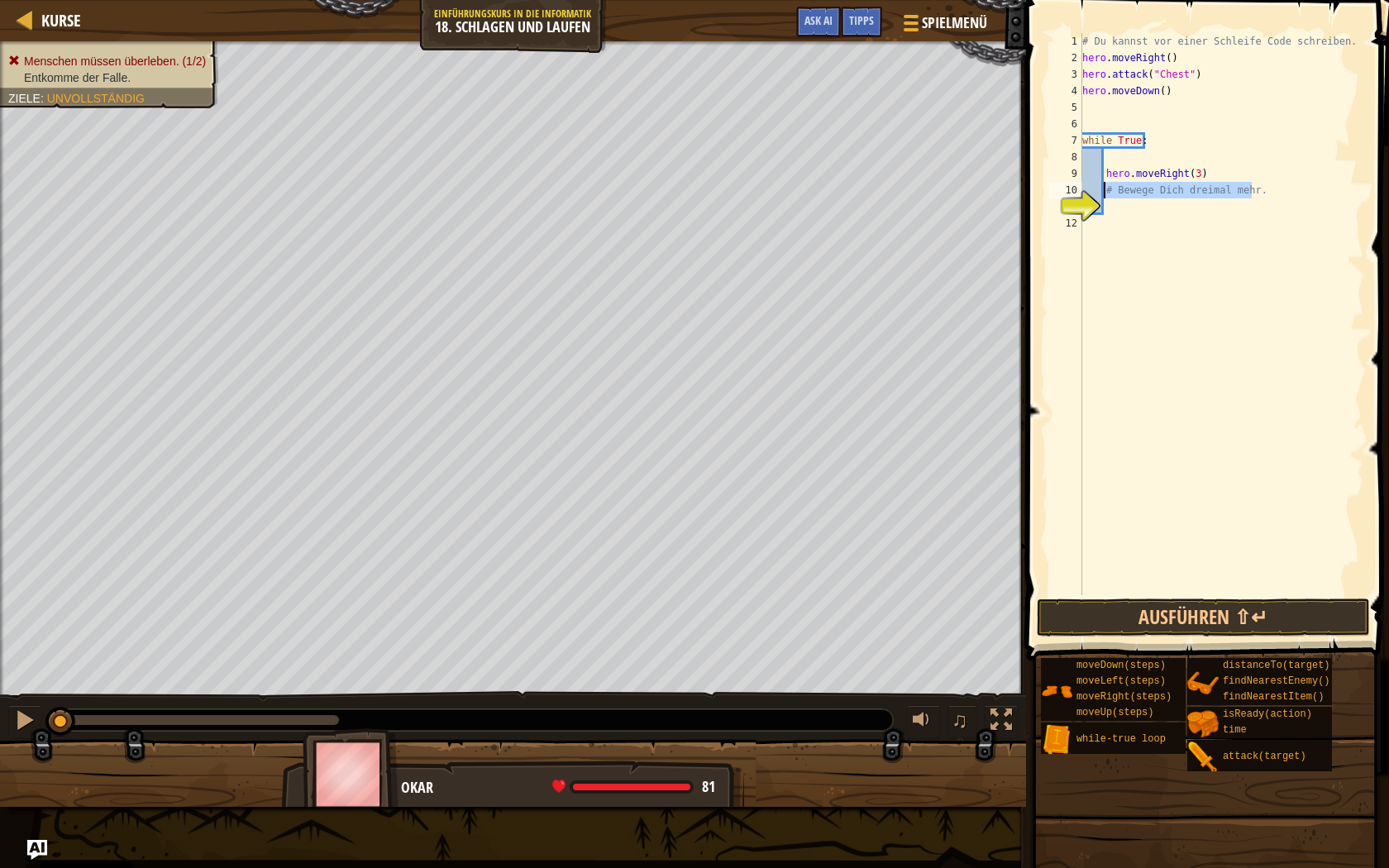
type textarea "# Bewege Dich dreimal mehr."
type textarea "hero.moveDown(3)"
click at [1133, 202] on div "# Du kannst vor einer Schleife Code schreiben. hero . moveRight ( ) hero . atta…" at bounding box center [1221, 330] width 285 height 595
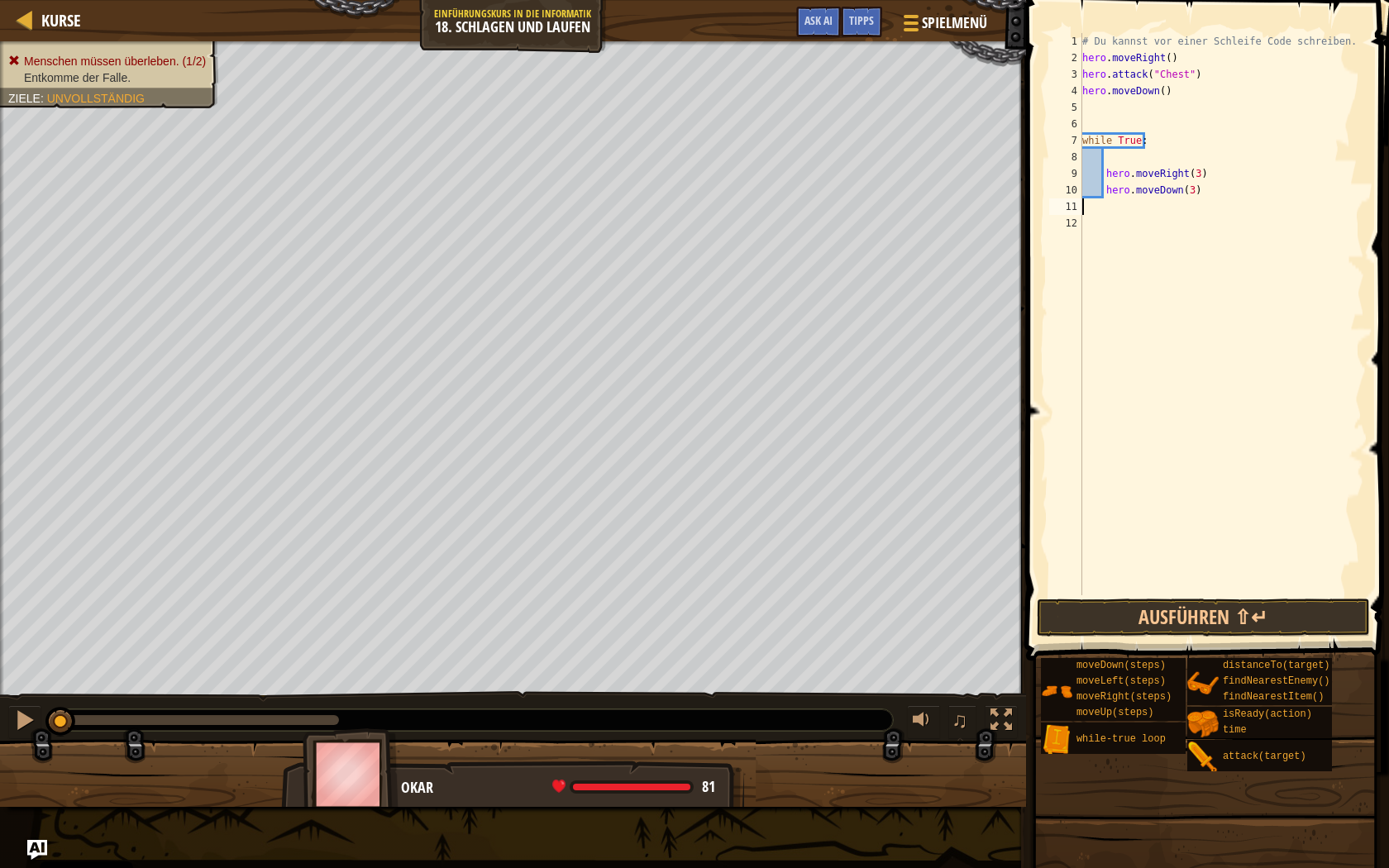
scroll to position [8, 0]
type textarea "hero.moveDown(3)"
click at [1140, 621] on button "Ausführen ⇧↵" at bounding box center [1203, 618] width 333 height 38
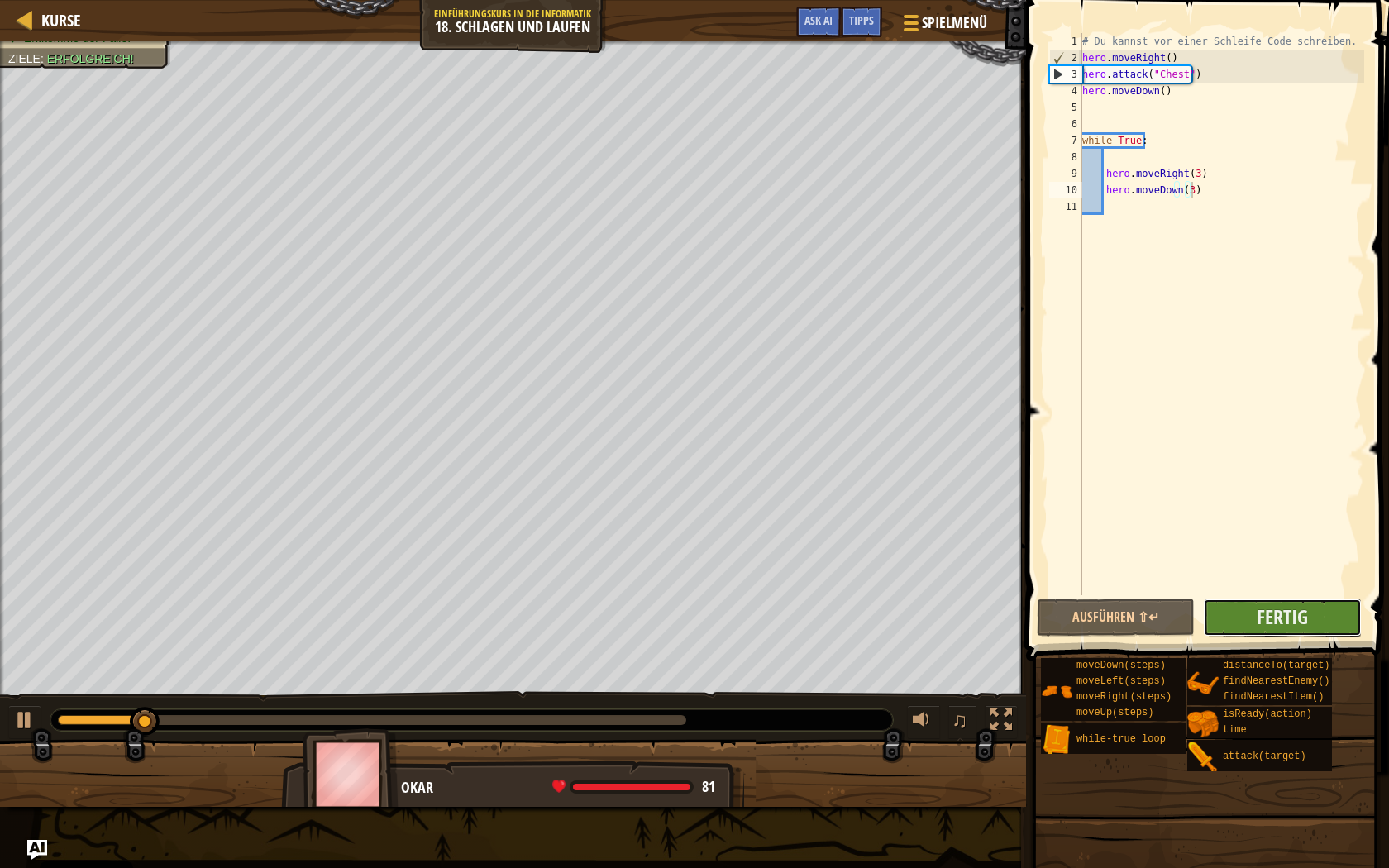
click at [1235, 623] on button "Fertig" at bounding box center [1282, 618] width 158 height 38
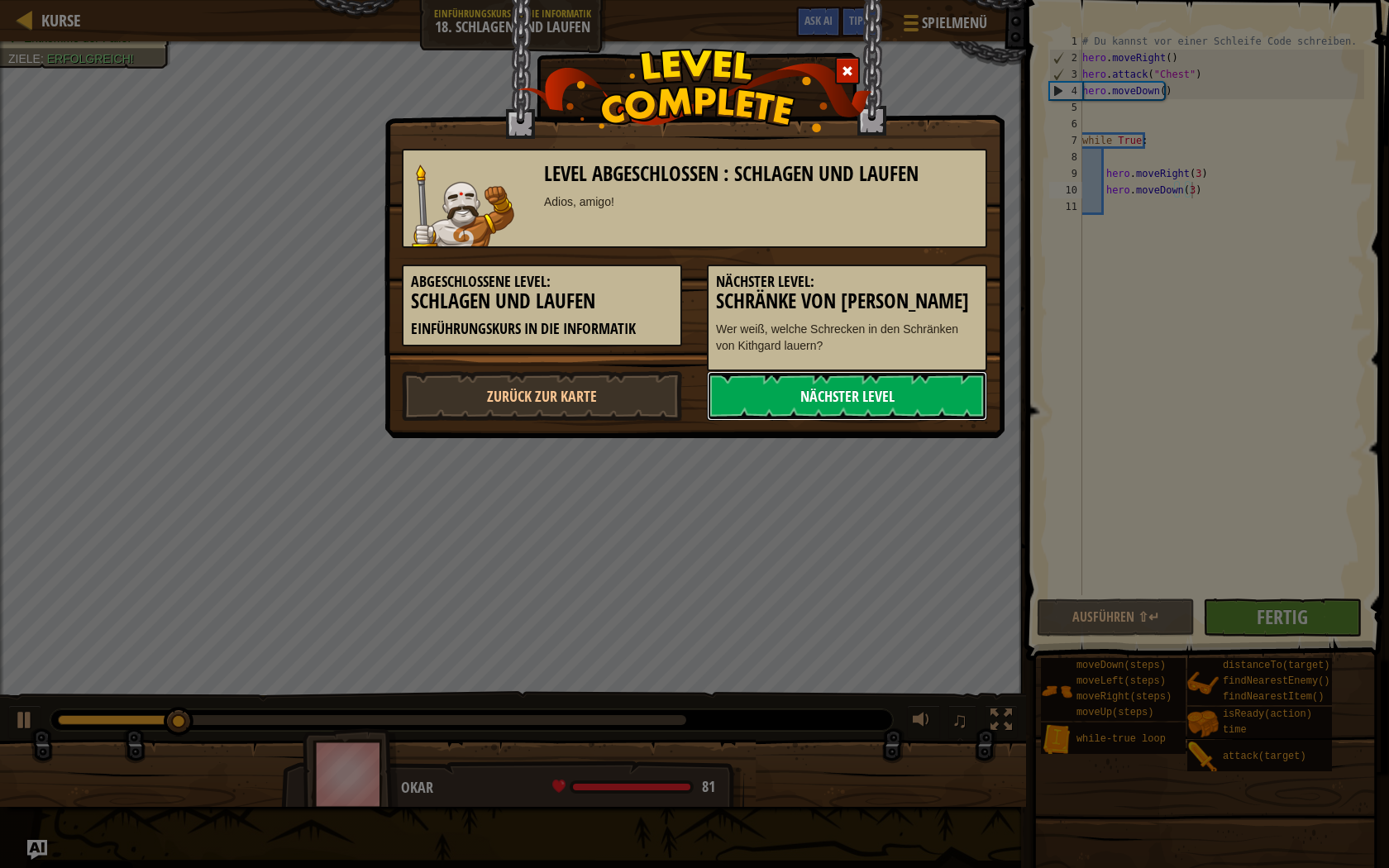
click at [884, 398] on link "Nächster Level" at bounding box center [847, 396] width 281 height 50
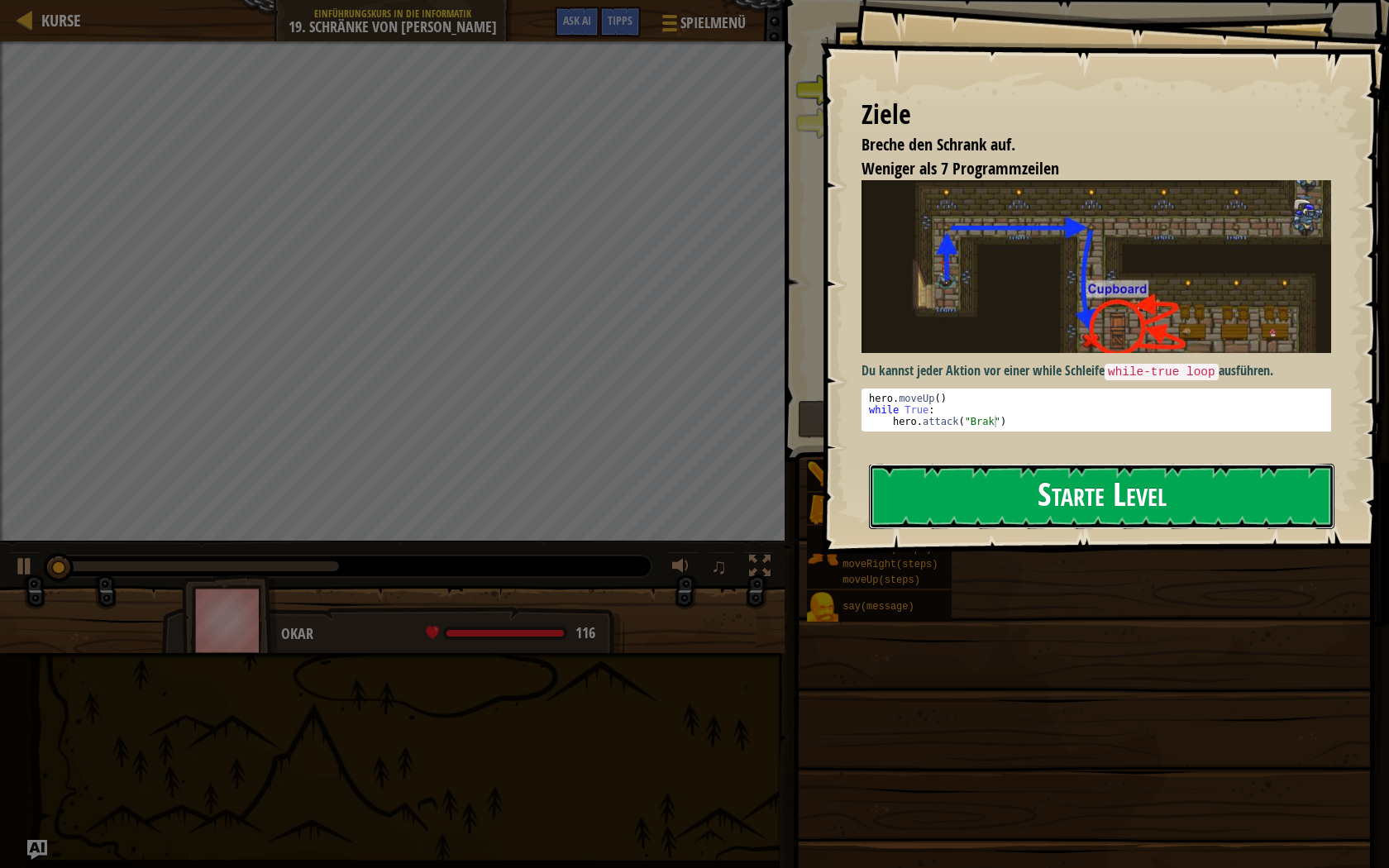
click at [1001, 464] on button "Starte Level" at bounding box center [1102, 496] width 466 height 65
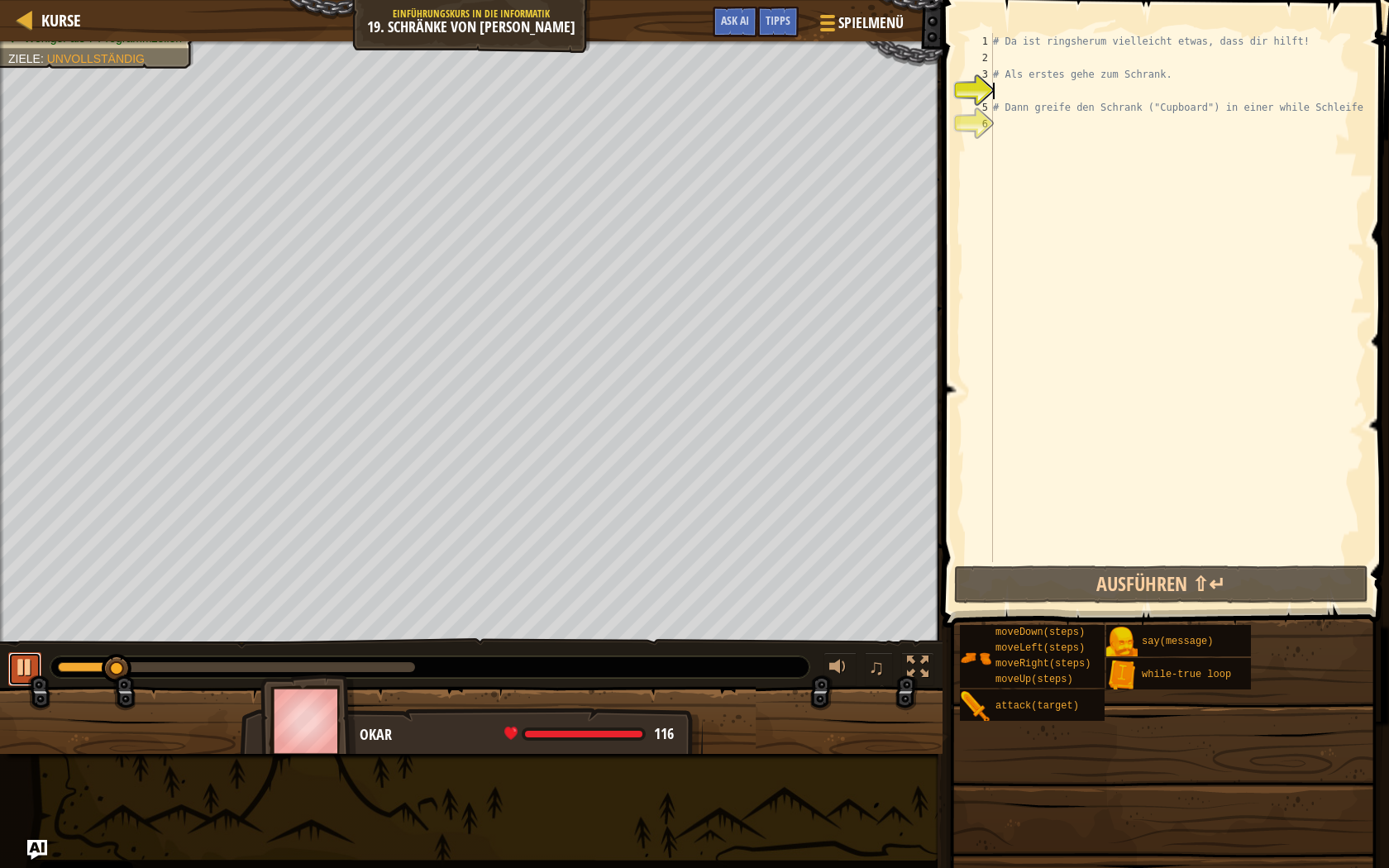
click at [15, 663] on div at bounding box center [24, 667] width 22 height 22
click at [1083, 134] on div "# Da ist ringsherum vielleicht etwas, dass dir hilft! # Als erstes gehe zum Sch…" at bounding box center [1176, 313] width 374 height 562
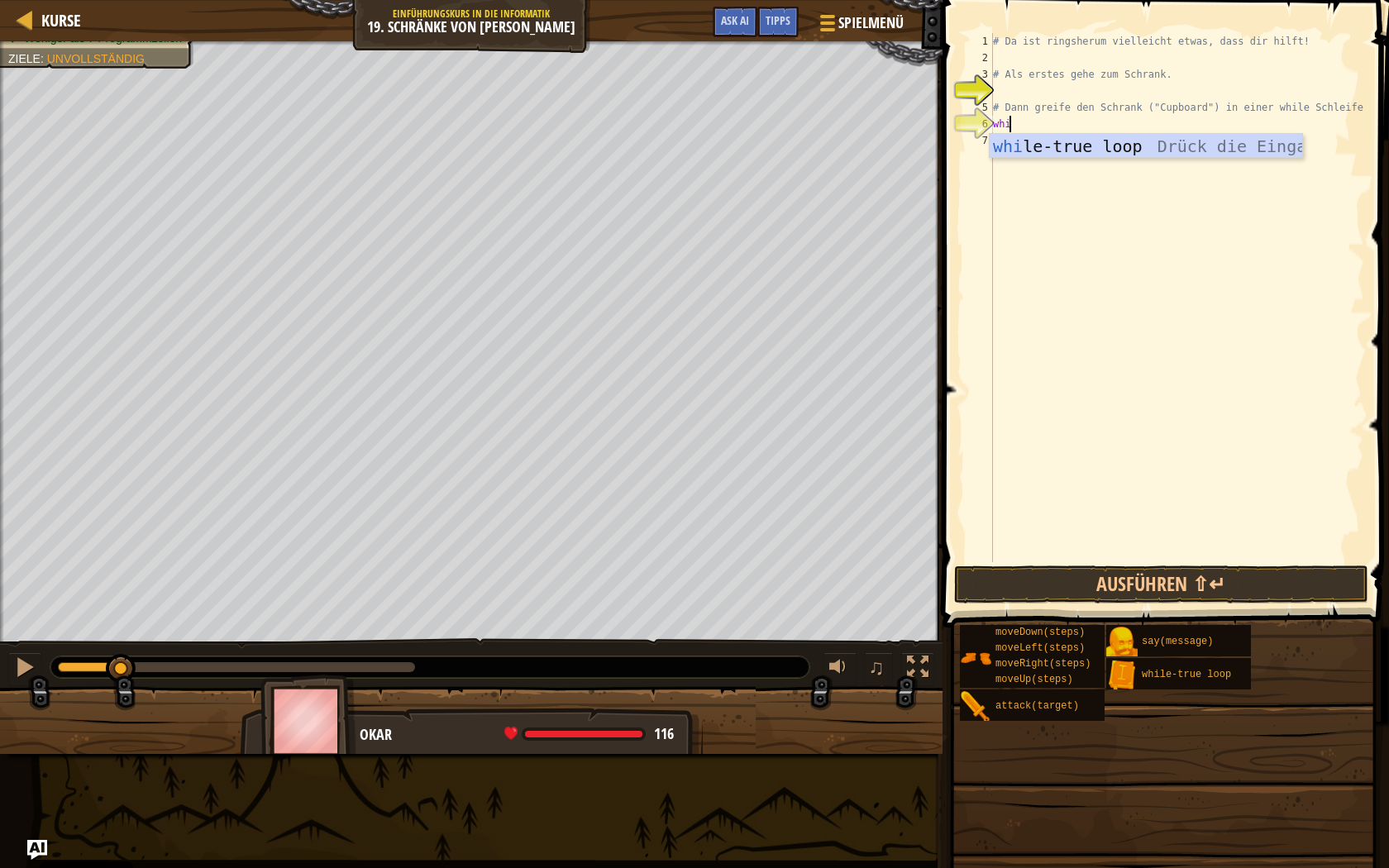
scroll to position [8, 1]
type textarea "while True:"
type textarea "c"
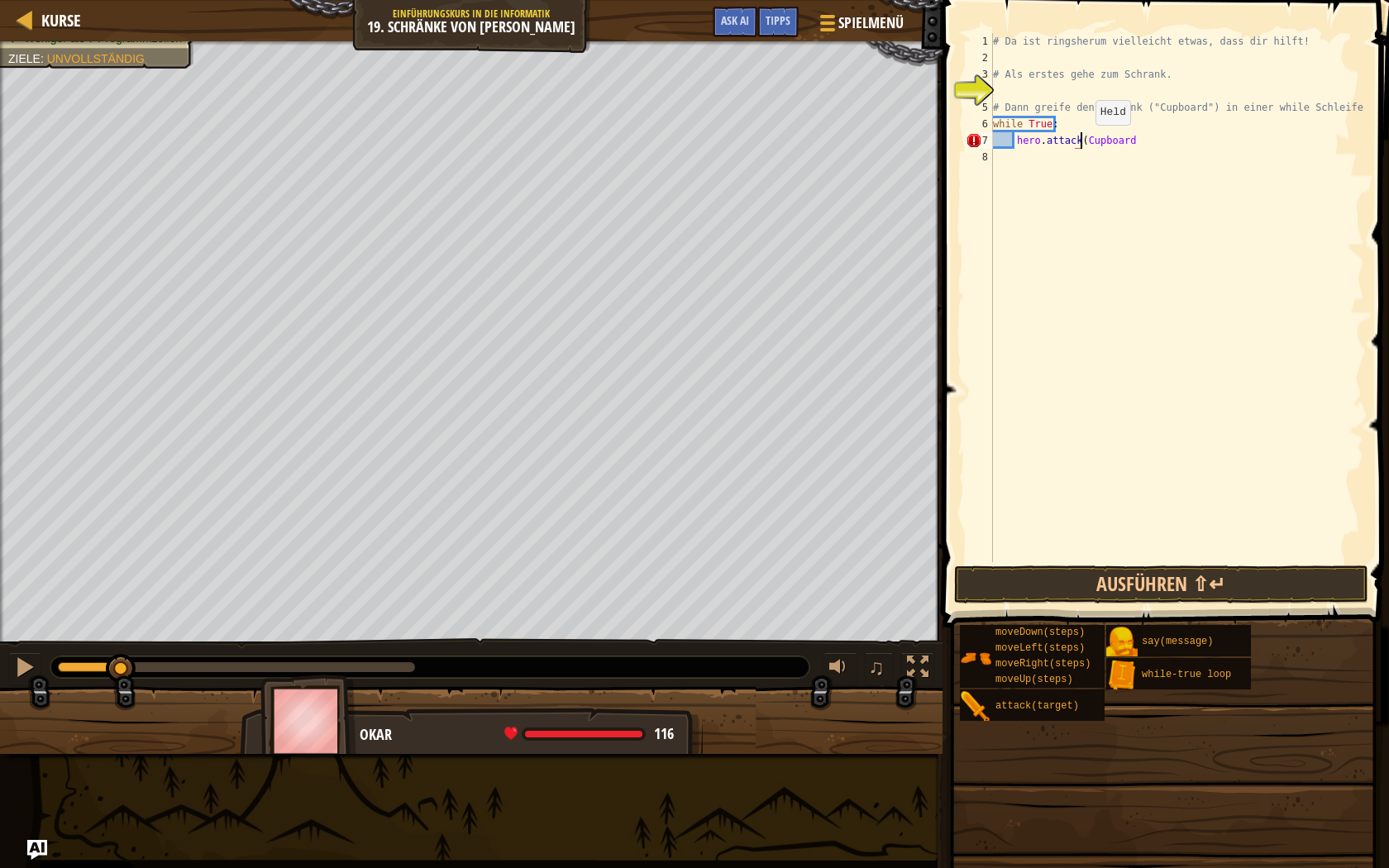
click at [1082, 141] on div "# Da ist ringsherum vielleicht etwas, dass dir hilft! # Als erstes gehe zum Sch…" at bounding box center [1176, 313] width 374 height 562
click at [1146, 139] on div "# Da ist ringsherum vielleicht etwas, dass dir hilft! # Als erstes gehe zum Sch…" at bounding box center [1176, 313] width 374 height 562
type textarea "hero.attack("Cupboard")"
click at [1054, 96] on div "# Da ist ringsherum vielleicht etwas, dass dir hilft! # Als erstes gehe zum Sch…" at bounding box center [1176, 313] width 374 height 562
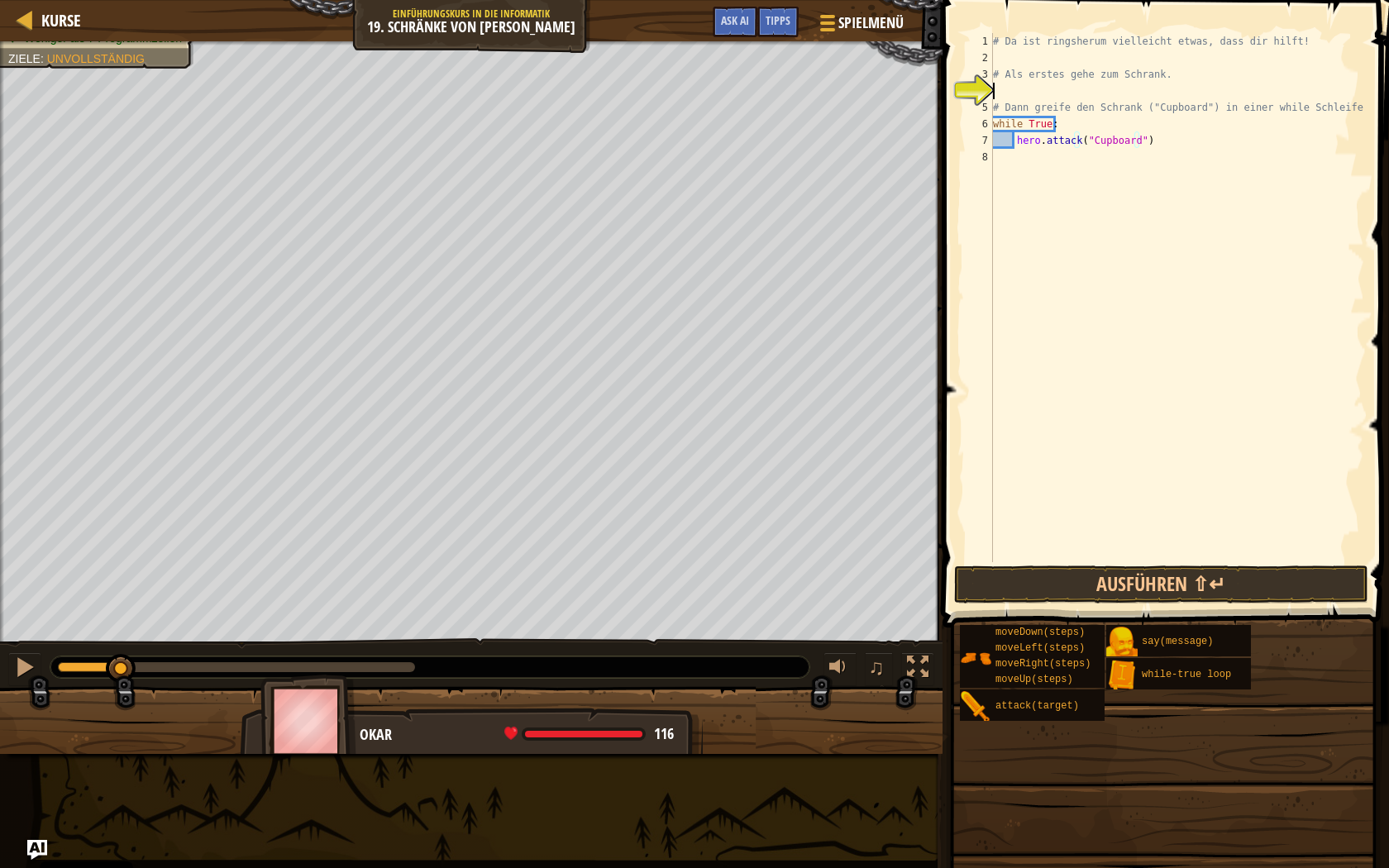
scroll to position [8, 0]
click at [1038, 86] on div "# Da ist ringsherum vielleicht etwas, dass dir hilft! # Als erstes gehe zum Sch…" at bounding box center [1176, 313] width 374 height 562
drag, startPoint x: 1359, startPoint y: 103, endPoint x: 992, endPoint y: 112, distance: 367.1
click at [992, 112] on div "hero.moveRight( 1 2 3 4 5 6 7 8 # Da ist ringsherum vielleicht etwas, dass dir …" at bounding box center [1163, 297] width 402 height 529
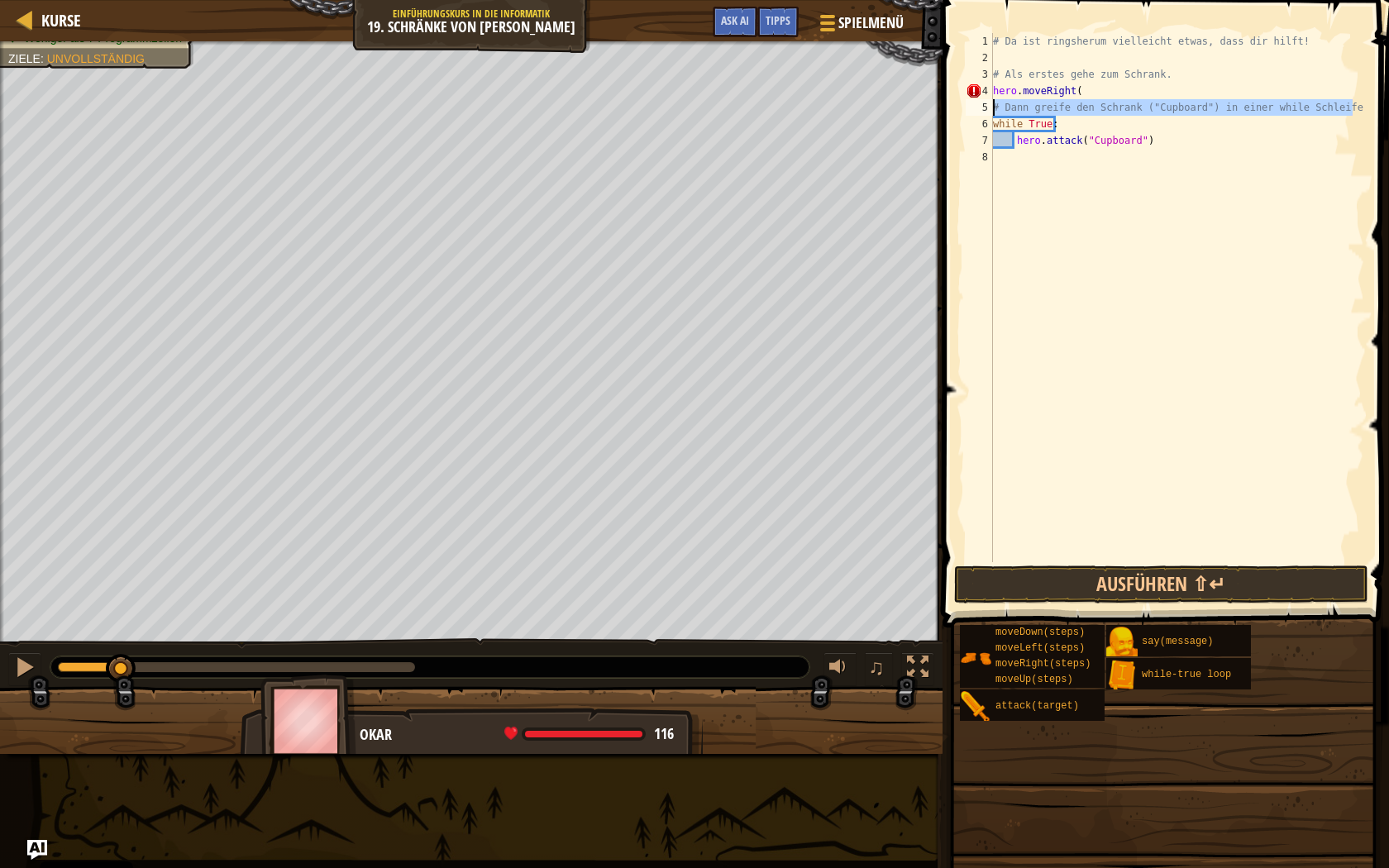
type textarea "# Dann greife den Schrank ("Cupboard") in einer while Schleife an."
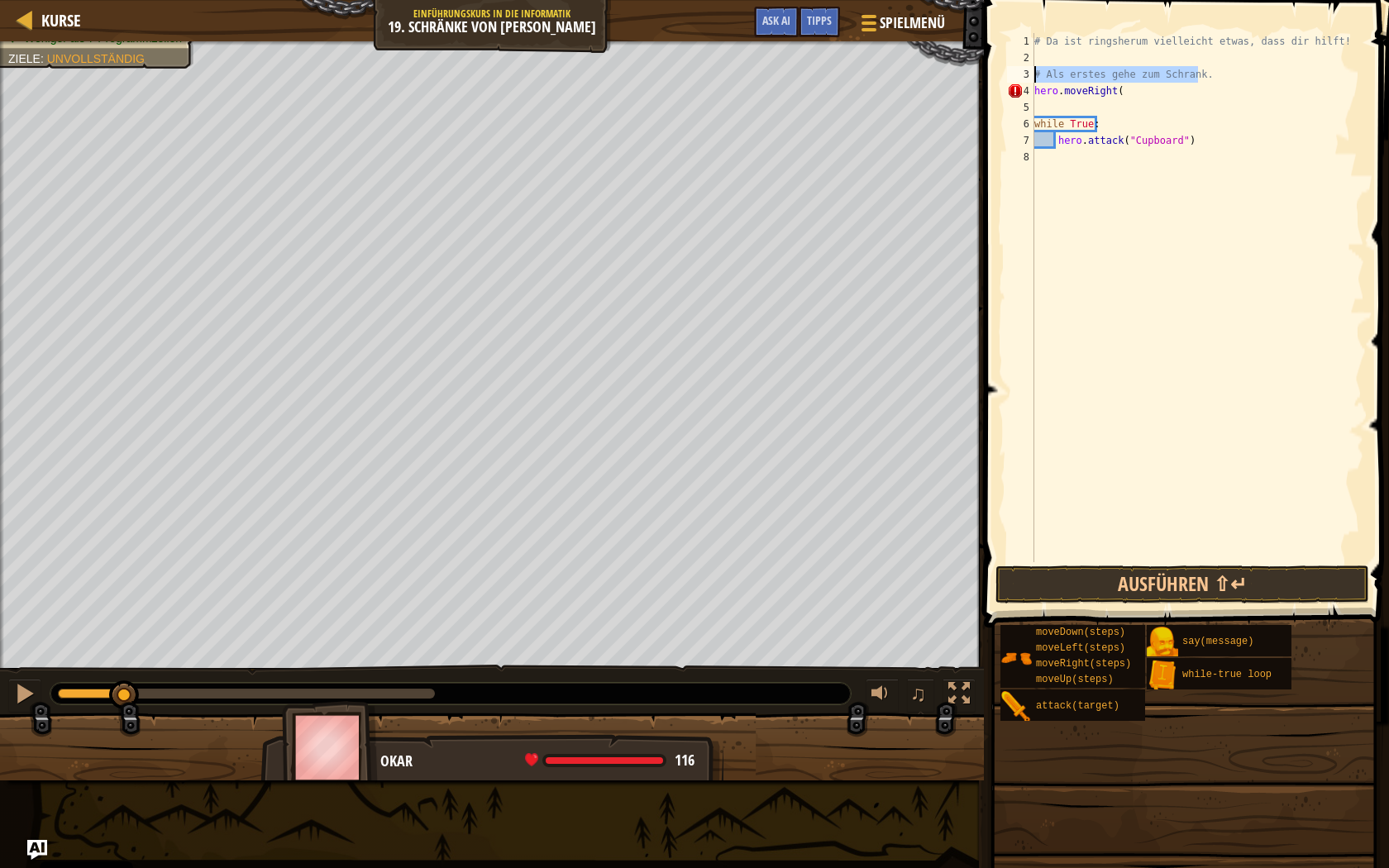
drag, startPoint x: 1195, startPoint y: 71, endPoint x: 999, endPoint y: 71, distance: 196.0
click at [999, 71] on div "1 2 3 4 5 6 7 8 # Da ist ringsherum vielleicht etwas, dass dir hilft! # Als ers…" at bounding box center [1184, 347] width 411 height 676
type textarea "# Als erstes gehe zum Schrank."
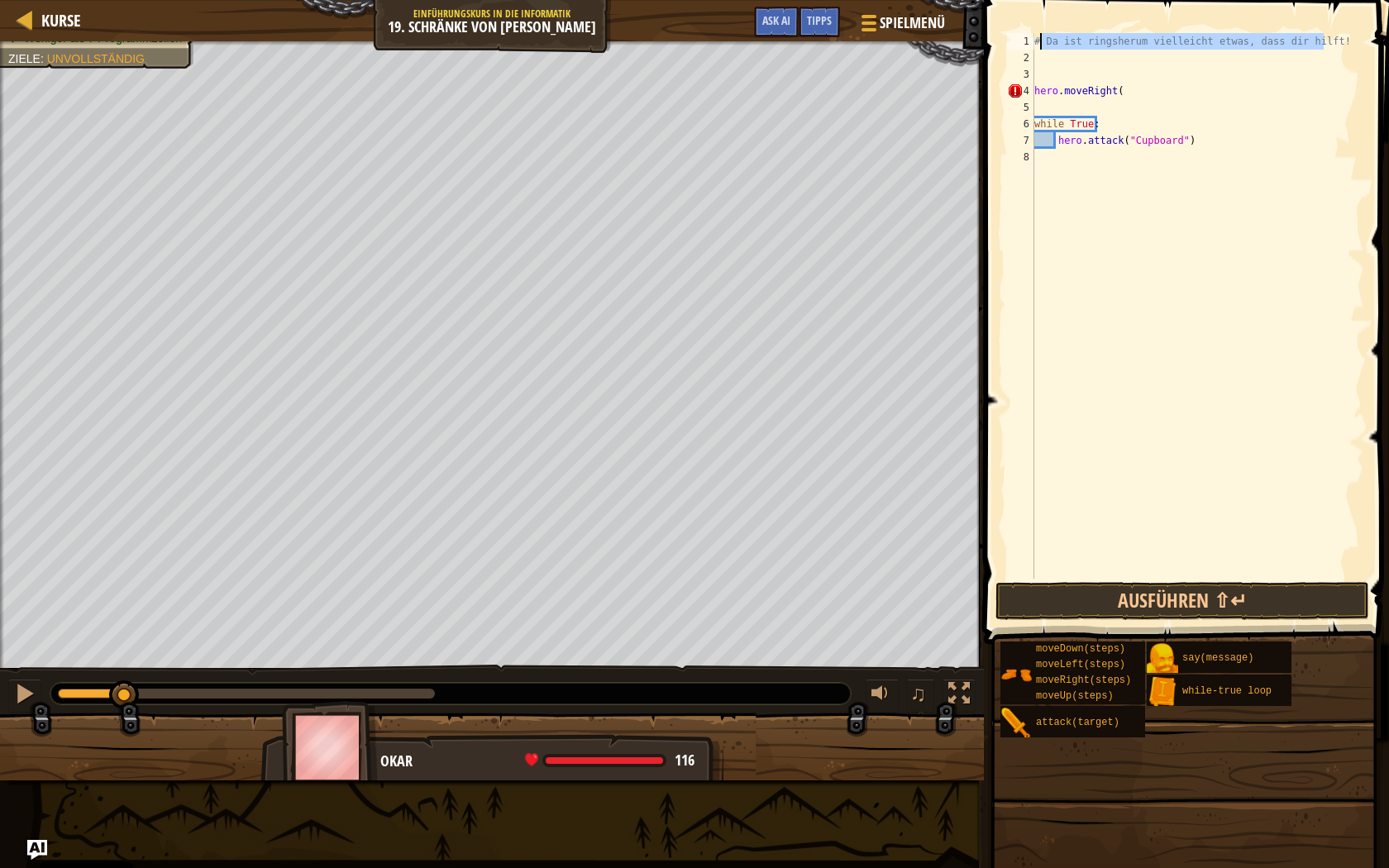
drag, startPoint x: 1321, startPoint y: 40, endPoint x: 1043, endPoint y: 43, distance: 278.0
click at [1043, 43] on div "# Da ist ringsherum vielleicht etwas, dass dir hilft! hero . moveRight ( while …" at bounding box center [1197, 322] width 333 height 579
type textarea "#"
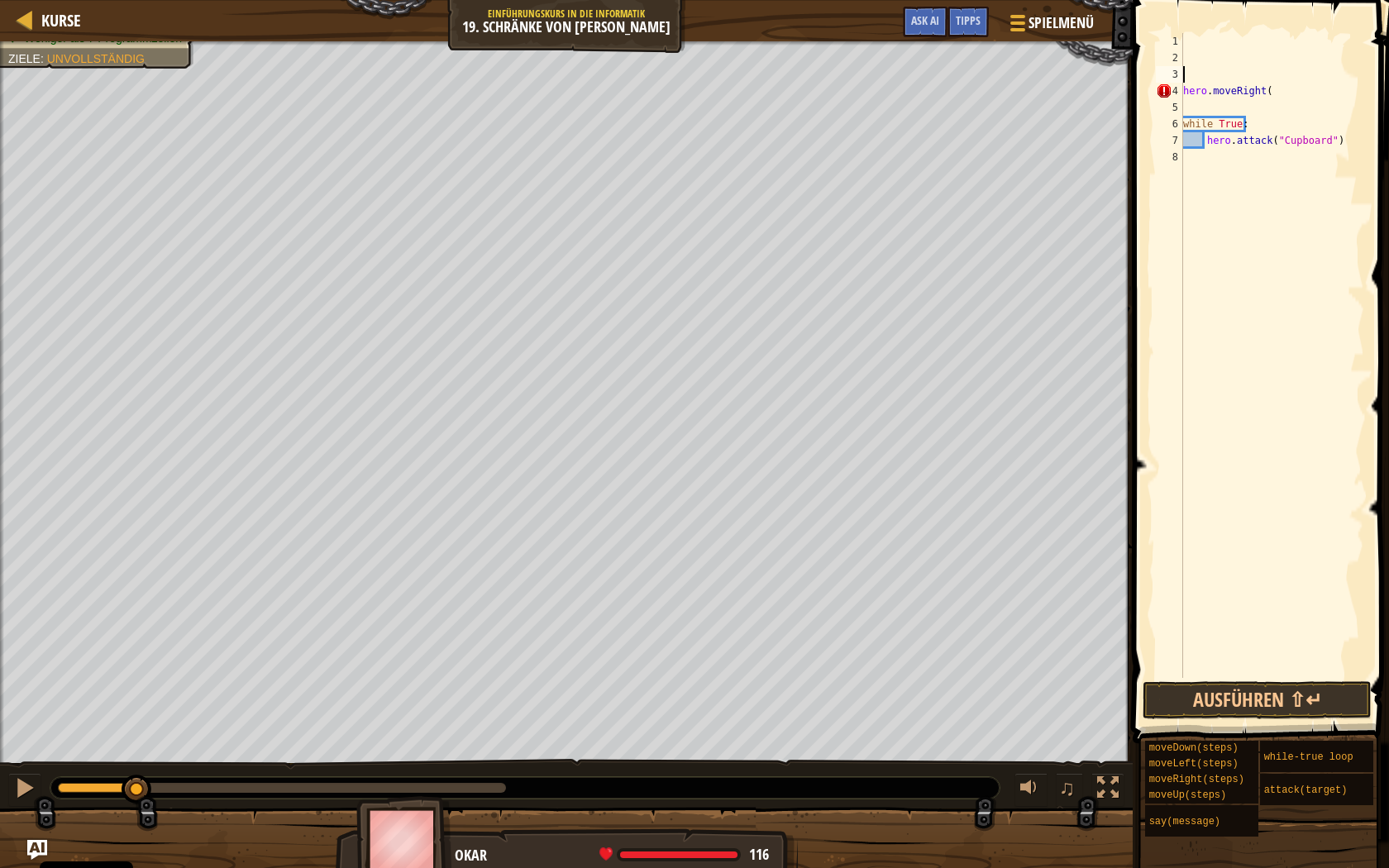
type textarea "hero.moveRight("
click at [1272, 61] on div "hero . moveUp ( ) hero . moveRight ( while True : hero . attack ( "Cupboard" )" at bounding box center [1272, 372] width 184 height 678
type textarea "hero.moveRight(2)"
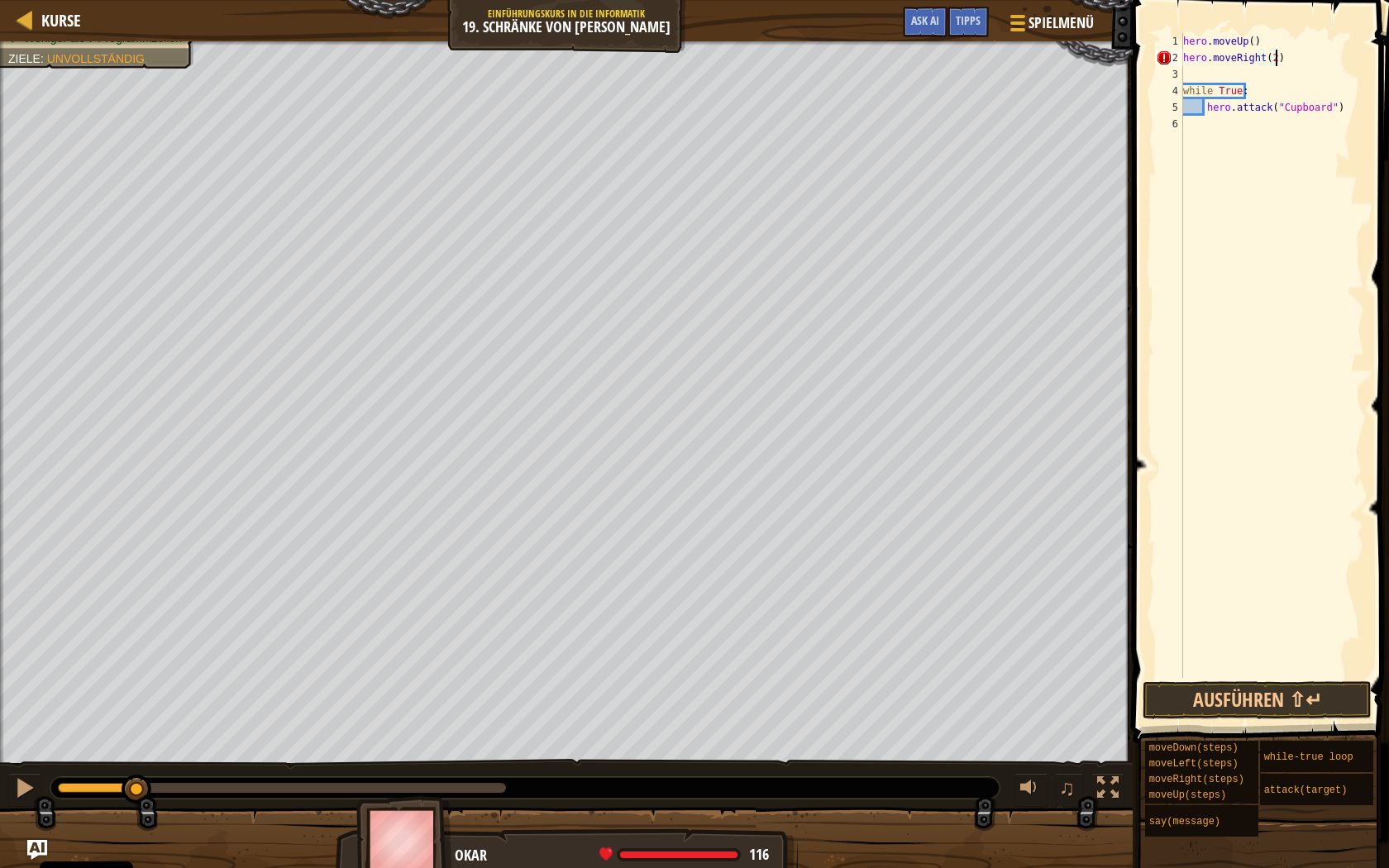
scroll to position [8, 0]
click at [1270, 694] on button "Ausführen ⇧↵" at bounding box center [1257, 700] width 229 height 38
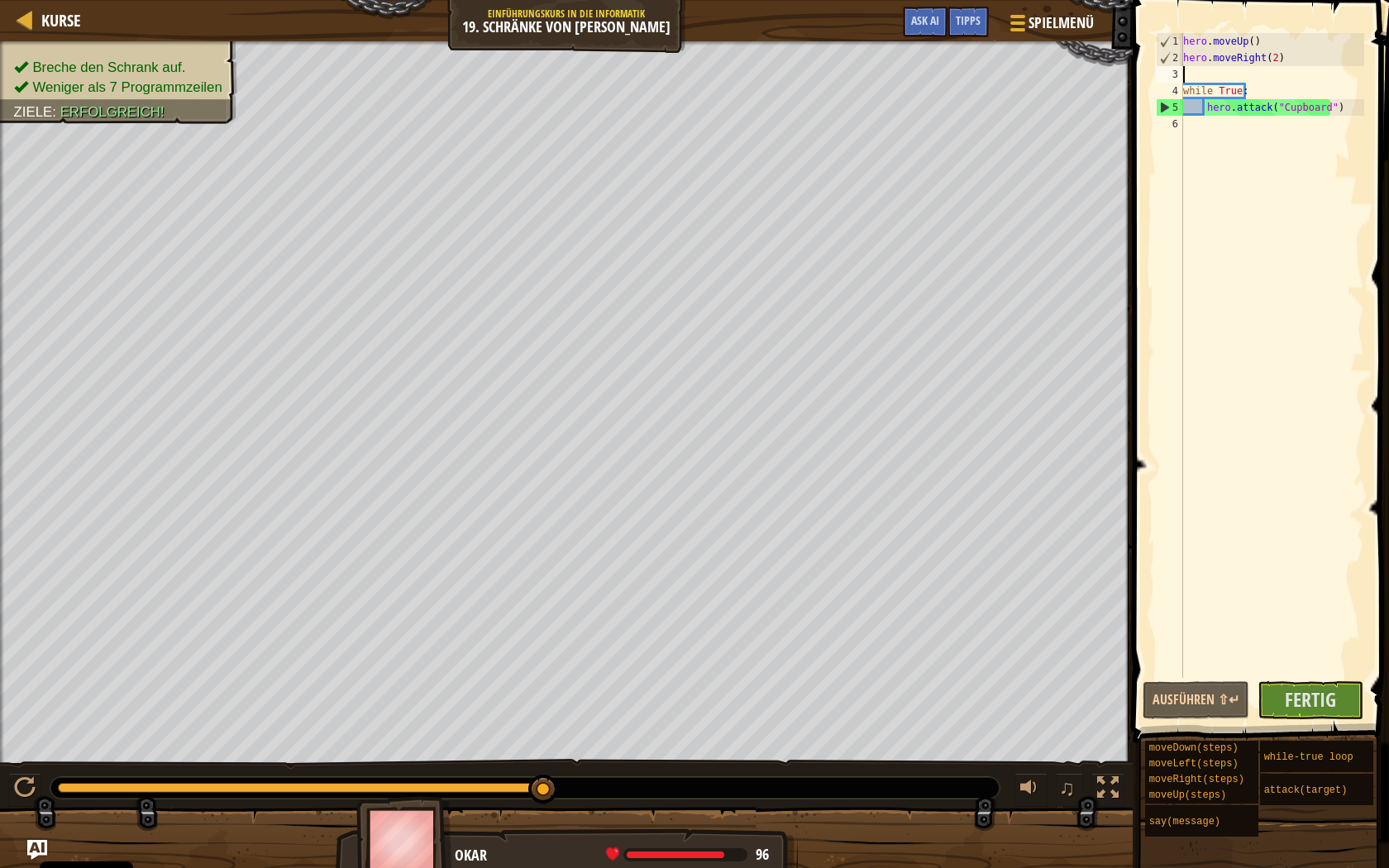
drag, startPoint x: 185, startPoint y: 791, endPoint x: 671, endPoint y: 773, distance: 486.3
click at [666, 775] on div "♫" at bounding box center [566, 784] width 1133 height 50
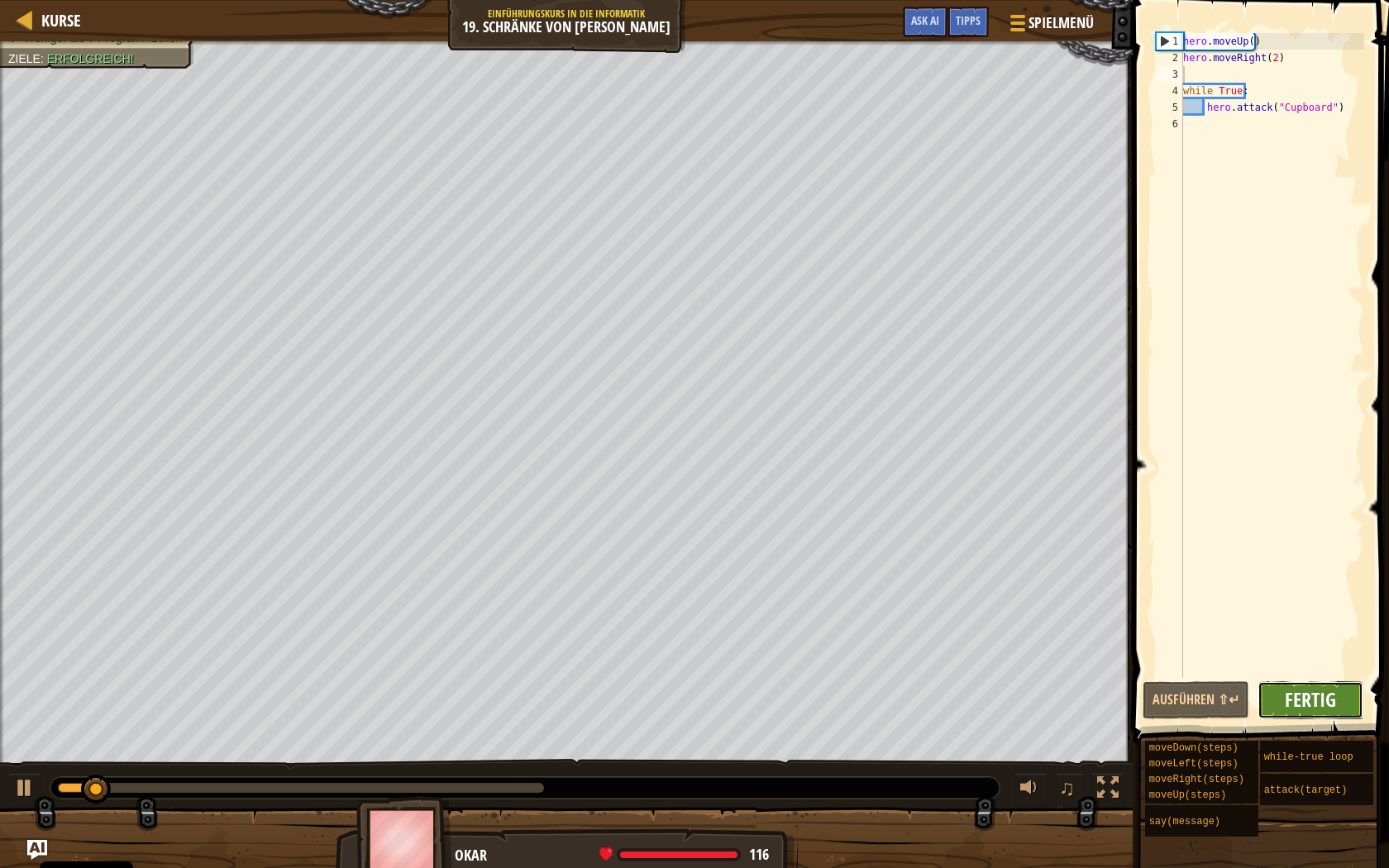
click at [1316, 699] on span "Fertig" at bounding box center [1311, 699] width 52 height 27
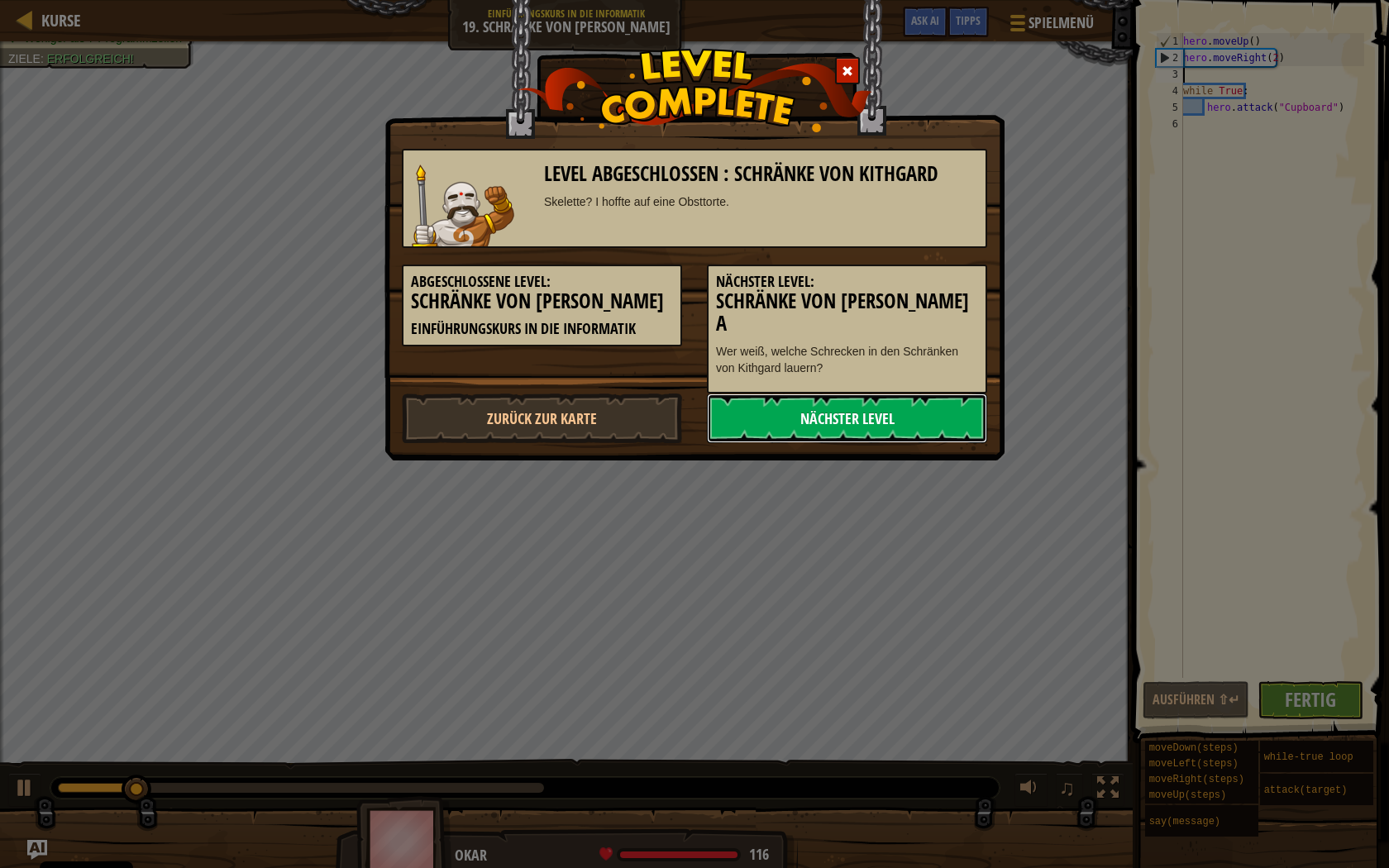
click at [931, 393] on link "Nächster Level" at bounding box center [847, 418] width 281 height 50
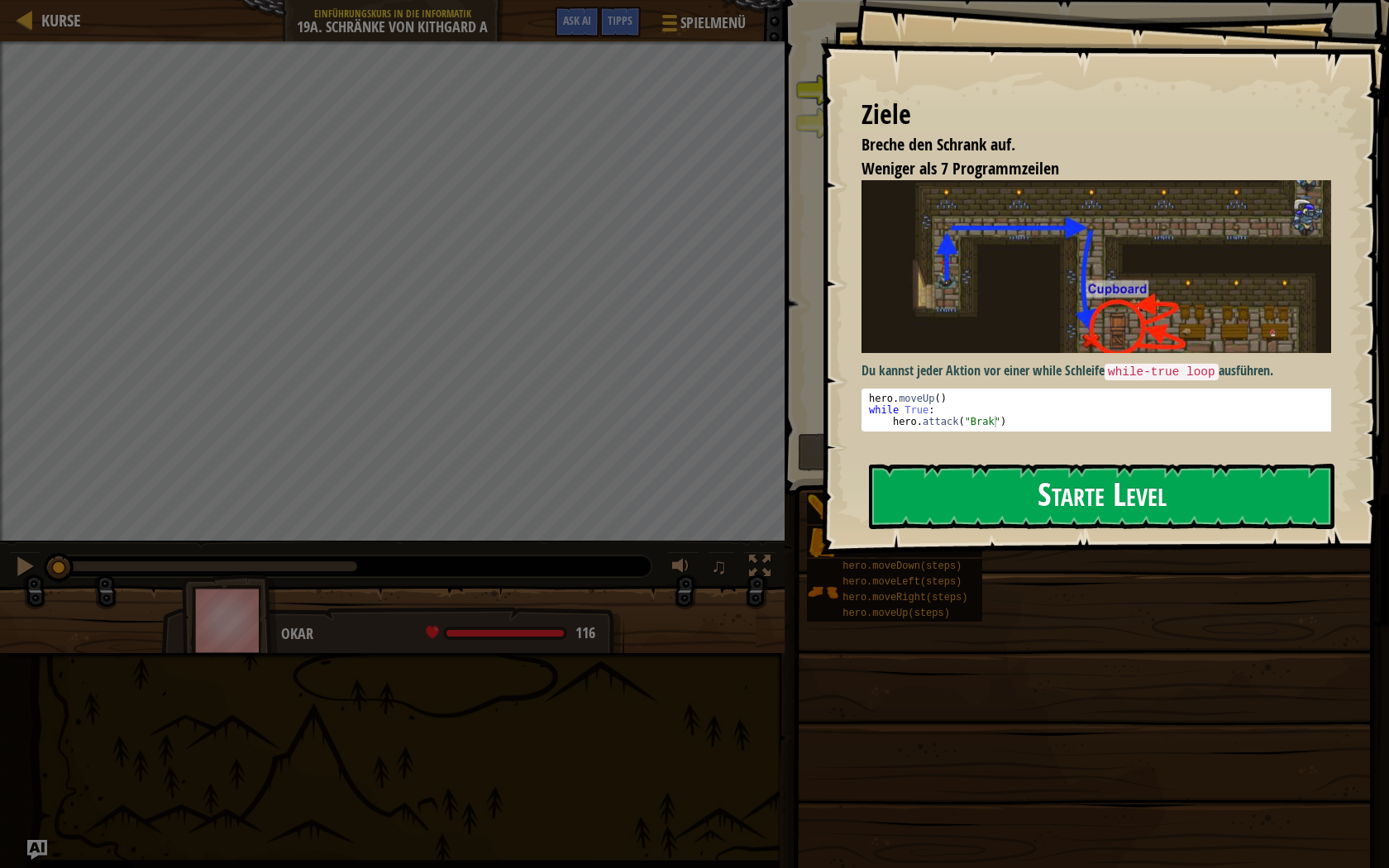
click at [1022, 484] on button "Starte Level" at bounding box center [1102, 496] width 466 height 65
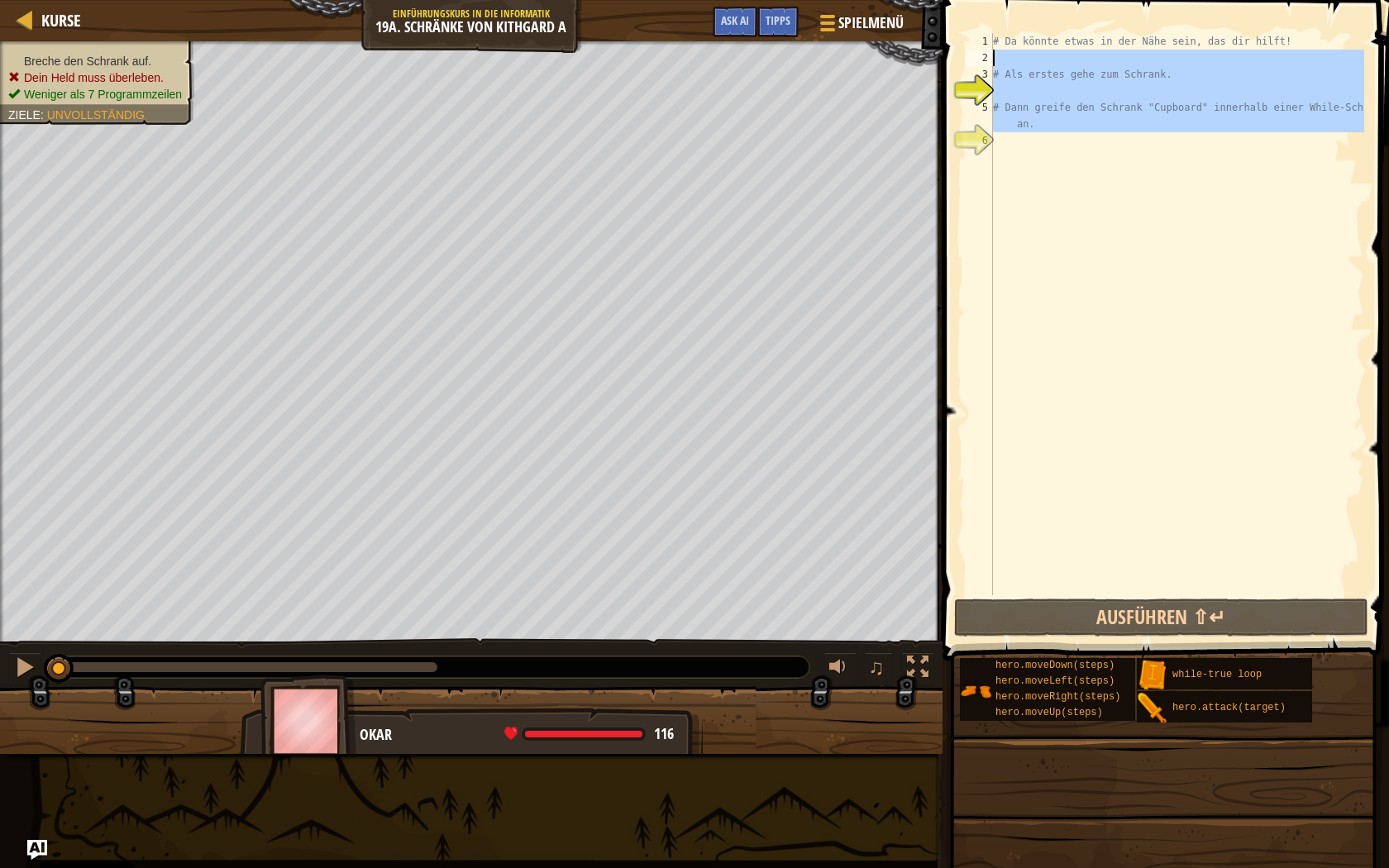
drag, startPoint x: 1180, startPoint y: 161, endPoint x: 976, endPoint y: 58, distance: 228.5
click at [976, 58] on div "1 2 3 4 5 6 # Da könnte etwas in der Nähe sein, das dir hilft! # Als erstes geh…" at bounding box center [1163, 313] width 402 height 562
type textarea "# Als erstes gehe zum Schrank."
click at [976, 58] on div "2" at bounding box center [979, 58] width 28 height 16
drag, startPoint x: 1097, startPoint y: 159, endPoint x: 985, endPoint y: 36, distance: 166.4
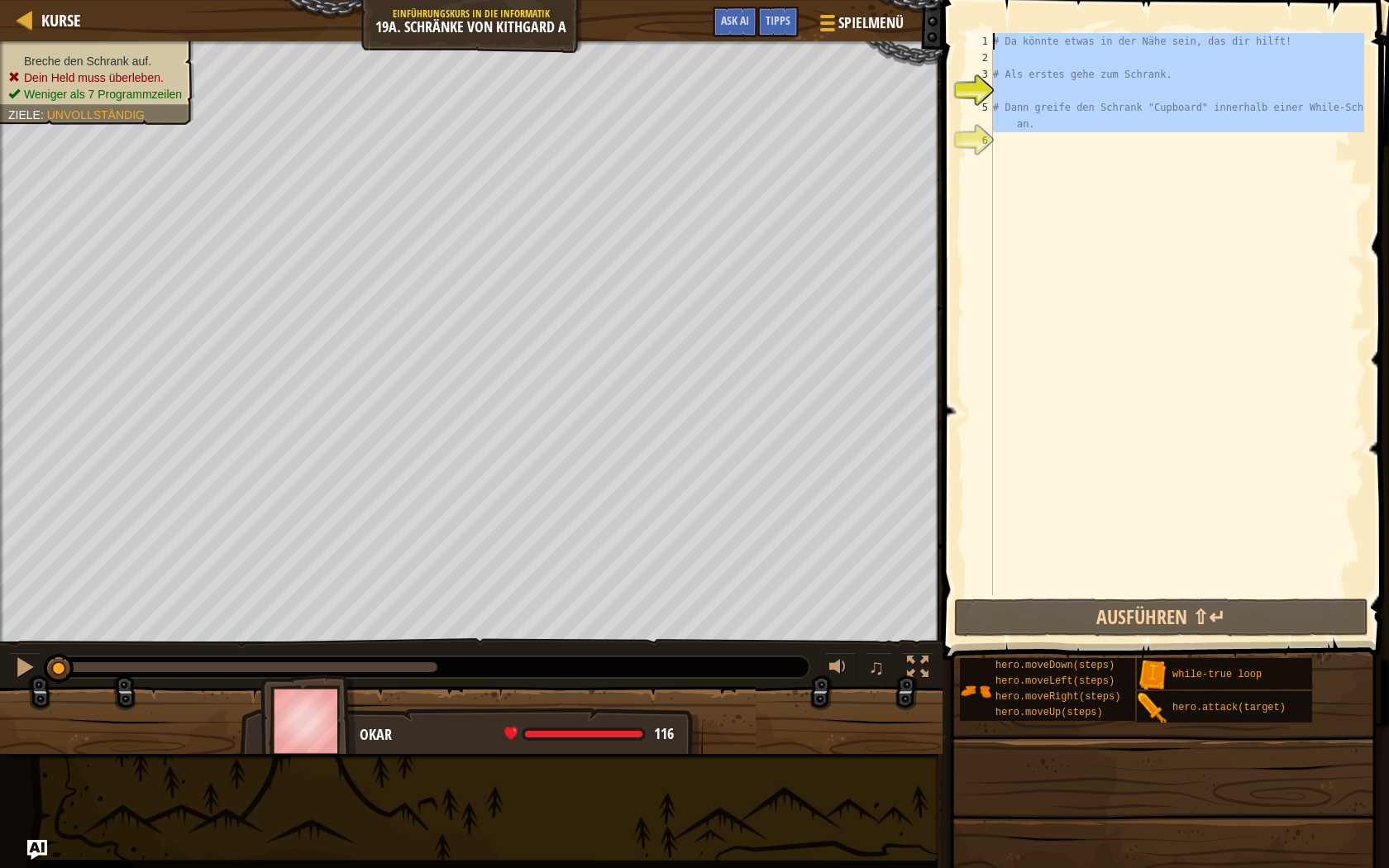
click at [985, 36] on div "1 2 3 4 5 6 # Da könnte etwas in der Nähe sein, das dir hilft! # Als erstes geh…" at bounding box center [1163, 313] width 402 height 562
type textarea "# Da könnte etwas in der Nähe sein, das dir hilft!"
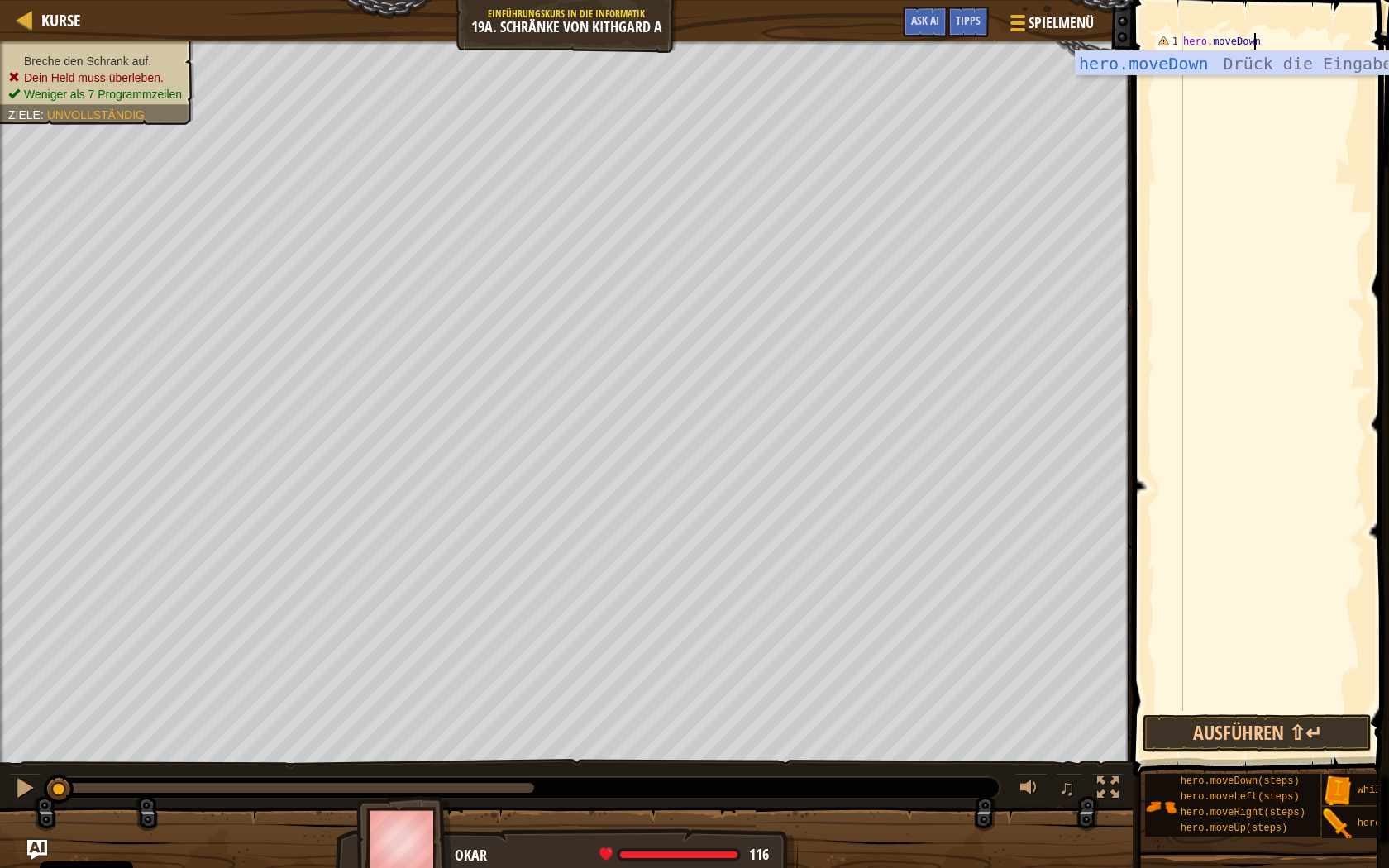
scroll to position [8, 6]
type textarea "hero.moveDown()"
type textarea "hero.moveLeft(2)"
type textarea "h"
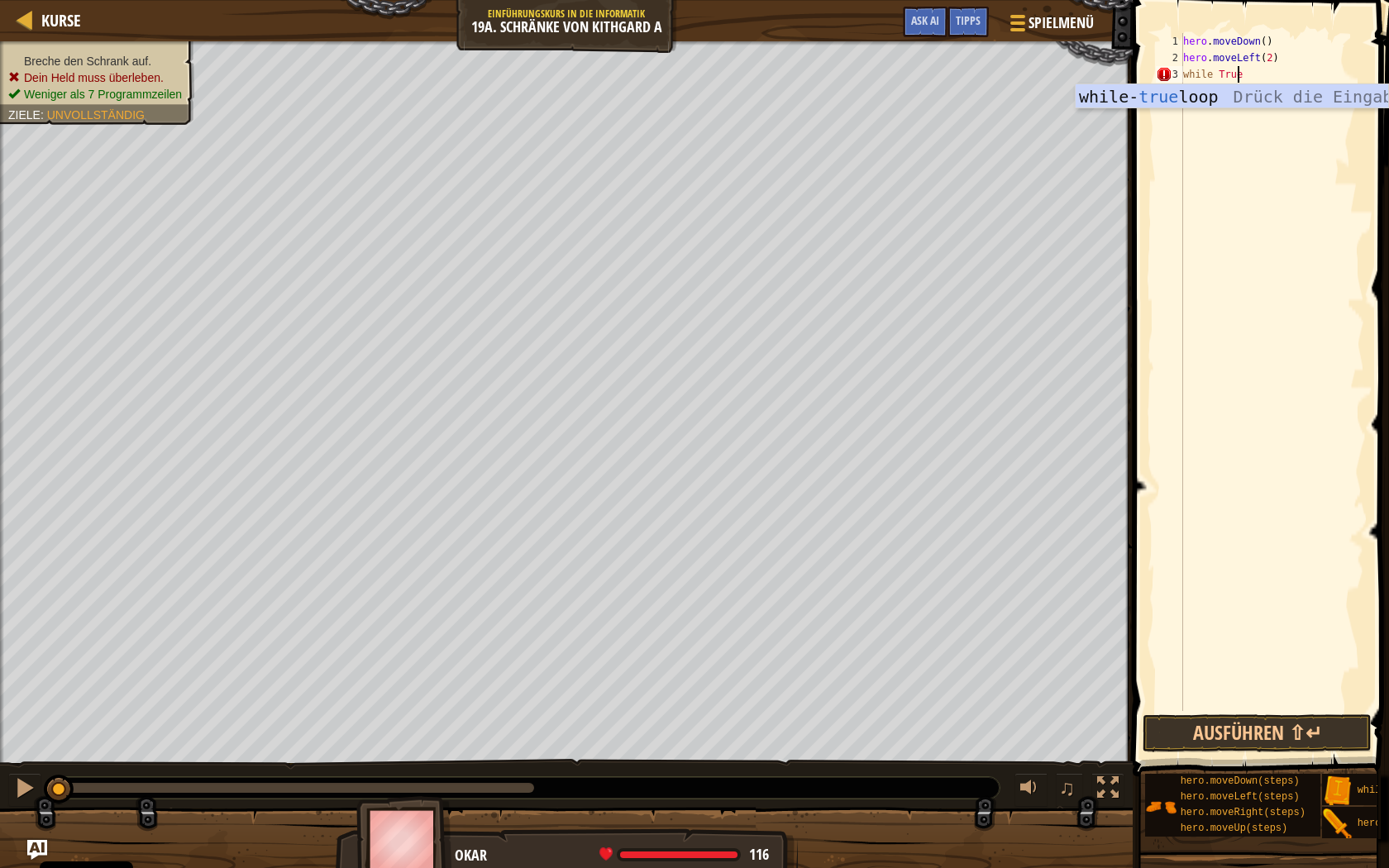
type textarea "while True:"
type textarea "hero.attack("Cupboard")"
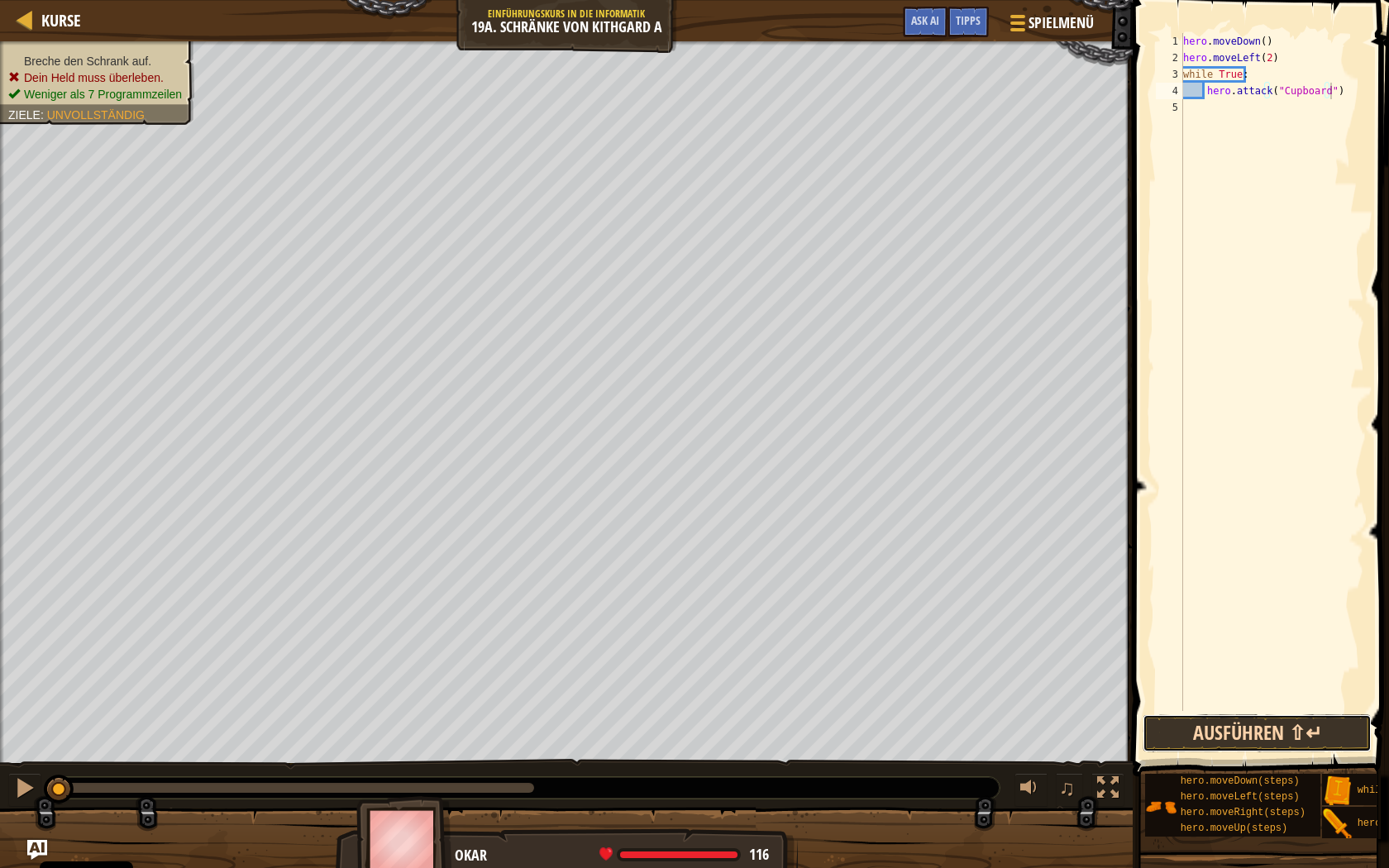
click at [1261, 727] on button "Ausführen ⇧↵" at bounding box center [1257, 733] width 229 height 38
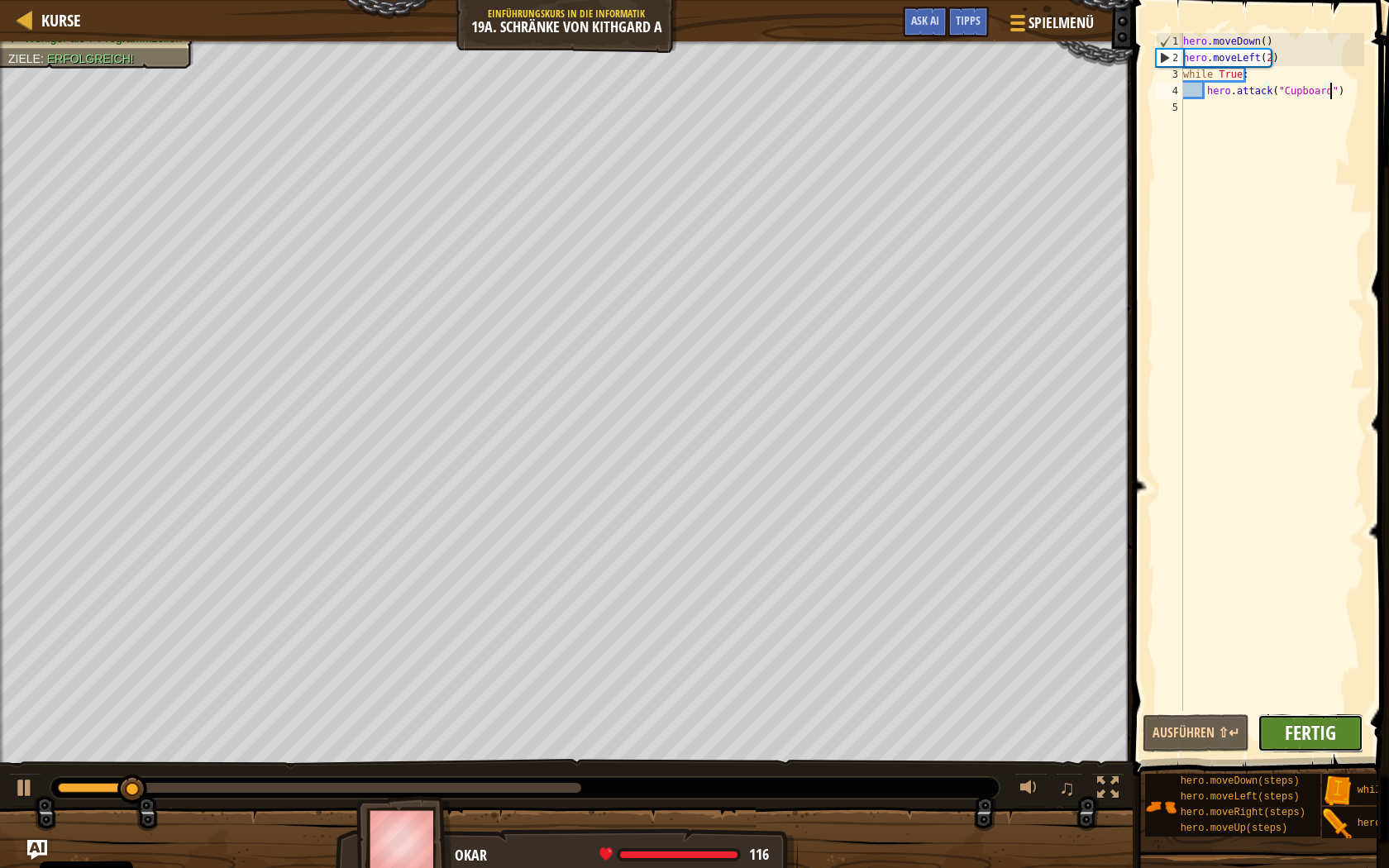
click at [1299, 736] on span "Fertig" at bounding box center [1311, 732] width 52 height 27
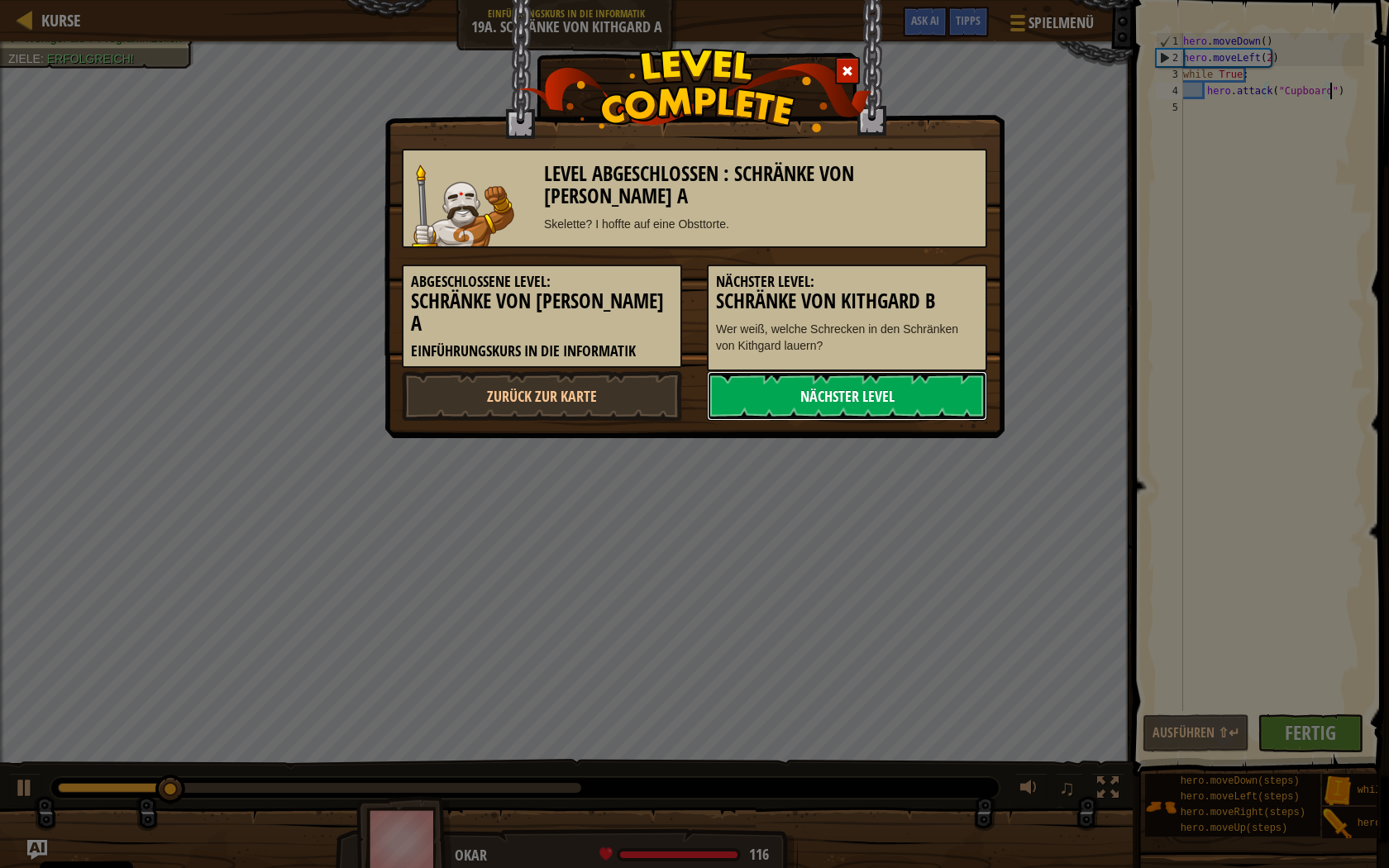
click at [806, 387] on link "Nächster Level" at bounding box center [847, 396] width 281 height 50
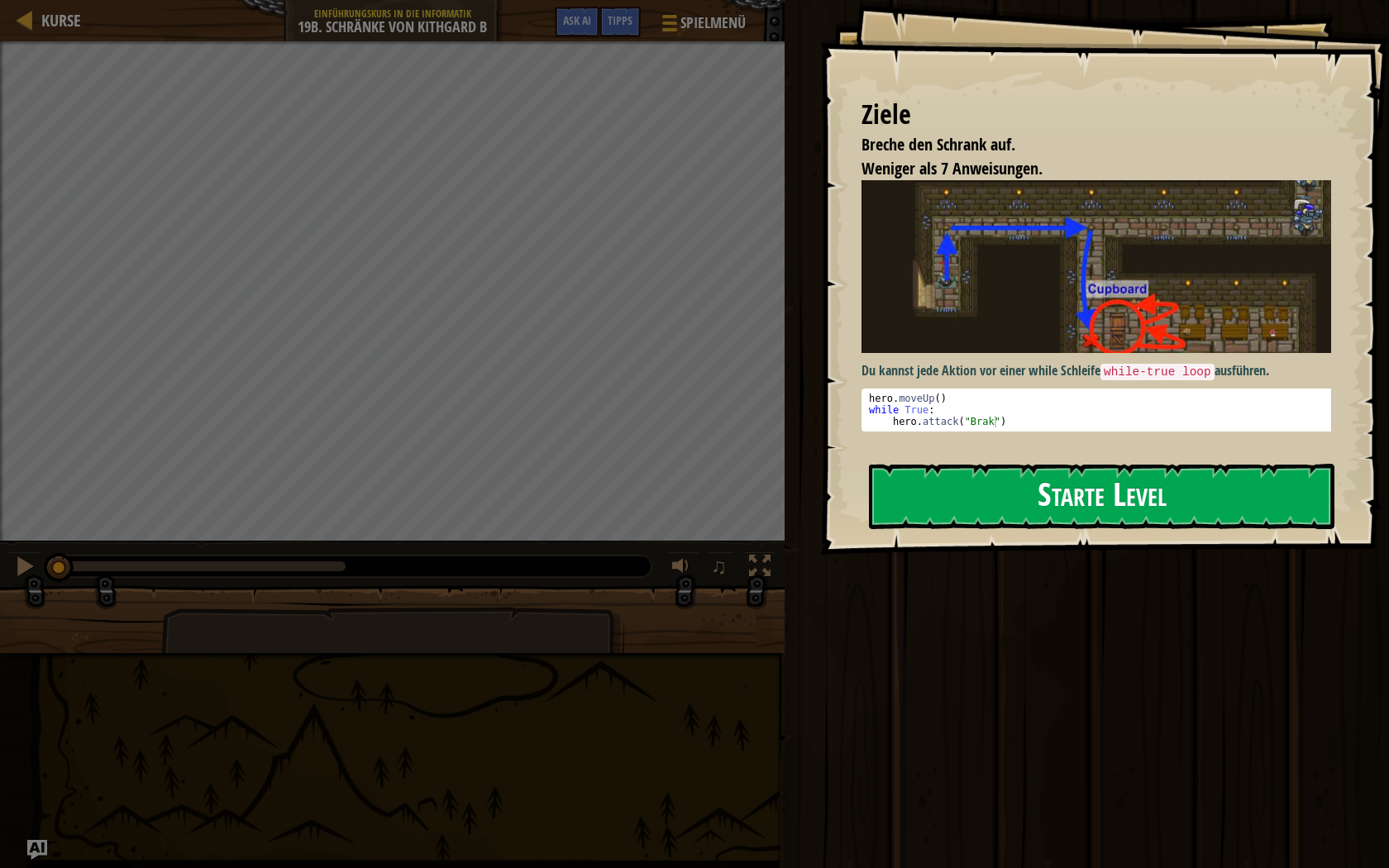
click at [929, 511] on button "Starte Level" at bounding box center [1102, 496] width 466 height 65
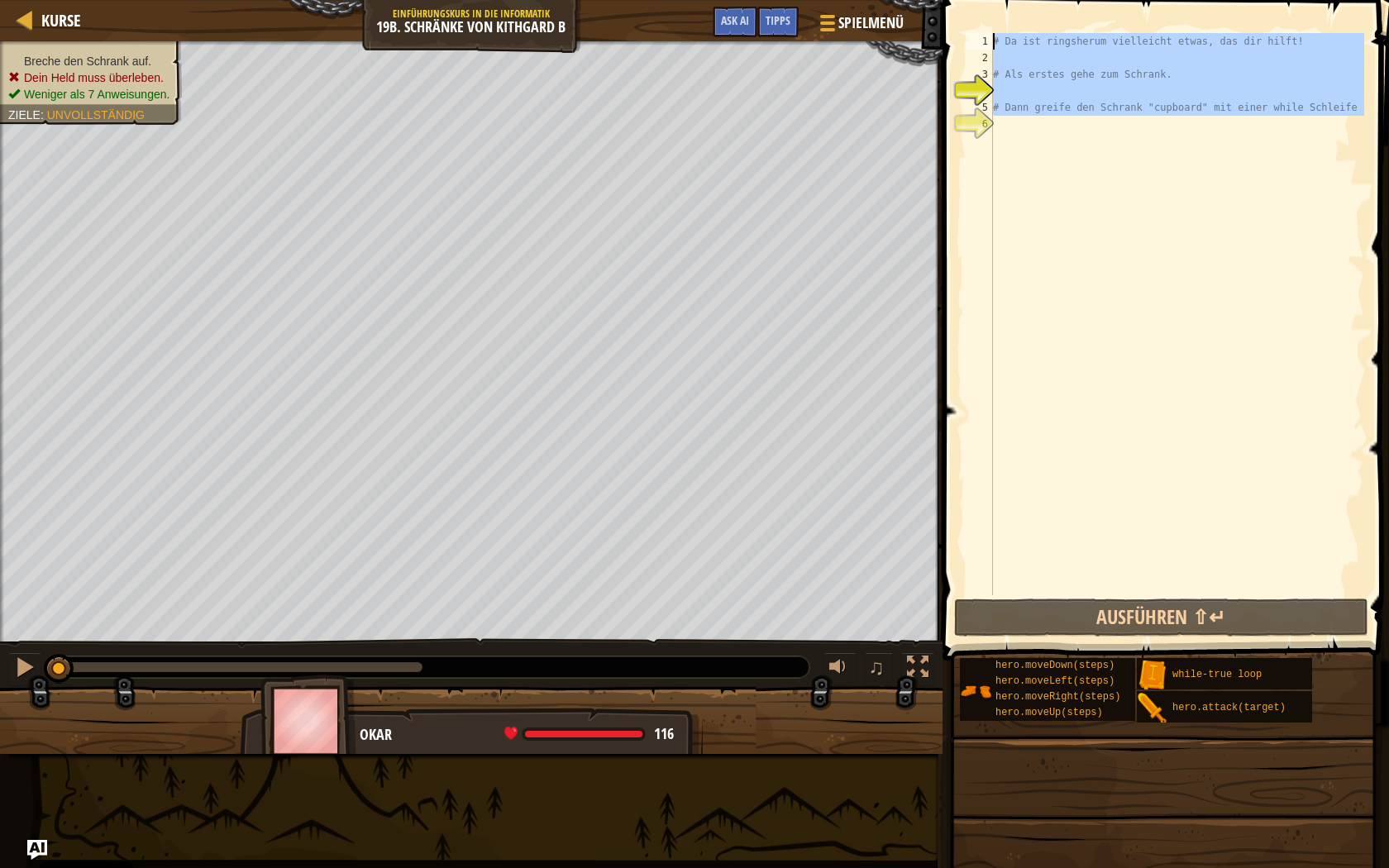
drag, startPoint x: 1148, startPoint y: 156, endPoint x: 956, endPoint y: 48, distance: 220.3
click at [956, 48] on div "1 2 3 4 5 6 # Da ist ringsherum vielleicht etwas, das dir hilft! # Als erstes g…" at bounding box center [1164, 363] width 452 height 709
type textarea "# Da ist ringsherum vielleicht etwas, das dir hilft!"
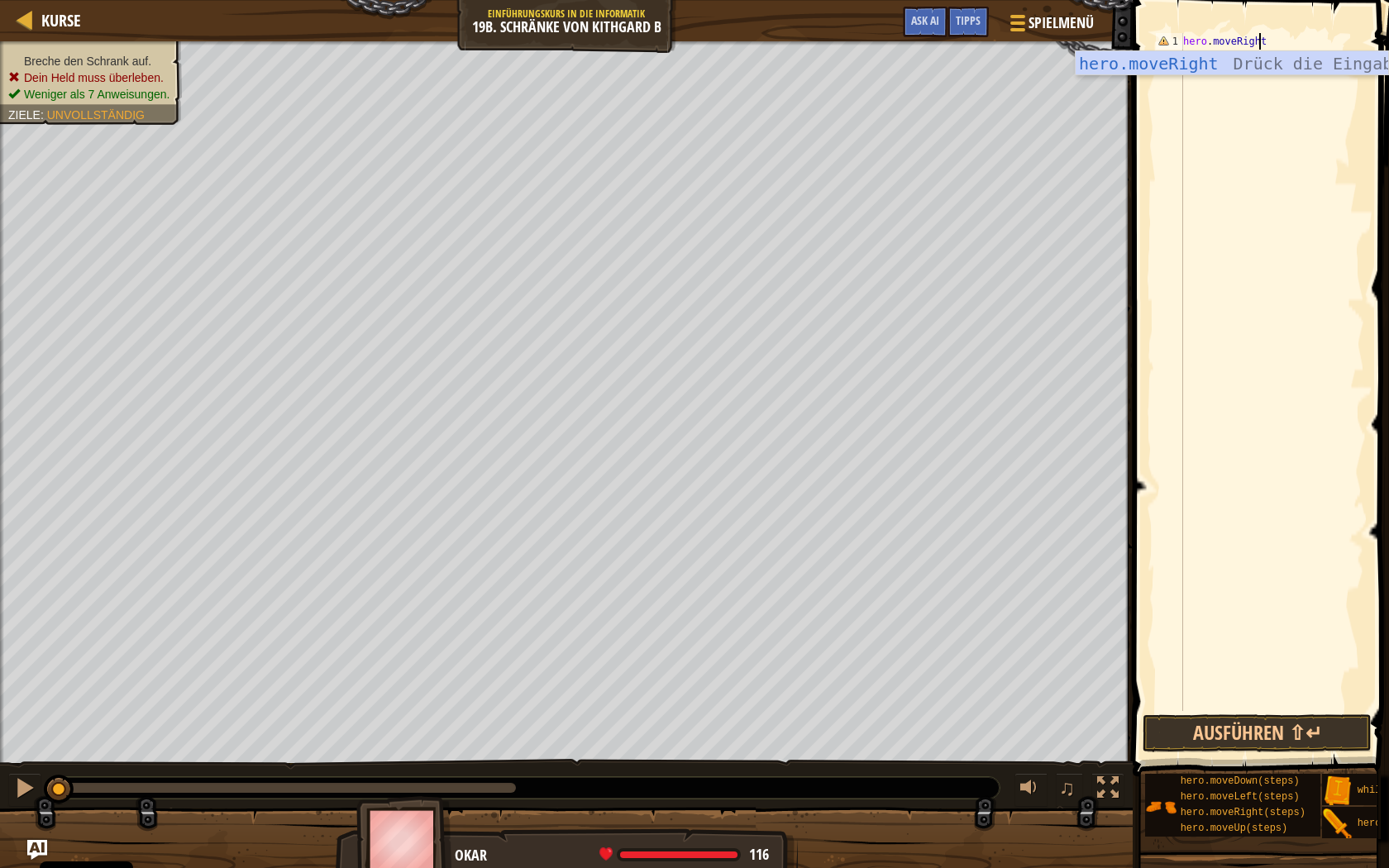
scroll to position [8, 6]
type textarea "hero.moveRight()"
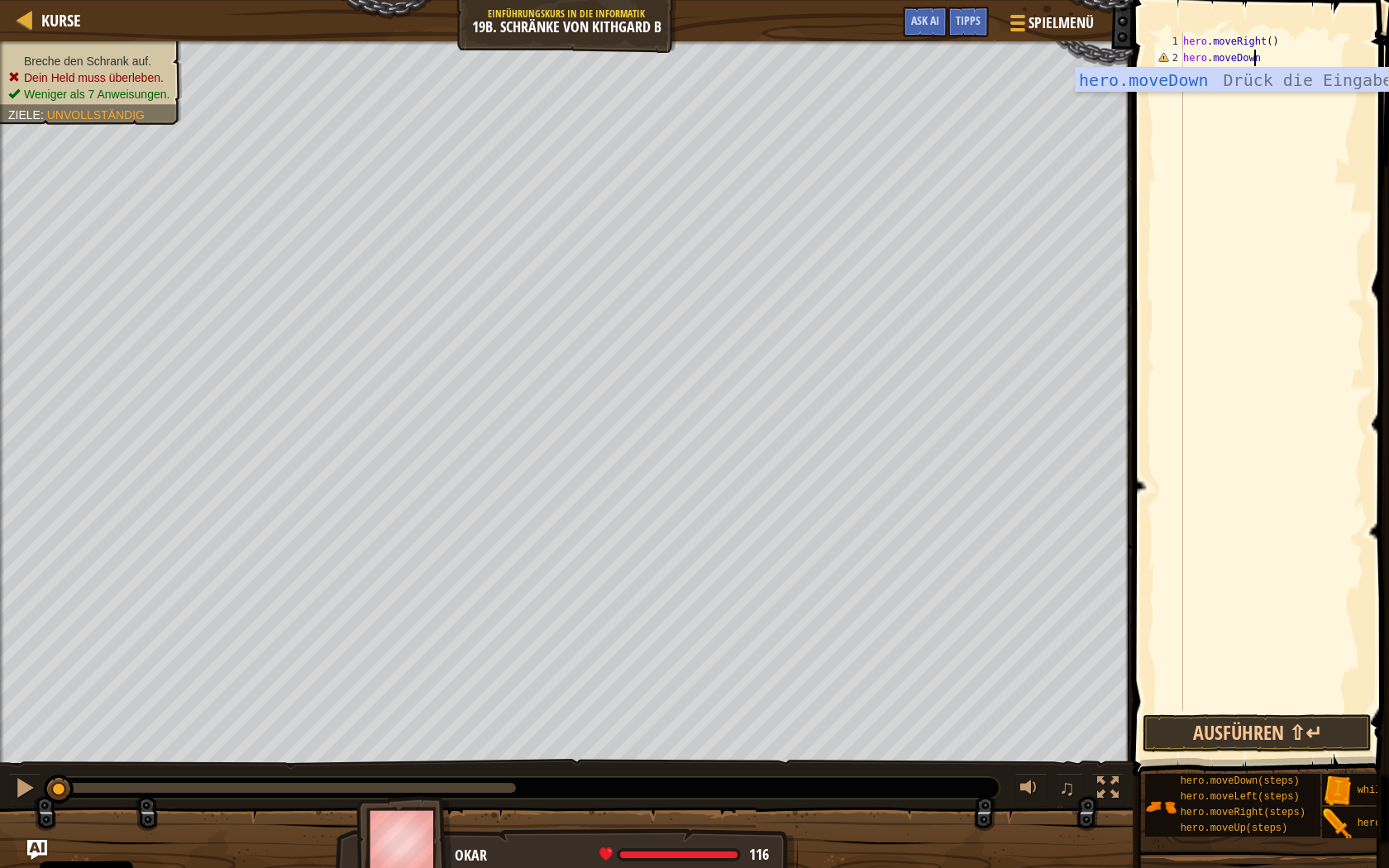
type textarea "hero.moveDown()"
type textarea "hero.moveRight()"
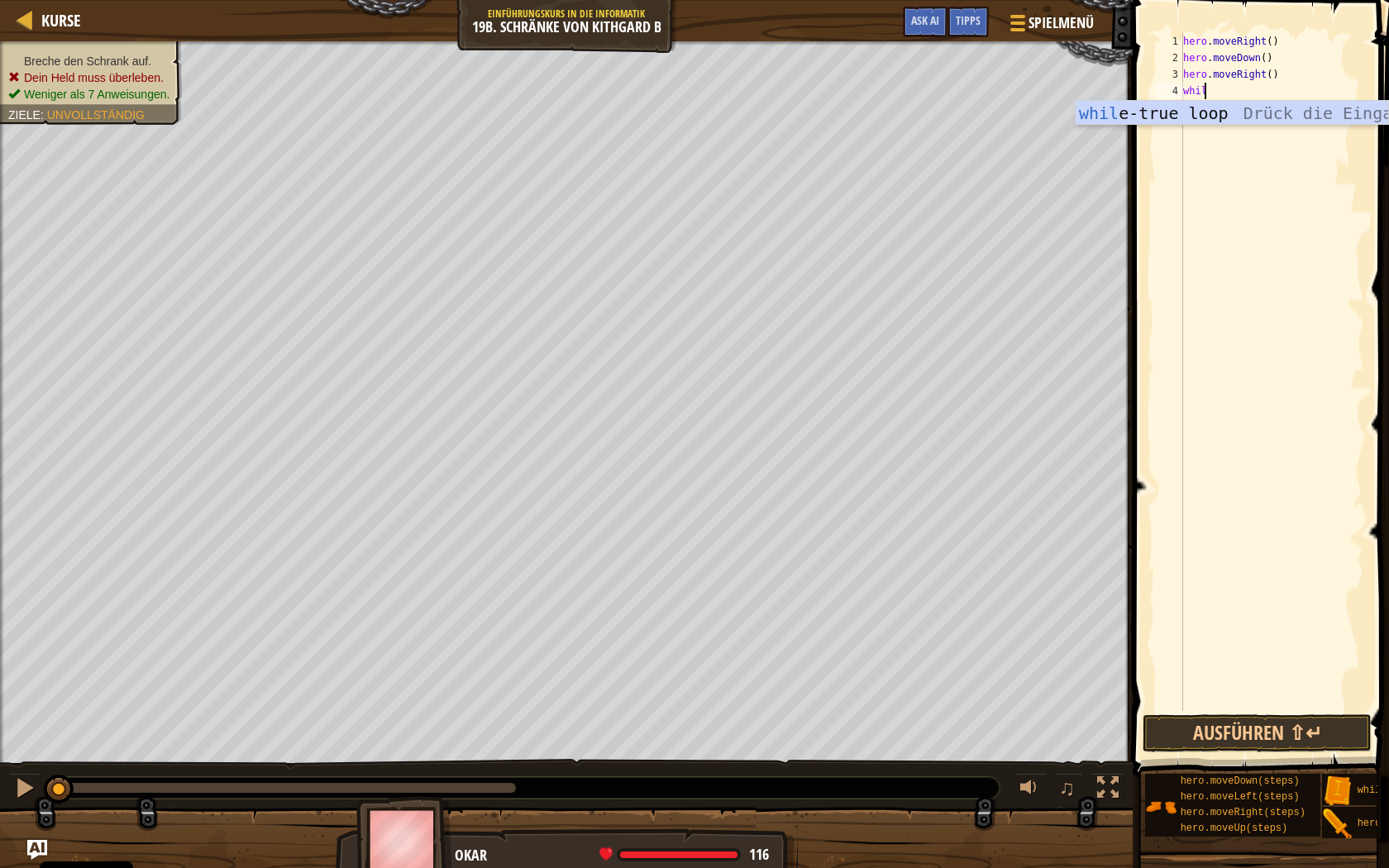
scroll to position [8, 2]
type textarea "while True:"
type textarea "hero.attack("Cupboard")"
click at [1239, 727] on button "Ausführen ⇧↵" at bounding box center [1257, 733] width 229 height 38
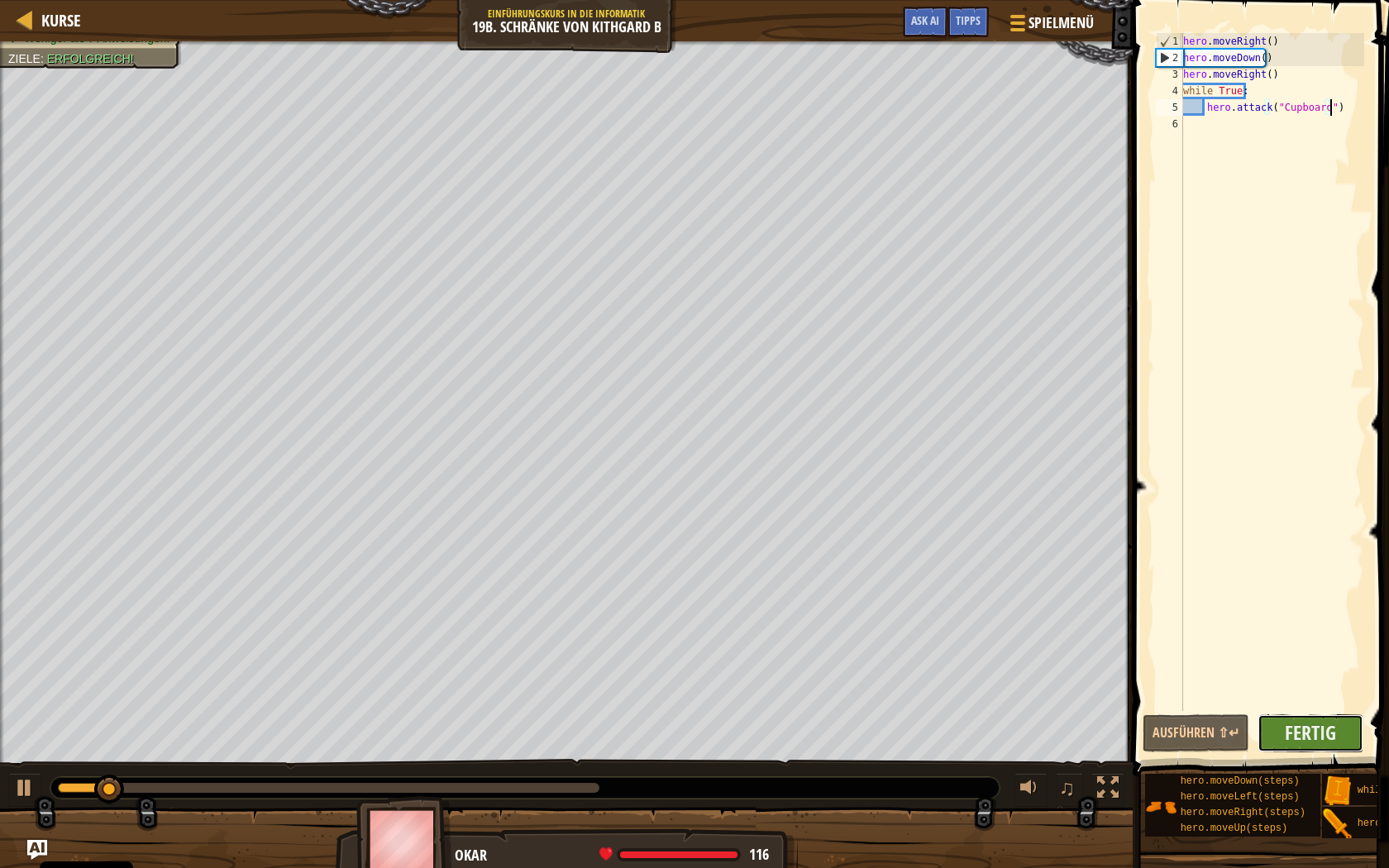
click at [1347, 734] on button "Fertig" at bounding box center [1311, 733] width 107 height 38
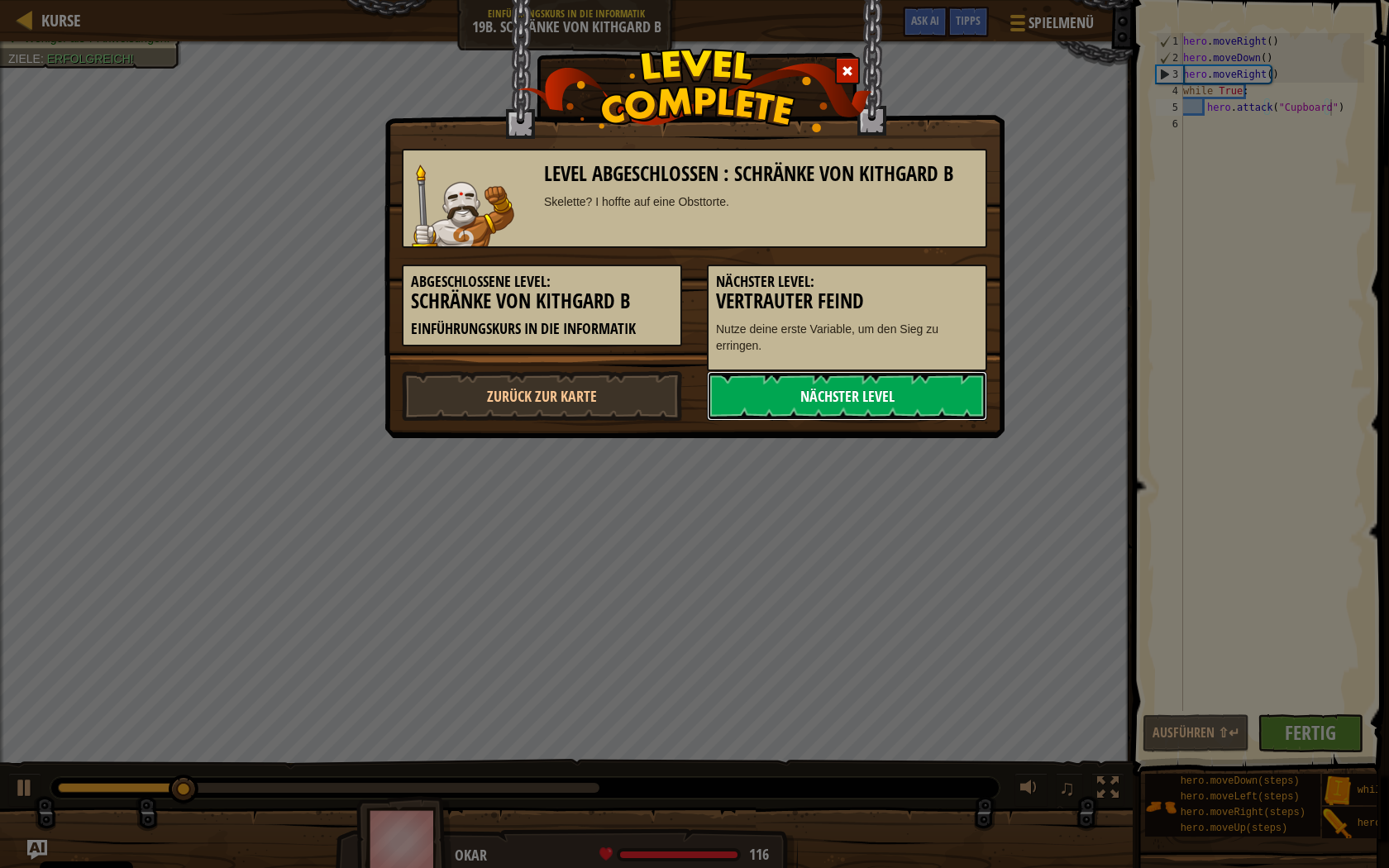
click at [853, 374] on link "Nächster Level" at bounding box center [847, 396] width 281 height 50
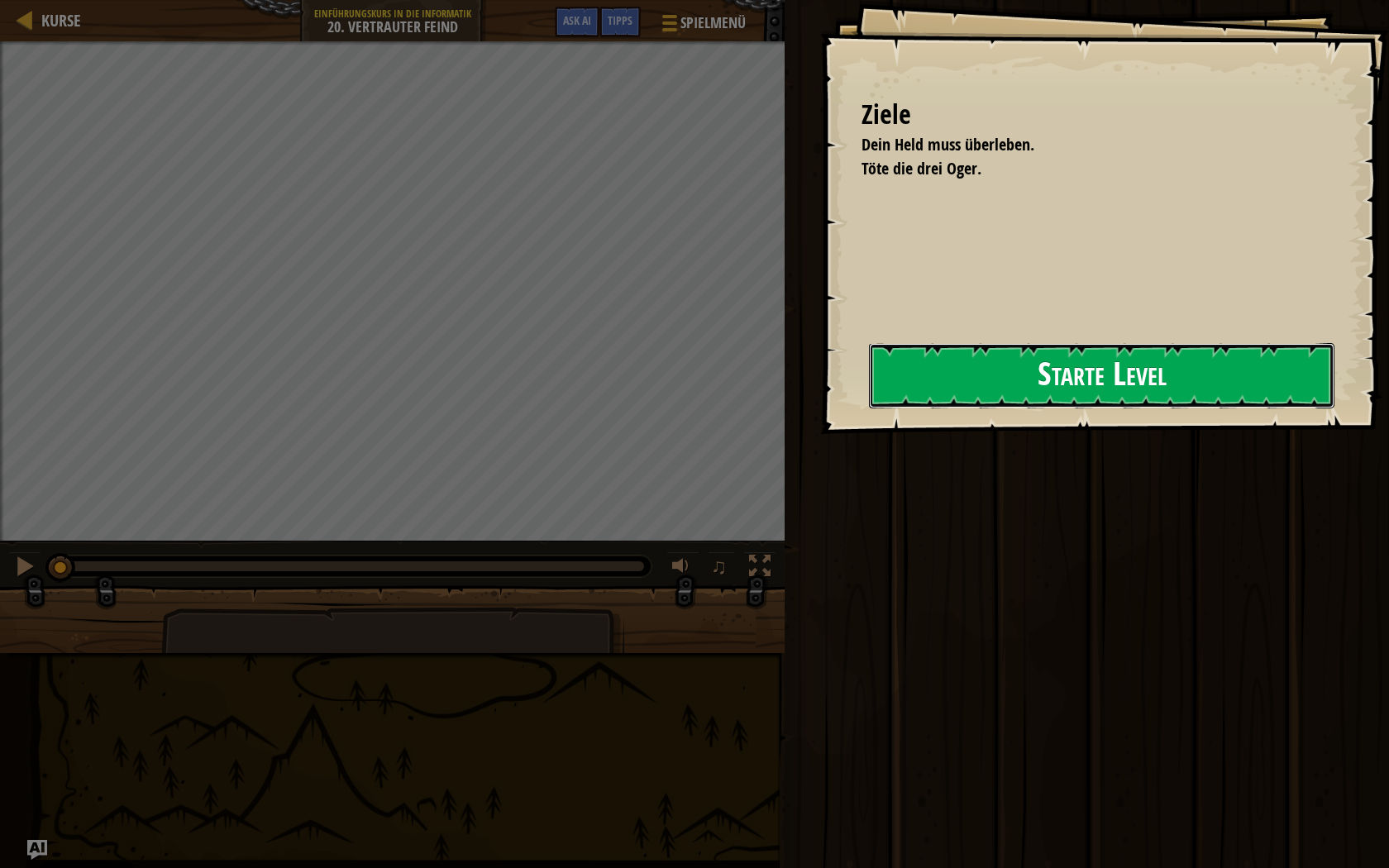
click at [1102, 381] on button "Starte Level" at bounding box center [1102, 376] width 466 height 65
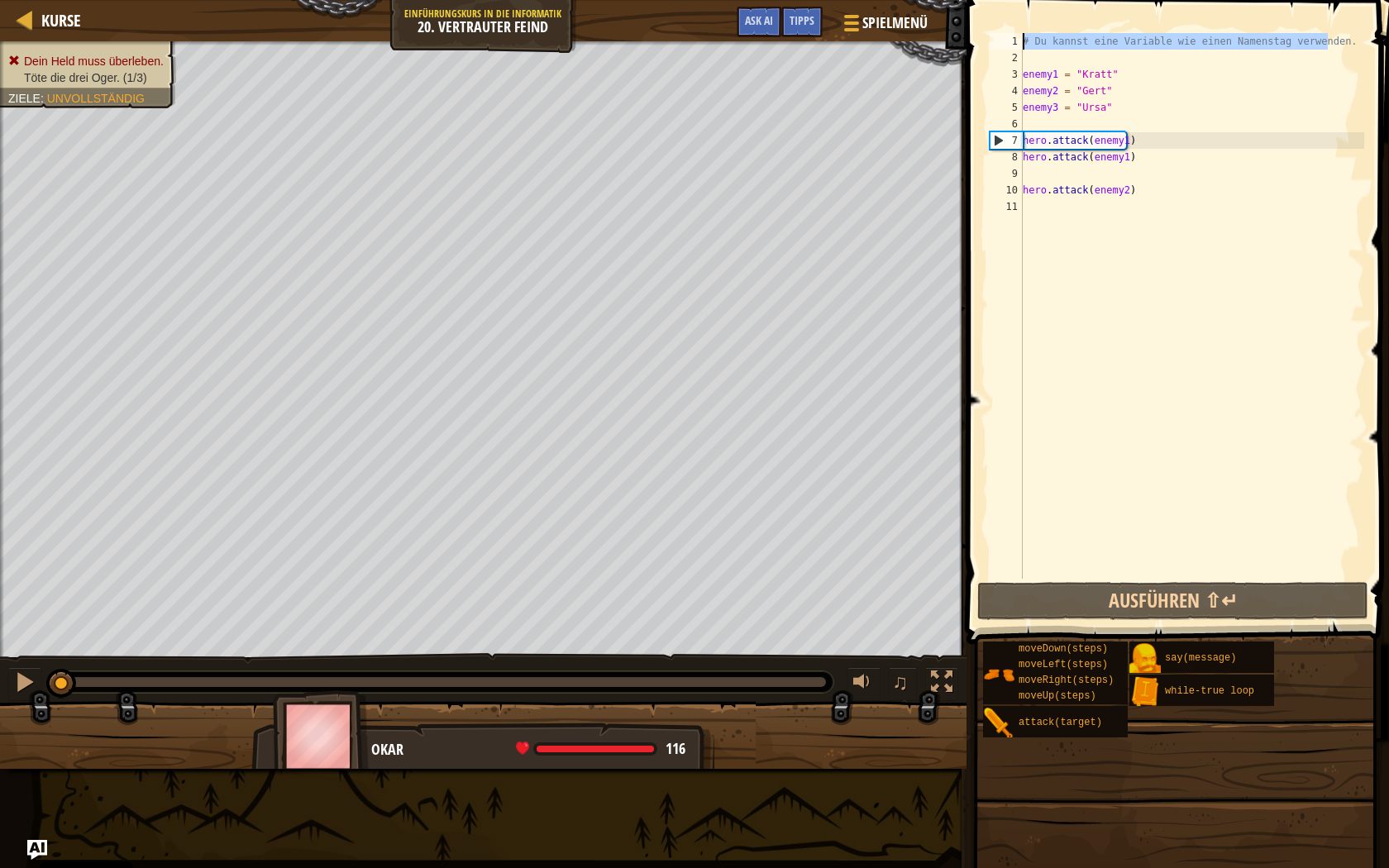
drag, startPoint x: 1330, startPoint y: 45, endPoint x: 972, endPoint y: 40, distance: 358.0
click at [972, 40] on div "1 2 3 4 5 6 7 8 9 10 11 # Du kannst eine Variable wie einen Namenstag verwenden…" at bounding box center [1175, 354] width 428 height 693
drag, startPoint x: 63, startPoint y: 677, endPoint x: 0, endPoint y: 669, distance: 63.5
click at [0, 669] on div "♫" at bounding box center [483, 678] width 966 height 50
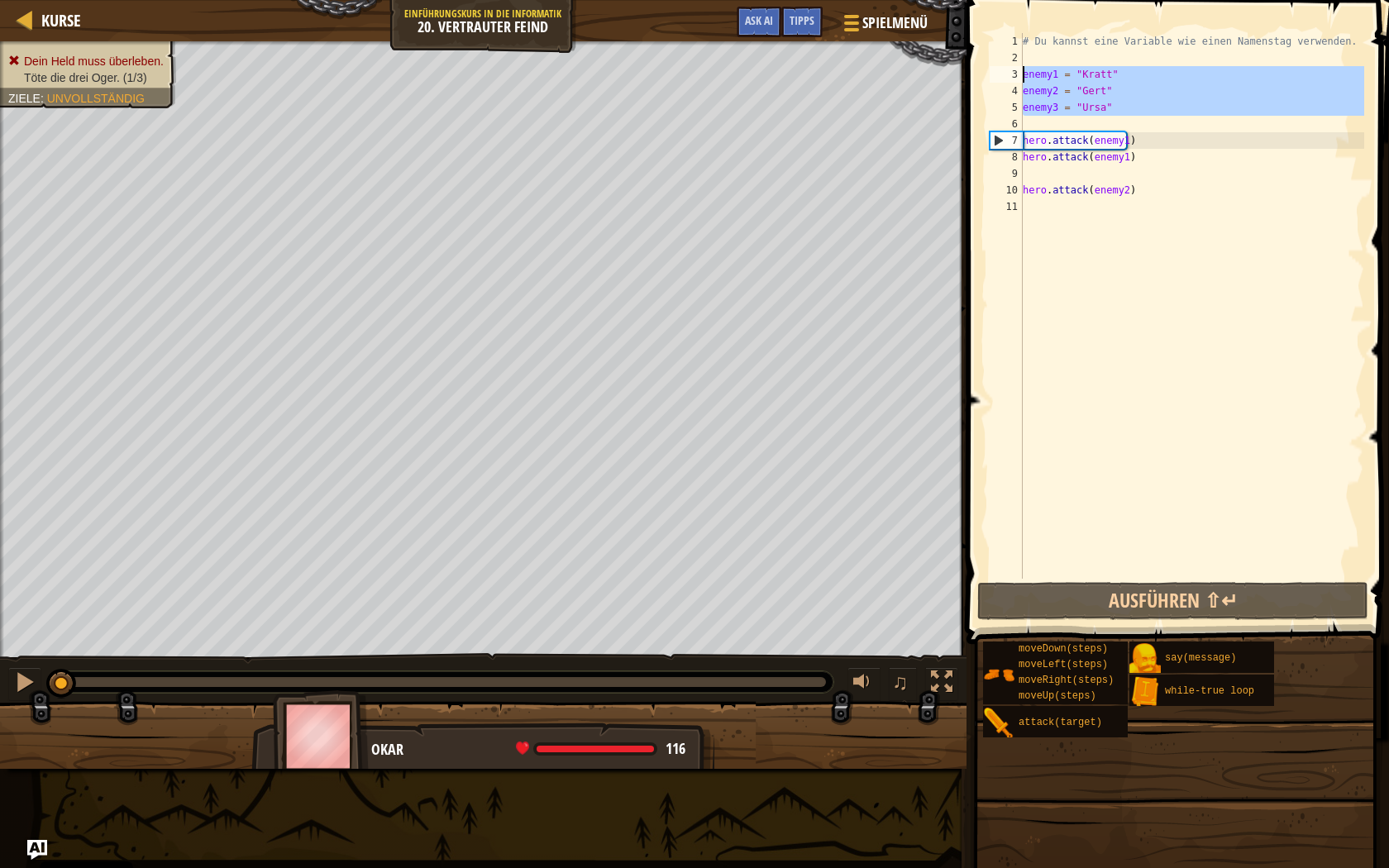
drag, startPoint x: 1116, startPoint y: 122, endPoint x: 979, endPoint y: 82, distance: 142.7
click at [979, 82] on div "# Du kannst eine Variable wie einen Namenstag verwenden. 1 2 3 4 5 6 7 8 9 10 1…" at bounding box center [1175, 354] width 428 height 693
type textarea "enemy1 = "Kratt" enemy2 = "Gert""
click at [1043, 125] on div "# Du kannst eine Variable wie einen Namenstag verwenden. enemy1 = "Kratt" enemy…" at bounding box center [1192, 305] width 345 height 545
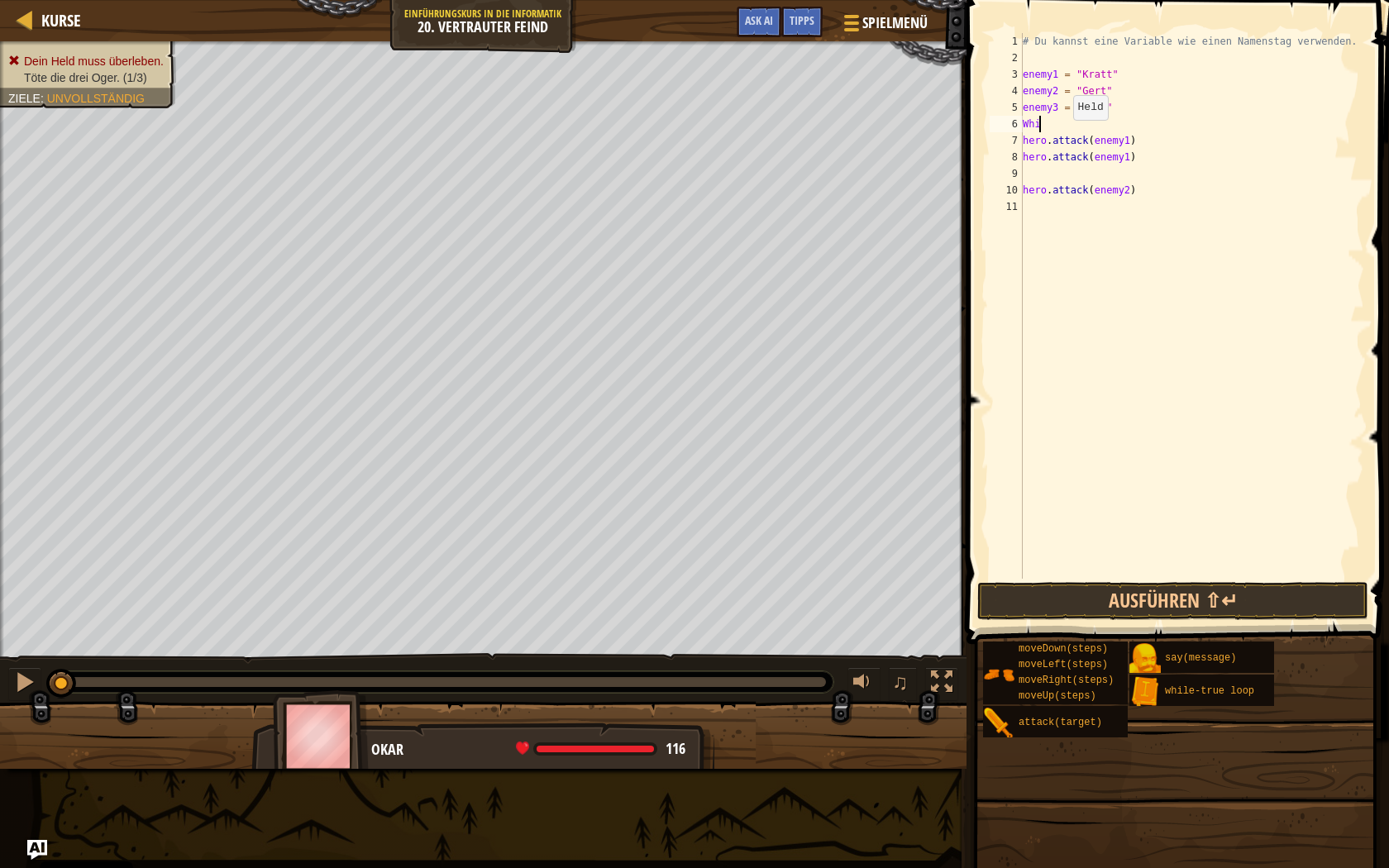
scroll to position [8, 0]
type textarea "W"
type textarea "while True:"
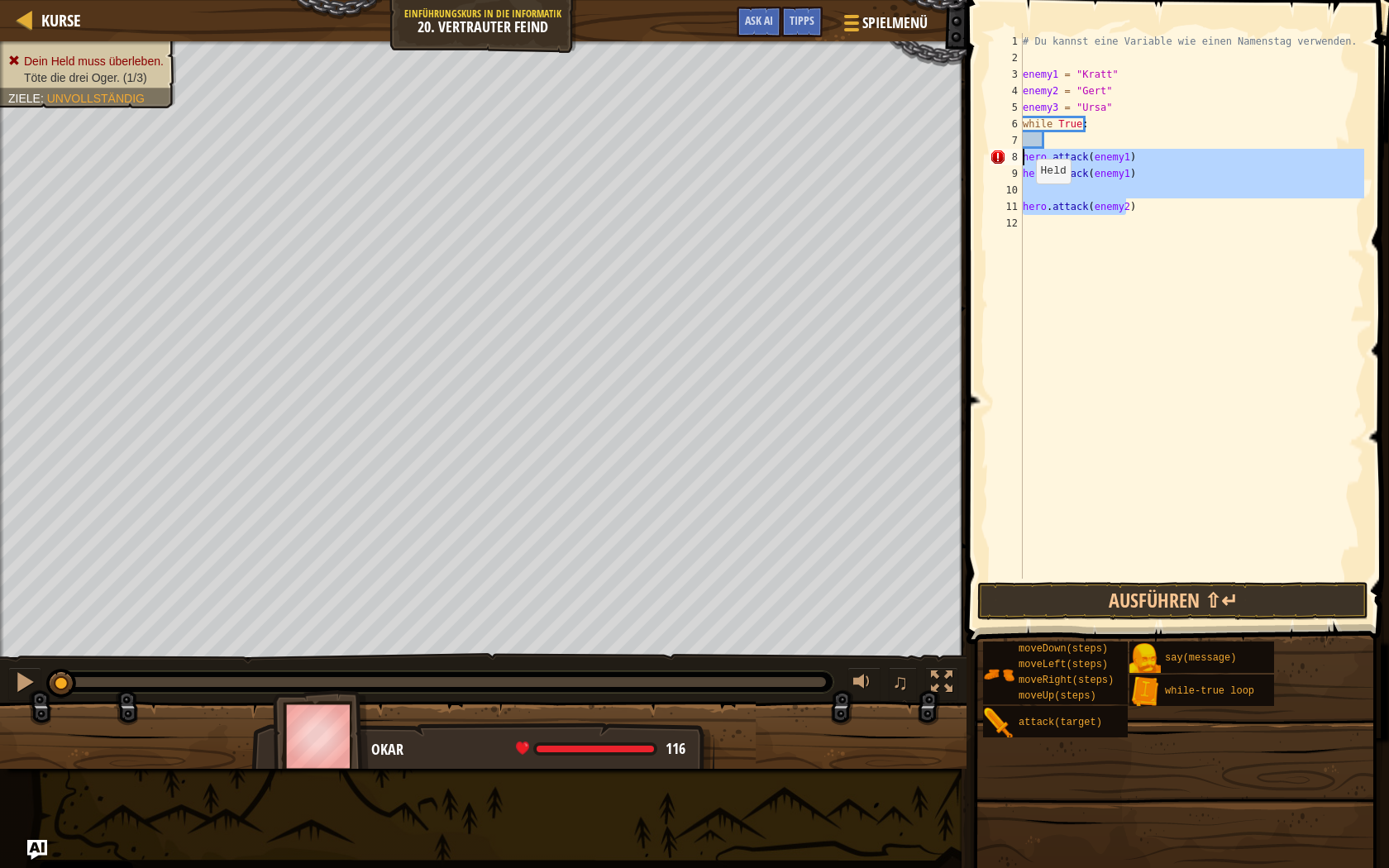
drag, startPoint x: 1128, startPoint y: 205, endPoint x: 1003, endPoint y: 157, distance: 133.9
click at [1003, 157] on div "1 2 3 4 5 6 7 8 9 10 11 12 # Du kannst eine Variable wie einen Namenstag verwen…" at bounding box center [1175, 305] width 378 height 545
type textarea "hero.attack(enemy1) hero.attack(enemy1)"
click at [1067, 138] on div "# Du kannst eine Variable wie einen Namenstag verwenden. enemy1 = "Kratt" enemy…" at bounding box center [1192, 322] width 345 height 579
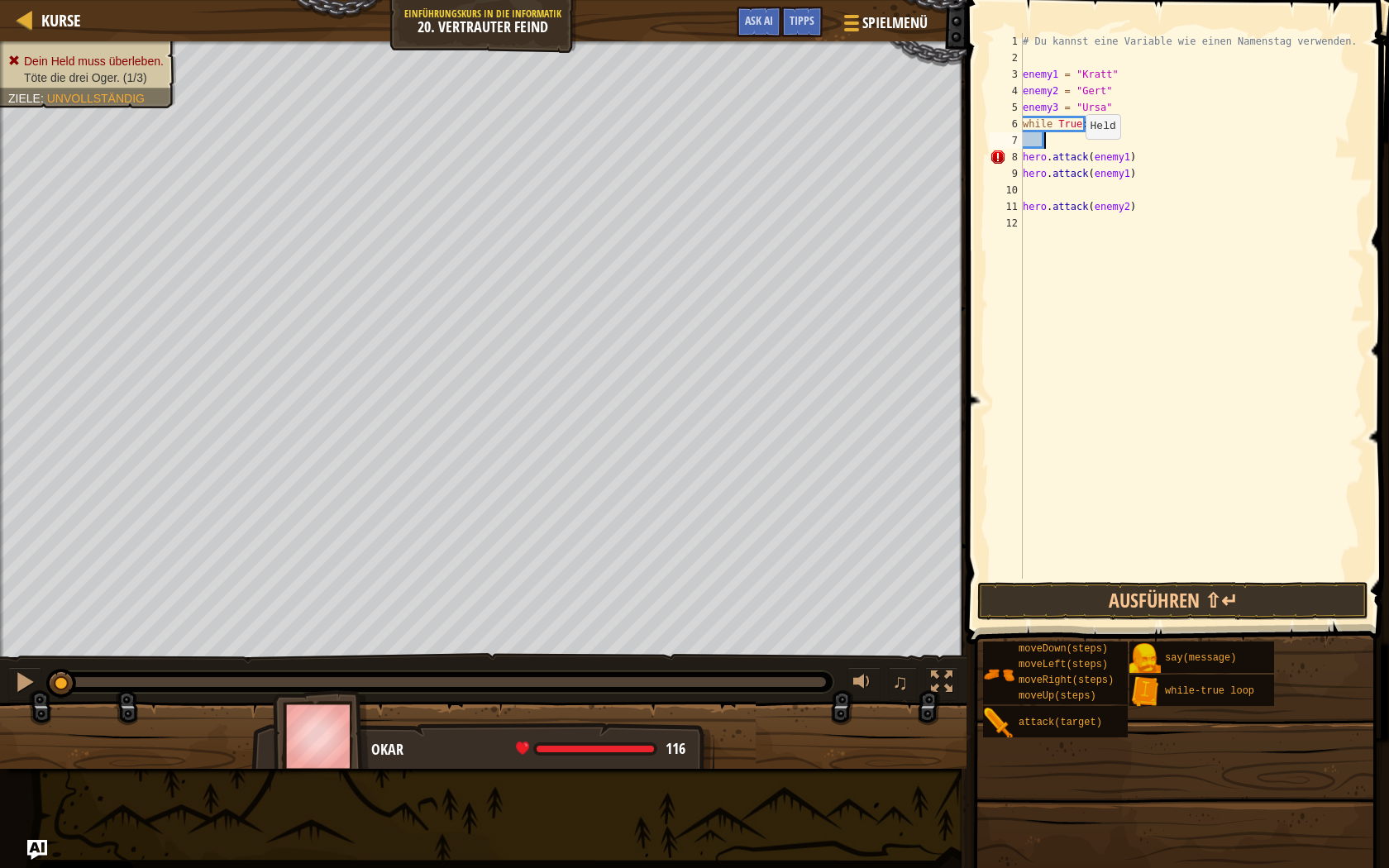
paste textarea "hero.attack(enemy2)"
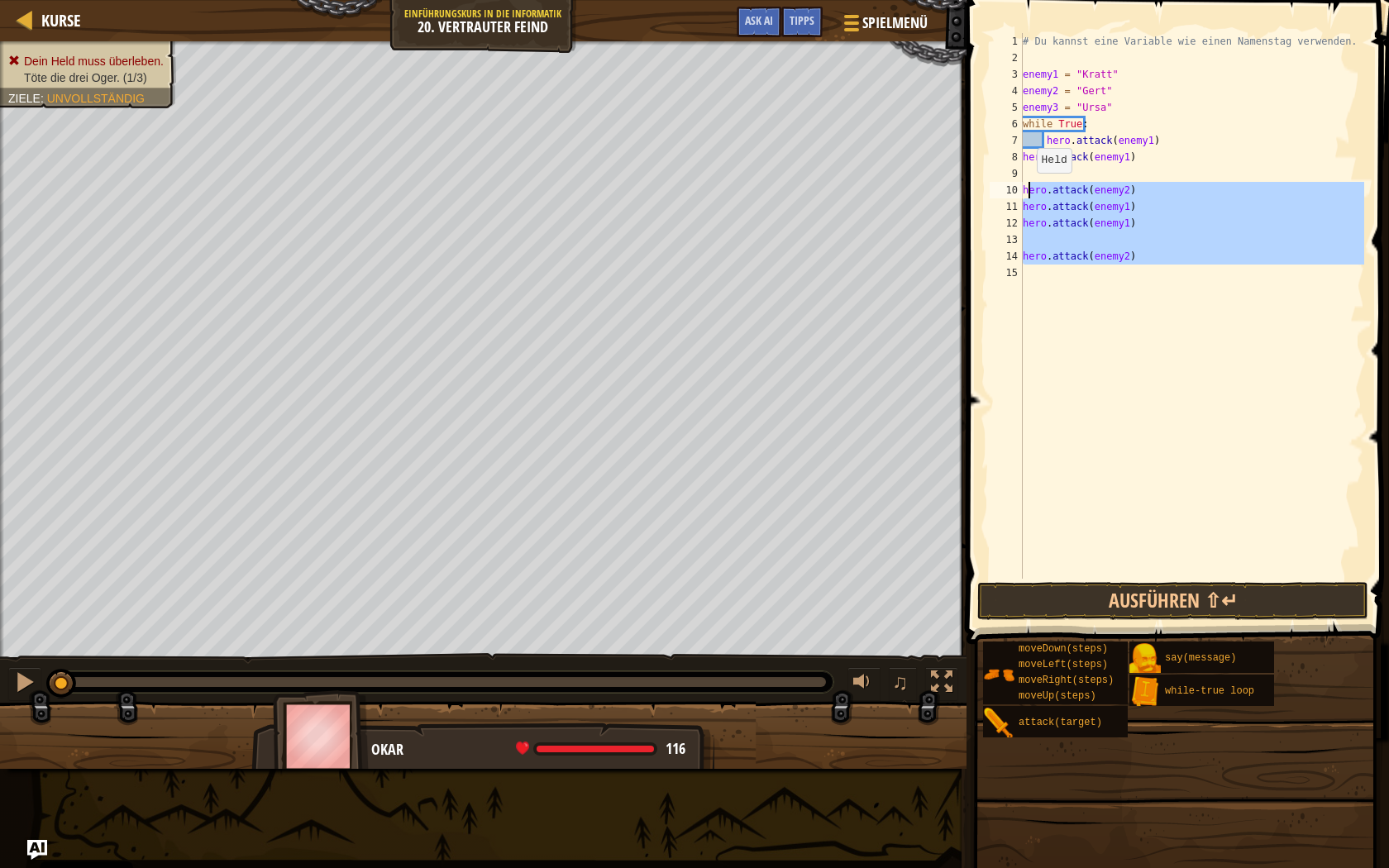
drag, startPoint x: 1125, startPoint y: 265, endPoint x: 1028, endPoint y: 189, distance: 123.2
click at [1028, 189] on div "# Du kannst eine Variable wie einen Namenstag verwenden. enemy1 = "Kratt" enemy…" at bounding box center [1192, 322] width 345 height 579
type textarea "h"
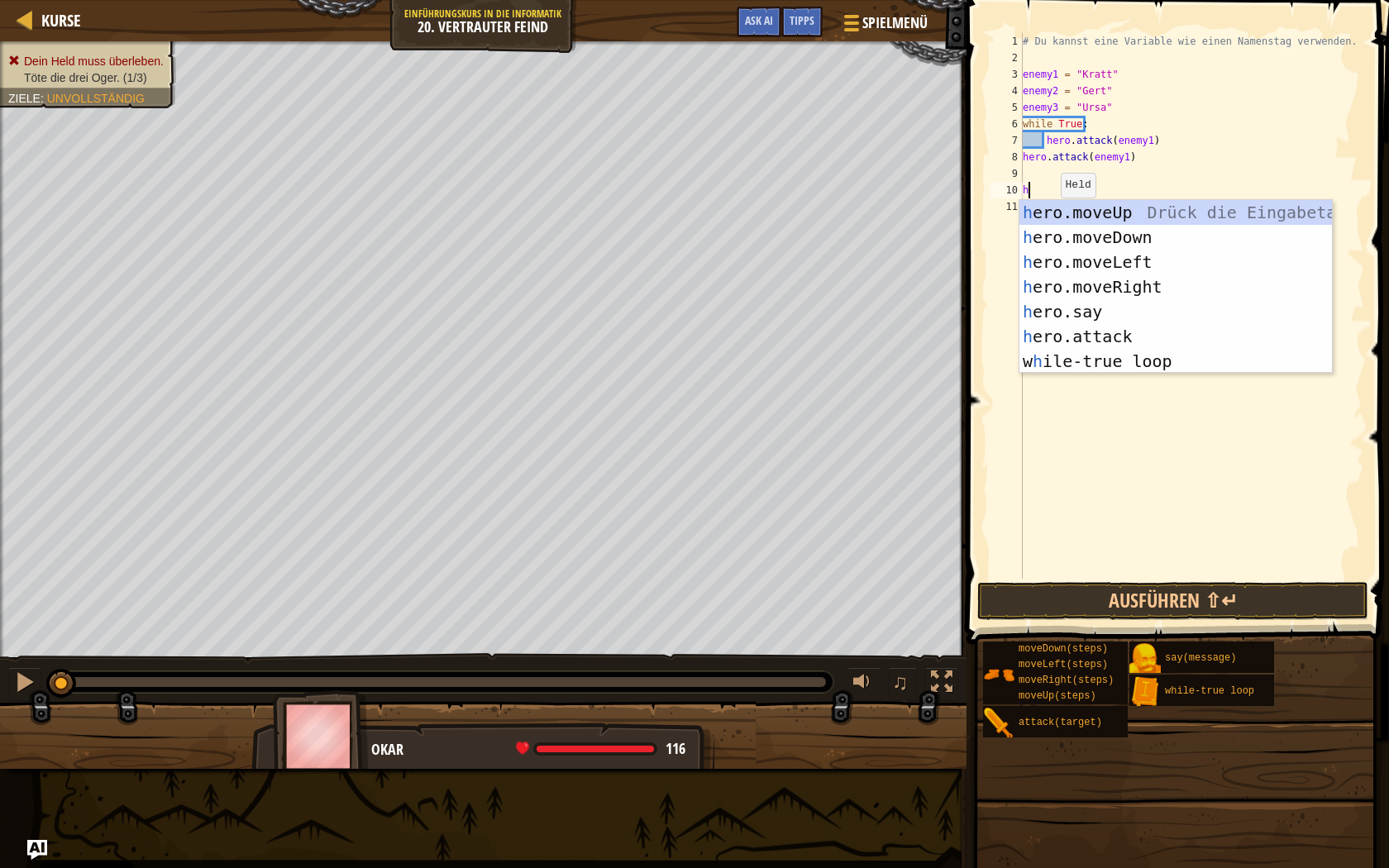
scroll to position [8, 0]
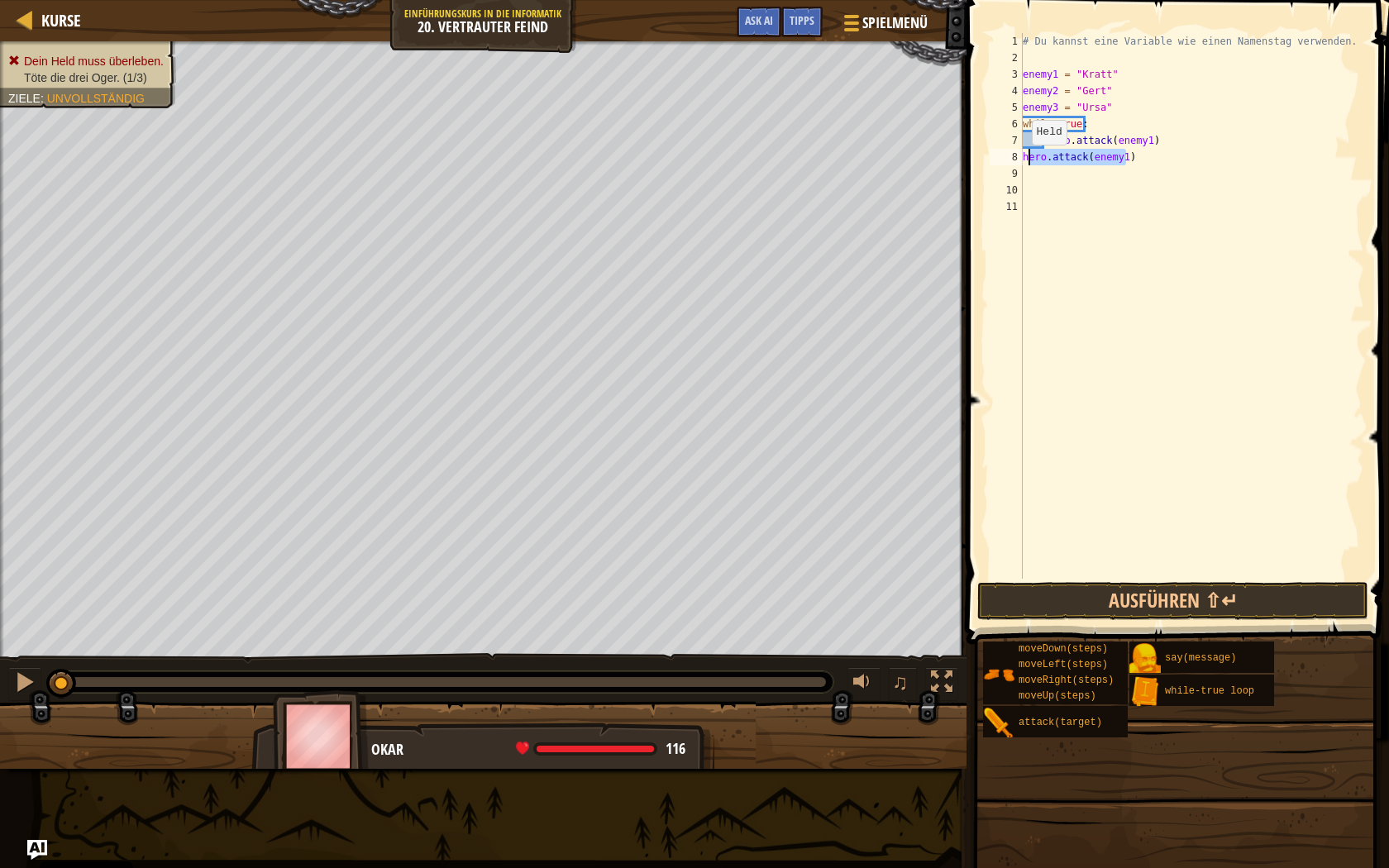
drag, startPoint x: 1138, startPoint y: 157, endPoint x: 1021, endPoint y: 160, distance: 117.0
click at [1021, 160] on div "1 2 3 4 5 6 7 8 9 10 11 # Du kannst eine Variable wie einen Namenstag verwenden…" at bounding box center [1175, 305] width 378 height 545
type textarea "hero.attack(enemy1)"
click at [1159, 141] on div "# Du kannst eine Variable wie einen Namenstag verwenden. enemy1 = "Kratt" enemy…" at bounding box center [1192, 322] width 345 height 579
type textarea "hero.attack(enemy1)"
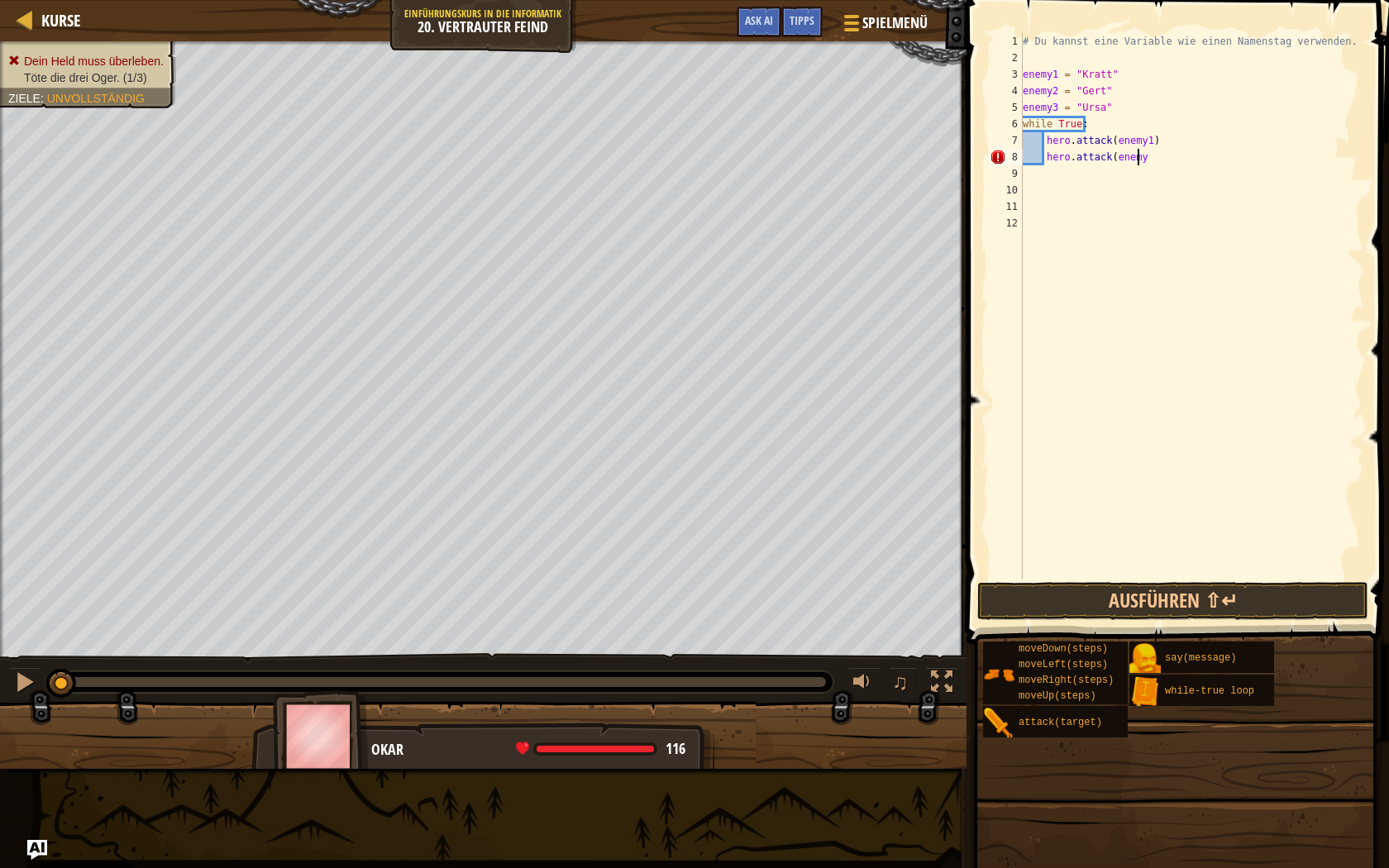
scroll to position [8, 9]
type textarea "hero.attack(enemy2)"
type textarea "hero.attack(enemy3)"
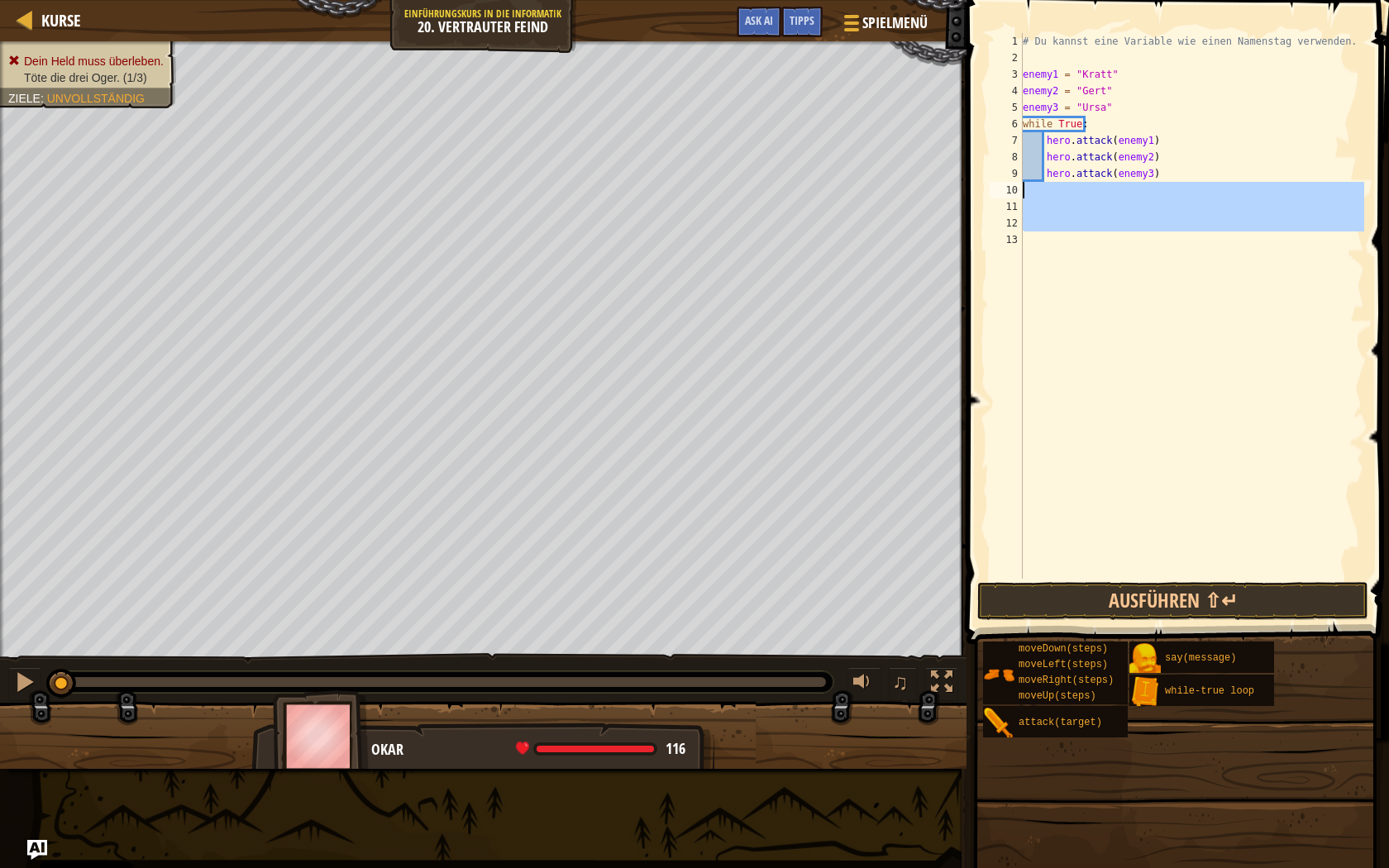
drag, startPoint x: 1083, startPoint y: 231, endPoint x: 1012, endPoint y: 195, distance: 79.6
click at [1012, 195] on div "hero.attack(enemy3) 1 2 3 4 5 6 7 8 9 10 11 12 13 # Du kannst eine Variable wie…" at bounding box center [1175, 305] width 378 height 545
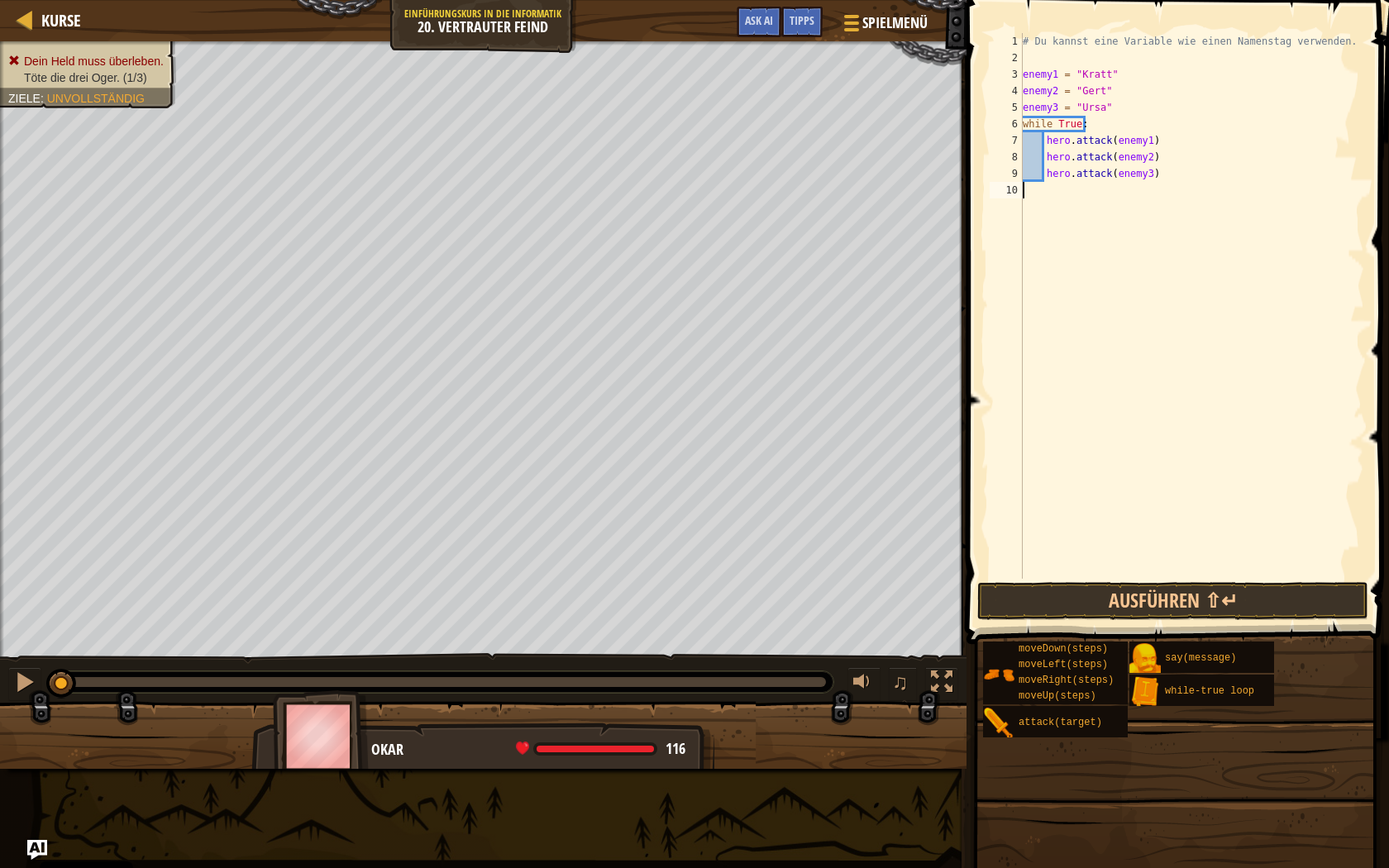
click at [1100, 264] on div "# Du kannst eine Variable wie einen Namenstag verwenden. enemy1 = "Kratt" enemy…" at bounding box center [1192, 322] width 345 height 579
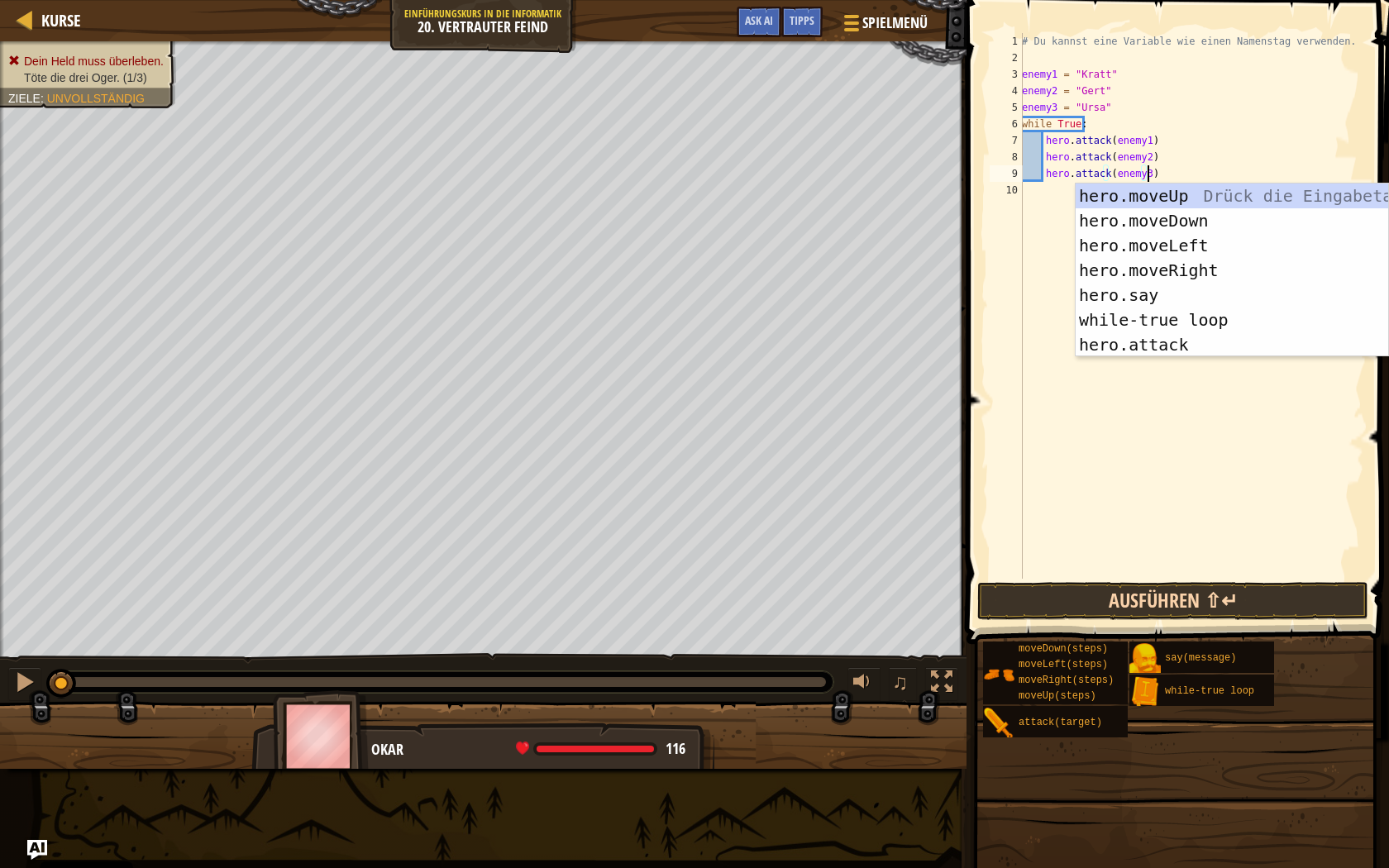
type textarea "hero.attack(enemy3)"
click at [1141, 593] on button "Ausführen ⇧↵" at bounding box center [1173, 600] width 391 height 38
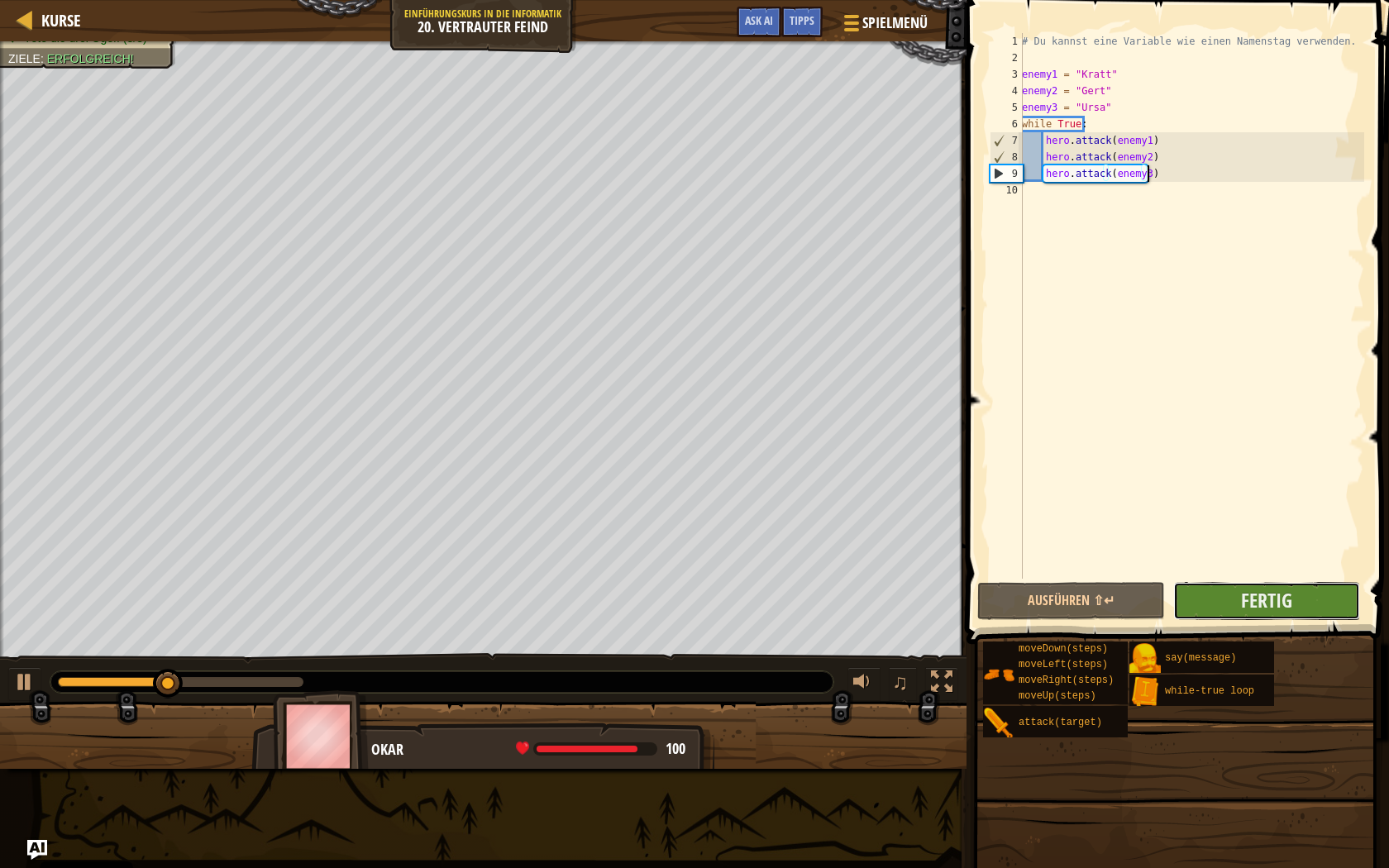
click at [1202, 611] on button "Fertig" at bounding box center [1266, 600] width 187 height 38
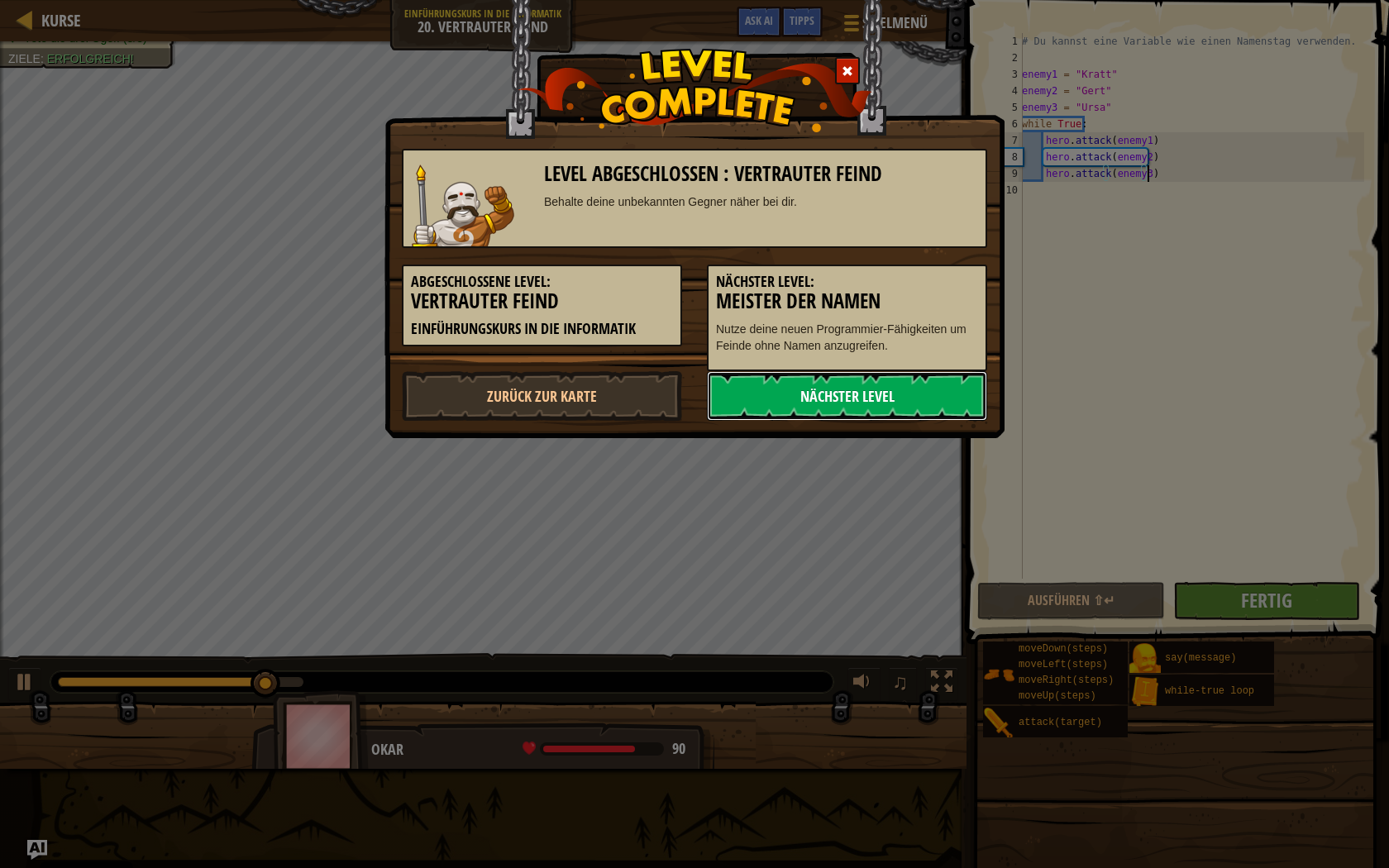
click at [815, 391] on link "Nächster Level" at bounding box center [847, 396] width 281 height 50
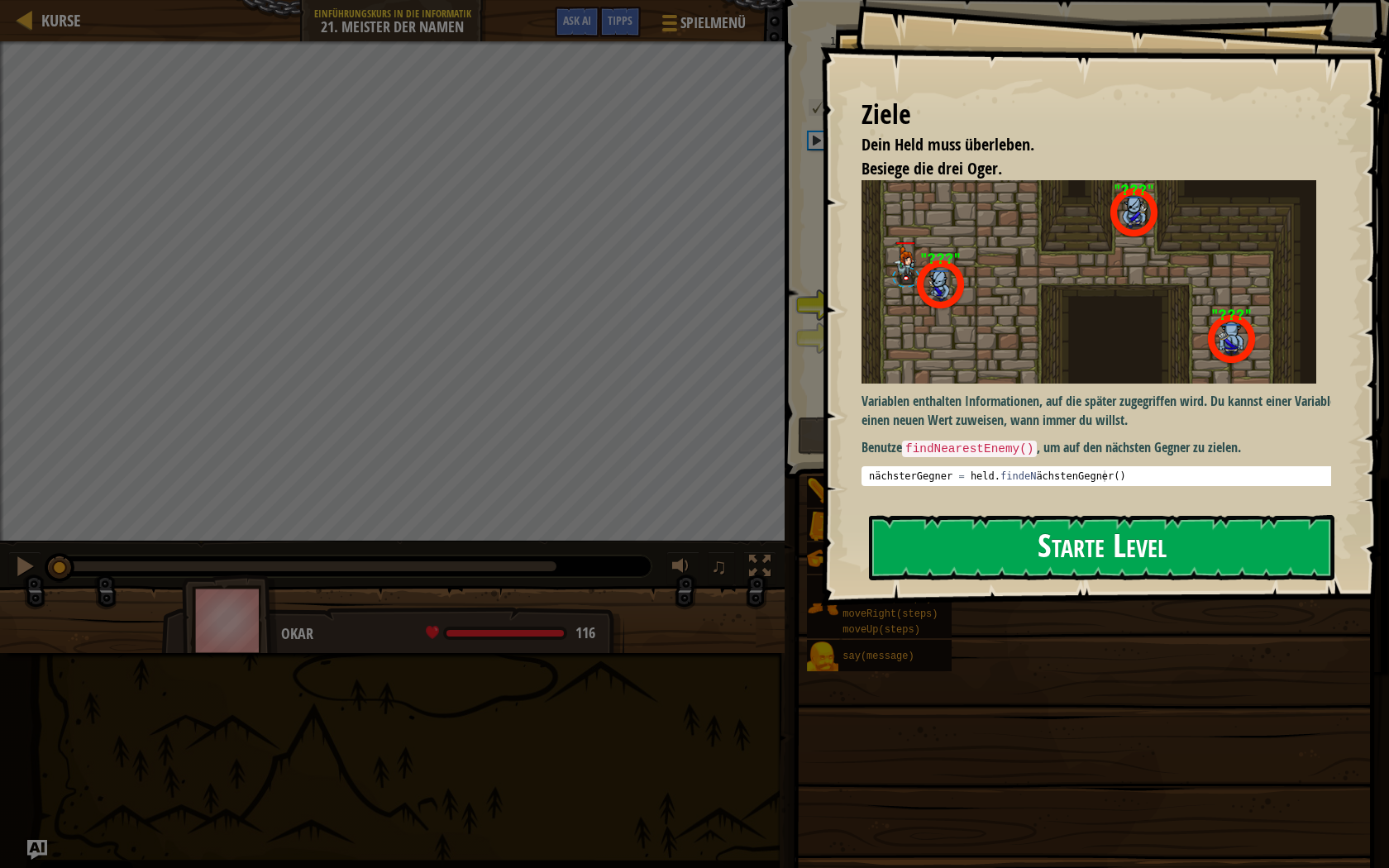
click at [1016, 544] on button "Starte Level" at bounding box center [1102, 548] width 466 height 65
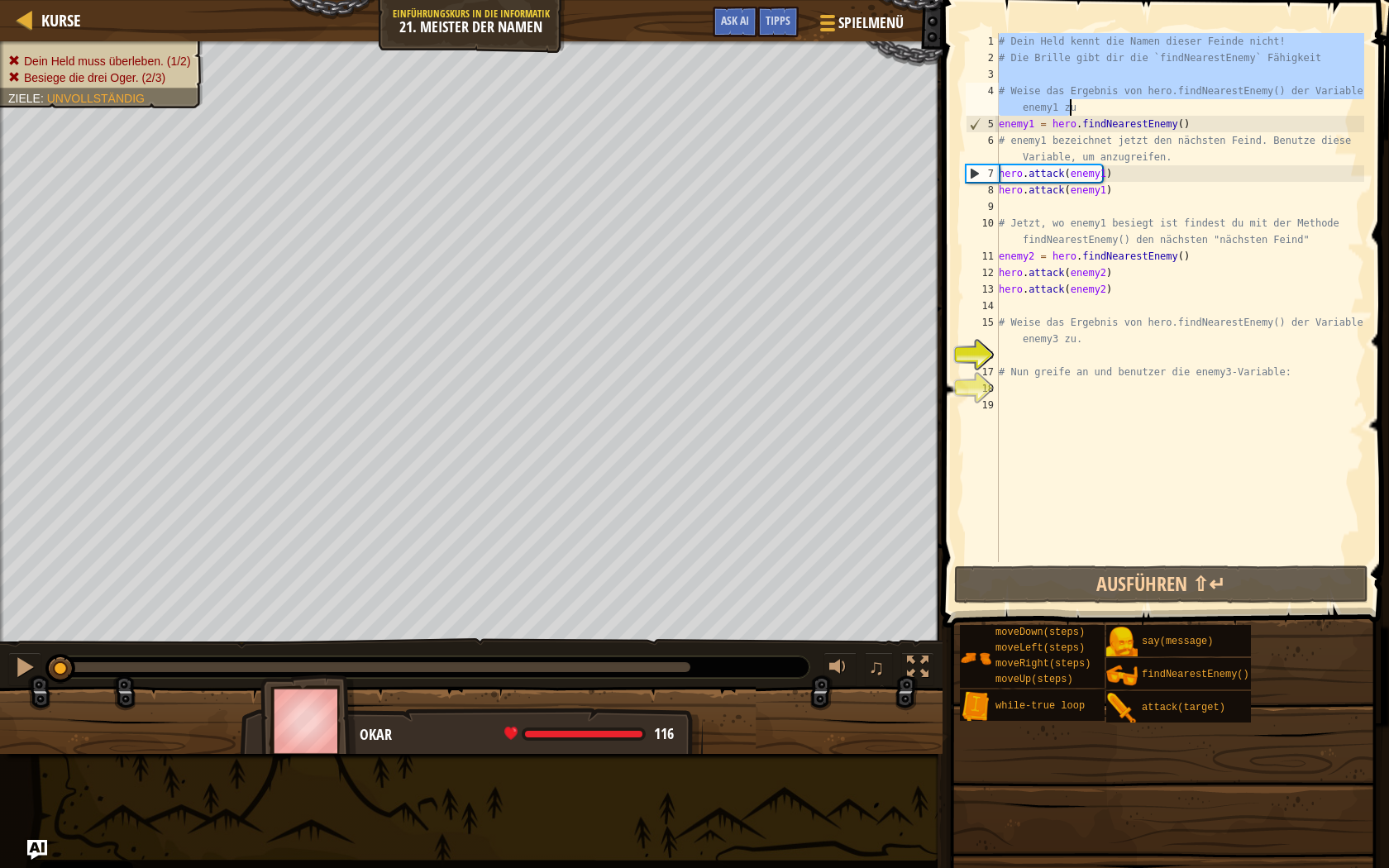
drag, startPoint x: 999, startPoint y: 39, endPoint x: 1146, endPoint y: 113, distance: 164.6
click at [1146, 113] on div "# Dein Held kennt die Namen dieser Feinde nicht! # Die Brille gibt dir die `fin…" at bounding box center [1180, 313] width 369 height 562
type textarea "# Weise das Ergebnis von hero.findNearestEnemy() der Variable enemy1 zu"
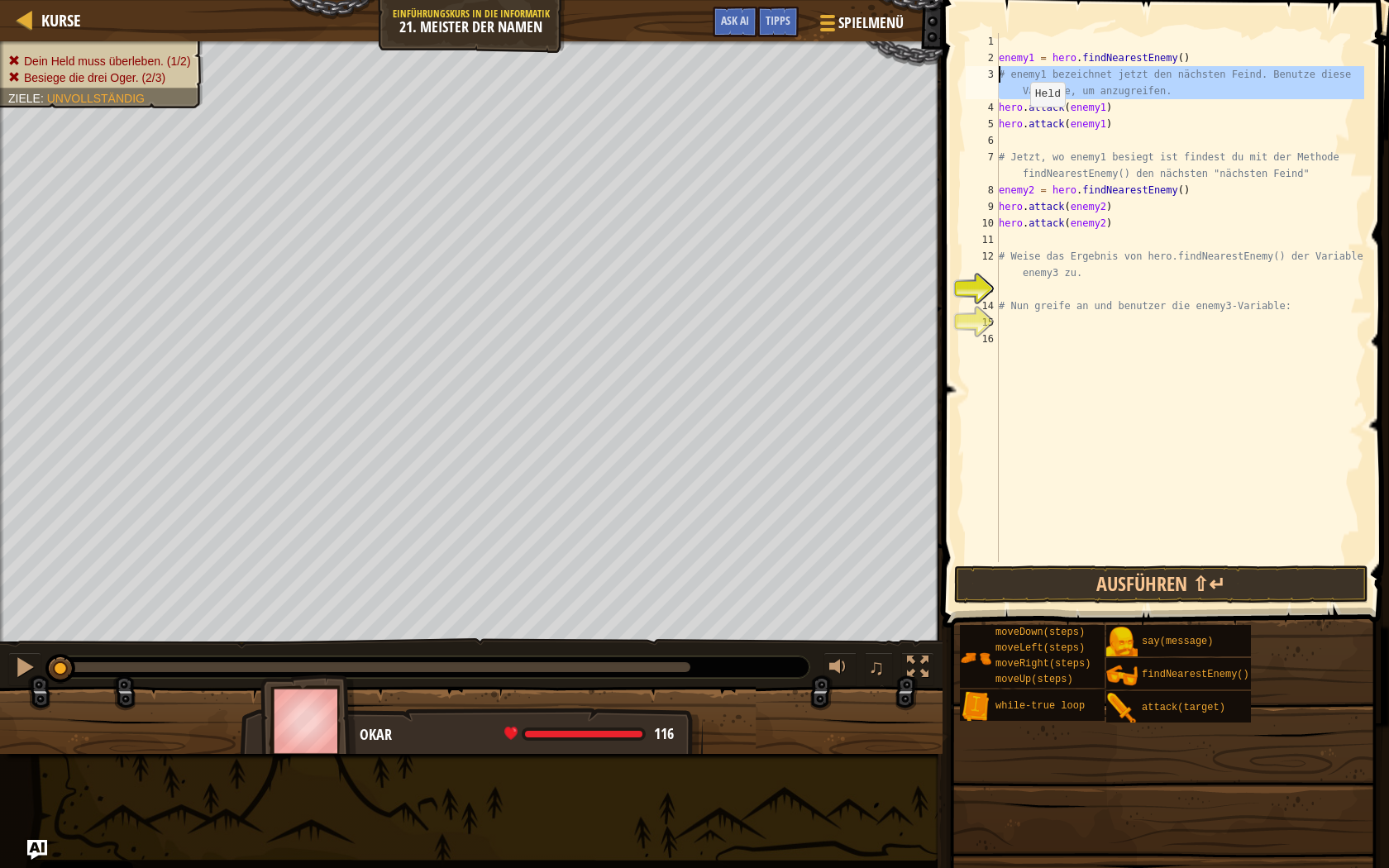
click at [996, 70] on div "3" at bounding box center [982, 83] width 33 height 33
type textarea "# enemy1 bezeichnet jetzt den nächsten Feind. Benutze diese Variable, um anzugr…"
drag, startPoint x: 999, startPoint y: 71, endPoint x: 1186, endPoint y: 98, distance: 188.9
click at [1186, 98] on div "enemy1 = hero . findNearestEnemy ( ) # enemy1 bezeichnet jetzt den nächsten Fei…" at bounding box center [1180, 313] width 369 height 562
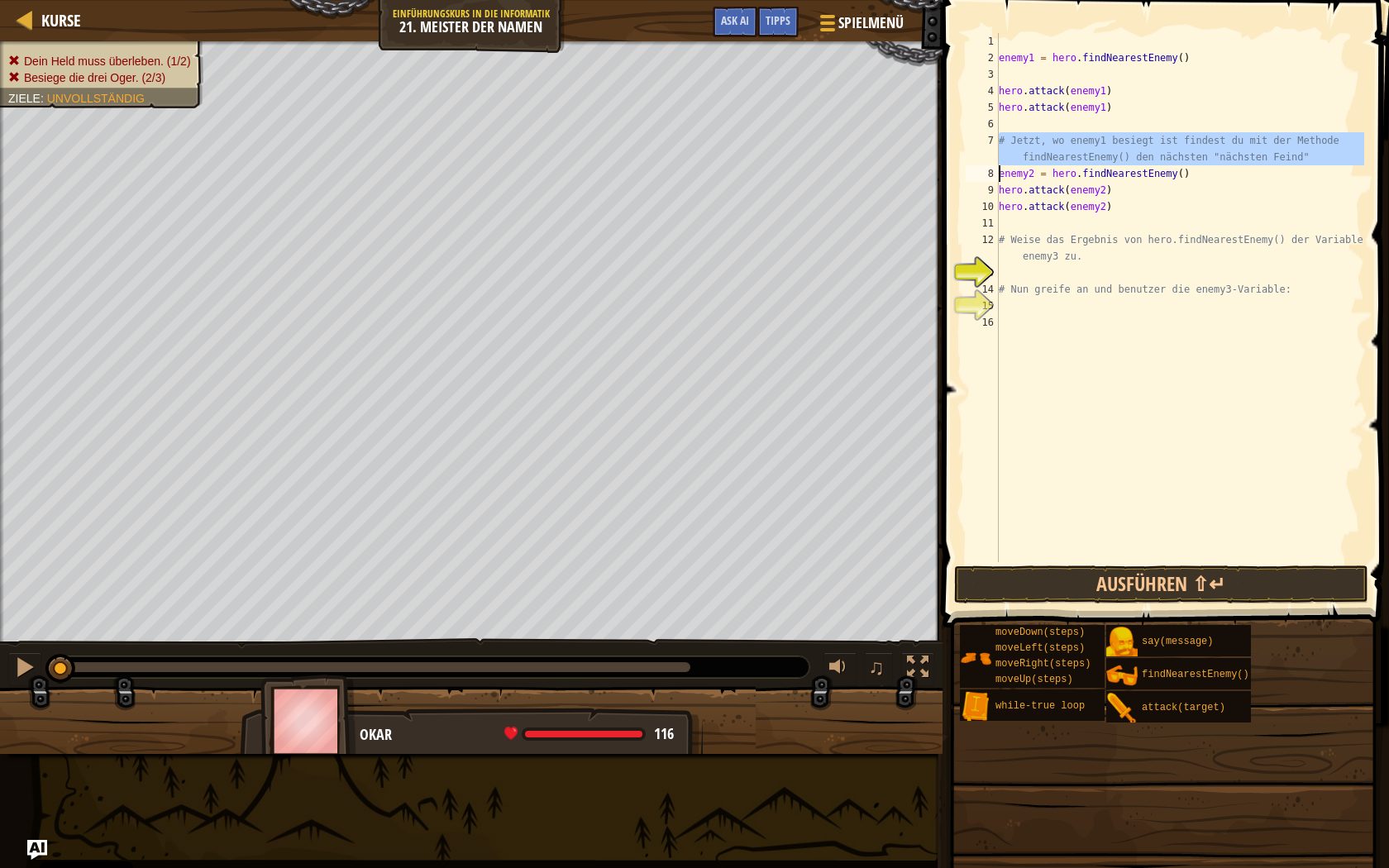
drag, startPoint x: 997, startPoint y: 141, endPoint x: 1293, endPoint y: 153, distance: 296.2
click at [1293, 153] on div "1 2 3 4 5 6 7 8 9 10 11 12 13 14 15 16 enemy1 = hero . findNearestEnemy ( ) her…" at bounding box center [1163, 297] width 402 height 529
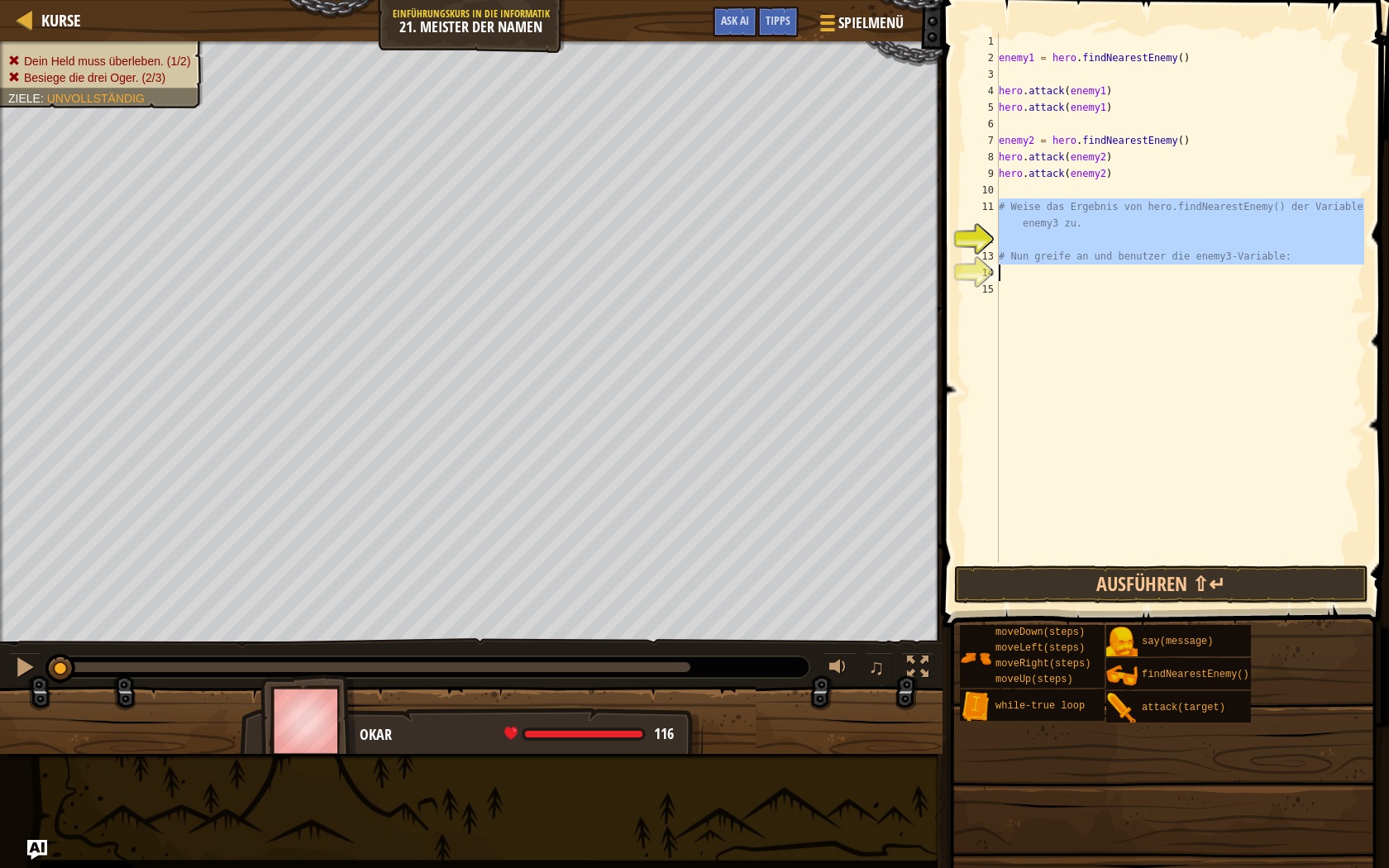
drag, startPoint x: 999, startPoint y: 202, endPoint x: 1305, endPoint y: 279, distance: 315.5
click at [1305, 279] on div "enemy1 = hero . findNearestEnemy ( ) hero . attack ( enemy1 ) hero . attack ( e…" at bounding box center [1180, 313] width 369 height 562
type textarea "# Nun greife an und benutzer die enemy3-Variable:"
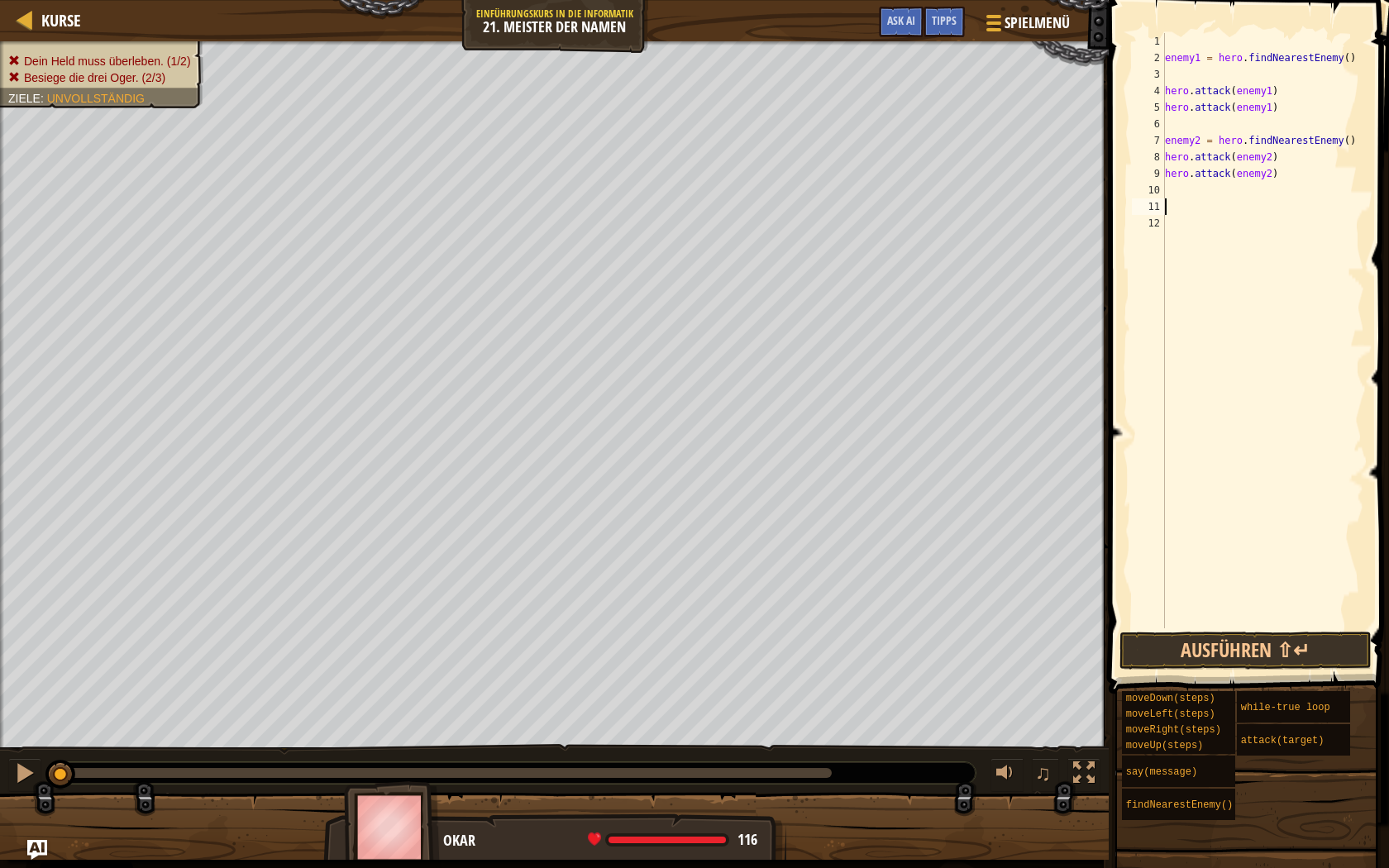
click at [1200, 74] on div "enemy1 = hero . findNearestEnemy ( ) hero . attack ( enemy1 ) hero . attack ( e…" at bounding box center [1262, 347] width 202 height 628
type textarea "e"
click at [1207, 207] on div "enemy1 = hero . findNearestEnemy ( ) hero . attack ( enemy1 ) hero . attack ( e…" at bounding box center [1262, 347] width 202 height 628
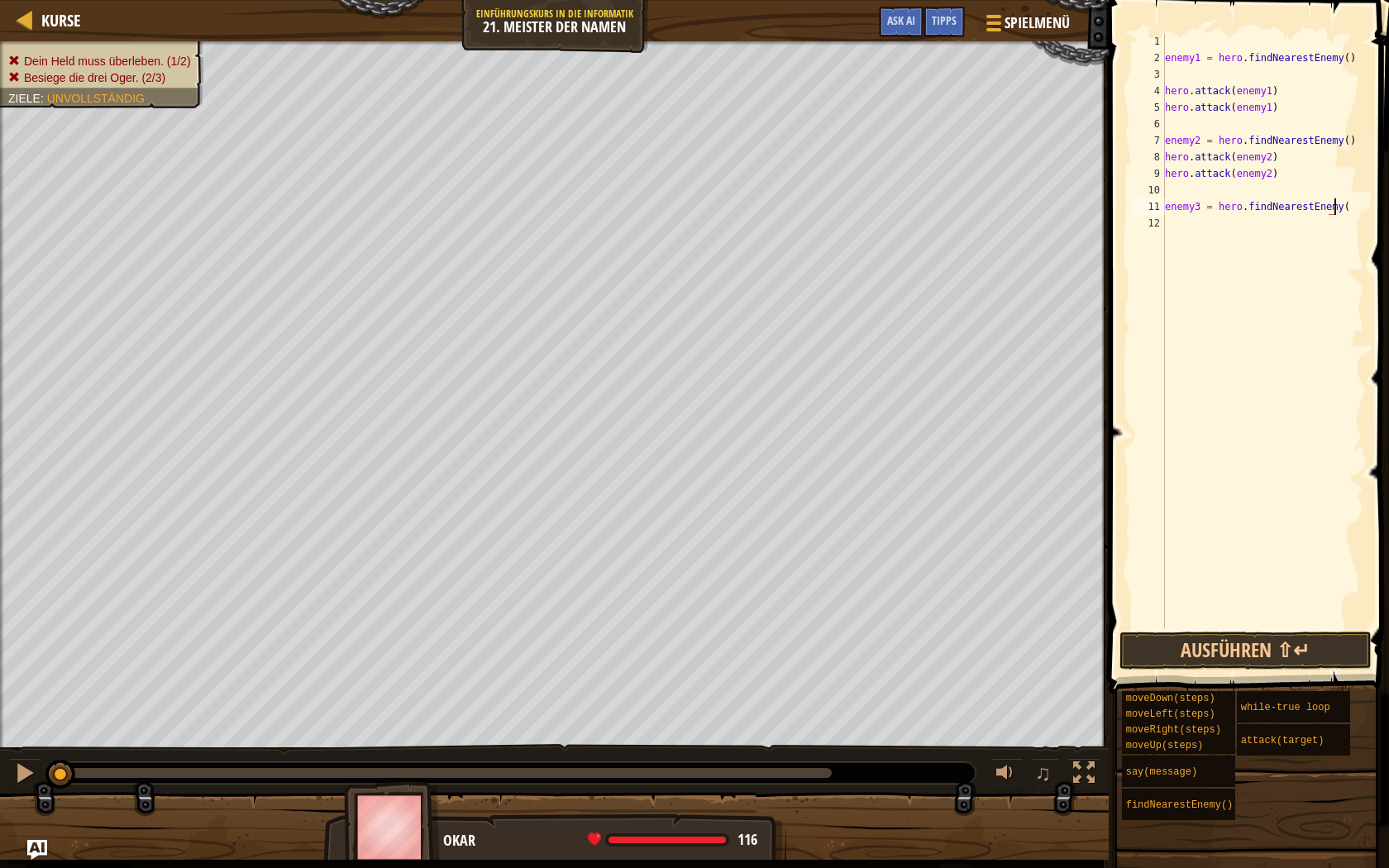
type textarea "enemy3 = hero.findNearestEnemy()"
click at [1190, 186] on div "enemy1 = hero . findNearestEnemy ( ) hero . attack ( enemy1 ) hero . attack ( e…" at bounding box center [1262, 347] width 202 height 628
type textarea "hero.attack(enemy2)"
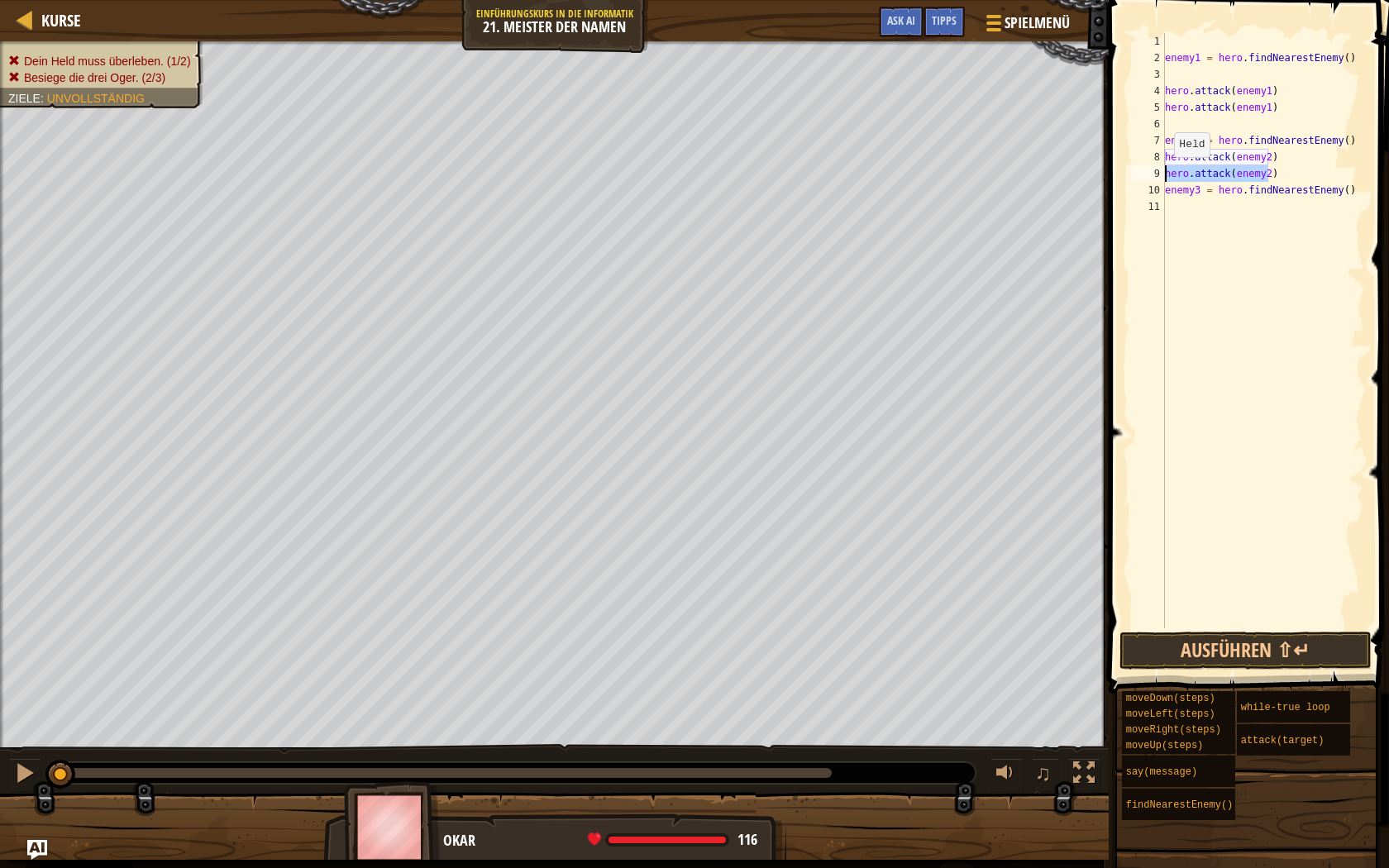
drag, startPoint x: 1269, startPoint y: 175, endPoint x: 1157, endPoint y: 175, distance: 112.0
click at [1157, 175] on div "hero.attack(enemy2) 1 2 3 4 5 6 7 8 9 10 11 enemy1 = hero . findNearestEnemy ( …" at bounding box center [1246, 330] width 236 height 595
click at [1187, 50] on div "enemy1 = hero . findNearestEnemy ( ) hero . attack ( enemy1 ) hero . attack ( e…" at bounding box center [1262, 347] width 202 height 628
type textarea "enemy1 = hero.findNearestEnemy()"
click at [1230, 42] on div "enemy1 = hero . findNearestEnemy ( ) hero . attack ( enemy1 ) hero . attack ( e…" at bounding box center [1262, 347] width 202 height 628
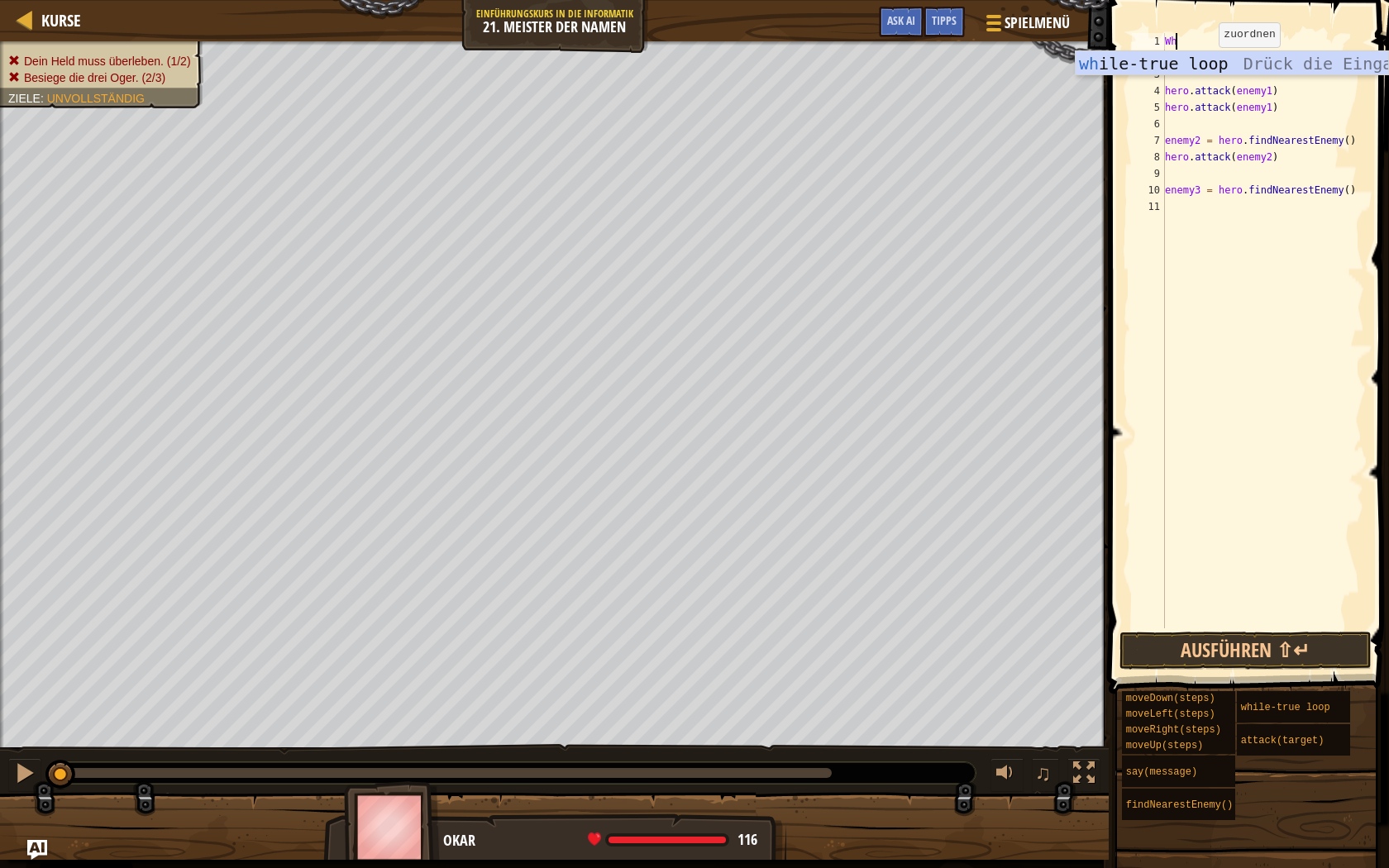
type textarea "W"
type textarea "while Ture:"
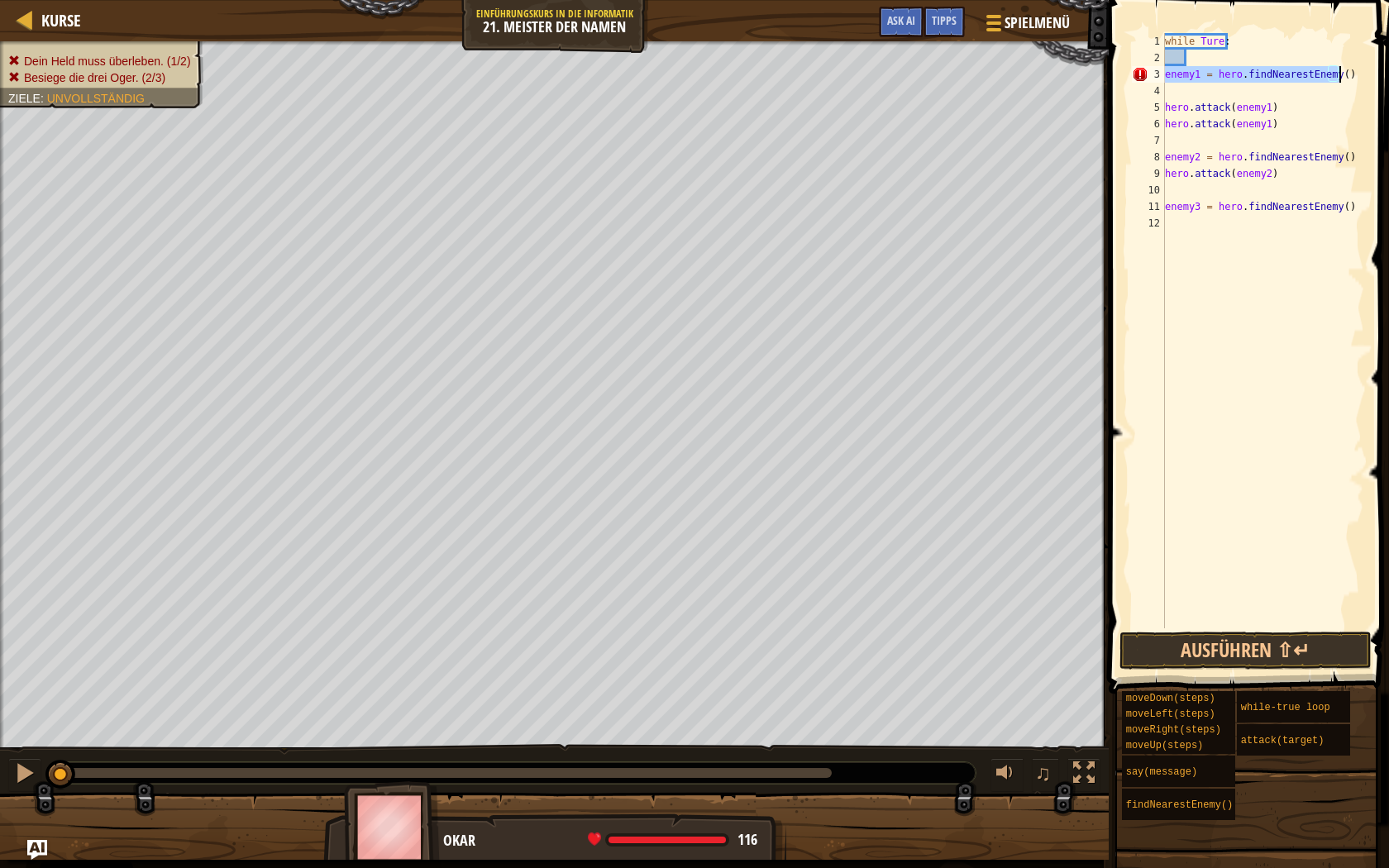
drag, startPoint x: 1166, startPoint y: 73, endPoint x: 1339, endPoint y: 76, distance: 173.0
click at [1339, 76] on div "while Ture : enemy1 = hero . findNearestEnemy ( ) hero . attack ( enemy1 ) hero…" at bounding box center [1262, 347] width 202 height 628
type textarea "enemy1 = hero.findNearestEnemy()"
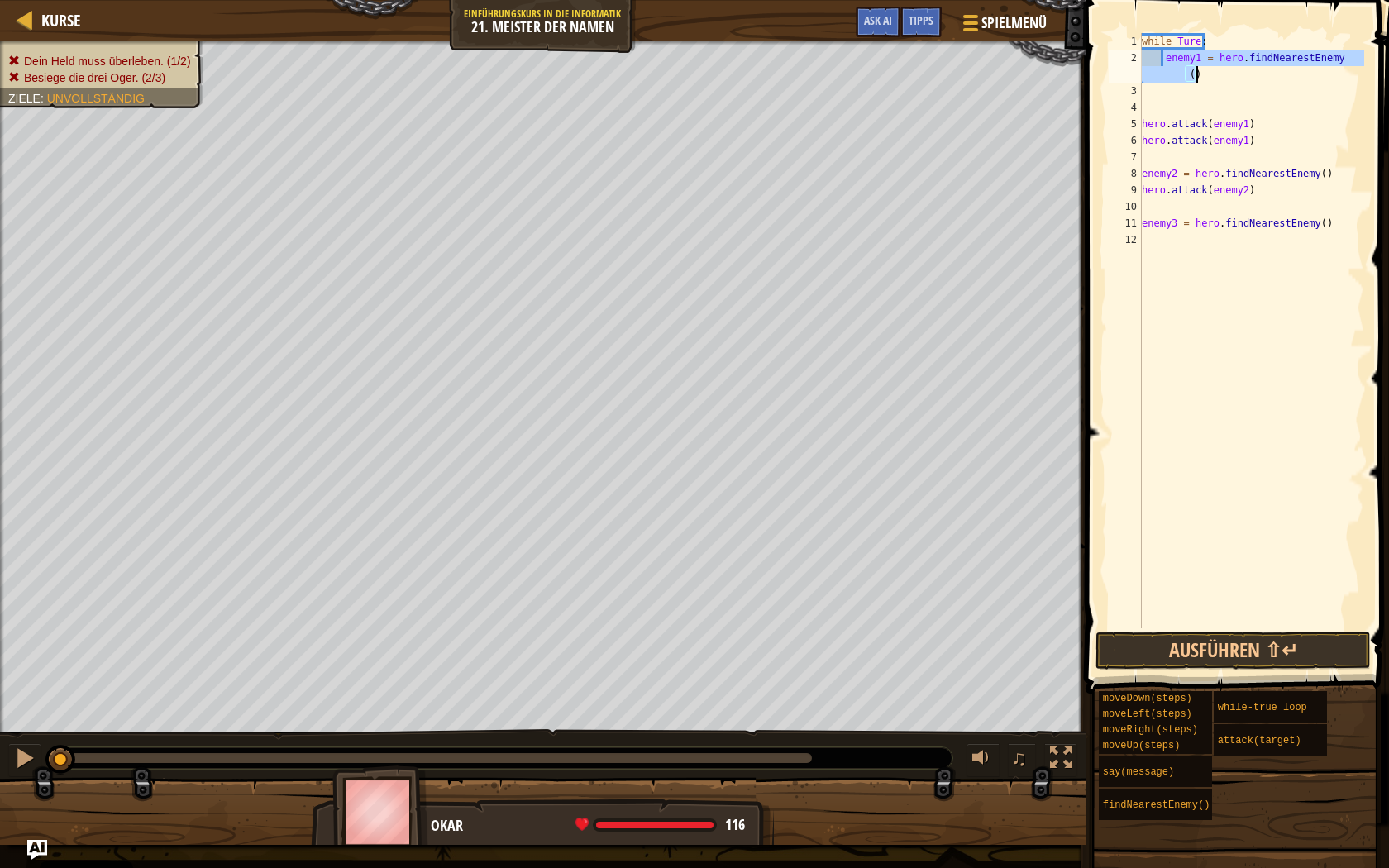
click at [1255, 99] on div "while Ture : enemy1 = hero . findNearestEnemy ( ) hero . attack ( enemy1 ) hero…" at bounding box center [1251, 347] width 225 height 628
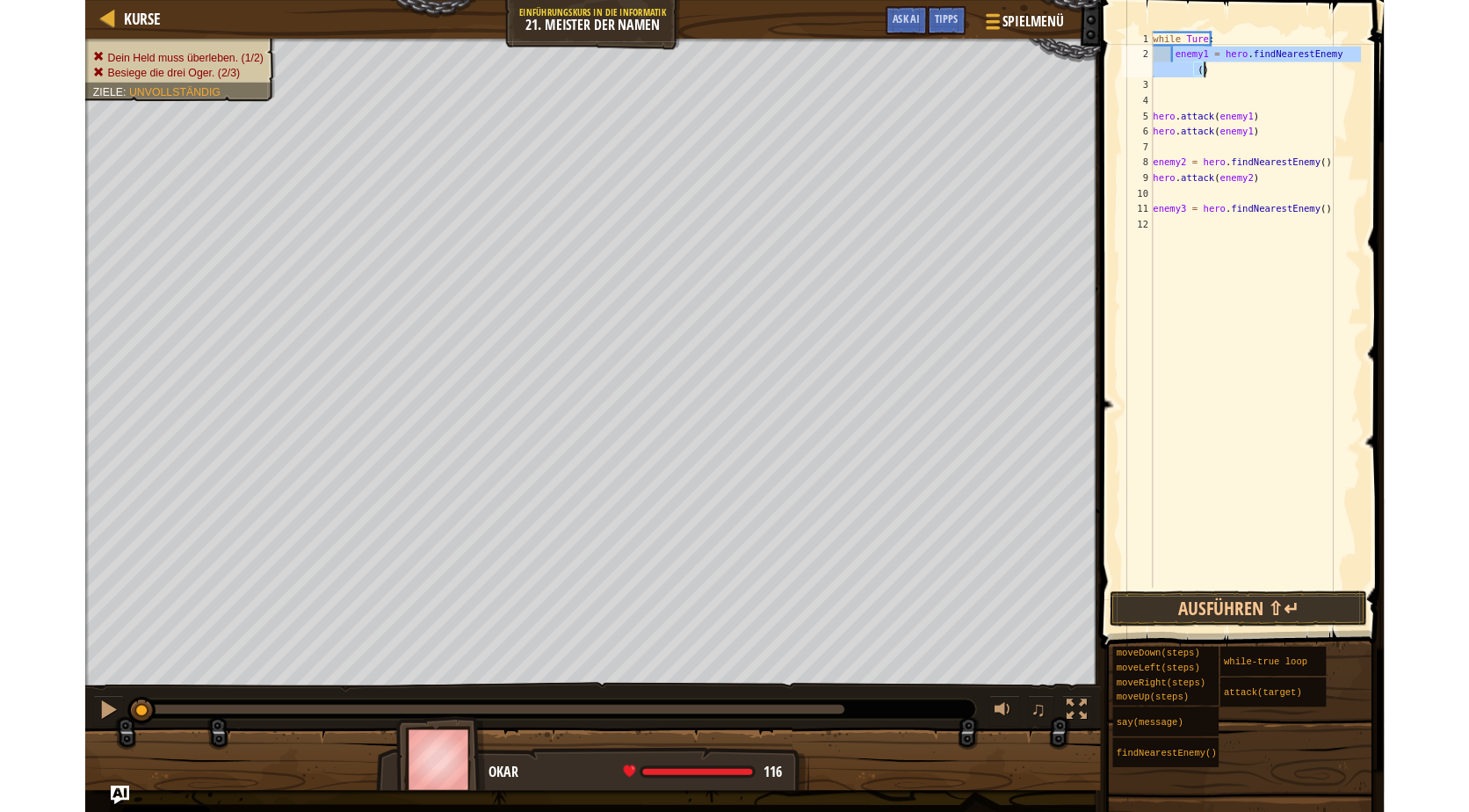
scroll to position [8, 0]
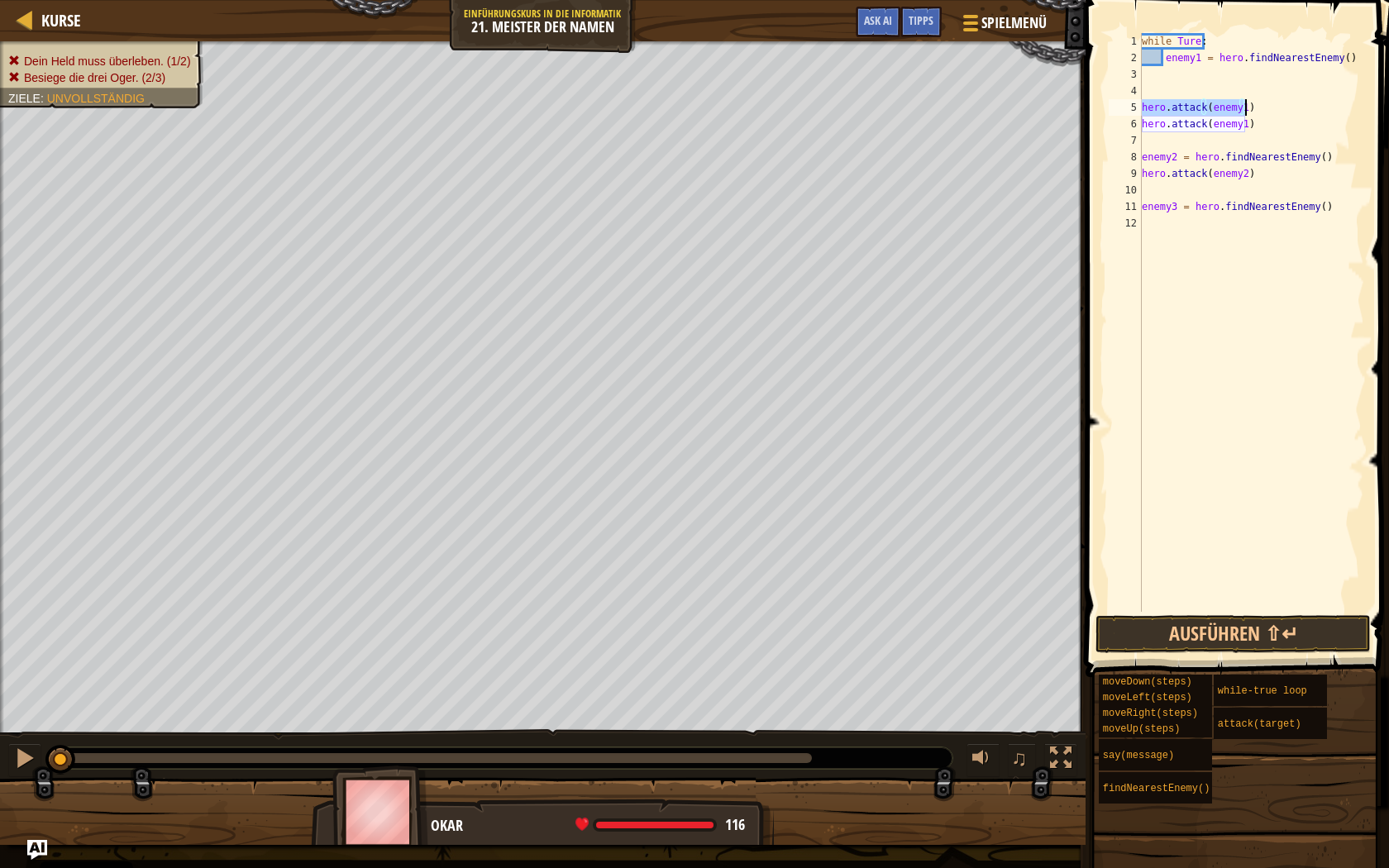
drag, startPoint x: 1143, startPoint y: 108, endPoint x: 1250, endPoint y: 108, distance: 107.0
click at [1250, 108] on div "while Ture : enemy1 = hero . findNearestEnemy ( ) hero . attack ( enemy1 ) hero…" at bounding box center [1251, 338] width 225 height 612
type textarea "hero.attack(enemy1)"
click at [1140, 74] on div "3" at bounding box center [1125, 74] width 33 height 16
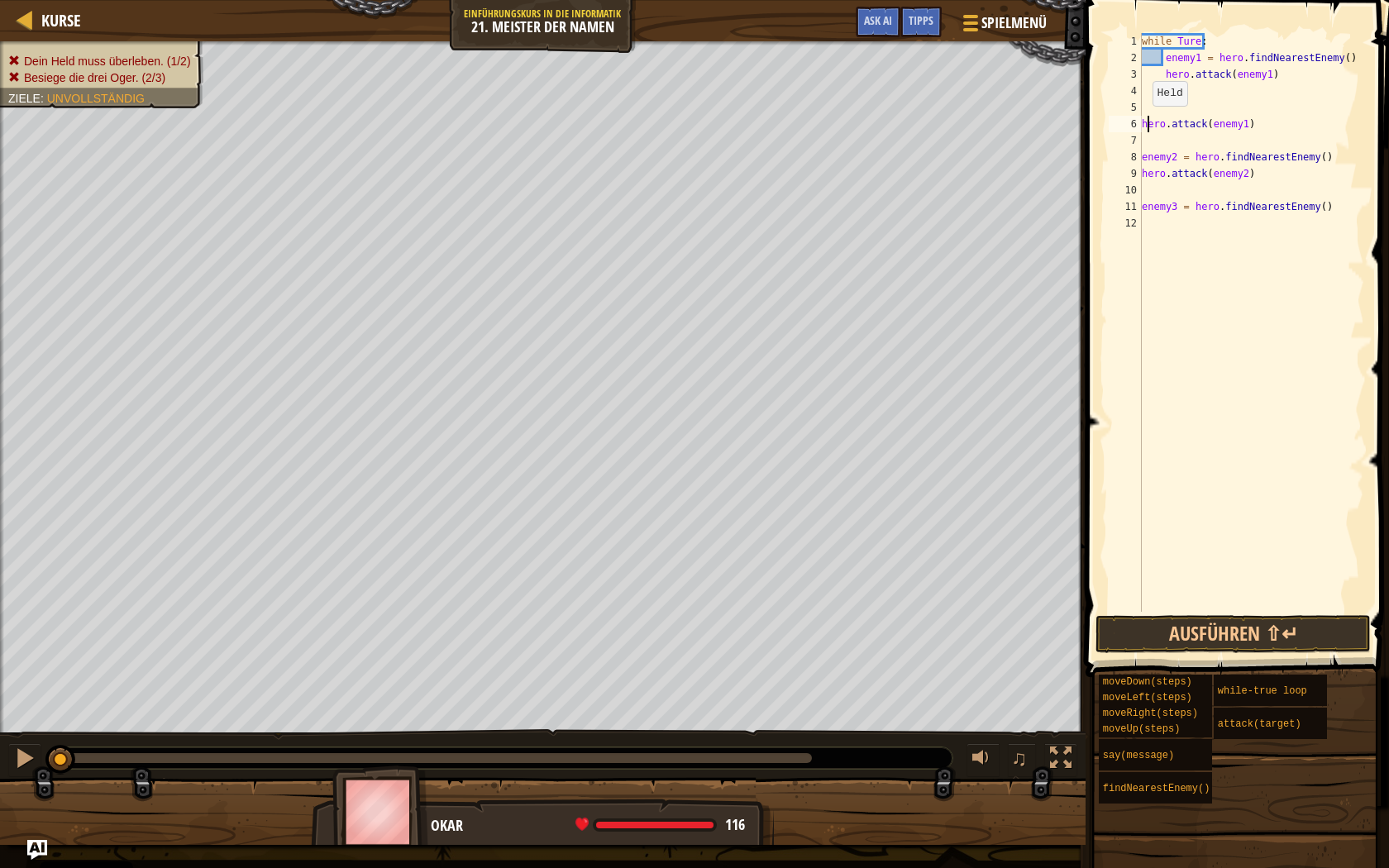
click at [1145, 122] on div "while Ture : enemy1 = hero . findNearestEnemy ( ) hero . attack ( enemy1 ) hero…" at bounding box center [1251, 338] width 225 height 612
type textarea "hero.attack(enemy1)"
drag, startPoint x: 1256, startPoint y: 123, endPoint x: 1120, endPoint y: 128, distance: 136.1
click at [1120, 128] on div "hero.attack(enemy1) 1 2 3 4 5 6 7 8 9 10 11 12 while Ture : enemy1 = hero . fin…" at bounding box center [1235, 322] width 259 height 579
click at [1176, 138] on div "while Ture : enemy1 = hero . findNearestEnemy ( ) hero . attack ( enemy1 ) enem…" at bounding box center [1251, 338] width 225 height 612
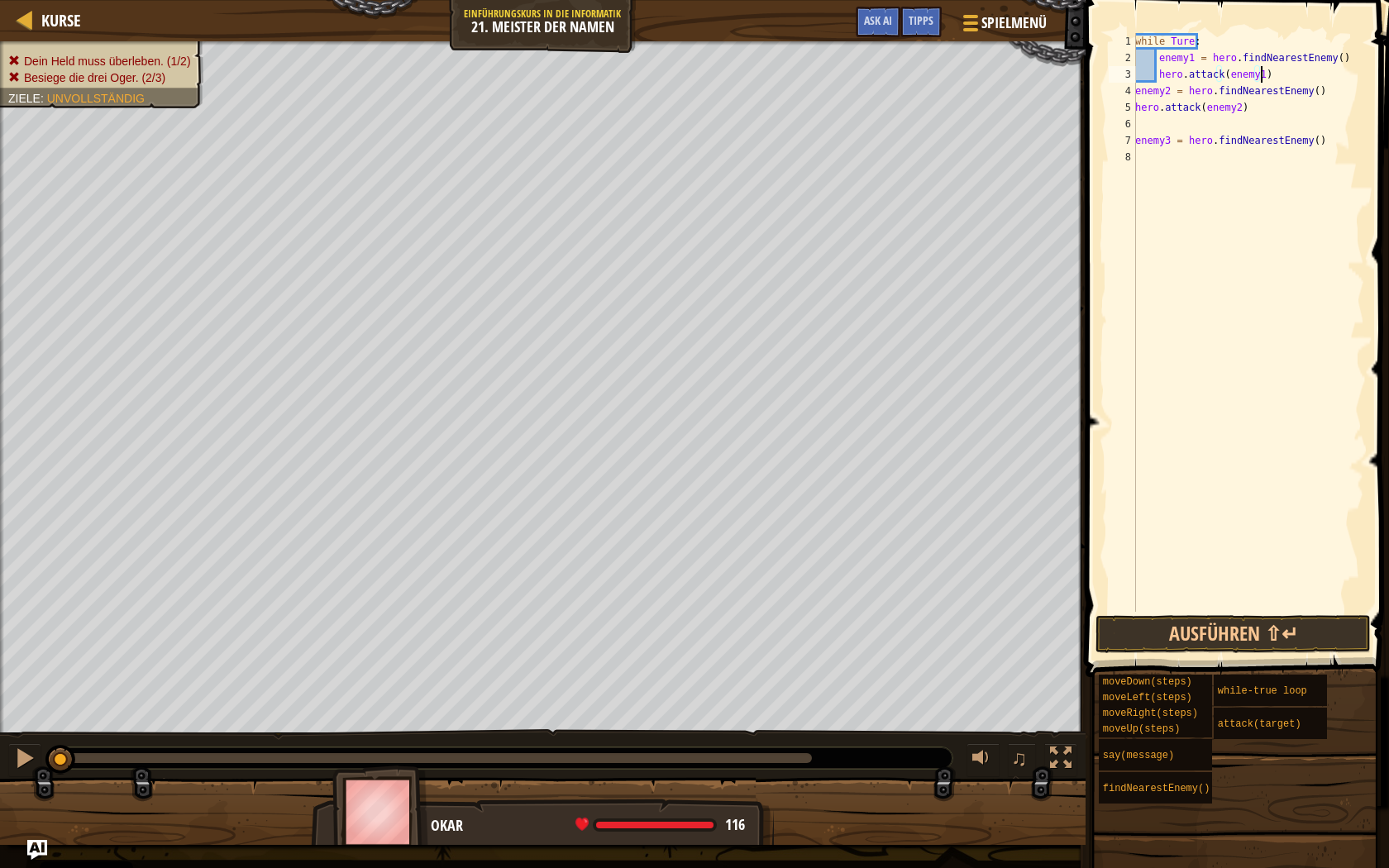
click at [1132, 89] on div "4" at bounding box center [1122, 90] width 28 height 16
click at [1138, 93] on div "while Ture : enemy1 = hero . findNearestEnemy ( ) hero . attack ( enemy1 ) enem…" at bounding box center [1248, 338] width 232 height 612
click at [1134, 112] on div "5" at bounding box center [1122, 107] width 28 height 16
click at [1137, 145] on div "while Ture : enemy1 = hero . findNearestEnemy ( ) hero . attack ( enemy1 ) enem…" at bounding box center [1248, 338] width 232 height 612
type textarea "enemy3 = hero.findNearestEnemy()"
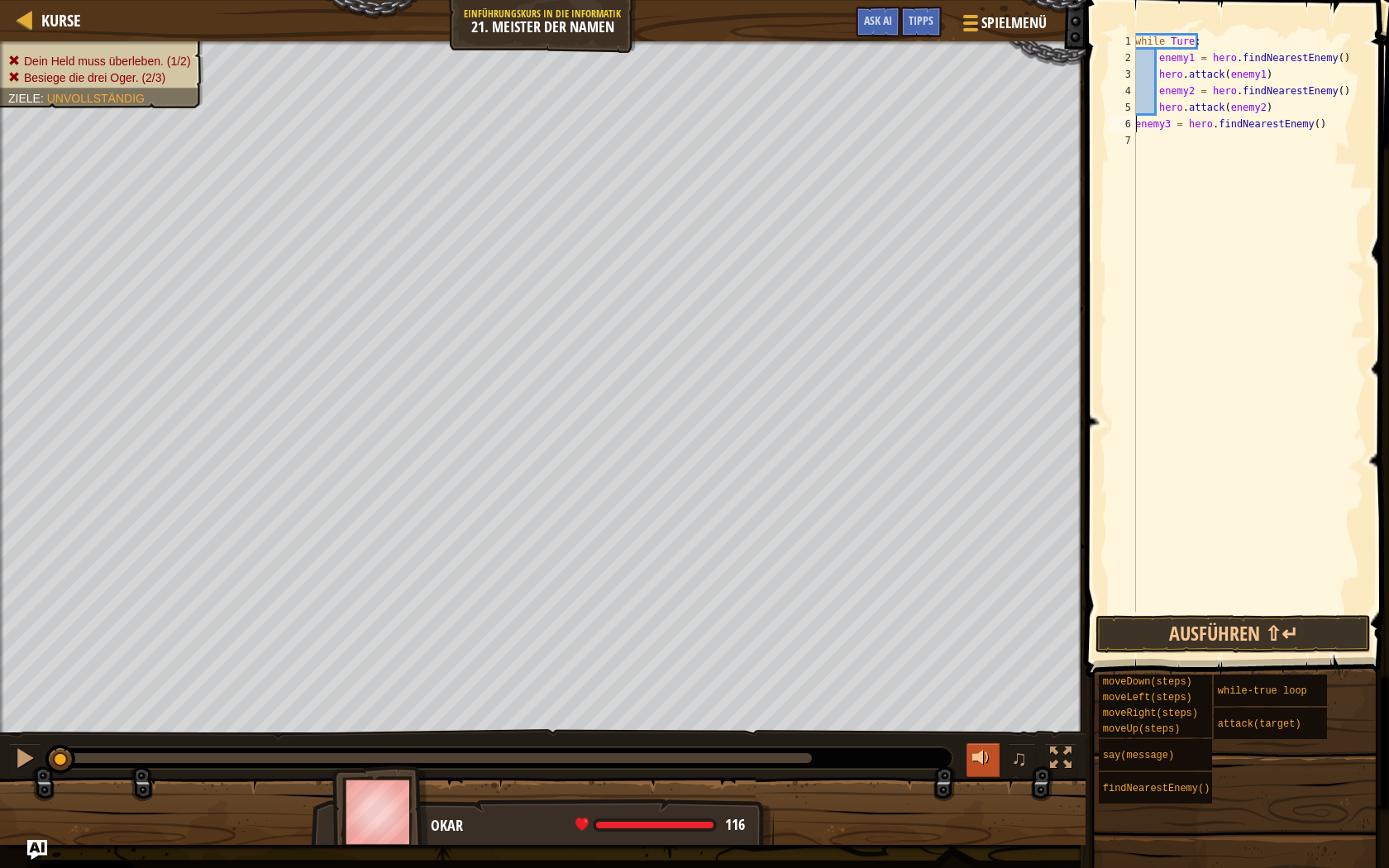
click at [997, 745] on button at bounding box center [983, 760] width 33 height 34
click at [980, 748] on div at bounding box center [983, 758] width 22 height 22
